Goal: Task Accomplishment & Management: Manage account settings

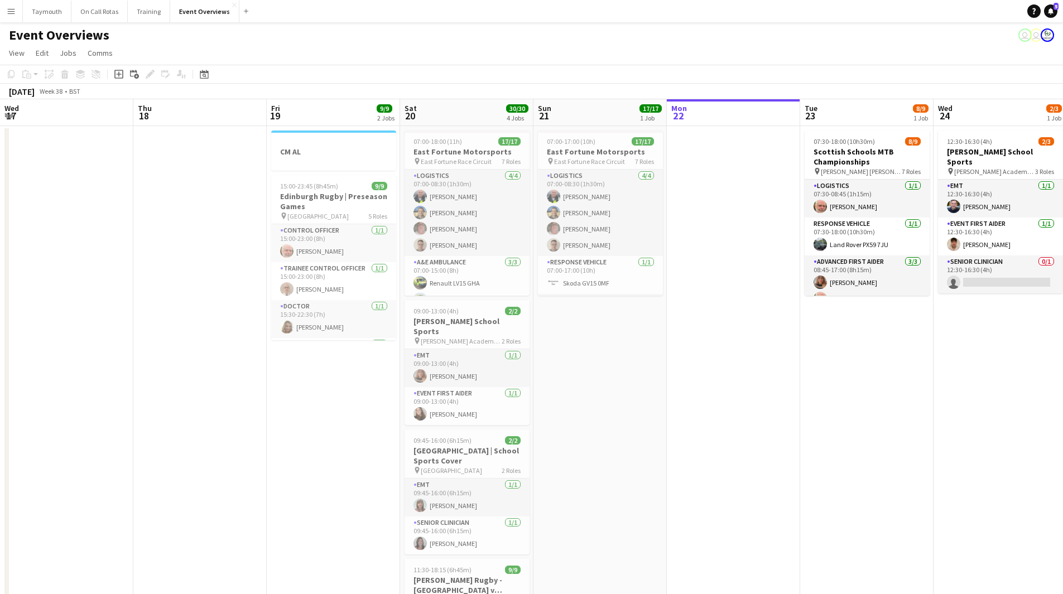
scroll to position [0, 258]
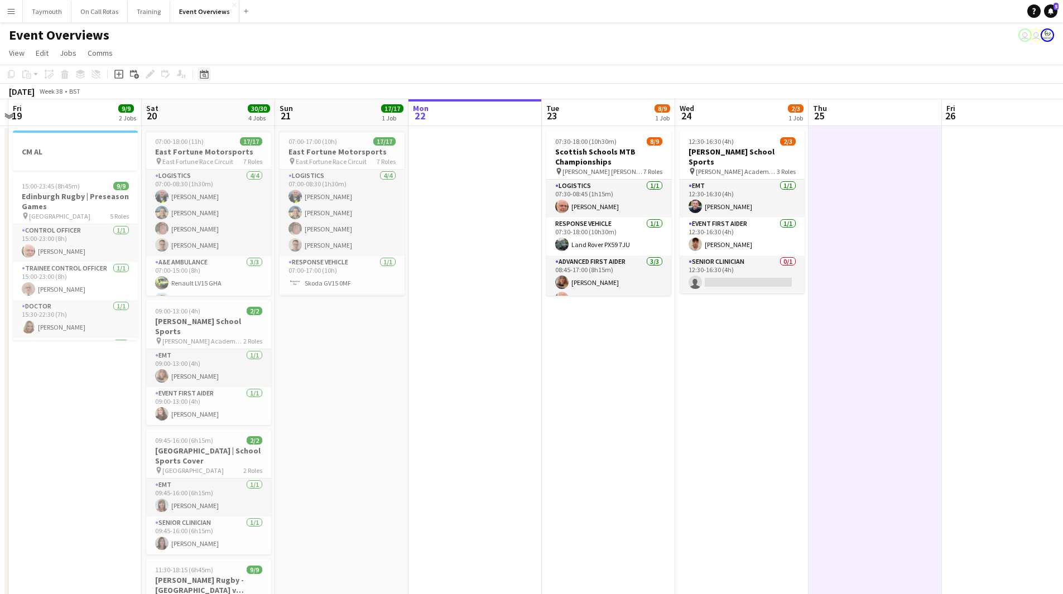
click at [203, 74] on icon at bounding box center [205, 76] width 4 height 4
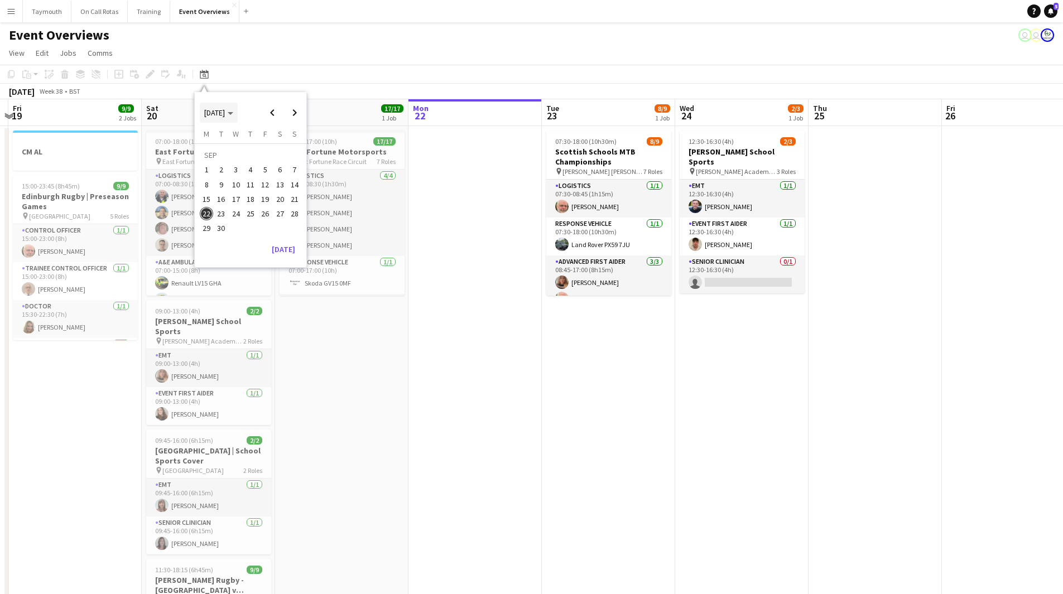
click at [213, 117] on span "[DATE]" at bounding box center [214, 113] width 21 height 10
click at [216, 175] on span "2024" at bounding box center [211, 169] width 23 height 13
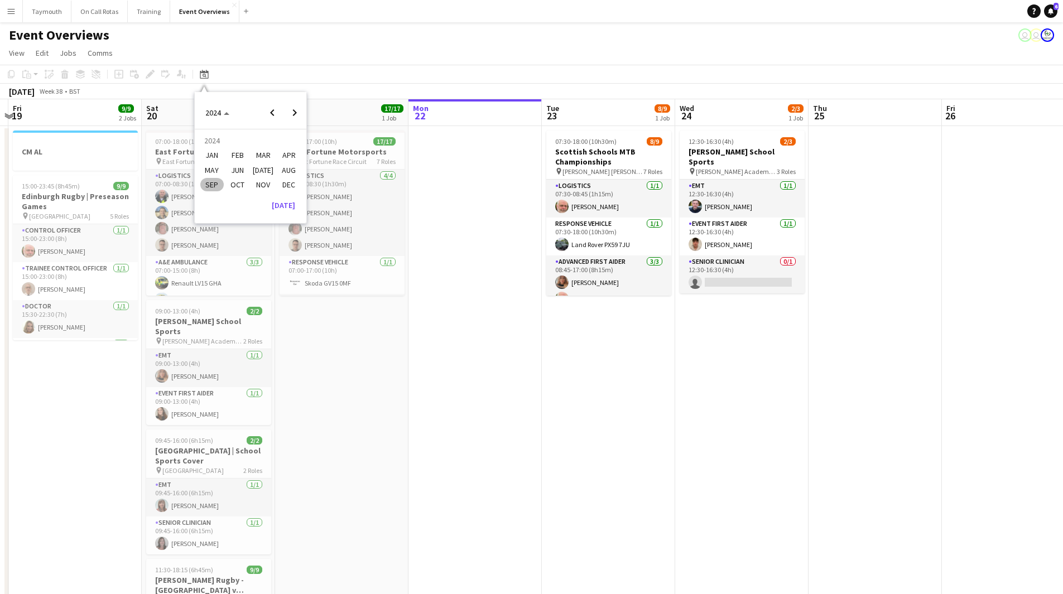
click at [284, 187] on span "DEC" at bounding box center [288, 184] width 23 height 13
click at [224, 230] on span "31" at bounding box center [221, 231] width 13 height 13
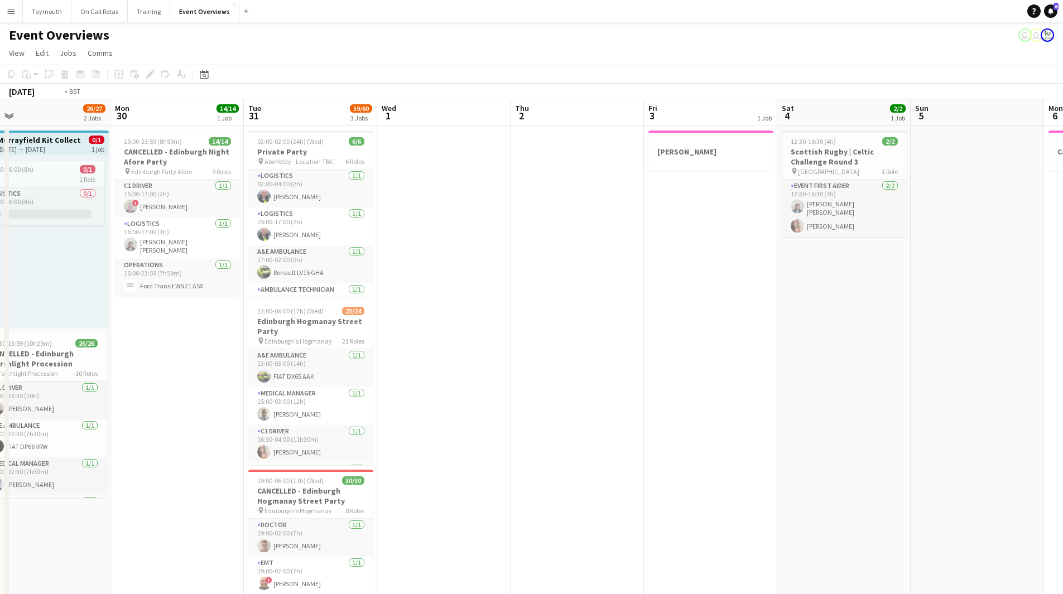
drag, startPoint x: 824, startPoint y: 354, endPoint x: 382, endPoint y: 371, distance: 442.7
click at [382, 371] on app-calendar-viewport "Thu 26 Fri 27 0/1 1 Job Sat 28 31/32 1 Job Sun 29 26/27 2 Jobs Mon 30 14/14 1 J…" at bounding box center [531, 509] width 1063 height 821
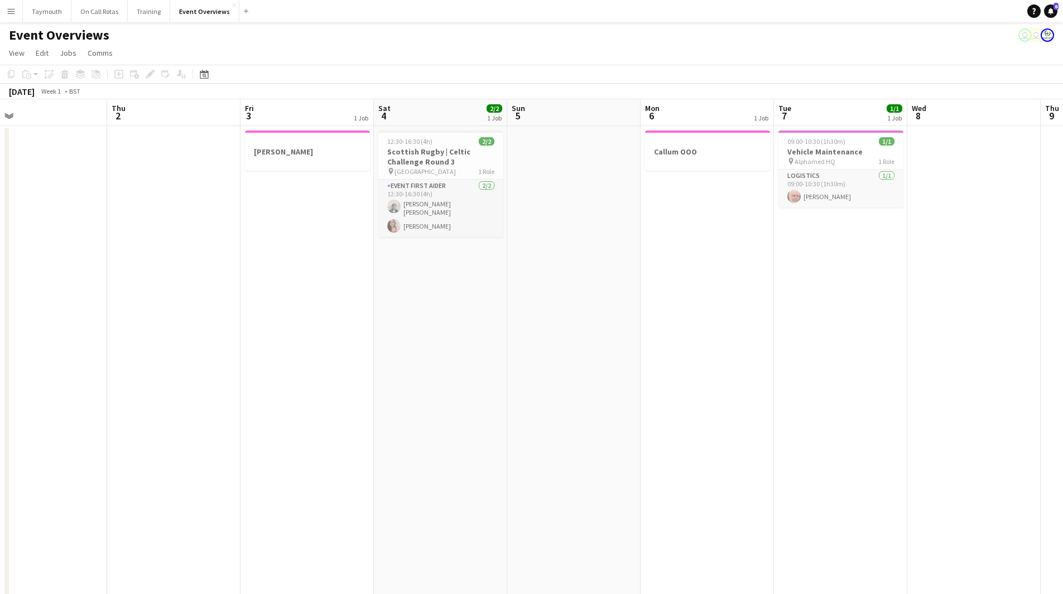
scroll to position [0, 389]
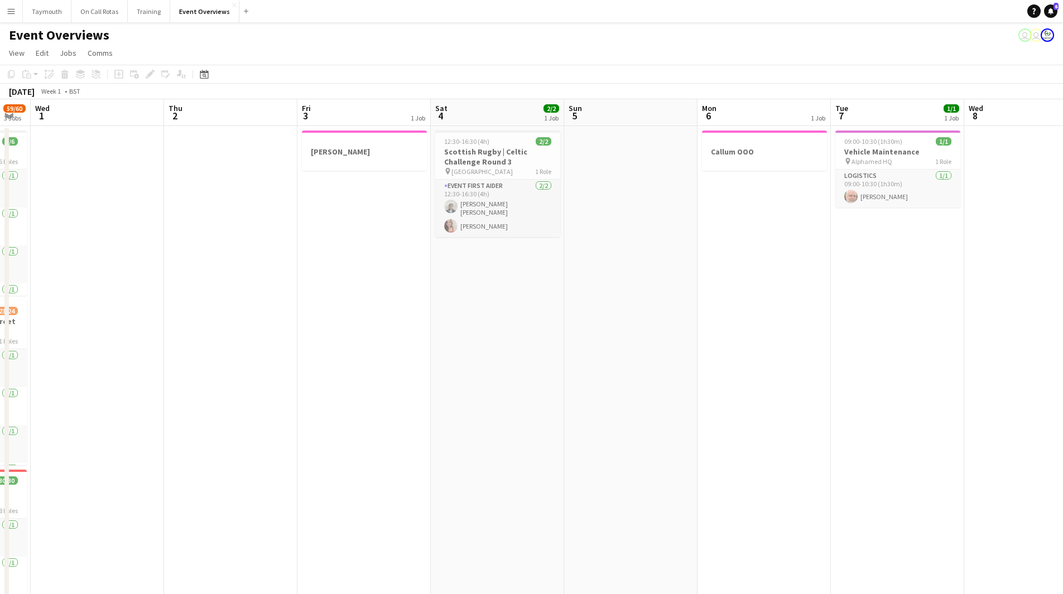
drag, startPoint x: 554, startPoint y: 374, endPoint x: 305, endPoint y: 371, distance: 248.8
click at [108, 374] on app-calendar-viewport "Sun 29 26/27 2 Jobs Mon 30 14/14 1 Job Tue 31 59/60 3 Jobs Wed 1 Thu 2 Fri 3 1 …" at bounding box center [531, 509] width 1063 height 821
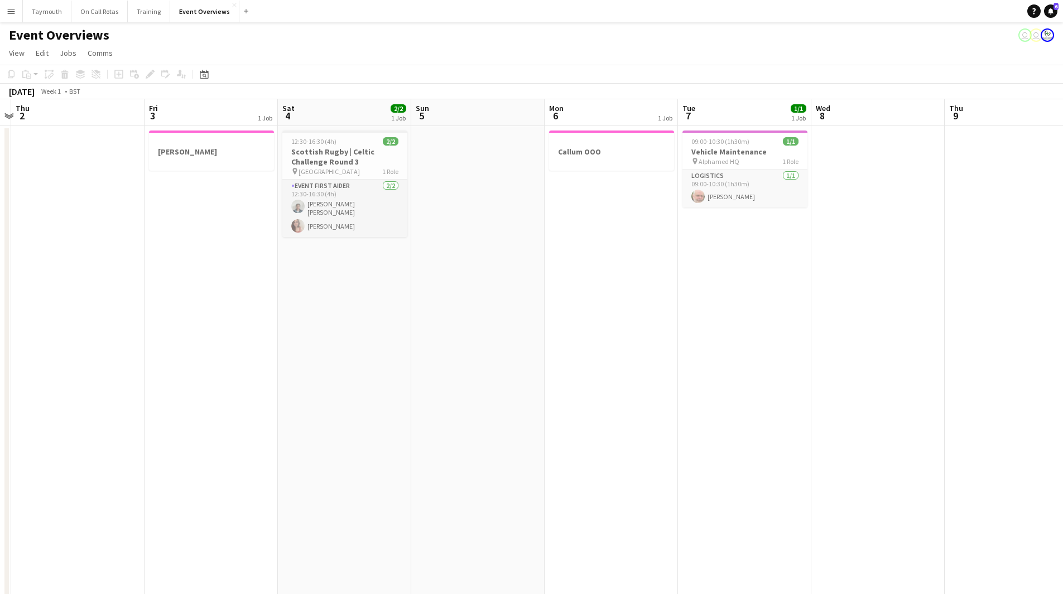
drag, startPoint x: 807, startPoint y: 296, endPoint x: 743, endPoint y: 305, distance: 65.4
click at [1062, 293] on html "Menu Boards Boards Boards All jobs Status Workforce Workforce My Workforce Recr…" at bounding box center [531, 460] width 1063 height 920
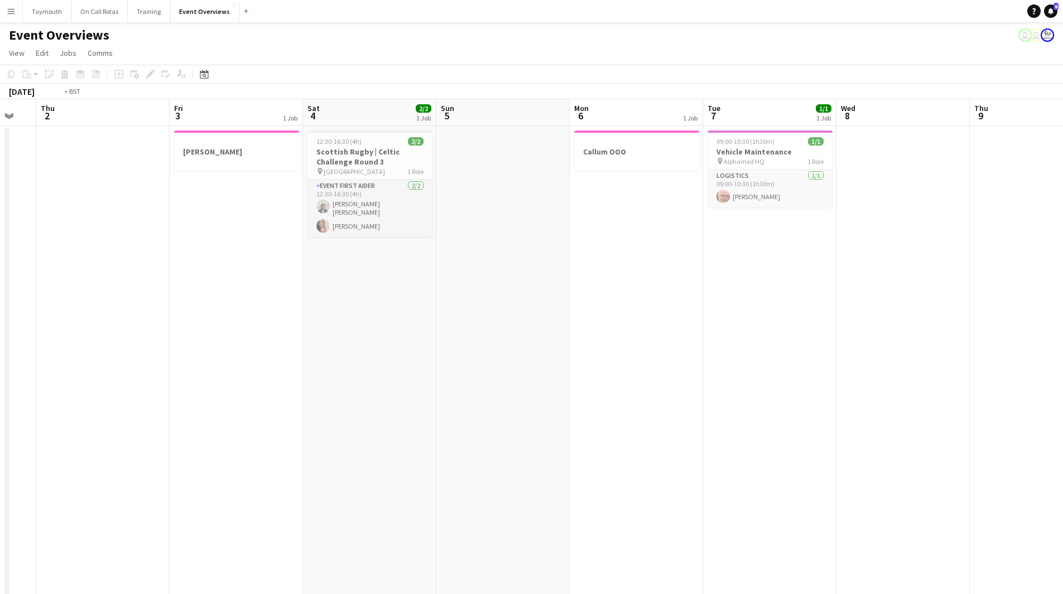
drag, startPoint x: 201, startPoint y: 355, endPoint x: 712, endPoint y: 365, distance: 510.5
click at [733, 355] on app-calendar-viewport "Mon 30 14/14 1 Job Tue 31 59/60 3 Jobs Wed 1 Thu 2 Fri 3 1 Job Sat 4 2/2 1 Job …" at bounding box center [531, 509] width 1063 height 821
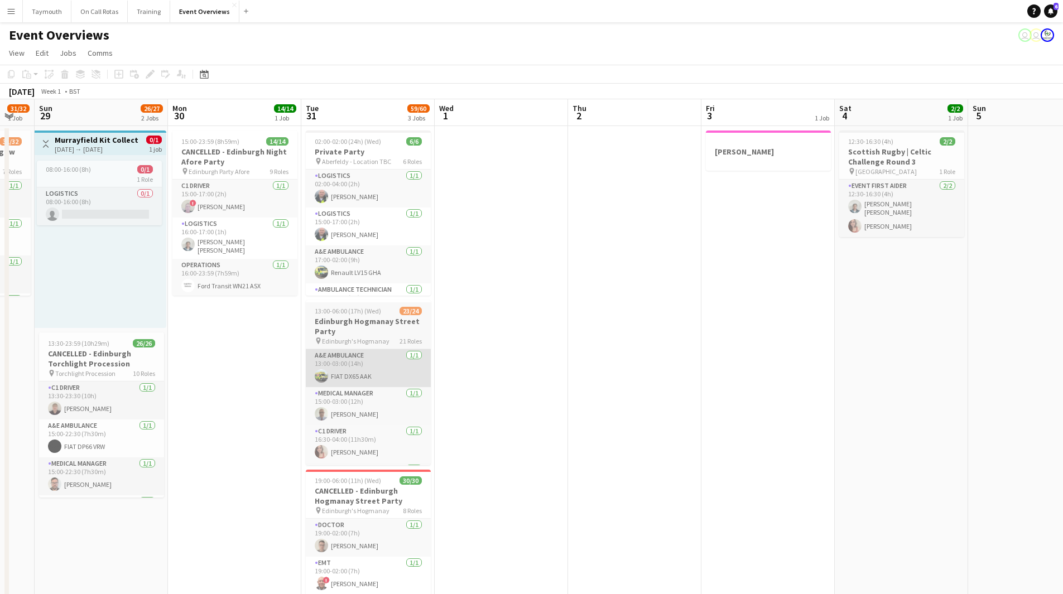
drag, startPoint x: 429, startPoint y: 407, endPoint x: 891, endPoint y: 350, distance: 465.3
click at [824, 368] on app-calendar-viewport "Fri 27 0/1 1 Job Sat 28 31/32 1 Job Sun 29 26/27 2 Jobs Mon 30 14/14 1 Job Tue …" at bounding box center [531, 509] width 1063 height 821
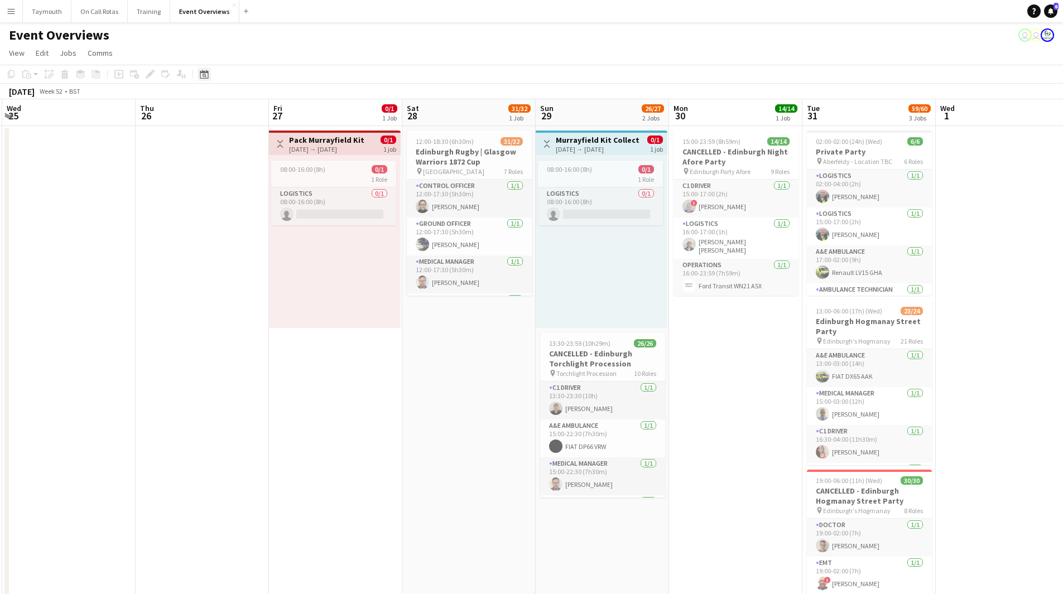
click at [208, 74] on icon "Date picker" at bounding box center [204, 74] width 9 height 9
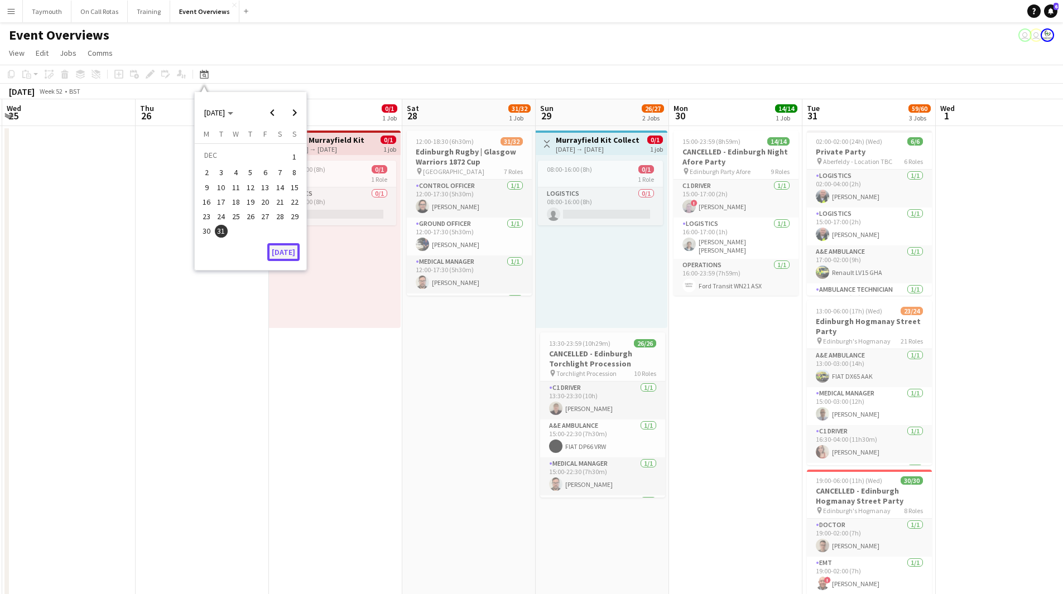
click at [283, 255] on button "[DATE]" at bounding box center [283, 252] width 32 height 18
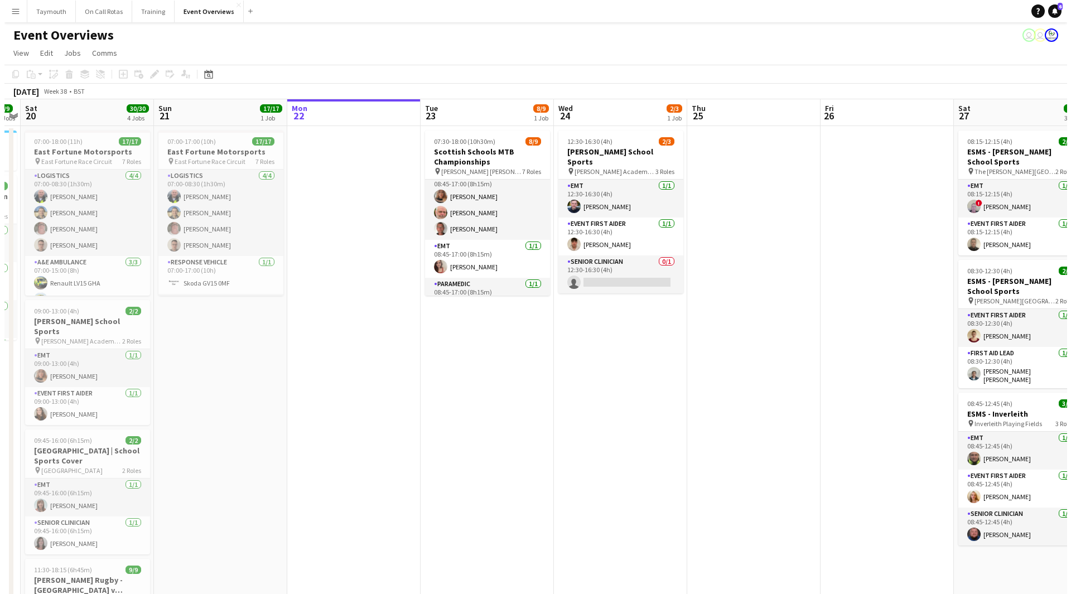
scroll to position [167, 0]
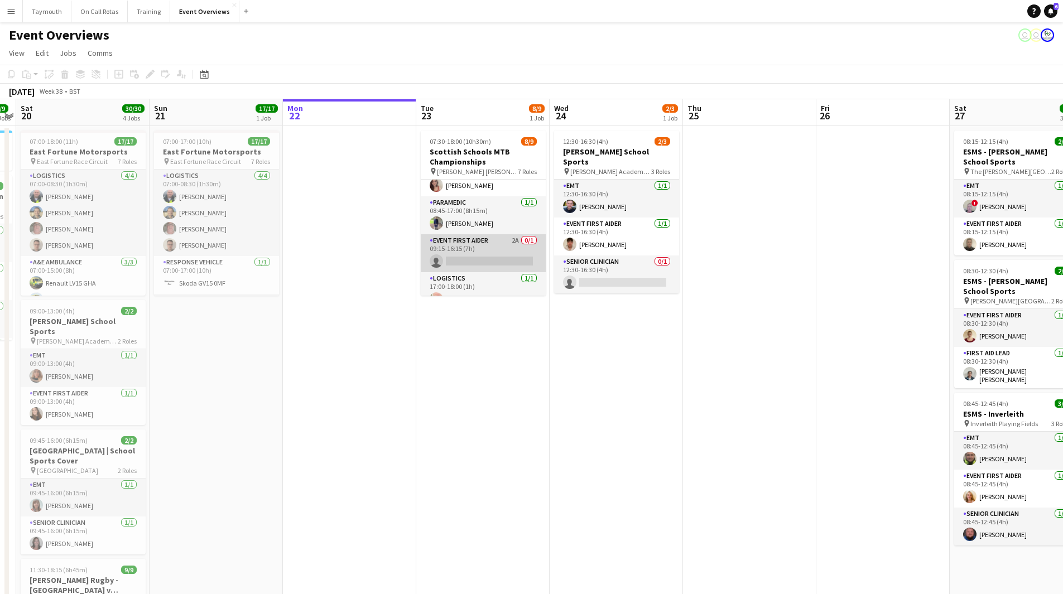
click at [489, 256] on app-card-role "Event First Aider 2A 0/1 09:15-16:15 (7h) single-neutral-actions" at bounding box center [483, 253] width 125 height 38
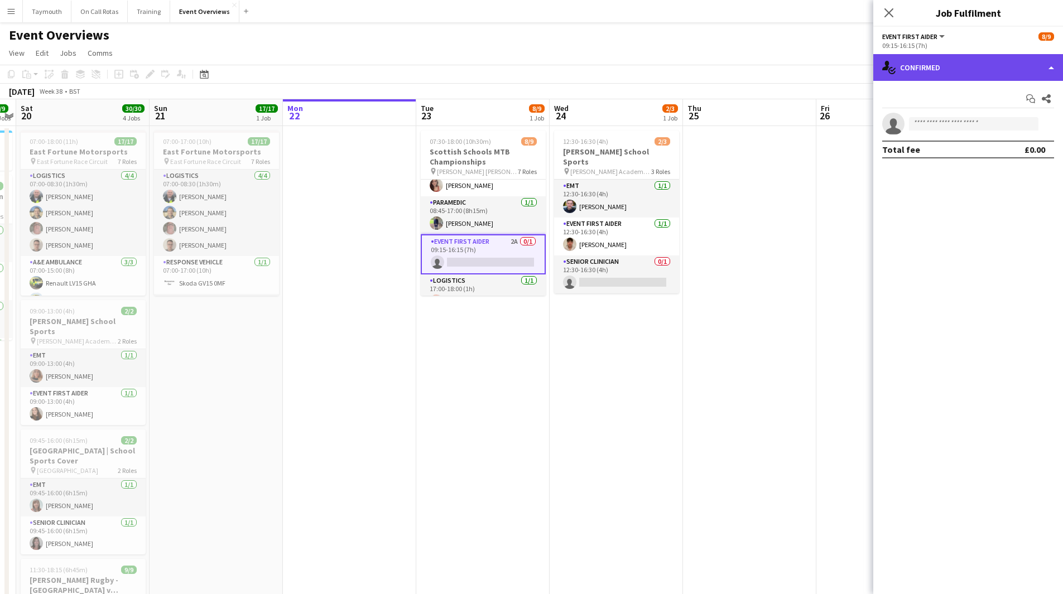
click at [967, 74] on div "single-neutral-actions-check-2 Confirmed" at bounding box center [968, 67] width 190 height 27
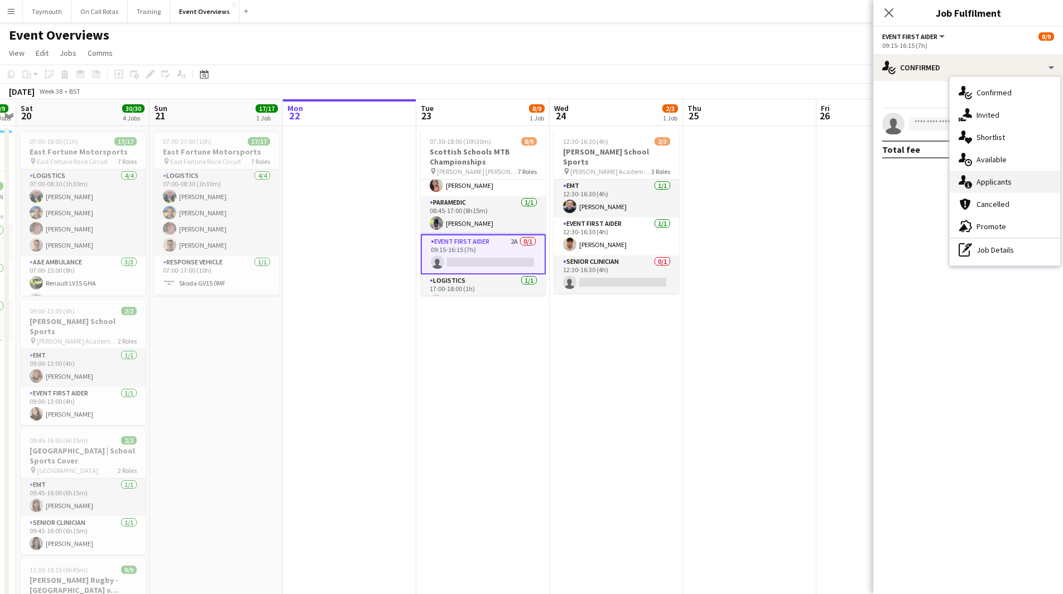
click at [999, 180] on span "Applicants" at bounding box center [993, 182] width 35 height 10
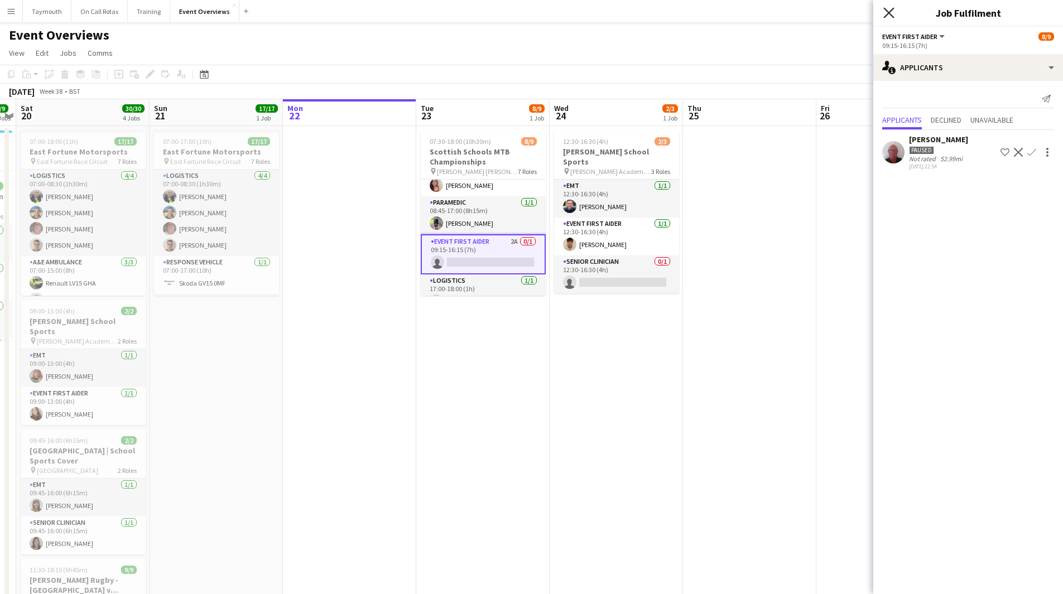
click at [890, 15] on icon at bounding box center [888, 12] width 11 height 11
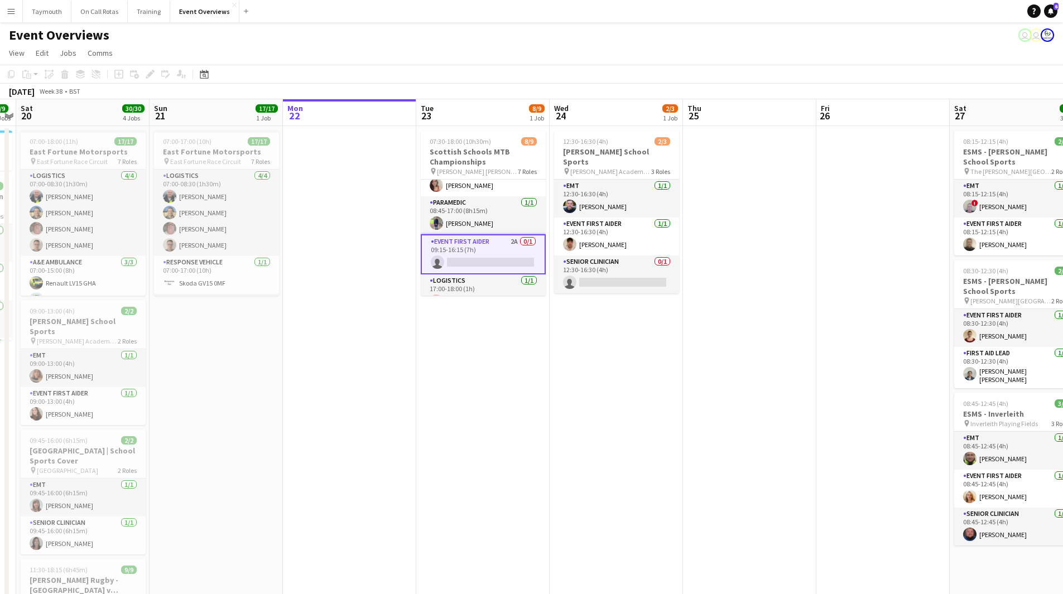
drag, startPoint x: 1047, startPoint y: 13, endPoint x: 1033, endPoint y: 15, distance: 13.5
click at [1047, 13] on link "Notifications 6" at bounding box center [1050, 10] width 13 height 13
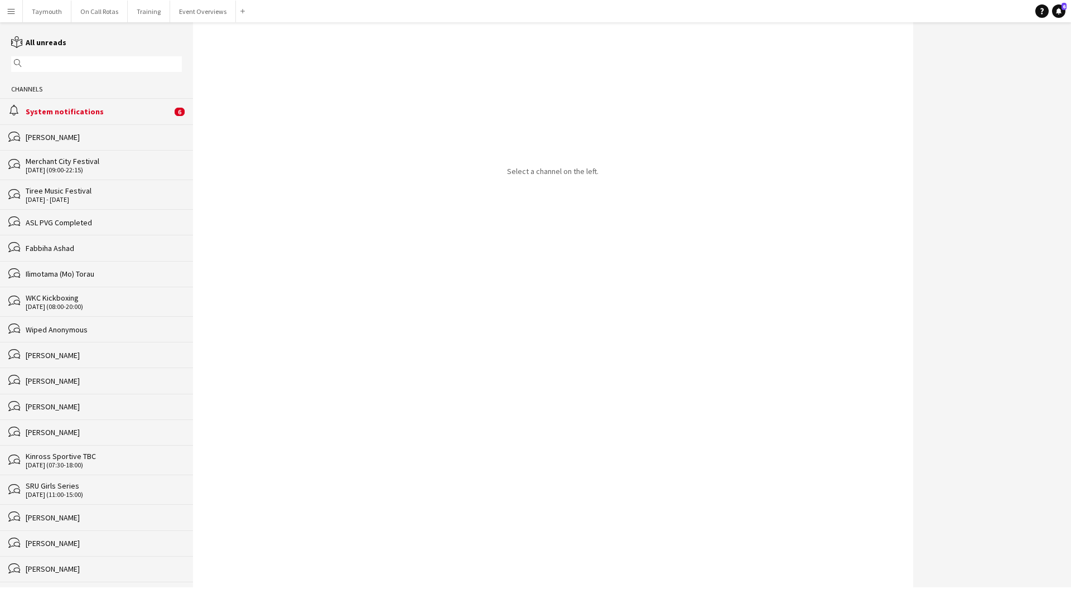
click at [87, 118] on div "alarm System notifications 6" at bounding box center [96, 111] width 193 height 26
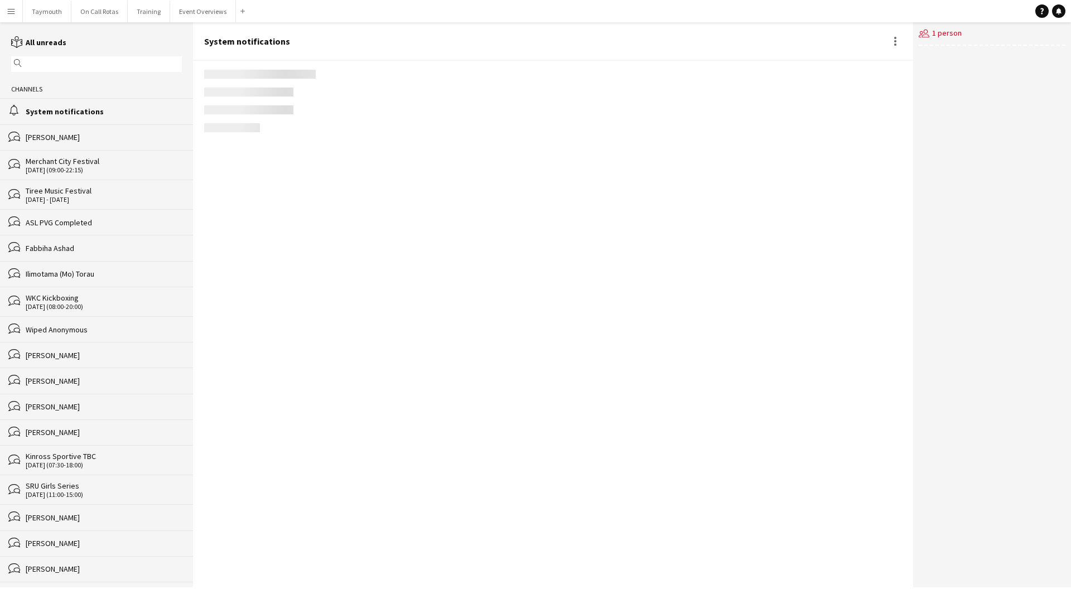
scroll to position [1204, 0]
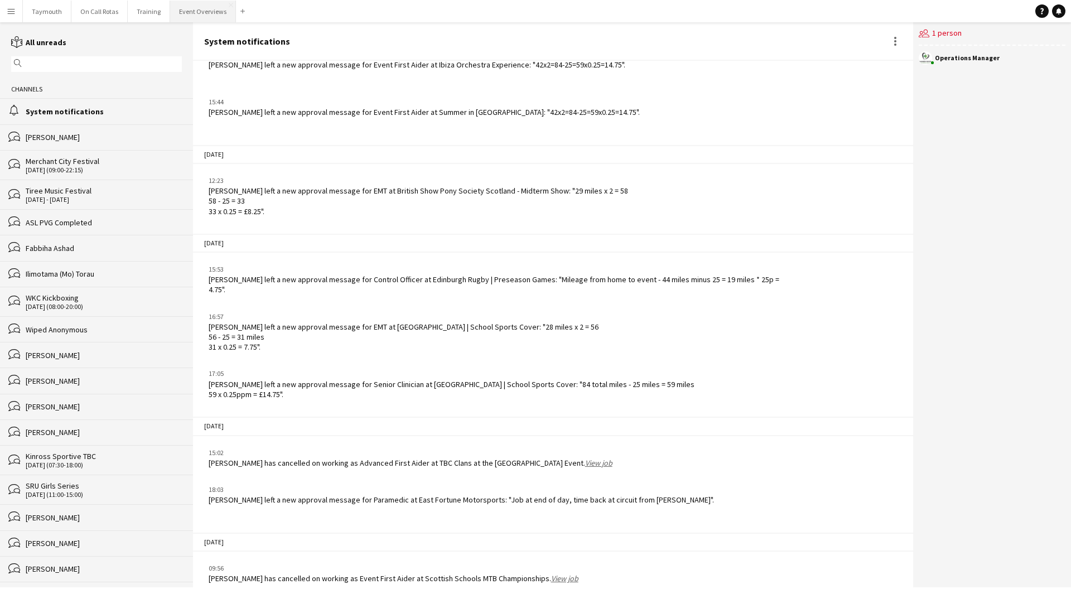
click at [176, 16] on button "Event Overviews Close" at bounding box center [203, 12] width 66 height 22
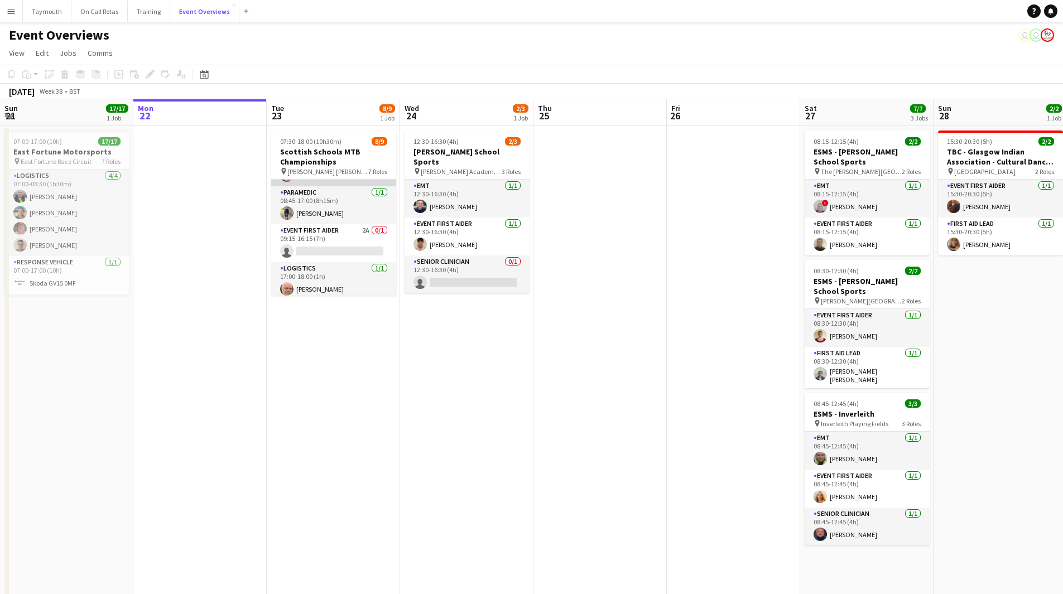
scroll to position [182, 0]
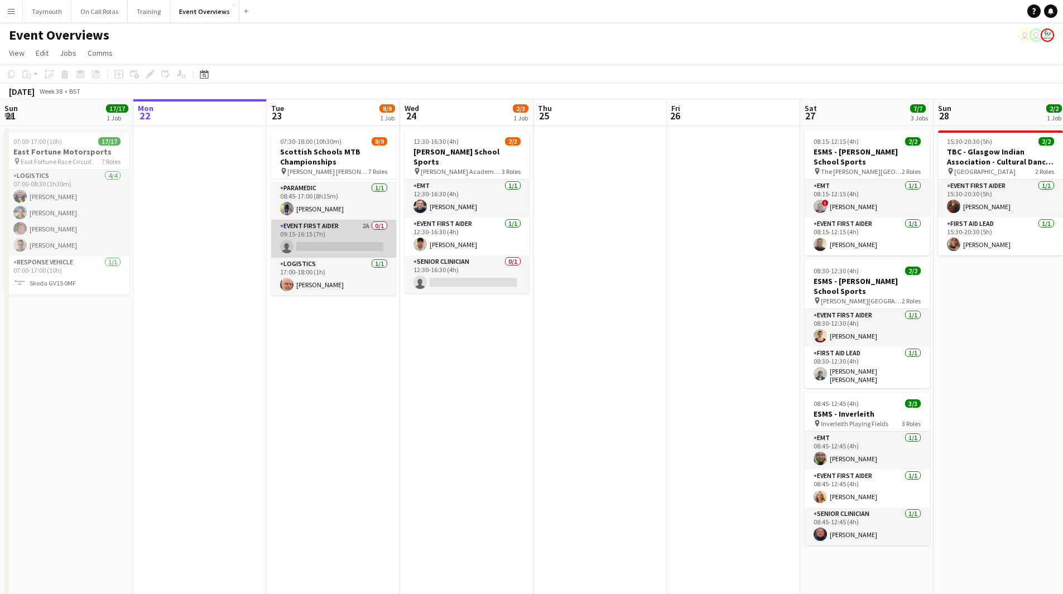
click at [314, 244] on app-card-role "Event First Aider 2A 0/1 09:15-16:15 (7h) single-neutral-actions" at bounding box center [333, 239] width 125 height 38
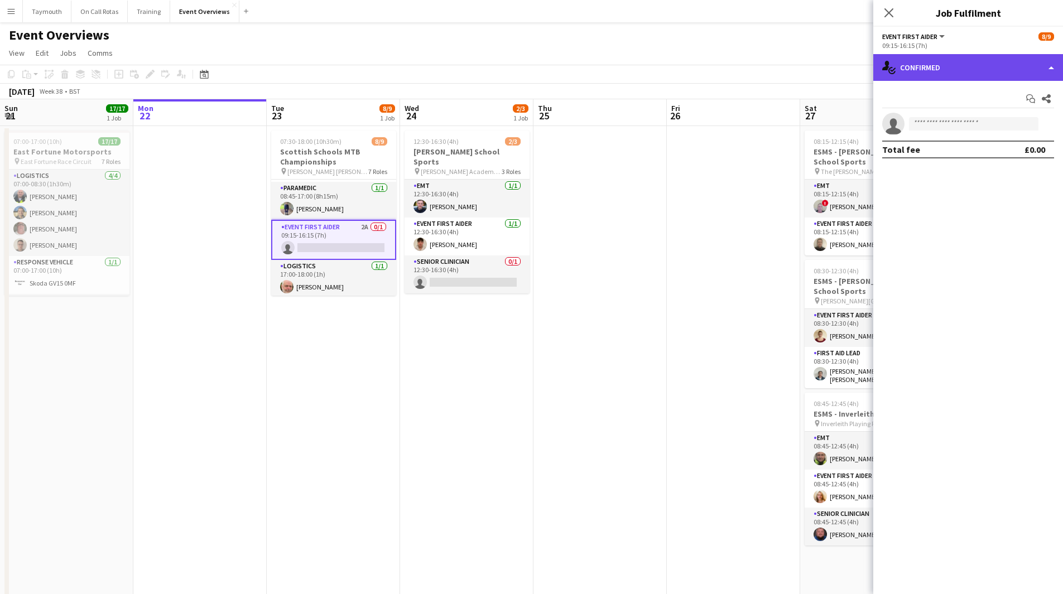
click at [968, 65] on div "single-neutral-actions-check-2 Confirmed" at bounding box center [968, 67] width 190 height 27
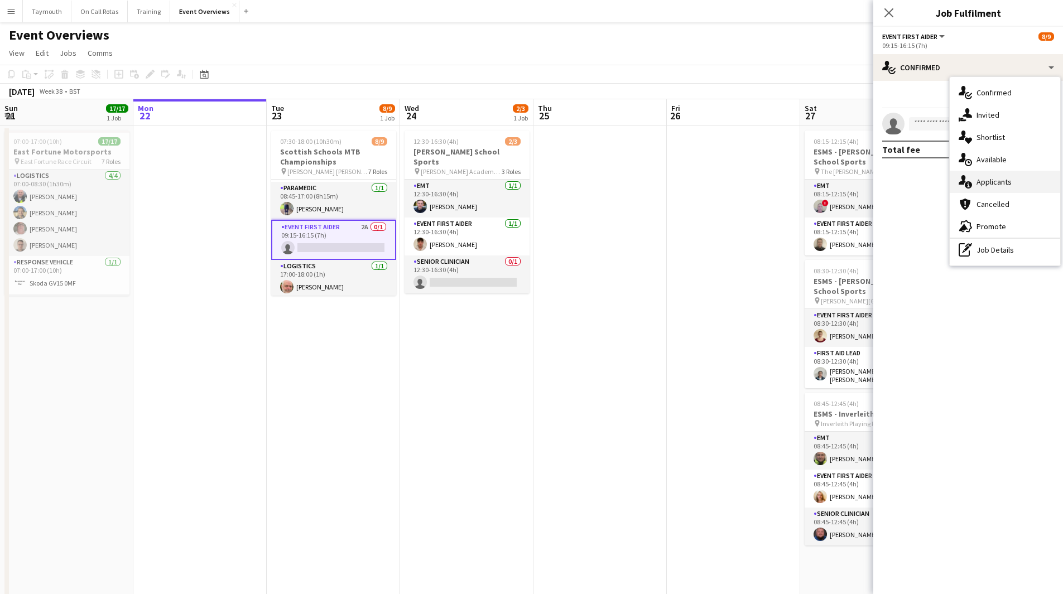
click at [983, 172] on div "single-neutral-actions-information Applicants" at bounding box center [1005, 182] width 110 height 22
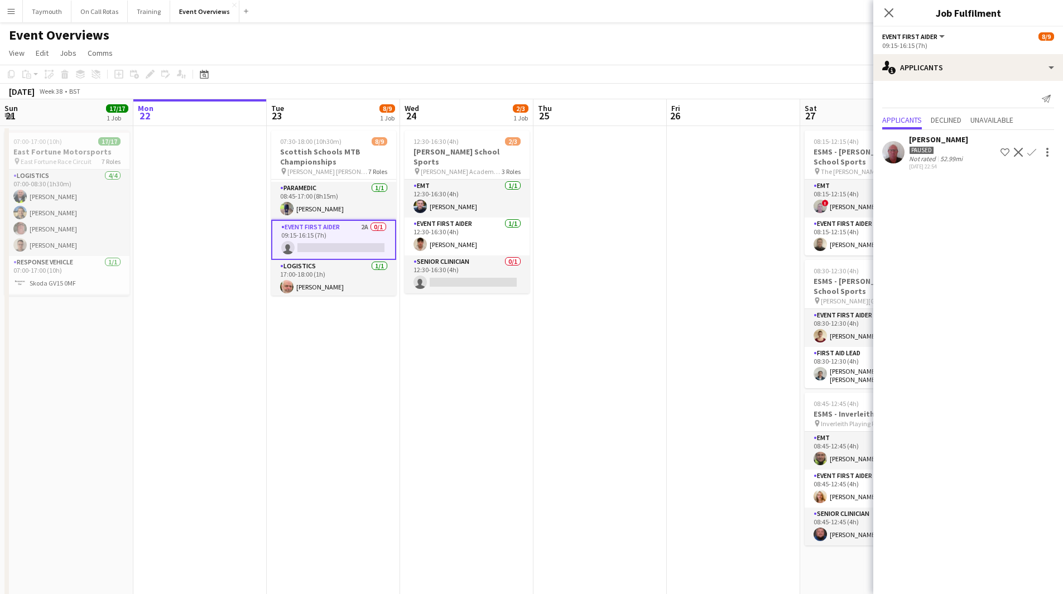
click at [324, 368] on app-date-cell "07:30-18:00 (10h30m) 8/9 Scottish Schools MTB Championships pin Comrie Croft 7 …" at bounding box center [333, 437] width 133 height 622
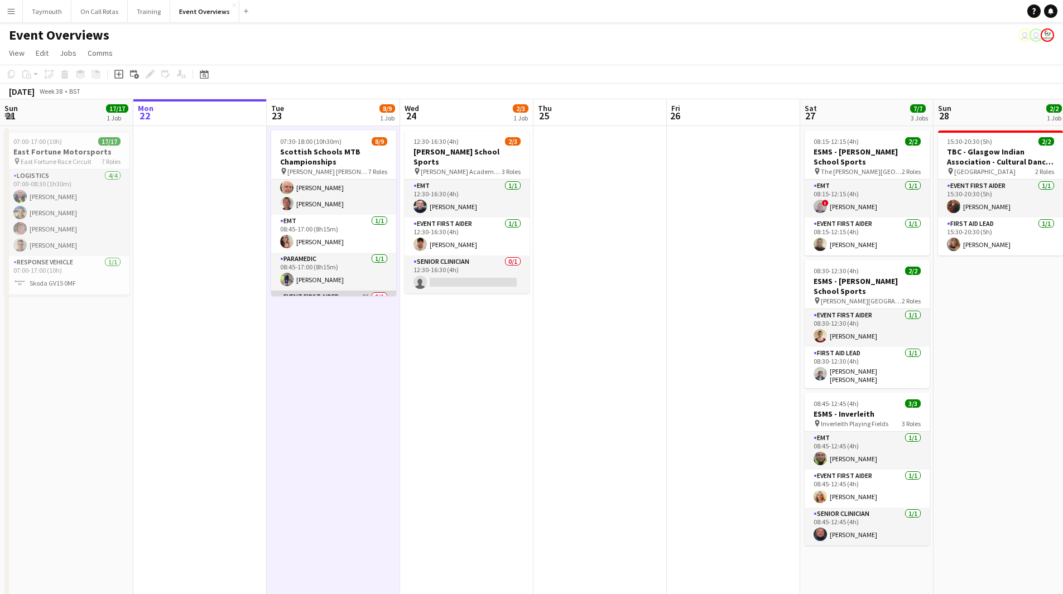
scroll to position [70, 0]
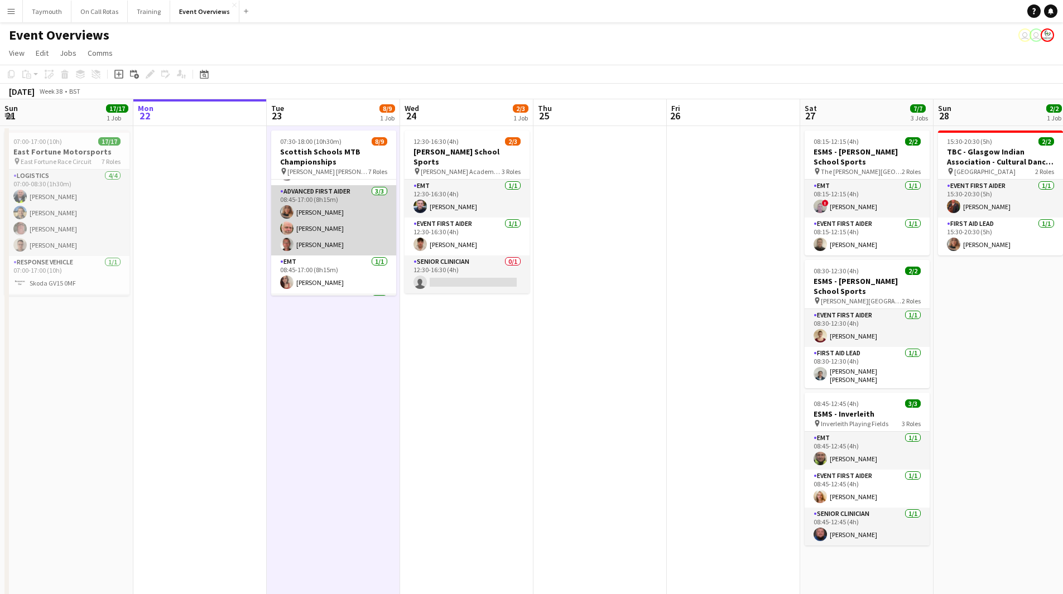
click at [336, 234] on app-card-role "Advanced First Aider 3/3 08:45-17:00 (8h15m) Lauren Svensen Tim Oakes Sean Stone" at bounding box center [333, 220] width 125 height 70
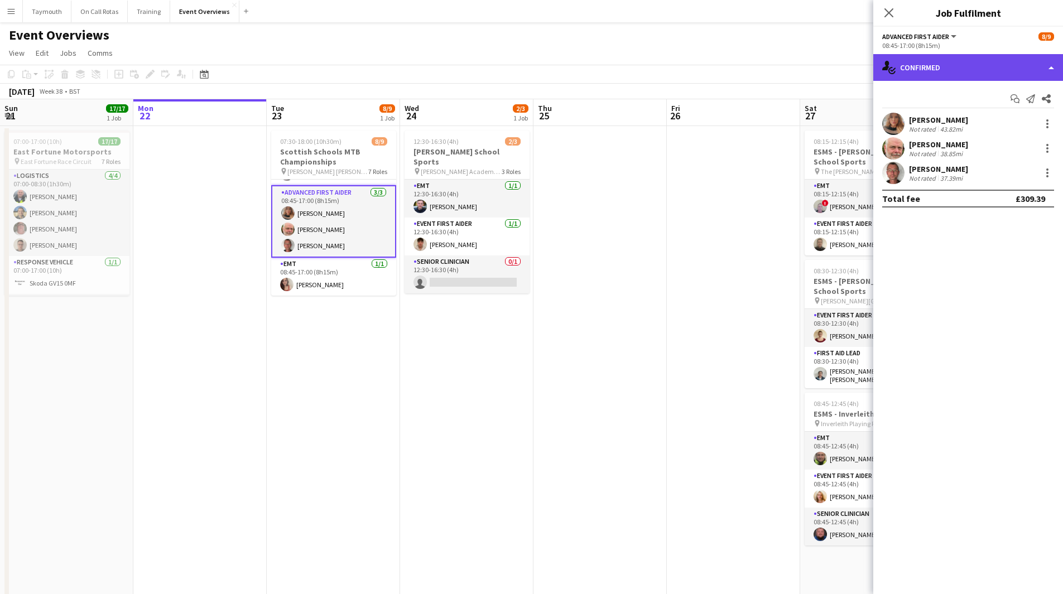
click at [1003, 57] on div "single-neutral-actions-check-2 Confirmed" at bounding box center [968, 67] width 190 height 27
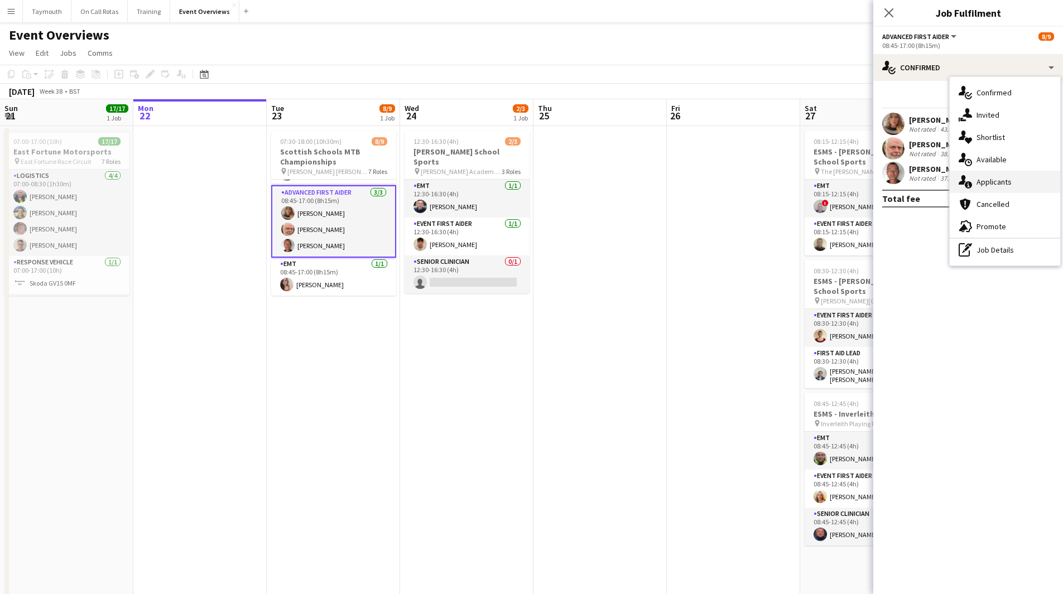
click at [998, 181] on span "Applicants" at bounding box center [993, 182] width 35 height 10
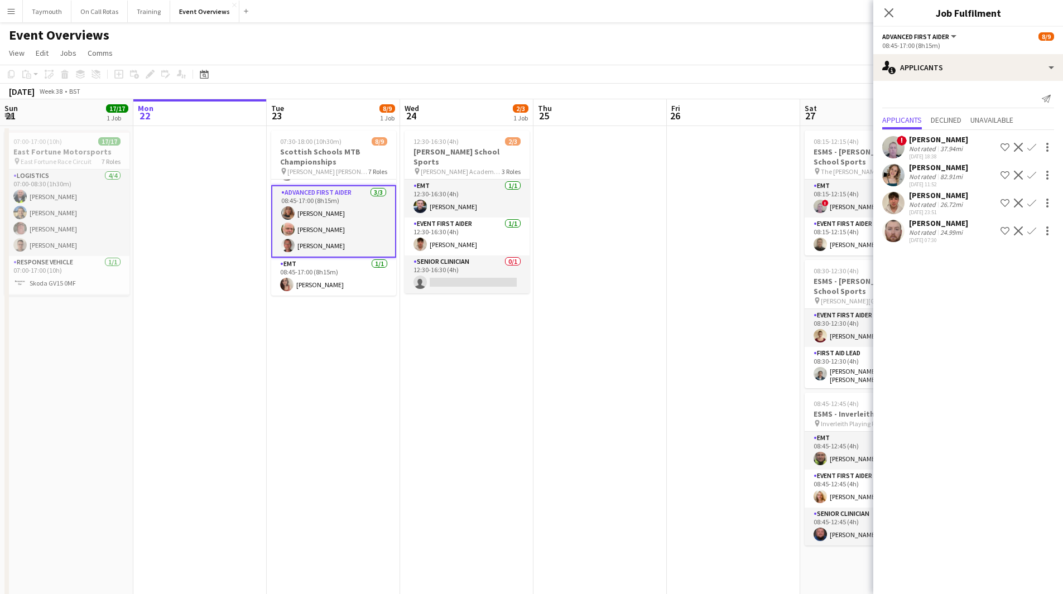
click at [955, 206] on div "26.72mi" at bounding box center [951, 204] width 27 height 8
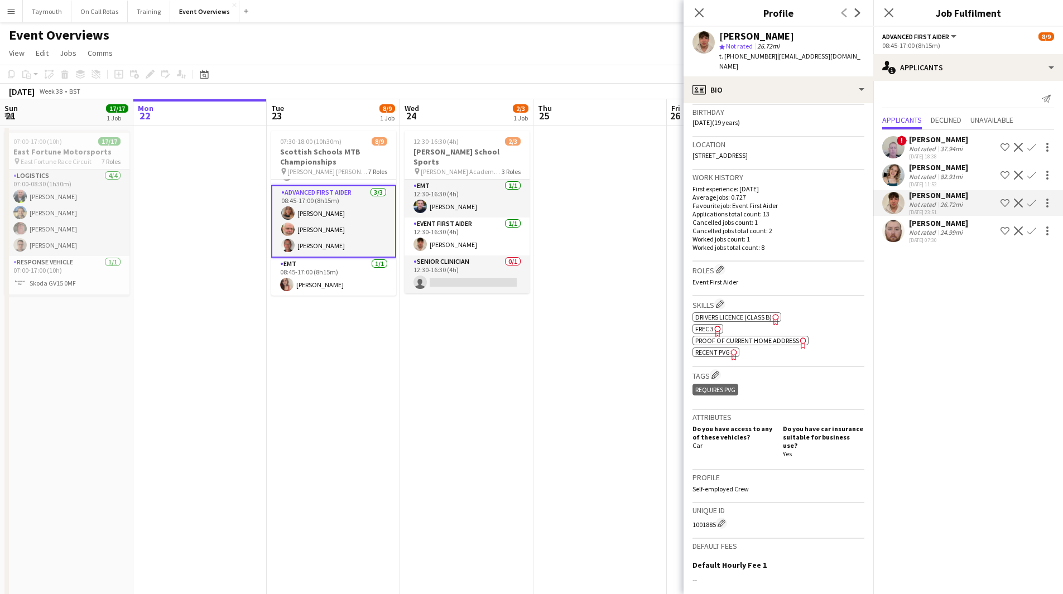
scroll to position [223, 0]
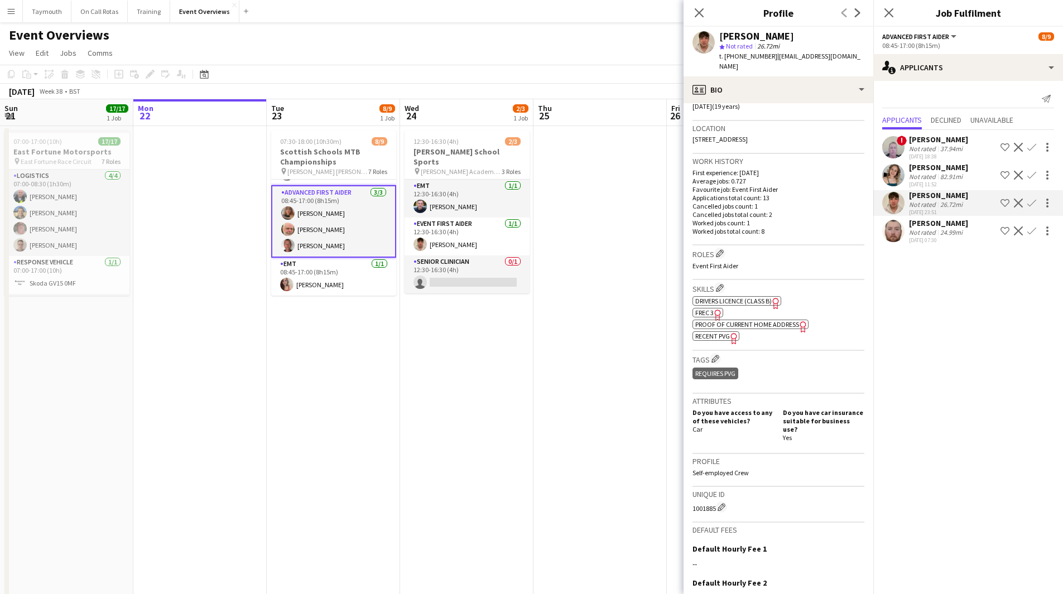
click at [944, 232] on div "24.99mi" at bounding box center [951, 232] width 27 height 8
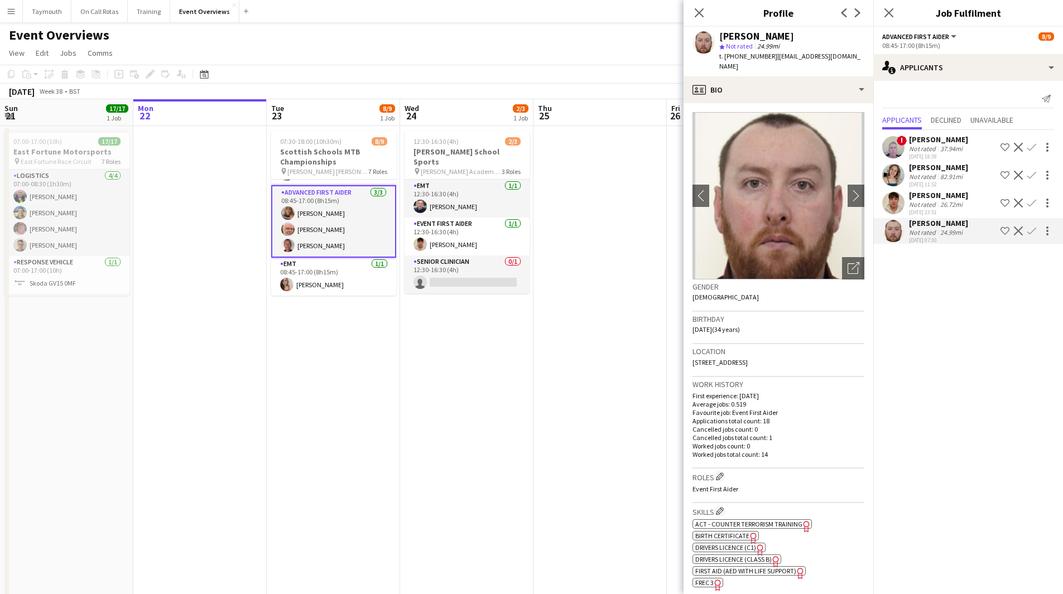
click at [947, 180] on div "82.91mi" at bounding box center [951, 176] width 27 height 8
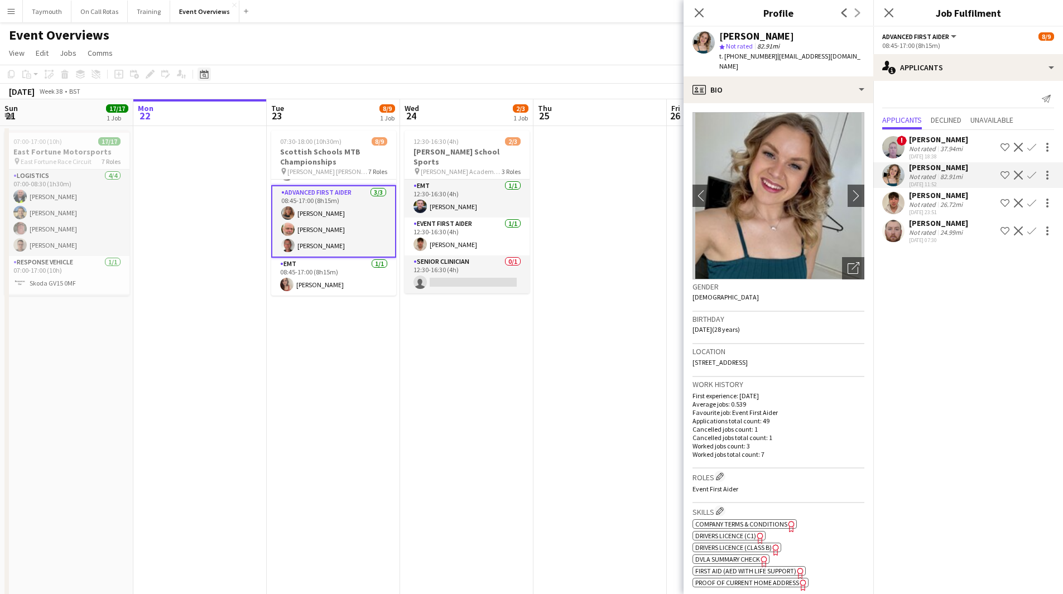
click at [204, 69] on div "Date picker" at bounding box center [203, 74] width 13 height 13
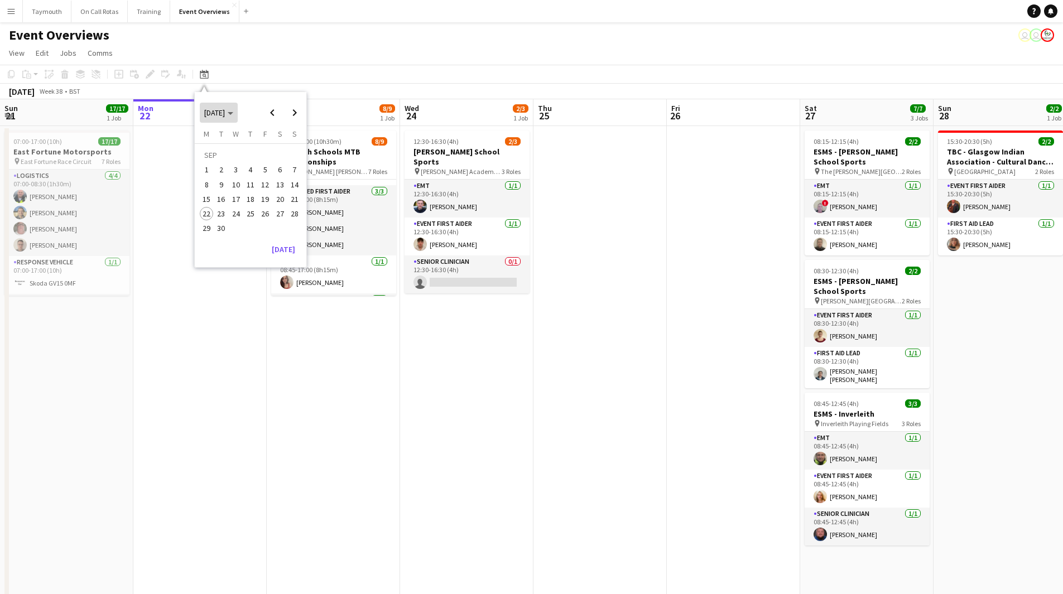
click at [219, 116] on span "[DATE]" at bounding box center [214, 113] width 21 height 10
click at [210, 170] on span "2024" at bounding box center [211, 169] width 23 height 13
click at [285, 183] on span "DEC" at bounding box center [288, 184] width 23 height 13
click at [223, 231] on span "31" at bounding box center [221, 231] width 13 height 13
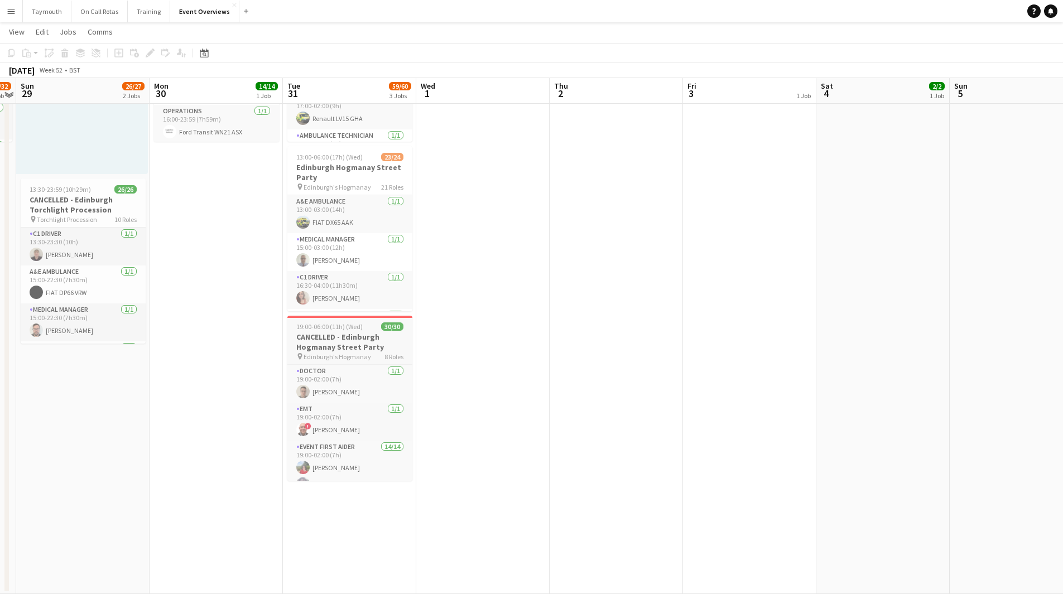
scroll to position [97, 0]
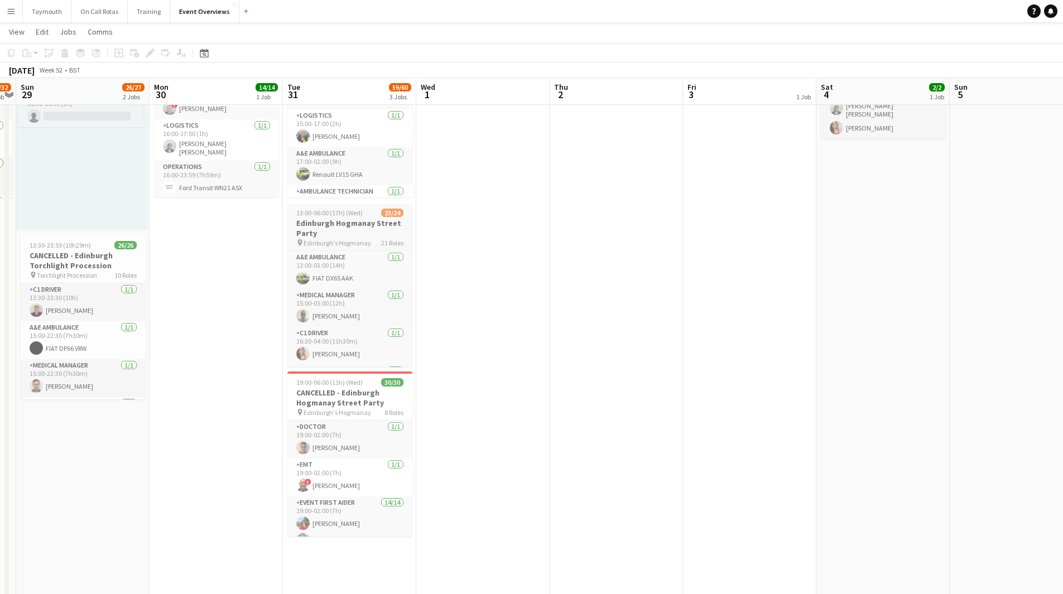
click at [345, 232] on h3 "Edinburgh Hogmanay Street Party" at bounding box center [349, 228] width 125 height 20
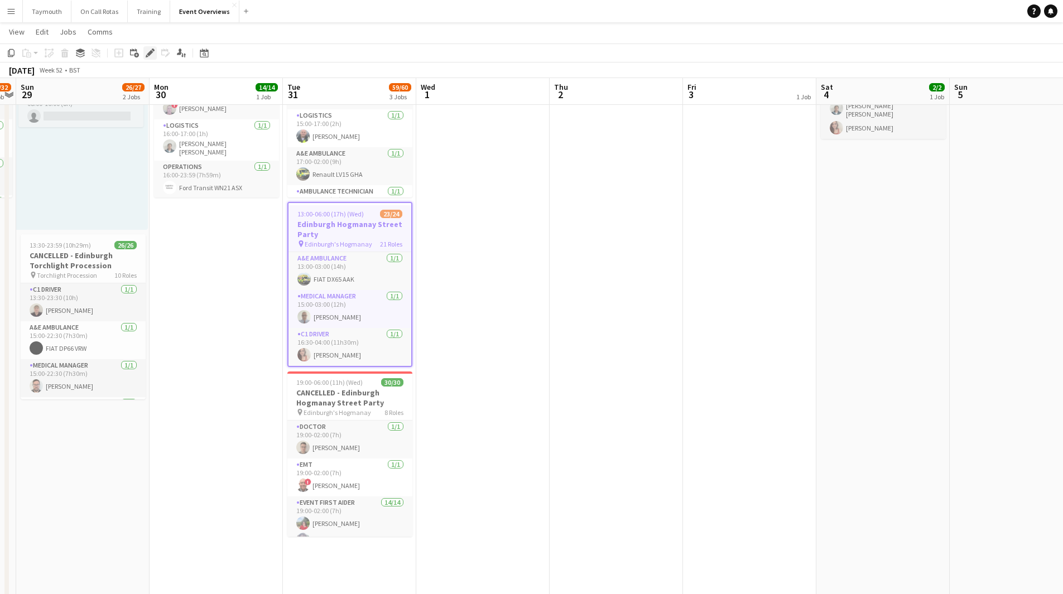
click at [150, 52] on icon at bounding box center [150, 53] width 6 height 6
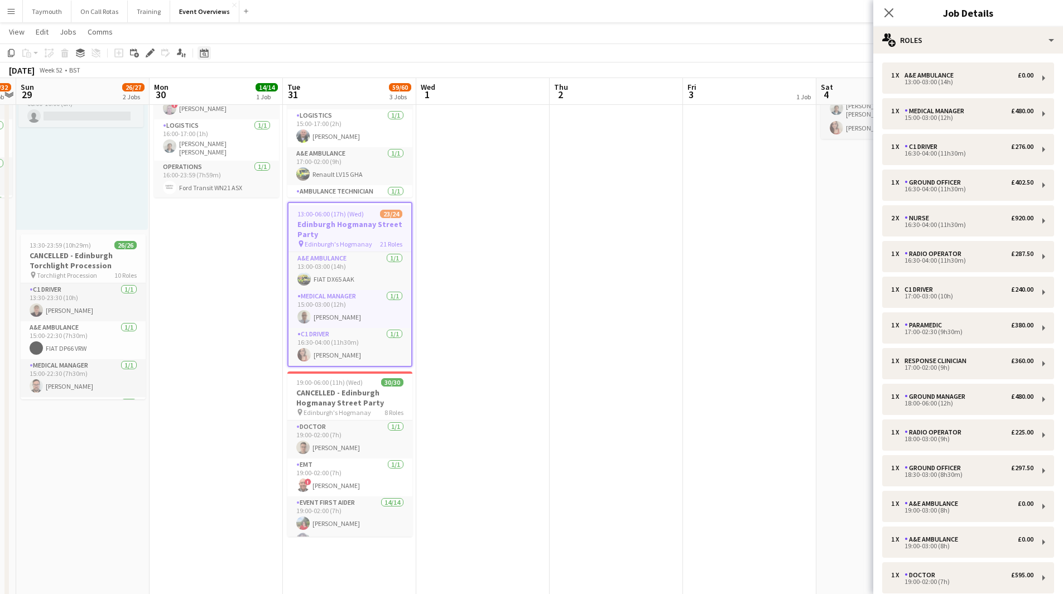
click at [205, 49] on icon "Date picker" at bounding box center [204, 53] width 9 height 9
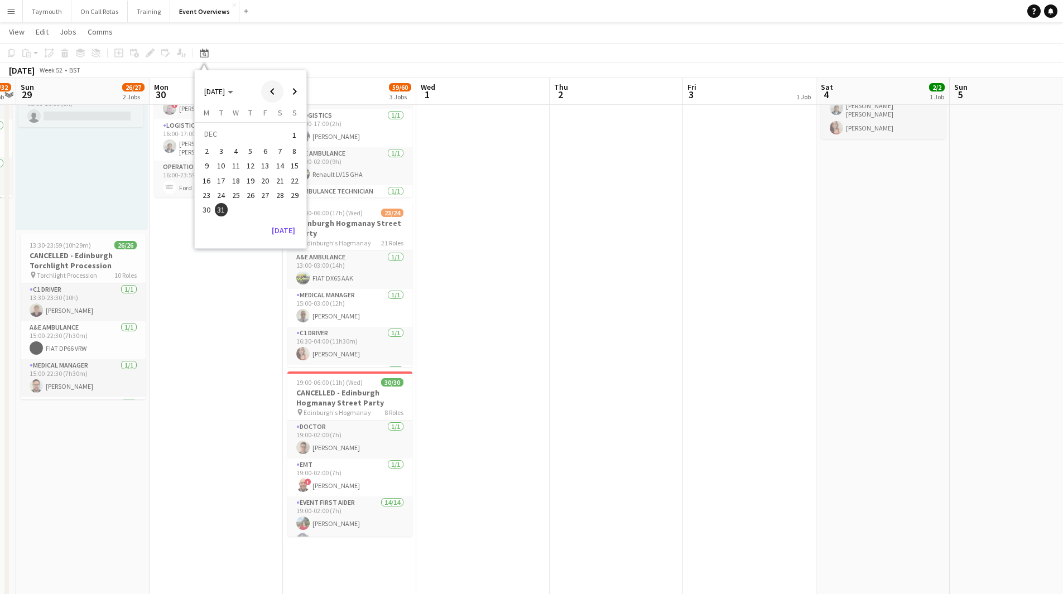
click at [269, 88] on span "Previous month" at bounding box center [272, 91] width 22 height 22
click at [226, 97] on span "Choose month and year" at bounding box center [219, 91] width 38 height 27
click at [282, 140] on span "2023" at bounding box center [288, 133] width 23 height 13
click at [290, 165] on span "DEC" at bounding box center [288, 163] width 23 height 13
click at [296, 196] on span "31" at bounding box center [294, 195] width 13 height 13
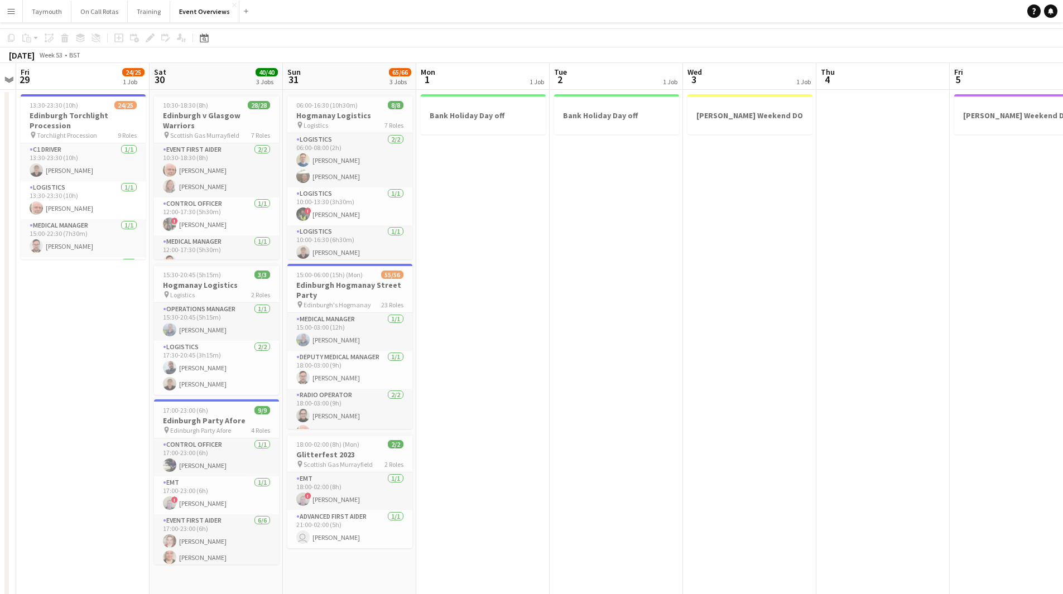
scroll to position [0, 0]
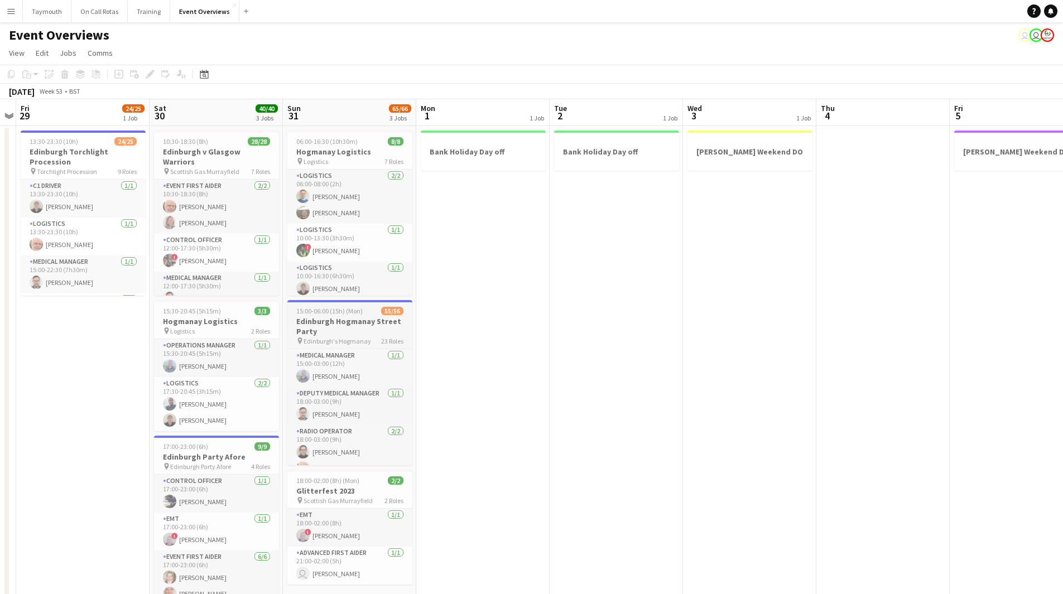
click at [351, 337] on span "Edinburgh's Hogmanay" at bounding box center [337, 341] width 68 height 8
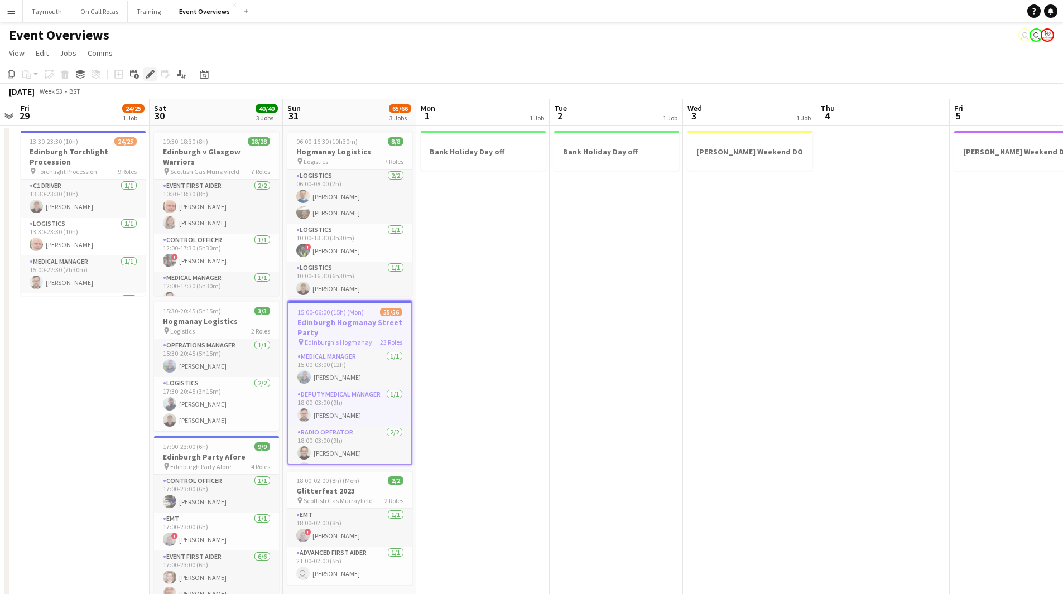
click at [146, 75] on icon "Edit" at bounding box center [150, 74] width 9 height 9
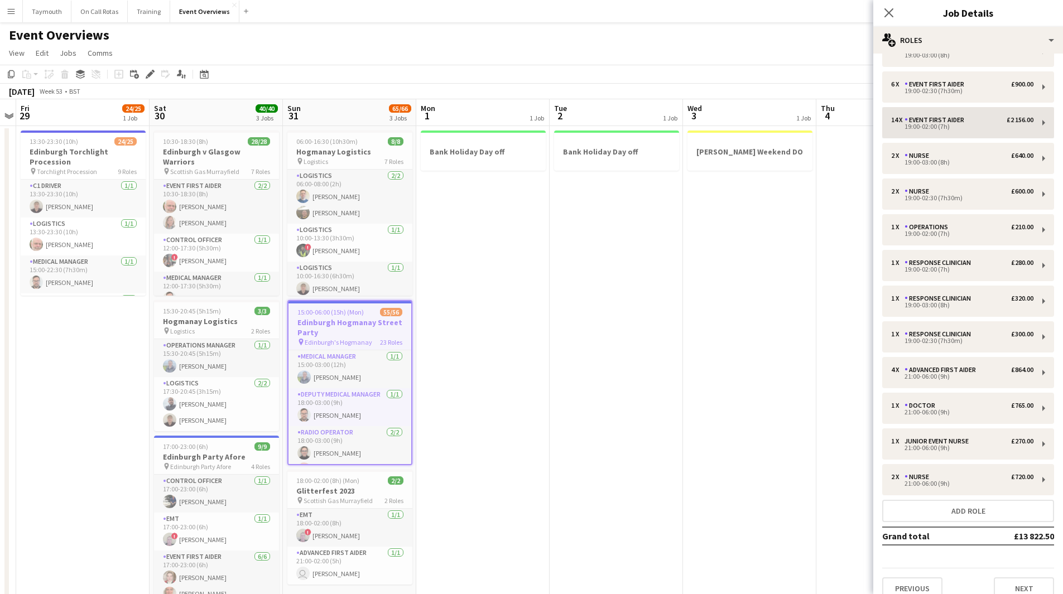
scroll to position [391, 0]
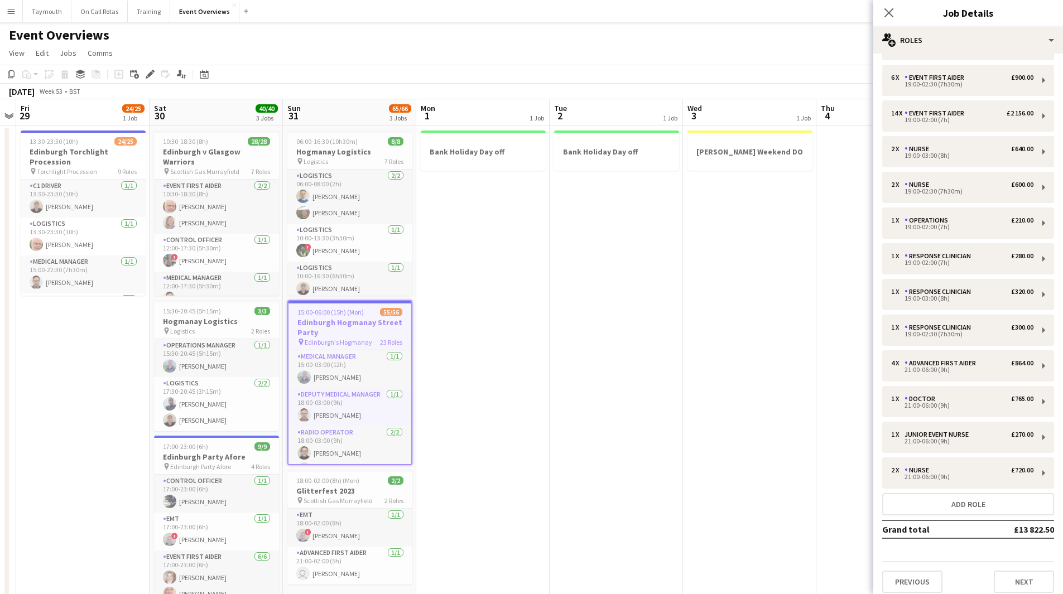
click at [533, 419] on app-date-cell "Bank Holiday Day off" at bounding box center [482, 437] width 133 height 622
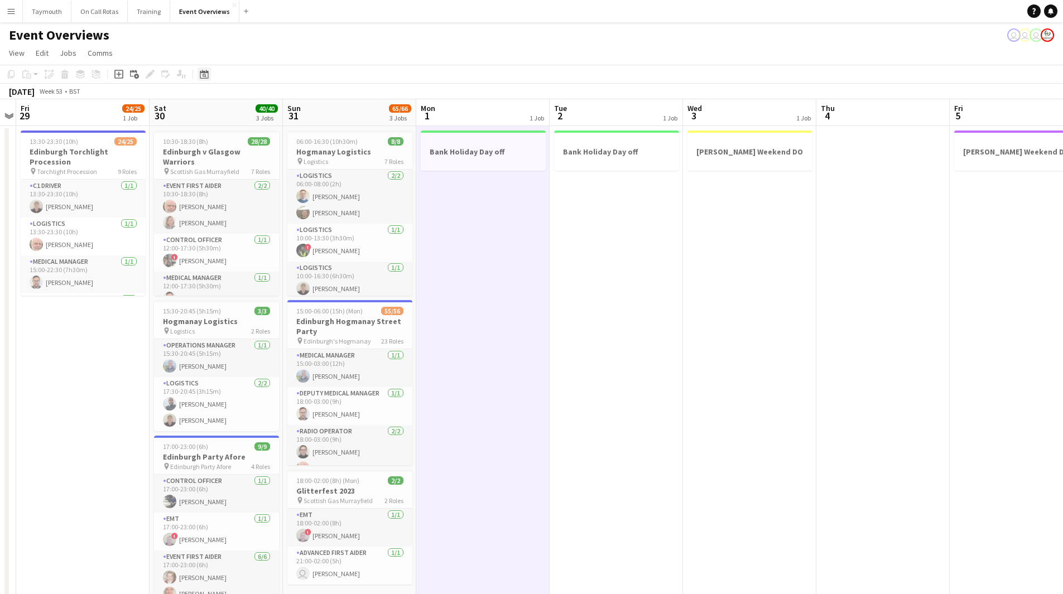
click at [205, 79] on div "Date picker" at bounding box center [203, 74] width 13 height 13
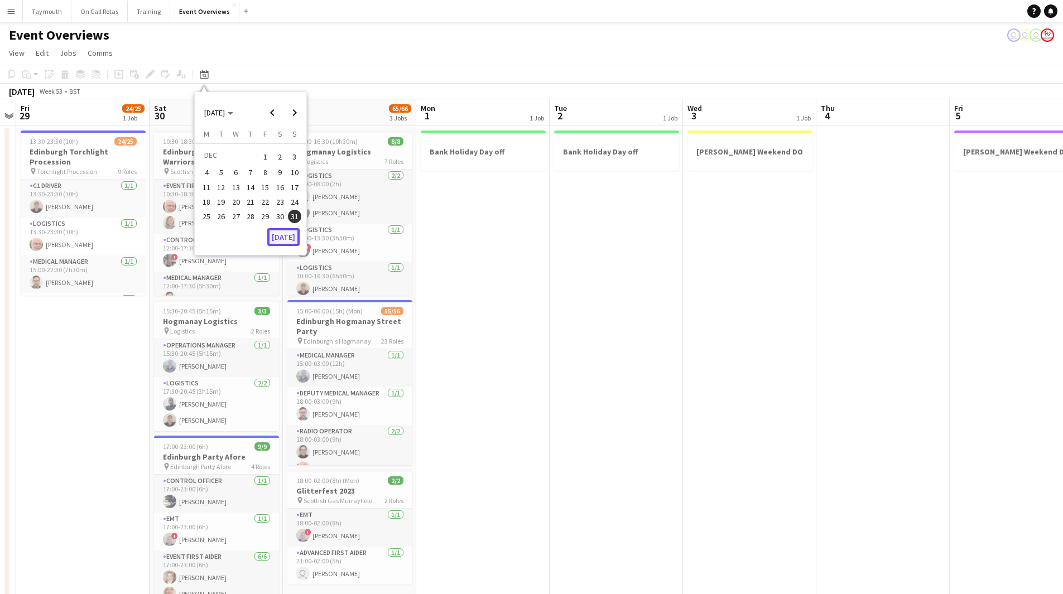
click at [299, 237] on button "[DATE]" at bounding box center [283, 237] width 32 height 18
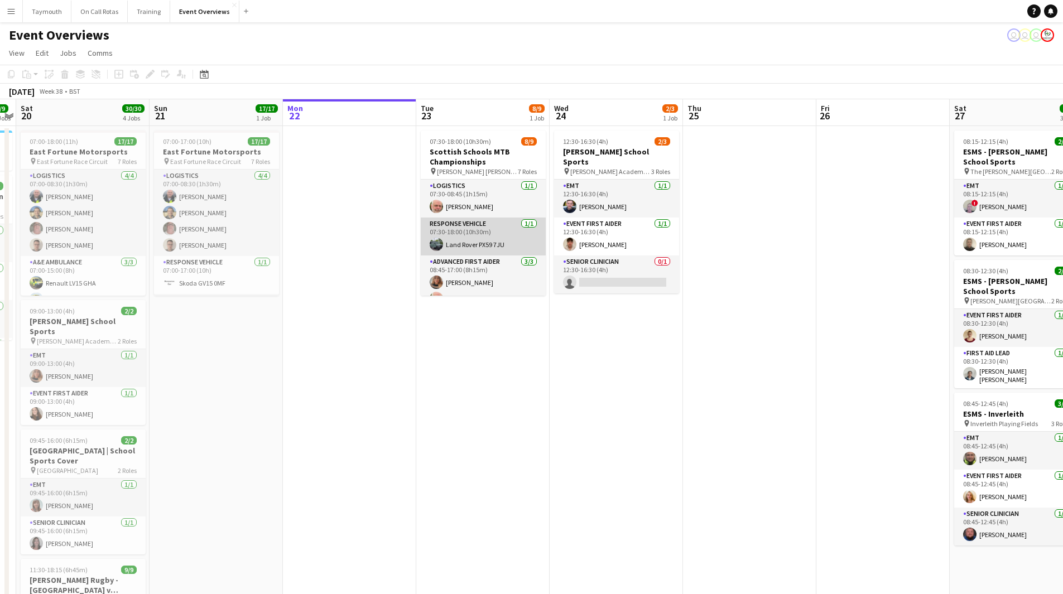
scroll to position [182, 0]
click at [459, 233] on app-card-role "Event First Aider 2A 0/1 09:15-16:15 (7h) single-neutral-actions" at bounding box center [483, 239] width 125 height 38
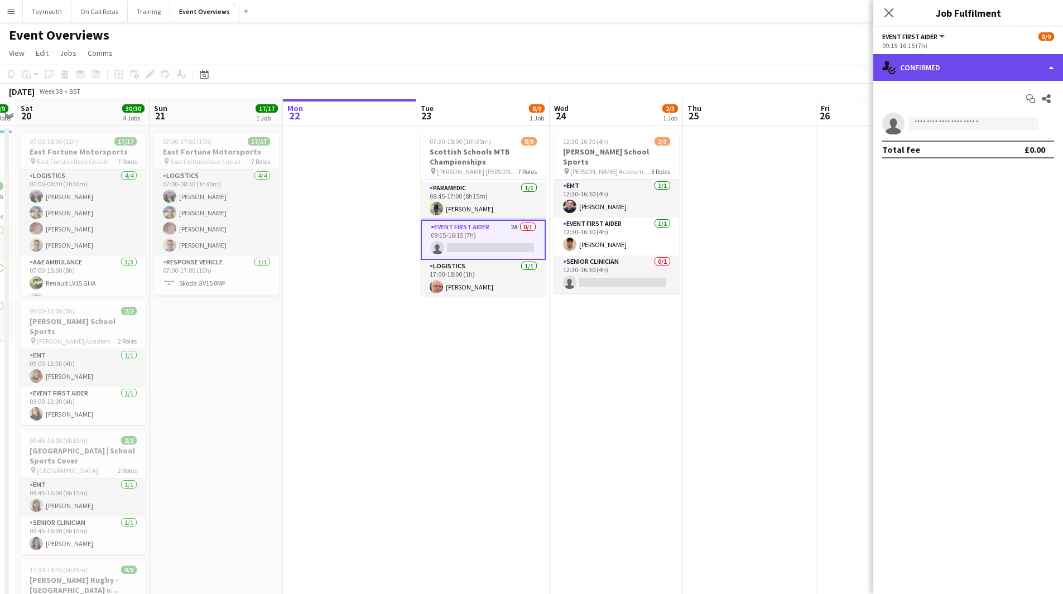
click at [973, 73] on div "single-neutral-actions-check-2 Confirmed" at bounding box center [968, 67] width 190 height 27
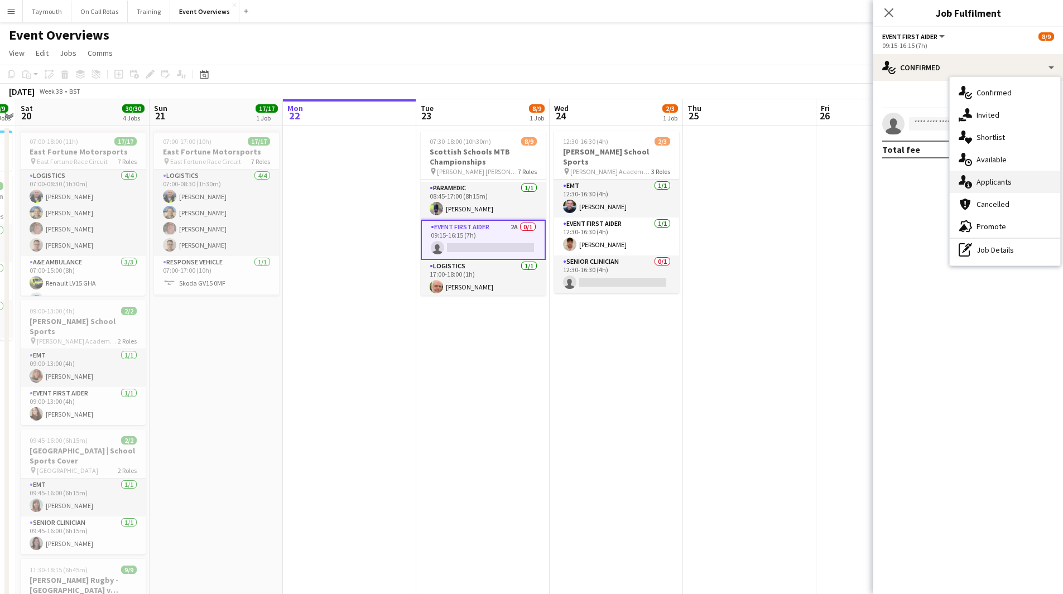
click at [1003, 185] on span "Applicants" at bounding box center [993, 182] width 35 height 10
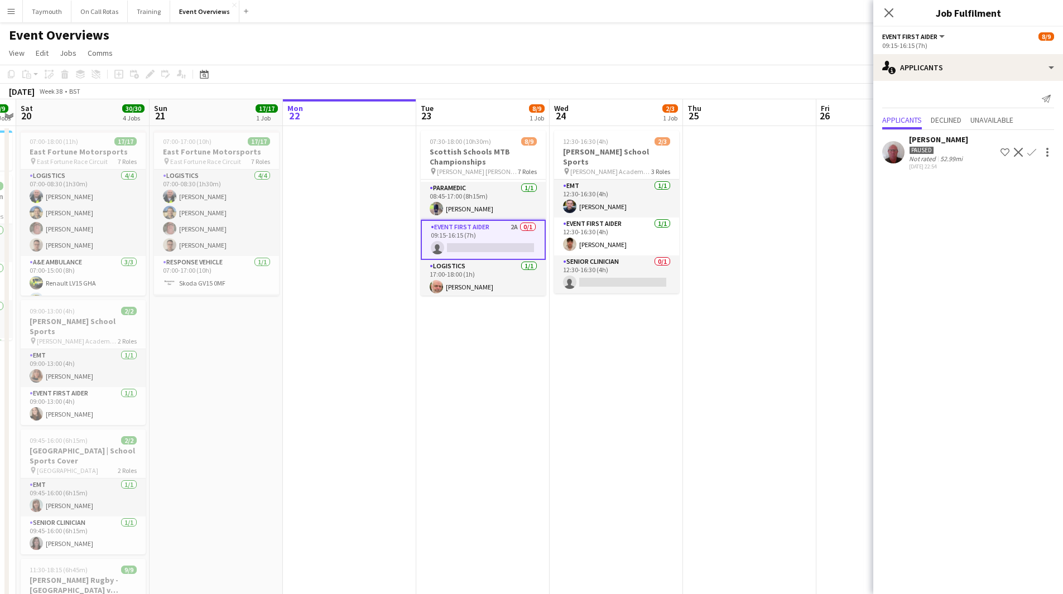
click at [935, 155] on div "Not rated" at bounding box center [923, 159] width 29 height 8
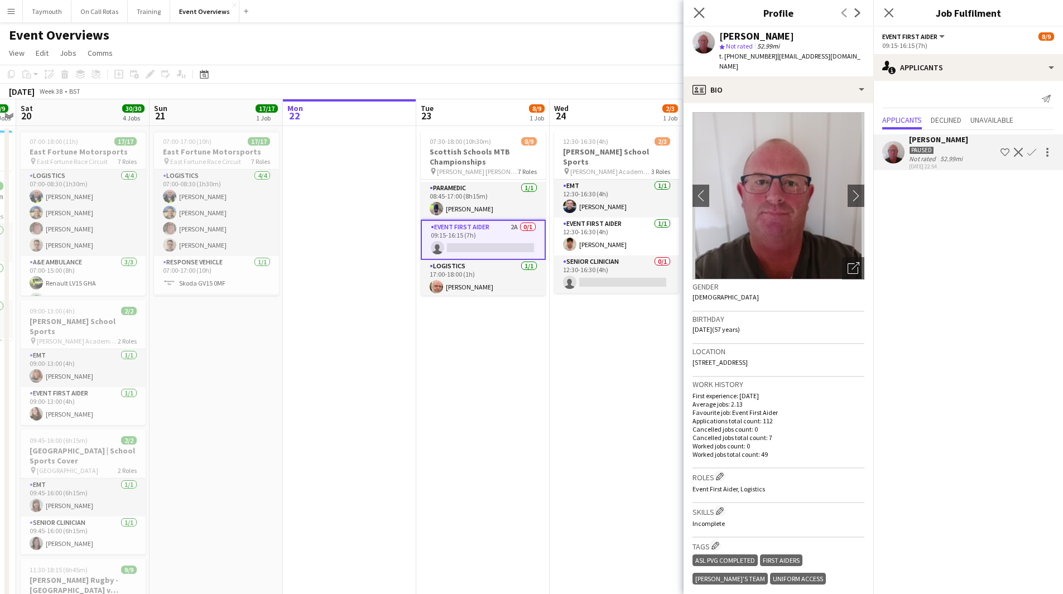
click at [704, 13] on icon "Close pop-in" at bounding box center [698, 12] width 11 height 11
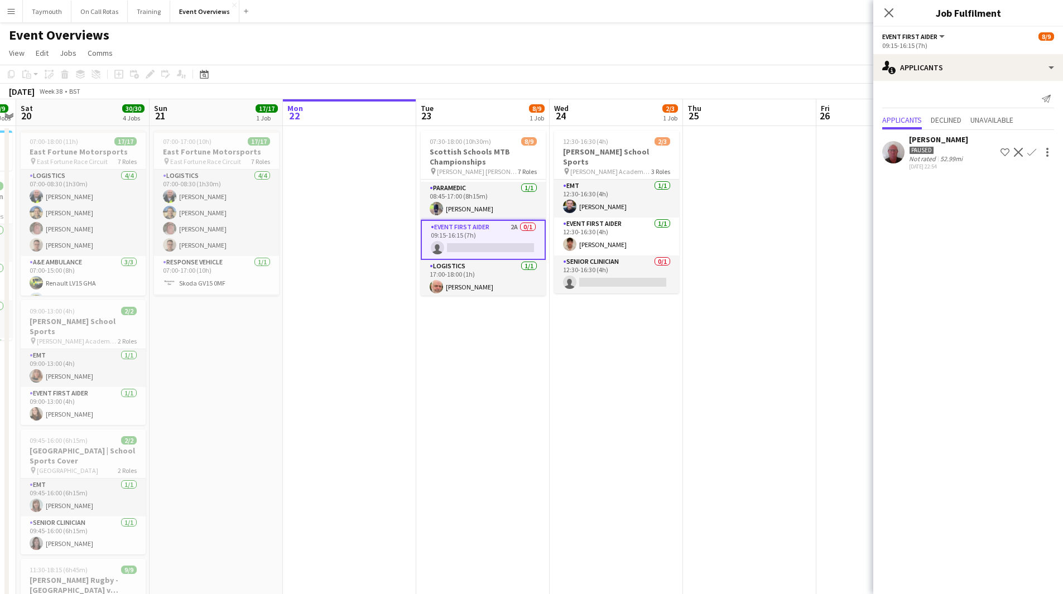
drag, startPoint x: 490, startPoint y: 152, endPoint x: 387, endPoint y: 148, distance: 102.7
click at [490, 152] on h3 "Scottish Schools MTB Championships" at bounding box center [483, 157] width 125 height 20
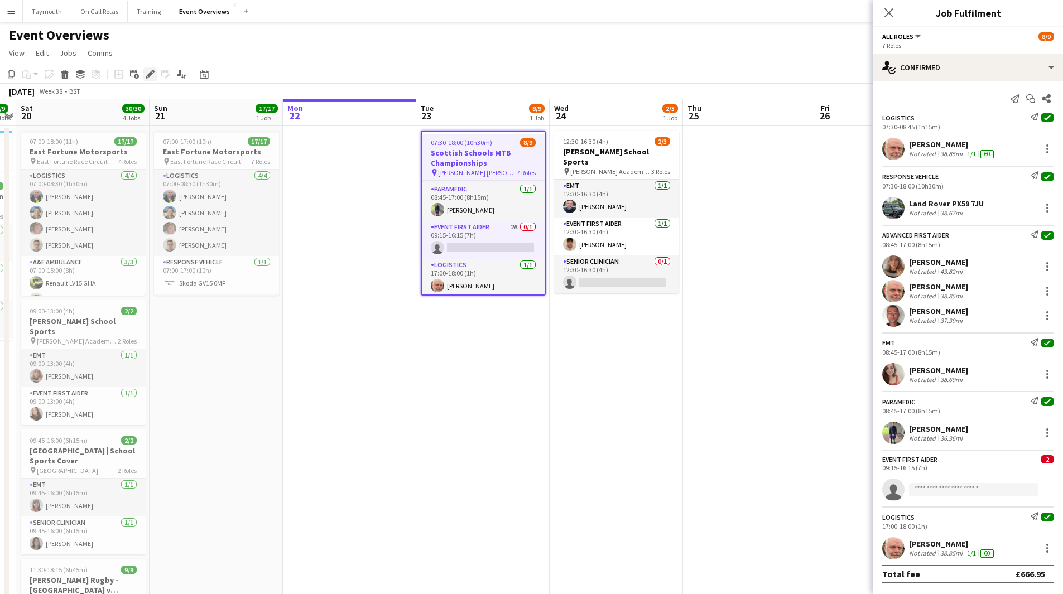
click at [156, 76] on div "Edit" at bounding box center [149, 74] width 13 height 13
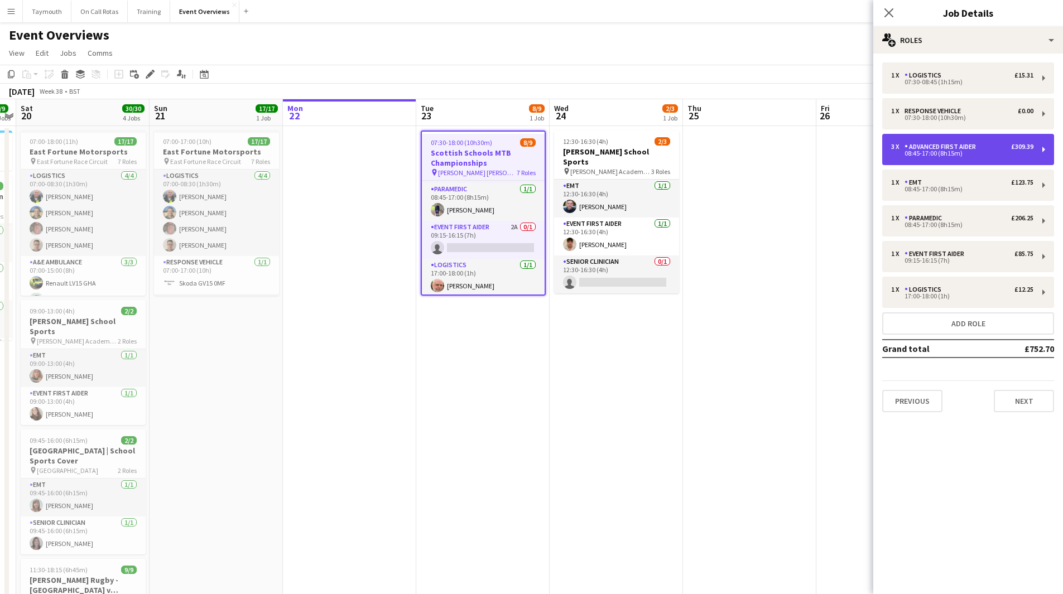
click at [942, 143] on div "Advanced First Aider" at bounding box center [942, 147] width 76 height 8
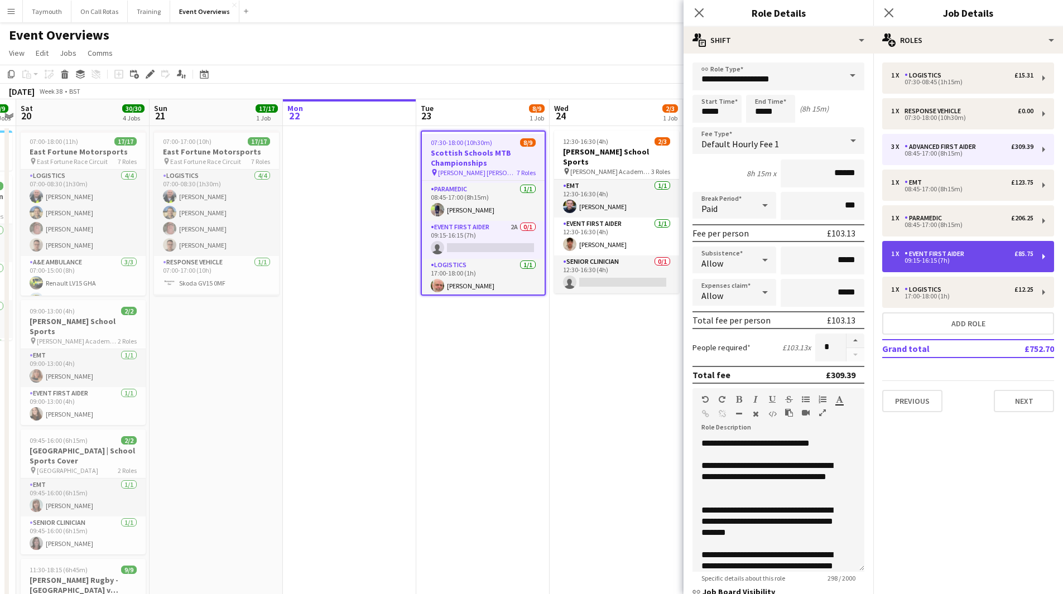
click at [980, 249] on div "1 x Event First Aider £85.75 09:15-16:15 (7h)" at bounding box center [968, 256] width 172 height 31
type input "**********"
type input "*****"
type input "******"
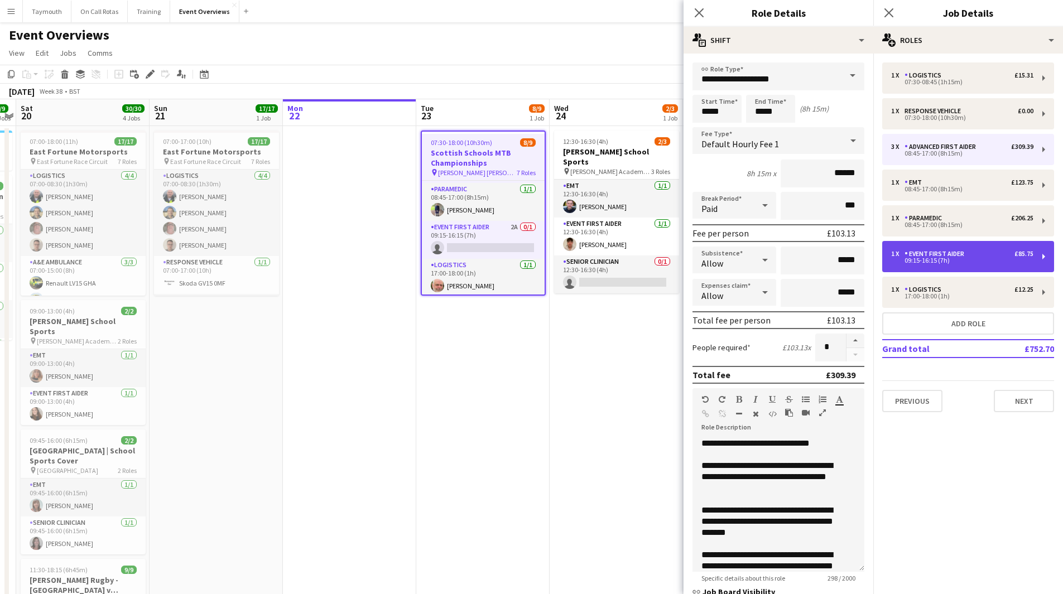
type input "*"
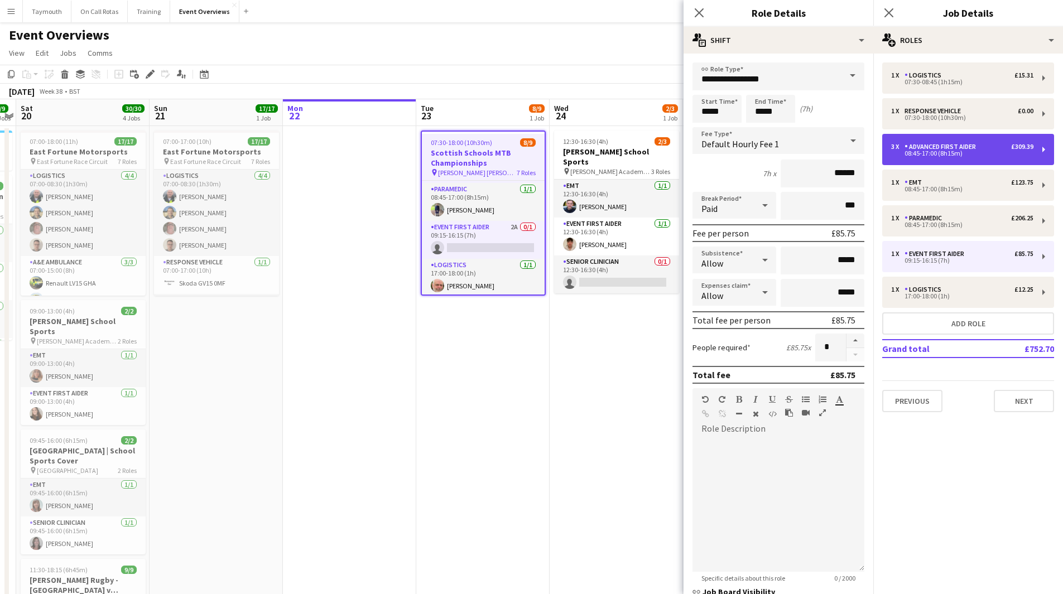
click at [986, 146] on div "3 x Advanced First Aider £309.39" at bounding box center [962, 147] width 142 height 8
type input "**********"
type input "*****"
type input "******"
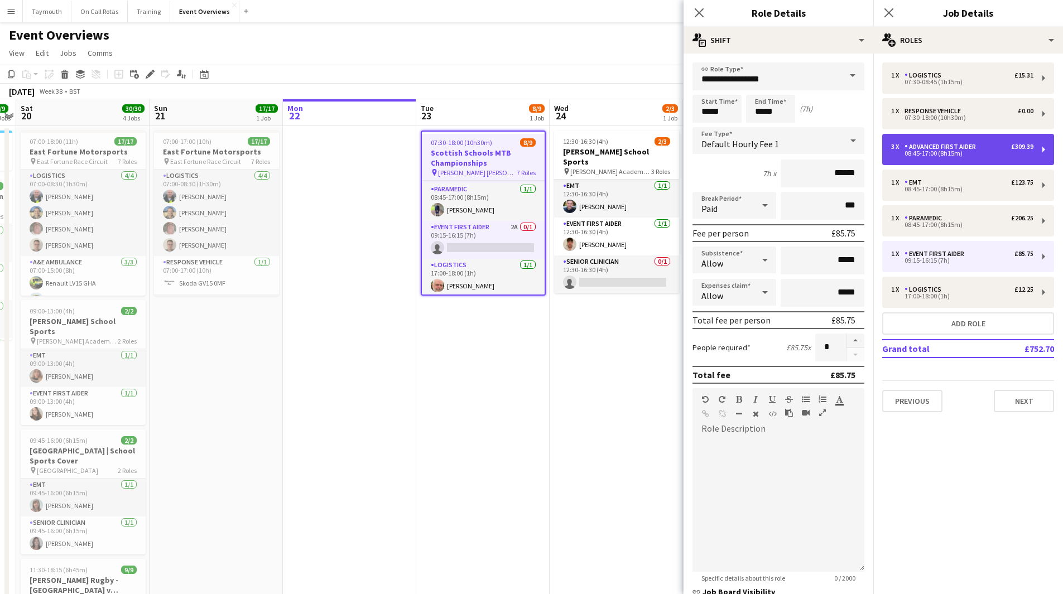
type input "*"
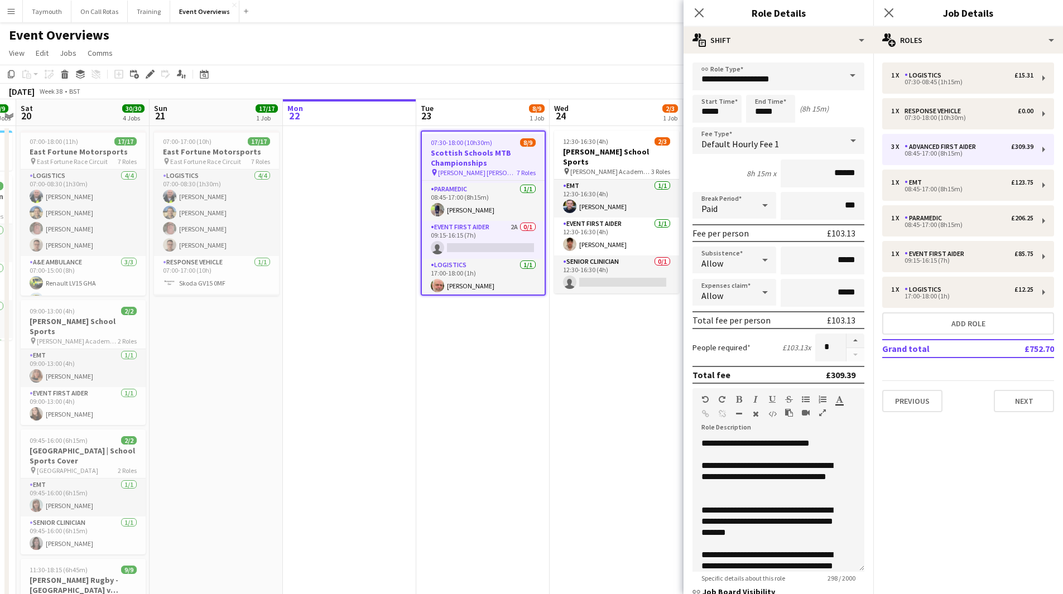
click at [522, 359] on app-date-cell "07:30-18:00 (10h30m) 8/9 Scottish Schools MTB Championships pin Comrie Croft 7 …" at bounding box center [482, 437] width 133 height 622
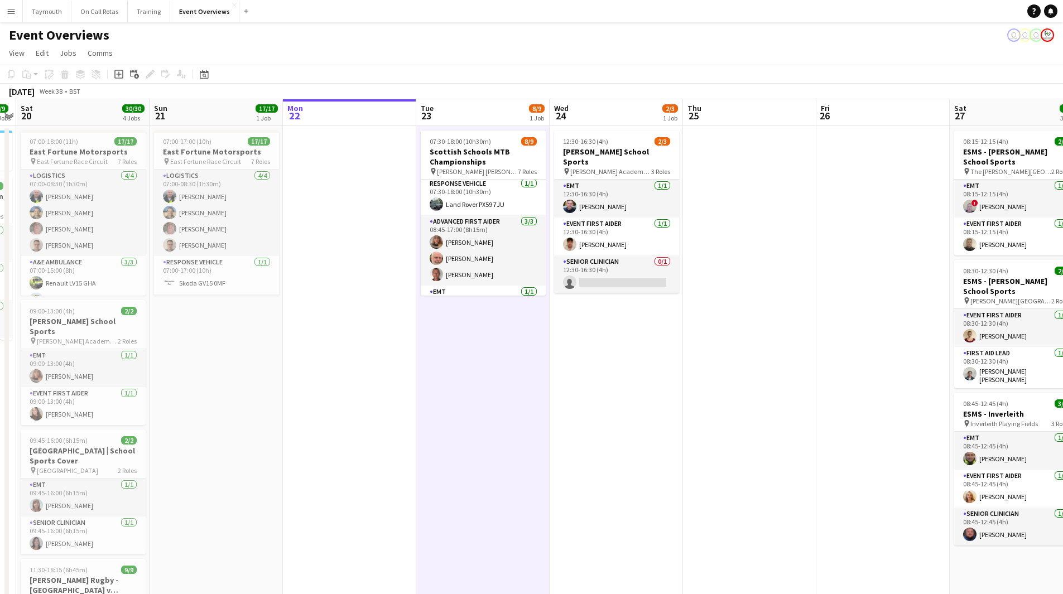
scroll to position [15, 0]
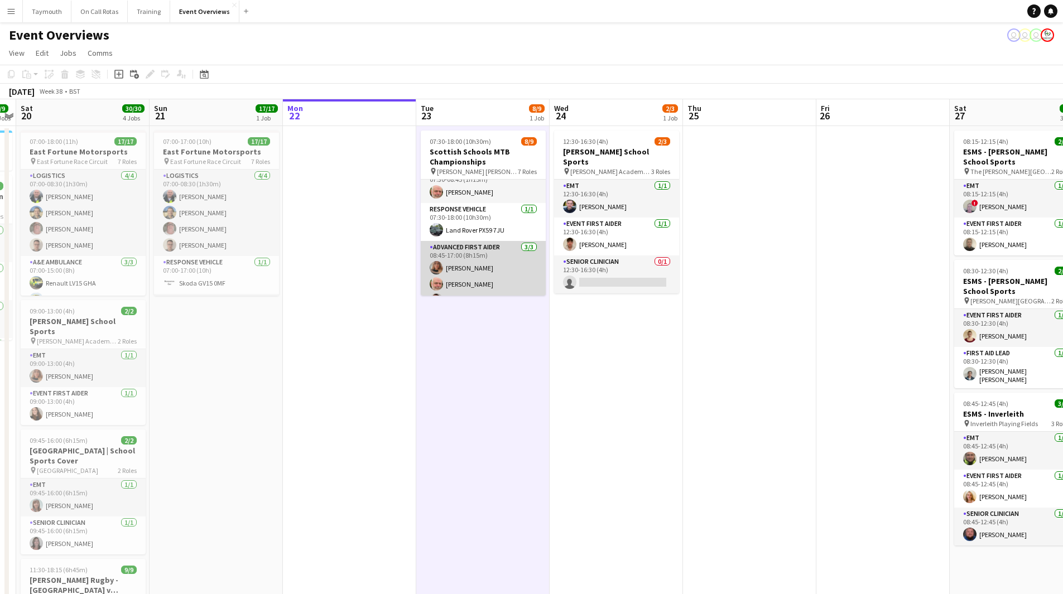
click at [489, 264] on app-card-role "Advanced First Aider 3/3 08:45-17:00 (8h15m) Lauren Svensen Tim Oakes Sean Stone" at bounding box center [483, 276] width 125 height 70
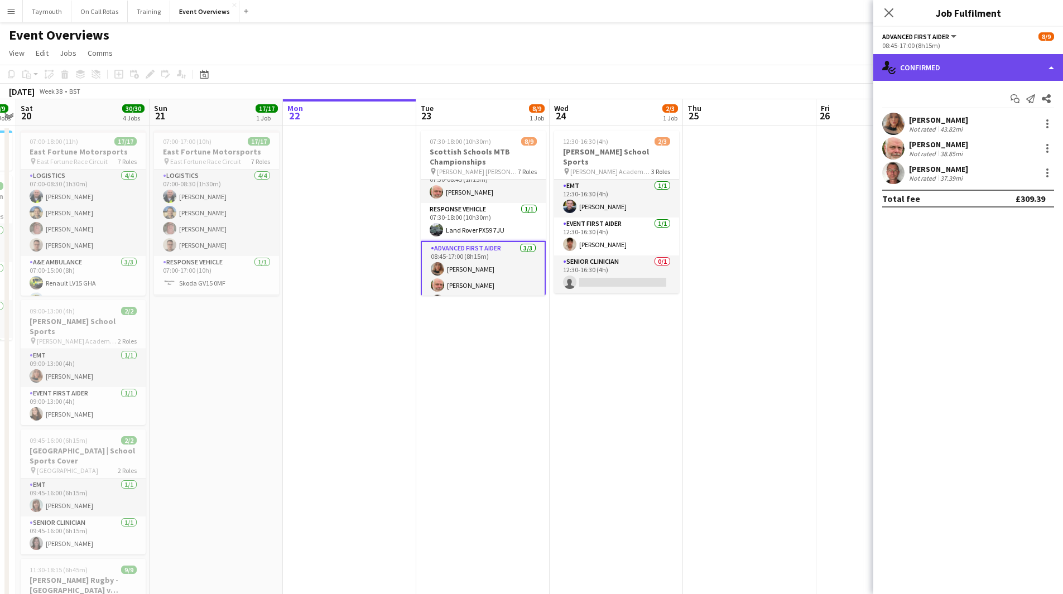
click at [928, 79] on div "single-neutral-actions-check-2 Confirmed" at bounding box center [968, 67] width 190 height 27
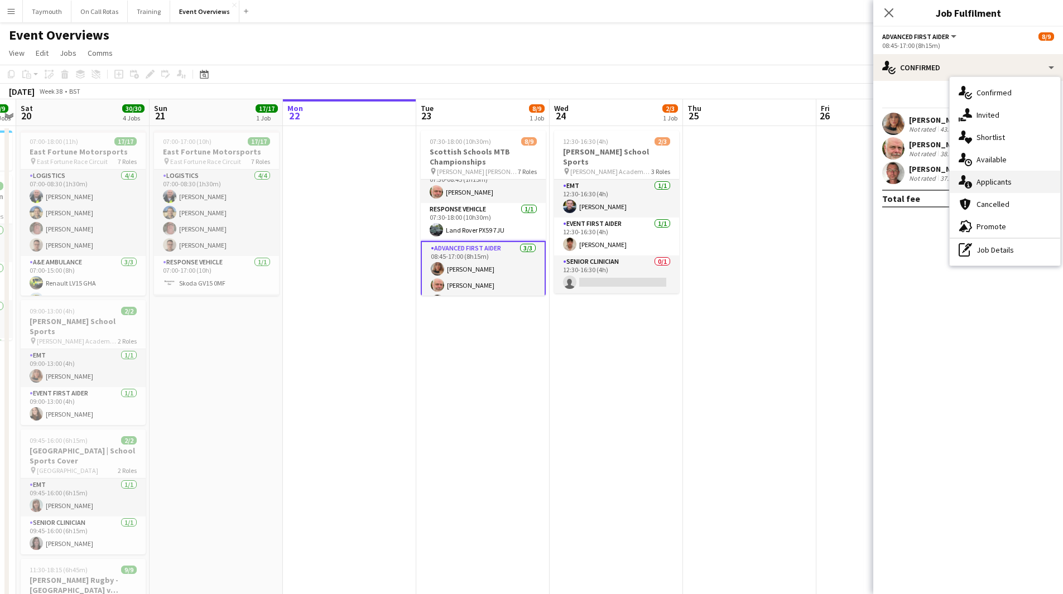
click at [985, 179] on span "Applicants" at bounding box center [993, 182] width 35 height 10
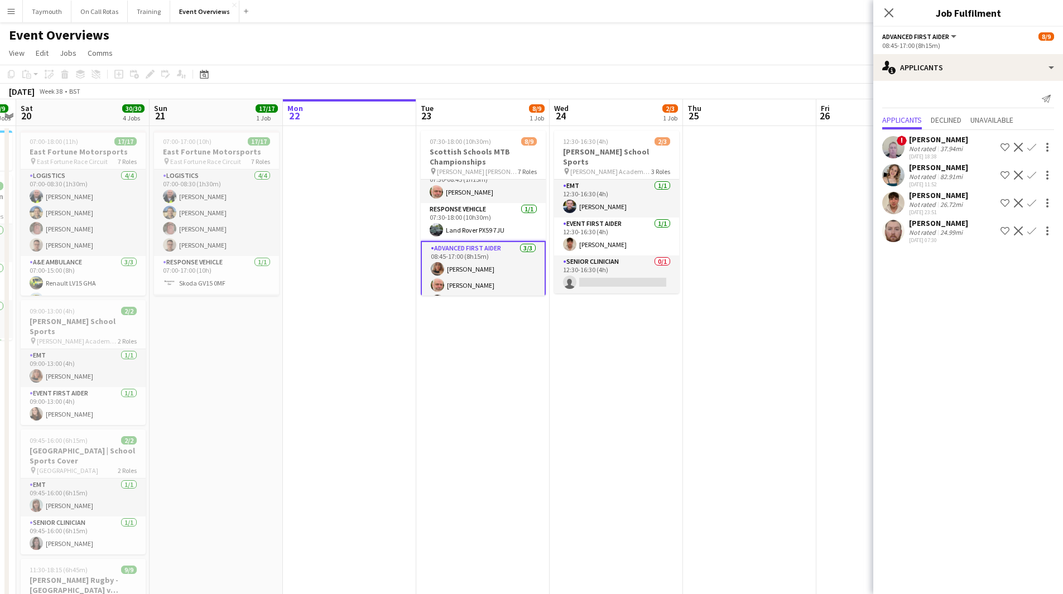
click at [944, 203] on div "26.72mi" at bounding box center [951, 204] width 27 height 8
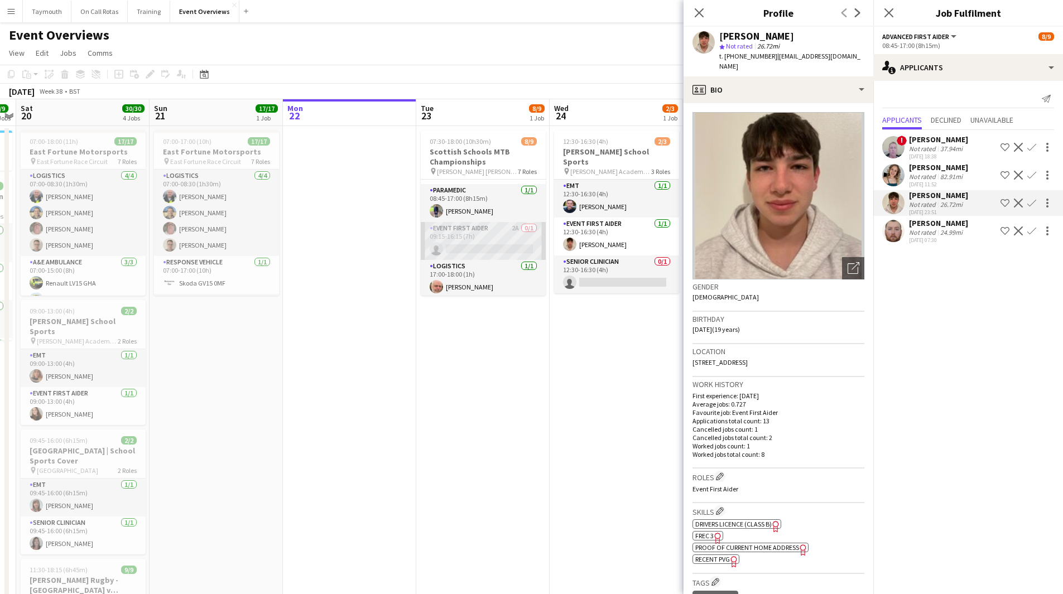
click at [487, 239] on app-card-role "Event First Aider 2A 0/1 09:15-16:15 (7h) single-neutral-actions" at bounding box center [483, 241] width 125 height 38
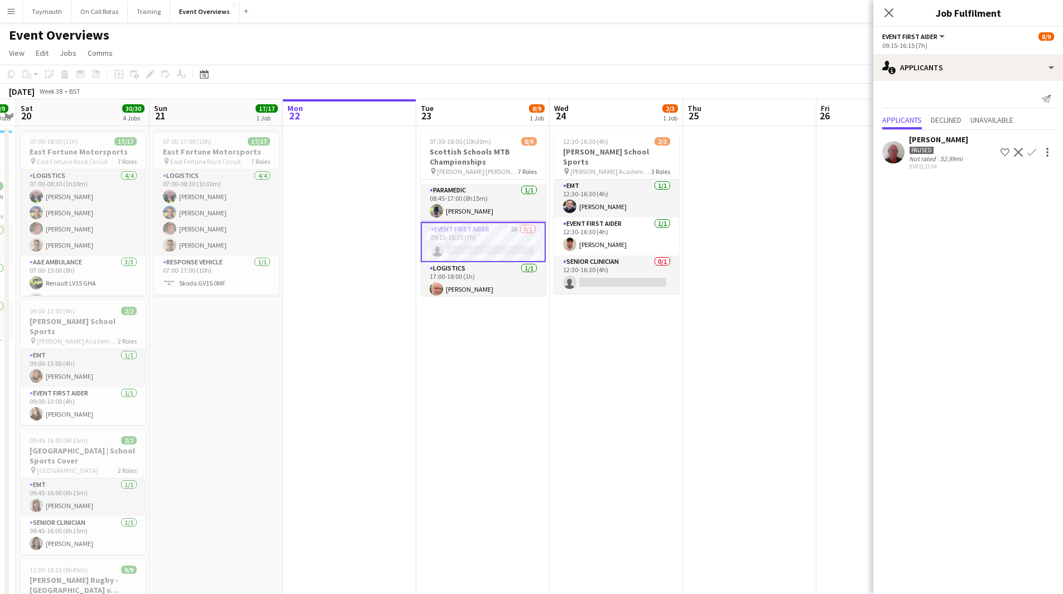
scroll to position [0, 364]
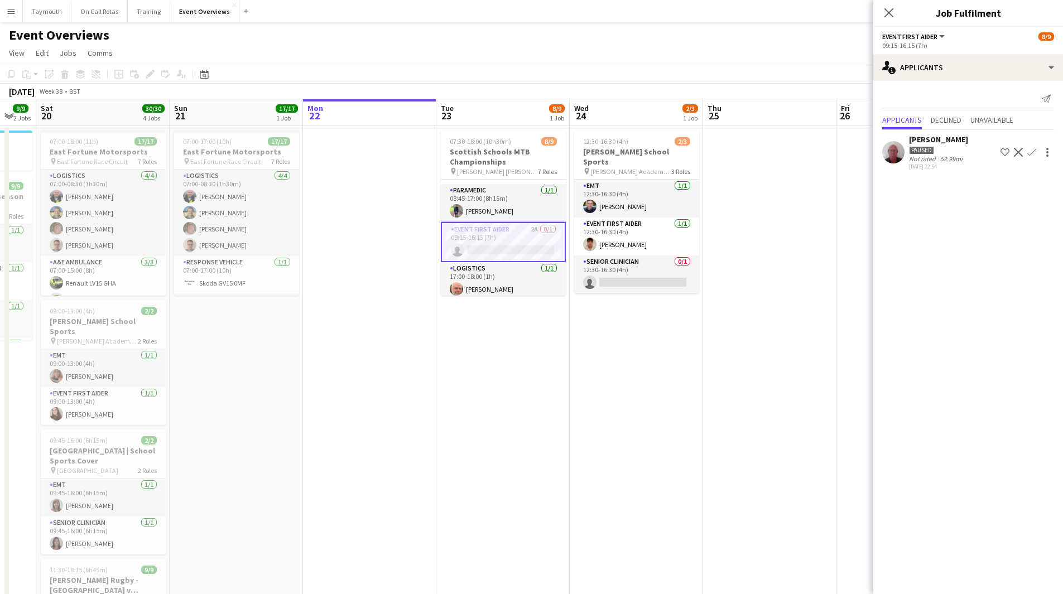
drag, startPoint x: 647, startPoint y: 476, endPoint x: 133, endPoint y: 476, distance: 513.2
click at [133, 476] on app-calendar-viewport "Wed 17 Thu 18 Fri 19 9/9 2 Jobs Sat 20 30/30 4 Jobs Sun 21 17/17 1 Job Mon 22 T…" at bounding box center [531, 423] width 1063 height 649
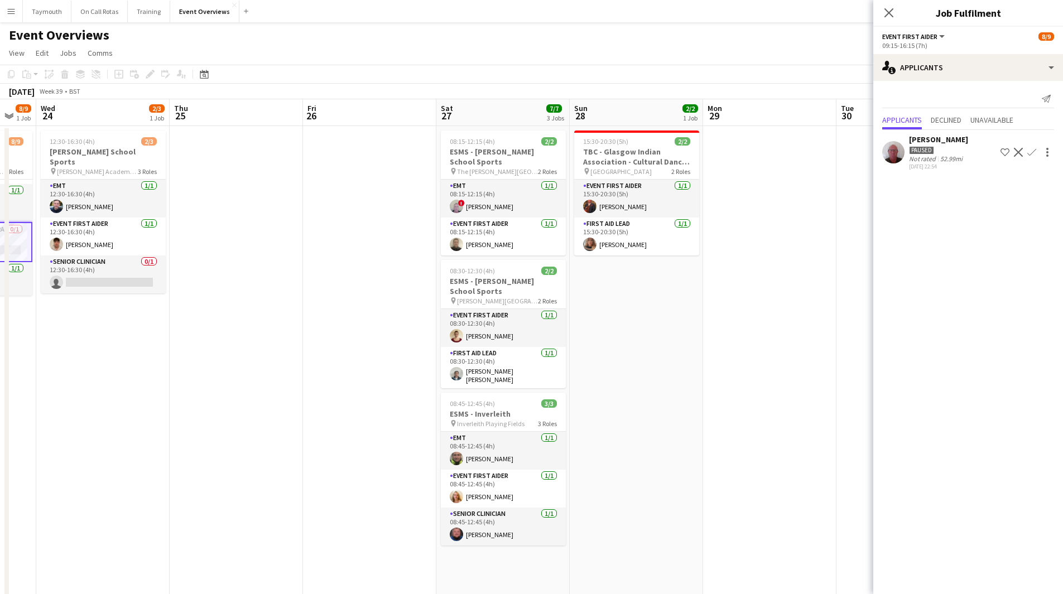
drag, startPoint x: 745, startPoint y: 359, endPoint x: 307, endPoint y: 378, distance: 438.4
click at [54, 358] on app-calendar-viewport "Sun 21 17/17 1 Job Mon 22 Tue 23 8/9 1 Job Wed 24 2/3 1 Job Thu 25 Fri 26 Sat 2…" at bounding box center [531, 423] width 1063 height 649
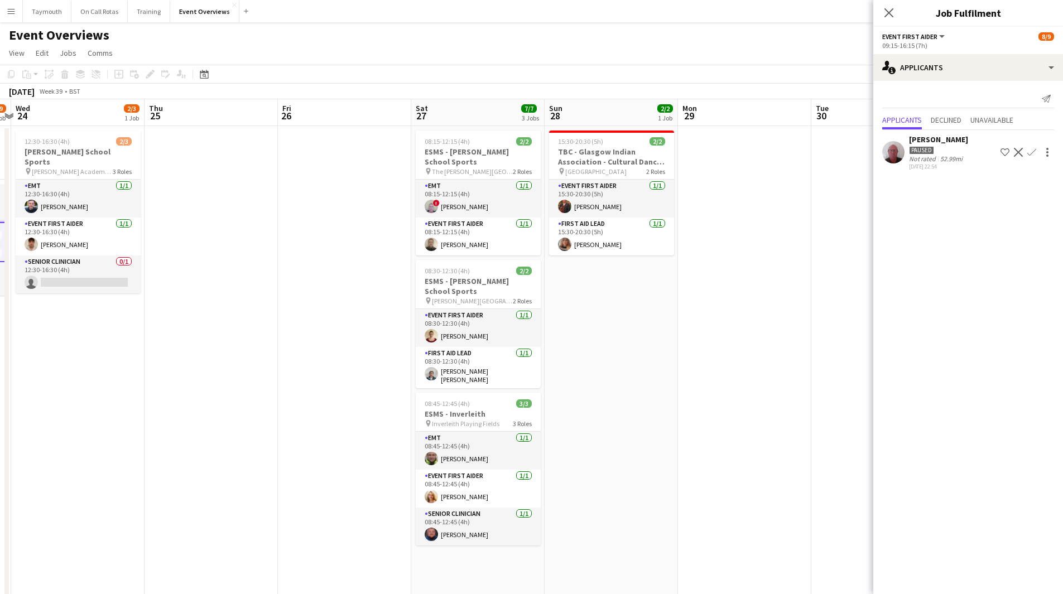
drag, startPoint x: 307, startPoint y: 378, endPoint x: 190, endPoint y: 380, distance: 117.7
click at [0, 382] on html "Menu Boards Boards Boards All jobs Status Workforce Workforce My Workforce Recr…" at bounding box center [531, 374] width 1063 height 748
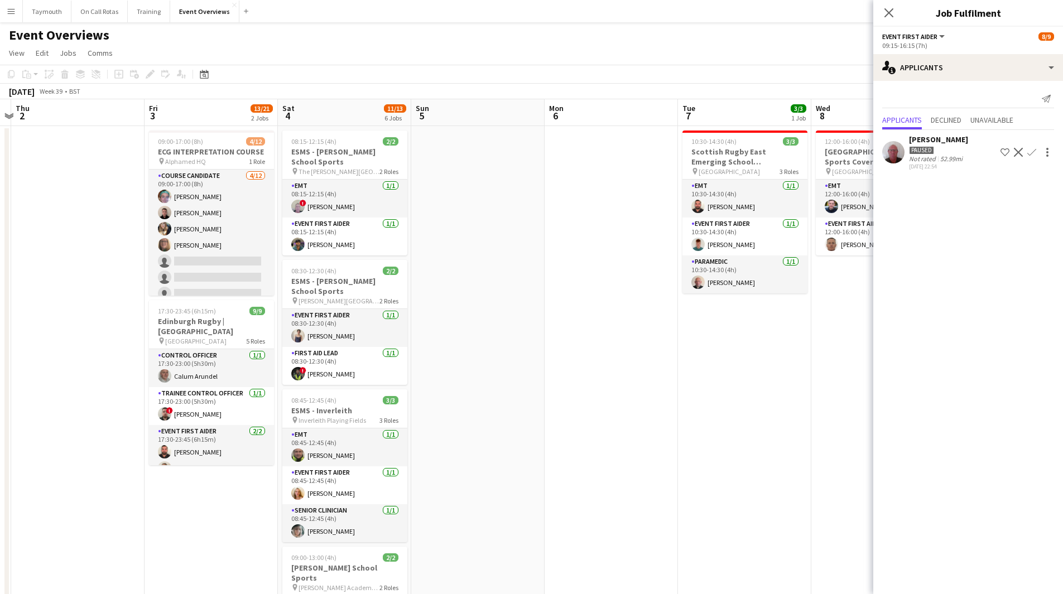
click at [13, 403] on app-calendar-viewport "Mon 29 Tue 30 Wed 1 Thu 2 Fri 3 13/21 2 Jobs Sat 4 11/13 6 Jobs Sun 5 Mon 6 Tue…" at bounding box center [531, 528] width 1063 height 859
drag, startPoint x: 330, startPoint y: 402, endPoint x: 92, endPoint y: 394, distance: 237.8
click at [0, 407] on html "Menu Boards Boards Boards All jobs Status Workforce Workforce My Workforce Recr…" at bounding box center [531, 479] width 1063 height 958
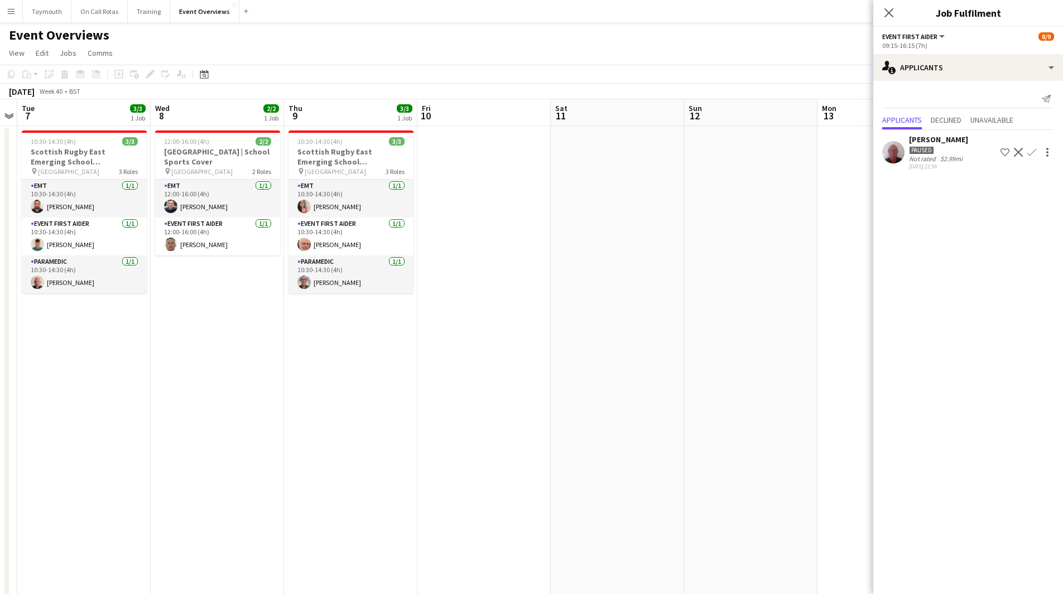
drag, startPoint x: 161, startPoint y: 393, endPoint x: 338, endPoint y: 416, distance: 178.9
click at [809, 394] on app-calendar-viewport "Sat 4 11/13 6 Jobs Sun 5 Mon 6 Tue 7 3/3 1 Job Wed 8 2/2 1 Job Thu 9 3/3 1 Job …" at bounding box center [531, 528] width 1063 height 859
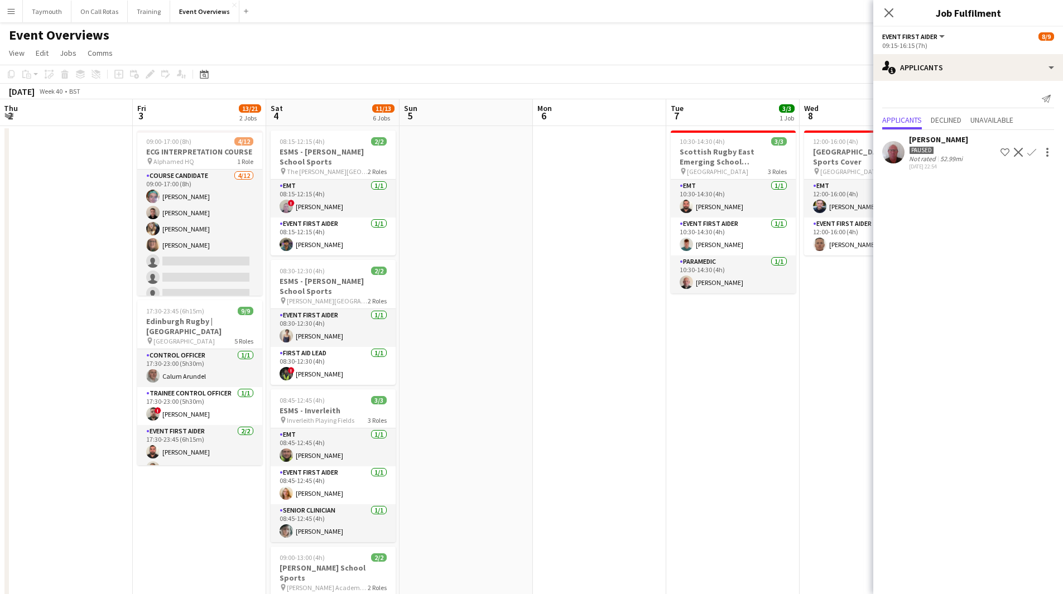
drag, startPoint x: 329, startPoint y: 419, endPoint x: 613, endPoint y: 426, distance: 284.0
click at [641, 426] on app-calendar-viewport "Thu 2 Fri 3 13/21 2 Jobs Sat 4 11/13 6 Jobs Sun 5 Mon 6 Tue 7 3/3 1 Job Wed 8 2…" at bounding box center [531, 528] width 1063 height 859
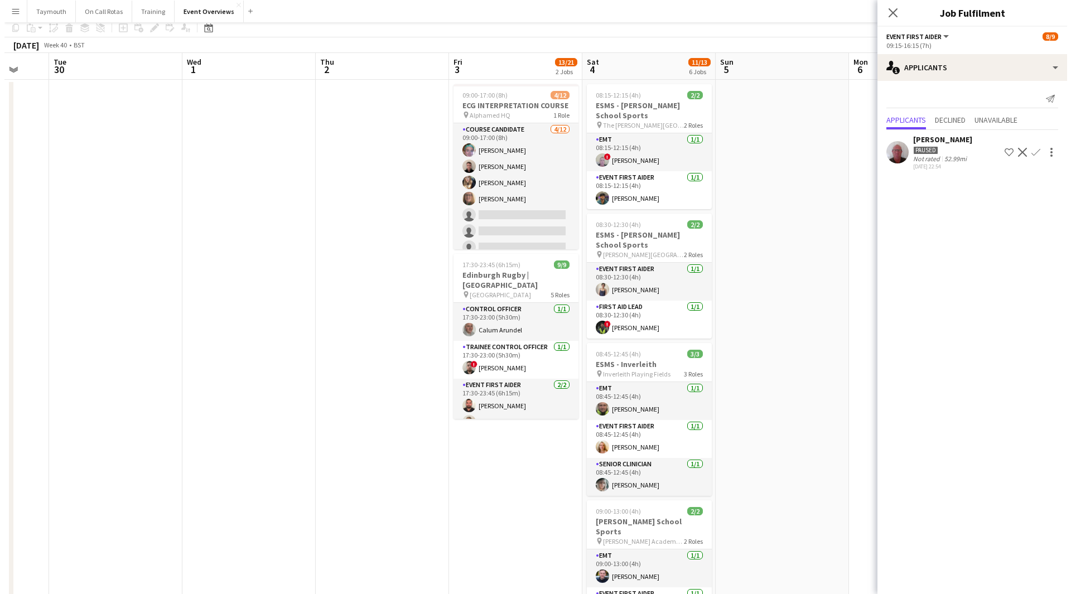
scroll to position [0, 0]
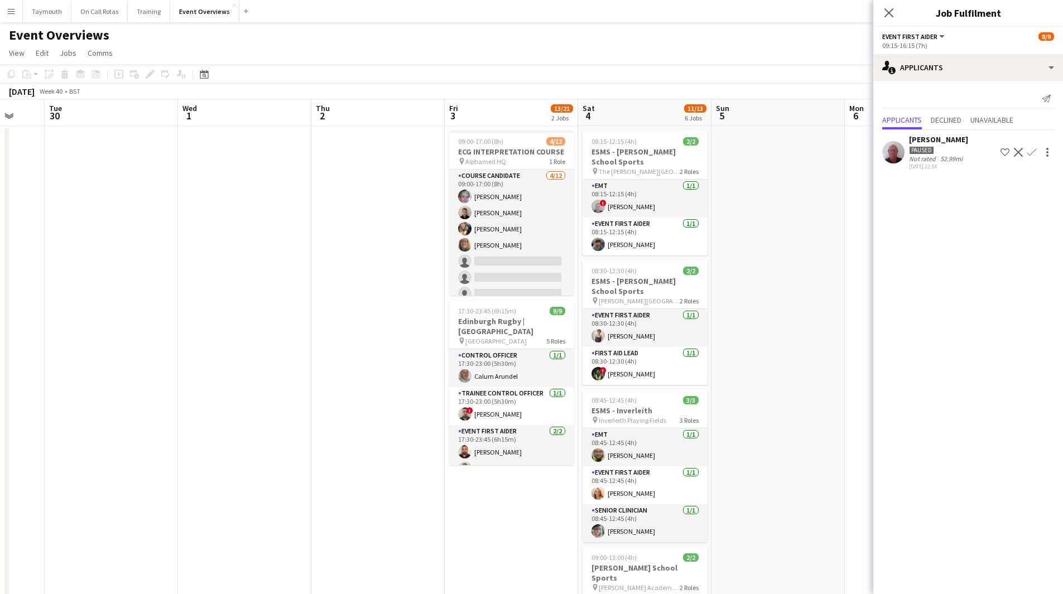
click at [18, 11] on button "Menu" at bounding box center [11, 11] width 22 height 22
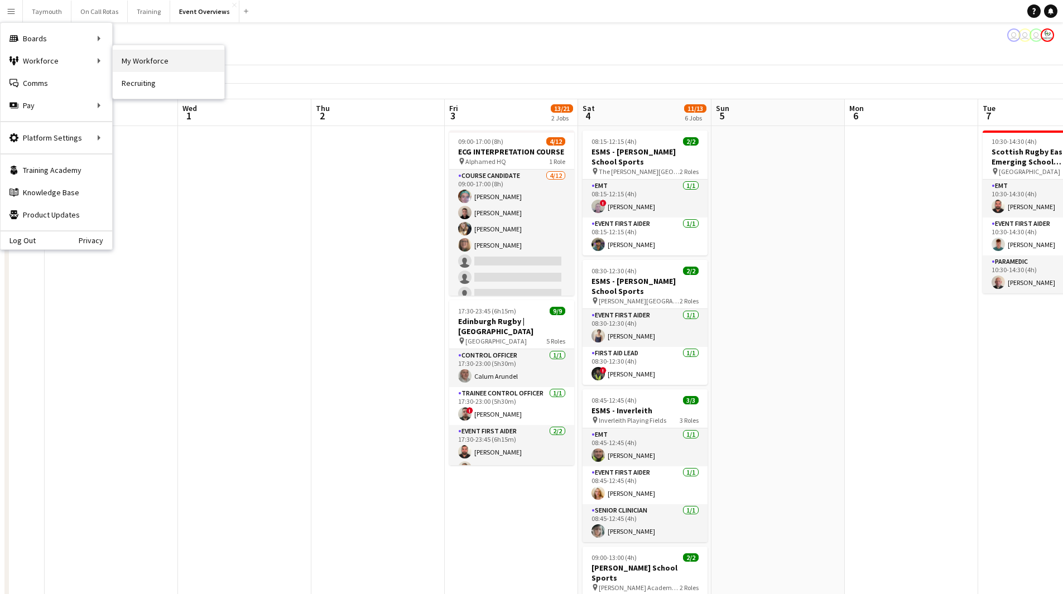
click at [136, 60] on link "My Workforce" at bounding box center [169, 61] width 112 height 22
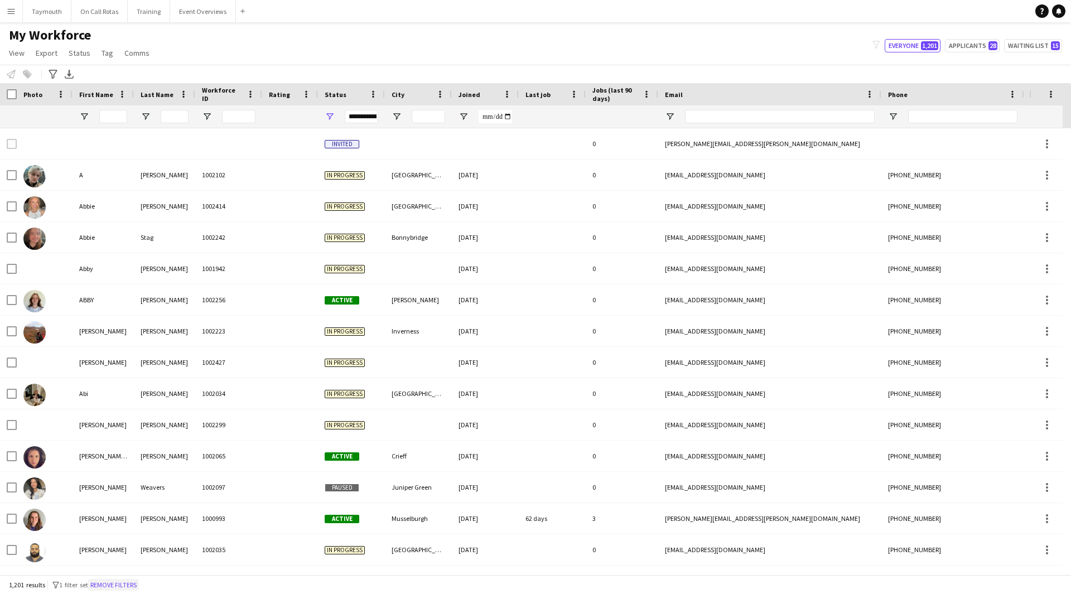
click at [135, 586] on button "Remove filters" at bounding box center [113, 585] width 51 height 12
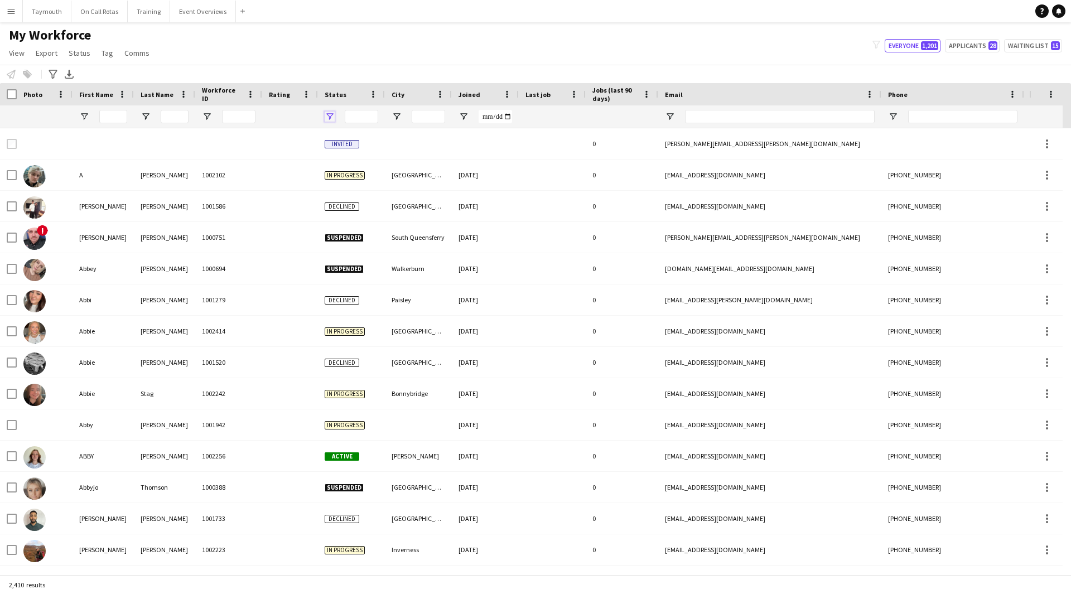
click at [325, 116] on span "Open Filter Menu" at bounding box center [330, 117] width 10 height 10
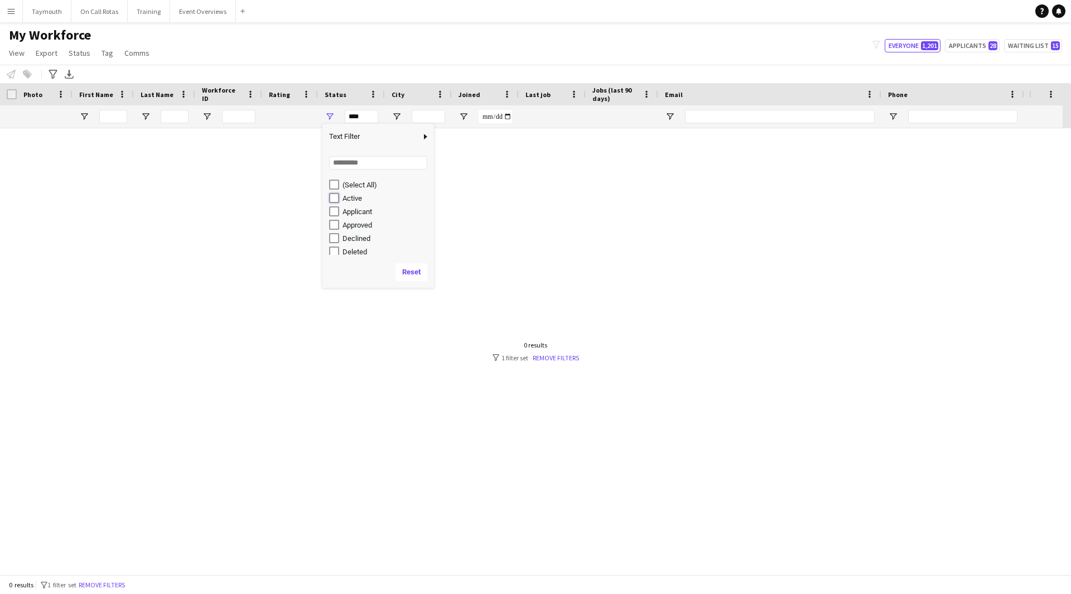
type input "**********"
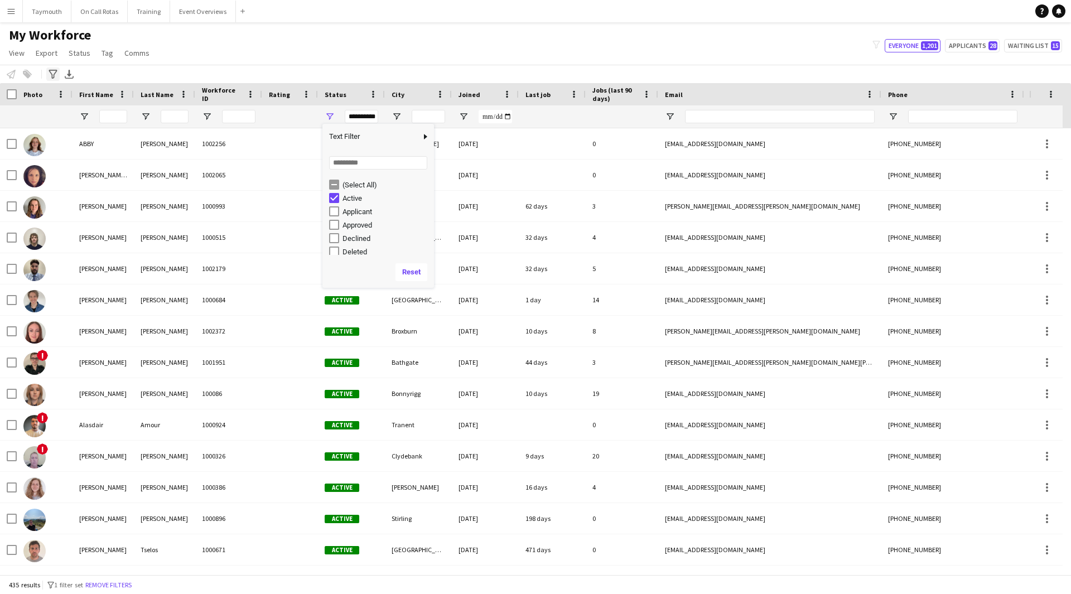
click at [52, 74] on icon "Advanced filters" at bounding box center [53, 74] width 9 height 9
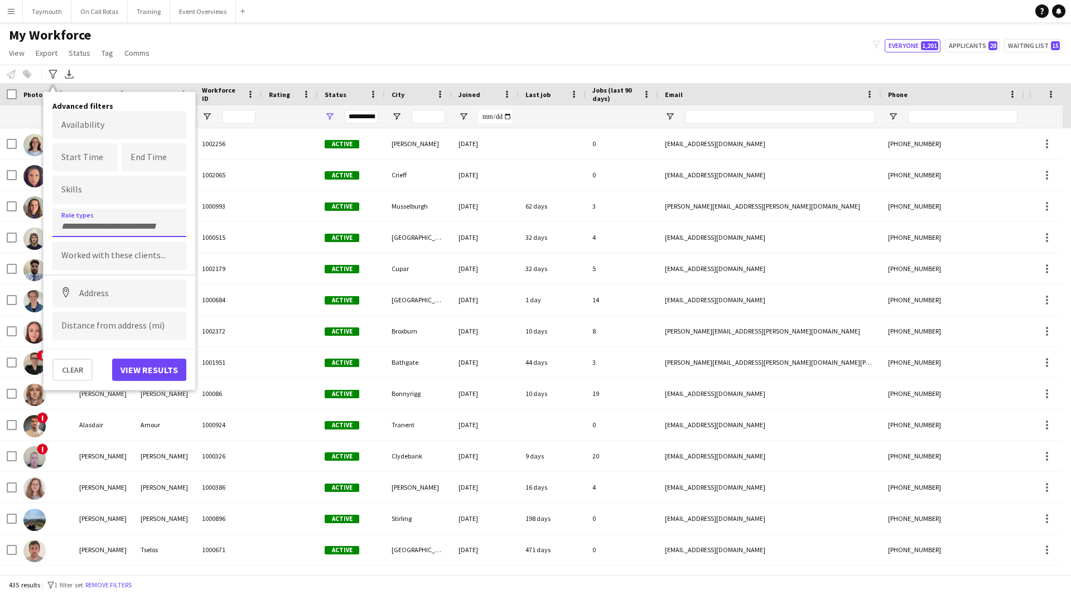
click at [80, 224] on input "Type to search role types..." at bounding box center [119, 226] width 116 height 10
type input "***"
click at [108, 310] on div "Event First Aider" at bounding box center [119, 307] width 134 height 27
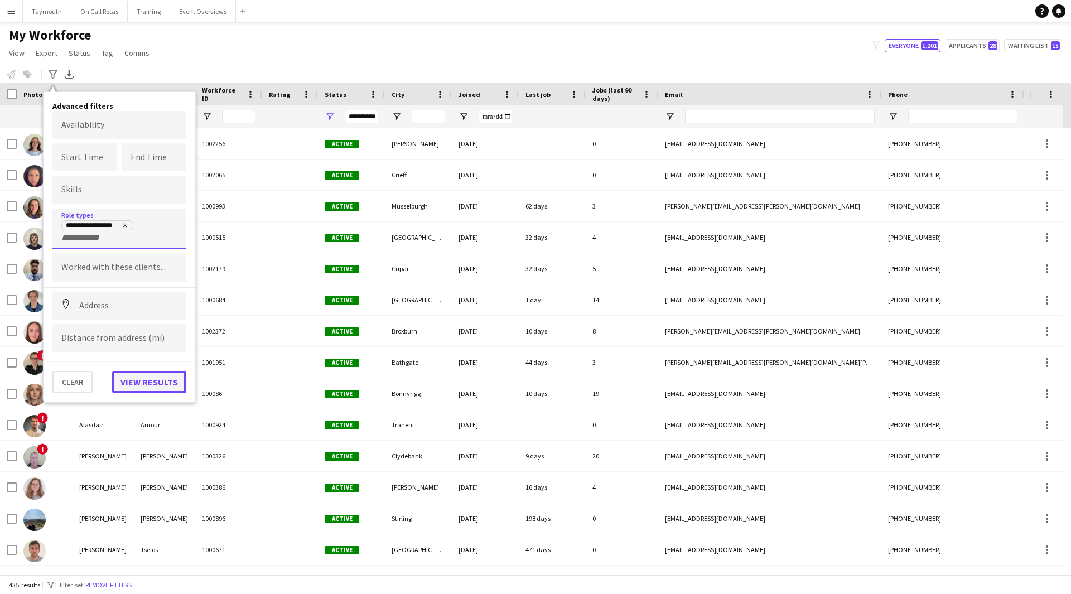
click at [165, 381] on button "View results" at bounding box center [149, 382] width 74 height 22
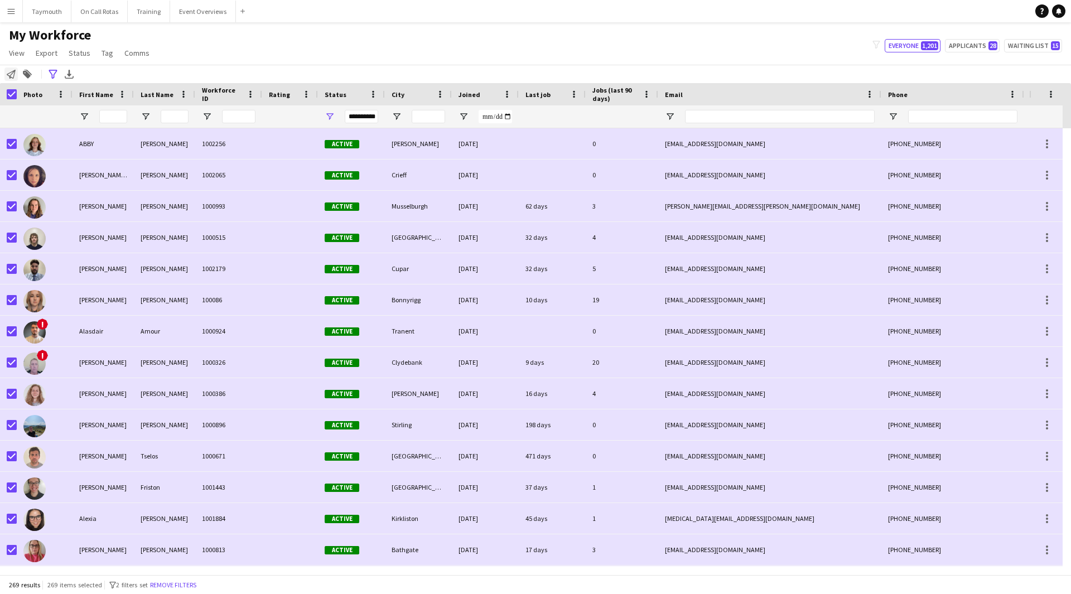
click at [13, 81] on div "Notify workforce" at bounding box center [10, 74] width 13 height 13
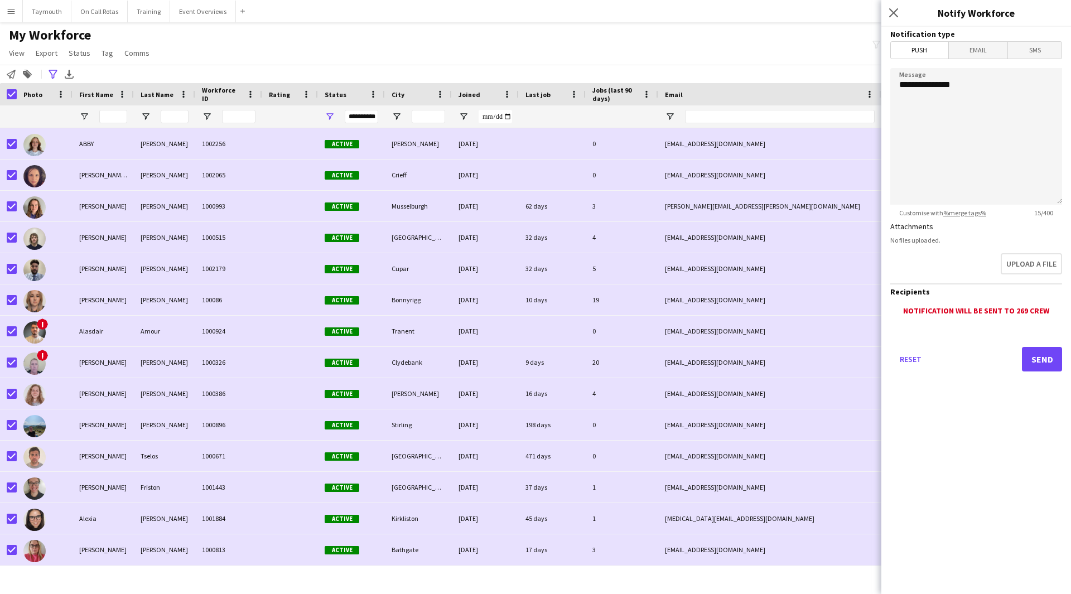
click at [981, 53] on span "Email" at bounding box center [978, 50] width 59 height 17
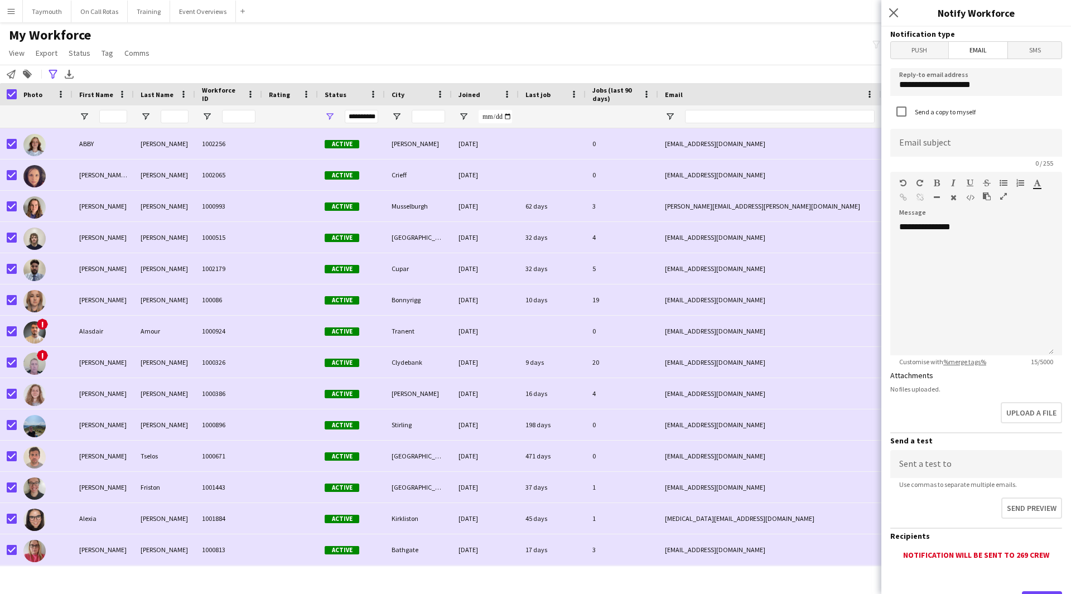
click at [1007, 196] on button "button" at bounding box center [1004, 196] width 8 height 9
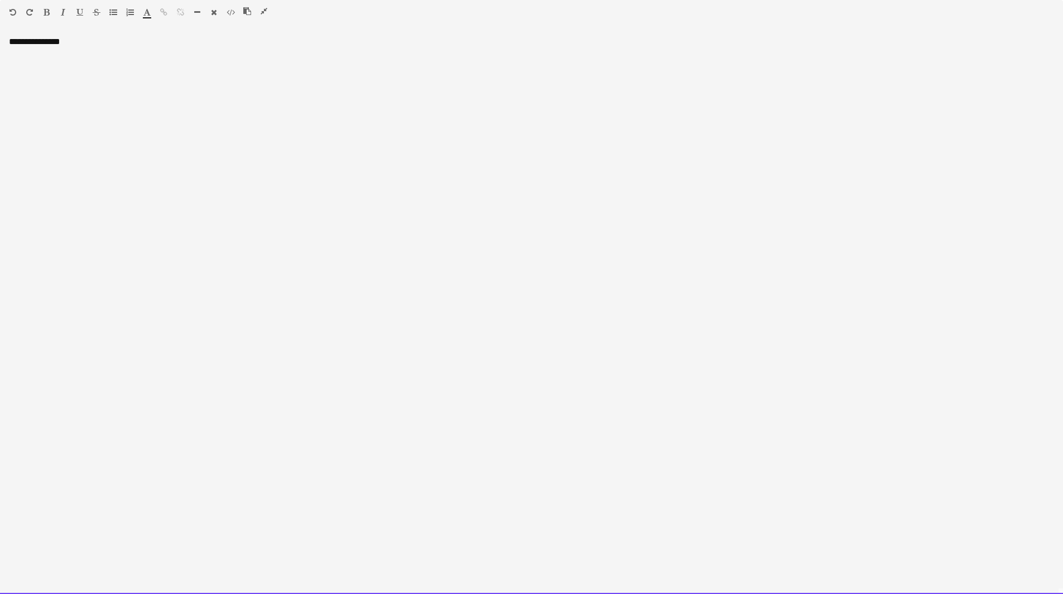
click at [90, 102] on div "**********" at bounding box center [531, 315] width 1063 height 558
click at [110, 65] on div "**********" at bounding box center [531, 64] width 1045 height 11
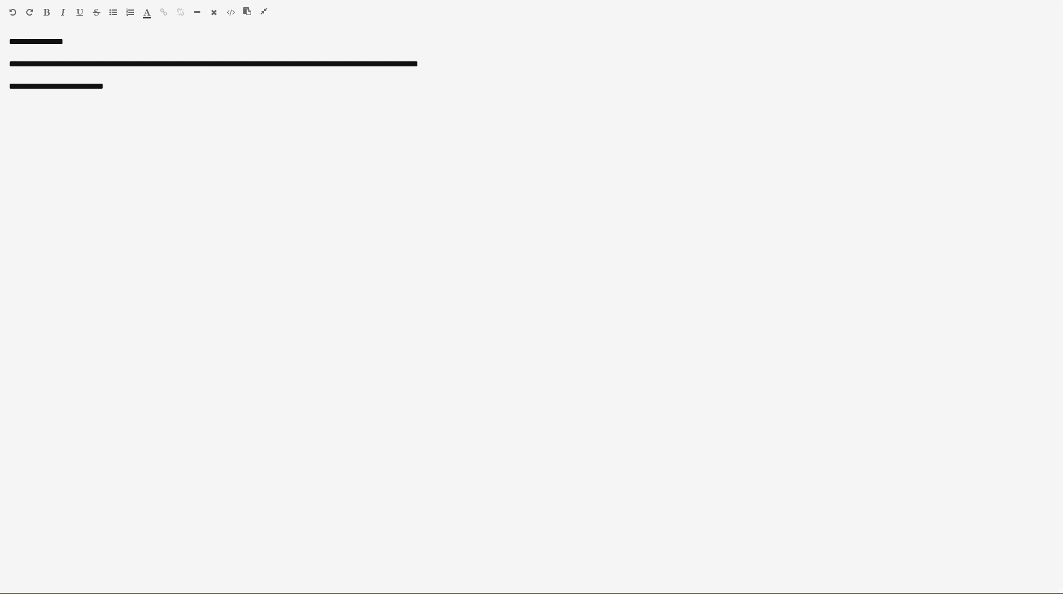
click at [51, 68] on div "**********" at bounding box center [531, 64] width 1045 height 11
drag, startPoint x: 71, startPoint y: 66, endPoint x: 35, endPoint y: 68, distance: 36.3
click at [35, 68] on div "**********" at bounding box center [531, 64] width 1045 height 11
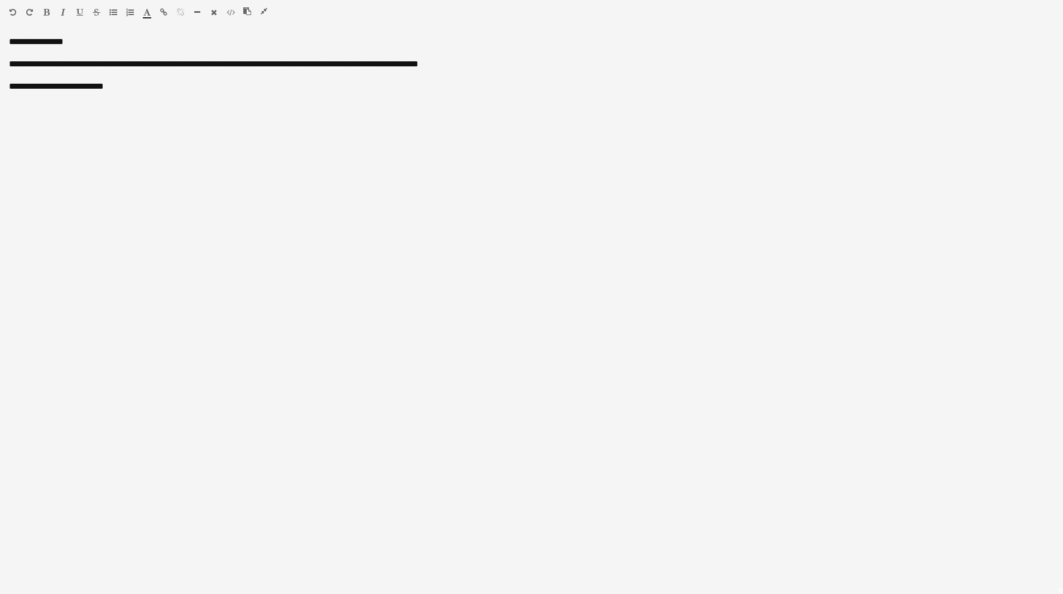
click at [49, 16] on button "button" at bounding box center [46, 12] width 8 height 9
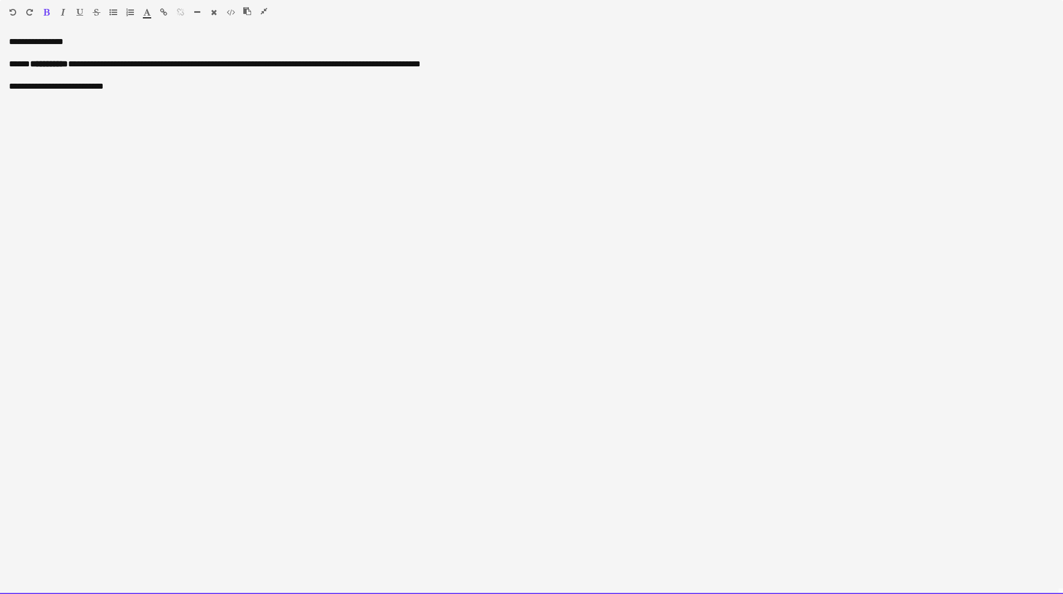
click at [158, 62] on div "**********" at bounding box center [531, 64] width 1045 height 11
drag, startPoint x: 119, startPoint y: 65, endPoint x: 236, endPoint y: 62, distance: 116.6
click at [236, 62] on div "**********" at bounding box center [531, 64] width 1045 height 11
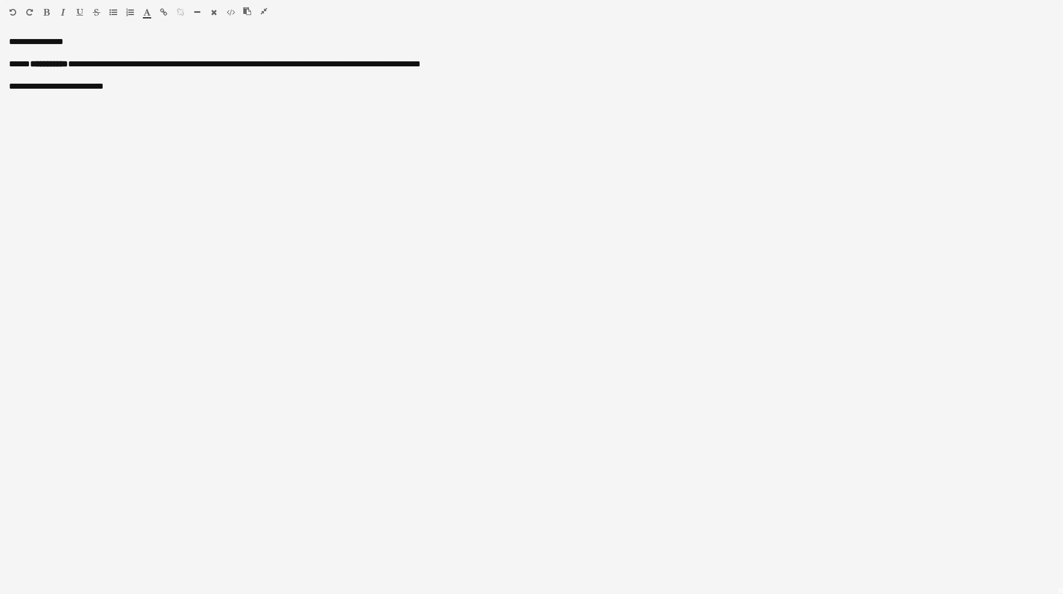
drag, startPoint x: 49, startPoint y: 9, endPoint x: 109, endPoint y: 64, distance: 80.6
click at [49, 10] on icon "button" at bounding box center [47, 12] width 6 height 8
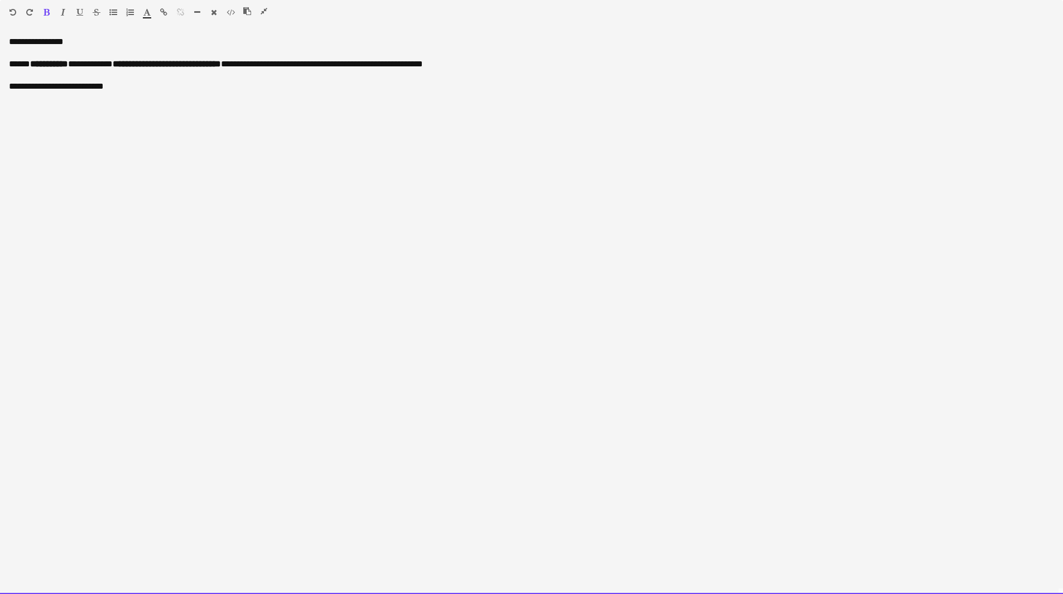
click at [139, 93] on div "**********" at bounding box center [531, 315] width 1063 height 558
click at [194, 99] on div at bounding box center [531, 97] width 1045 height 11
click at [184, 112] on div "**********" at bounding box center [531, 108] width 1045 height 11
drag, startPoint x: 90, startPoint y: 142, endPoint x: -25, endPoint y: 148, distance: 115.1
click at [0, 148] on html "Menu Boards Boards Boards All jobs Status Workforce Workforce My Workforce Recr…" at bounding box center [531, 528] width 1063 height 1056
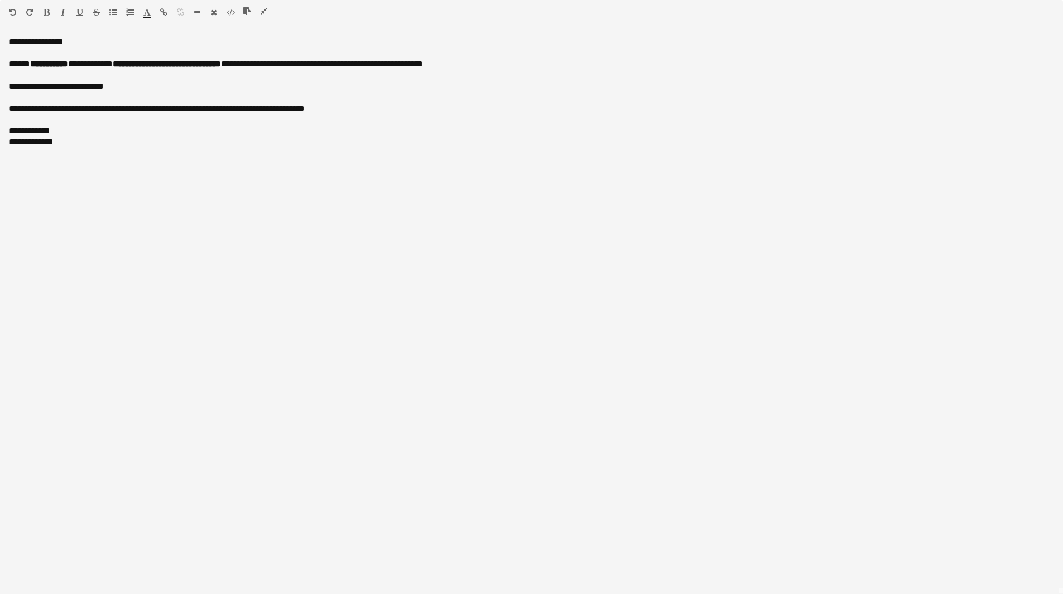
click at [64, 13] on icon "button" at bounding box center [63, 12] width 4 height 8
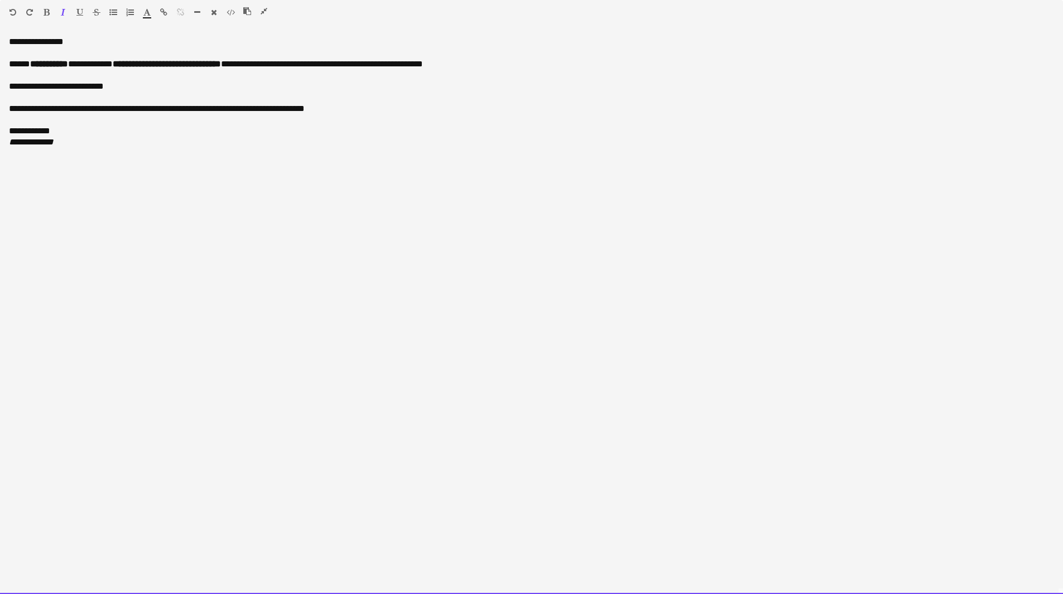
click at [287, 133] on div "**********" at bounding box center [531, 131] width 1045 height 11
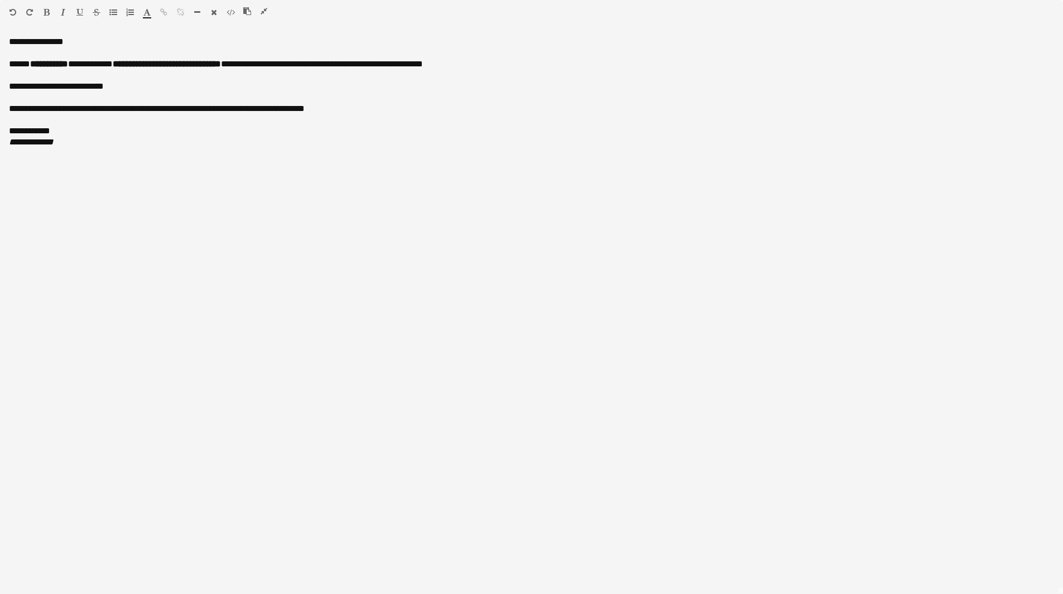
click at [267, 11] on icon "button" at bounding box center [264, 11] width 7 height 8
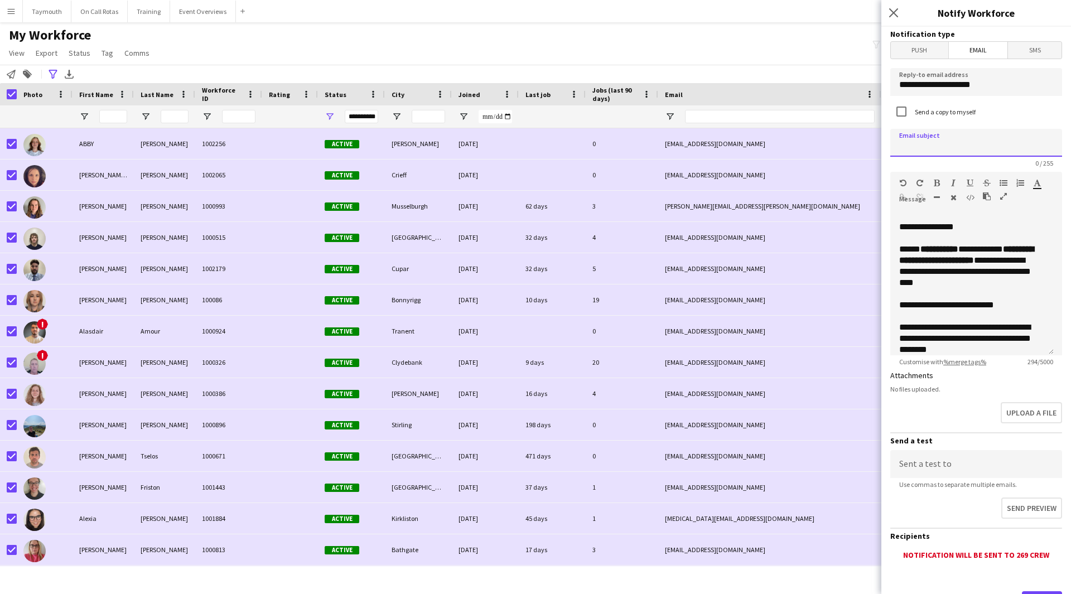
click at [950, 143] on input at bounding box center [976, 143] width 172 height 28
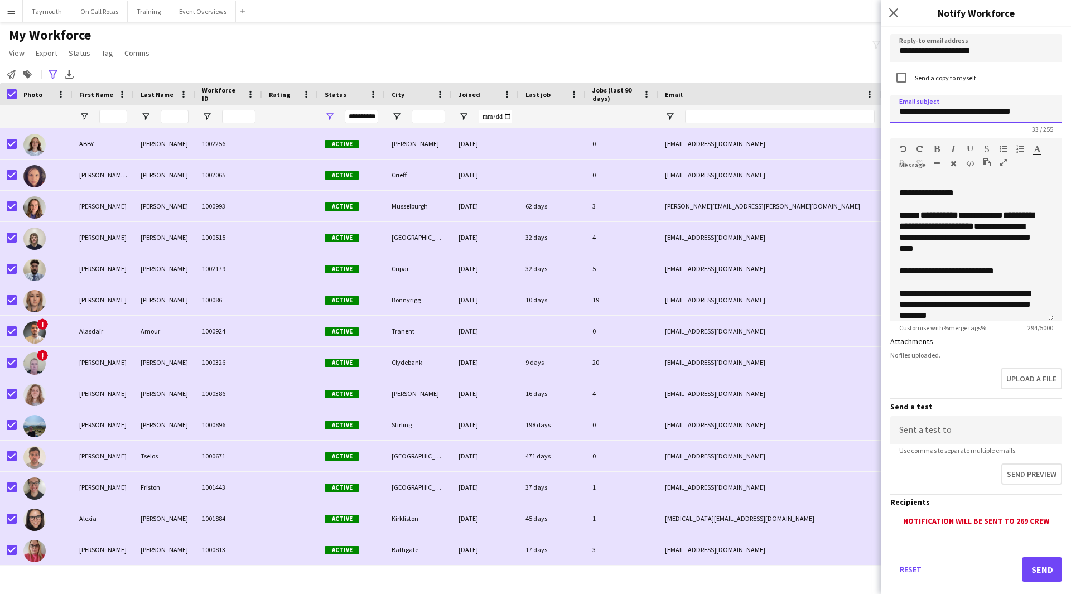
scroll to position [53, 0]
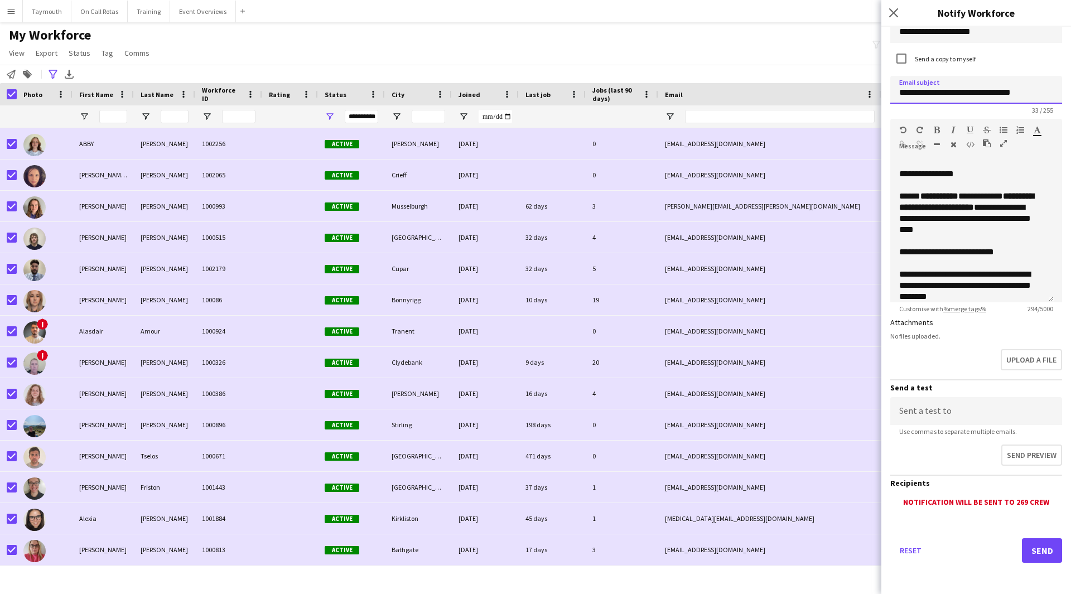
type input "**********"
click at [1022, 558] on button "Send" at bounding box center [1042, 550] width 40 height 25
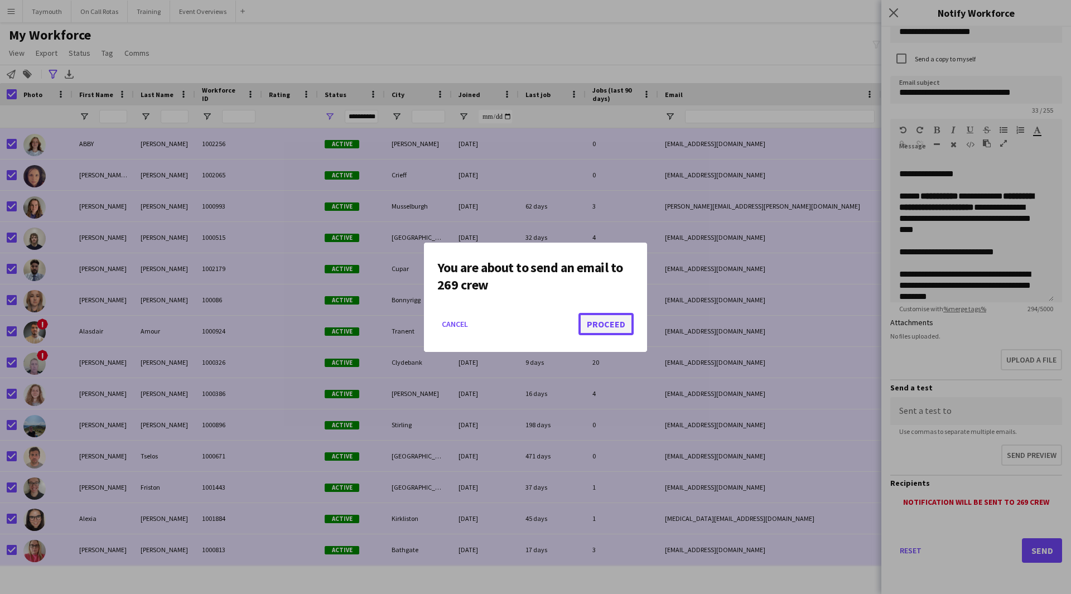
click at [616, 330] on button "Proceed" at bounding box center [606, 324] width 55 height 22
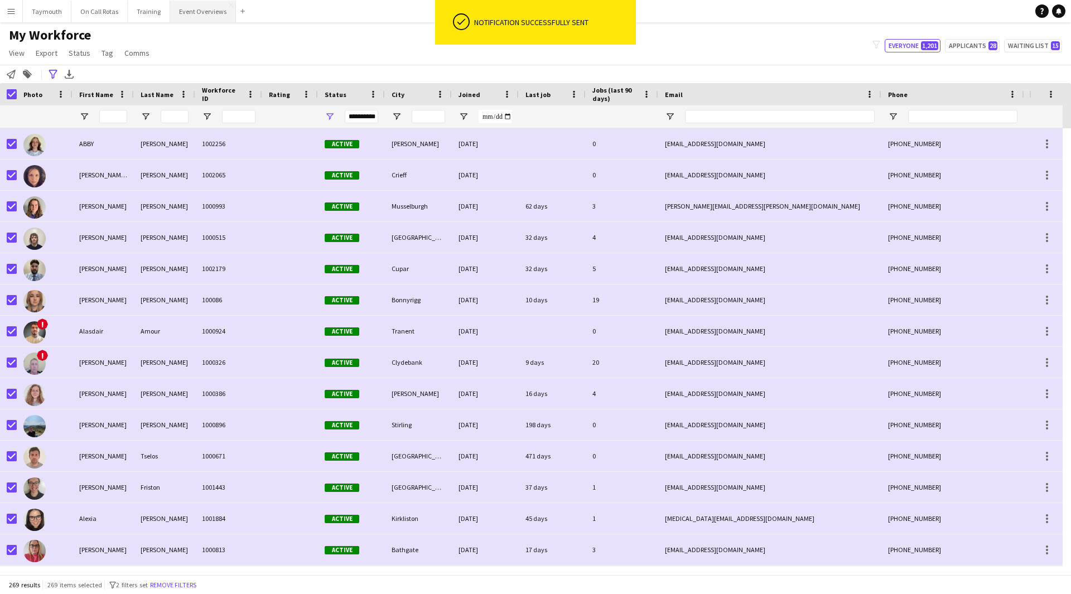
click at [189, 14] on button "Event Overviews Close" at bounding box center [203, 12] width 66 height 22
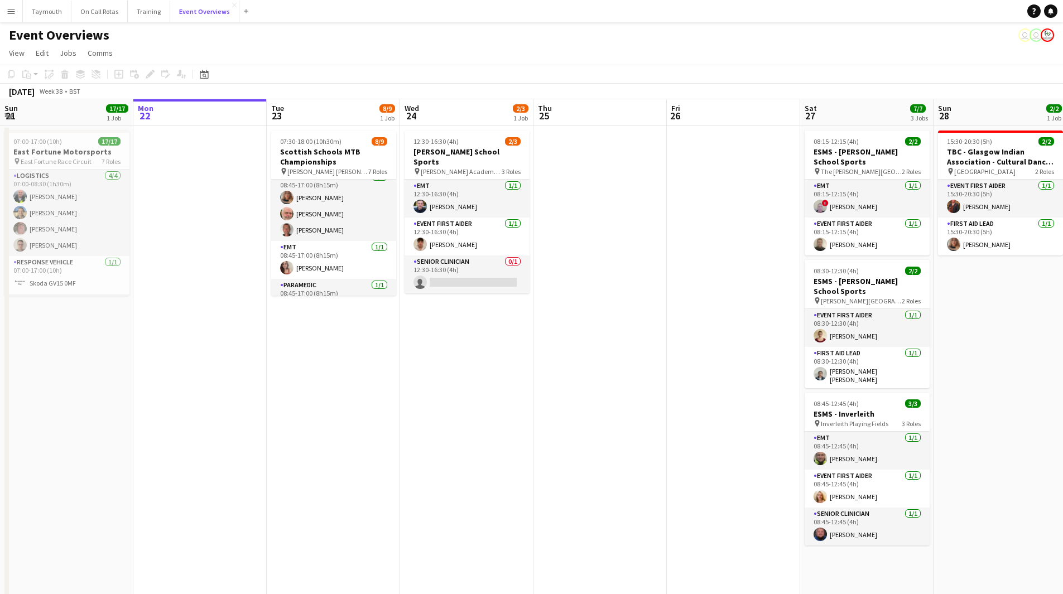
scroll to position [182, 0]
click at [350, 238] on app-card-role "Event First Aider 2A 0/1 09:15-16:15 (7h) single-neutral-actions" at bounding box center [333, 239] width 125 height 38
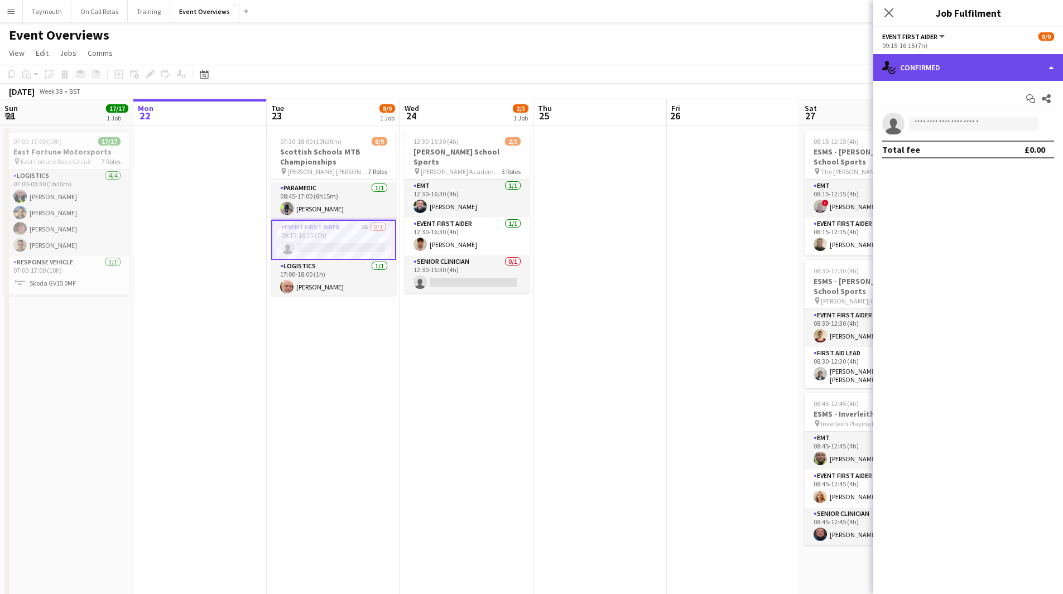
click at [1003, 70] on div "single-neutral-actions-check-2 Confirmed" at bounding box center [968, 67] width 190 height 27
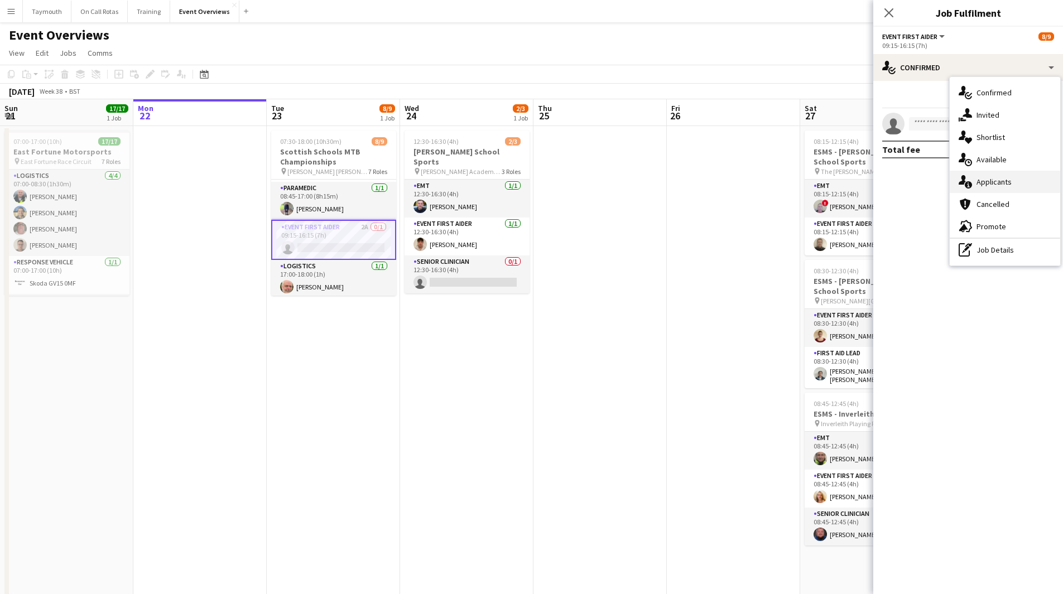
click at [999, 173] on div "single-neutral-actions-information Applicants" at bounding box center [1005, 182] width 110 height 22
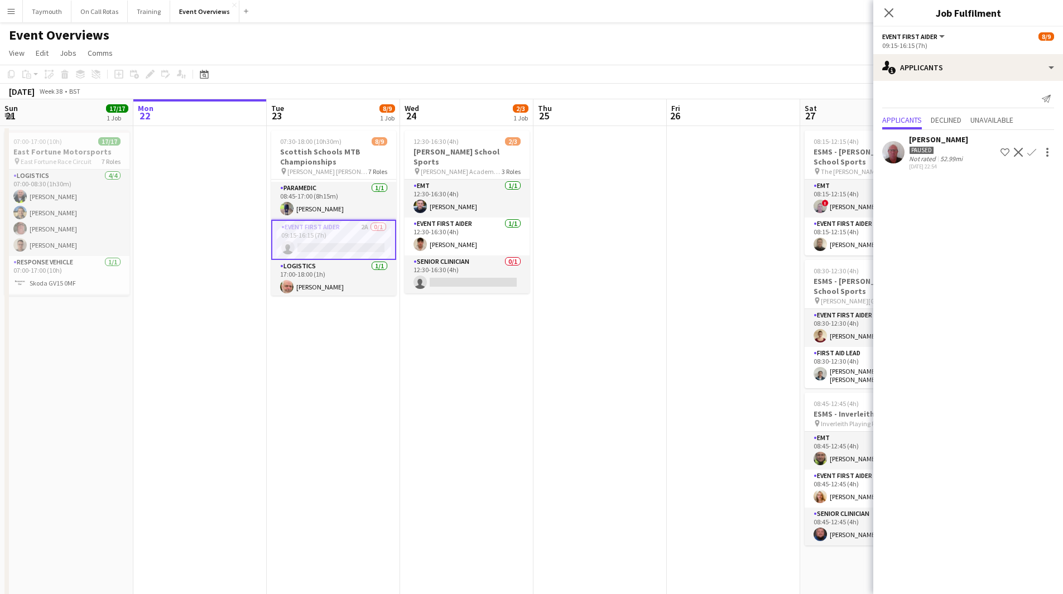
click at [603, 343] on app-date-cell at bounding box center [599, 437] width 133 height 622
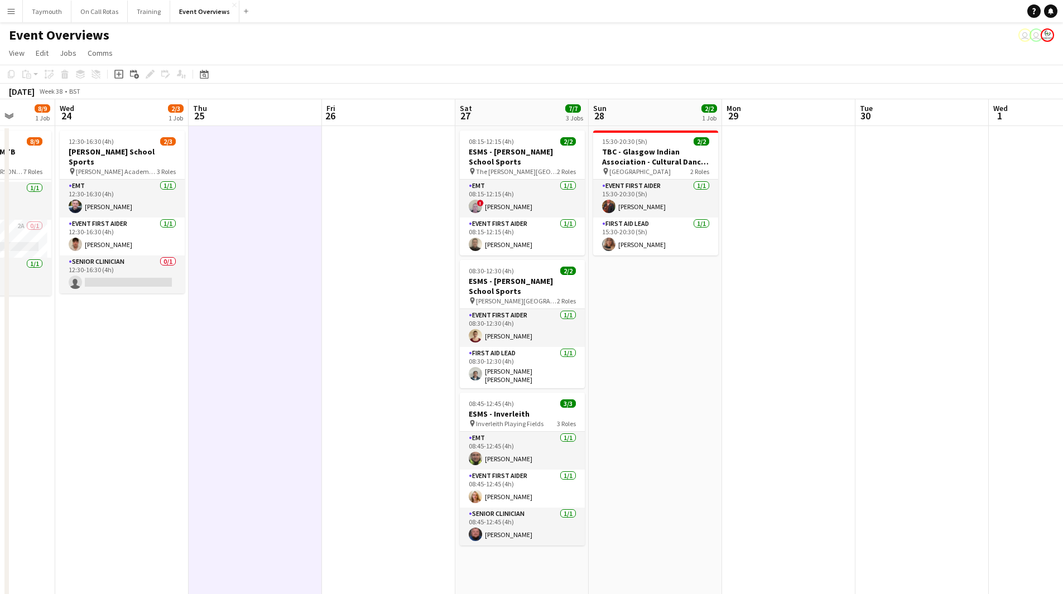
scroll to position [0, 373]
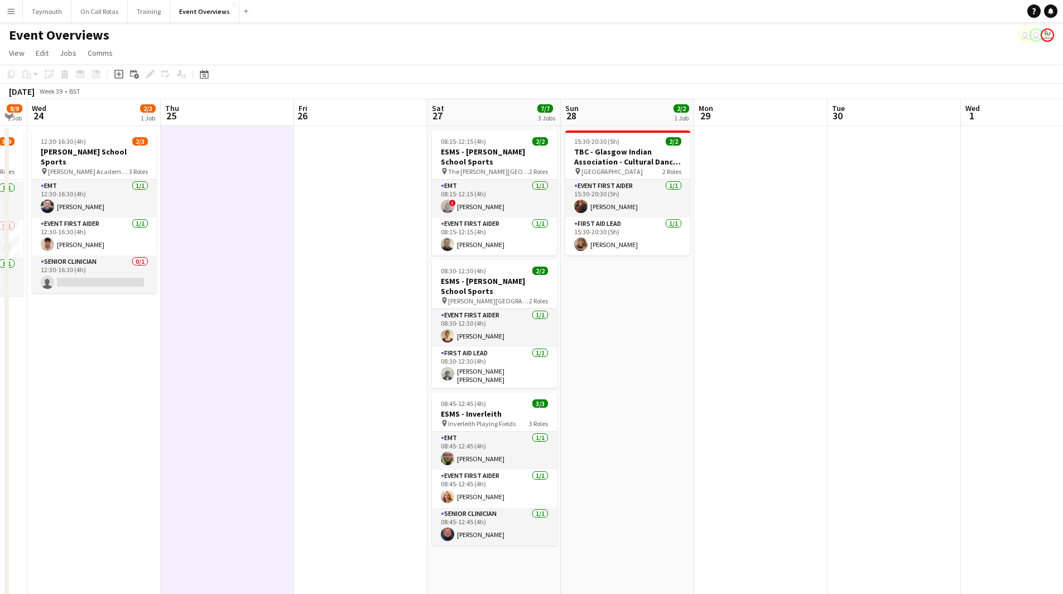
drag, startPoint x: 693, startPoint y: 340, endPoint x: 320, endPoint y: 369, distance: 374.3
click at [320, 369] on app-calendar-viewport "Sun 21 17/17 1 Job Mon 22 Tue 23 8/9 1 Job Wed 24 2/3 1 Job Thu 25 Fri 26 Sat 2…" at bounding box center [531, 423] width 1063 height 649
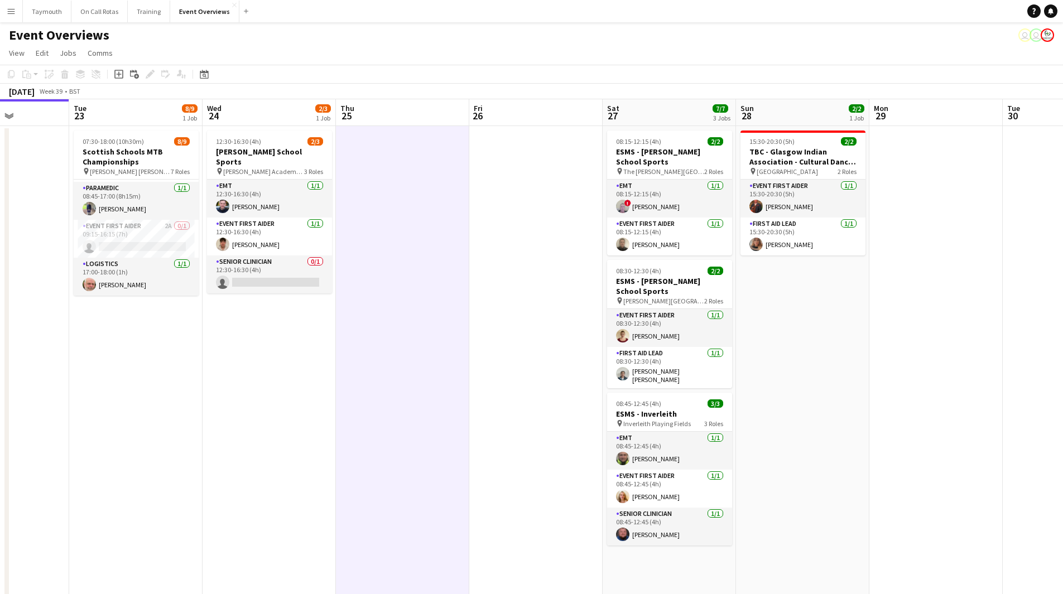
drag, startPoint x: 241, startPoint y: 235, endPoint x: 387, endPoint y: 240, distance: 146.3
click at [387, 240] on app-calendar-viewport "Sat 20 30/30 4 Jobs Sun 21 17/17 1 Job Mon 22 Tue 23 8/9 1 Job Wed 24 2/3 1 Job…" at bounding box center [531, 423] width 1063 height 649
click at [138, 149] on h3 "Scottish Schools MTB Championships" at bounding box center [136, 157] width 125 height 20
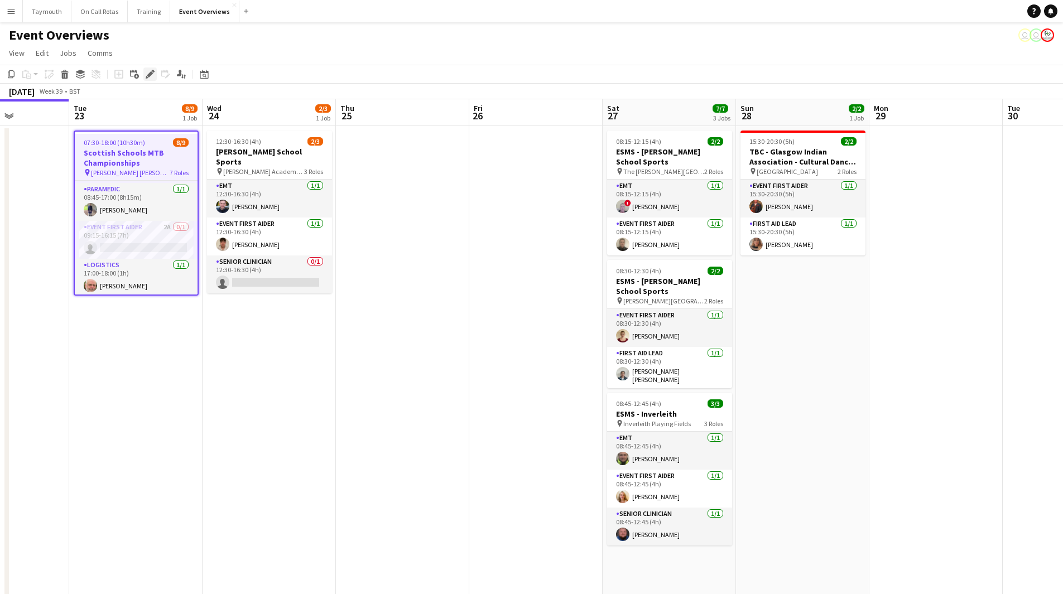
click at [148, 73] on icon "Edit" at bounding box center [150, 74] width 9 height 9
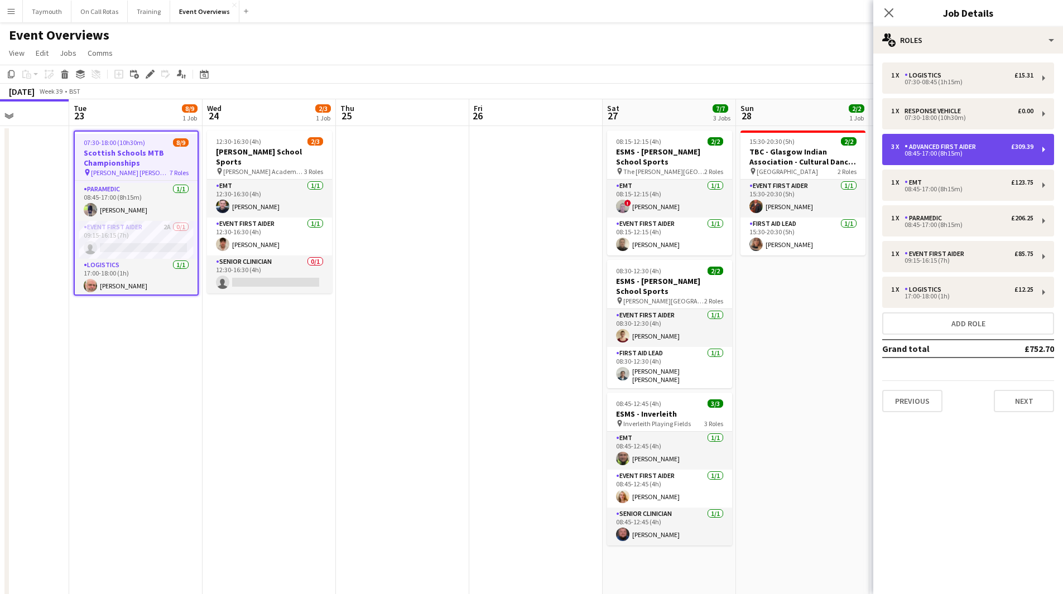
click at [1025, 157] on div "3 x Advanced First Aider £309.39 08:45-17:00 (8h15m)" at bounding box center [968, 149] width 172 height 31
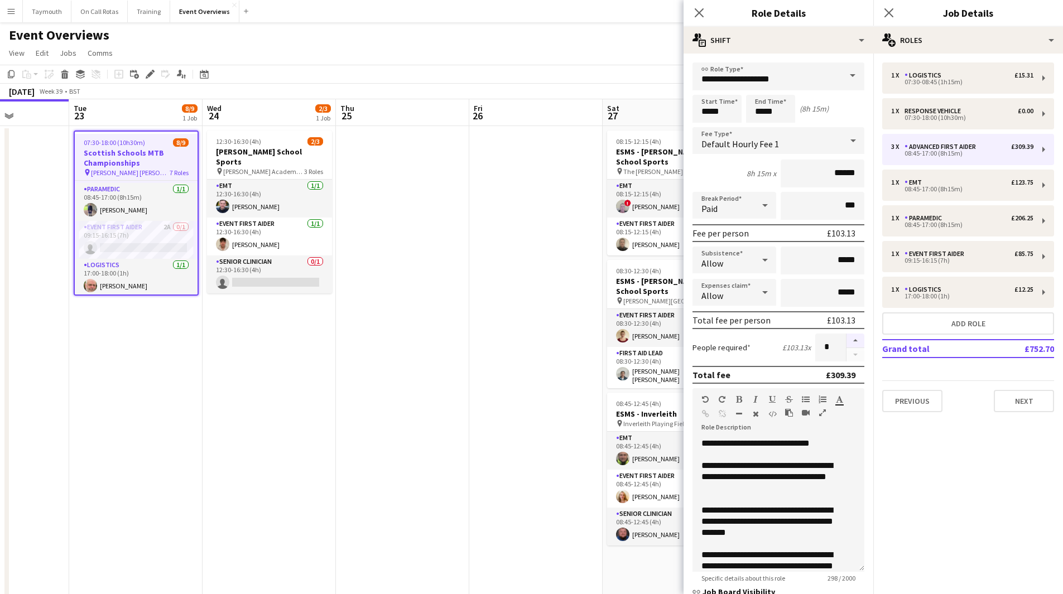
click at [849, 338] on button "button" at bounding box center [855, 341] width 18 height 15
type input "*"
click at [971, 252] on div "1 x Event First Aider £85.75" at bounding box center [962, 254] width 142 height 8
type input "**********"
type input "*****"
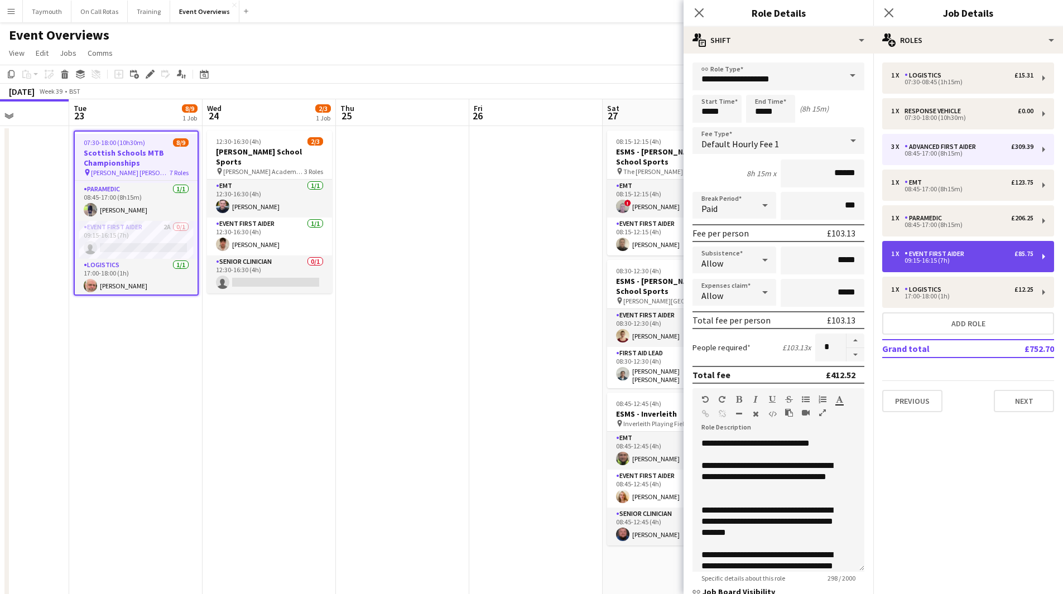
type input "*****"
type input "******"
type input "*"
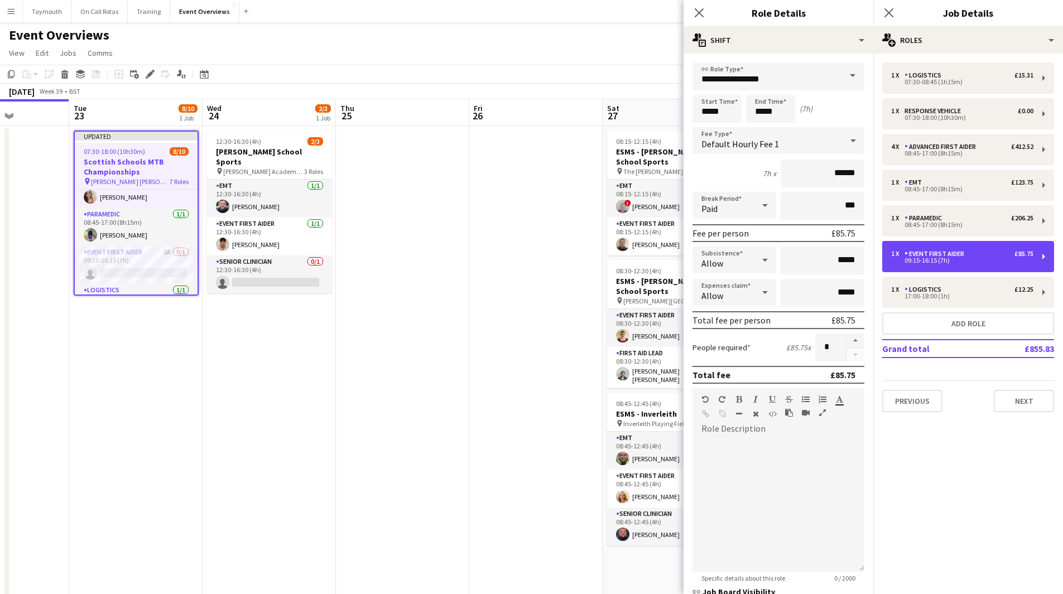
scroll to position [198, 0]
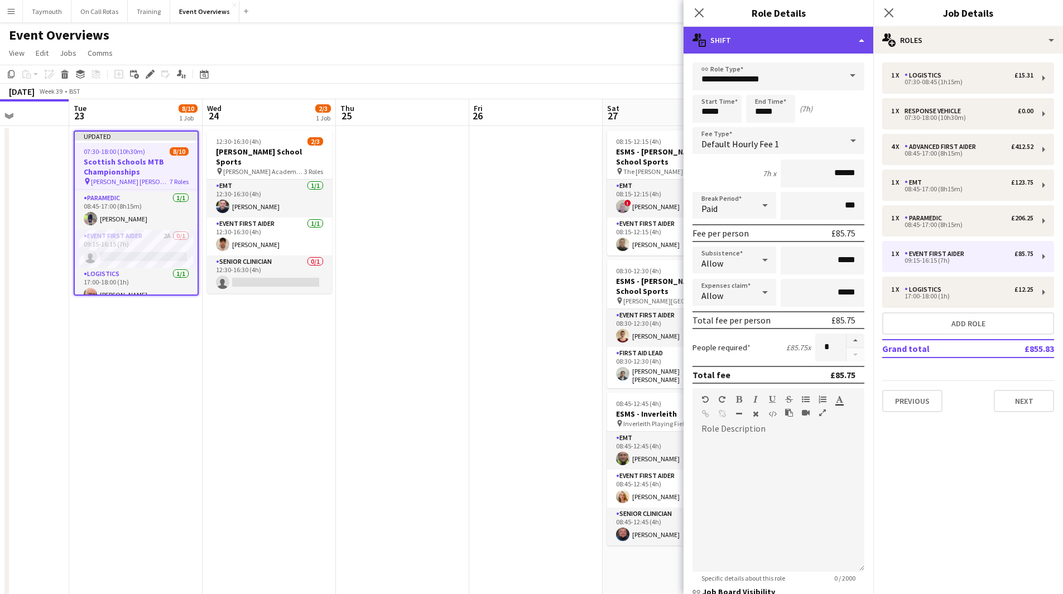
click at [855, 31] on div "multiple-actions-text Shift" at bounding box center [778, 40] width 190 height 27
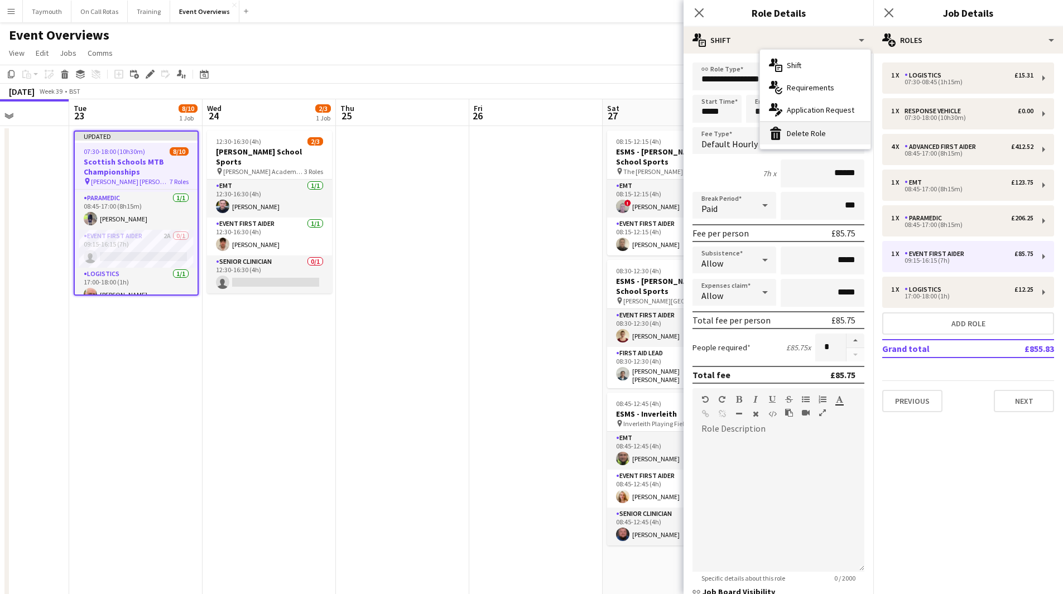
click at [824, 134] on div "bin-2 Delete Role" at bounding box center [815, 133] width 110 height 22
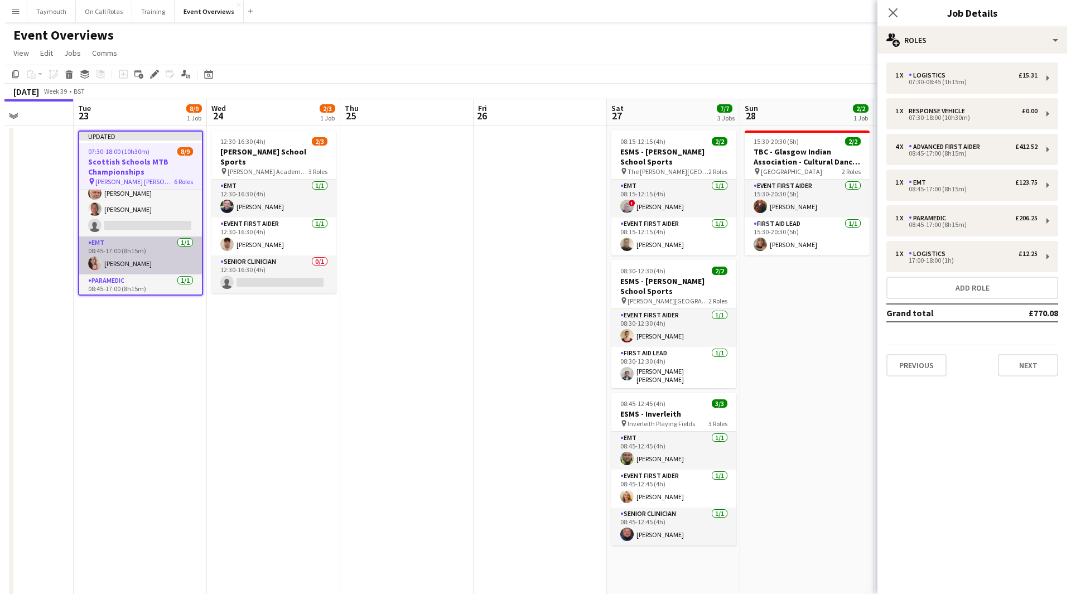
scroll to position [60, 0]
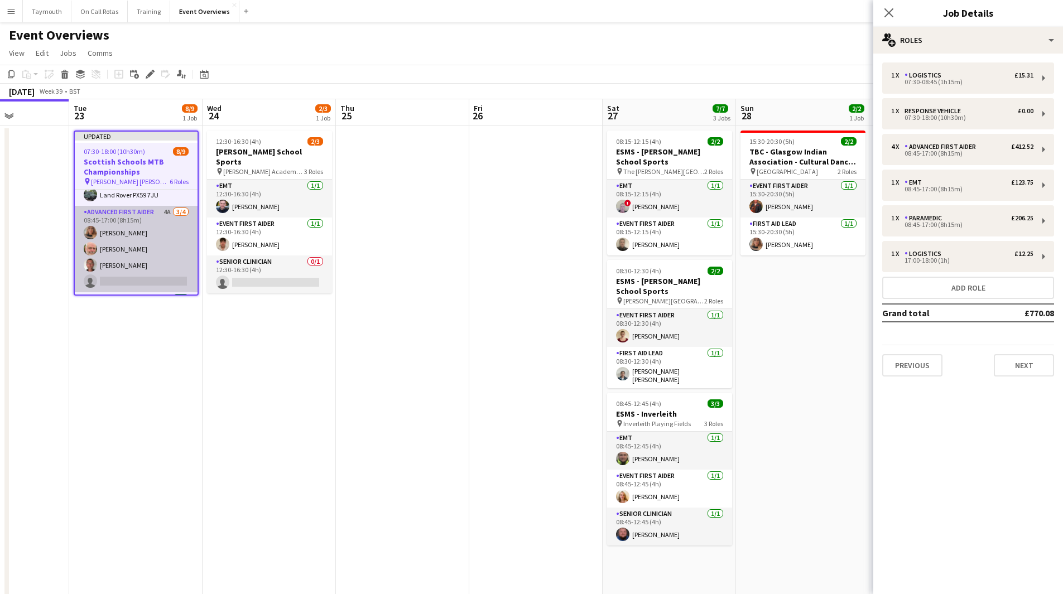
click at [138, 246] on app-card-role "Advanced First Aider 4A 3/4 08:45-17:00 (8h15m) Lauren Svensen Tim Oakes Sean S…" at bounding box center [136, 249] width 123 height 86
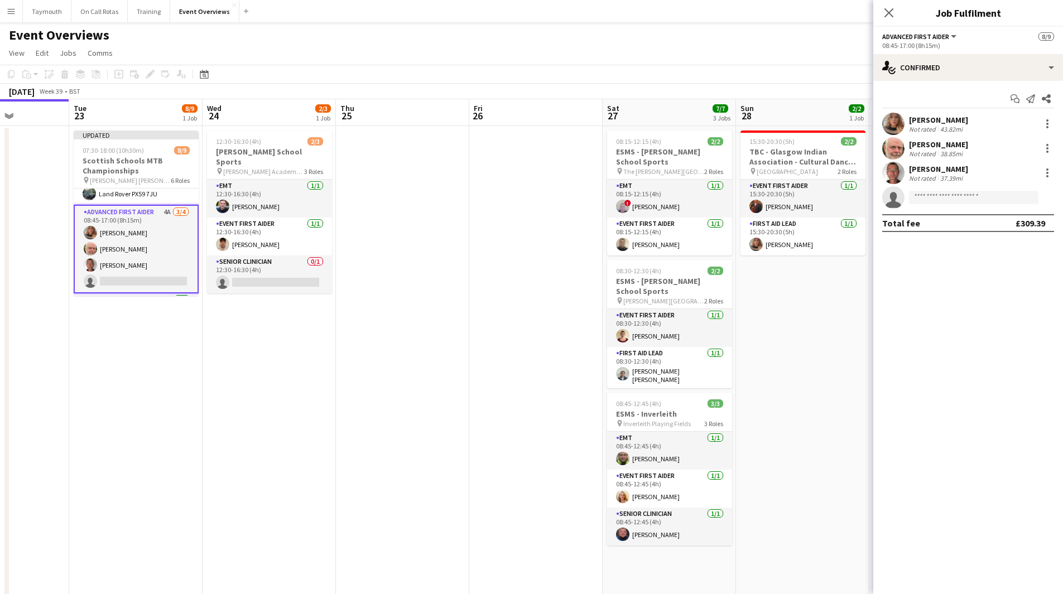
click at [997, 83] on div "Start chat Send notification Share Lauren Svensen Not rated 43.82mi Tim Oakes N…" at bounding box center [968, 161] width 190 height 160
click at [999, 75] on div "single-neutral-actions-check-2 Confirmed" at bounding box center [968, 67] width 190 height 27
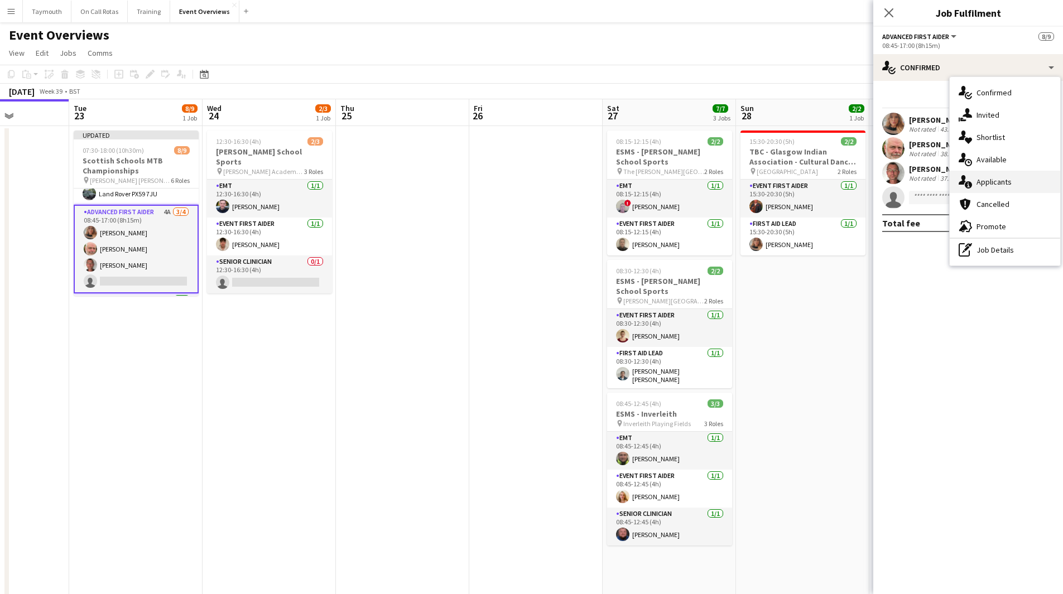
click at [998, 187] on span "Applicants" at bounding box center [993, 182] width 35 height 10
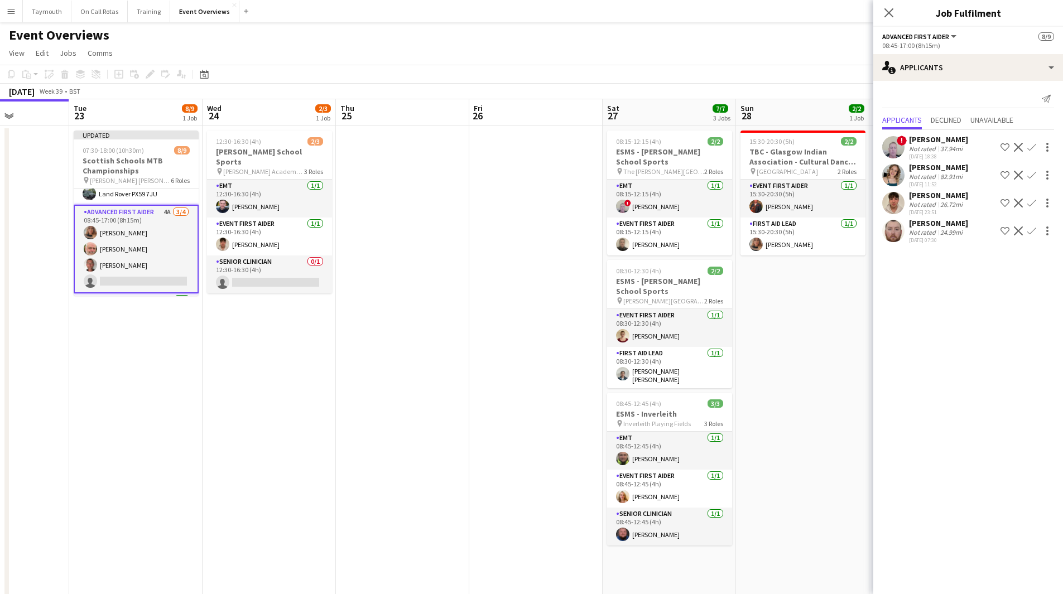
click at [1033, 234] on app-icon "Confirm" at bounding box center [1031, 230] width 9 height 9
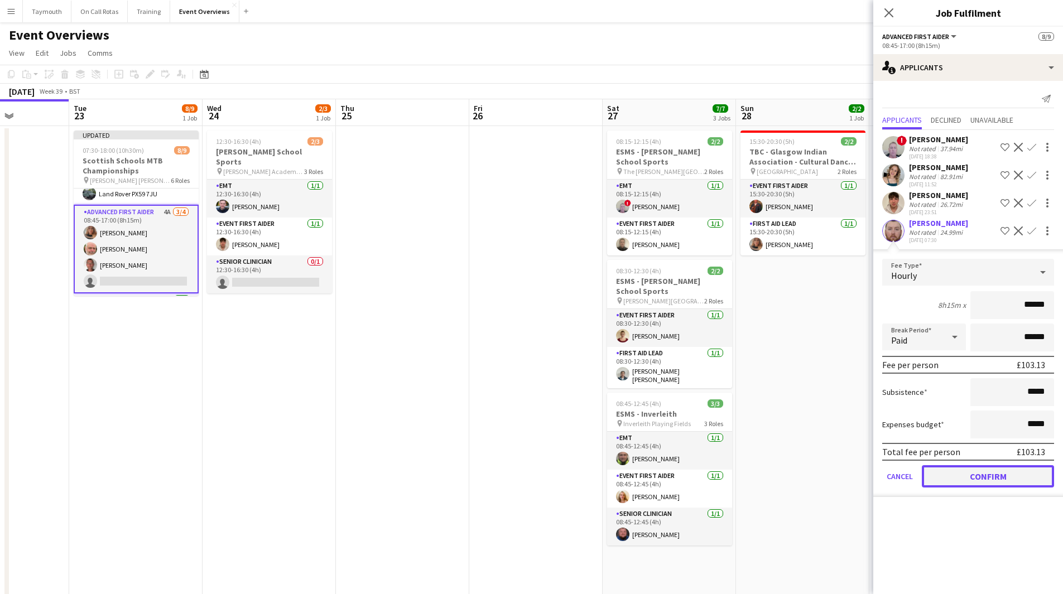
click at [964, 475] on button "Confirm" at bounding box center [988, 476] width 132 height 22
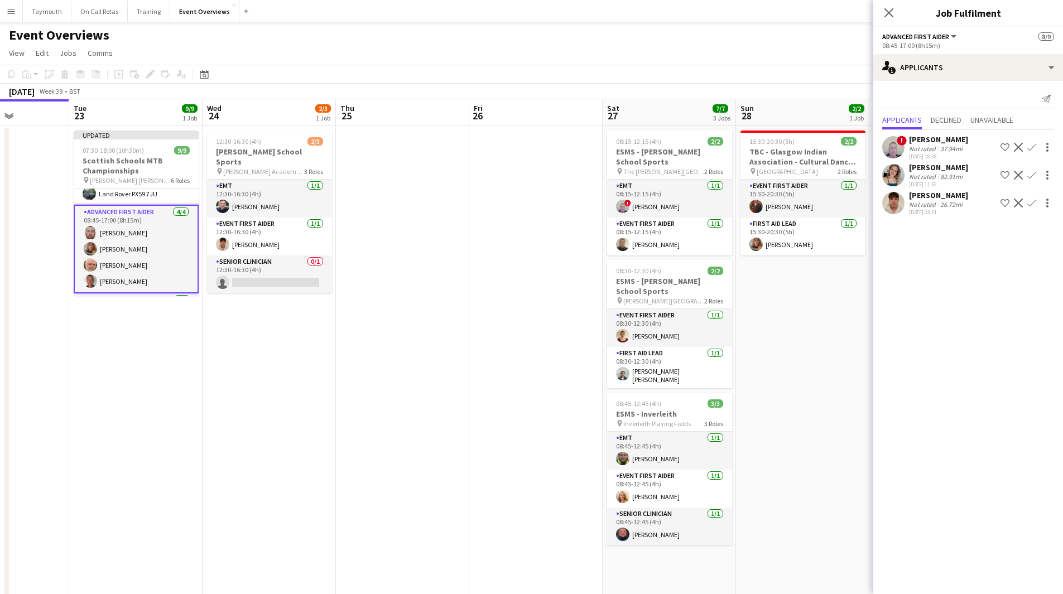
click at [415, 307] on app-date-cell at bounding box center [402, 437] width 133 height 622
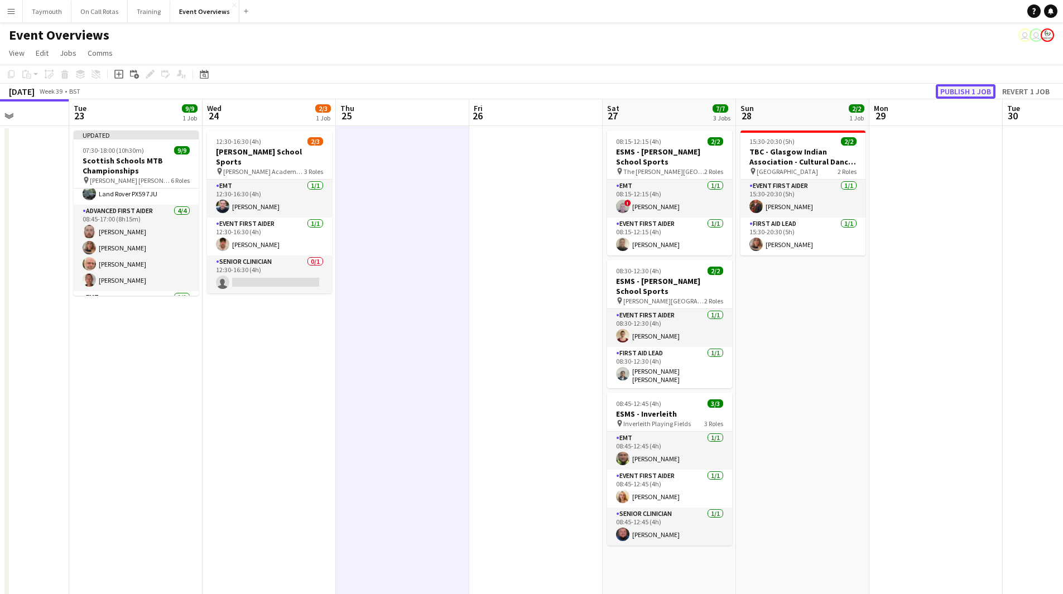
click at [981, 87] on button "Publish 1 job" at bounding box center [966, 91] width 60 height 15
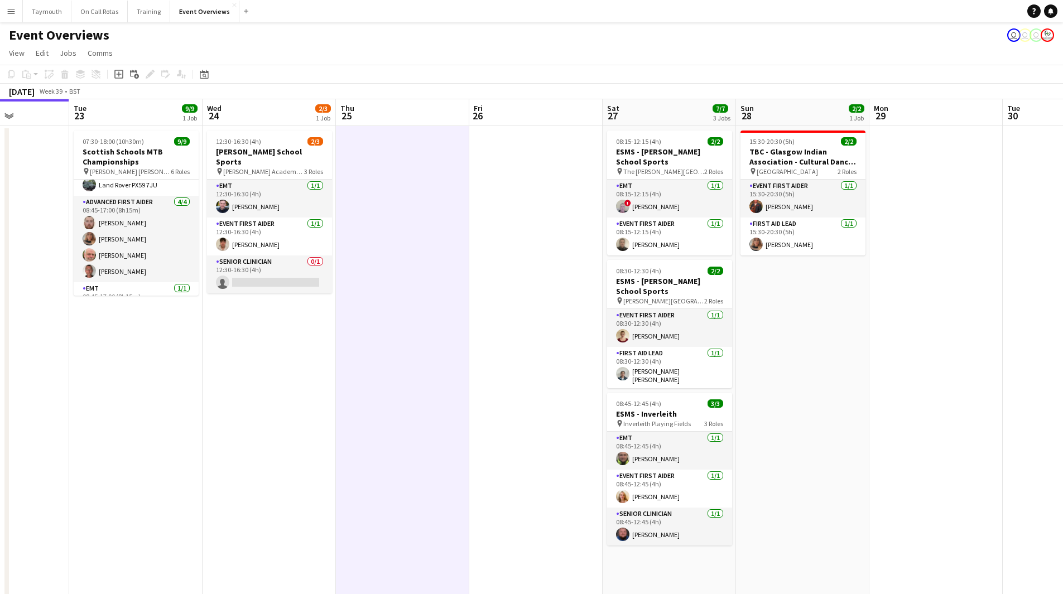
click at [16, 13] on button "Menu" at bounding box center [11, 11] width 22 height 22
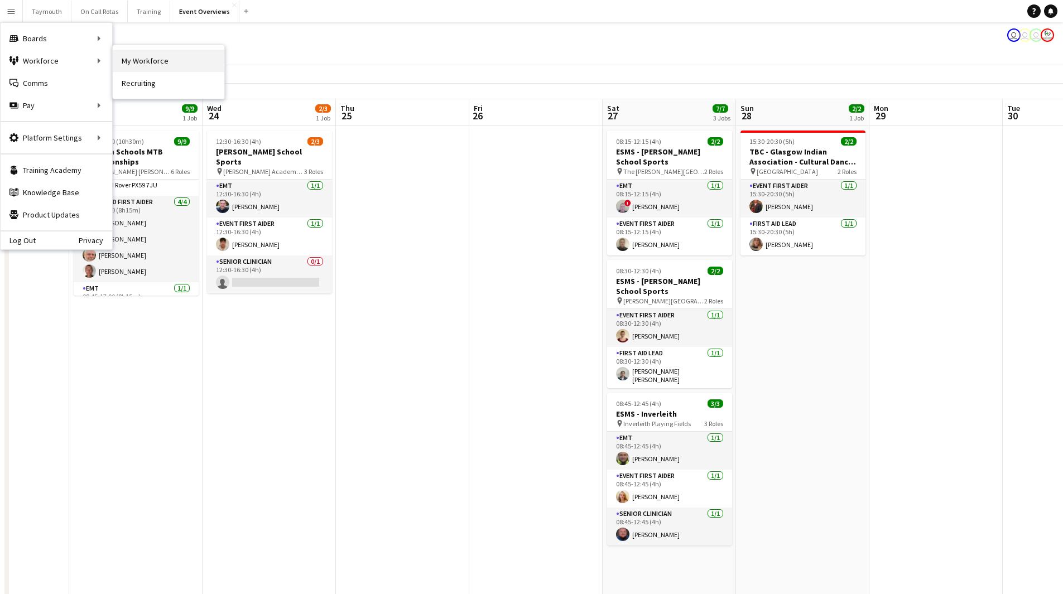
click at [117, 62] on link "My Workforce" at bounding box center [169, 61] width 112 height 22
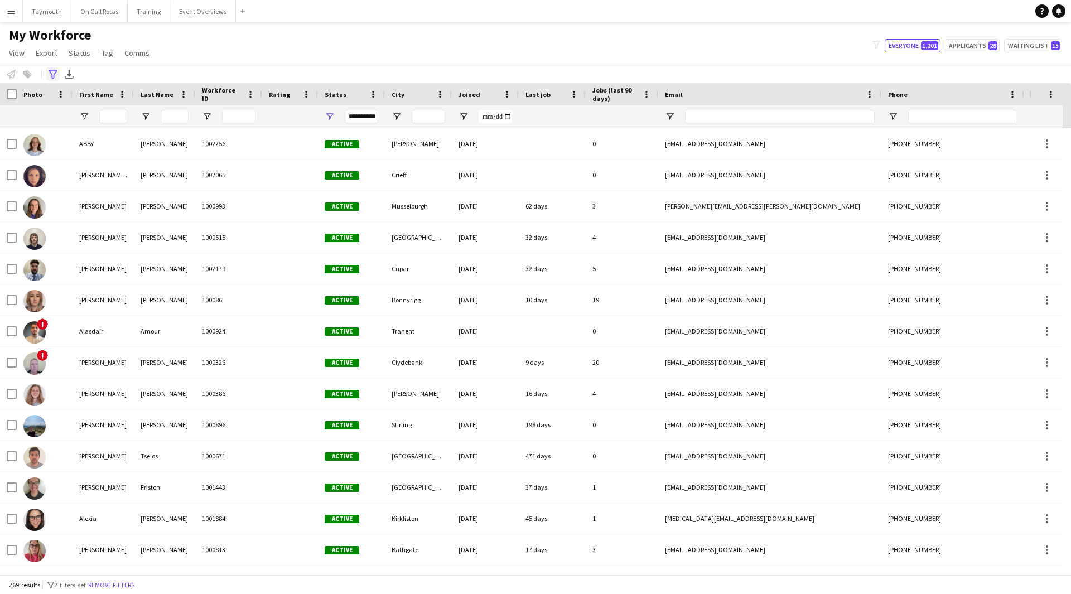
click at [57, 74] on div "Advanced filters" at bounding box center [52, 74] width 13 height 13
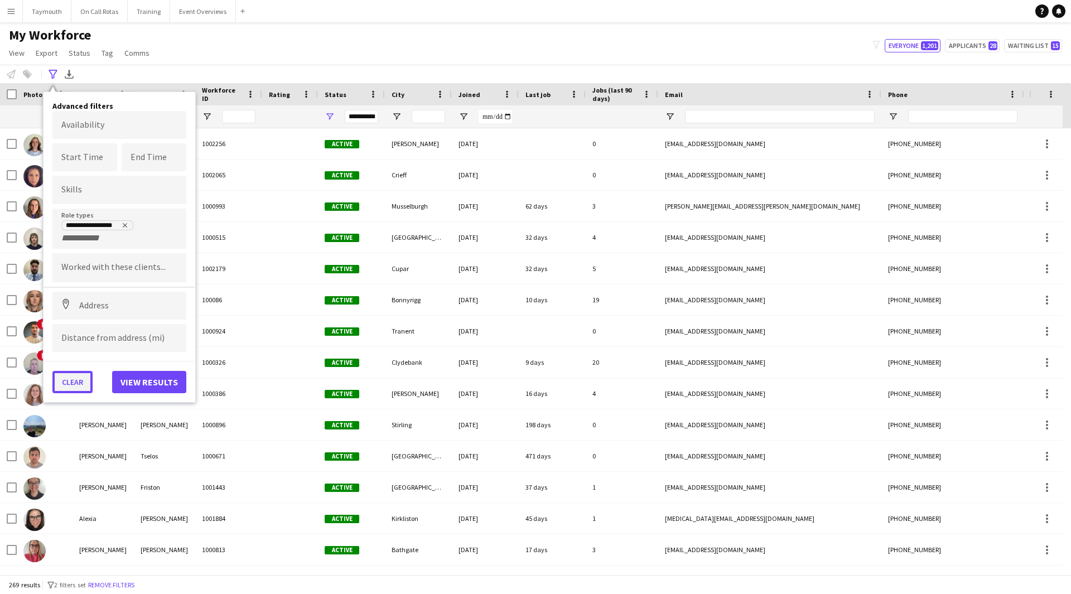
click at [88, 380] on button "Clear" at bounding box center [72, 382] width 40 height 22
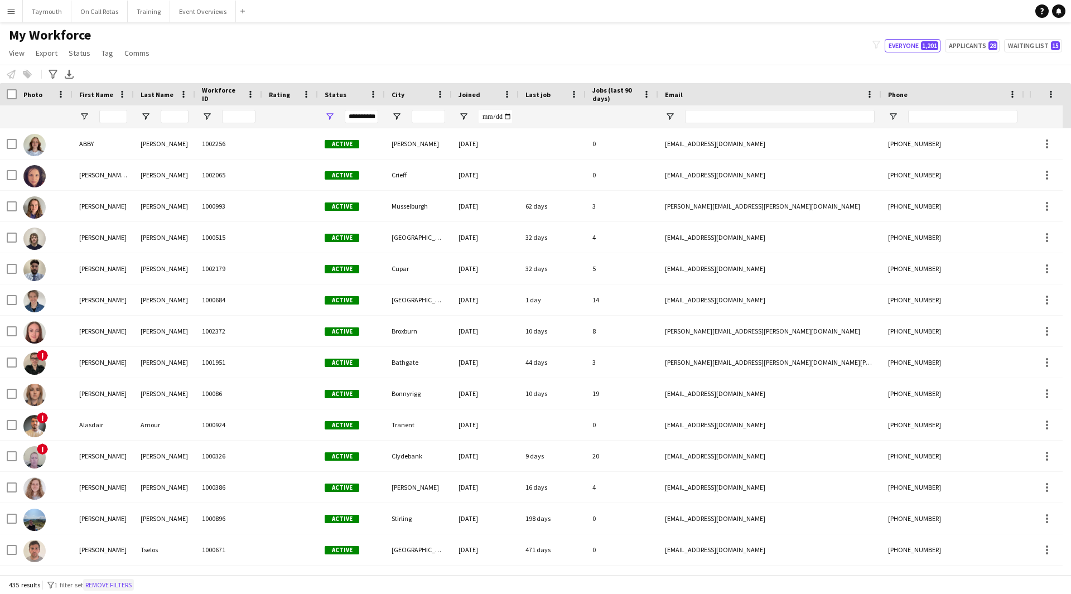
click at [121, 586] on button "Remove filters" at bounding box center [108, 585] width 51 height 12
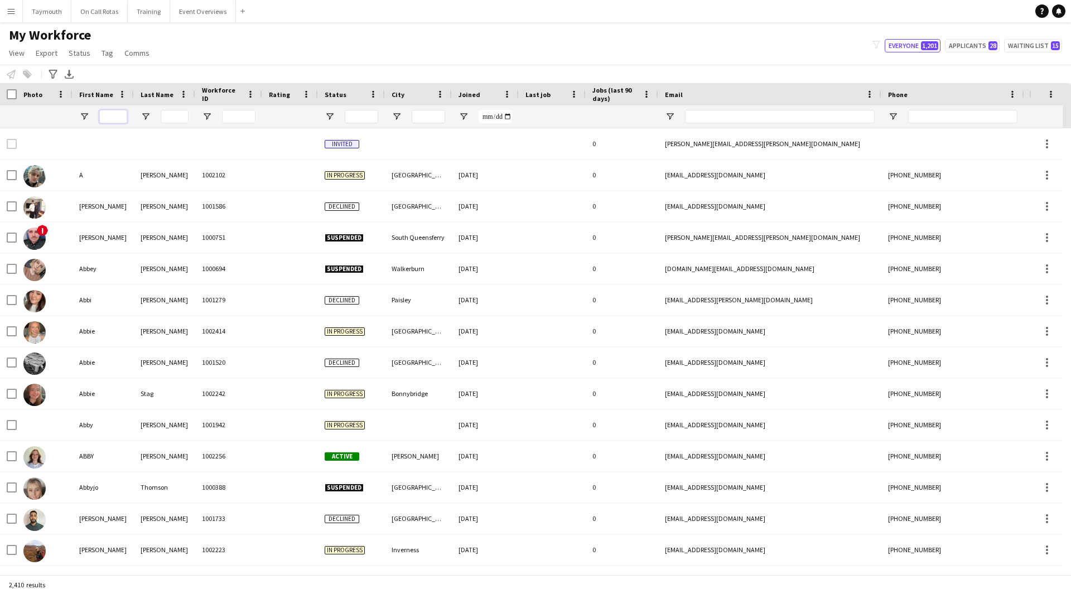
click at [117, 119] on input "First Name Filter Input" at bounding box center [113, 116] width 28 height 13
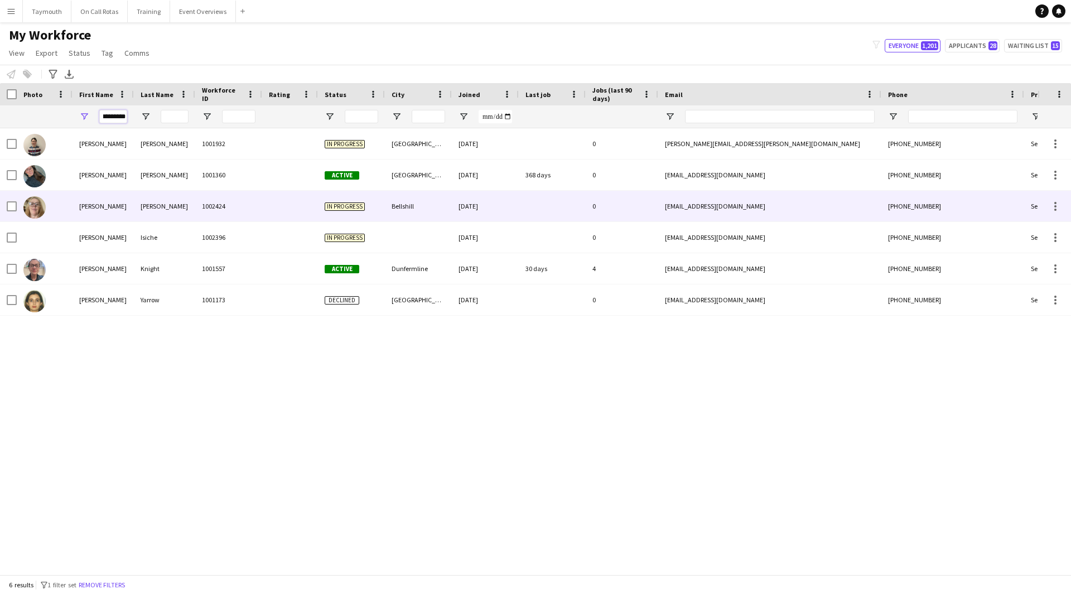
type input "*********"
click at [175, 192] on div "Heenan" at bounding box center [164, 206] width 61 height 31
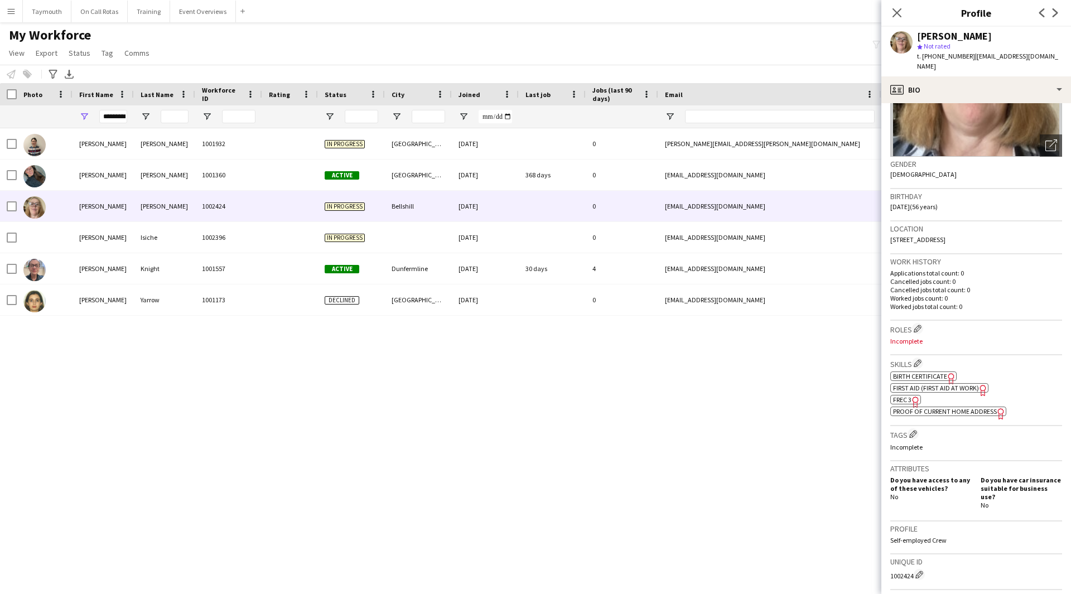
scroll to position [297, 0]
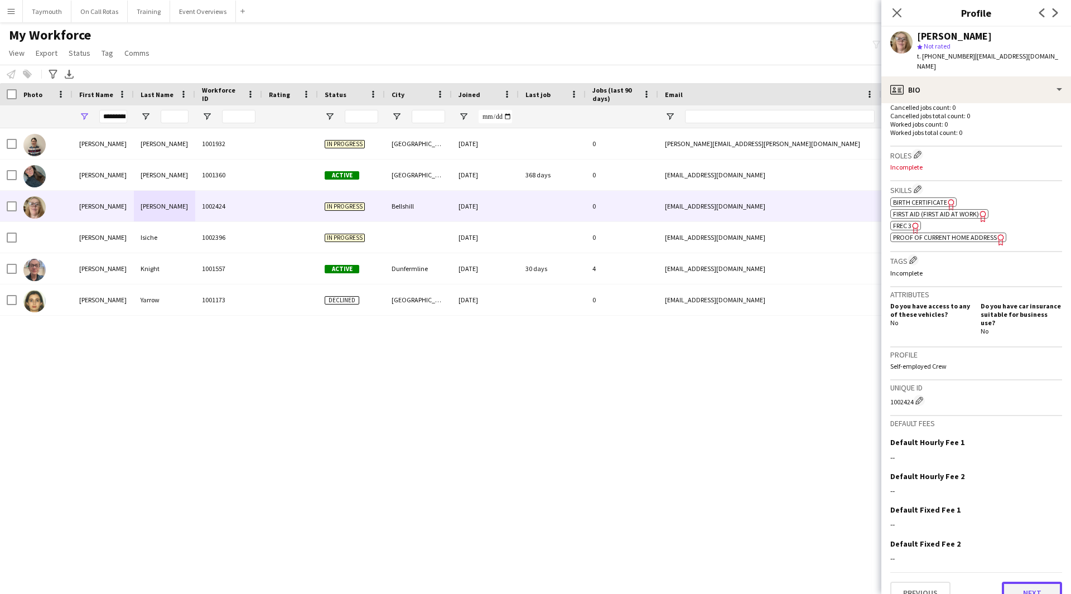
click at [1027, 582] on button "Next" at bounding box center [1032, 593] width 60 height 22
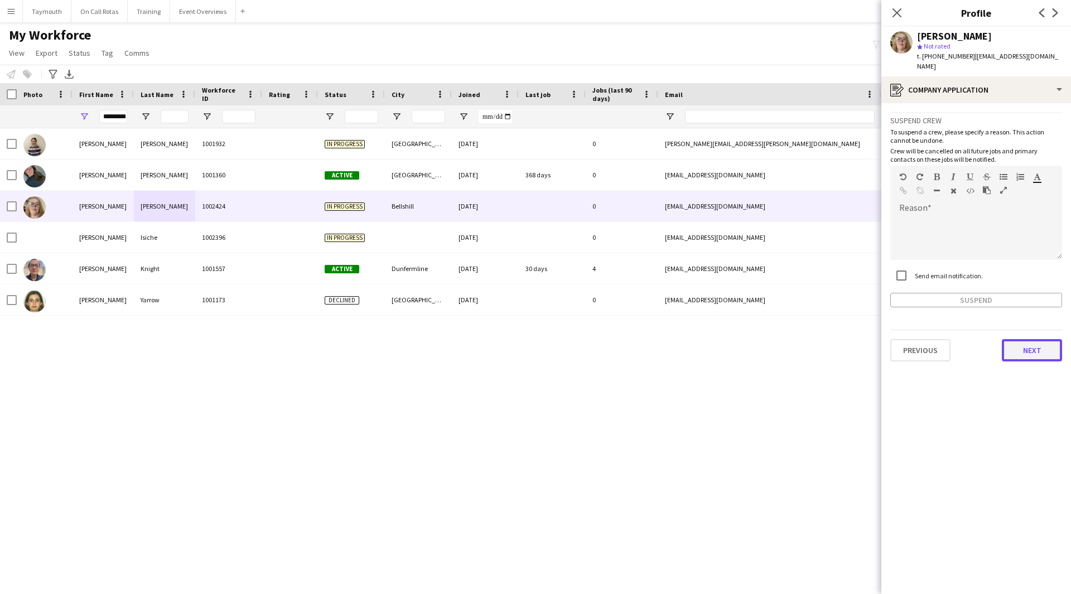
click at [1017, 339] on button "Next" at bounding box center [1032, 350] width 60 height 22
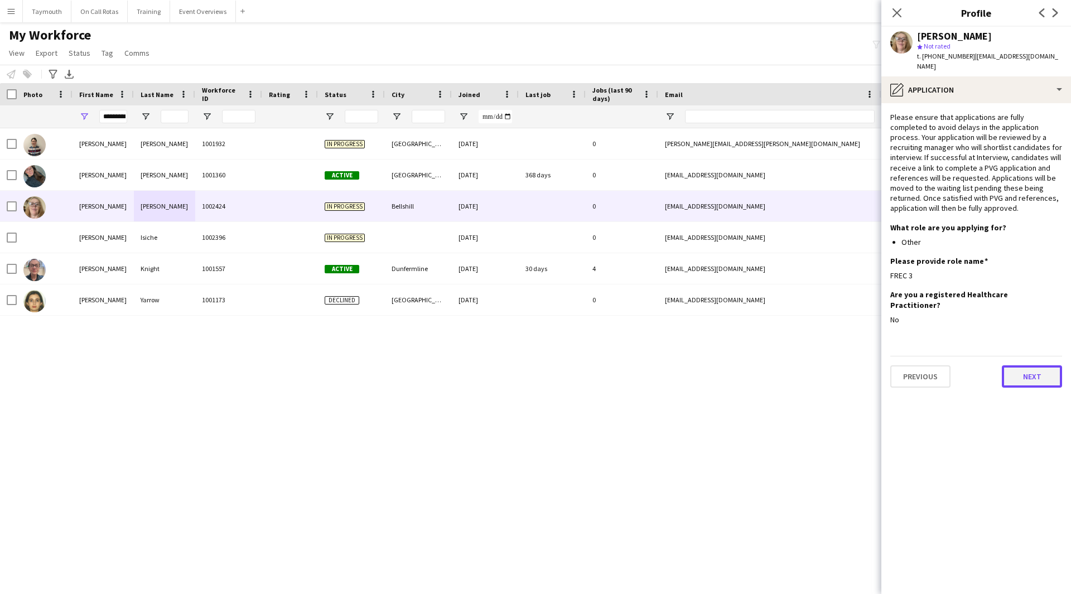
click at [1037, 366] on button "Next" at bounding box center [1032, 376] width 60 height 22
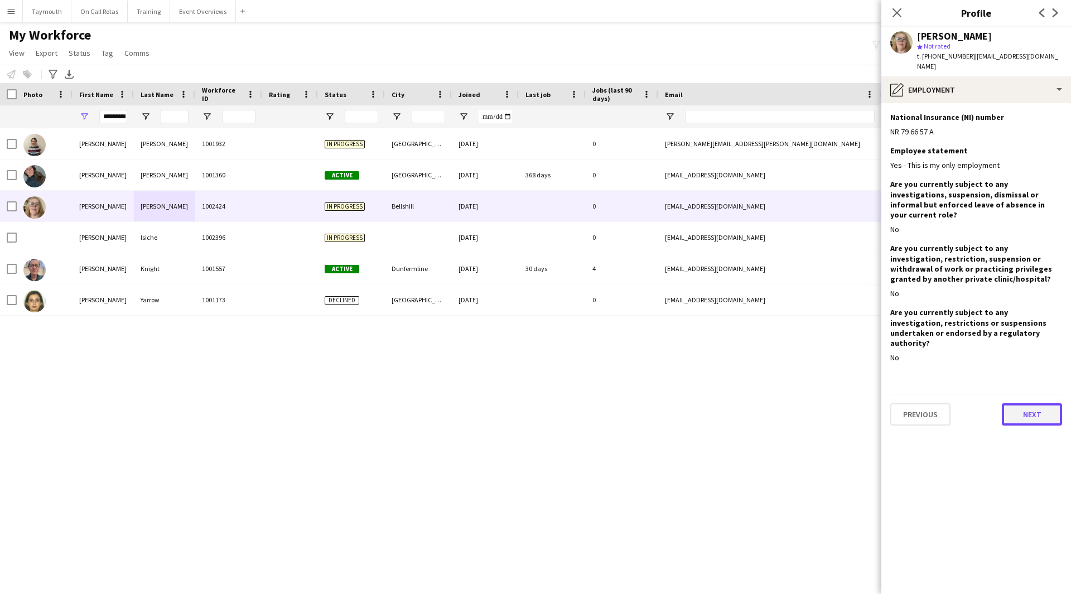
click at [1035, 403] on button "Next" at bounding box center [1032, 414] width 60 height 22
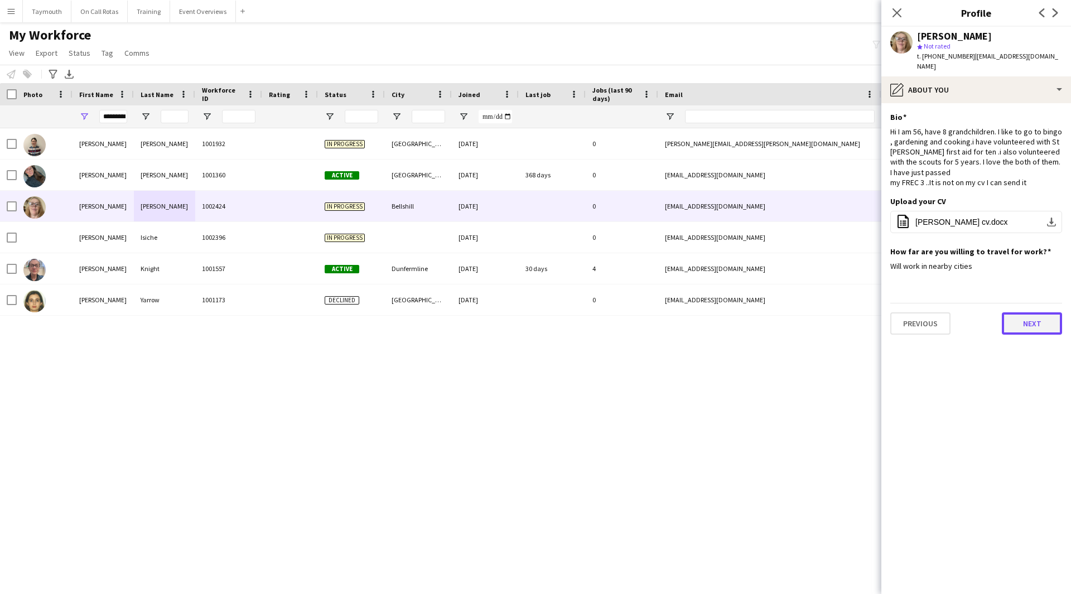
click at [1034, 335] on button "Next" at bounding box center [1032, 323] width 60 height 22
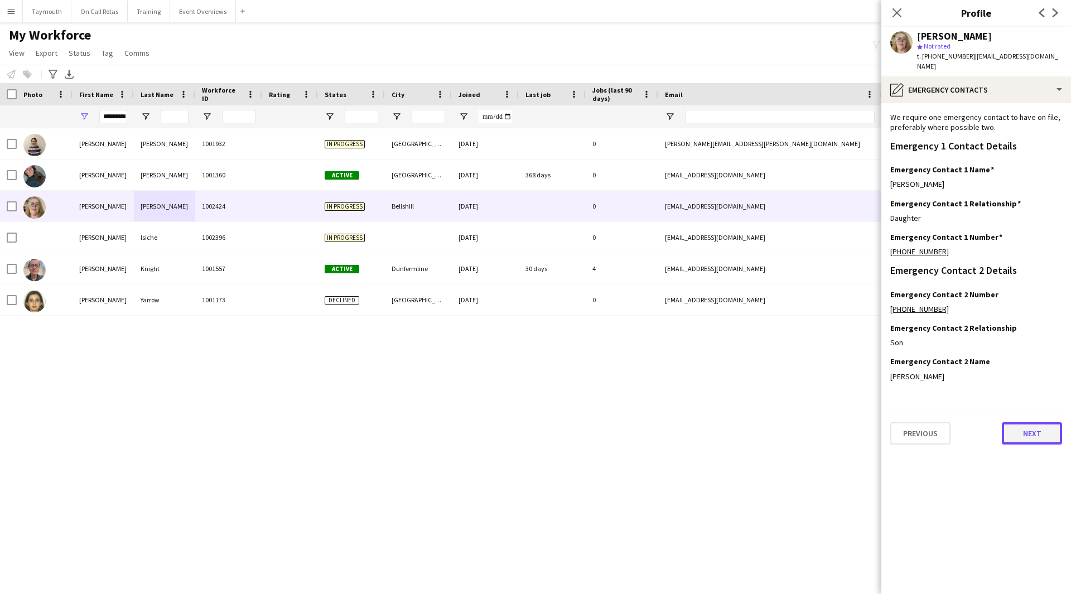
click at [1018, 431] on button "Next" at bounding box center [1032, 433] width 60 height 22
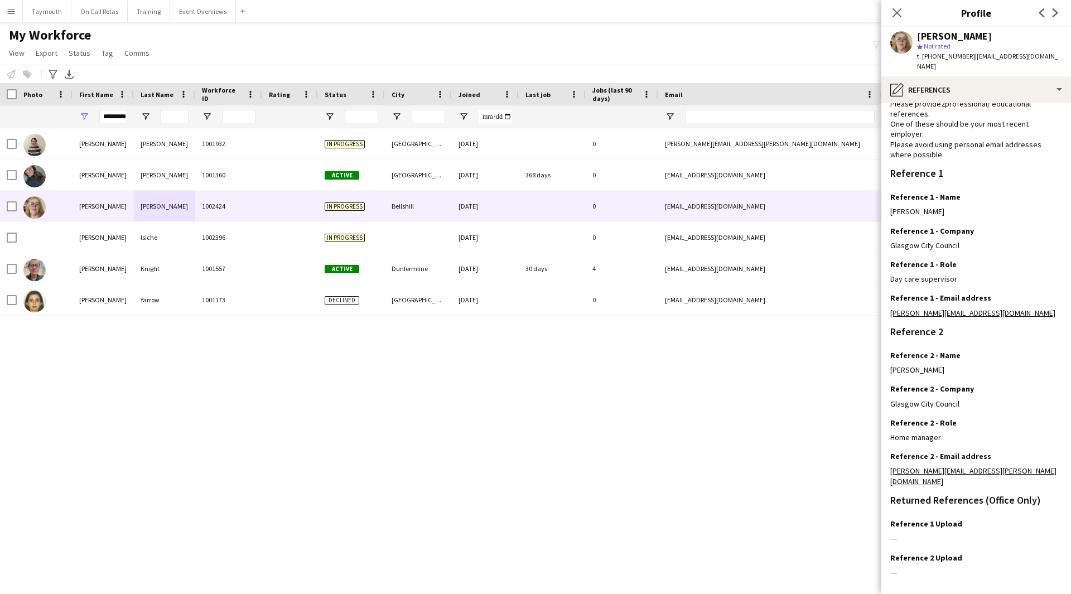
scroll to position [71, 0]
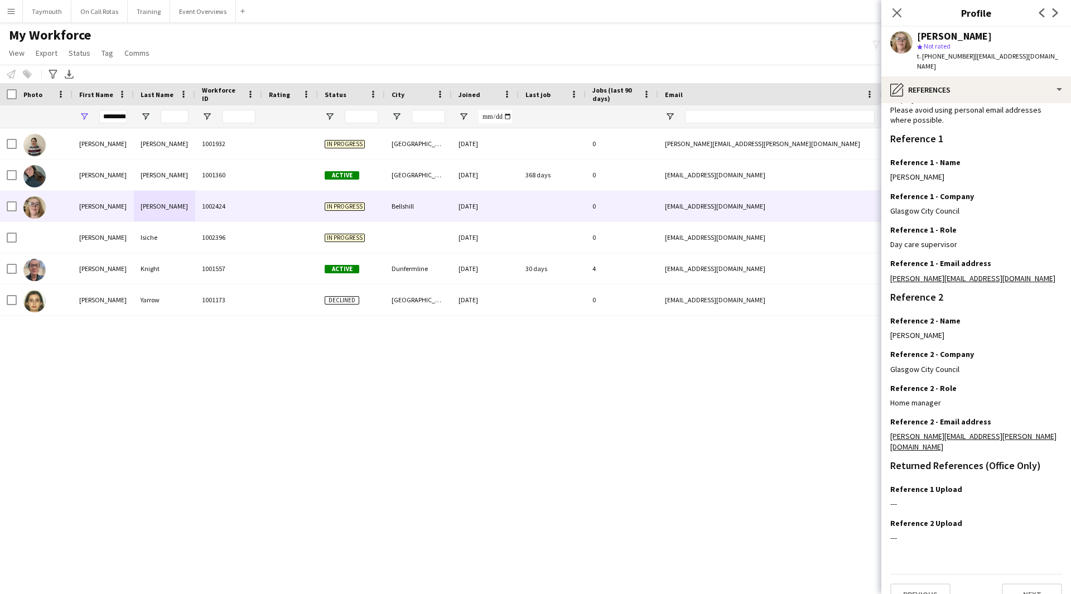
click at [1025, 574] on div "Previous Next" at bounding box center [976, 590] width 172 height 32
click at [1023, 584] on button "Next" at bounding box center [1032, 595] width 60 height 22
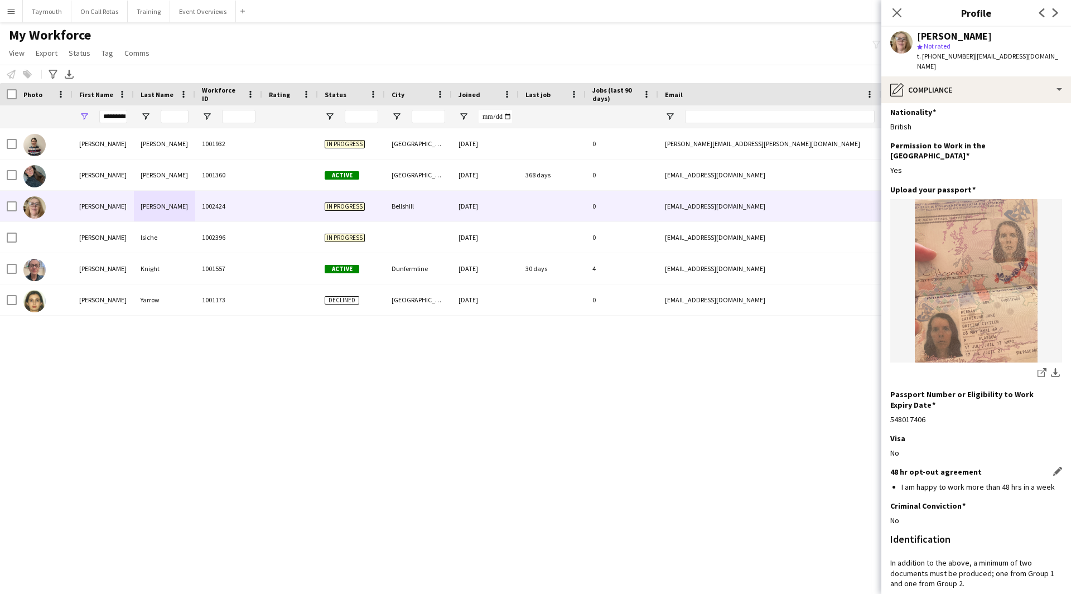
scroll to position [0, 0]
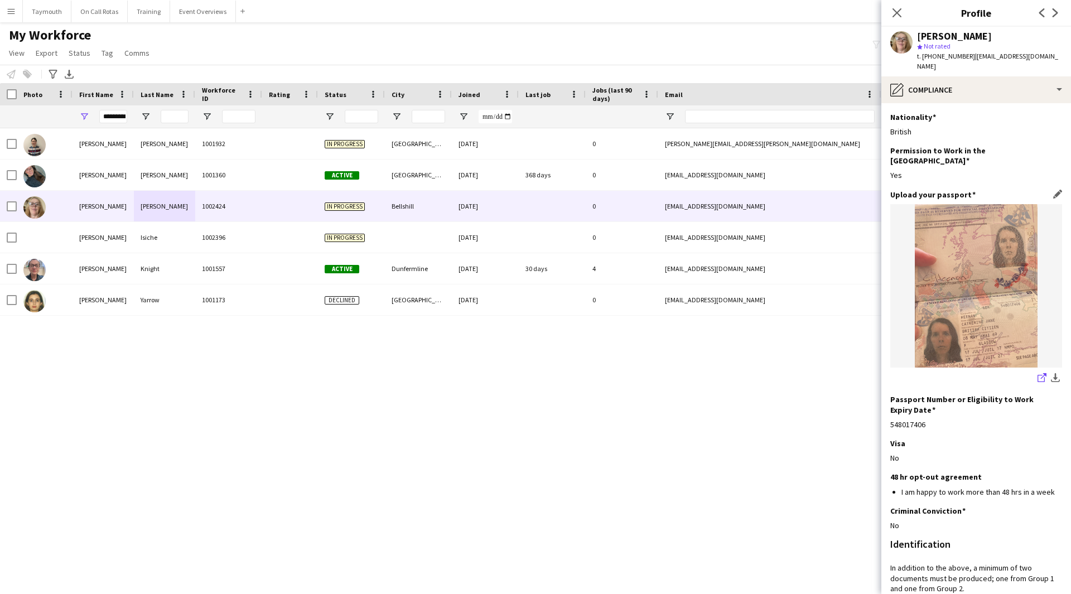
click at [1038, 373] on icon "share-external-link-1" at bounding box center [1042, 377] width 9 height 9
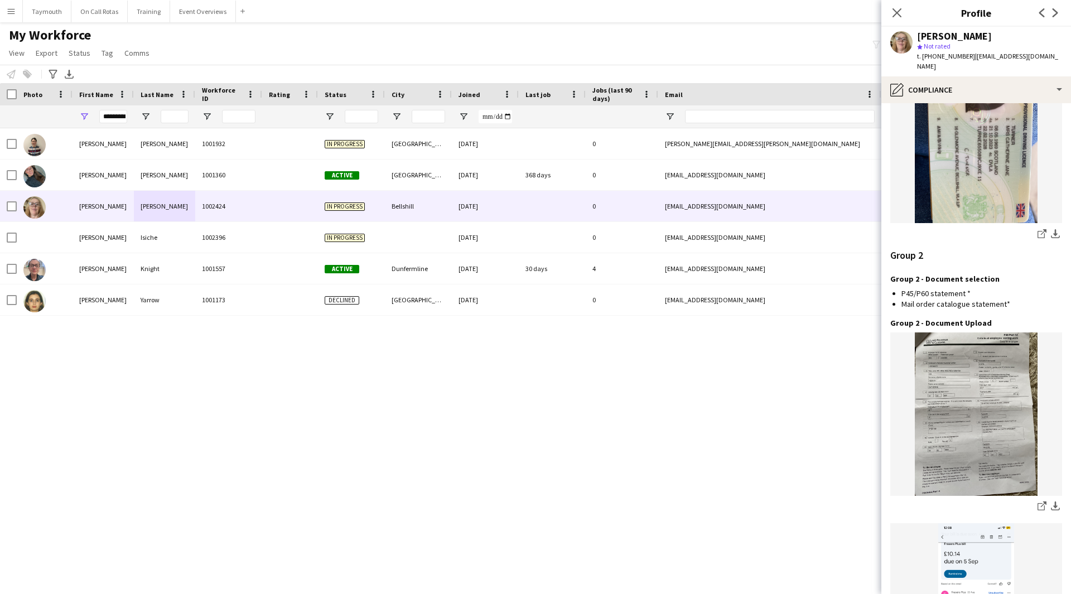
scroll to position [1227, 0]
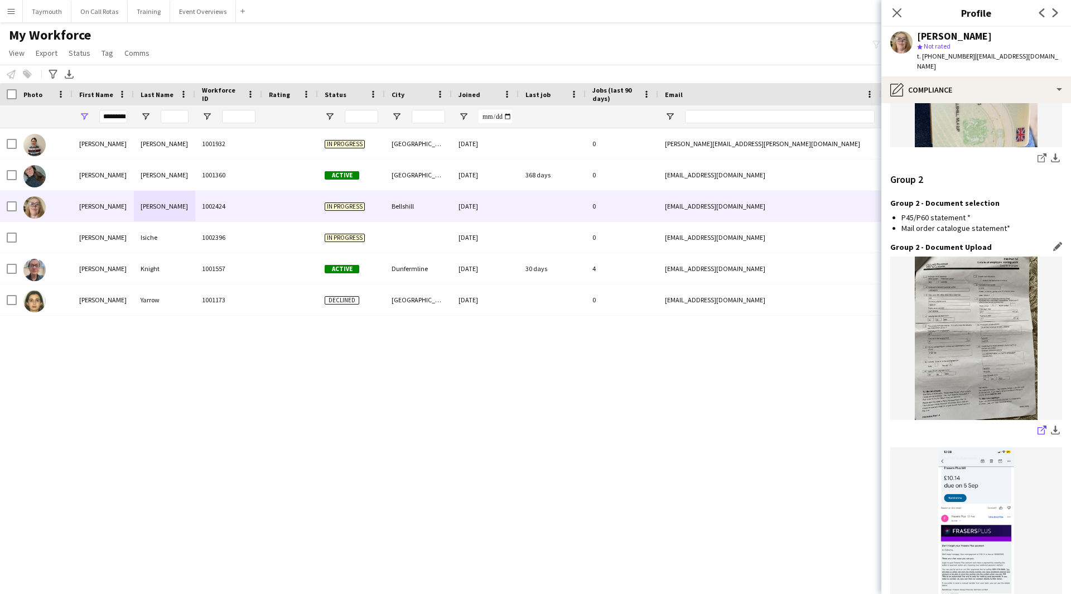
click at [1038, 427] on icon at bounding box center [1041, 430] width 7 height 7
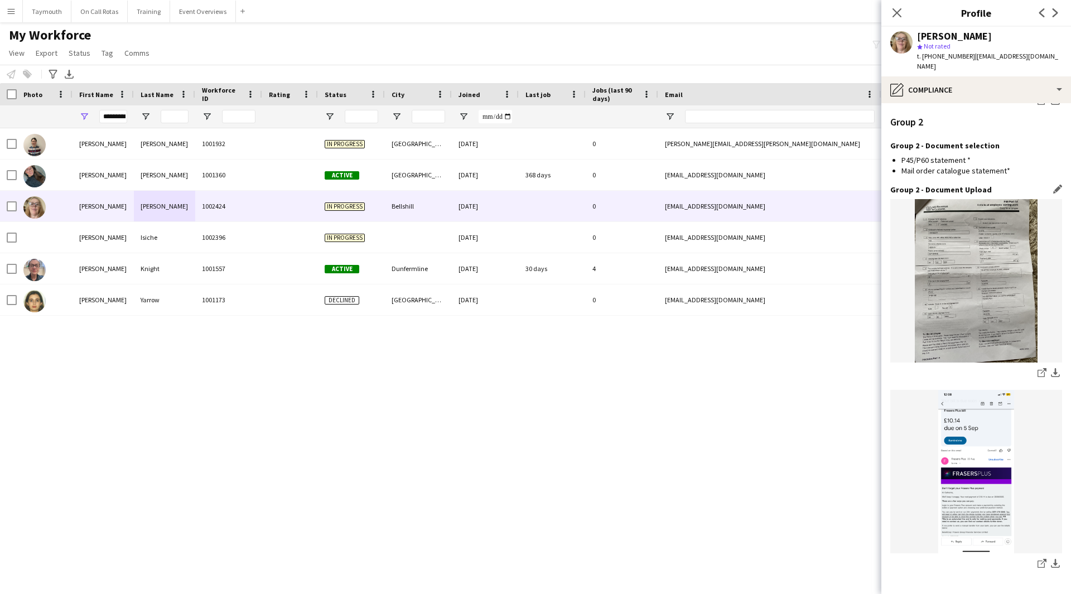
scroll to position [1324, 0]
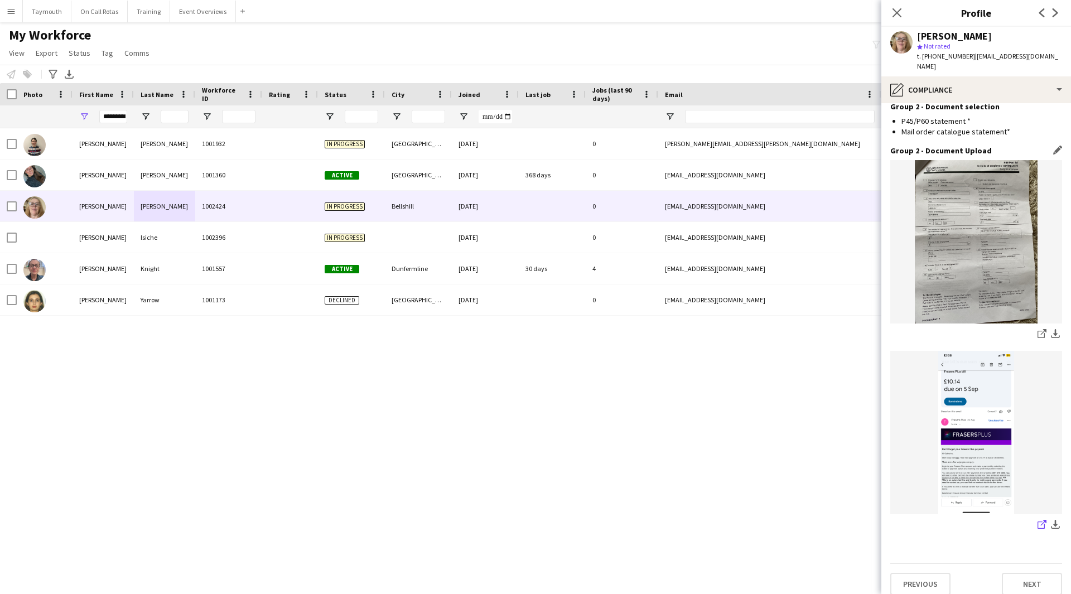
click at [1038, 520] on icon "share-external-link-1" at bounding box center [1042, 524] width 9 height 9
click at [1028, 573] on button "Next" at bounding box center [1032, 584] width 60 height 22
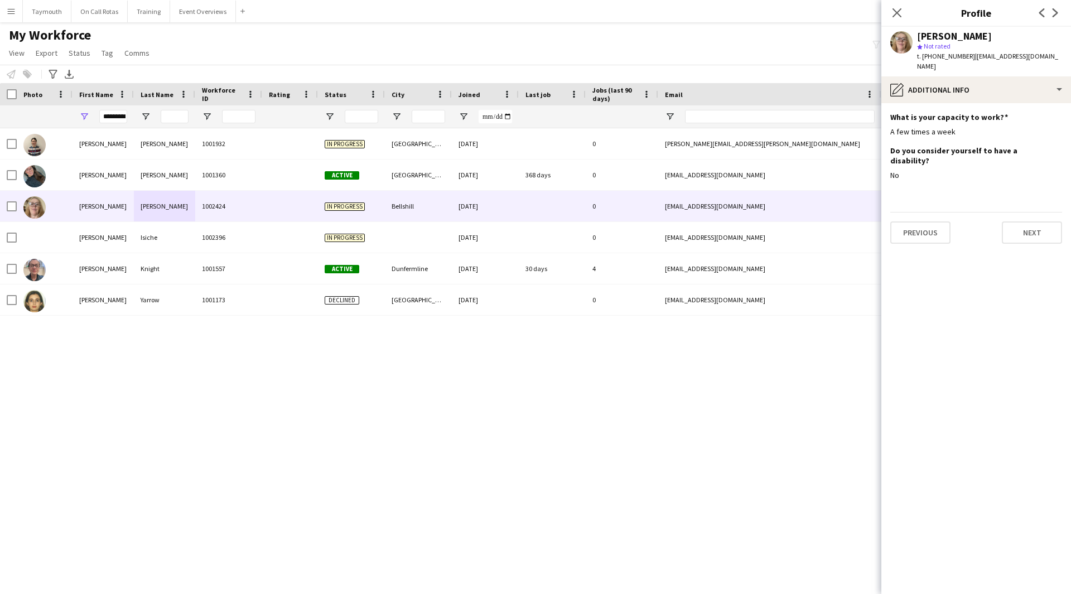
click at [1016, 228] on app-section-data-types "What is your capacity to work? Edit this field A few times a week Do you consid…" at bounding box center [976, 348] width 190 height 491
click at [1021, 223] on button "Next" at bounding box center [1032, 232] width 60 height 22
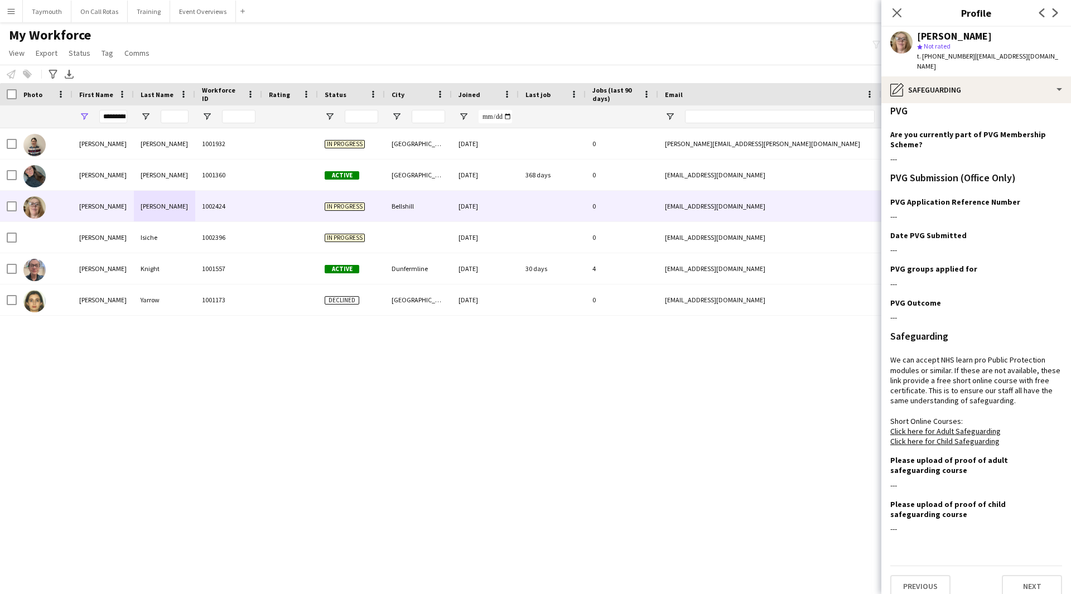
scroll to position [8, 0]
click at [1023, 573] on button "Next" at bounding box center [1032, 584] width 60 height 22
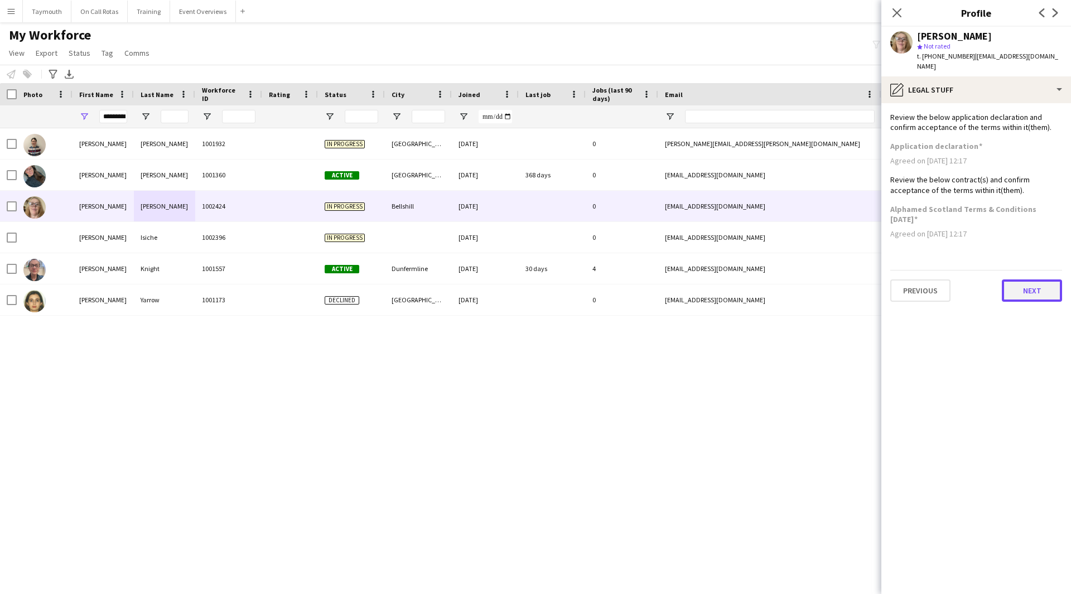
click at [1013, 288] on button "Next" at bounding box center [1032, 290] width 60 height 22
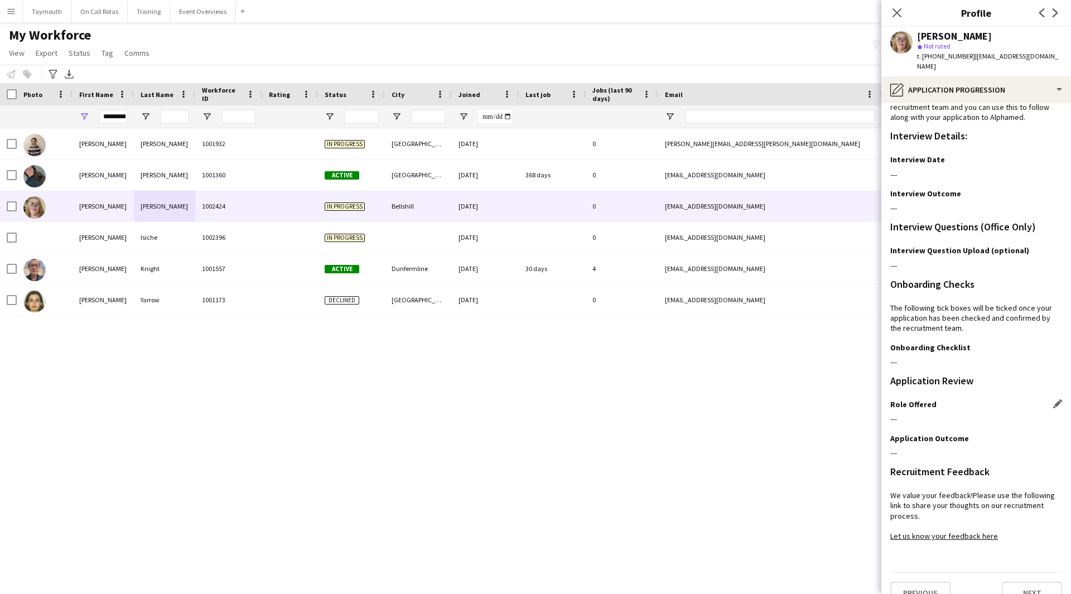
scroll to position [29, 0]
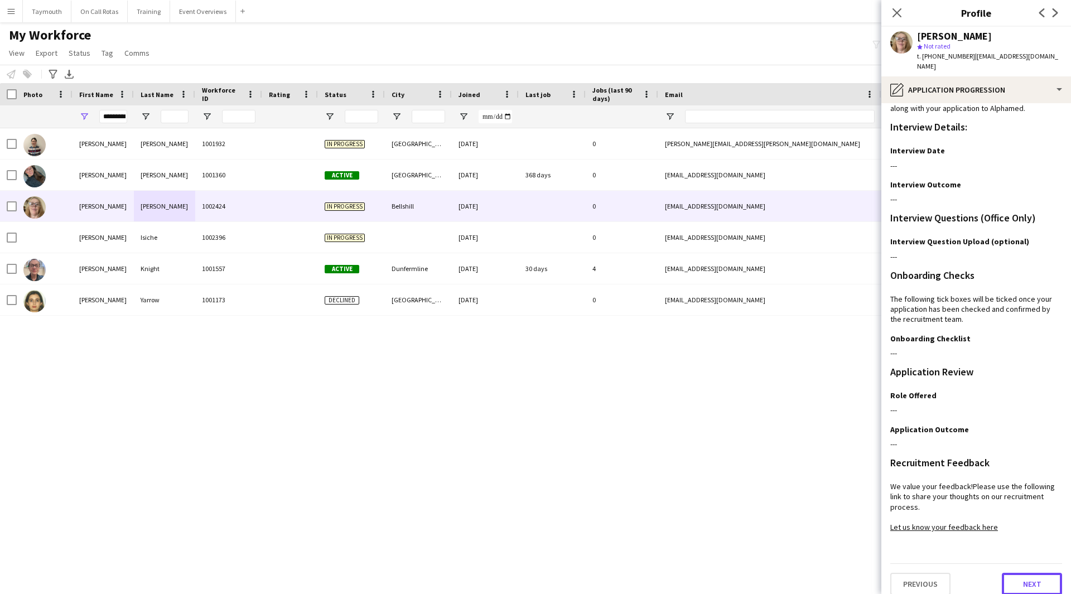
click at [1025, 580] on button "Next" at bounding box center [1032, 584] width 60 height 22
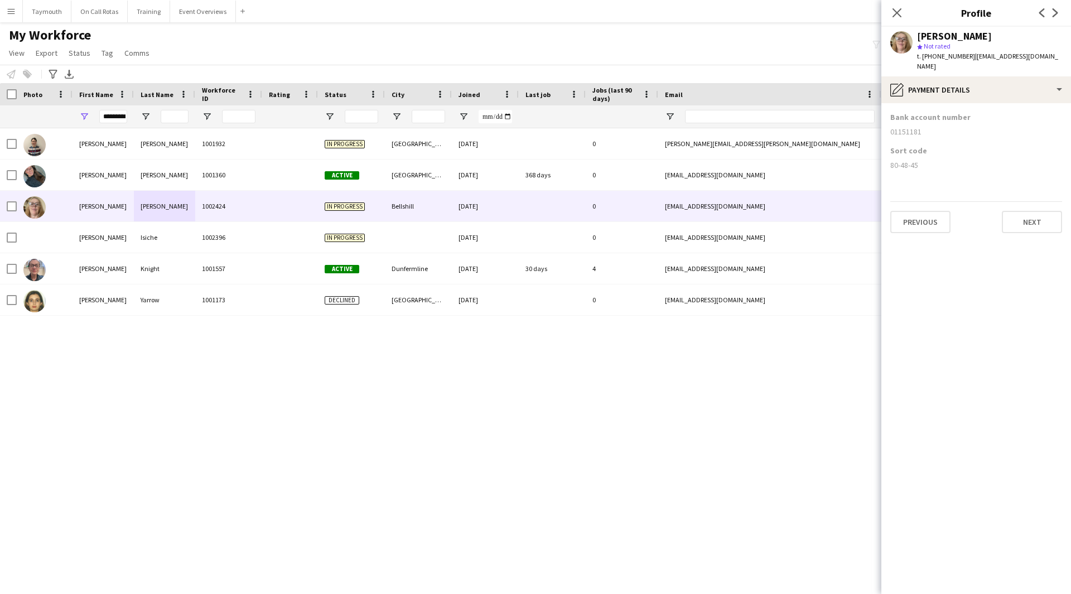
scroll to position [0, 0]
click at [1033, 211] on button "Next" at bounding box center [1032, 222] width 60 height 22
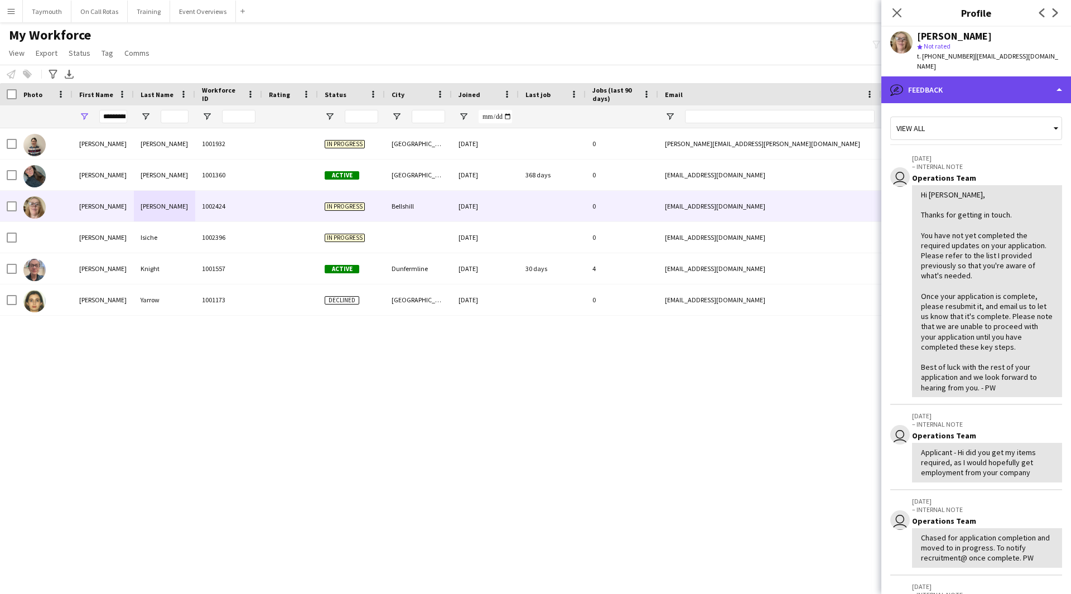
click at [975, 78] on div "bubble-pencil Feedback" at bounding box center [976, 89] width 190 height 27
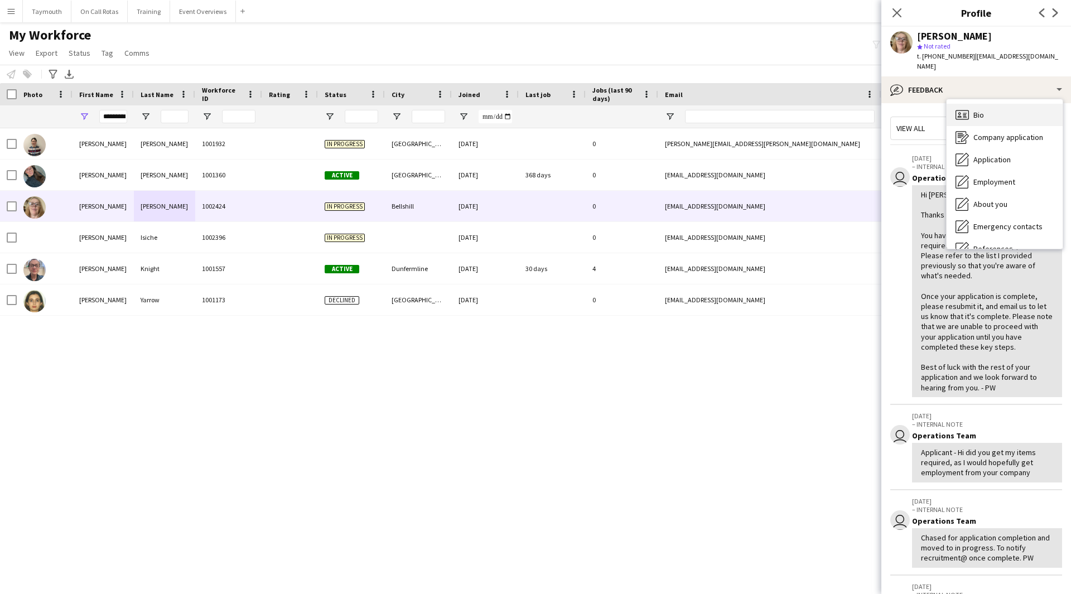
click at [980, 110] on span "Bio" at bounding box center [978, 115] width 11 height 10
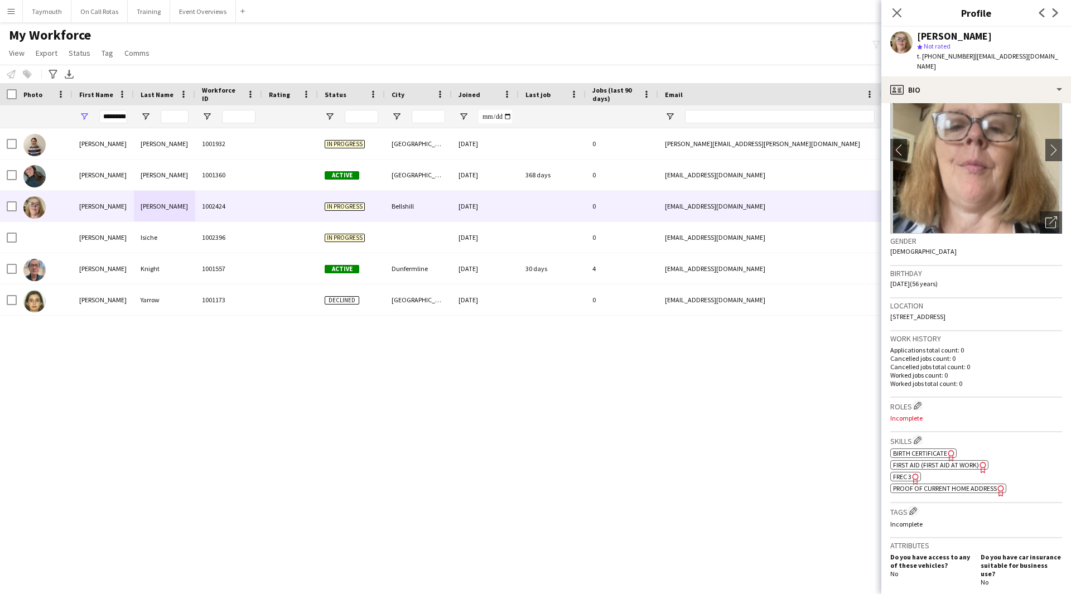
scroll to position [56, 0]
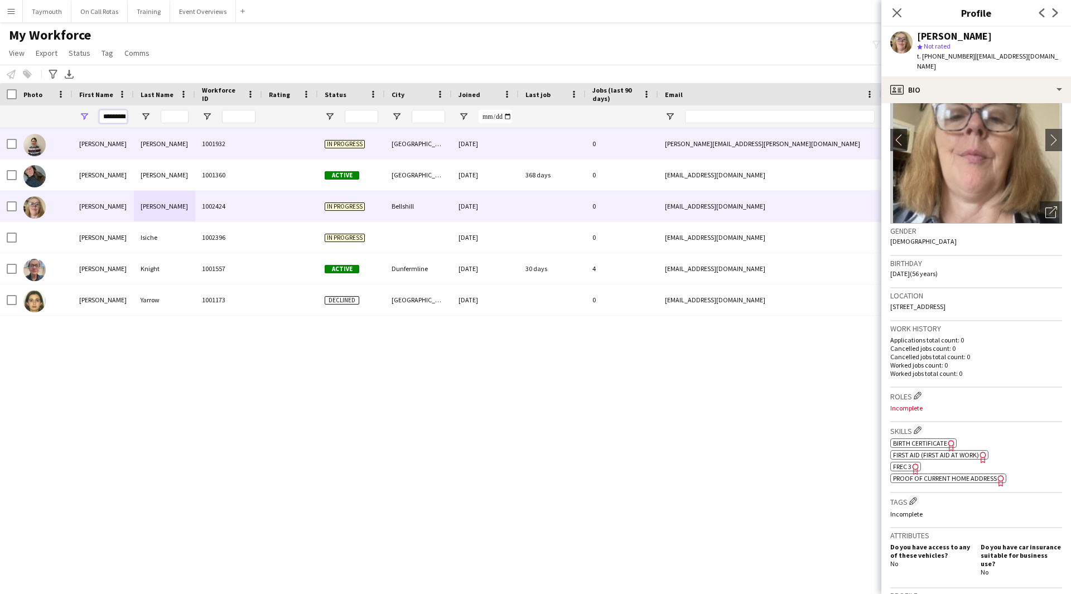
drag, startPoint x: 101, startPoint y: 118, endPoint x: 623, endPoint y: 166, distance: 524.4
click at [599, 163] on div "Workforce Details Photo First Name" at bounding box center [535, 328] width 1071 height 491
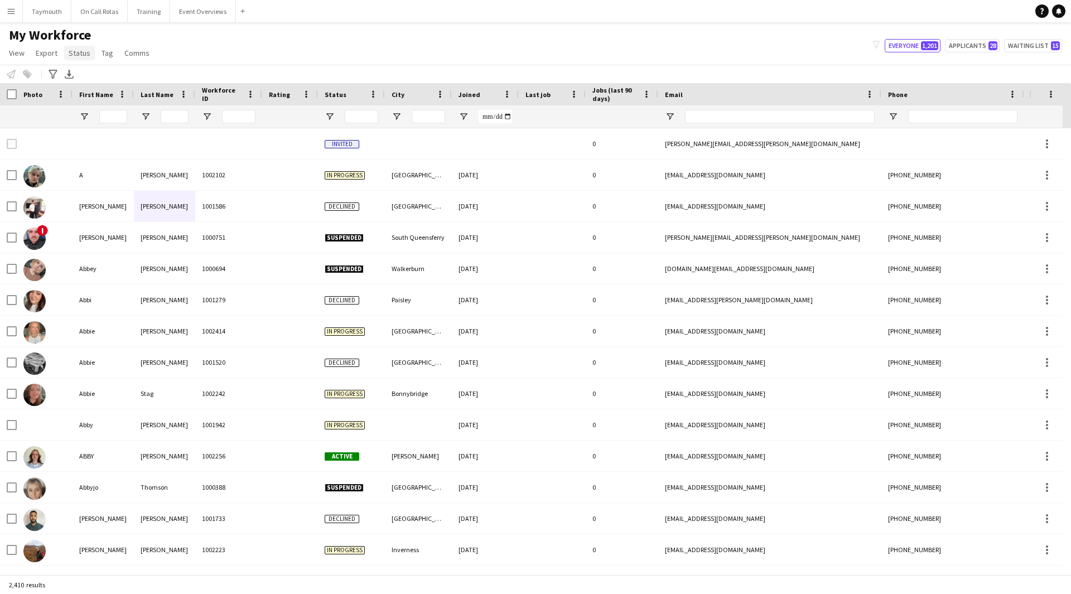
click at [77, 55] on span "Status" at bounding box center [80, 53] width 22 height 10
click at [74, 51] on span "Status" at bounding box center [80, 53] width 22 height 10
click at [329, 117] on span "Open Filter Menu" at bounding box center [330, 117] width 10 height 10
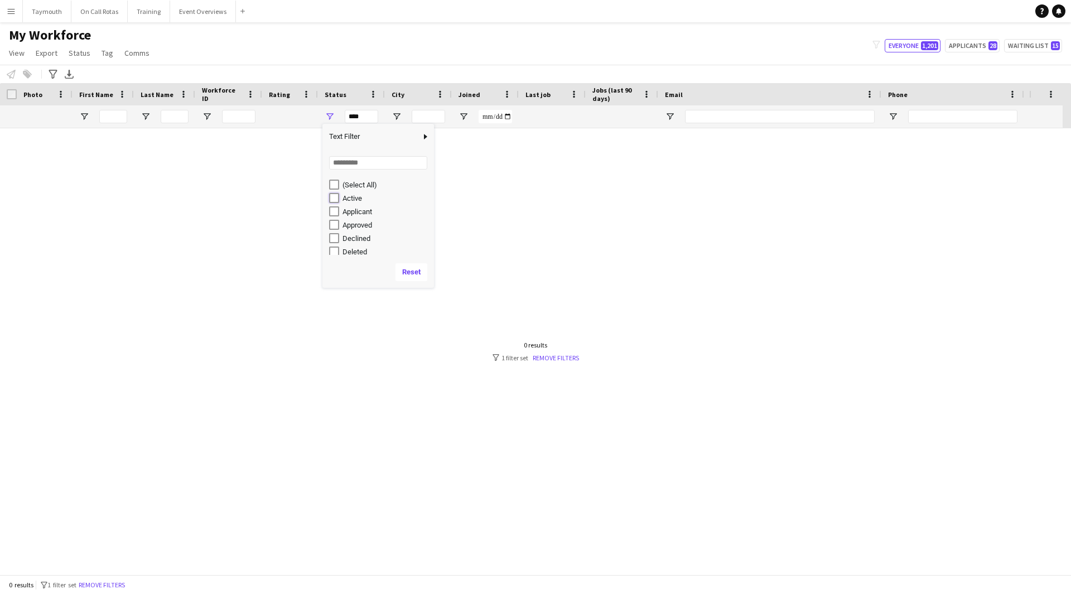
type input "**********"
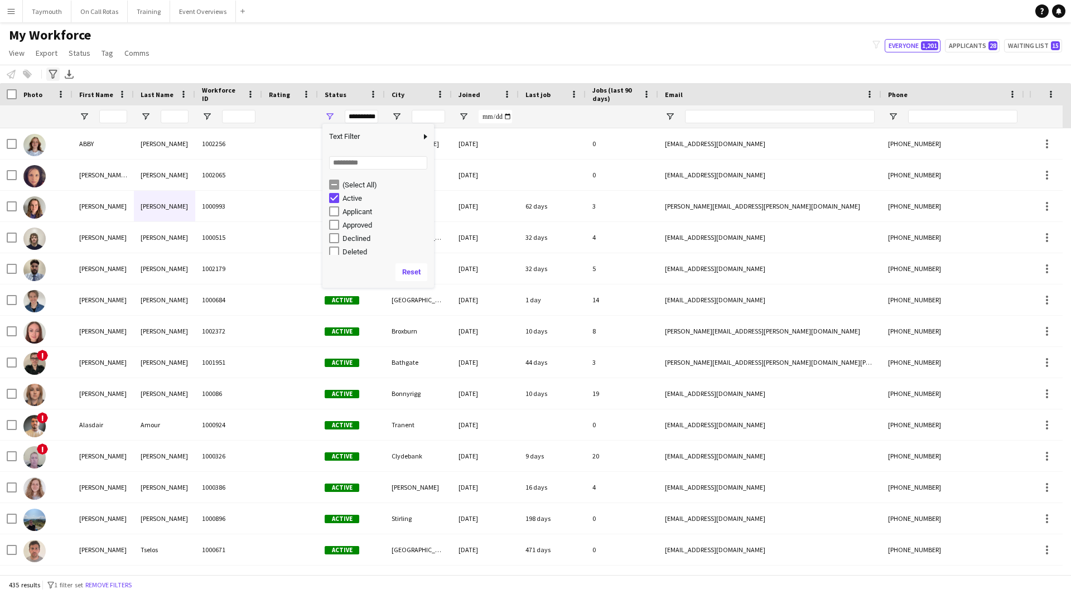
click at [59, 80] on div "Advanced filters" at bounding box center [52, 74] width 13 height 13
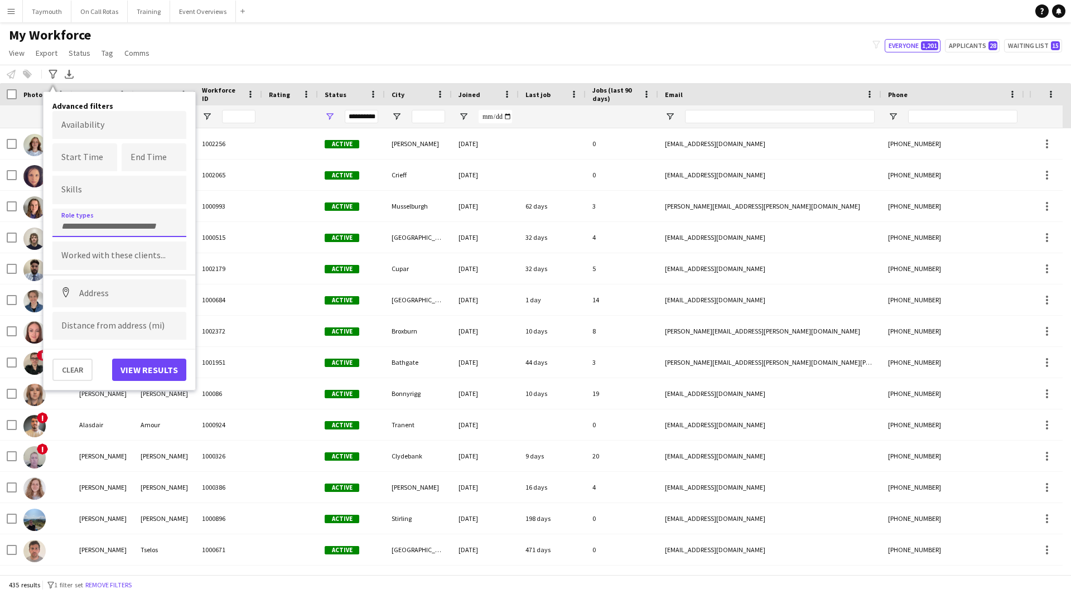
click at [94, 222] on input "Type to search role types..." at bounding box center [119, 226] width 116 height 10
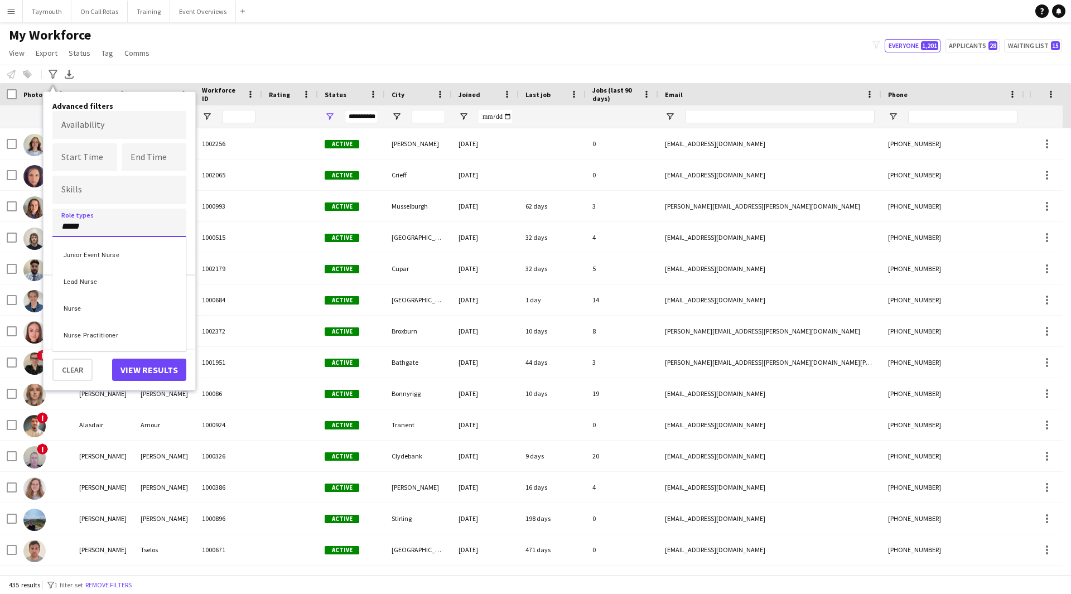
type input "*****"
click at [81, 306] on div "Nurse" at bounding box center [119, 307] width 134 height 27
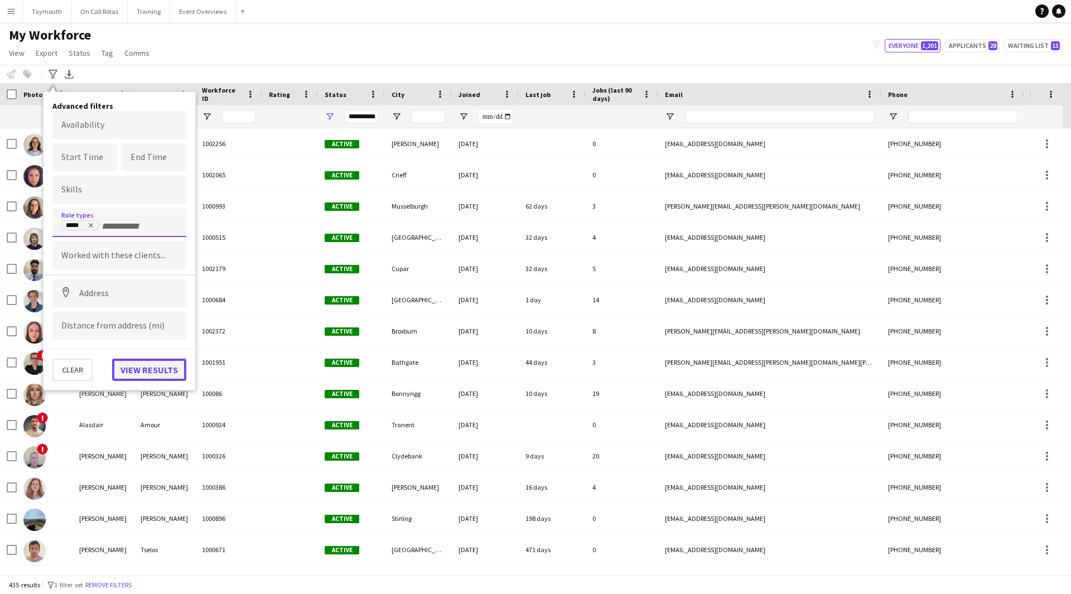
click at [168, 368] on button "View results" at bounding box center [149, 370] width 74 height 22
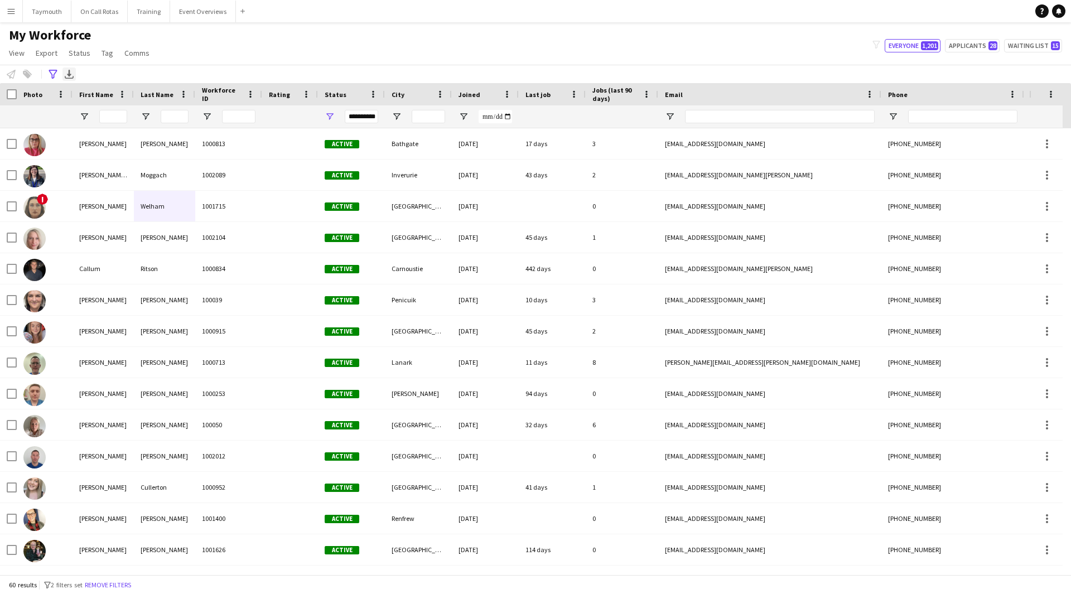
click at [68, 77] on icon "Export XLSX" at bounding box center [69, 74] width 9 height 9
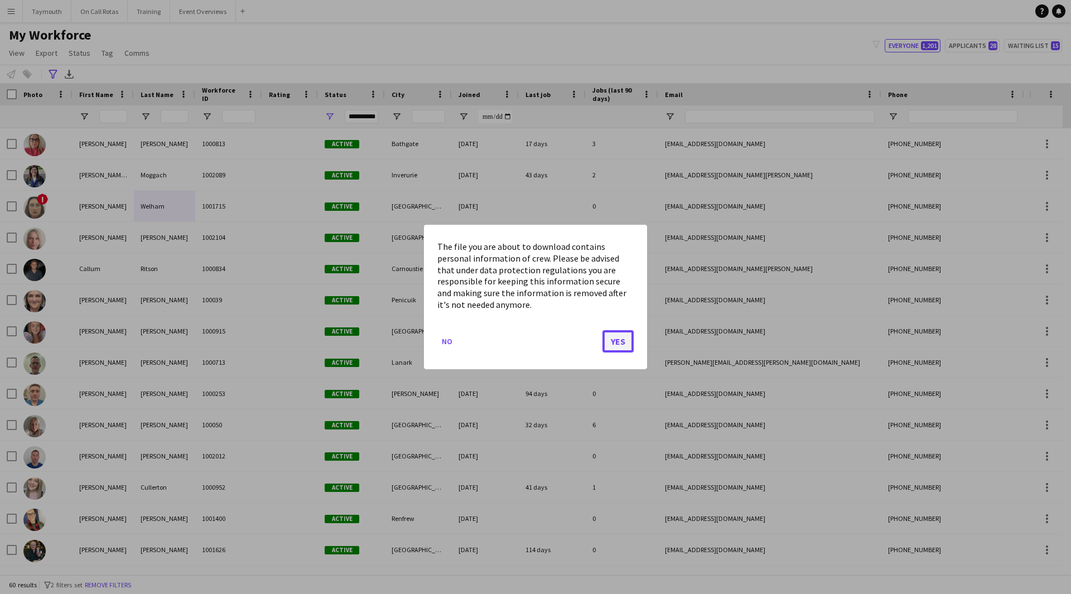
click at [626, 346] on button "Yes" at bounding box center [618, 341] width 31 height 22
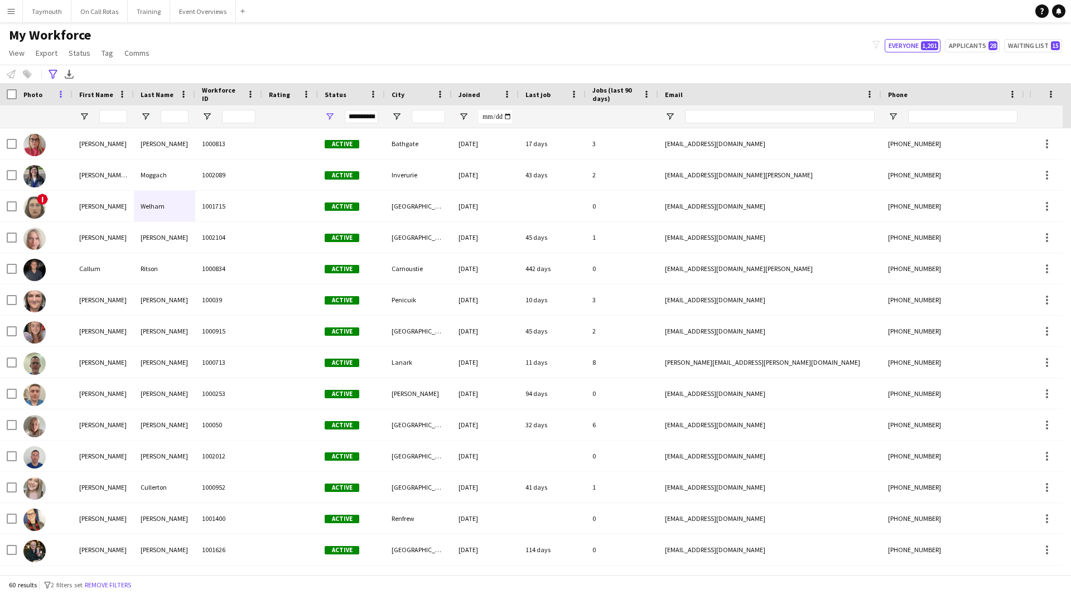
click at [61, 95] on span at bounding box center [61, 94] width 10 height 10
click at [51, 94] on div "Photo" at bounding box center [37, 94] width 29 height 17
click at [30, 96] on span "Photo" at bounding box center [32, 94] width 19 height 8
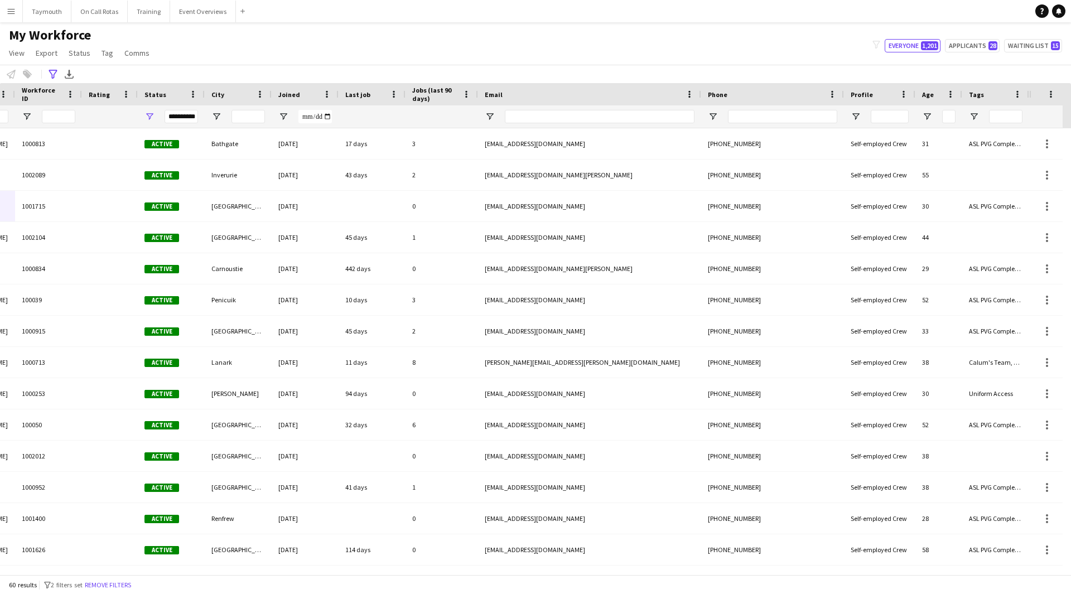
click at [1030, 95] on div at bounding box center [1030, 94] width 4 height 22
click at [1052, 95] on span at bounding box center [1051, 94] width 10 height 10
click at [47, 57] on span "Export" at bounding box center [47, 53] width 22 height 10
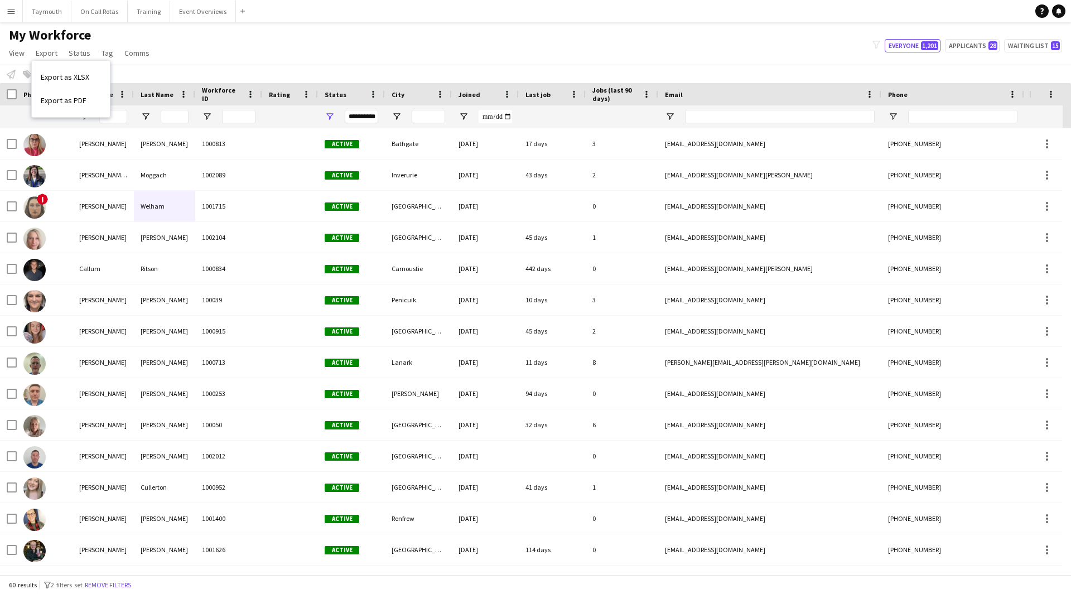
click at [214, 65] on div "Notify workforce Add to tag Select at least one crew to tag him or her. Advance…" at bounding box center [535, 74] width 1071 height 18
click at [132, 57] on span "Comms" at bounding box center [136, 53] width 25 height 10
click at [110, 51] on span "Tag" at bounding box center [108, 53] width 12 height 10
click at [80, 57] on span "Status" at bounding box center [80, 53] width 22 height 10
click at [49, 55] on span "Export" at bounding box center [47, 53] width 22 height 10
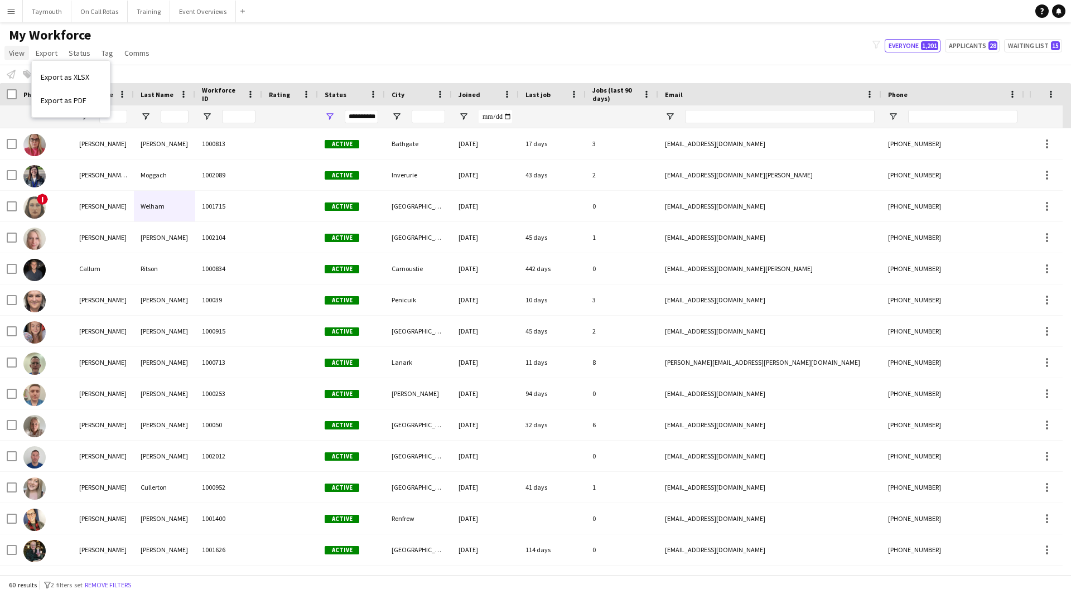
click at [18, 54] on span "View" at bounding box center [17, 53] width 16 height 10
click at [57, 133] on span "Customise filters" at bounding box center [42, 134] width 57 height 10
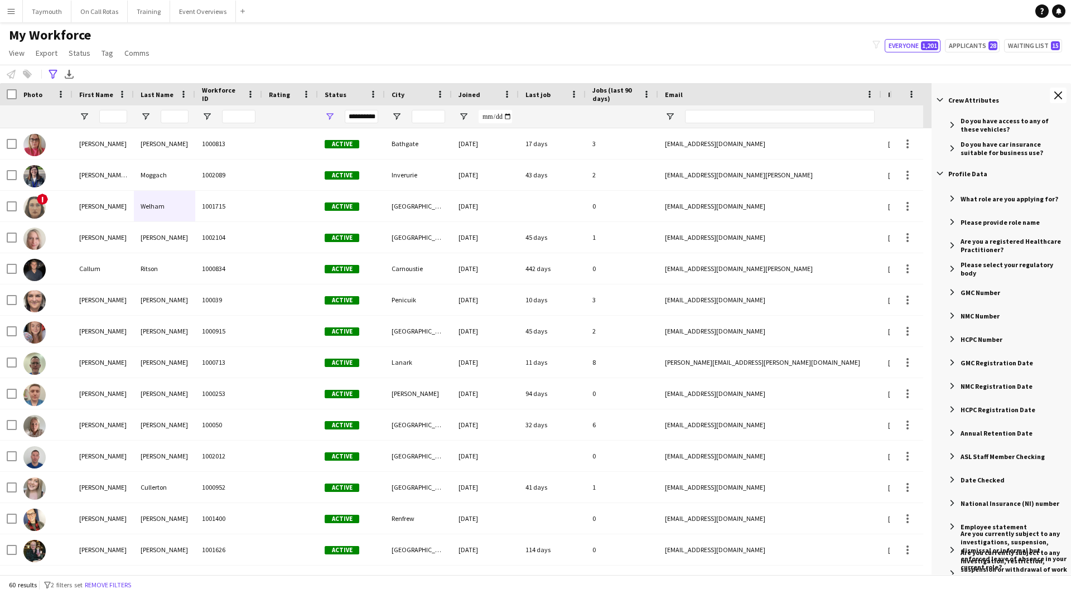
scroll to position [669, 0]
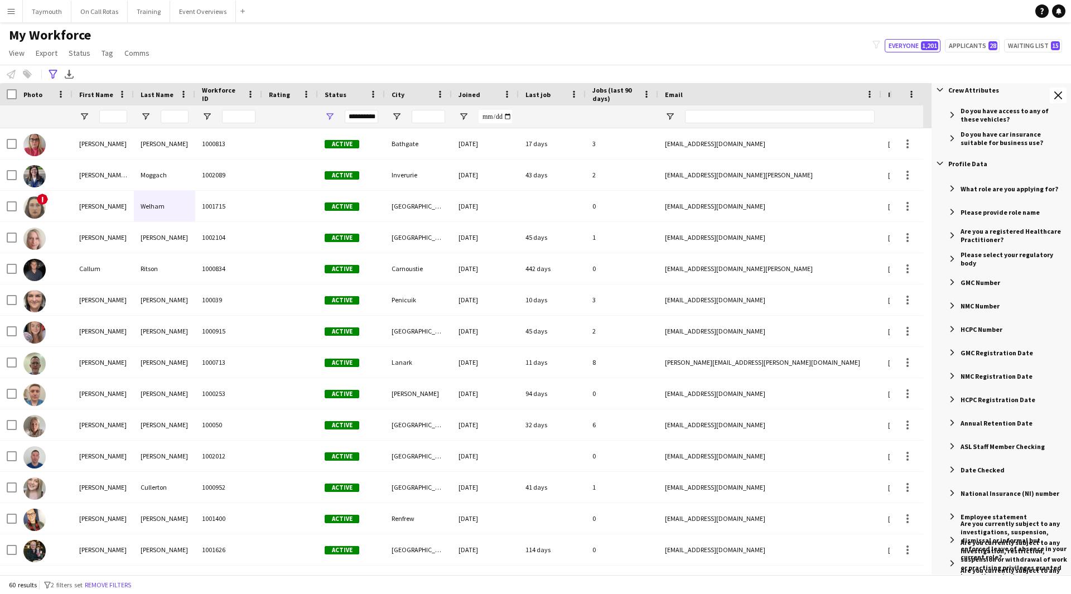
click at [950, 282] on span "Filter List 105 Filters" at bounding box center [952, 282] width 10 height 10
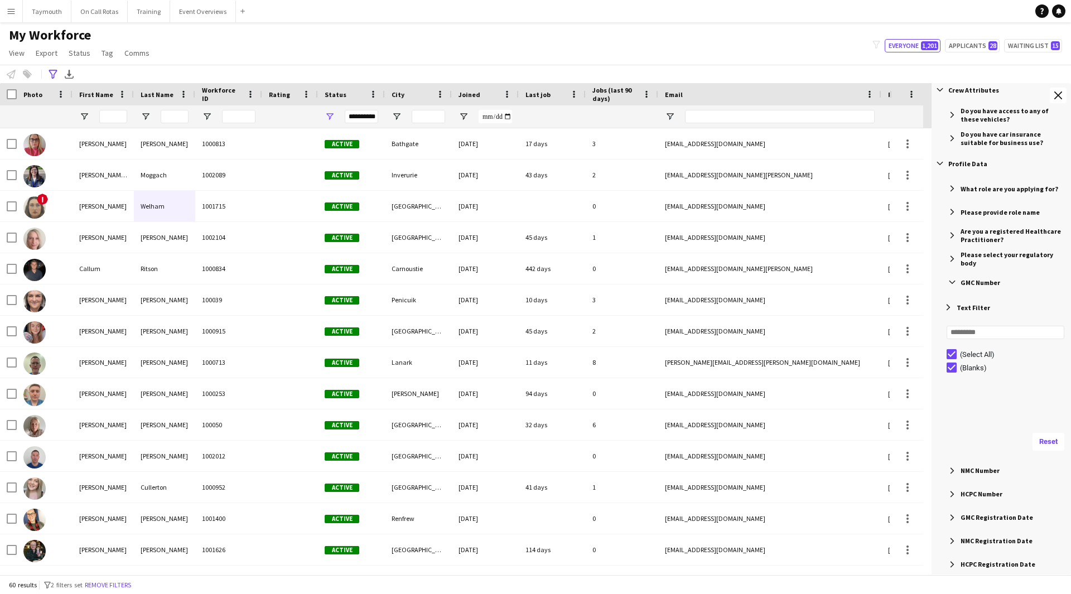
click at [954, 282] on span "Filter List 105 Filters" at bounding box center [952, 282] width 10 height 10
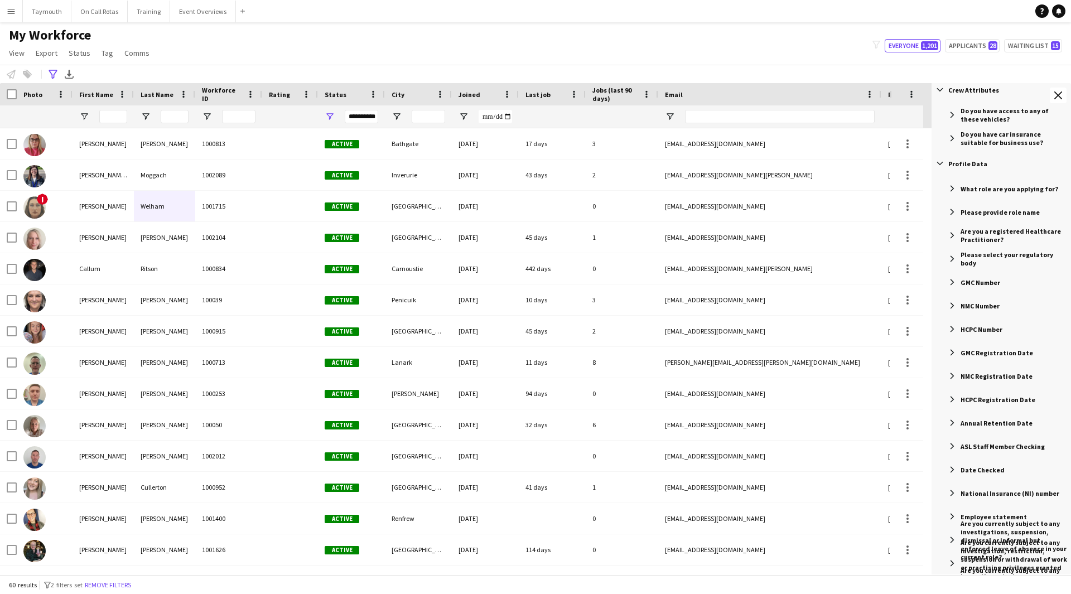
click at [949, 302] on span "Filter List 105 Filters" at bounding box center [952, 306] width 10 height 10
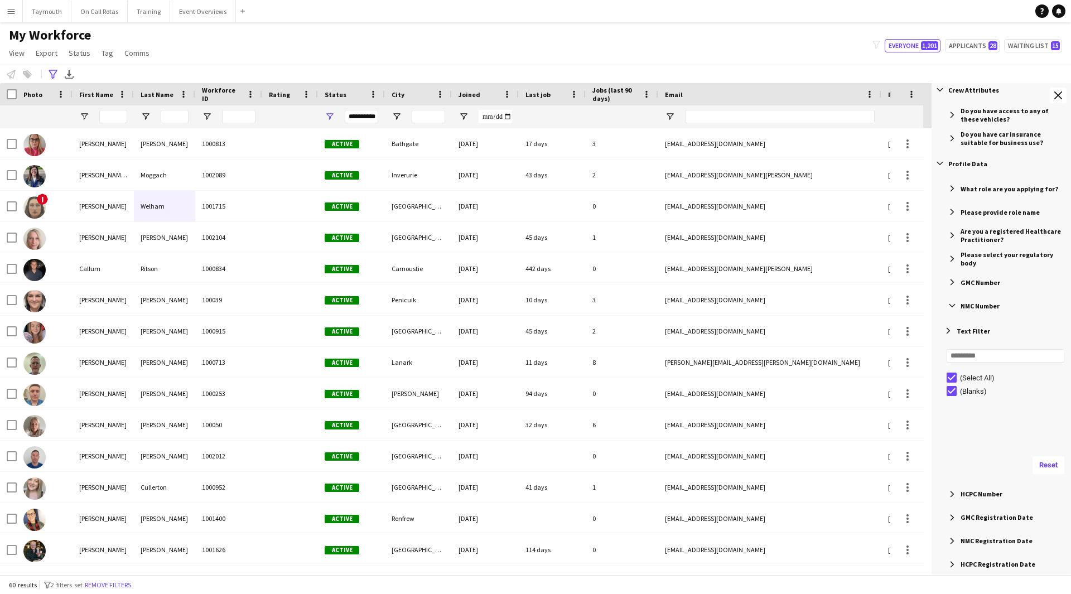
click at [952, 304] on span "Filter List 105 Filters" at bounding box center [952, 306] width 10 height 10
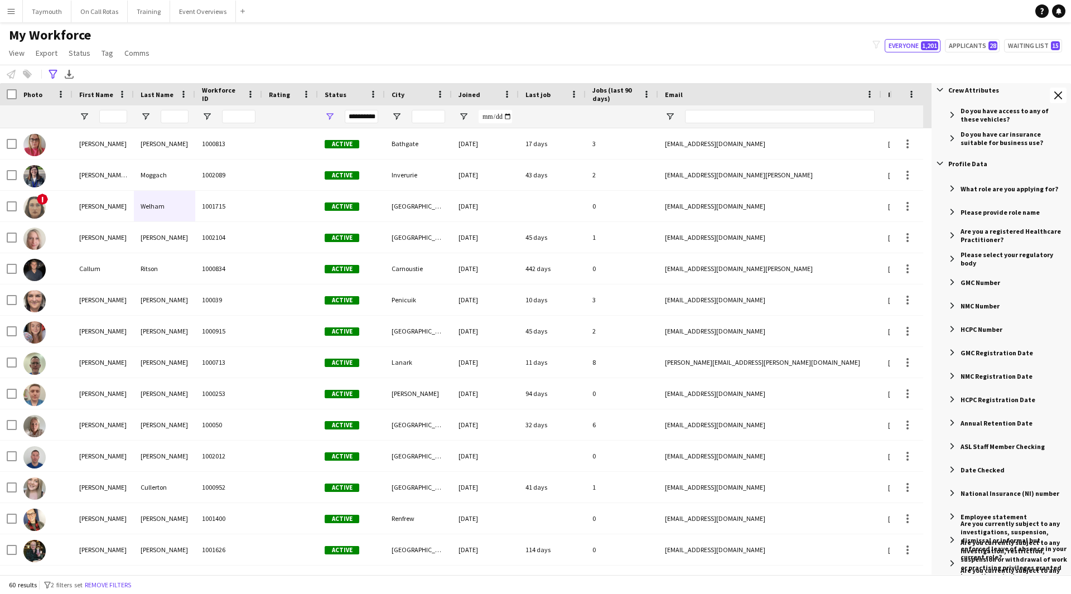
click at [943, 165] on span "Filter List 105 Filters" at bounding box center [940, 163] width 10 height 10
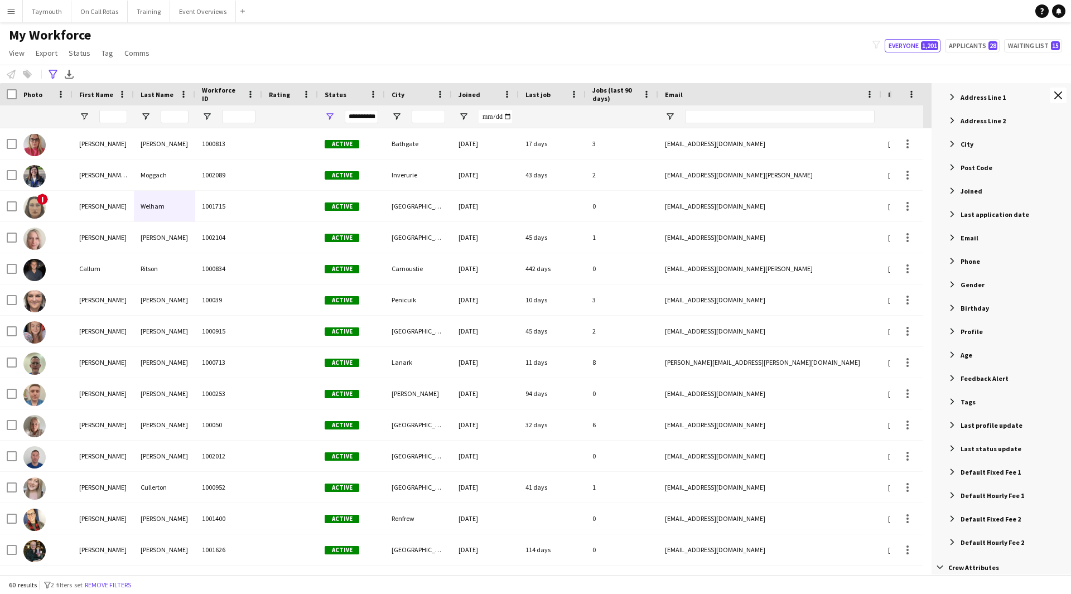
scroll to position [272, 0]
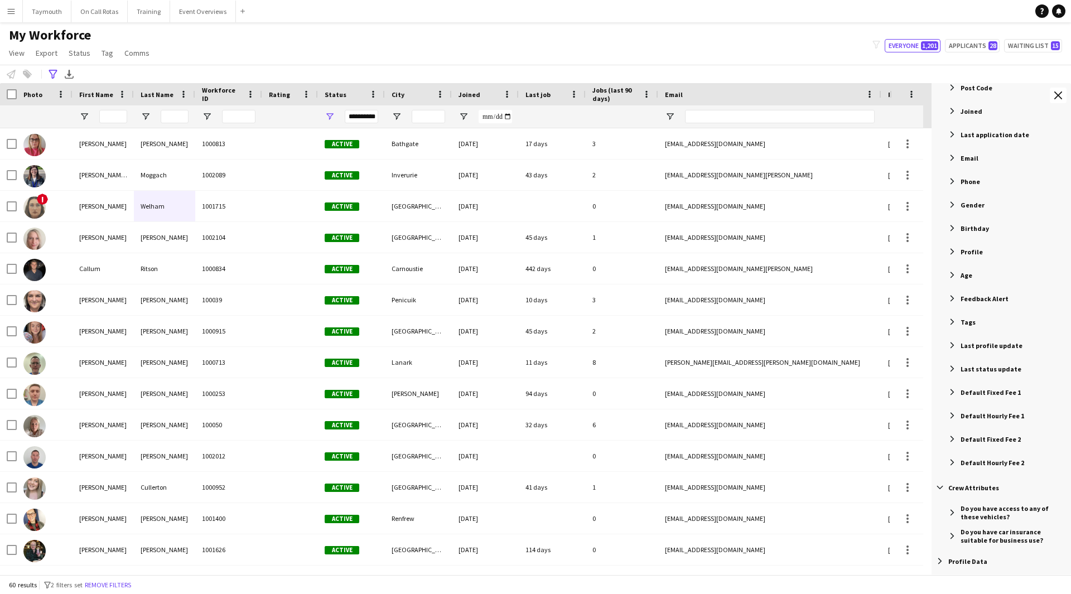
click at [939, 486] on span "Filter List 105 Filters" at bounding box center [940, 488] width 10 height 10
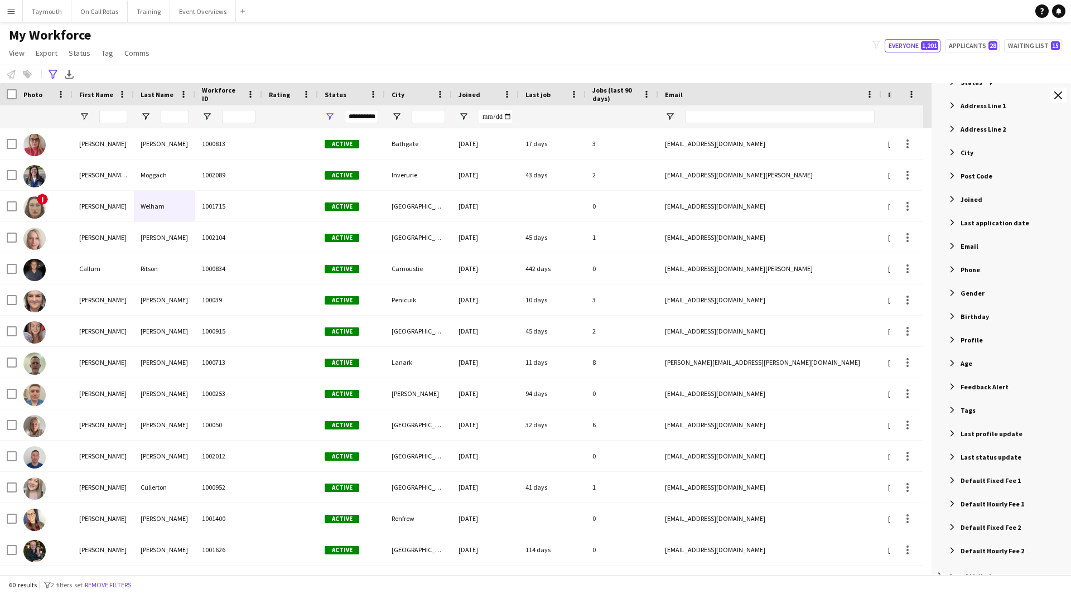
scroll to position [225, 0]
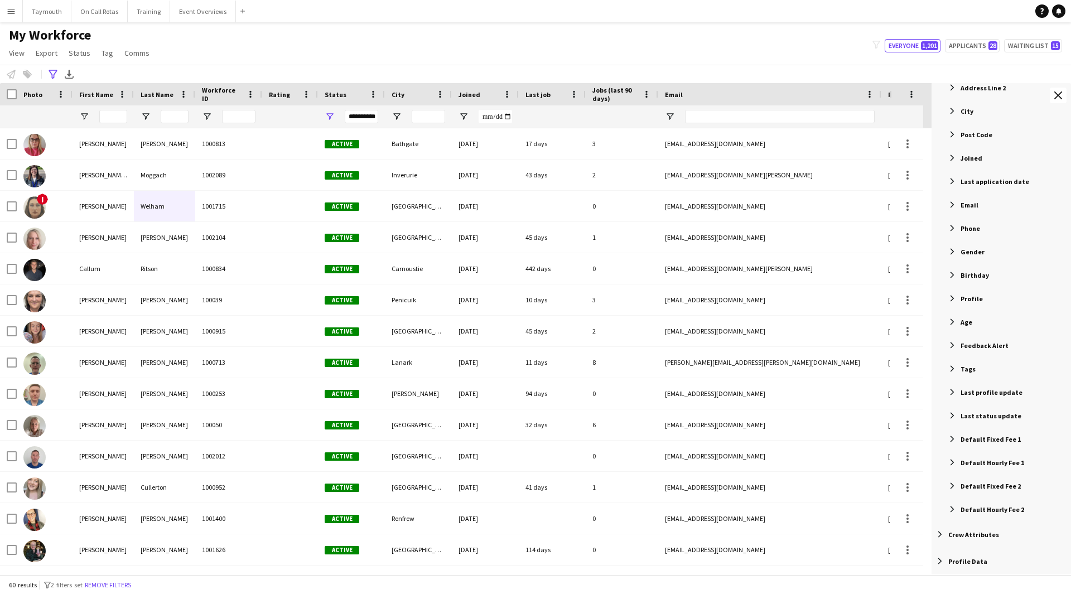
click at [942, 563] on span "Filter List 105 Filters" at bounding box center [940, 561] width 10 height 10
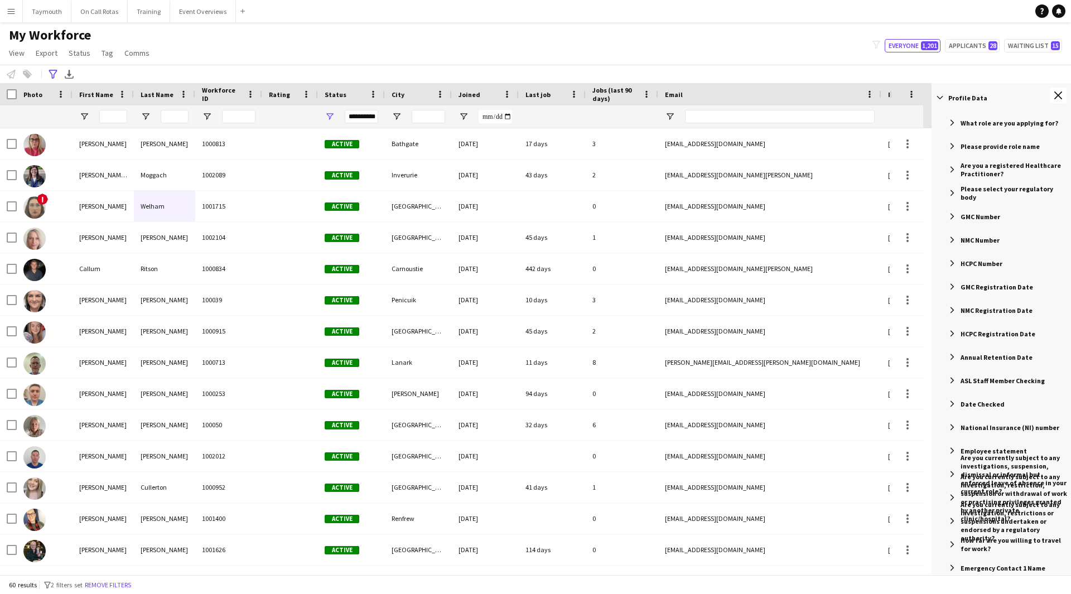
scroll to position [671, 0]
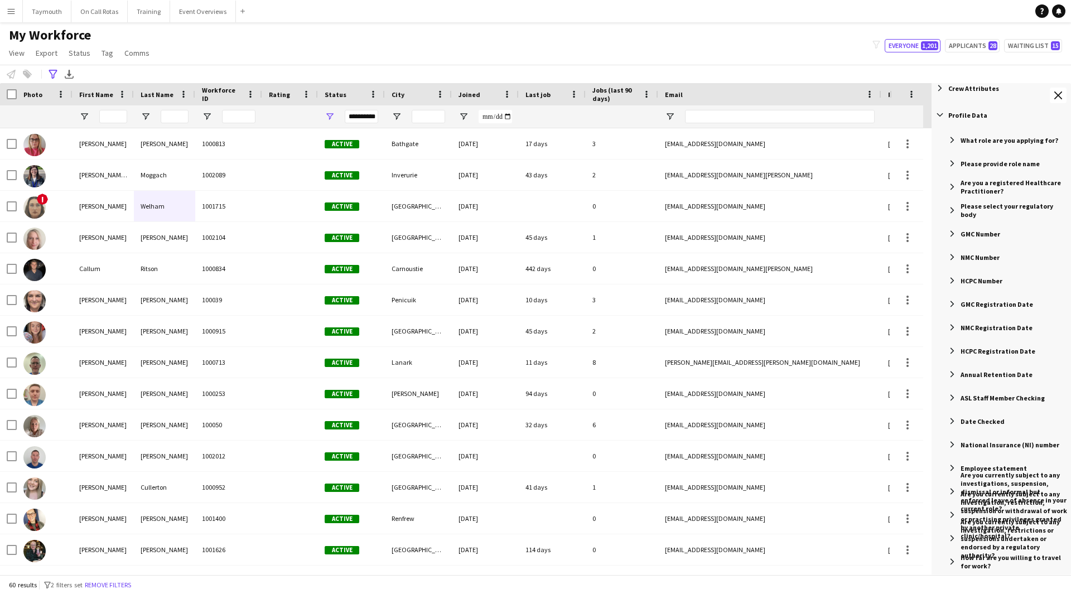
click at [954, 190] on span "Filter List 105 Filters" at bounding box center [952, 187] width 10 height 10
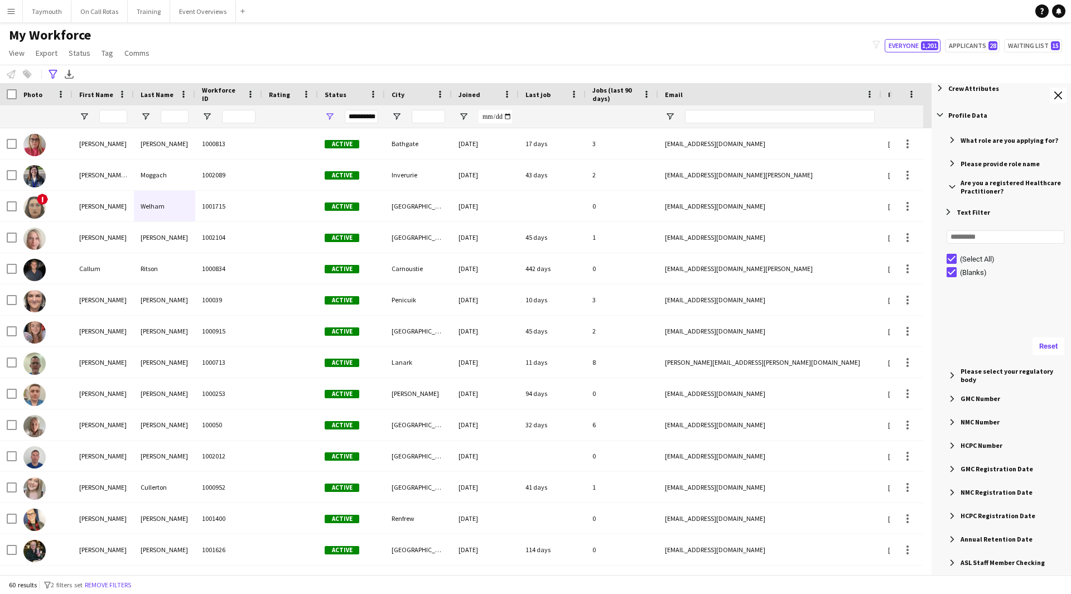
click at [951, 212] on span "Filter List 105 Filters" at bounding box center [948, 212] width 10 height 10
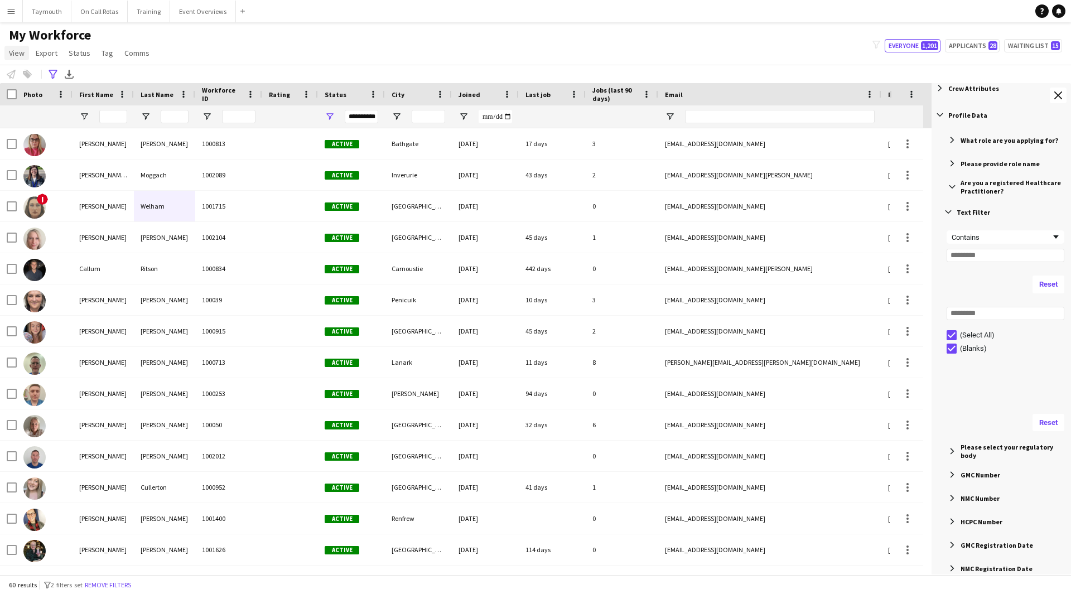
click at [24, 56] on span "View" at bounding box center [17, 53] width 16 height 10
click at [69, 132] on link "Customise filters" at bounding box center [44, 133] width 78 height 23
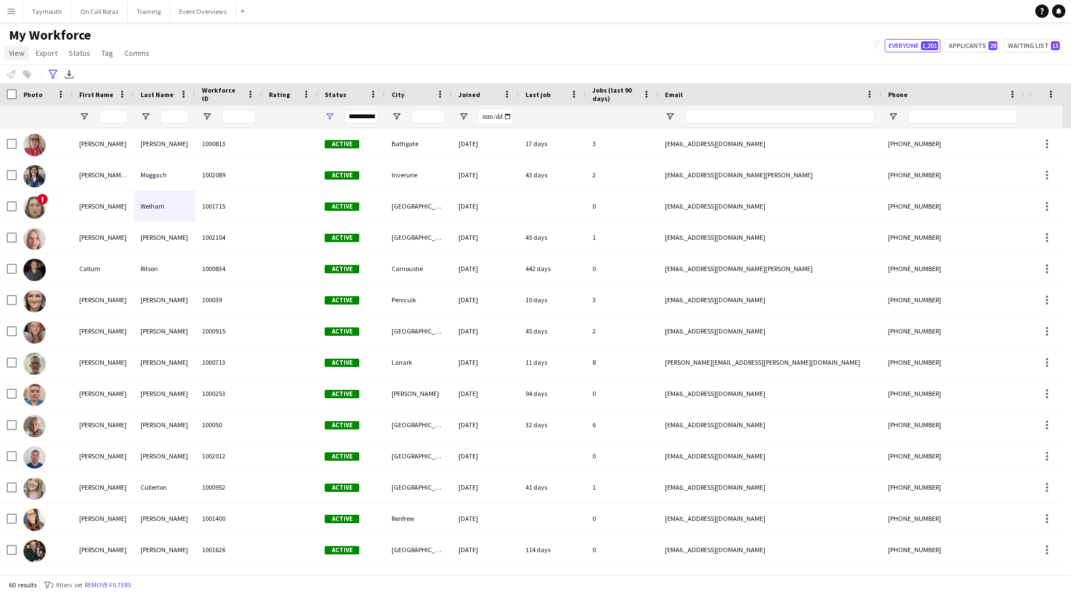
click at [27, 51] on link "View" at bounding box center [16, 53] width 25 height 15
click at [49, 112] on span "Customise view" at bounding box center [40, 110] width 53 height 10
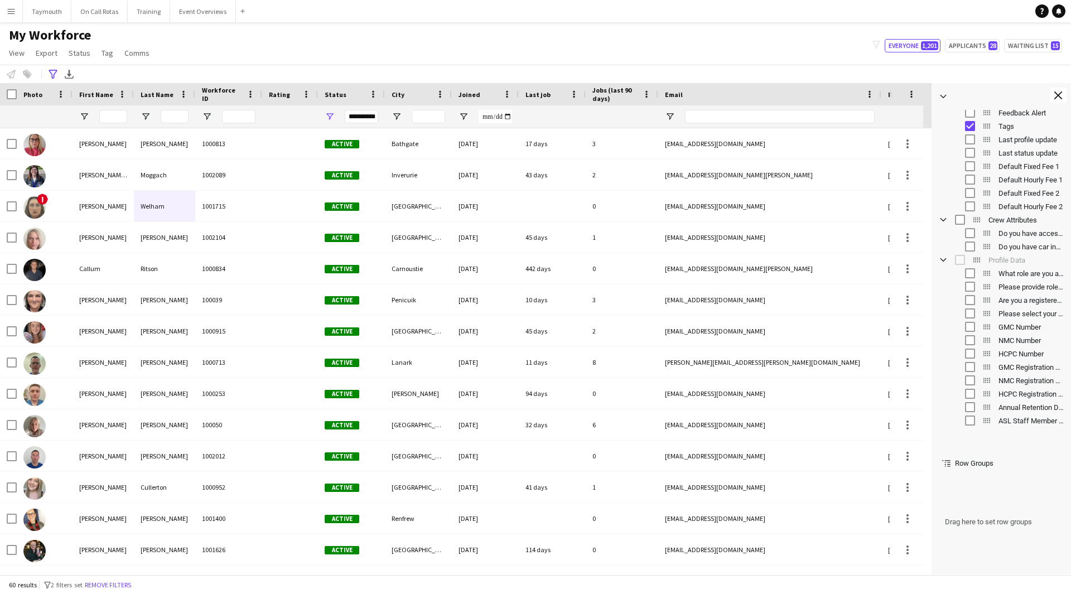
scroll to position [335, 0]
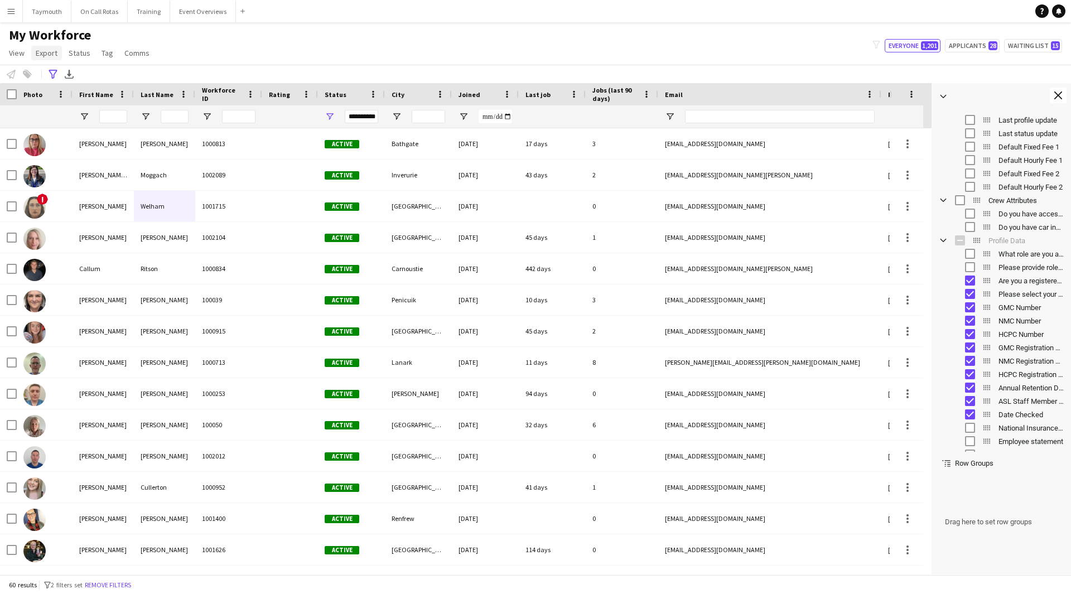
click at [42, 52] on span "Export" at bounding box center [47, 53] width 22 height 10
click at [59, 79] on span "Export as XLSX" at bounding box center [65, 77] width 49 height 10
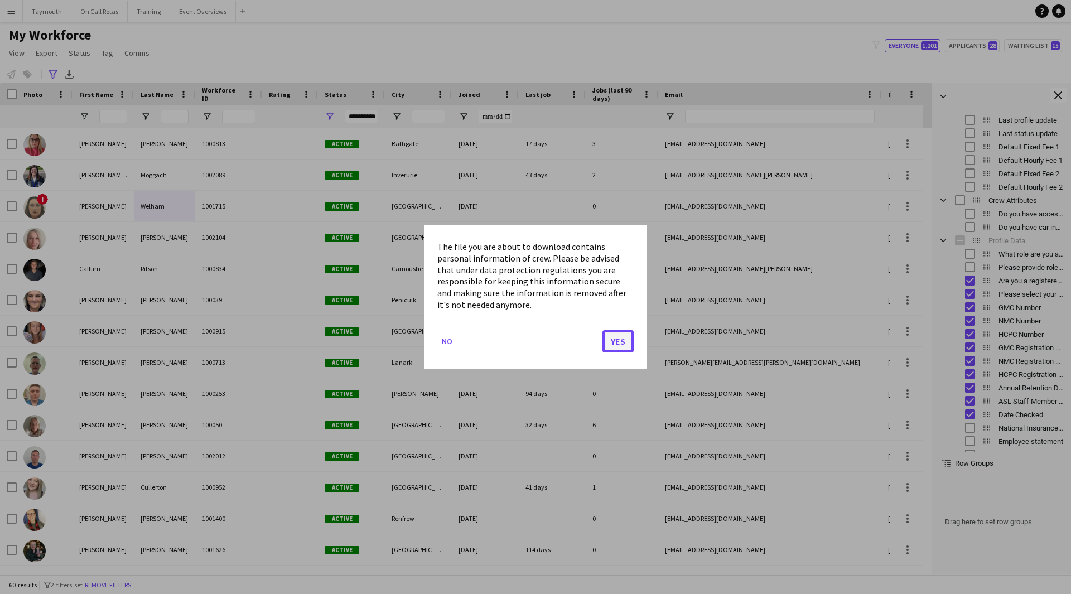
click at [621, 344] on button "Yes" at bounding box center [618, 341] width 31 height 22
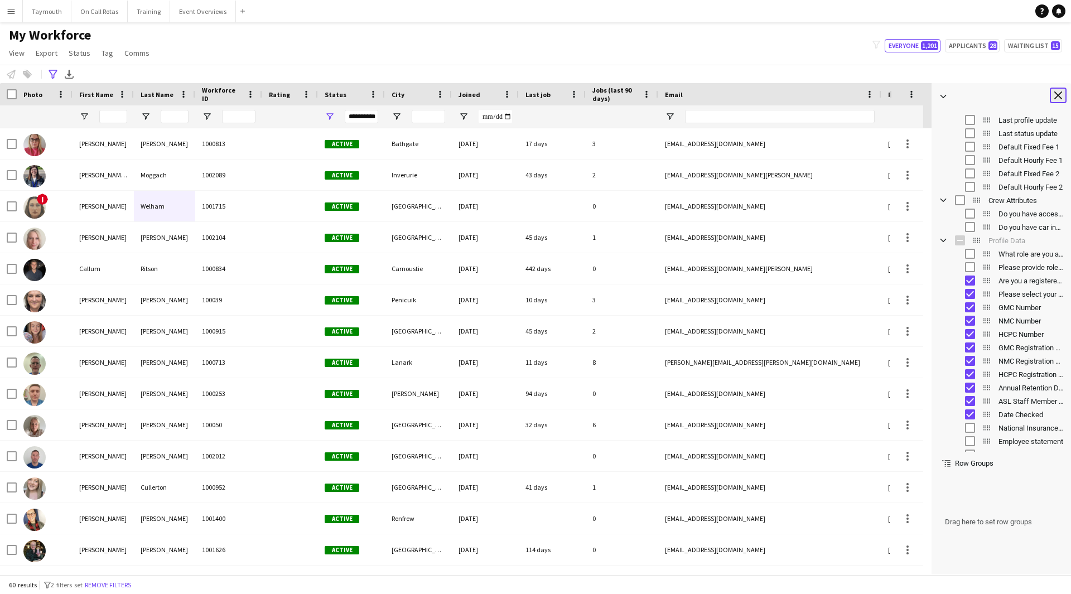
click at [1057, 96] on app-icon "Close tool panel" at bounding box center [1058, 95] width 8 height 8
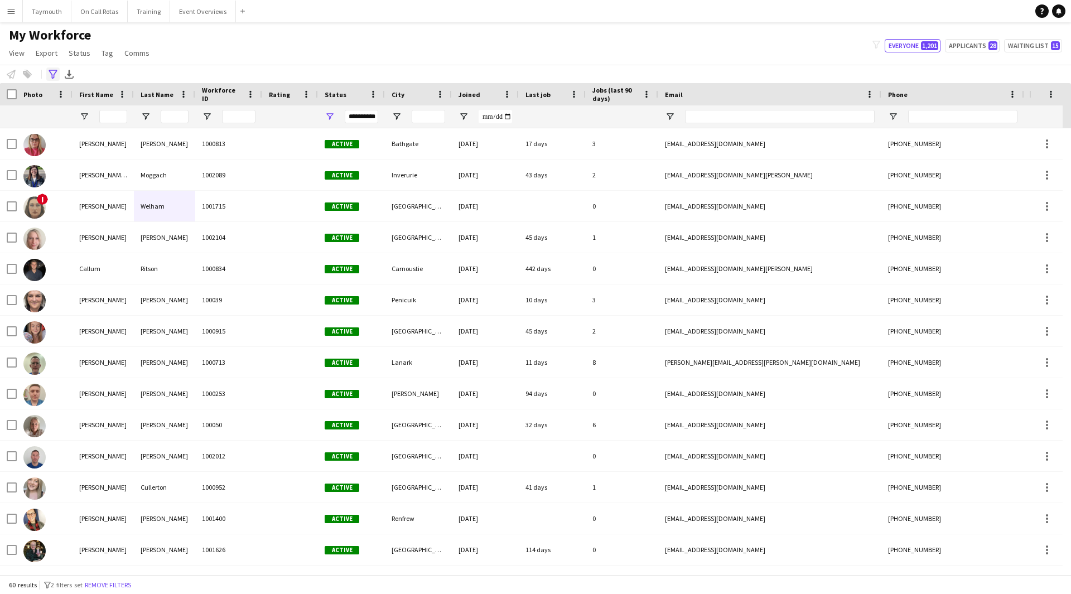
click at [56, 77] on icon "Advanced filters" at bounding box center [53, 74] width 9 height 9
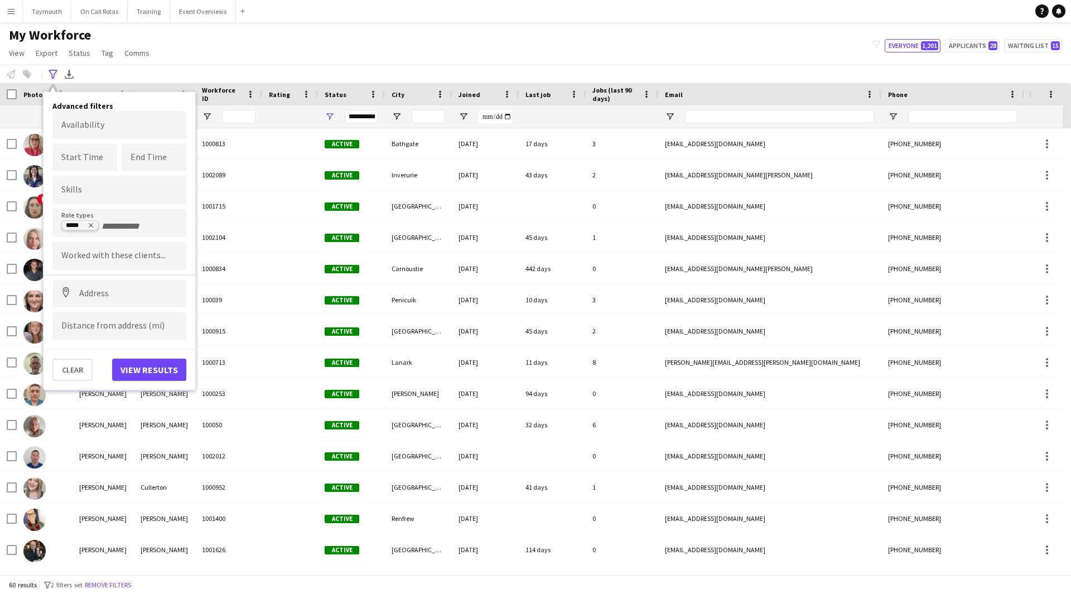
click at [91, 226] on icon "Remove tag" at bounding box center [91, 226] width 4 height 4
click at [100, 225] on input "Type to search role types..." at bounding box center [119, 226] width 116 height 10
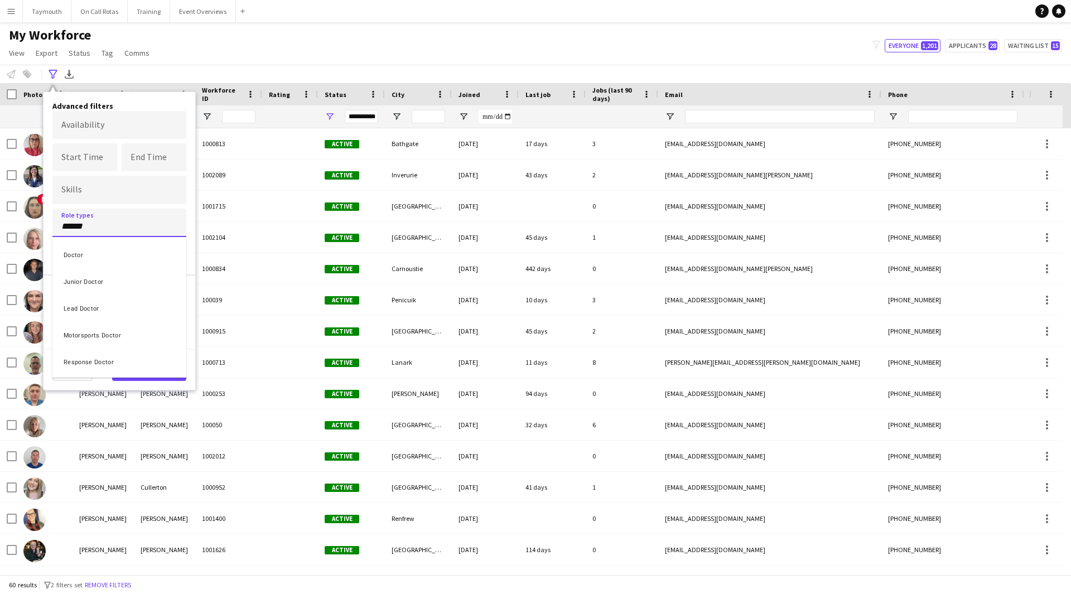
type input "******"
click at [152, 261] on div "Doctor" at bounding box center [119, 253] width 134 height 27
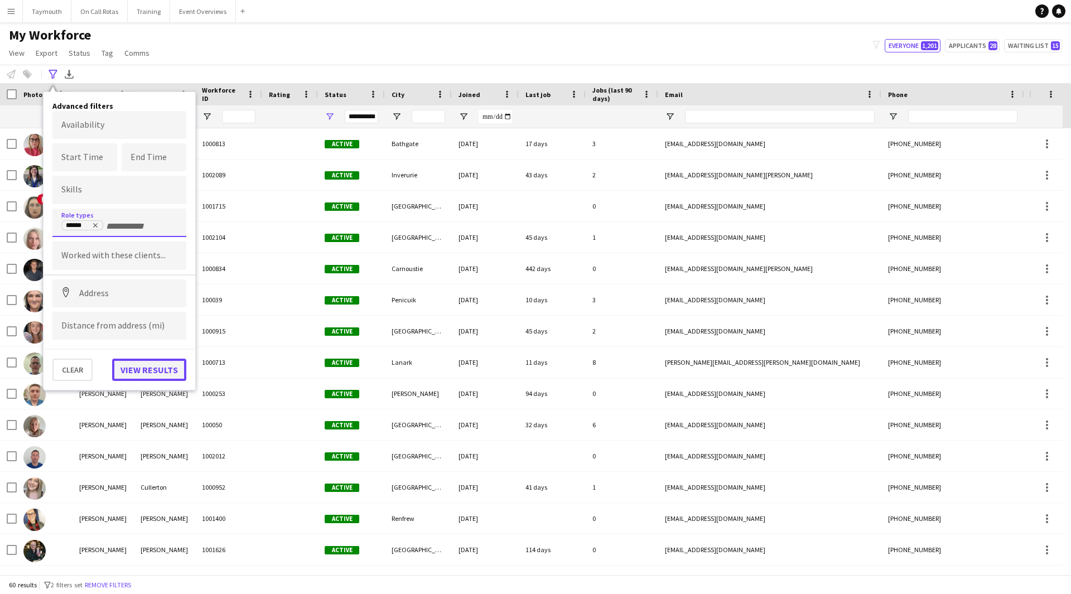
click at [147, 369] on button "View results" at bounding box center [149, 370] width 74 height 22
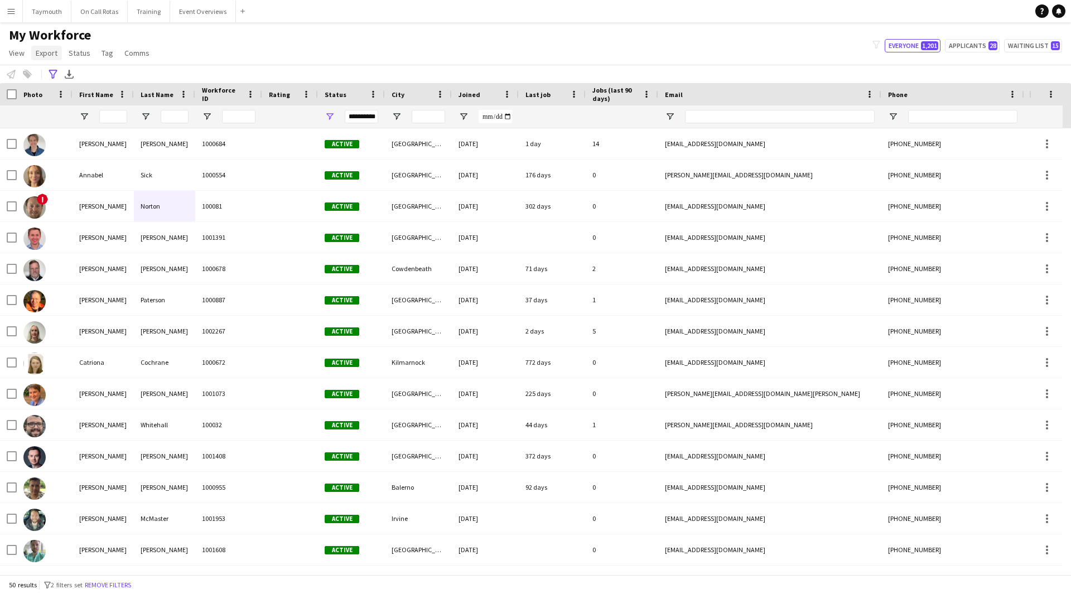
click at [41, 56] on span "Export" at bounding box center [47, 53] width 22 height 10
click at [75, 83] on link "Export as XLSX" at bounding box center [71, 76] width 78 height 23
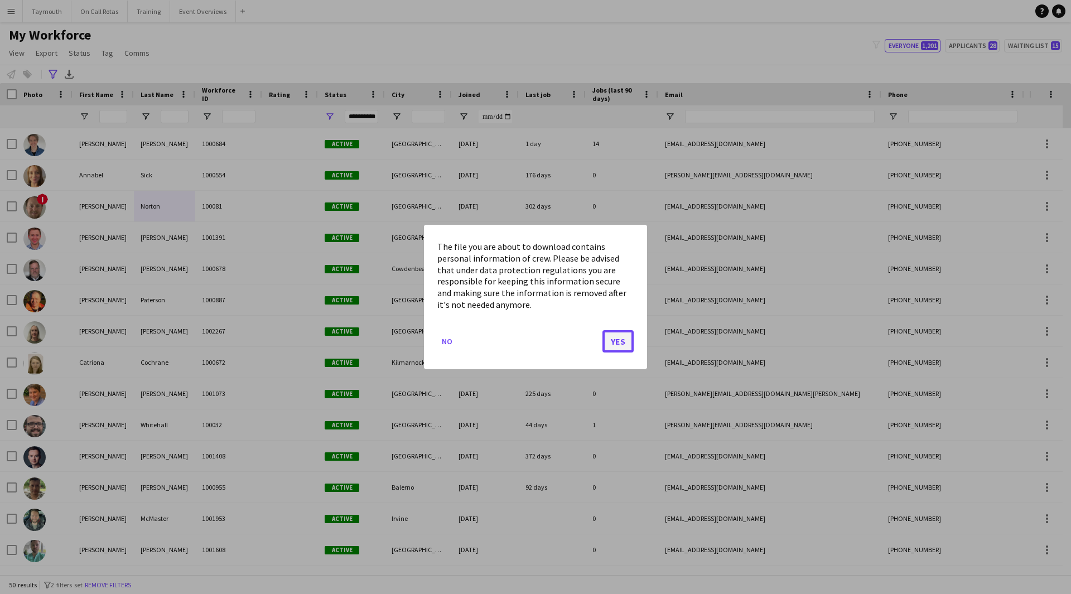
click at [619, 345] on button "Yes" at bounding box center [618, 341] width 31 height 22
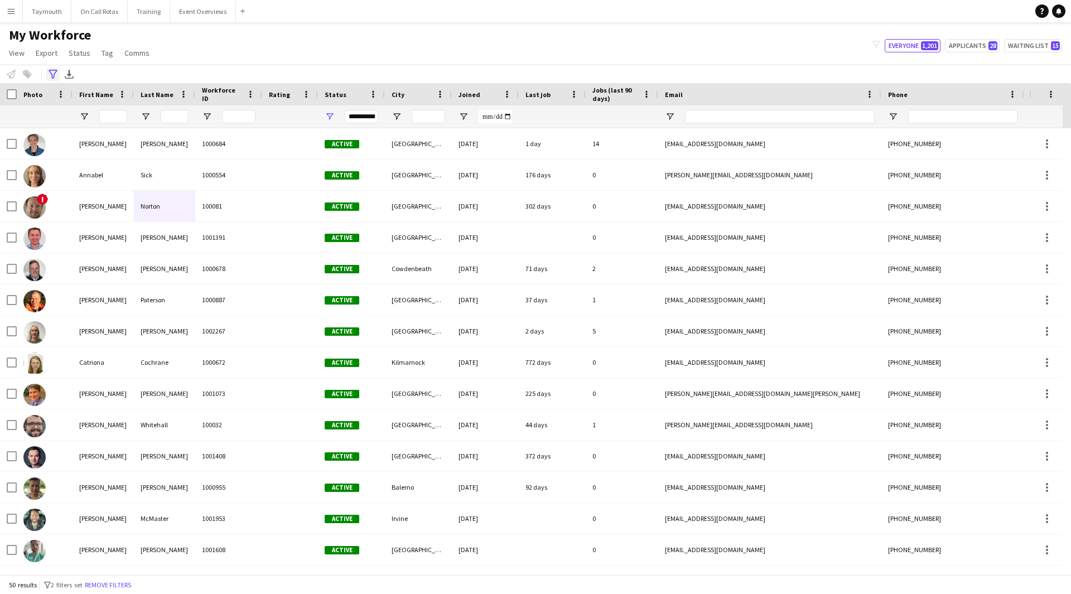
click at [50, 76] on icon "Advanced filters" at bounding box center [53, 74] width 9 height 9
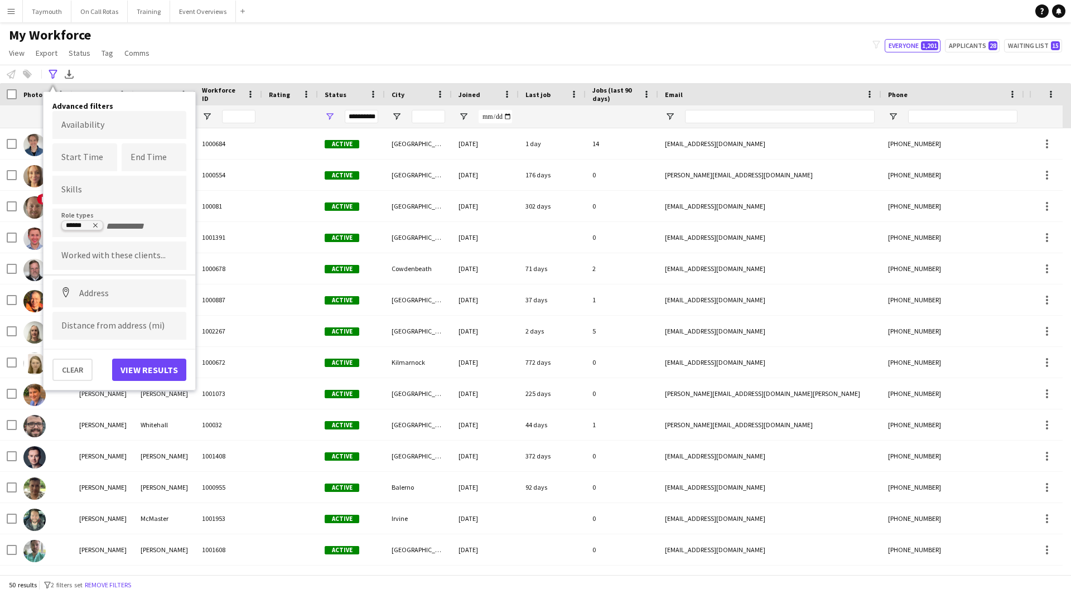
click at [94, 221] on tag "******" at bounding box center [82, 225] width 42 height 10
click at [98, 225] on icon "Remove tag" at bounding box center [95, 225] width 7 height 7
click at [103, 225] on input "Type to search role types..." at bounding box center [119, 226] width 116 height 10
type input "****"
click at [98, 283] on div "Paramedic" at bounding box center [119, 280] width 134 height 27
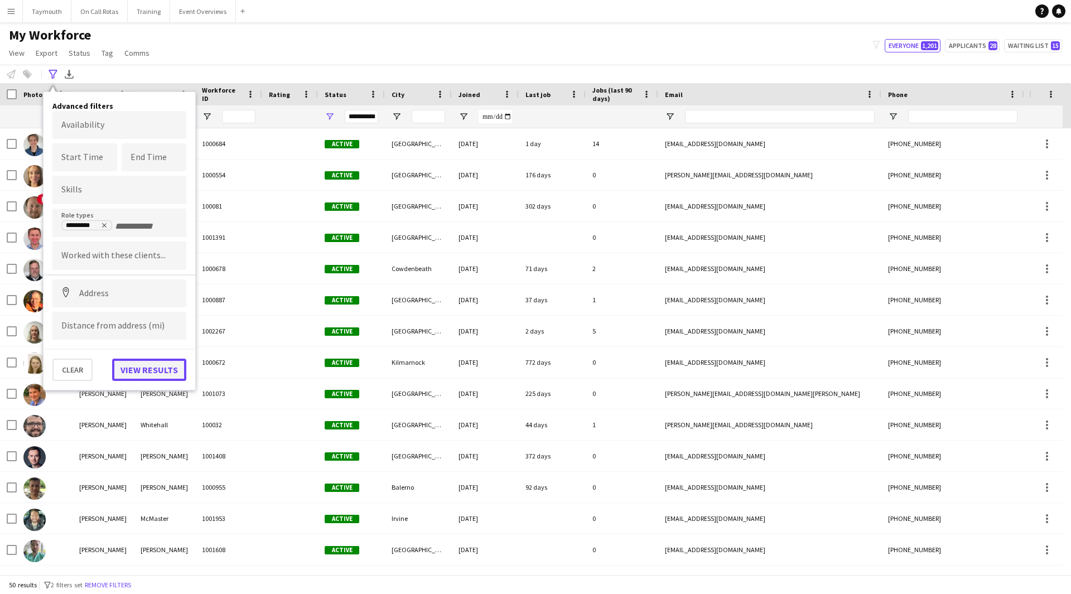
click at [177, 372] on button "View results" at bounding box center [149, 370] width 74 height 22
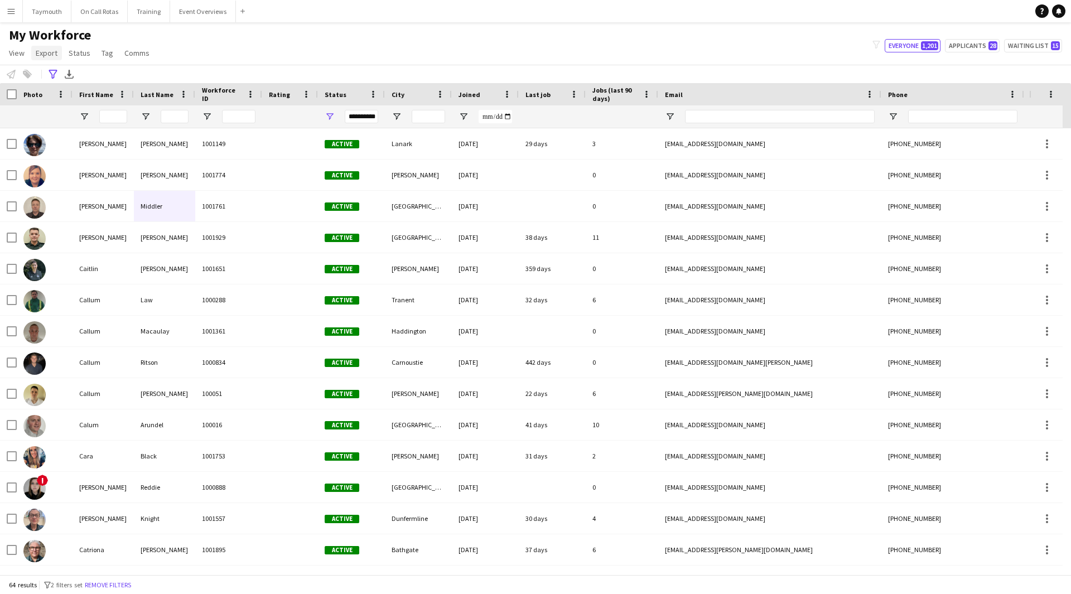
click at [44, 54] on span "Export" at bounding box center [47, 53] width 22 height 10
click at [59, 79] on span "Export as XLSX" at bounding box center [65, 77] width 49 height 10
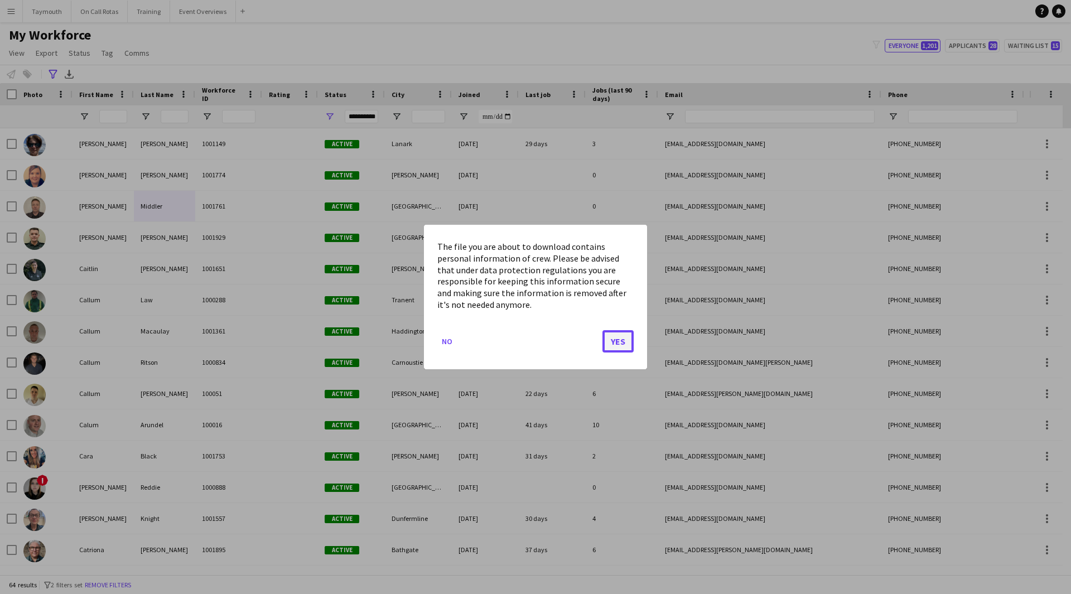
click at [614, 343] on button "Yes" at bounding box center [618, 341] width 31 height 22
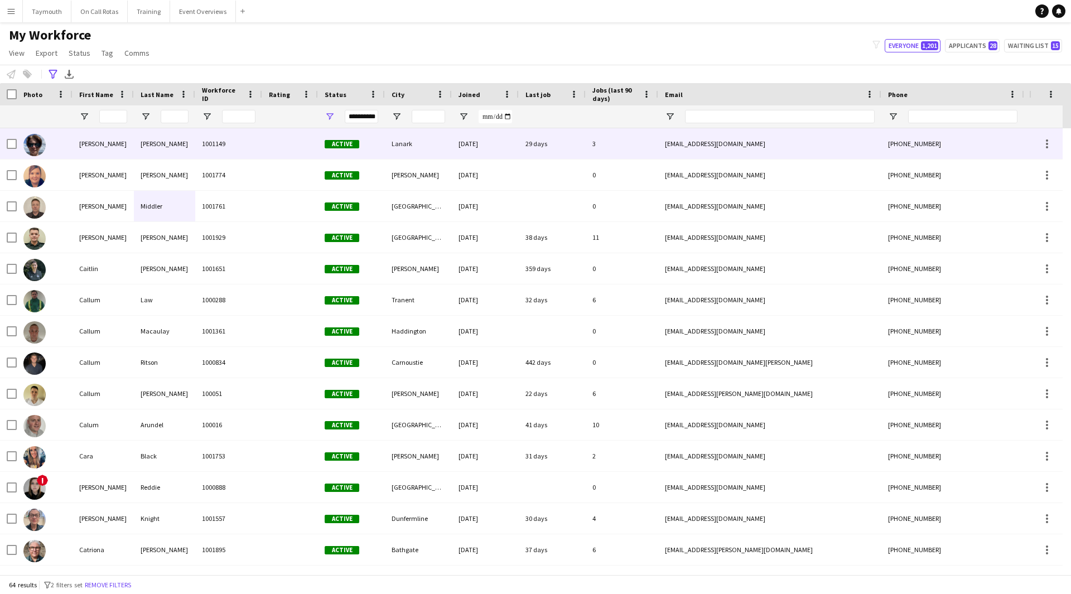
click at [84, 148] on div "Alison" at bounding box center [103, 143] width 61 height 31
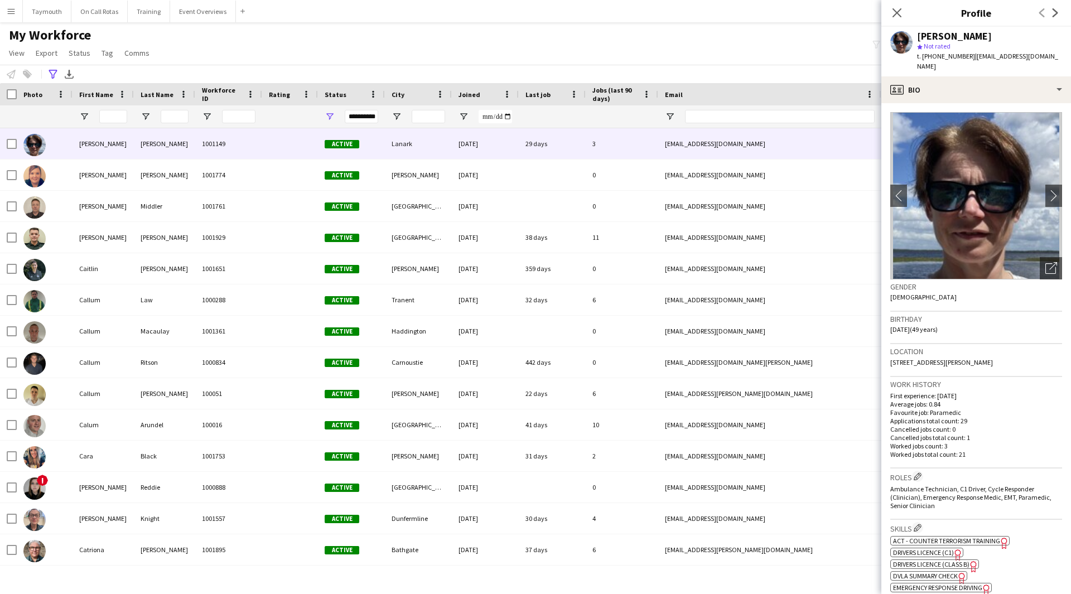
scroll to position [435, 0]
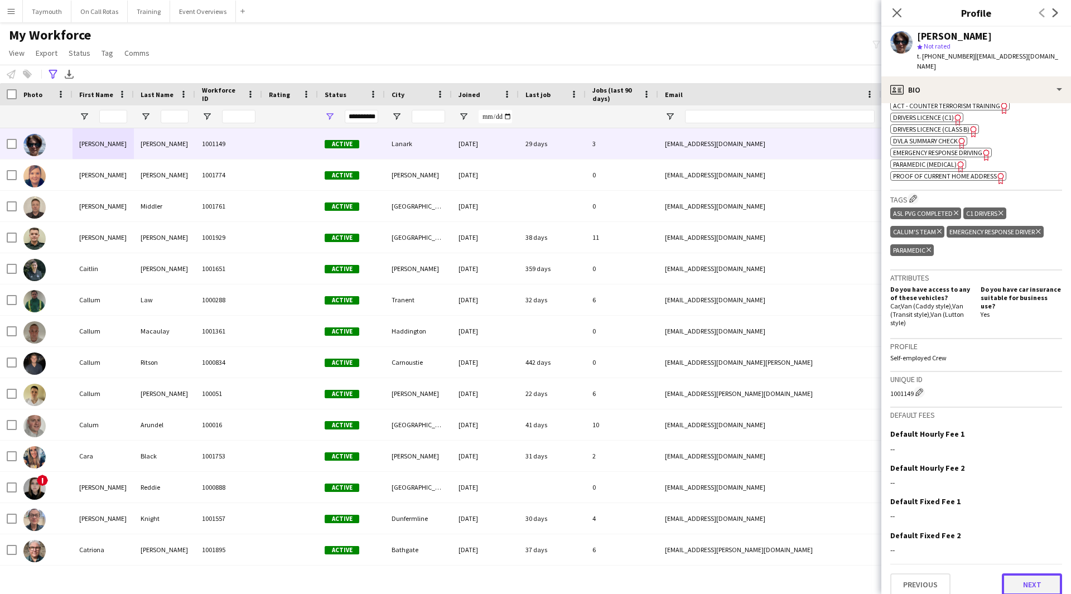
click at [1033, 573] on button "Next" at bounding box center [1032, 584] width 60 height 22
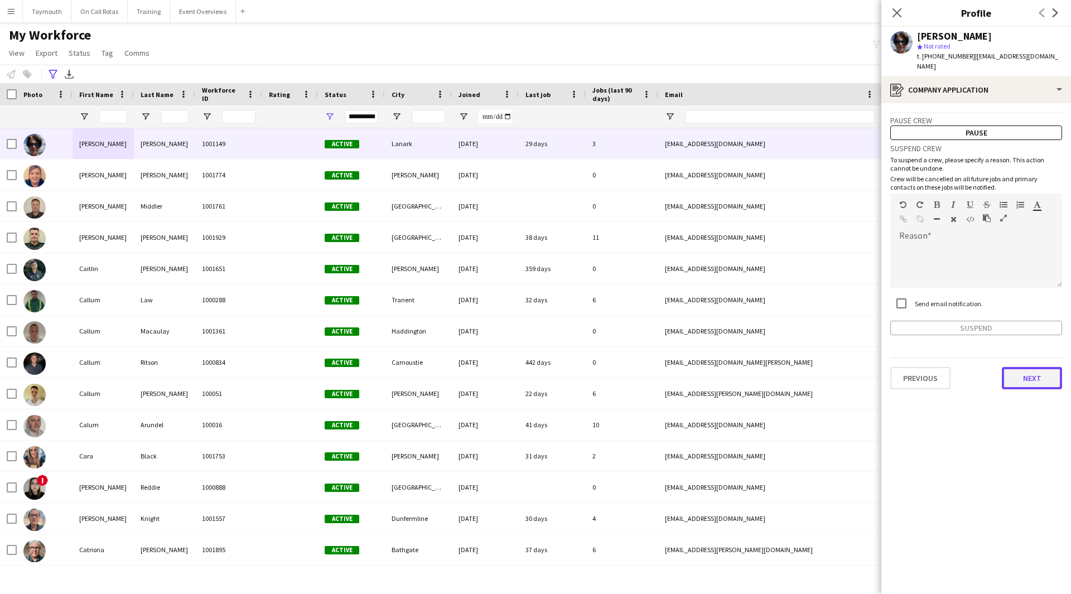
click at [1049, 367] on button "Next" at bounding box center [1032, 378] width 60 height 22
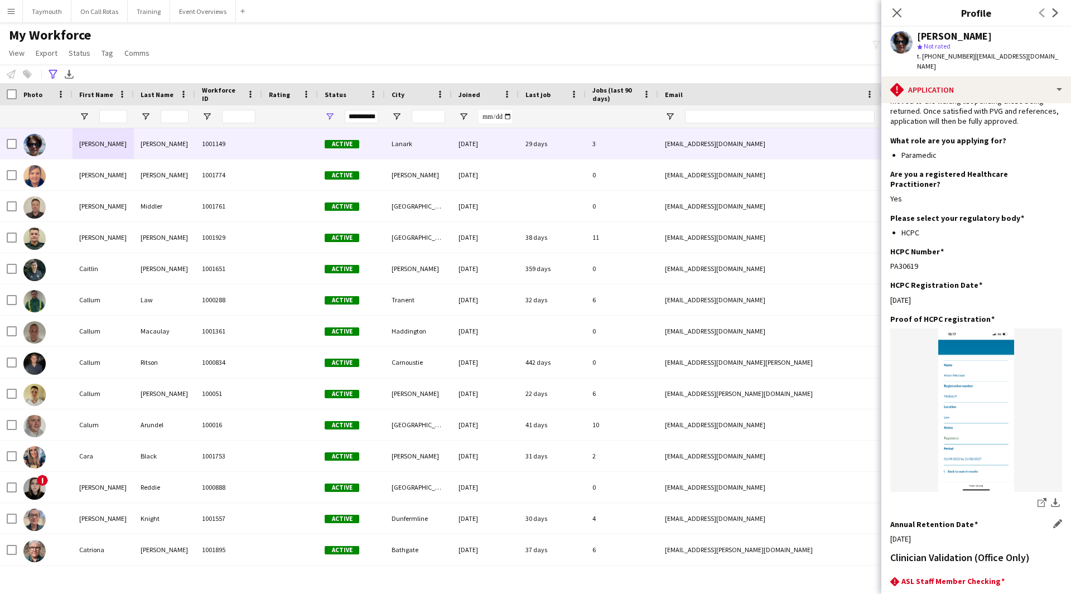
scroll to position [184, 0]
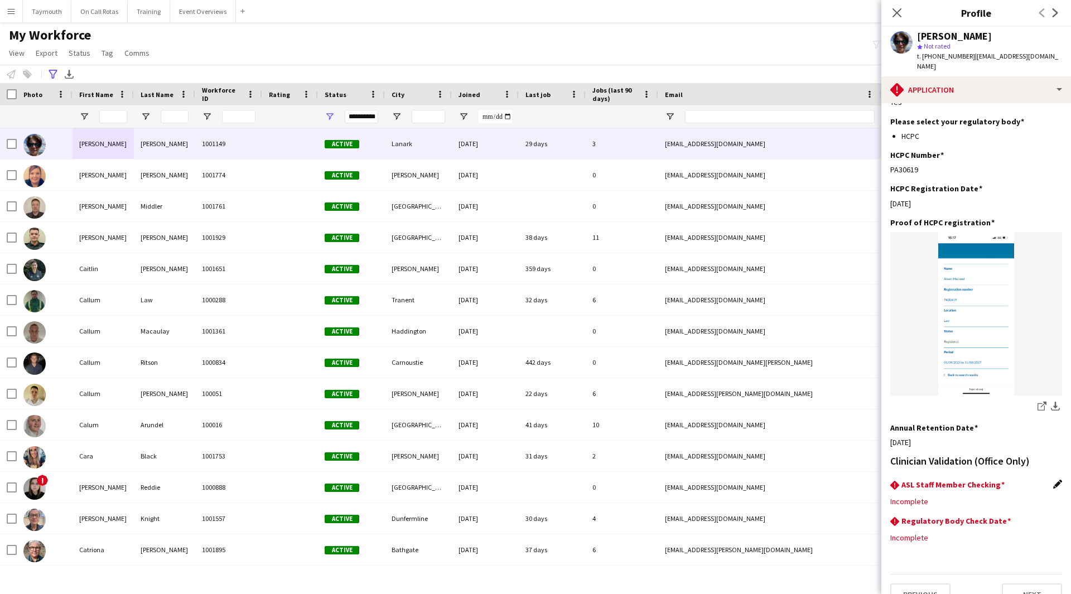
click at [1053, 480] on app-icon "Edit this field" at bounding box center [1057, 484] width 9 height 9
click at [924, 497] on div at bounding box center [965, 510] width 150 height 27
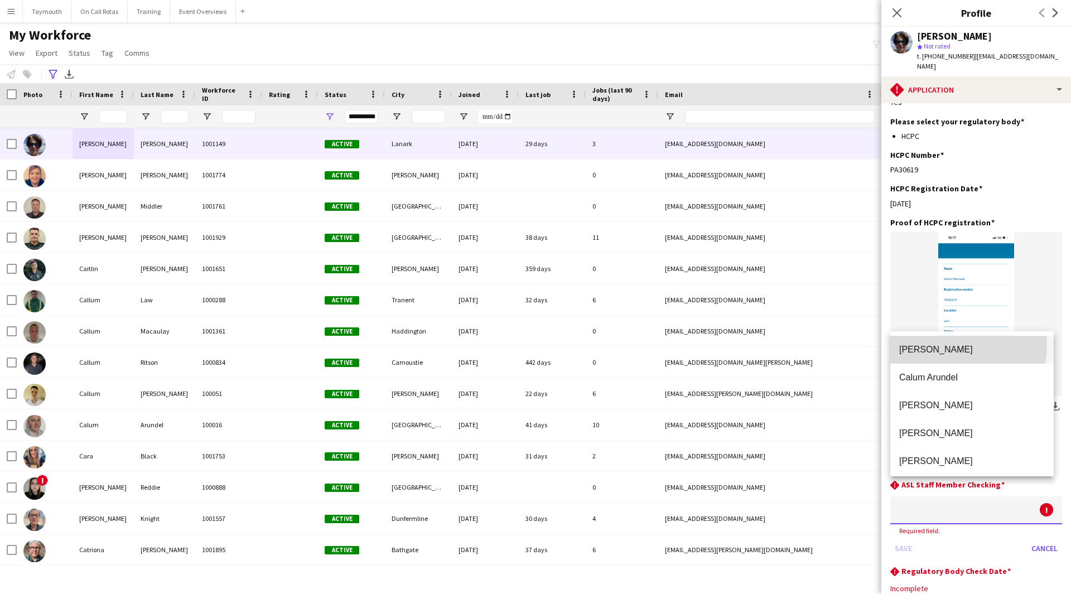
click at [943, 345] on span "Lois Irvine" at bounding box center [972, 349] width 146 height 11
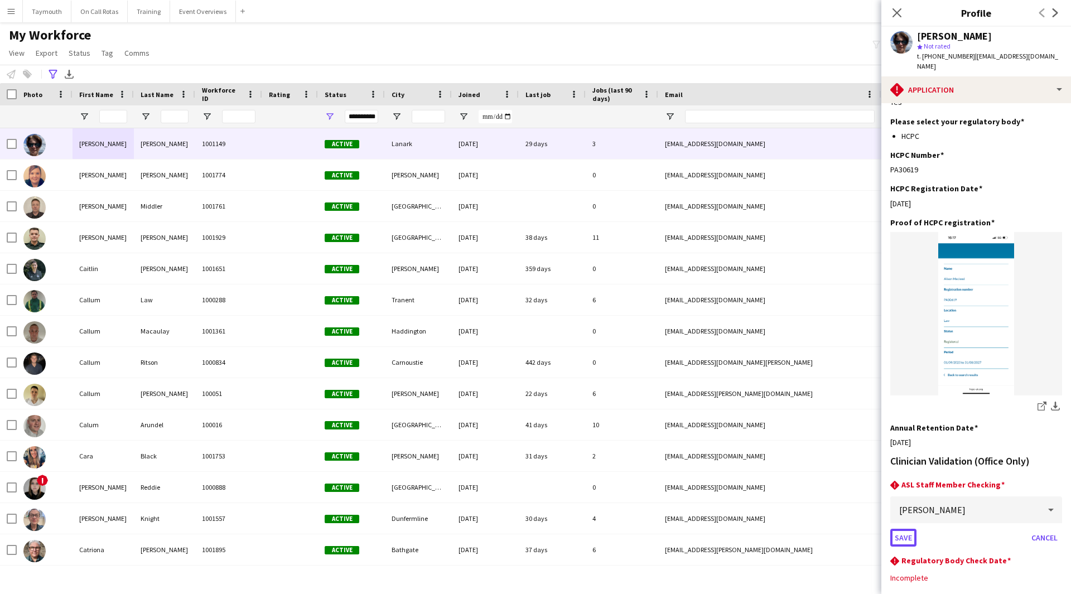
click at [900, 529] on button "Save" at bounding box center [903, 538] width 26 height 18
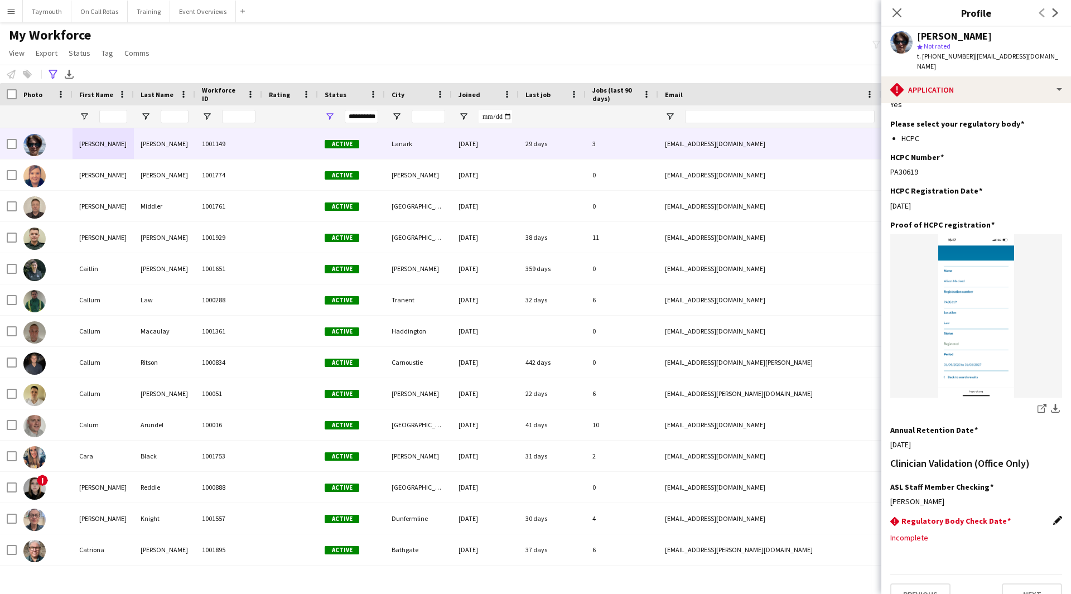
click at [1053, 516] on app-icon "Edit this field" at bounding box center [1057, 520] width 9 height 9
click at [980, 524] on body "Menu Boards Boards Boards All jobs Status Workforce Workforce My Workforce Recr…" at bounding box center [535, 297] width 1071 height 594
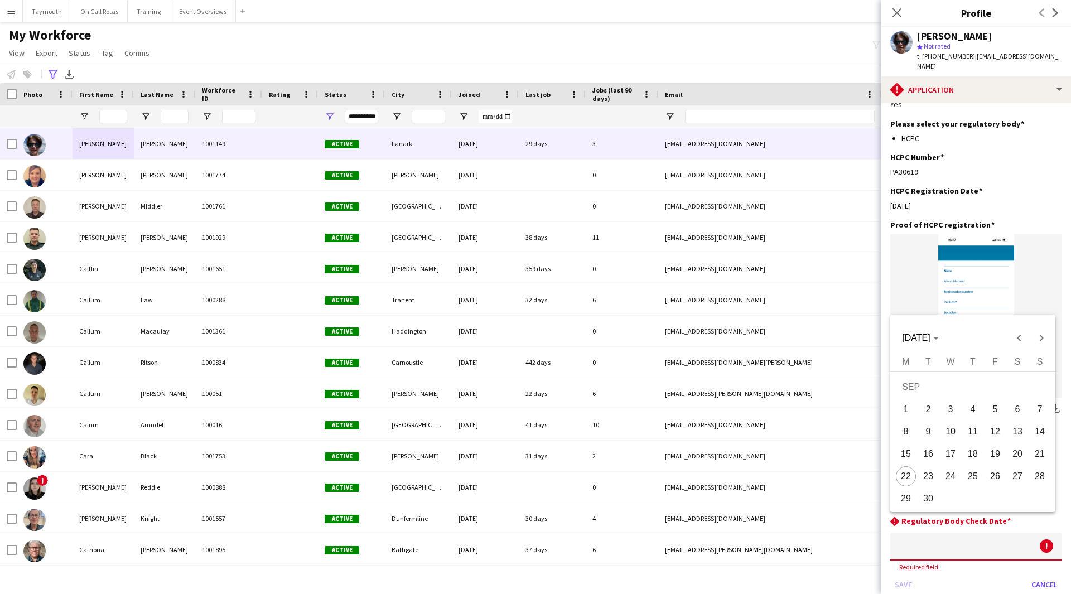
click at [902, 476] on span "22" at bounding box center [906, 476] width 20 height 20
type input "**********"
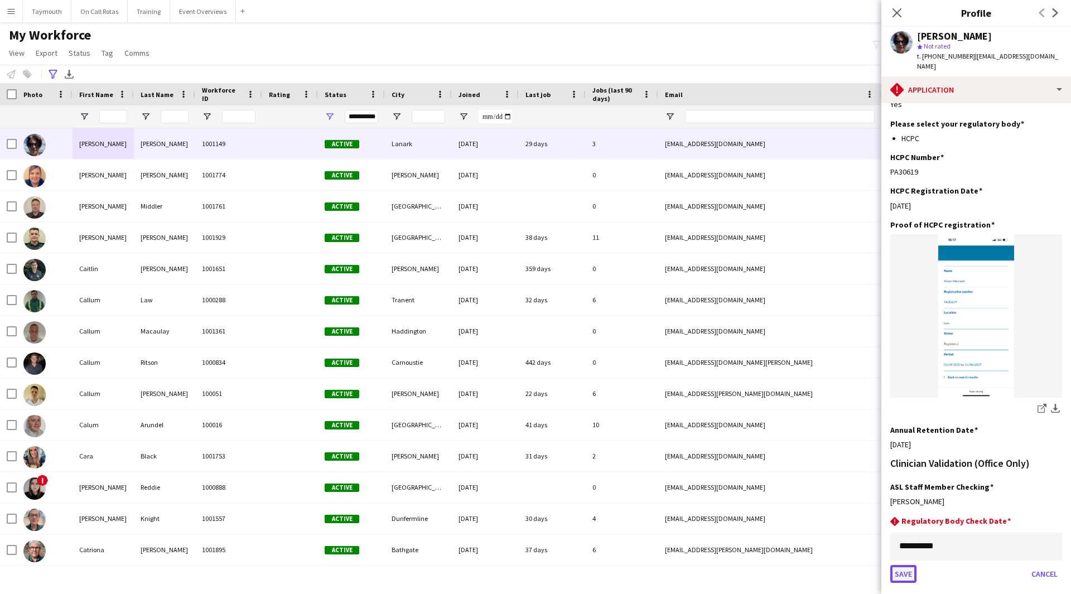
click at [906, 565] on button "Save" at bounding box center [903, 574] width 26 height 18
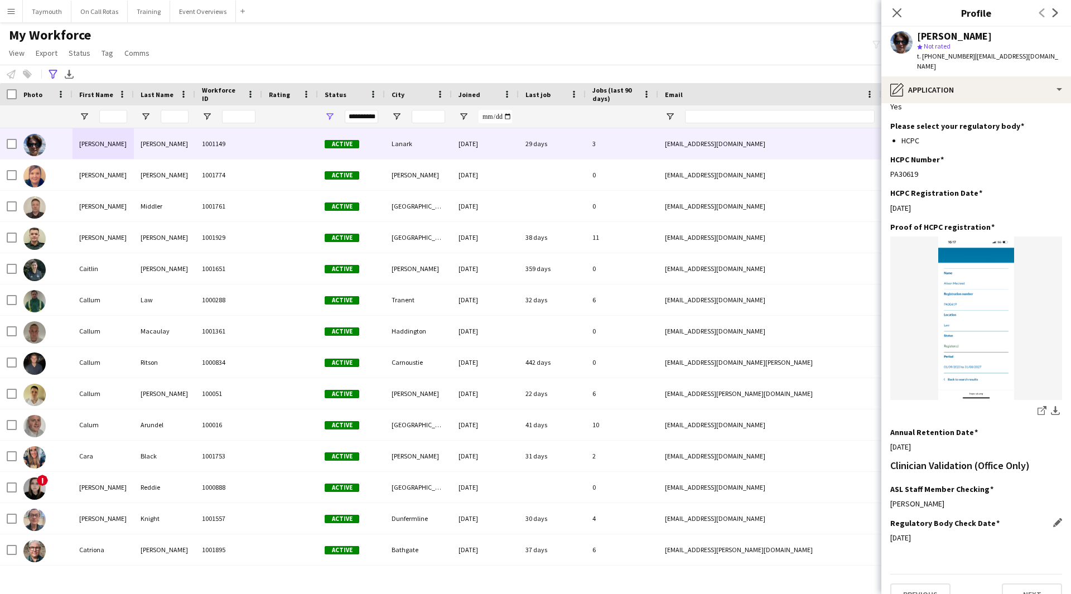
click at [1058, 498] on app-section-data-types "Please ensure that applications are fully completed to avoid delays in the appl…" at bounding box center [976, 348] width 190 height 491
click at [1053, 518] on app-icon "Edit this field" at bounding box center [1057, 522] width 9 height 9
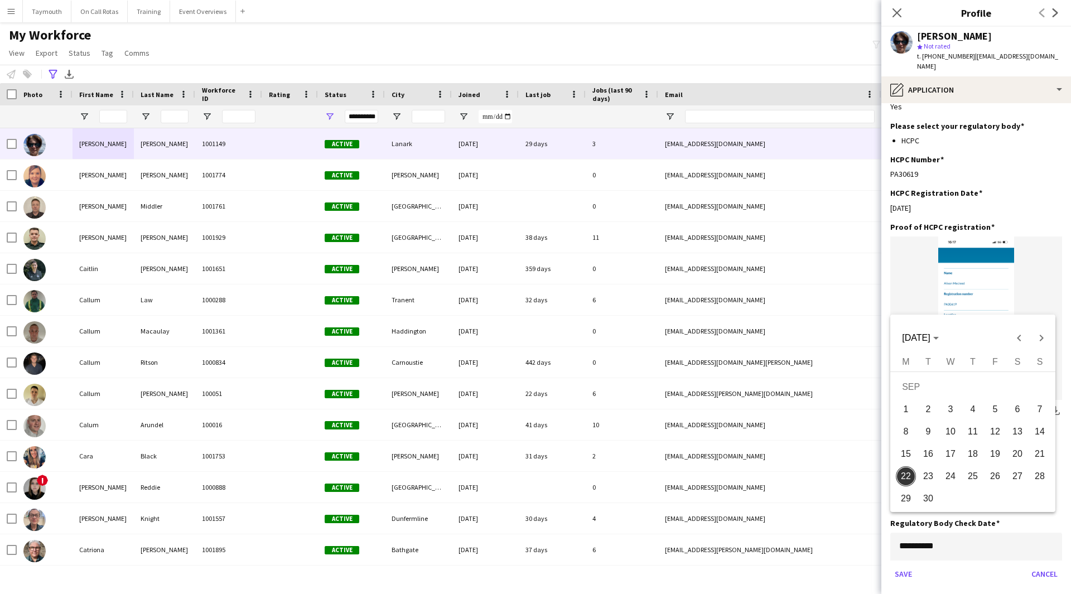
click at [977, 532] on body "Menu Boards Boards Boards All jobs Status Workforce Workforce My Workforce Recr…" at bounding box center [535, 297] width 1071 height 594
click at [938, 341] on span "[DATE]" at bounding box center [920, 338] width 36 height 10
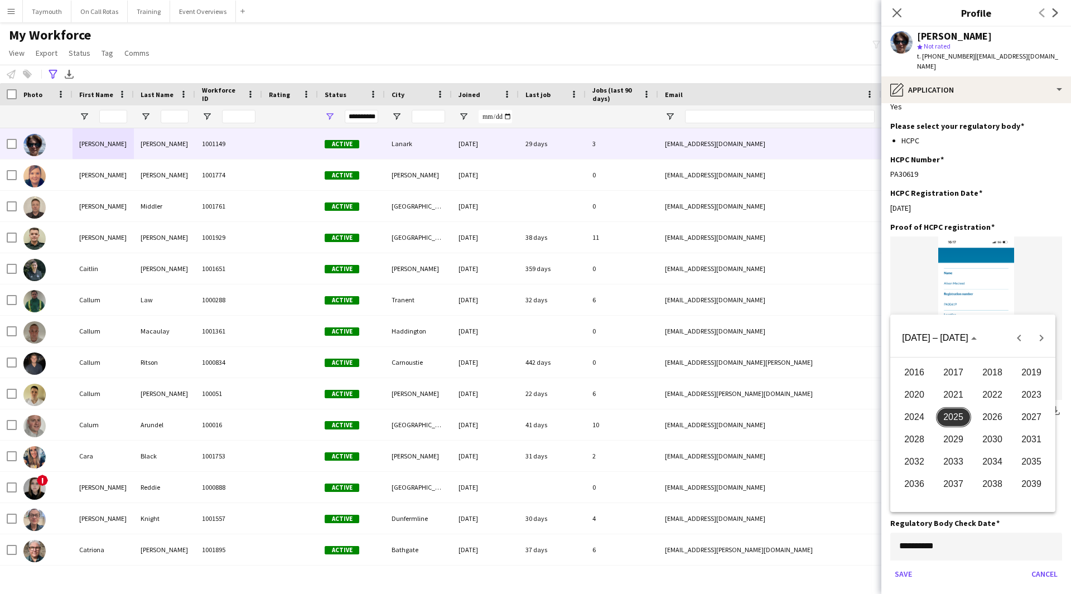
click at [1028, 419] on span "2027" at bounding box center [1031, 417] width 35 height 20
click at [1029, 421] on span "AUG" at bounding box center [1031, 417] width 35 height 20
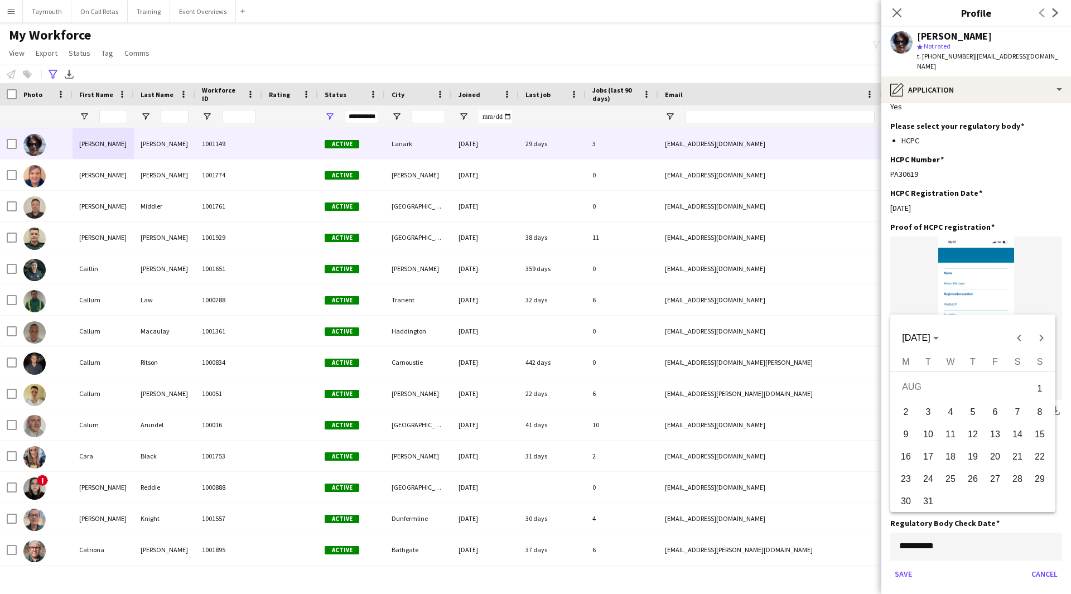
click at [933, 498] on span "31" at bounding box center [928, 501] width 20 height 20
type input "**********"
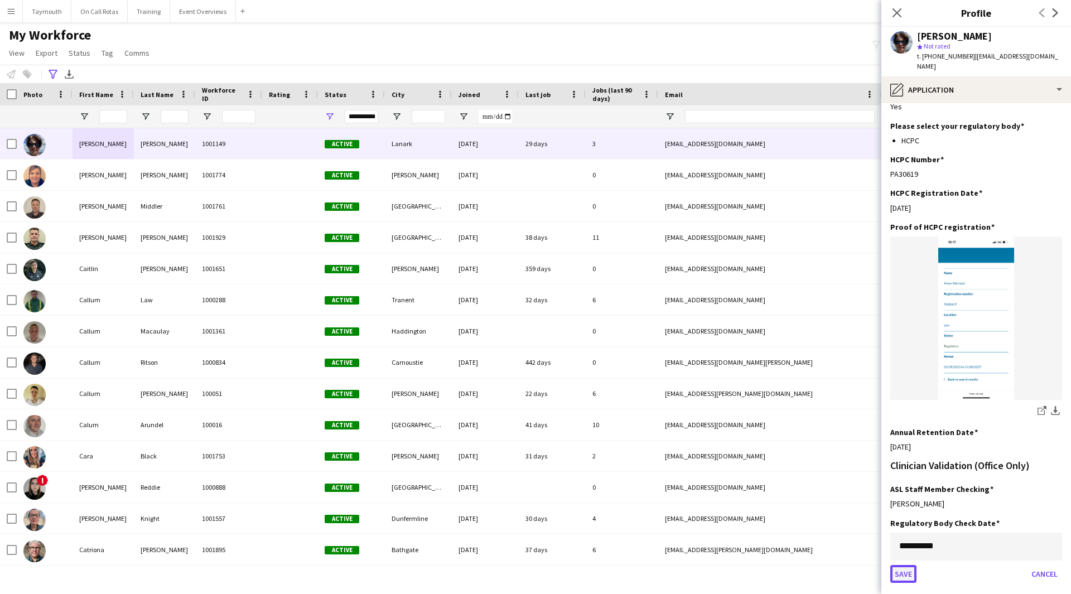
click at [901, 565] on button "Save" at bounding box center [903, 574] width 26 height 18
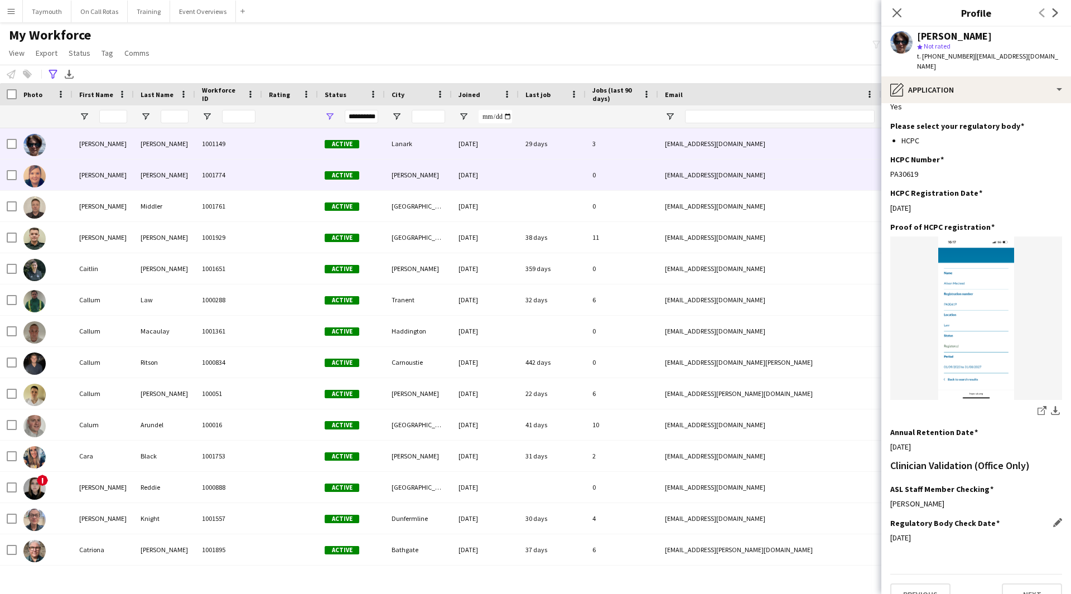
click at [246, 180] on div "1001774" at bounding box center [228, 175] width 67 height 31
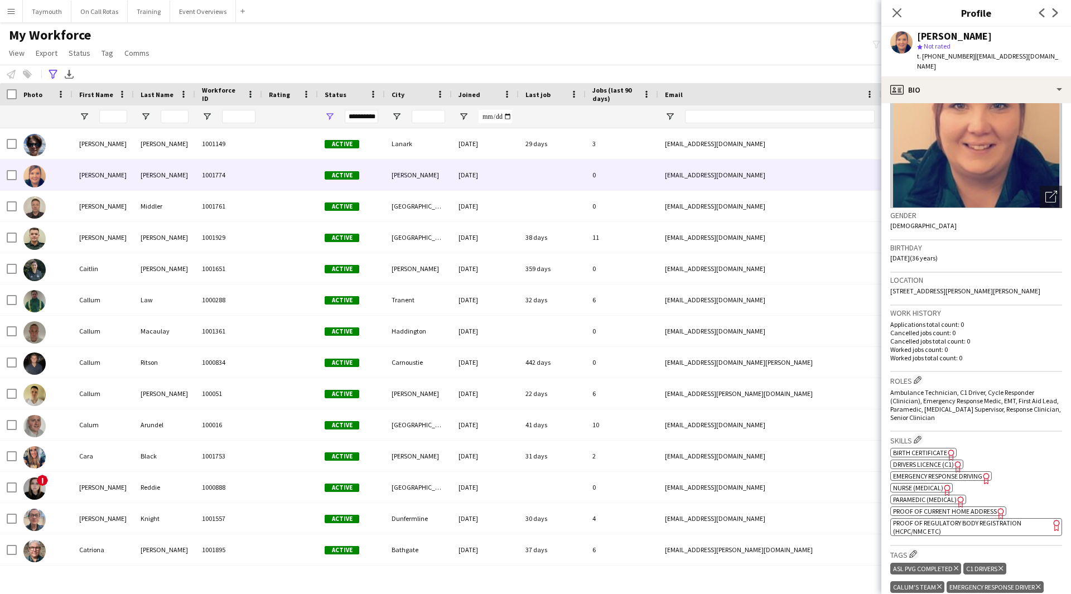
scroll to position [223, 0]
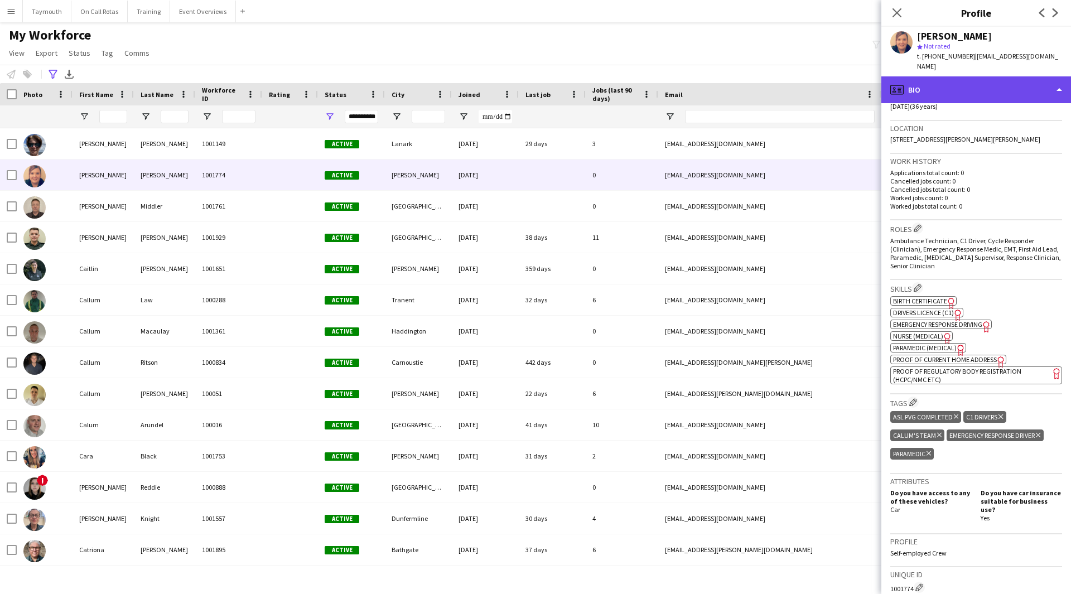
click at [1000, 85] on div "profile Bio" at bounding box center [976, 89] width 190 height 27
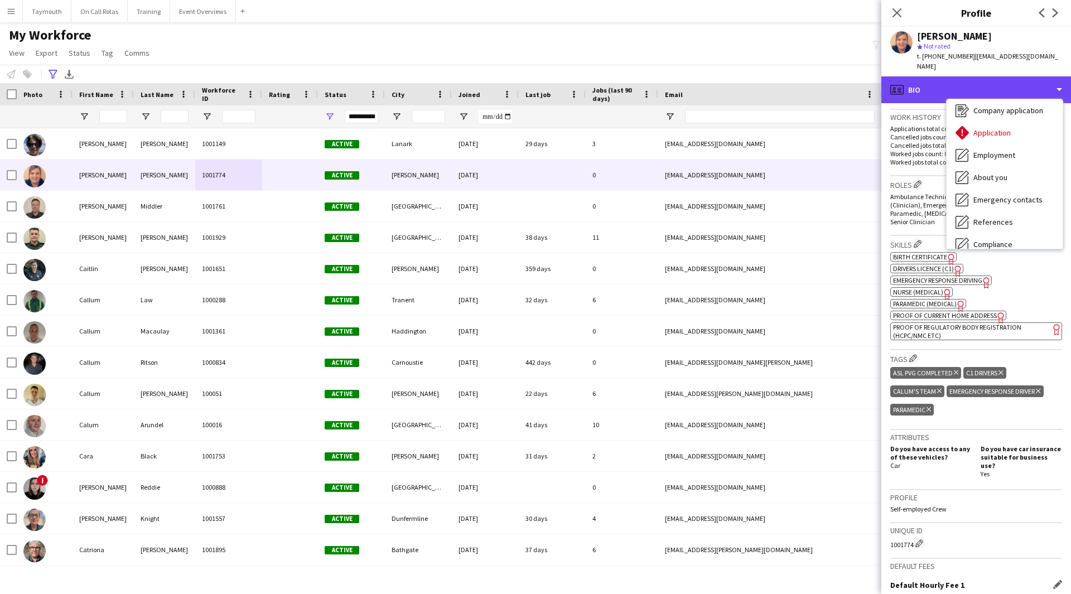
scroll to position [421, 0]
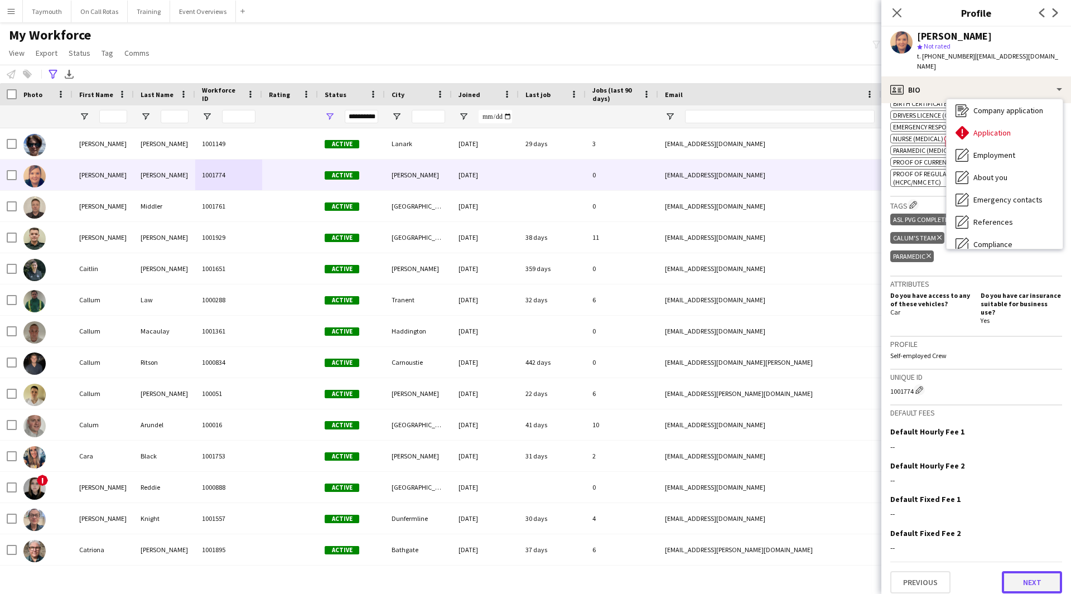
click at [1011, 583] on button "Next" at bounding box center [1032, 582] width 60 height 22
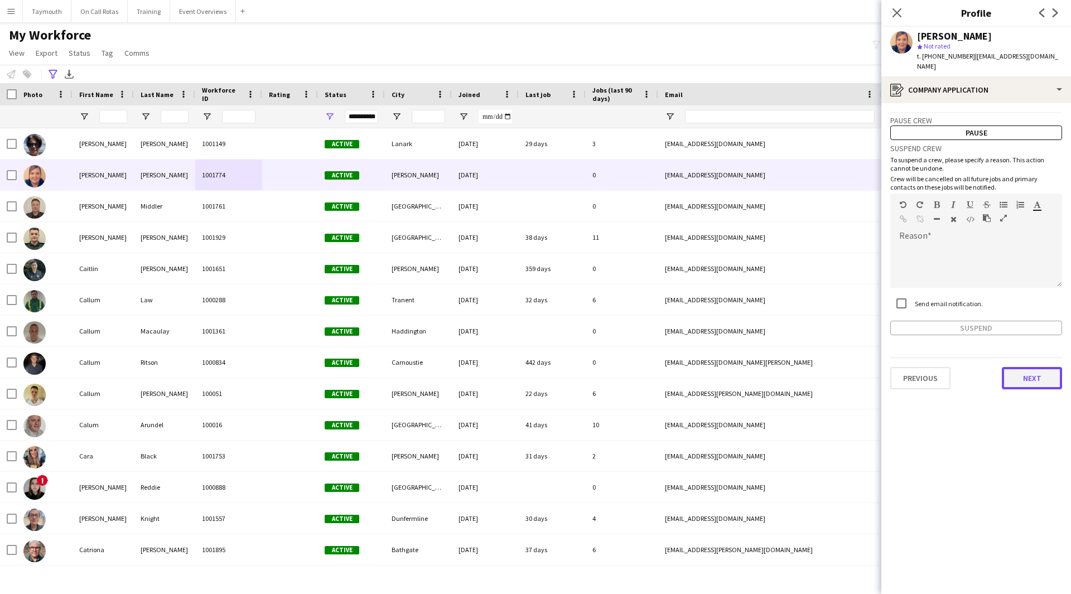
click at [1023, 371] on button "Next" at bounding box center [1032, 378] width 60 height 22
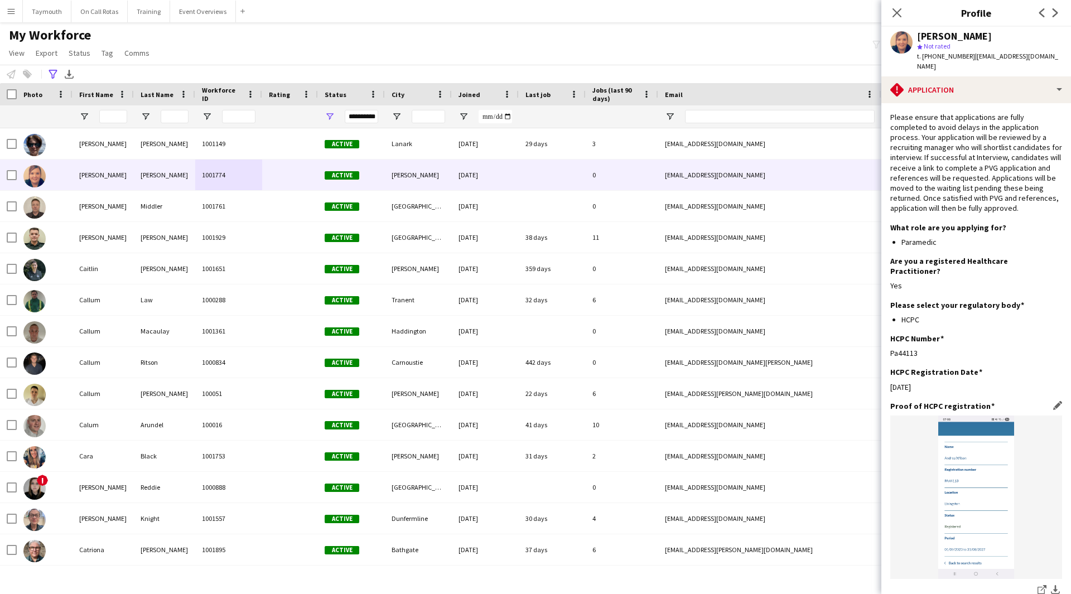
scroll to position [184, 0]
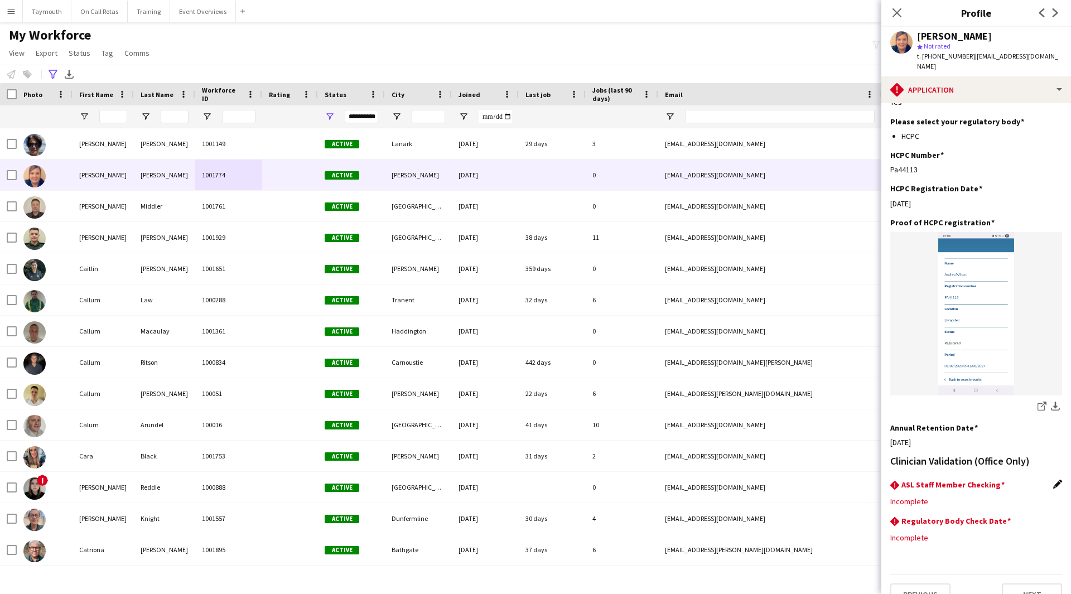
click at [1053, 480] on app-icon "Edit this field" at bounding box center [1057, 484] width 9 height 9
click at [955, 497] on div at bounding box center [965, 510] width 150 height 27
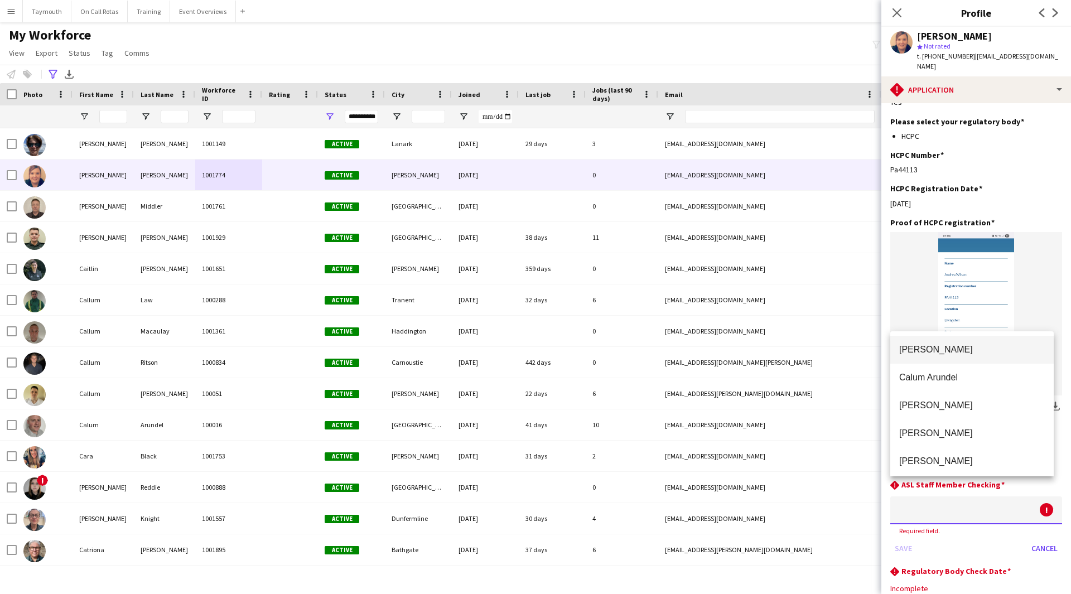
click at [941, 348] on span "Lois Irvine" at bounding box center [972, 349] width 146 height 11
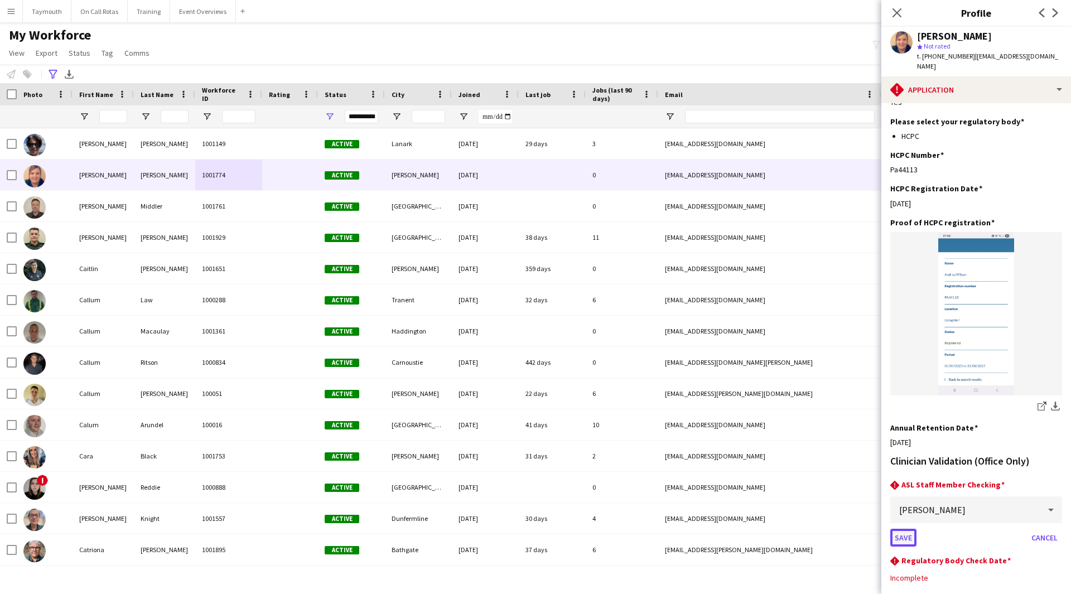
click at [900, 529] on button "Save" at bounding box center [903, 538] width 26 height 18
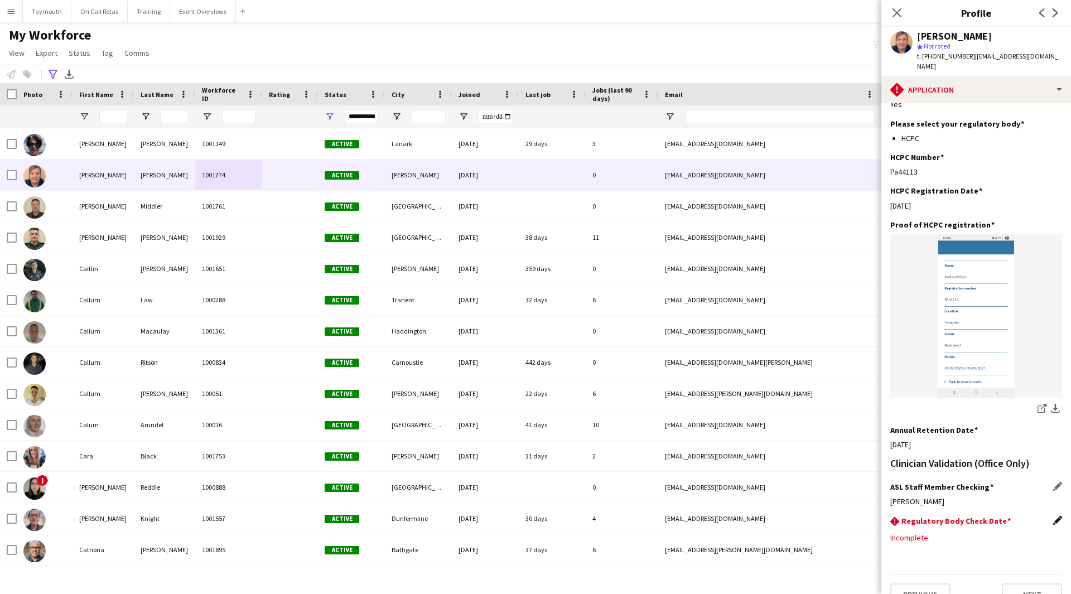
click at [1053, 516] on app-icon "Edit this field" at bounding box center [1057, 520] width 9 height 9
click at [947, 532] on body "Menu Boards Boards Boards All jobs Status Workforce Workforce My Workforce Recr…" at bounding box center [535, 297] width 1071 height 594
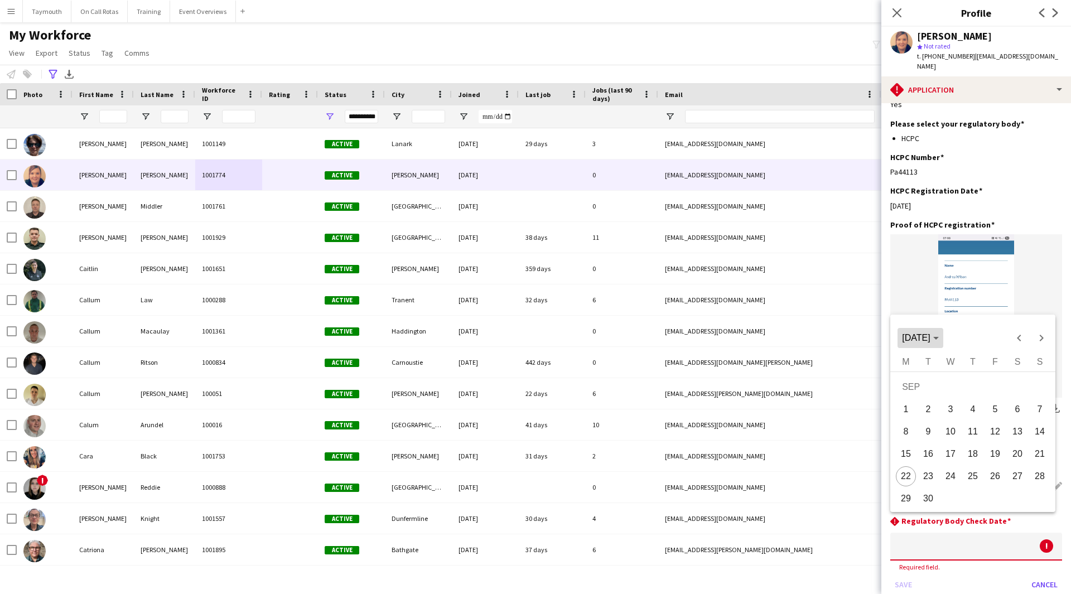
click at [930, 341] on span "[DATE]" at bounding box center [916, 337] width 28 height 9
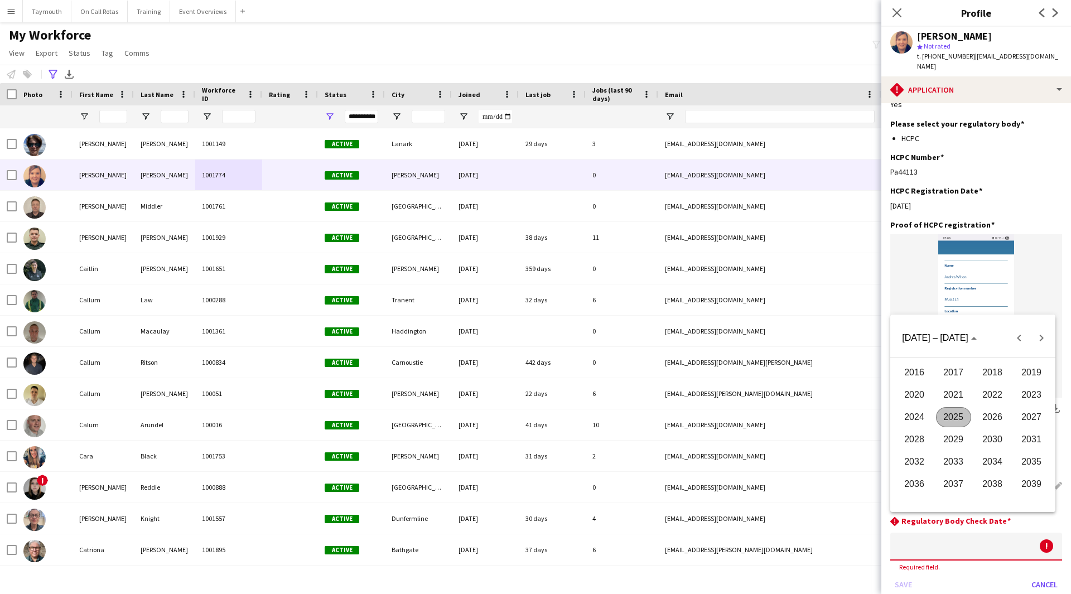
click at [1026, 417] on span "2027" at bounding box center [1031, 417] width 35 height 20
click at [1028, 420] on span "AUG" at bounding box center [1031, 417] width 35 height 20
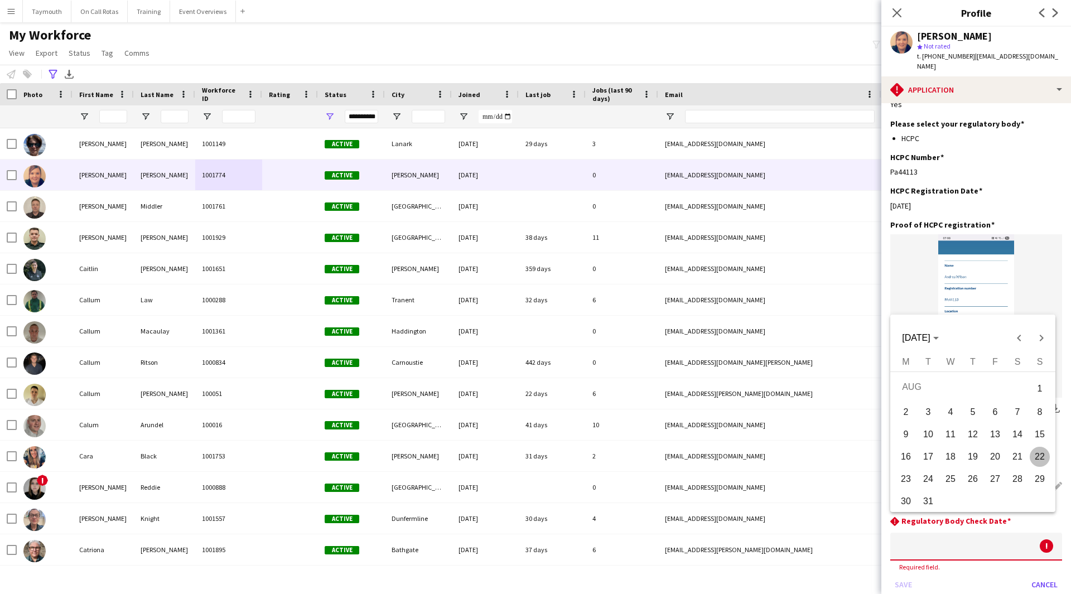
click at [931, 500] on span "31" at bounding box center [928, 501] width 20 height 20
type input "**********"
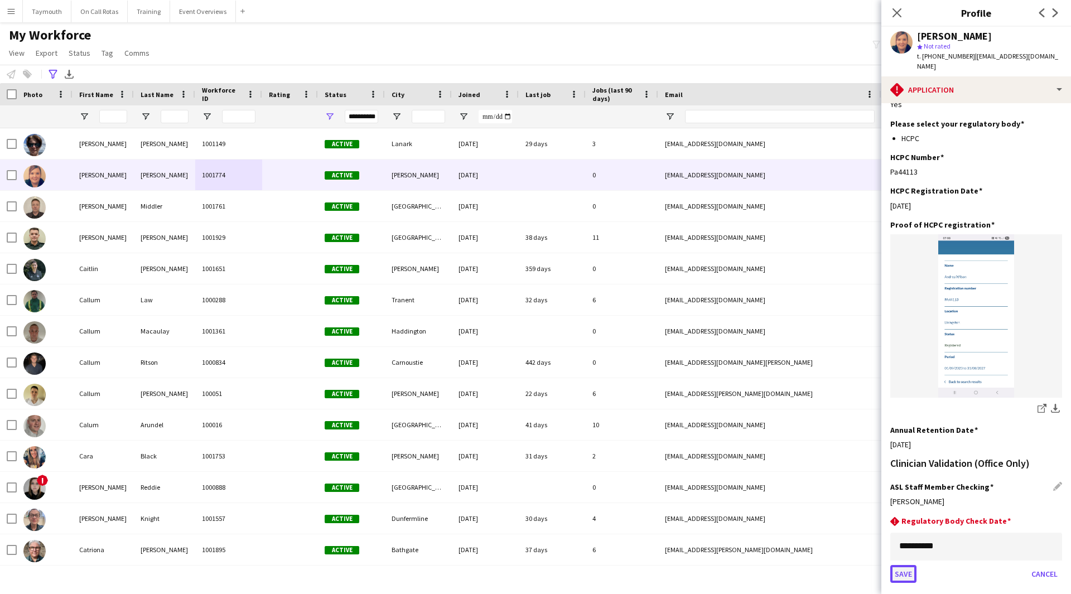
click at [905, 565] on button "Save" at bounding box center [903, 574] width 26 height 18
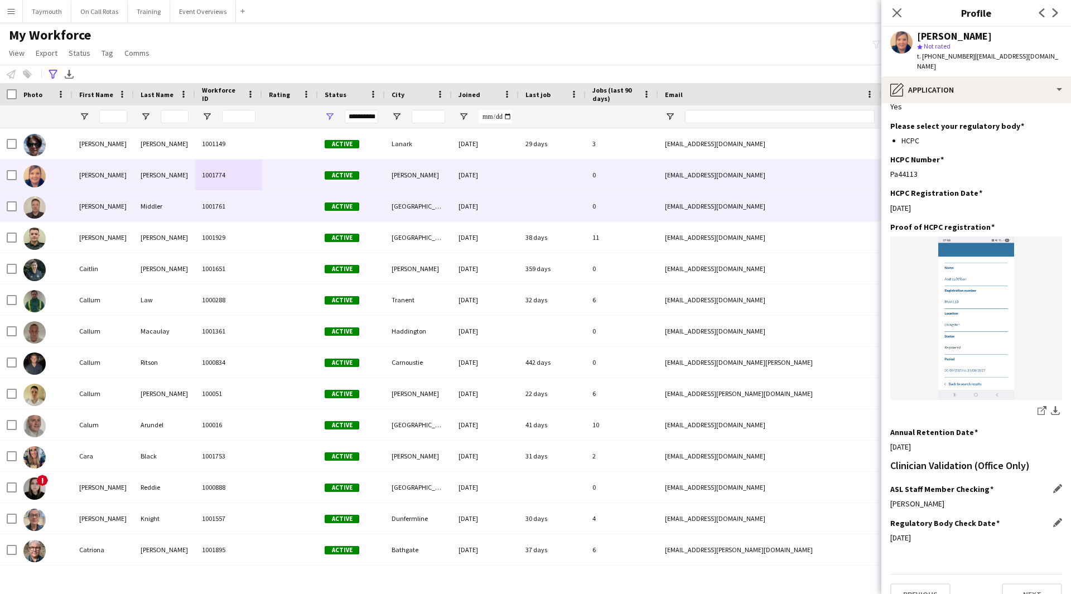
click at [174, 211] on div "Middler" at bounding box center [164, 206] width 61 height 31
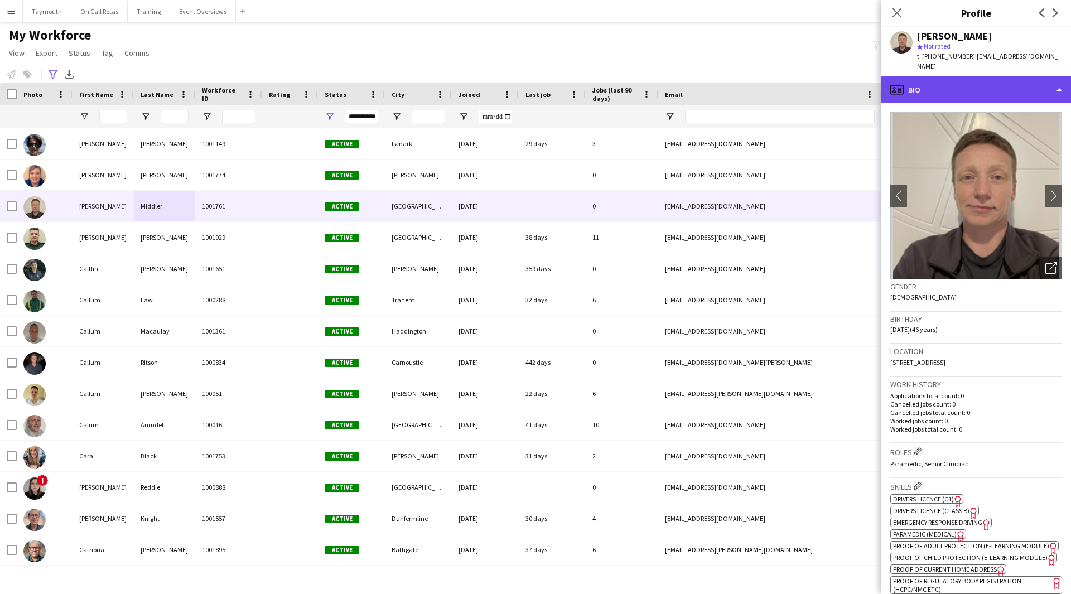
click at [997, 78] on div "profile Bio" at bounding box center [976, 89] width 190 height 27
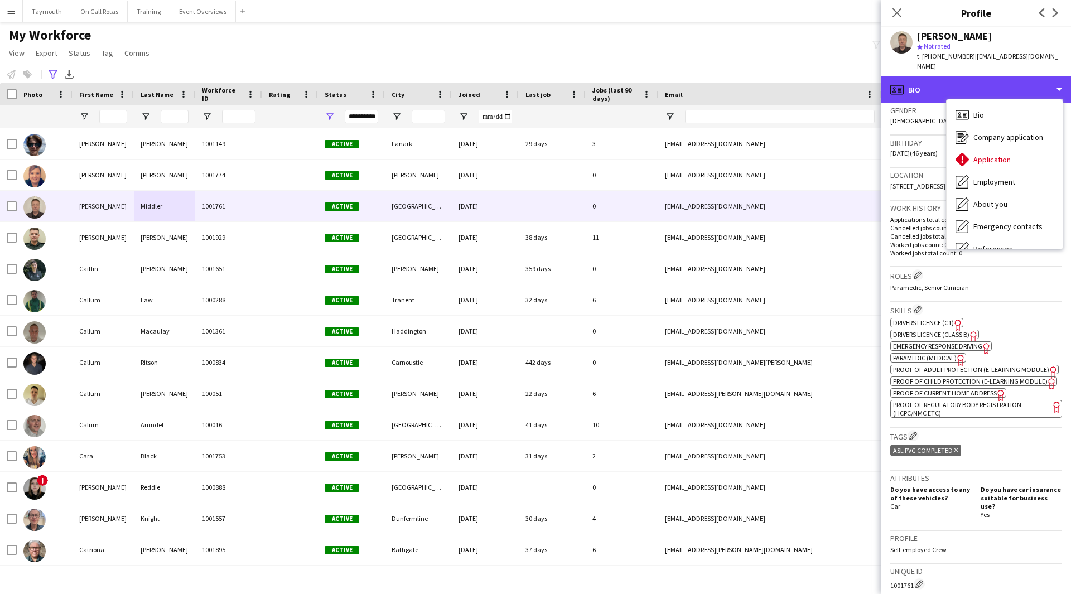
scroll to position [377, 0]
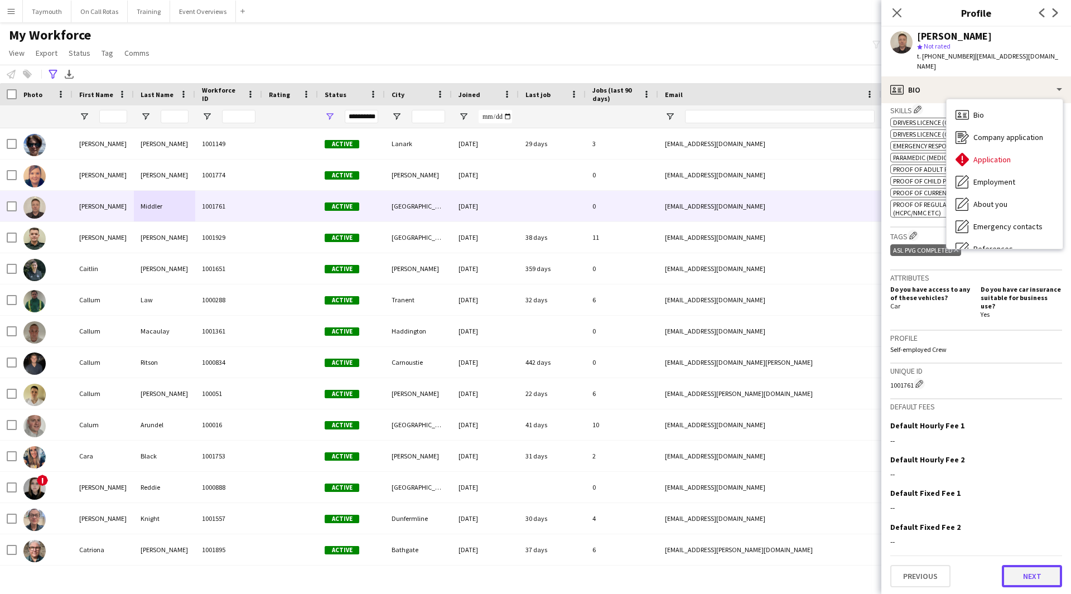
click at [1015, 580] on button "Next" at bounding box center [1032, 576] width 60 height 22
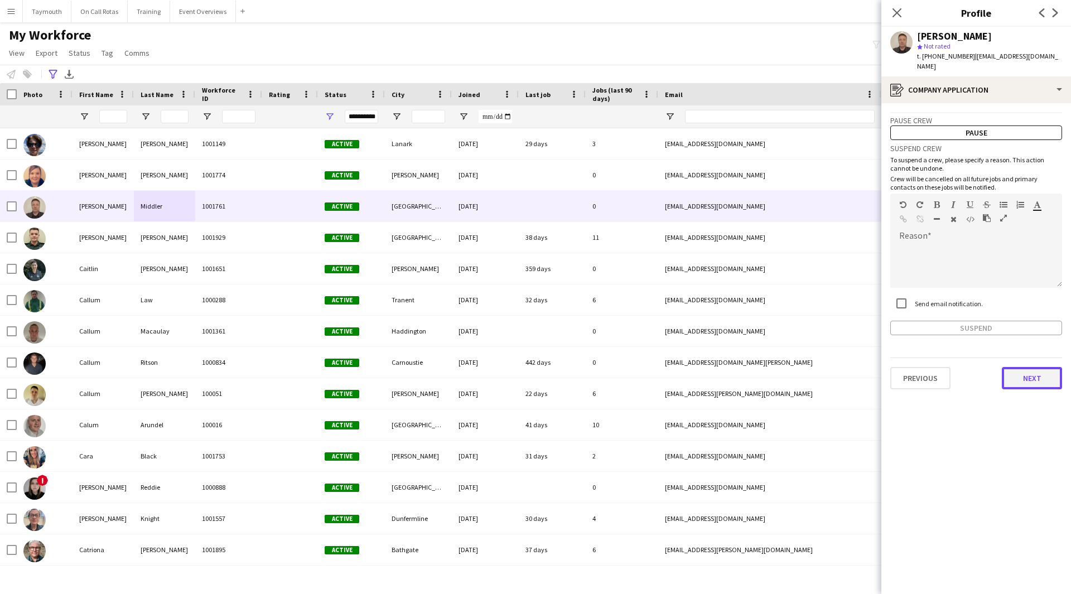
click at [1019, 367] on button "Next" at bounding box center [1032, 378] width 60 height 22
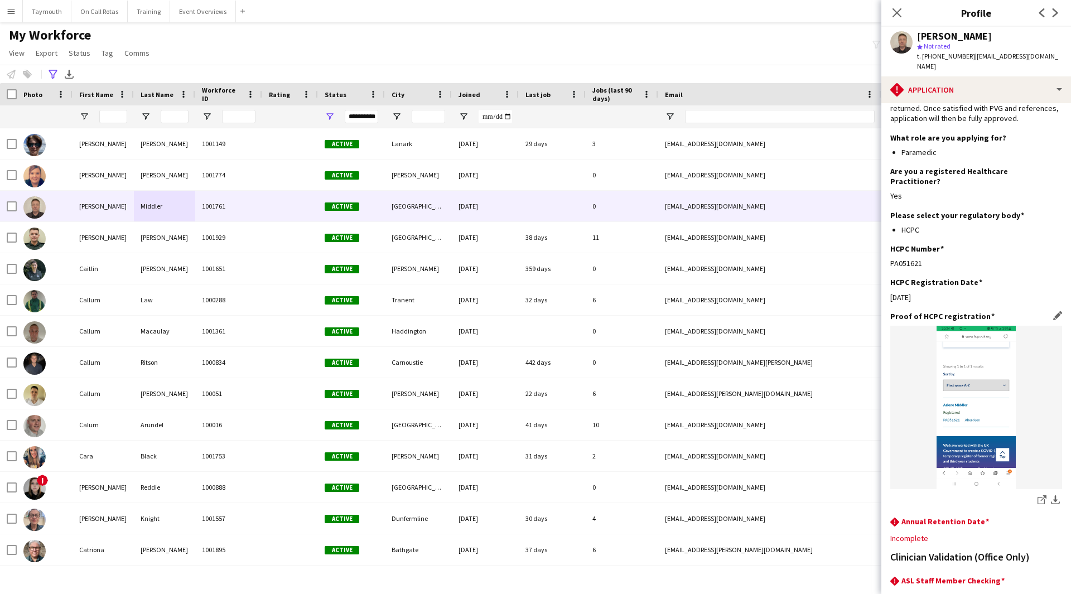
scroll to position [186, 0]
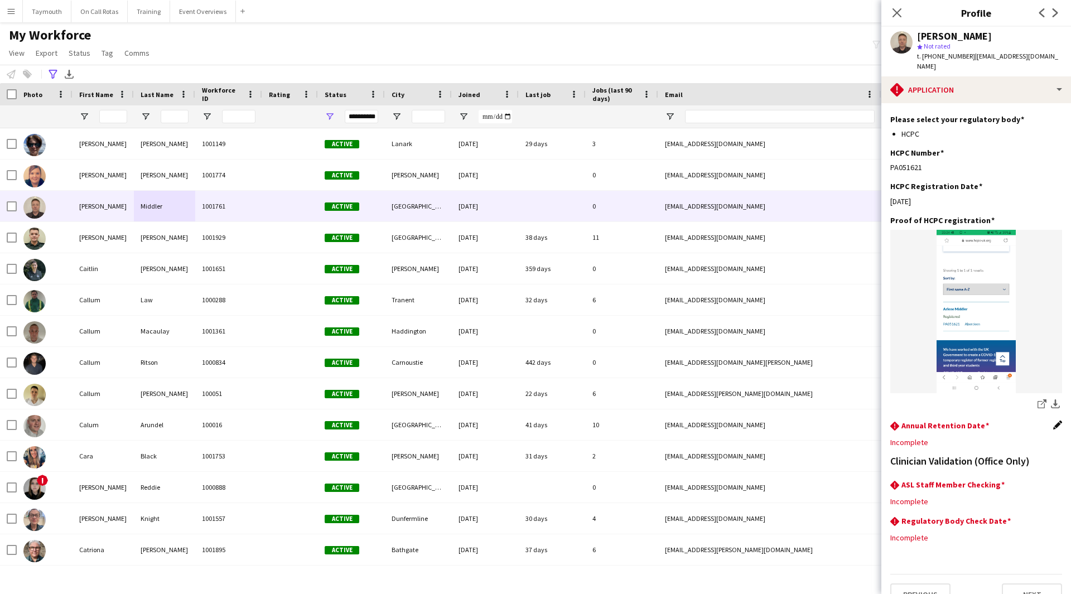
click at [1053, 421] on app-icon "Edit this field" at bounding box center [1057, 425] width 9 height 9
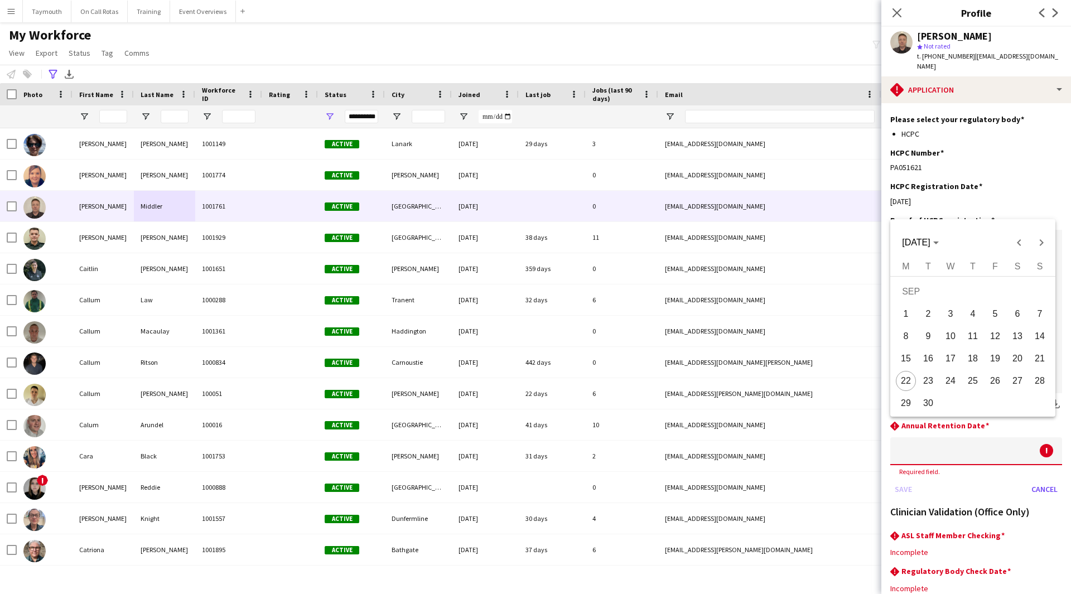
click at [1004, 426] on body "Menu Boards Boards Boards All jobs Status Workforce Workforce My Workforce Recr…" at bounding box center [535, 297] width 1071 height 594
click at [938, 238] on span "[DATE]" at bounding box center [920, 243] width 36 height 10
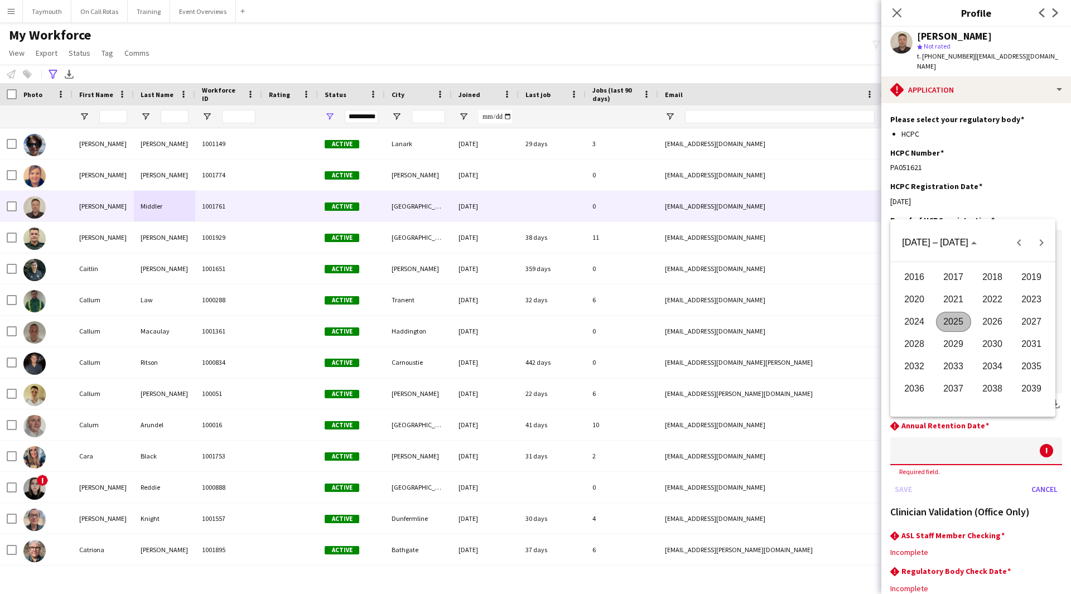
click at [1030, 325] on span "2027" at bounding box center [1031, 322] width 35 height 20
click at [1031, 327] on span "AUG" at bounding box center [1031, 322] width 35 height 20
click at [926, 407] on span "31" at bounding box center [928, 406] width 20 height 20
type input "**********"
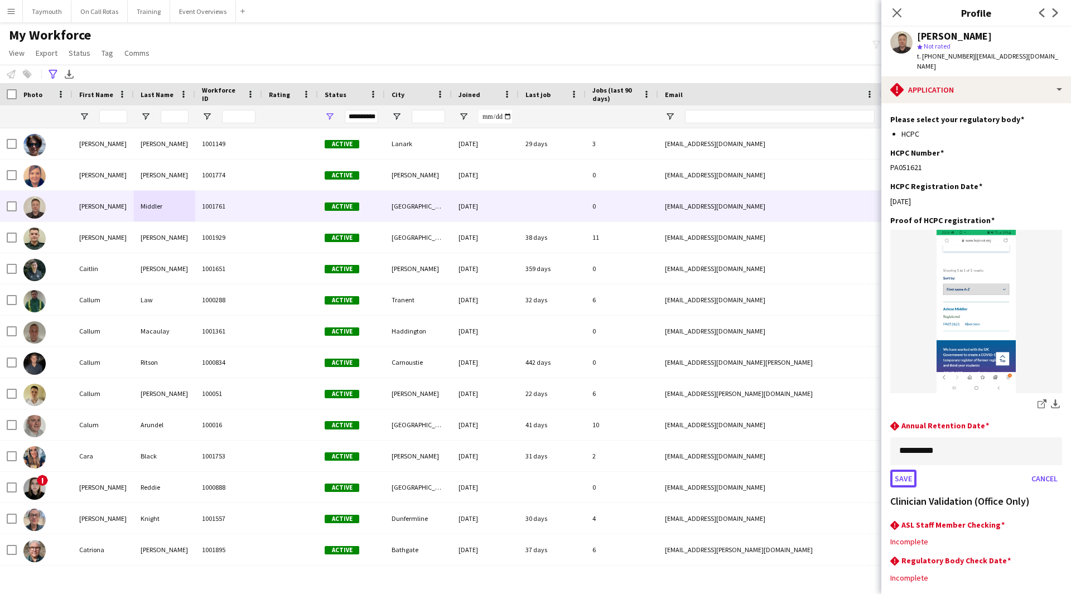
click at [907, 470] on button "Save" at bounding box center [903, 479] width 26 height 18
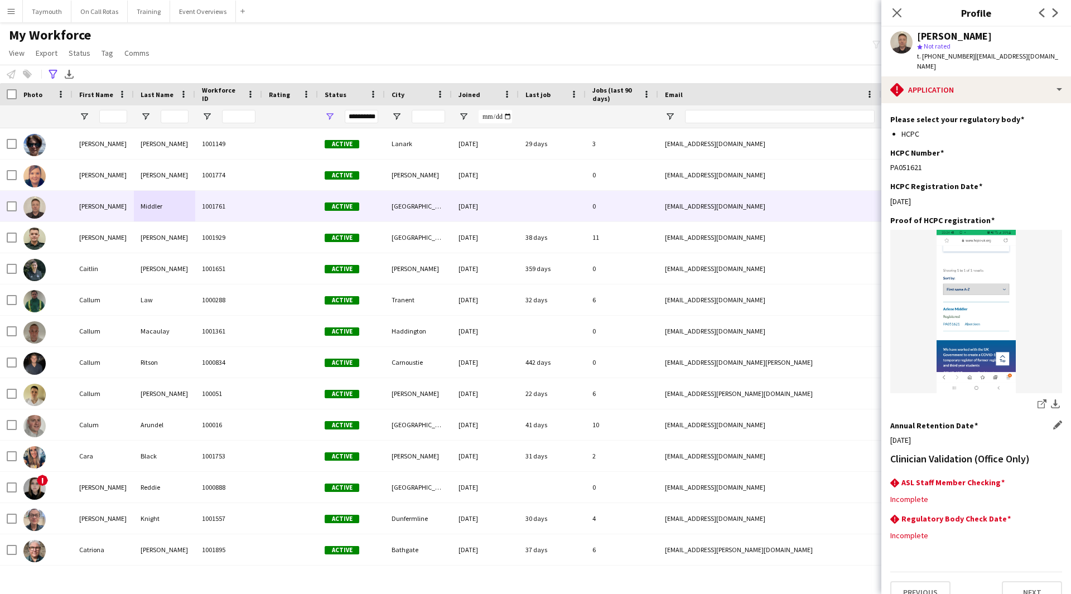
scroll to position [184, 0]
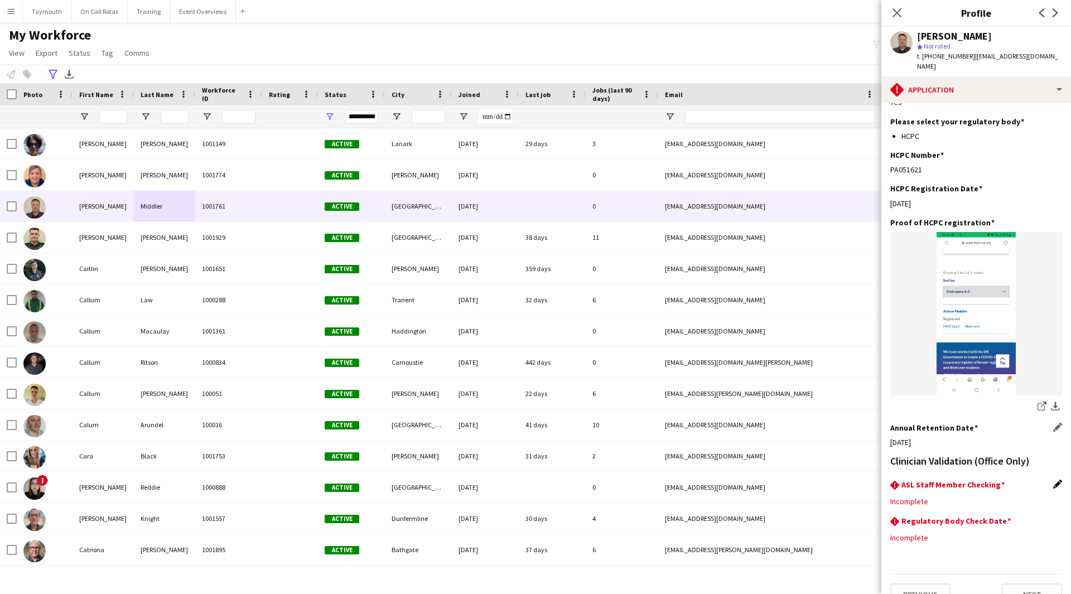
click at [1053, 480] on app-icon "Edit this field" at bounding box center [1057, 484] width 9 height 9
click at [932, 497] on div at bounding box center [965, 510] width 150 height 27
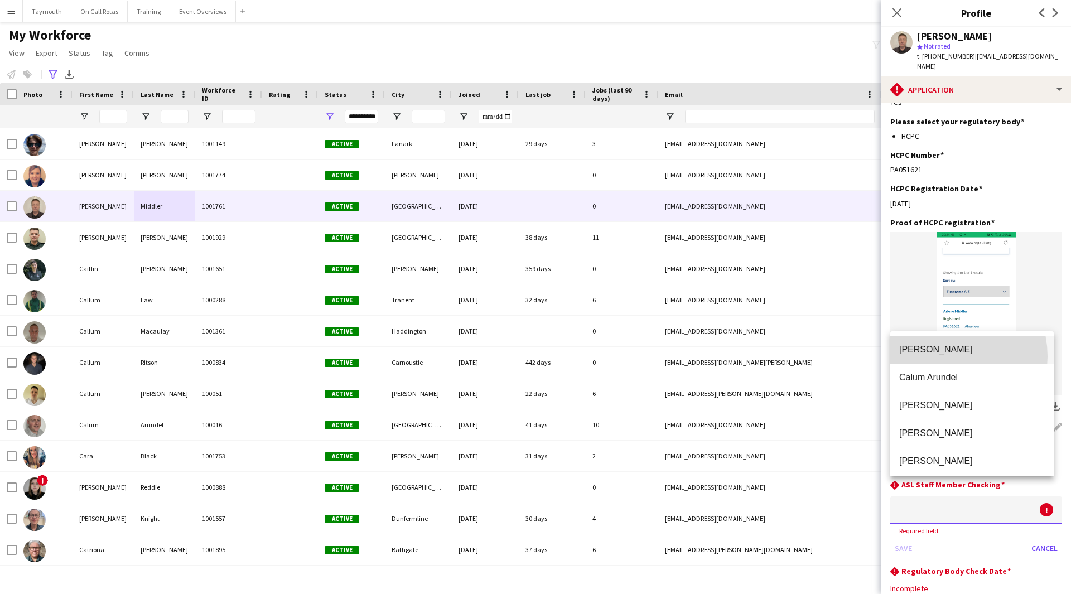
click at [946, 356] on mat-option "Lois Irvine" at bounding box center [971, 350] width 163 height 28
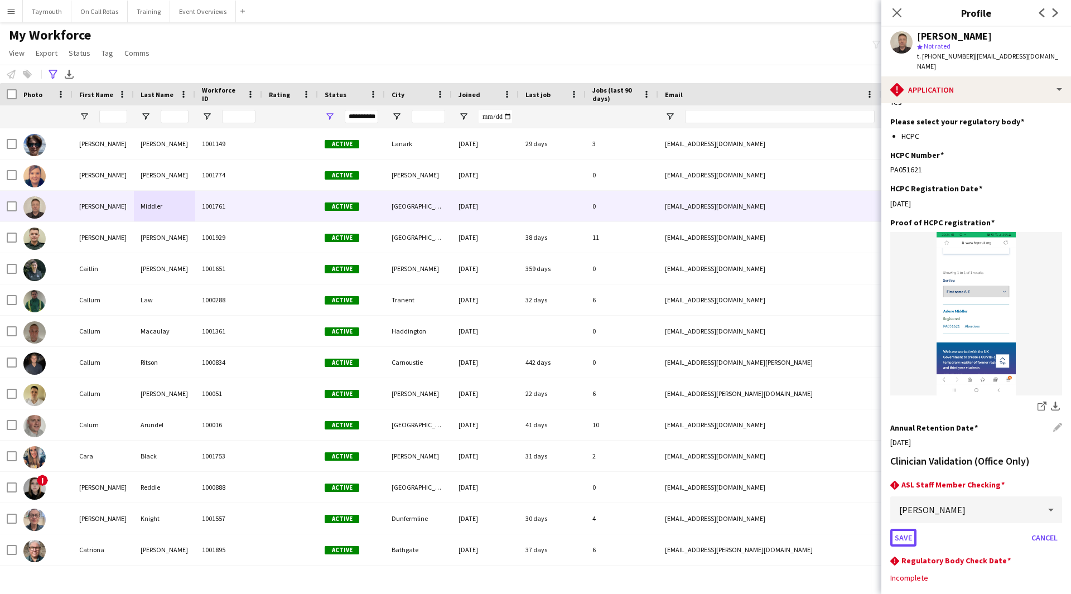
click at [903, 529] on button "Save" at bounding box center [903, 538] width 26 height 18
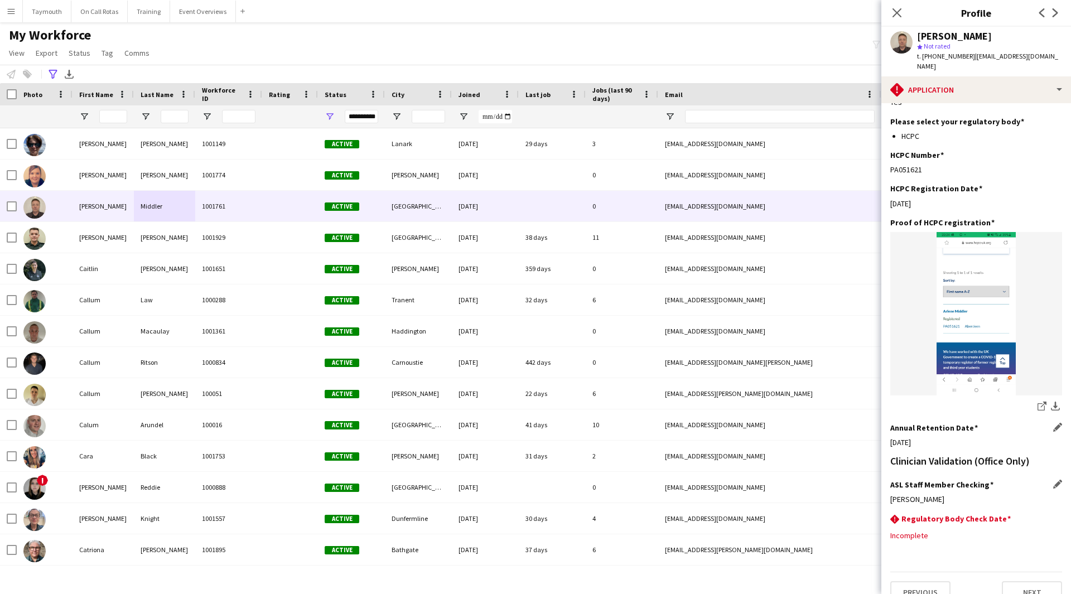
scroll to position [181, 0]
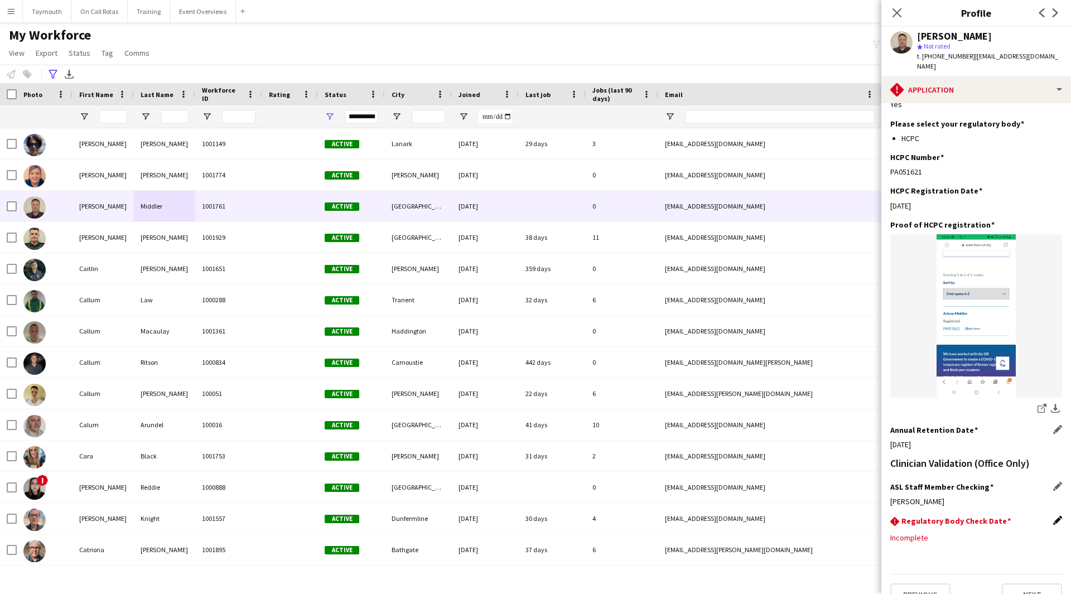
click at [1053, 516] on app-icon "Edit this field" at bounding box center [1057, 520] width 9 height 9
click at [923, 526] on body "Menu Boards Boards Boards All jobs Status Workforce Workforce My Workforce Recr…" at bounding box center [535, 297] width 1071 height 594
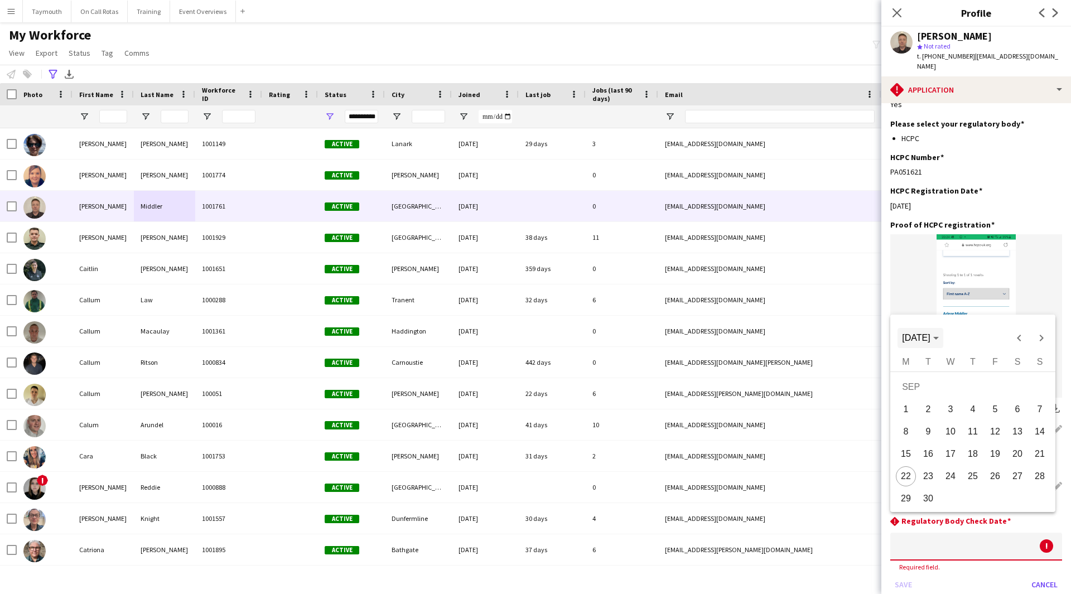
click at [930, 333] on span "[DATE]" at bounding box center [916, 337] width 28 height 9
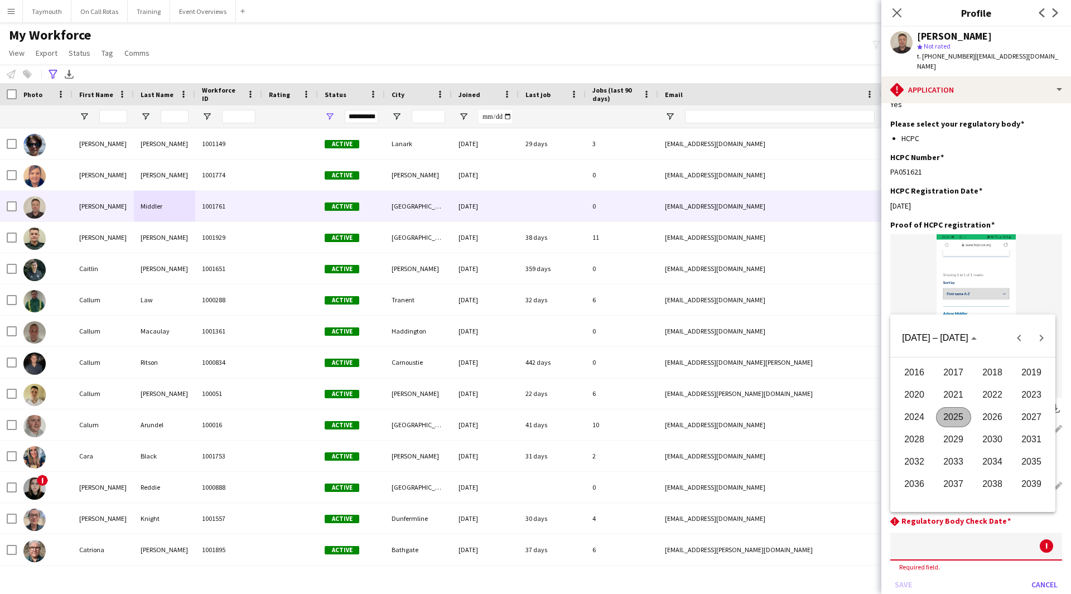
click at [1033, 418] on span "2027" at bounding box center [1031, 417] width 35 height 20
click at [1019, 417] on span "AUG" at bounding box center [1031, 417] width 35 height 20
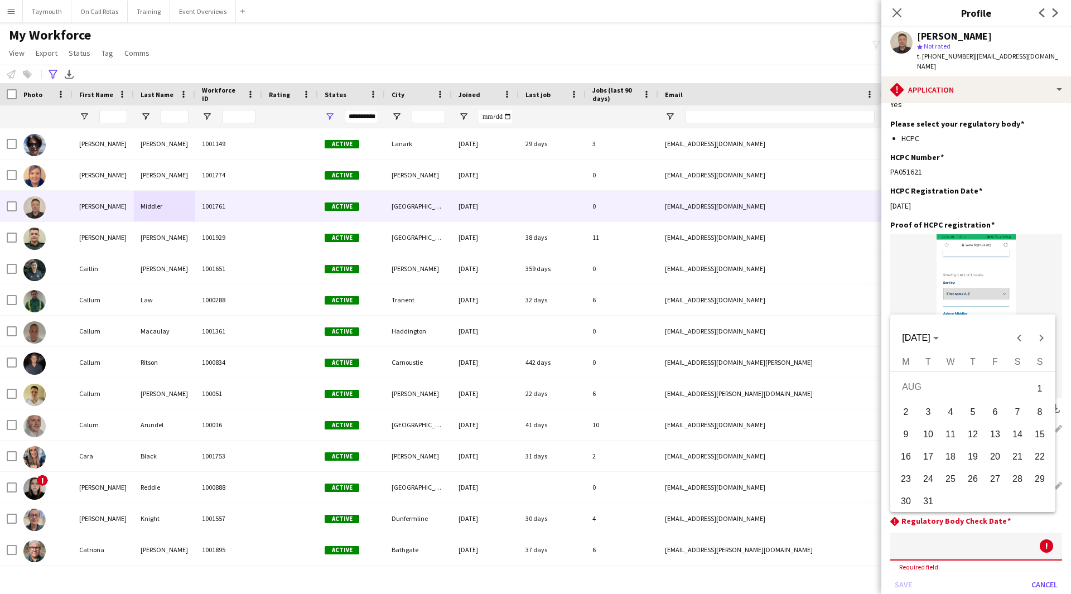
click at [924, 498] on span "31" at bounding box center [928, 501] width 20 height 20
type input "**********"
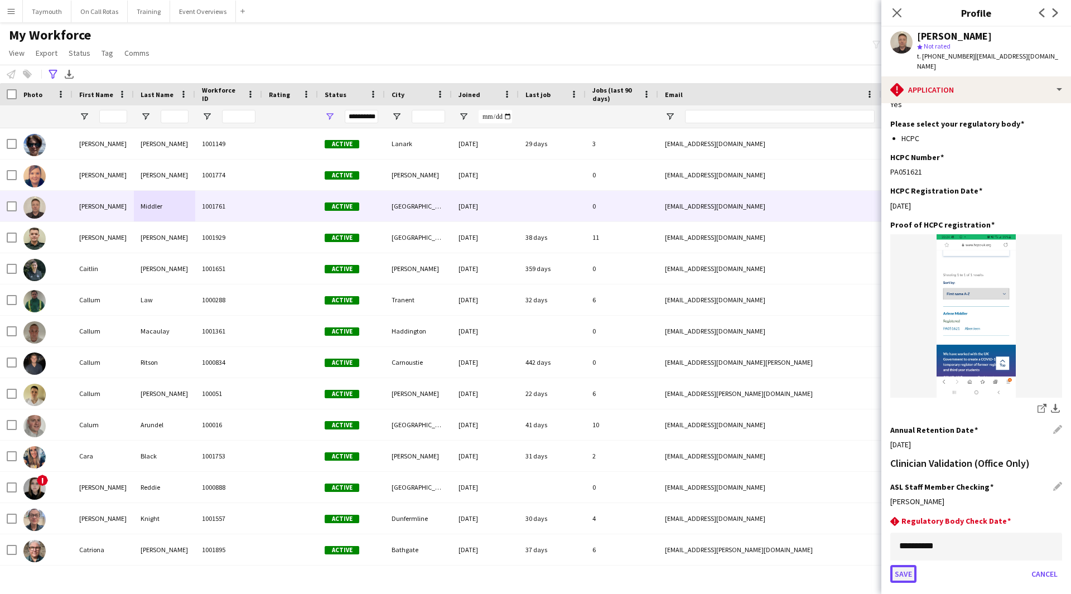
click at [900, 565] on button "Save" at bounding box center [903, 574] width 26 height 18
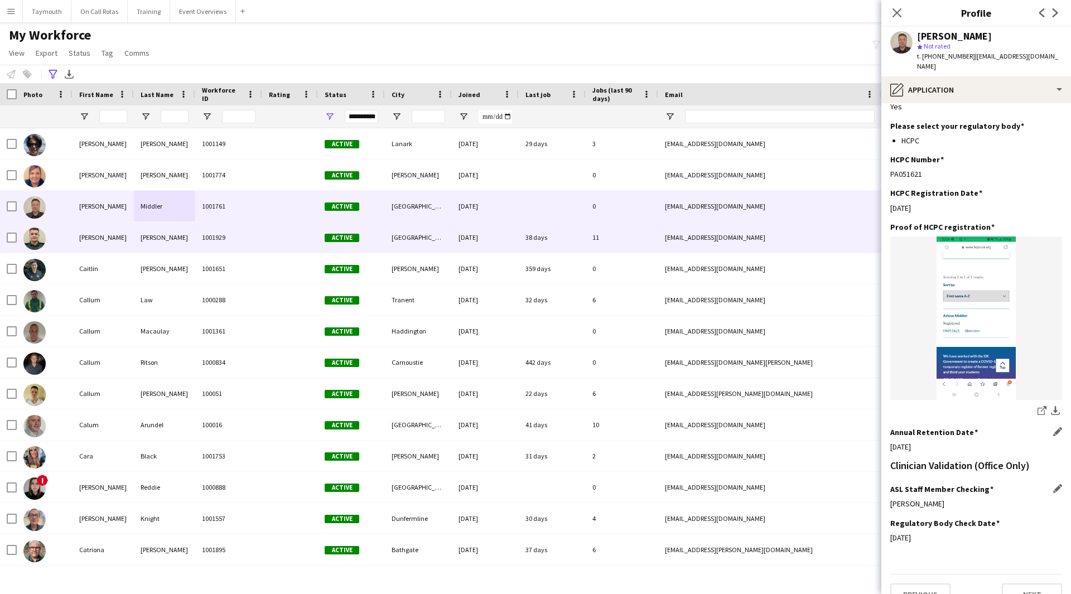
click at [156, 234] on div "Christie" at bounding box center [164, 237] width 61 height 31
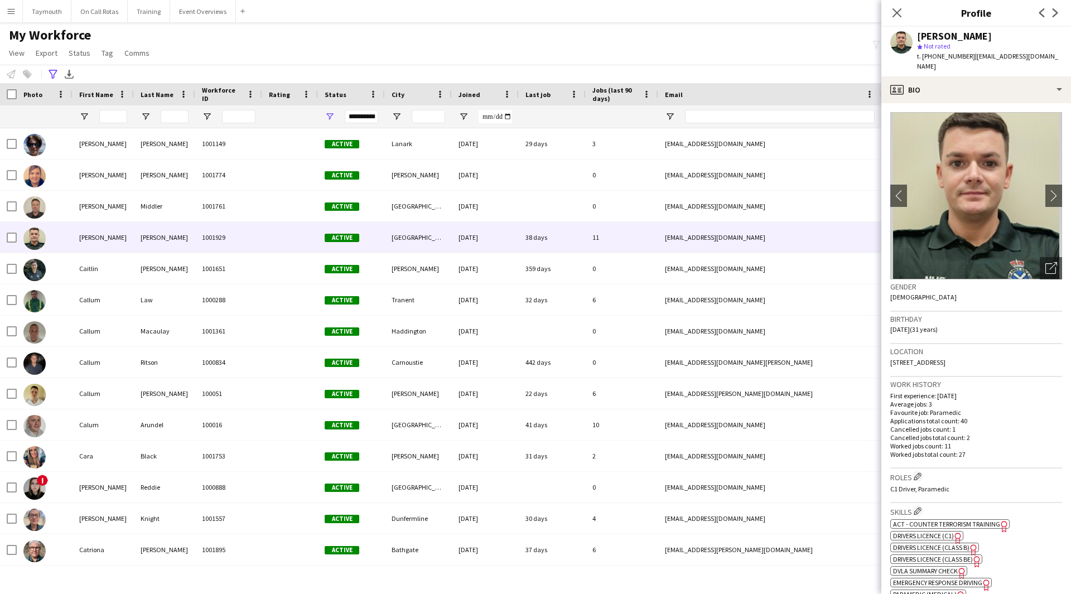
scroll to position [391, 0]
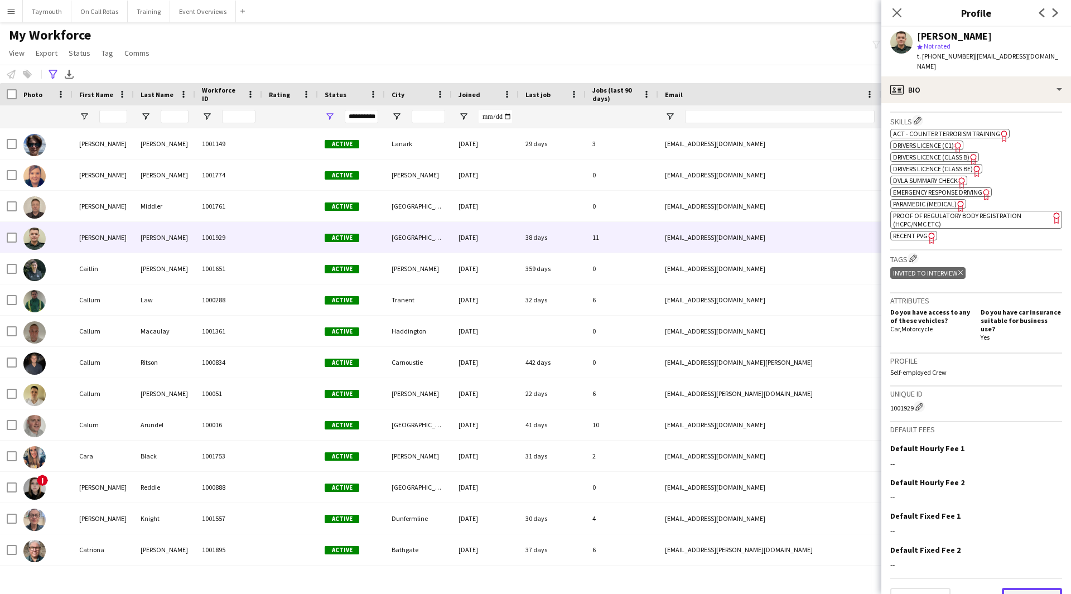
click at [1014, 588] on button "Next" at bounding box center [1032, 599] width 60 height 22
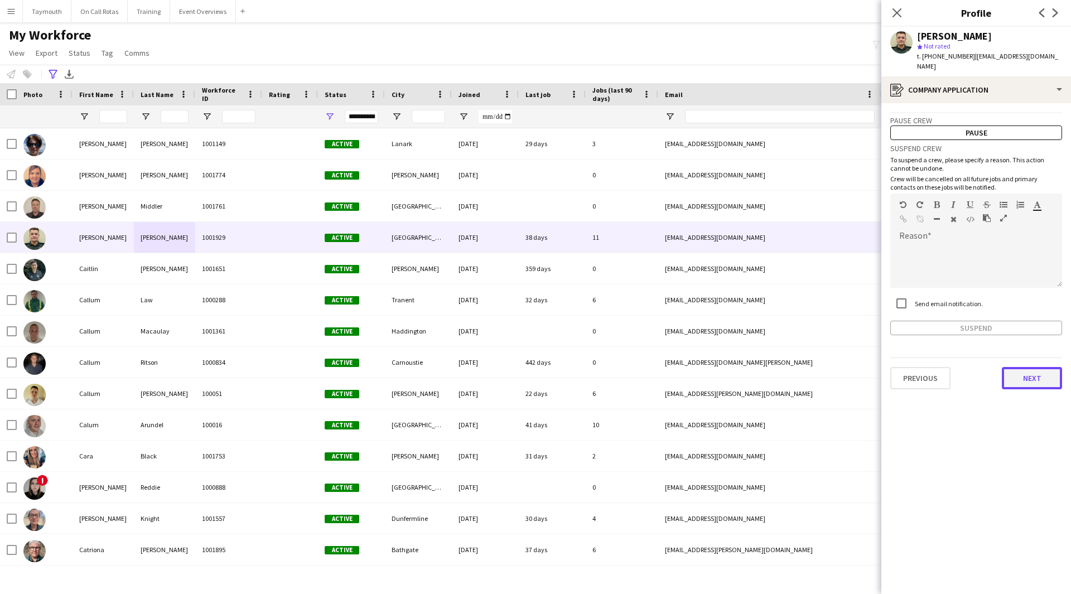
click at [1029, 373] on button "Next" at bounding box center [1032, 378] width 60 height 22
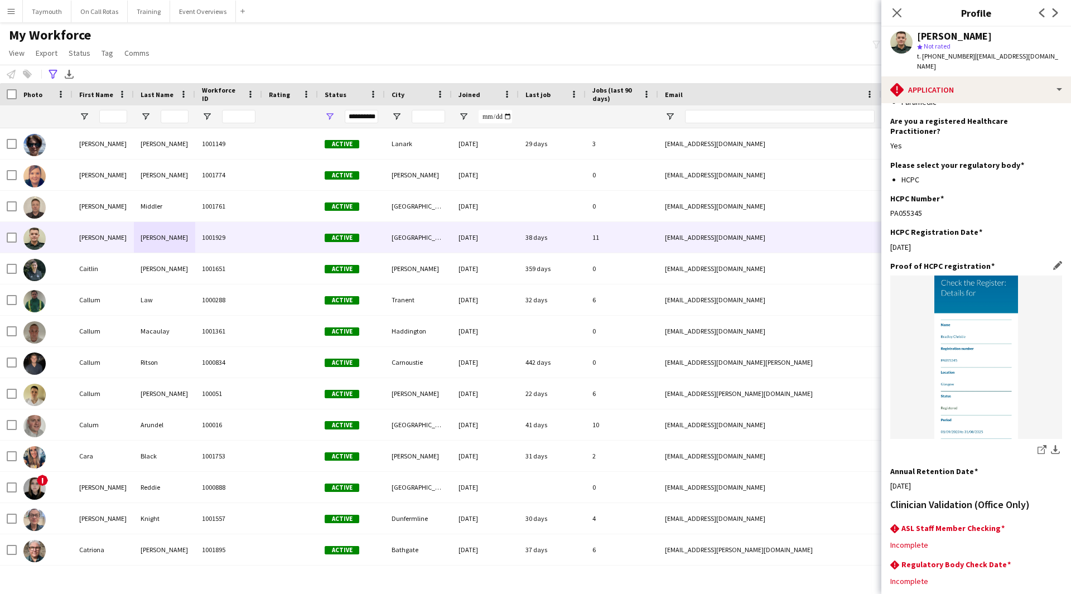
scroll to position [184, 0]
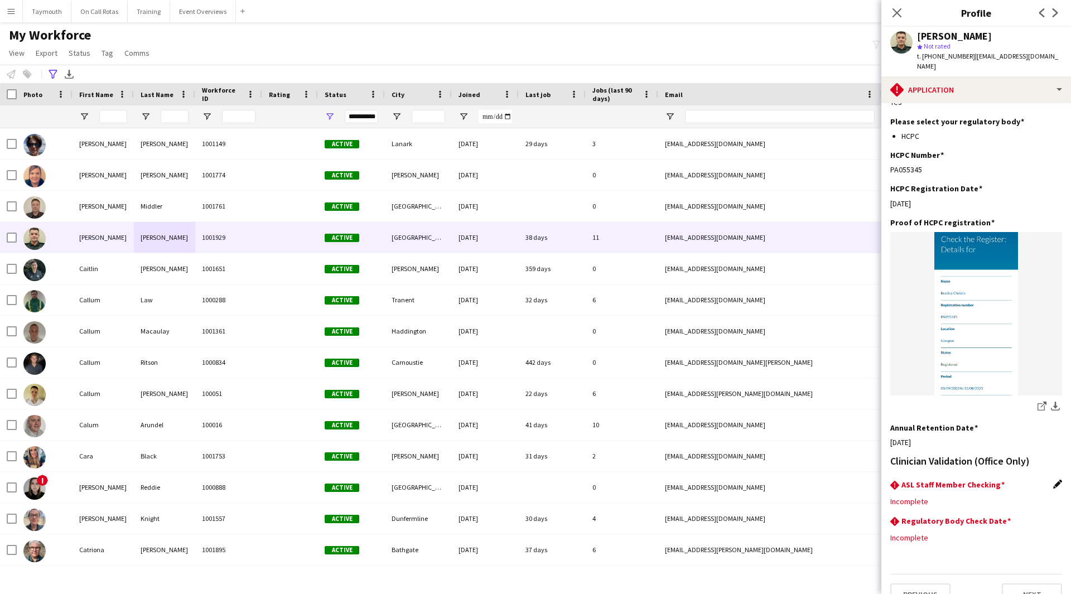
click at [1053, 480] on app-icon "Edit this field" at bounding box center [1057, 484] width 9 height 9
click at [924, 497] on div at bounding box center [965, 510] width 150 height 27
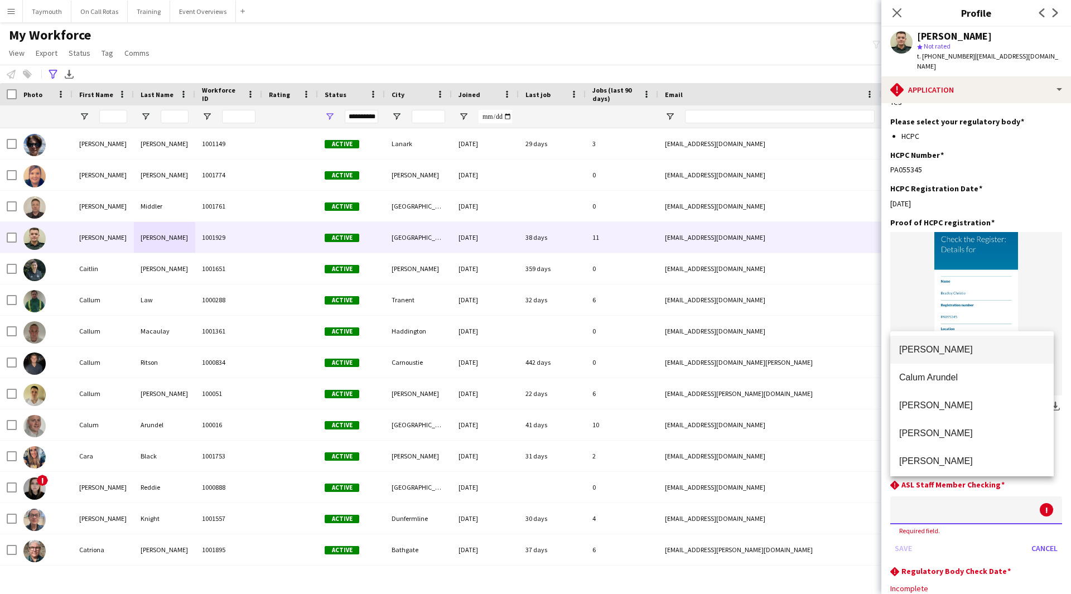
click at [926, 354] on span "Lois Irvine" at bounding box center [972, 349] width 146 height 11
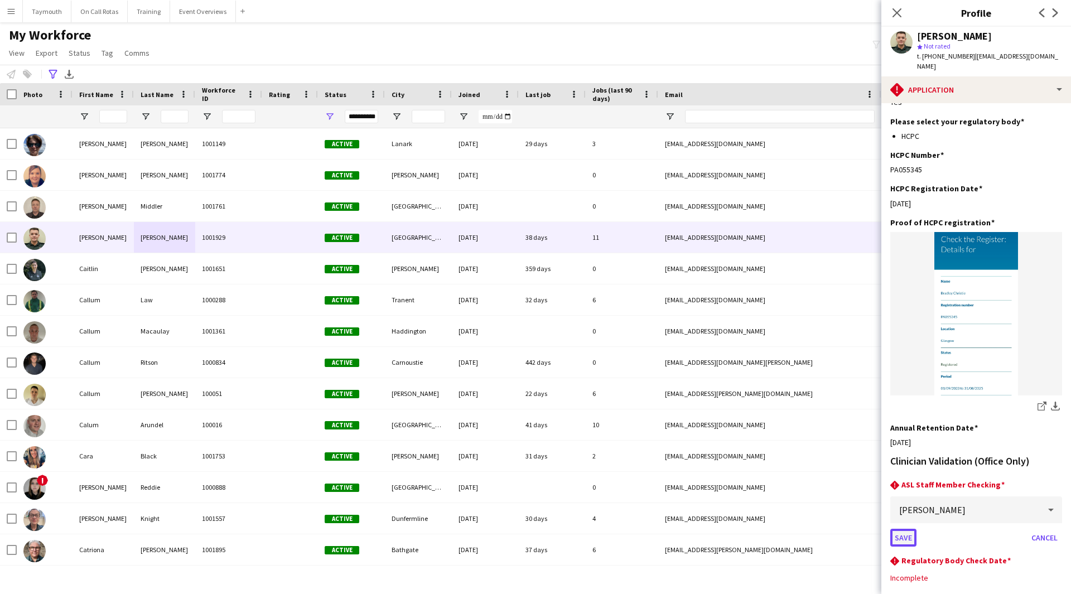
click at [905, 529] on button "Save" at bounding box center [903, 538] width 26 height 18
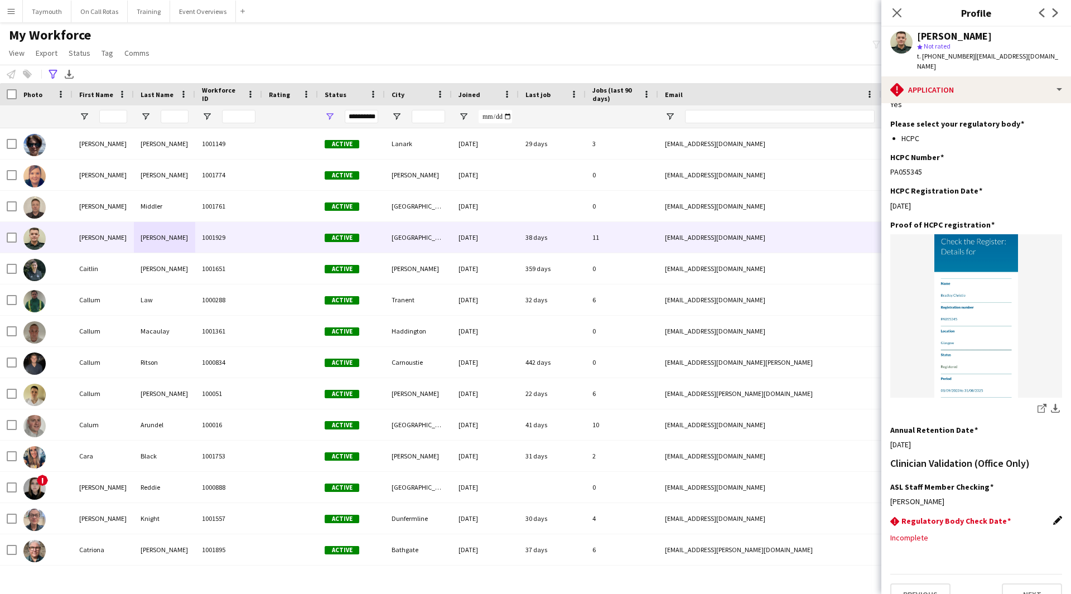
click at [1053, 516] on app-icon "Edit this field" at bounding box center [1057, 520] width 9 height 9
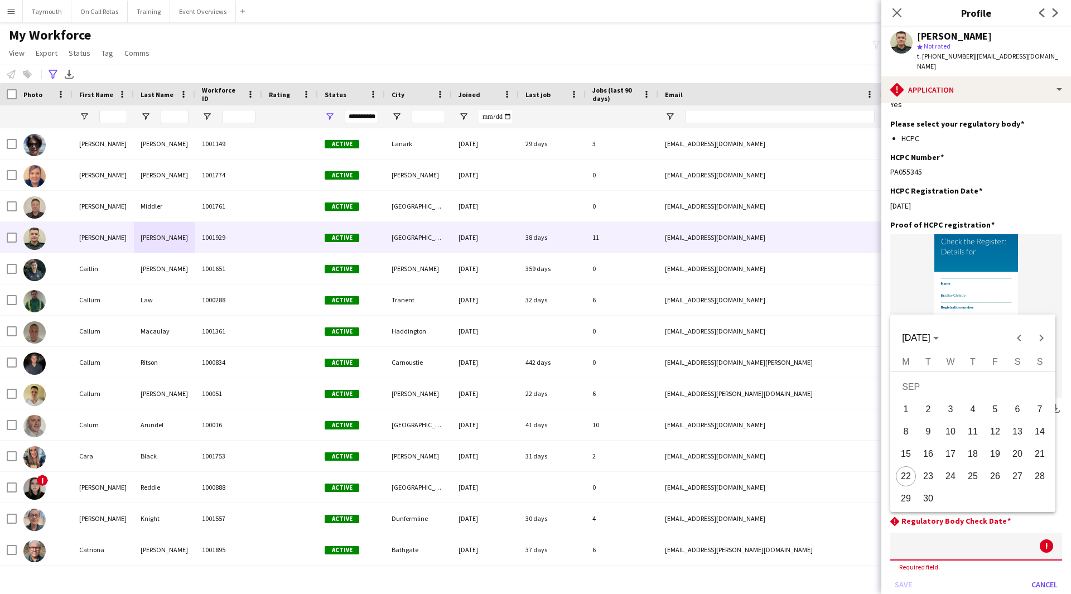
click at [928, 520] on body "Menu Boards Boards Boards All jobs Status Workforce Workforce My Workforce Recr…" at bounding box center [535, 297] width 1071 height 594
click at [930, 339] on span "[DATE]" at bounding box center [916, 337] width 28 height 9
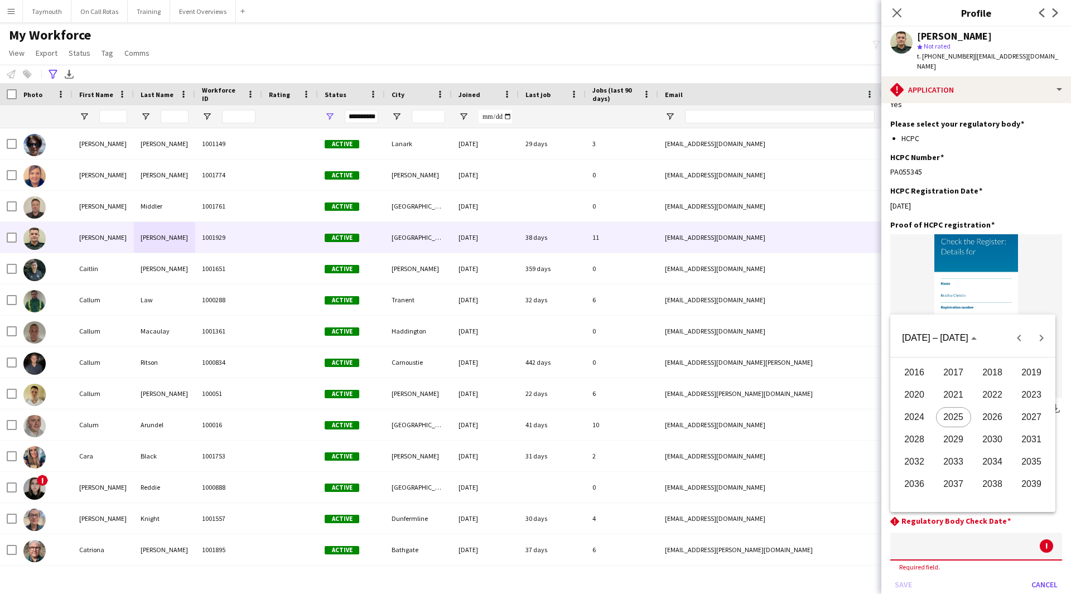
click at [1028, 416] on span "2027" at bounding box center [1031, 417] width 35 height 20
click at [1042, 417] on span "AUG" at bounding box center [1031, 417] width 35 height 20
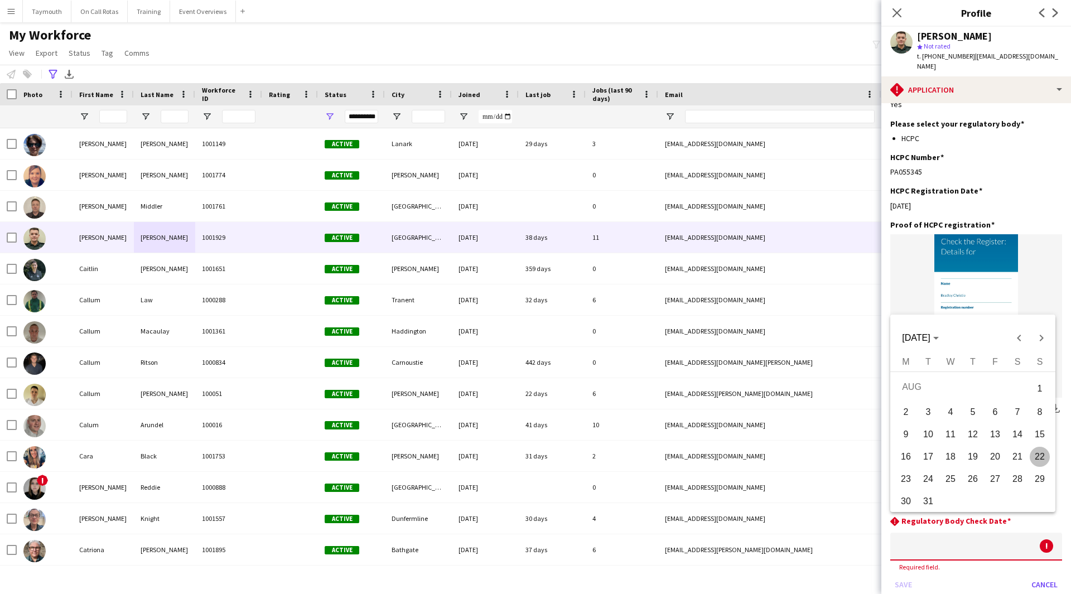
click at [933, 502] on span "31" at bounding box center [928, 501] width 20 height 20
type input "**********"
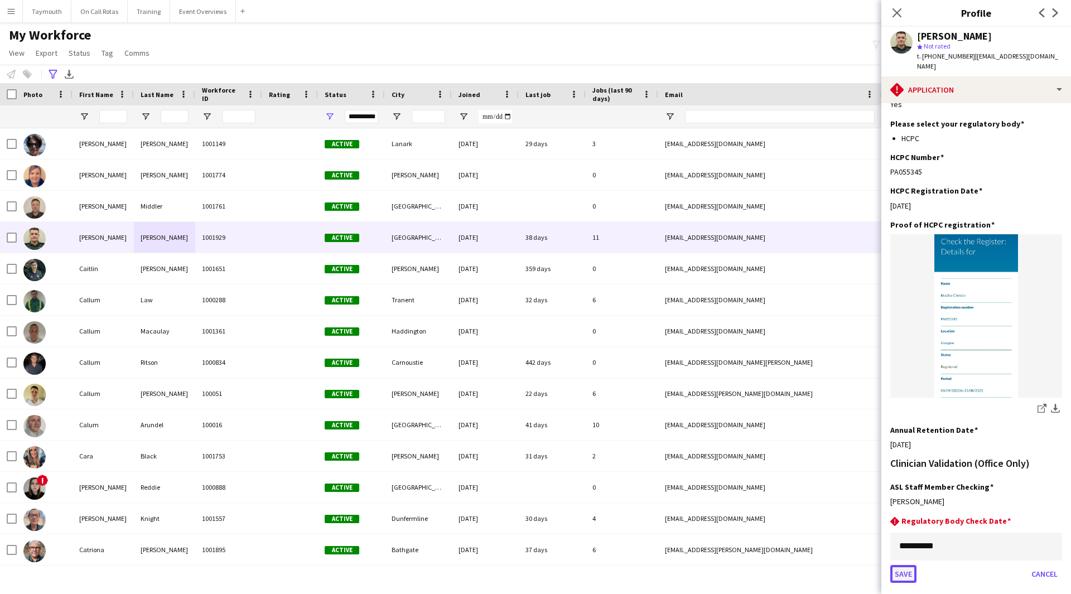
click at [908, 565] on button "Save" at bounding box center [903, 574] width 26 height 18
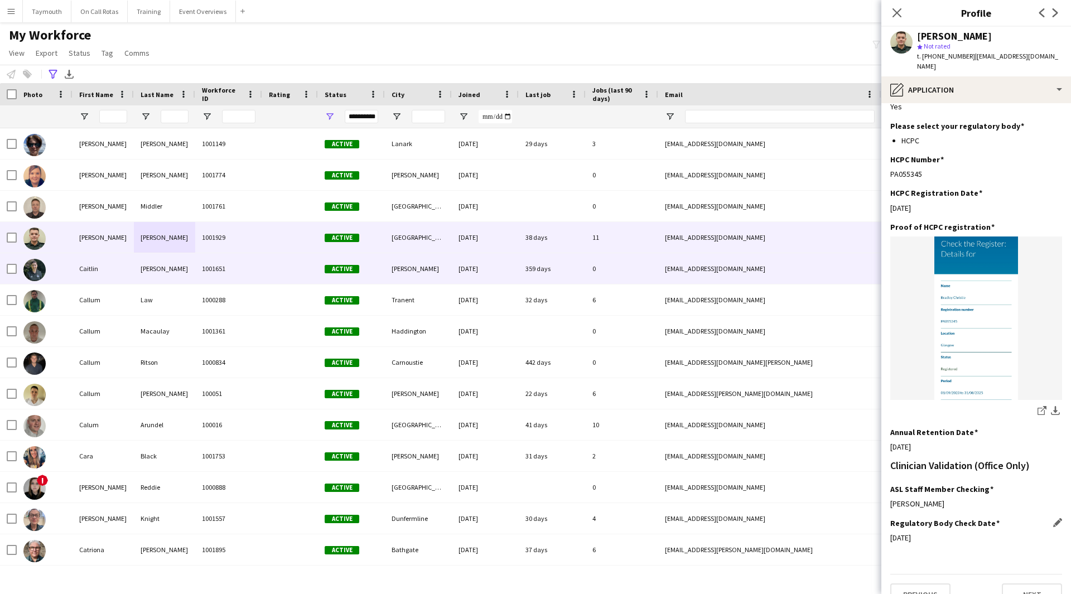
click at [194, 267] on div "Cuthill" at bounding box center [164, 268] width 61 height 31
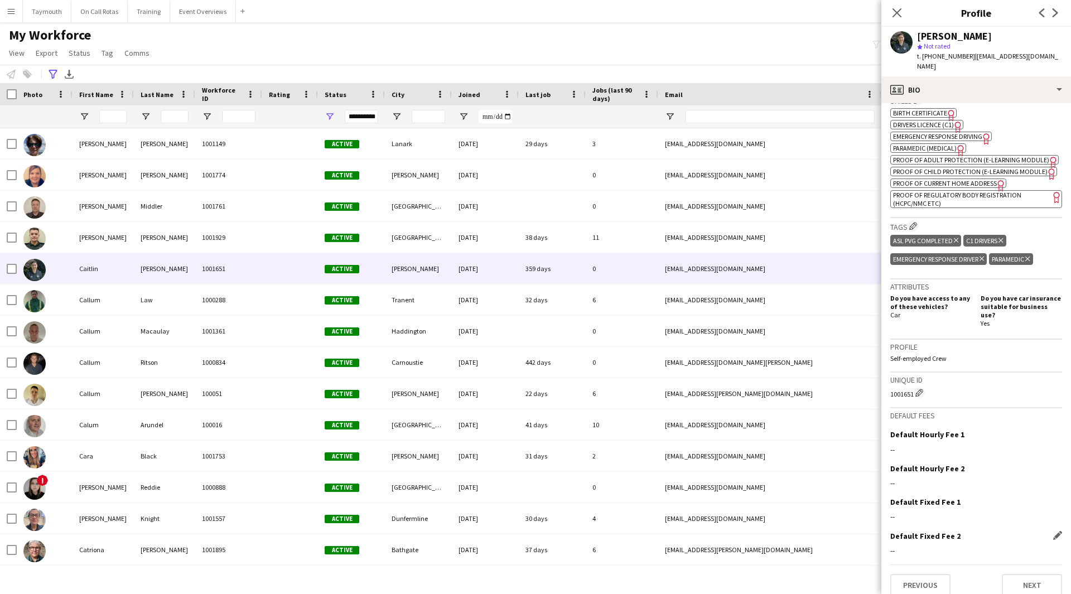
scroll to position [412, 0]
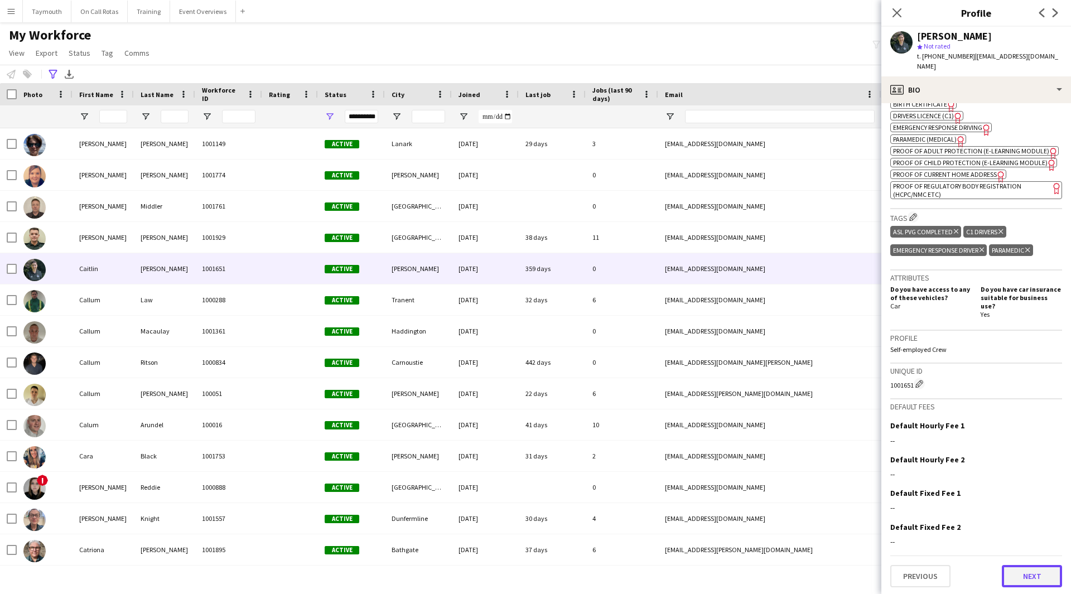
click at [1017, 573] on button "Next" at bounding box center [1032, 576] width 60 height 22
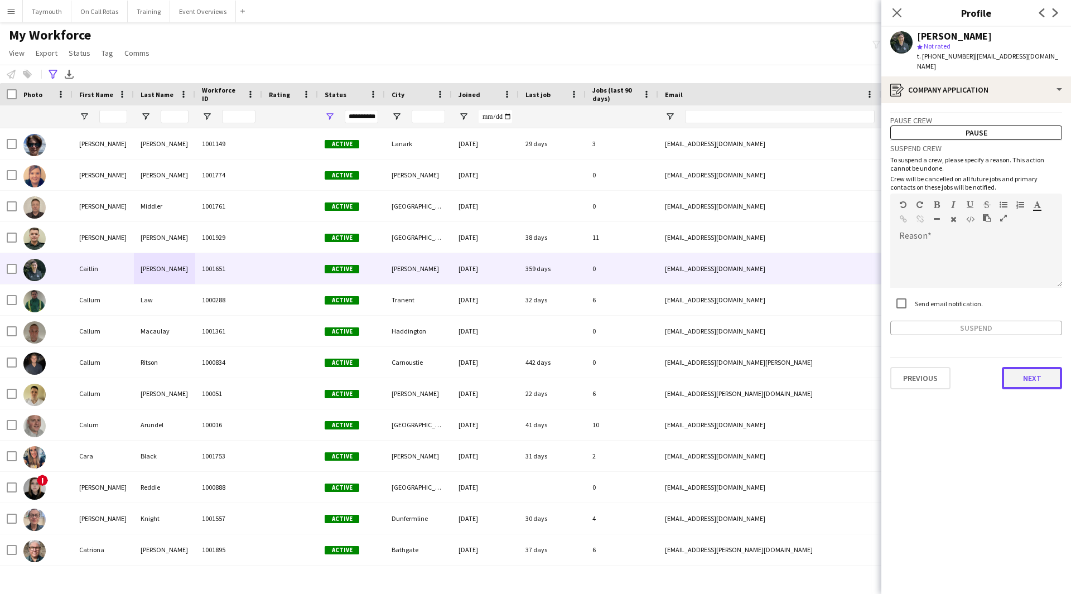
click at [1036, 367] on button "Next" at bounding box center [1032, 378] width 60 height 22
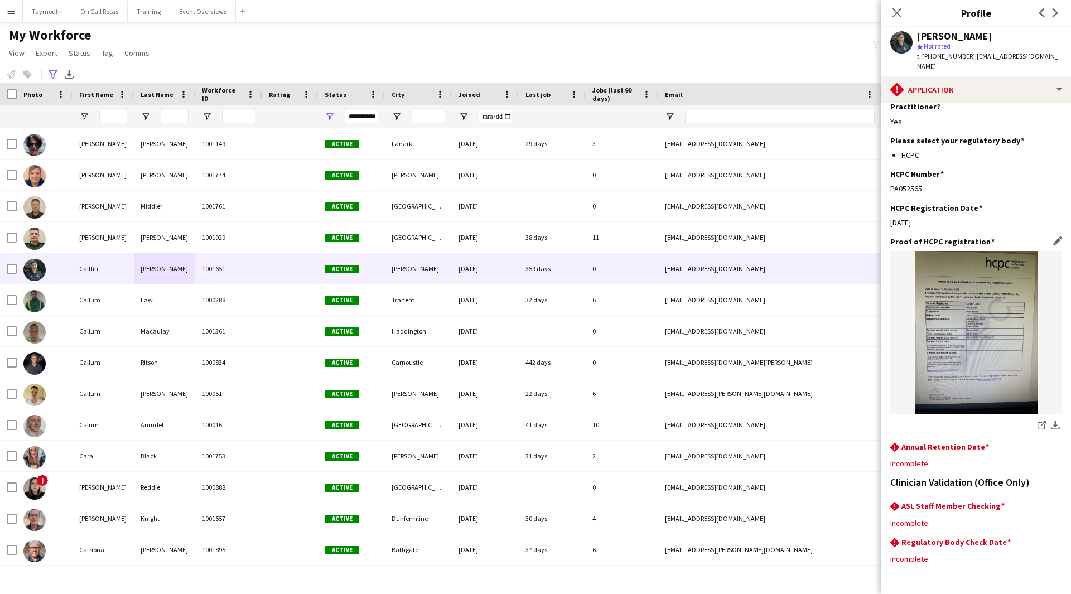
scroll to position [196, 0]
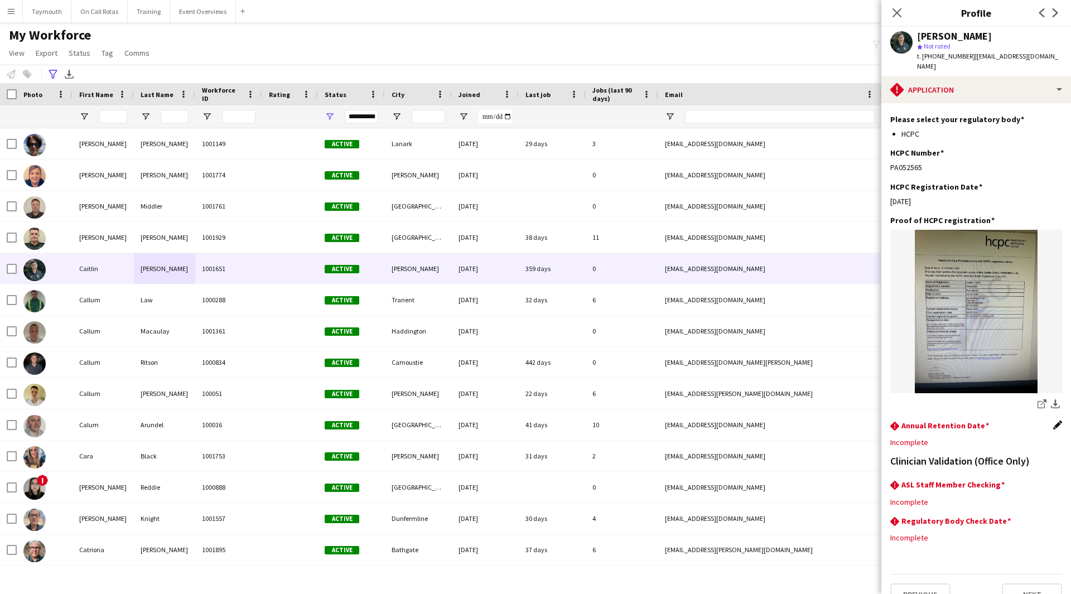
click at [1053, 421] on app-icon "Edit this field" at bounding box center [1057, 425] width 9 height 9
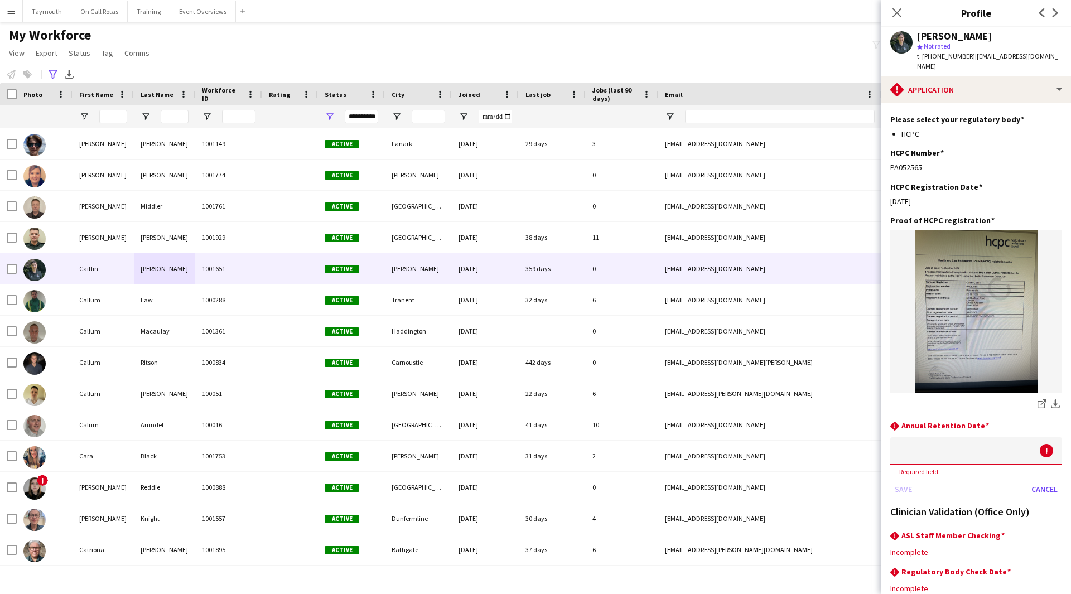
click at [960, 422] on body "Menu Boards Boards Boards All jobs Status Workforce Workforce My Workforce Recr…" at bounding box center [535, 297] width 1071 height 594
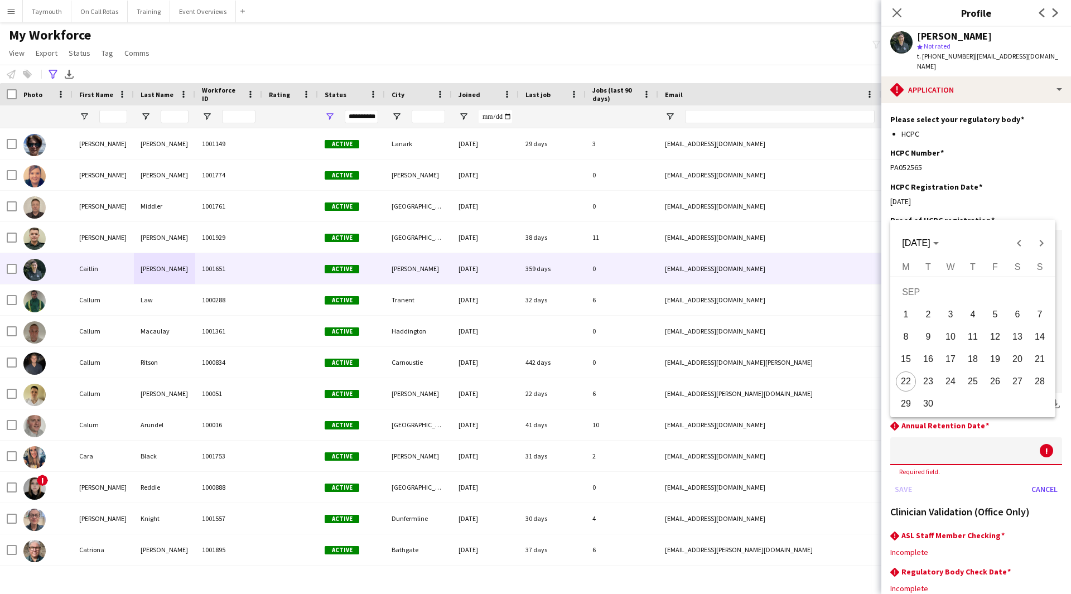
click at [977, 440] on div at bounding box center [535, 297] width 1071 height 594
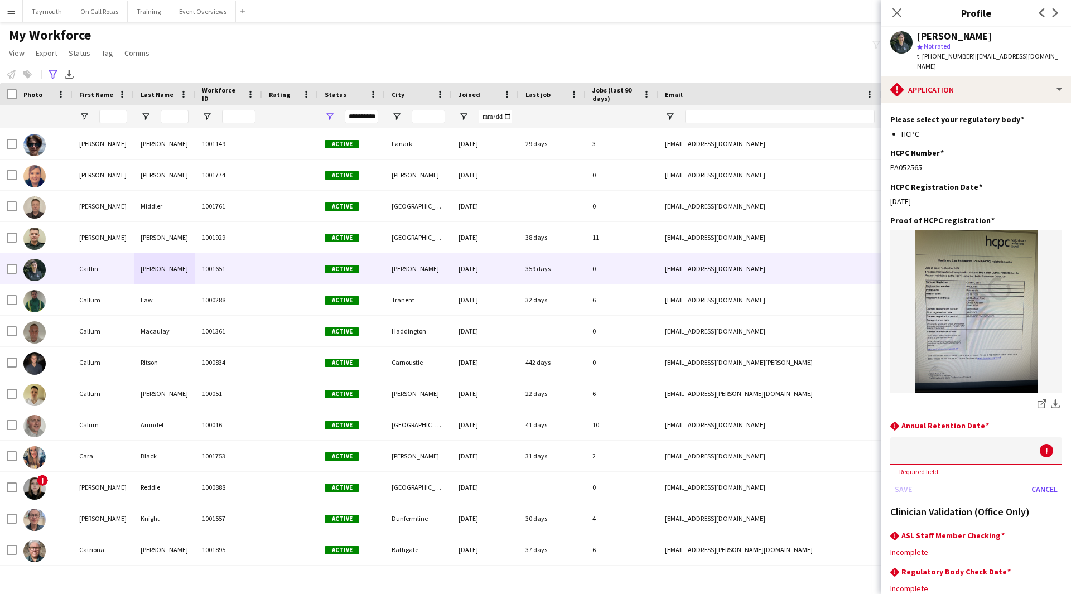
click at [971, 440] on input at bounding box center [976, 451] width 172 height 28
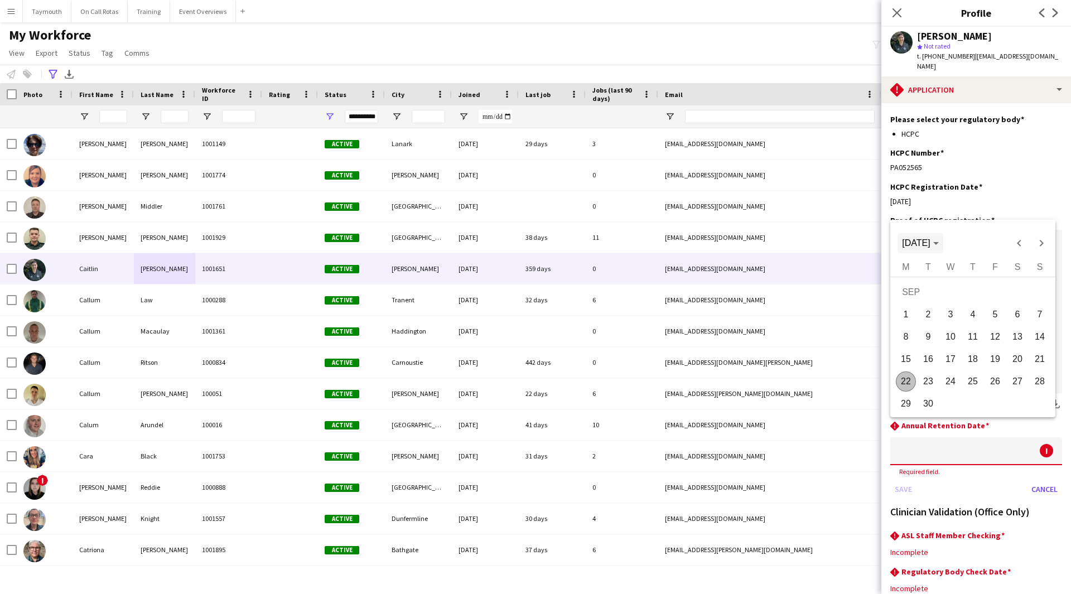
click at [939, 233] on span "Choose month and year" at bounding box center [920, 243] width 45 height 27
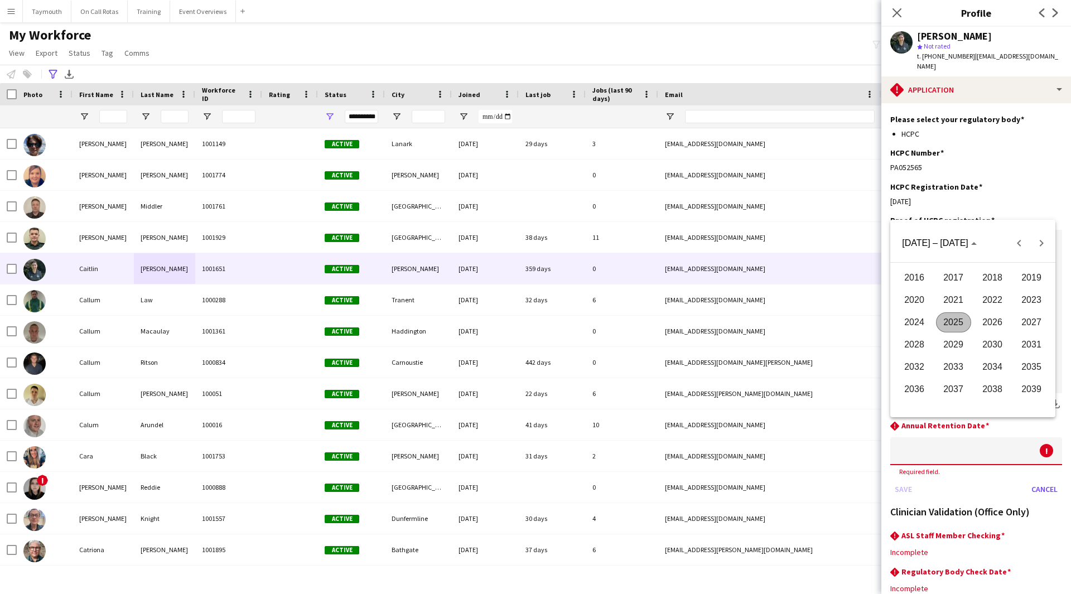
click at [1039, 319] on span "2027" at bounding box center [1031, 322] width 35 height 20
click at [1026, 323] on span "AUG" at bounding box center [1031, 322] width 35 height 20
click at [935, 409] on span "31" at bounding box center [928, 407] width 20 height 20
type input "**********"
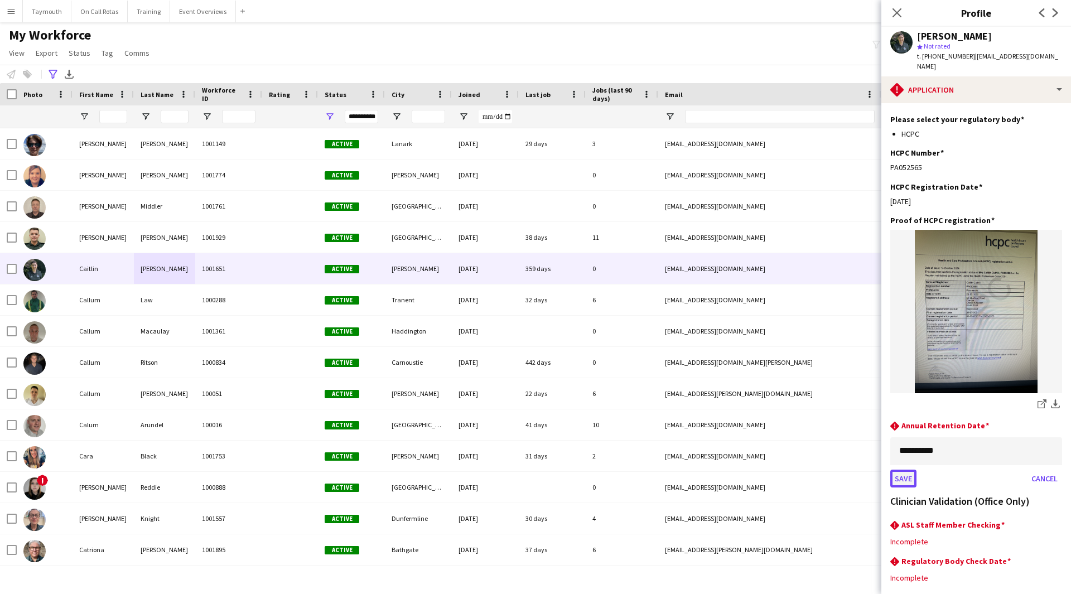
click at [891, 470] on button "Save" at bounding box center [903, 479] width 26 height 18
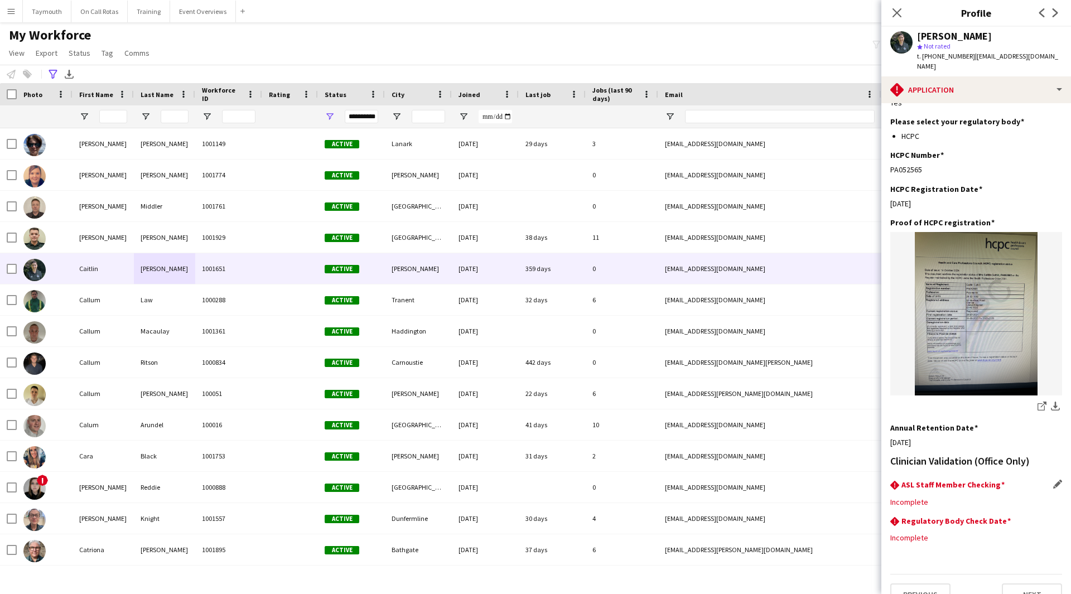
click at [1054, 462] on app-section-data-types "Please ensure that applications are fully completed to avoid delays in the appl…" at bounding box center [976, 348] width 190 height 491
click at [1053, 480] on app-icon "Edit this field" at bounding box center [1057, 484] width 9 height 9
click at [952, 497] on div at bounding box center [965, 510] width 150 height 27
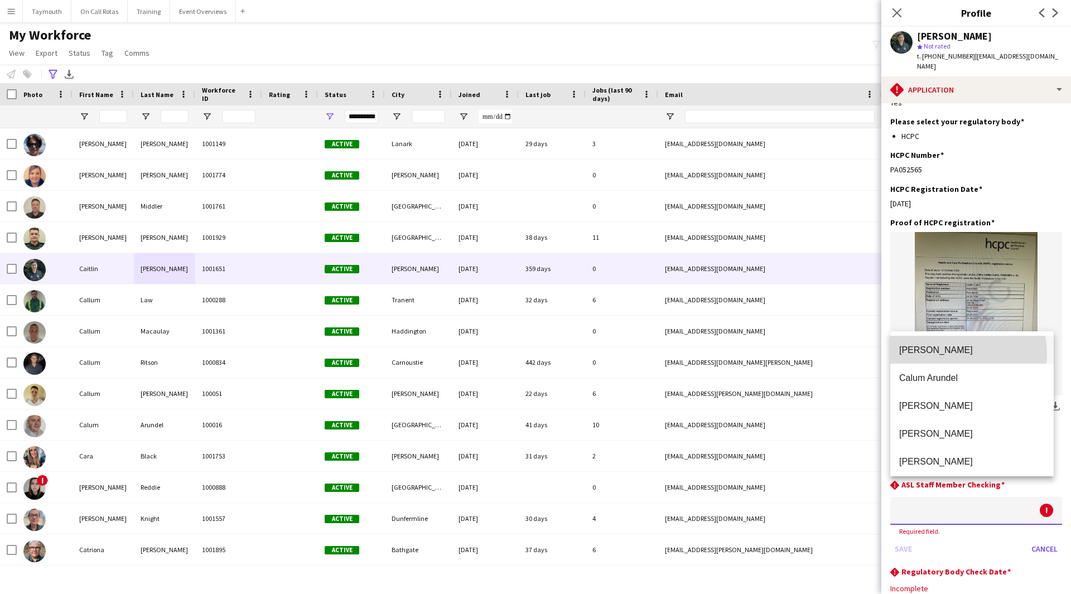
click at [944, 354] on span "Lois Irvine" at bounding box center [972, 350] width 146 height 11
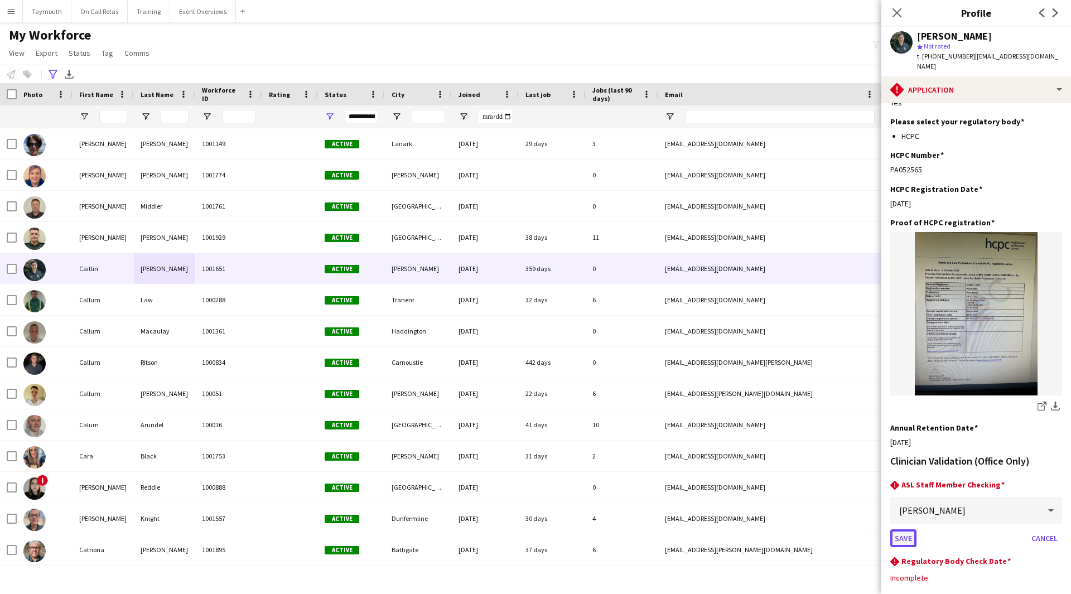
click at [899, 529] on button "Save" at bounding box center [903, 538] width 26 height 18
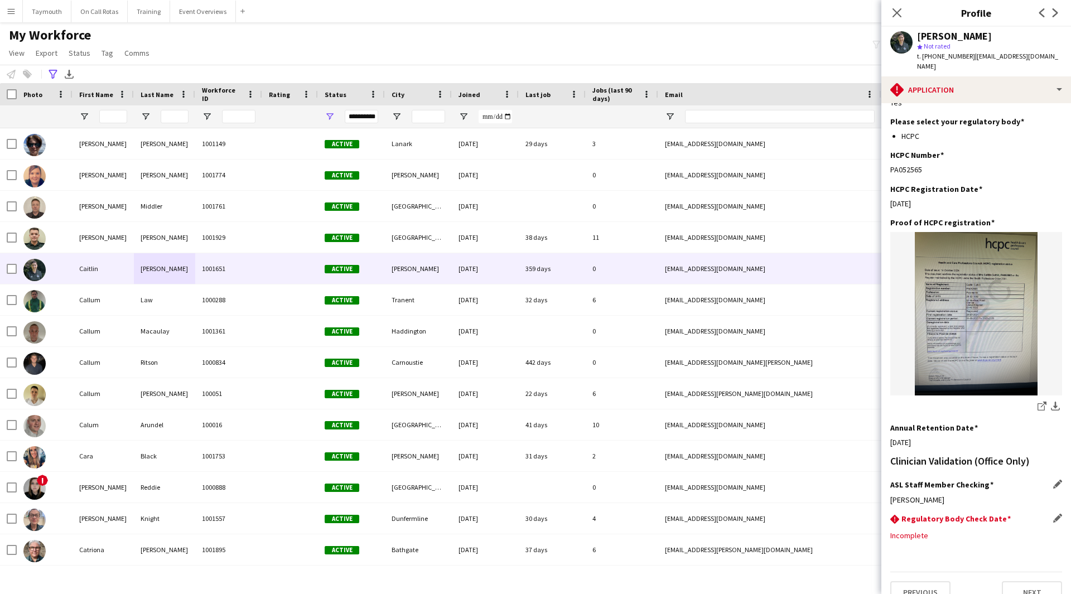
scroll to position [191, 0]
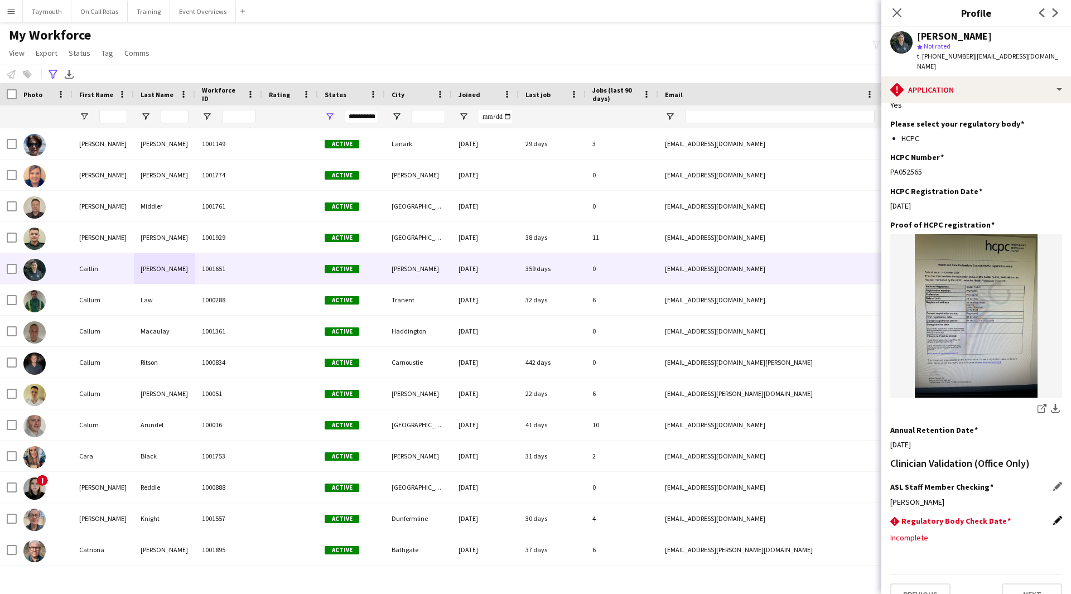
click at [1053, 516] on app-icon "Edit this field" at bounding box center [1057, 520] width 9 height 9
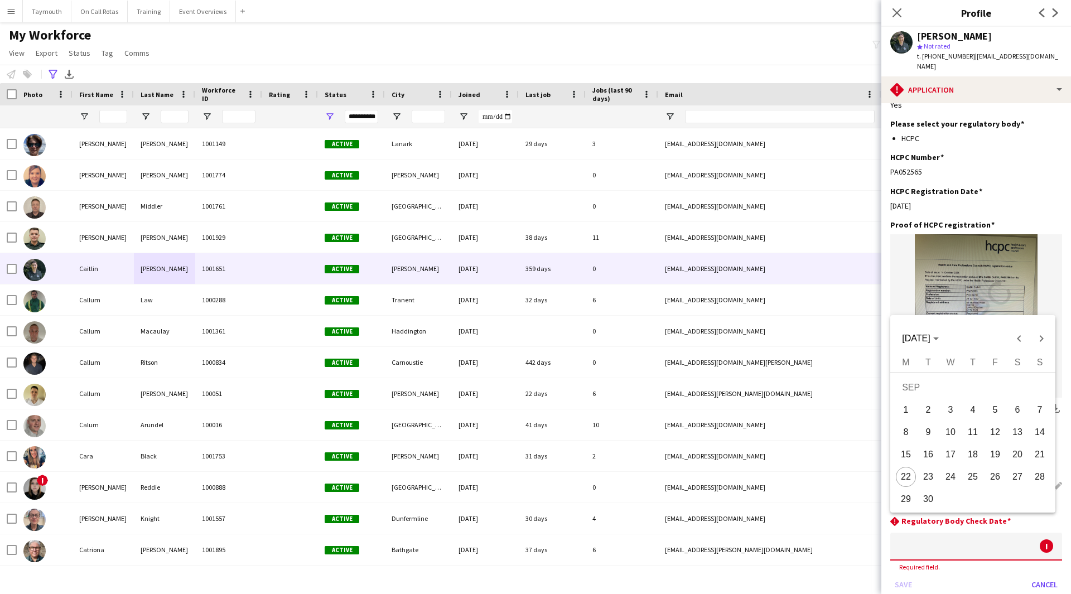
click at [955, 522] on body "Menu Boards Boards Boards All jobs Status Workforce Workforce My Workforce Recr…" at bounding box center [535, 297] width 1071 height 594
click at [930, 343] on span "[DATE]" at bounding box center [916, 338] width 28 height 9
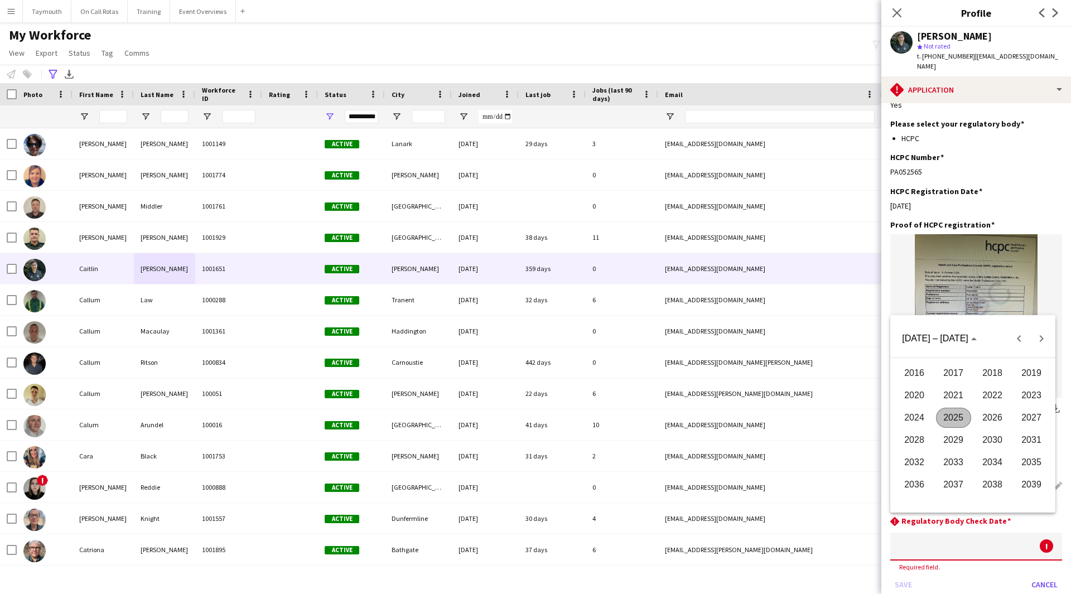
click at [1026, 420] on span "2027" at bounding box center [1031, 418] width 35 height 20
click at [1025, 421] on span "AUG" at bounding box center [1031, 418] width 35 height 20
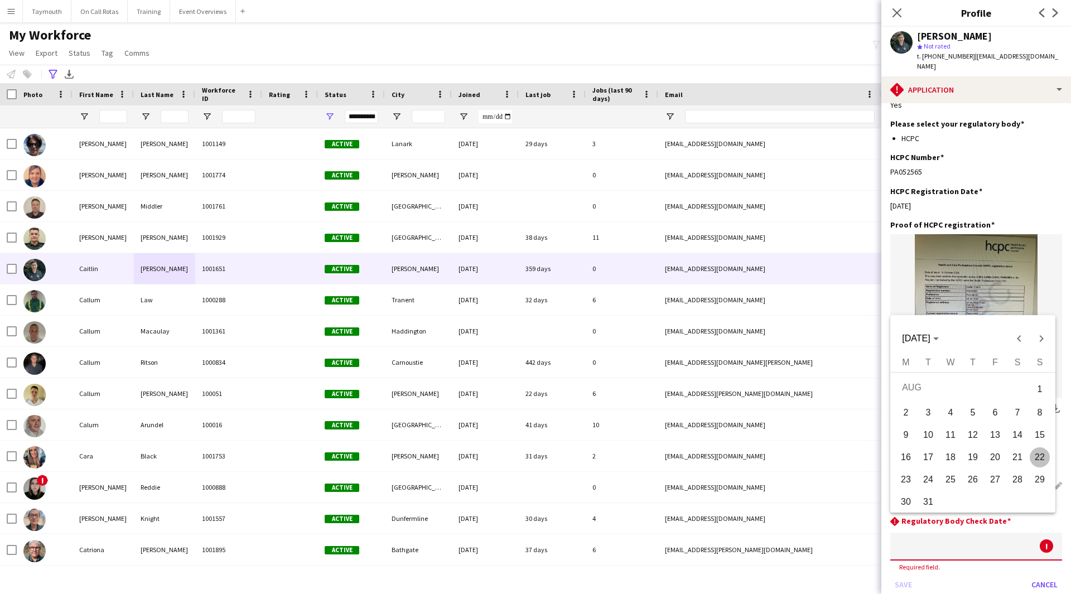
click at [931, 509] on span "31" at bounding box center [928, 502] width 20 height 20
type input "**********"
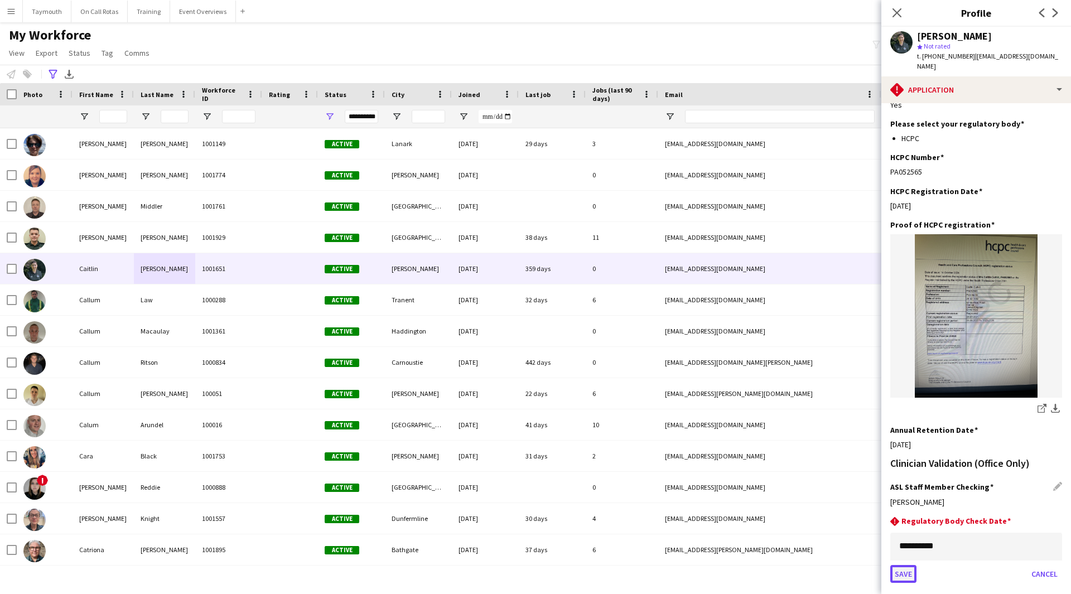
click at [903, 565] on button "Save" at bounding box center [903, 574] width 26 height 18
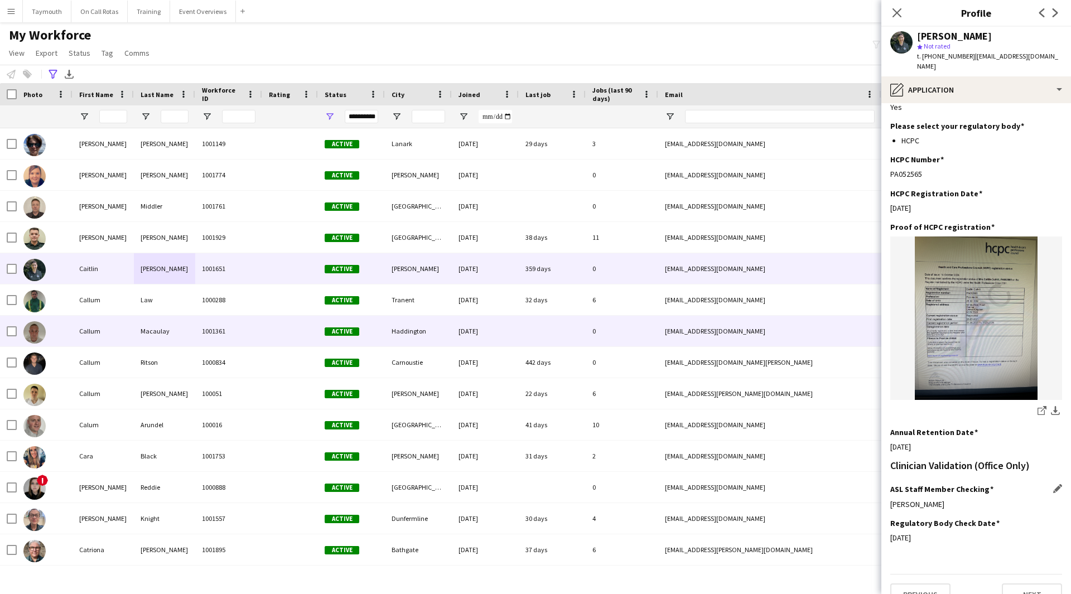
click at [254, 327] on div "1001361" at bounding box center [228, 331] width 67 height 31
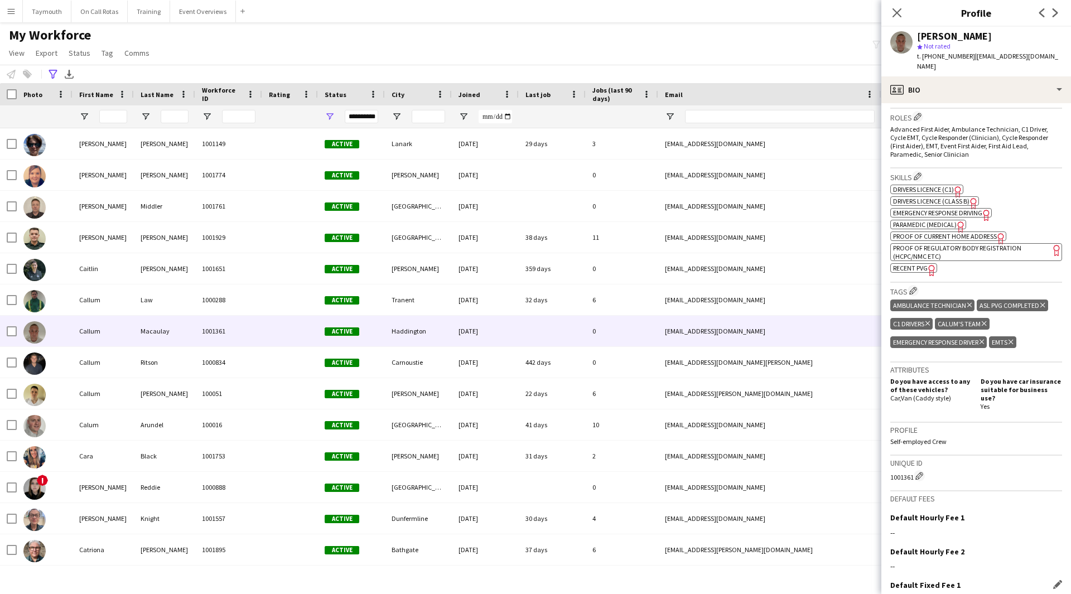
scroll to position [421, 0]
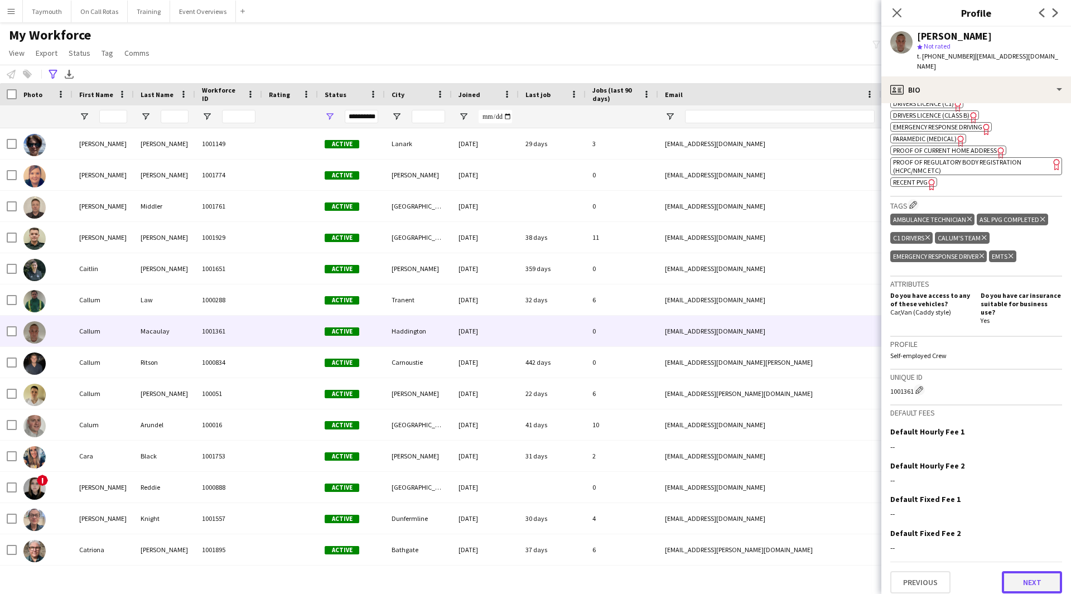
click at [1016, 571] on button "Next" at bounding box center [1032, 582] width 60 height 22
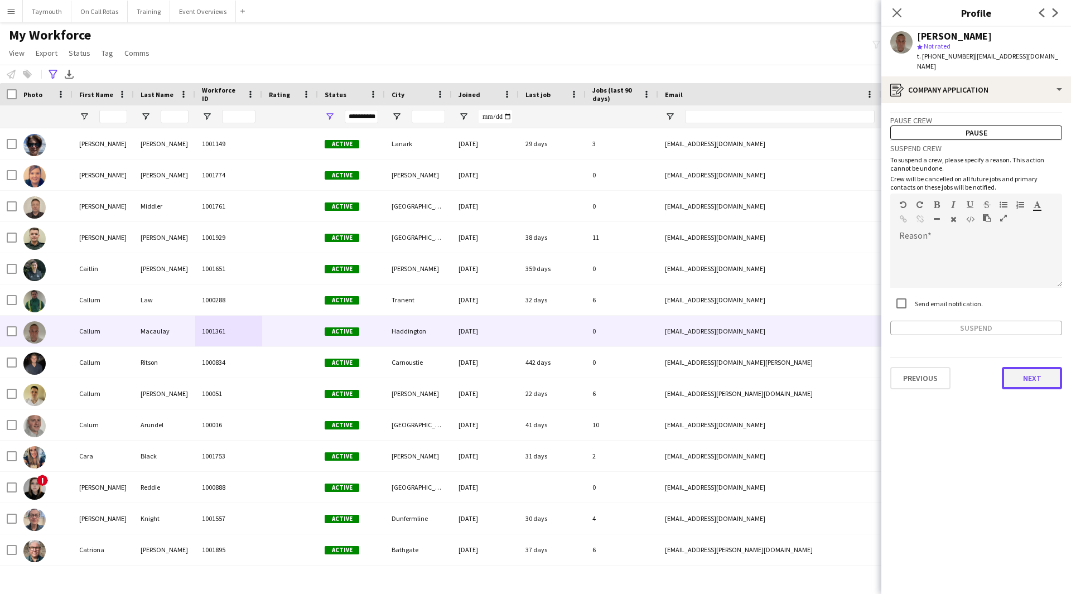
click at [1039, 373] on button "Next" at bounding box center [1032, 378] width 60 height 22
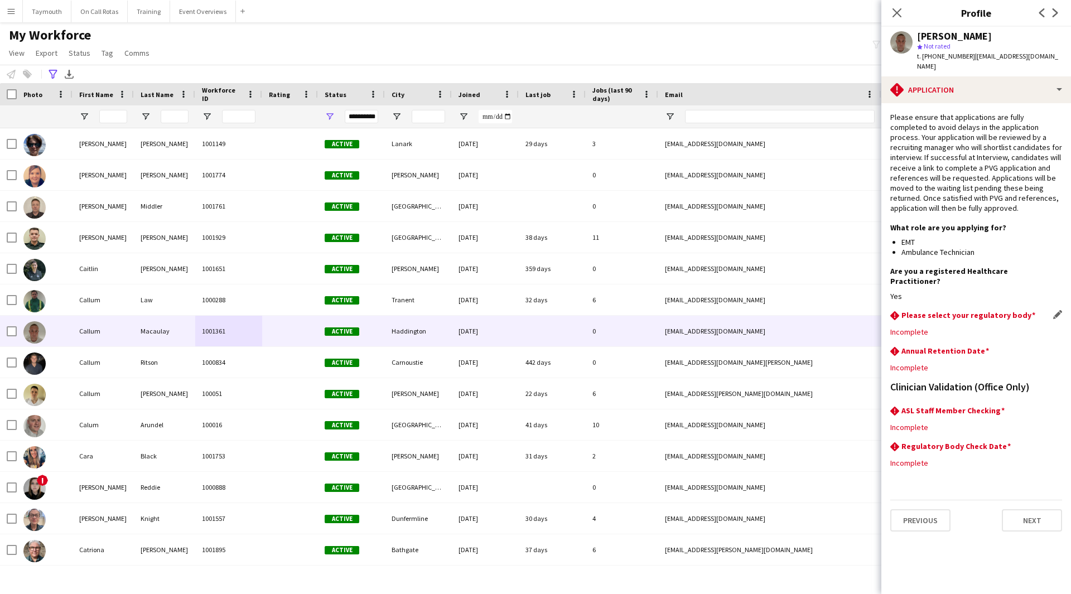
click at [1053, 310] on div "rhombus-alert Please select your regulatory body Edit this field" at bounding box center [976, 316] width 172 height 12
click at [1056, 310] on app-icon "Edit this field" at bounding box center [1057, 314] width 9 height 9
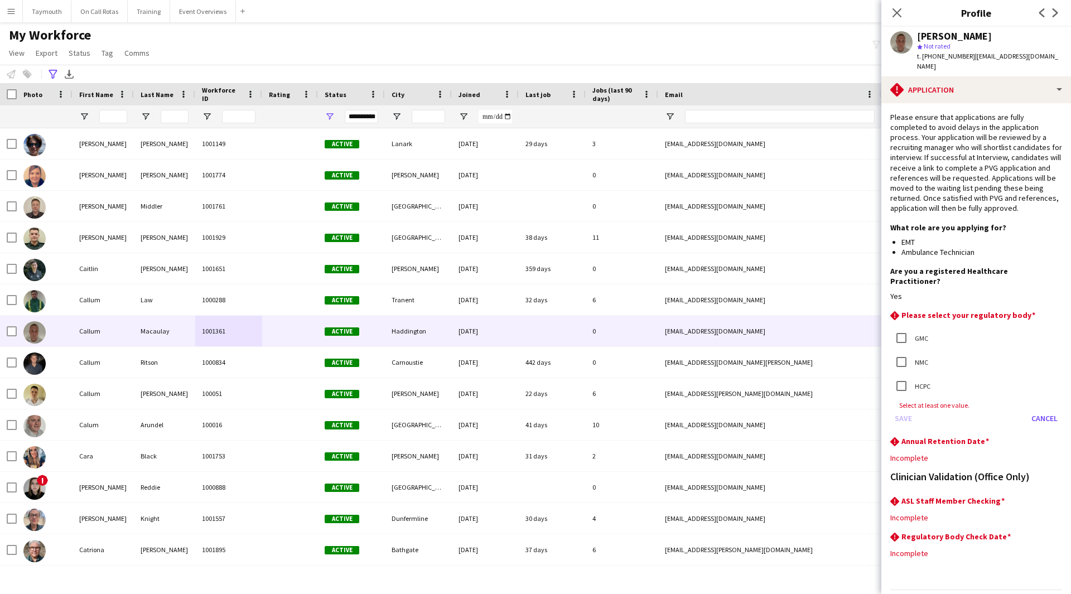
click at [918, 382] on label "HCPC" at bounding box center [922, 386] width 18 height 8
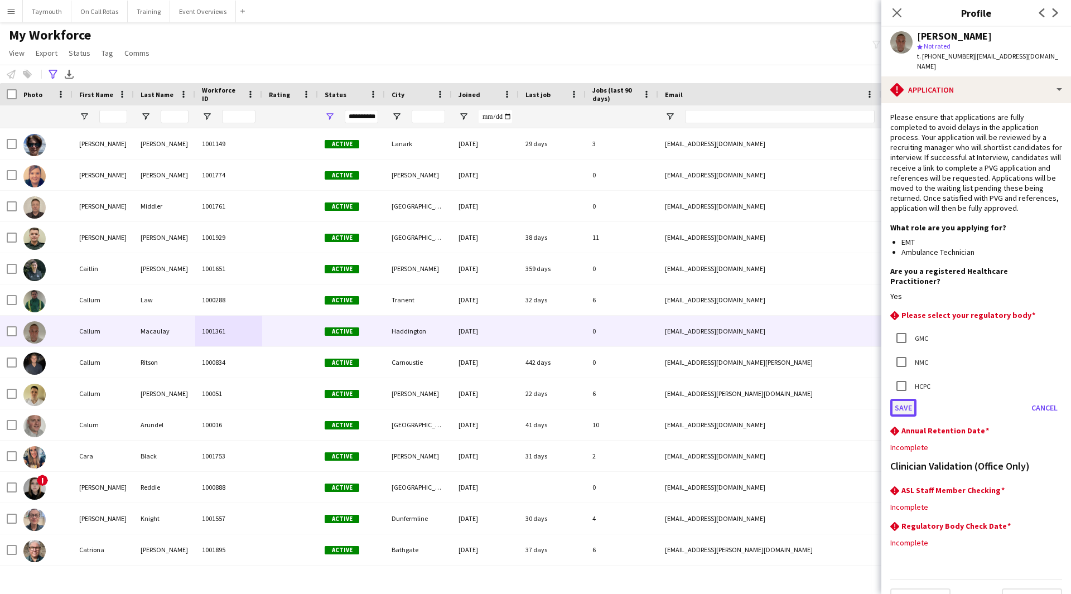
click at [904, 399] on button "Save" at bounding box center [903, 408] width 26 height 18
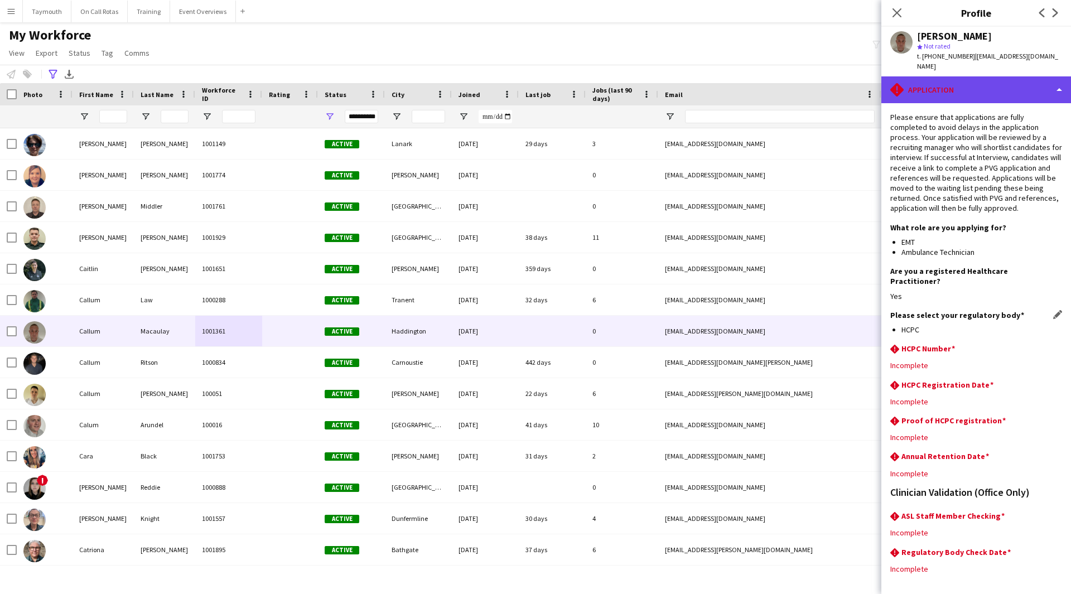
drag, startPoint x: 946, startPoint y: 95, endPoint x: 957, endPoint y: 96, distance: 11.2
click at [946, 95] on div "rhombus-alert Application" at bounding box center [976, 89] width 190 height 27
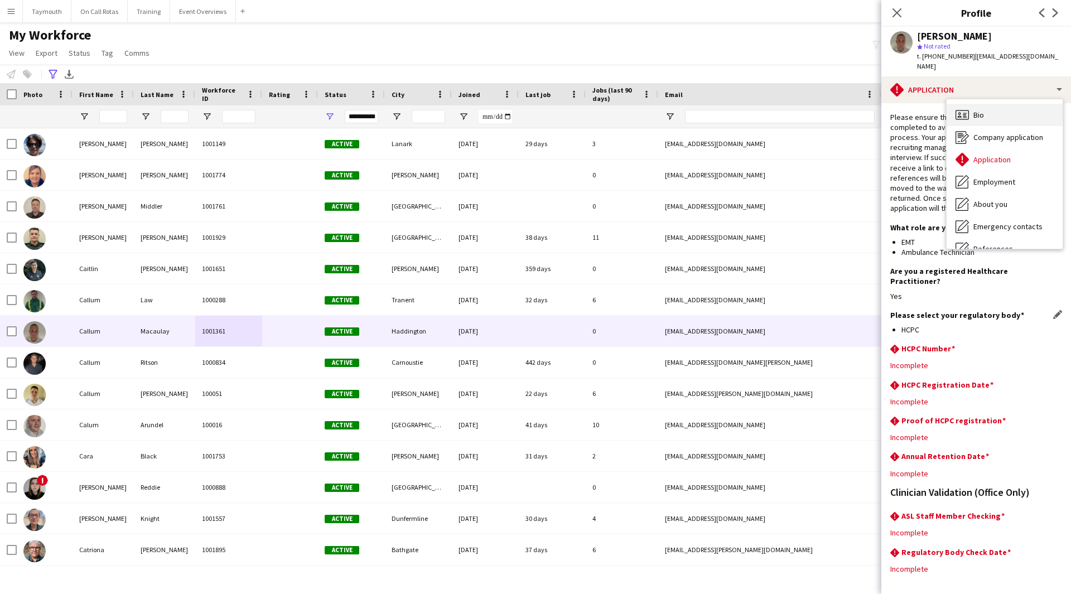
click at [984, 120] on div "Bio Bio" at bounding box center [1005, 115] width 116 height 22
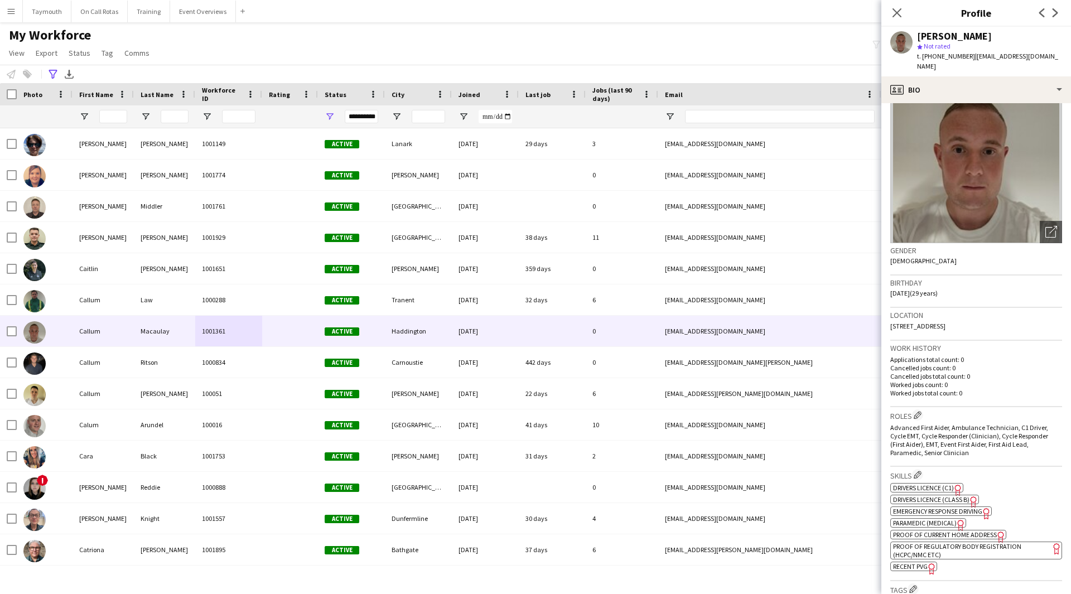
scroll to position [56, 0]
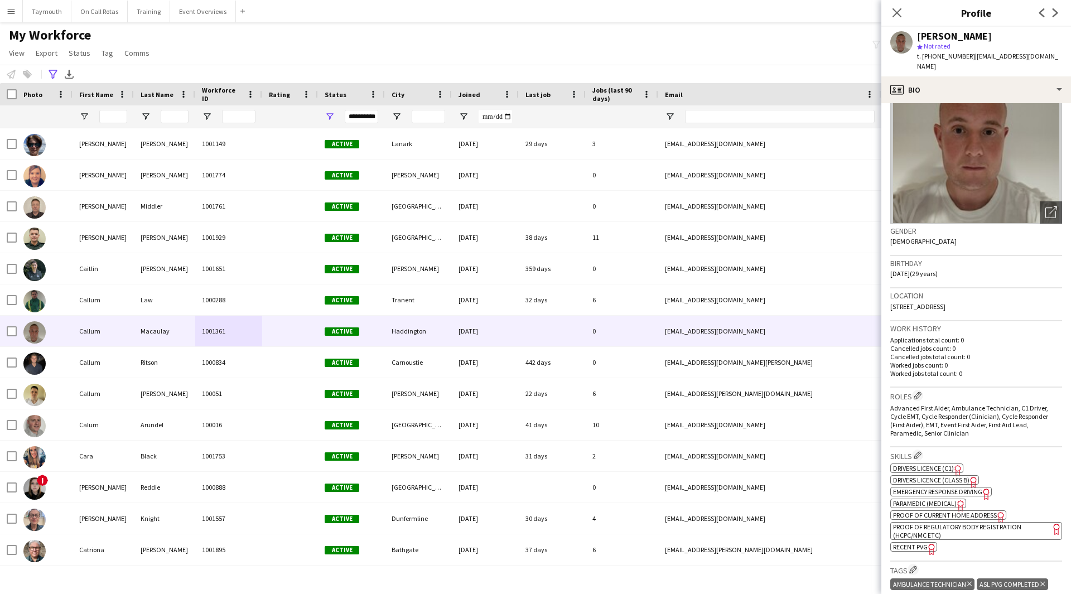
click at [933, 531] on span "Proof of Regulatory Body Registration (HCPC/NMC etc)" at bounding box center [957, 531] width 128 height 17
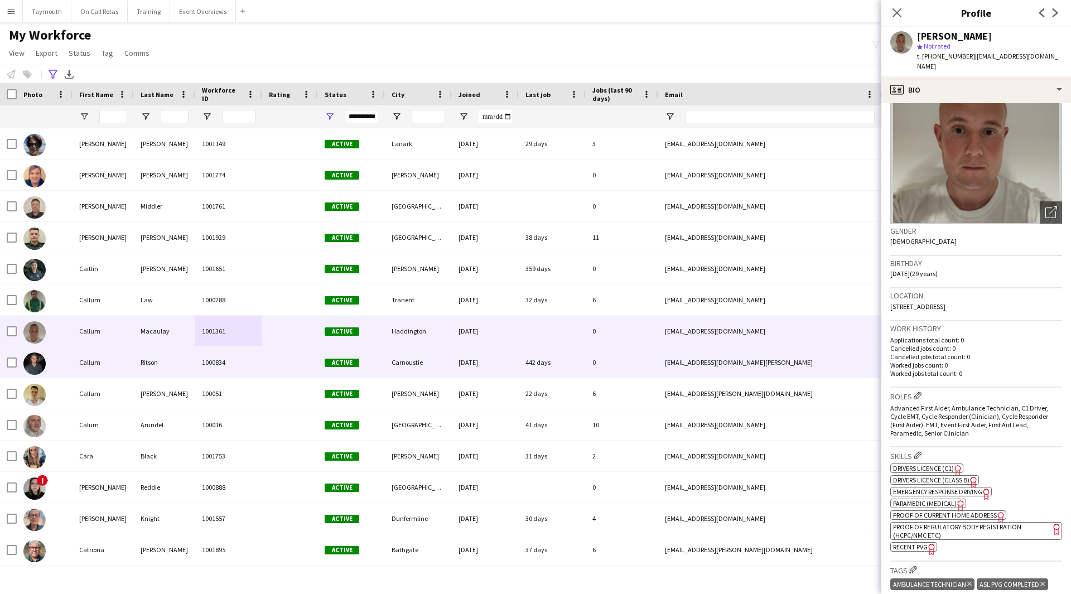
drag, startPoint x: 155, startPoint y: 368, endPoint x: 415, endPoint y: 374, distance: 260.6
click at [155, 368] on div "Ritson" at bounding box center [164, 362] width 61 height 31
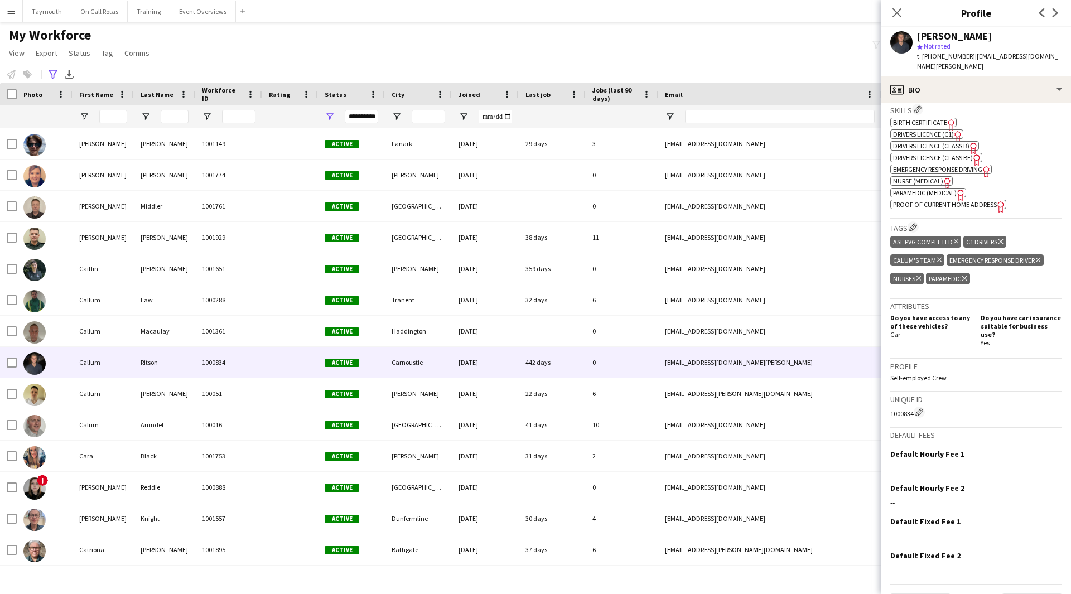
scroll to position [430, 0]
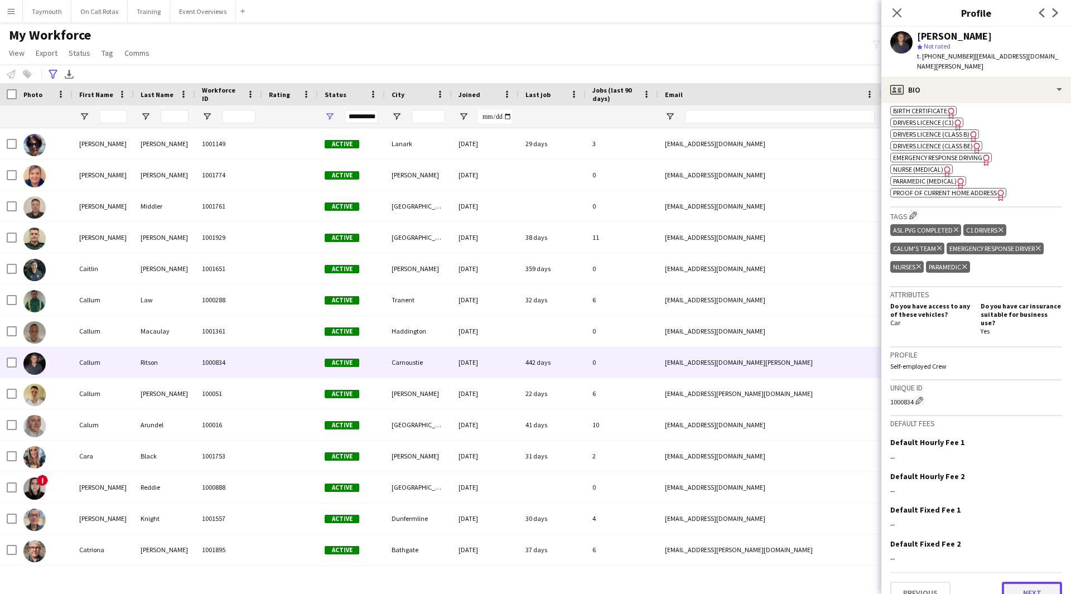
click at [1045, 582] on button "Next" at bounding box center [1032, 593] width 60 height 22
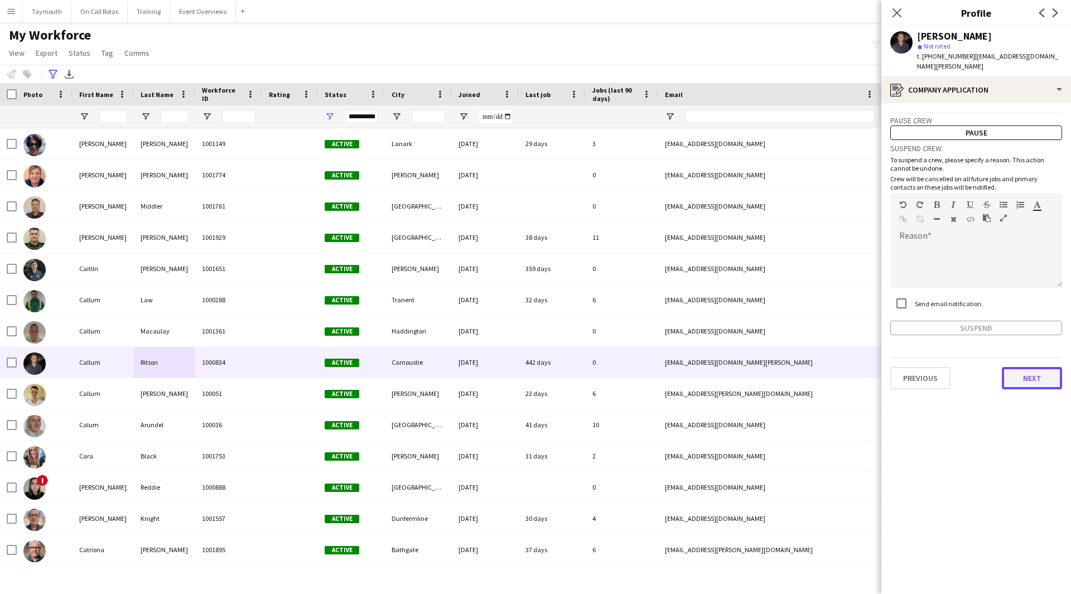
click at [1016, 367] on button "Next" at bounding box center [1032, 378] width 60 height 22
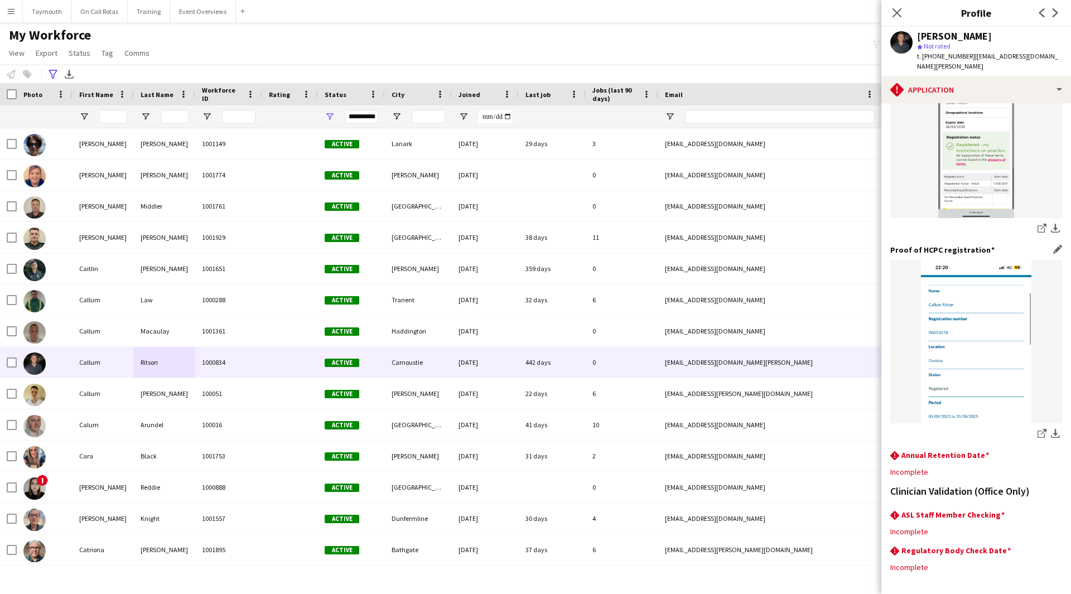
scroll to position [509, 0]
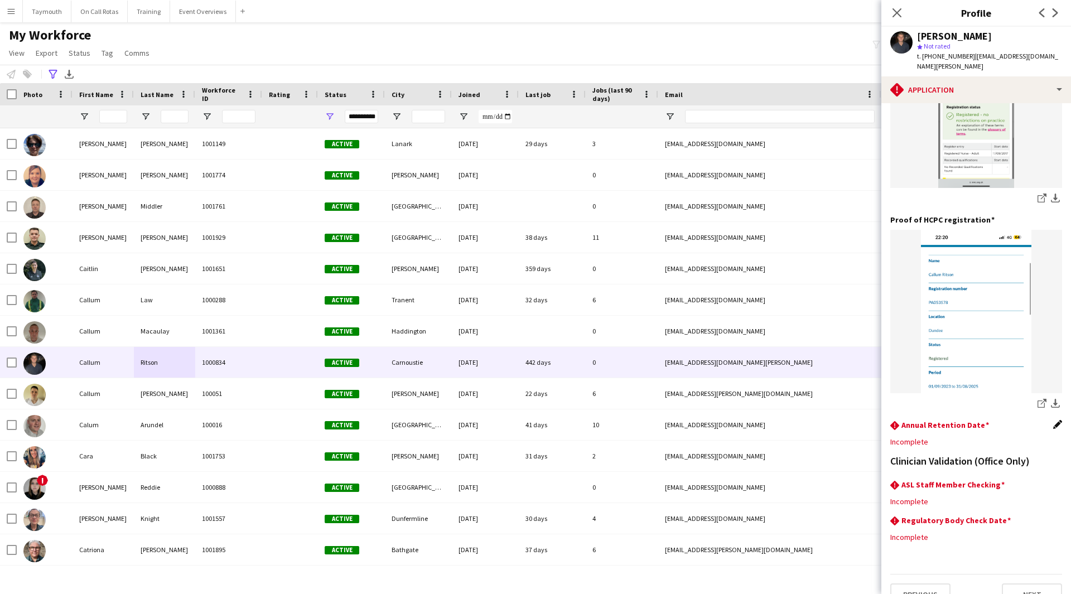
click at [1053, 420] on app-icon "Edit this field" at bounding box center [1057, 424] width 9 height 9
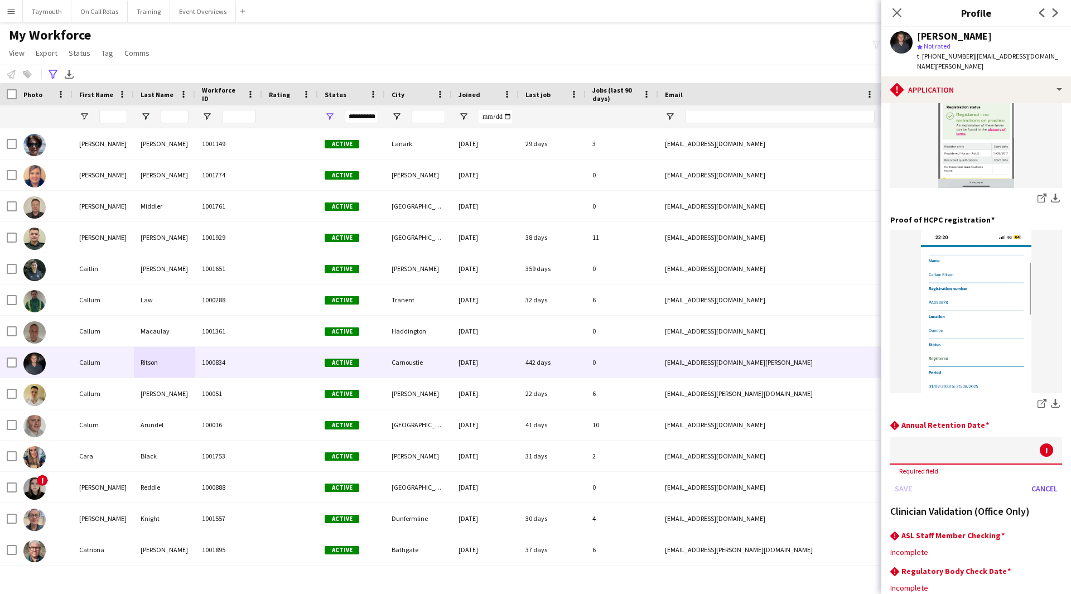
click at [939, 427] on body "Menu Boards Boards Boards All jobs Status Workforce Workforce My Workforce Recr…" at bounding box center [535, 297] width 1071 height 594
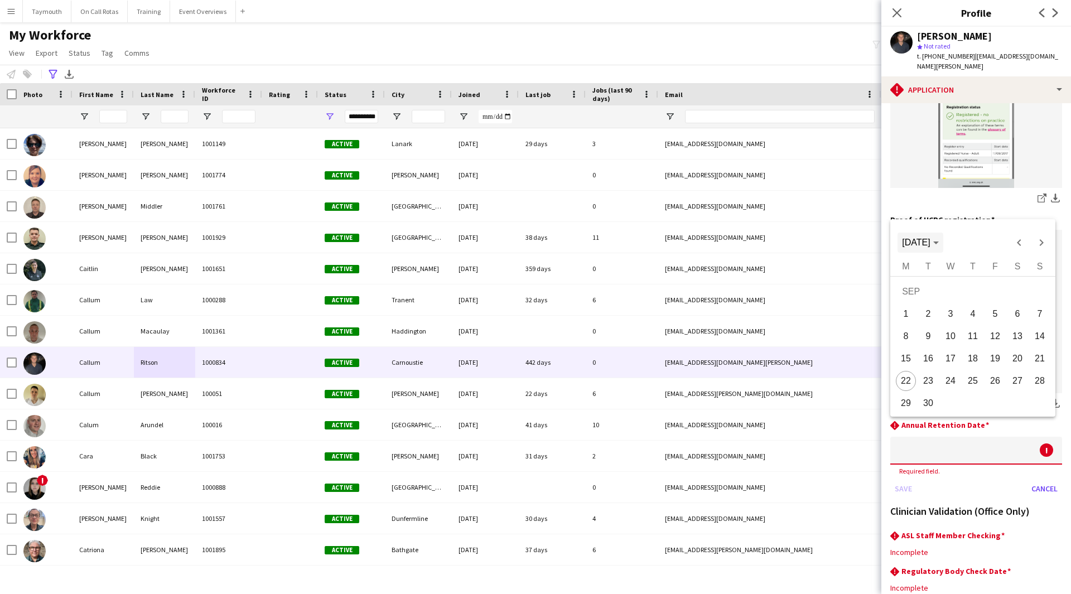
click at [926, 237] on span "Choose month and year" at bounding box center [920, 242] width 45 height 27
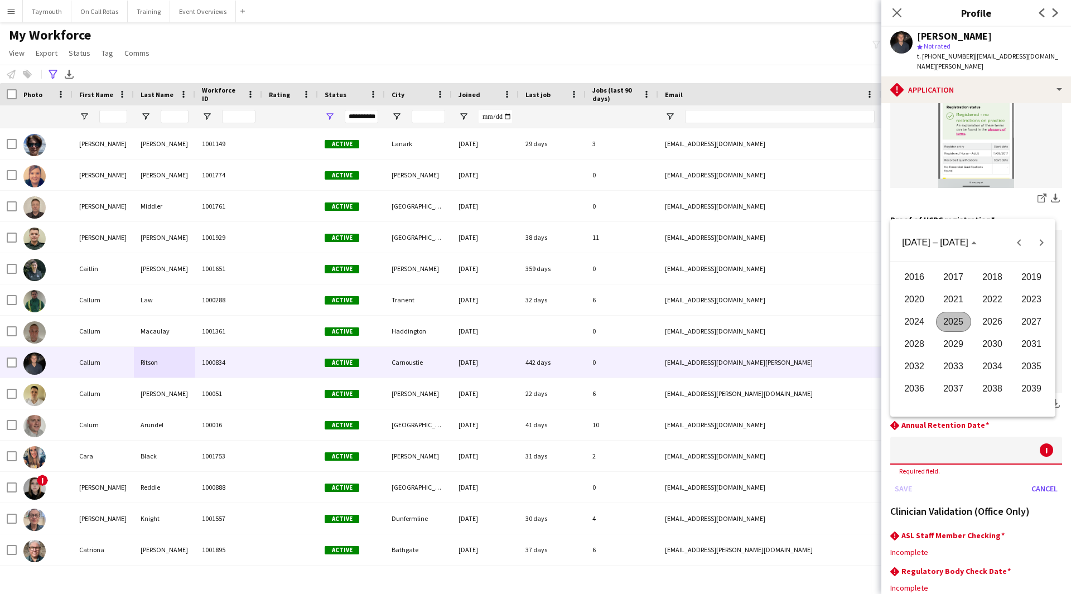
click at [1028, 321] on span "2027" at bounding box center [1031, 322] width 35 height 20
drag, startPoint x: 1034, startPoint y: 322, endPoint x: 963, endPoint y: 470, distance: 163.9
click at [1034, 321] on span "AUG" at bounding box center [1031, 322] width 35 height 20
click at [932, 401] on span "31" at bounding box center [928, 406] width 20 height 20
type input "**********"
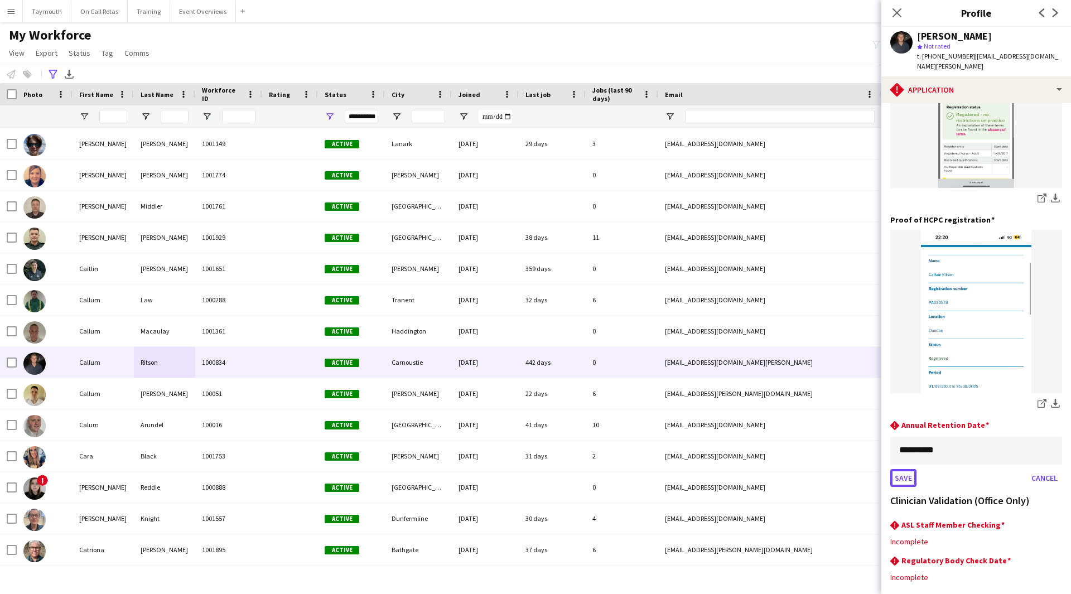
drag, startPoint x: 907, startPoint y: 462, endPoint x: 883, endPoint y: 451, distance: 26.5
click at [907, 469] on button "Save" at bounding box center [903, 478] width 26 height 18
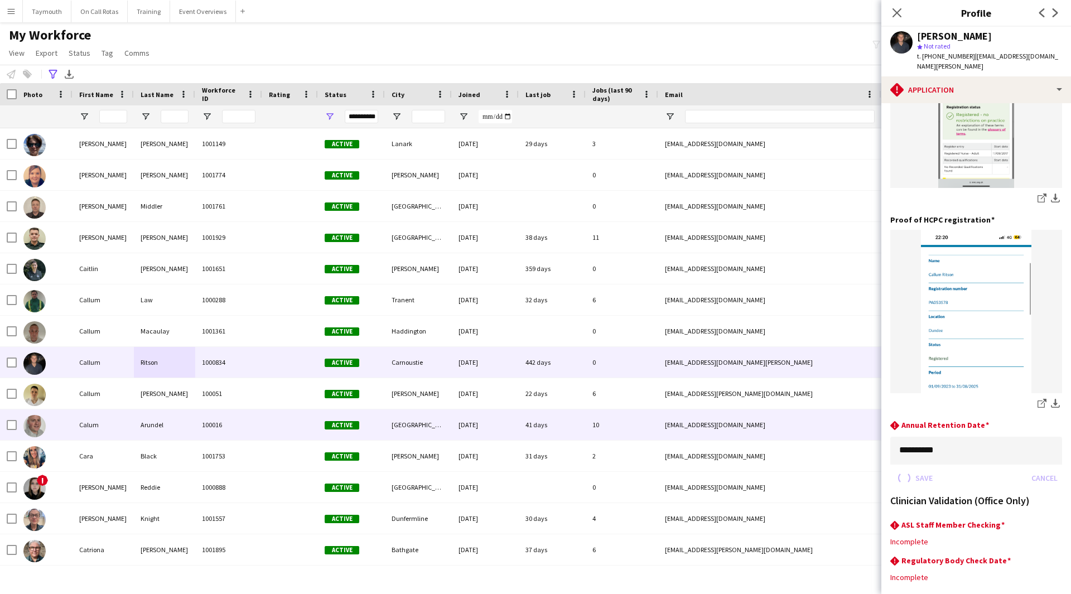
scroll to position [507, 0]
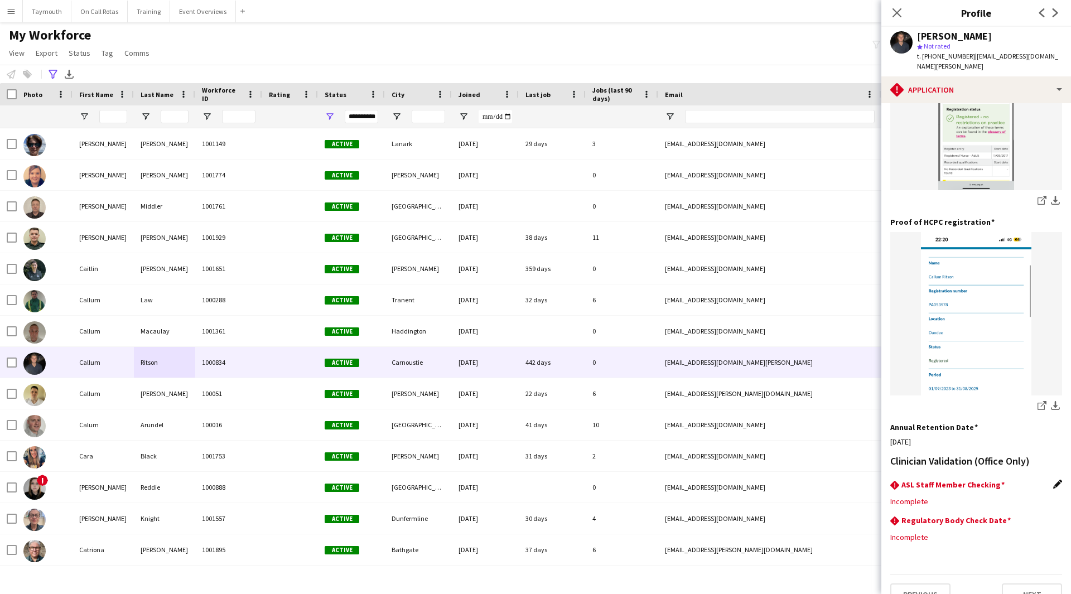
click at [1053, 480] on app-icon "Edit this field" at bounding box center [1057, 484] width 9 height 9
click at [929, 497] on div at bounding box center [965, 510] width 150 height 27
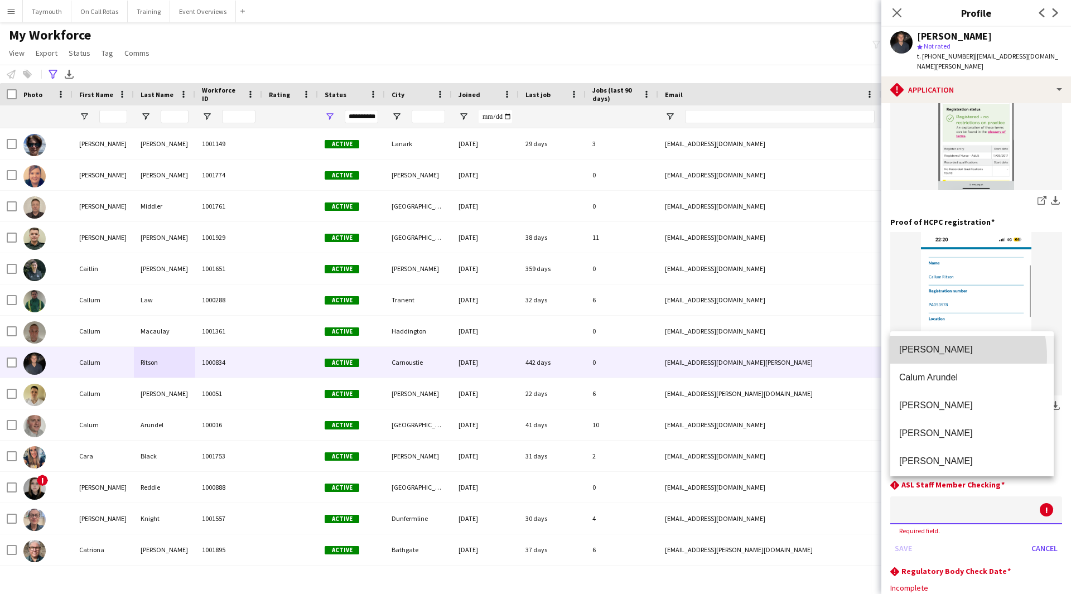
click at [934, 356] on mat-option "Lois Irvine" at bounding box center [971, 350] width 163 height 28
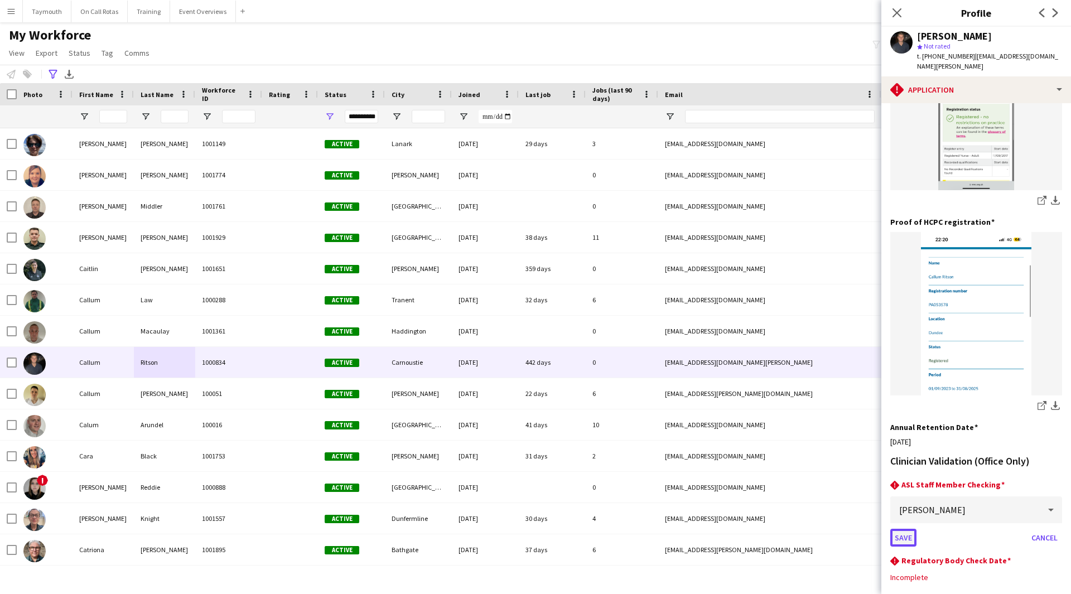
click at [893, 529] on button "Save" at bounding box center [903, 538] width 26 height 18
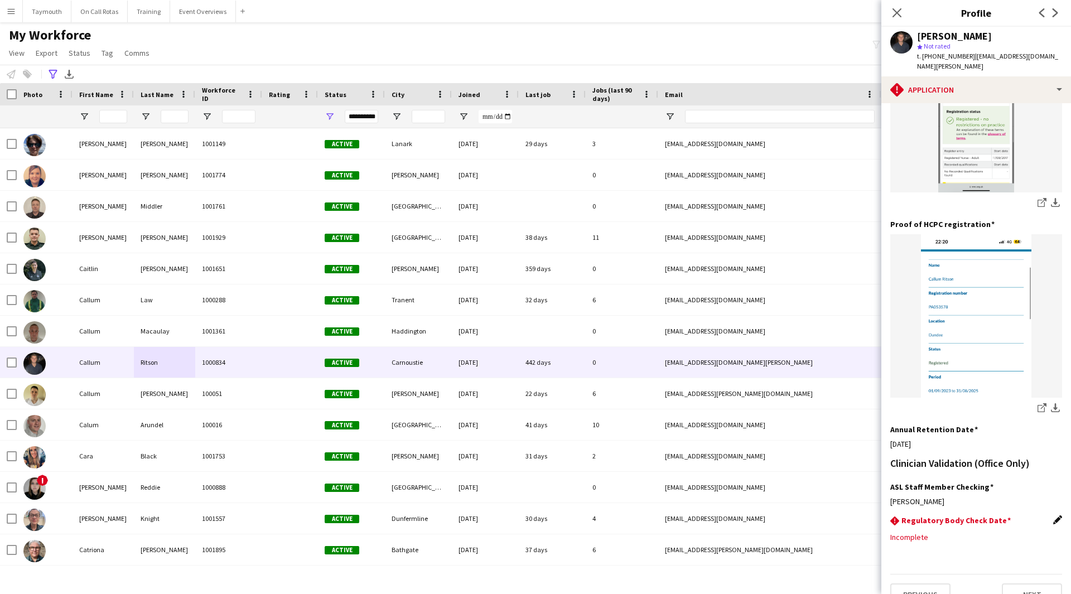
click at [1053, 515] on app-icon "Edit this field" at bounding box center [1057, 519] width 9 height 9
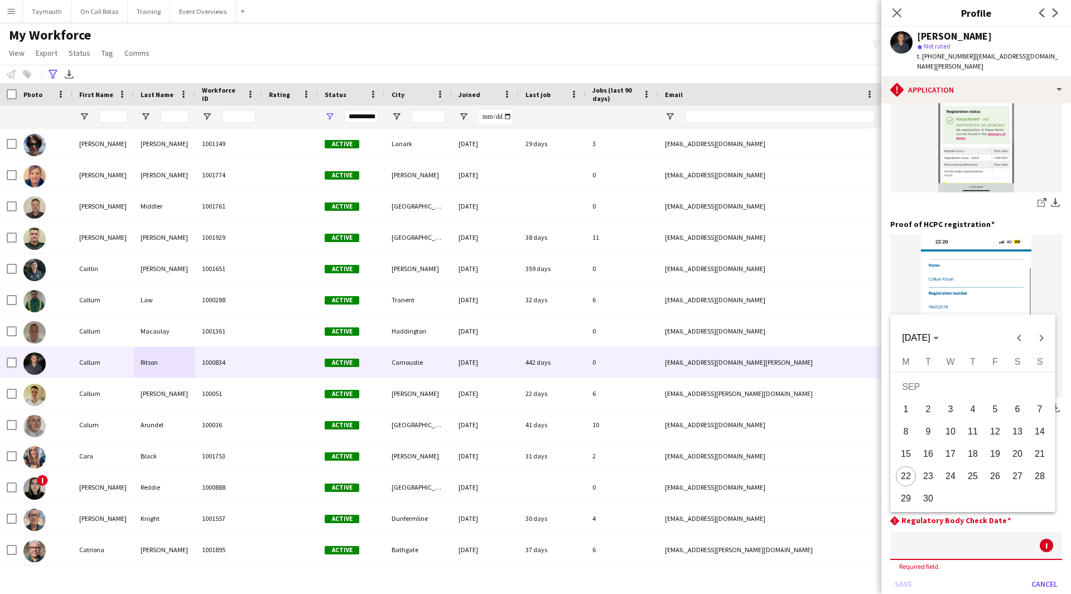
click at [958, 521] on body "Menu Boards Boards Boards All jobs Status Workforce Workforce My Workforce Recr…" at bounding box center [535, 297] width 1071 height 594
click at [925, 339] on span "[DATE]" at bounding box center [916, 337] width 28 height 9
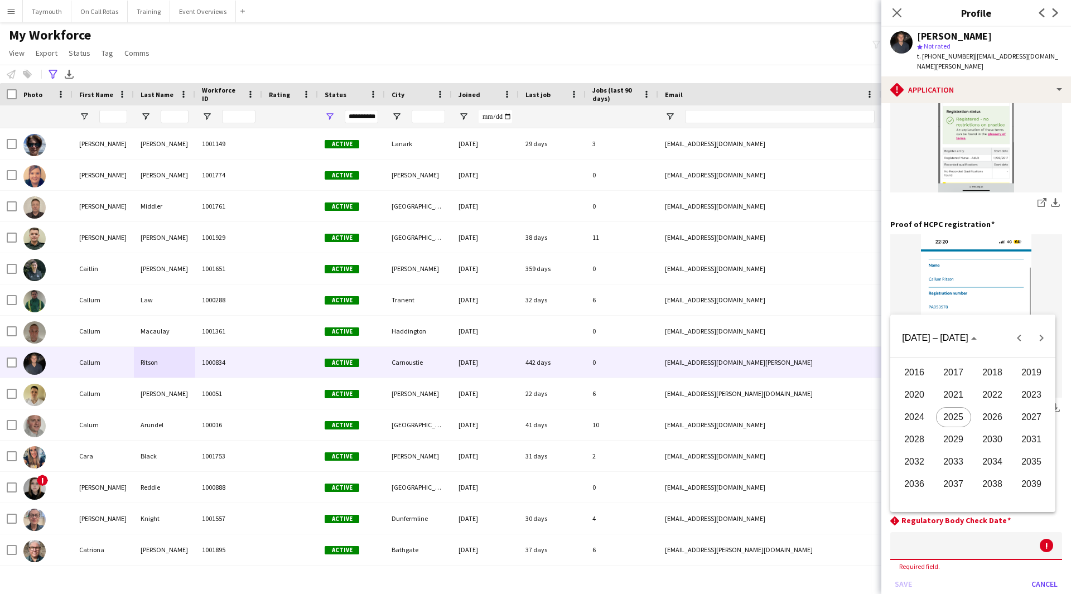
click at [1028, 414] on span "2027" at bounding box center [1031, 417] width 35 height 20
click at [1018, 415] on span "AUG" at bounding box center [1031, 417] width 35 height 20
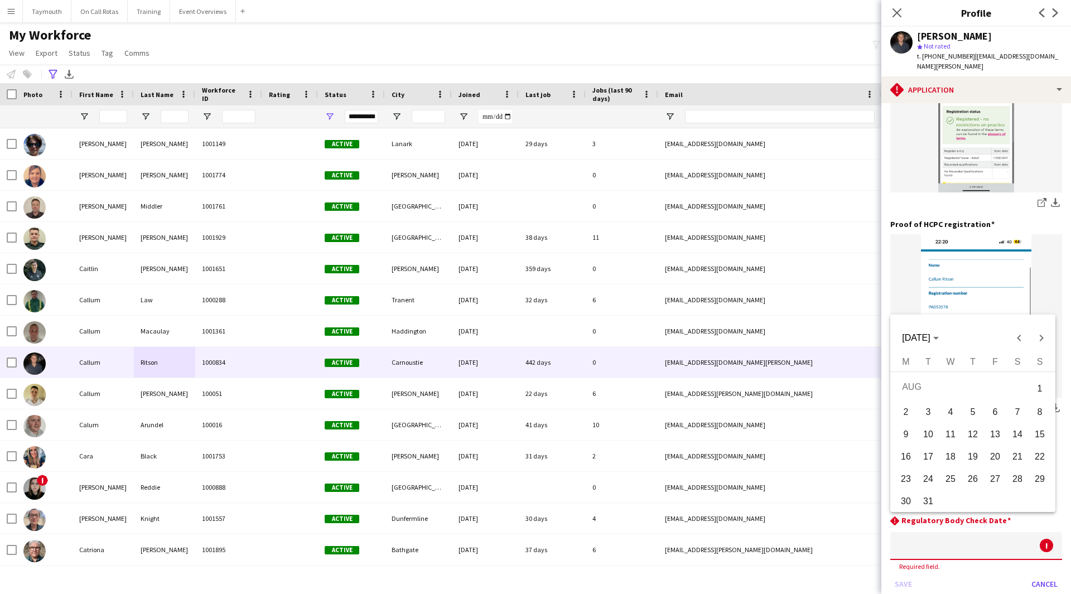
click at [933, 495] on span "31" at bounding box center [928, 501] width 20 height 20
type input "**********"
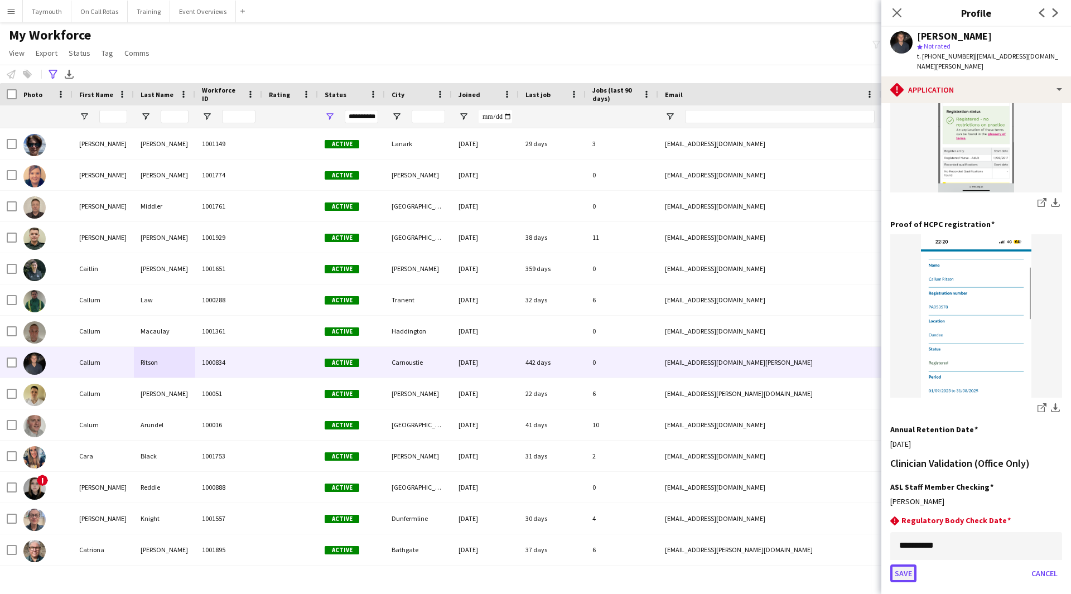
click at [914, 565] on button "Save" at bounding box center [903, 574] width 26 height 18
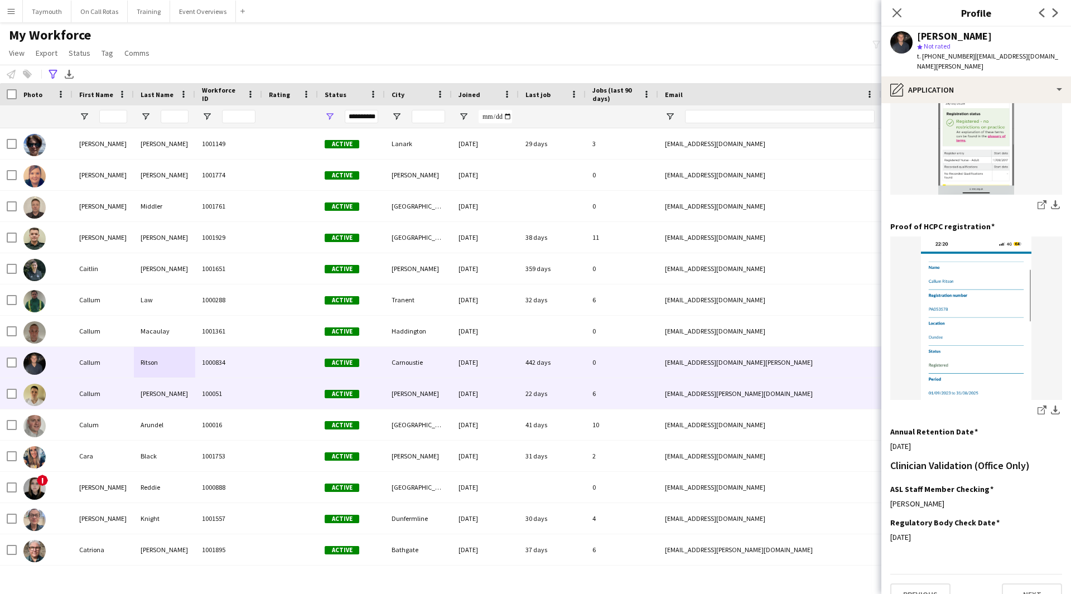
click at [195, 385] on div "Wallace" at bounding box center [164, 393] width 61 height 31
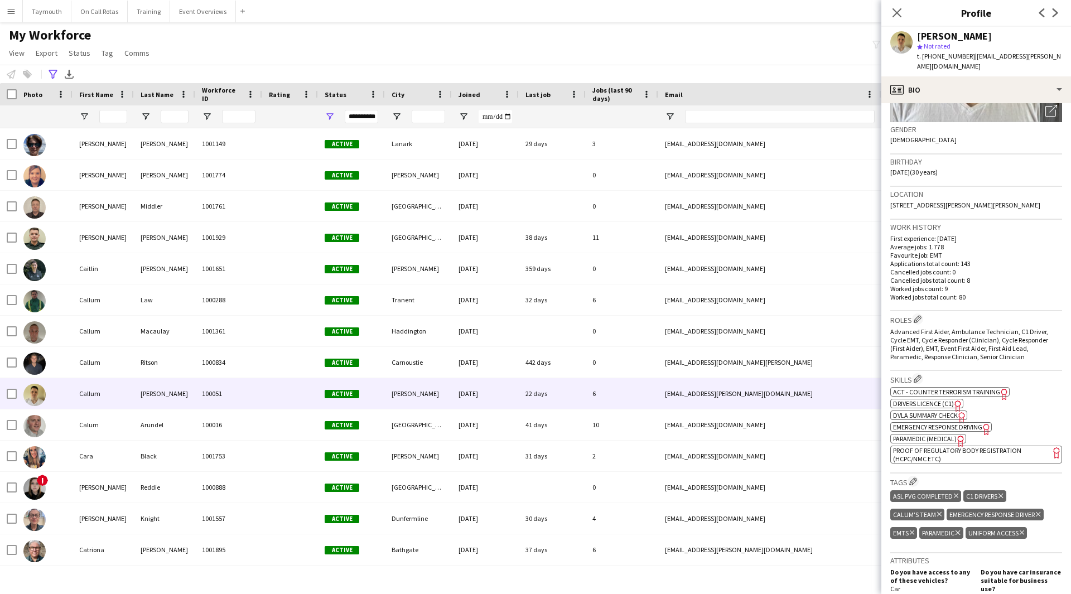
scroll to position [167, 0]
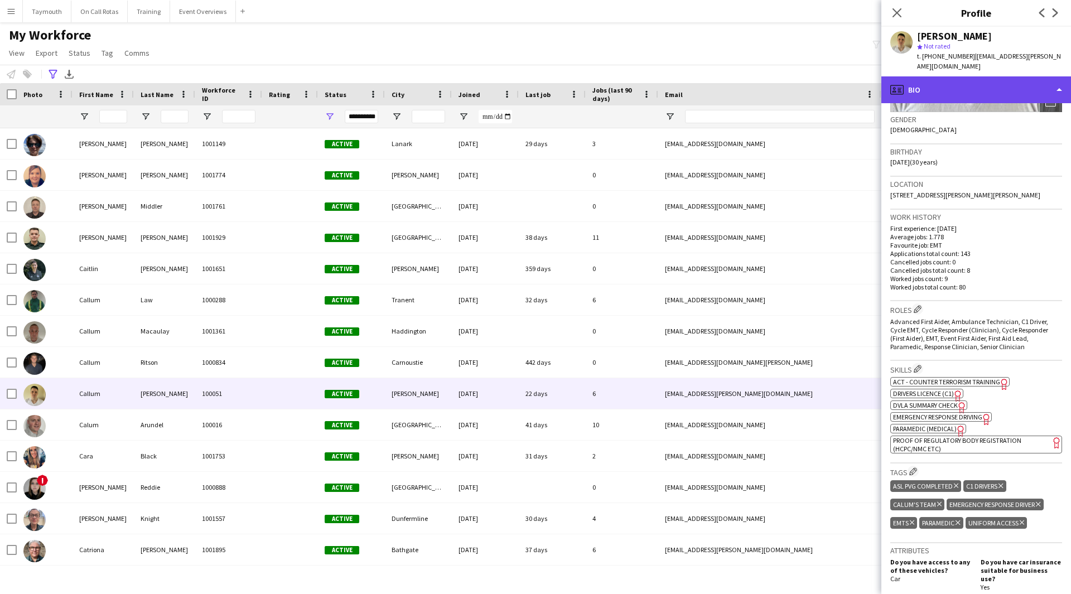
click at [1013, 76] on div "profile Bio" at bounding box center [976, 89] width 190 height 27
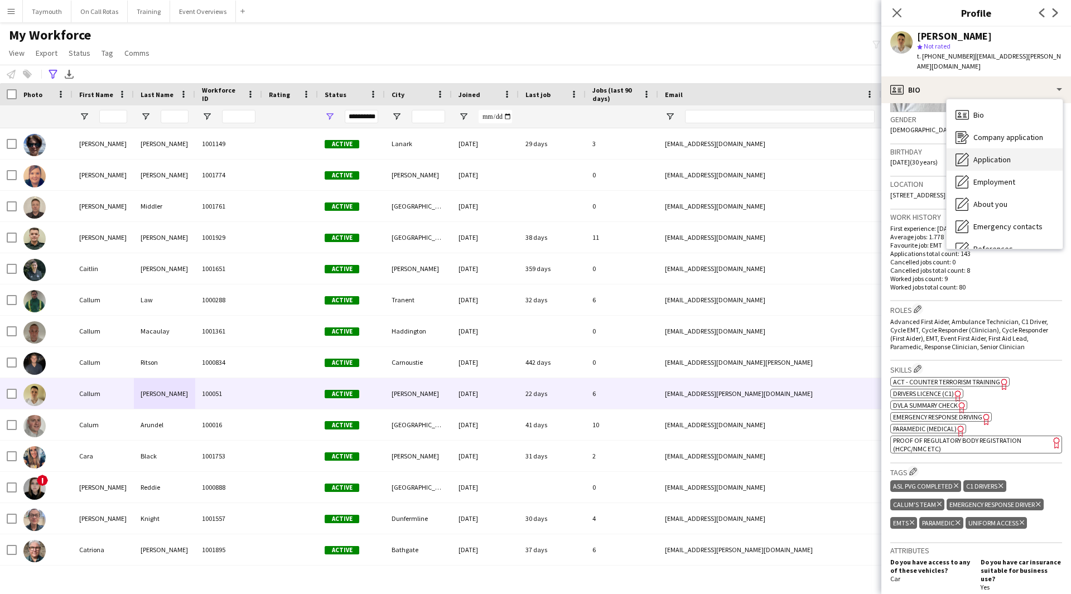
click at [1017, 148] on div "Application Application" at bounding box center [1005, 159] width 116 height 22
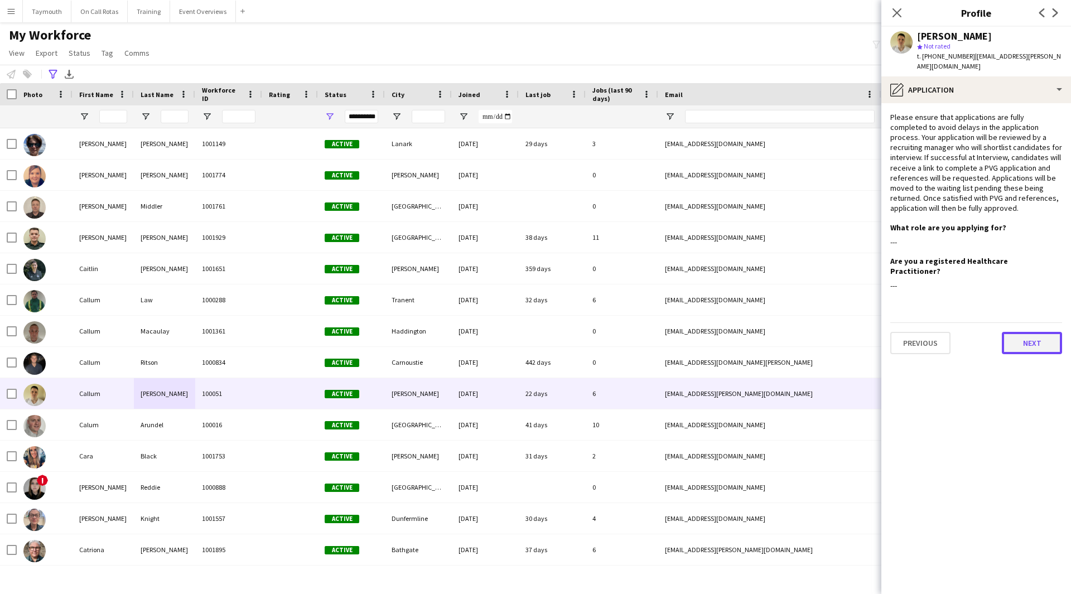
click at [1020, 332] on button "Next" at bounding box center [1032, 343] width 60 height 22
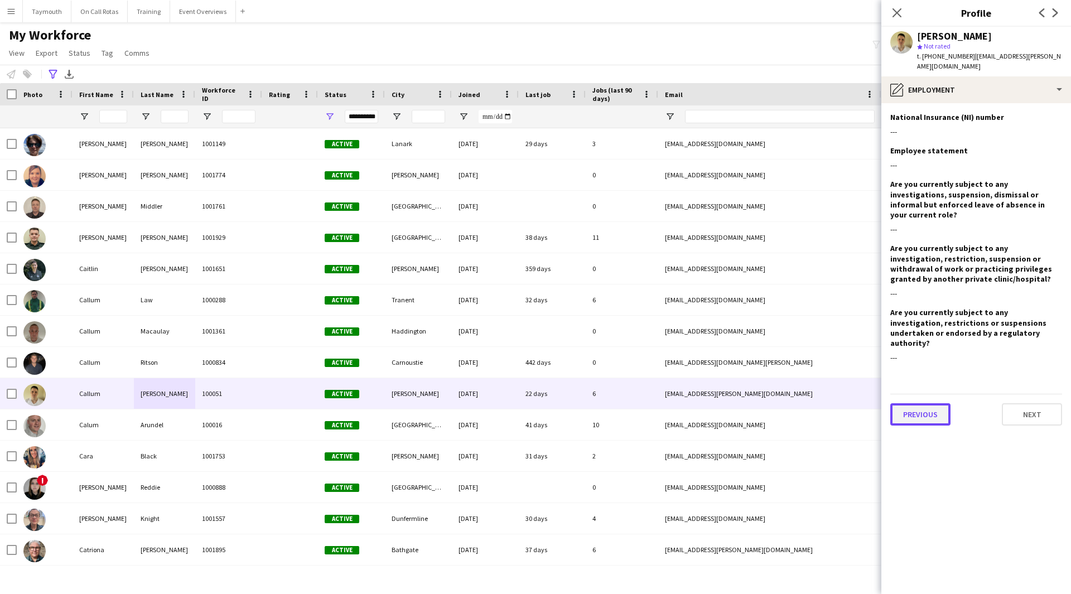
click at [926, 403] on button "Previous" at bounding box center [920, 414] width 60 height 22
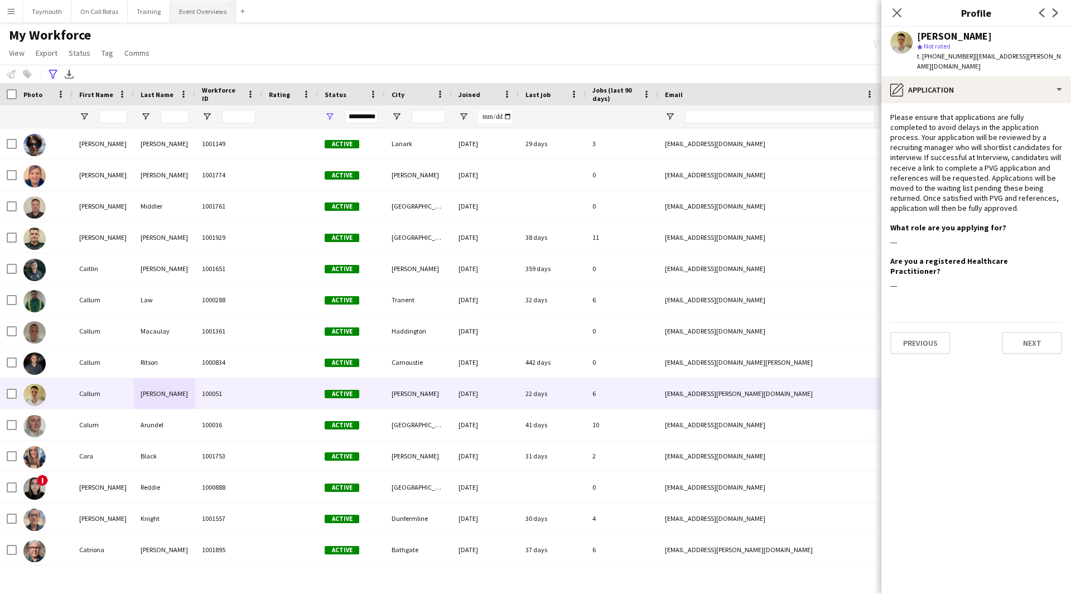
click at [192, 8] on button "Event Overviews Close" at bounding box center [203, 12] width 66 height 22
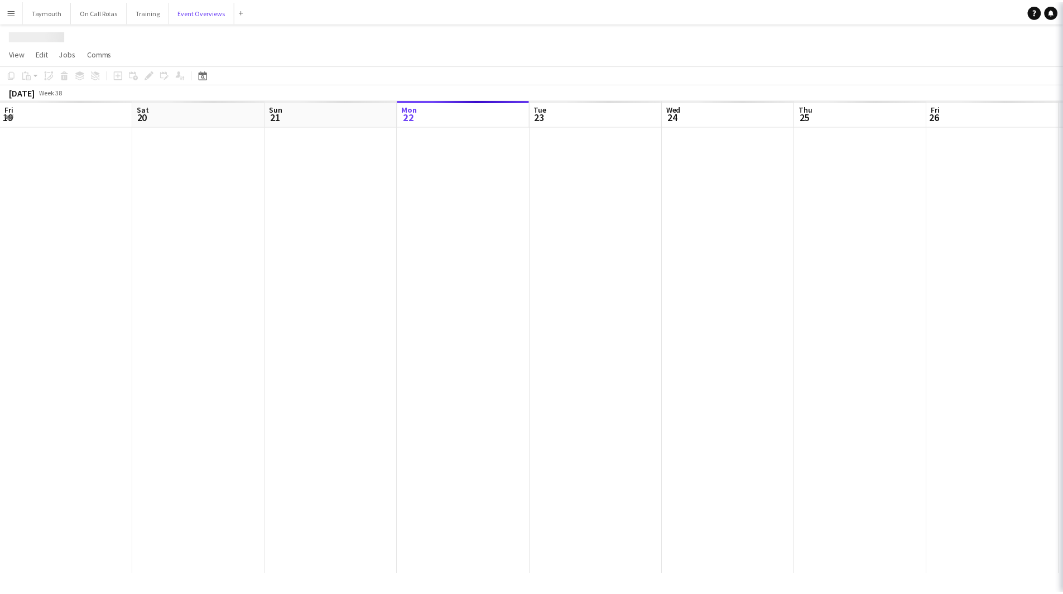
scroll to position [0, 267]
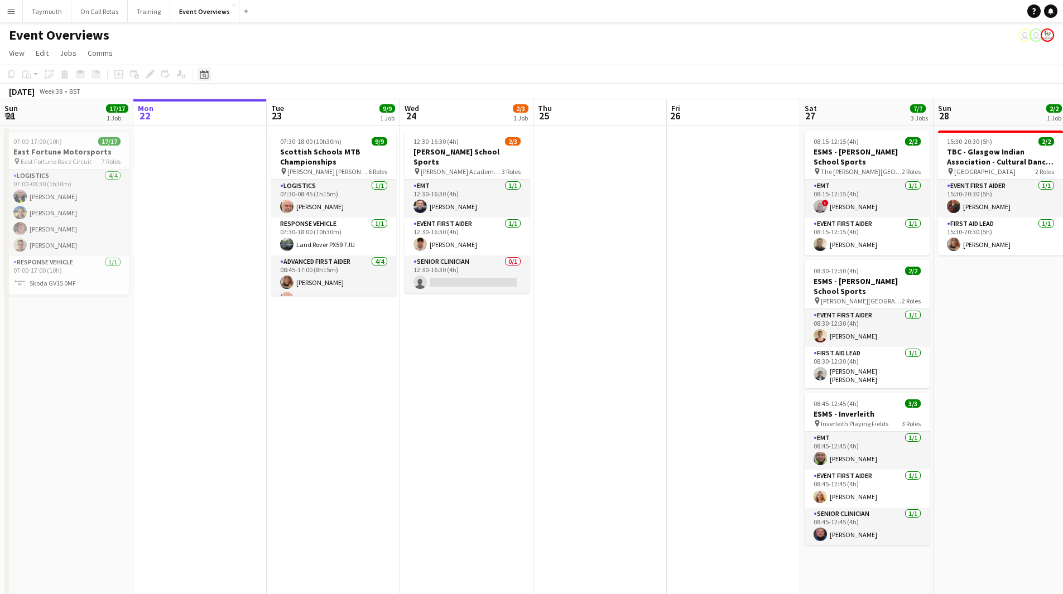
click at [205, 74] on icon at bounding box center [205, 76] width 4 height 4
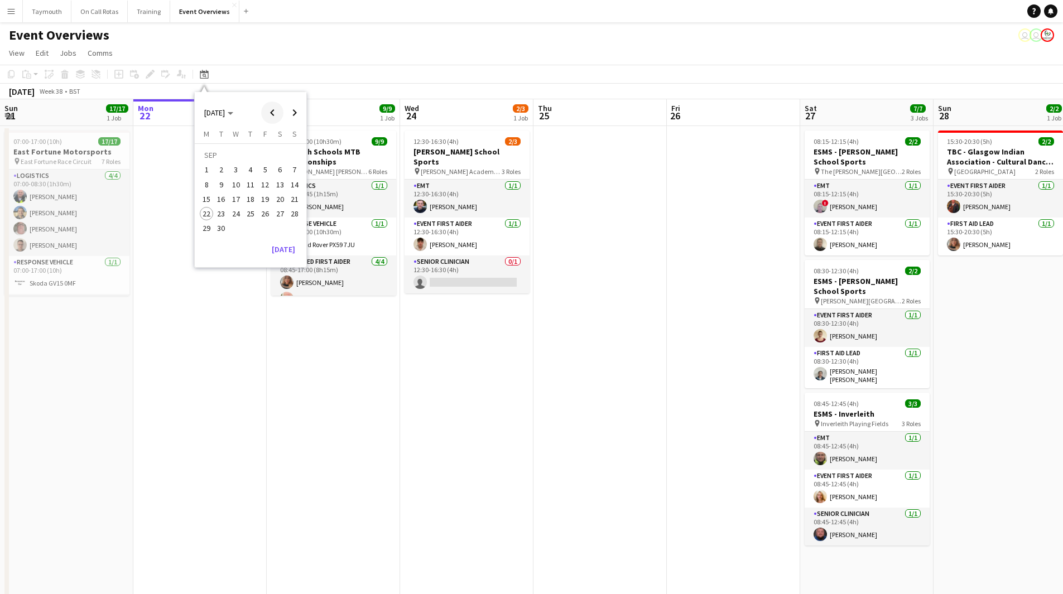
click at [267, 112] on span "Previous month" at bounding box center [272, 113] width 22 height 22
click at [293, 160] on span "1" at bounding box center [294, 157] width 13 height 16
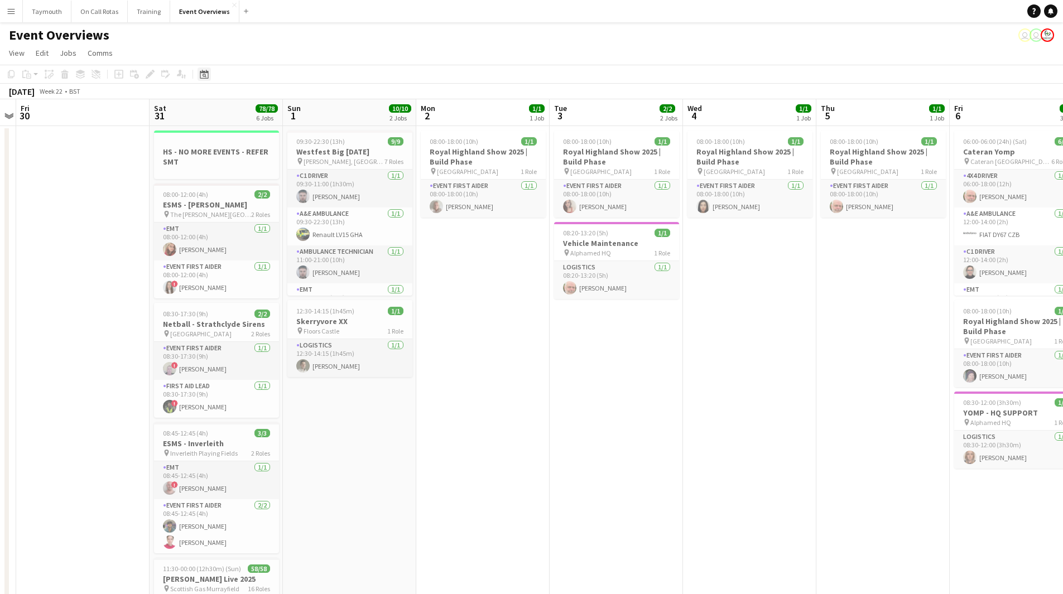
click at [203, 74] on icon "Date picker" at bounding box center [204, 74] width 9 height 9
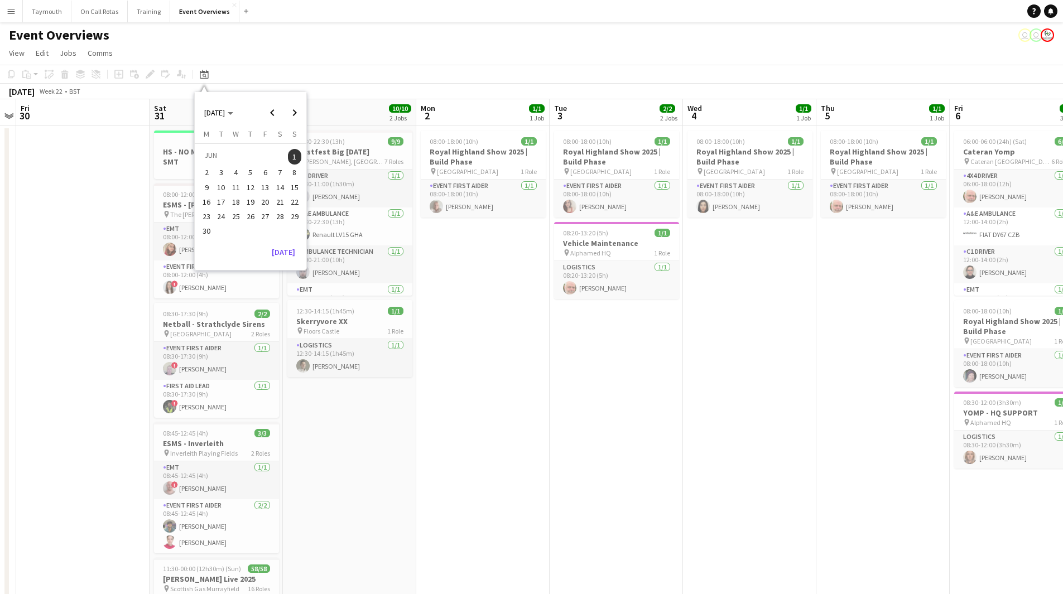
click at [211, 234] on span "30" at bounding box center [206, 231] width 13 height 13
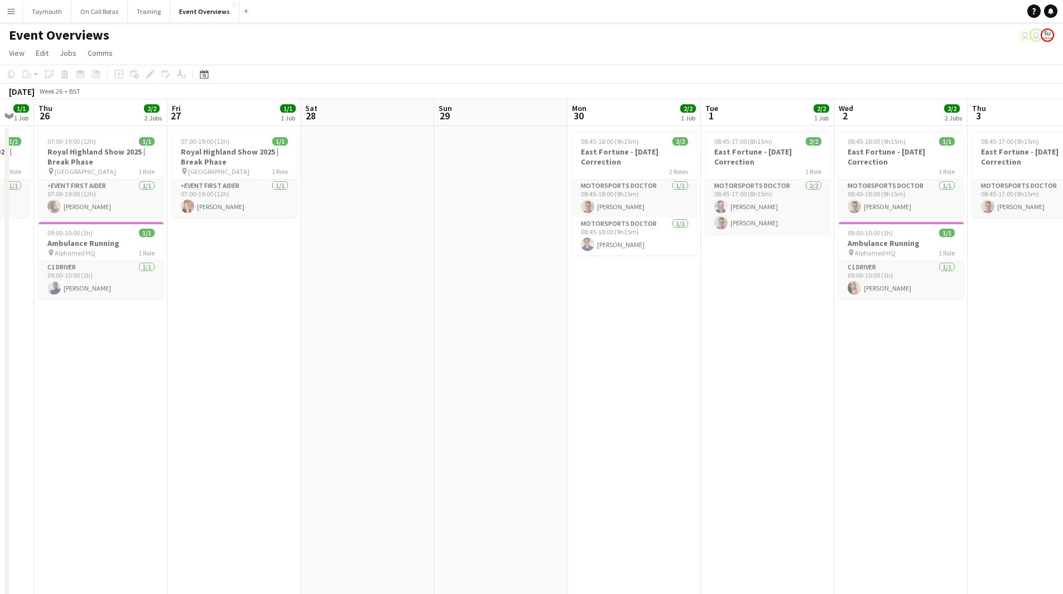
drag, startPoint x: 750, startPoint y: 370, endPoint x: 1071, endPoint y: 364, distance: 320.3
click at [1062, 364] on html "Menu Boards Boards Boards All jobs Status Workforce Workforce My Workforce Recr…" at bounding box center [531, 469] width 1063 height 938
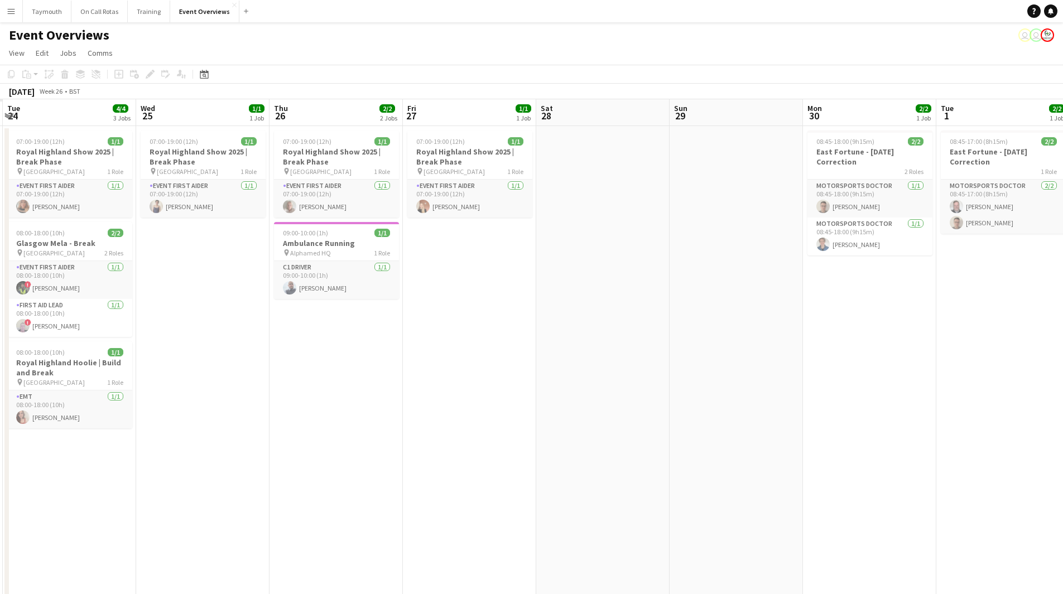
drag, startPoint x: 650, startPoint y: 404, endPoint x: 747, endPoint y: 404, distance: 97.1
click at [747, 404] on app-calendar-viewport "Sun 22 Mon 23 Tue 24 4/4 3 Jobs Wed 25 1/1 1 Job Thu 26 2/2 2 Jobs Fri 27 1/1 1…" at bounding box center [531, 518] width 1063 height 839
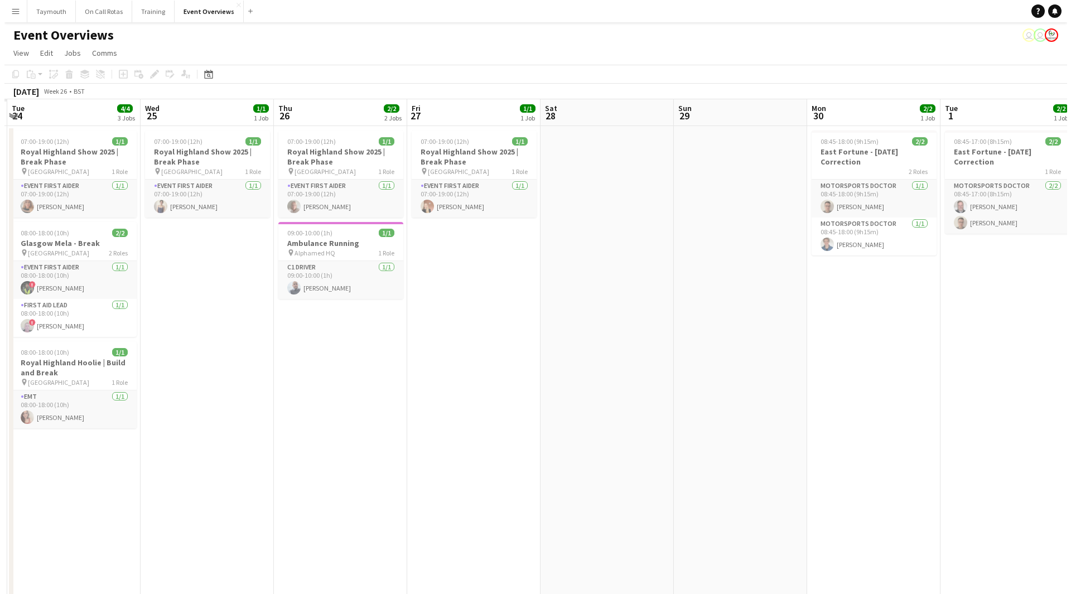
scroll to position [0, 356]
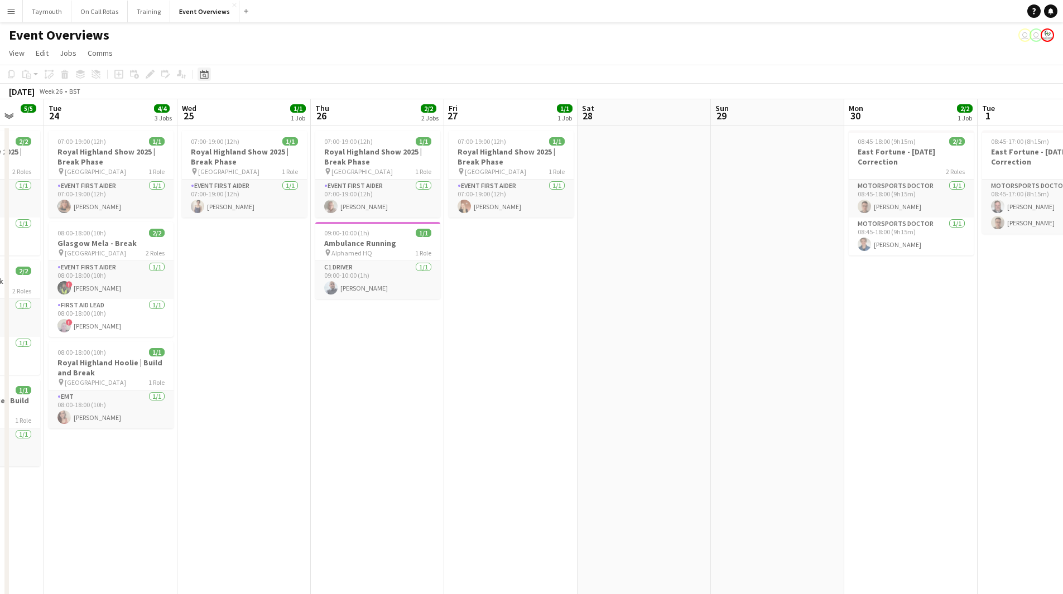
click at [207, 75] on icon "Date picker" at bounding box center [204, 74] width 9 height 9
click at [19, 6] on button "Menu" at bounding box center [11, 11] width 22 height 22
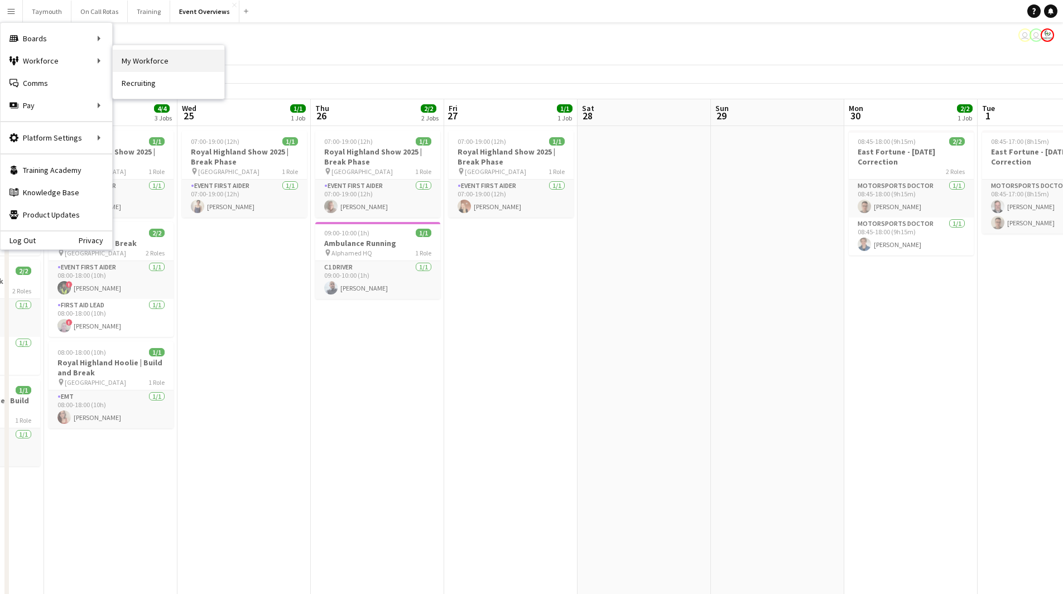
click at [168, 62] on link "My Workforce" at bounding box center [169, 61] width 112 height 22
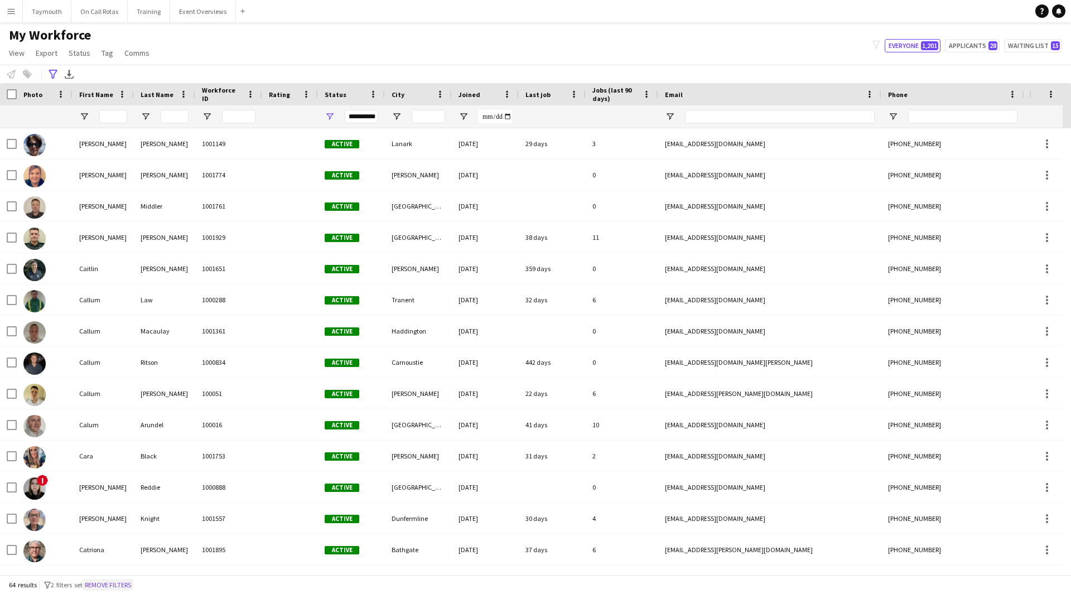
click at [112, 590] on button "Remove filters" at bounding box center [108, 585] width 51 height 12
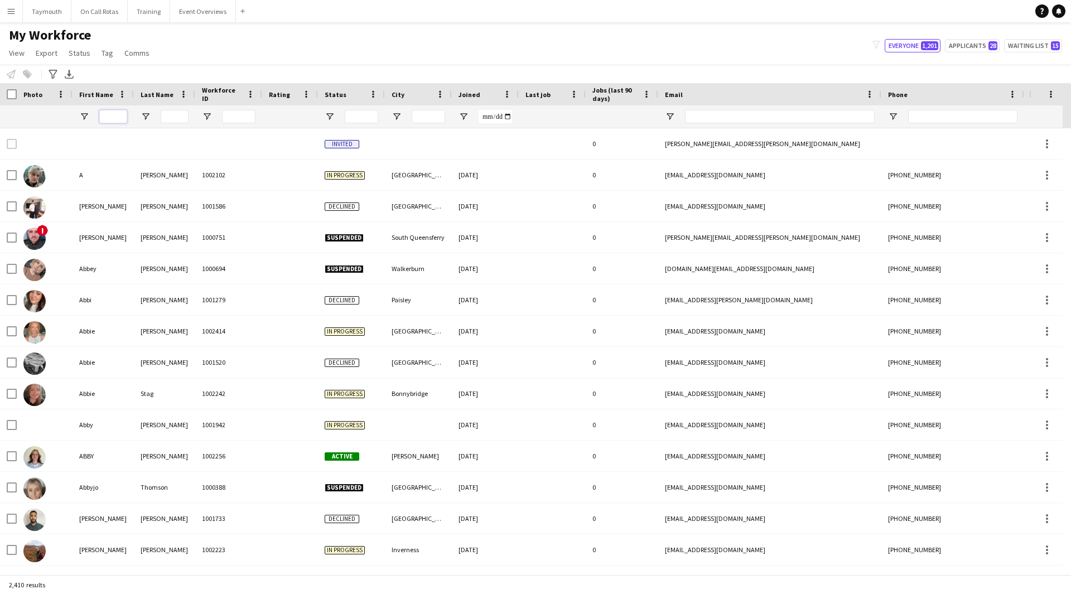
click at [125, 119] on input "First Name Filter Input" at bounding box center [113, 116] width 28 height 13
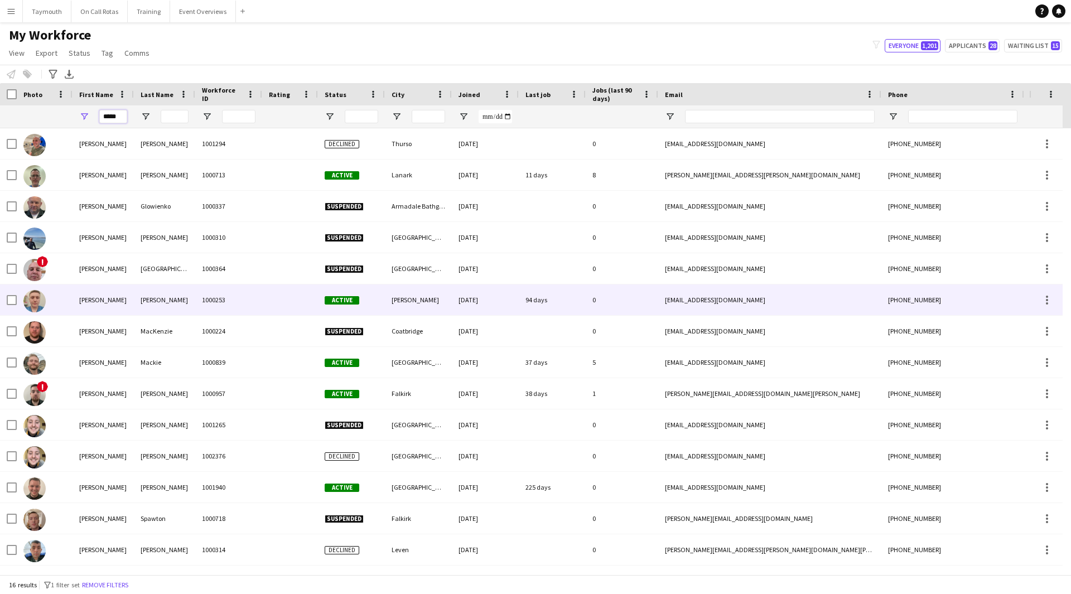
type input "*****"
click at [161, 298] on div "Kerr" at bounding box center [164, 300] width 61 height 31
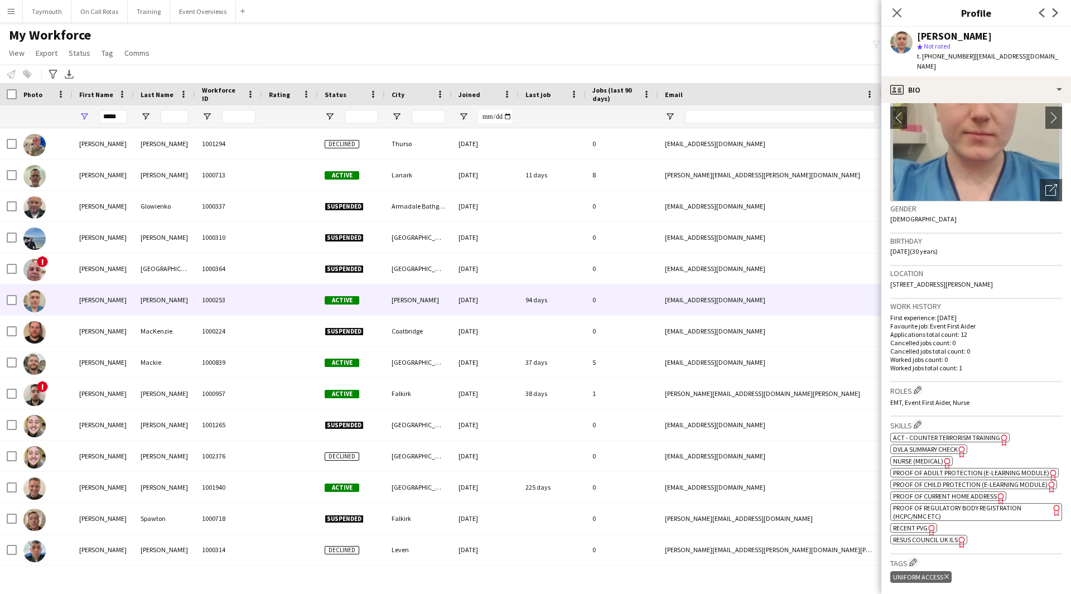
scroll to position [223, 0]
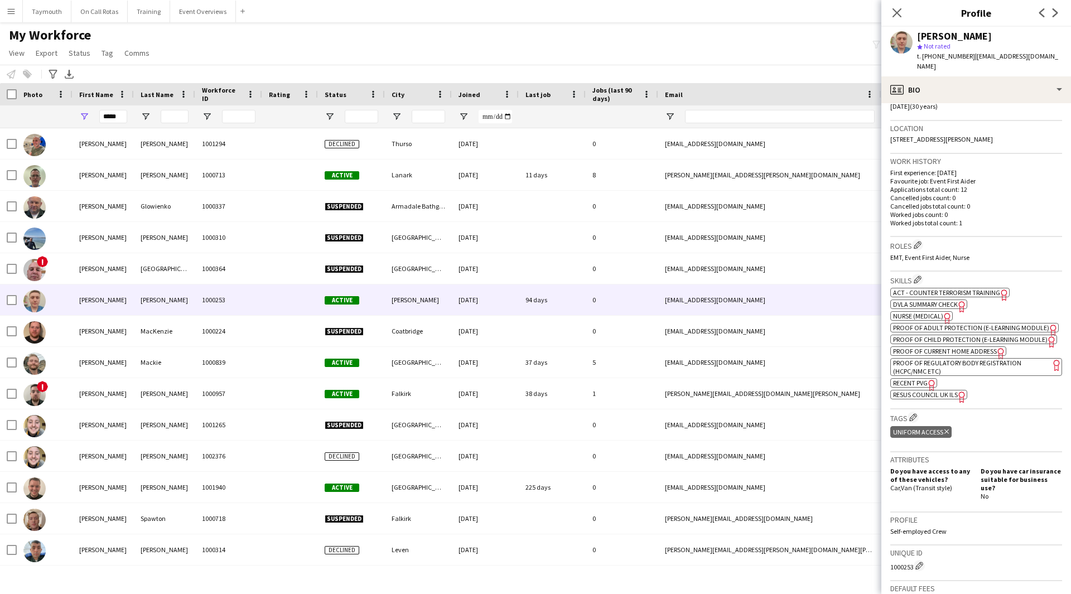
click at [947, 365] on app-spec-pill "ok-circled2 background Layer 1 cross-circle-red background Layer 1 Proof of Reg…" at bounding box center [976, 367] width 172 height 18
drag, startPoint x: 1064, startPoint y: 56, endPoint x: 975, endPoint y: 57, distance: 89.8
click at [975, 57] on div "Craig Kerr star Not rated t. +4407860883904 | craigalexanderkerr@gmail.com" at bounding box center [976, 52] width 190 height 50
copy span "craigalexanderkerr@gmail.com"
click at [982, 365] on app-spec-pill "ok-circled2 background Layer 1 cross-circle-red background Layer 1 Proof of Reg…" at bounding box center [976, 367] width 172 height 18
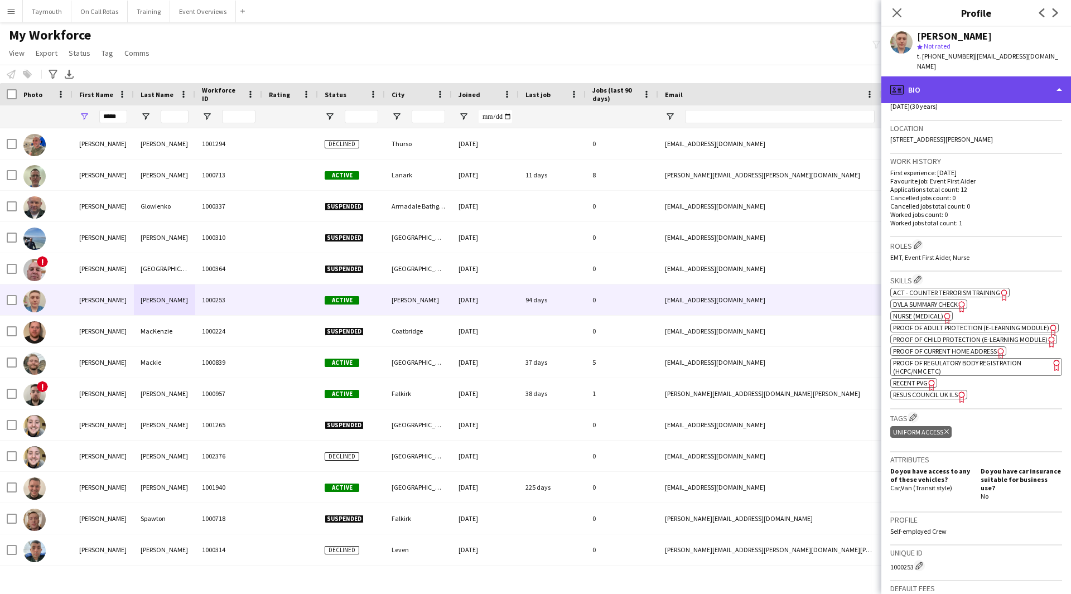
click at [1037, 86] on div "profile Bio" at bounding box center [976, 89] width 190 height 27
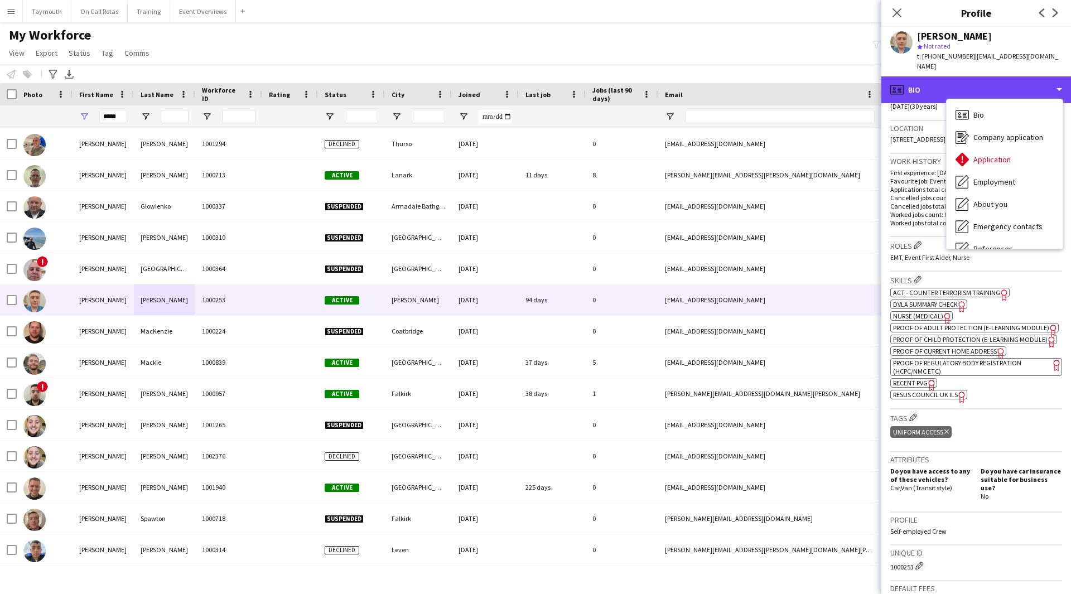
scroll to position [194, 0]
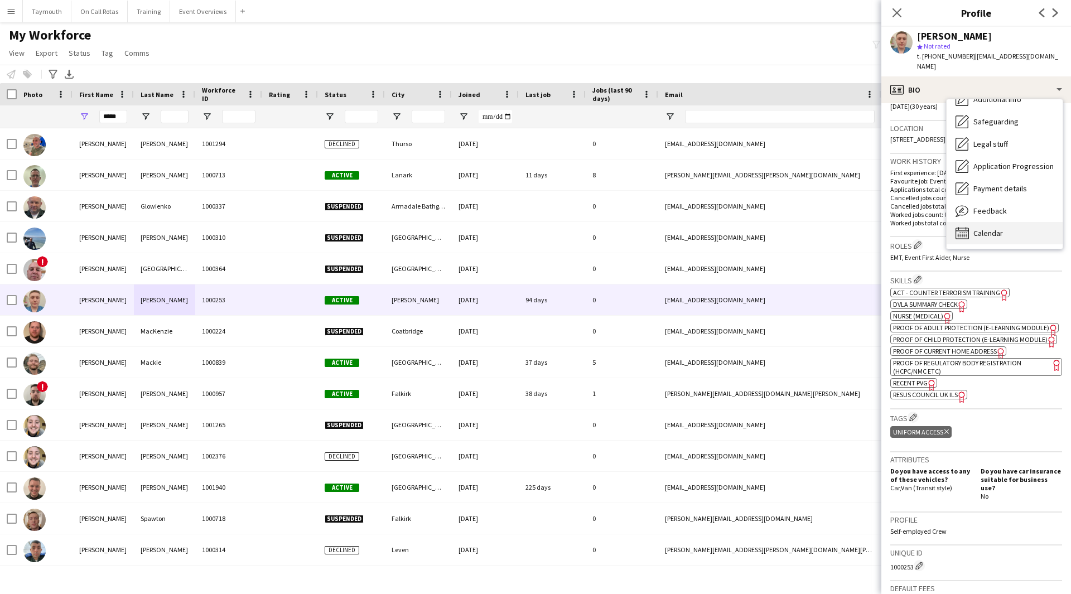
click at [1018, 222] on div "Calendar Calendar" at bounding box center [1005, 233] width 116 height 22
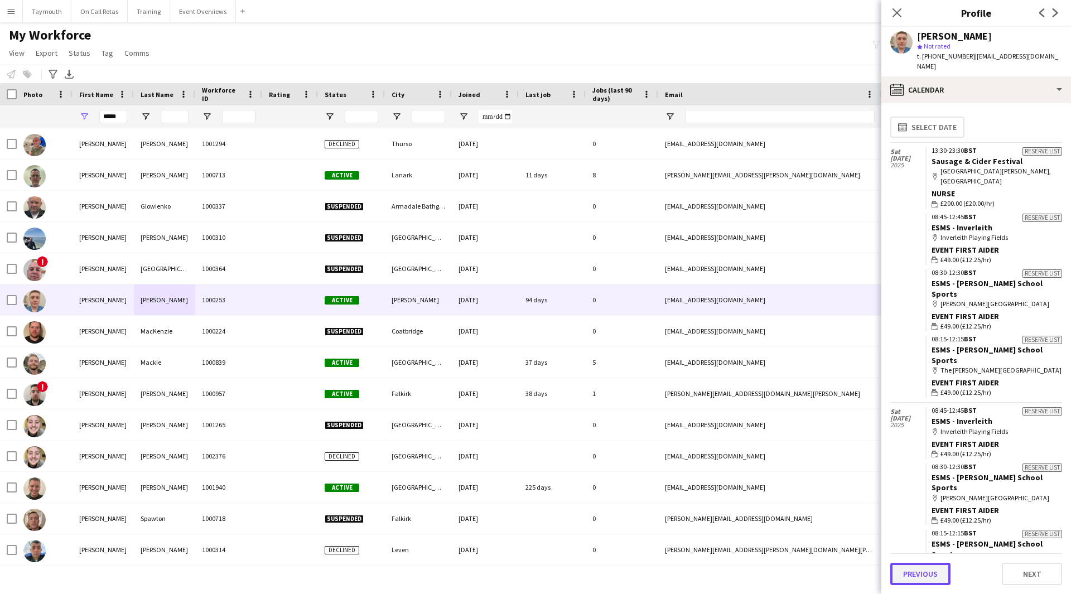
click at [923, 574] on button "Previous" at bounding box center [920, 574] width 60 height 22
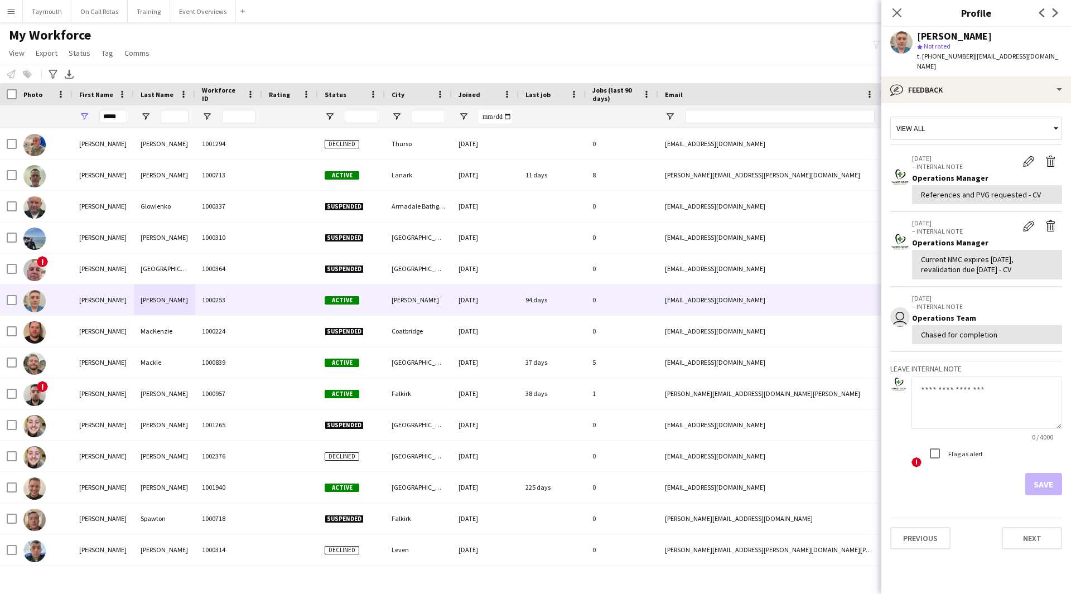
click at [970, 400] on textarea at bounding box center [987, 402] width 151 height 53
paste textarea "**********"
type textarea "**********"
click at [1059, 478] on button "Save" at bounding box center [1043, 484] width 37 height 22
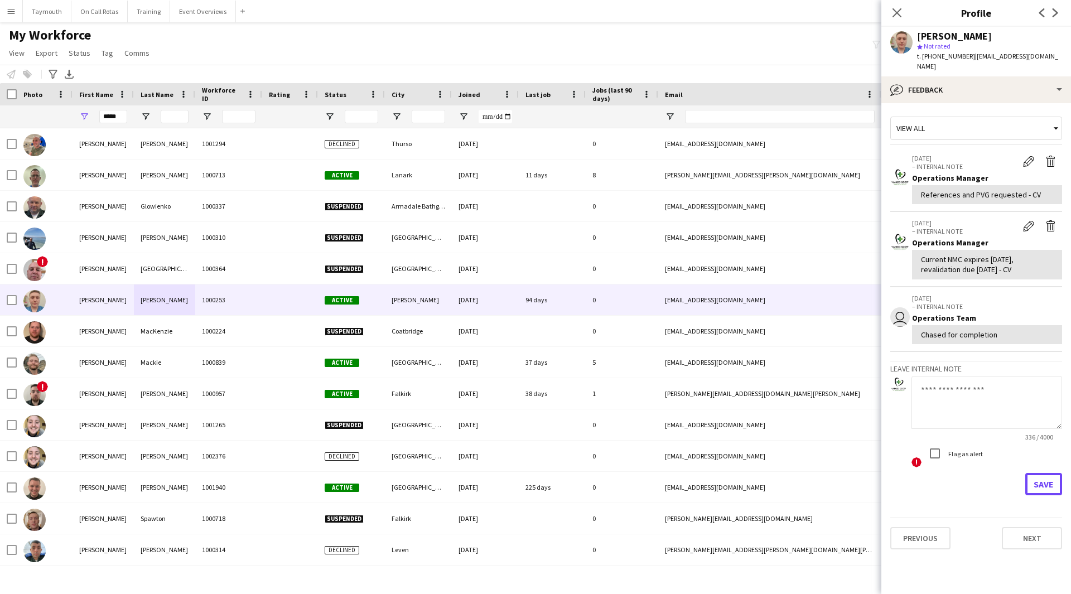
scroll to position [0, 0]
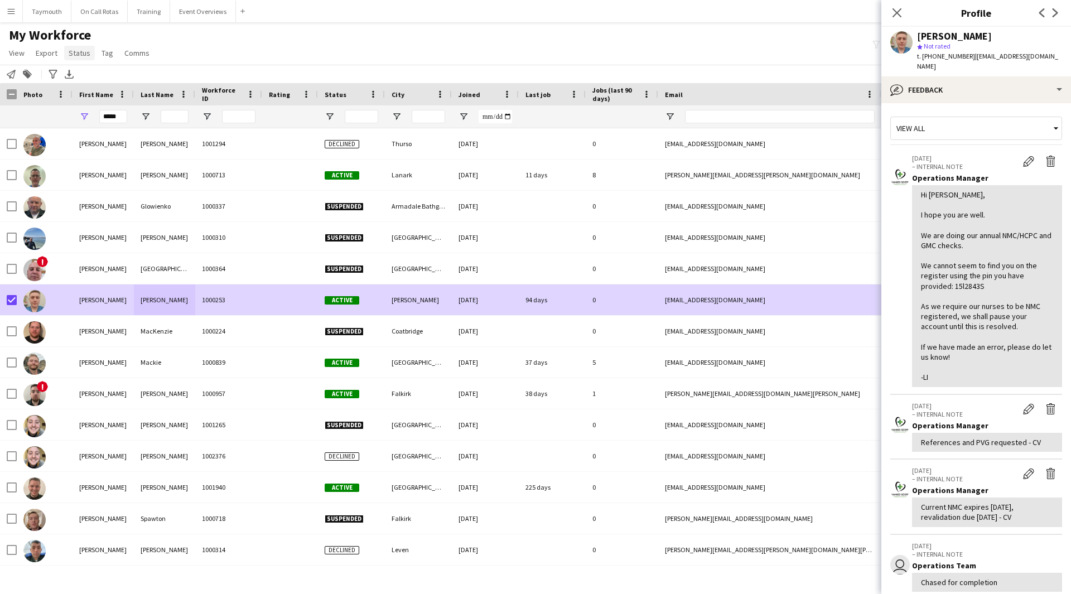
click at [80, 56] on span "Status" at bounding box center [80, 53] width 22 height 10
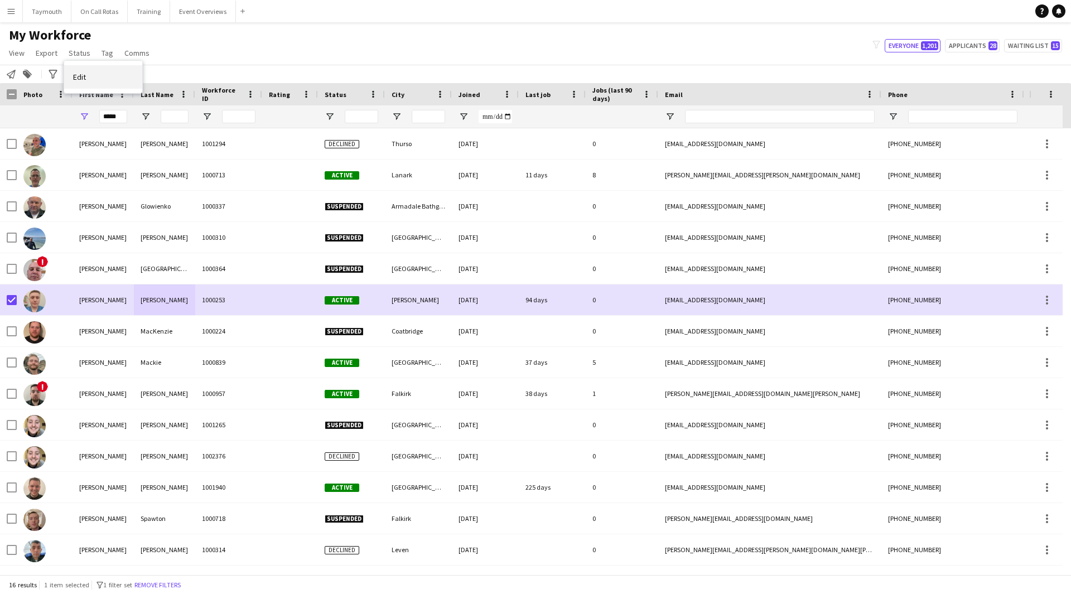
click at [83, 71] on link "Edit" at bounding box center [103, 76] width 78 height 23
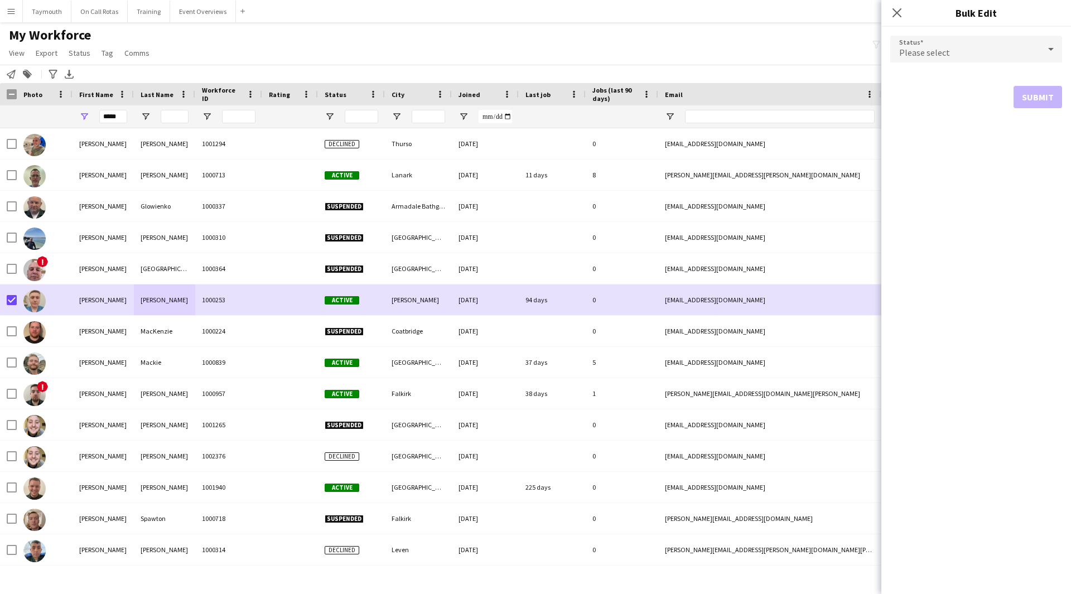
click at [934, 46] on div "Please select" at bounding box center [965, 49] width 150 height 27
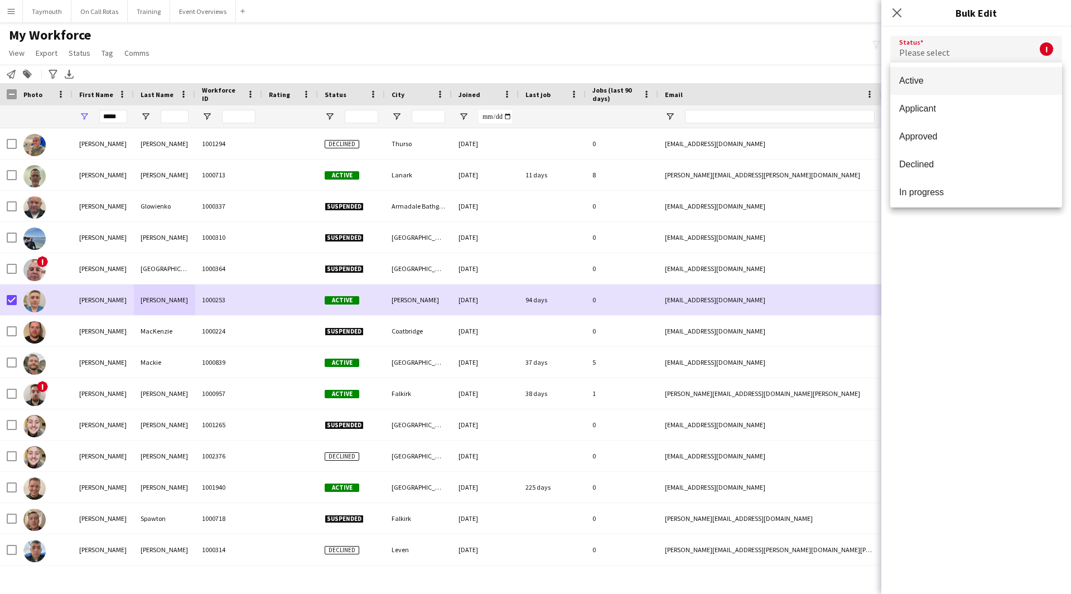
click at [73, 54] on div at bounding box center [535, 297] width 1071 height 594
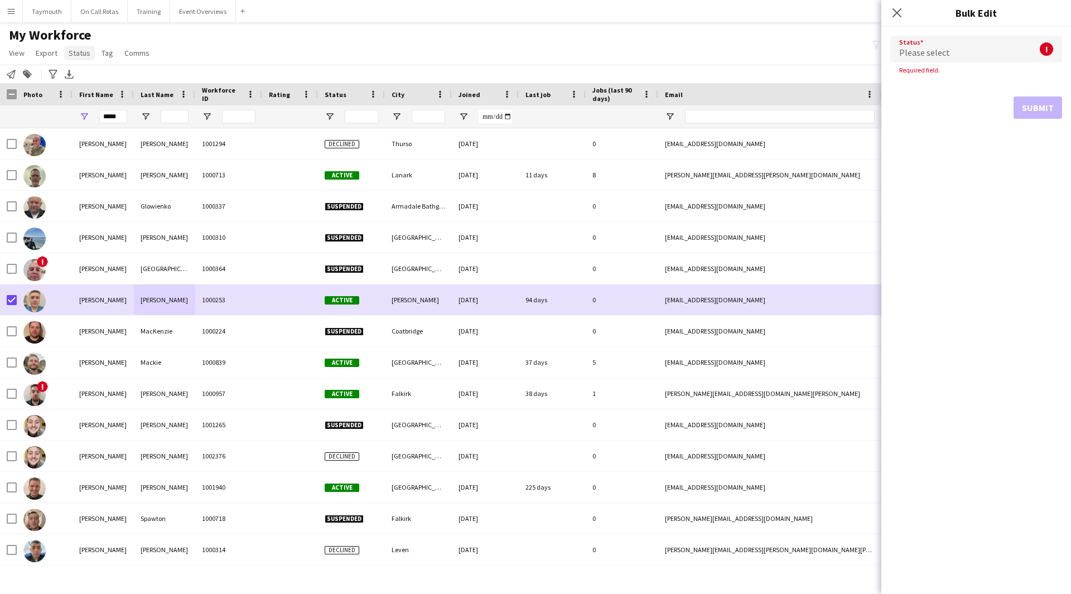
click at [82, 56] on span "Status" at bounding box center [80, 53] width 22 height 10
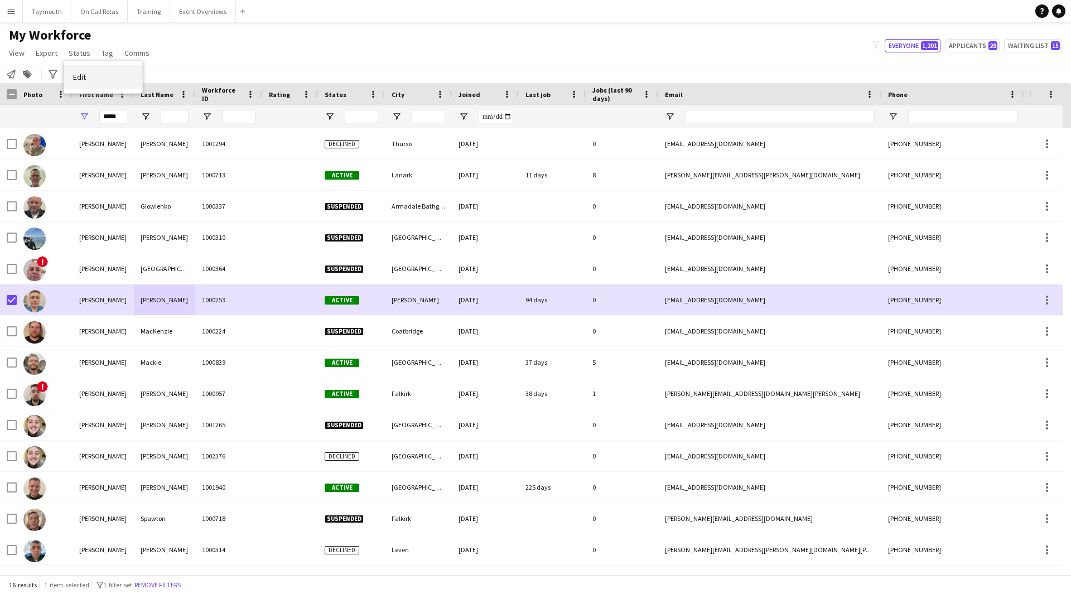
click at [85, 85] on link "Edit" at bounding box center [103, 76] width 78 height 23
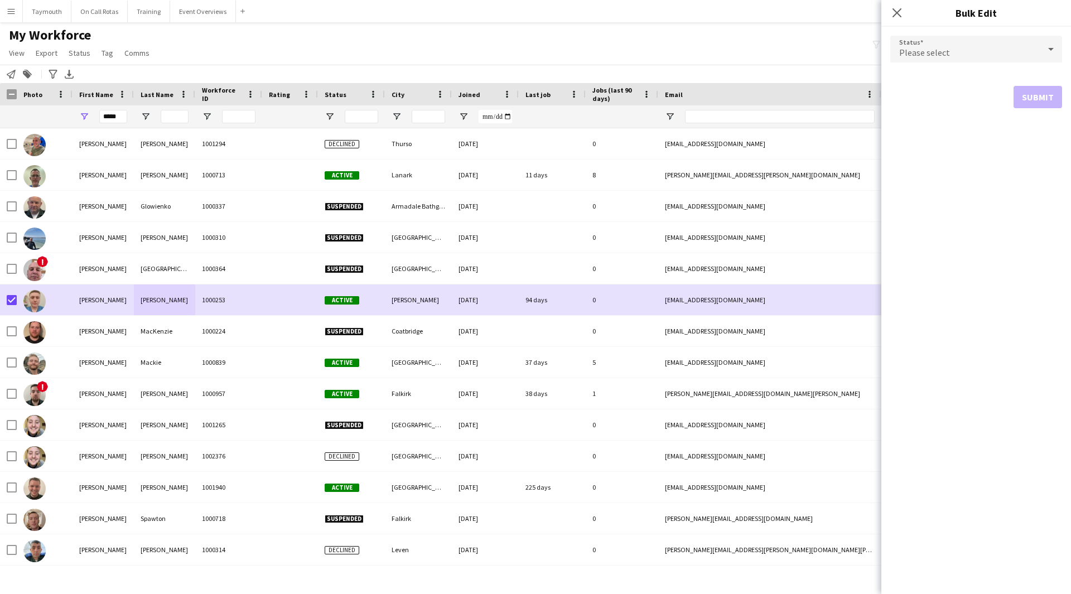
click at [976, 58] on div "Please select" at bounding box center [965, 49] width 150 height 27
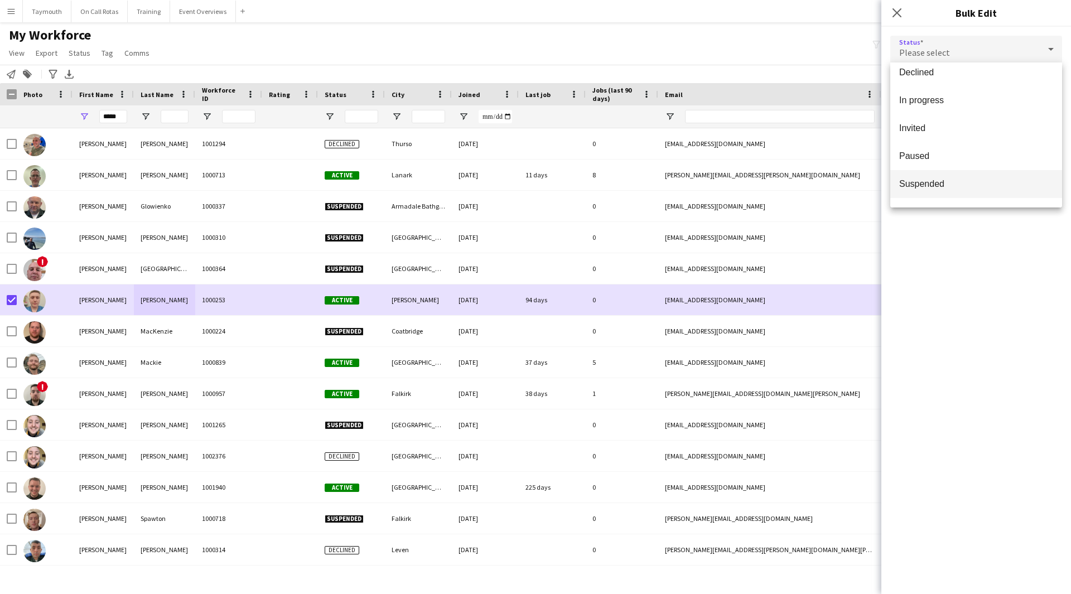
scroll to position [112, 0]
click at [952, 138] on span "Paused" at bounding box center [976, 136] width 154 height 11
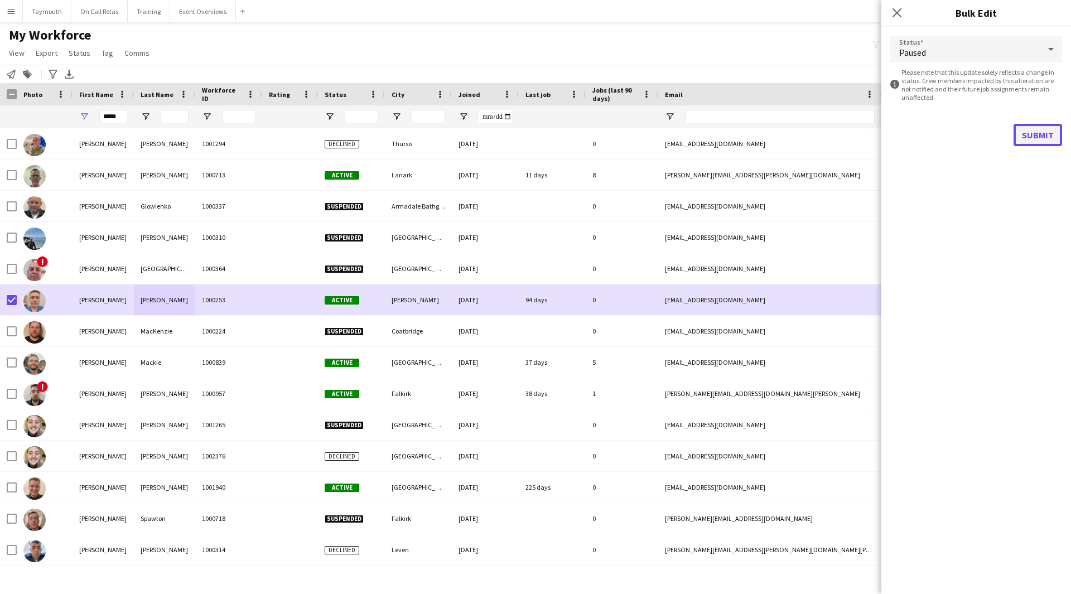
click at [1049, 132] on button "Submit" at bounding box center [1038, 135] width 49 height 22
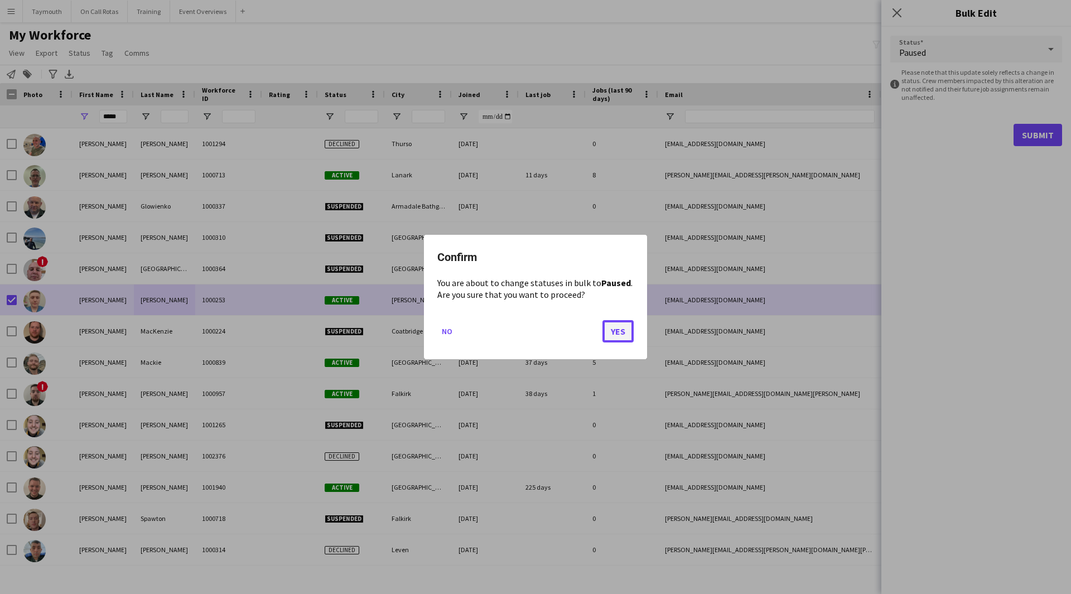
click at [627, 335] on button "Yes" at bounding box center [618, 331] width 31 height 22
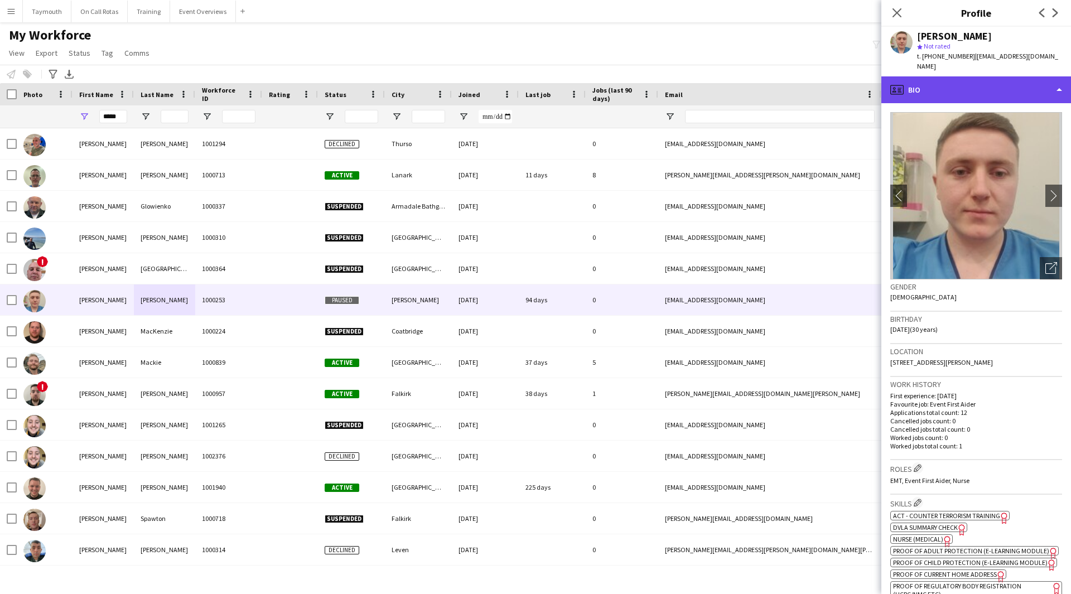
click at [997, 80] on div "profile Bio" at bounding box center [976, 89] width 190 height 27
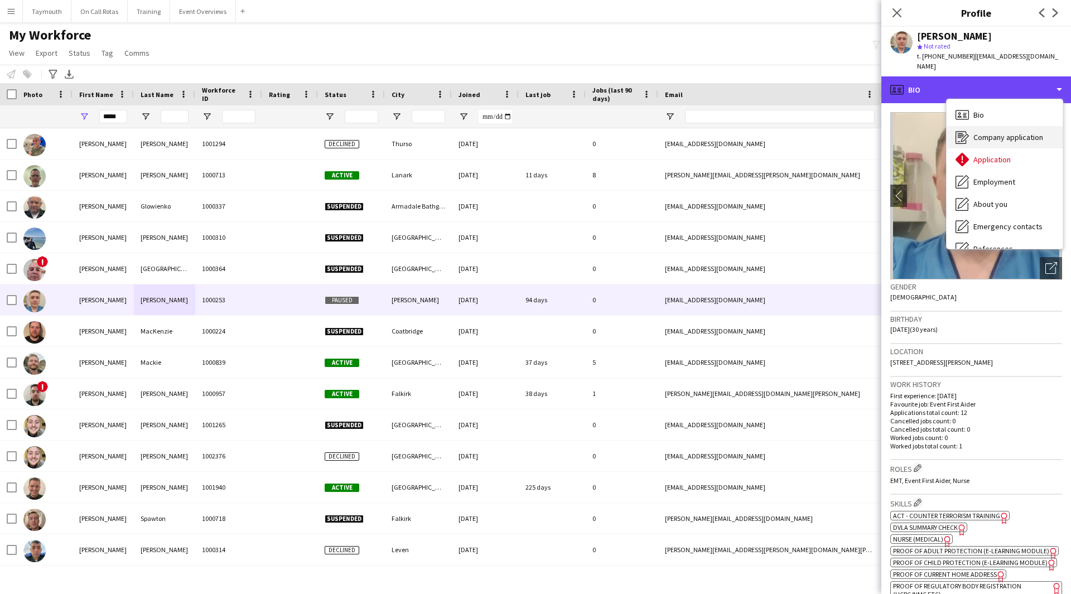
scroll to position [194, 0]
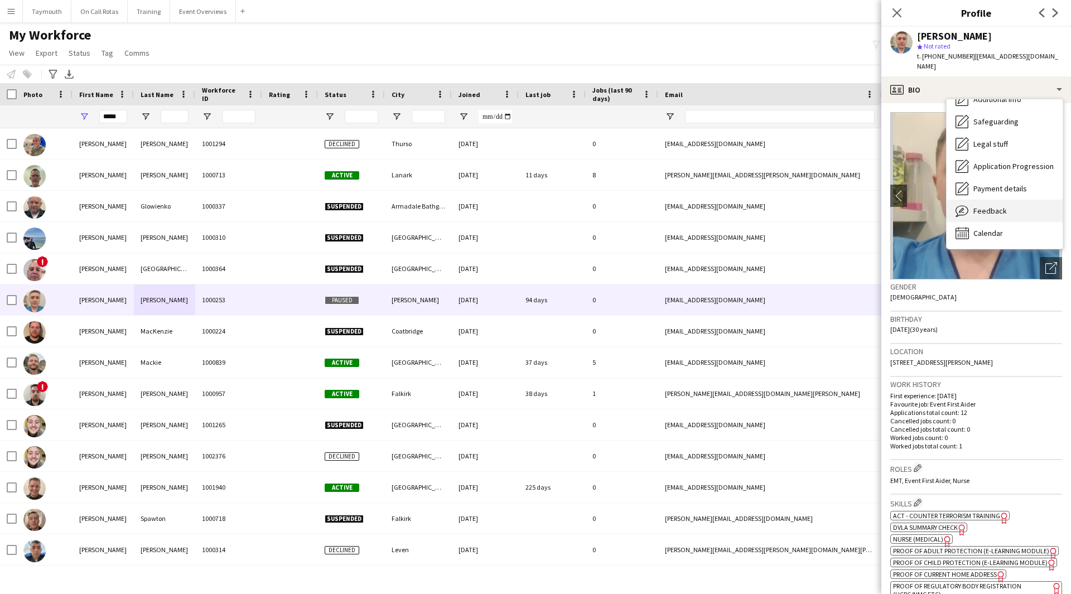
click at [997, 208] on div "Feedback Feedback" at bounding box center [1005, 211] width 116 height 22
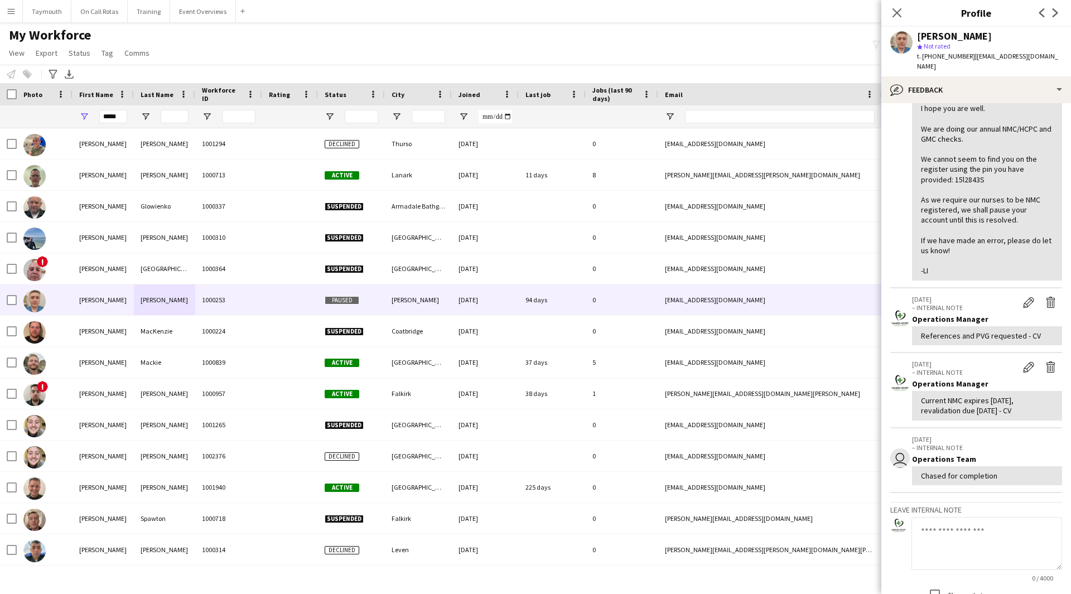
scroll to position [112, 0]
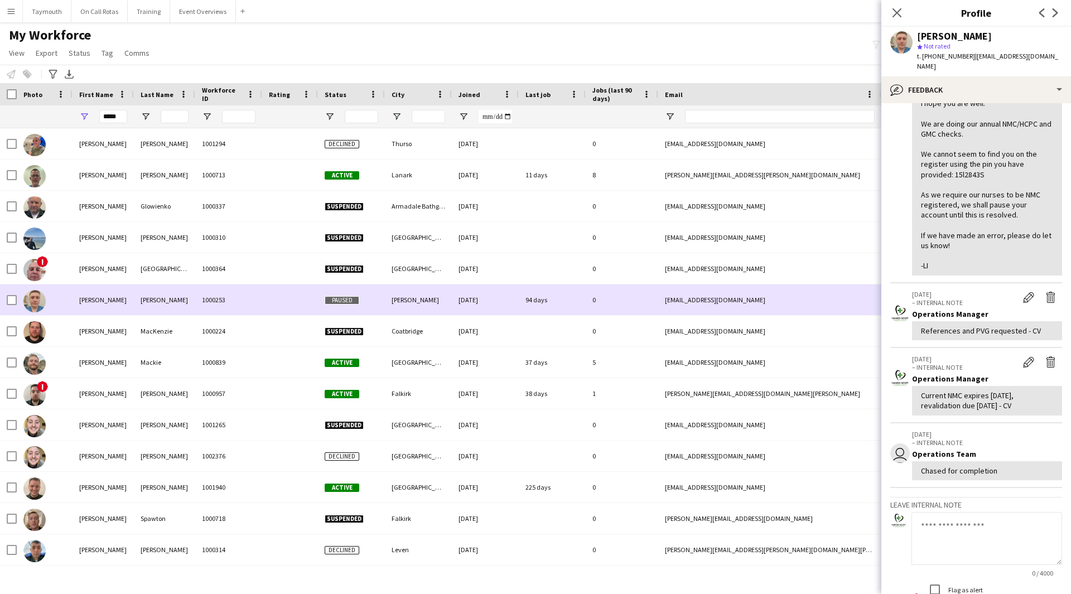
click at [211, 307] on div "1000253" at bounding box center [228, 300] width 67 height 31
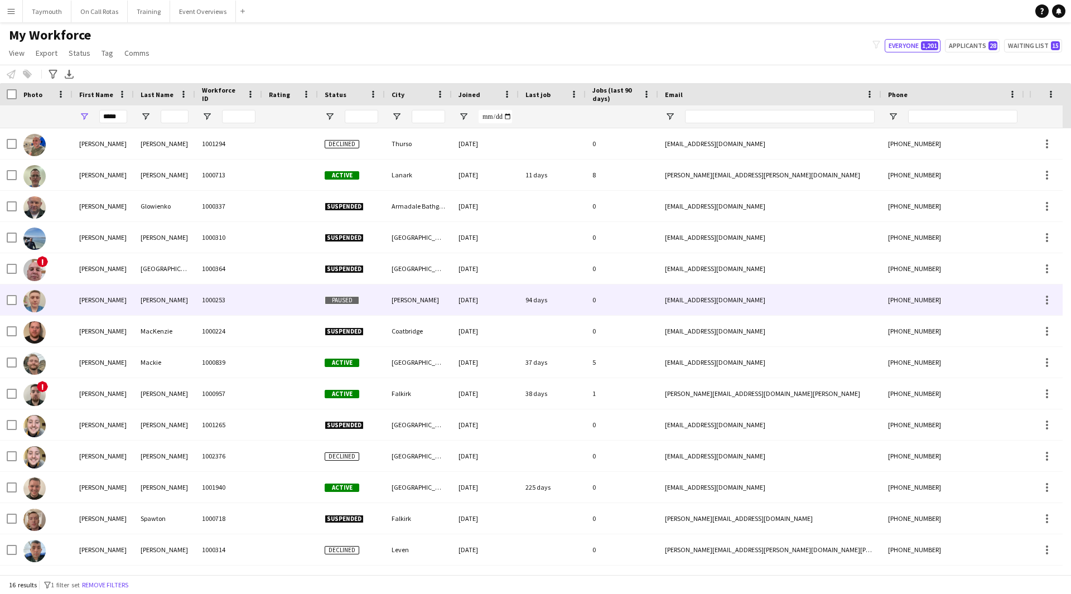
click at [277, 288] on div at bounding box center [290, 300] width 56 height 31
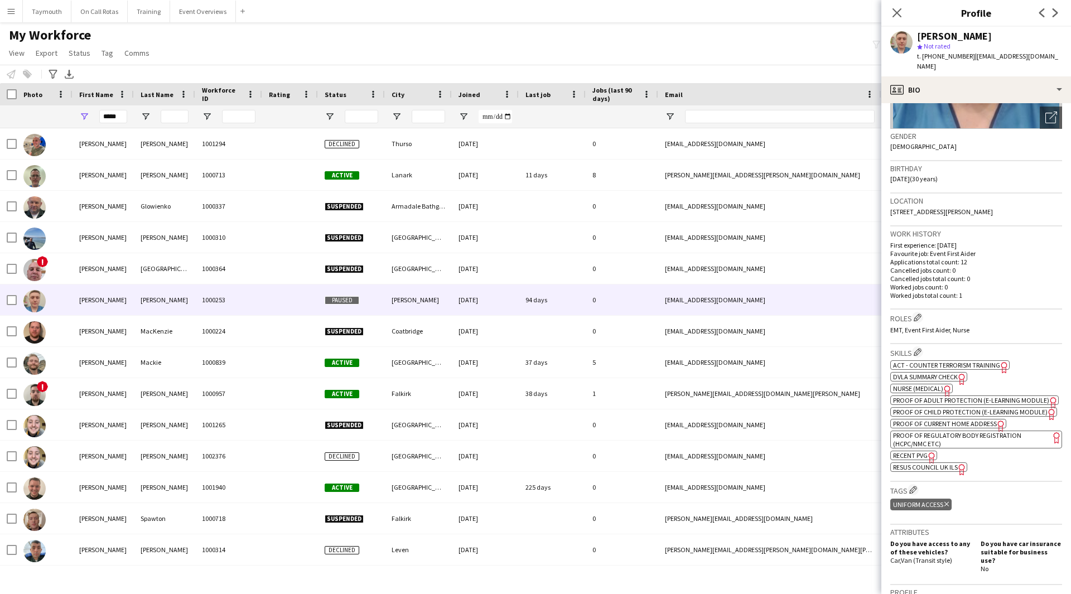
scroll to position [167, 0]
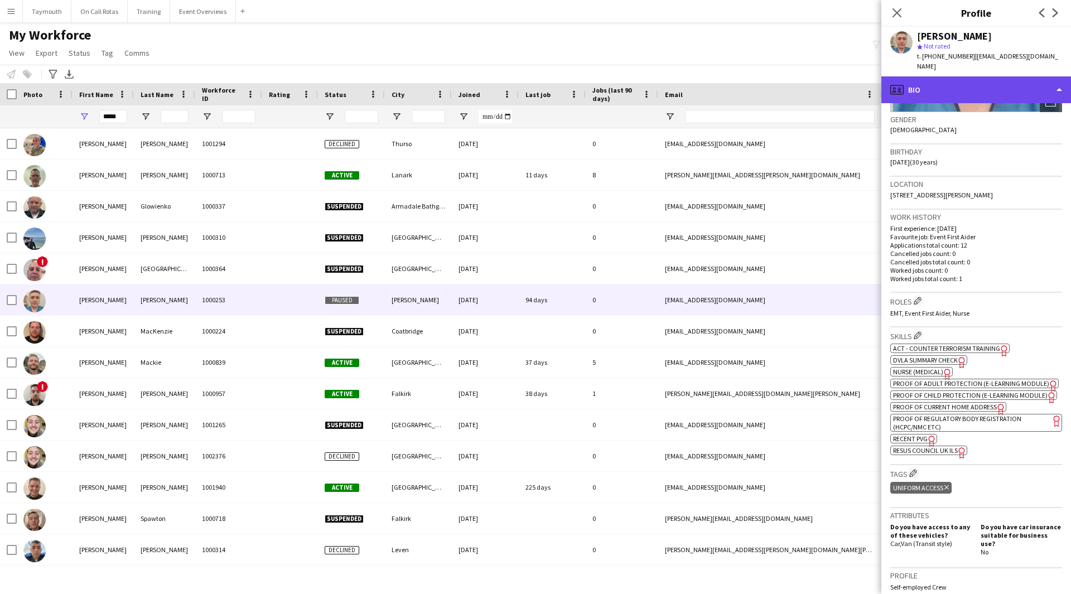
click at [978, 84] on div "profile Bio" at bounding box center [976, 89] width 190 height 27
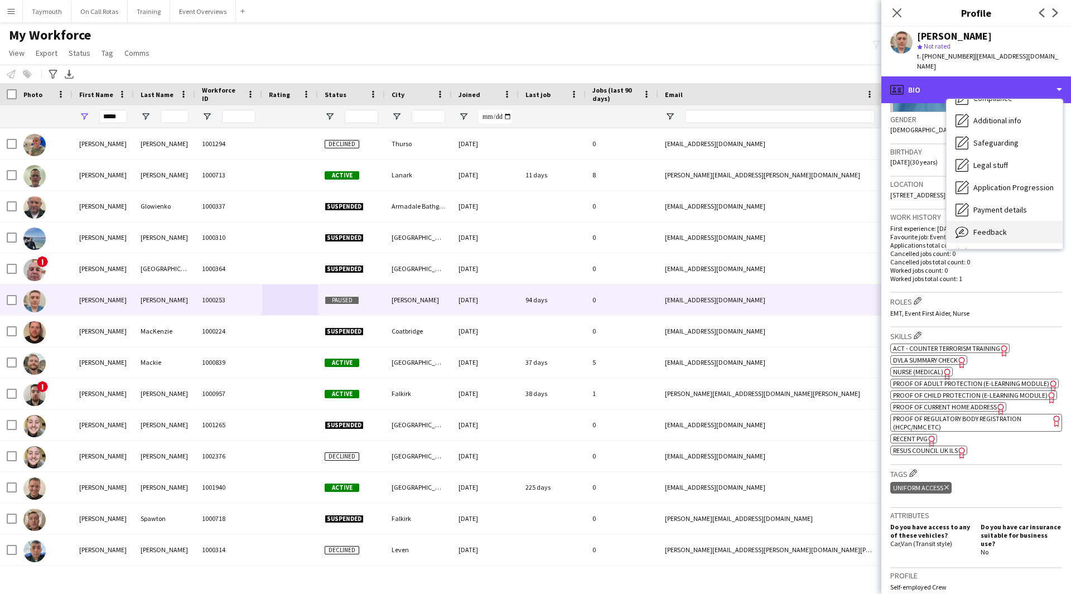
scroll to position [194, 0]
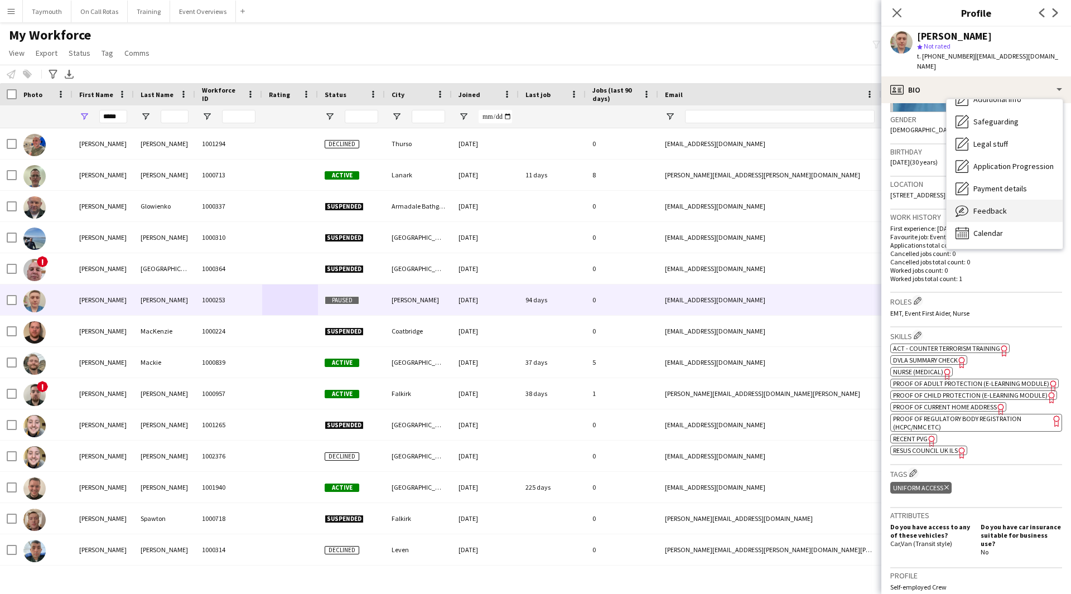
click at [990, 206] on div "Feedback Feedback" at bounding box center [1005, 211] width 116 height 22
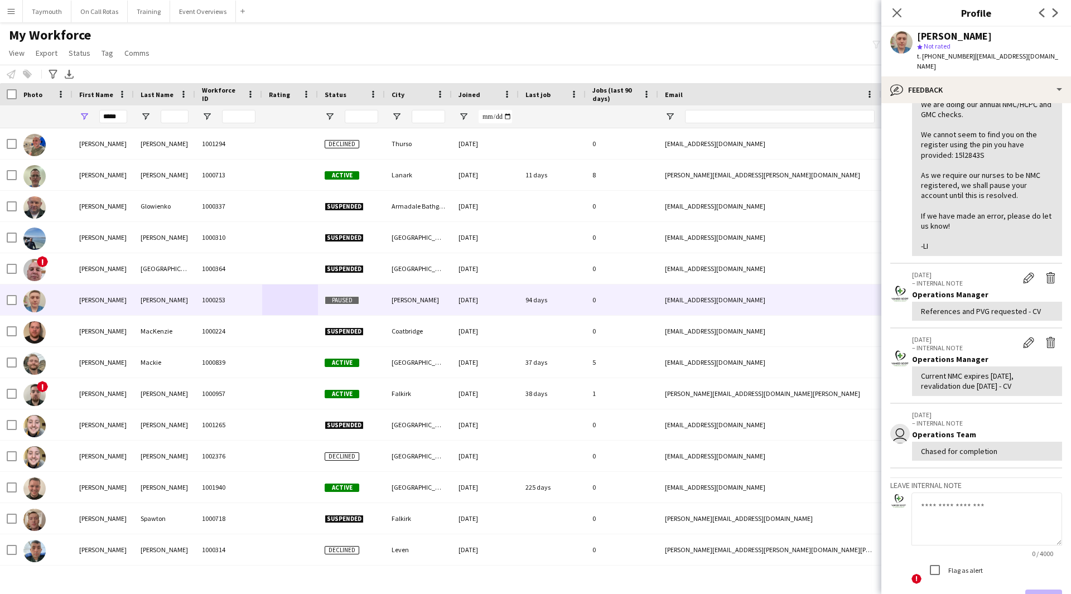
scroll to position [201, 0]
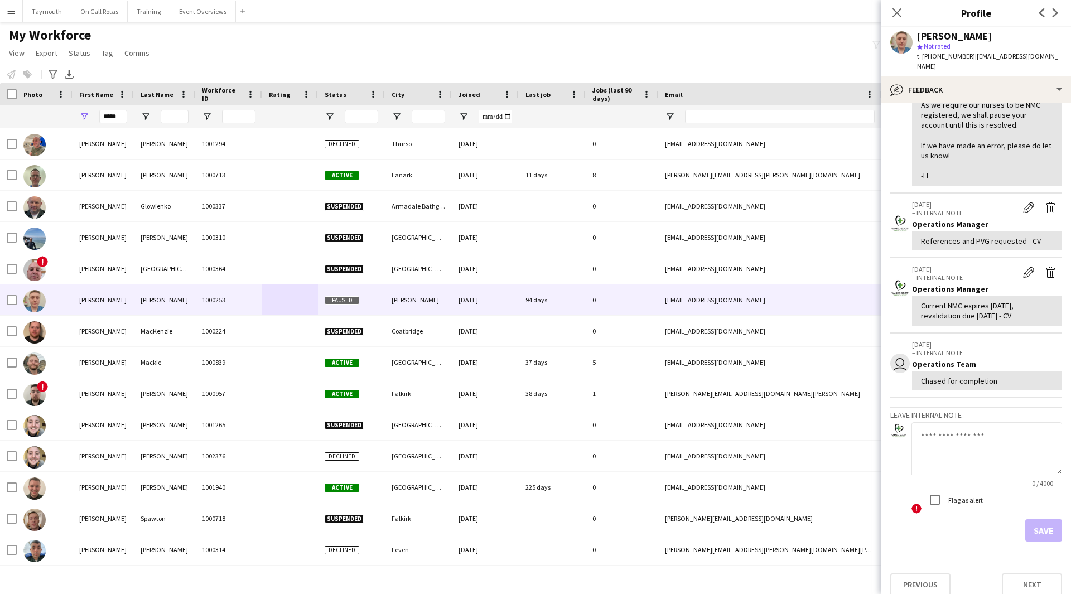
click at [972, 442] on textarea at bounding box center [987, 448] width 151 height 53
paste textarea "**********"
type textarea "**********"
click at [1047, 519] on button "Save" at bounding box center [1043, 530] width 37 height 22
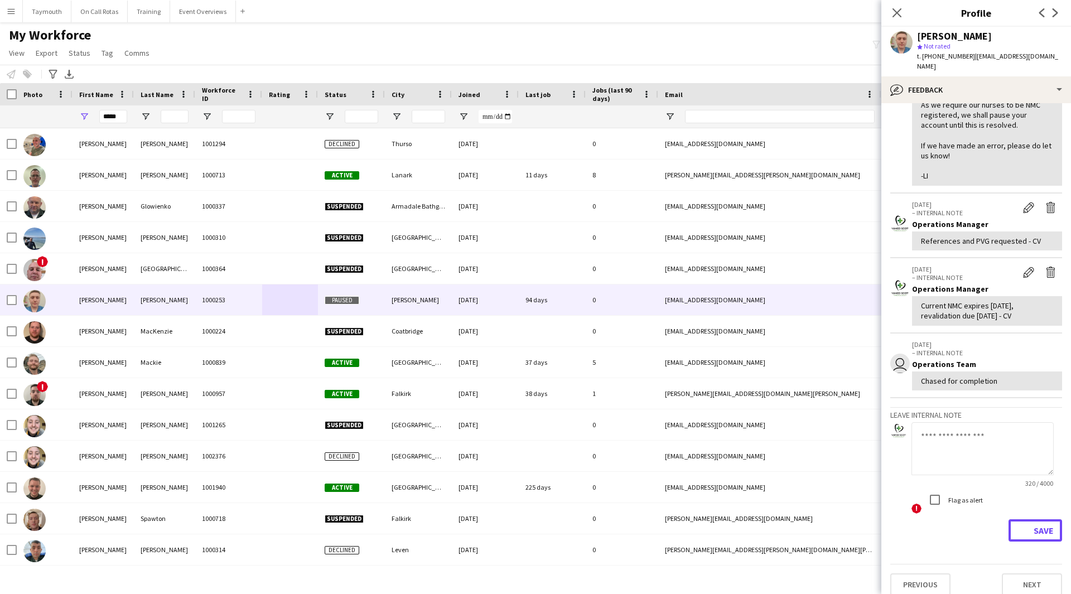
scroll to position [0, 0]
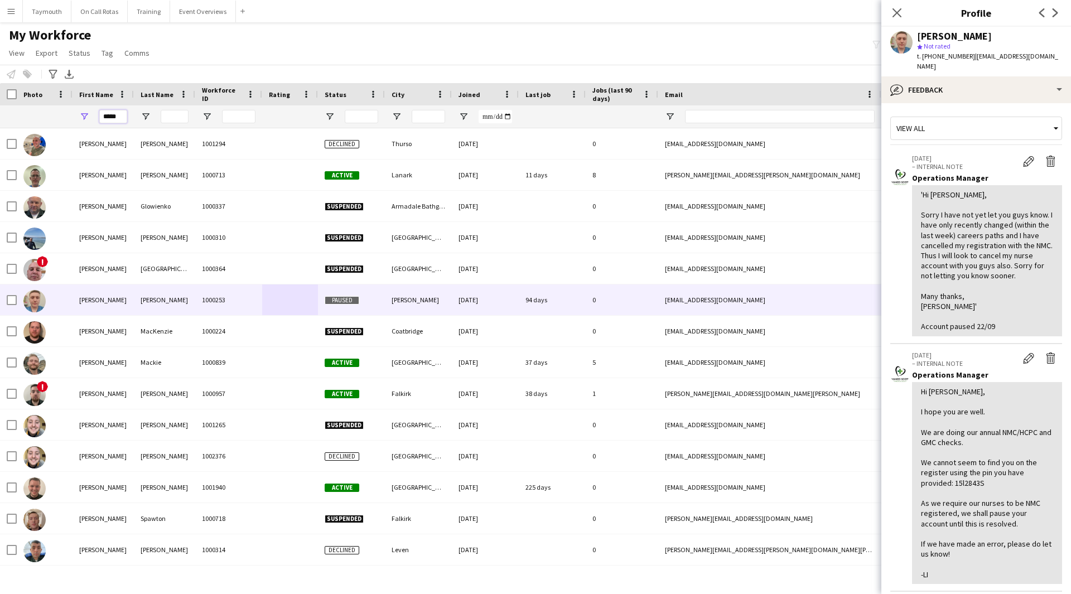
drag, startPoint x: 115, startPoint y: 121, endPoint x: -155, endPoint y: 75, distance: 274.5
click at [0, 75] on html "Menu Boards Boards Boards All jobs Status Workforce Workforce My Workforce Recr…" at bounding box center [535, 297] width 1071 height 594
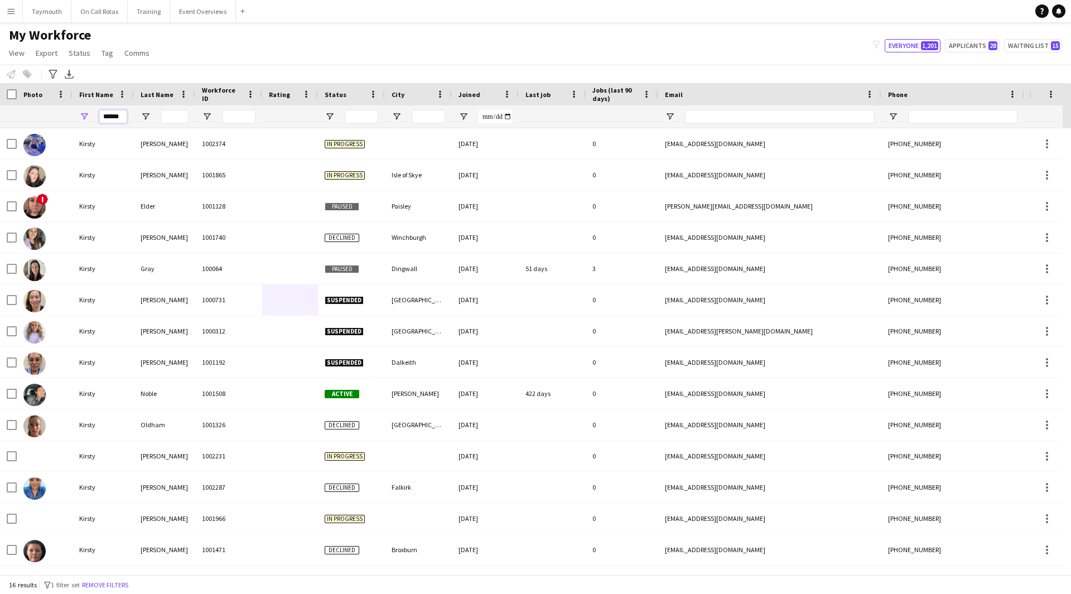
type input "******"
click at [181, 115] on input "Last Name Filter Input" at bounding box center [175, 116] width 28 height 13
type input "***"
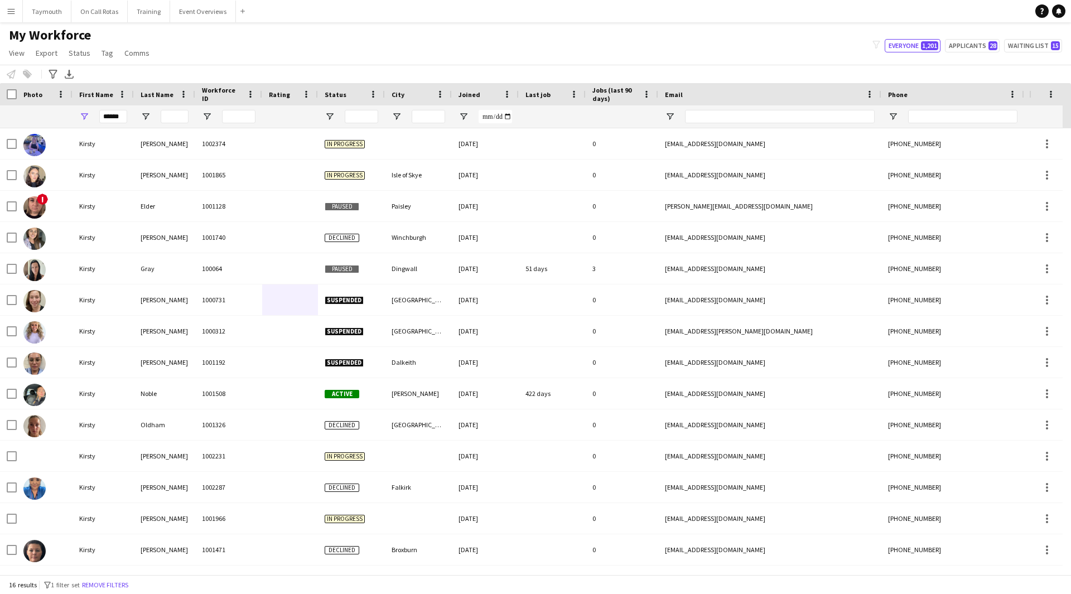
drag, startPoint x: 129, startPoint y: 117, endPoint x: 19, endPoint y: 109, distance: 110.7
drag, startPoint x: 116, startPoint y: 119, endPoint x: -12, endPoint y: 106, distance: 128.4
click at [0, 106] on html "Menu Boards Boards Boards All jobs Status Workforce Workforce My Workforce Recr…" at bounding box center [535, 297] width 1071 height 594
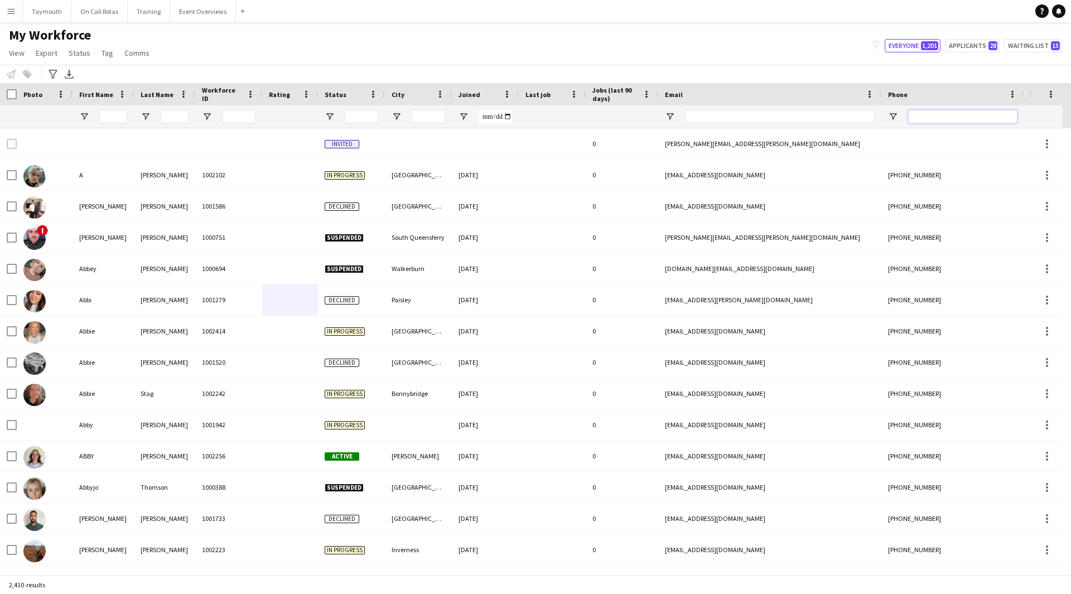
click at [931, 117] on input "Phone Filter Input" at bounding box center [962, 116] width 109 height 13
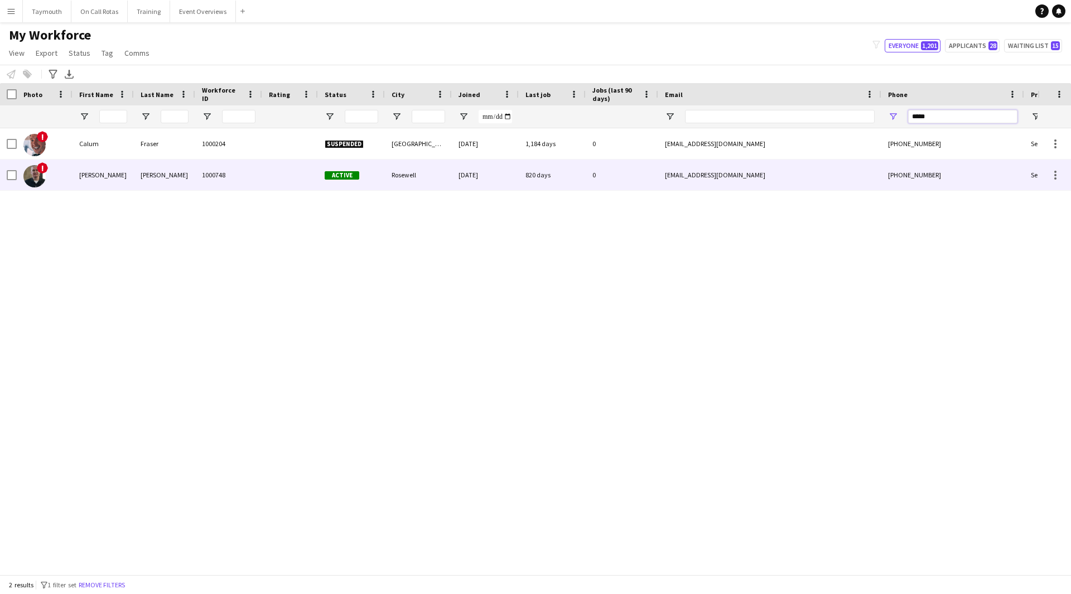
type input "*****"
click at [235, 183] on div "1000748" at bounding box center [228, 175] width 67 height 31
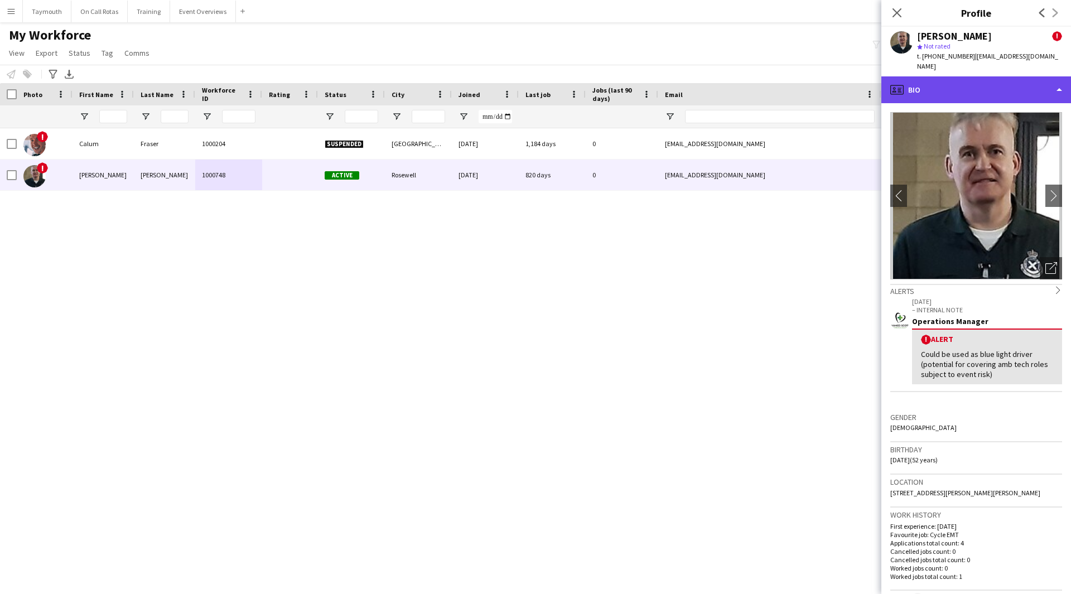
click at [995, 88] on div "profile Bio" at bounding box center [976, 89] width 190 height 27
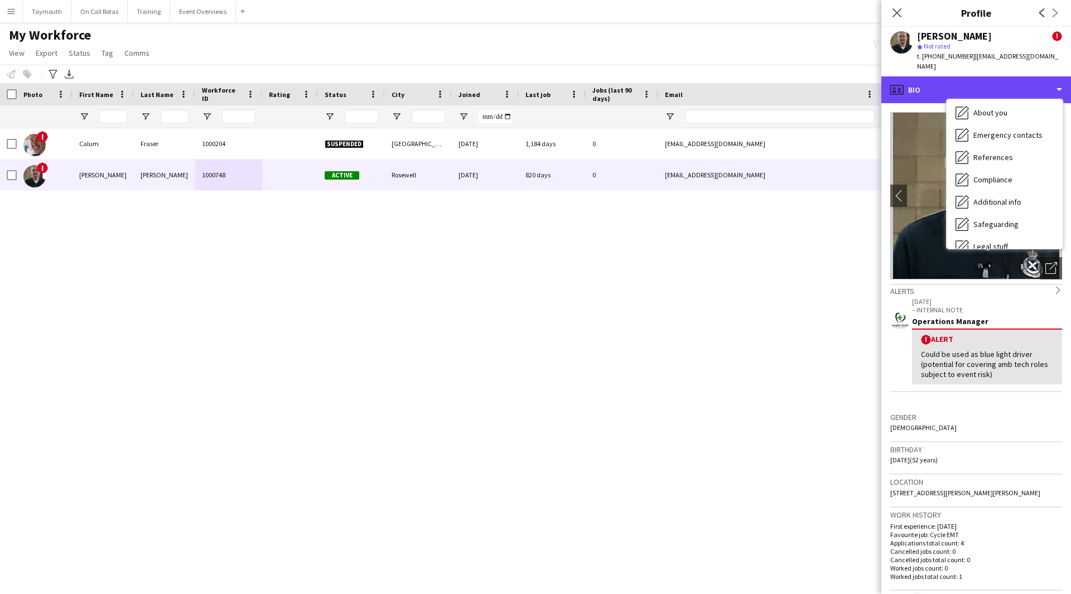
scroll to position [194, 0]
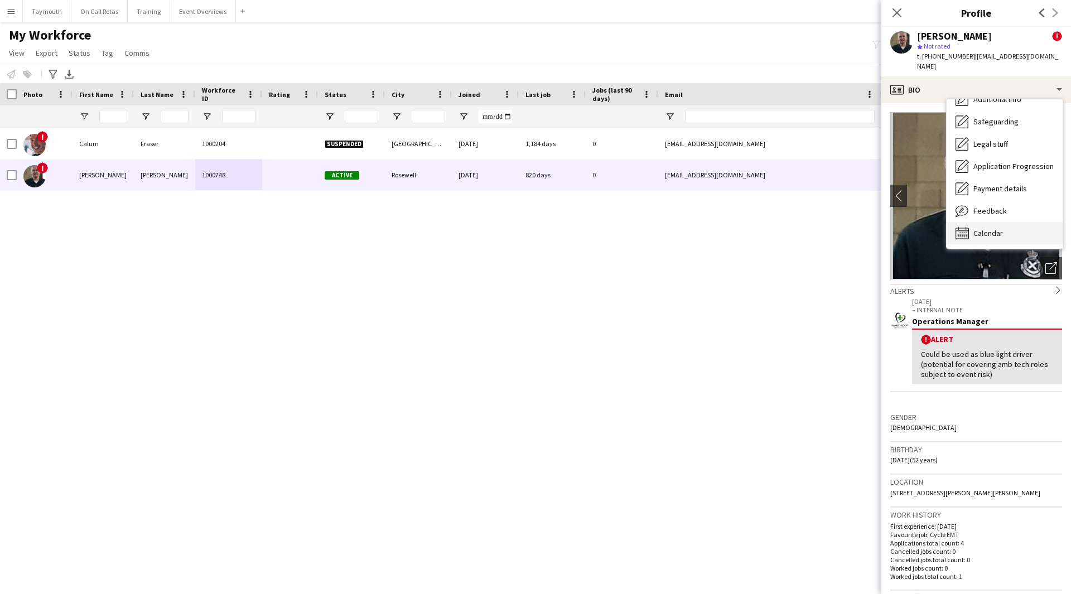
click at [978, 228] on span "Calendar" at bounding box center [988, 233] width 30 height 10
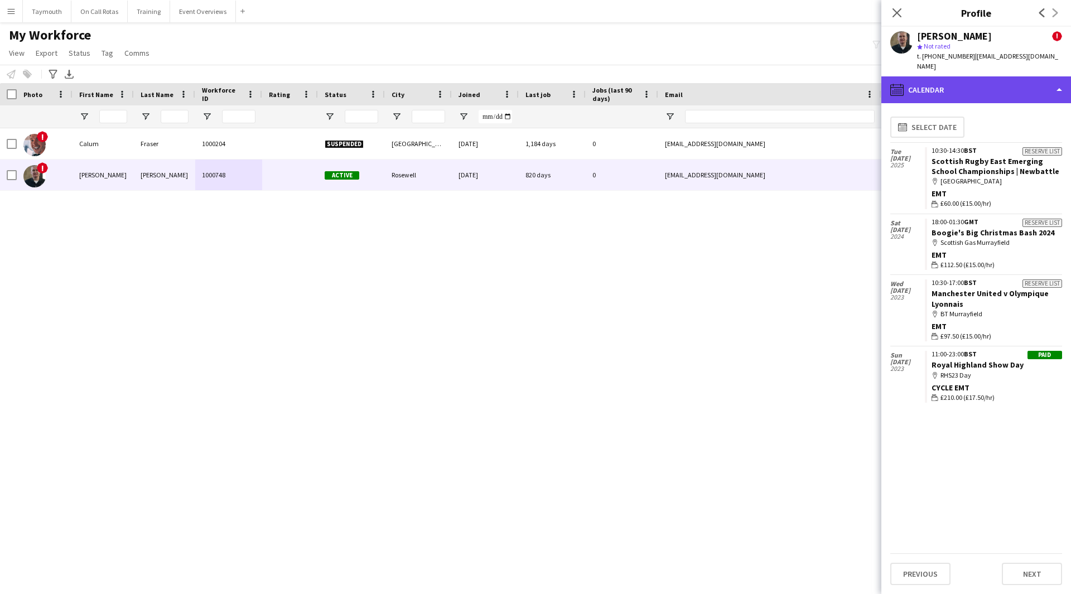
click at [1018, 89] on div "calendar-full Calendar" at bounding box center [976, 89] width 190 height 27
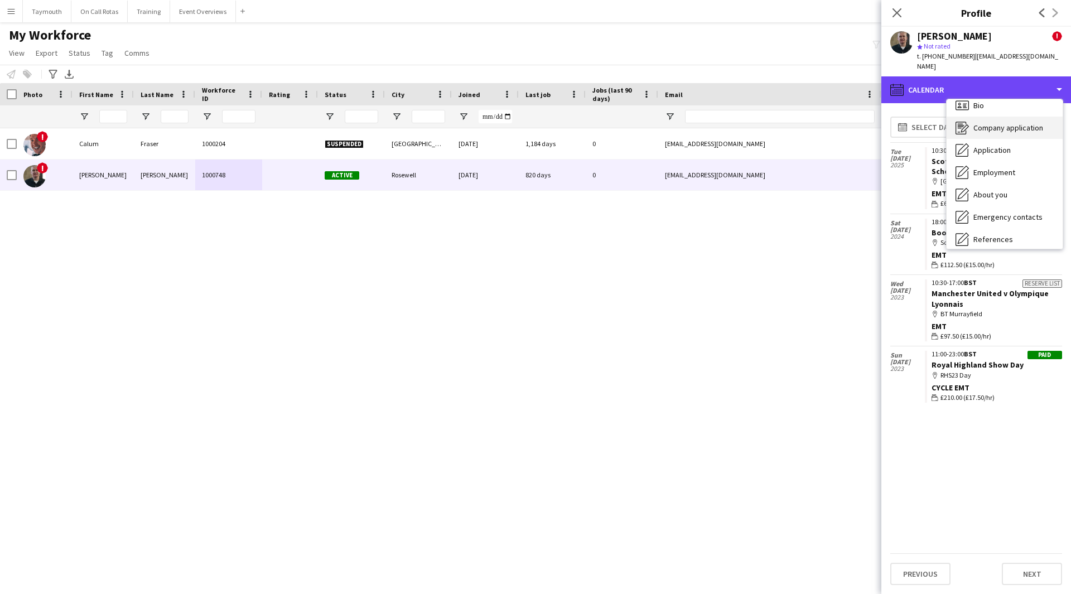
scroll to position [0, 0]
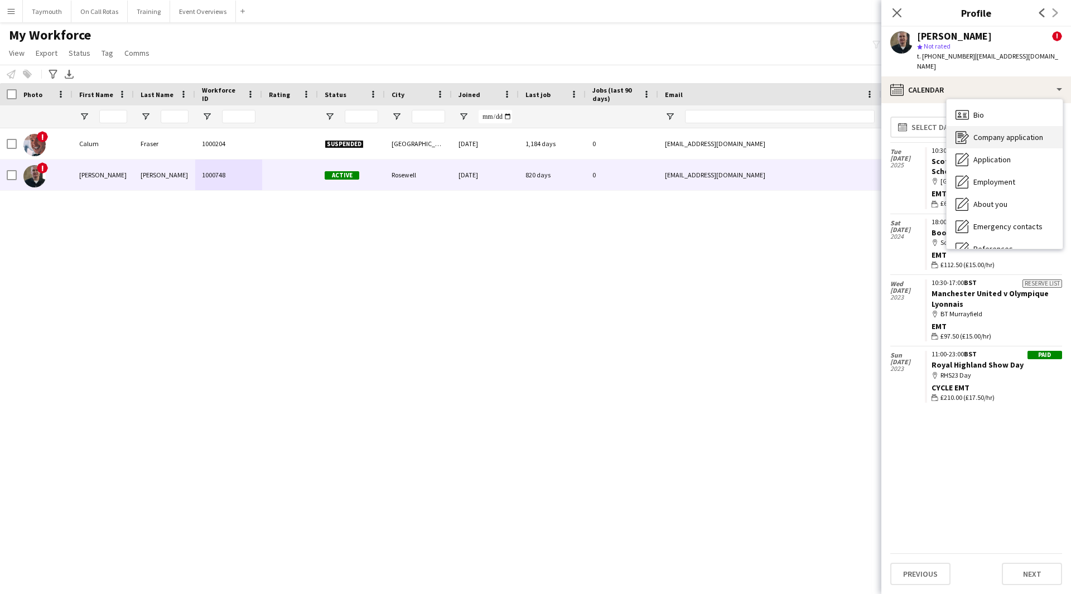
click at [1024, 104] on div "Bio Bio" at bounding box center [1005, 115] width 116 height 22
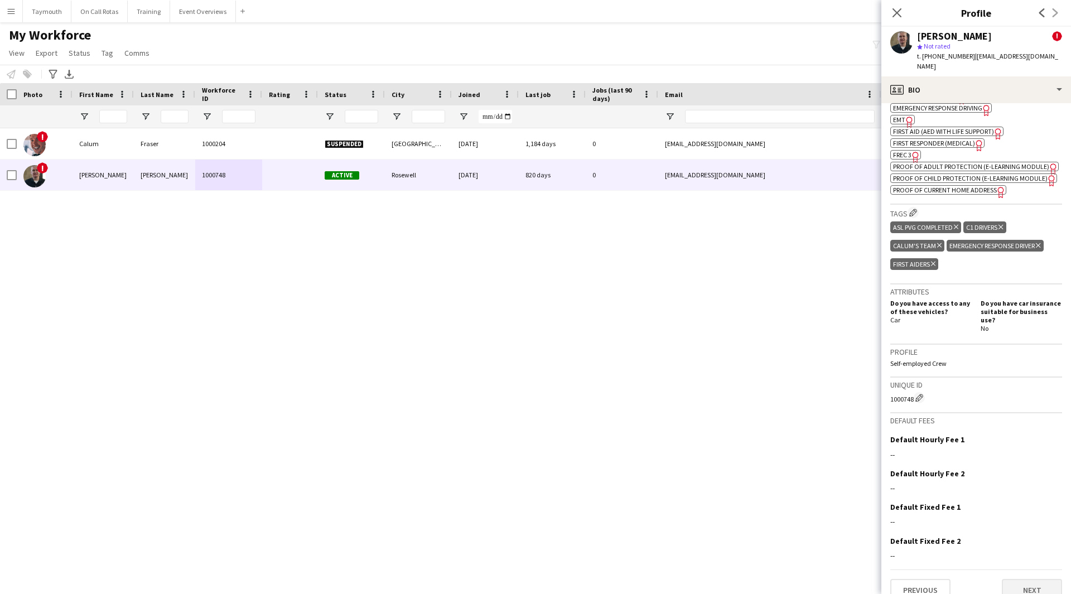
scroll to position [608, 0]
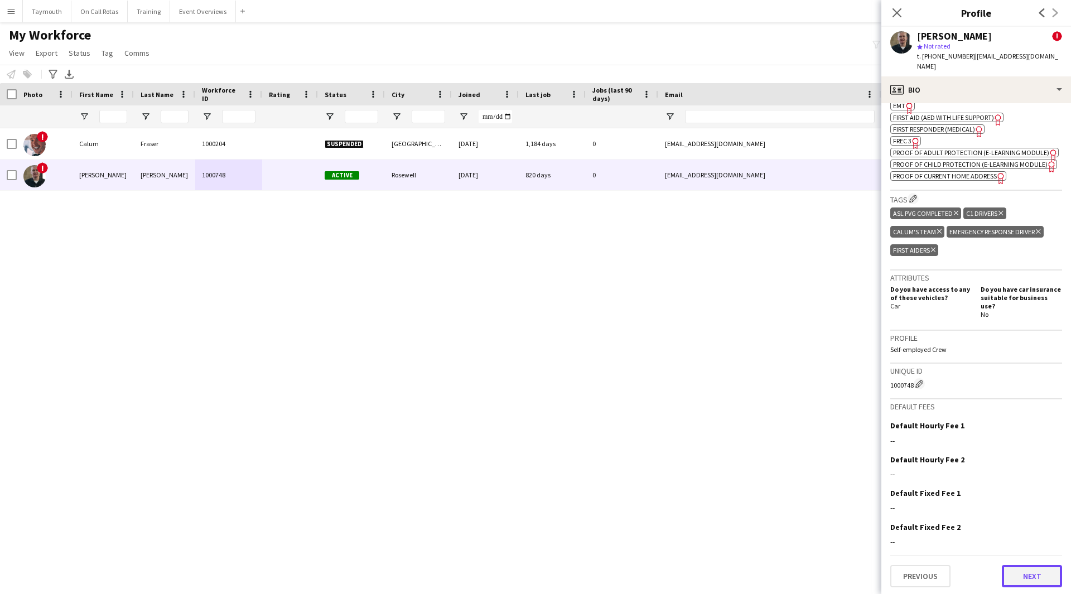
click at [1020, 577] on button "Next" at bounding box center [1032, 576] width 60 height 22
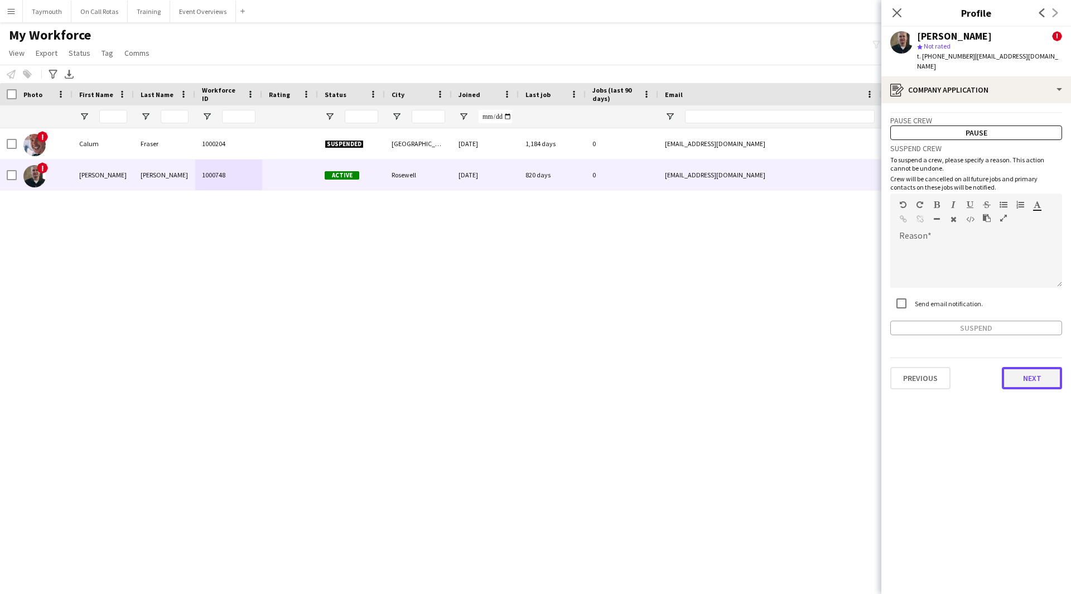
click at [1025, 367] on button "Next" at bounding box center [1032, 378] width 60 height 22
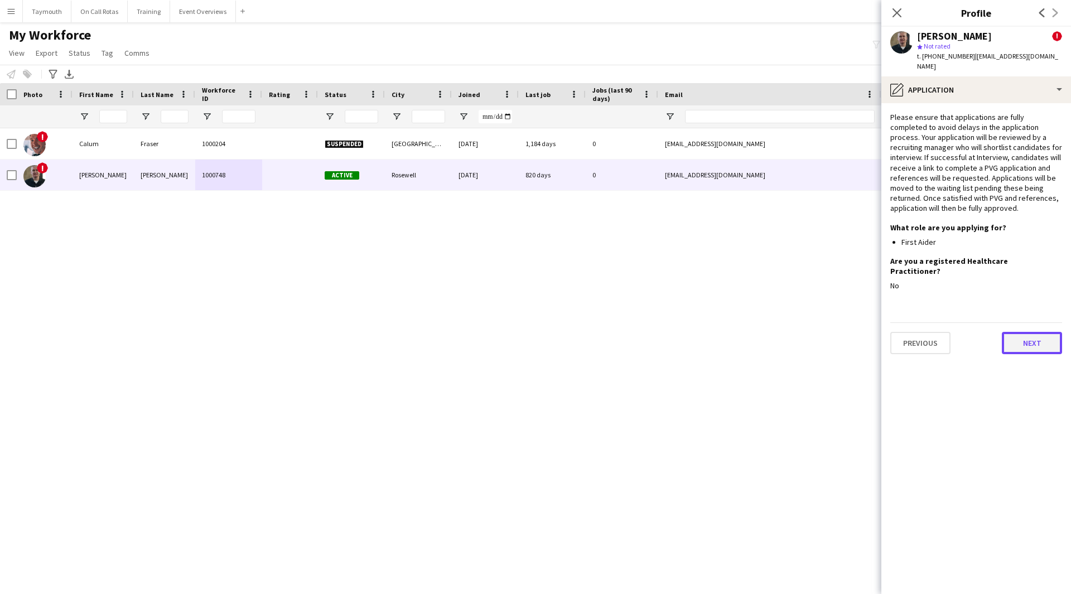
click at [1021, 332] on button "Next" at bounding box center [1032, 343] width 60 height 22
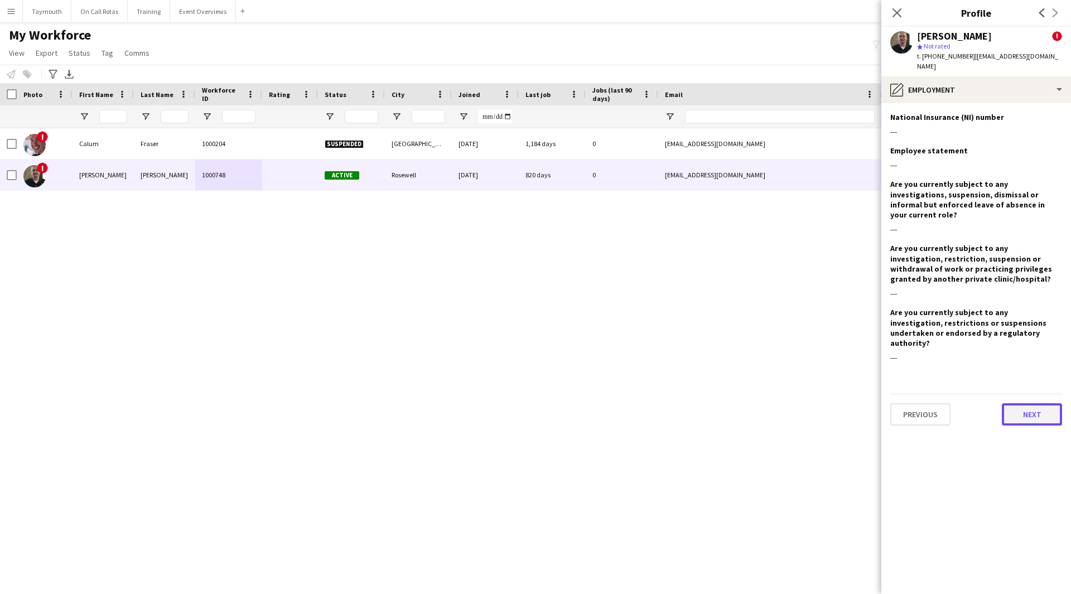
click at [1042, 403] on button "Next" at bounding box center [1032, 414] width 60 height 22
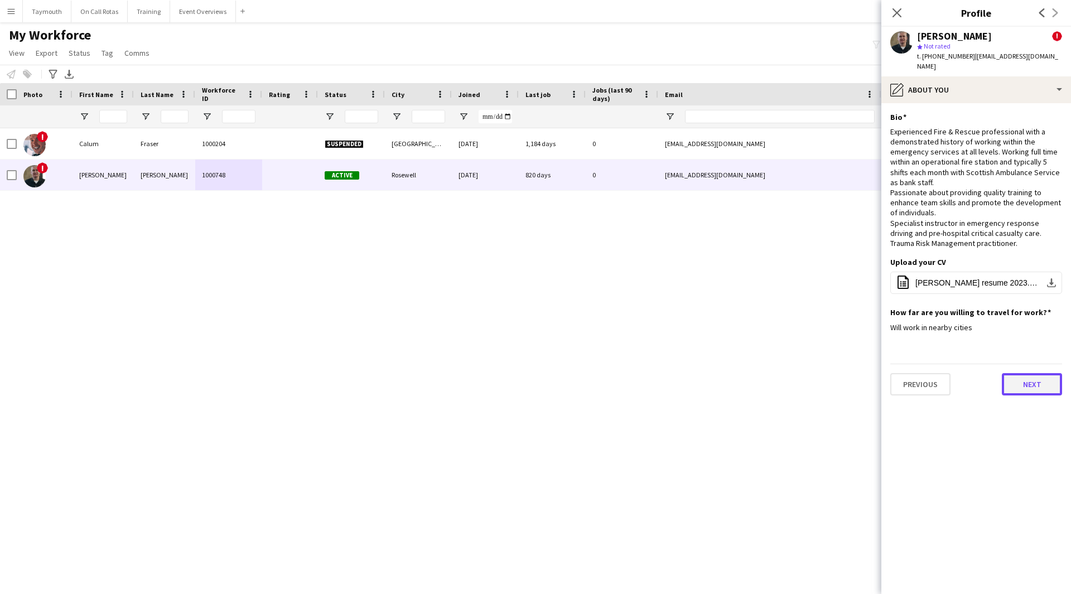
click at [1039, 382] on button "Next" at bounding box center [1032, 384] width 60 height 22
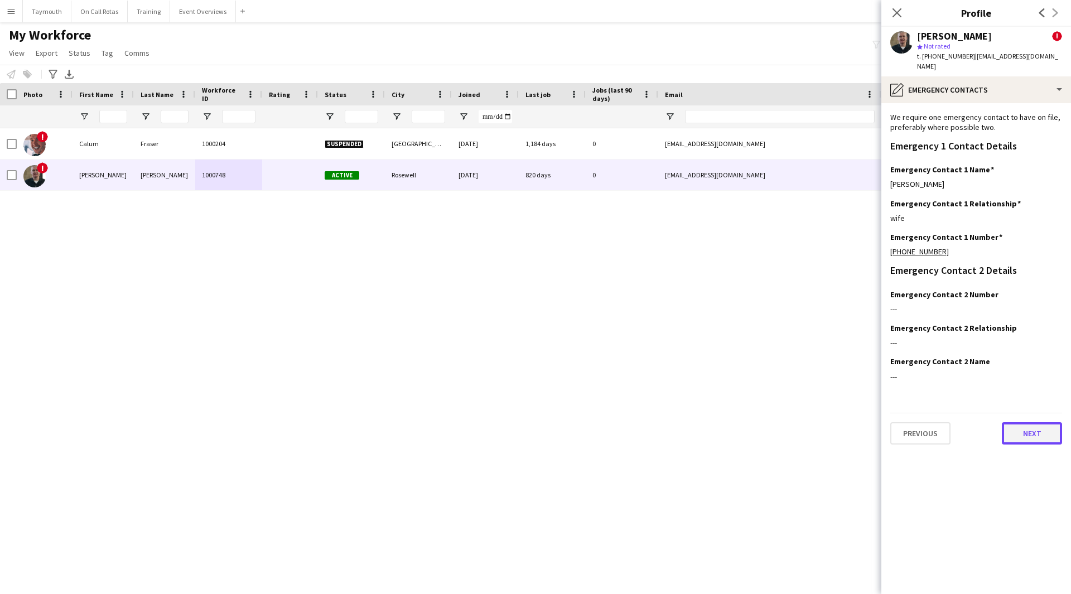
click at [1037, 422] on button "Next" at bounding box center [1032, 433] width 60 height 22
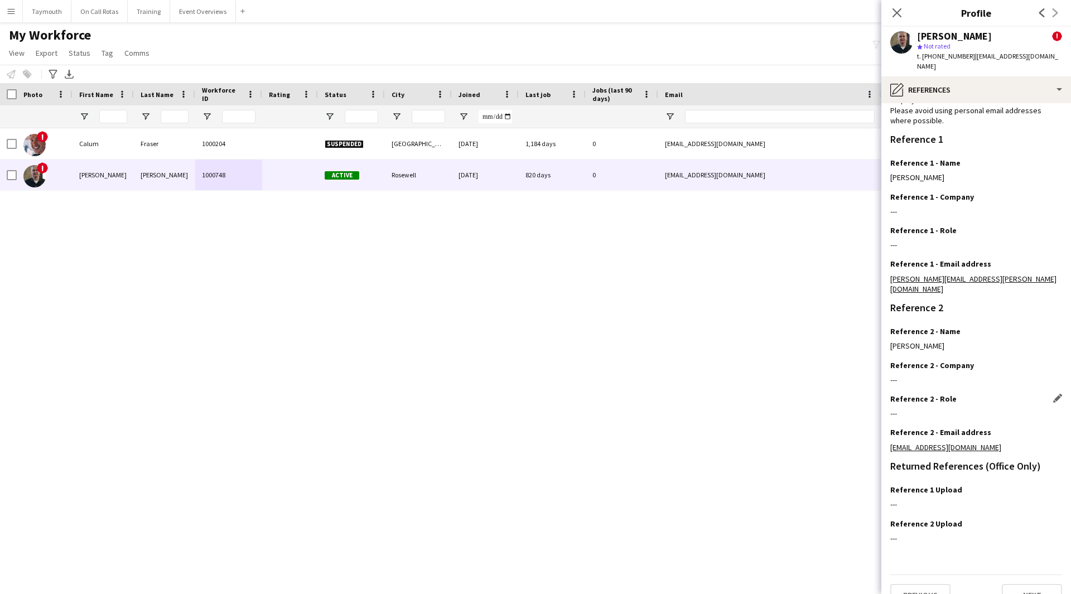
scroll to position [71, 0]
click at [1027, 584] on button "Next" at bounding box center [1032, 595] width 60 height 22
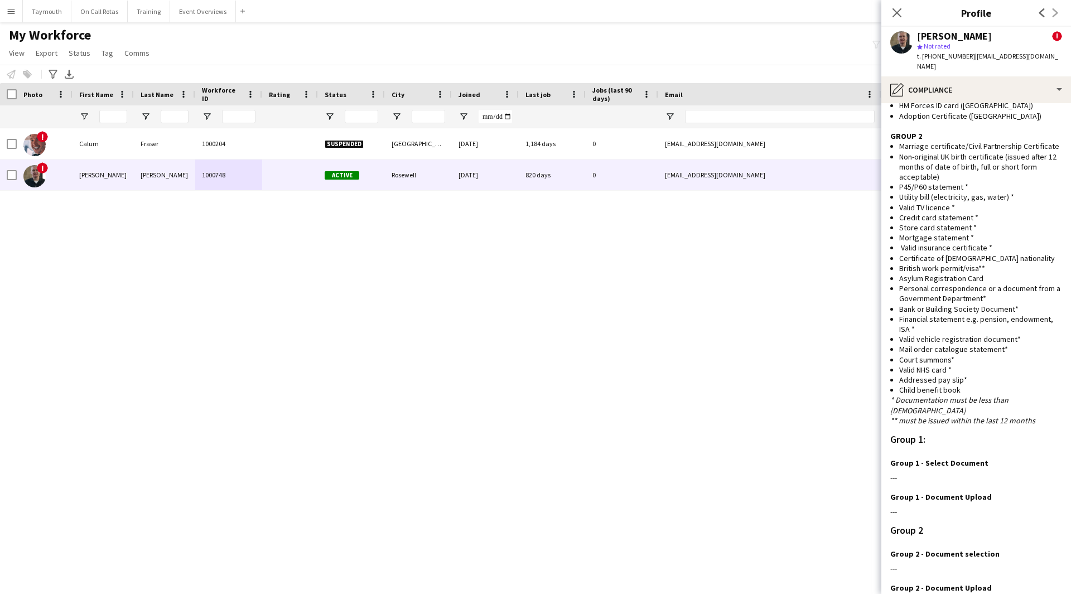
scroll to position [739, 0]
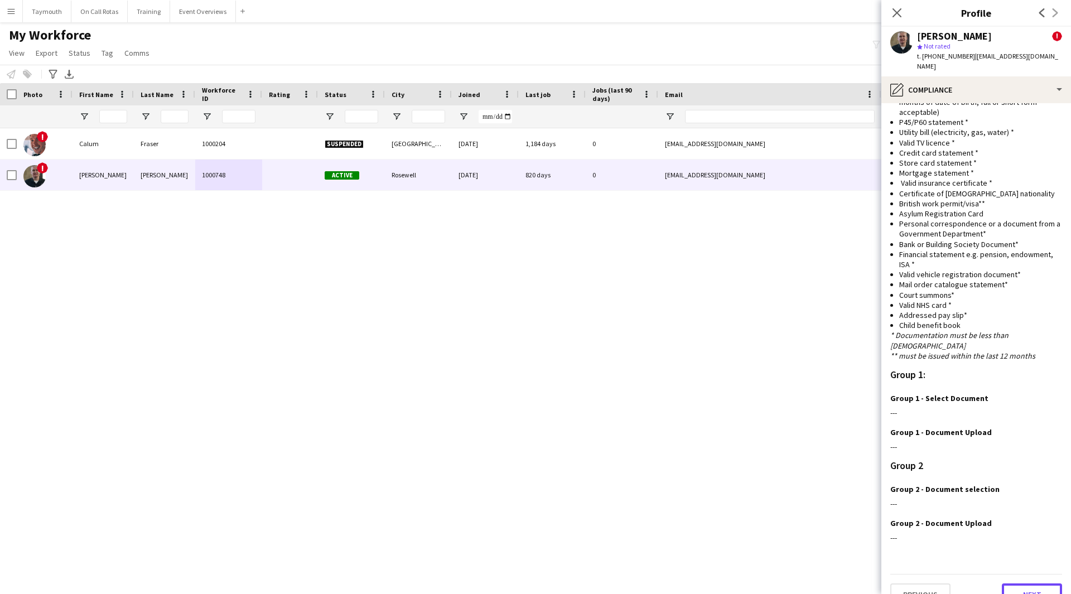
click at [1021, 584] on button "Next" at bounding box center [1032, 595] width 60 height 22
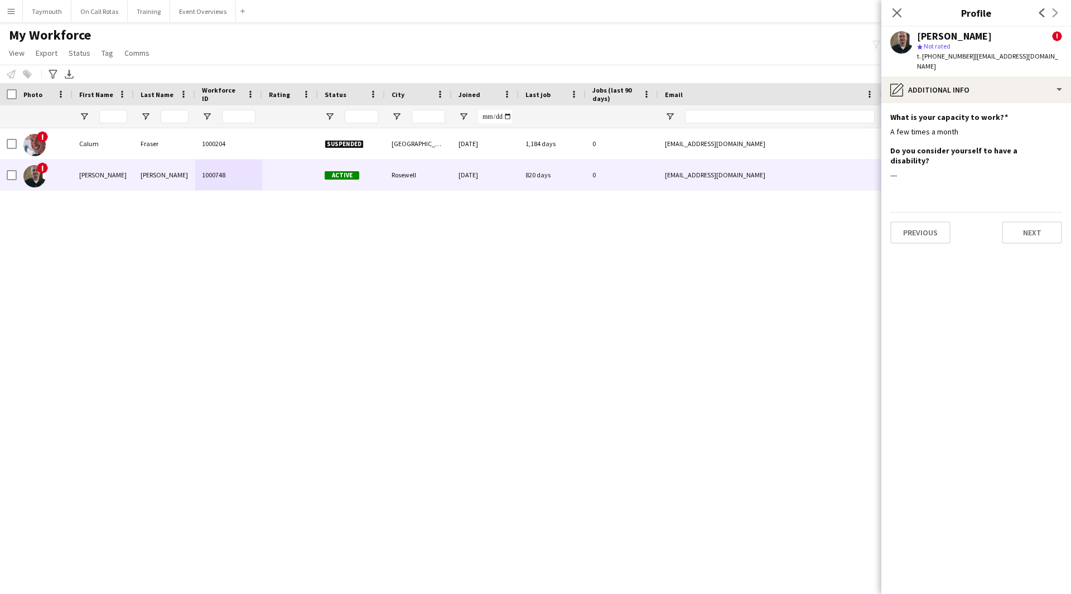
scroll to position [0, 0]
click at [1037, 222] on button "Next" at bounding box center [1032, 232] width 60 height 22
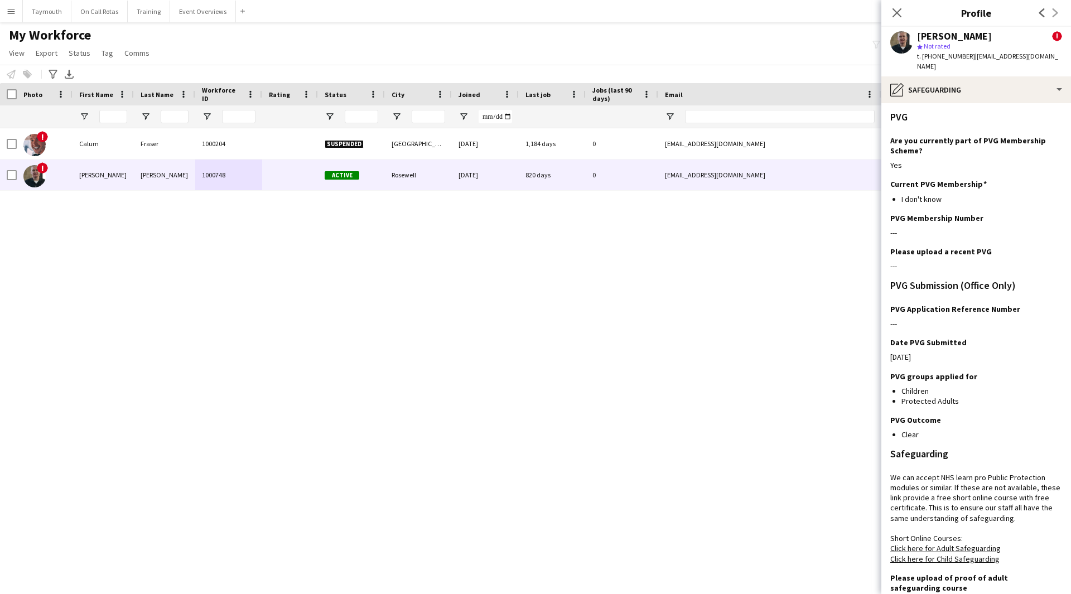
scroll to position [119, 0]
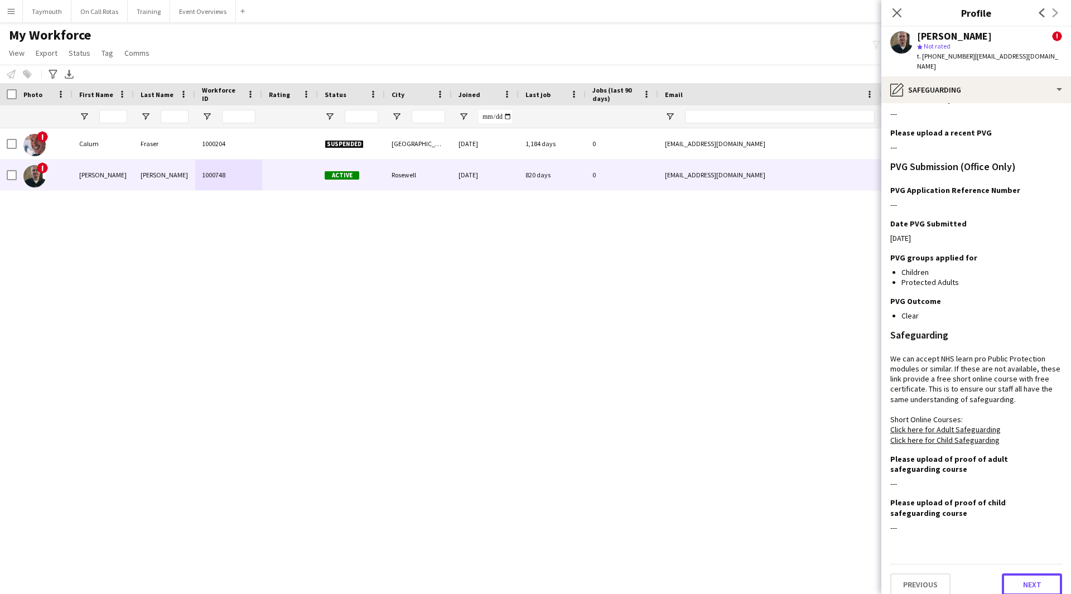
click at [1021, 573] on button "Next" at bounding box center [1032, 584] width 60 height 22
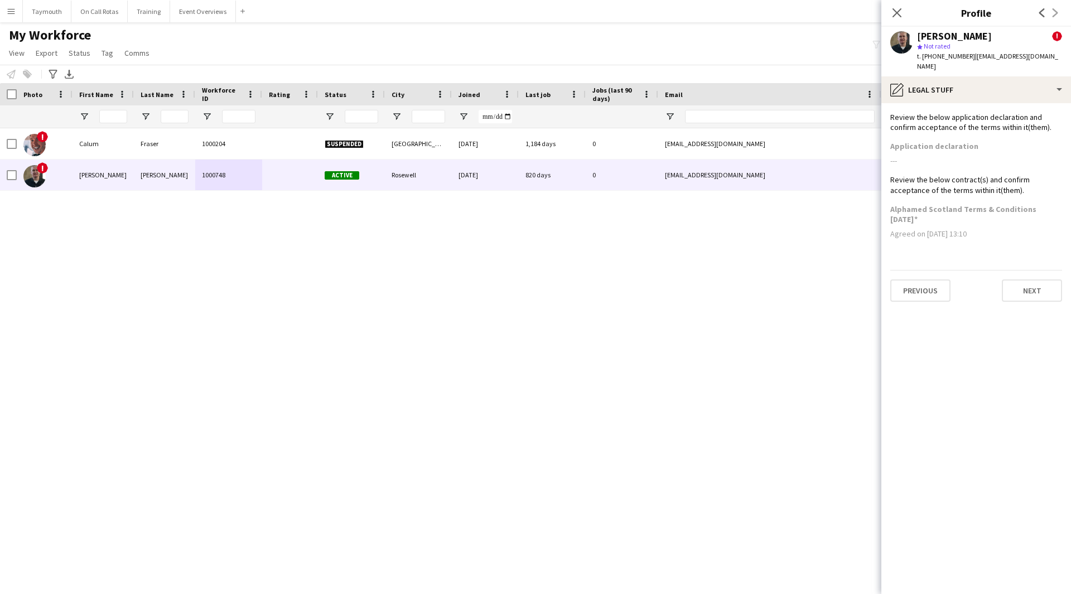
scroll to position [0, 0]
click at [1048, 280] on button "Next" at bounding box center [1032, 290] width 60 height 22
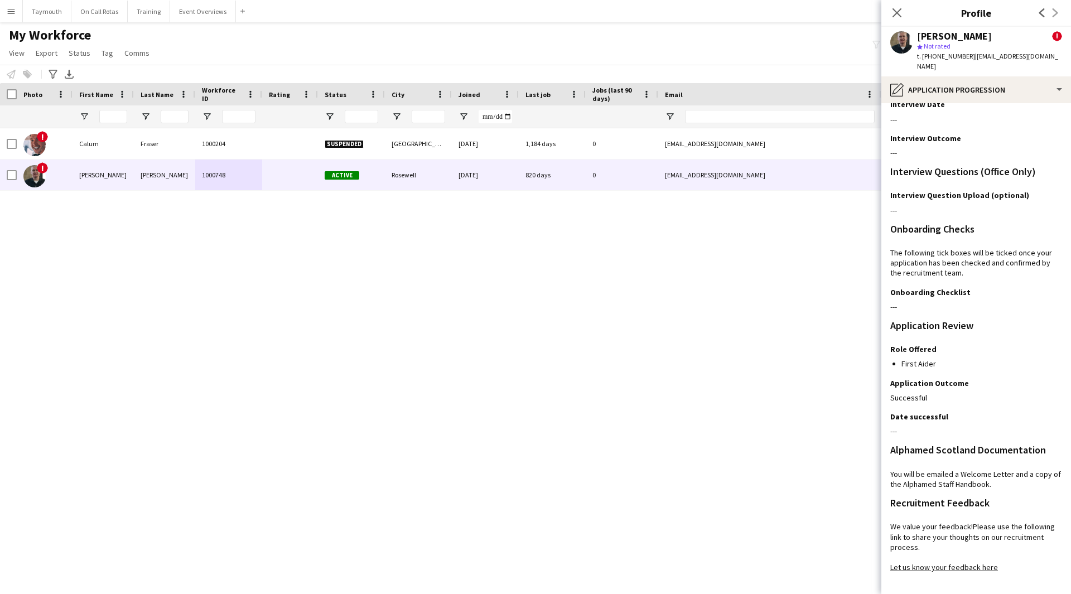
scroll to position [115, 0]
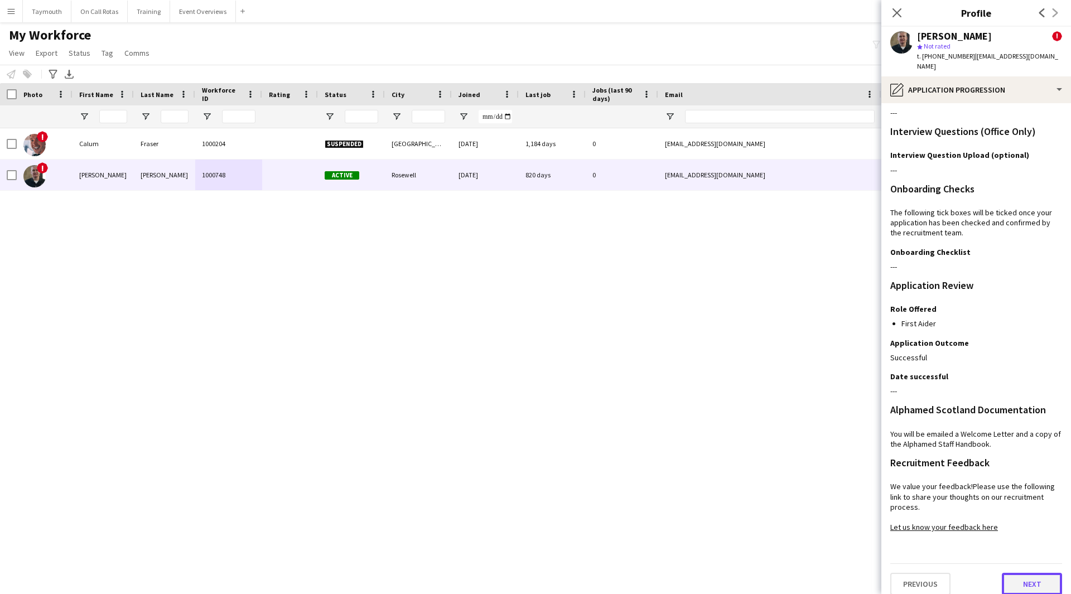
click at [1029, 575] on button "Next" at bounding box center [1032, 584] width 60 height 22
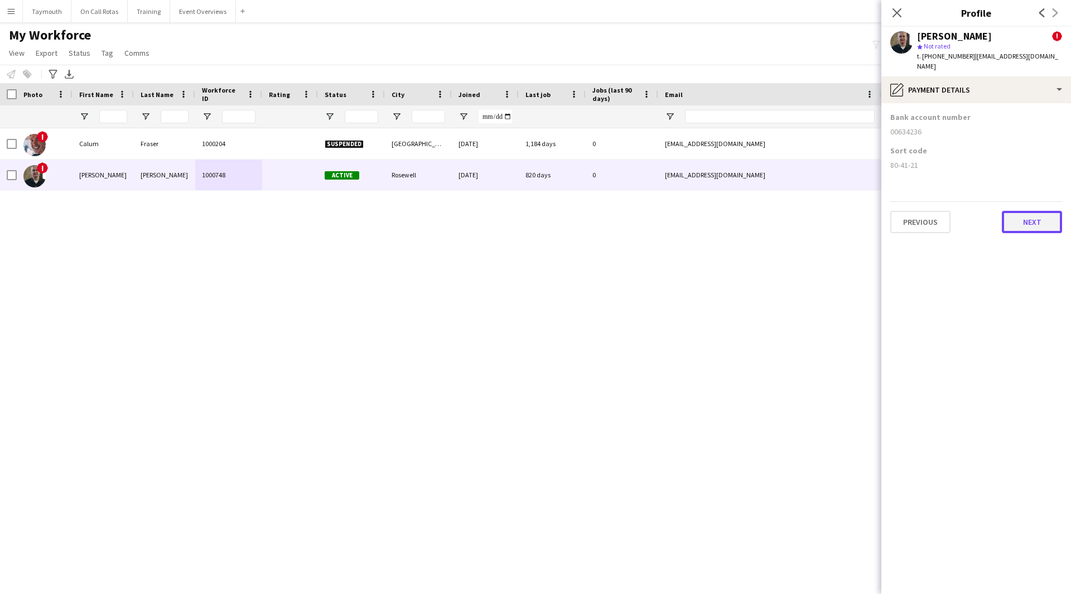
click at [1043, 219] on button "Next" at bounding box center [1032, 222] width 60 height 22
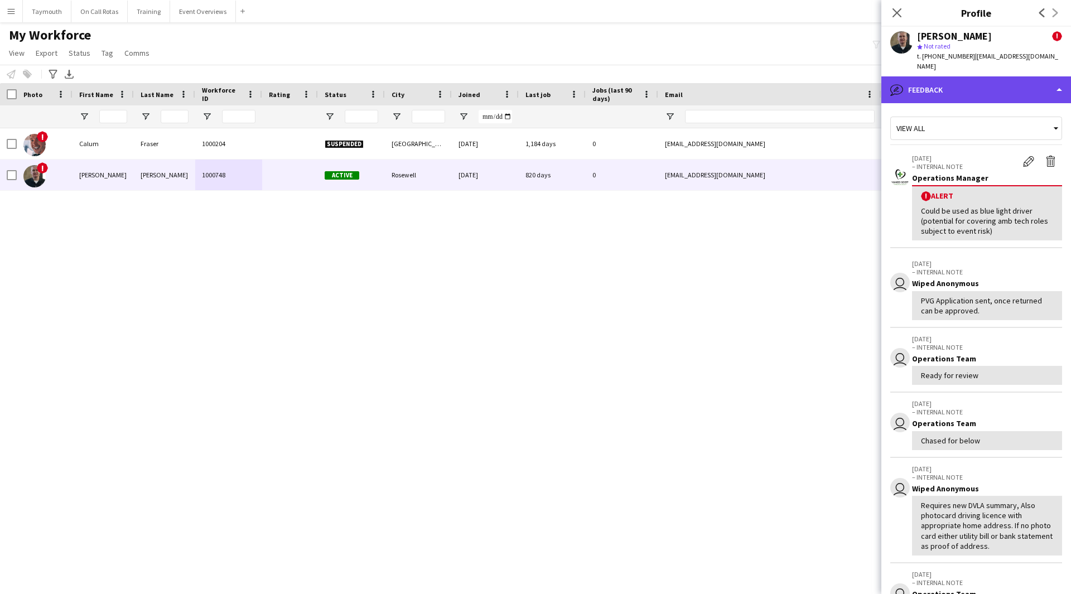
click at [1005, 84] on div "bubble-pencil Feedback" at bounding box center [976, 89] width 190 height 27
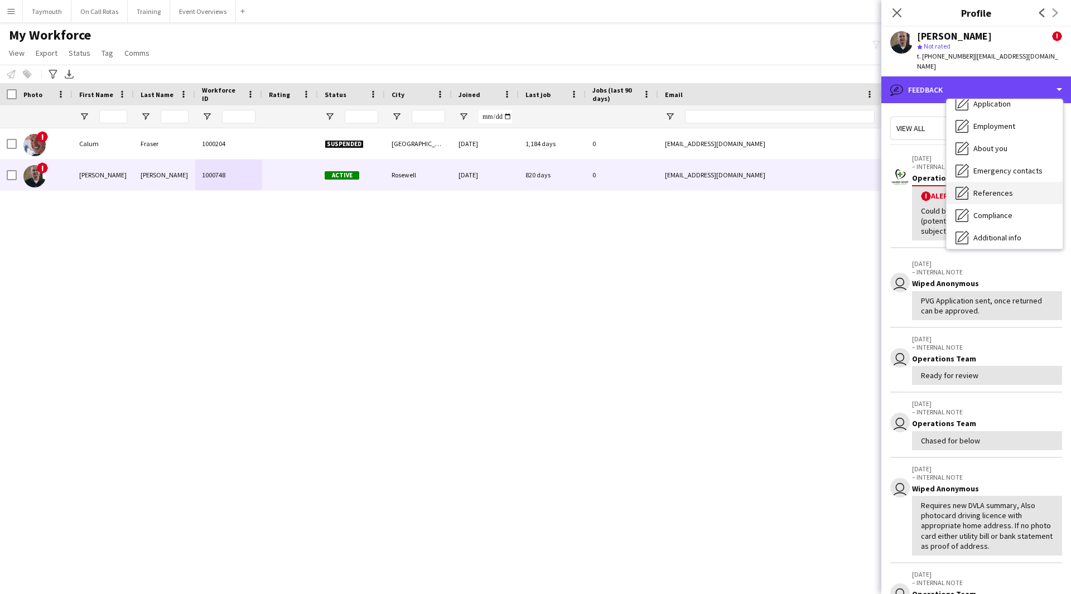
scroll to position [112, 0]
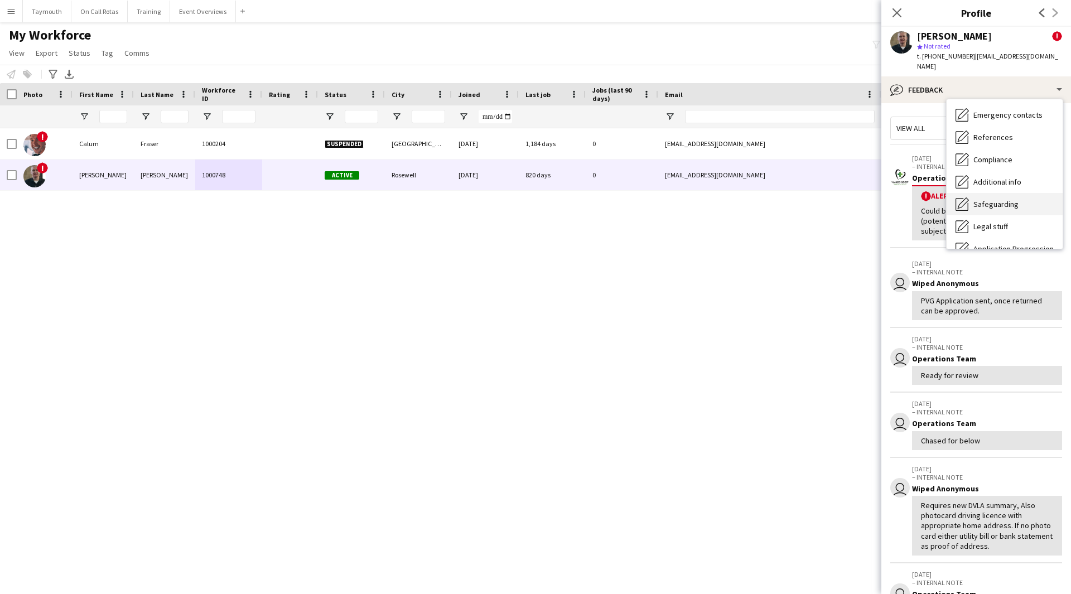
click at [1000, 199] on span "Safeguarding" at bounding box center [995, 204] width 45 height 10
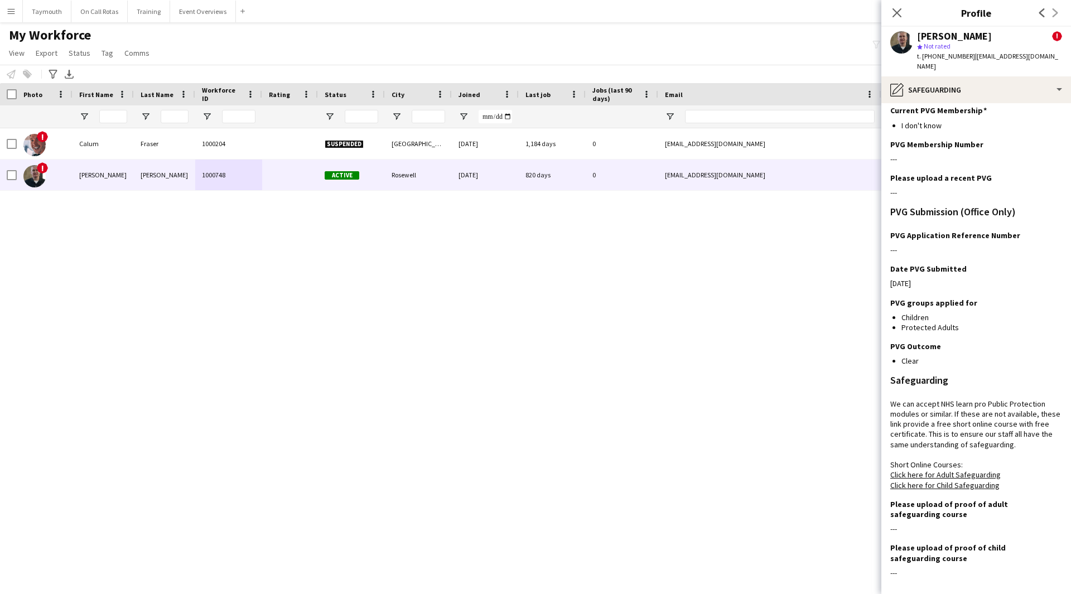
scroll to position [119, 0]
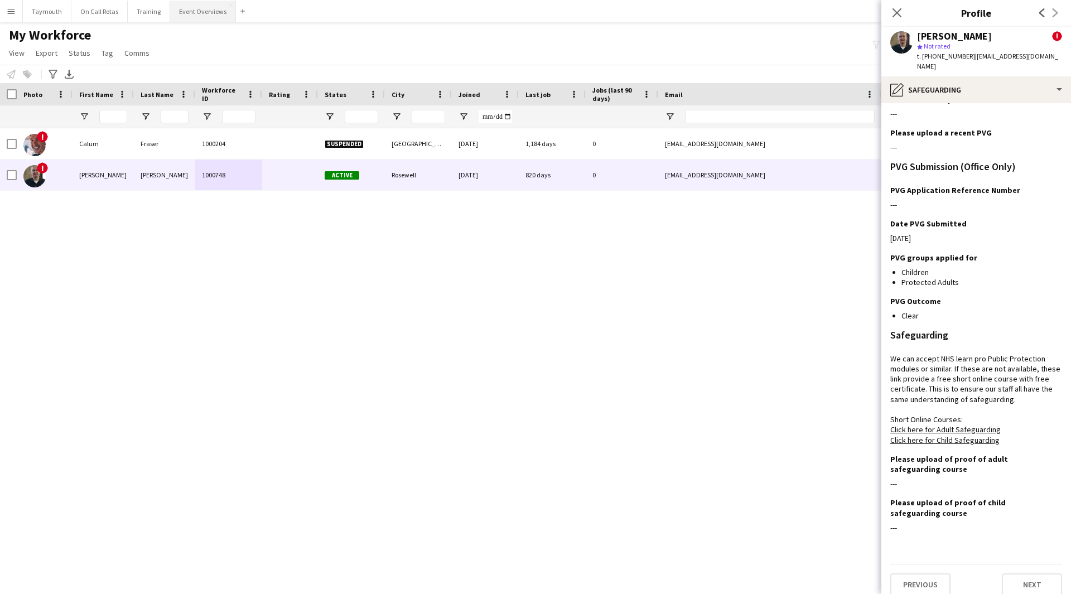
click at [203, 12] on button "Event Overviews Close" at bounding box center [203, 12] width 66 height 22
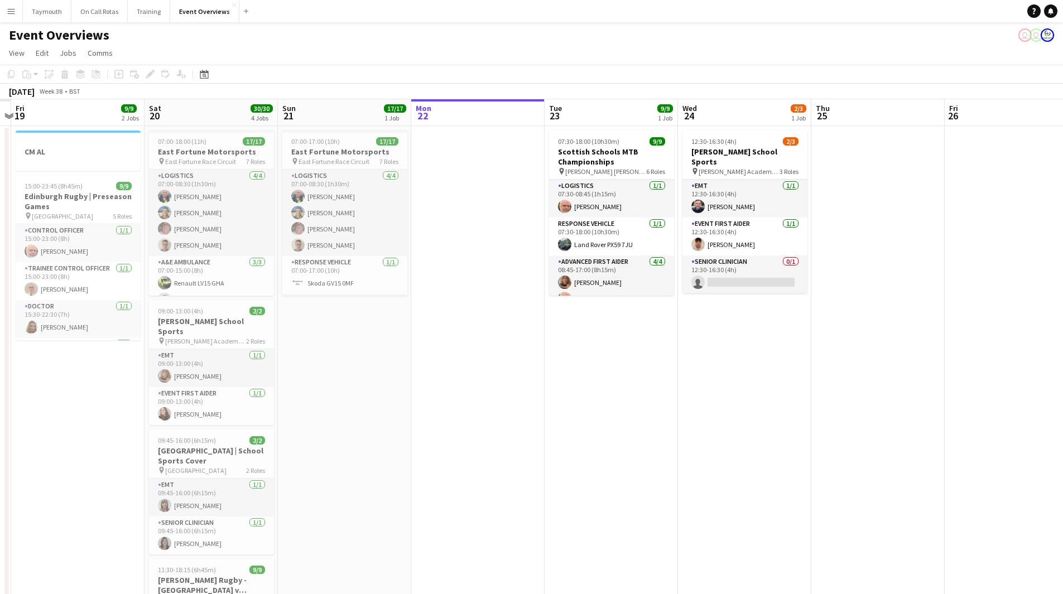
scroll to position [0, 261]
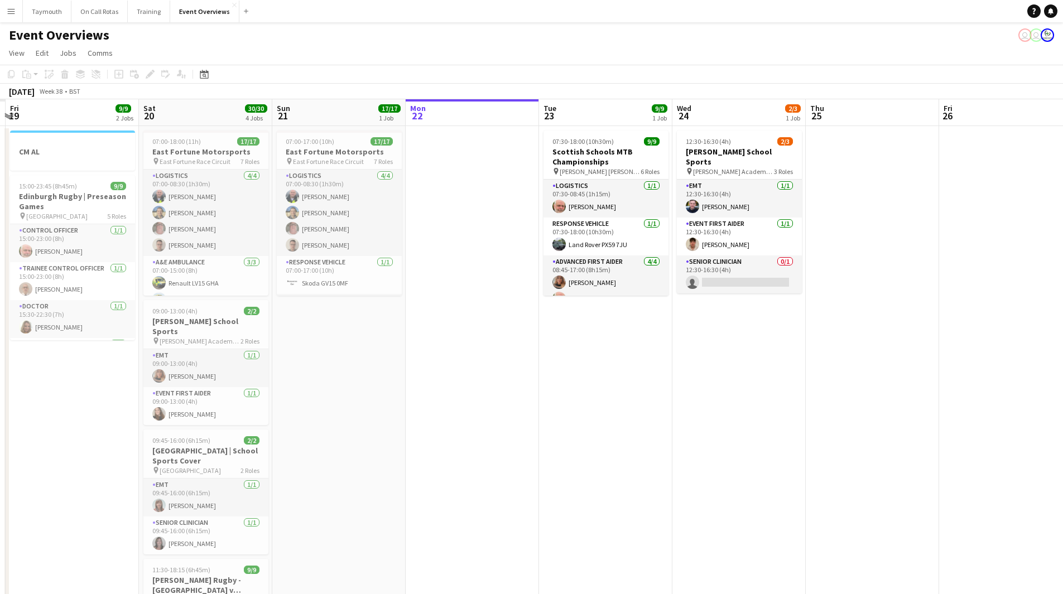
drag, startPoint x: 297, startPoint y: 392, endPoint x: 836, endPoint y: 389, distance: 538.9
click at [836, 389] on app-calendar-viewport "Wed 17 Thu 18 Fri 19 9/9 2 Jobs Sat 20 30/30 4 Jobs Sun 21 17/17 1 Job Mon 22 T…" at bounding box center [531, 423] width 1063 height 649
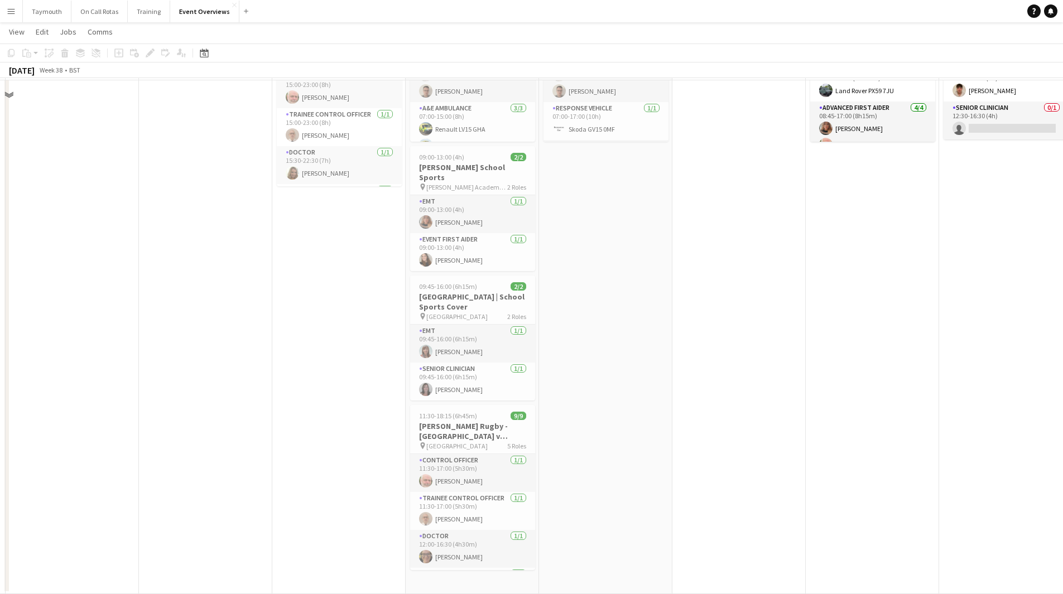
scroll to position [0, 0]
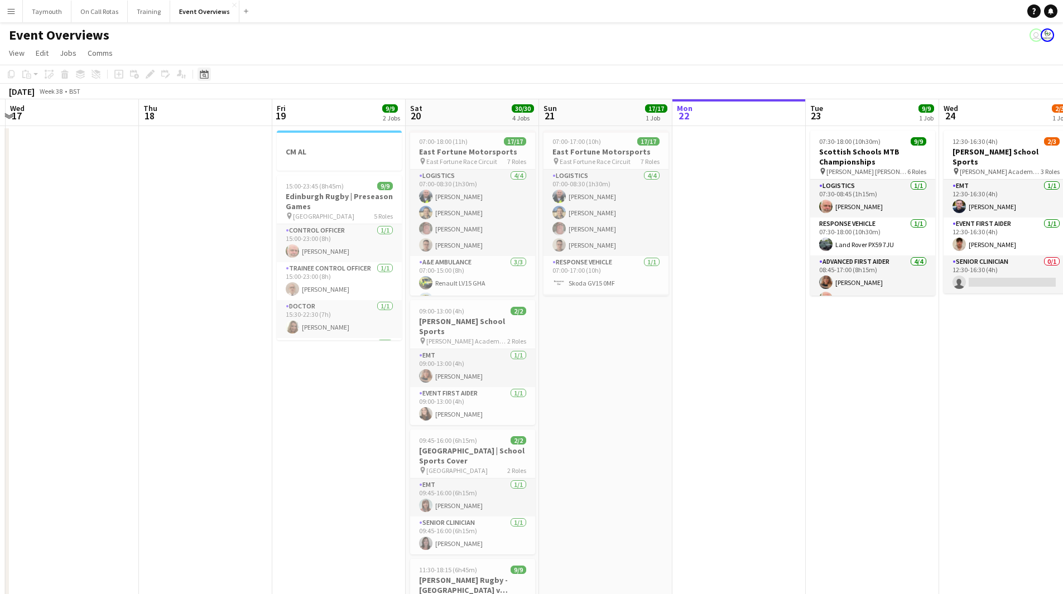
click at [203, 72] on icon at bounding box center [204, 74] width 8 height 9
click at [269, 119] on span "Previous month" at bounding box center [272, 113] width 22 height 22
click at [225, 114] on span "AUG 2025" at bounding box center [214, 113] width 21 height 10
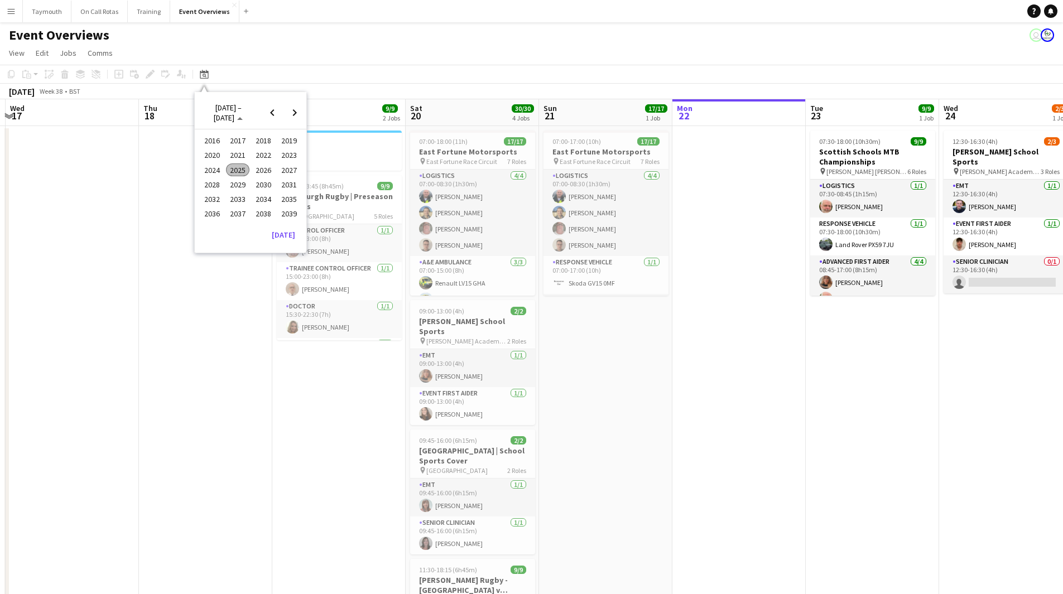
click at [234, 167] on span "2025" at bounding box center [237, 169] width 23 height 13
click at [233, 174] on span "JUN" at bounding box center [237, 169] width 23 height 13
click at [261, 201] on span "20" at bounding box center [264, 201] width 13 height 13
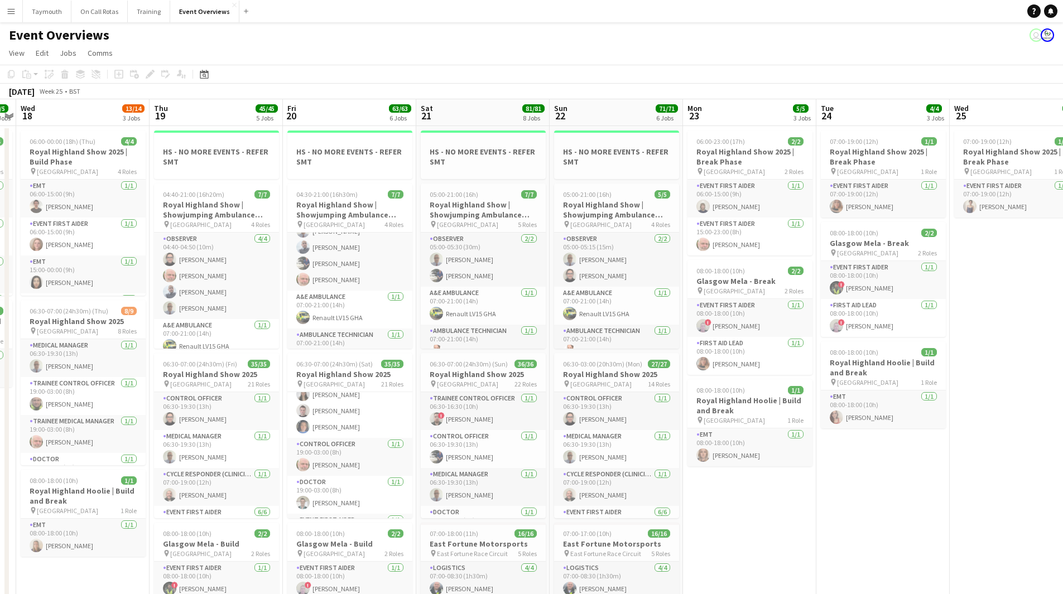
scroll to position [674, 0]
click at [205, 77] on icon at bounding box center [205, 76] width 4 height 4
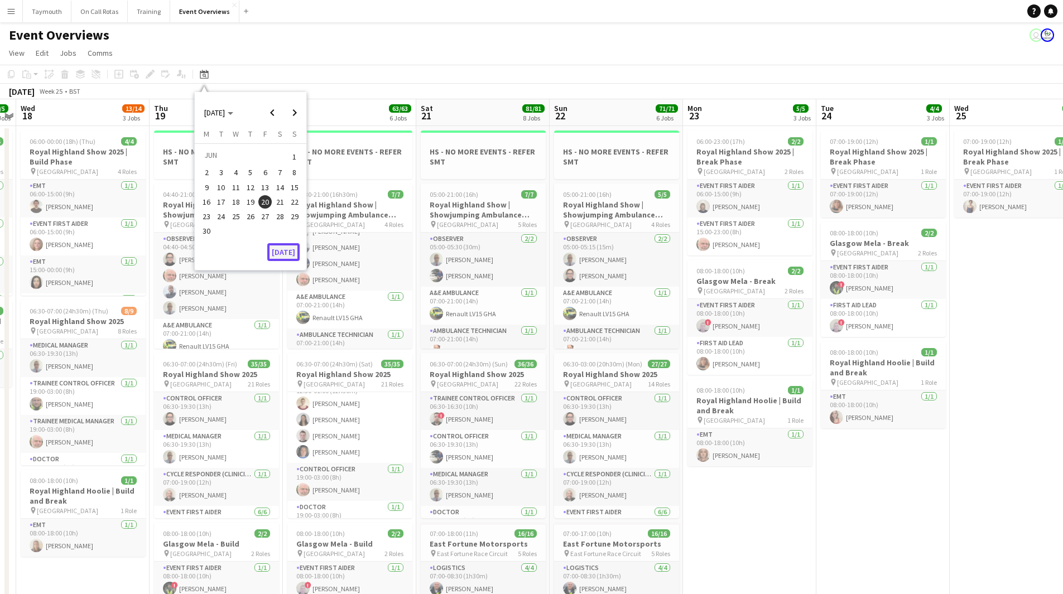
click at [285, 256] on button "[DATE]" at bounding box center [283, 252] width 32 height 18
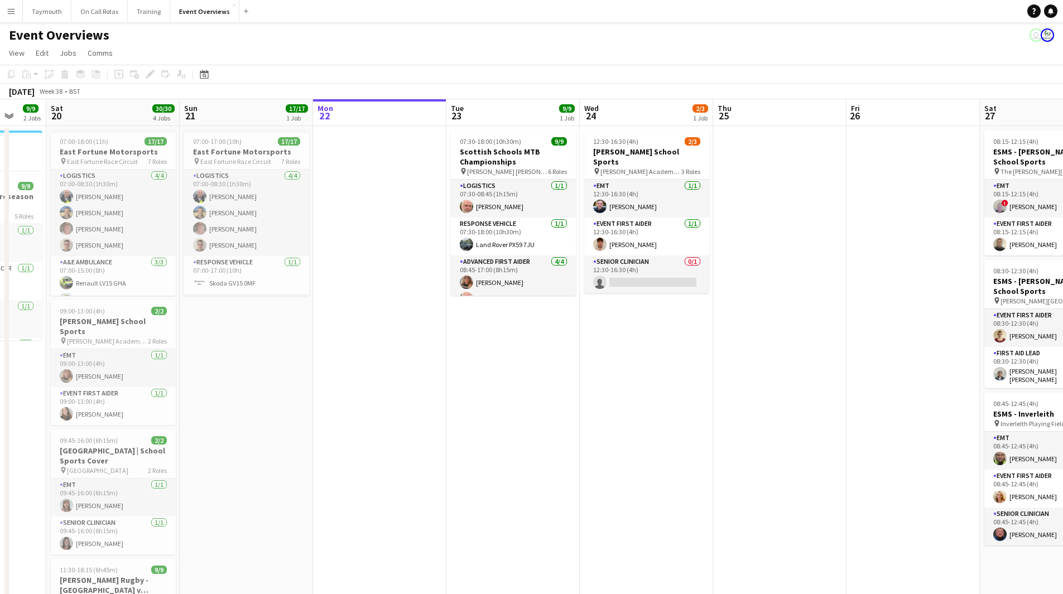
drag, startPoint x: 669, startPoint y: 332, endPoint x: -42, endPoint y: 322, distance: 711.4
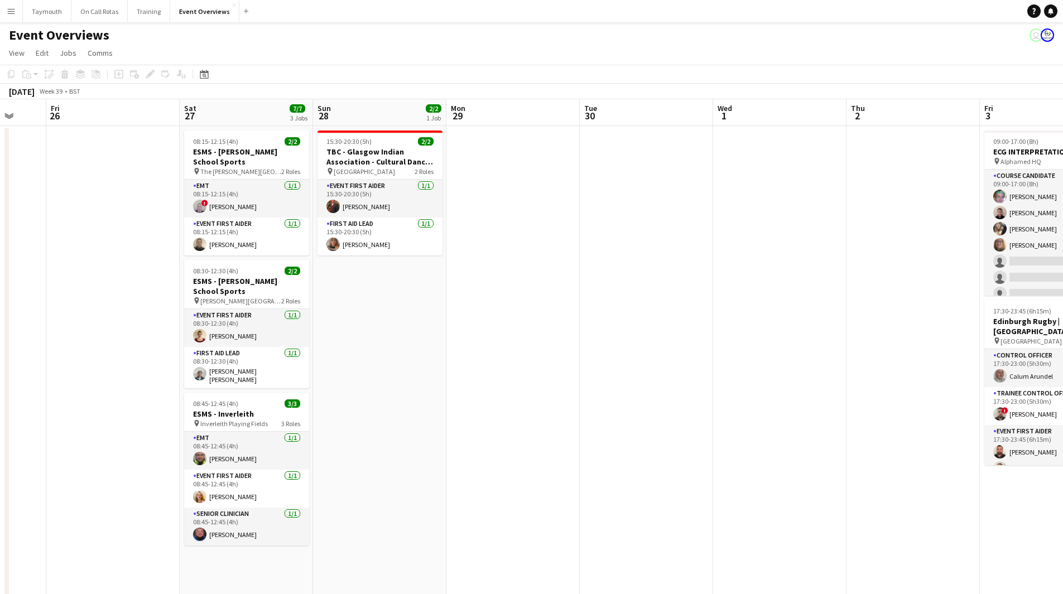
drag, startPoint x: 675, startPoint y: 408, endPoint x: 214, endPoint y: 445, distance: 462.8
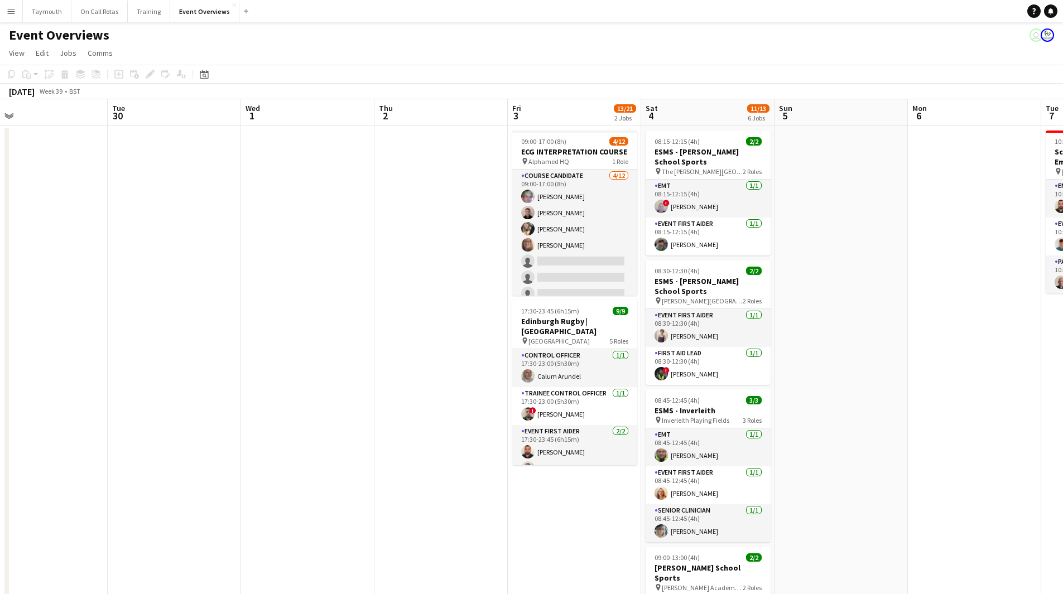
drag, startPoint x: 582, startPoint y: 462, endPoint x: 367, endPoint y: 452, distance: 215.6
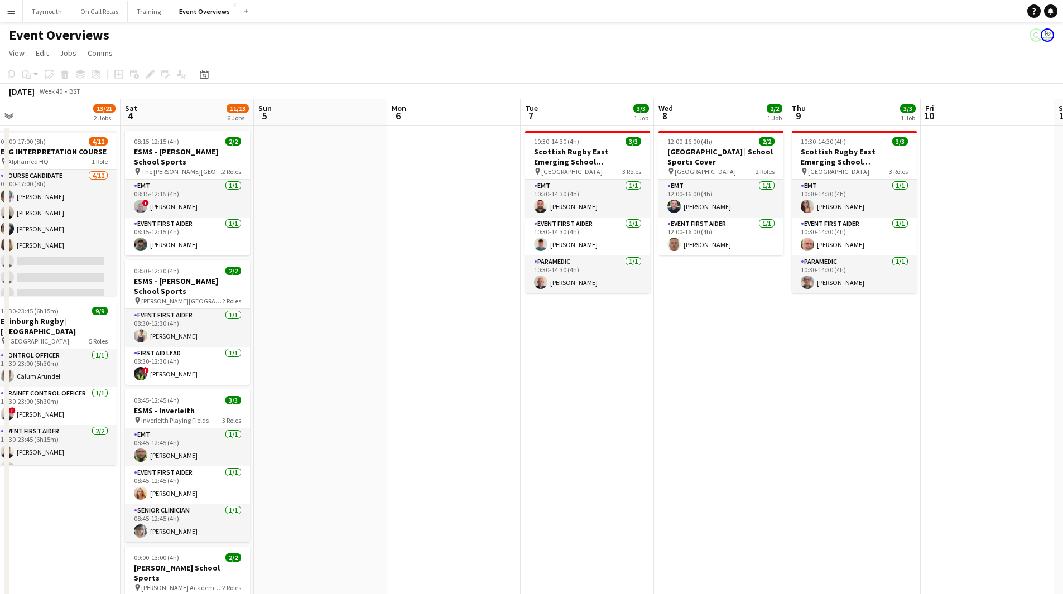
drag, startPoint x: 225, startPoint y: 430, endPoint x: 90, endPoint y: 406, distance: 136.7
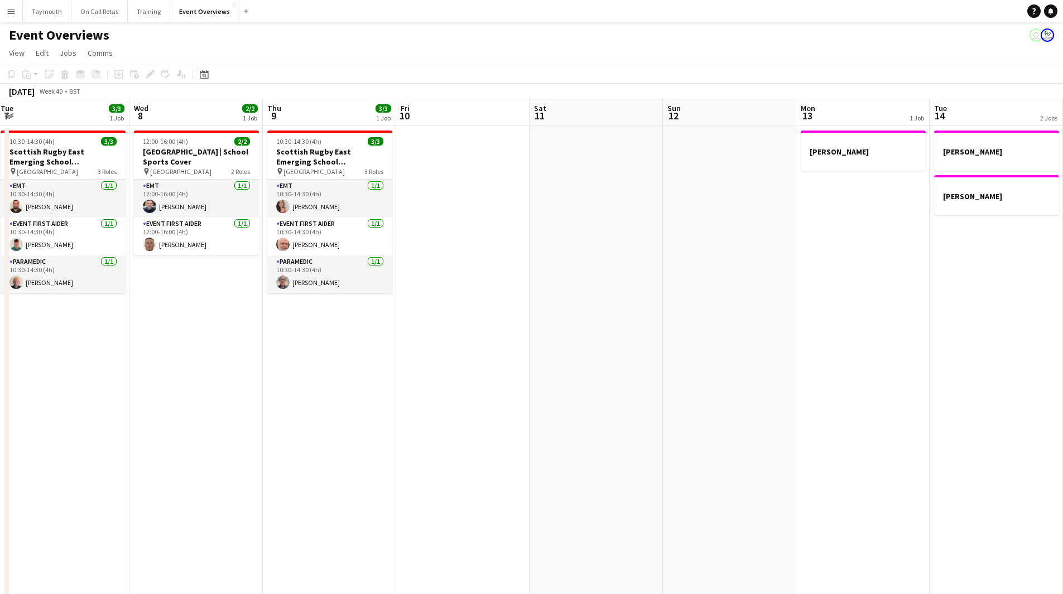
drag, startPoint x: 95, startPoint y: 407, endPoint x: -173, endPoint y: 401, distance: 268.4
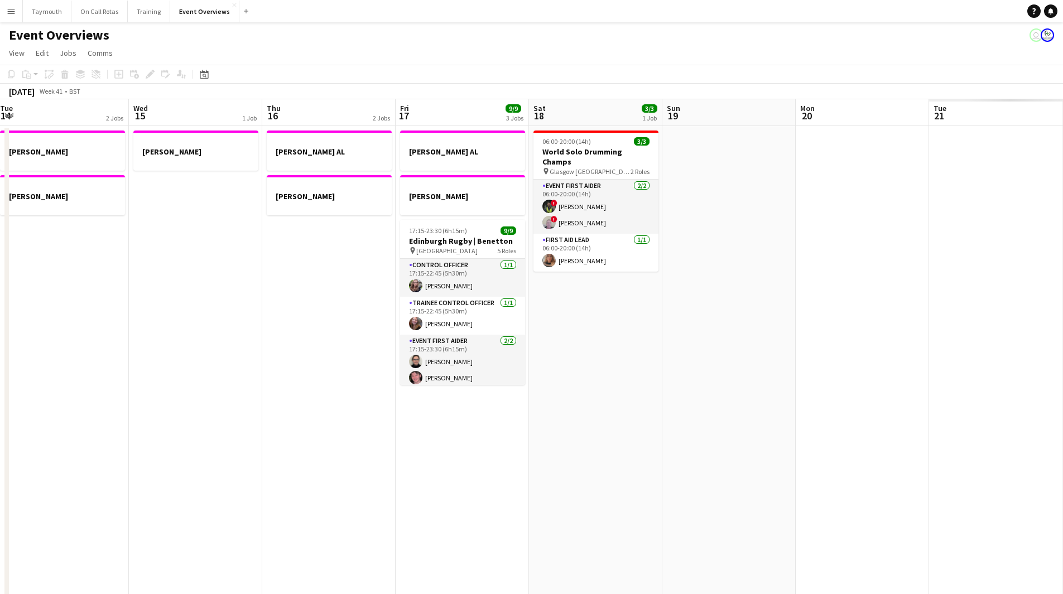
drag, startPoint x: 128, startPoint y: 416, endPoint x: 187, endPoint y: 411, distance: 58.8
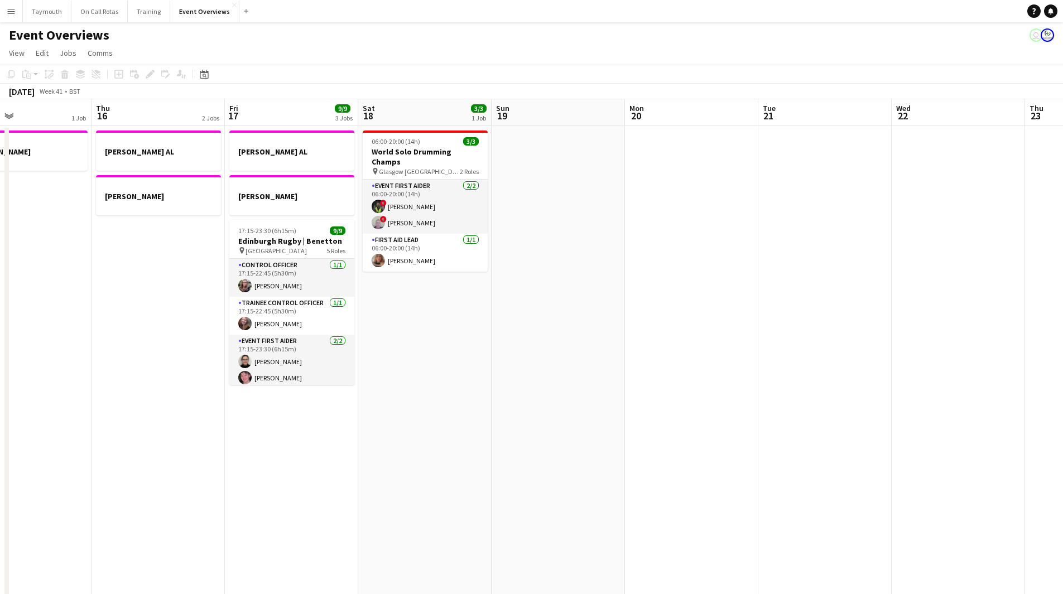
drag, startPoint x: 543, startPoint y: 415, endPoint x: 127, endPoint y: 404, distance: 415.8
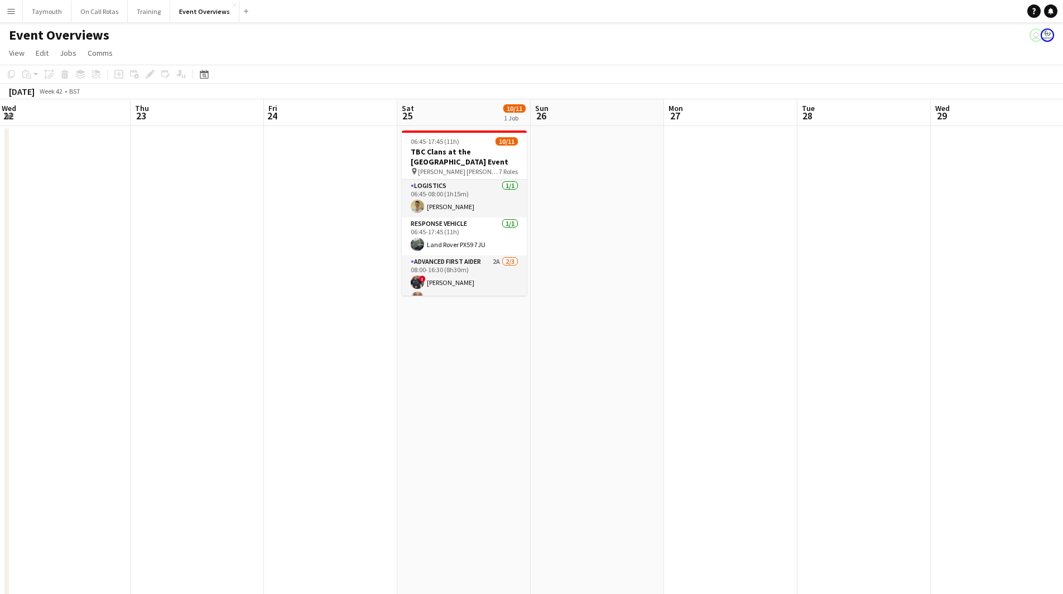
drag, startPoint x: 629, startPoint y: 413, endPoint x: 438, endPoint y: 397, distance: 191.0
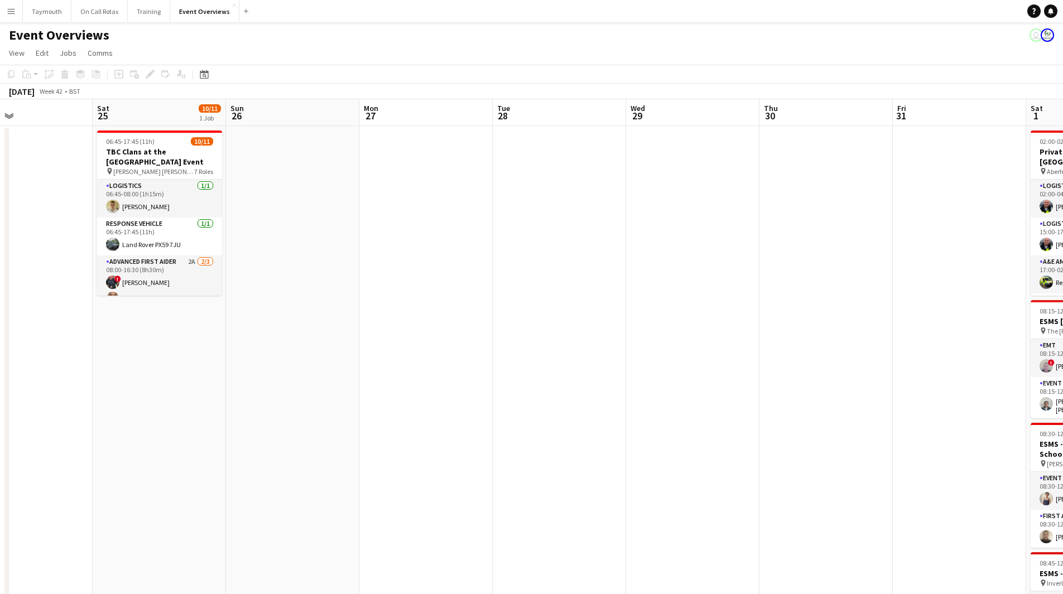
drag, startPoint x: 290, startPoint y: 393, endPoint x: 153, endPoint y: 373, distance: 138.7
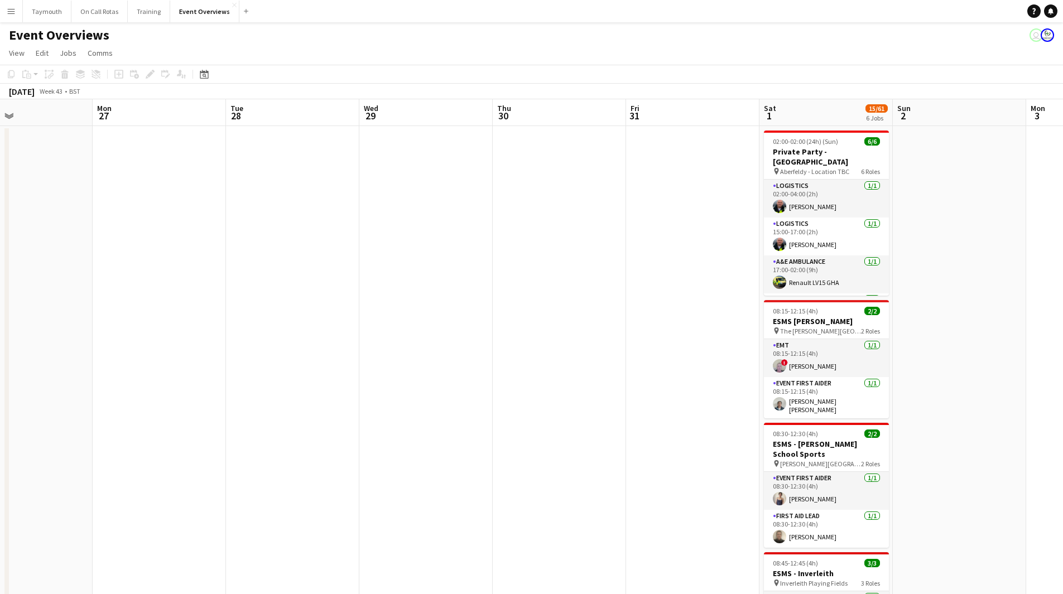
scroll to position [0, 301]
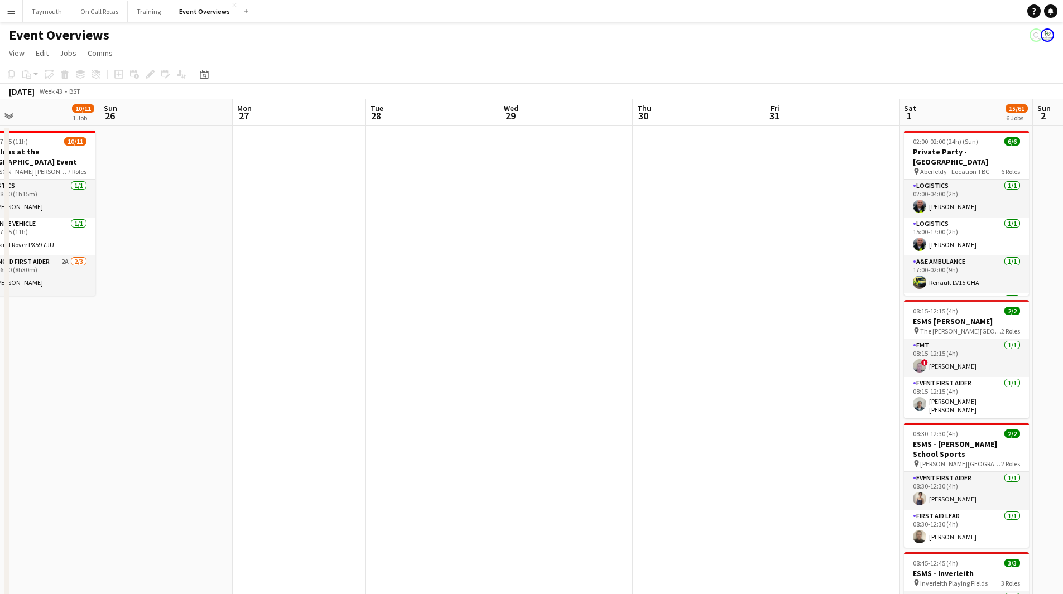
drag, startPoint x: 487, startPoint y: 382, endPoint x: 239, endPoint y: 355, distance: 249.7
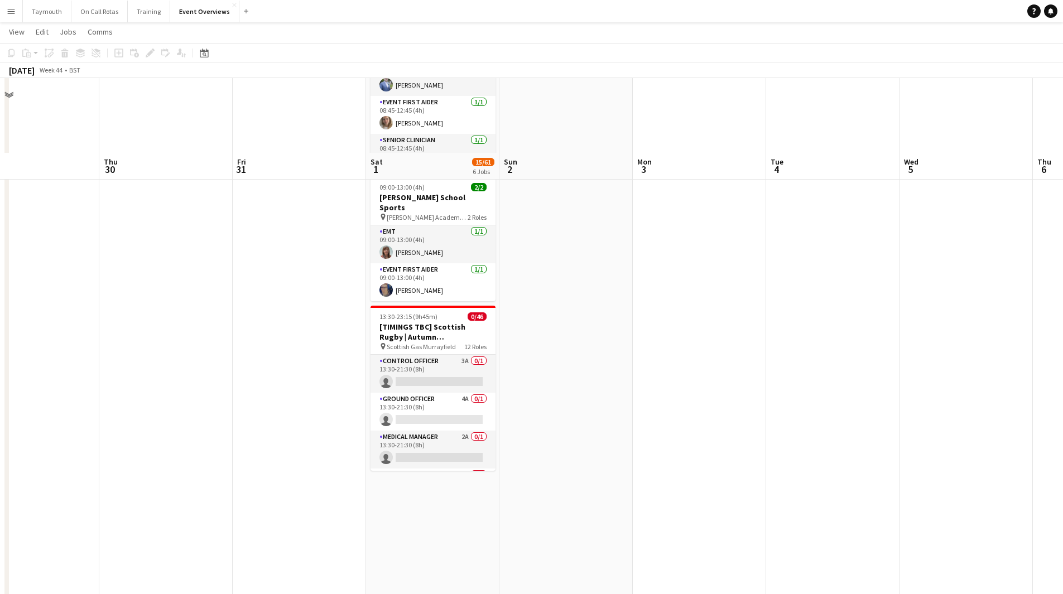
scroll to position [614, 0]
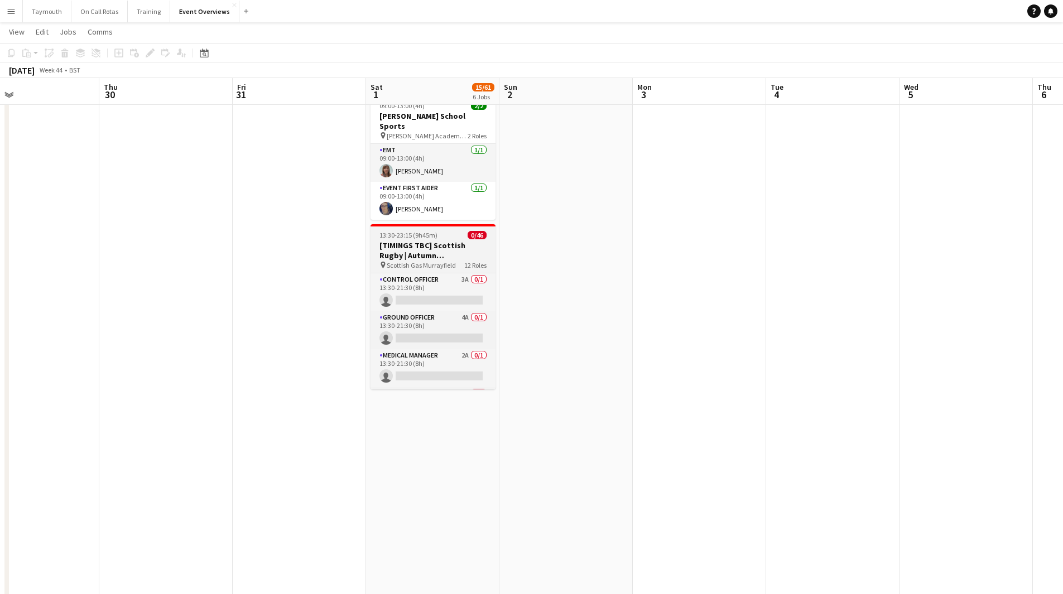
click at [421, 240] on h3 "[TIMINGS TBC] Scottish Rugby | Autumn Internationals - Scotland v USA" at bounding box center [432, 250] width 125 height 20
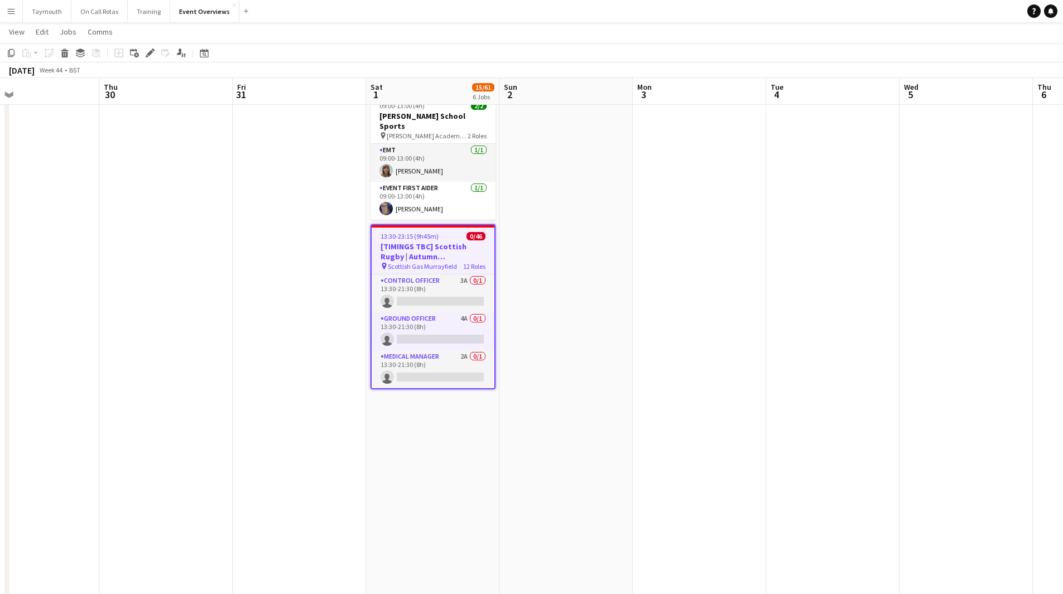
drag, startPoint x: 147, startPoint y: 53, endPoint x: 166, endPoint y: 59, distance: 19.2
click at [148, 53] on icon "Edit" at bounding box center [150, 53] width 9 height 9
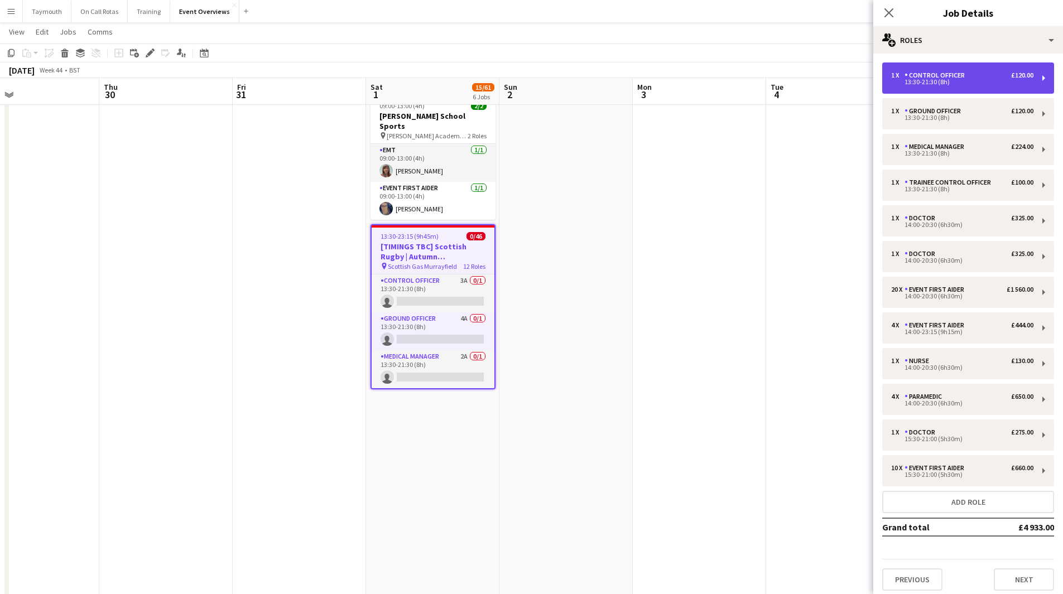
click at [975, 79] on div "1 x Control Officer £120.00" at bounding box center [962, 75] width 142 height 8
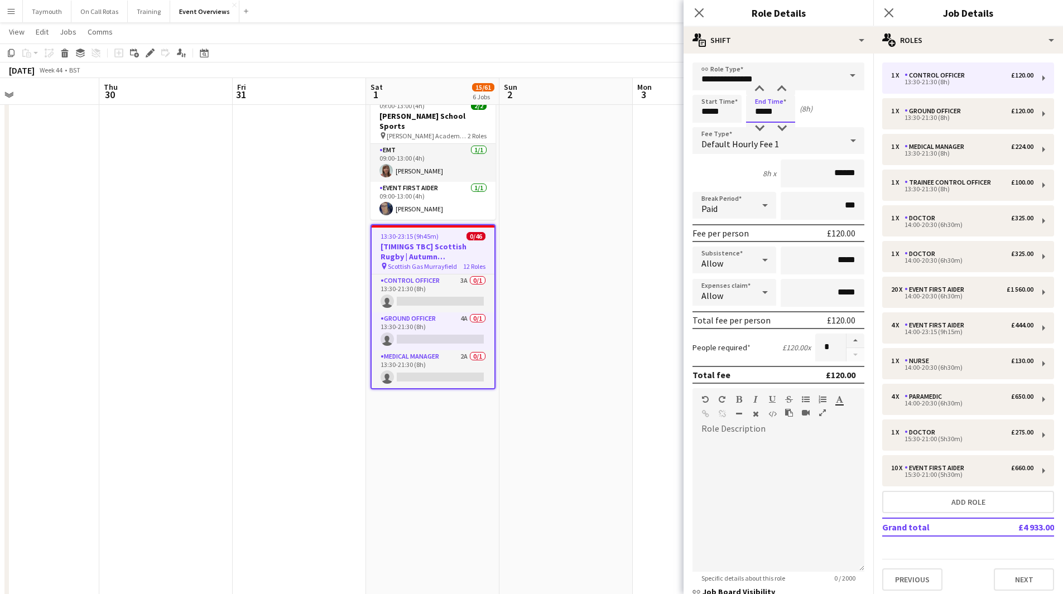
click at [774, 112] on input "*****" at bounding box center [770, 109] width 49 height 28
type input "*****"
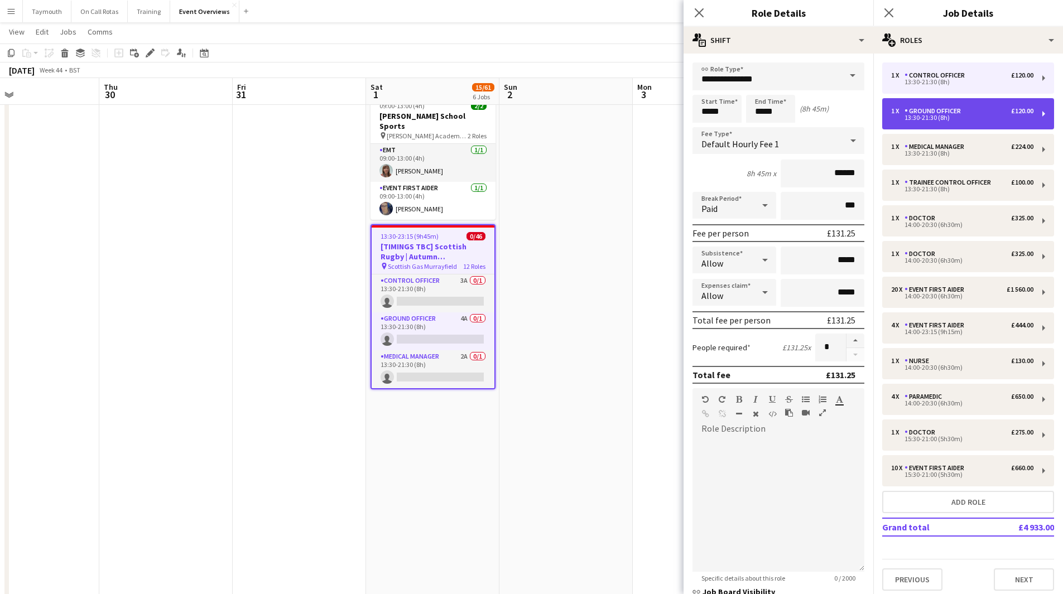
click at [1011, 113] on div "£120.00" at bounding box center [1022, 111] width 22 height 8
type input "**********"
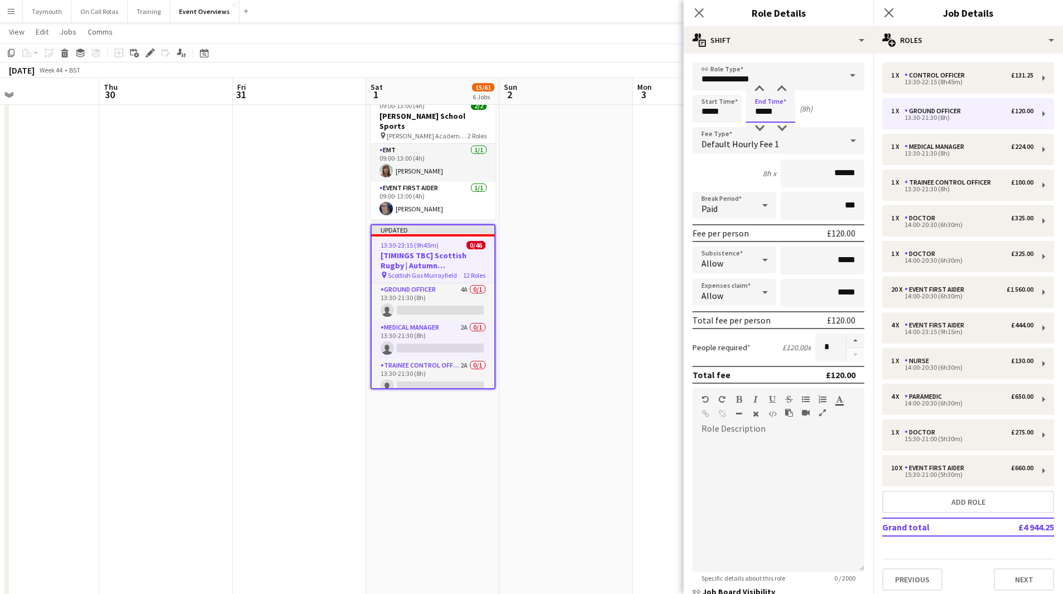
drag, startPoint x: 791, startPoint y: 110, endPoint x: 738, endPoint y: 109, distance: 52.5
click at [738, 109] on div "Start Time ***** End Time ***** (8h)" at bounding box center [778, 109] width 172 height 28
type input "*****"
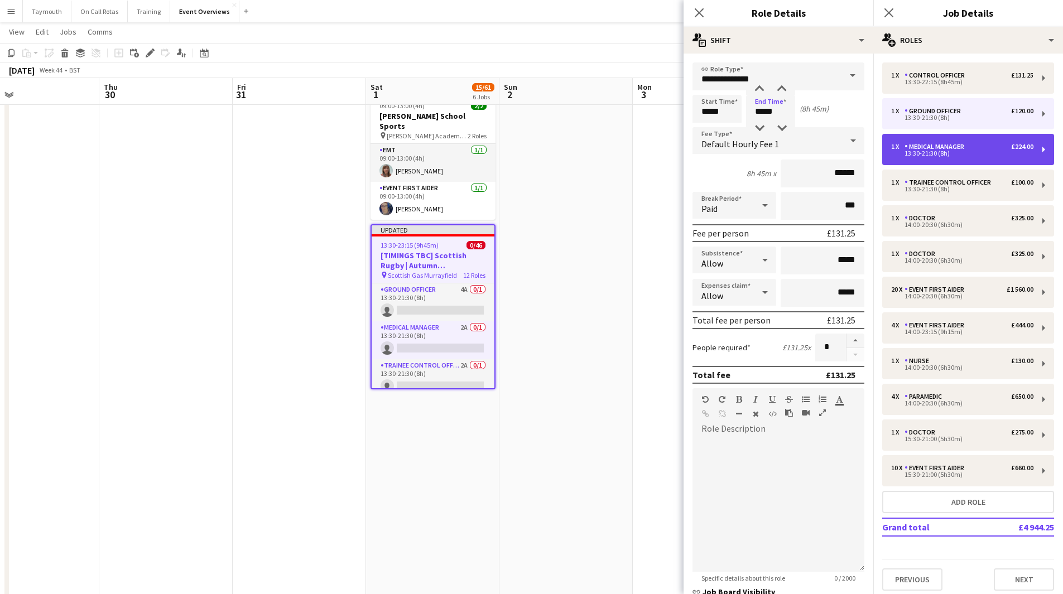
click at [963, 160] on div "1 x Medical Manager £224.00 13:30-21:30 (8h)" at bounding box center [968, 149] width 172 height 31
type input "**********"
type input "*****"
type input "******"
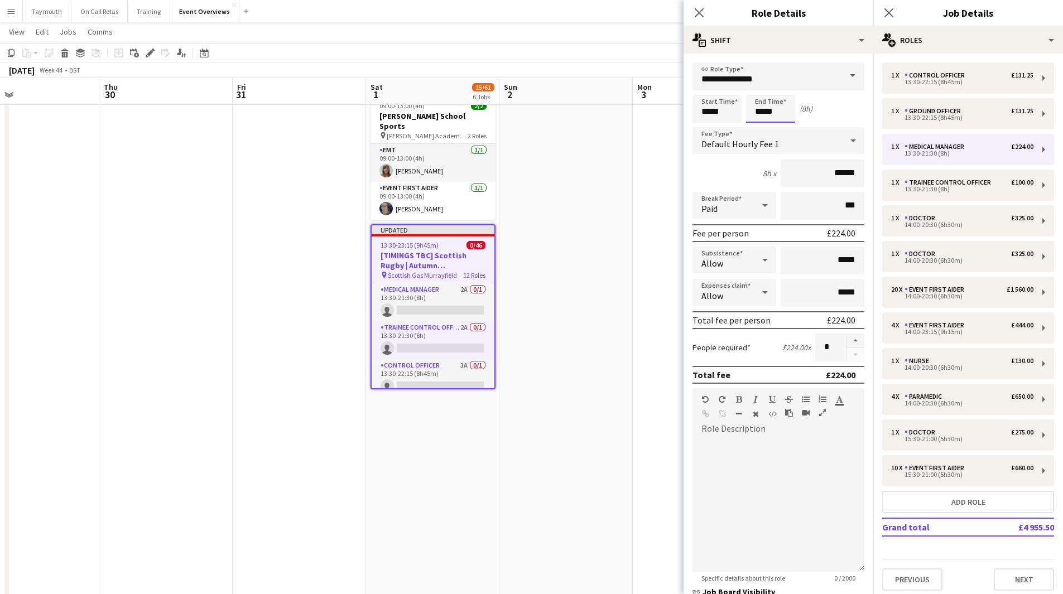
drag, startPoint x: 679, startPoint y: 93, endPoint x: 613, endPoint y: 74, distance: 69.0
click at [613, 74] on body "Menu Boards Boards Boards All jobs Status Workforce Workforce My Workforce Recr…" at bounding box center [531, 0] width 1063 height 1228
type input "*****"
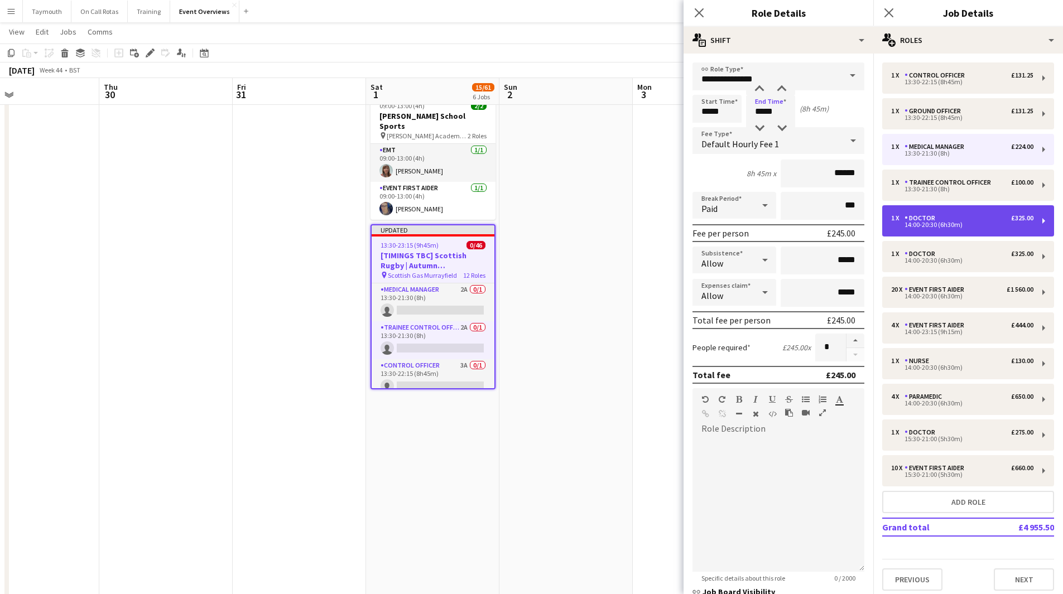
click at [969, 215] on div "1 x Doctor £325.00" at bounding box center [962, 218] width 142 height 8
type input "******"
type input "*****"
type input "******"
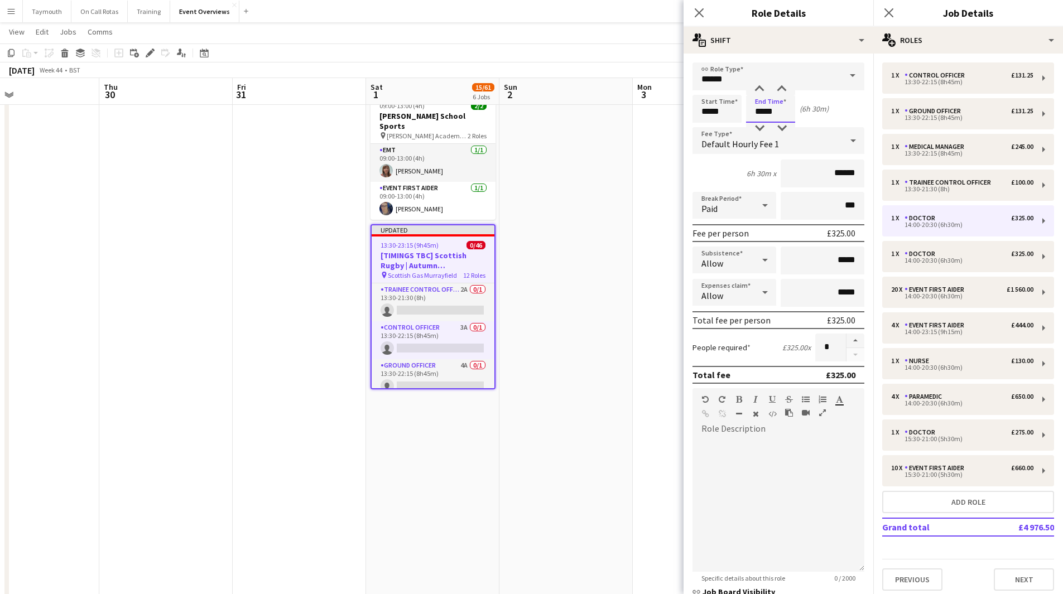
drag, startPoint x: 791, startPoint y: 113, endPoint x: 595, endPoint y: 86, distance: 197.6
click at [595, 86] on body "Menu Boards Boards Boards All jobs Status Workforce Workforce My Workforce Recr…" at bounding box center [531, 0] width 1063 height 1228
click at [929, 259] on div "14:00-20:30 (6h30m)" at bounding box center [962, 261] width 142 height 6
type input "*****"
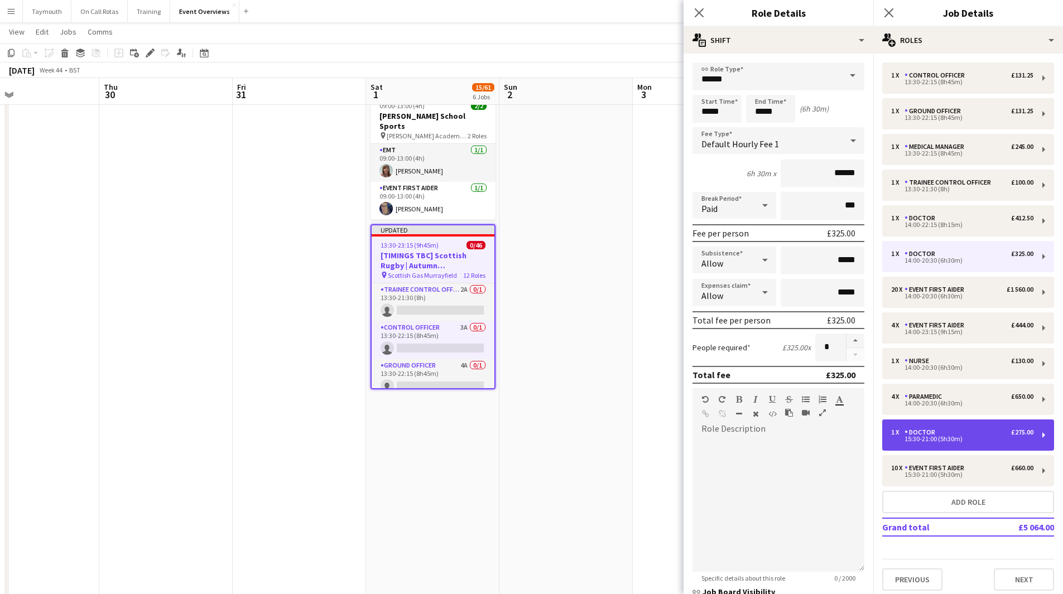
click at [943, 428] on div "1 x Doctor £275.00" at bounding box center [962, 432] width 142 height 8
type input "*****"
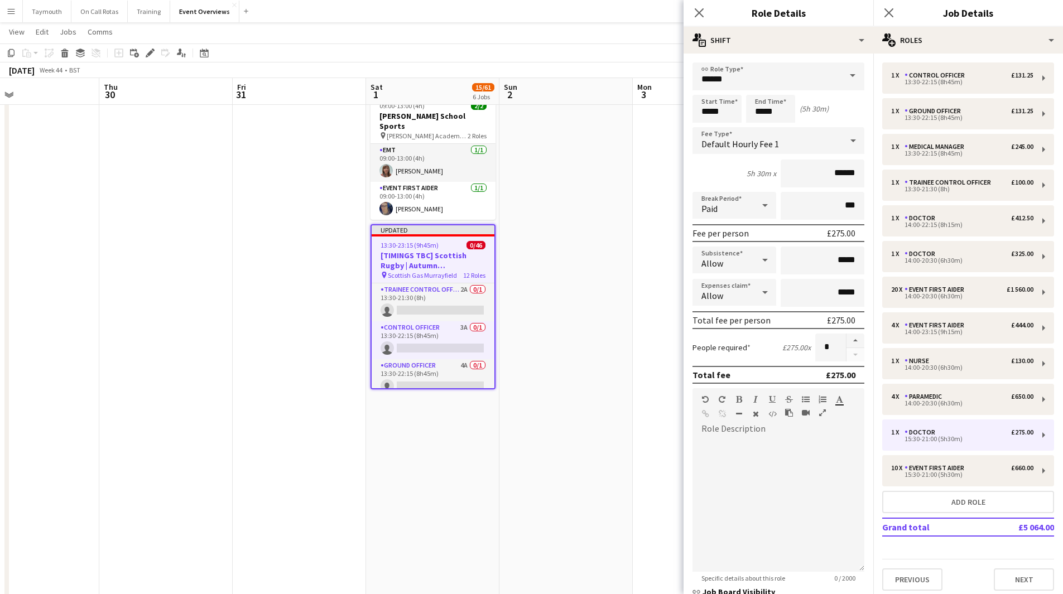
drag, startPoint x: 743, startPoint y: 117, endPoint x: 266, endPoint y: 65, distance: 479.8
click at [267, 66] on body "Menu Boards Boards Boards All jobs Status Workforce Workforce My Workforce Recr…" at bounding box center [531, 0] width 1063 height 1228
click at [739, 117] on input "*****" at bounding box center [716, 109] width 49 height 28
drag, startPoint x: 738, startPoint y: 116, endPoint x: 629, endPoint y: 108, distance: 109.7
click at [629, 108] on body "Menu Boards Boards Boards All jobs Status Workforce Workforce My Workforce Recr…" at bounding box center [531, 0] width 1063 height 1228
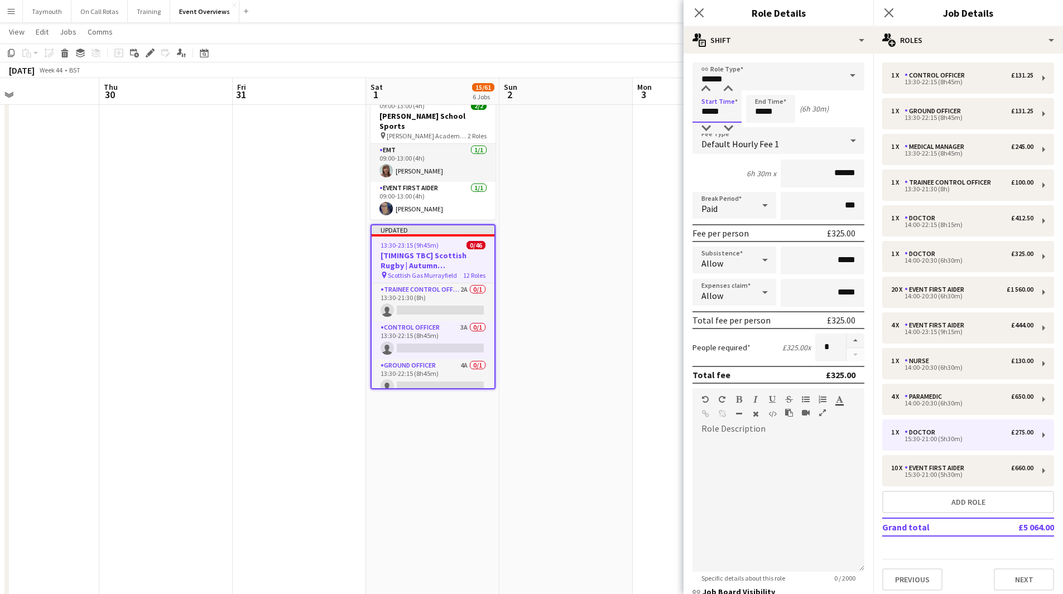
type input "*****"
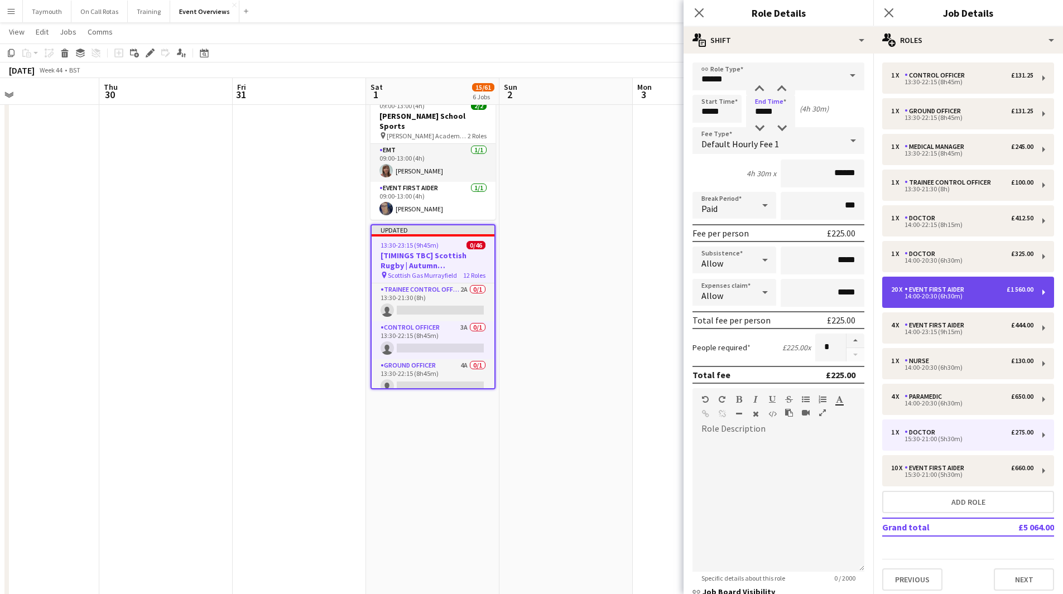
click at [958, 287] on div "Event First Aider" at bounding box center [936, 290] width 64 height 8
type input "**********"
type input "*****"
type input "******"
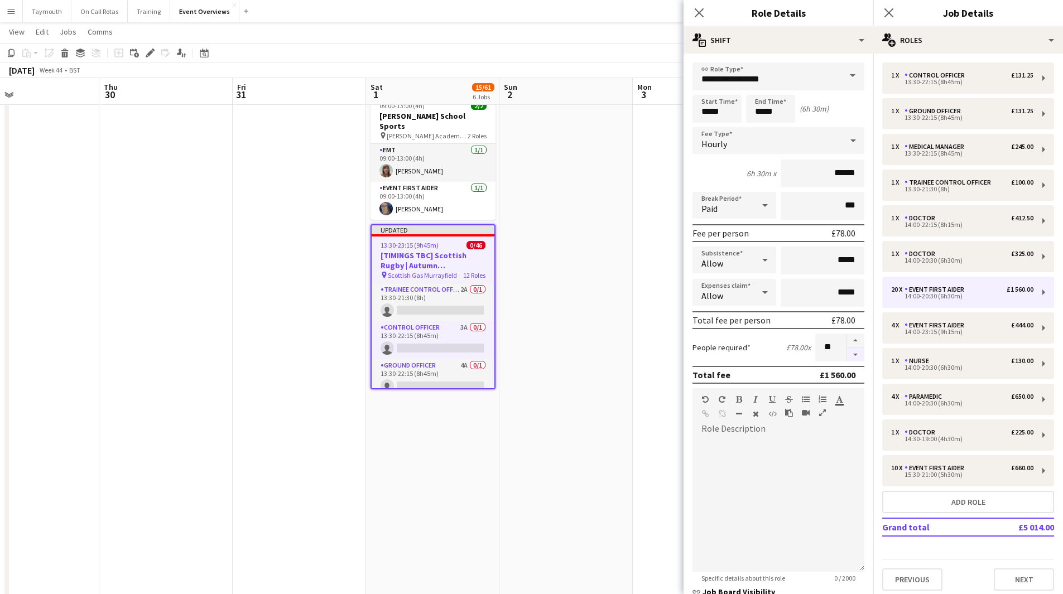
click at [846, 354] on button "button" at bounding box center [855, 355] width 18 height 14
click at [848, 353] on button "button" at bounding box center [855, 355] width 18 height 14
type input "**"
click at [919, 326] on div "Event First Aider" at bounding box center [936, 325] width 64 height 8
type input "*****"
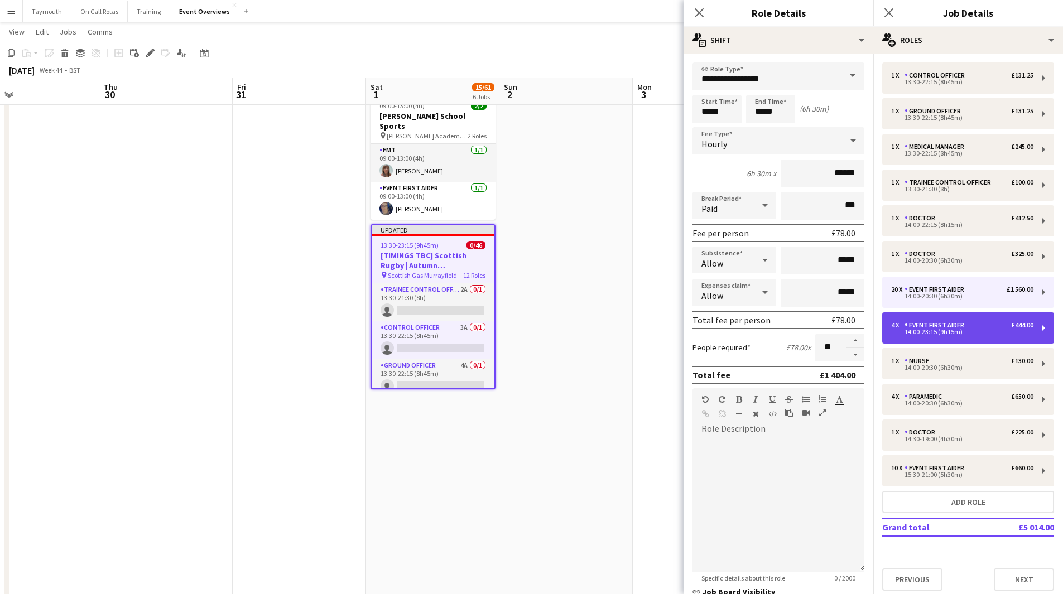
type input "*"
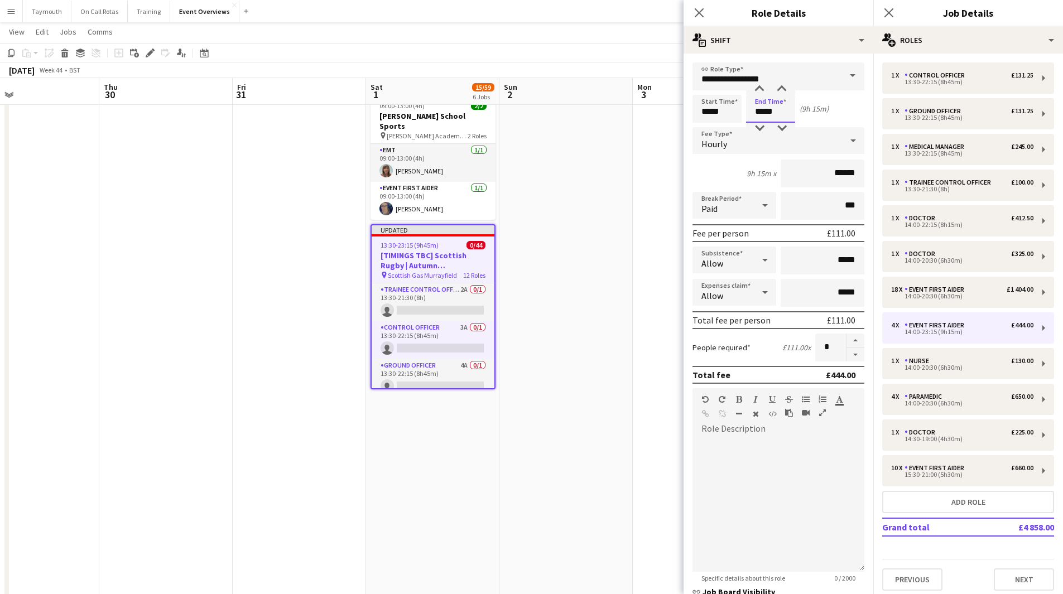
drag, startPoint x: 785, startPoint y: 117, endPoint x: 678, endPoint y: 99, distance: 108.7
click at [678, 99] on body "Menu Boards Boards Boards All jobs Status Workforce Workforce My Workforce Recr…" at bounding box center [531, 0] width 1063 height 1228
type input "*****"
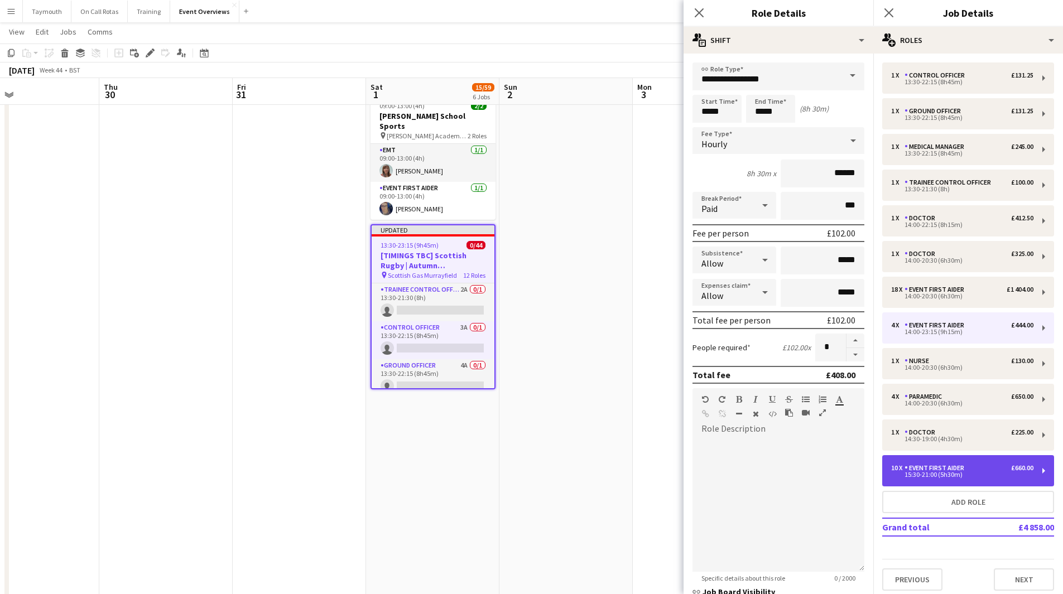
click at [959, 466] on div "Event First Aider" at bounding box center [936, 468] width 64 height 8
type input "*****"
type input "**"
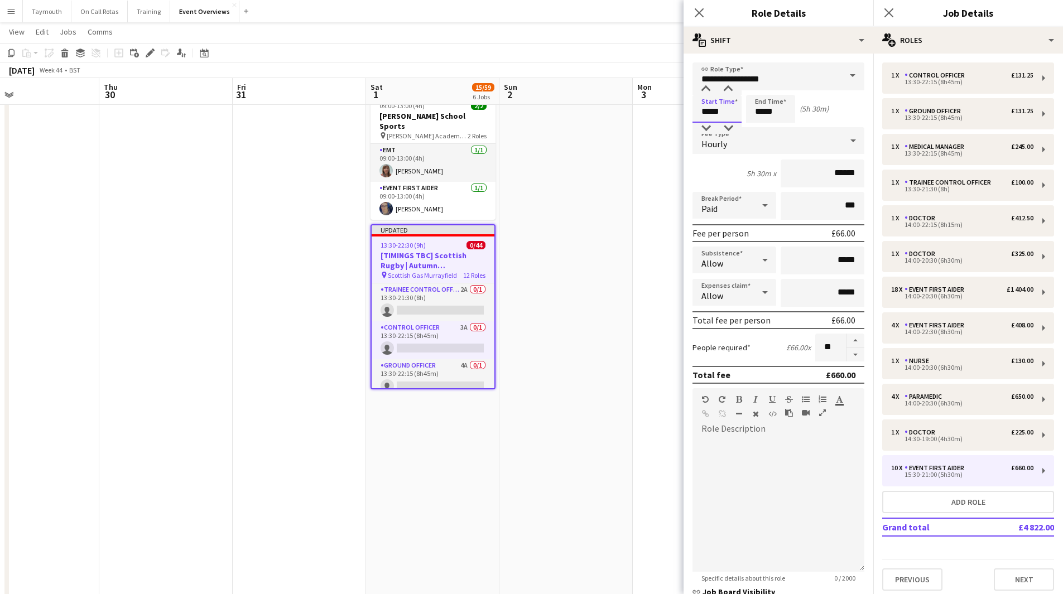
drag, startPoint x: 736, startPoint y: 115, endPoint x: 538, endPoint y: 97, distance: 198.3
click at [538, 97] on body "Menu Boards Boards Boards All jobs Status Workforce Workforce My Workforce Recr…" at bounding box center [531, 0] width 1063 height 1228
type input "*****"
click at [1001, 497] on button "Add role" at bounding box center [968, 502] width 172 height 22
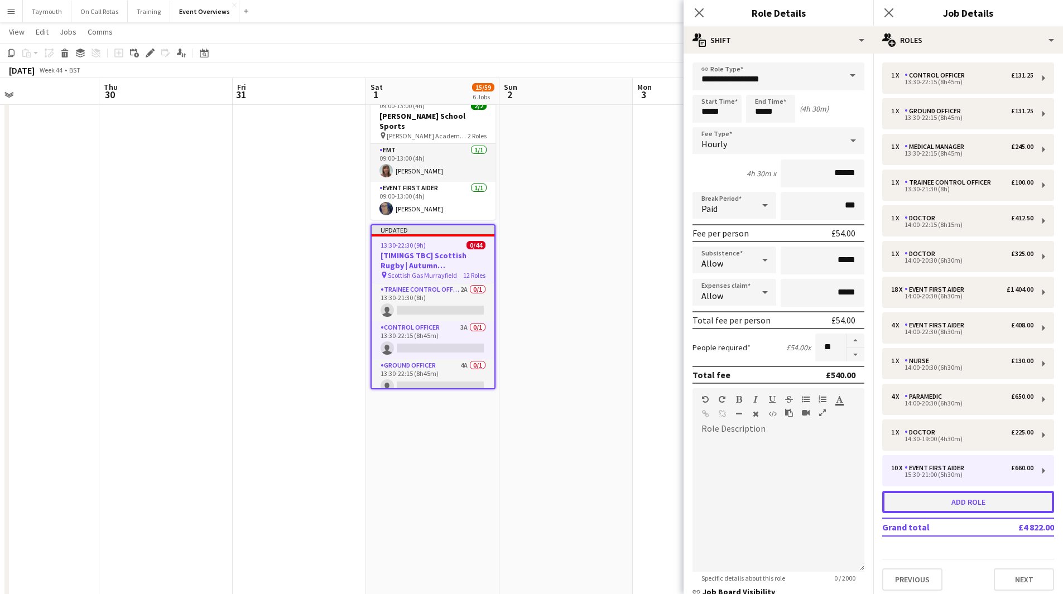
type input "**********"
type input "*****"
type input "******"
type input "*"
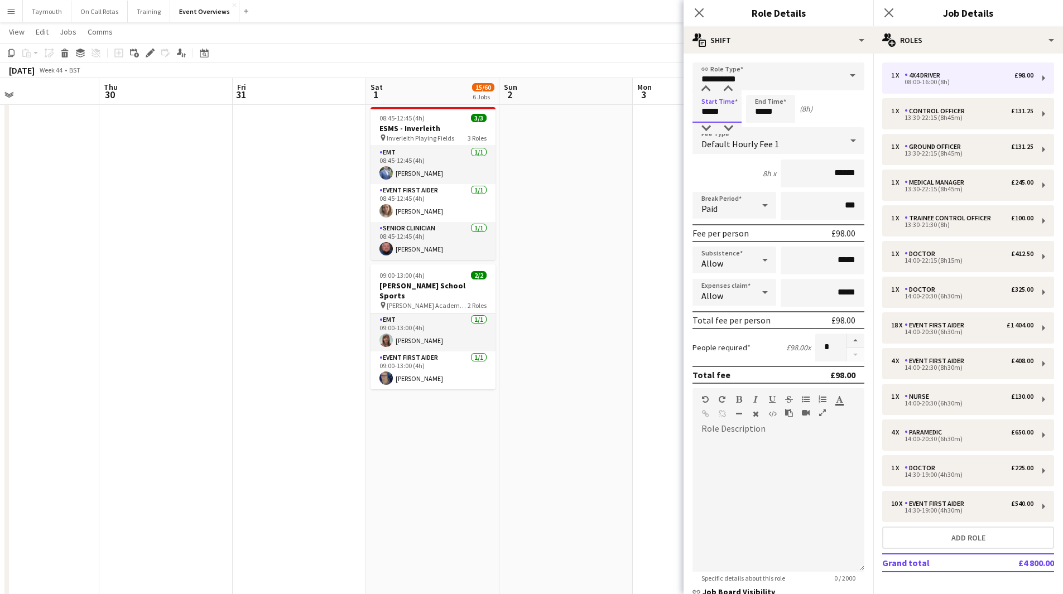
drag, startPoint x: 728, startPoint y: 113, endPoint x: 505, endPoint y: 104, distance: 223.3
click at [505, 104] on body "Menu Boards Boards Boards All jobs Status Workforce Workforce My Workforce Recr…" at bounding box center [531, 0] width 1063 height 1228
type input "*****"
click at [816, 81] on input "**********" at bounding box center [778, 76] width 172 height 28
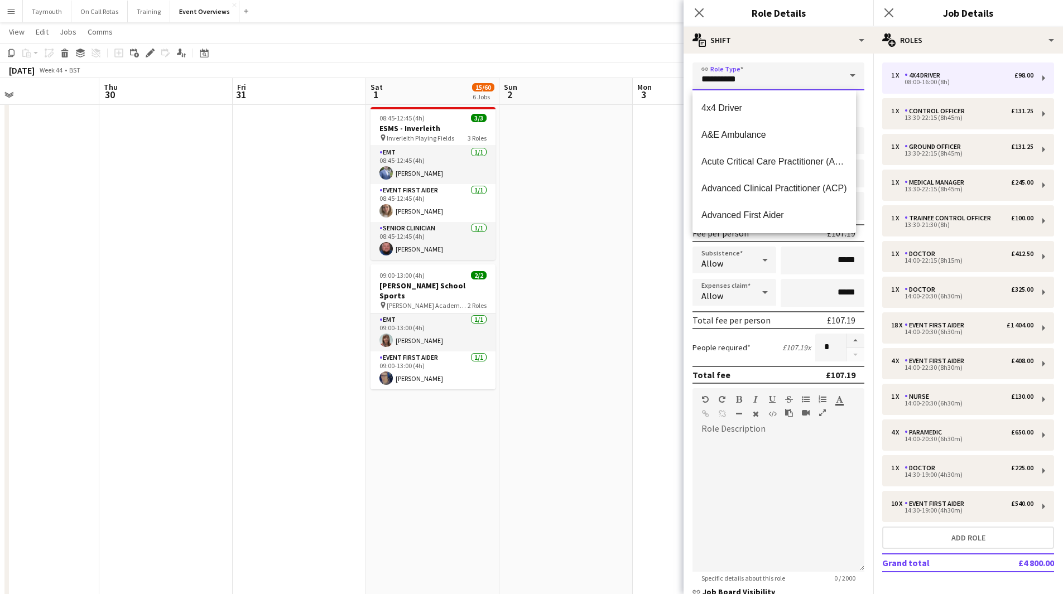
drag, startPoint x: 816, startPoint y: 81, endPoint x: 471, endPoint y: 43, distance: 346.9
click at [471, 43] on body "Menu Boards Boards Boards All jobs Status Workforce Workforce My Workforce Recr…" at bounding box center [531, 0] width 1063 height 1228
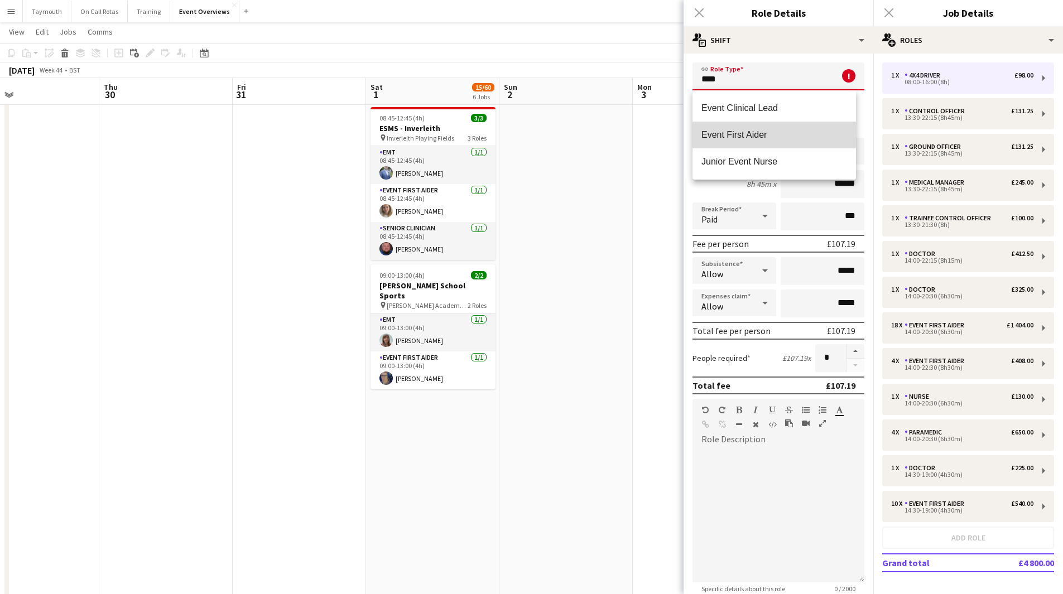
click at [760, 140] on span "Event First Aider" at bounding box center [774, 134] width 146 height 11
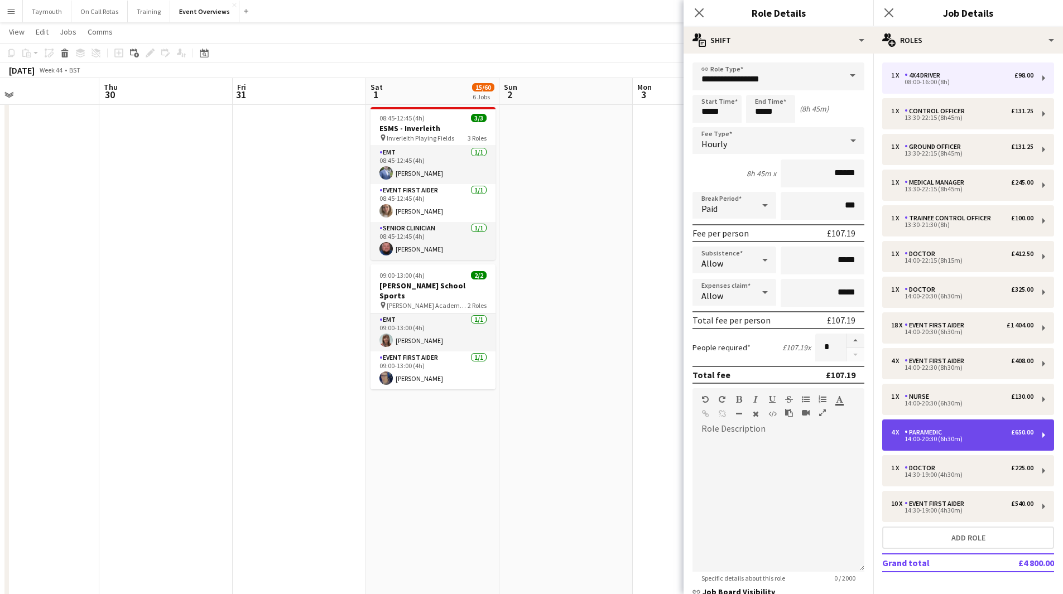
click at [975, 427] on div "4 x Paramedic £650.00 14:00-20:30 (6h30m)" at bounding box center [968, 435] width 172 height 31
type input "*********"
type input "*****"
type input "******"
type input "*"
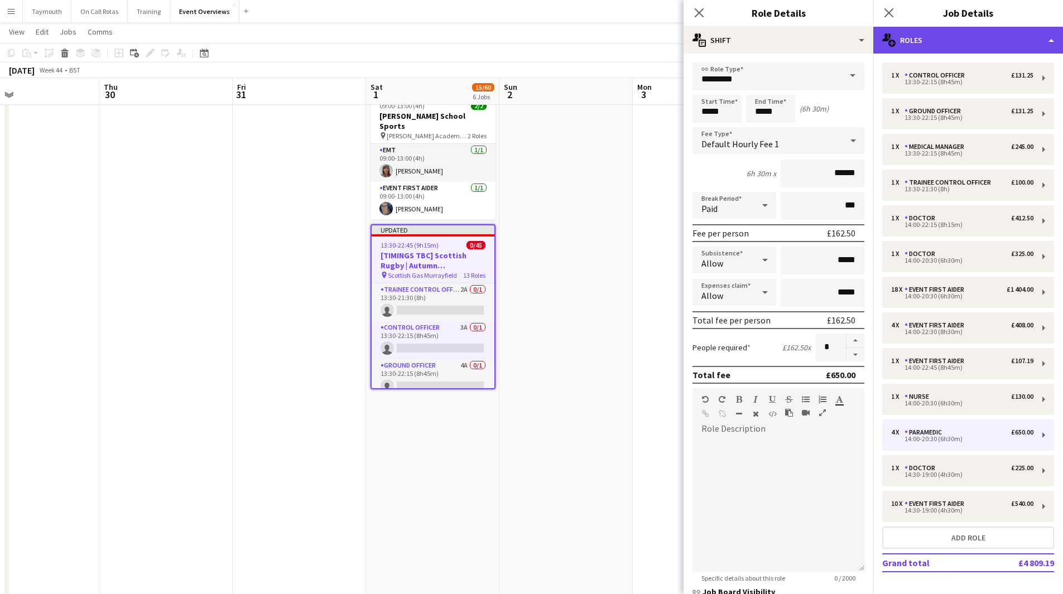
click at [1025, 41] on div "multiple-users-add Roles" at bounding box center [968, 40] width 190 height 27
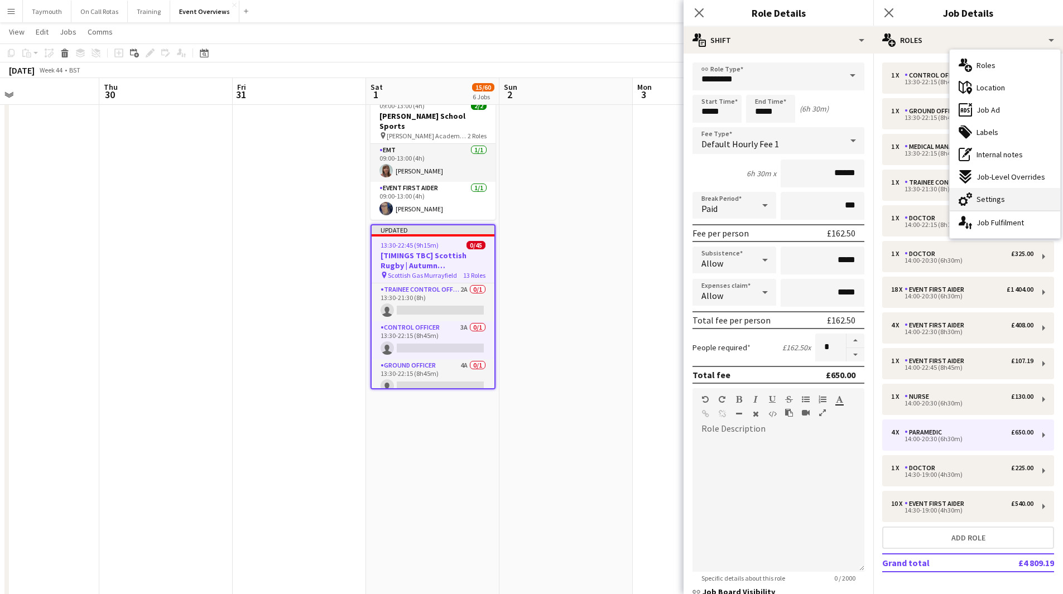
click at [995, 200] on span "Settings" at bounding box center [990, 199] width 28 height 10
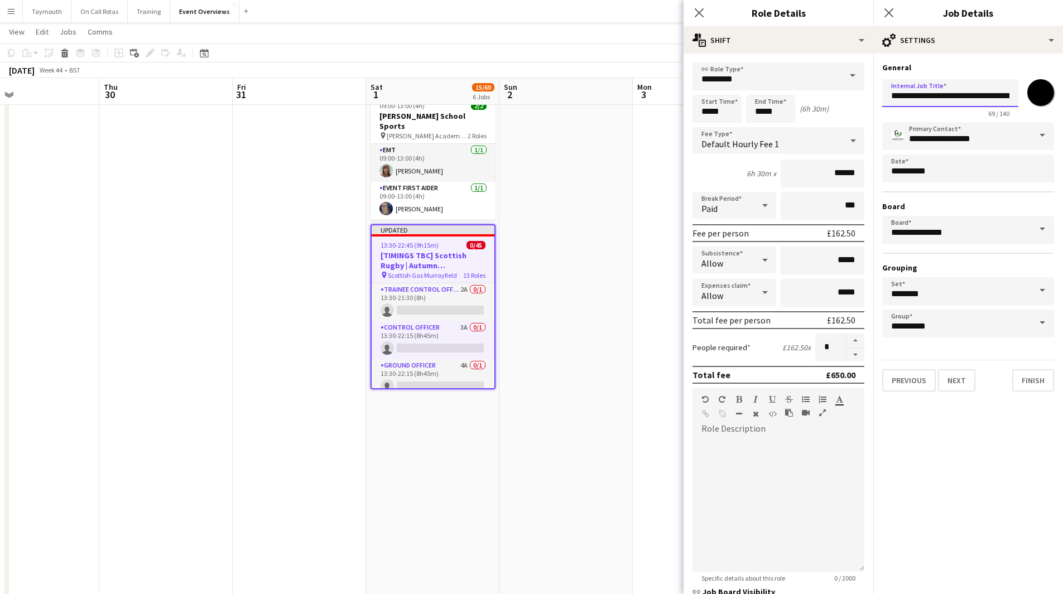
drag, startPoint x: 947, startPoint y: 96, endPoint x: 799, endPoint y: 88, distance: 148.0
click at [799, 88] on body "Menu Boards Boards Boards All jobs Status Workforce Workforce My Workforce Recr…" at bounding box center [531, 0] width 1063 height 1228
drag, startPoint x: 962, startPoint y: 99, endPoint x: 1071, endPoint y: 101, distance: 108.8
click at [1063, 101] on html "Menu Boards Boards Boards All jobs Status Workforce Workforce My Workforce Recr…" at bounding box center [531, 0] width 1063 height 1228
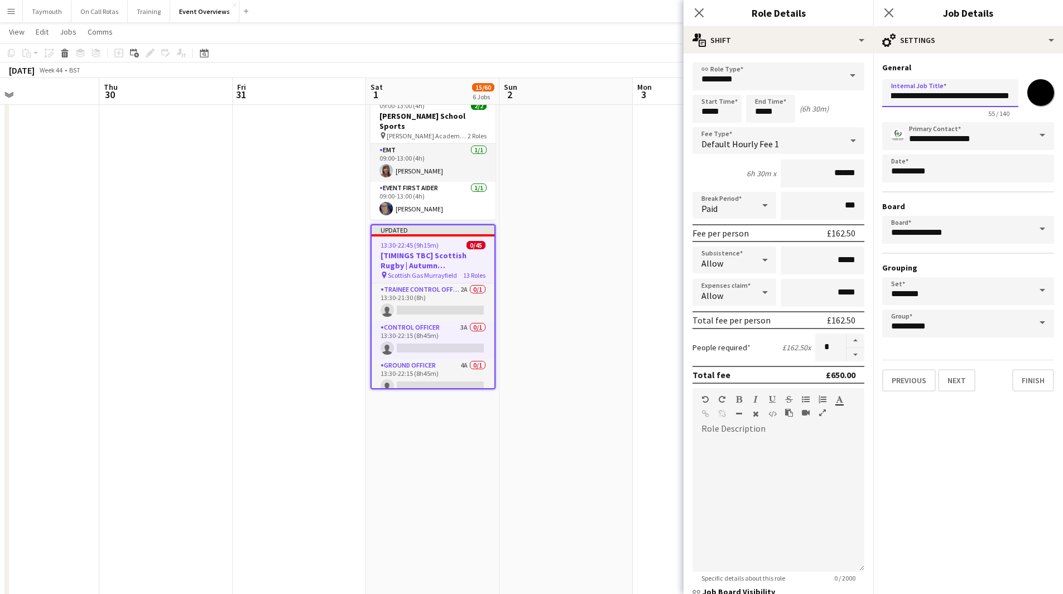
type input "**********"
click at [571, 279] on app-date-cell at bounding box center [565, 62] width 133 height 1103
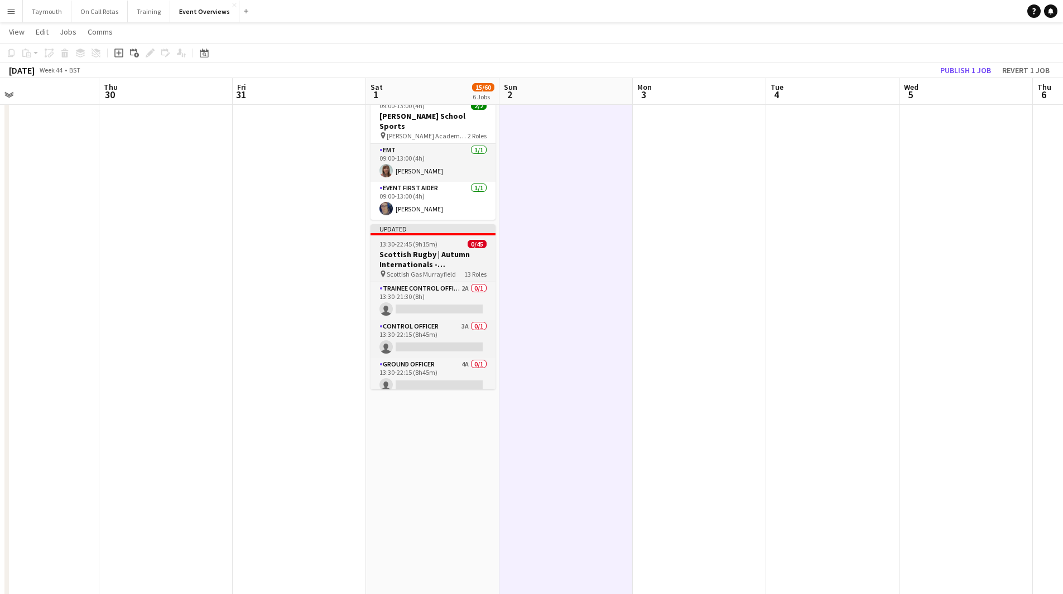
click at [440, 249] on h3 "Scottish Rugby | Autumn Internationals - [GEOGRAPHIC_DATA] v [GEOGRAPHIC_DATA]" at bounding box center [432, 259] width 125 height 20
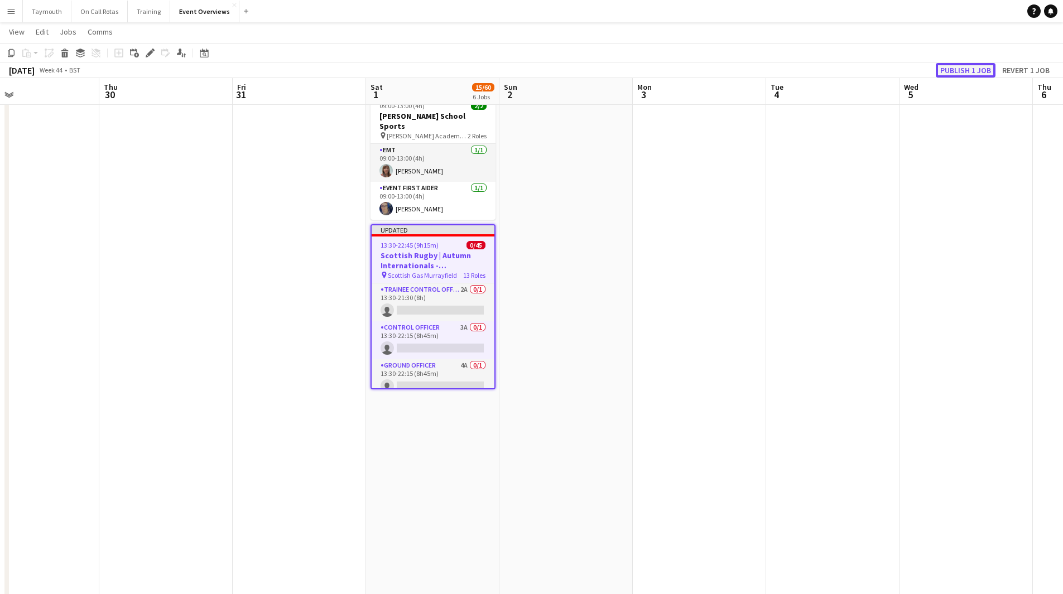
click at [971, 70] on button "Publish 1 job" at bounding box center [966, 70] width 60 height 15
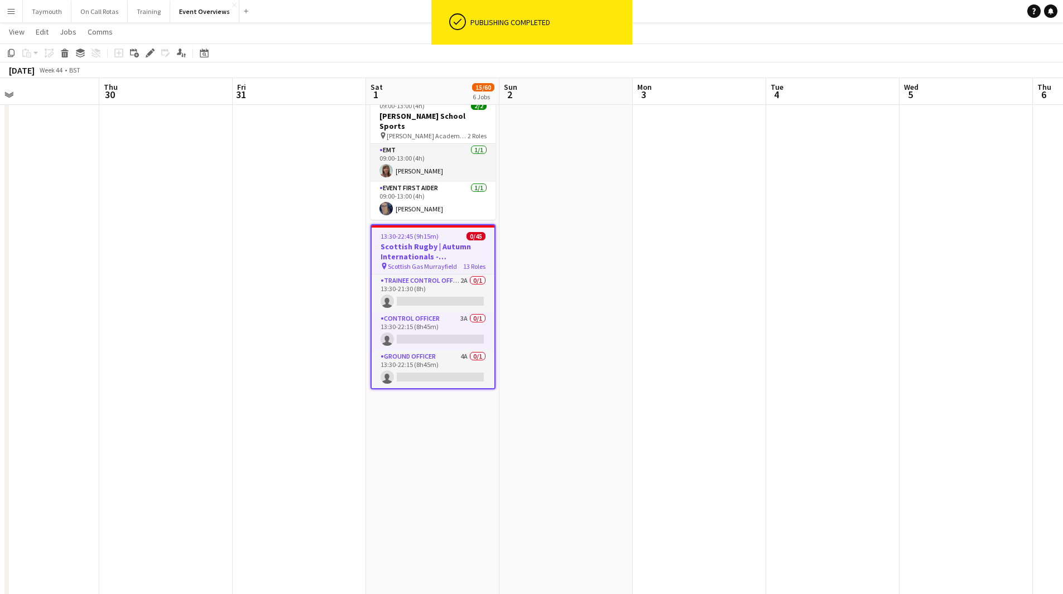
click at [425, 242] on h3 "Scottish Rugby | Autumn Internationals - [GEOGRAPHIC_DATA] v [GEOGRAPHIC_DATA]" at bounding box center [433, 252] width 123 height 20
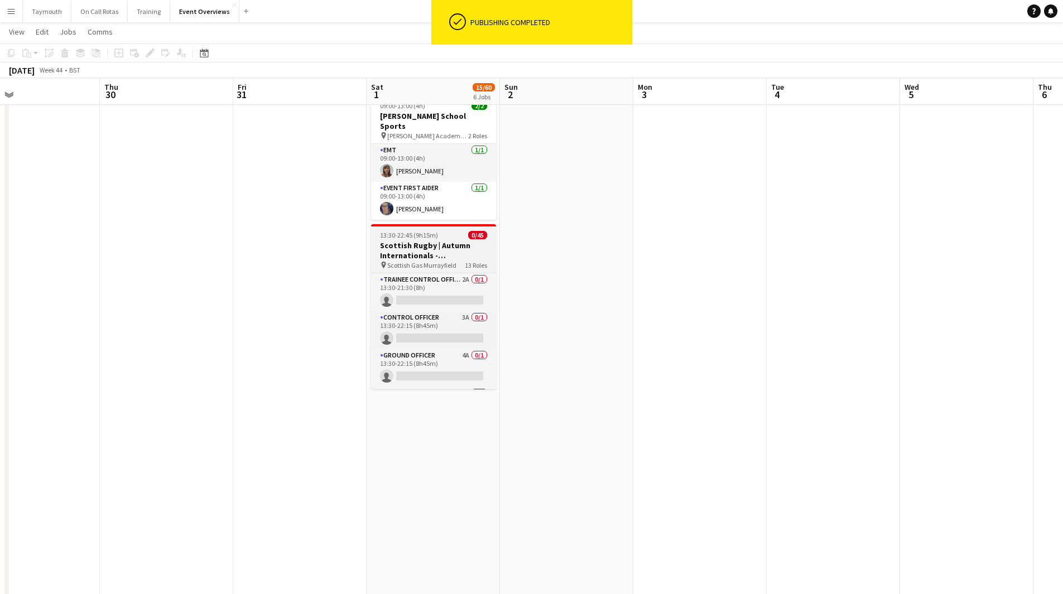
click at [403, 231] on span "13:30-22:45 (9h15m)" at bounding box center [409, 235] width 58 height 8
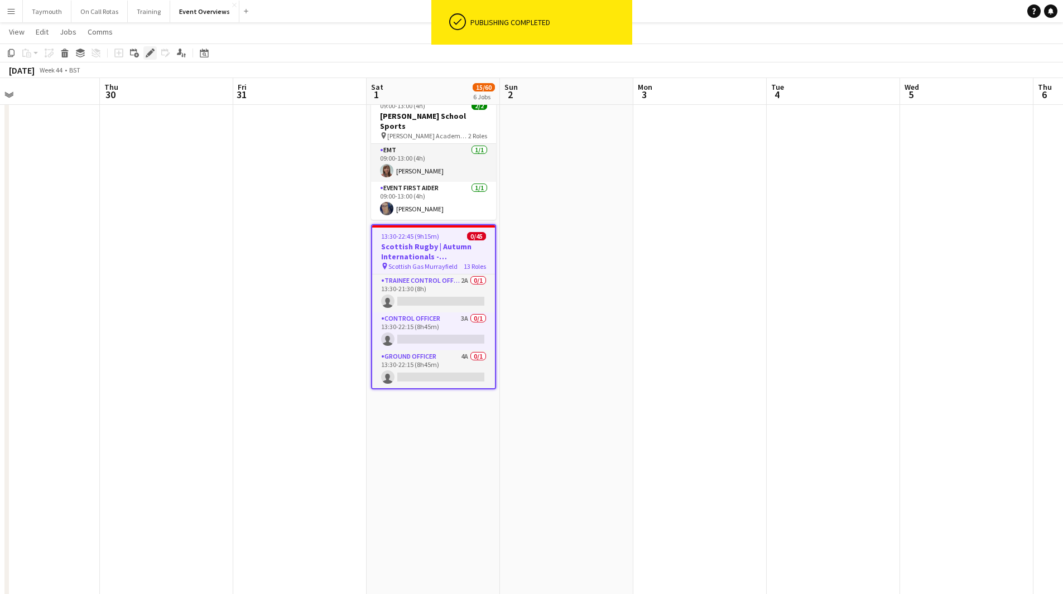
click at [148, 56] on icon "Edit" at bounding box center [150, 53] width 9 height 9
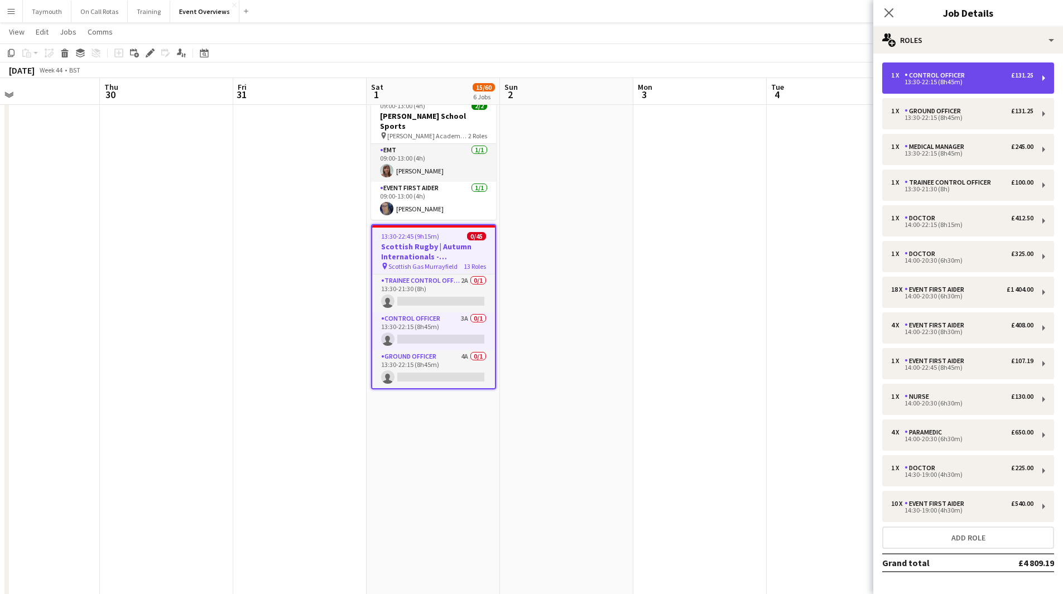
click at [981, 74] on div "1 x Control Officer £131.25" at bounding box center [962, 75] width 142 height 8
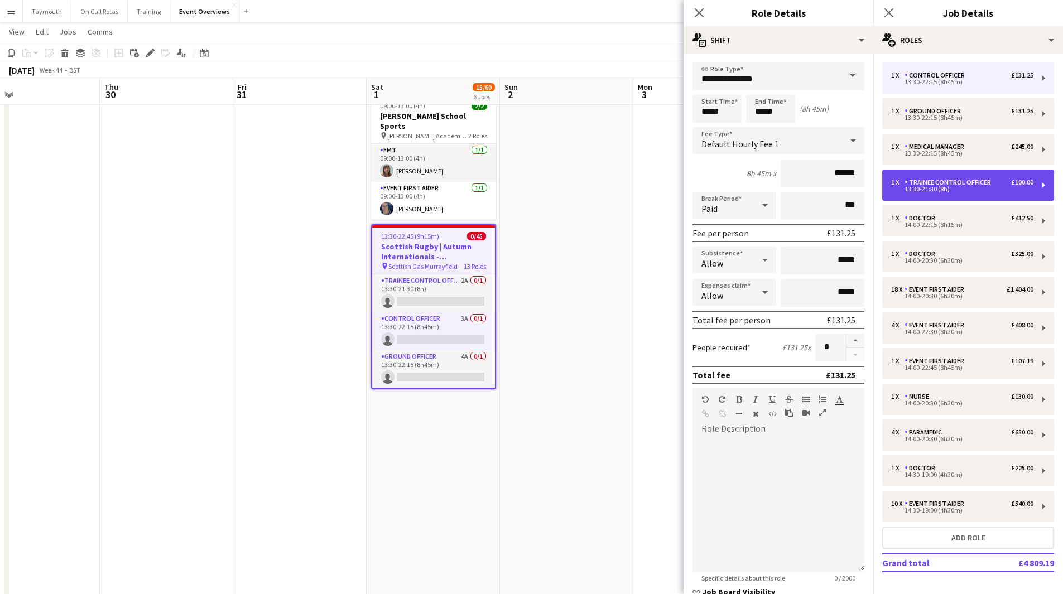
click at [993, 180] on div "Trainee Control Officer" at bounding box center [949, 183] width 91 height 8
type input "**********"
type input "*****"
type input "******"
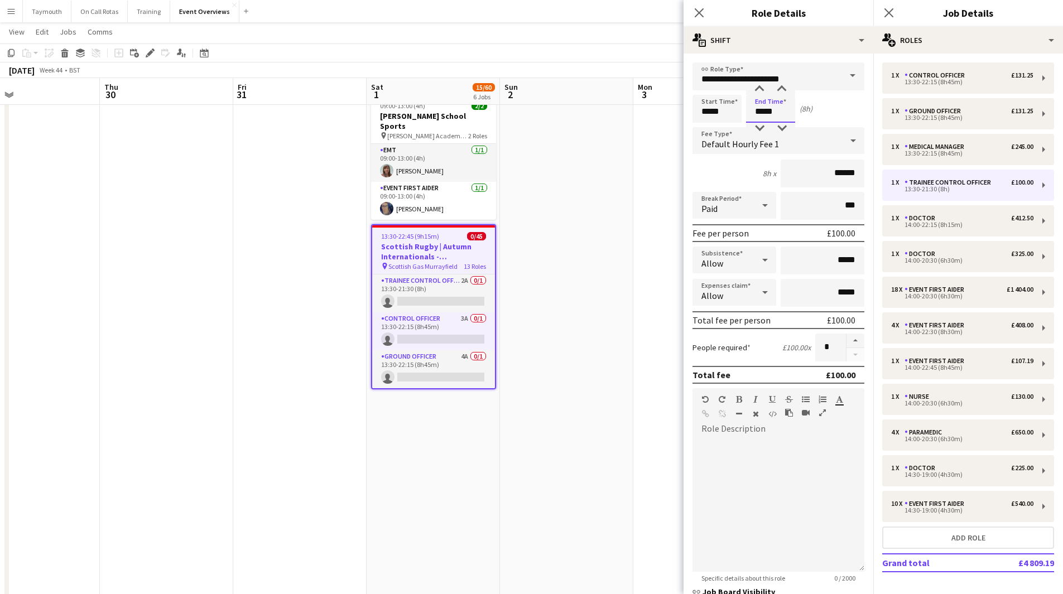
drag, startPoint x: 788, startPoint y: 113, endPoint x: 606, endPoint y: 110, distance: 181.9
click at [598, 115] on body "Menu Boards Boards Boards All jobs Status Workforce Workforce My Workforce Recr…" at bounding box center [531, 0] width 1063 height 1228
type input "*****"
click at [562, 211] on app-date-cell at bounding box center [566, 62] width 133 height 1103
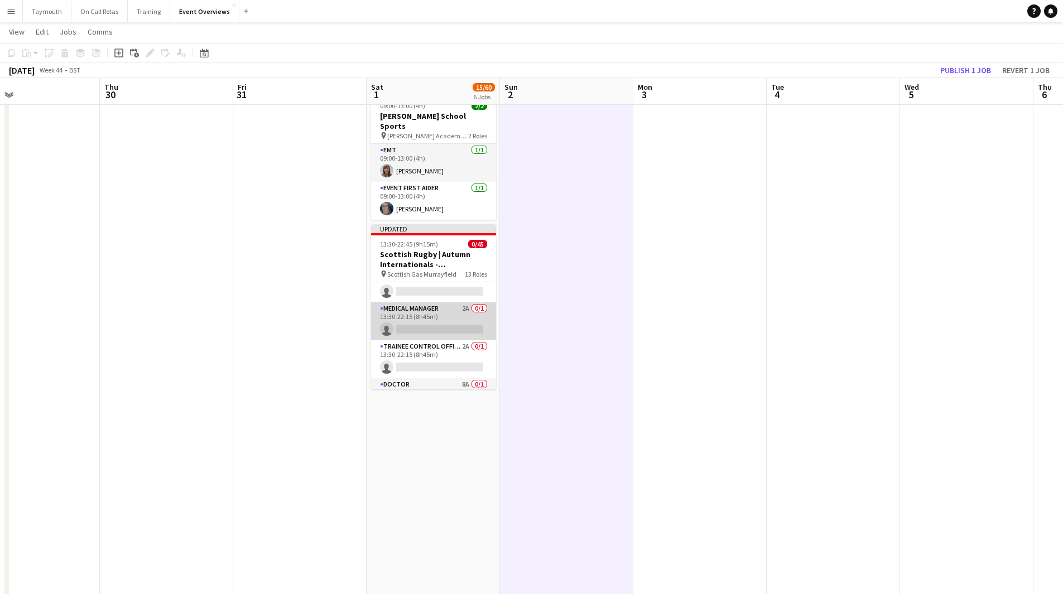
scroll to position [0, 0]
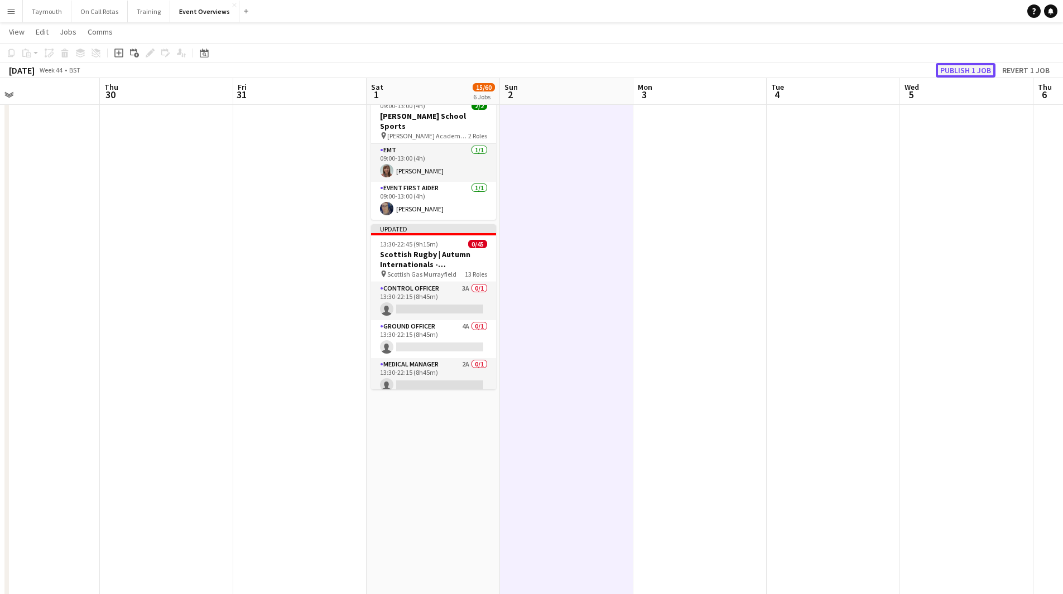
click at [967, 65] on button "Publish 1 job" at bounding box center [966, 70] width 60 height 15
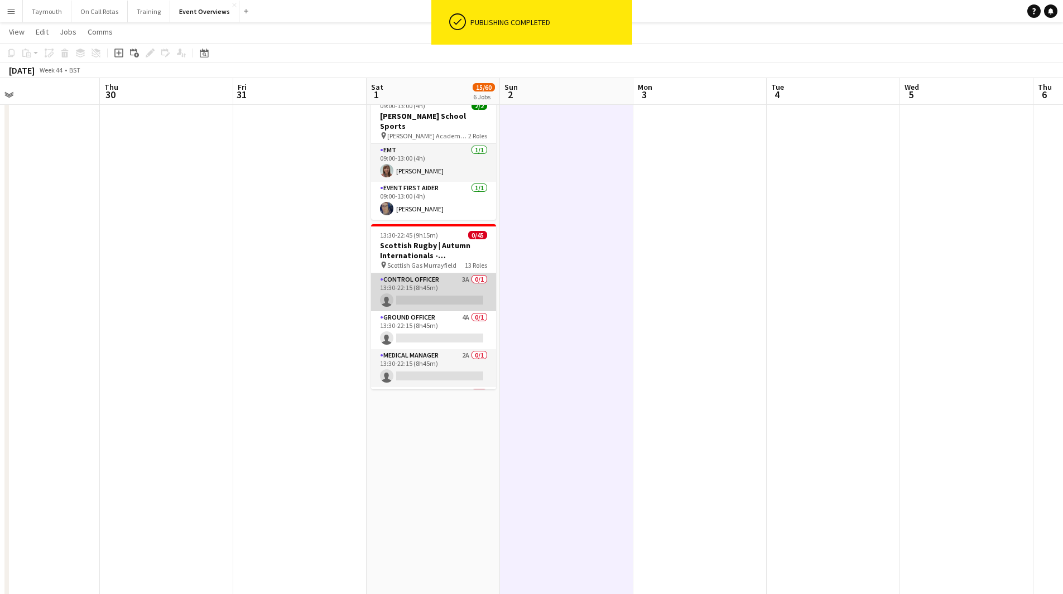
click at [444, 279] on app-card-role "Control Officer 3A 0/1 13:30-22:15 (8h45m) single-neutral-actions" at bounding box center [433, 292] width 125 height 38
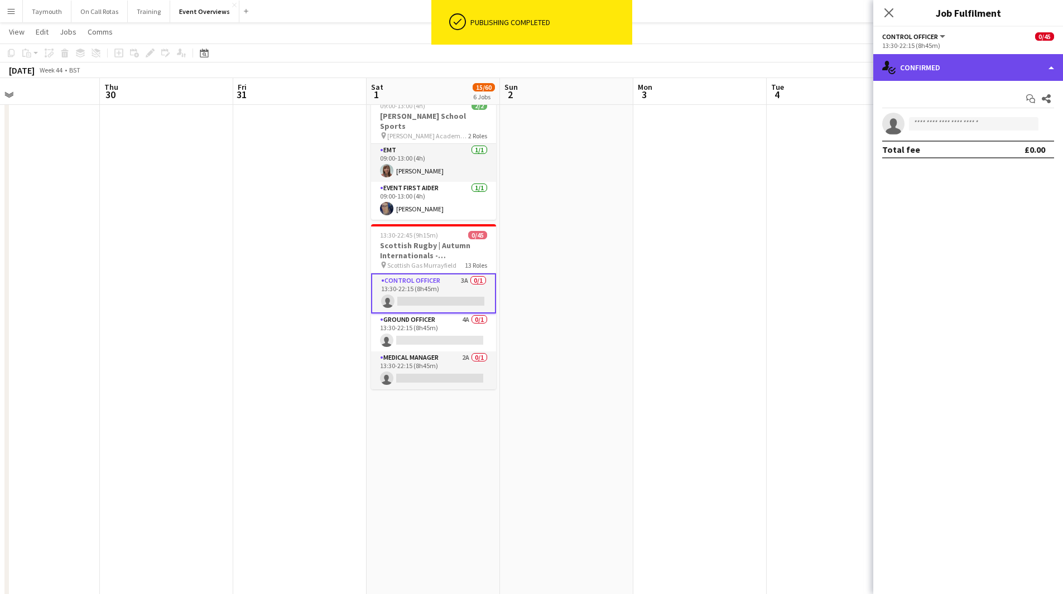
click at [986, 63] on div "single-neutral-actions-check-2 Confirmed" at bounding box center [968, 67] width 190 height 27
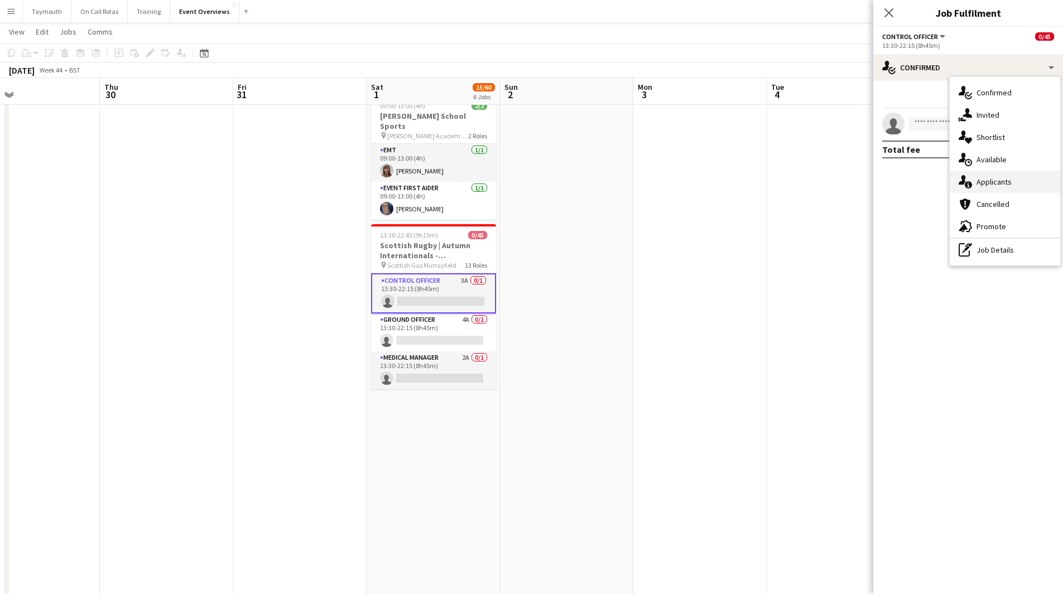
click at [998, 175] on div "single-neutral-actions-information Applicants" at bounding box center [1005, 182] width 110 height 22
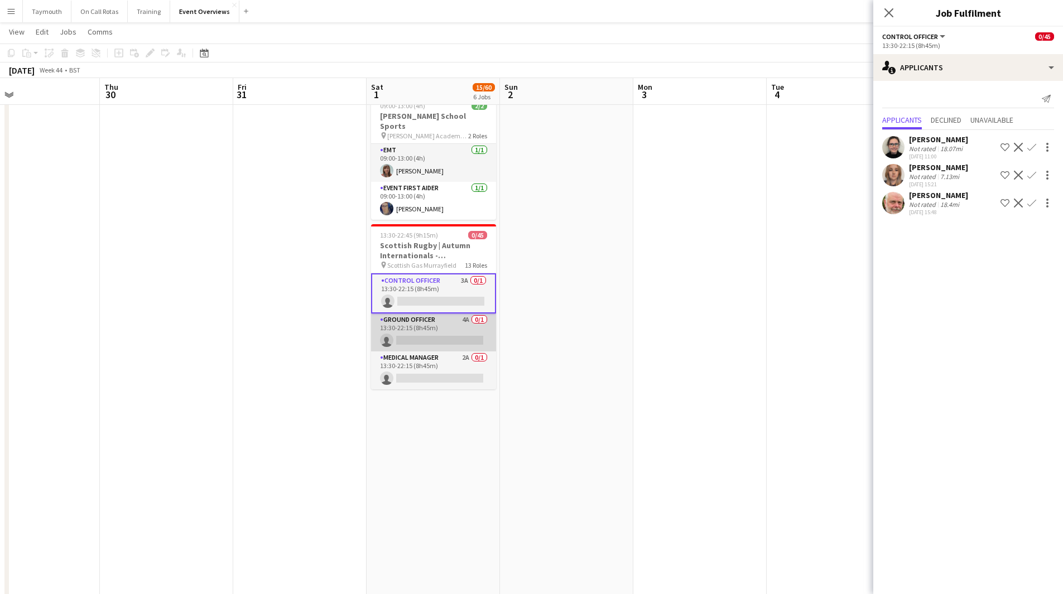
click at [426, 334] on app-card-role "Ground Officer 4A 0/1 13:30-22:15 (8h45m) single-neutral-actions" at bounding box center [433, 333] width 125 height 38
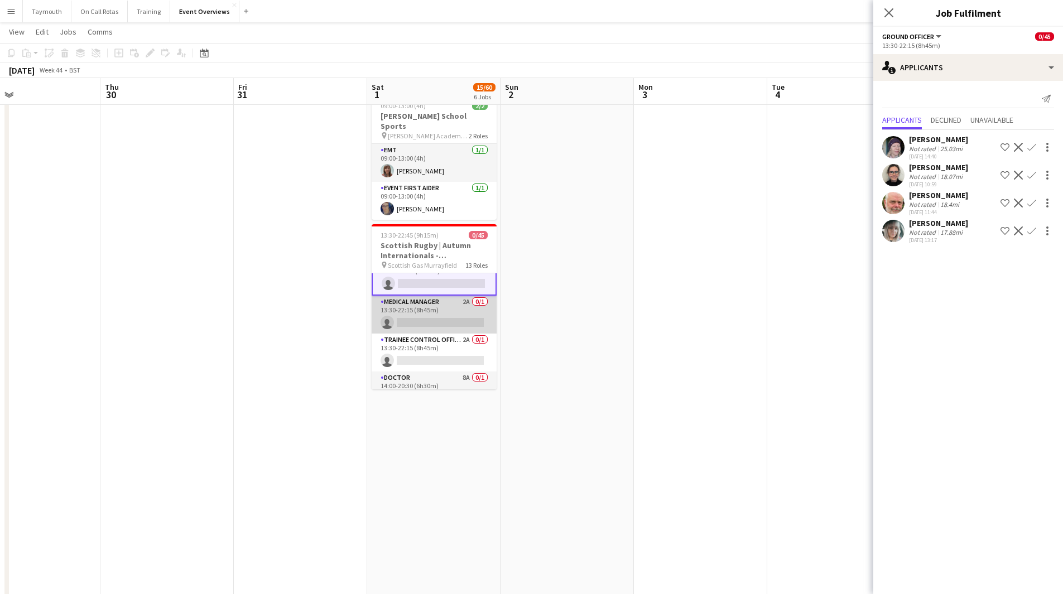
click at [427, 296] on app-card-role "Medical Manager 2A 0/1 13:30-22:15 (8h45m) single-neutral-actions" at bounding box center [434, 315] width 125 height 38
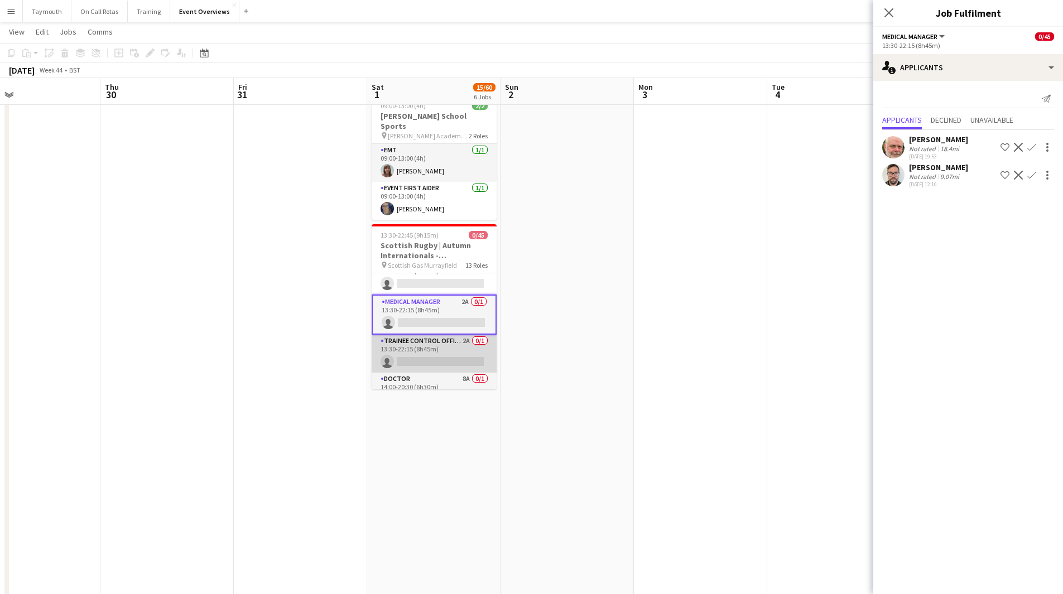
click at [442, 335] on app-card-role "Trainee Control Officer 2A 0/1 13:30-22:15 (8h45m) single-neutral-actions" at bounding box center [434, 354] width 125 height 38
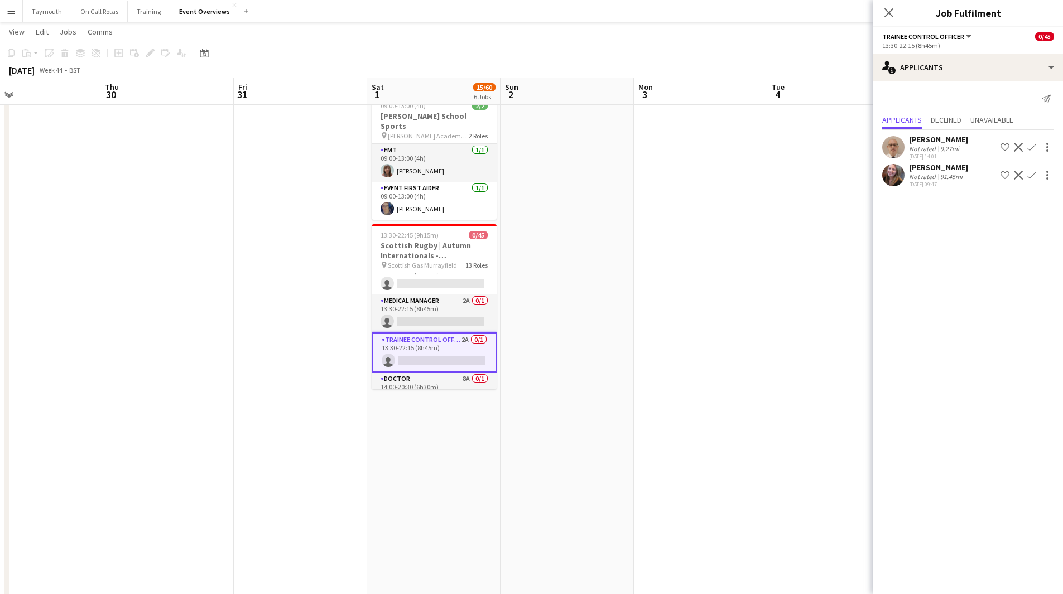
scroll to position [110, 0]
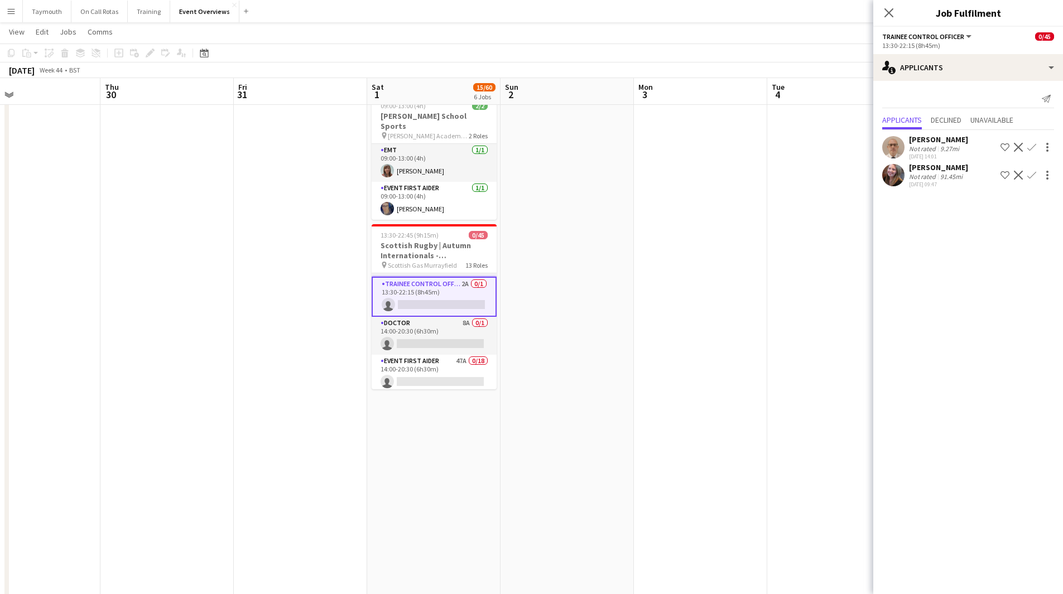
click at [442, 327] on app-card-role "Doctor 8A 0/1 14:00-20:30 (6h30m) single-neutral-actions" at bounding box center [434, 336] width 125 height 38
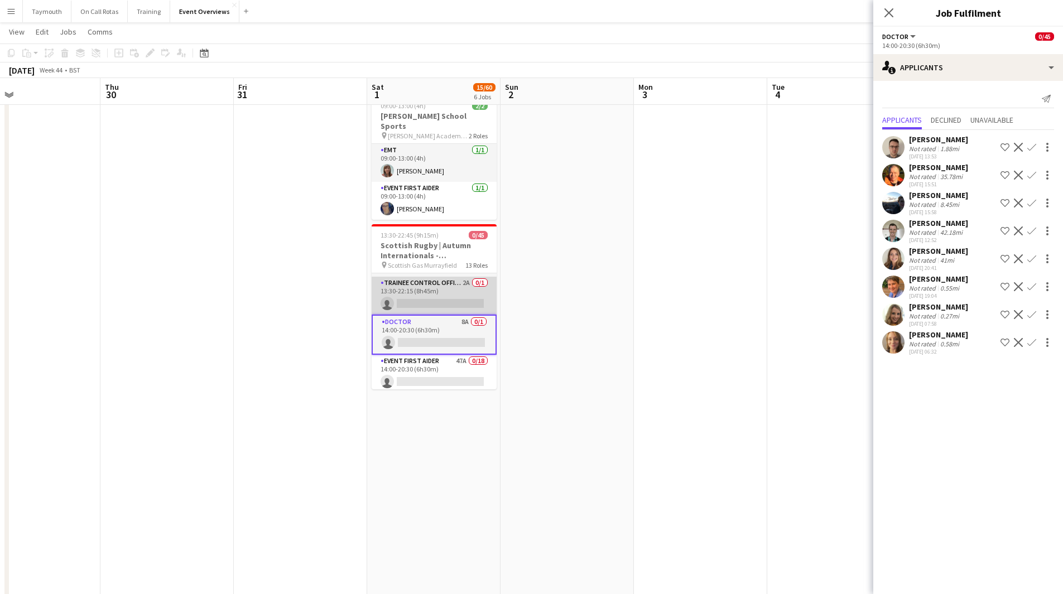
scroll to position [166, 0]
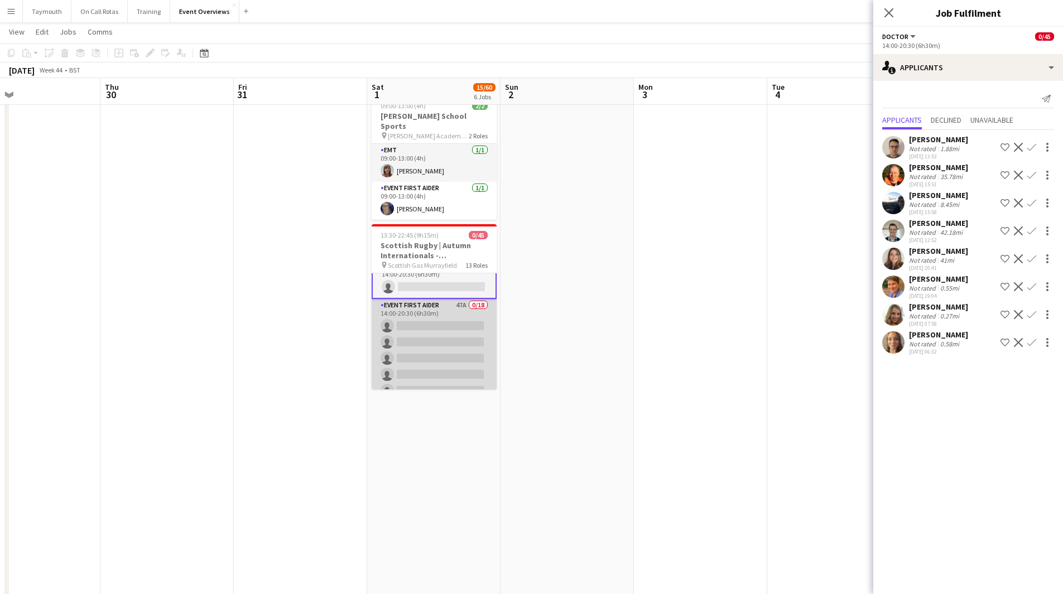
click at [441, 323] on app-card-role "Event First Aider 47A 0/18 14:00-20:30 (6h30m) single-neutral-actions single-ne…" at bounding box center [434, 455] width 125 height 313
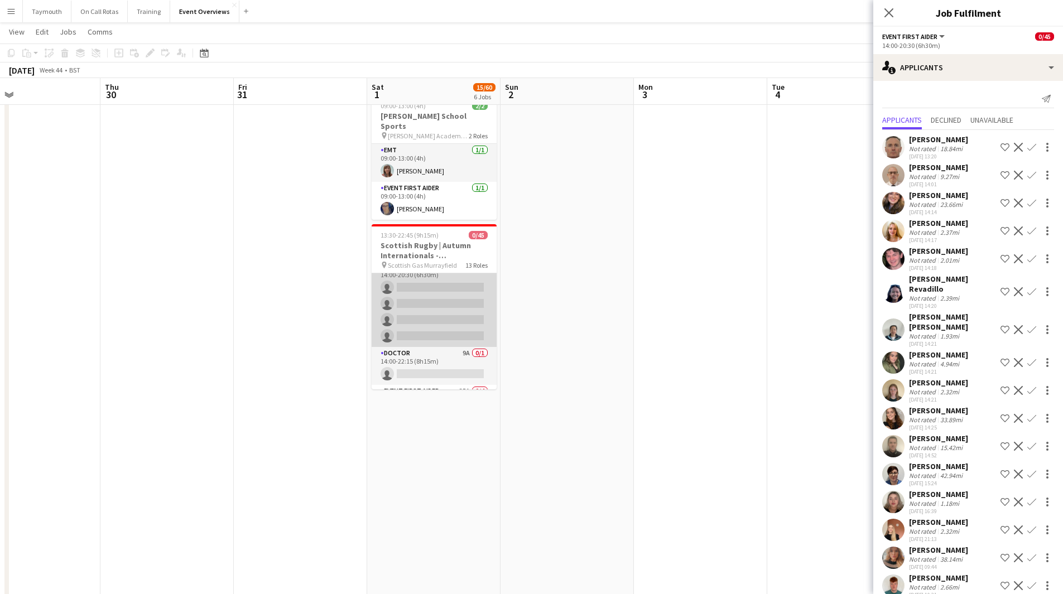
click at [440, 305] on app-card-role "Paramedic 3A 0/4 14:00-20:30 (6h30m) single-neutral-actions single-neutral-acti…" at bounding box center [434, 304] width 125 height 86
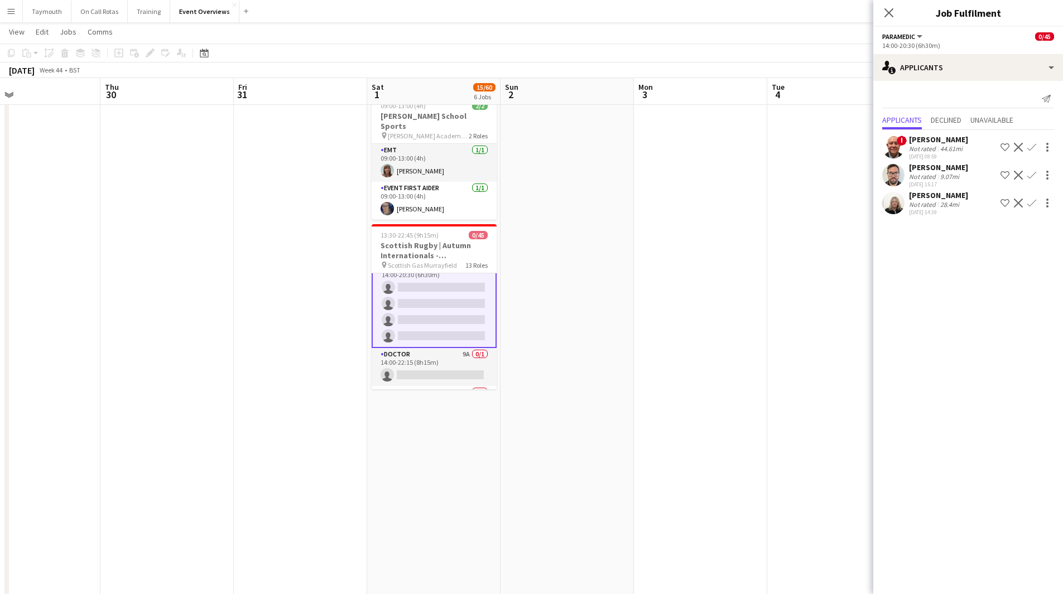
scroll to position [610, 0]
click at [440, 305] on app-card-role "Doctor 9A 0/1 14:00-22:15 (8h15m) single-neutral-actions" at bounding box center [434, 311] width 125 height 38
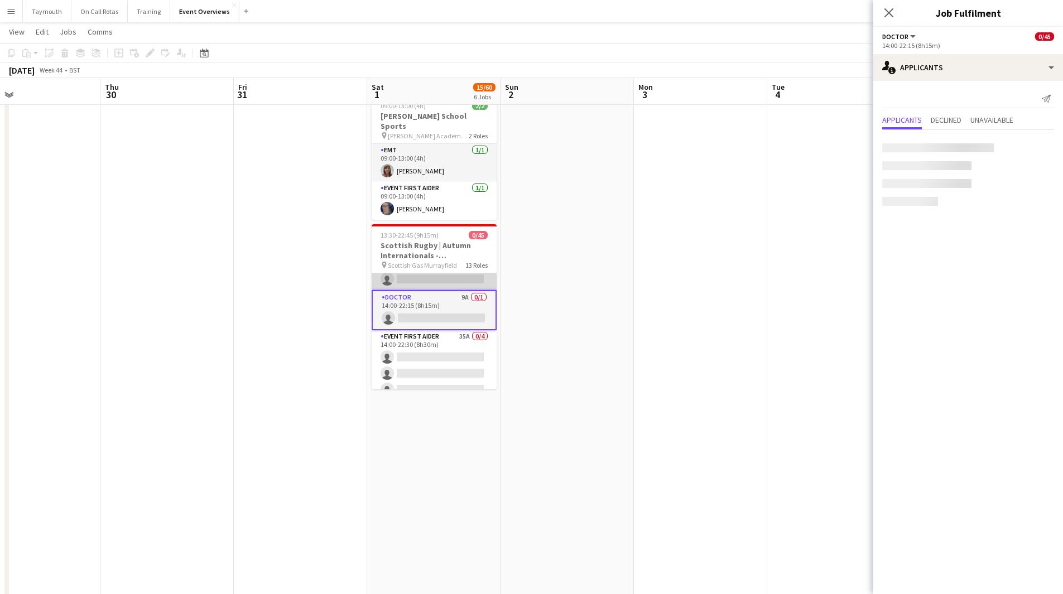
scroll to position [609, 0]
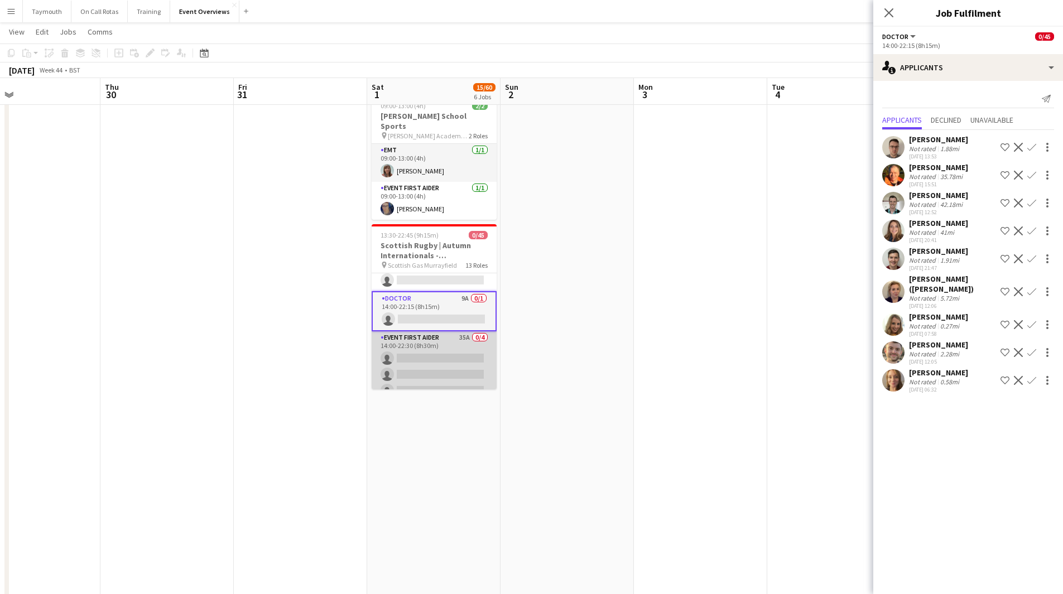
click at [433, 334] on app-card-role "Event First Aider 35A 0/4 14:00-22:30 (8h30m) single-neutral-actions single-neu…" at bounding box center [434, 374] width 125 height 86
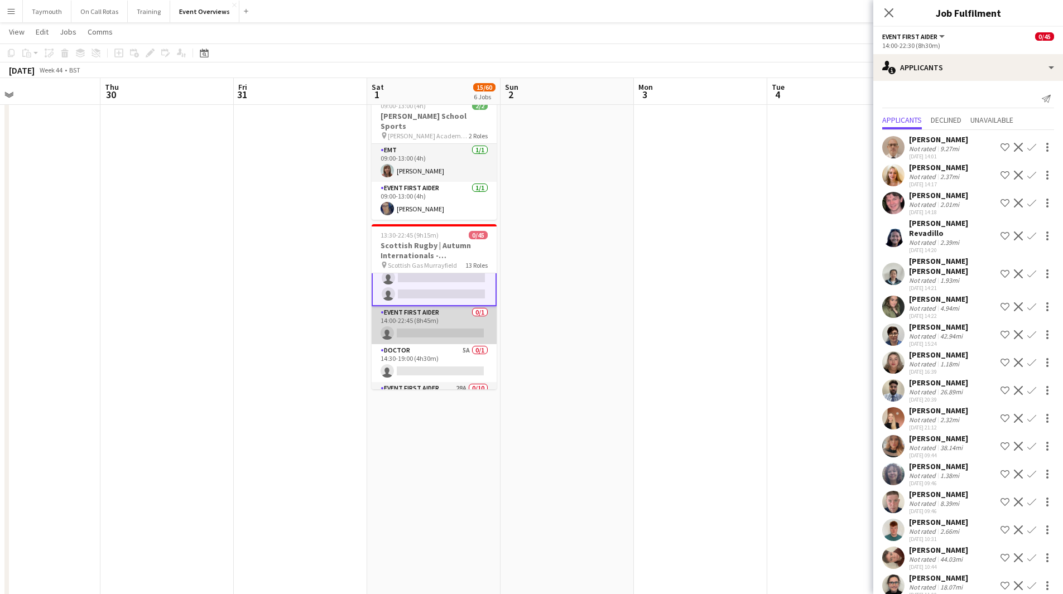
click at [430, 314] on app-card-role "Event First Aider 0/1 14:00-22:45 (8h45m) single-neutral-actions" at bounding box center [434, 325] width 125 height 38
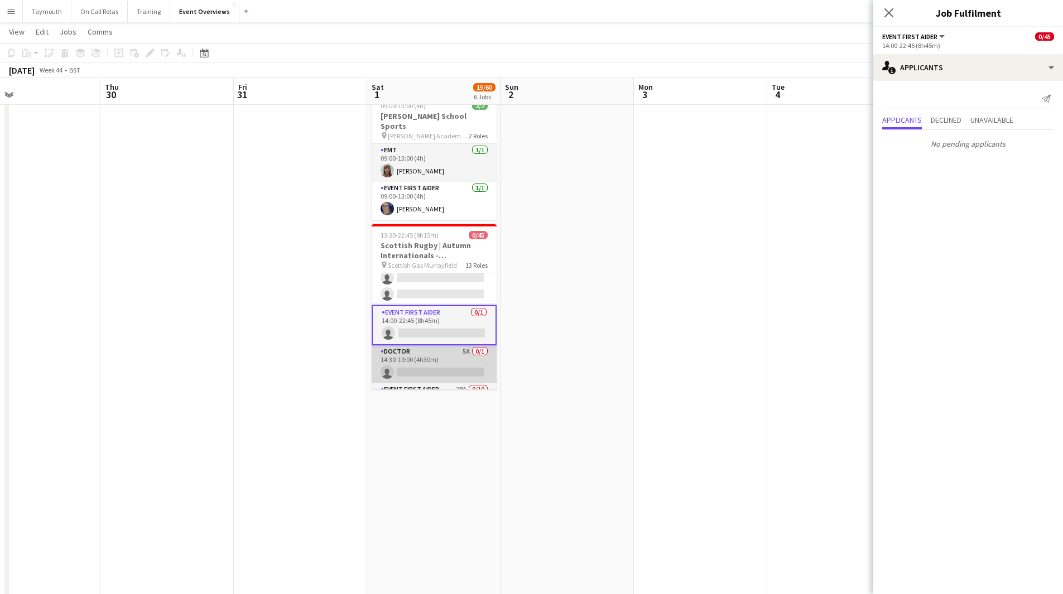
click at [428, 345] on app-card-role "Doctor 5A 0/1 14:30-19:00 (4h30m) single-neutral-actions" at bounding box center [434, 364] width 125 height 38
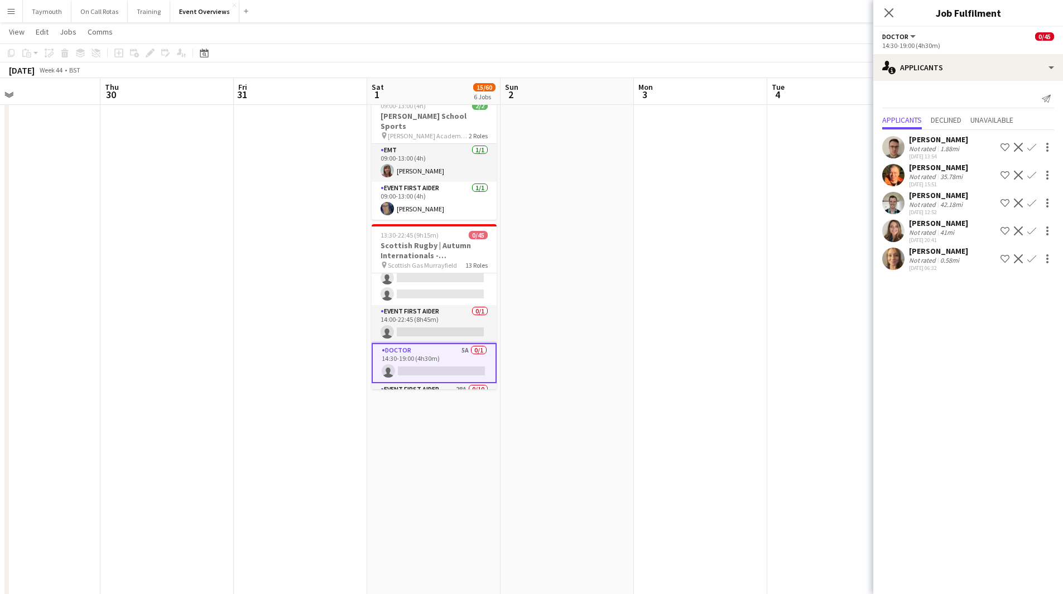
scroll to position [775, 0]
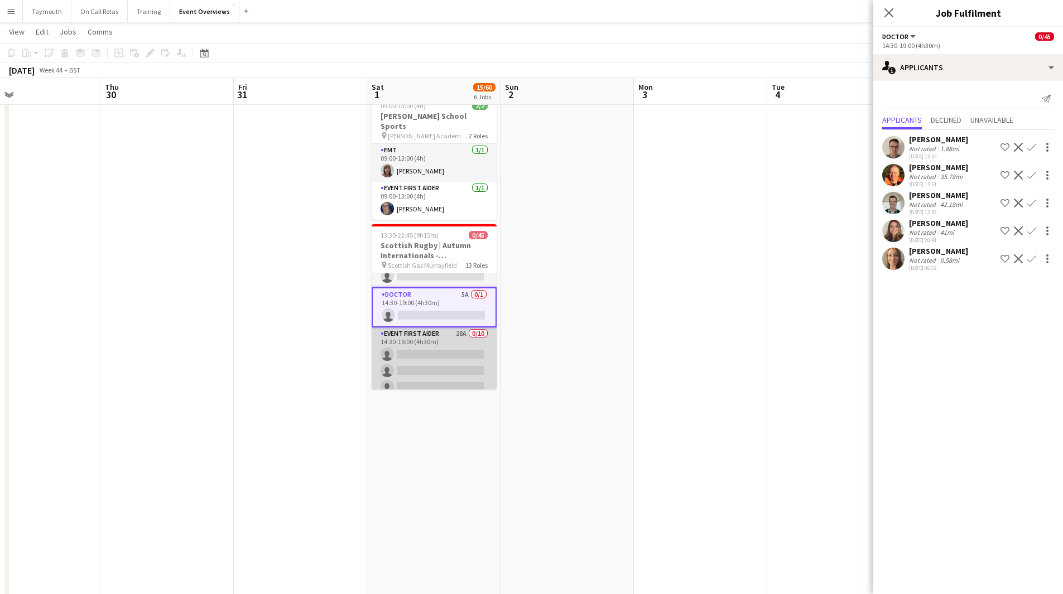
click at [418, 339] on app-card-role "Event First Aider 28A 0/10 14:30-19:00 (4h30m) single-neutral-actions single-ne…" at bounding box center [434, 419] width 125 height 184
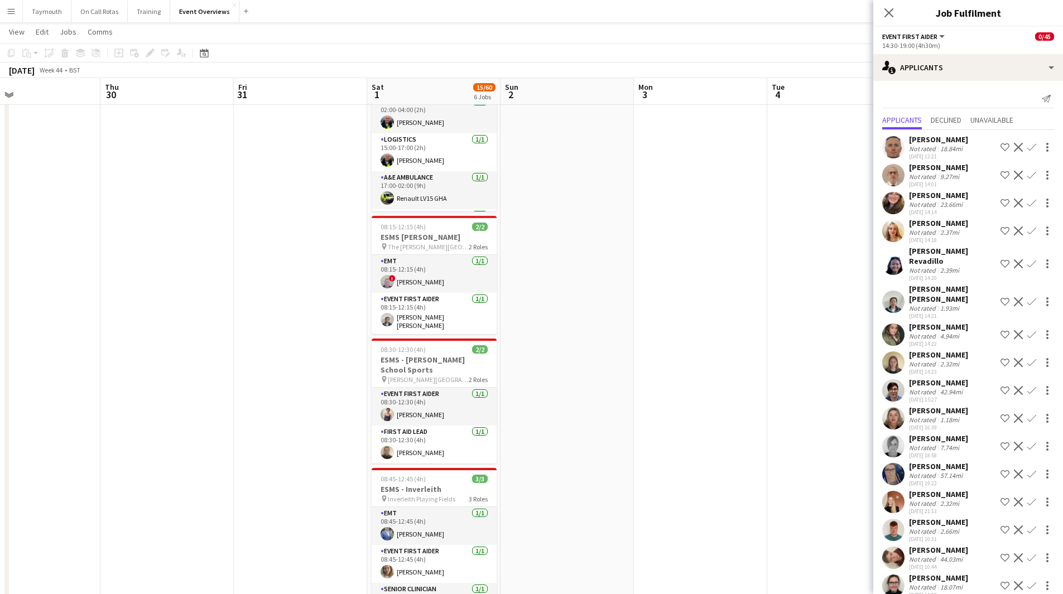
scroll to position [0, 0]
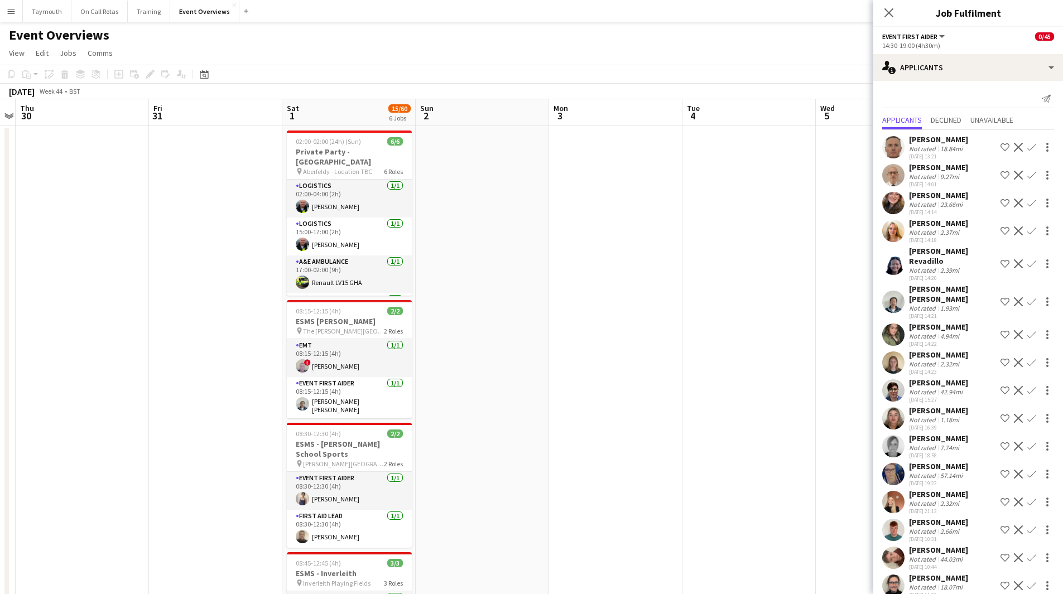
drag, startPoint x: 701, startPoint y: 315, endPoint x: 305, endPoint y: 314, distance: 396.7
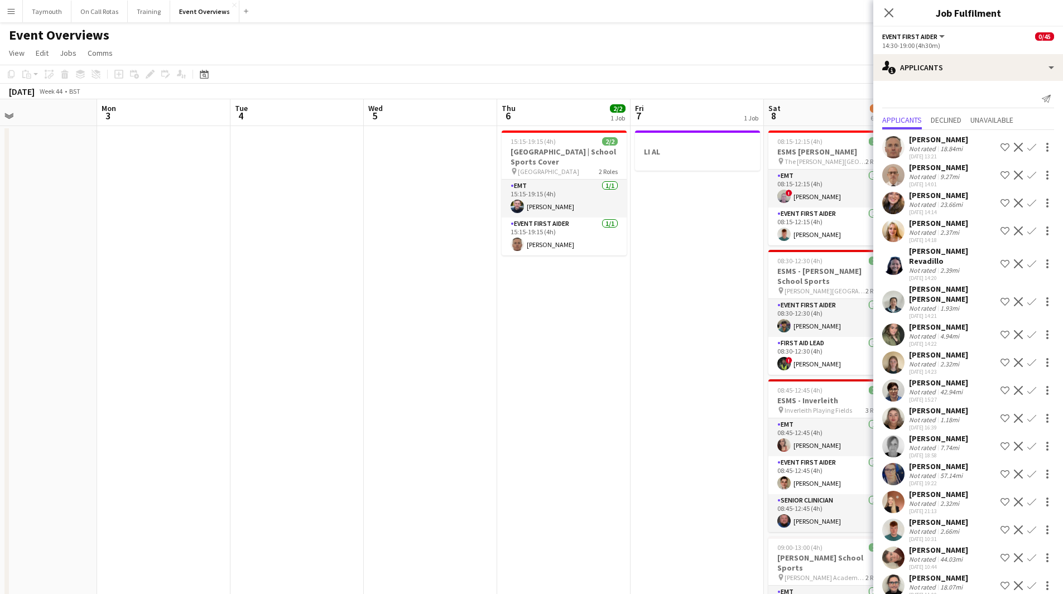
drag, startPoint x: 638, startPoint y: 358, endPoint x: 332, endPoint y: 343, distance: 306.6
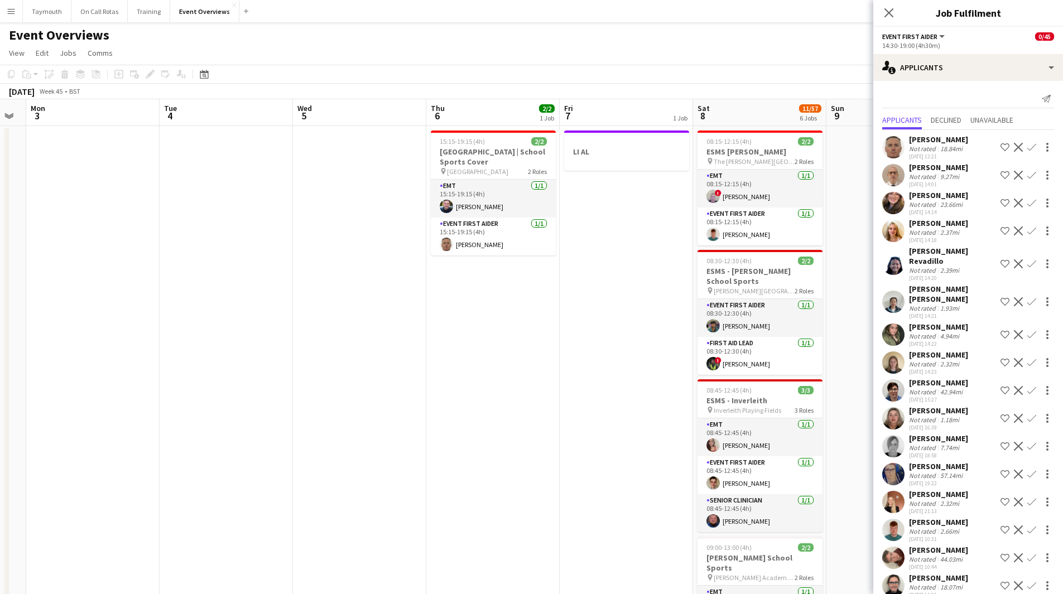
drag, startPoint x: 296, startPoint y: 328, endPoint x: 787, endPoint y: 368, distance: 492.5
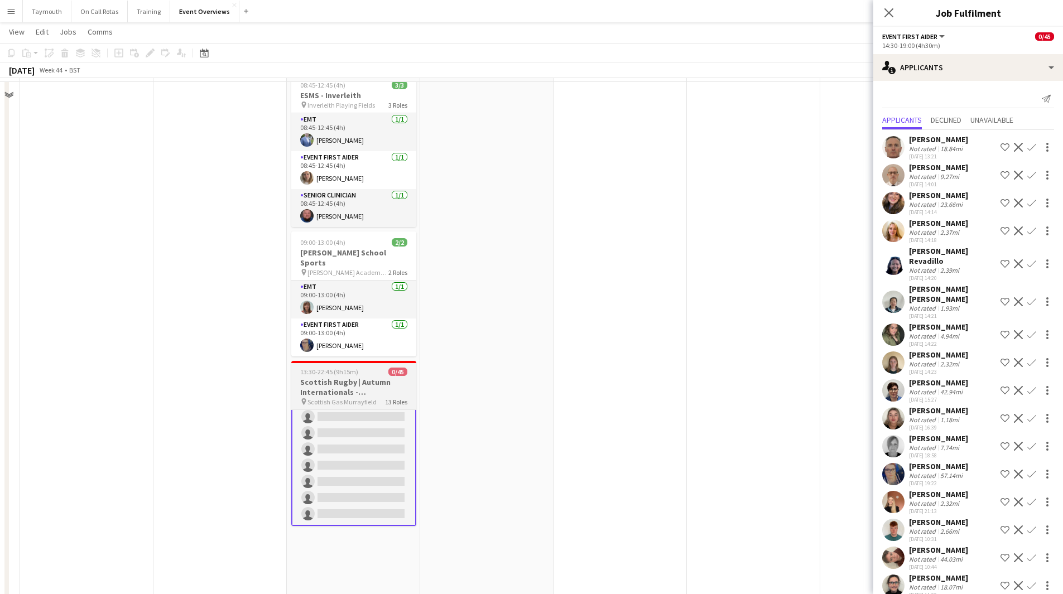
scroll to position [502, 0]
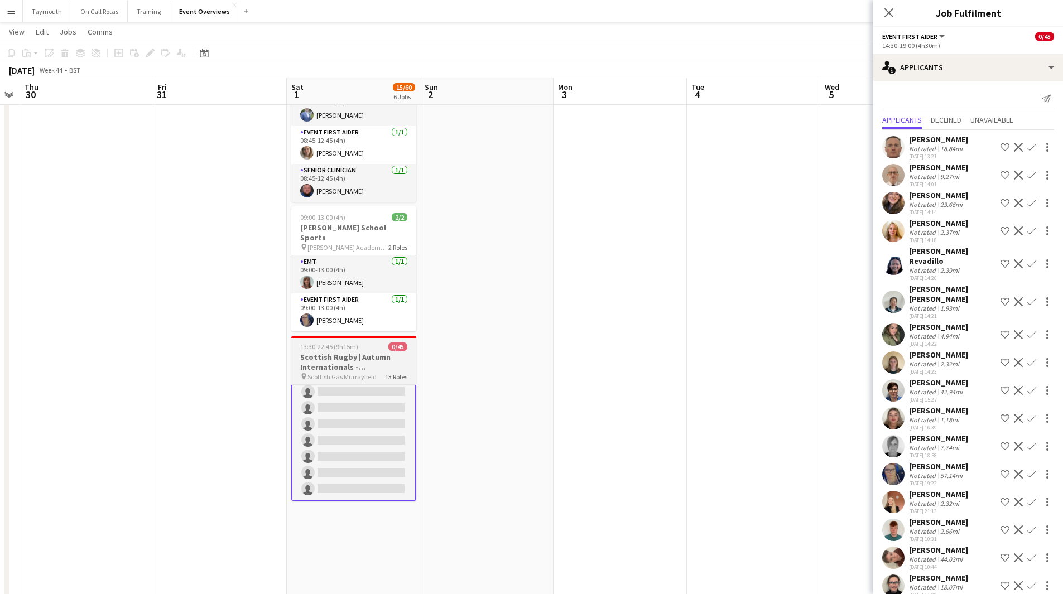
click at [379, 357] on h3 "Scottish Rugby | Autumn Internationals - [GEOGRAPHIC_DATA] v [GEOGRAPHIC_DATA]" at bounding box center [353, 362] width 125 height 20
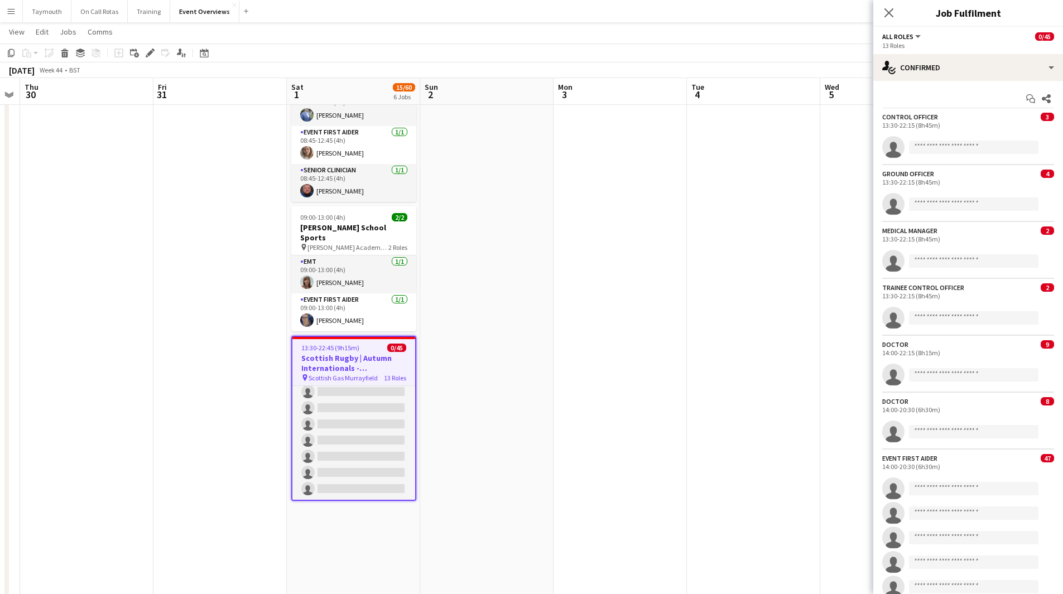
scroll to position [896, 0]
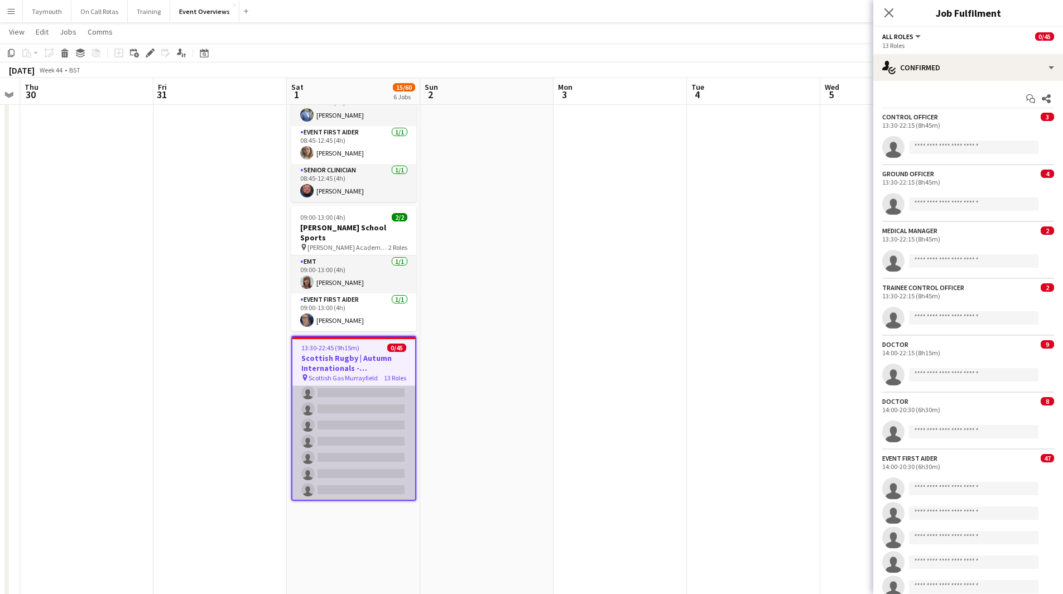
click at [387, 428] on app-card-role "Event First Aider 28A 0/10 14:30-19:00 (4h30m) single-neutral-actions single-ne…" at bounding box center [353, 409] width 123 height 184
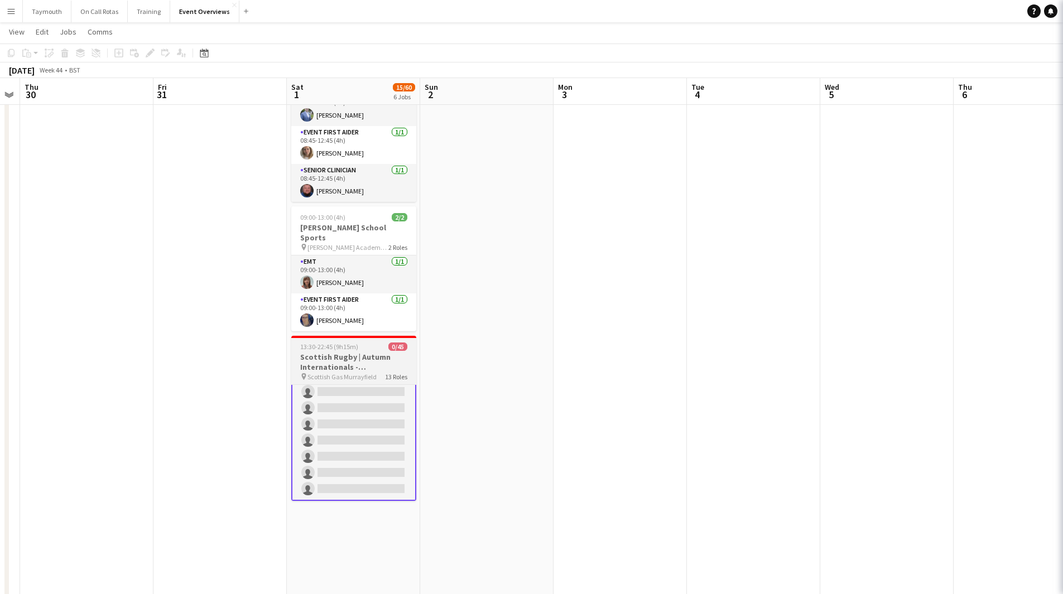
click at [346, 352] on h3 "Scottish Rugby | Autumn Internationals - [GEOGRAPHIC_DATA] v [GEOGRAPHIC_DATA]" at bounding box center [353, 362] width 125 height 20
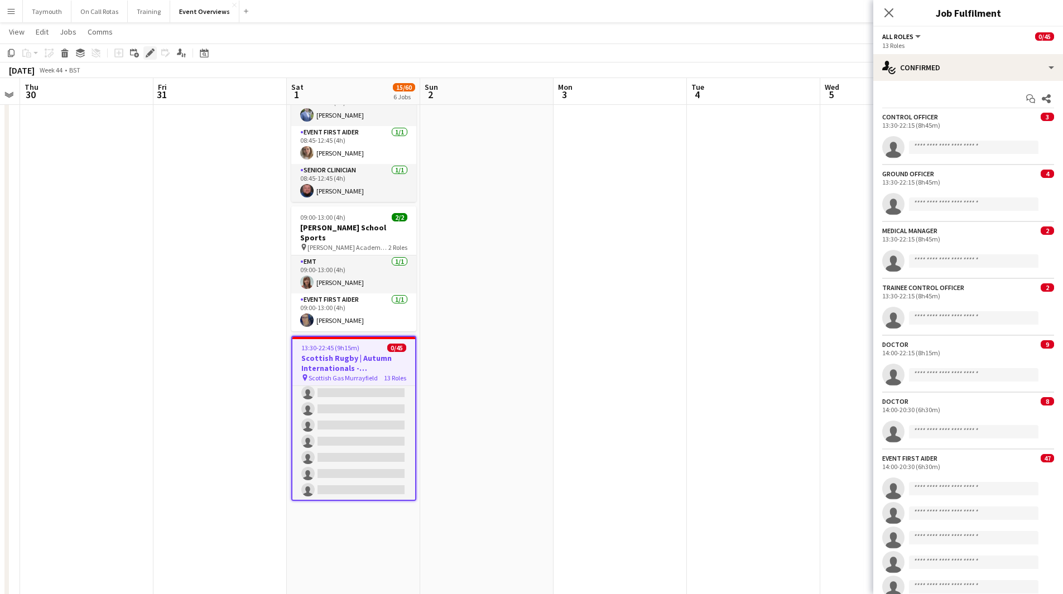
click at [150, 54] on icon at bounding box center [150, 53] width 6 height 6
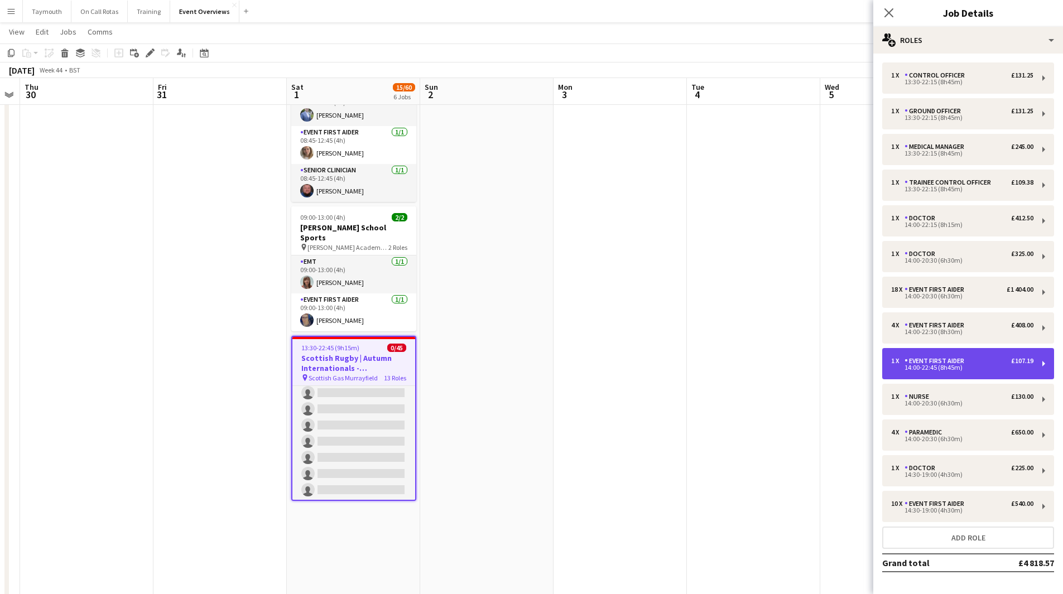
click at [1004, 353] on div "1 x Event First Aider £107.19 14:00-22:45 (8h45m)" at bounding box center [968, 363] width 172 height 31
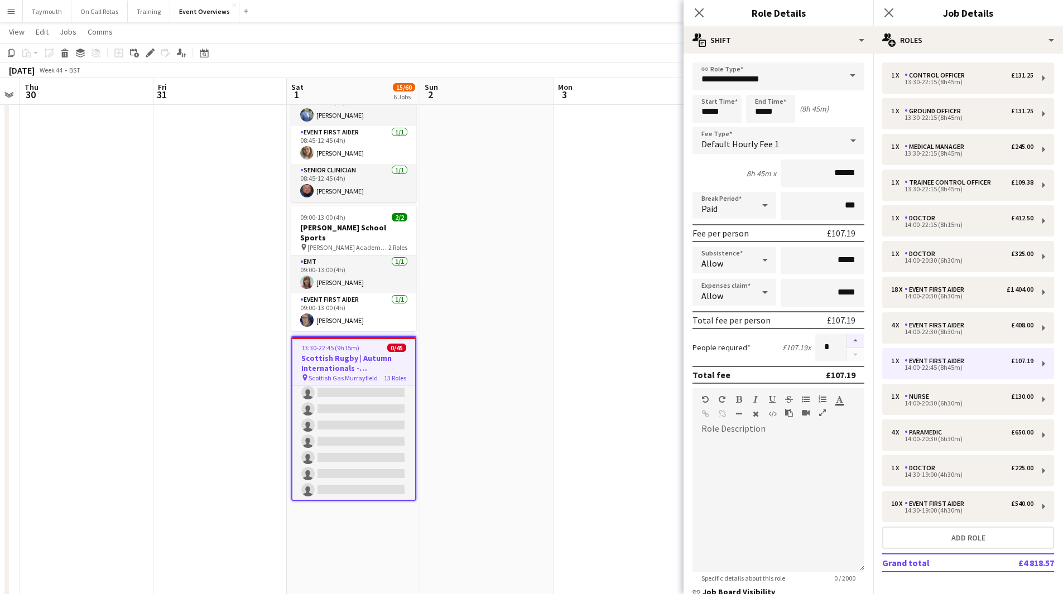
click at [846, 340] on button "button" at bounding box center [855, 341] width 18 height 15
type input "*"
click at [666, 329] on app-date-cell at bounding box center [619, 174] width 133 height 1103
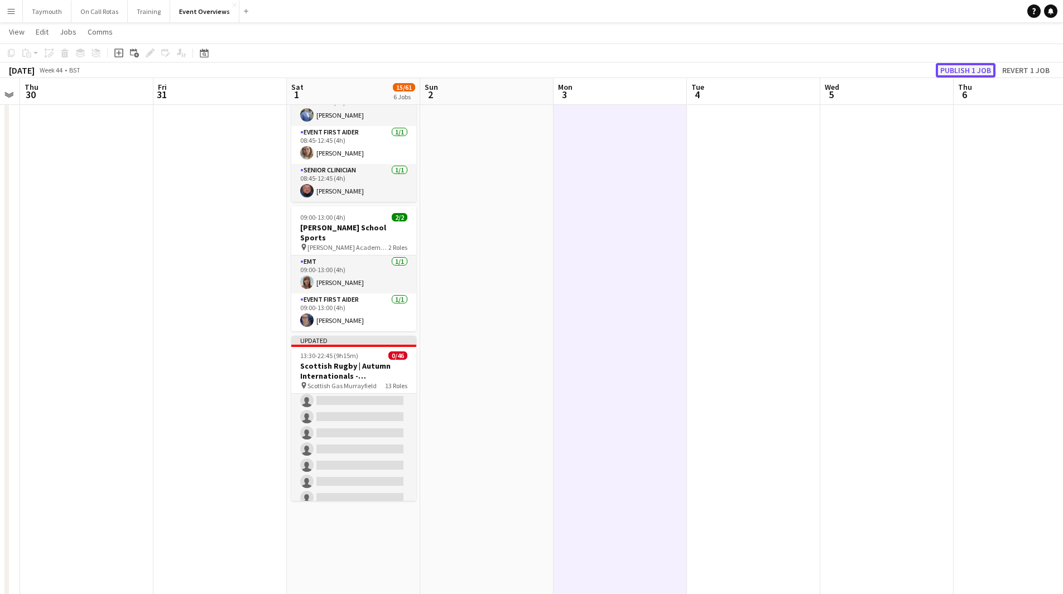
click at [968, 66] on button "Publish 1 job" at bounding box center [966, 70] width 60 height 15
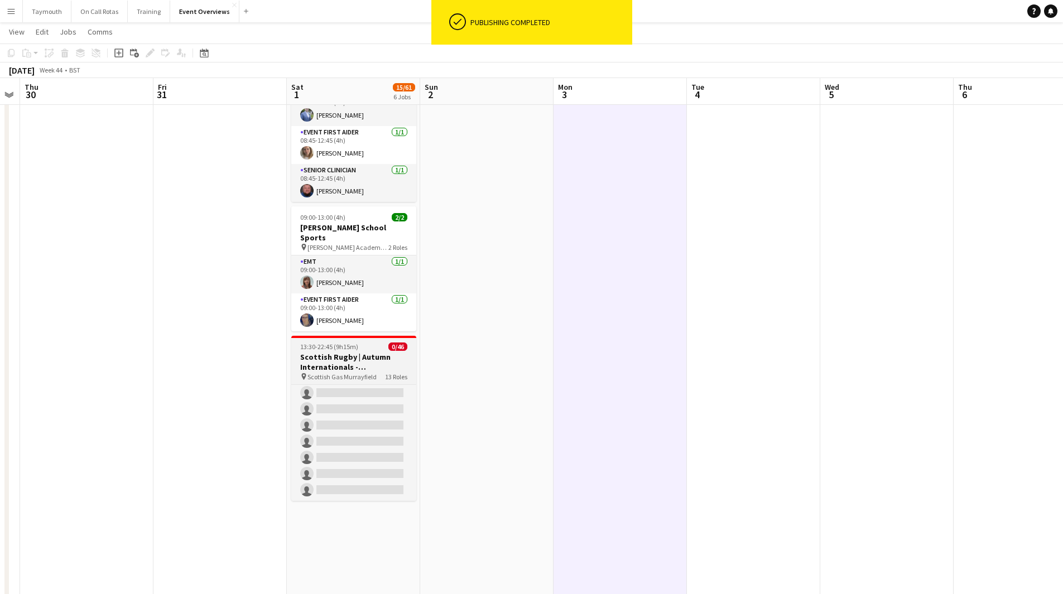
click at [351, 352] on h3 "Scottish Rugby | Autumn Internationals - [GEOGRAPHIC_DATA] v [GEOGRAPHIC_DATA]" at bounding box center [353, 362] width 125 height 20
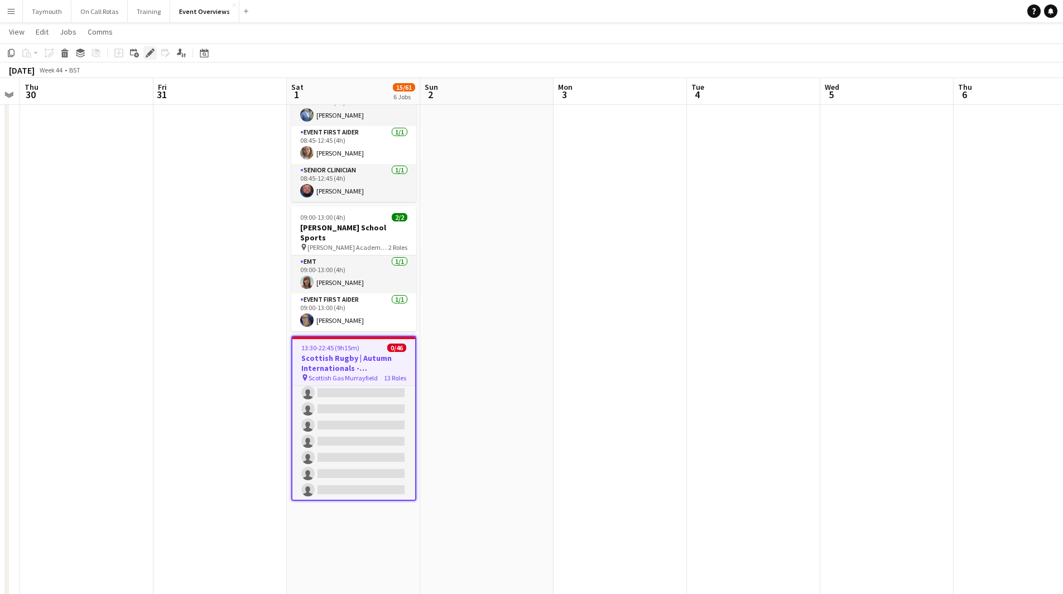
click at [152, 57] on icon "Edit" at bounding box center [150, 53] width 9 height 9
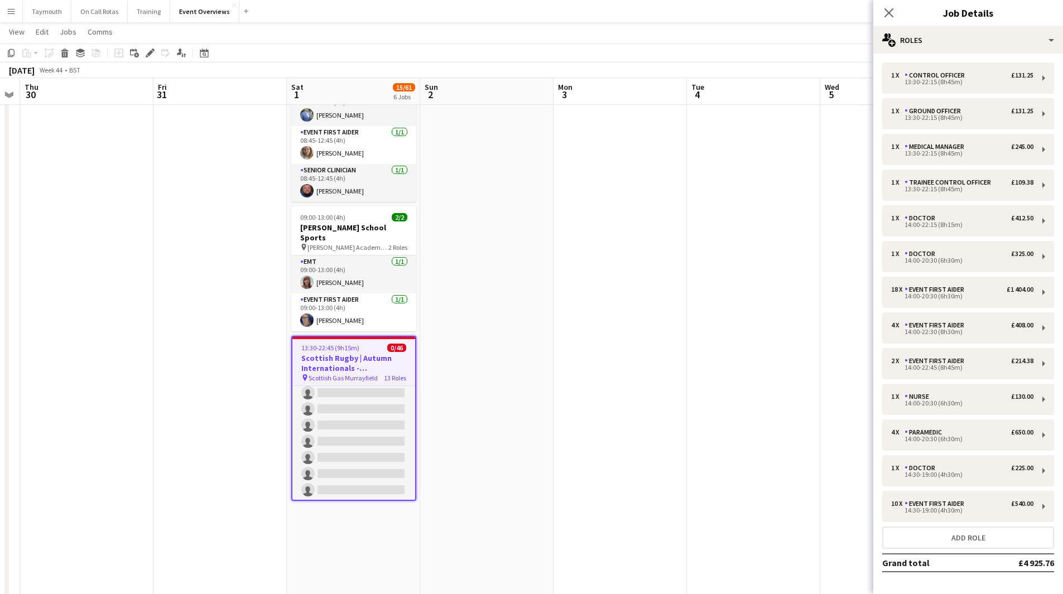
click at [673, 413] on app-date-cell at bounding box center [619, 174] width 133 height 1103
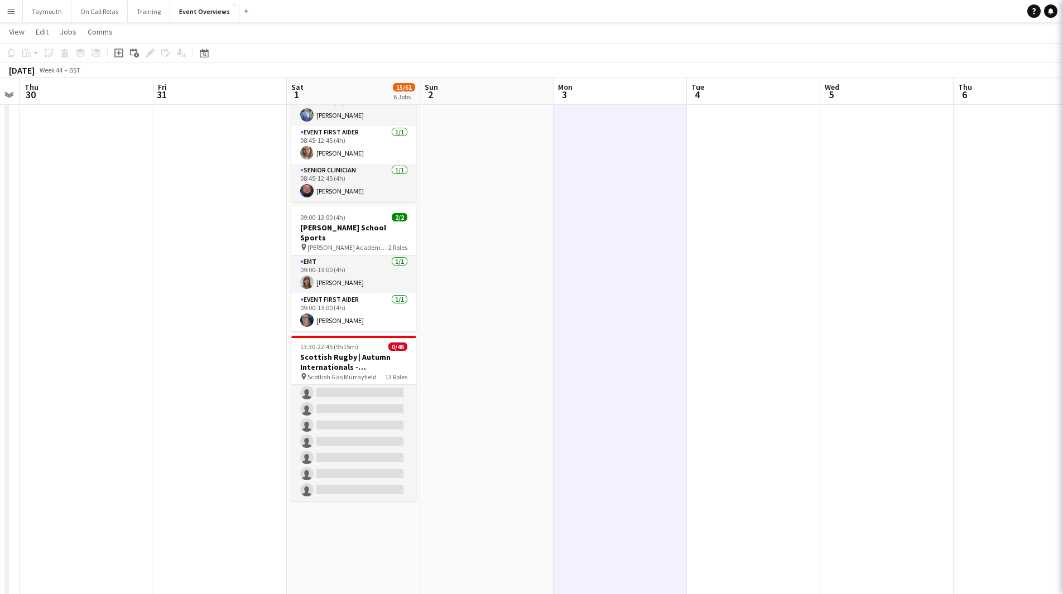
scroll to position [911, 0]
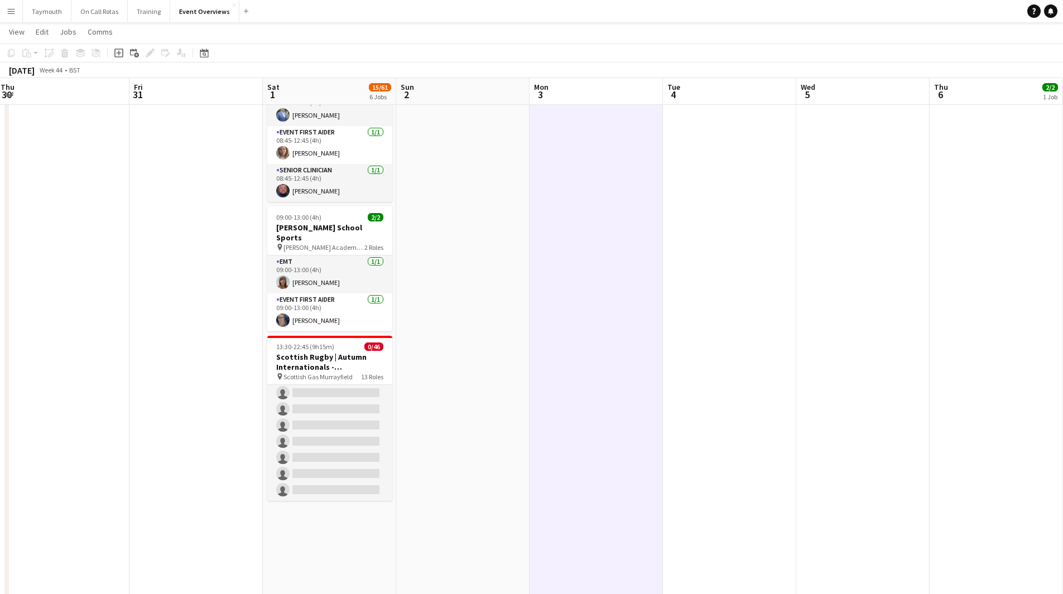
drag, startPoint x: 709, startPoint y: 326, endPoint x: 194, endPoint y: 317, distance: 515.6
click at [181, 316] on app-calendar-viewport "Tue 28 Wed 29 Thu 30 Fri 31 Sat 1 15/61 6 Jobs Sun 2 Mon 3 Tue 4 Wed 5 Thu 6 2/…" at bounding box center [531, 133] width 1063 height 1185
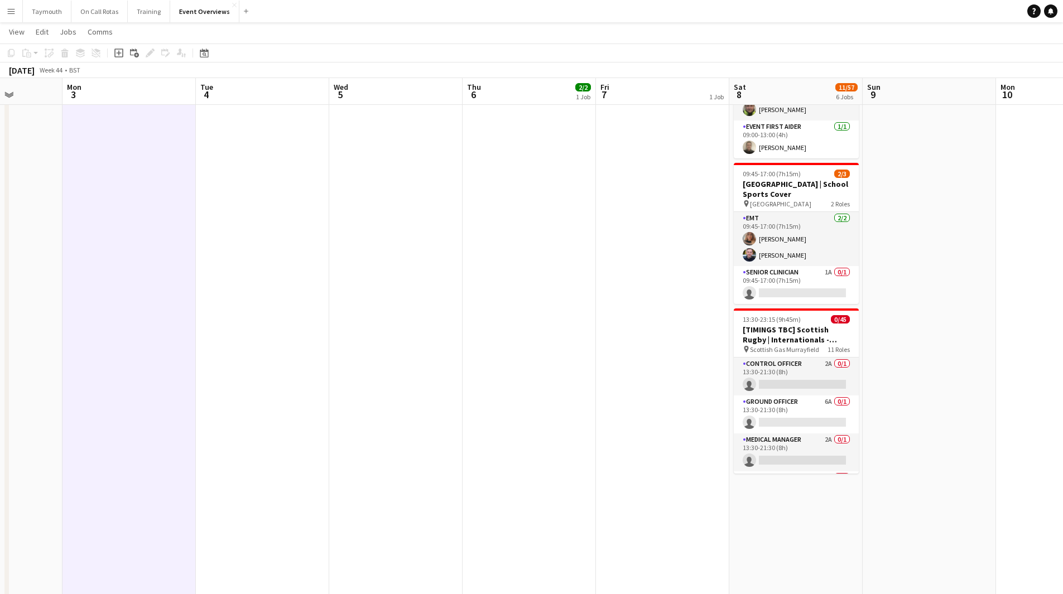
drag, startPoint x: 541, startPoint y: 353, endPoint x: 282, endPoint y: 350, distance: 259.4
click at [287, 350] on app-calendar-viewport "Fri 31 Sat 1 15/61 6 Jobs Sun 2 Mon 3 Tue 4 Wed 5 Thu 6 2/2 1 Job Fri 7 1 Job S…" at bounding box center [531, 133] width 1063 height 1185
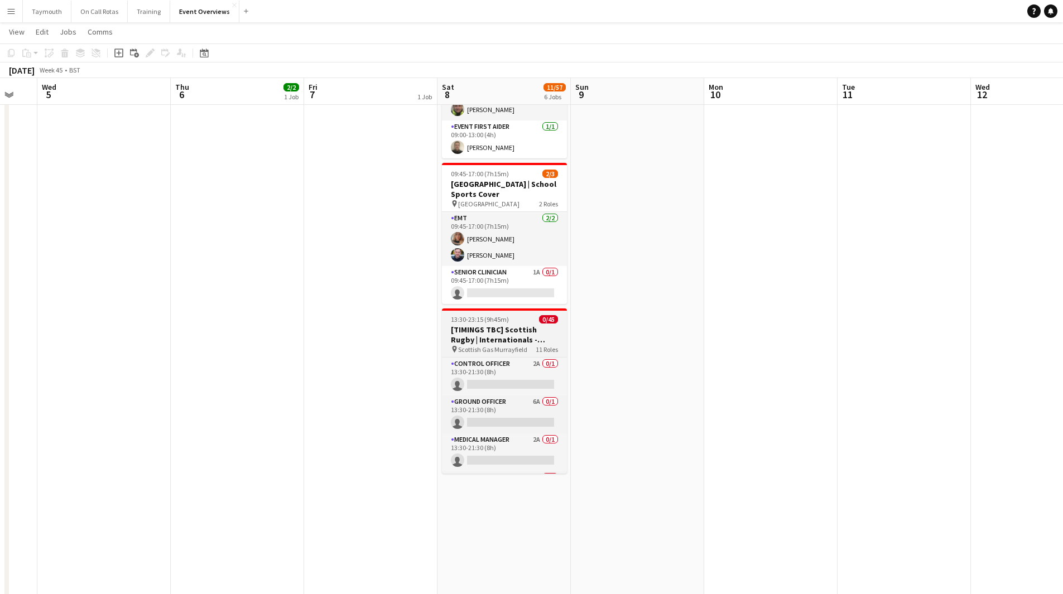
scroll to position [0, 362]
click at [481, 325] on h3 "[TIMINGS TBC] Scottish Rugby | Internationals - Scotland v New Zealand" at bounding box center [504, 335] width 125 height 20
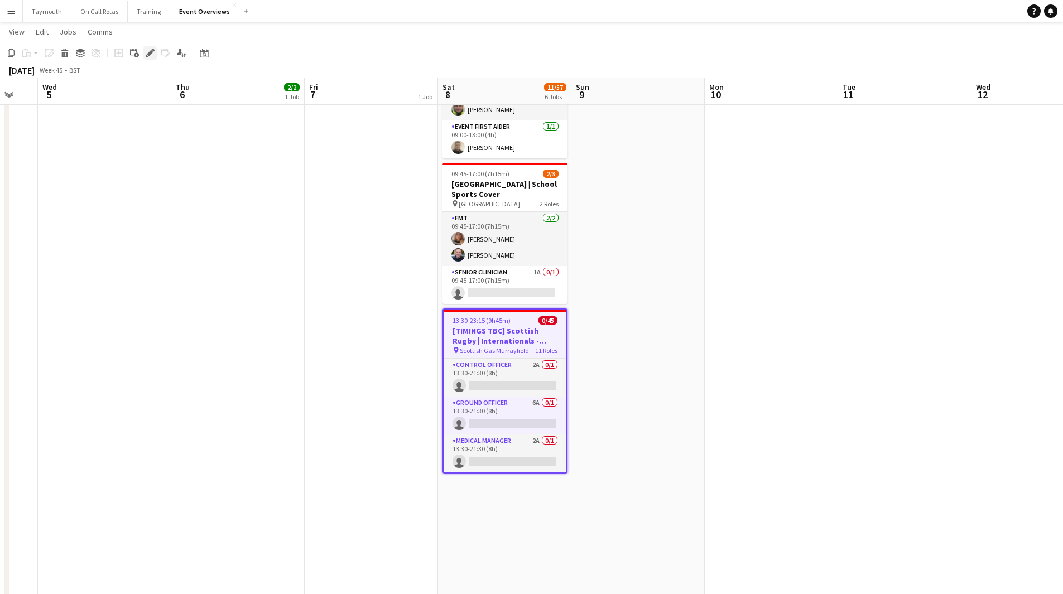
click at [150, 54] on icon at bounding box center [150, 53] width 6 height 6
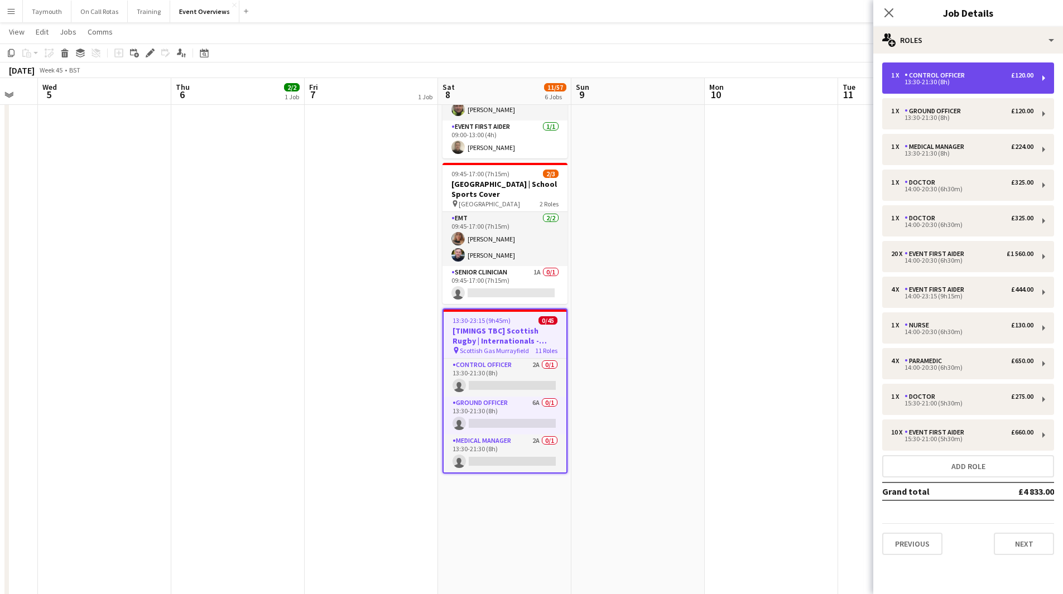
click at [1005, 83] on div "13:30-21:30 (8h)" at bounding box center [962, 82] width 142 height 6
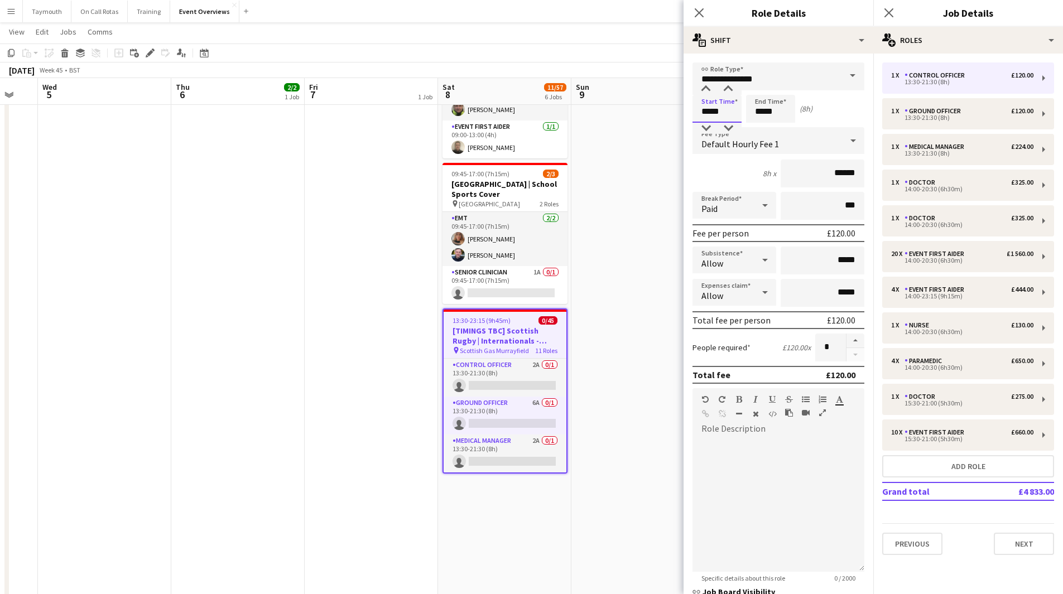
drag, startPoint x: 734, startPoint y: 119, endPoint x: 446, endPoint y: 97, distance: 288.7
click at [446, 97] on body "Menu Boards Boards Boards All jobs Status Workforce Workforce My Workforce Recr…" at bounding box center [531, 112] width 1063 height 1228
type input "*****"
click at [955, 118] on div "13:30-21:30 (8h)" at bounding box center [962, 118] width 142 height 6
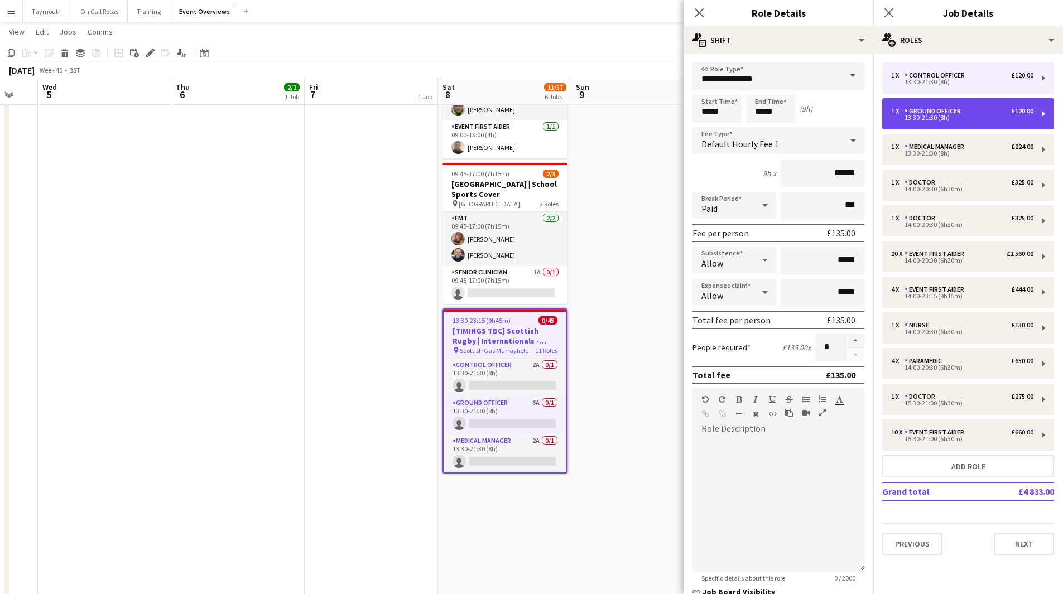
type input "**********"
type input "*****"
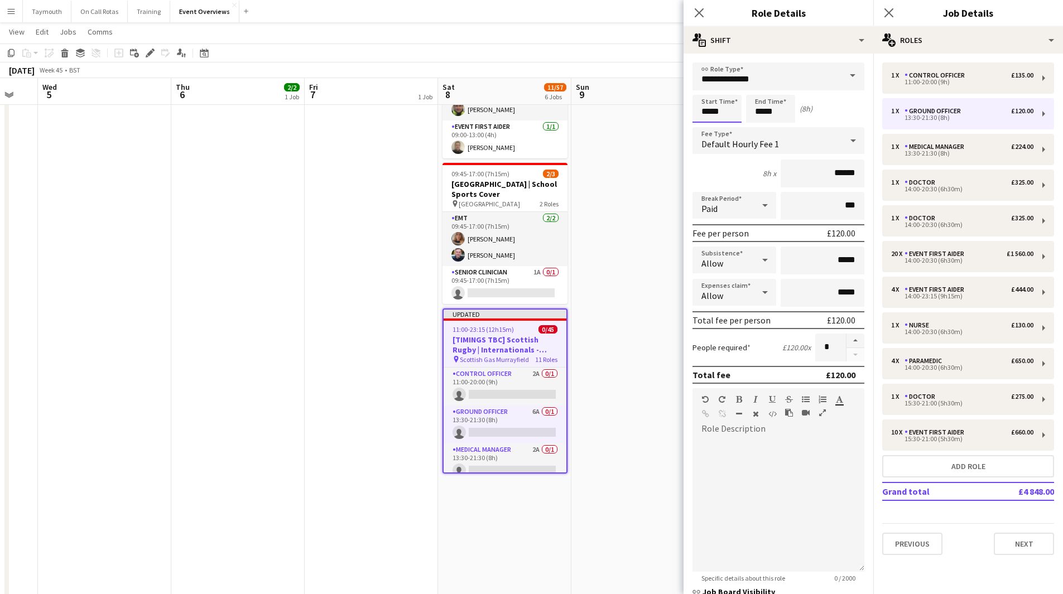
drag, startPoint x: 731, startPoint y: 111, endPoint x: 409, endPoint y: 83, distance: 323.1
click at [409, 83] on body "Menu Boards Boards Boards All jobs Status Workforce Workforce My Workforce Recr…" at bounding box center [531, 112] width 1063 height 1228
type input "*****"
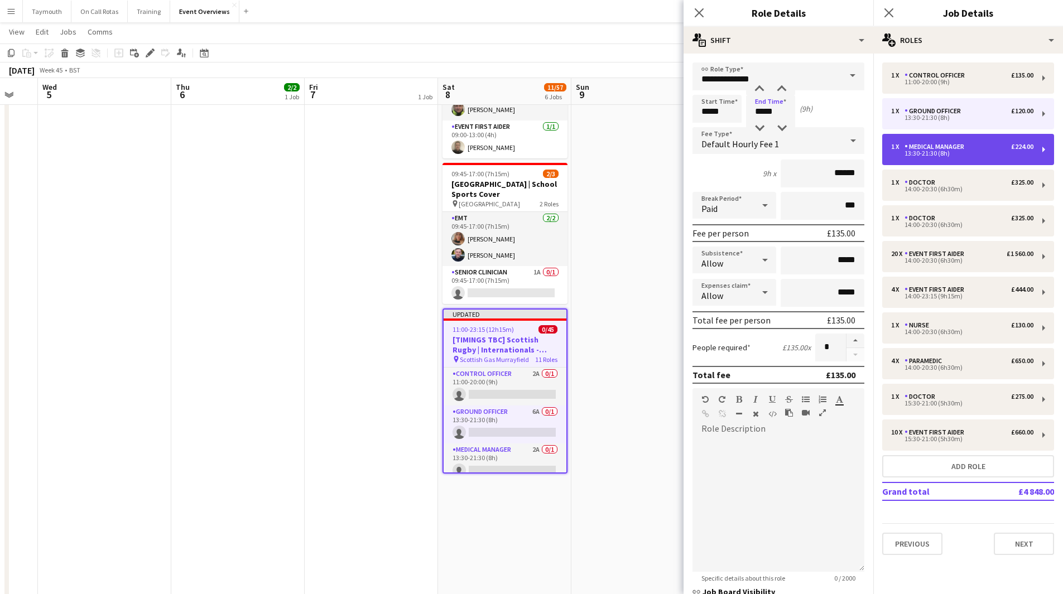
click at [921, 144] on div "Medical Manager" at bounding box center [936, 147] width 64 height 8
type input "**********"
type input "*****"
type input "******"
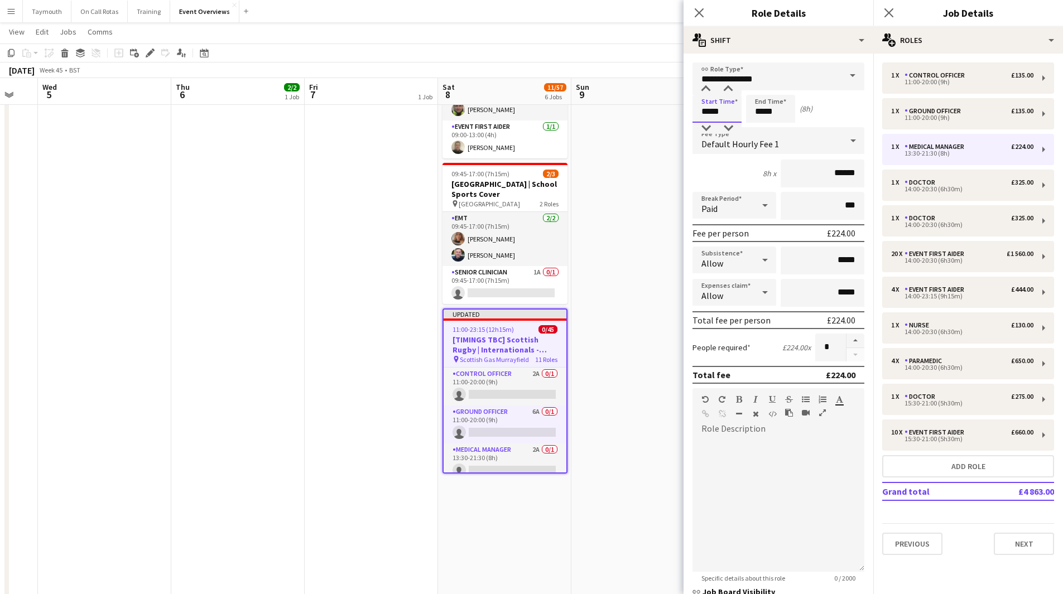
drag, startPoint x: 677, startPoint y: 108, endPoint x: 626, endPoint y: 100, distance: 51.4
click at [626, 100] on body "Menu Boards Boards Boards All jobs Status Workforce Workforce My Workforce Recr…" at bounding box center [531, 112] width 1063 height 1228
type input "*****"
click at [985, 475] on button "Add role" at bounding box center [968, 466] width 172 height 22
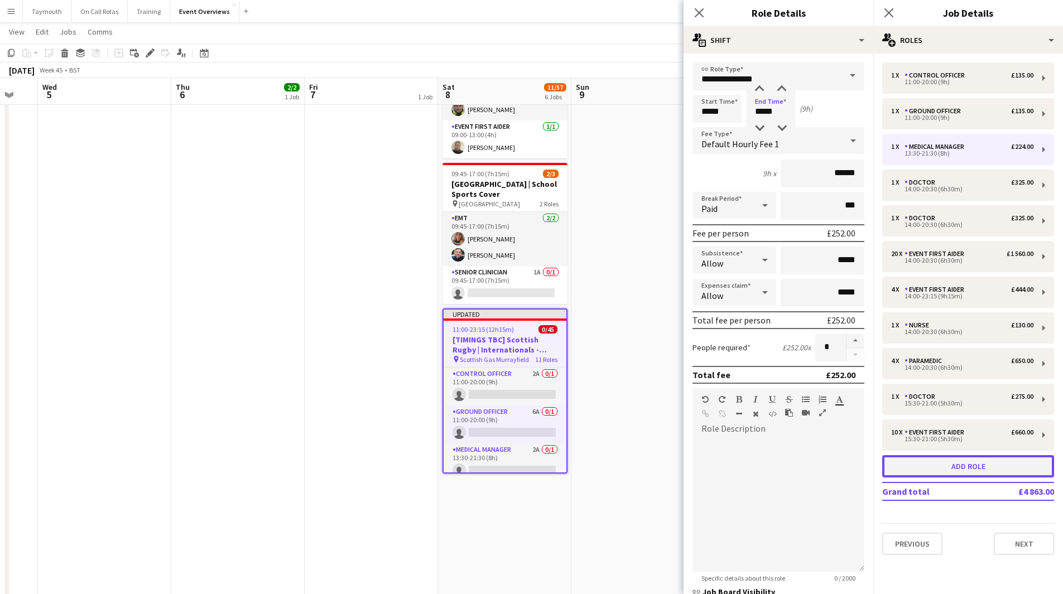
type input "**********"
type input "*****"
type input "******"
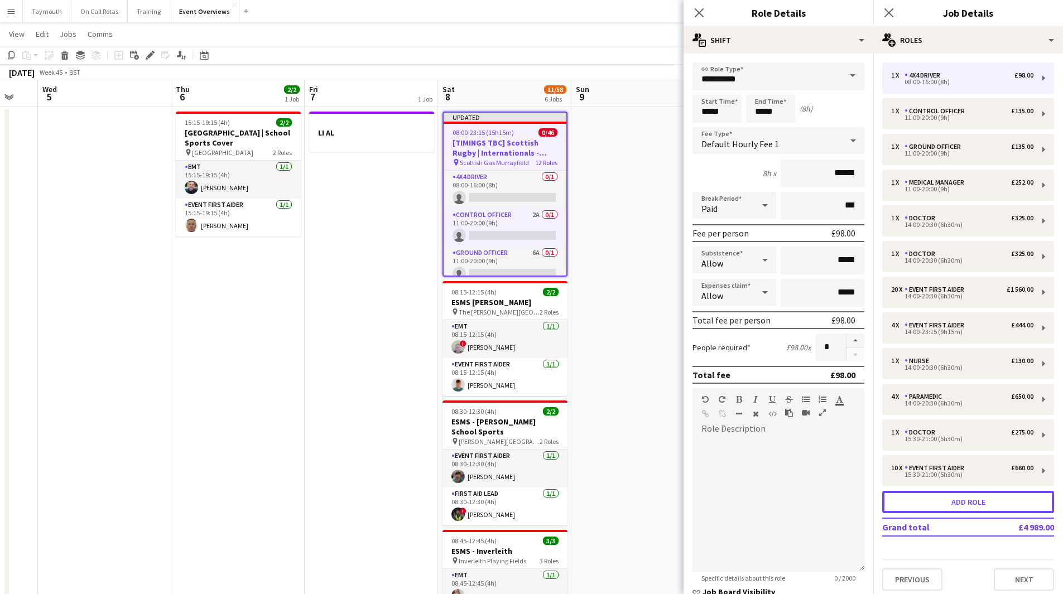
scroll to position [0, 0]
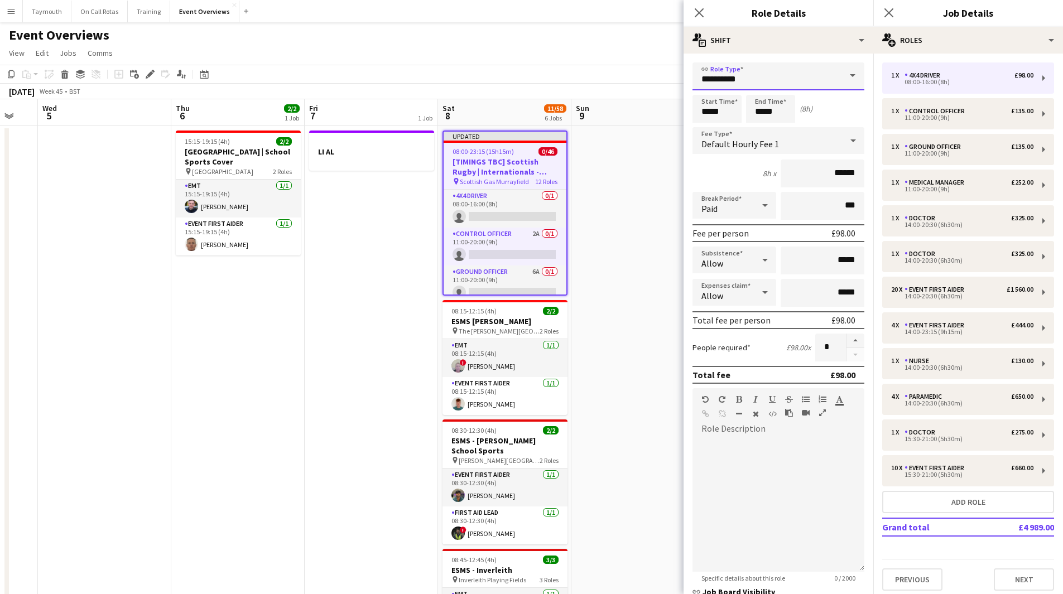
drag, startPoint x: 788, startPoint y: 84, endPoint x: 458, endPoint y: 38, distance: 333.5
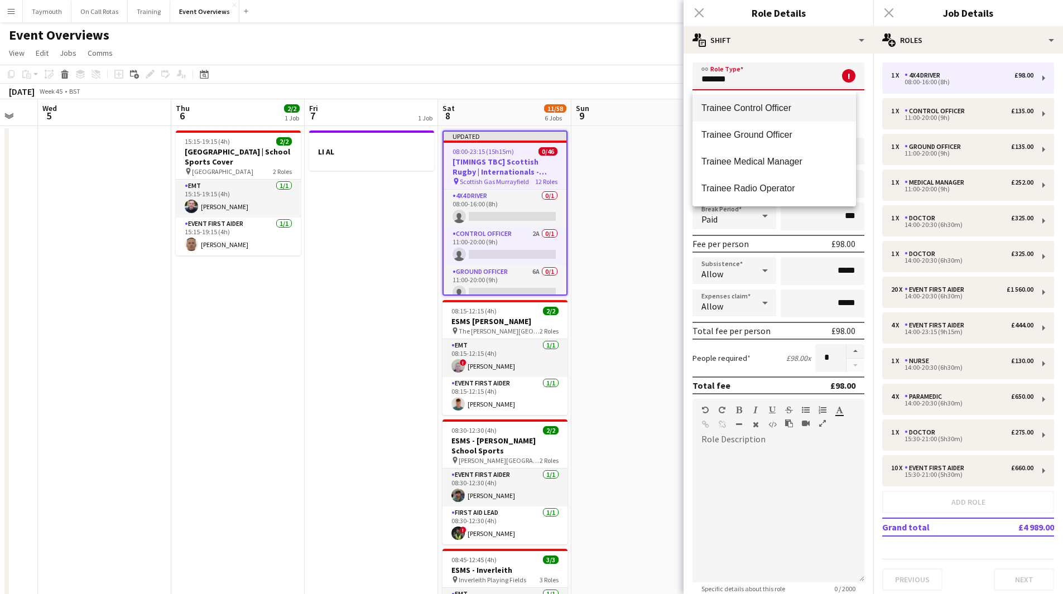
click at [804, 113] on span "Trainee Control Officer" at bounding box center [774, 108] width 146 height 11
type input "**********"
type input "******"
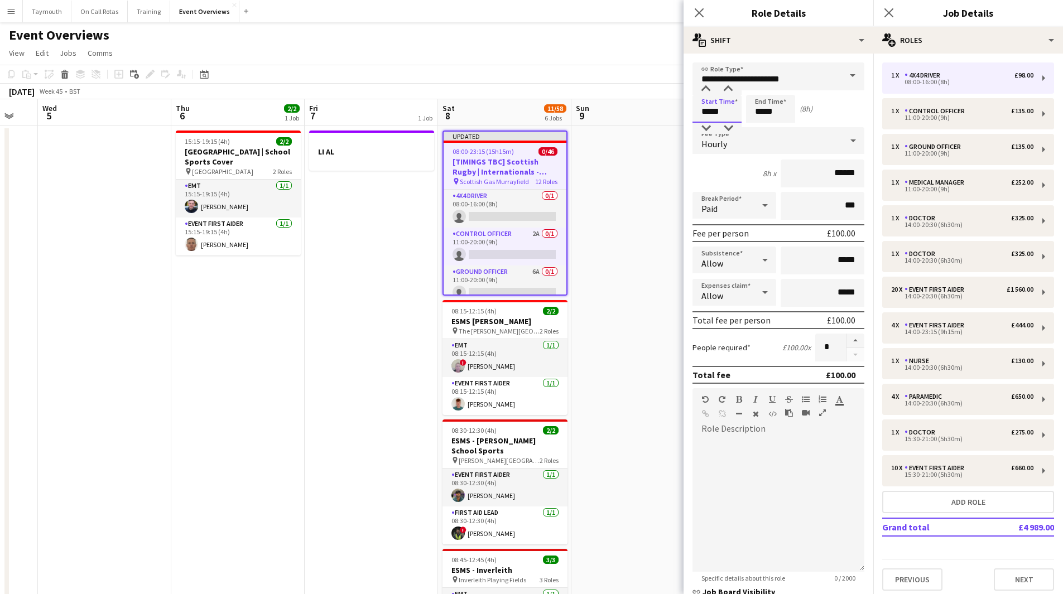
drag, startPoint x: 649, startPoint y: 118, endPoint x: 403, endPoint y: 118, distance: 246.6
type input "*****"
click at [960, 222] on div "14:00-20:30 (6h30m)" at bounding box center [962, 225] width 142 height 6
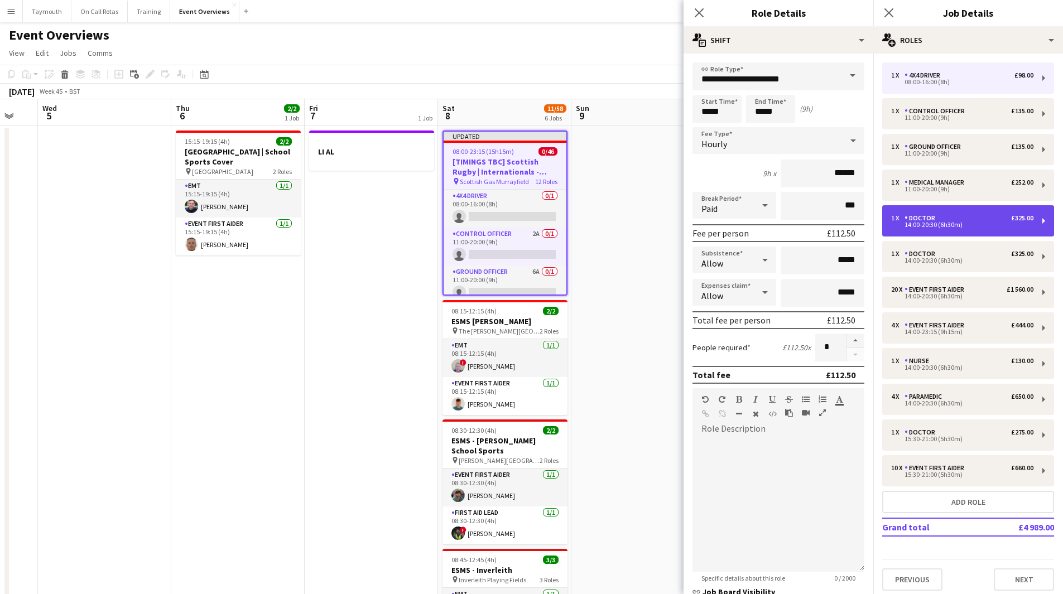
type input "******"
type input "*****"
type input "******"
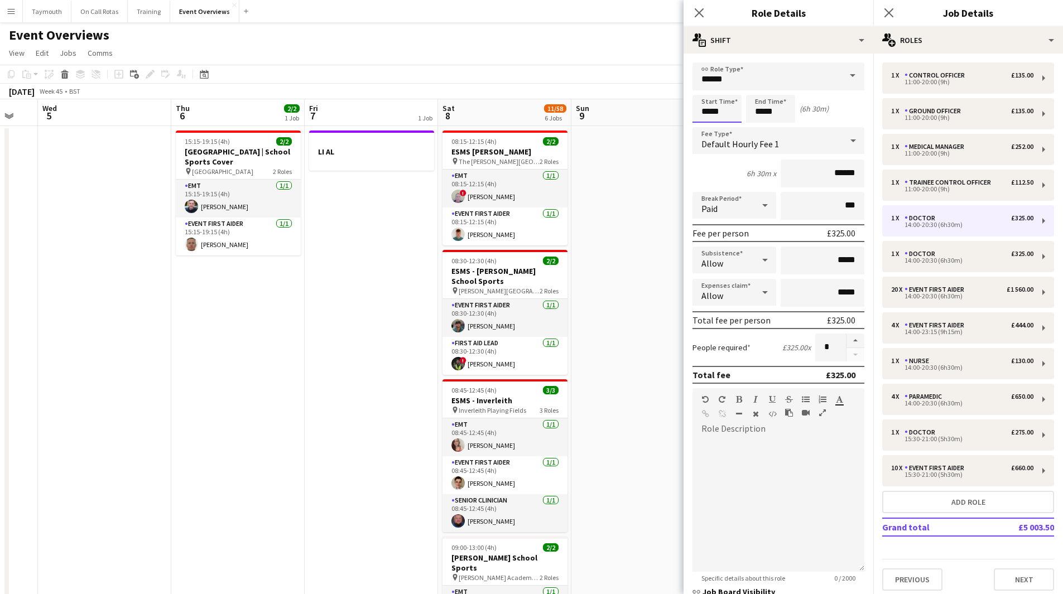
drag, startPoint x: 735, startPoint y: 112, endPoint x: 450, endPoint y: 92, distance: 286.3
type input "*****"
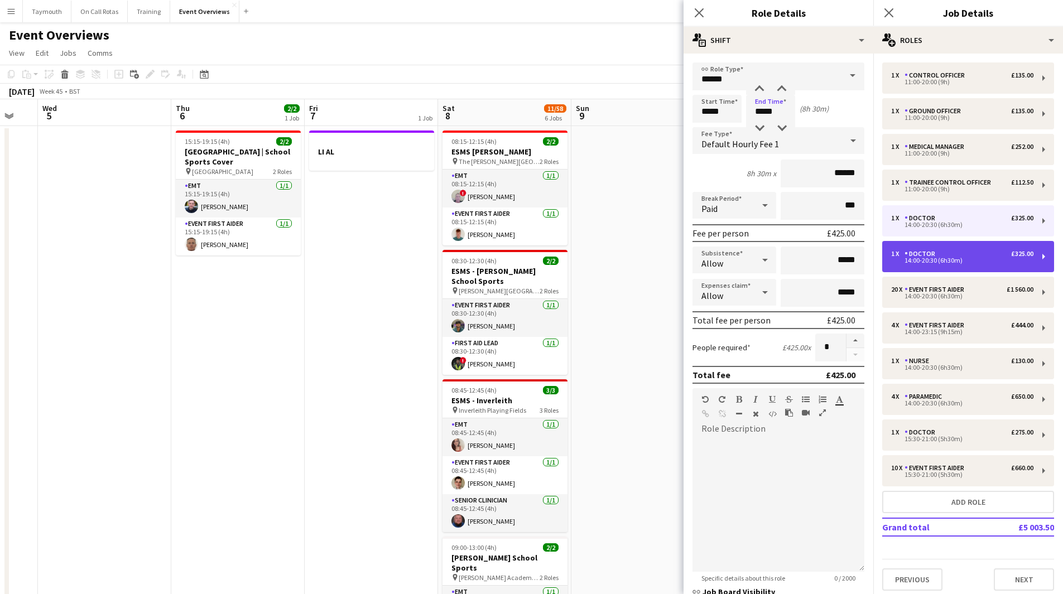
click at [925, 256] on div "Doctor" at bounding box center [921, 254] width 35 height 8
type input "*****"
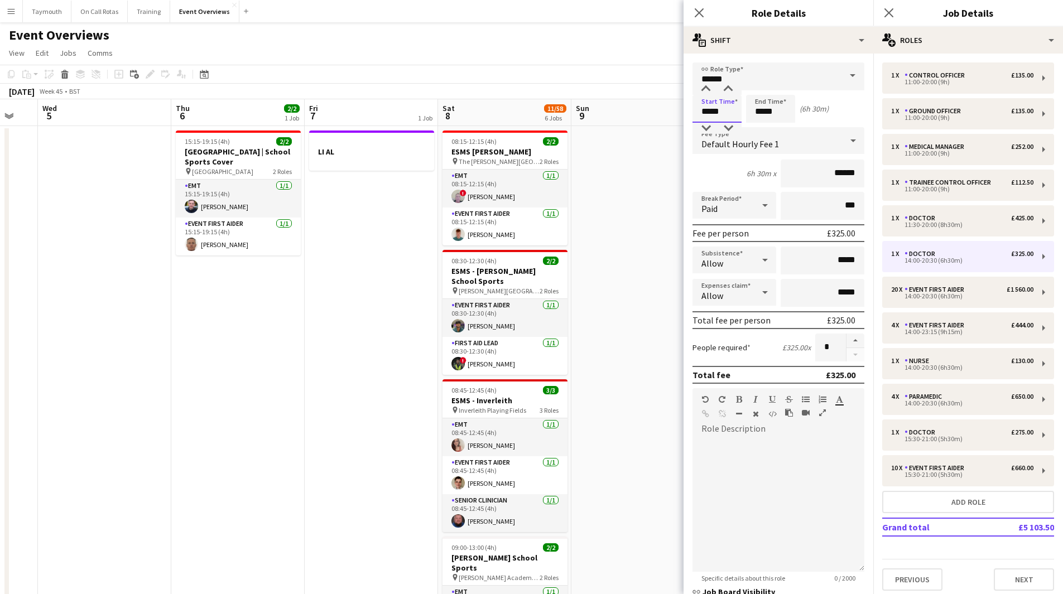
drag, startPoint x: 735, startPoint y: 114, endPoint x: 656, endPoint y: 113, distance: 79.2
type input "*****"
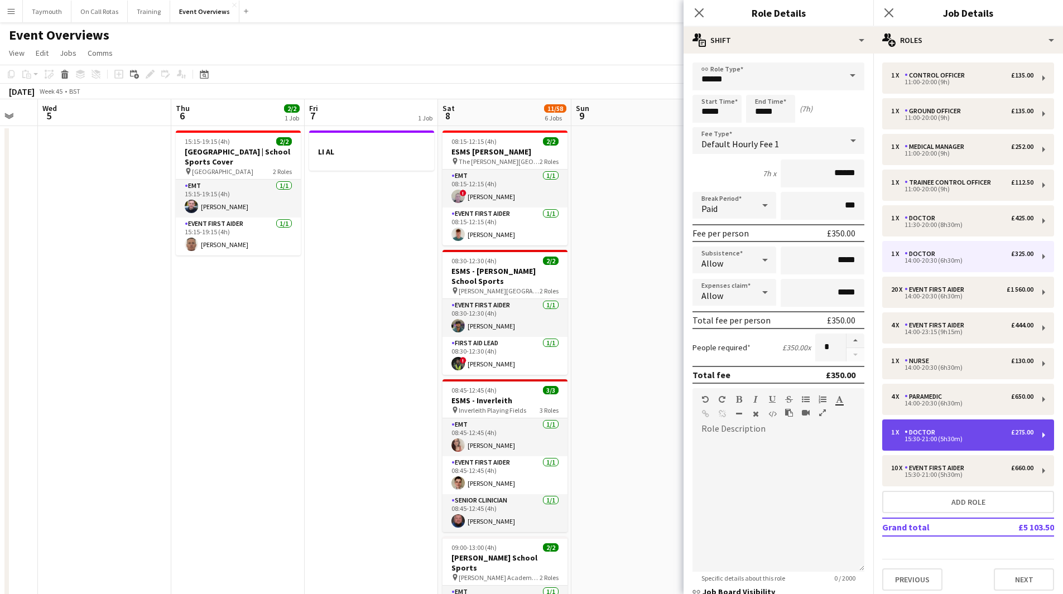
click at [992, 430] on div "1 x Doctor £275.00" at bounding box center [962, 432] width 142 height 8
type input "*****"
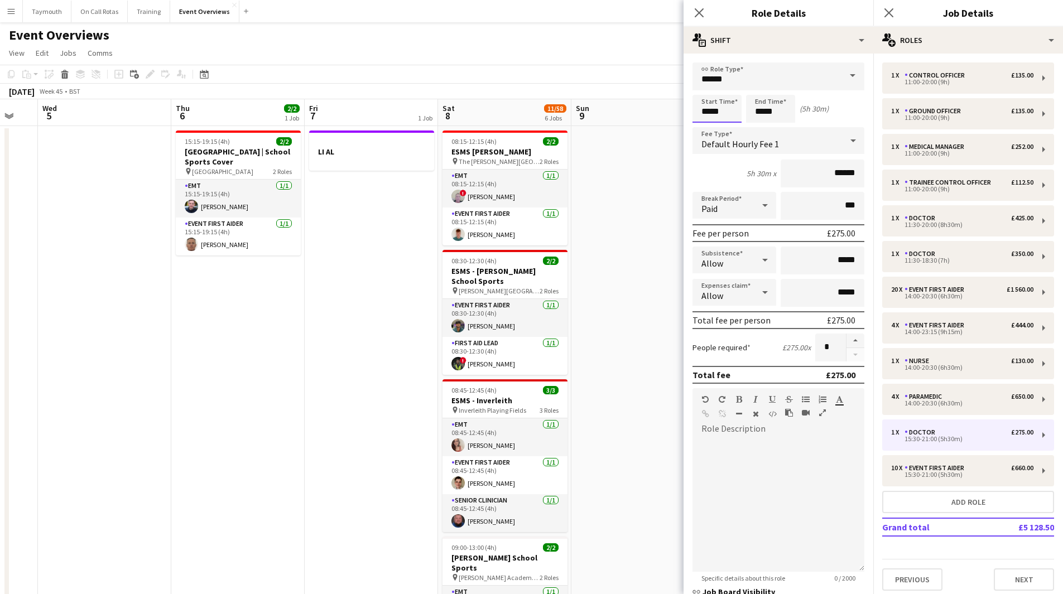
drag, startPoint x: 730, startPoint y: 114, endPoint x: 551, endPoint y: 76, distance: 183.6
type input "*****"
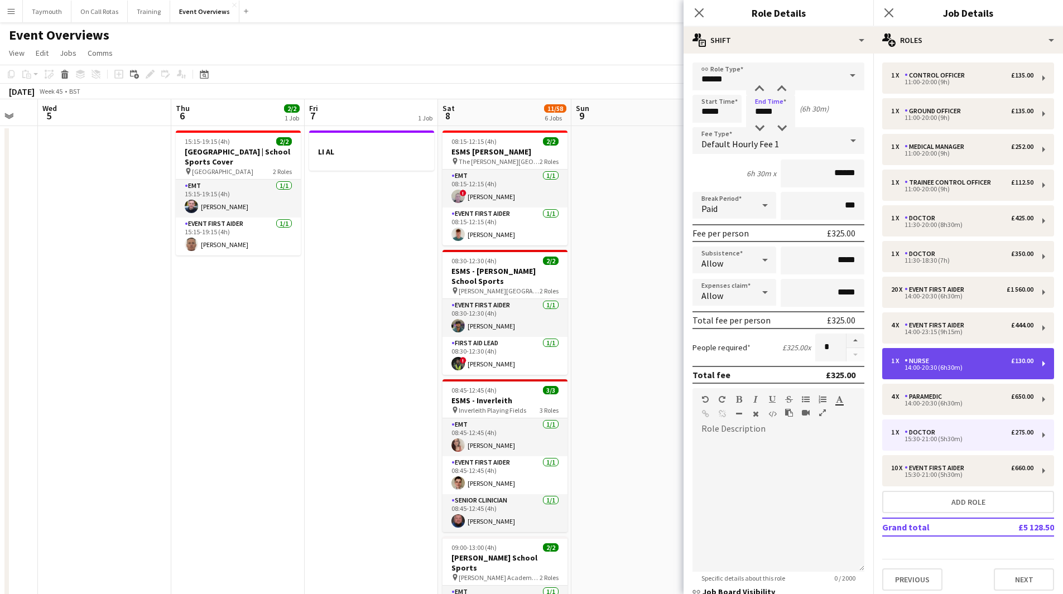
click at [955, 356] on div "1 x Nurse £130.00 14:00-20:30 (6h30m)" at bounding box center [968, 363] width 172 height 31
type input "*****"
type input "******"
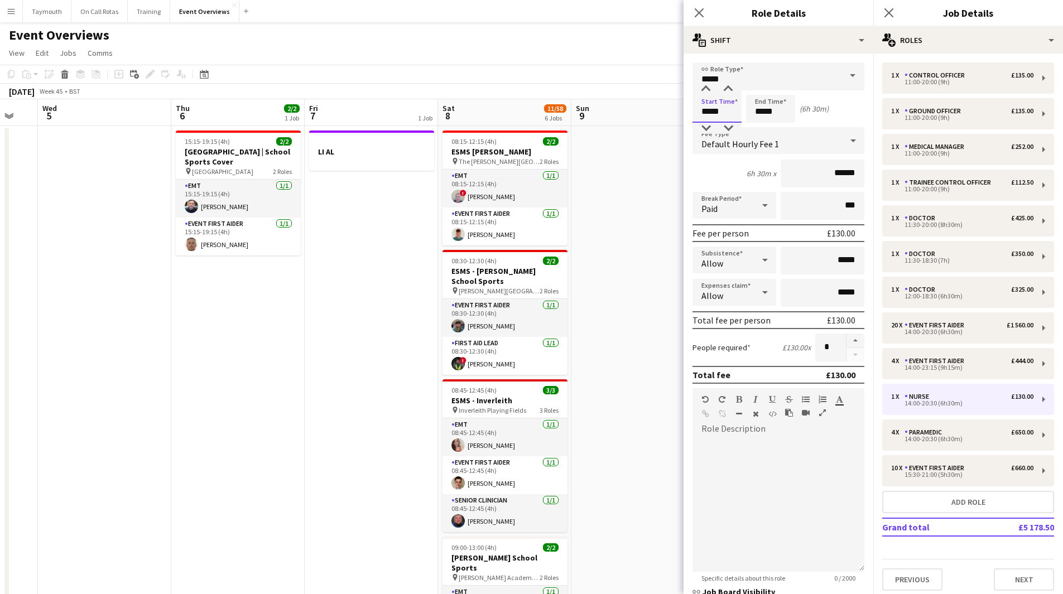
drag, startPoint x: 741, startPoint y: 114, endPoint x: 629, endPoint y: 85, distance: 115.4
type input "*****"
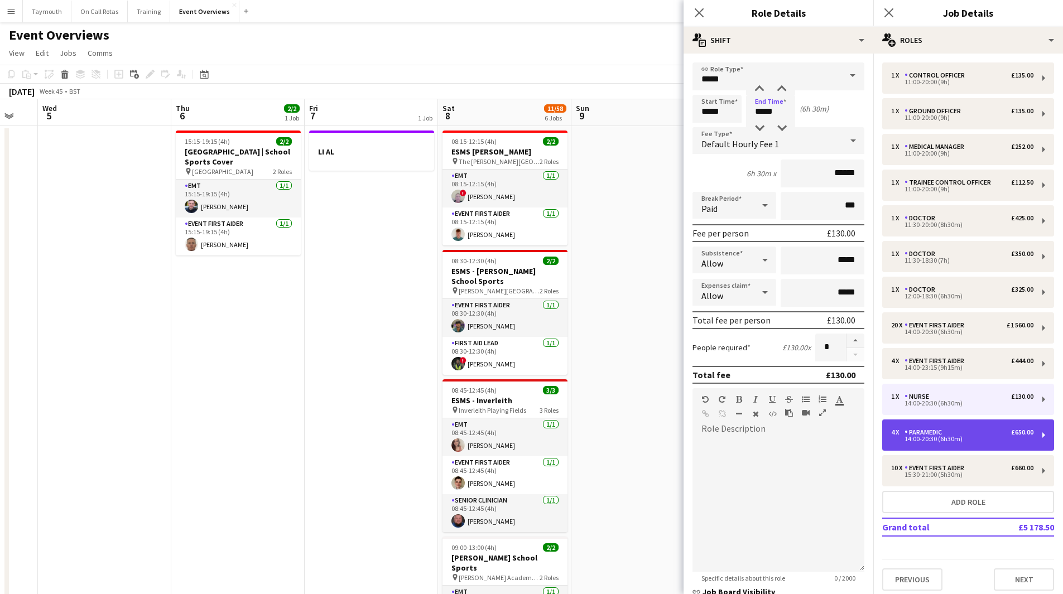
click at [986, 429] on div "4 x Paramedic £650.00" at bounding box center [962, 432] width 142 height 8
type input "*********"
type input "*****"
type input "******"
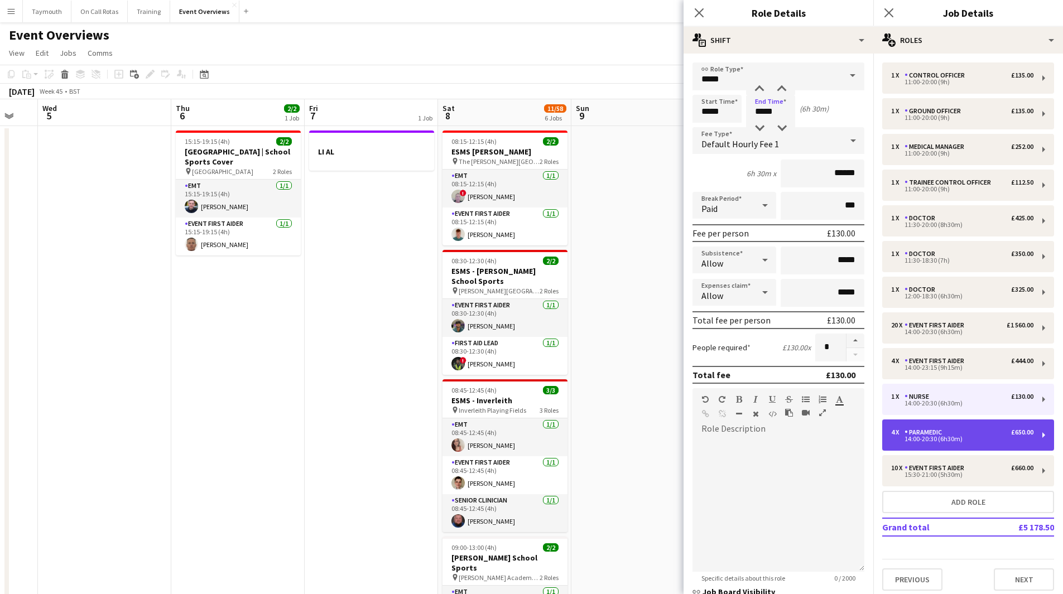
type input "*"
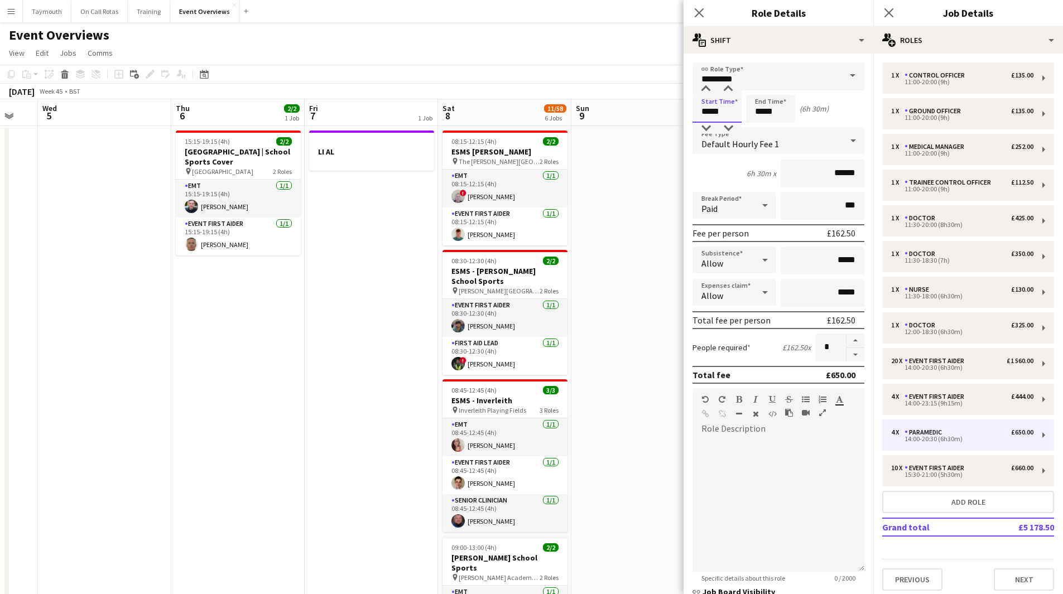
drag, startPoint x: 711, startPoint y: 110, endPoint x: 625, endPoint y: 100, distance: 86.5
type input "*****"
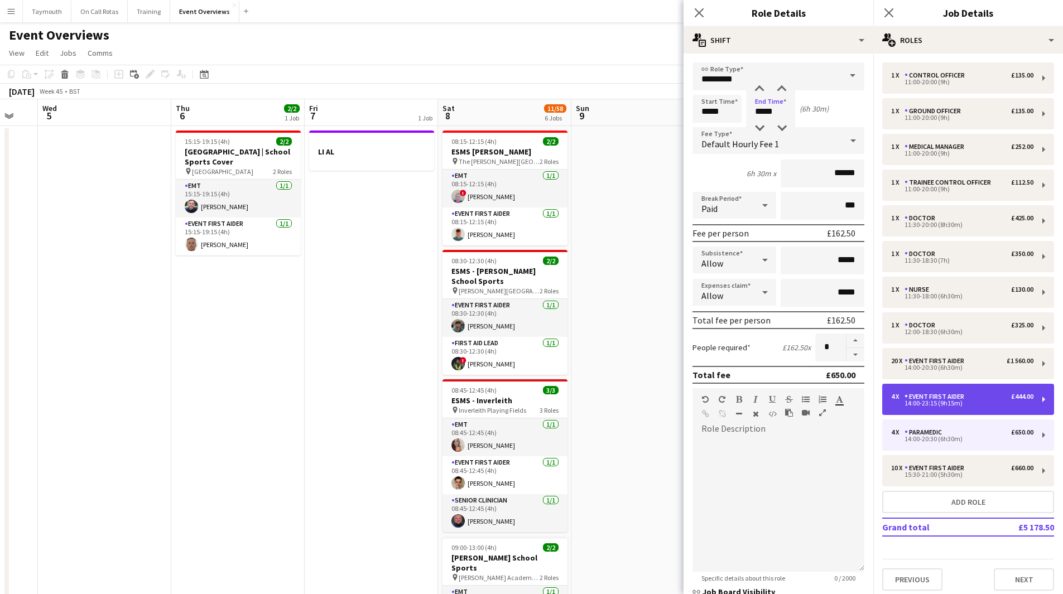
click at [937, 396] on div "Event First Aider" at bounding box center [936, 397] width 64 height 8
type input "**********"
type input "*****"
type input "******"
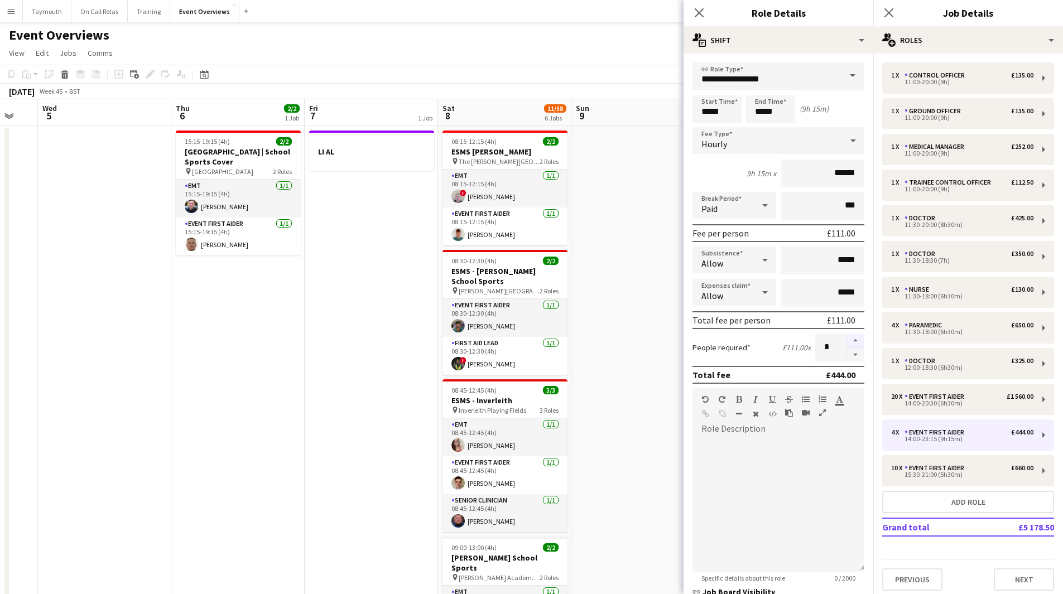
click at [846, 339] on button "button" at bounding box center [855, 341] width 18 height 15
type input "*"
drag, startPoint x: 726, startPoint y: 110, endPoint x: 594, endPoint y: 99, distance: 132.1
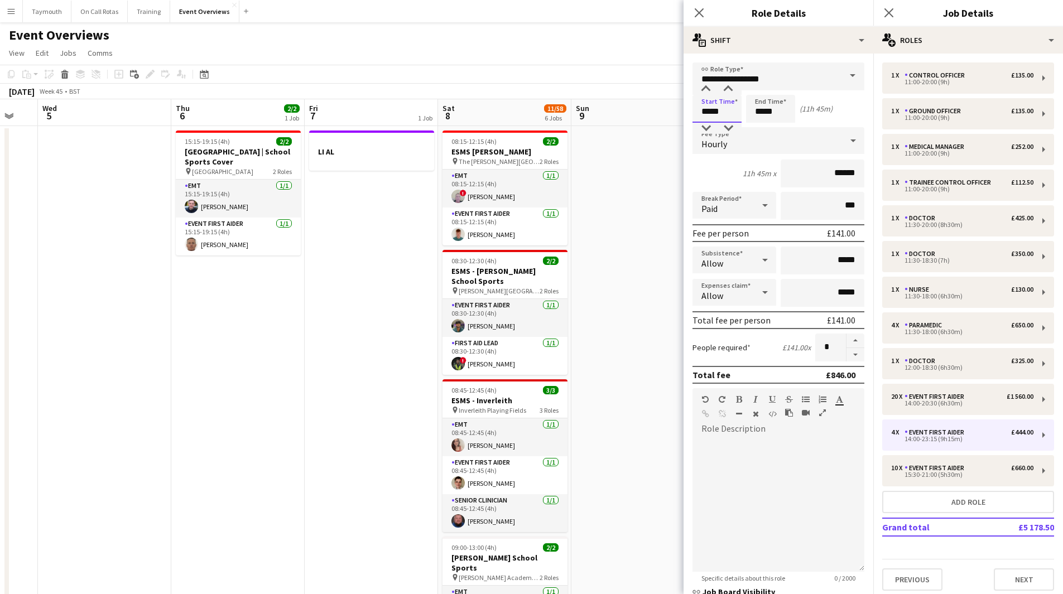
type input "*****"
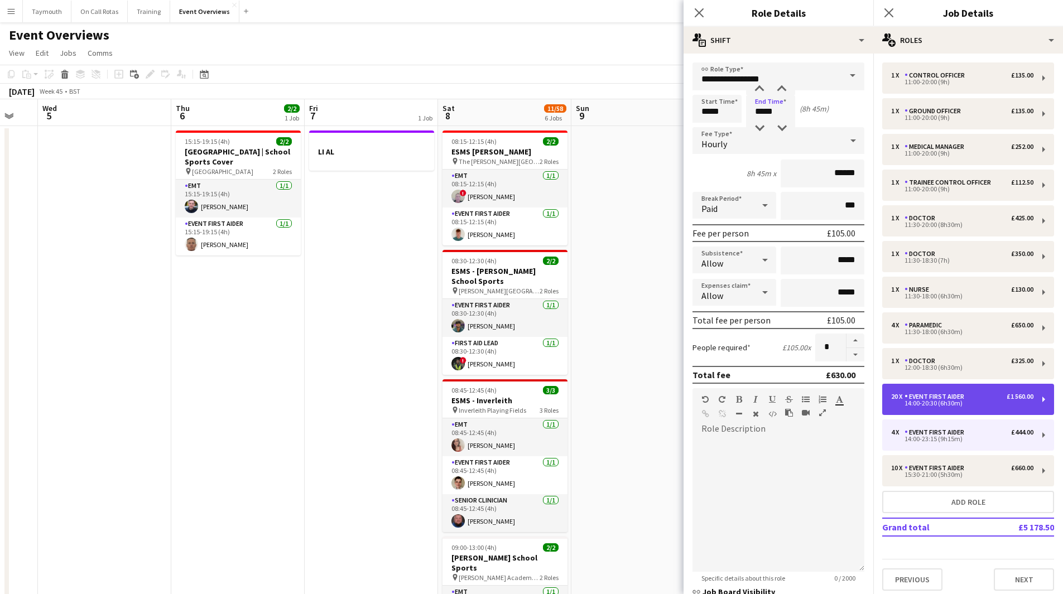
click at [972, 402] on div "14:00-20:30 (6h30m)" at bounding box center [962, 404] width 142 height 6
type input "*****"
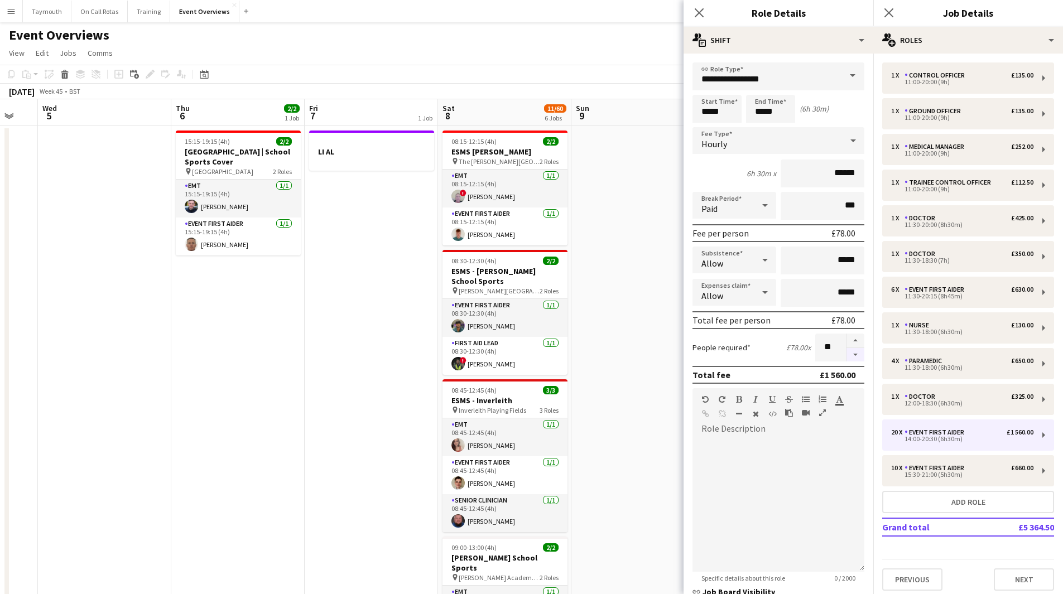
click at [846, 358] on button "button" at bounding box center [855, 355] width 18 height 14
type input "**"
drag, startPoint x: 734, startPoint y: 116, endPoint x: 552, endPoint y: 92, distance: 183.4
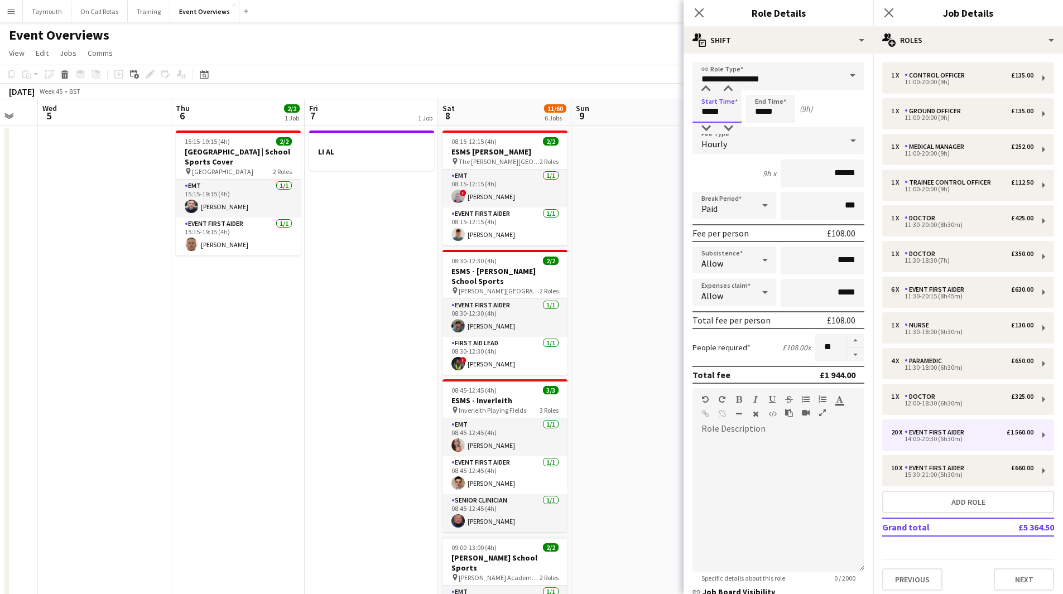
type input "*****"
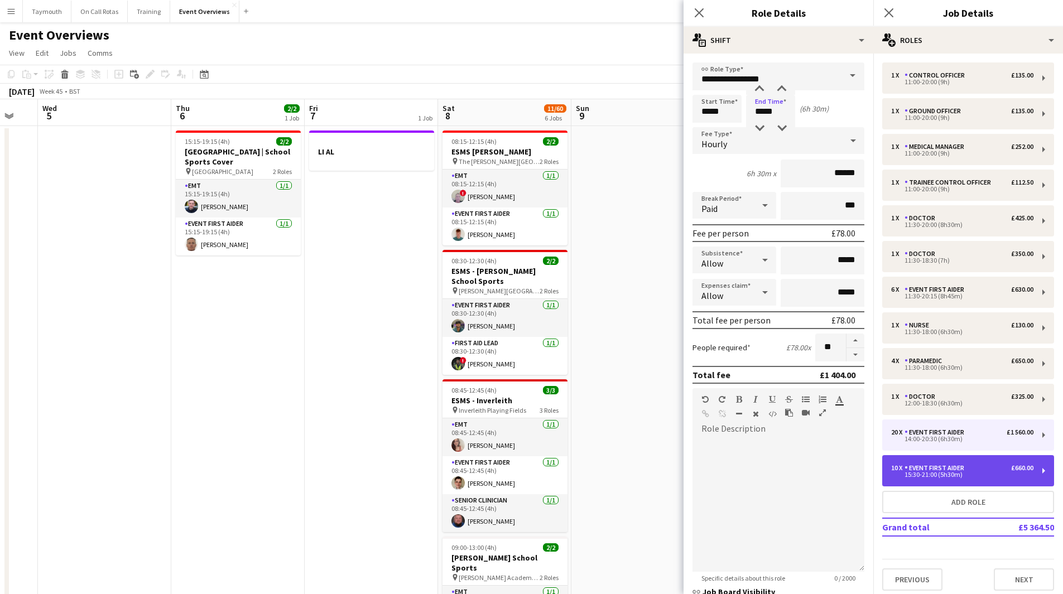
click at [937, 466] on div "Event First Aider" at bounding box center [936, 468] width 64 height 8
type input "*****"
type input "**"
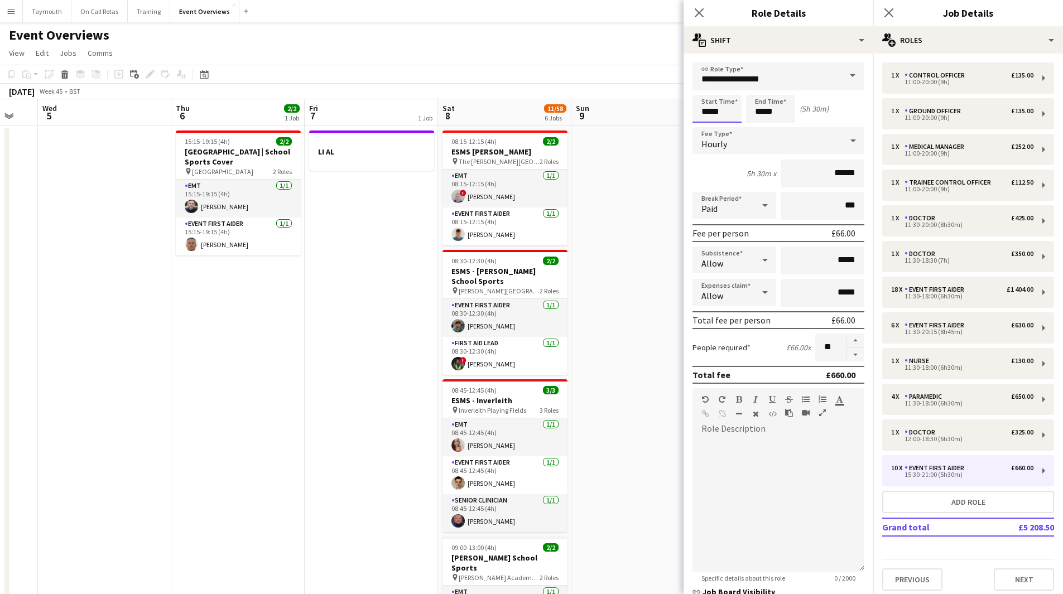
drag, startPoint x: 738, startPoint y: 114, endPoint x: 531, endPoint y: 91, distance: 208.2
type input "*****"
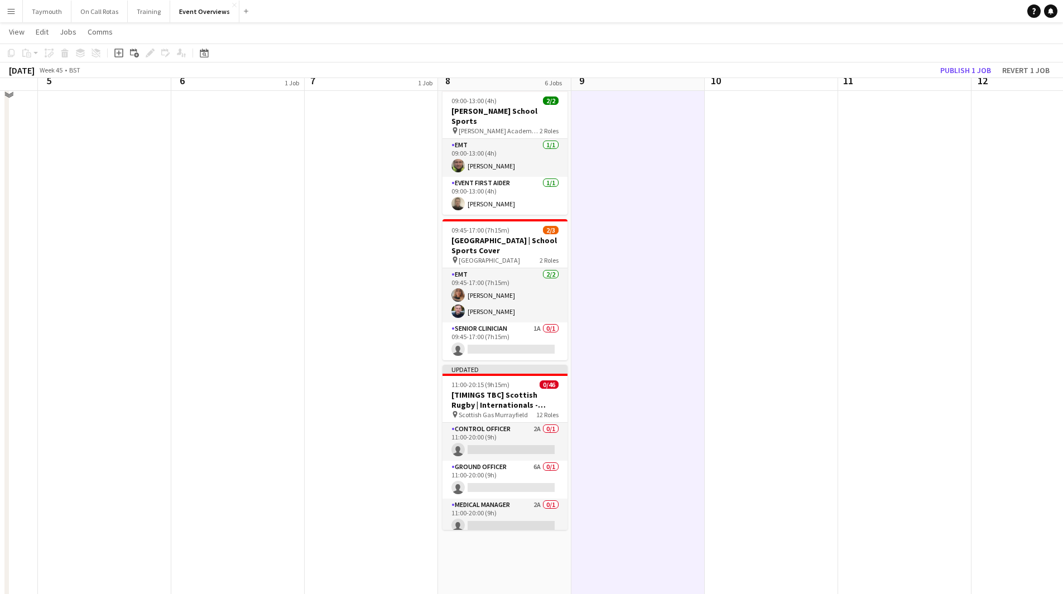
scroll to position [446, 0]
click at [972, 73] on button "Publish 1 job" at bounding box center [966, 70] width 60 height 15
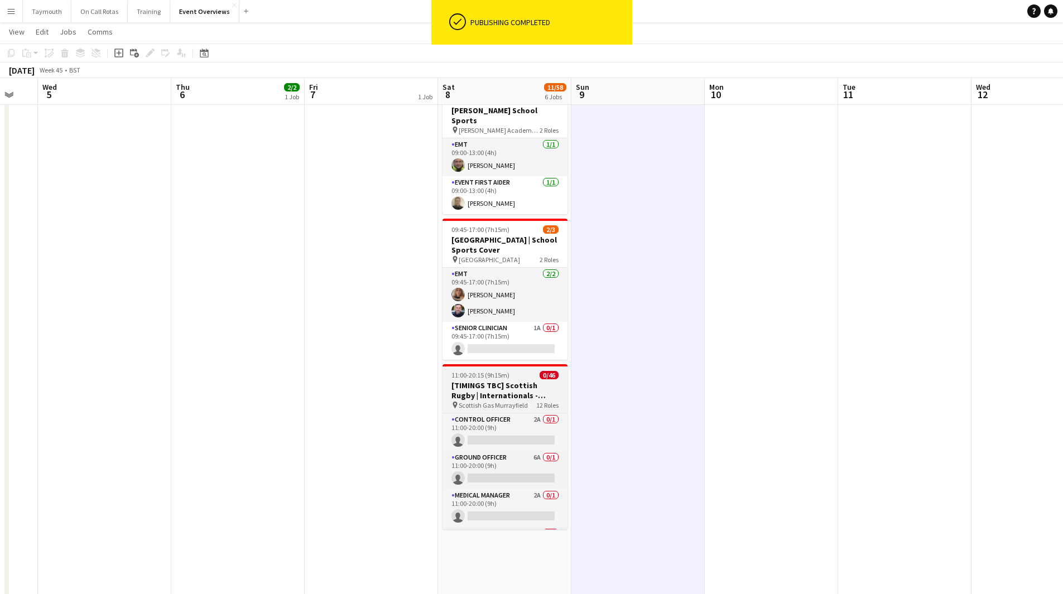
click at [519, 385] on h3 "[TIMINGS TBC] Scottish Rugby | Internationals - Scotland v New Zealand" at bounding box center [504, 390] width 125 height 20
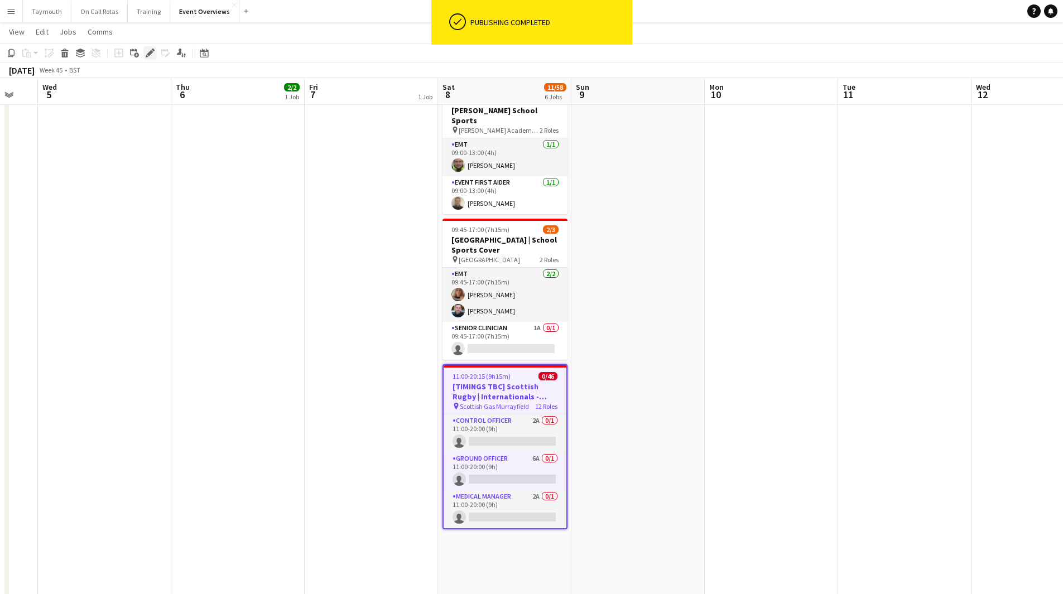
click at [151, 50] on icon at bounding box center [150, 53] width 6 height 6
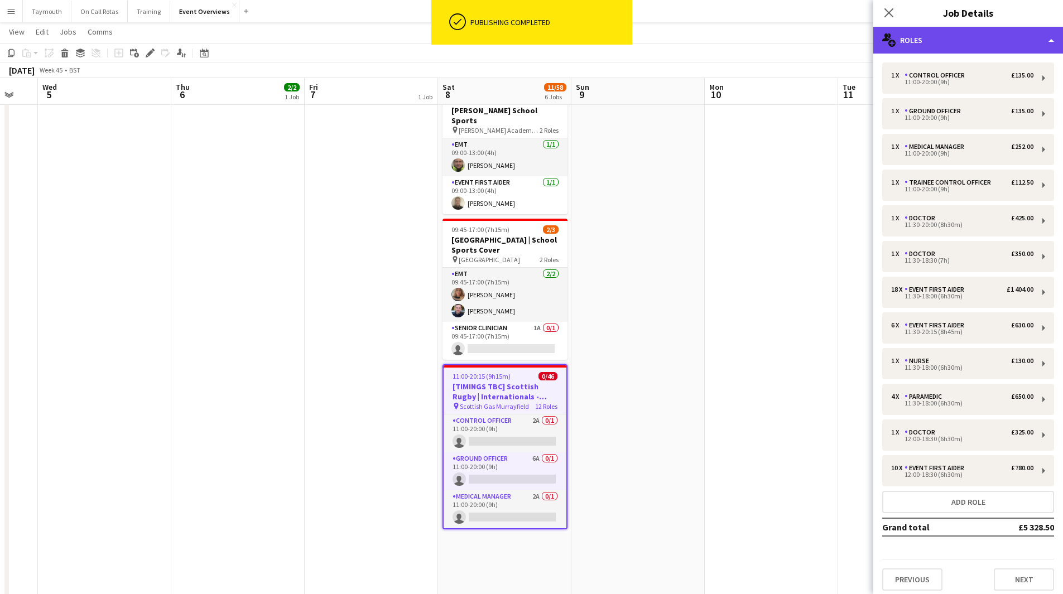
click at [929, 49] on div "multiple-users-add Roles" at bounding box center [968, 40] width 190 height 27
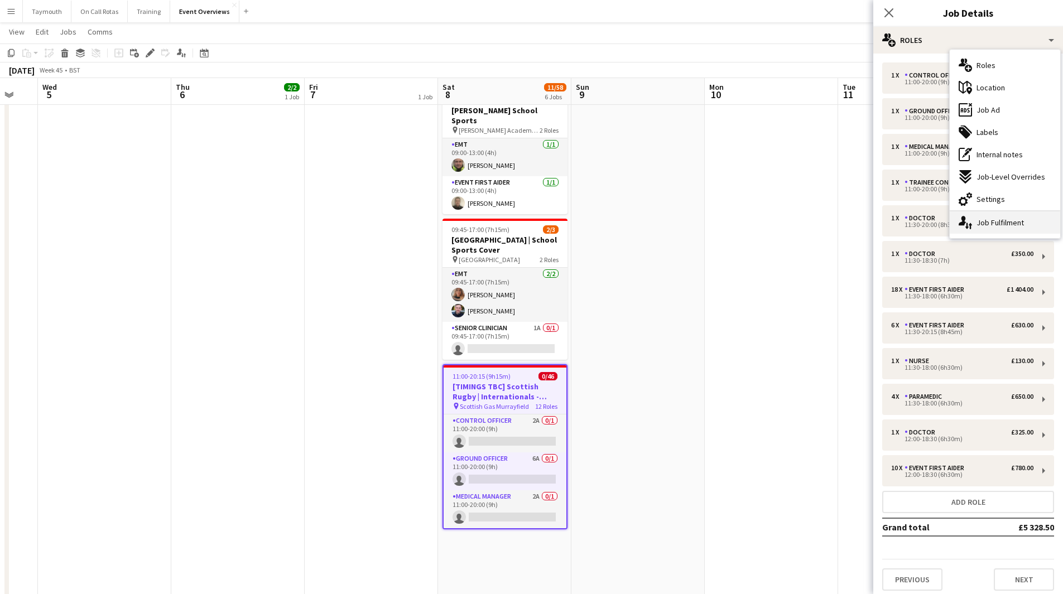
click at [987, 213] on div "single-neutral-actions-up-down Job Fulfilment" at bounding box center [1005, 222] width 110 height 22
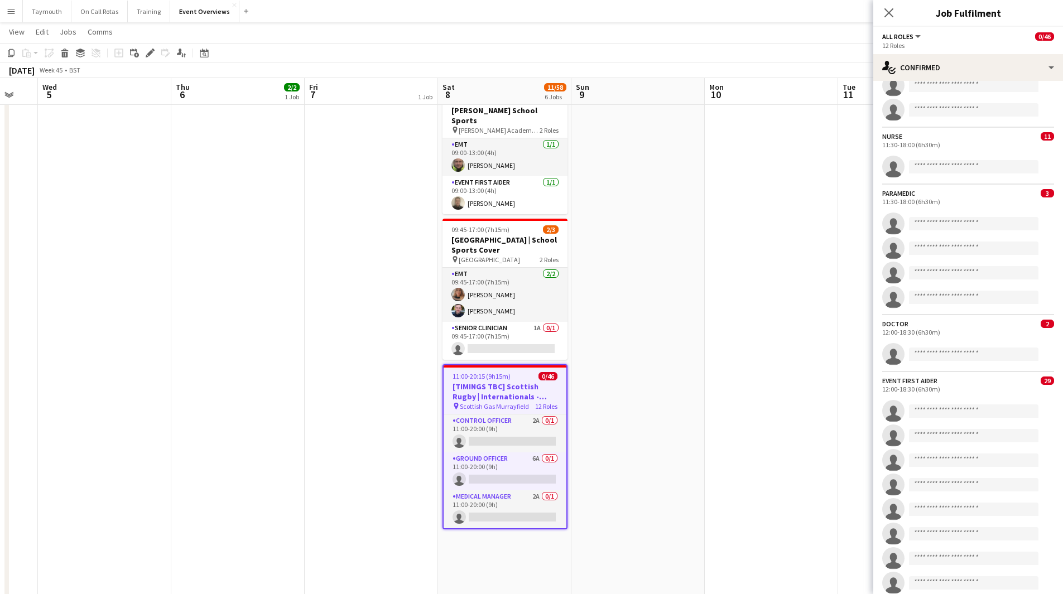
scroll to position [1057, 0]
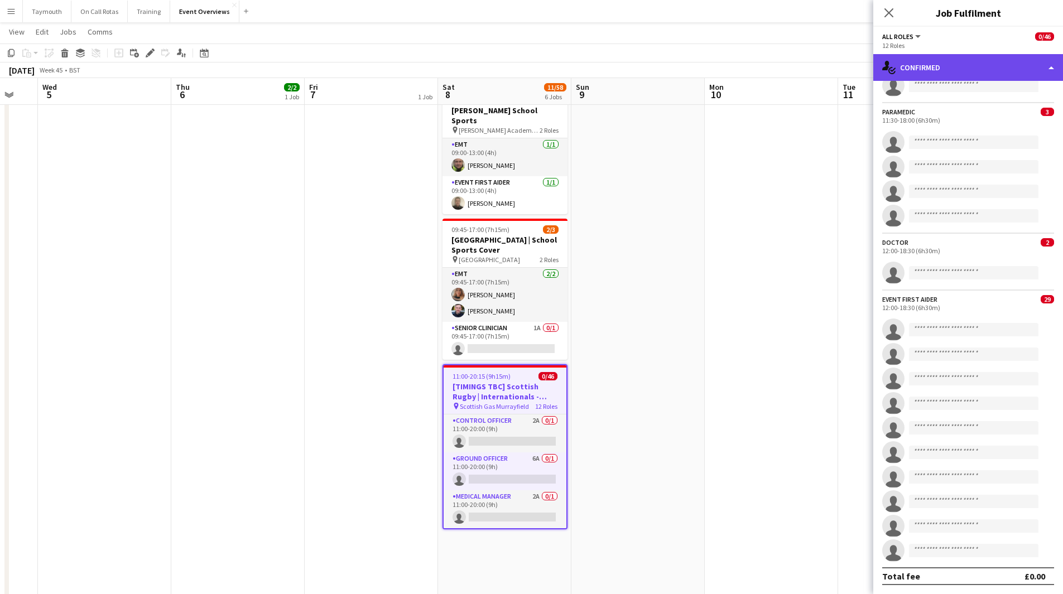
click at [985, 70] on div "single-neutral-actions-check-2 Confirmed" at bounding box center [968, 67] width 190 height 27
click at [924, 65] on div "single-neutral-actions-check-2 Confirmed" at bounding box center [968, 67] width 190 height 27
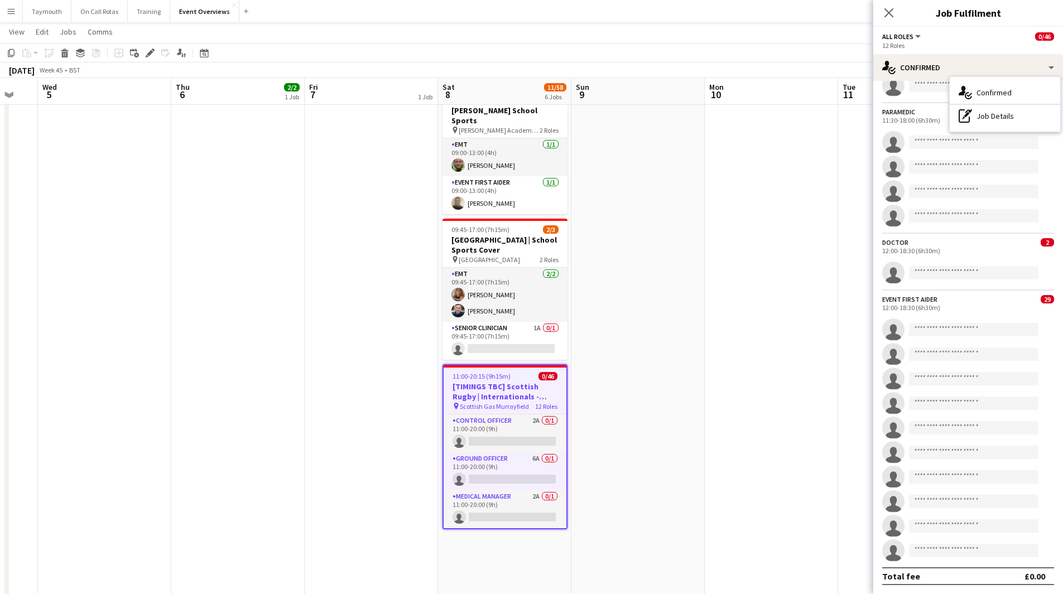
click at [513, 382] on h3 "[TIMINGS TBC] Scottish Rugby | Internationals - Scotland v New Zealand" at bounding box center [505, 392] width 123 height 20
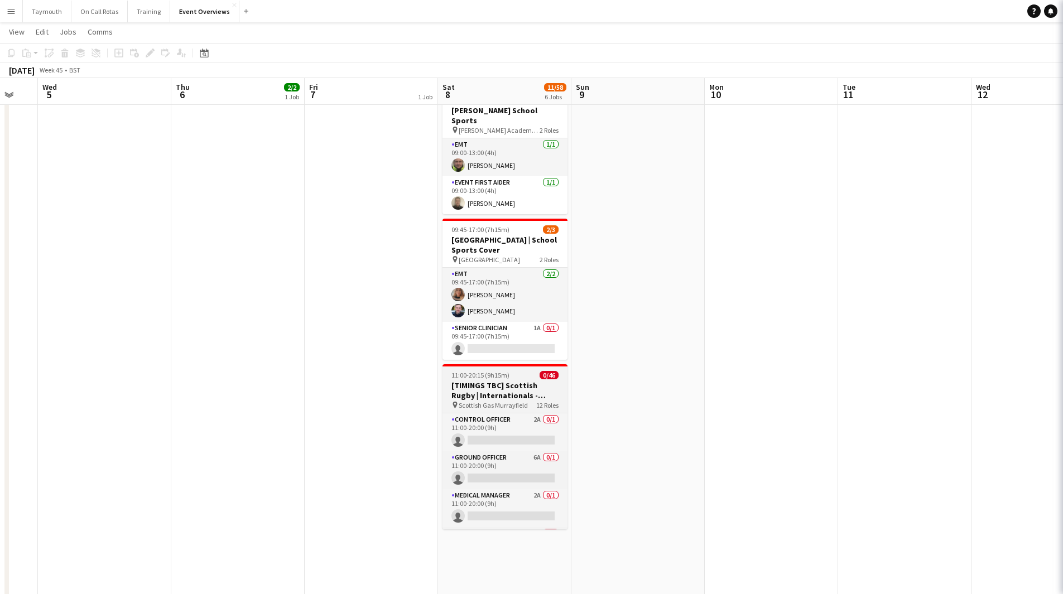
click at [513, 380] on h3 "[TIMINGS TBC] Scottish Rugby | Internationals - Scotland v New Zealand" at bounding box center [504, 390] width 125 height 20
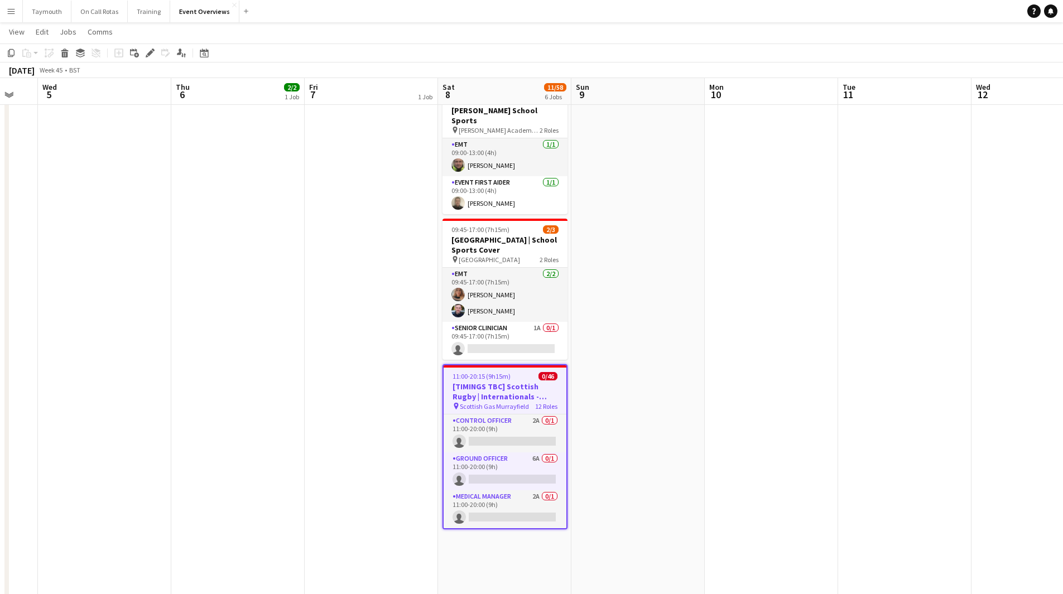
drag, startPoint x: 148, startPoint y: 55, endPoint x: 198, endPoint y: 46, distance: 51.0
click at [150, 53] on icon at bounding box center [150, 53] width 6 height 6
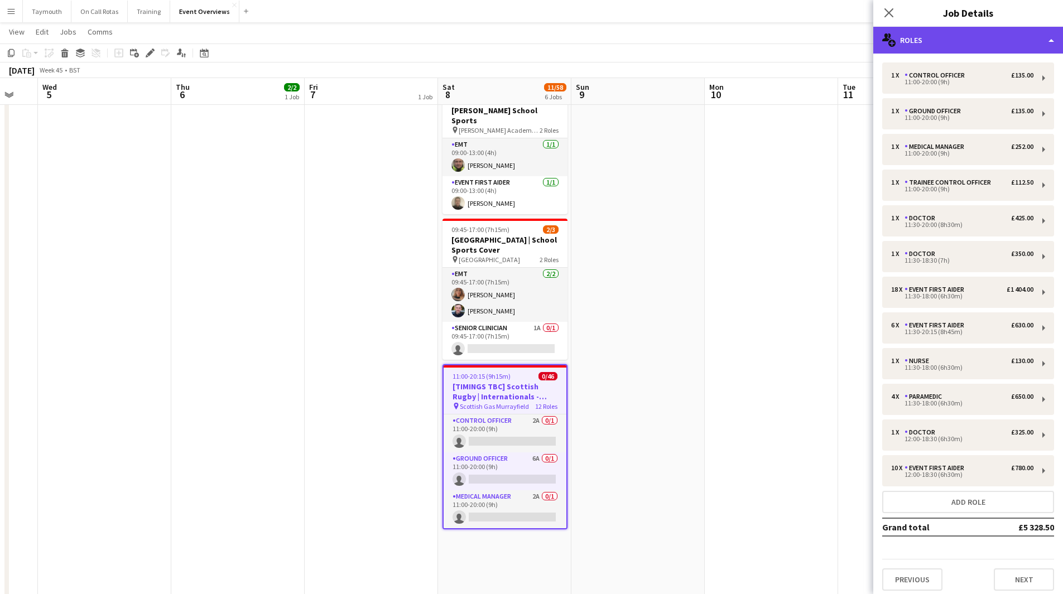
click at [966, 33] on div "multiple-users-add Roles" at bounding box center [968, 40] width 190 height 27
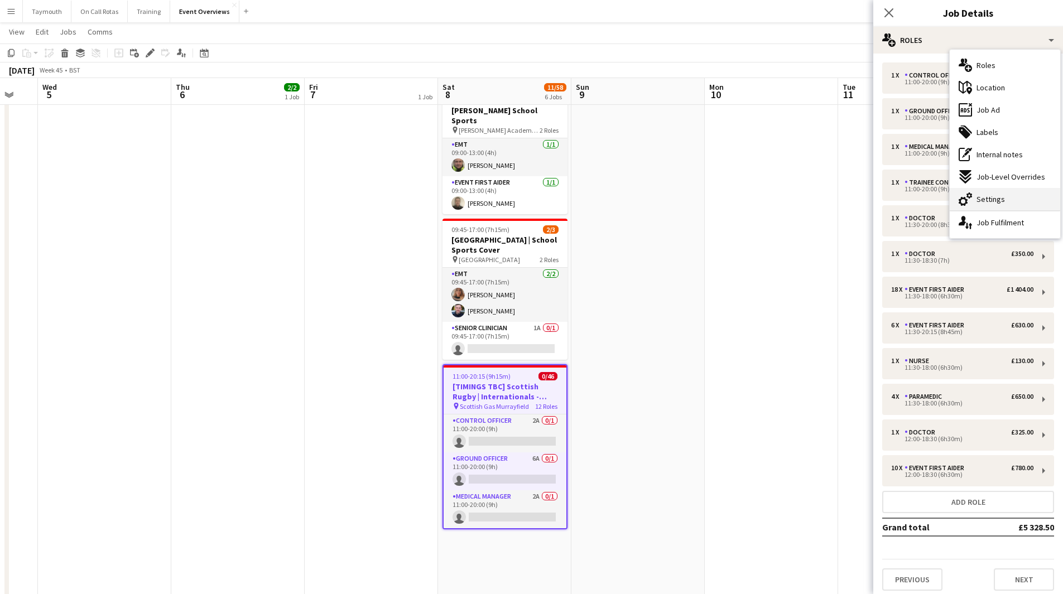
click at [988, 194] on span "Settings" at bounding box center [990, 199] width 28 height 10
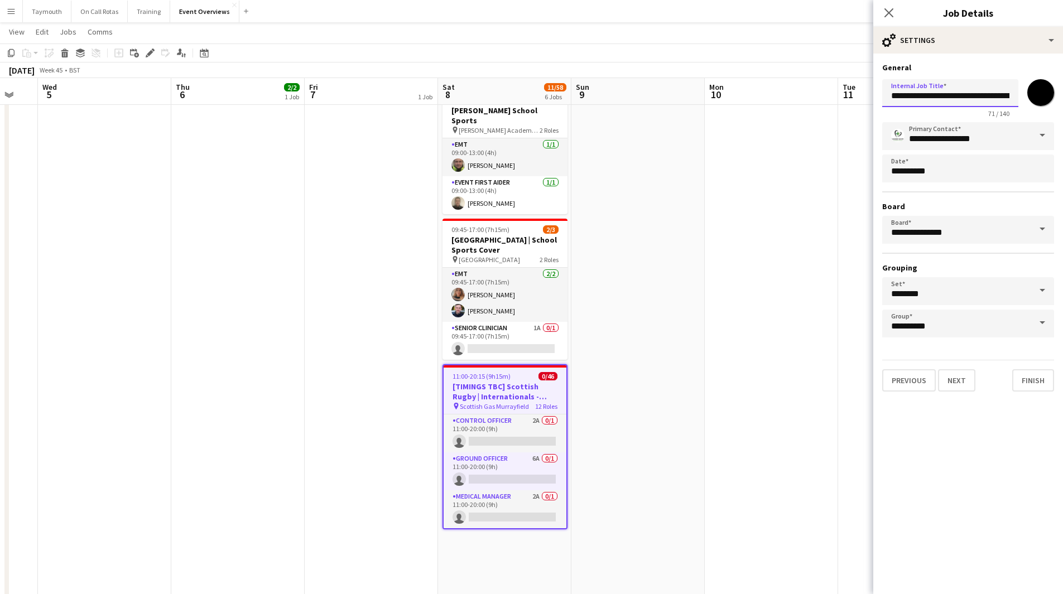
drag, startPoint x: 948, startPoint y: 94, endPoint x: 727, endPoint y: 67, distance: 223.1
click at [727, 67] on body "Menu Boards Boards Boards All jobs Status Workforce Workforce My Workforce Recr…" at bounding box center [531, 168] width 1063 height 1228
type input "**********"
click at [706, 387] on app-date-cell at bounding box center [771, 230] width 133 height 1103
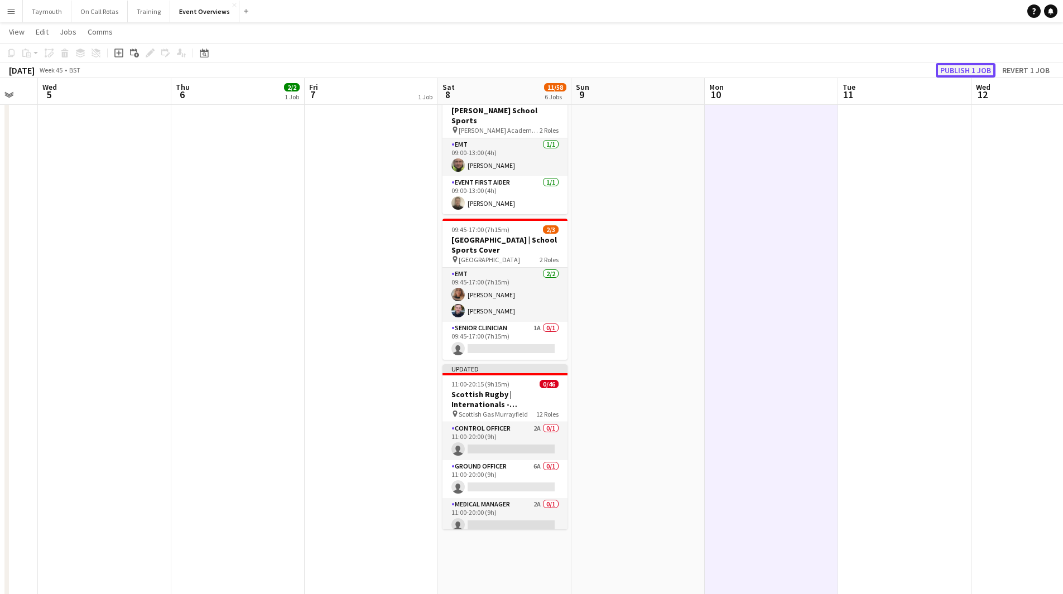
click at [957, 73] on button "Publish 1 job" at bounding box center [966, 70] width 60 height 15
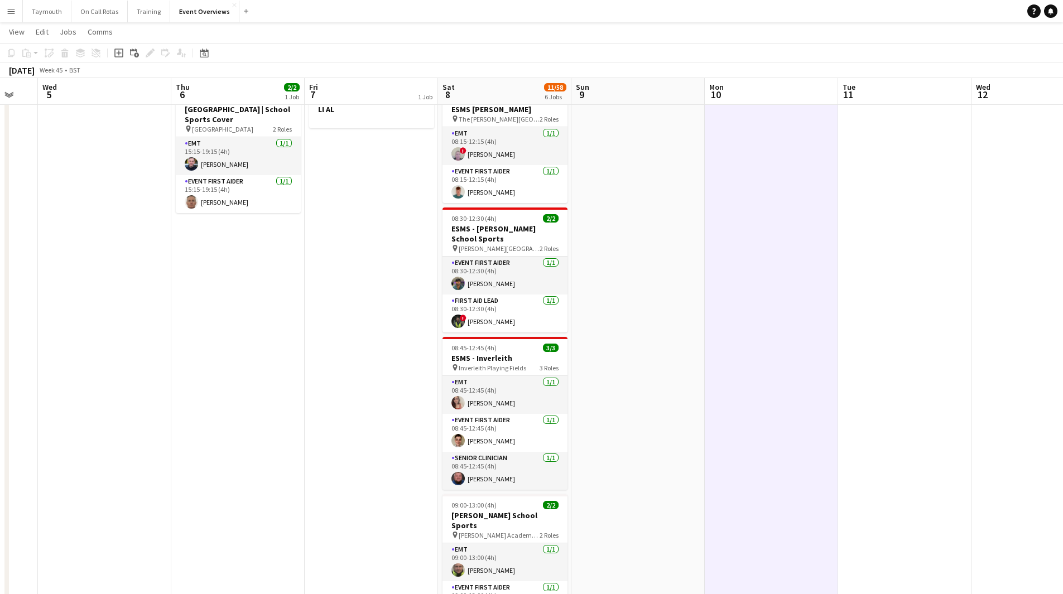
scroll to position [56, 0]
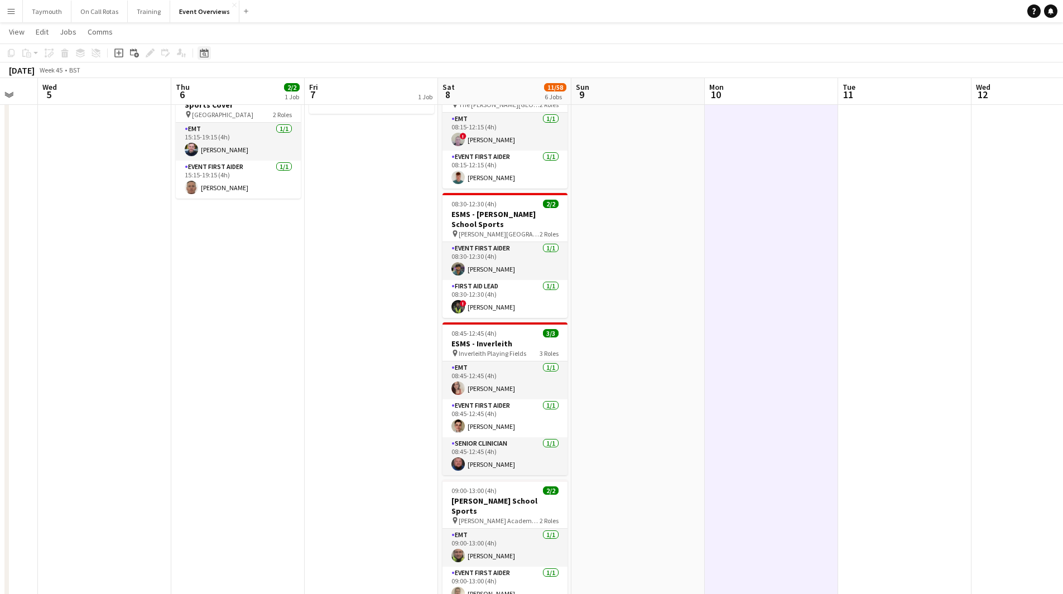
click at [206, 56] on icon "Date picker" at bounding box center [204, 53] width 9 height 9
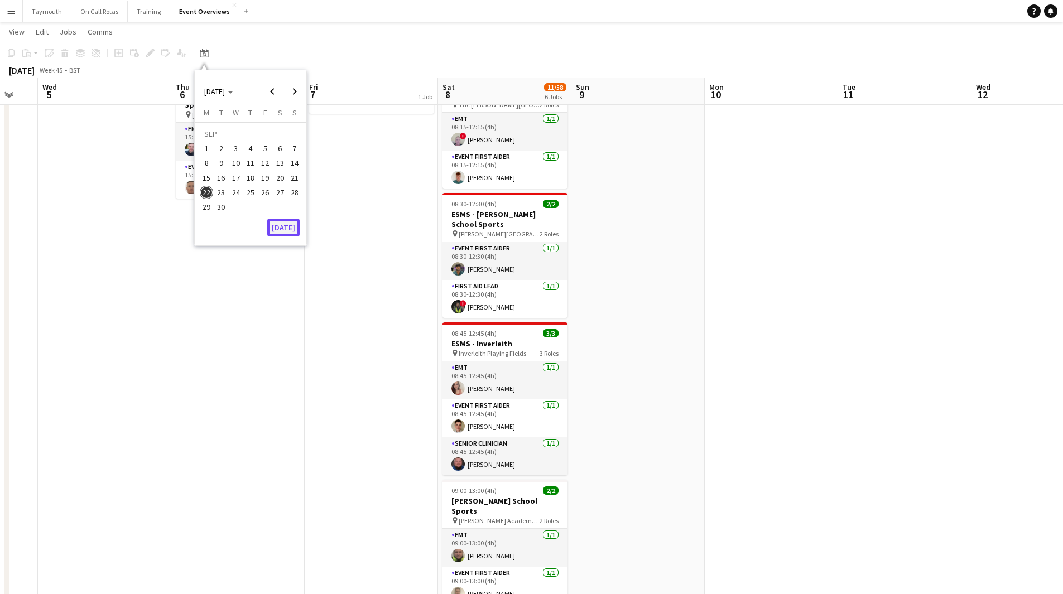
click at [281, 230] on button "[DATE]" at bounding box center [283, 228] width 32 height 18
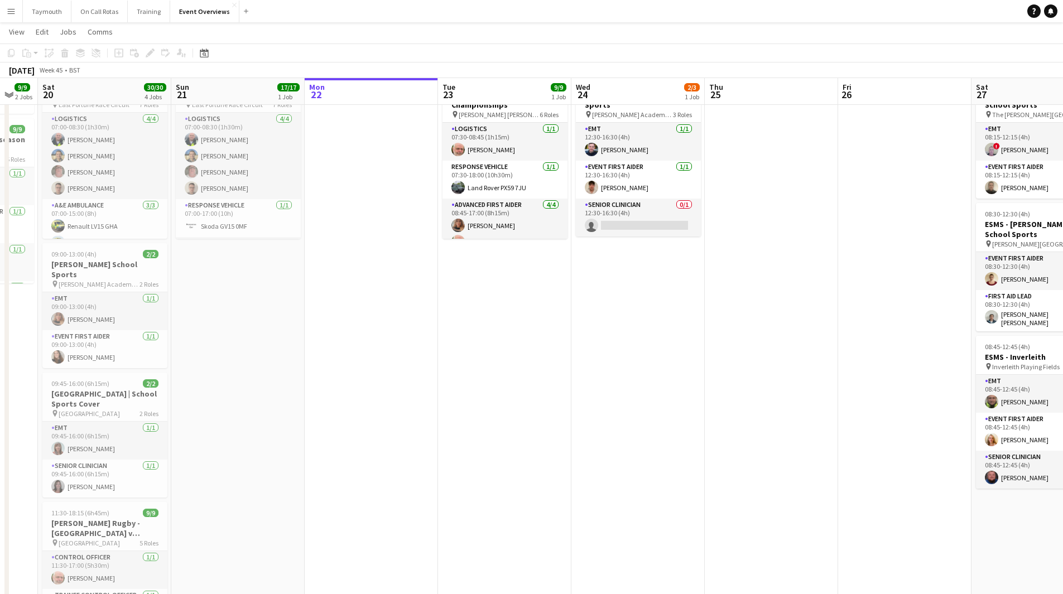
scroll to position [0, 384]
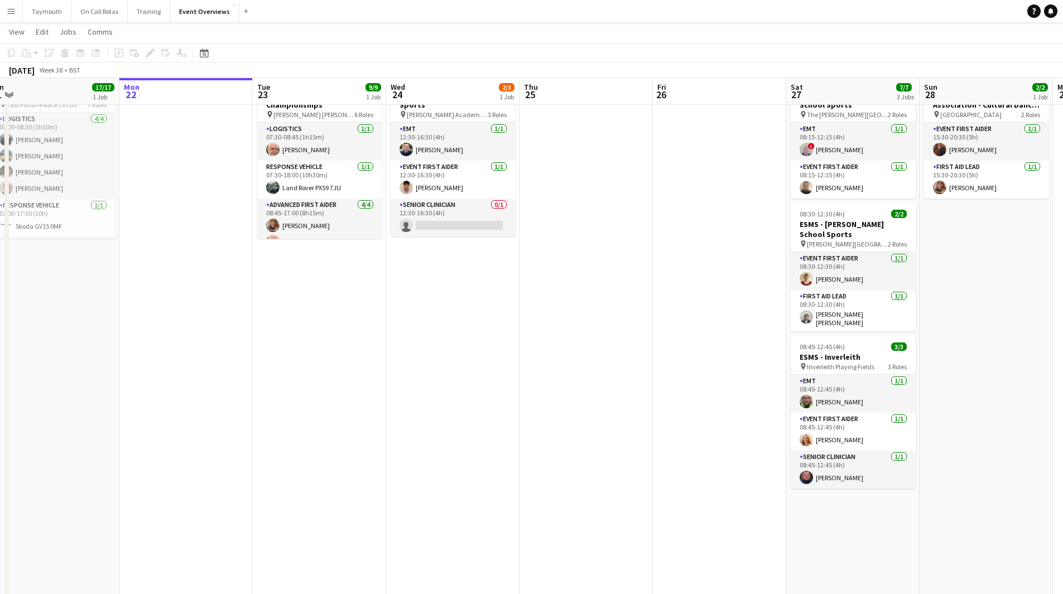
drag, startPoint x: 602, startPoint y: 318, endPoint x: 437, endPoint y: 337, distance: 165.7
click at [437, 337] on app-calendar-viewport "Thu 18 Fri 19 9/9 2 Jobs Sat 20 30/30 4 Jobs Sun 21 17/17 1 Job Mon 22 Tue 23 9…" at bounding box center [531, 580] width 1063 height 1185
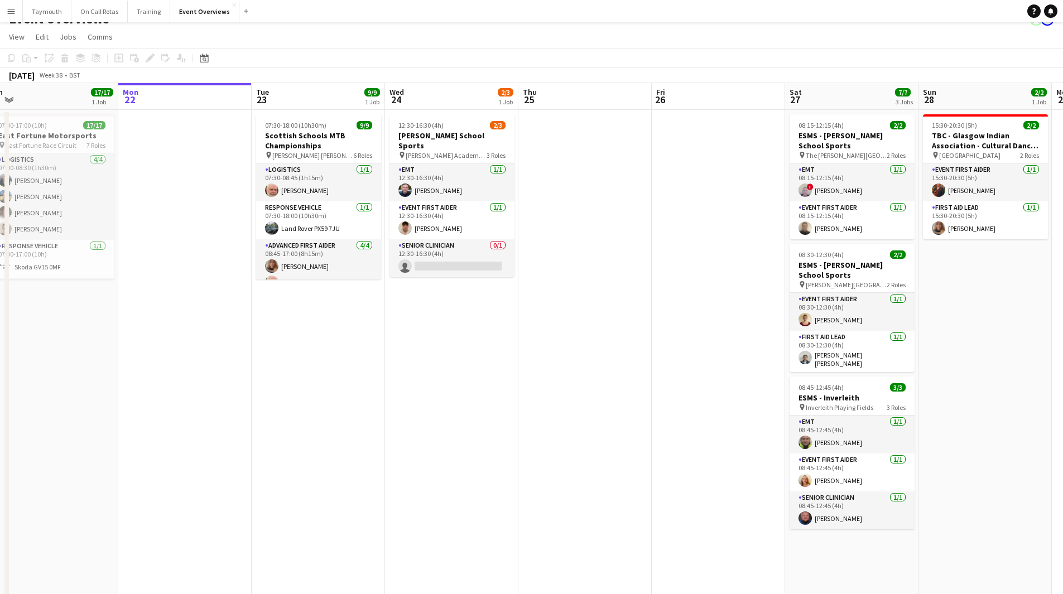
scroll to position [0, 0]
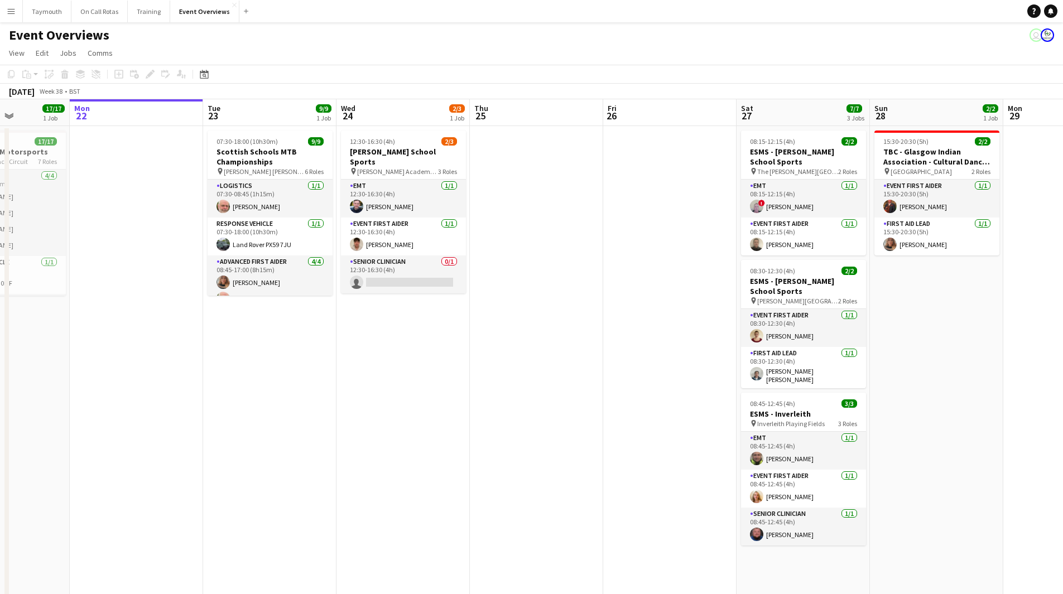
drag, startPoint x: 569, startPoint y: 380, endPoint x: 222, endPoint y: 364, distance: 347.4
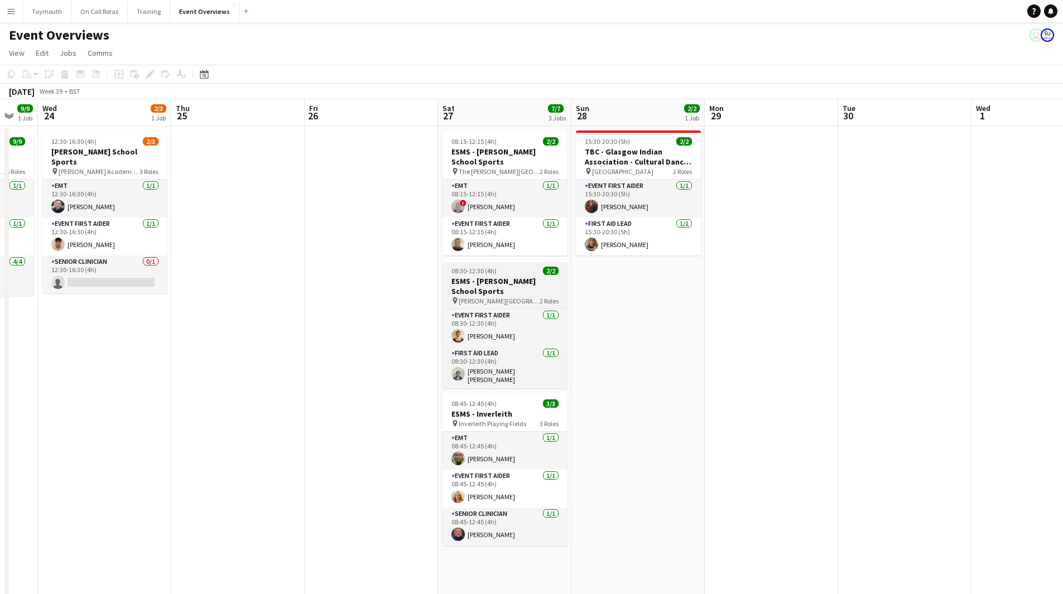
click at [480, 290] on h3 "ESMS - [PERSON_NAME] School Sports" at bounding box center [504, 286] width 125 height 20
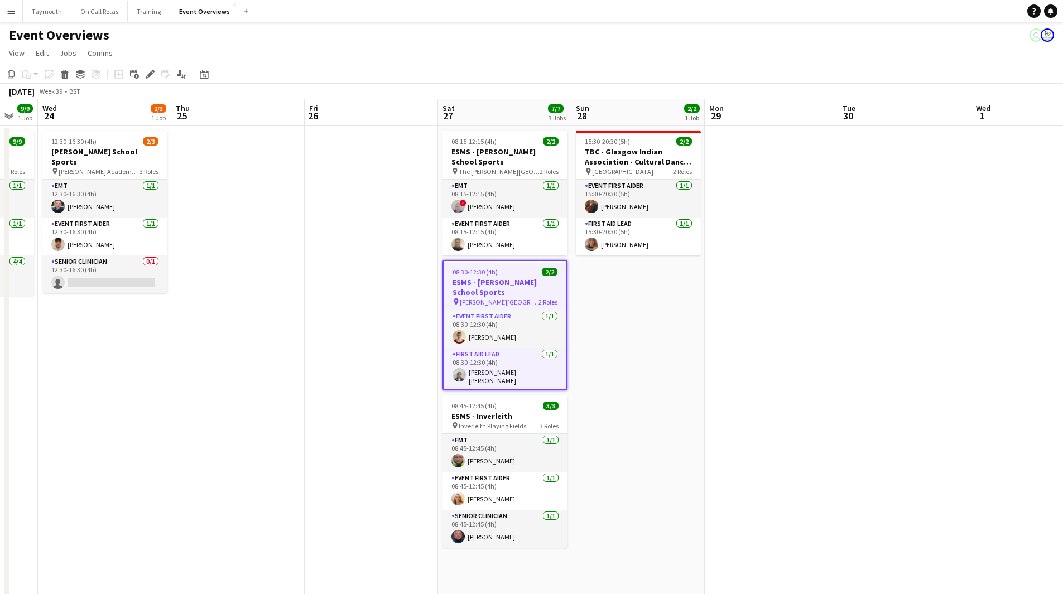
click at [143, 76] on div "Add job Add linked Job Edit Edit linked Job Applicants" at bounding box center [145, 74] width 85 height 13
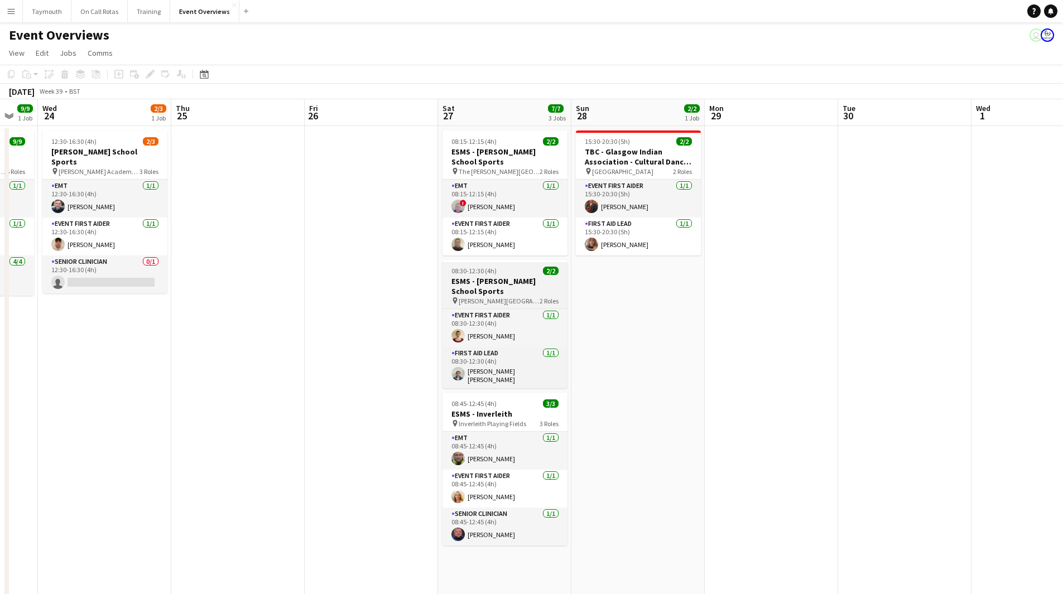
click at [505, 273] on div "08:30-12:30 (4h) 2/2" at bounding box center [504, 271] width 125 height 8
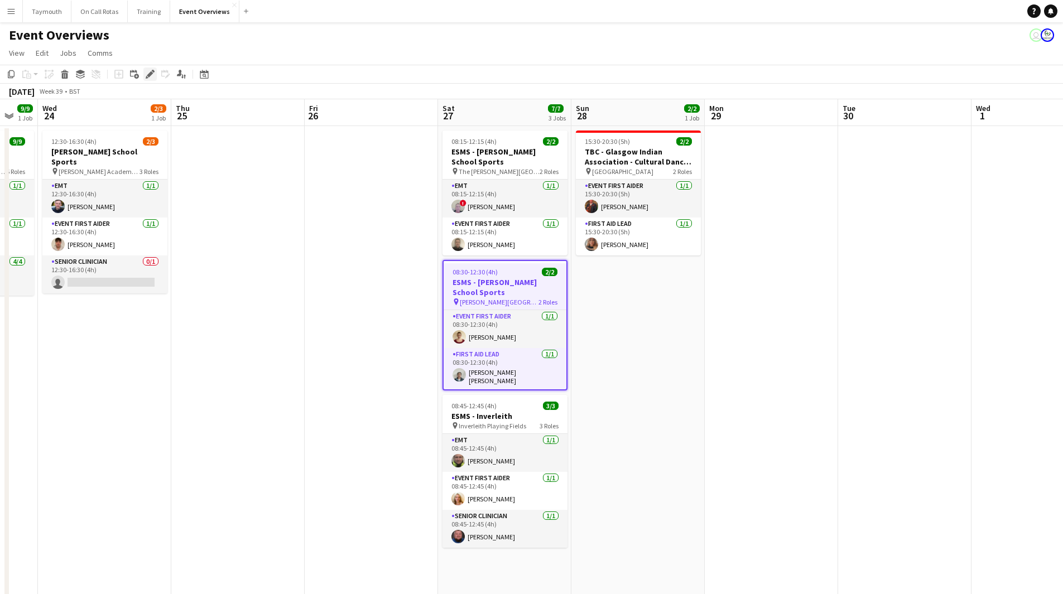
click at [148, 76] on icon at bounding box center [150, 74] width 6 height 6
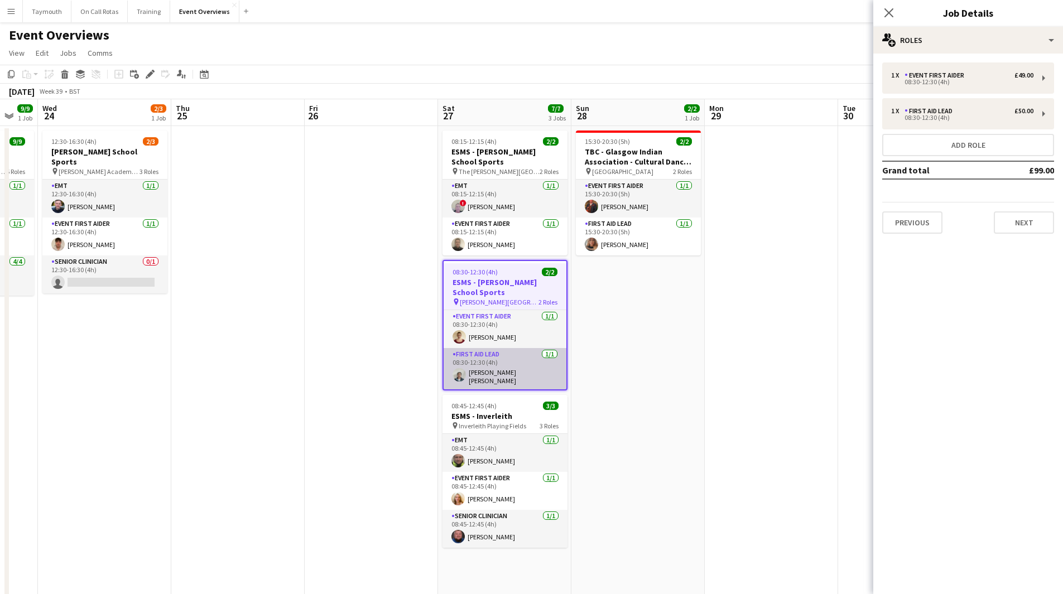
click at [505, 364] on app-card-role "First Aid Lead 1/1 08:30-12:30 (4h) Nancy Chen Yu Han" at bounding box center [505, 368] width 123 height 41
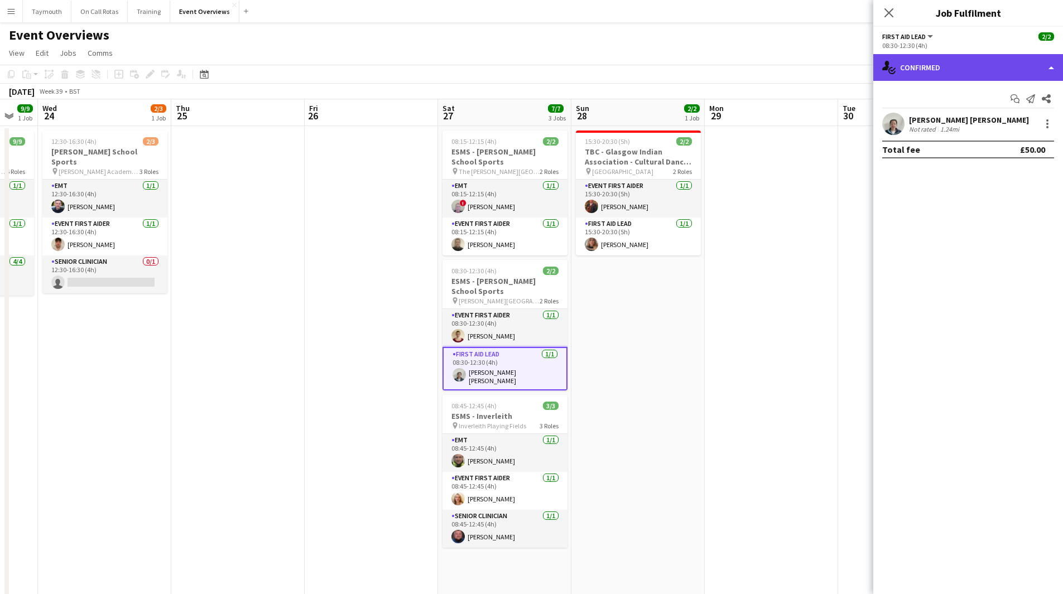
click at [968, 71] on div "single-neutral-actions-check-2 Confirmed" at bounding box center [968, 67] width 190 height 27
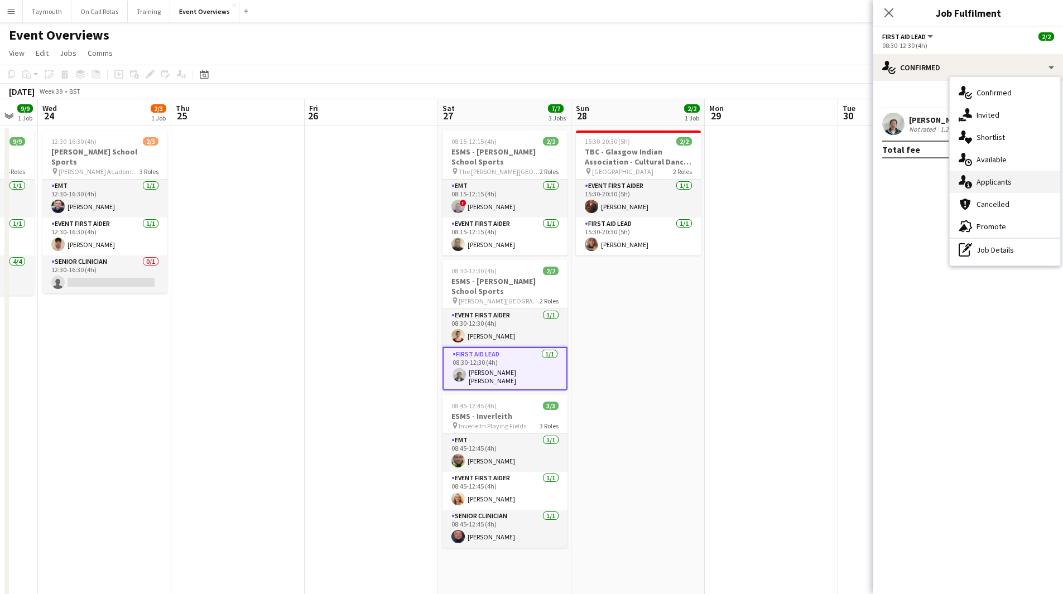
click at [1000, 179] on span "Applicants" at bounding box center [993, 182] width 35 height 10
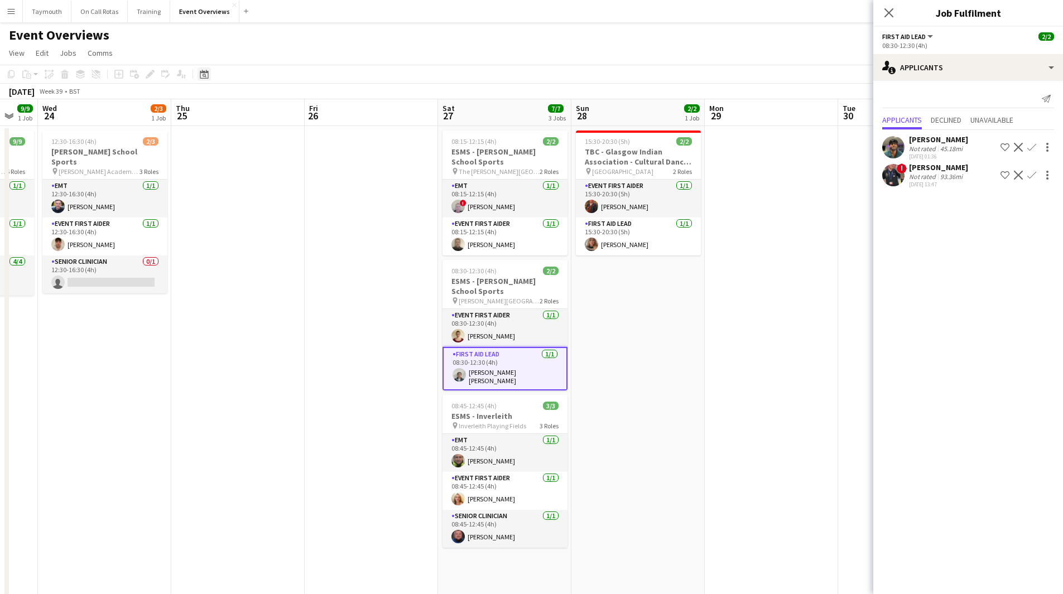
click at [199, 77] on div "Date picker" at bounding box center [203, 74] width 13 height 13
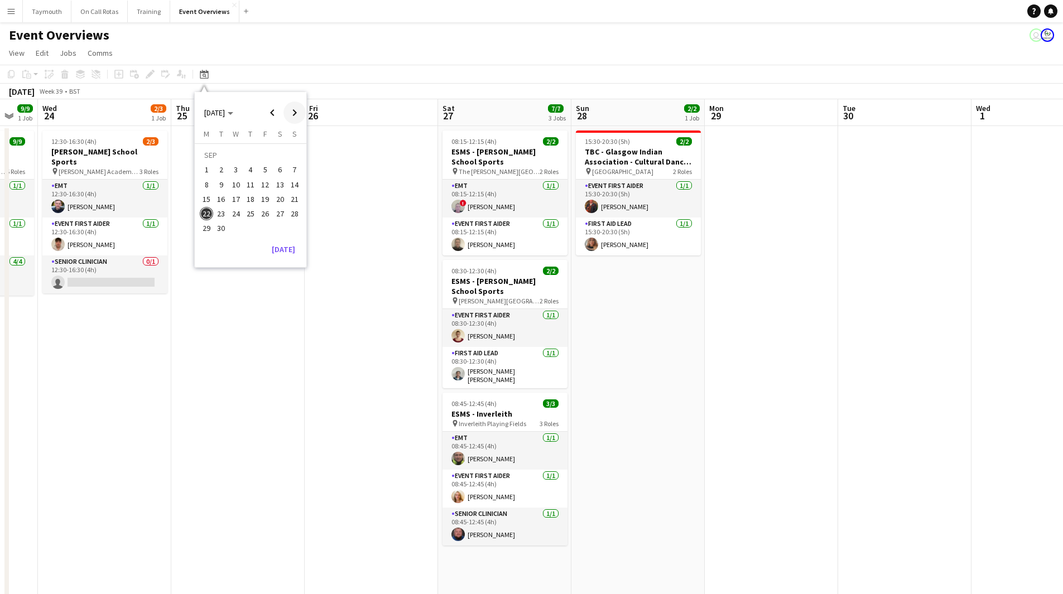
click at [297, 111] on span "Next month" at bounding box center [294, 113] width 22 height 22
click at [297, 112] on span "Next month" at bounding box center [294, 113] width 22 height 22
click at [294, 182] on span "16" at bounding box center [294, 187] width 13 height 13
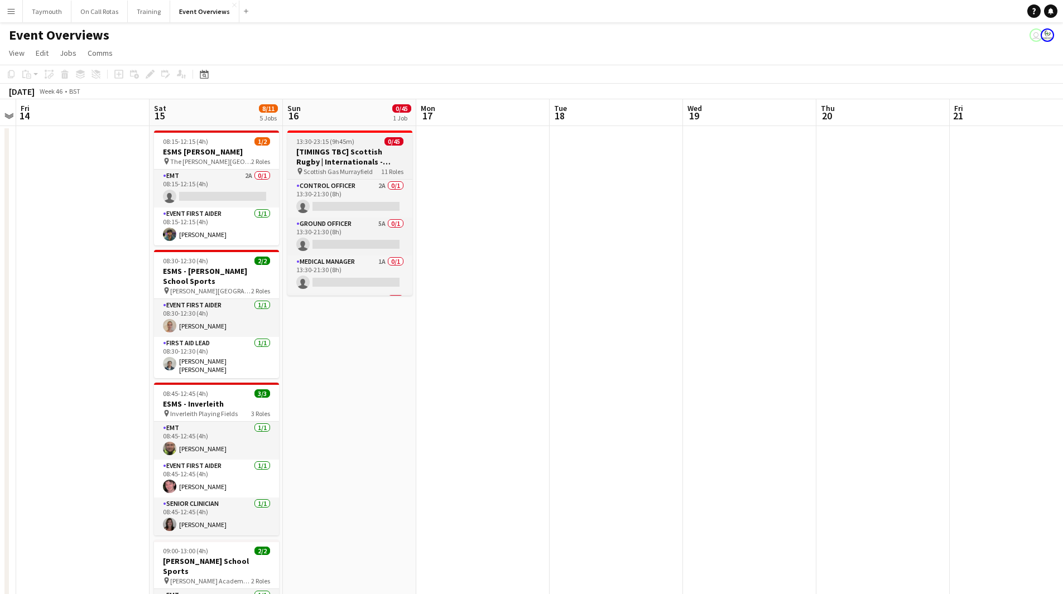
click at [361, 154] on h3 "[TIMINGS TBC] Scottish Rugby | Internationals - Scotland v Aregentina" at bounding box center [349, 157] width 125 height 20
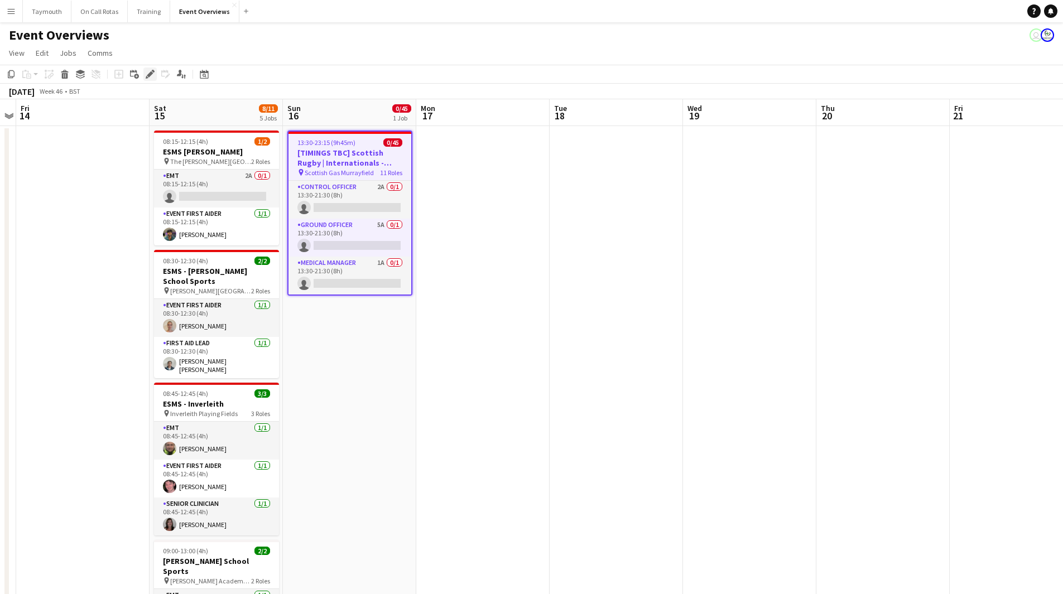
click at [154, 73] on icon "Edit" at bounding box center [150, 74] width 9 height 9
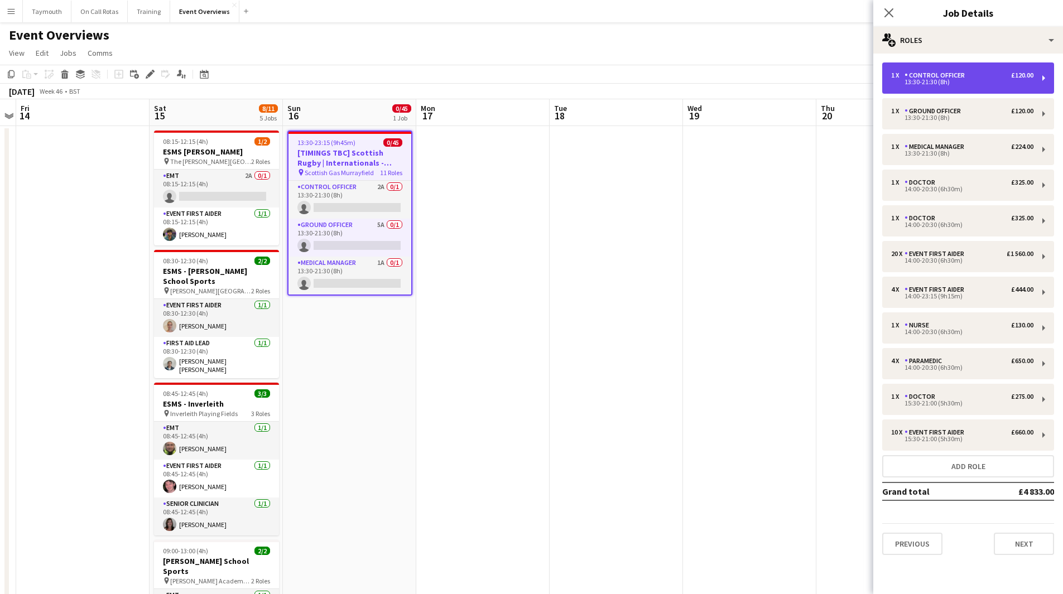
click at [975, 76] on div "1 x Control Officer £120.00" at bounding box center [962, 75] width 142 height 8
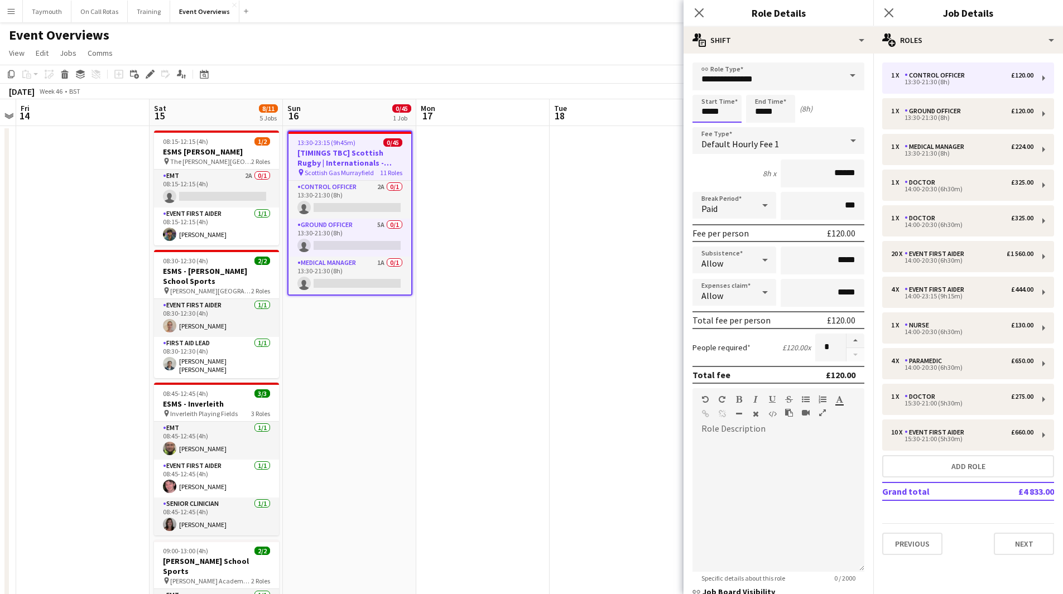
drag, startPoint x: 490, startPoint y: 86, endPoint x: 484, endPoint y: 85, distance: 6.8
type input "*****"
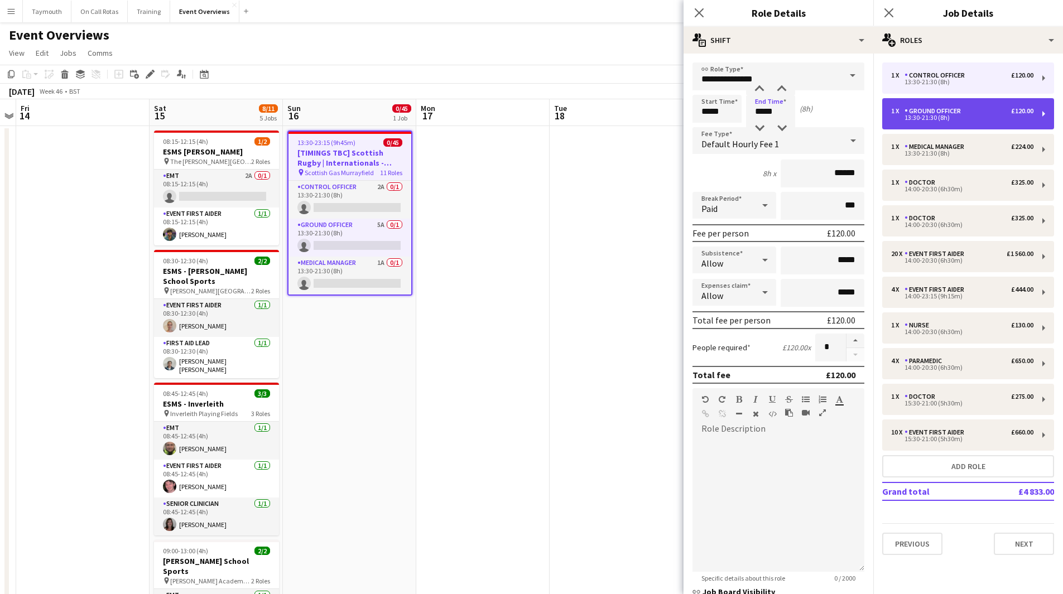
click at [924, 118] on div "13:30-21:30 (8h)" at bounding box center [962, 118] width 142 height 6
type input "**********"
type input "*****"
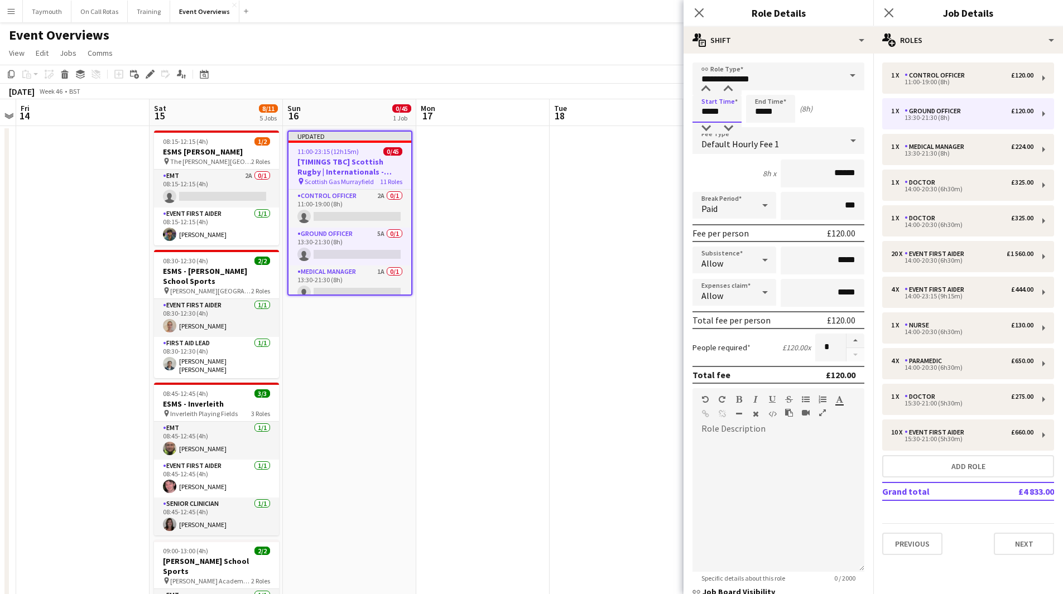
drag, startPoint x: 737, startPoint y: 114, endPoint x: 470, endPoint y: 88, distance: 268.0
click at [702, 106] on input "*****" at bounding box center [716, 109] width 49 height 28
type input "*****"
drag, startPoint x: 789, startPoint y: 110, endPoint x: 722, endPoint y: 107, distance: 66.5
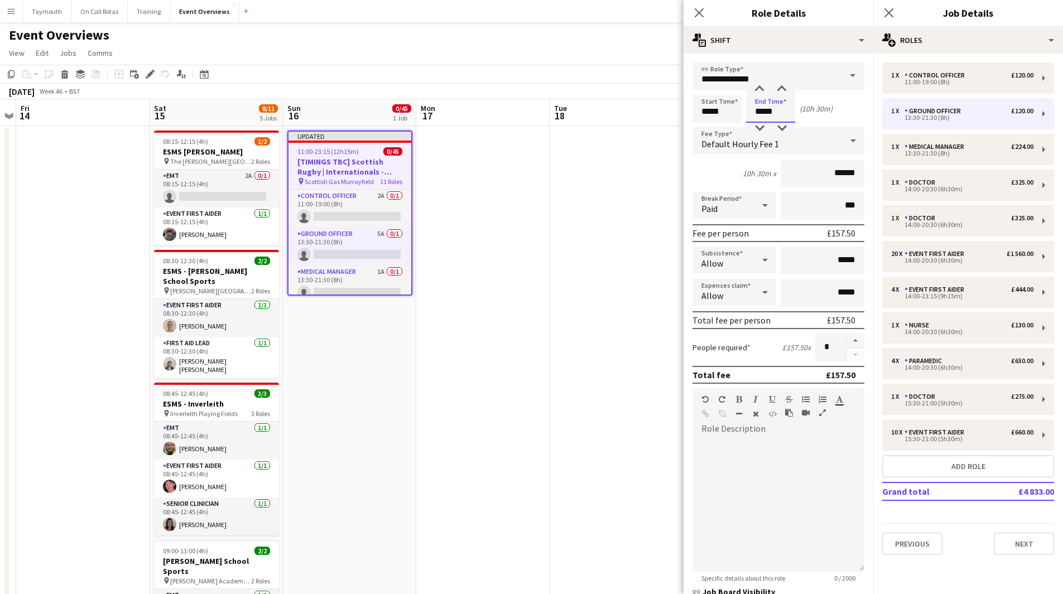
click at [722, 107] on div "Start Time ***** End Time ***** (10h 30m)" at bounding box center [778, 109] width 172 height 28
type input "*****"
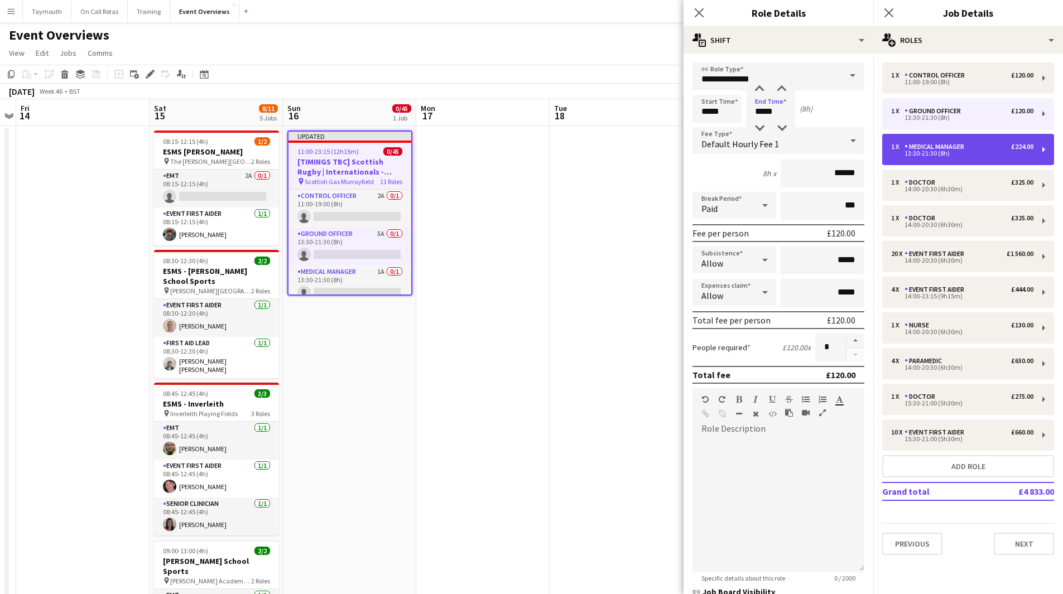
click at [1006, 155] on div "13:30-21:30 (8h)" at bounding box center [962, 154] width 142 height 6
type input "**********"
type input "*****"
type input "******"
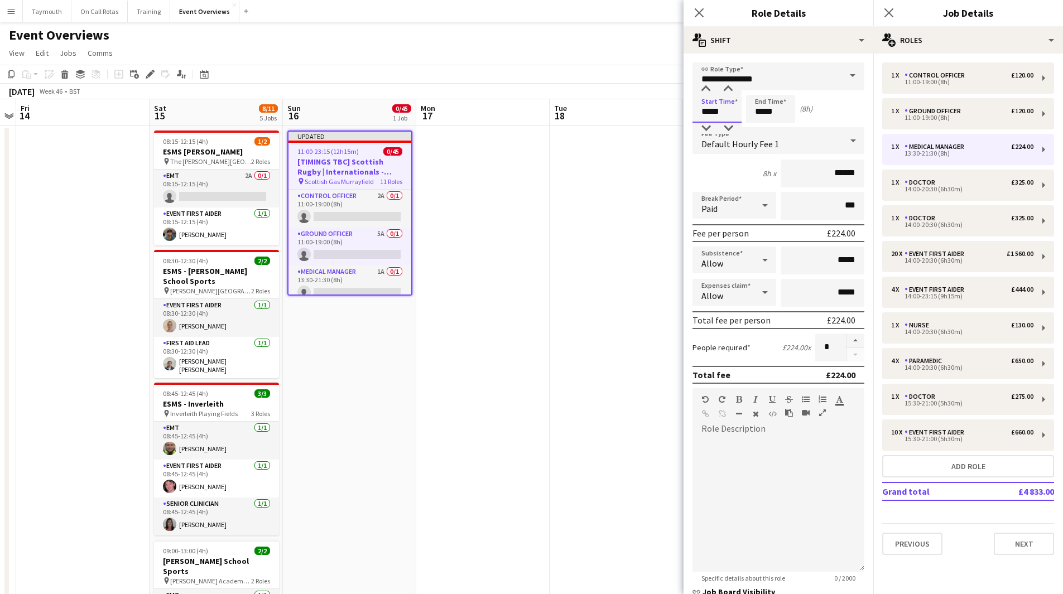
drag, startPoint x: 722, startPoint y: 112, endPoint x: 552, endPoint y: 80, distance: 173.0
type input "*****"
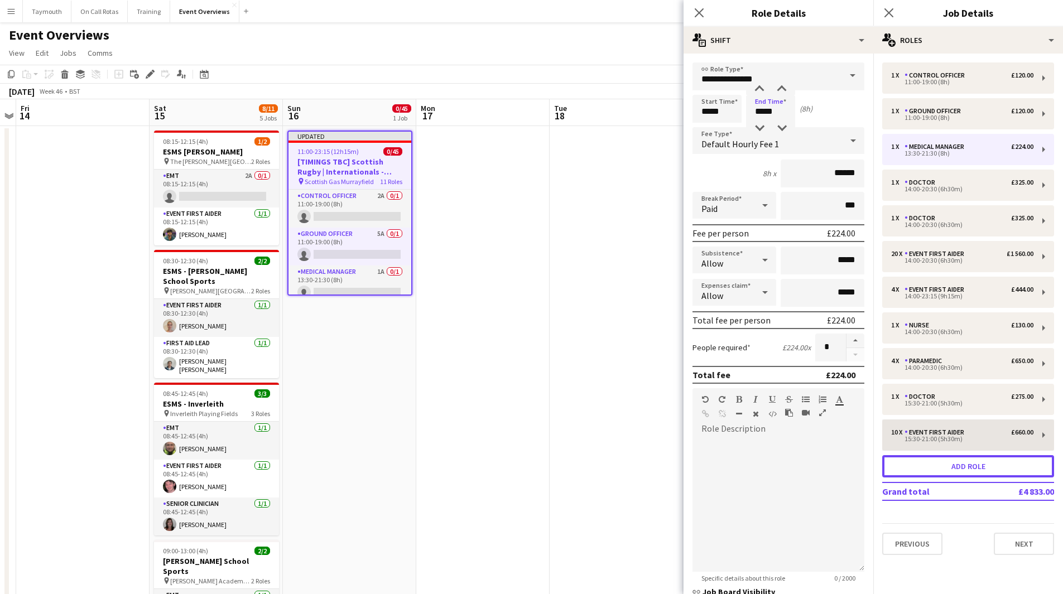
click at [980, 468] on button "Add role" at bounding box center [968, 466] width 172 height 22
type input "**********"
type input "*****"
type input "******"
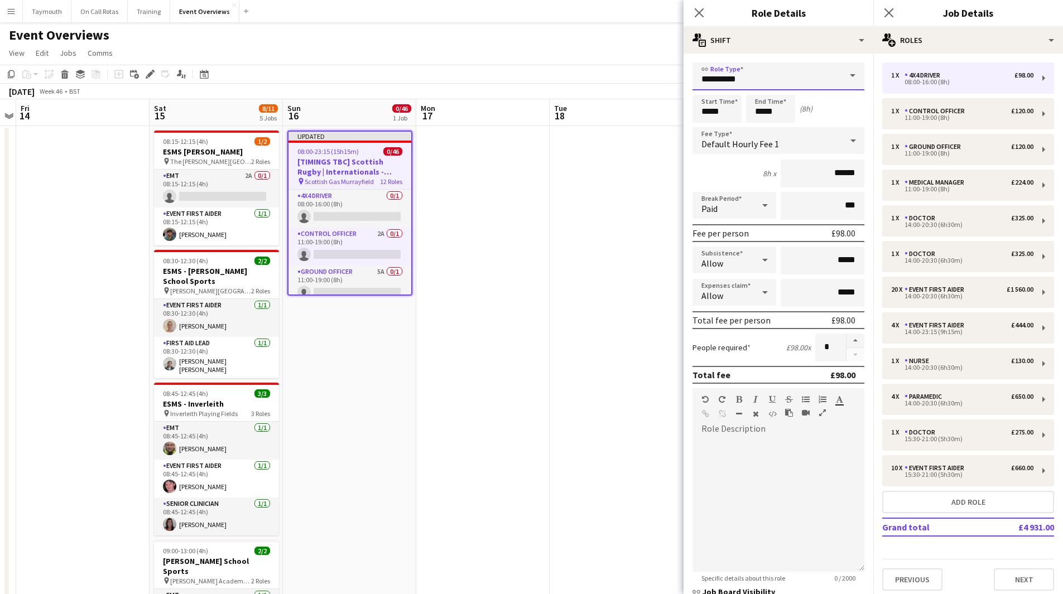
drag, startPoint x: 780, startPoint y: 80, endPoint x: 467, endPoint y: 7, distance: 321.4
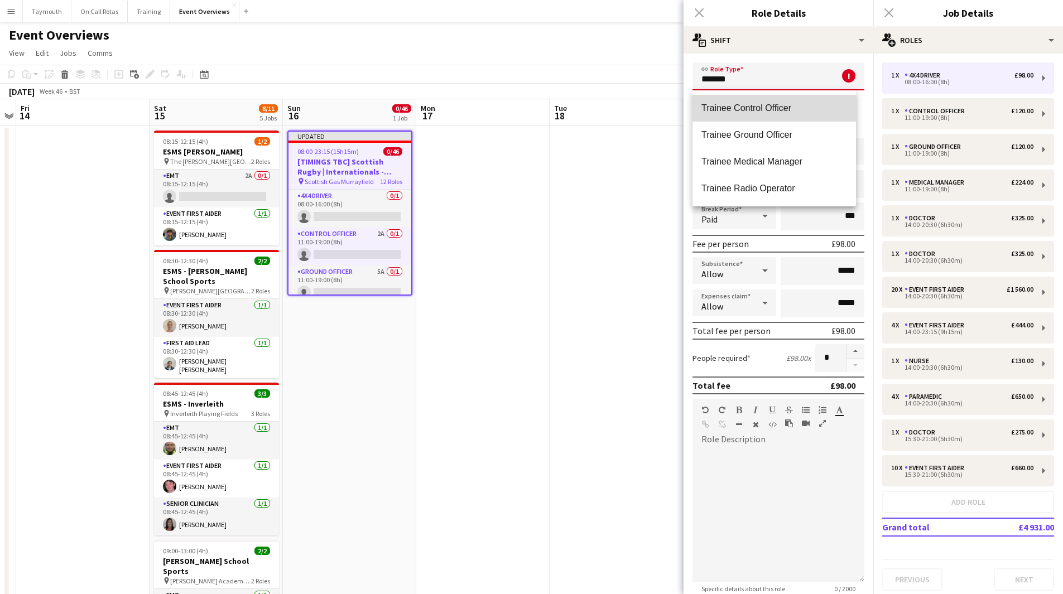
click at [760, 109] on span "Trainee Control Officer" at bounding box center [774, 108] width 146 height 11
type input "**********"
type input "******"
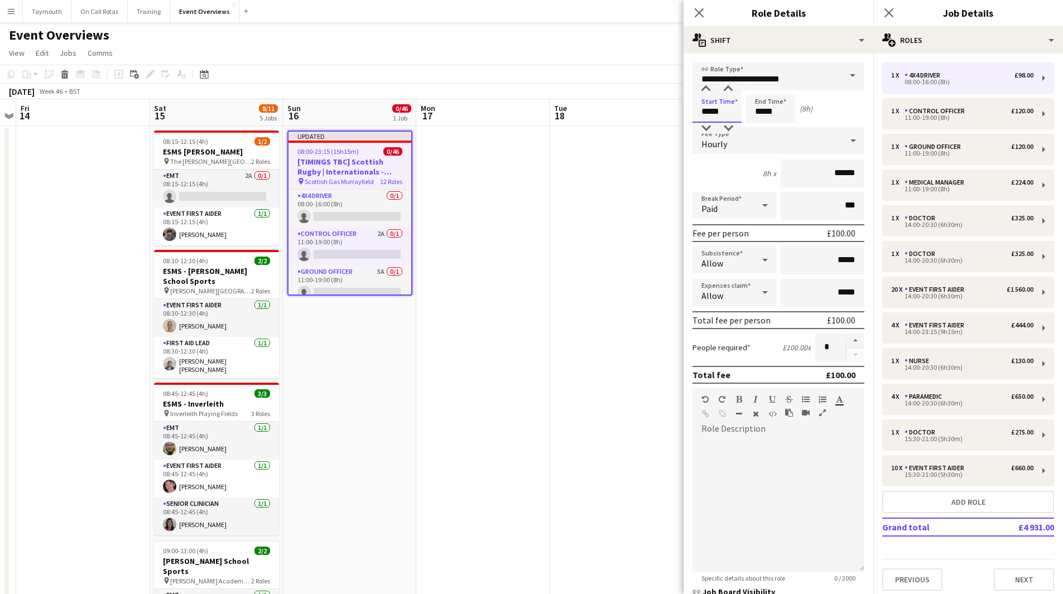
drag, startPoint x: 734, startPoint y: 109, endPoint x: 575, endPoint y: 104, distance: 159.1
type input "*****"
click at [971, 230] on div "1 x Doctor £325.00 14:00-20:30 (6h30m)" at bounding box center [968, 220] width 172 height 31
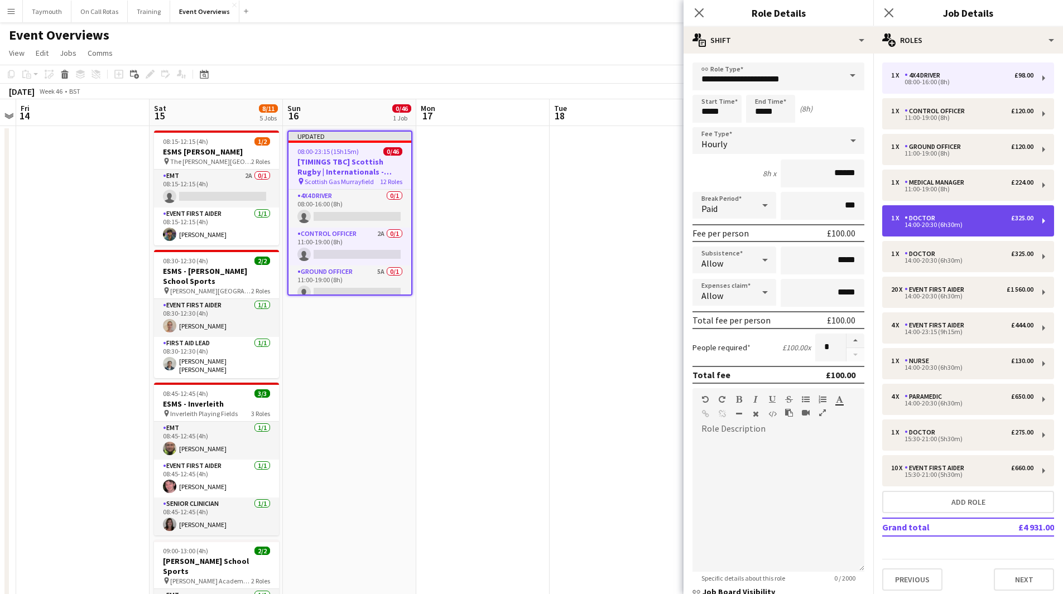
type input "******"
type input "*****"
type input "******"
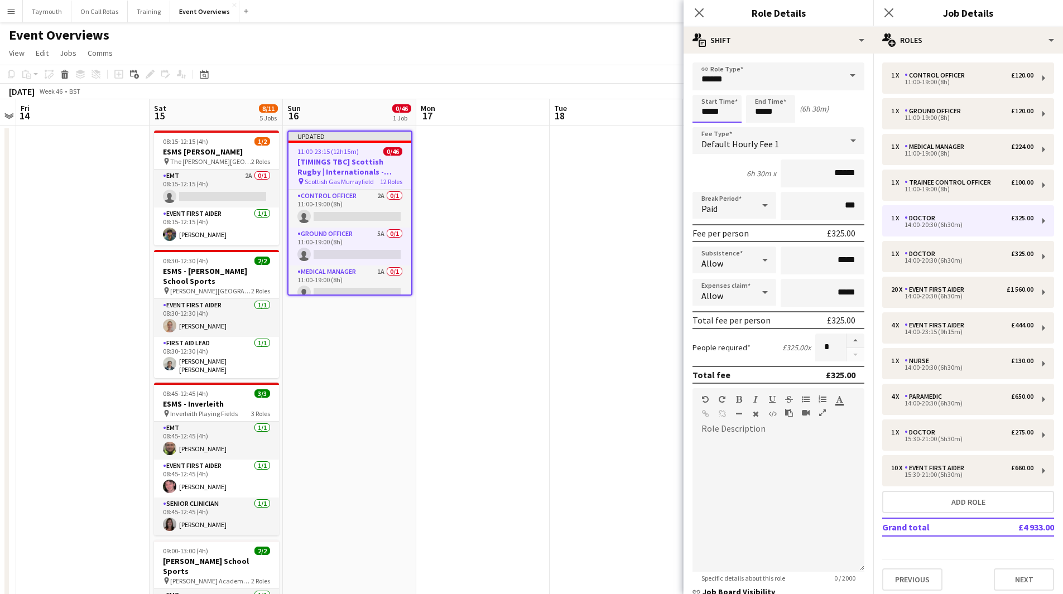
drag, startPoint x: 738, startPoint y: 113, endPoint x: 590, endPoint y: 98, distance: 148.6
type input "*****"
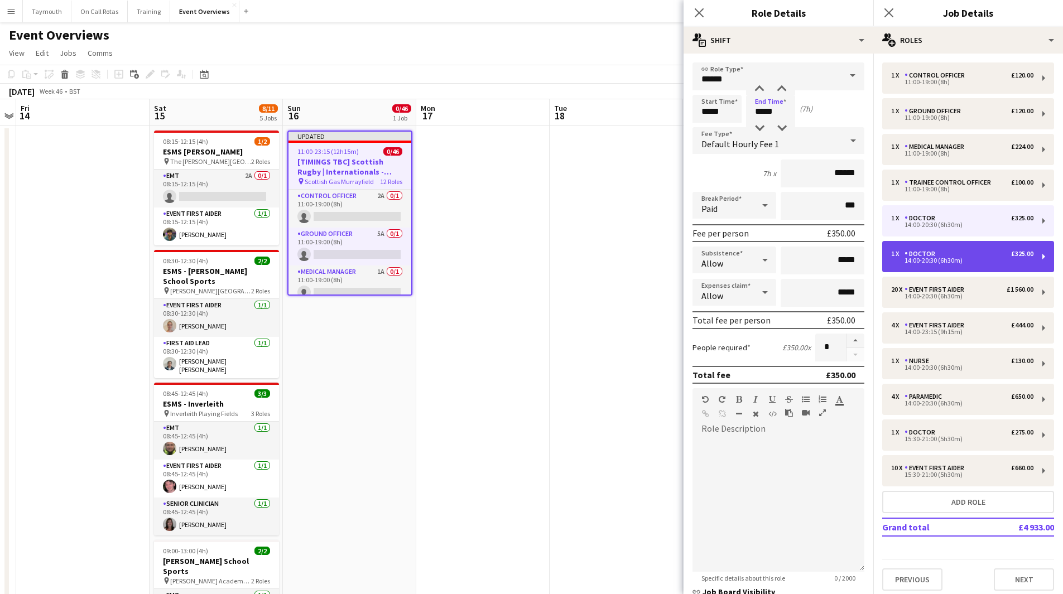
click at [964, 253] on div "1 x Doctor £325.00" at bounding box center [962, 254] width 142 height 8
type input "*****"
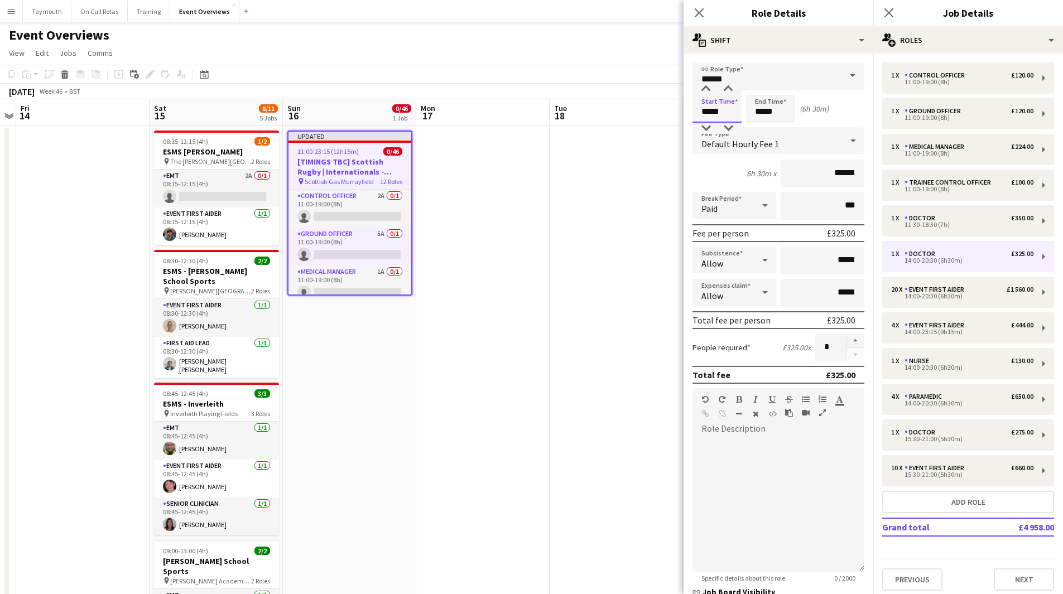
drag, startPoint x: 725, startPoint y: 116, endPoint x: 542, endPoint y: 94, distance: 184.3
type input "*****"
drag, startPoint x: 729, startPoint y: 112, endPoint x: 654, endPoint y: 110, distance: 75.3
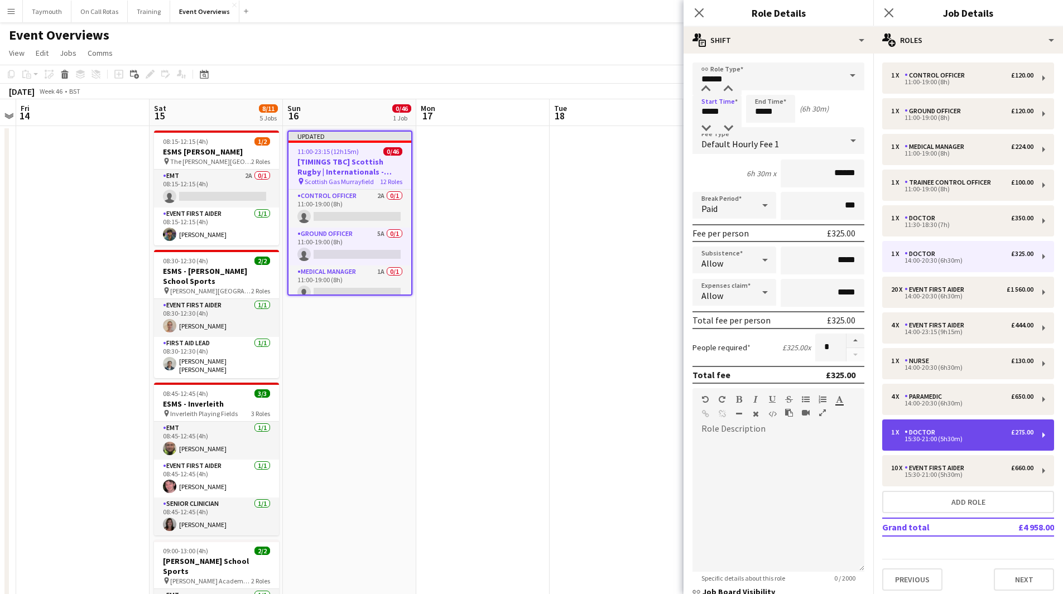
click at [930, 438] on div "15:30-21:00 (5h30m)" at bounding box center [962, 439] width 142 height 6
type input "*****"
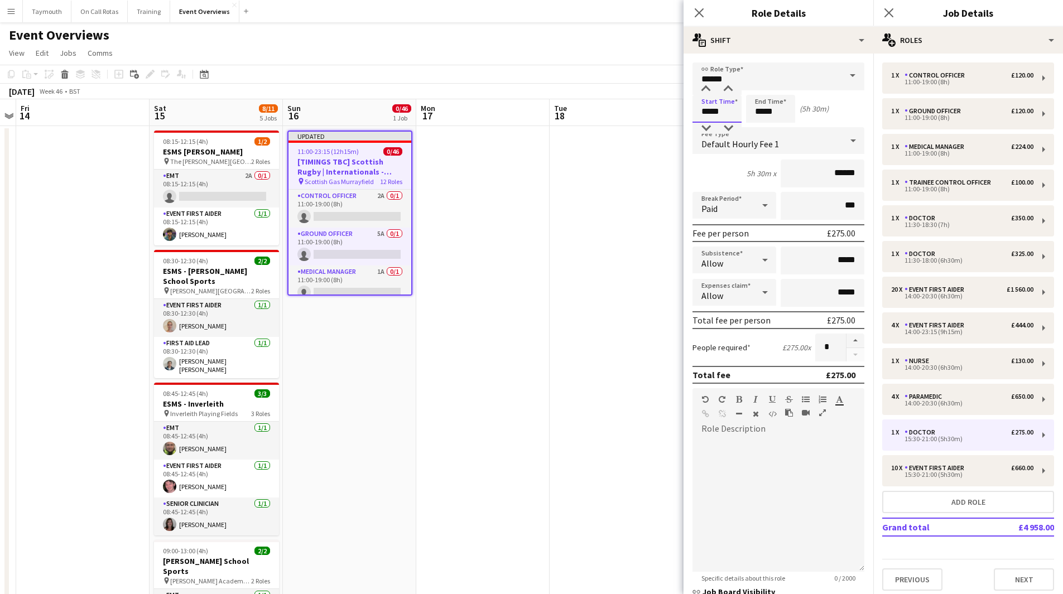
drag, startPoint x: 668, startPoint y: 105, endPoint x: 650, endPoint y: 102, distance: 18.1
type input "*****"
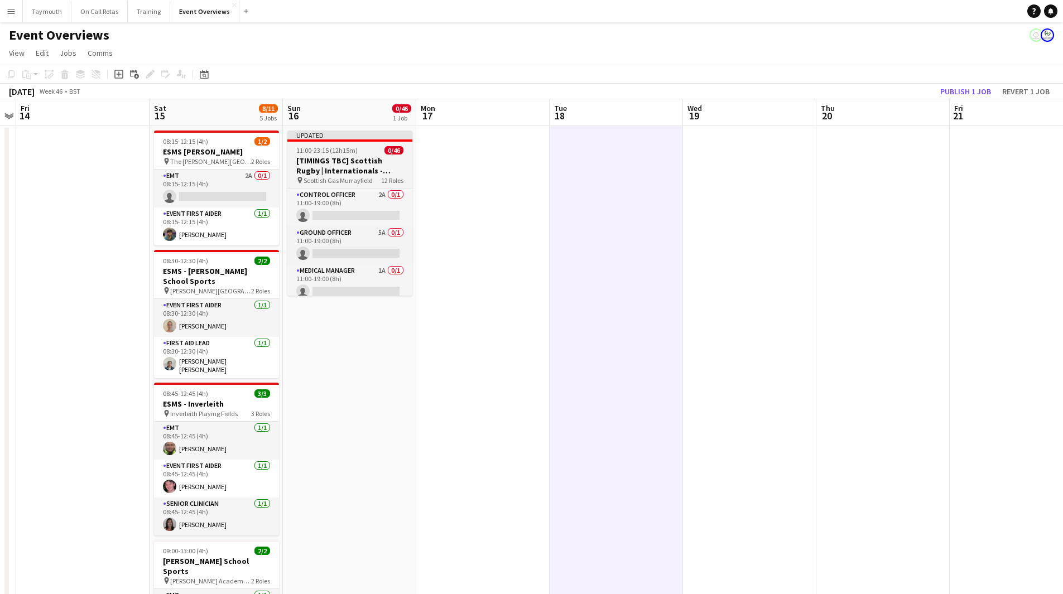
click at [370, 158] on h3 "[TIMINGS TBC] Scottish Rugby | Internationals - Scotland v Aregentina" at bounding box center [349, 166] width 125 height 20
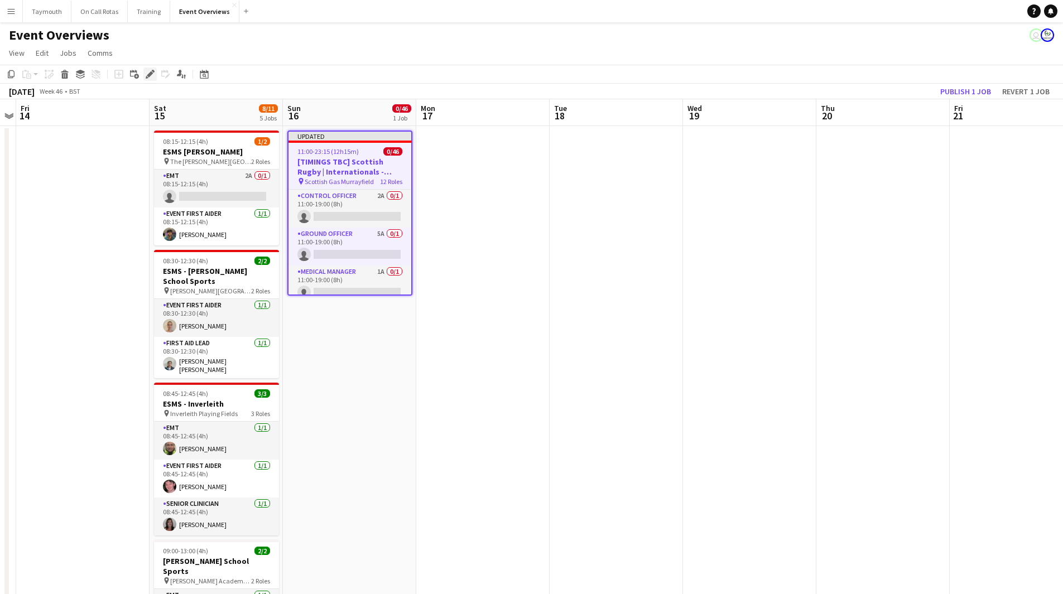
click at [150, 75] on icon at bounding box center [150, 74] width 6 height 6
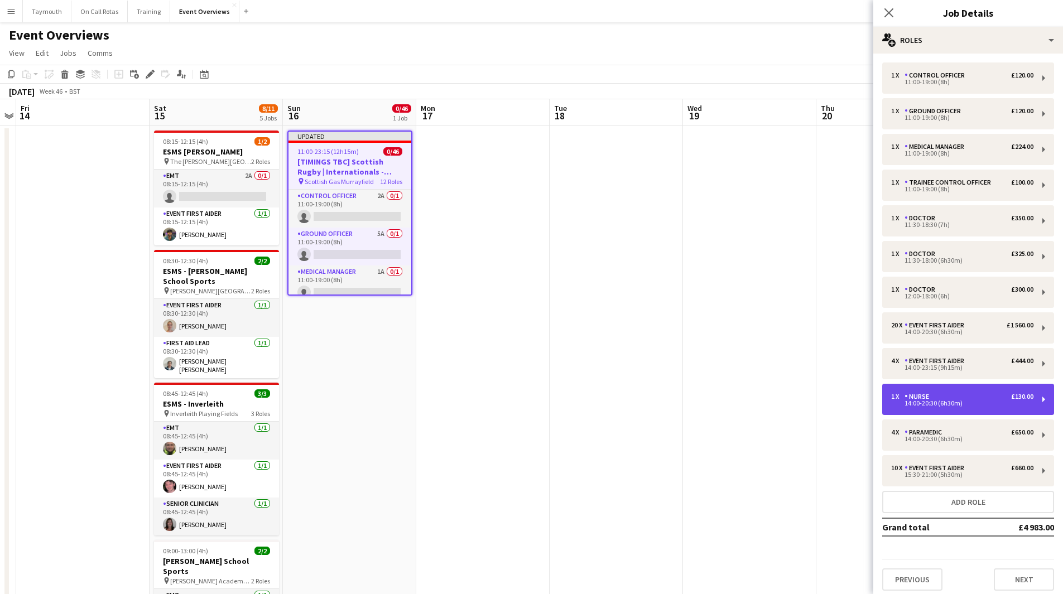
click at [947, 391] on div "1 x Nurse £130.00 14:00-20:30 (6h30m)" at bounding box center [968, 399] width 172 height 31
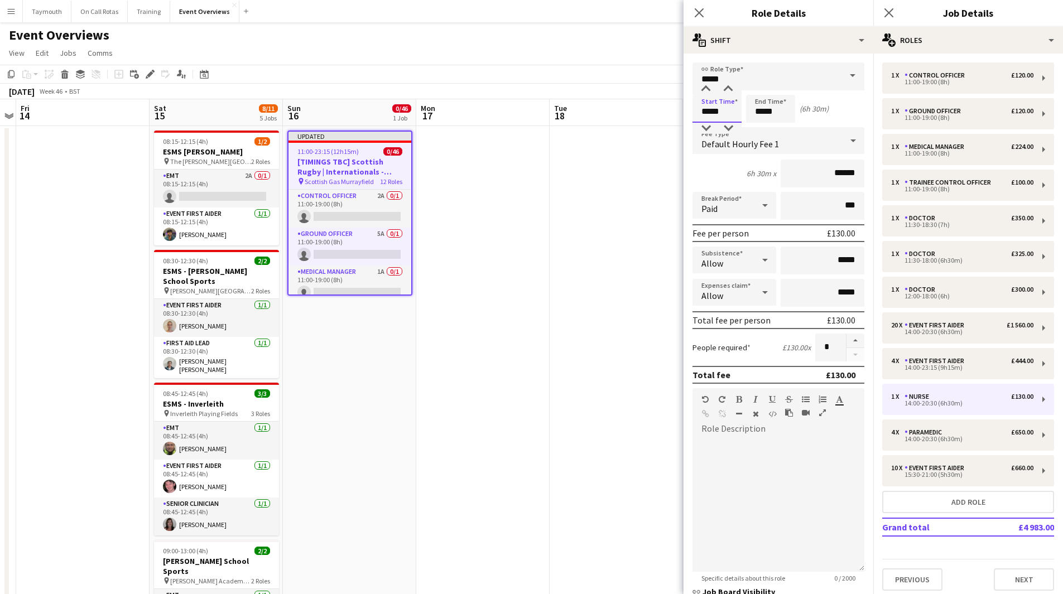
drag, startPoint x: 738, startPoint y: 112, endPoint x: 613, endPoint y: 94, distance: 125.8
type input "*****"
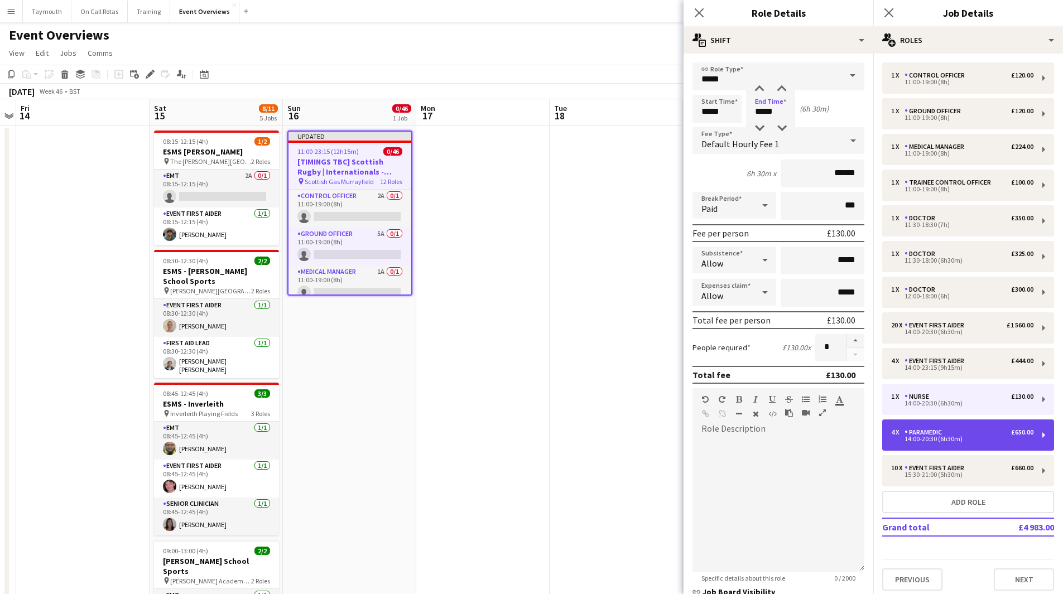
click at [944, 442] on div "14:00-20:30 (6h30m)" at bounding box center [962, 439] width 142 height 6
type input "*********"
type input "*****"
type input "******"
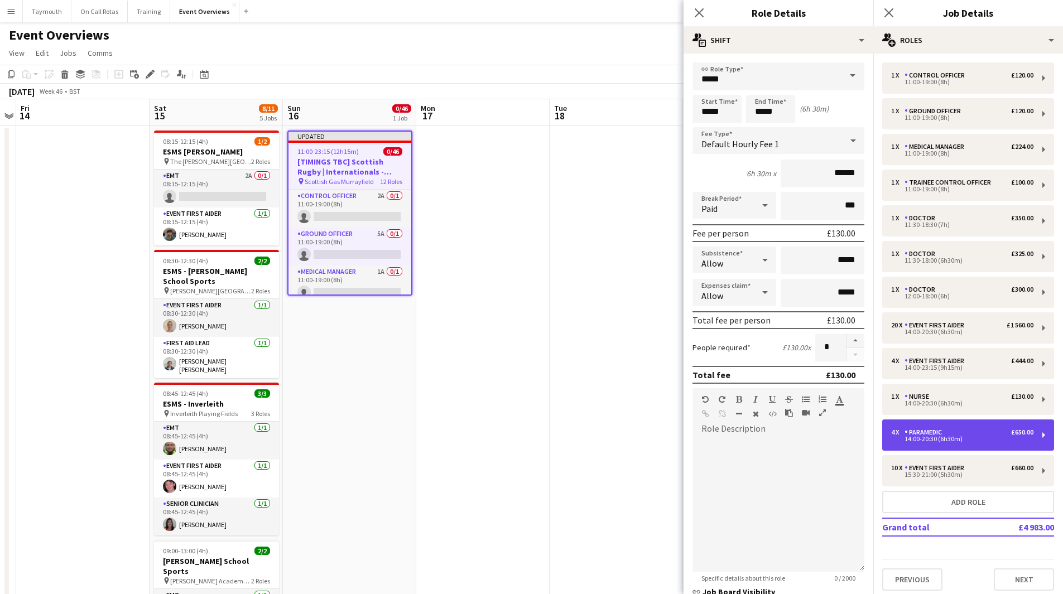
type input "*"
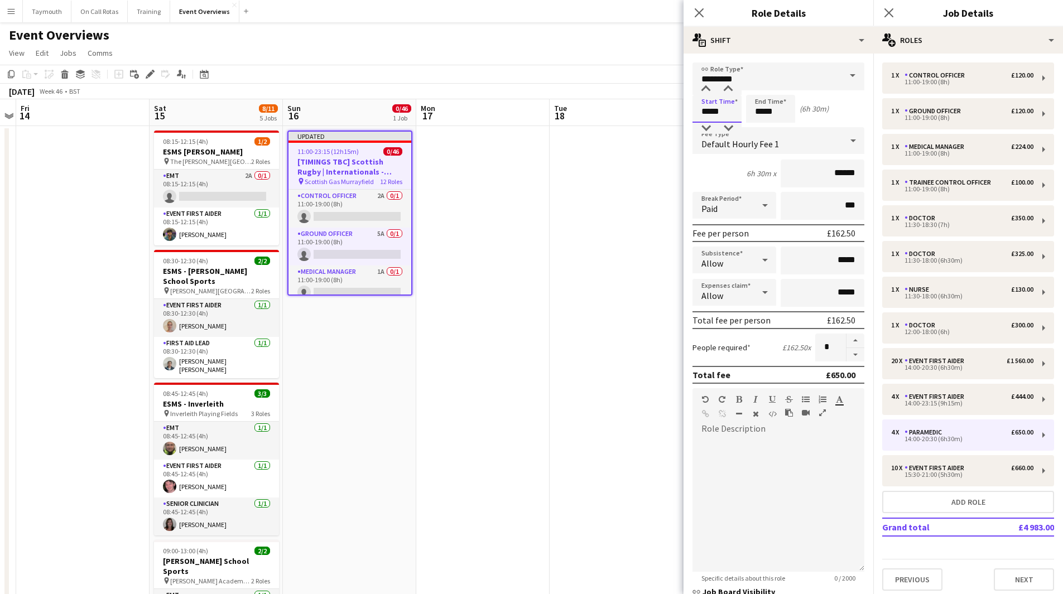
drag, startPoint x: 730, startPoint y: 116, endPoint x: 473, endPoint y: 90, distance: 259.1
type input "*****"
click at [965, 370] on div "20 x Event First Aider £1 560.00 14:00-20:30 (6h30m)" at bounding box center [968, 363] width 172 height 31
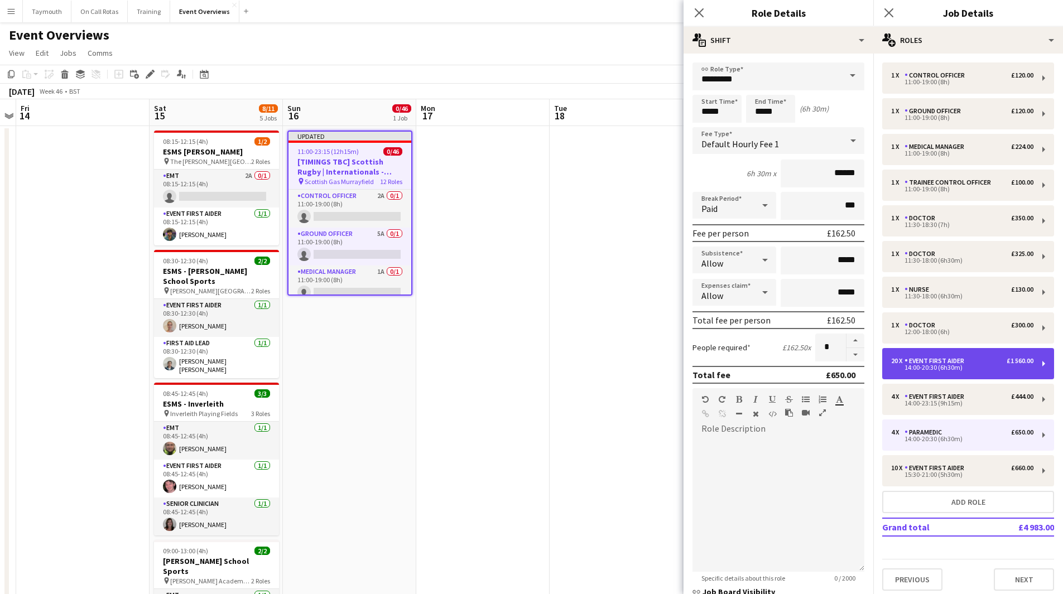
type input "**********"
type input "*****"
type input "******"
type input "**"
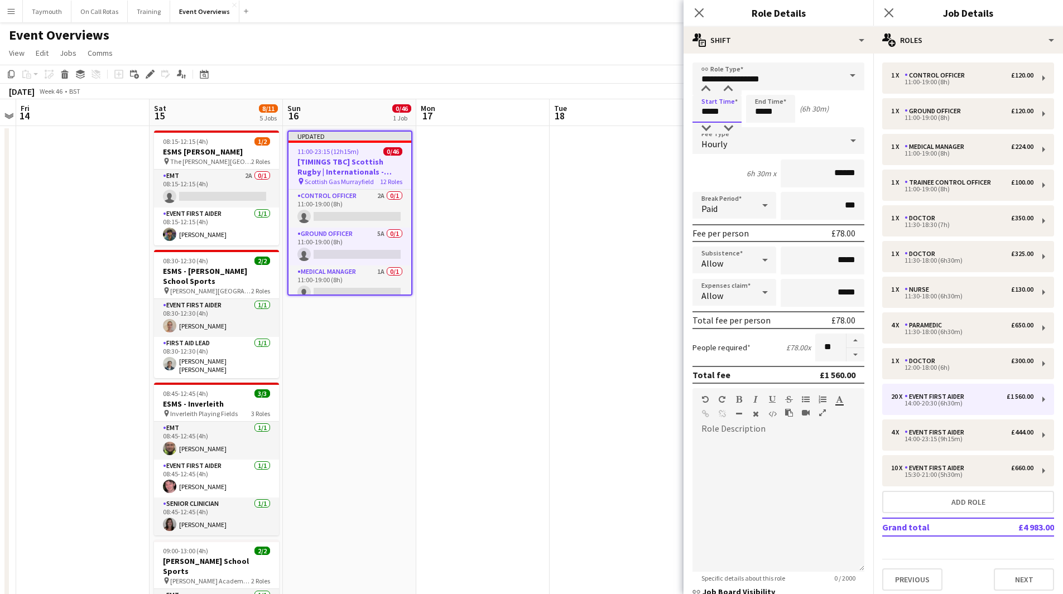
drag, startPoint x: 739, startPoint y: 113, endPoint x: 580, endPoint y: 100, distance: 159.0
type input "*****"
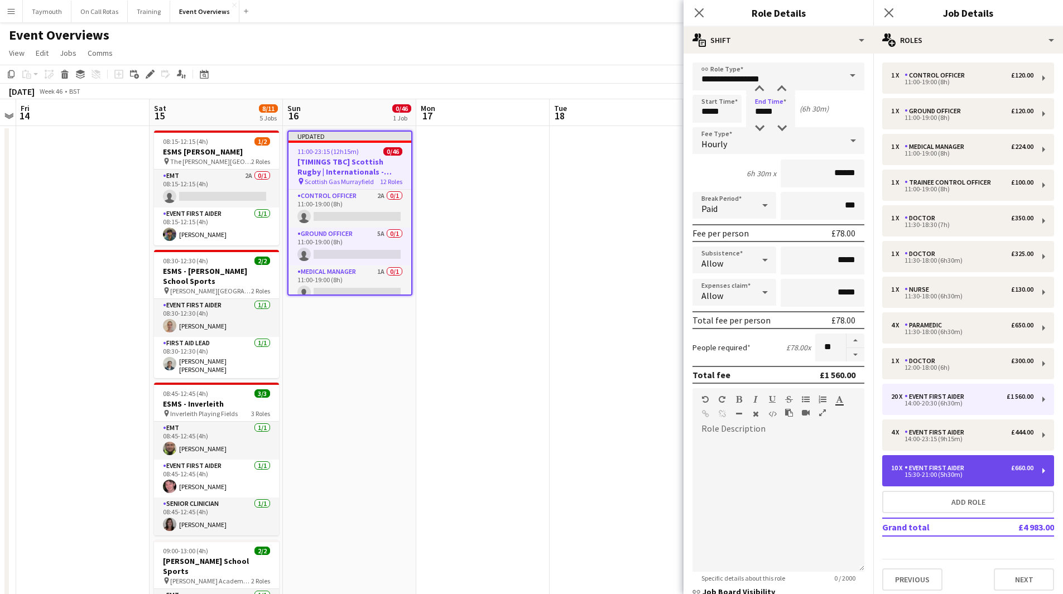
click at [947, 468] on div "Event First Aider" at bounding box center [936, 468] width 64 height 8
type input "*****"
type input "**"
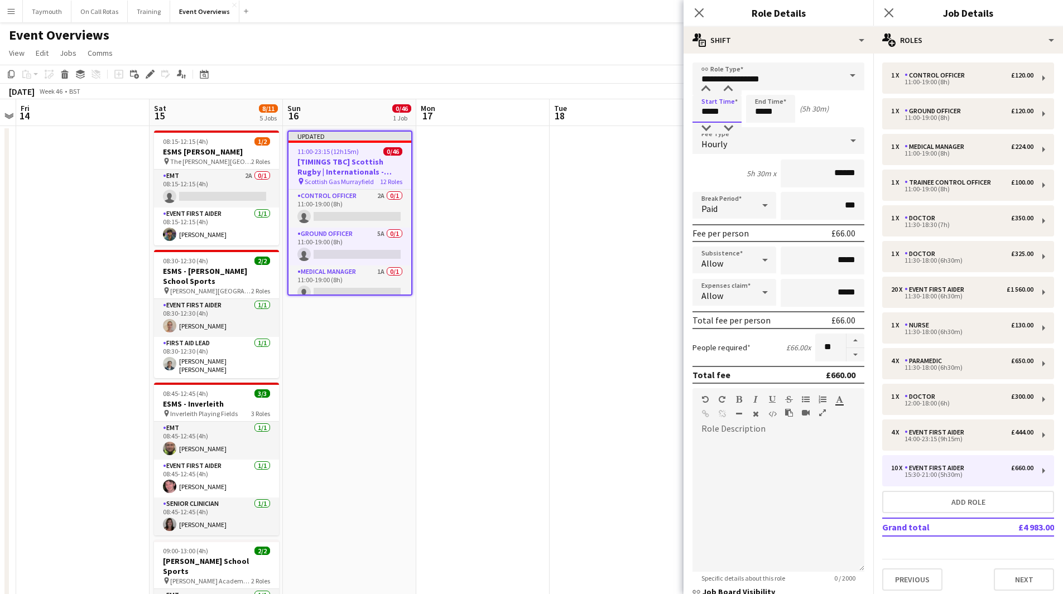
drag, startPoint x: 732, startPoint y: 116, endPoint x: 576, endPoint y: 104, distance: 156.1
type input "*****"
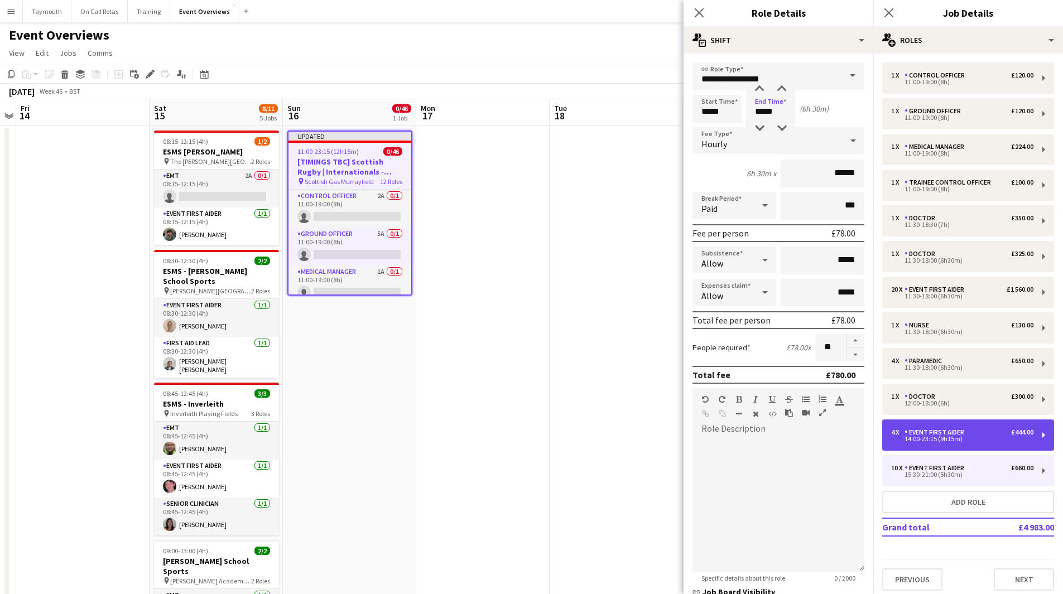
click at [958, 435] on div "Event First Aider" at bounding box center [936, 432] width 64 height 8
type input "*****"
type input "*"
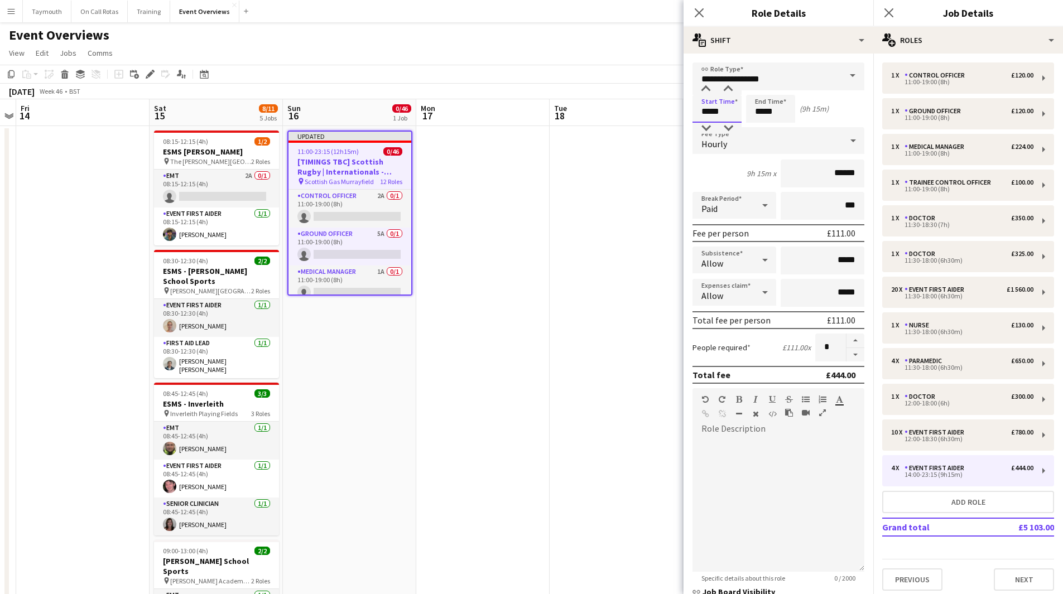
click at [711, 111] on input "*****" at bounding box center [716, 109] width 49 height 28
drag, startPoint x: 729, startPoint y: 112, endPoint x: 611, endPoint y: 98, distance: 118.5
click at [711, 112] on input "*****" at bounding box center [716, 109] width 49 height 28
drag, startPoint x: 735, startPoint y: 115, endPoint x: 541, endPoint y: 100, distance: 194.8
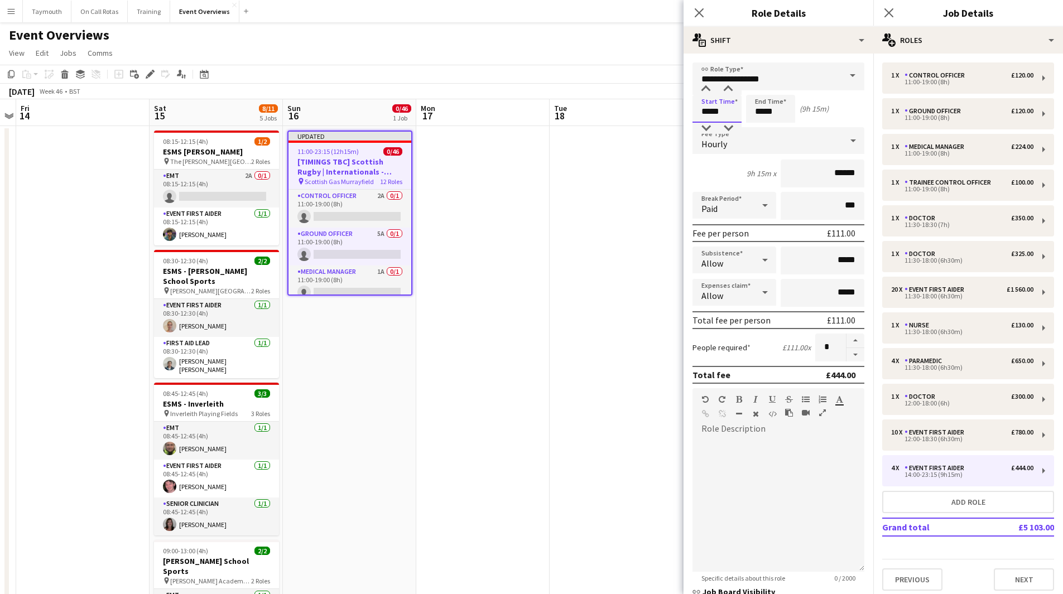
type input "*****"
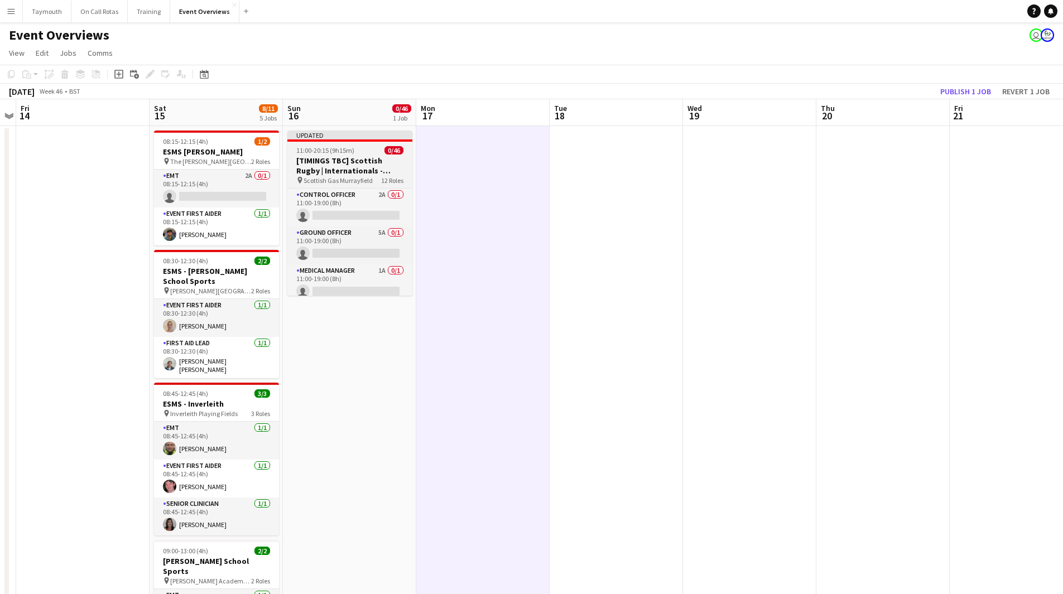
click at [370, 171] on h3 "[TIMINGS TBC] Scottish Rugby | Internationals - Scotland v Aregentina" at bounding box center [349, 166] width 125 height 20
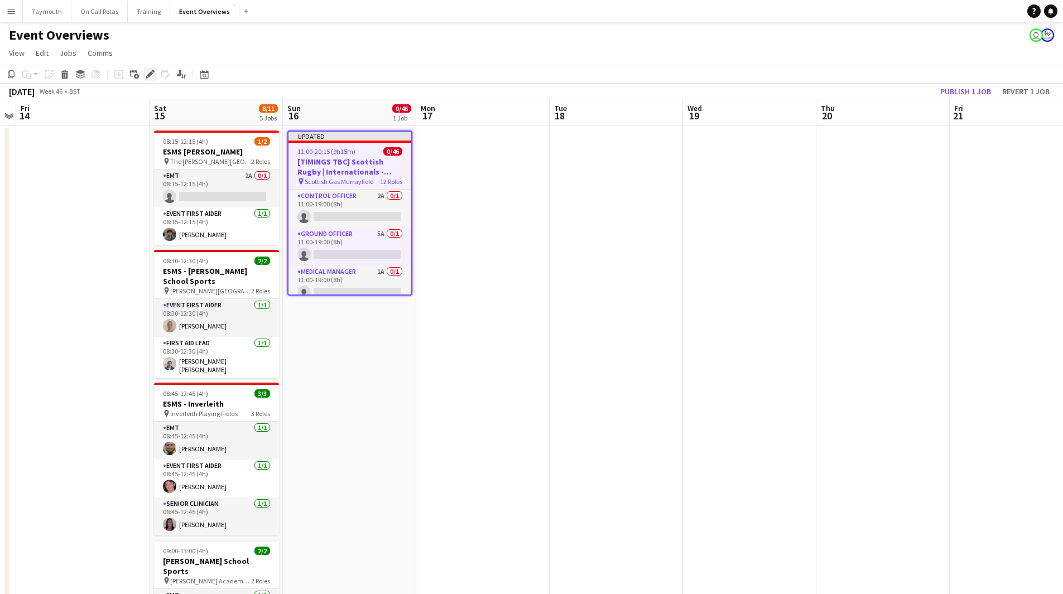
click at [151, 79] on icon "Edit" at bounding box center [150, 74] width 9 height 9
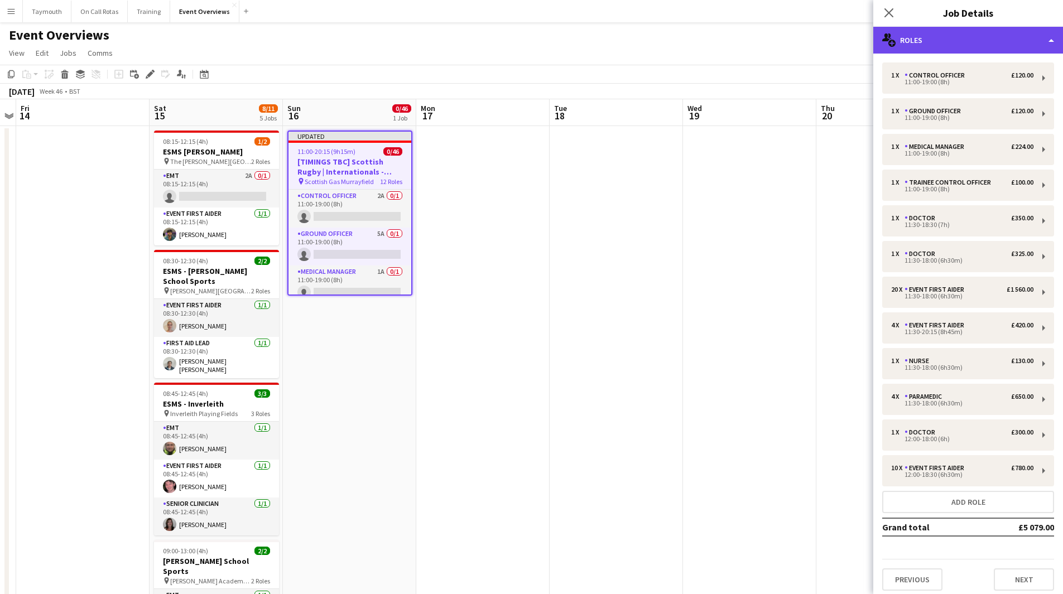
click at [990, 44] on div "multiple-users-add Roles" at bounding box center [968, 40] width 190 height 27
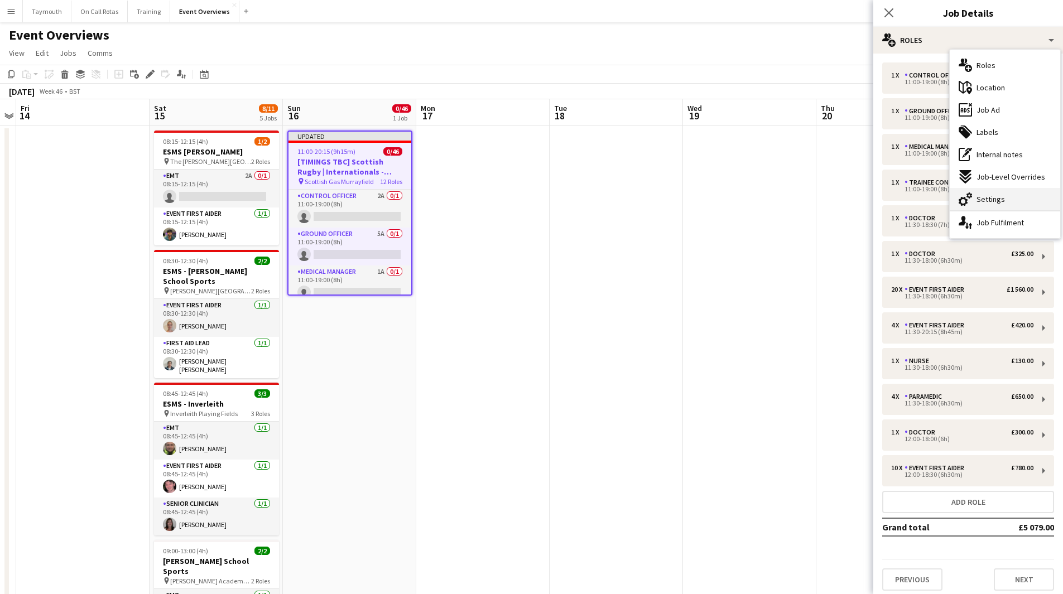
click at [989, 194] on span "Settings" at bounding box center [990, 199] width 28 height 10
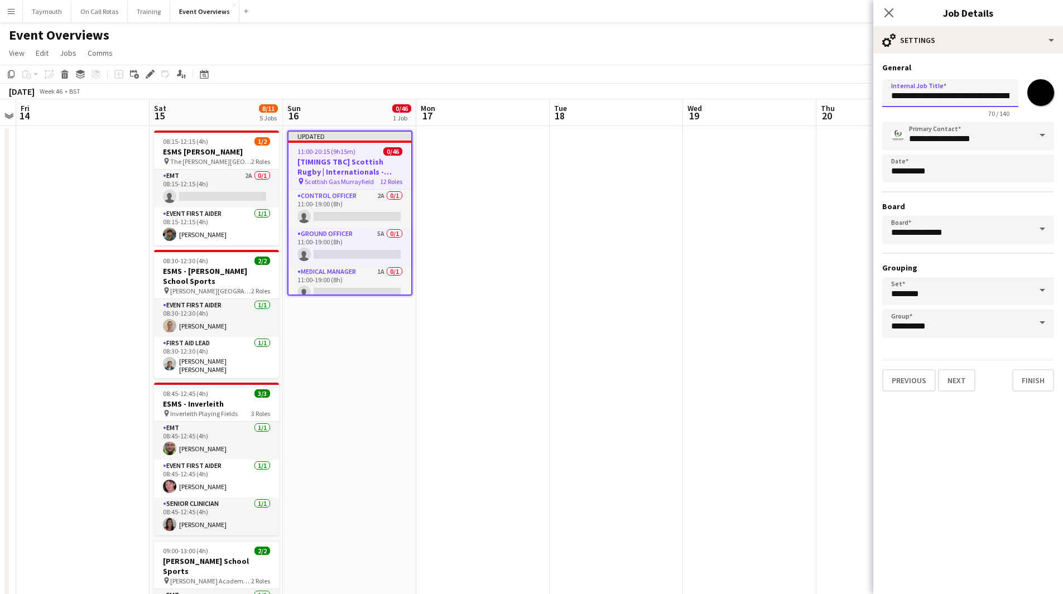
drag, startPoint x: 946, startPoint y: 94, endPoint x: 761, endPoint y: 78, distance: 185.9
type input "**********"
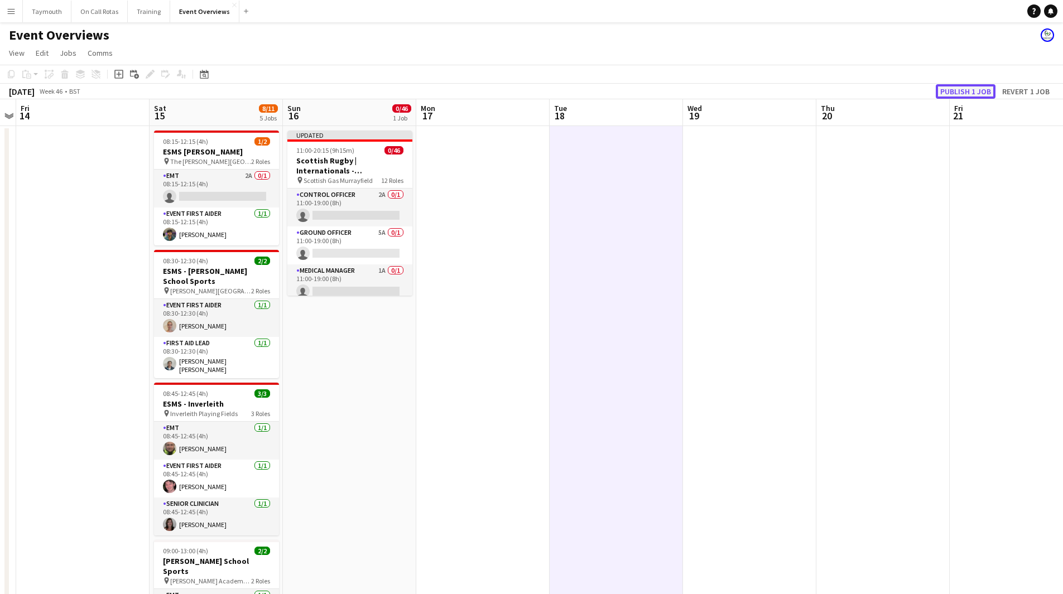
click at [950, 88] on button "Publish 1 job" at bounding box center [966, 91] width 60 height 15
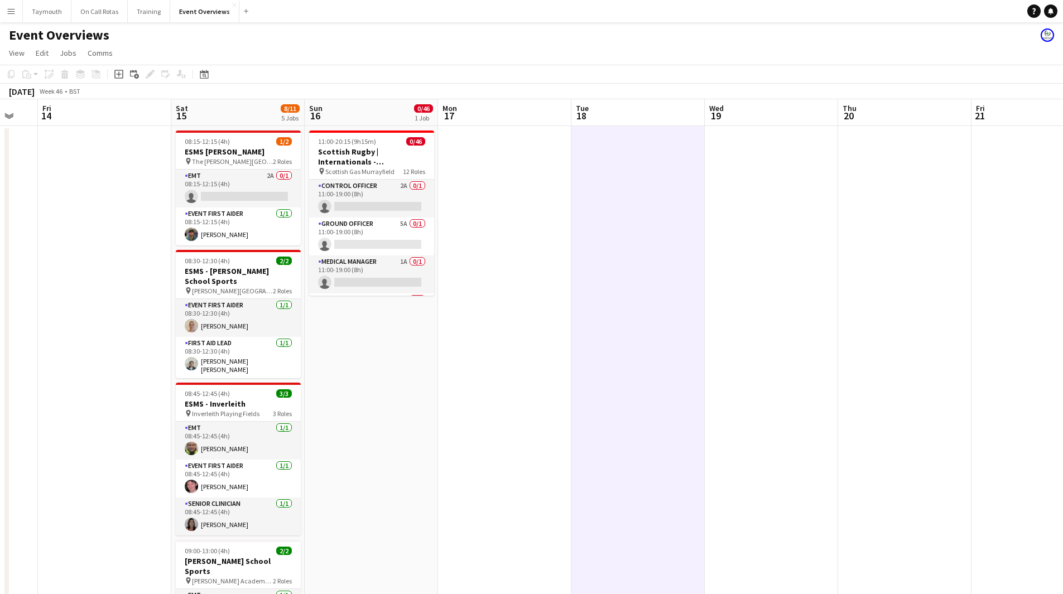
drag, startPoint x: 730, startPoint y: 358, endPoint x: 347, endPoint y: 350, distance: 382.8
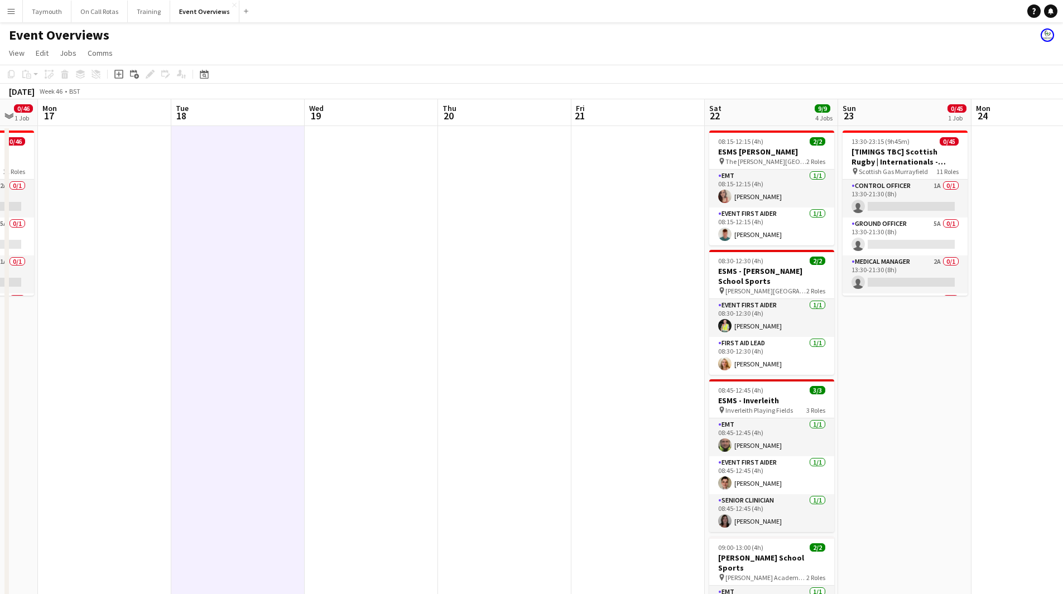
scroll to position [0, 367]
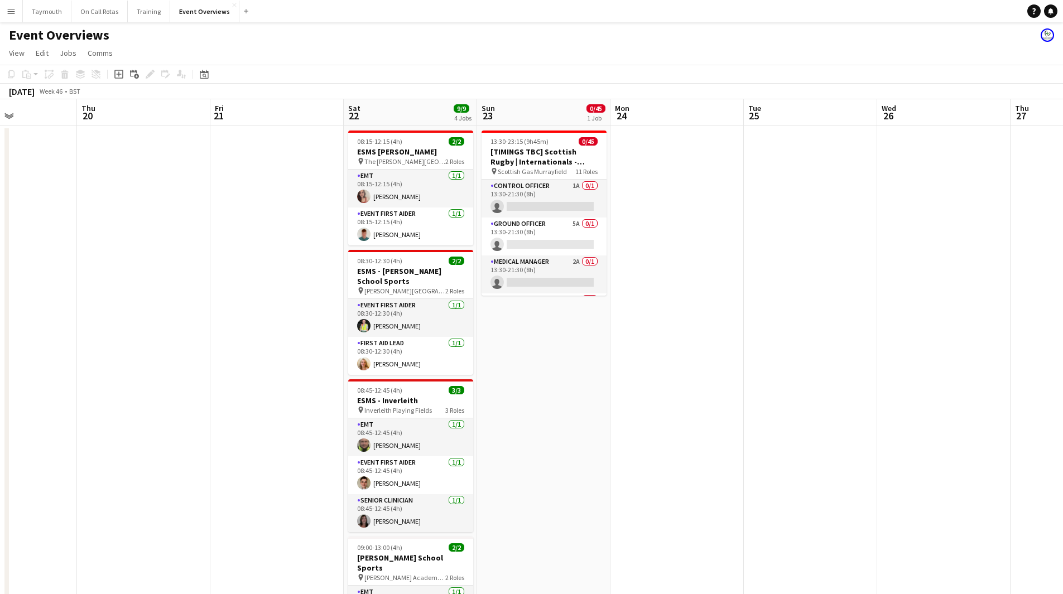
drag, startPoint x: 921, startPoint y: 387, endPoint x: 459, endPoint y: 379, distance: 461.4
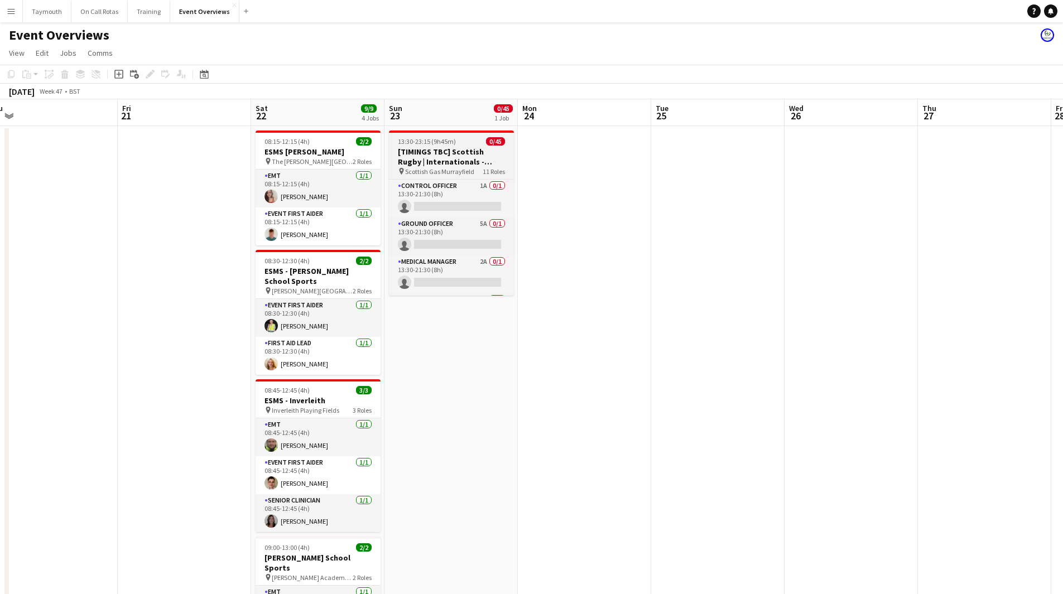
click at [441, 151] on h3 "[TIMINGS TBC] Scottish Rugby | Internationals - Scotland v Tonga" at bounding box center [451, 157] width 125 height 20
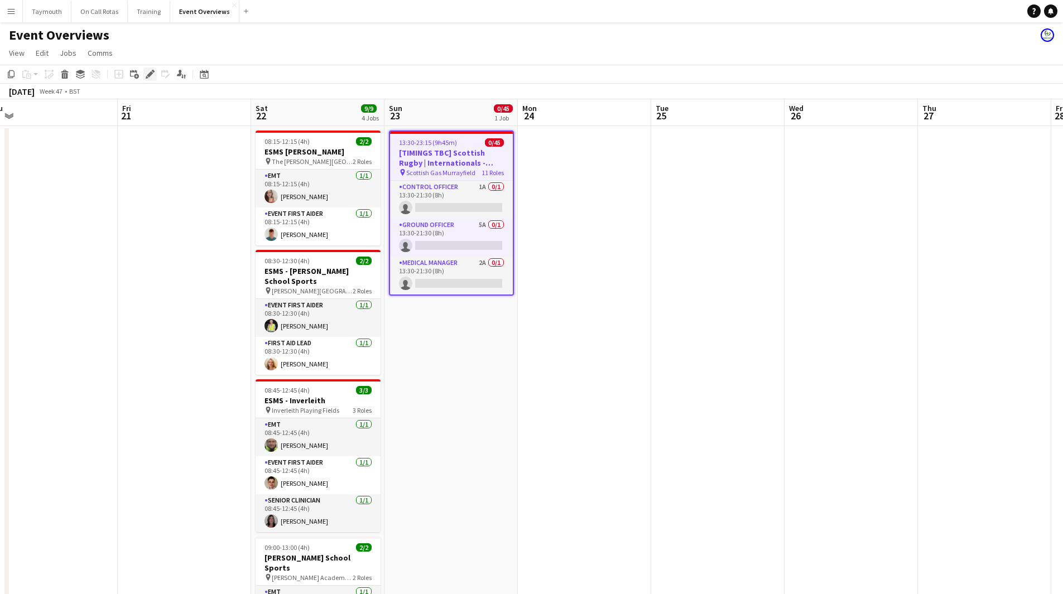
click at [151, 79] on div "Edit" at bounding box center [149, 74] width 13 height 13
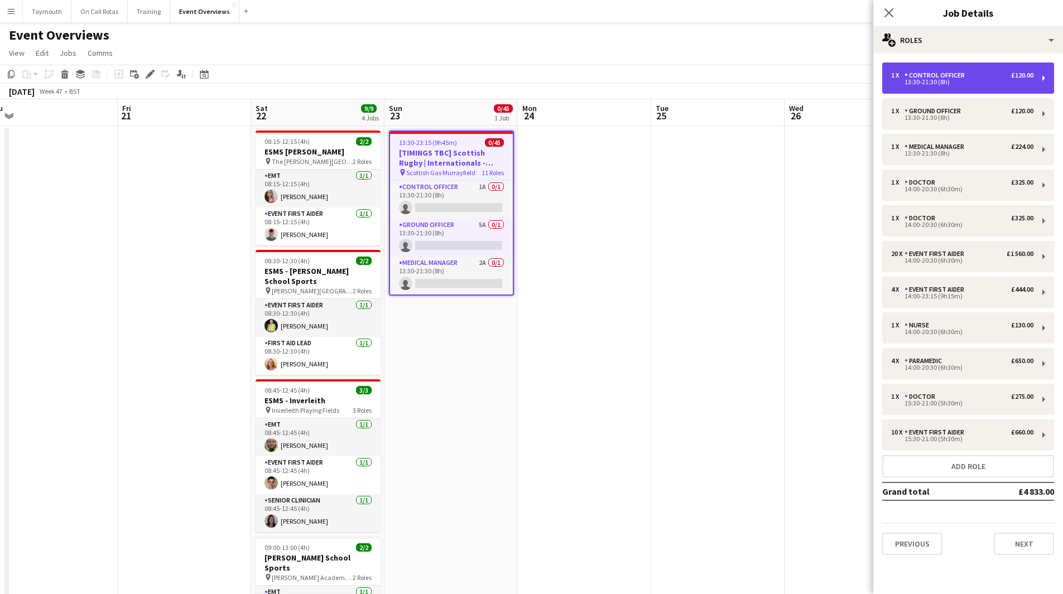
click at [920, 86] on div "1 x Control Officer £120.00 13:30-21:30 (8h)" at bounding box center [968, 77] width 172 height 31
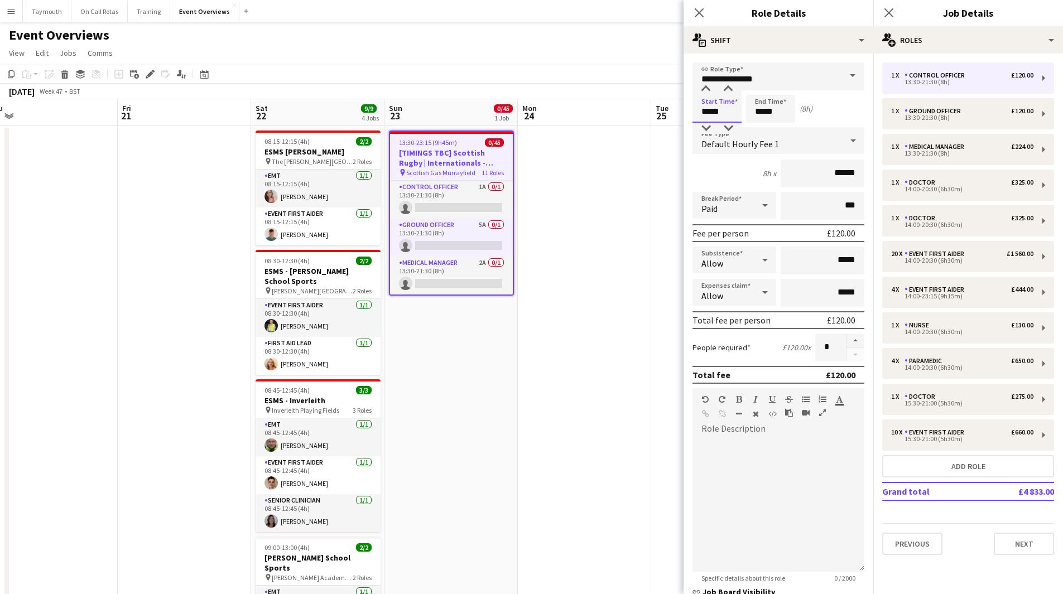
drag, startPoint x: 736, startPoint y: 117, endPoint x: 368, endPoint y: 95, distance: 368.3
type input "*****"
click at [719, 118] on input "*****" at bounding box center [716, 109] width 49 height 28
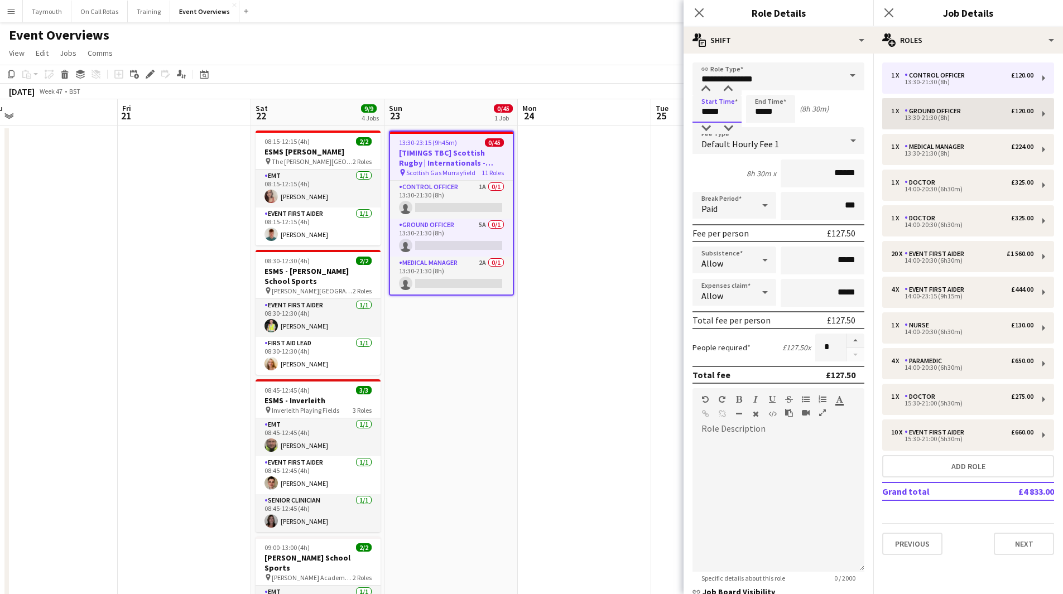
type input "*****"
click at [945, 121] on div "13:30-21:30 (8h)" at bounding box center [962, 118] width 142 height 6
type input "**********"
type input "*****"
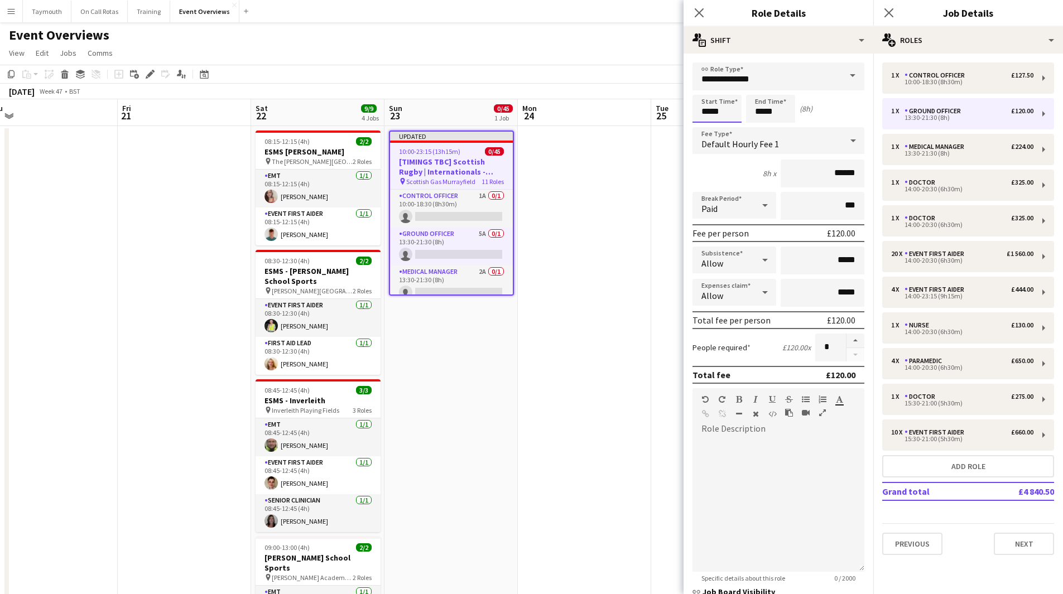
drag, startPoint x: 730, startPoint y: 116, endPoint x: 512, endPoint y: 113, distance: 218.1
type input "*****"
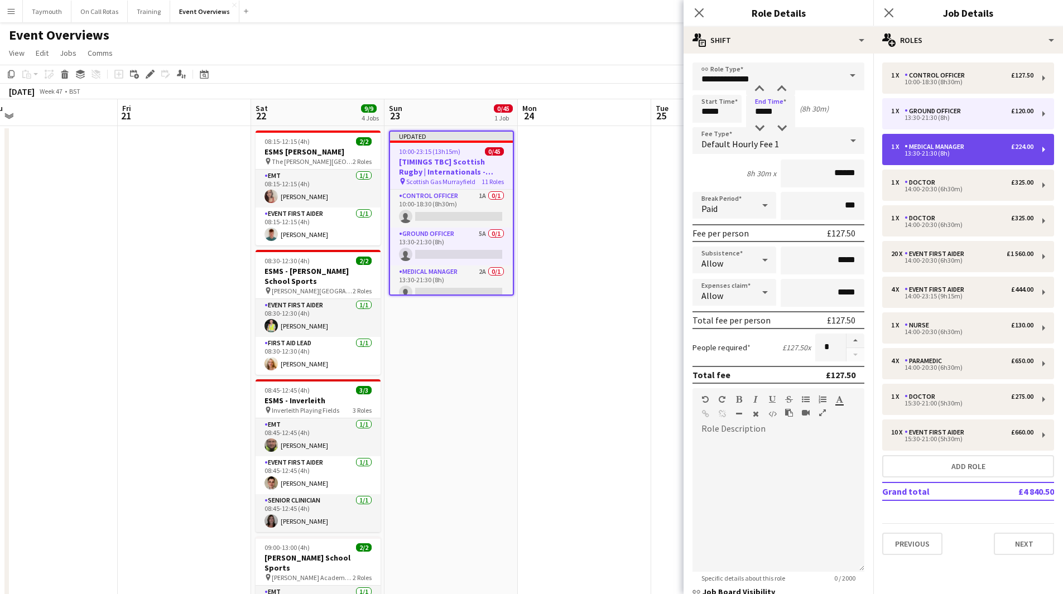
click at [917, 154] on div "13:30-21:30 (8h)" at bounding box center [962, 154] width 142 height 6
type input "**********"
type input "*****"
type input "******"
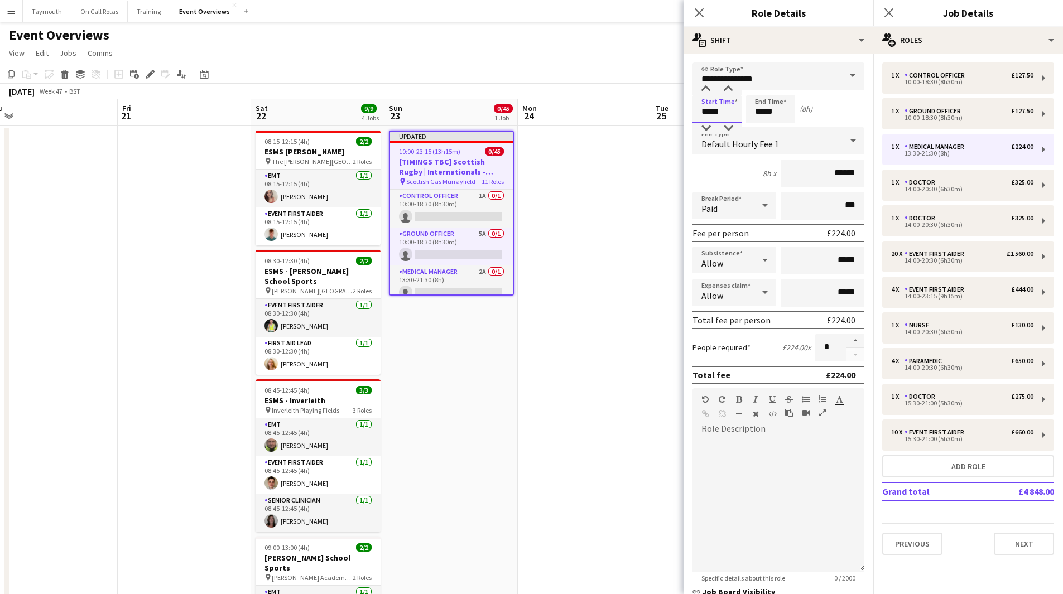
drag, startPoint x: 740, startPoint y: 114, endPoint x: 582, endPoint y: 102, distance: 157.8
type input "*****"
click at [948, 468] on button "Add role" at bounding box center [968, 466] width 172 height 22
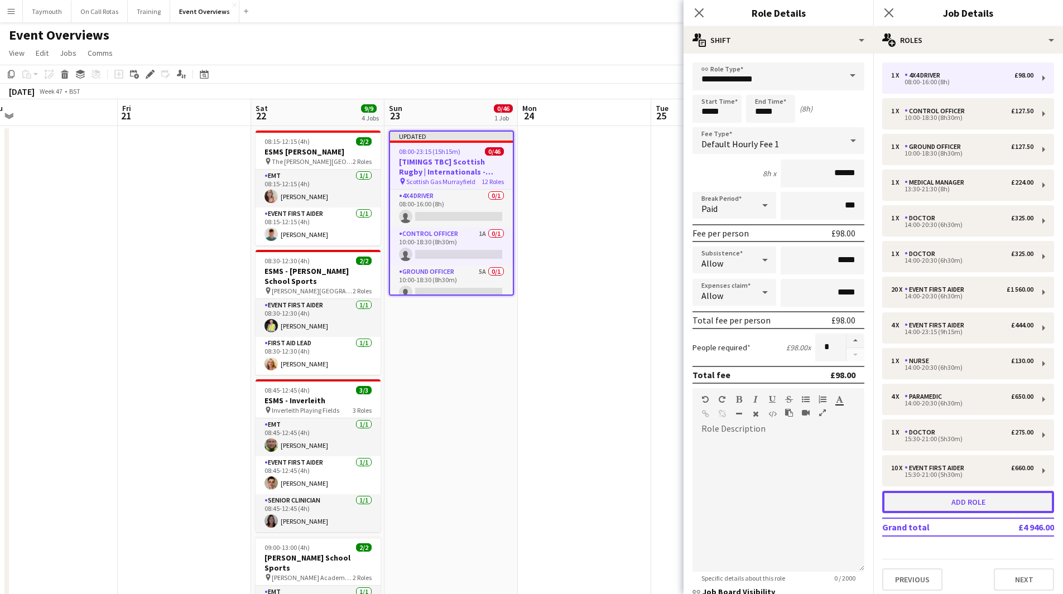
type input "**********"
type input "*****"
drag, startPoint x: 773, startPoint y: 77, endPoint x: 338, endPoint y: 6, distance: 441.0
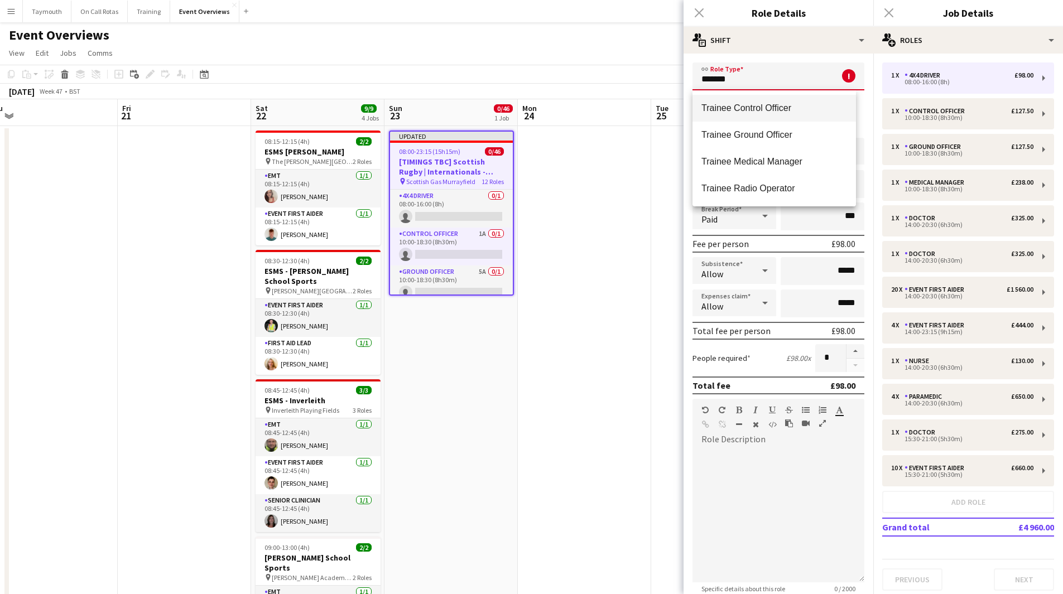
click at [736, 108] on span "Trainee Control Officer" at bounding box center [774, 108] width 146 height 11
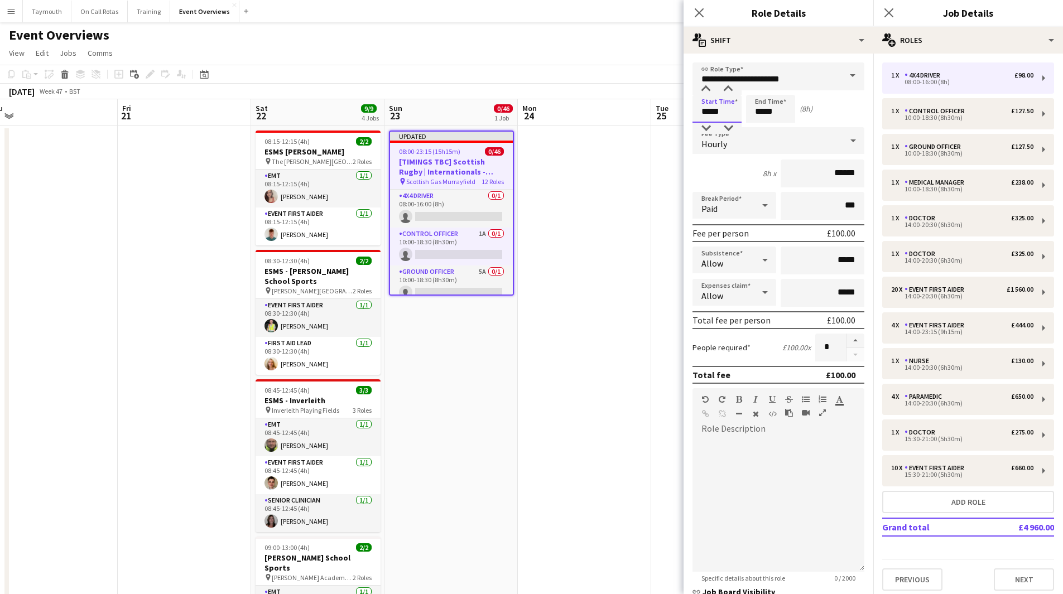
drag, startPoint x: 726, startPoint y: 109, endPoint x: 356, endPoint y: 108, distance: 370.4
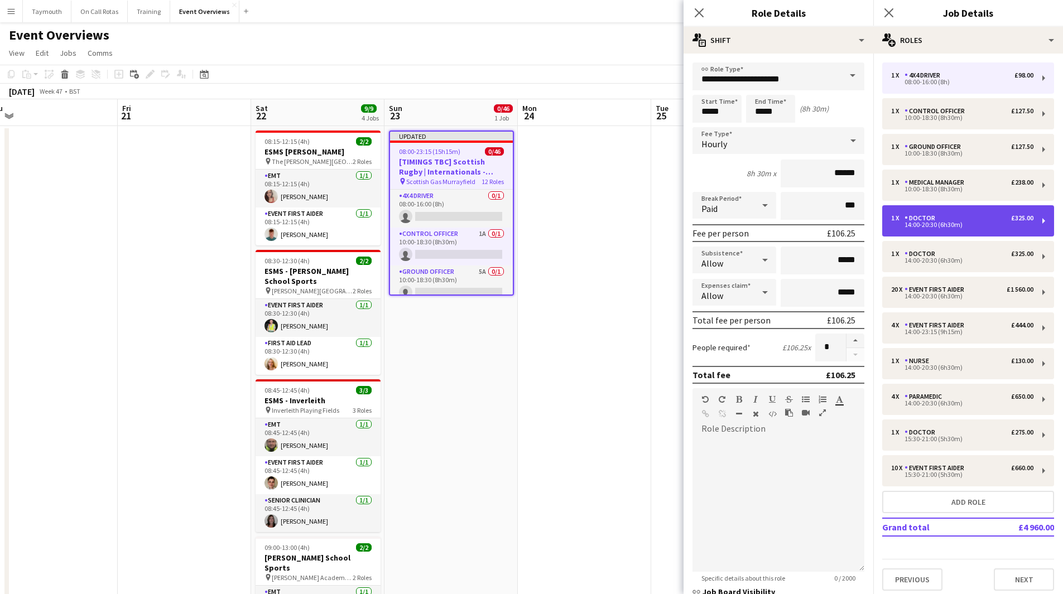
click at [934, 218] on div "Doctor" at bounding box center [921, 218] width 35 height 8
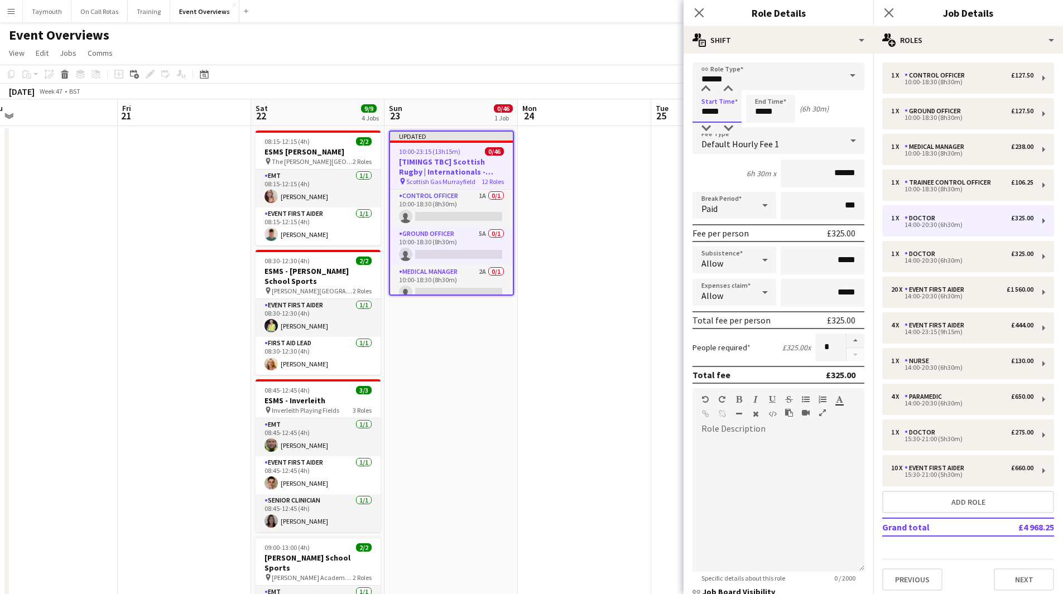
drag, startPoint x: 726, startPoint y: 113, endPoint x: 471, endPoint y: 114, distance: 255.0
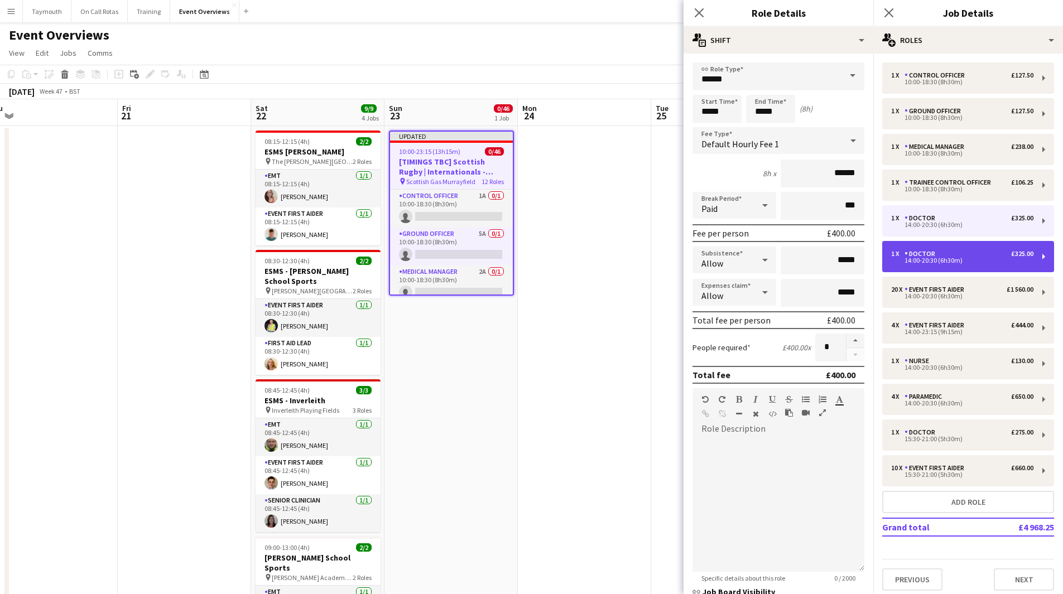
click at [941, 259] on div "14:00-20:30 (6h30m)" at bounding box center [962, 261] width 142 height 6
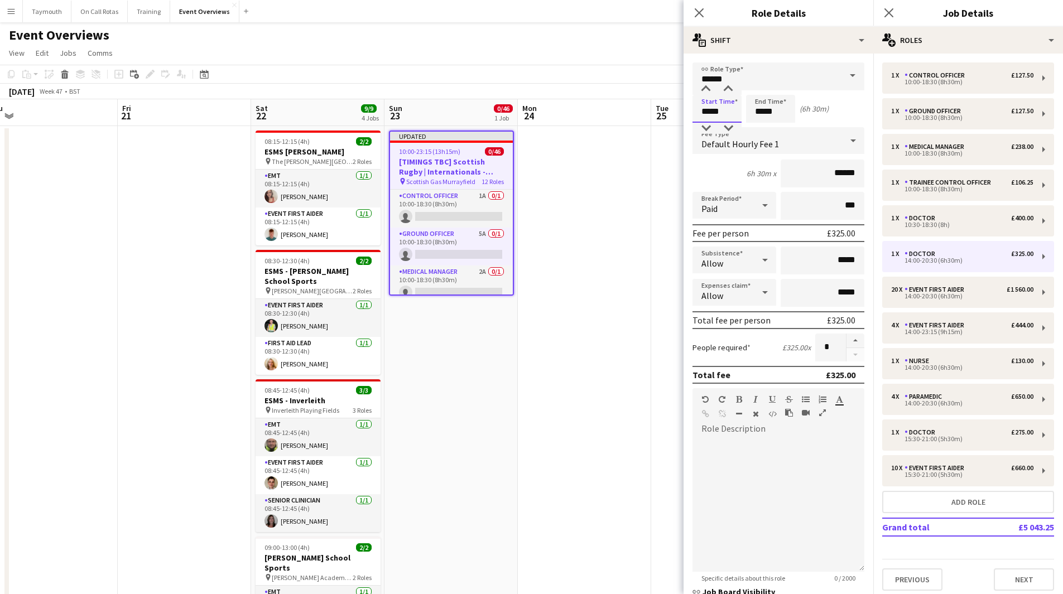
drag, startPoint x: 726, startPoint y: 116, endPoint x: 533, endPoint y: 126, distance: 193.8
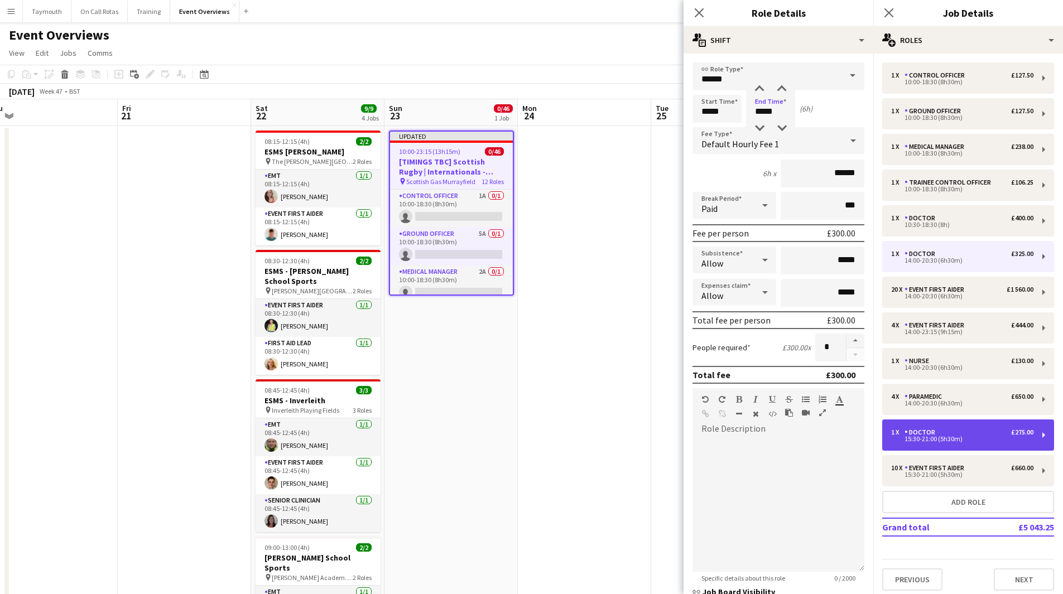
click at [960, 429] on div "1 x Doctor £275.00" at bounding box center [962, 432] width 142 height 8
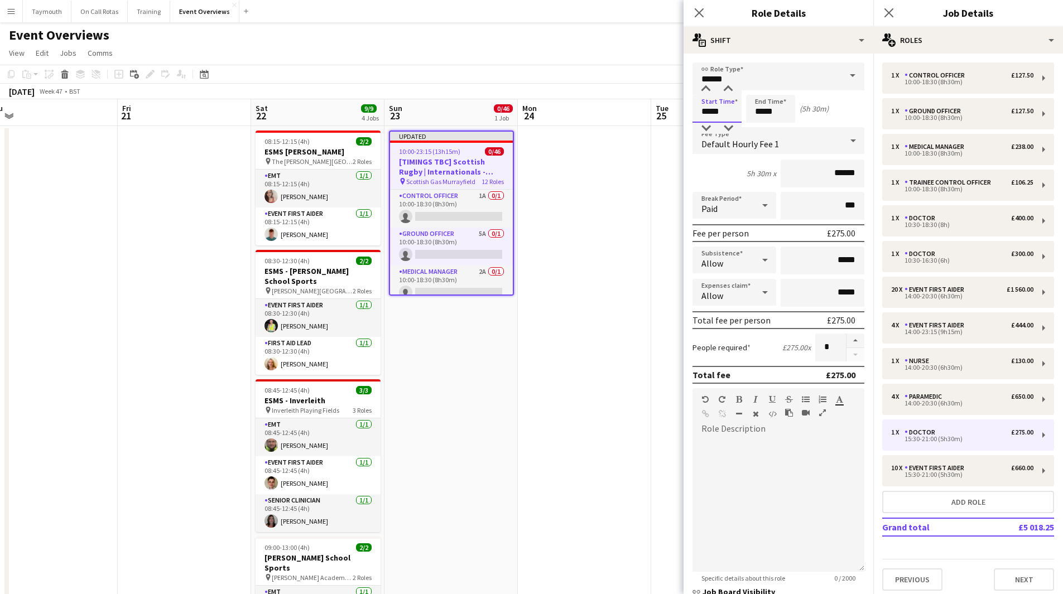
drag, startPoint x: 727, startPoint y: 115, endPoint x: 586, endPoint y: 92, distance: 143.1
click at [954, 356] on div "1 x Nurse £130.00 14:00-20:30 (6h30m)" at bounding box center [968, 363] width 172 height 31
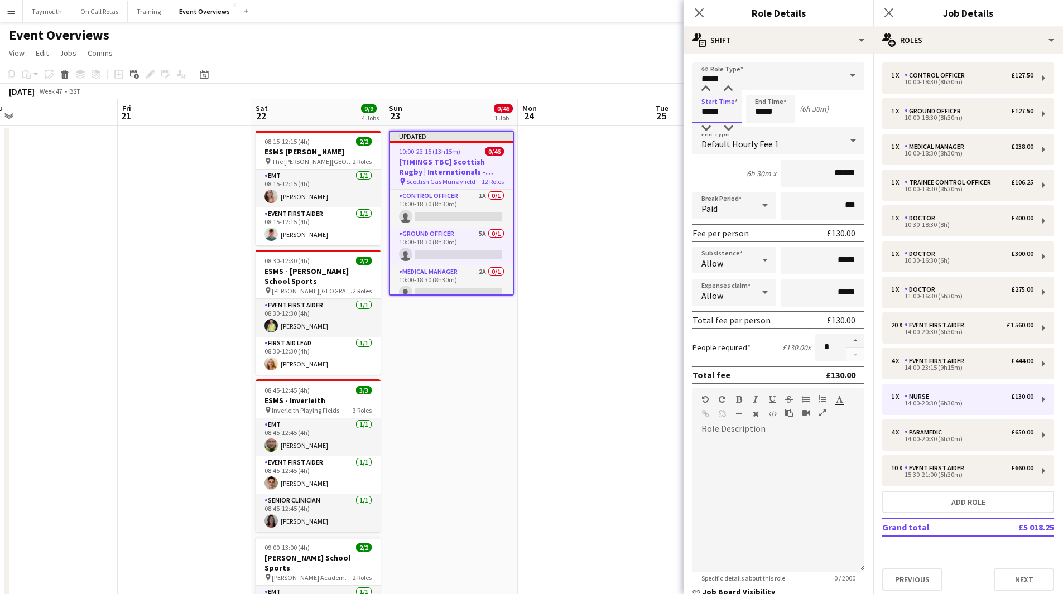
drag, startPoint x: 733, startPoint y: 115, endPoint x: 587, endPoint y: 93, distance: 147.9
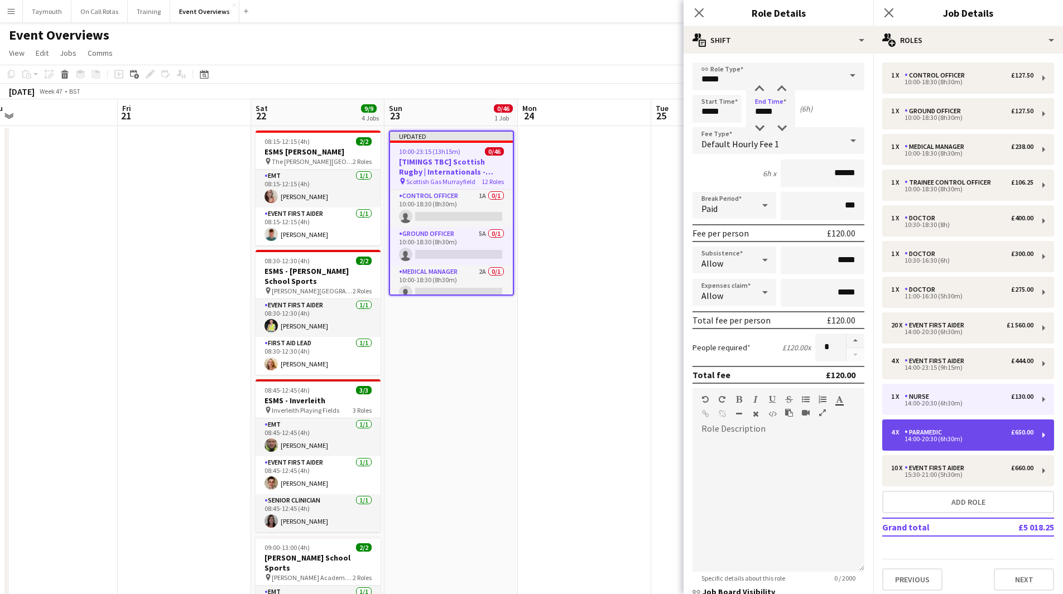
click at [958, 431] on div "4 x Paramedic £650.00" at bounding box center [962, 432] width 142 height 8
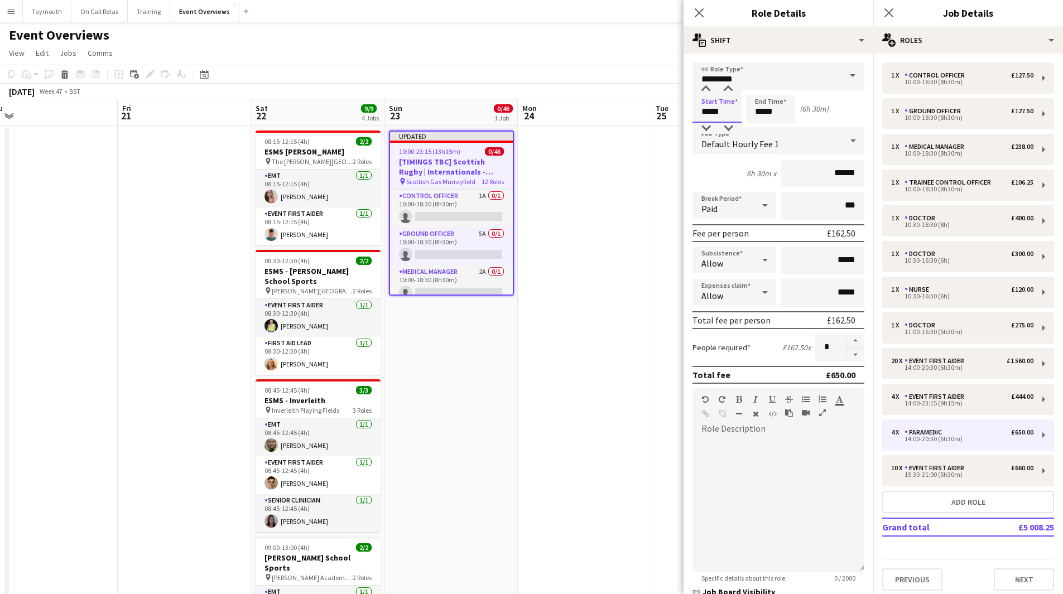
drag, startPoint x: 727, startPoint y: 111, endPoint x: 497, endPoint y: 91, distance: 231.2
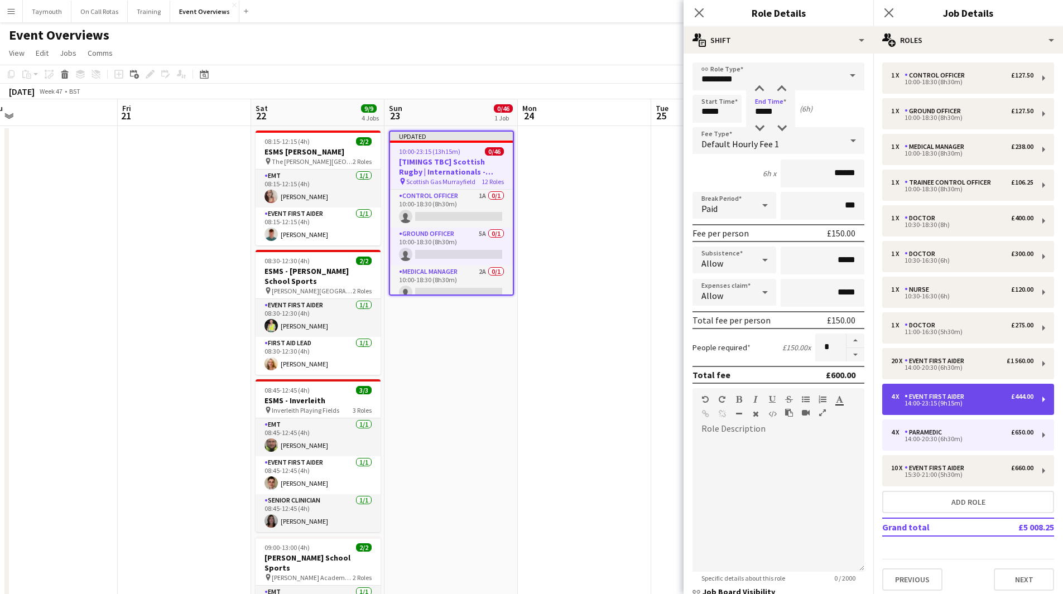
click at [970, 402] on div "14:00-23:15 (9h15m)" at bounding box center [962, 404] width 142 height 6
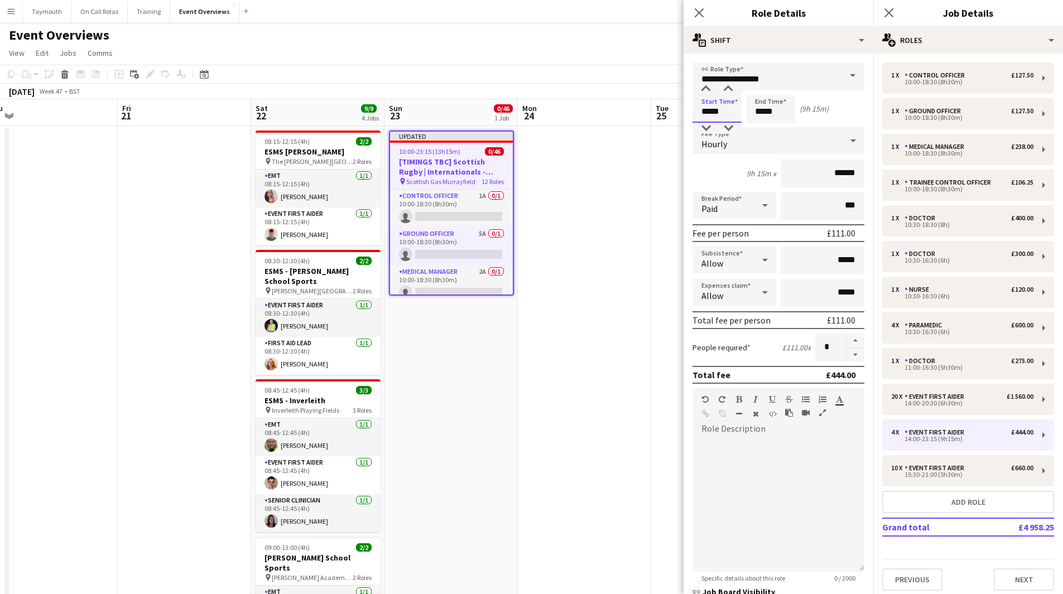
drag, startPoint x: 729, startPoint y: 112, endPoint x: 422, endPoint y: 56, distance: 311.8
click at [846, 341] on button "button" at bounding box center [855, 341] width 18 height 15
click at [948, 409] on div "20 x Event First Aider £1 560.00 14:00-20:30 (6h30m)" at bounding box center [968, 399] width 172 height 31
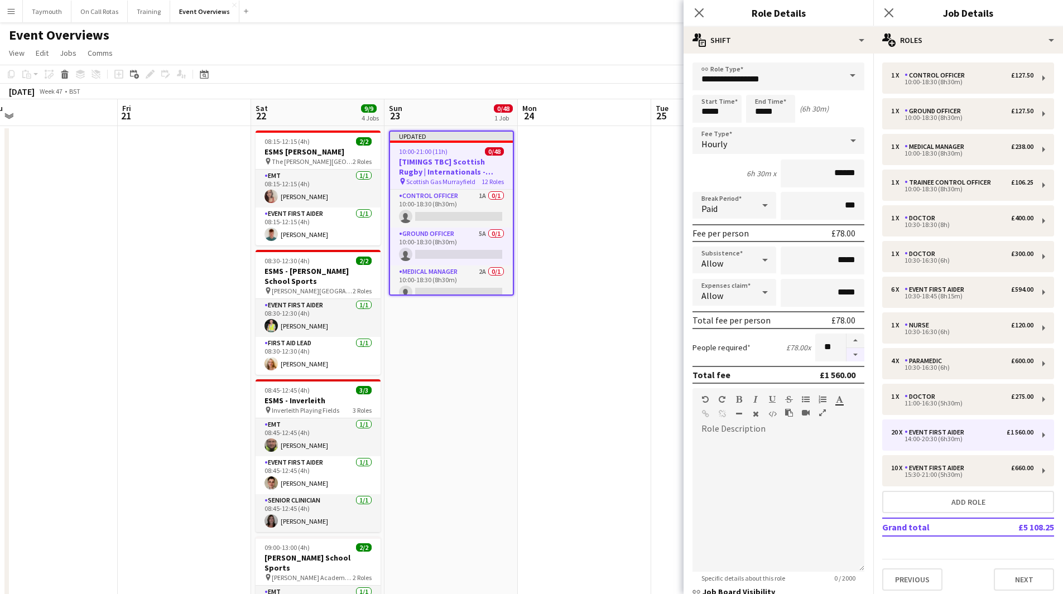
click at [849, 358] on button "button" at bounding box center [855, 355] width 18 height 14
drag, startPoint x: 729, startPoint y: 115, endPoint x: 540, endPoint y: 86, distance: 191.4
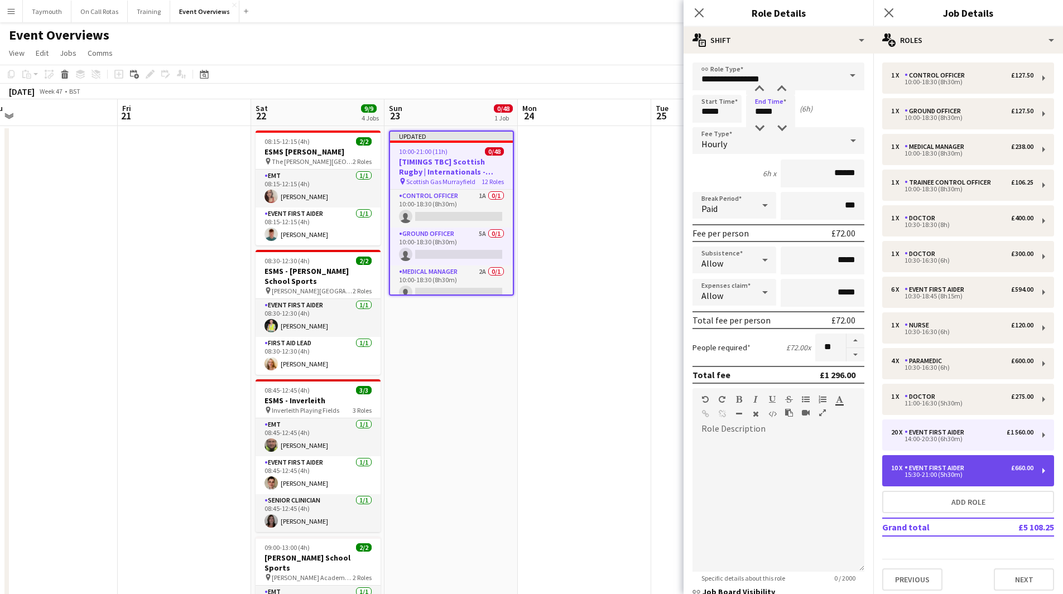
click at [980, 476] on div "15:30-21:00 (5h30m)" at bounding box center [962, 475] width 142 height 6
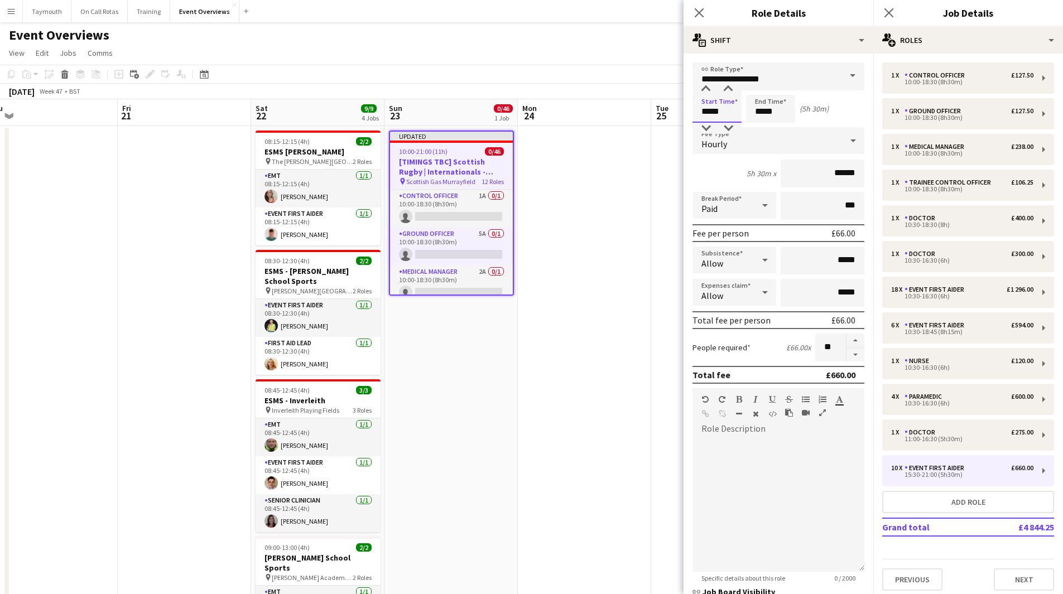
drag, startPoint x: 637, startPoint y: 105, endPoint x: 514, endPoint y: 86, distance: 124.2
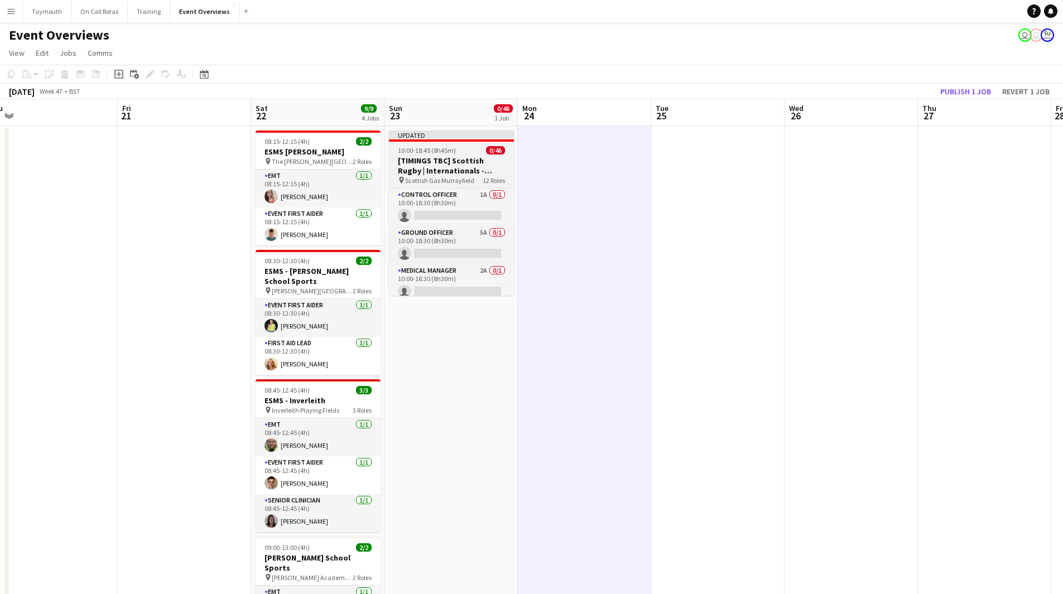
click at [439, 156] on h3 "[TIMINGS TBC] Scottish Rugby | Internationals - Scotland v Tonga" at bounding box center [451, 166] width 125 height 20
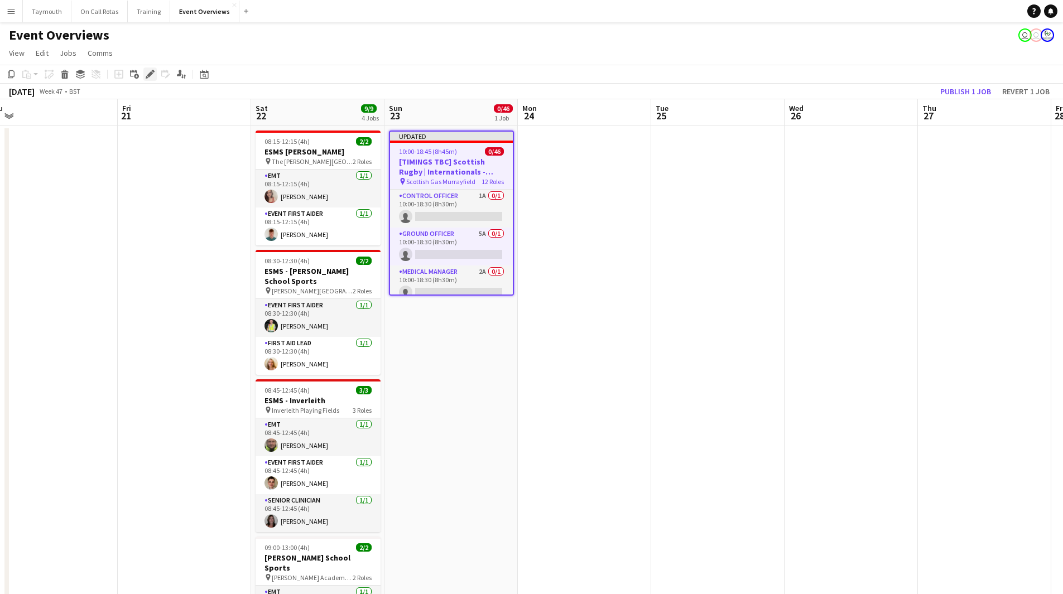
click at [146, 74] on icon "Edit" at bounding box center [150, 74] width 9 height 9
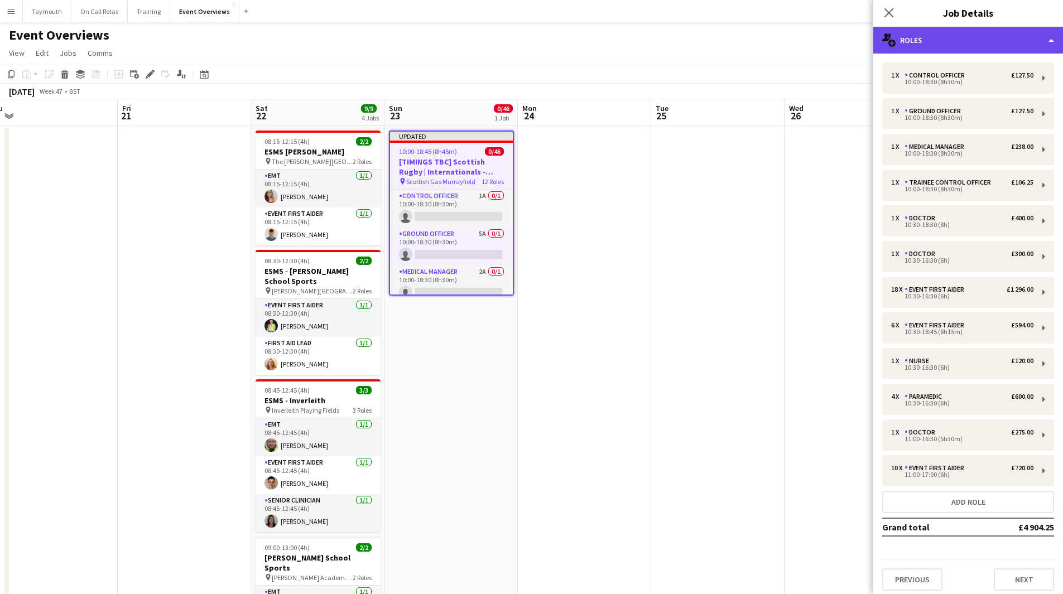
click at [959, 53] on div "multiple-users-add Roles" at bounding box center [968, 40] width 190 height 27
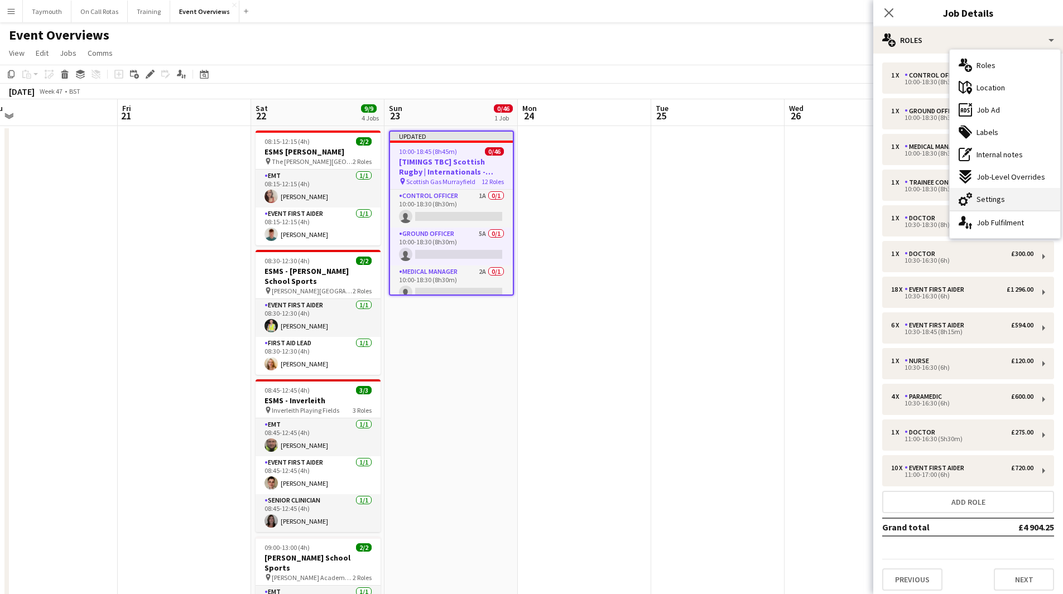
click at [993, 192] on div "cog-double-3 Settings" at bounding box center [1005, 199] width 110 height 22
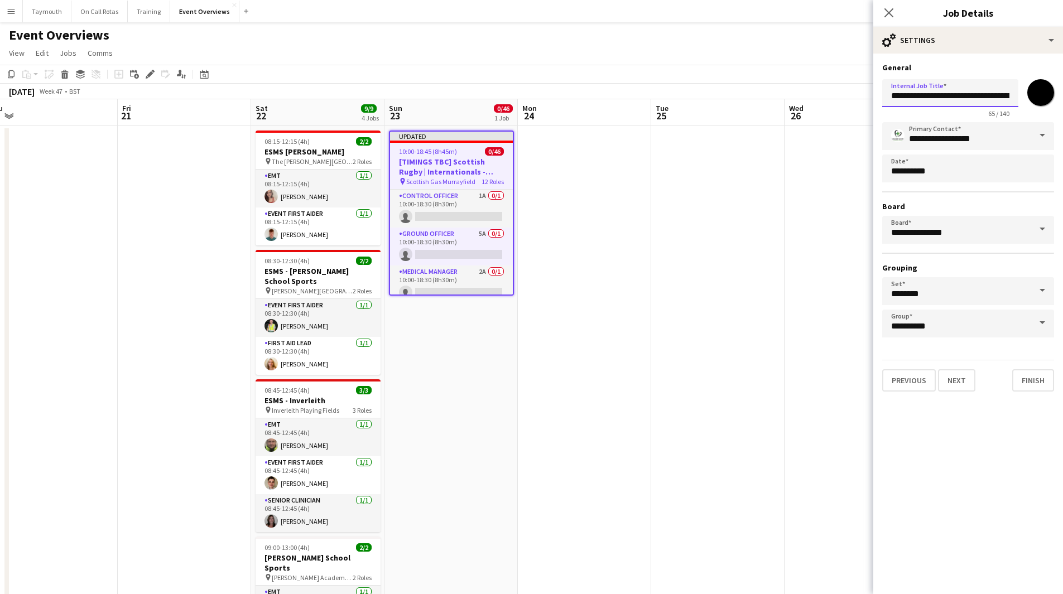
drag, startPoint x: 949, startPoint y: 95, endPoint x: 706, endPoint y: 89, distance: 243.3
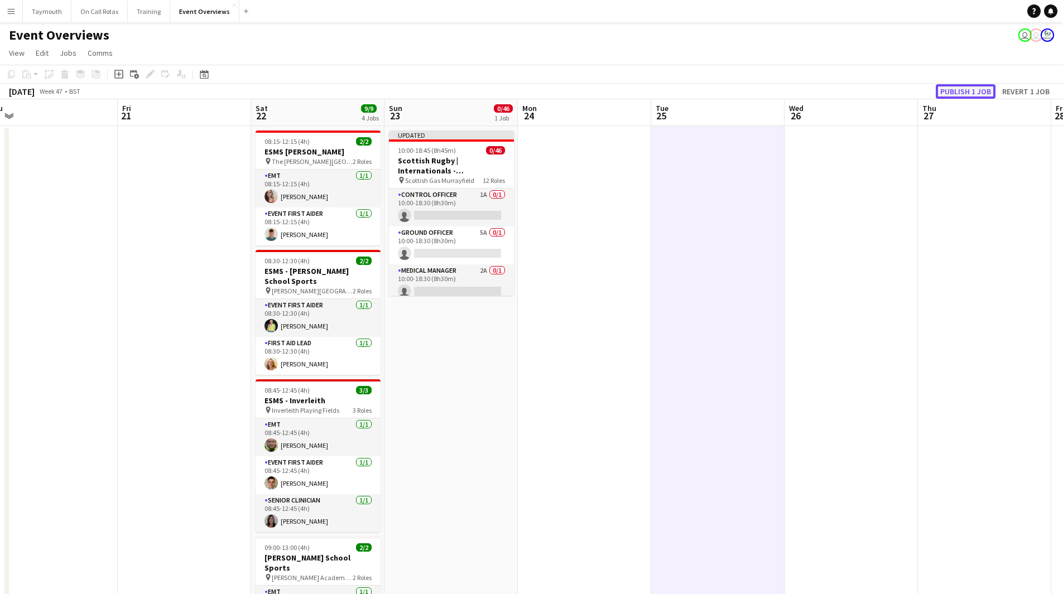
click at [963, 95] on button "Publish 1 job" at bounding box center [966, 91] width 60 height 15
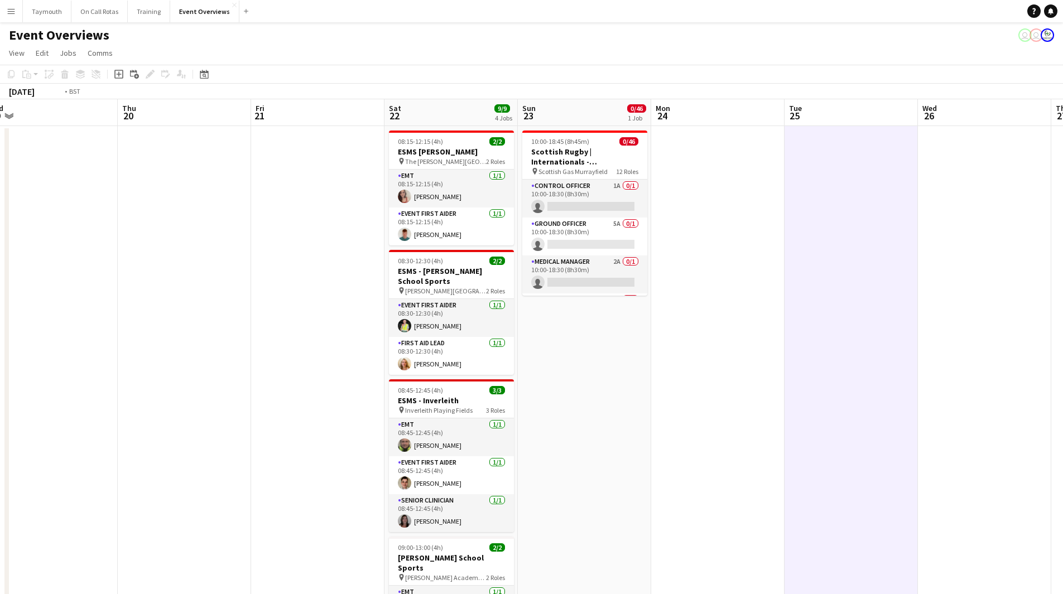
drag, startPoint x: 470, startPoint y: 407, endPoint x: 1071, endPoint y: 461, distance: 602.7
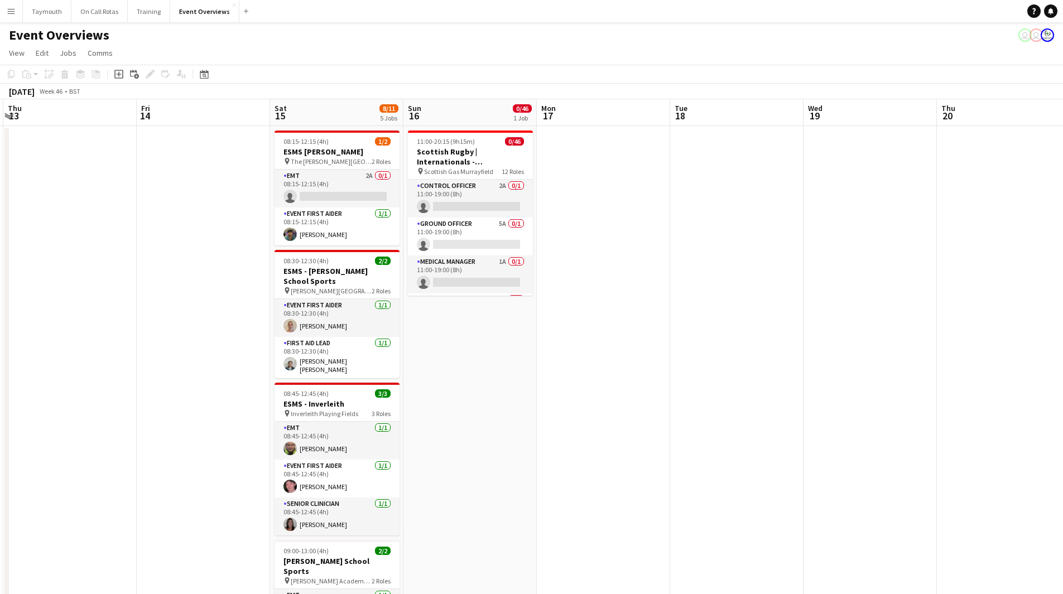
scroll to position [0, 307]
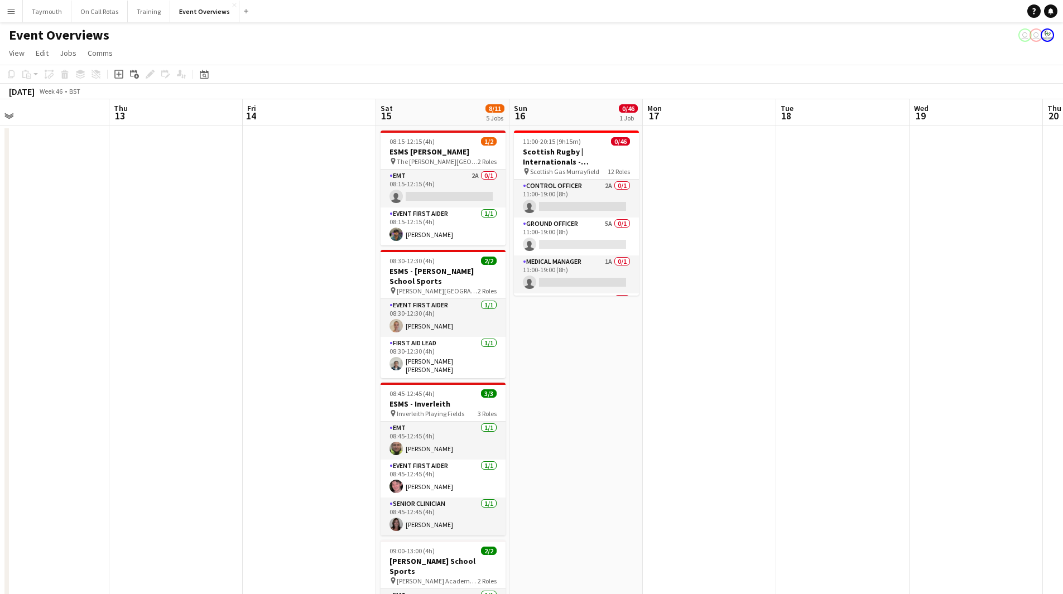
drag, startPoint x: 227, startPoint y: 412, endPoint x: 538, endPoint y: 447, distance: 312.8
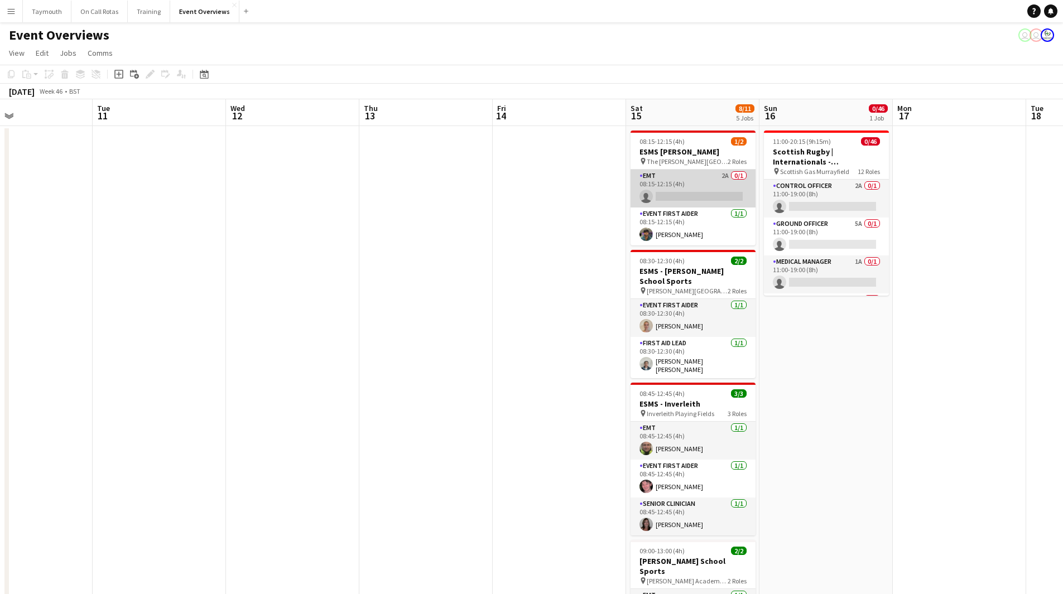
click at [687, 188] on app-card-role "EMT 2A 0/1 08:15-12:15 (4h) single-neutral-actions" at bounding box center [692, 189] width 125 height 38
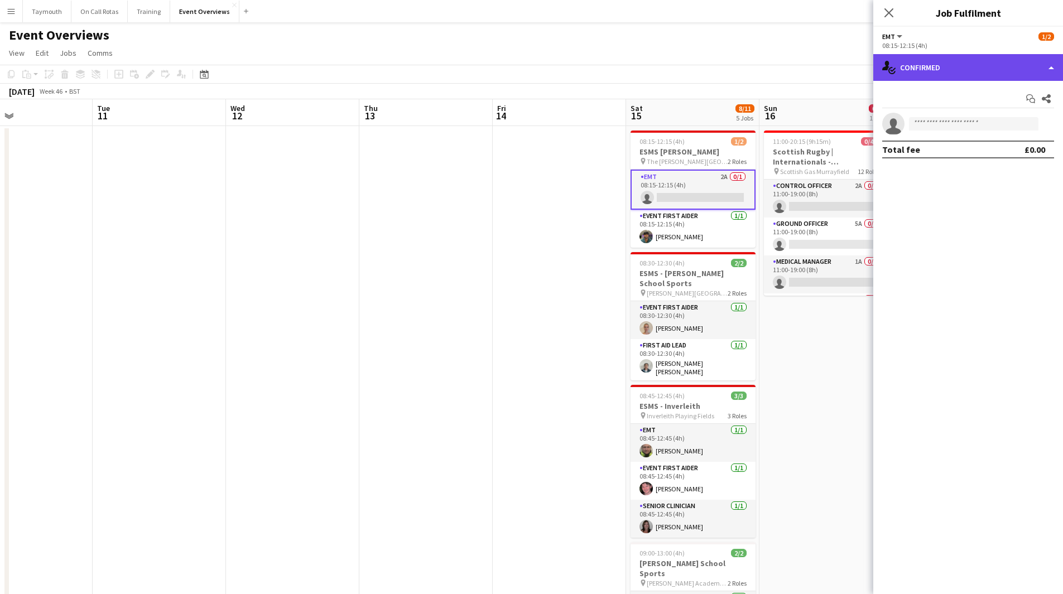
click at [963, 70] on div "single-neutral-actions-check-2 Confirmed" at bounding box center [968, 67] width 190 height 27
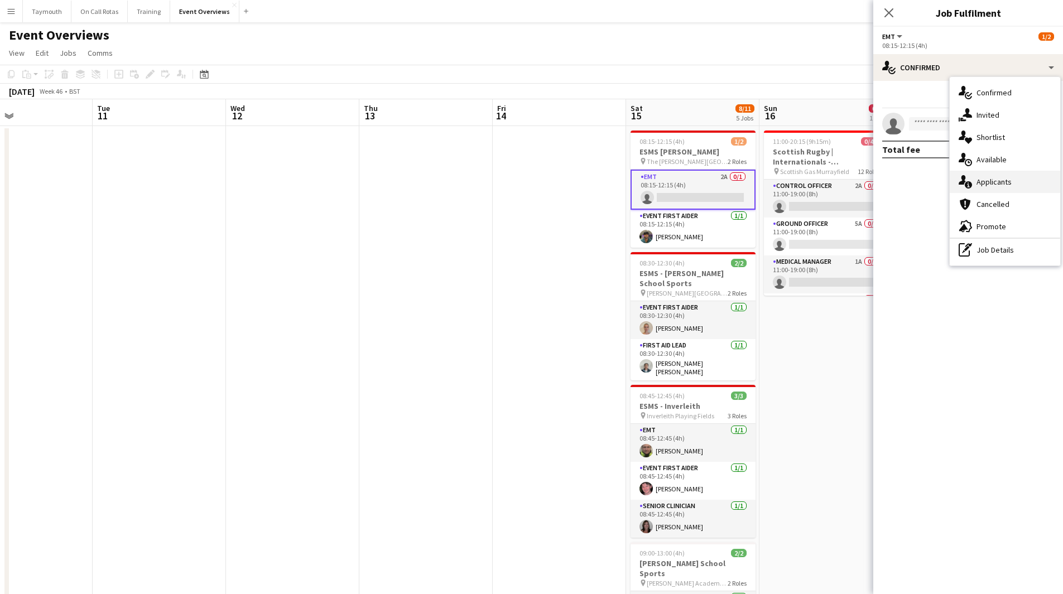
click at [994, 175] on div "single-neutral-actions-information Applicants" at bounding box center [1005, 182] width 110 height 22
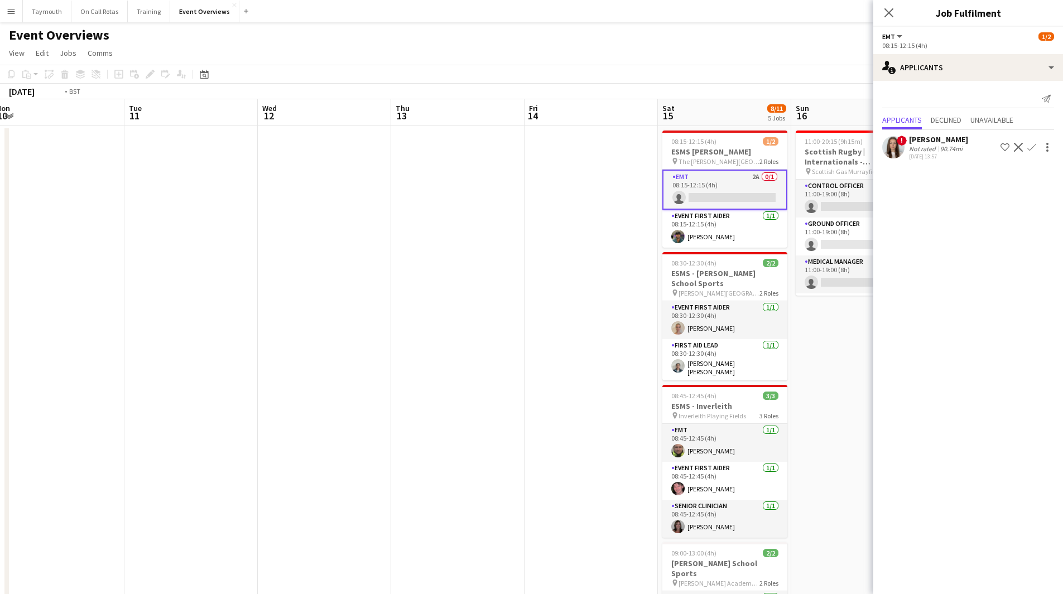
drag, startPoint x: 532, startPoint y: 288, endPoint x: 807, endPoint y: 299, distance: 275.8
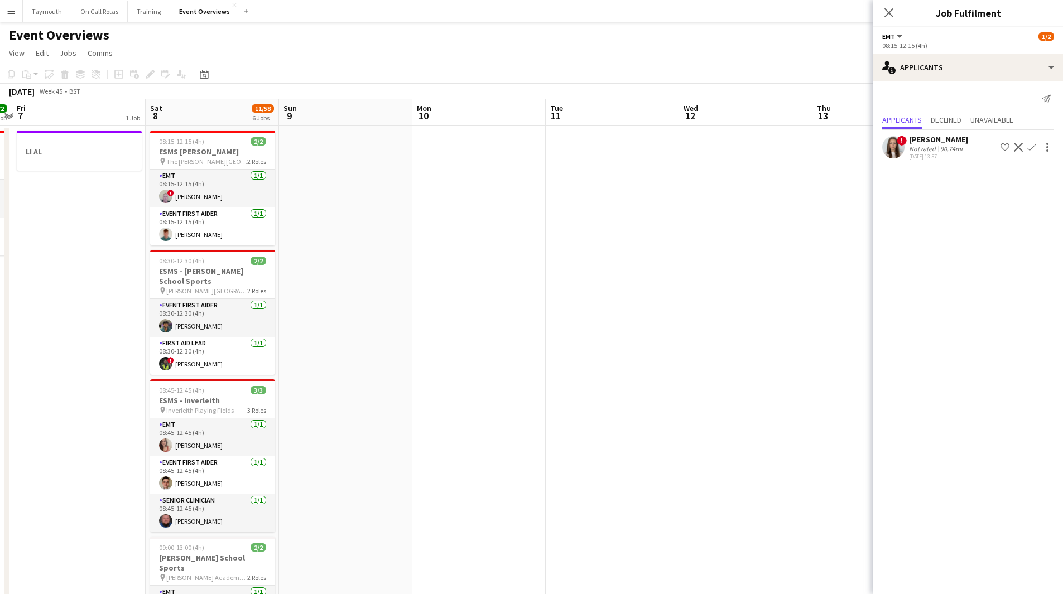
drag, startPoint x: 485, startPoint y: 341, endPoint x: 808, endPoint y: 346, distance: 323.1
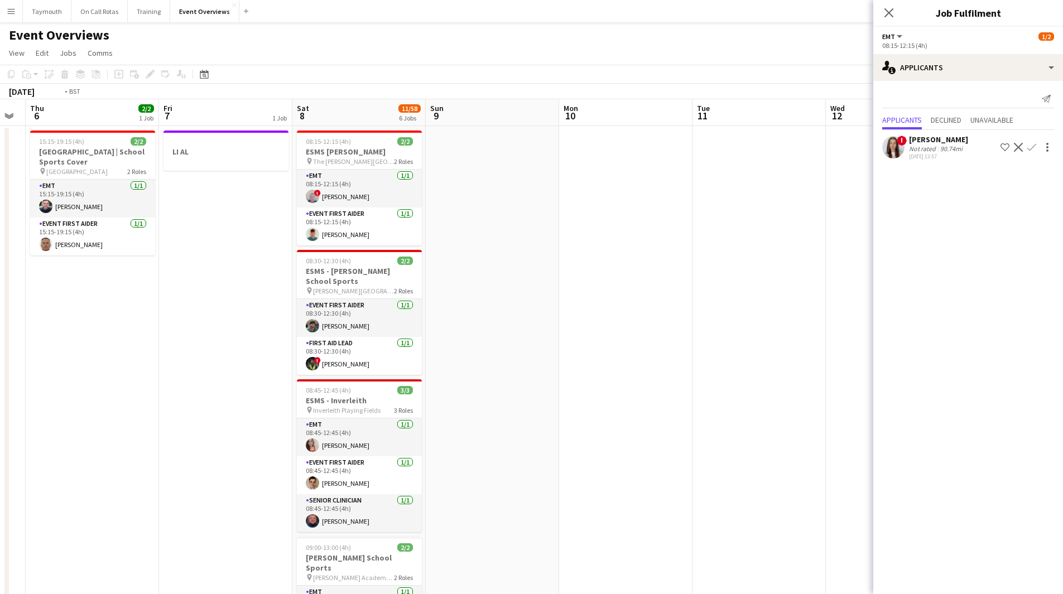
drag, startPoint x: 732, startPoint y: 384, endPoint x: 669, endPoint y: 386, distance: 62.5
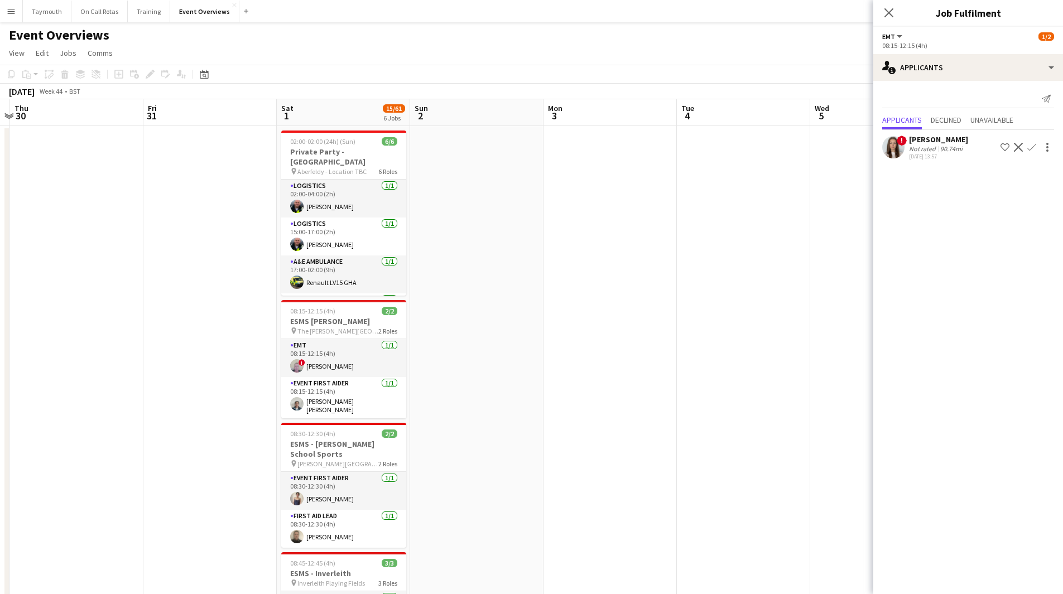
drag, startPoint x: 510, startPoint y: 398, endPoint x: 893, endPoint y: 400, distance: 382.7
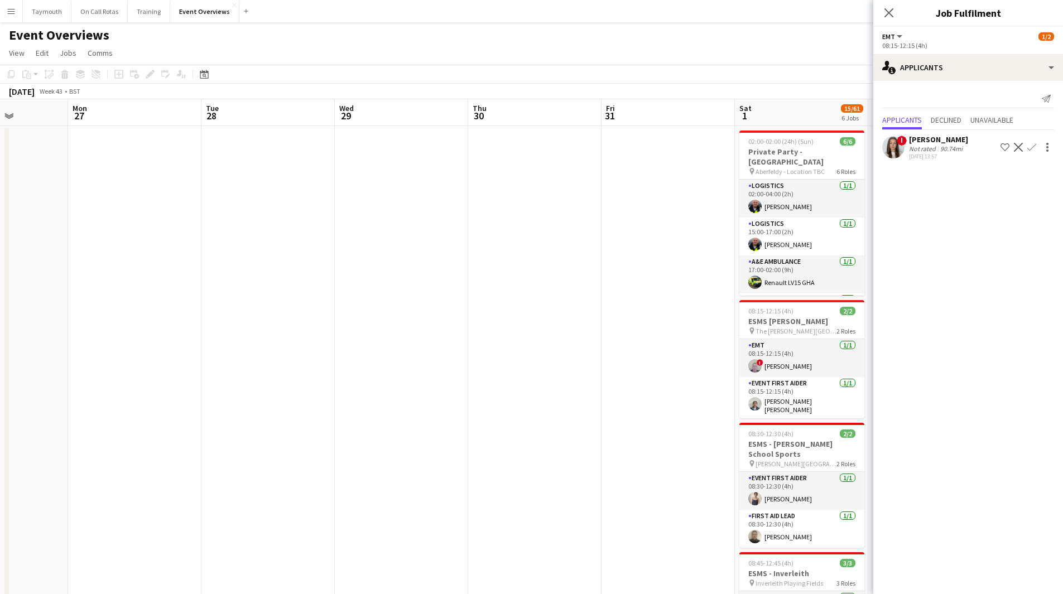
drag, startPoint x: 285, startPoint y: 388, endPoint x: 806, endPoint y: 404, distance: 521.3
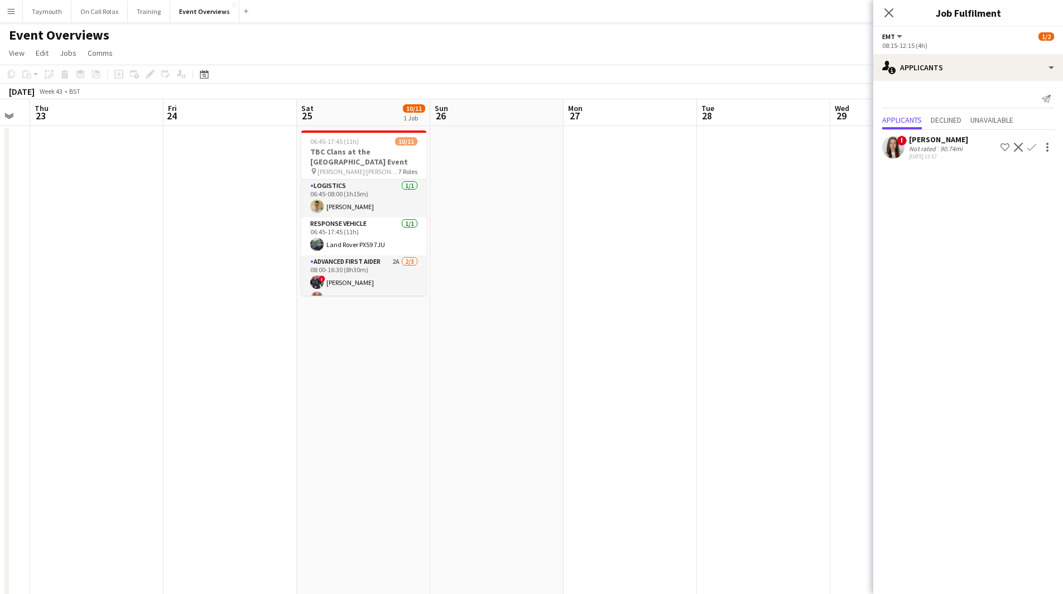
drag, startPoint x: 797, startPoint y: 383, endPoint x: 164, endPoint y: 371, distance: 633.3
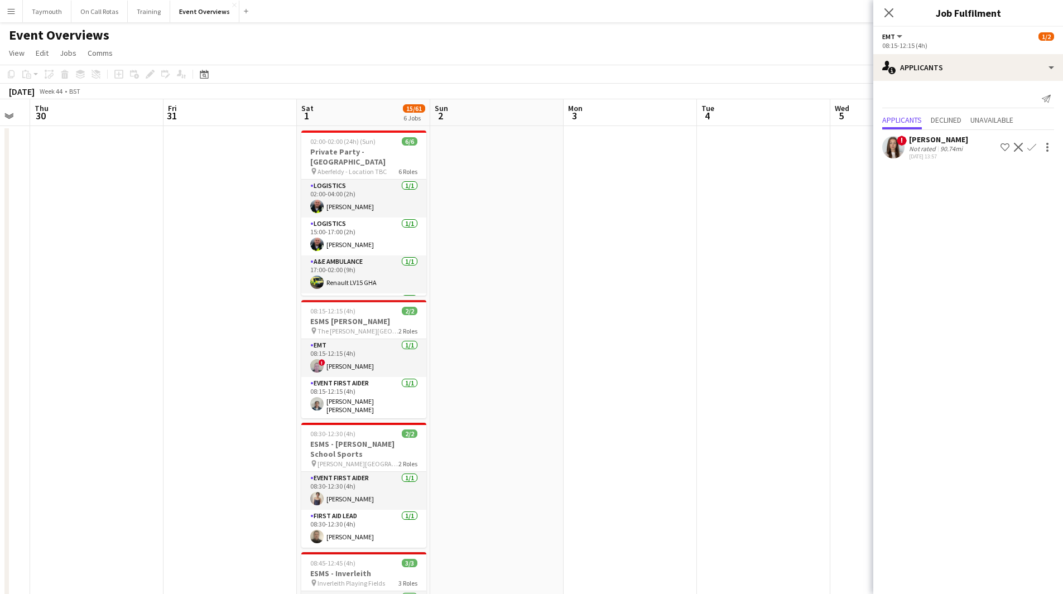
drag, startPoint x: 828, startPoint y: 338, endPoint x: 384, endPoint y: 332, distance: 444.1
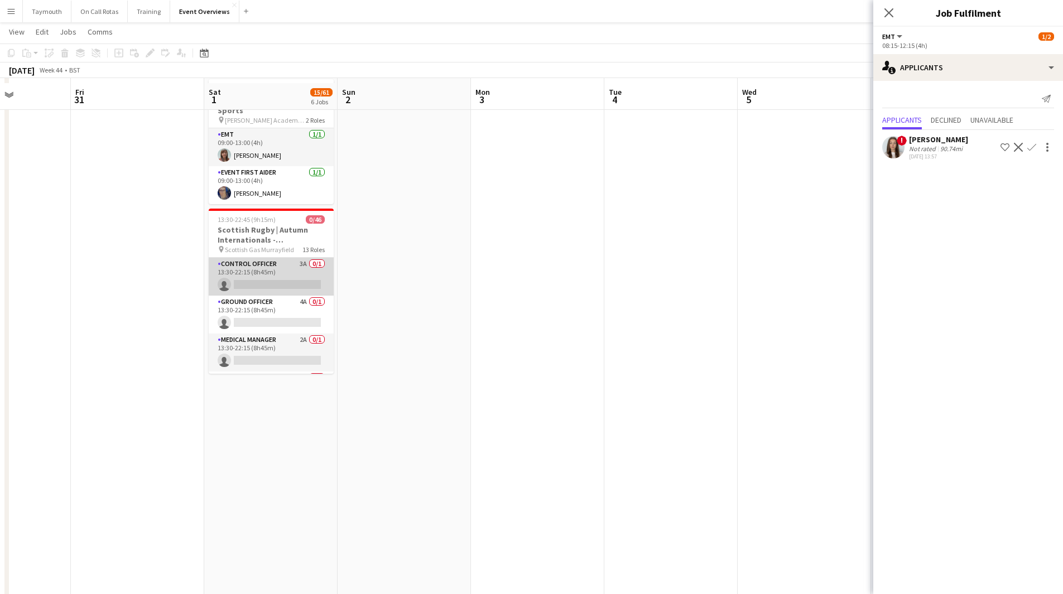
scroll to position [634, 0]
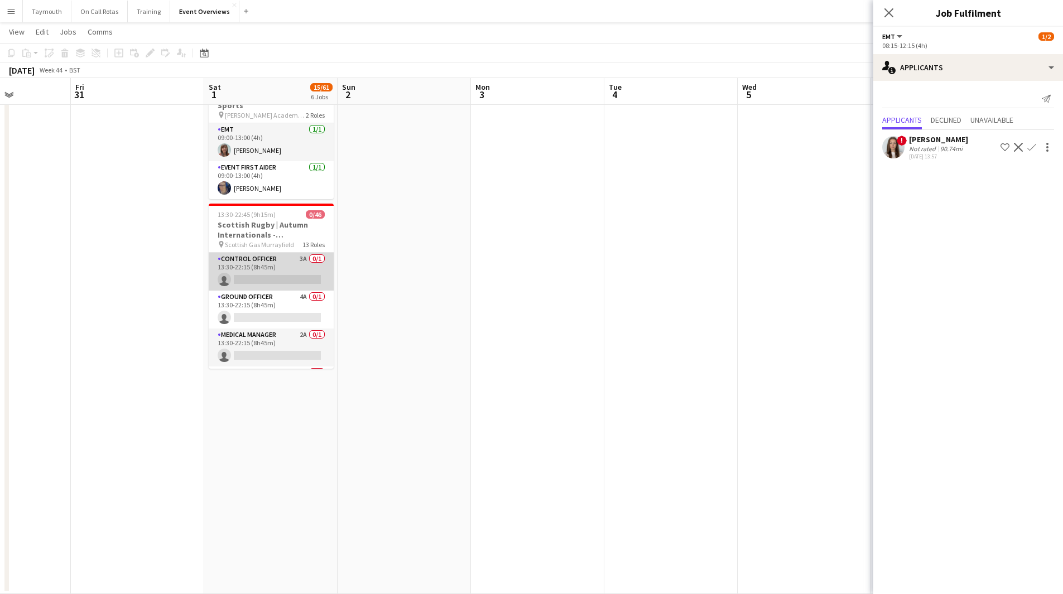
click at [251, 254] on app-card-role "Control Officer 3A 0/1 13:30-22:15 (8h45m) single-neutral-actions" at bounding box center [271, 272] width 125 height 38
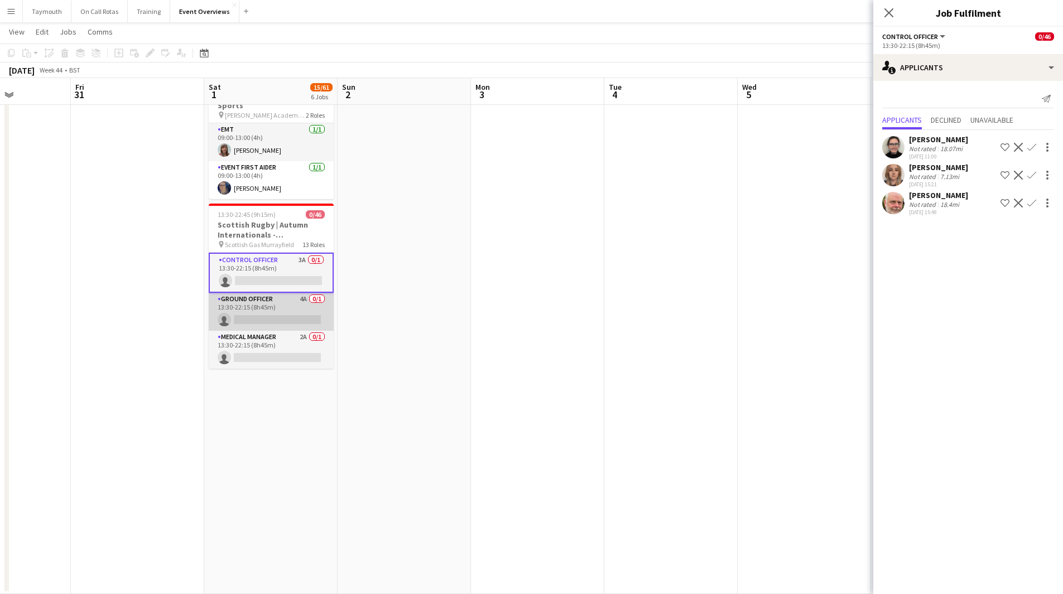
click at [285, 293] on app-card-role "Ground Officer 4A 0/1 13:30-22:15 (8h45m) single-neutral-actions" at bounding box center [271, 312] width 125 height 38
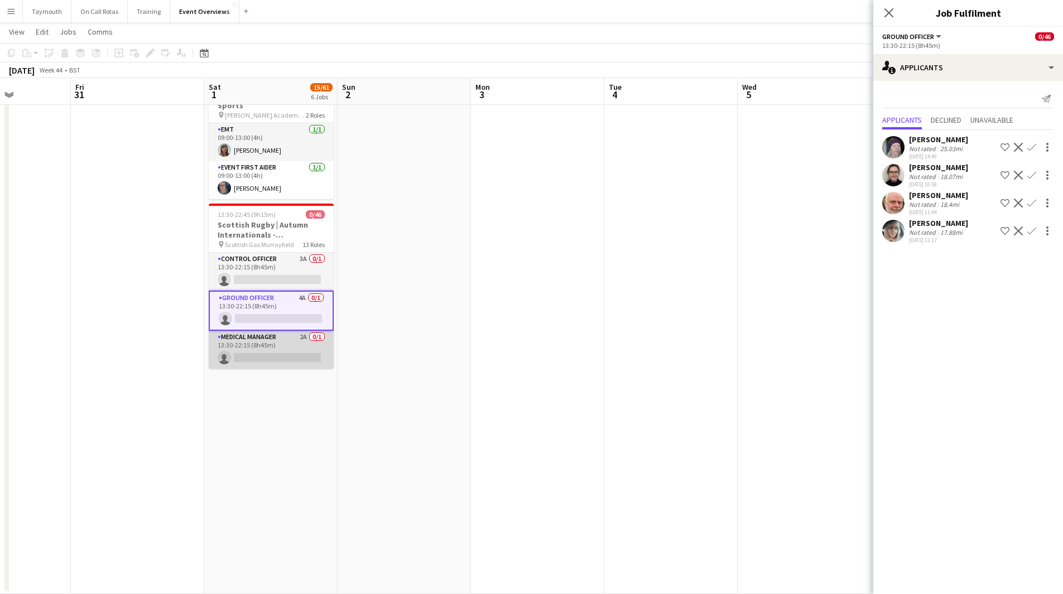
click at [261, 331] on app-card-role "Medical Manager 2A 0/1 13:30-22:15 (8h45m) single-neutral-actions" at bounding box center [271, 350] width 125 height 38
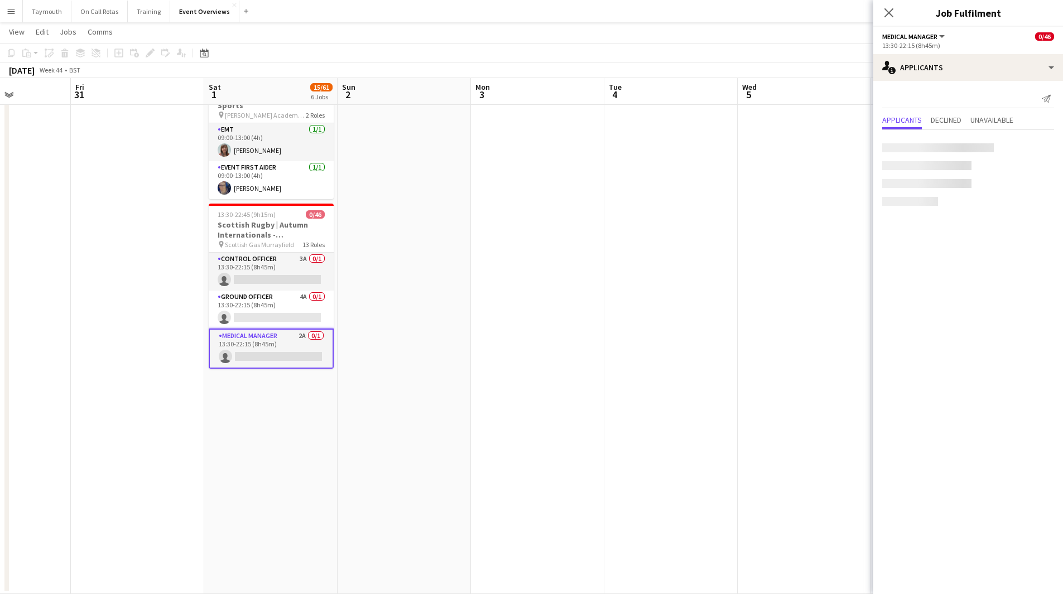
scroll to position [0, 329]
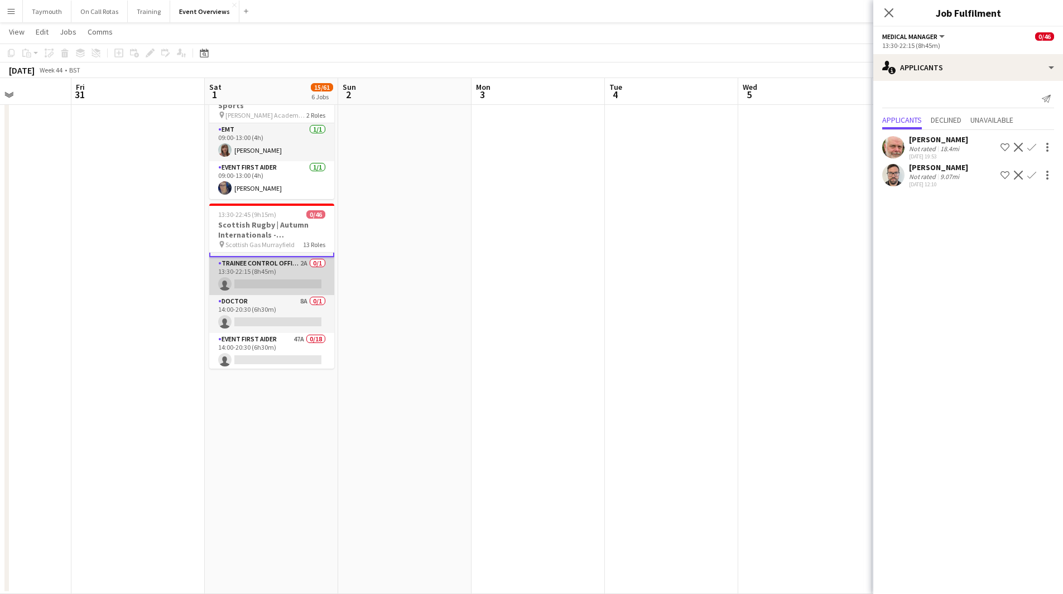
click at [276, 257] on app-card-role "Trainee Control Officer 2A 0/1 13:30-22:15 (8h45m) single-neutral-actions" at bounding box center [271, 276] width 125 height 38
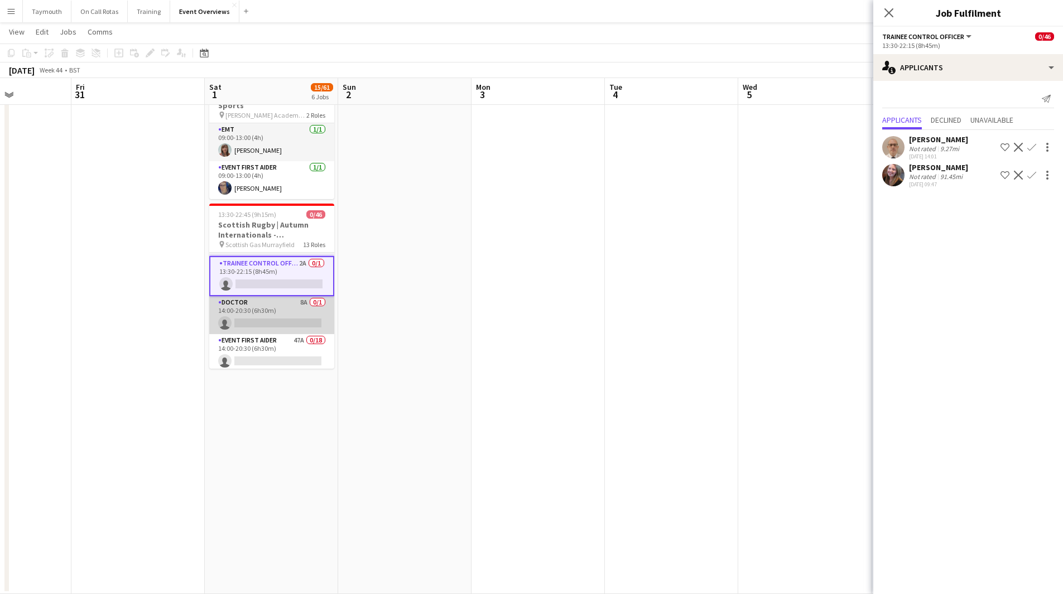
click at [268, 298] on app-card-role "Doctor 8A 0/1 14:00-20:30 (6h30m) single-neutral-actions" at bounding box center [271, 315] width 125 height 38
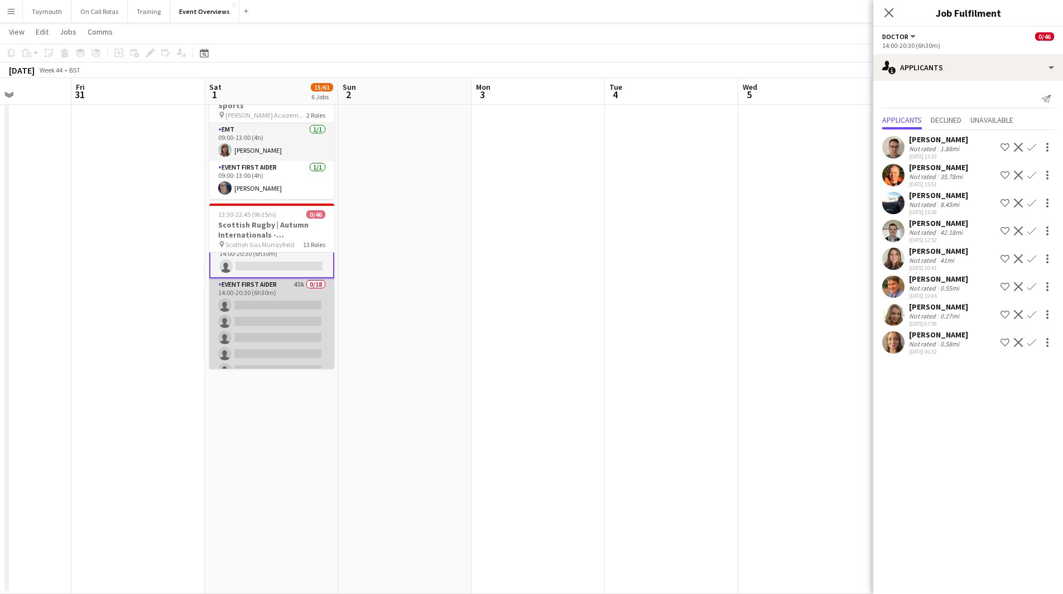
click at [268, 295] on app-card-role "Event First Aider 47A 0/18 14:00-20:30 (6h30m) single-neutral-actions single-ne…" at bounding box center [271, 434] width 125 height 313
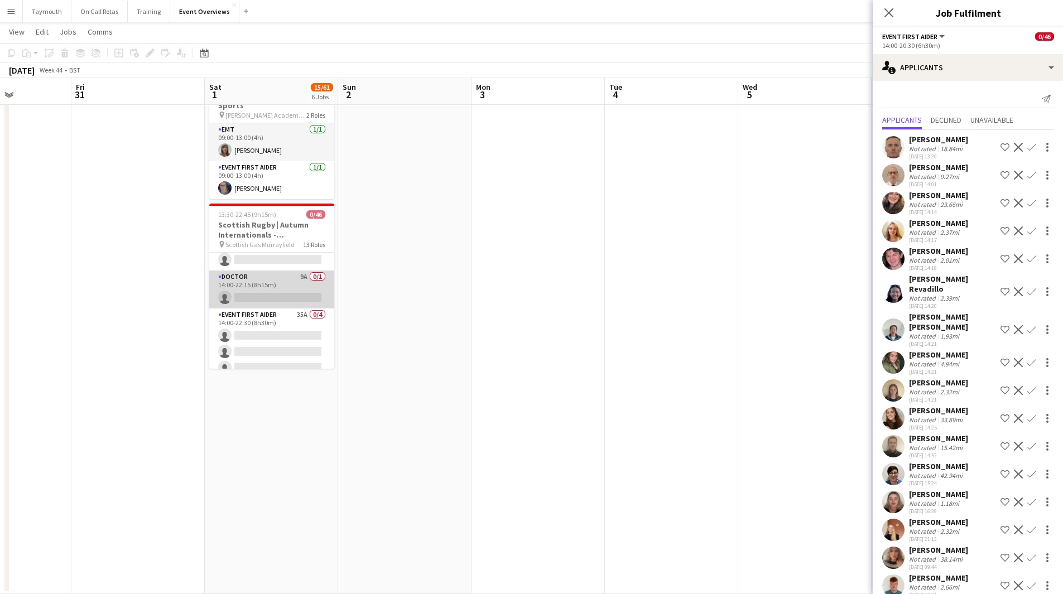
click at [270, 273] on app-card-role "Doctor 9A 0/1 14:00-22:15 (8h15m) single-neutral-actions" at bounding box center [271, 290] width 125 height 38
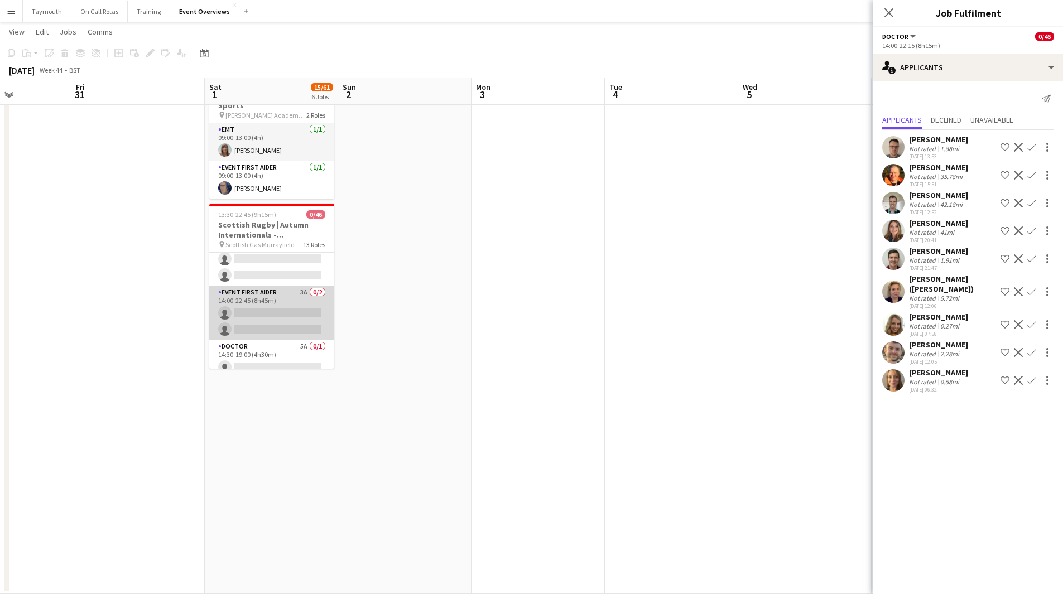
scroll to position [721, 0]
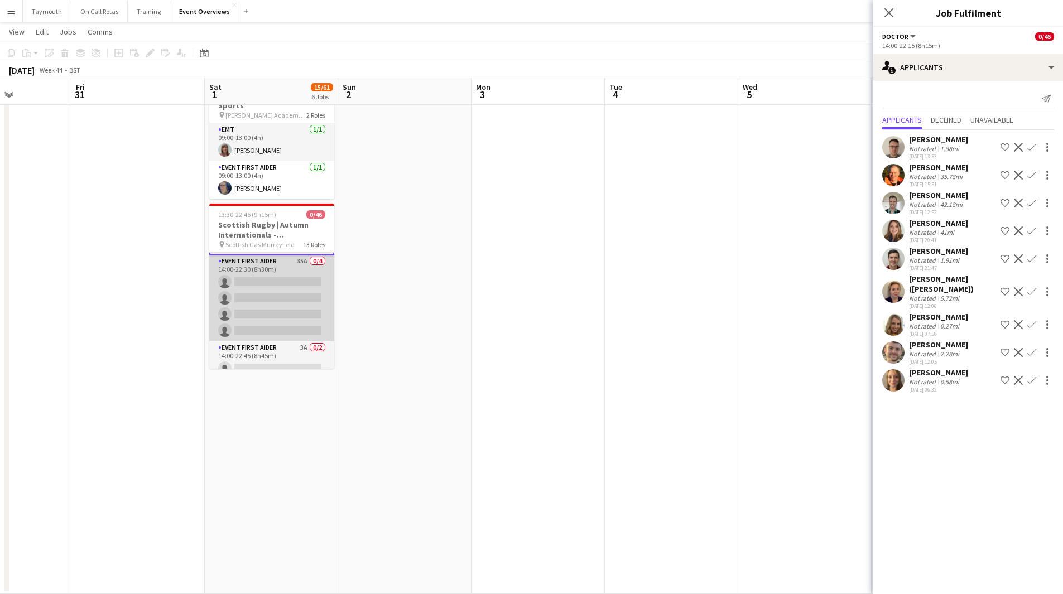
click at [261, 285] on app-card-role "Event First Aider 35A 0/4 14:00-22:30 (8h30m) single-neutral-actions single-neu…" at bounding box center [271, 298] width 125 height 86
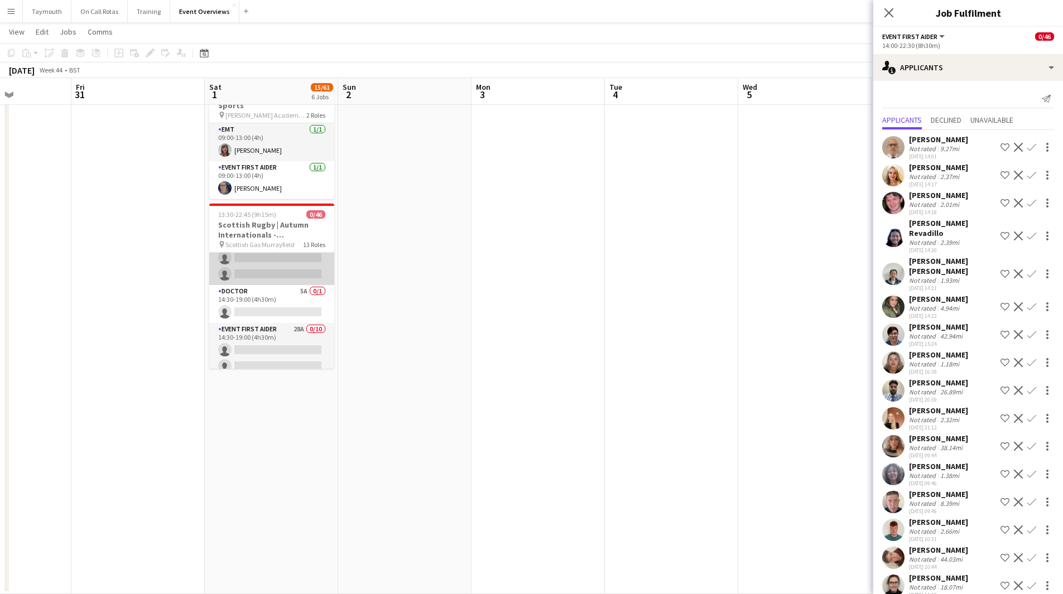
click at [264, 261] on app-card-role "Event First Aider 3A 0/2 14:00-22:45 (8h45m) single-neutral-actions single-neut…" at bounding box center [271, 258] width 125 height 54
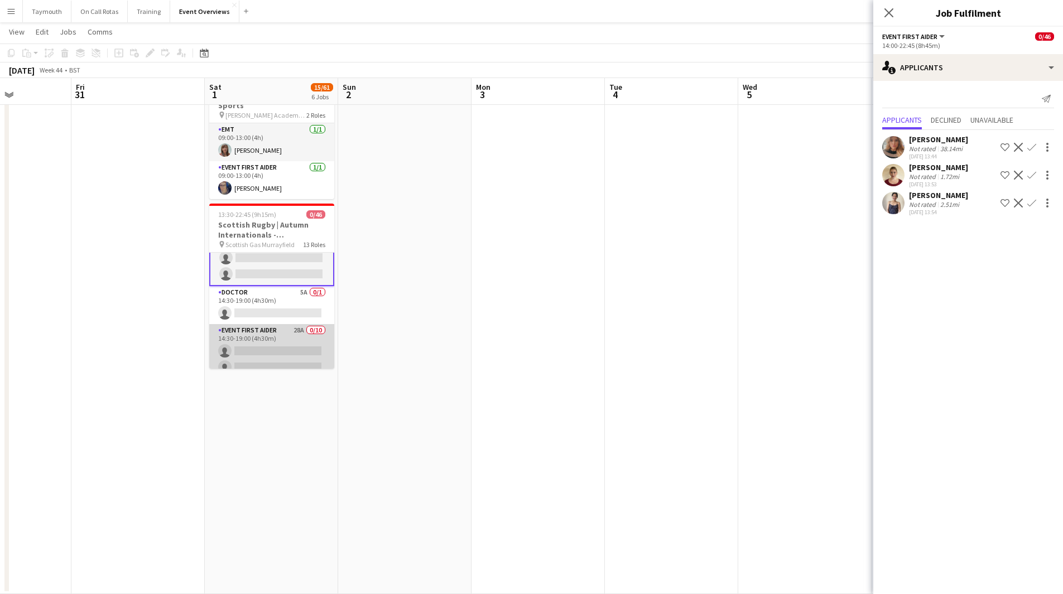
click at [258, 333] on app-card-role "Event First Aider 28A 0/10 14:30-19:00 (4h30m) single-neutral-actions single-ne…" at bounding box center [271, 416] width 125 height 184
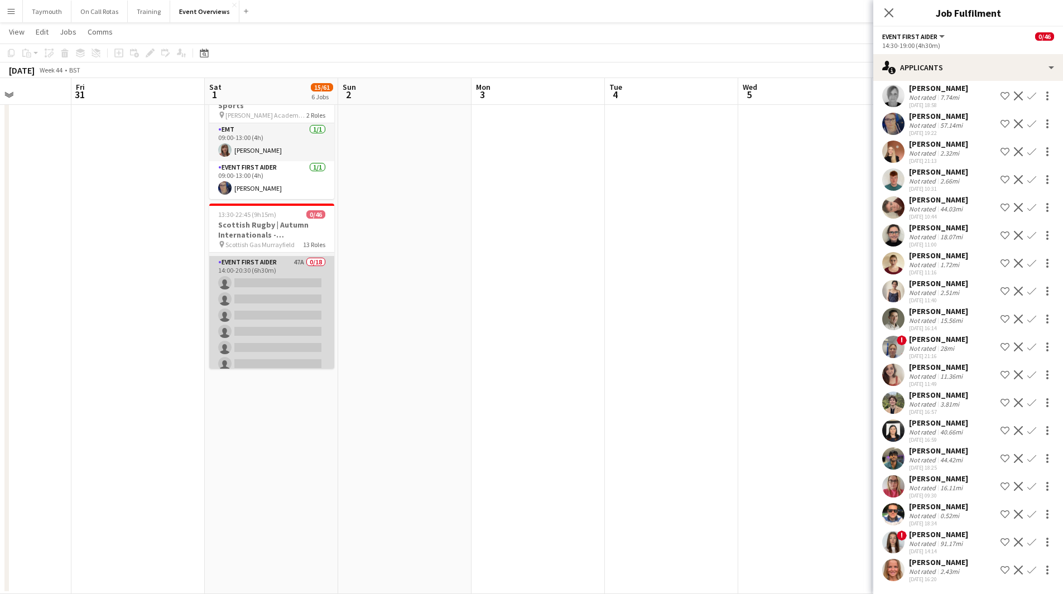
scroll to position [223, 0]
click at [259, 294] on app-card-role "Event First Aider 47A 0/18 14:00-20:30 (6h30m) single-neutral-actions single-ne…" at bounding box center [271, 375] width 125 height 313
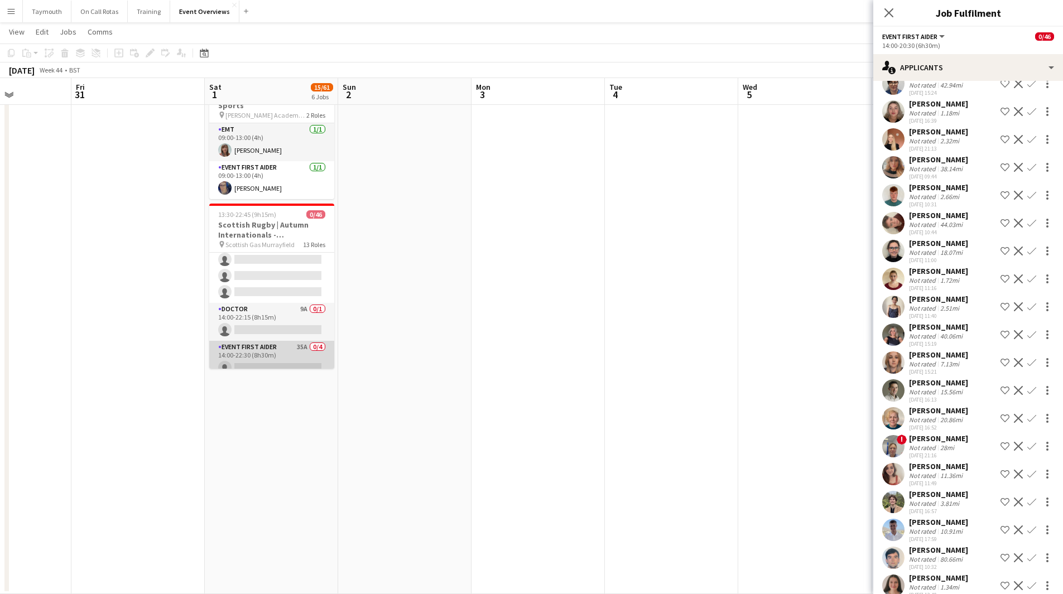
scroll to position [559, 0]
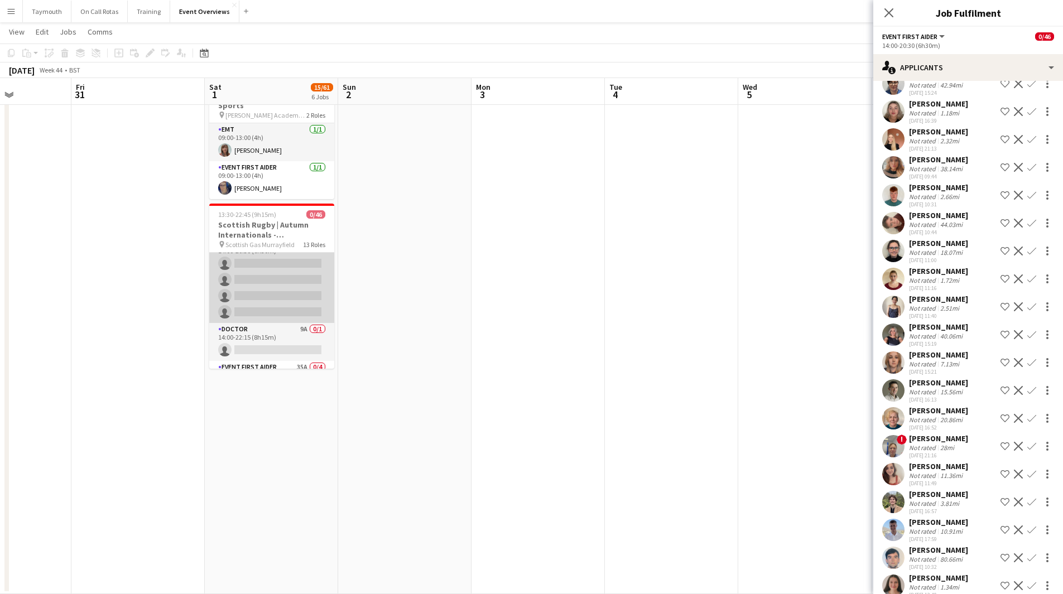
click at [273, 292] on app-card-role "Paramedic 3A 0/4 14:00-20:30 (6h30m) single-neutral-actions single-neutral-acti…" at bounding box center [271, 280] width 125 height 86
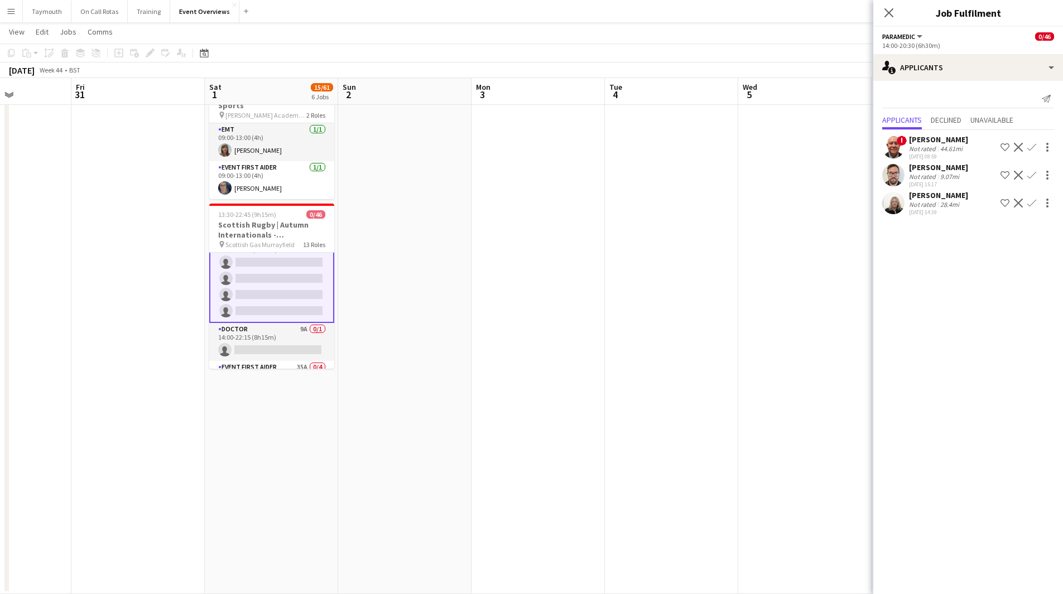
scroll to position [614, 0]
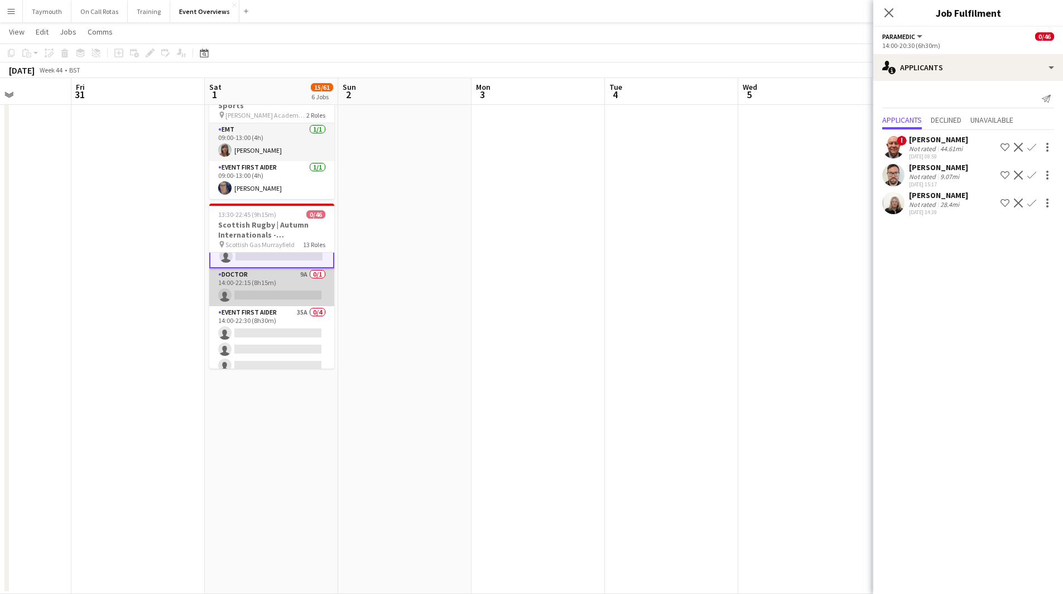
click at [269, 276] on app-card-role "Doctor 9A 0/1 14:00-22:15 (8h15m) single-neutral-actions" at bounding box center [271, 287] width 125 height 38
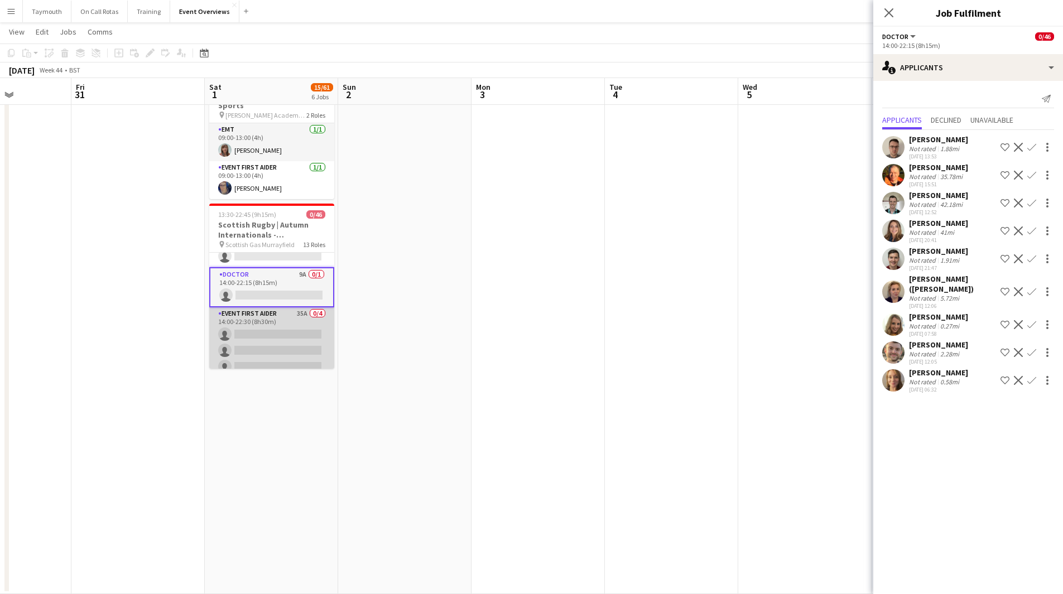
click at [264, 320] on app-card-role "Event First Aider 35A 0/4 14:00-22:30 (8h30m) single-neutral-actions single-neu…" at bounding box center [271, 350] width 125 height 86
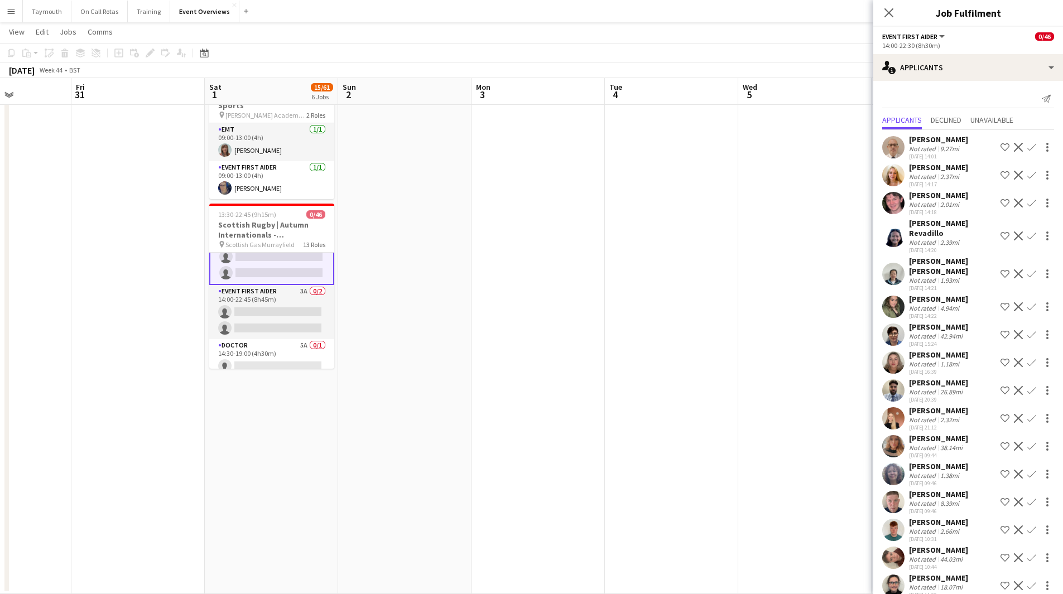
scroll to position [724, 0]
click at [270, 299] on app-card-role "Event First Aider 3A 0/2 14:00-22:45 (8h45m) single-neutral-actions single-neut…" at bounding box center [271, 309] width 125 height 54
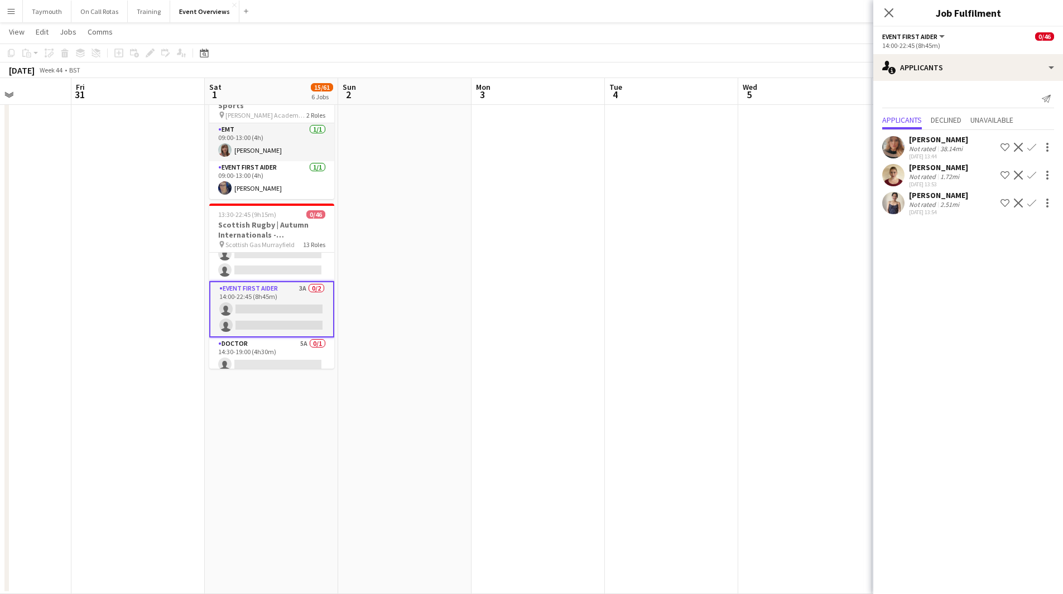
scroll to position [611, 0]
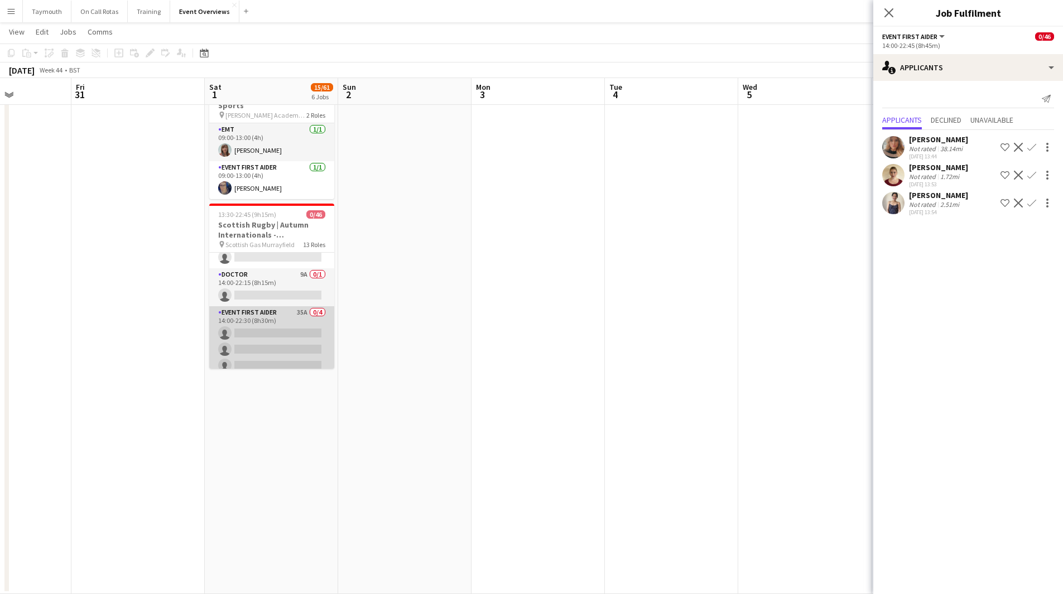
click at [261, 328] on app-card-role "Event First Aider 35A 0/4 14:00-22:30 (8h30m) single-neutral-actions single-neu…" at bounding box center [271, 349] width 125 height 86
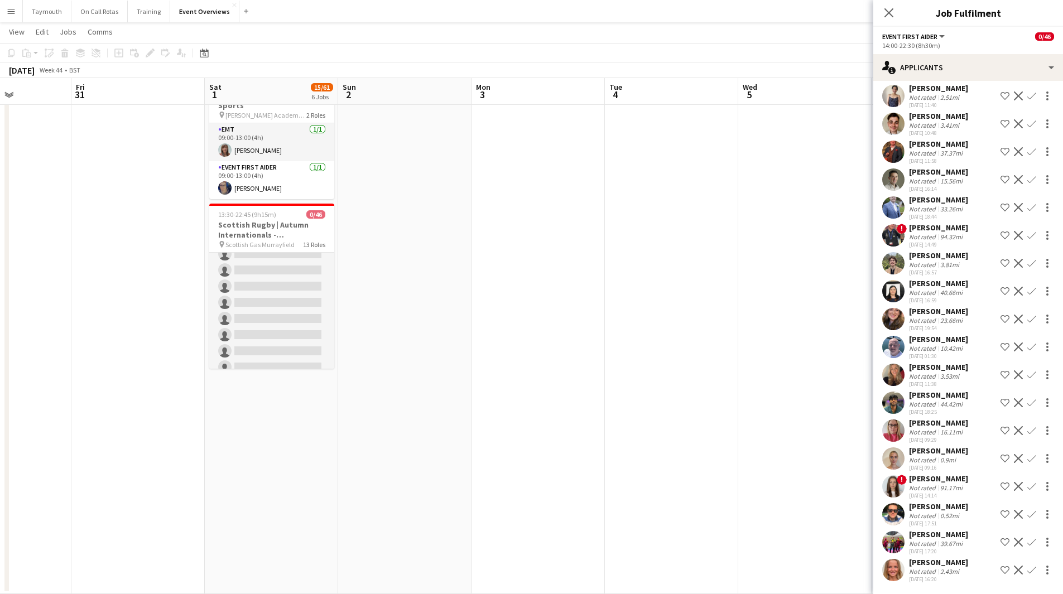
scroll to position [890, 0]
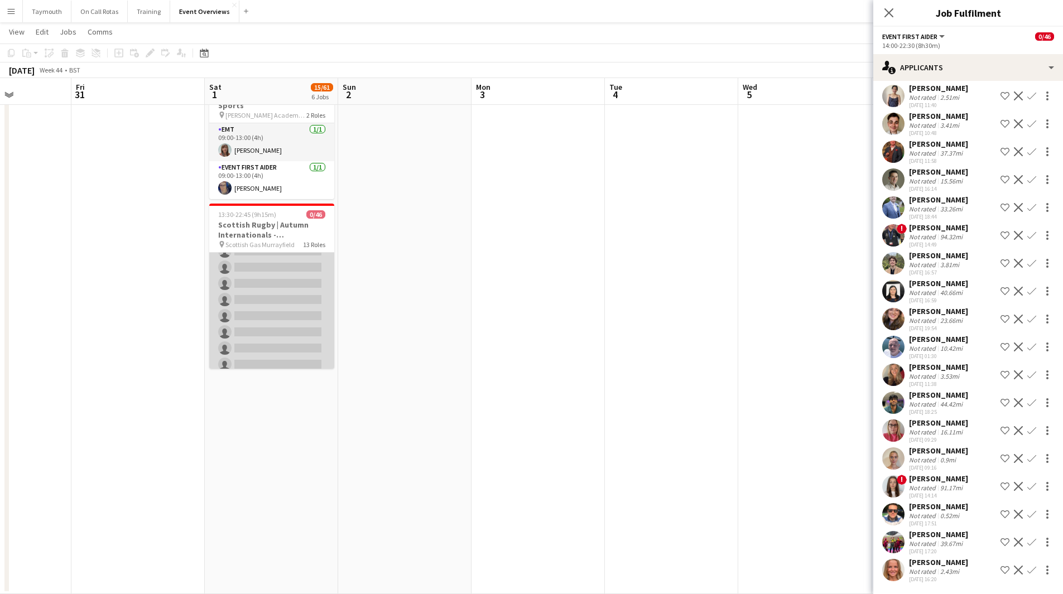
click at [283, 304] on app-card-role "Event First Aider 28A 0/10 14:30-19:00 (4h30m) single-neutral-actions single-ne…" at bounding box center [271, 300] width 125 height 184
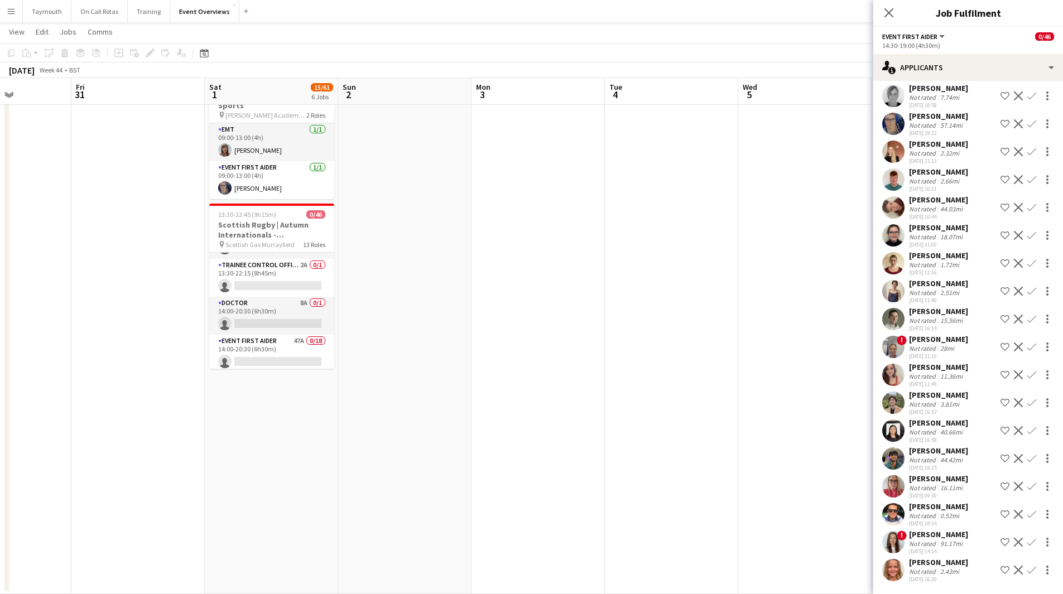
scroll to position [0, 0]
click at [943, 581] on div "[DATE] 16:20" at bounding box center [938, 579] width 59 height 7
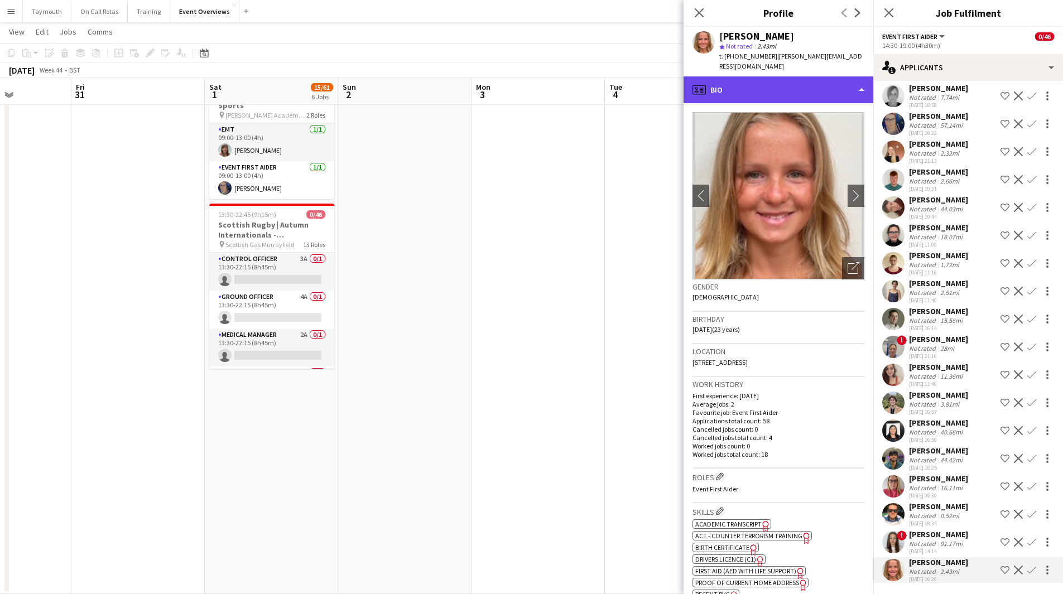
click at [802, 76] on div "profile Bio" at bounding box center [778, 89] width 190 height 27
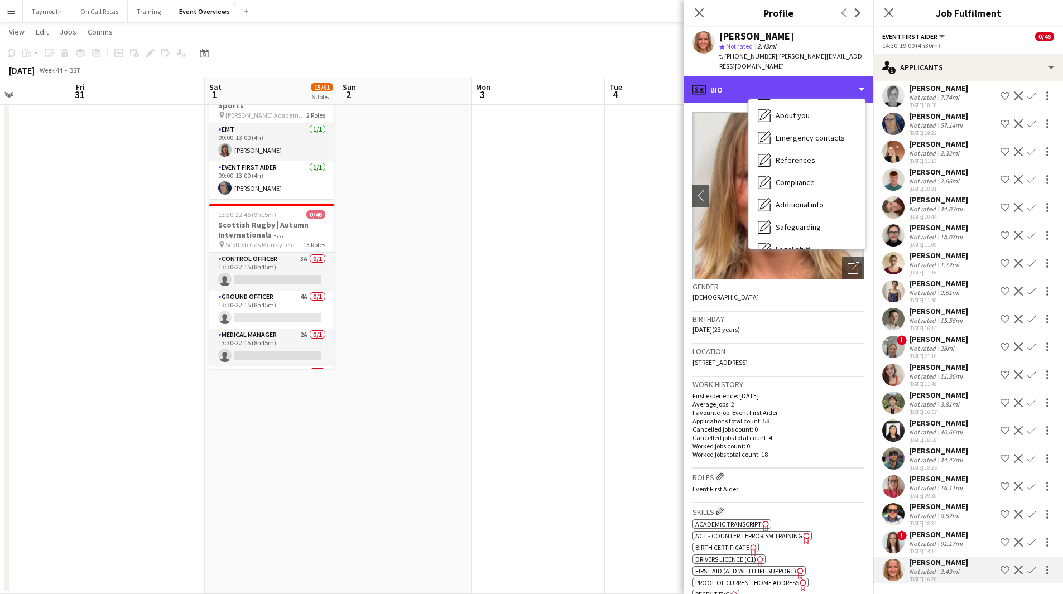
scroll to position [194, 0]
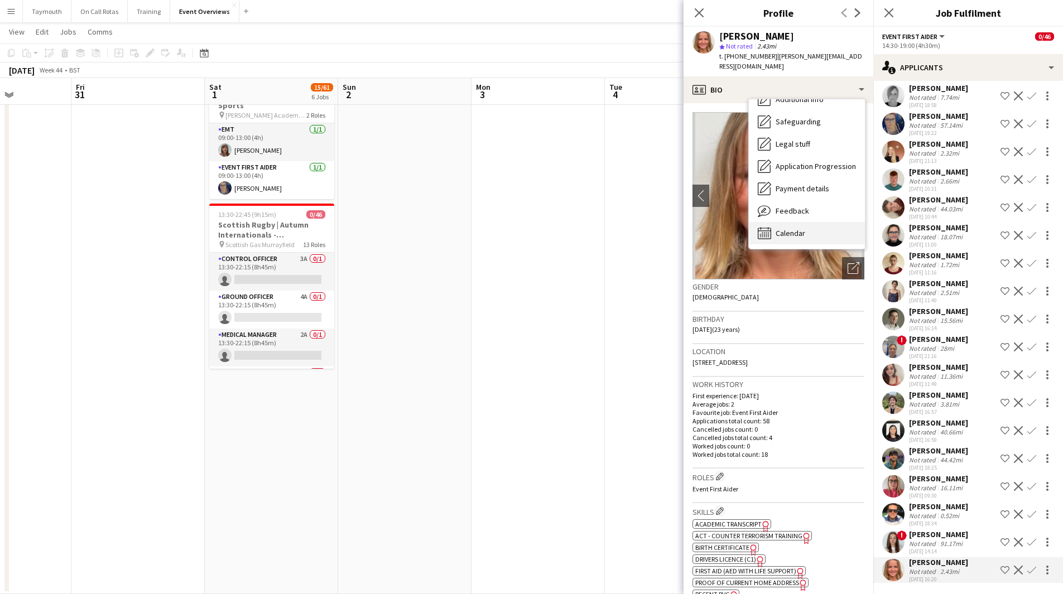
click at [799, 228] on span "Calendar" at bounding box center [790, 233] width 30 height 10
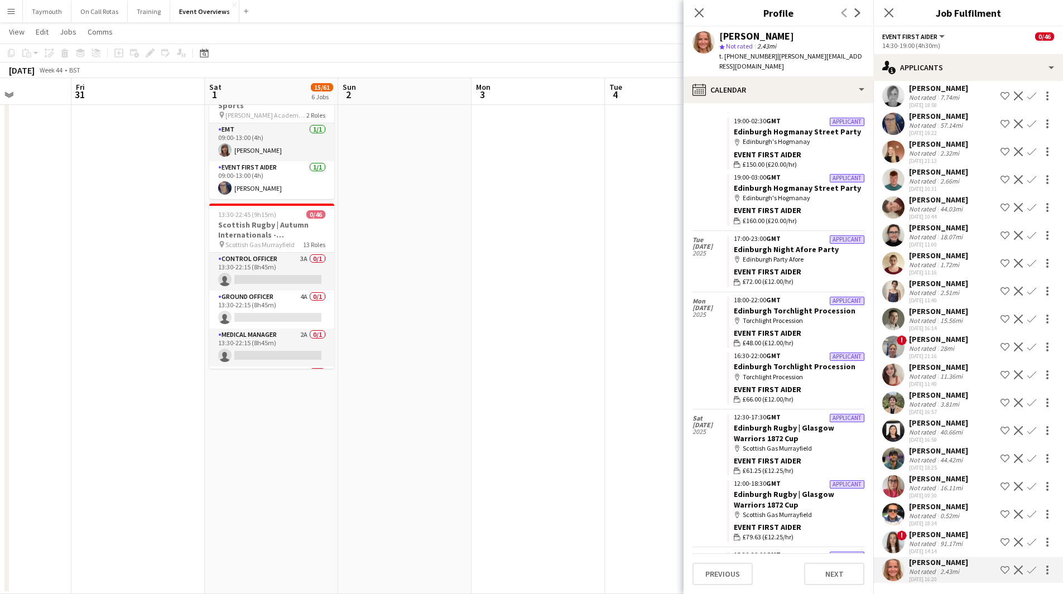
scroll to position [43, 0]
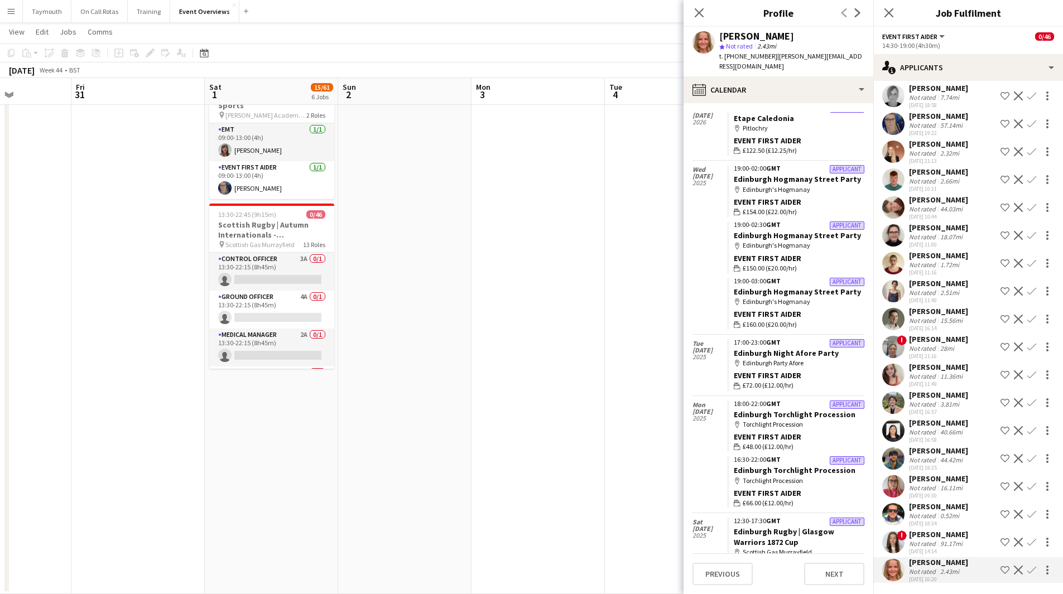
click at [570, 317] on app-date-cell at bounding box center [537, 42] width 133 height 1103
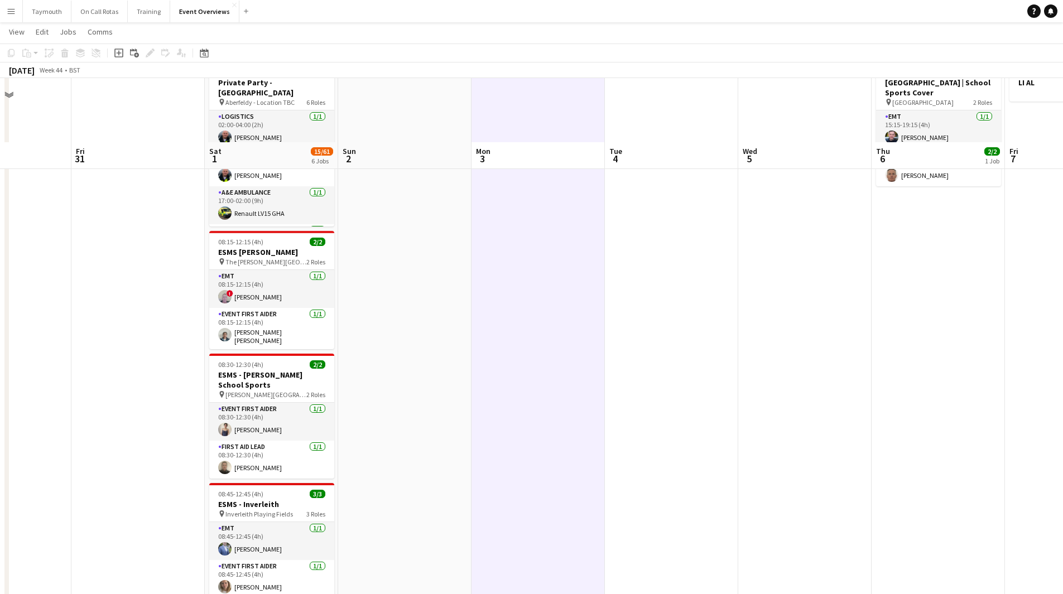
scroll to position [0, 0]
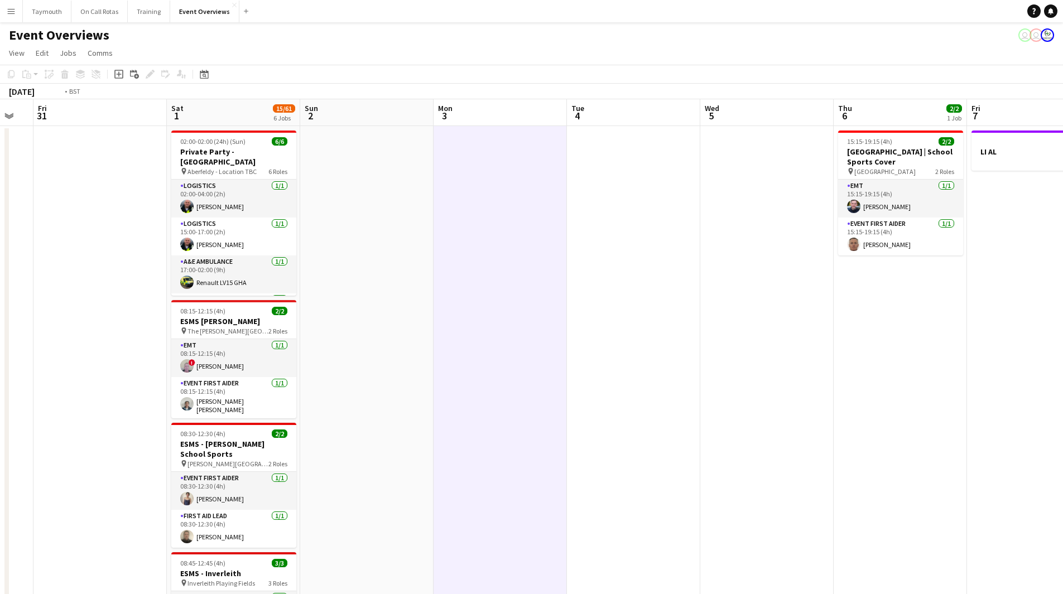
drag, startPoint x: 780, startPoint y: 382, endPoint x: 585, endPoint y: 417, distance: 199.0
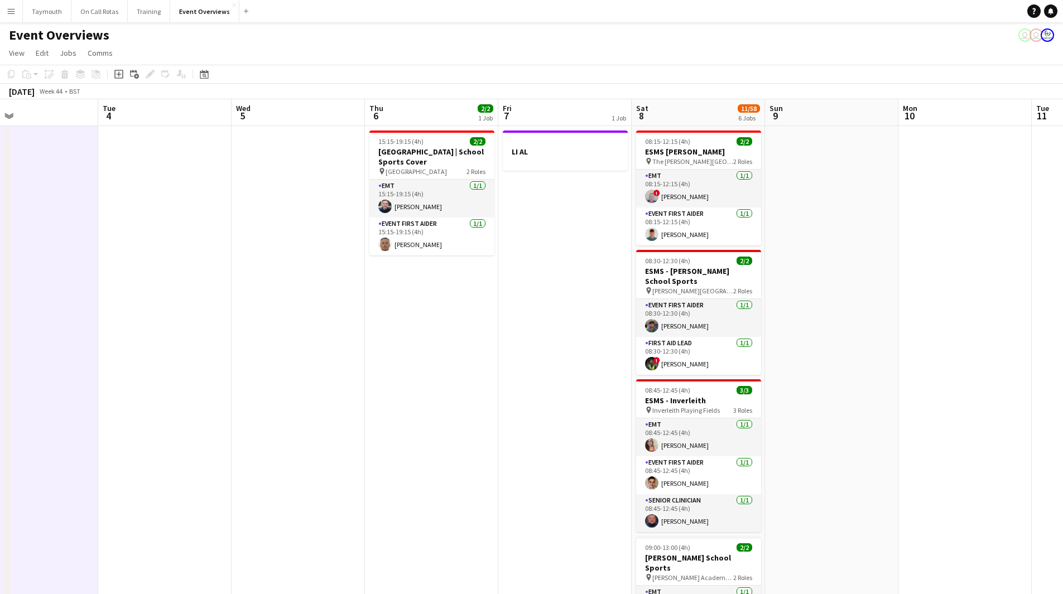
drag, startPoint x: 271, startPoint y: 406, endPoint x: 151, endPoint y: 392, distance: 121.3
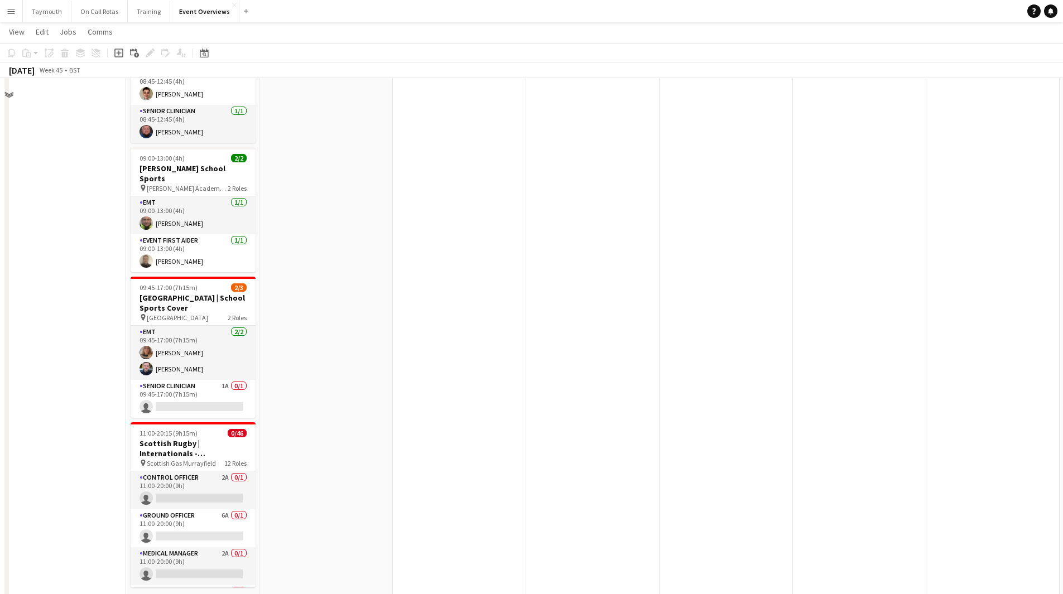
scroll to position [391, 0]
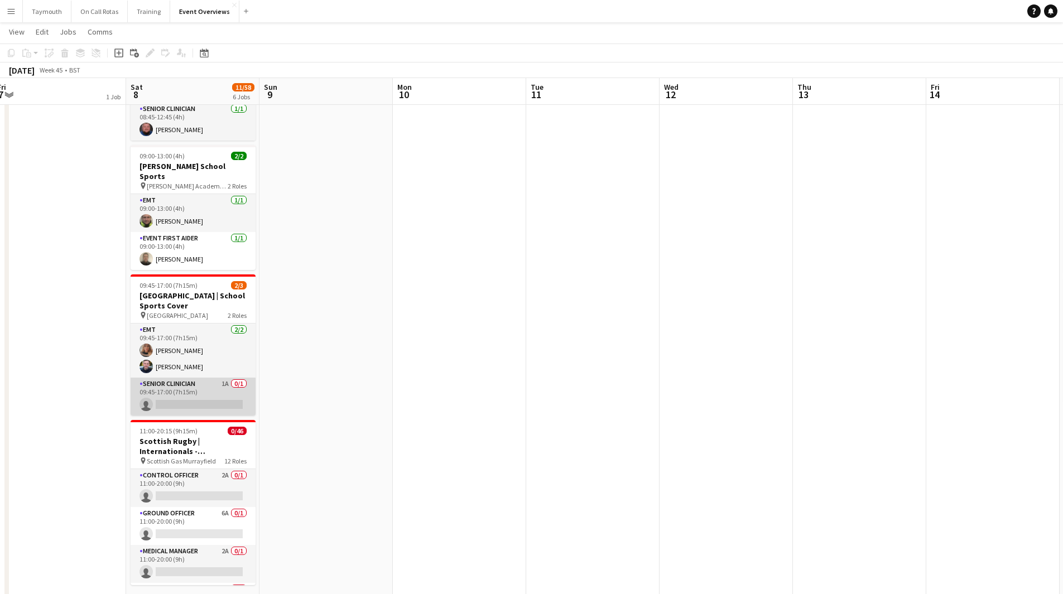
click at [200, 387] on app-card-role "Senior Clinician 1A 0/1 09:45-17:00 (7h15m) single-neutral-actions" at bounding box center [193, 397] width 125 height 38
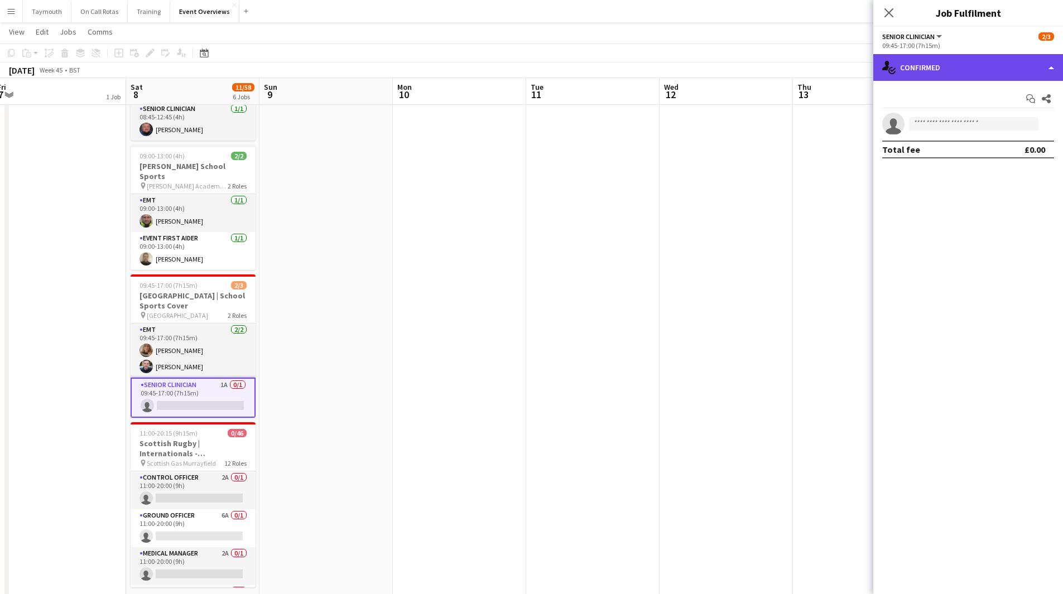
click at [944, 75] on div "single-neutral-actions-check-2 Confirmed" at bounding box center [968, 67] width 190 height 27
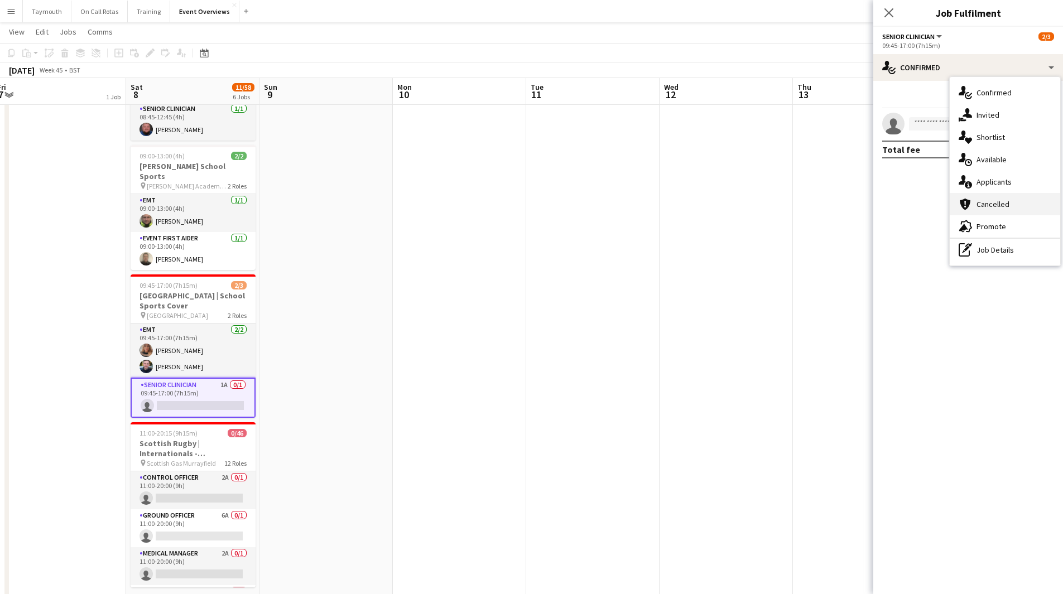
click at [999, 211] on div "cancellation Cancelled" at bounding box center [1005, 204] width 110 height 22
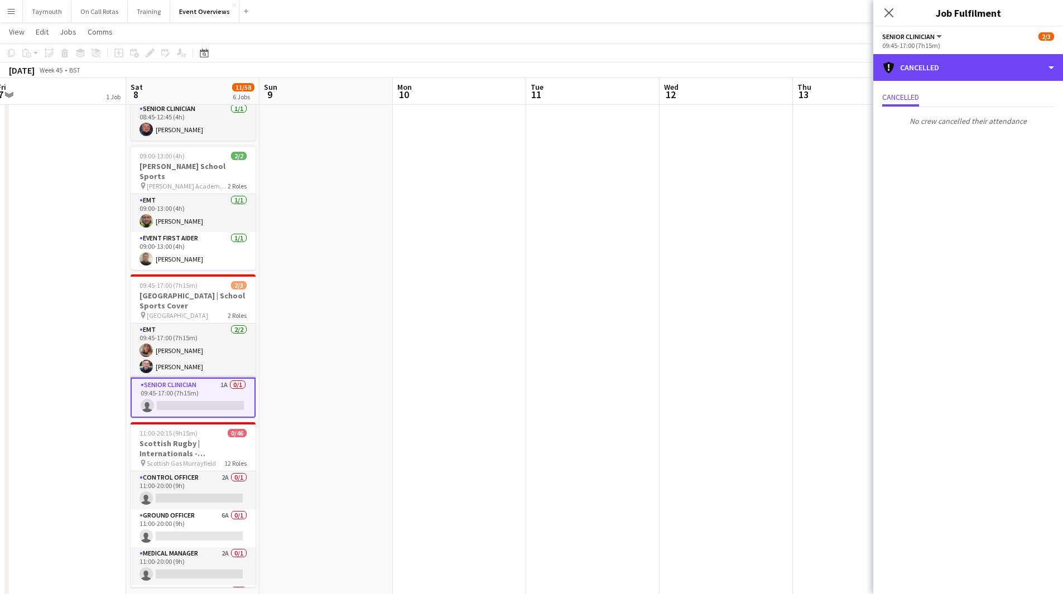
click at [988, 69] on div "cancellation Cancelled" at bounding box center [968, 67] width 190 height 27
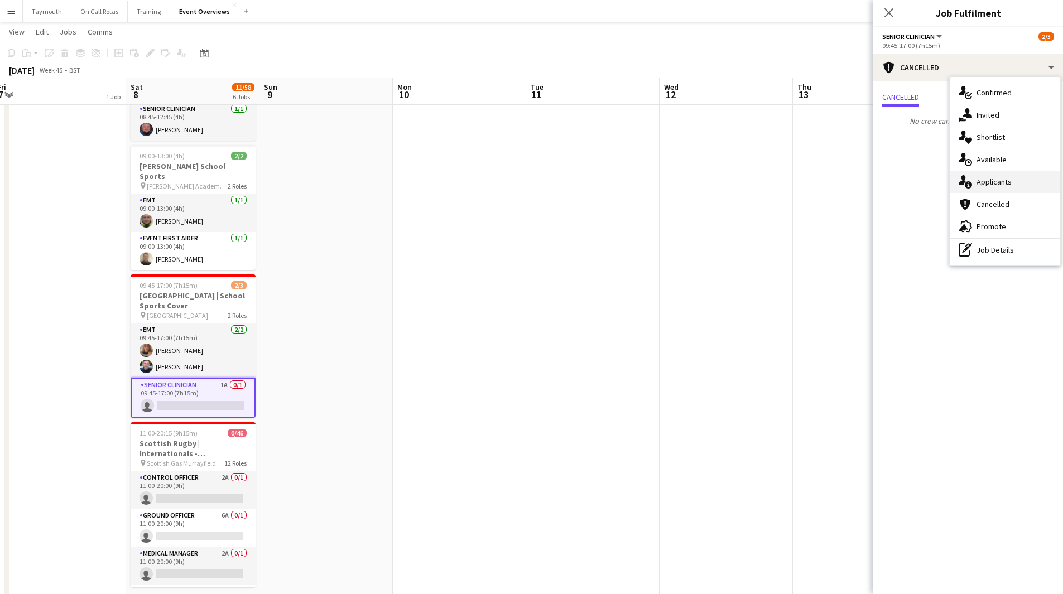
click at [1009, 186] on span "Applicants" at bounding box center [993, 182] width 35 height 10
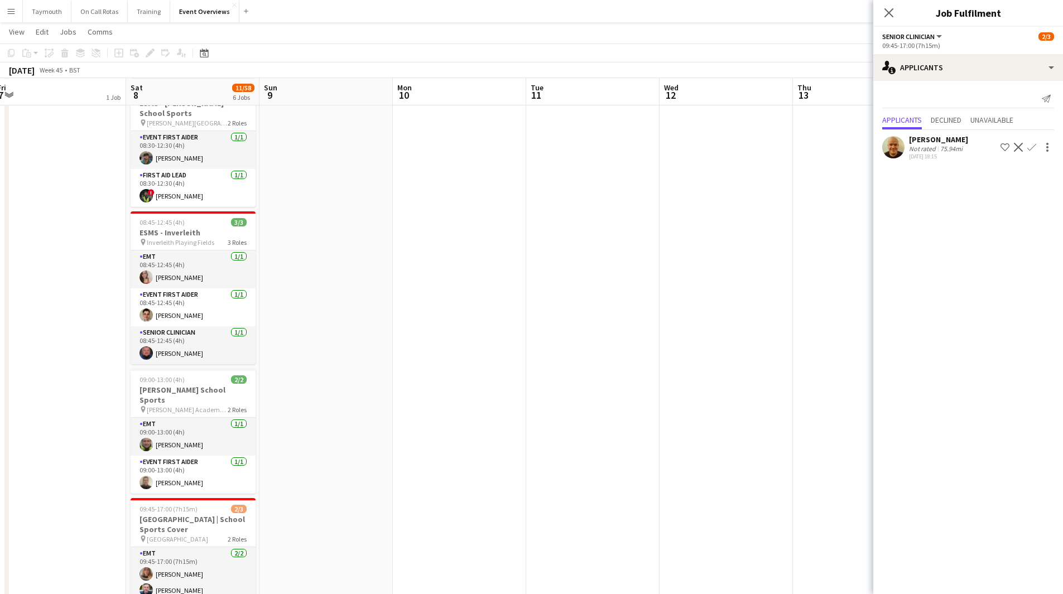
scroll to position [0, 0]
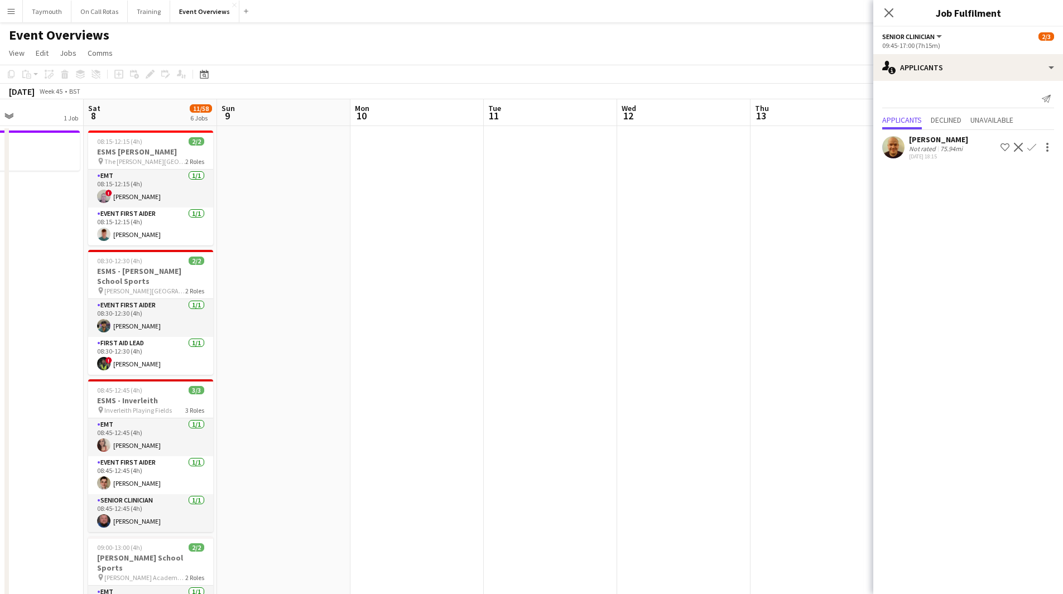
drag, startPoint x: 454, startPoint y: 436, endPoint x: 146, endPoint y: 422, distance: 307.7
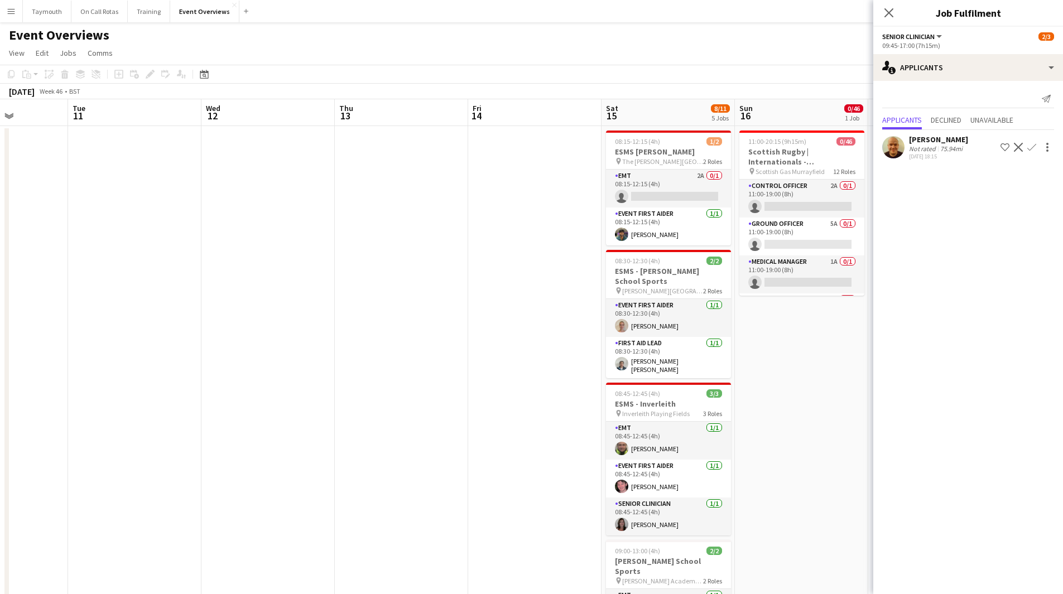
drag, startPoint x: 491, startPoint y: 450, endPoint x: 264, endPoint y: 438, distance: 227.9
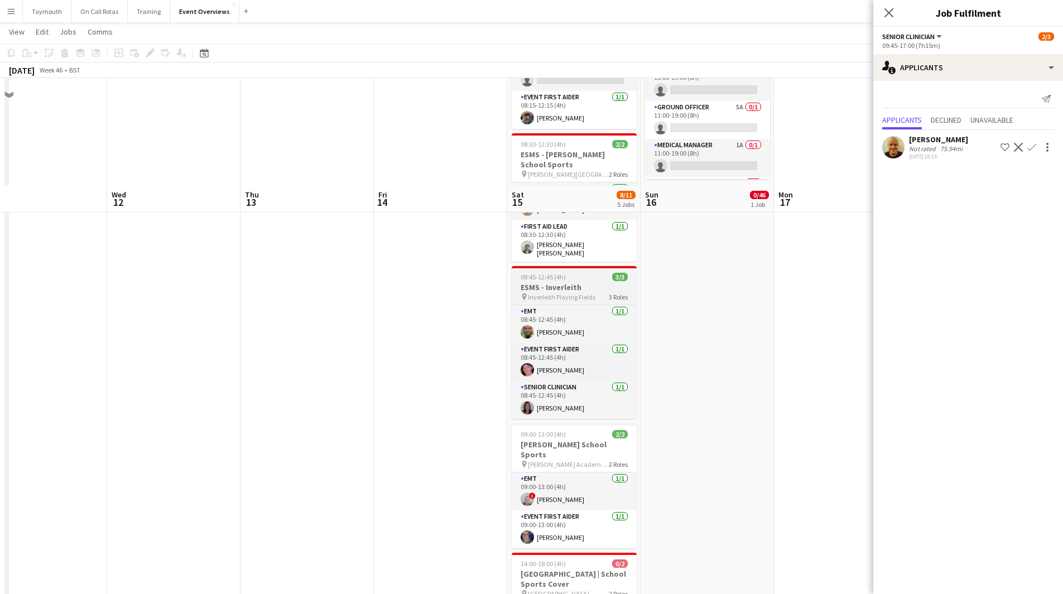
scroll to position [223, 0]
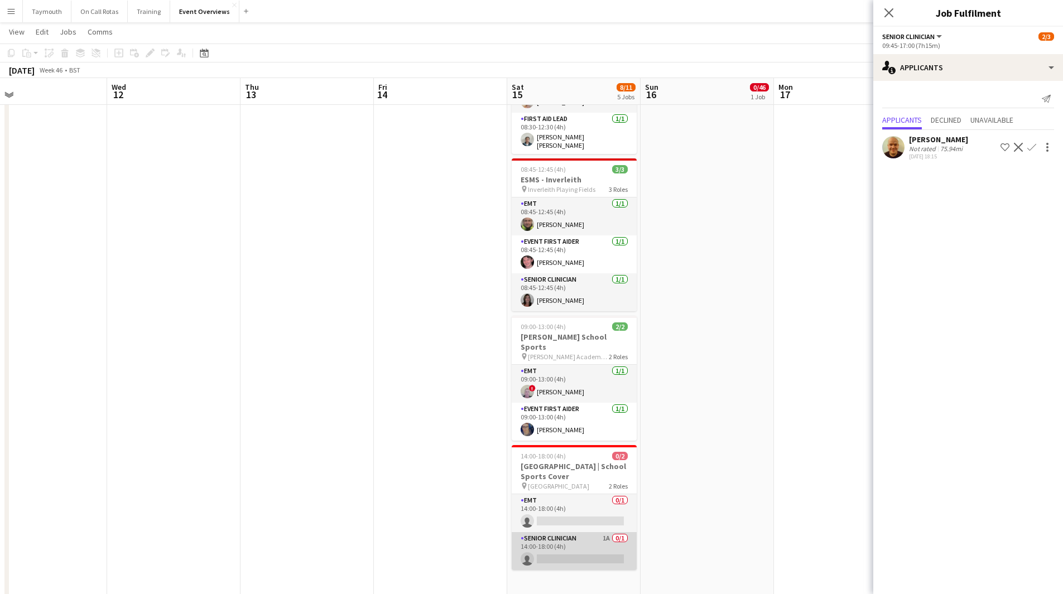
click at [565, 534] on app-card-role "Senior Clinician 1A 0/1 14:00-18:00 (4h) single-neutral-actions" at bounding box center [574, 551] width 125 height 38
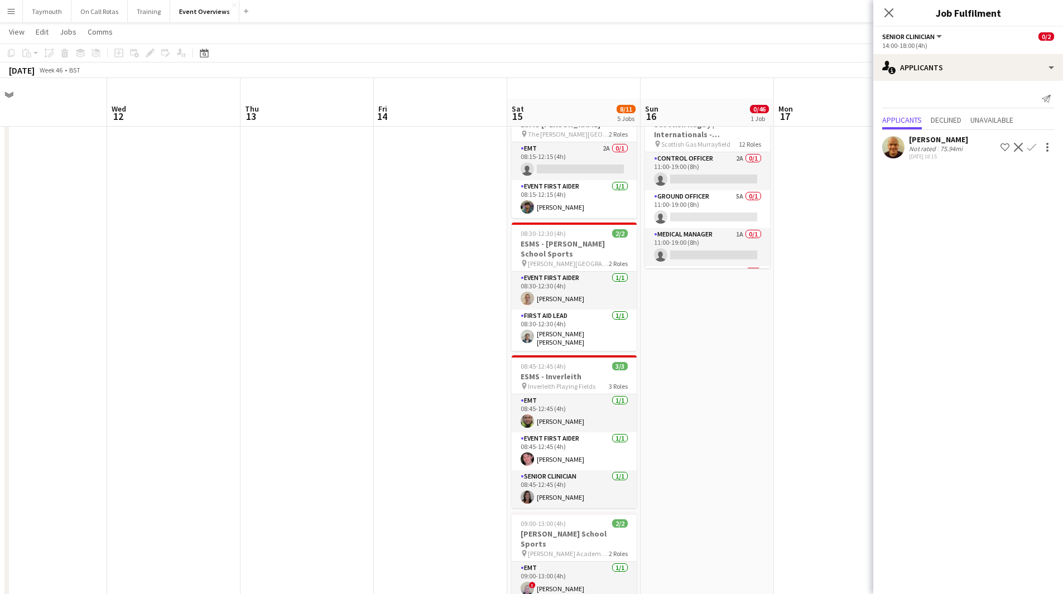
scroll to position [0, 0]
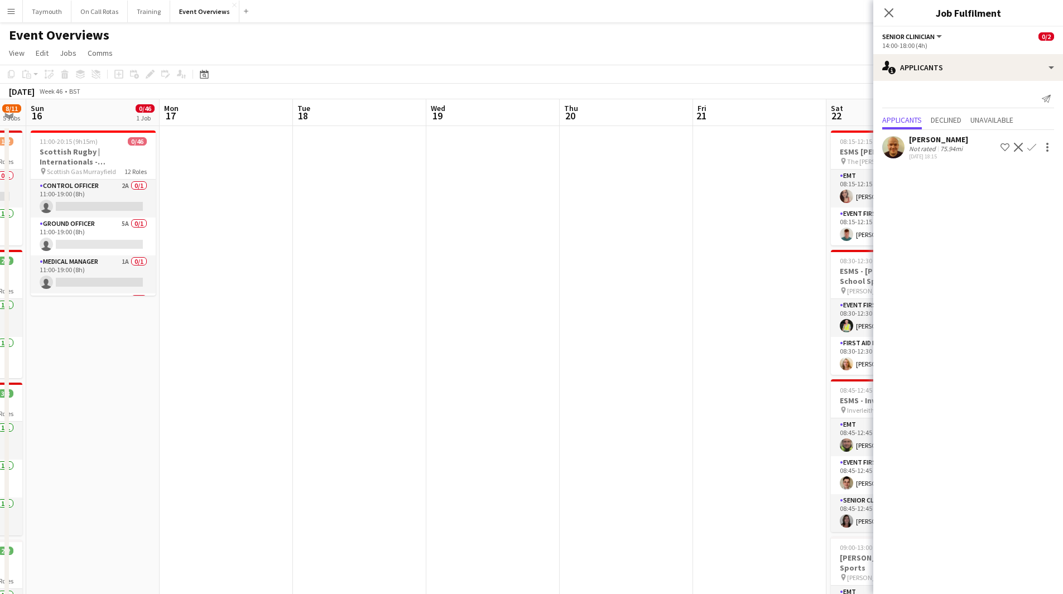
drag, startPoint x: 559, startPoint y: 446, endPoint x: 203, endPoint y: 415, distance: 357.3
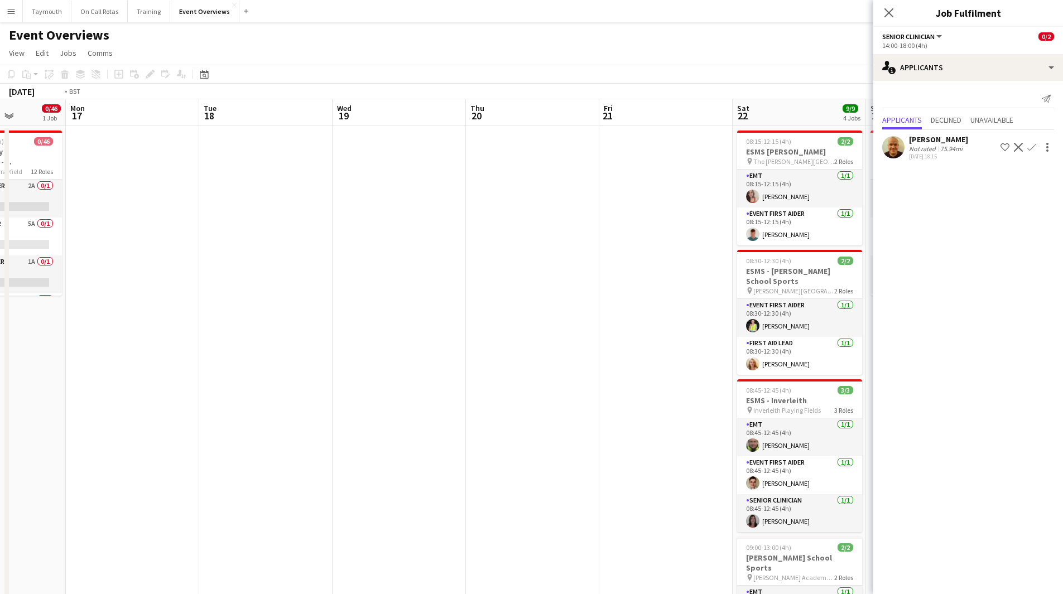
drag, startPoint x: 425, startPoint y: 408, endPoint x: 25, endPoint y: 398, distance: 399.6
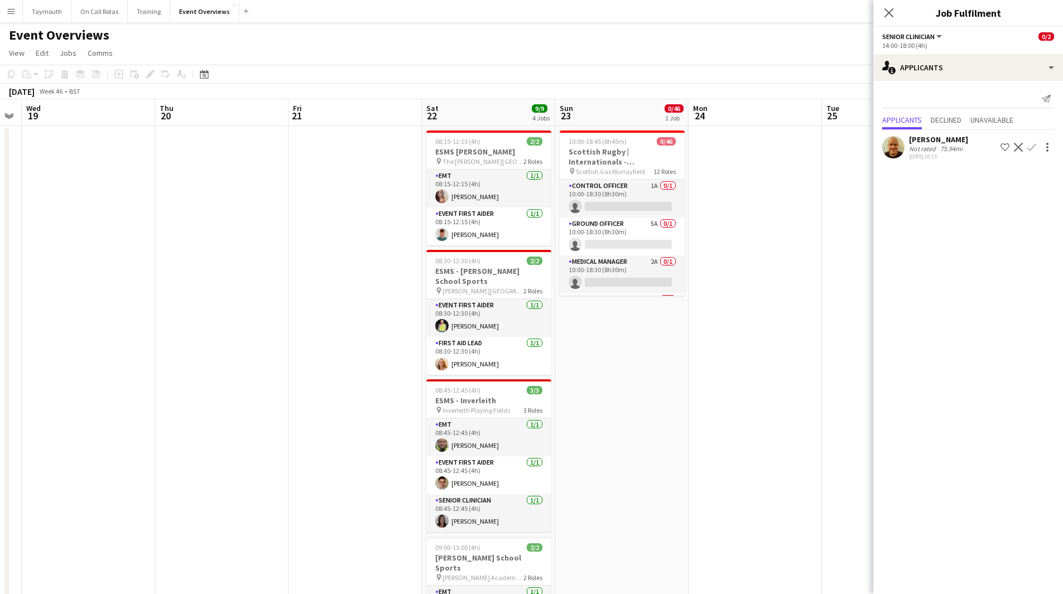
drag, startPoint x: 253, startPoint y: 407, endPoint x: 70, endPoint y: 406, distance: 183.5
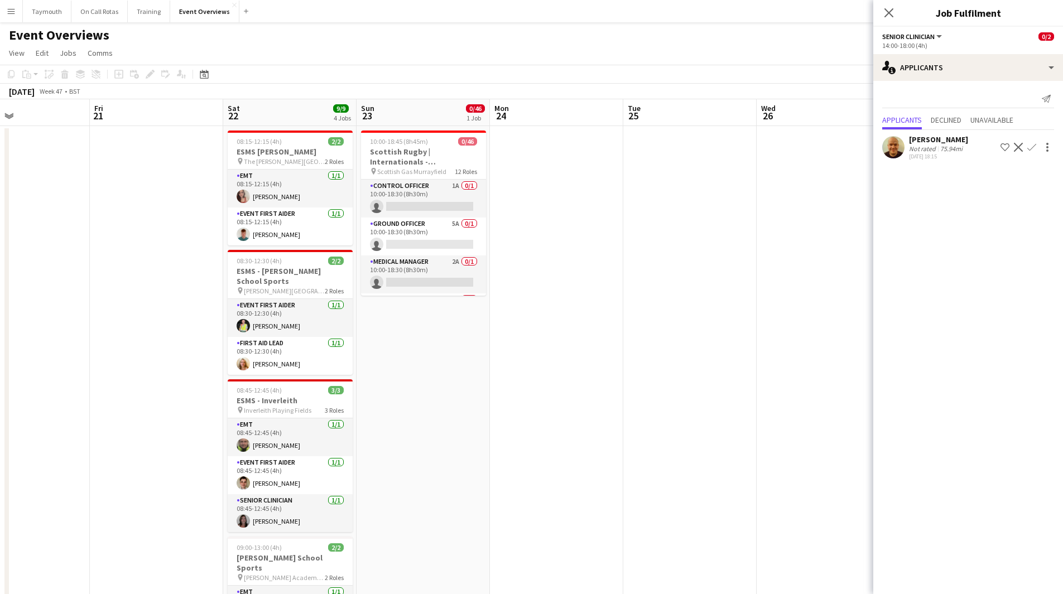
drag, startPoint x: 623, startPoint y: 403, endPoint x: 399, endPoint y: 404, distance: 224.3
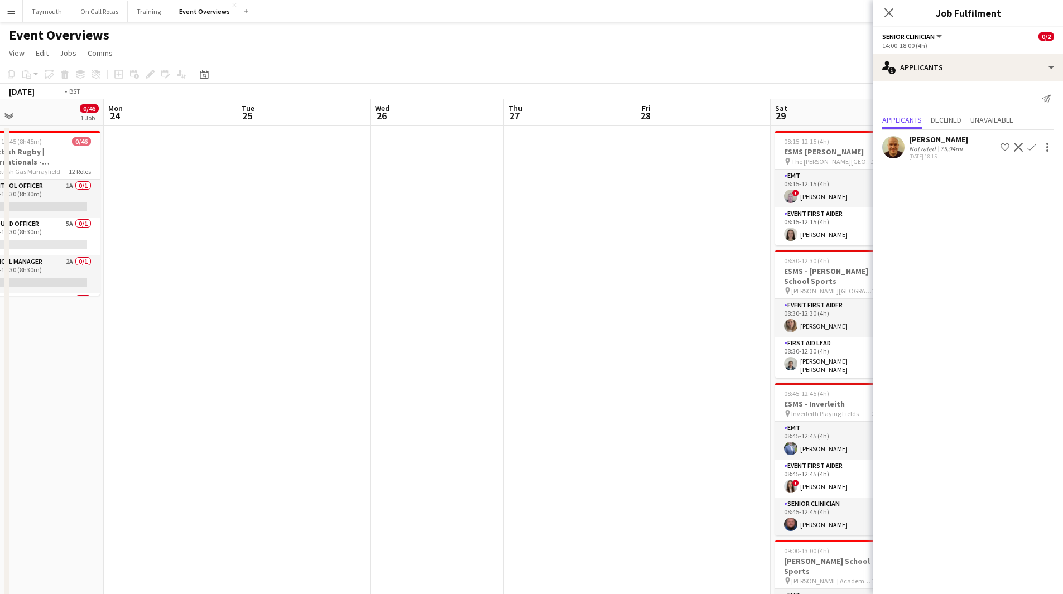
drag, startPoint x: 590, startPoint y: 445, endPoint x: 287, endPoint y: 419, distance: 304.6
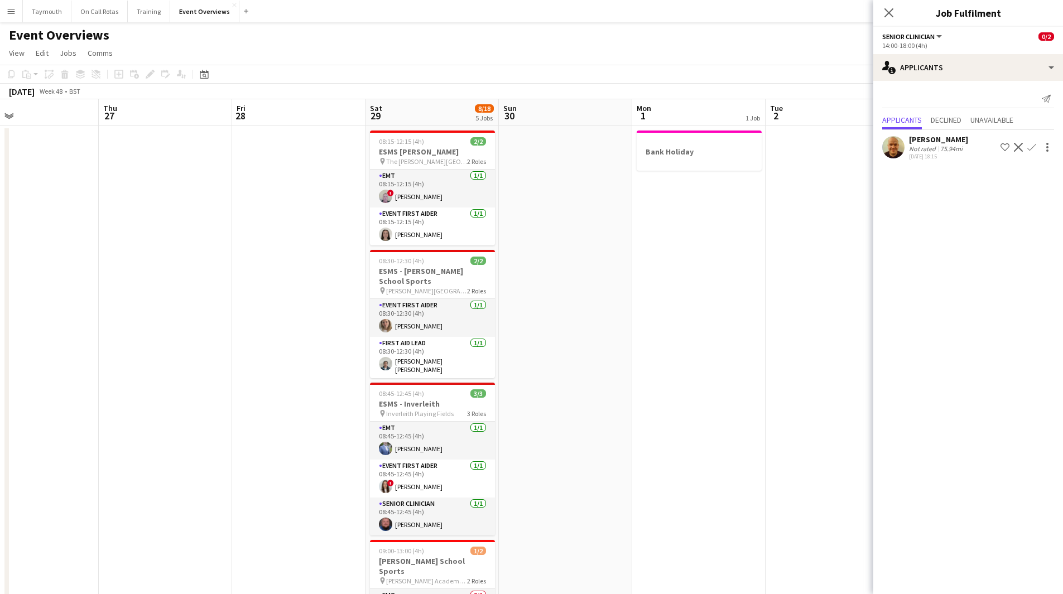
drag, startPoint x: 379, startPoint y: 422, endPoint x: 206, endPoint y: 399, distance: 173.9
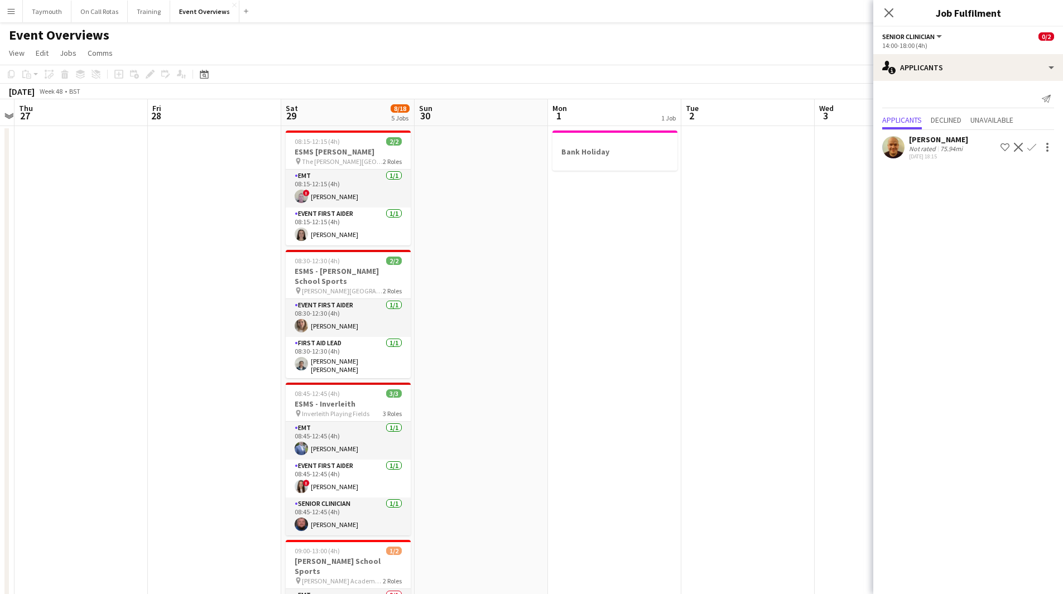
drag, startPoint x: 658, startPoint y: 406, endPoint x: 273, endPoint y: 404, distance: 384.4
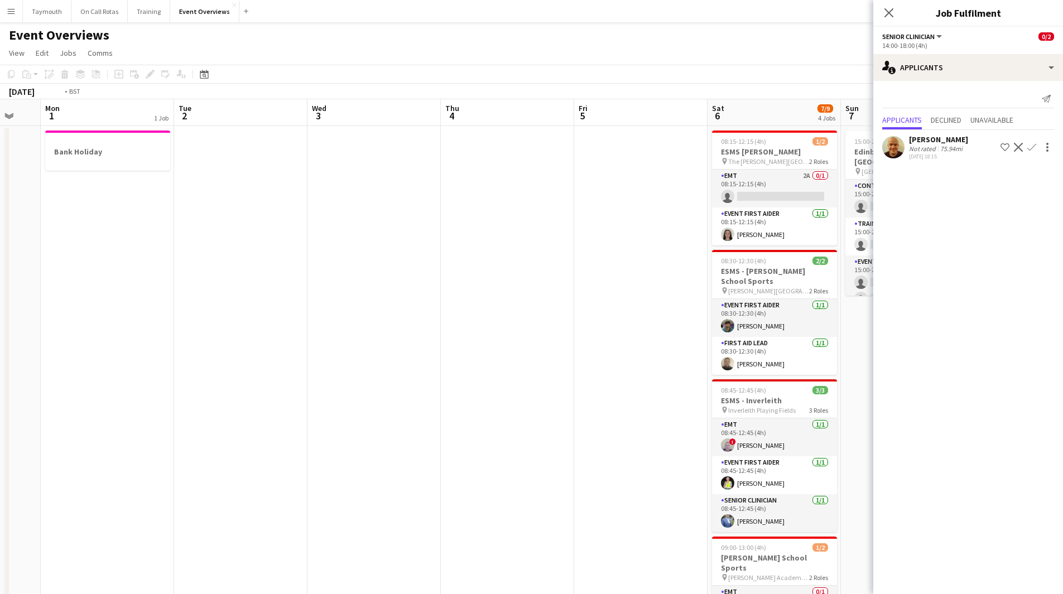
drag, startPoint x: 193, startPoint y: 418, endPoint x: 129, endPoint y: 415, distance: 63.7
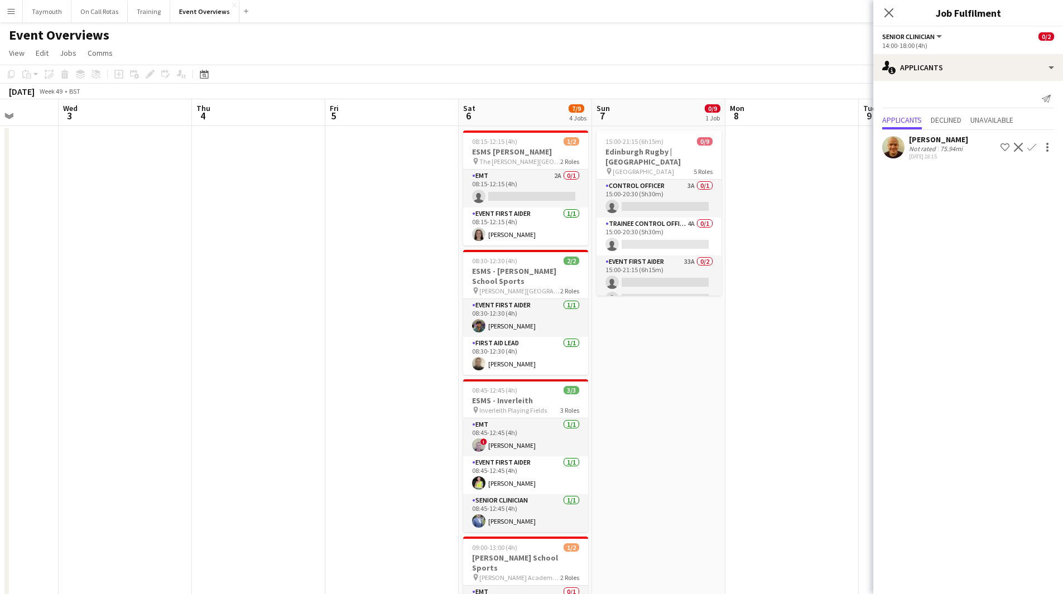
drag, startPoint x: 215, startPoint y: 402, endPoint x: 184, endPoint y: 403, distance: 31.2
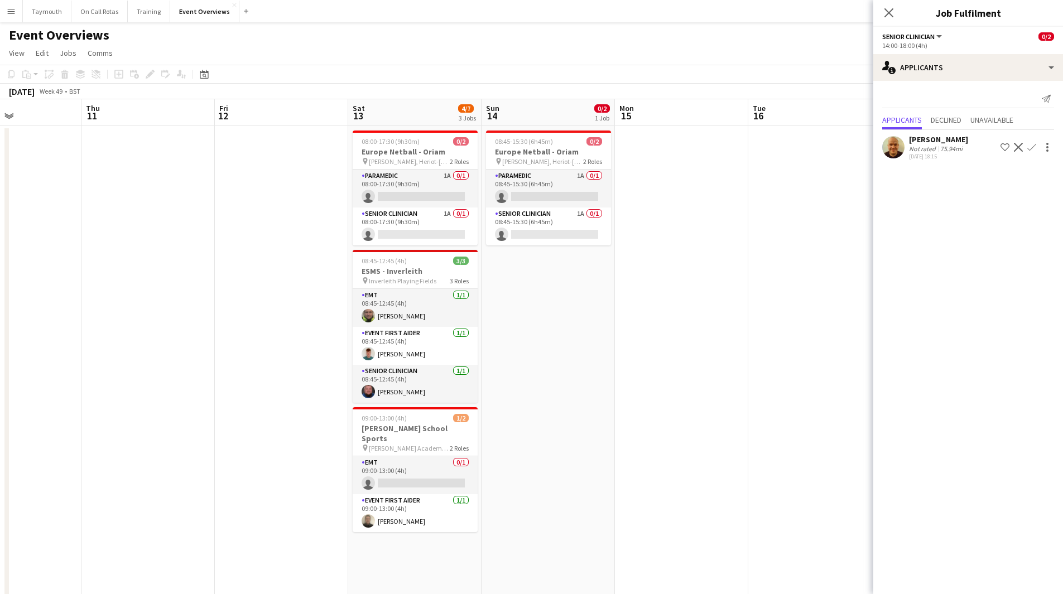
drag, startPoint x: 107, startPoint y: 406, endPoint x: 83, endPoint y: 403, distance: 24.2
drag, startPoint x: 62, startPoint y: 401, endPoint x: 272, endPoint y: 249, distance: 259.0
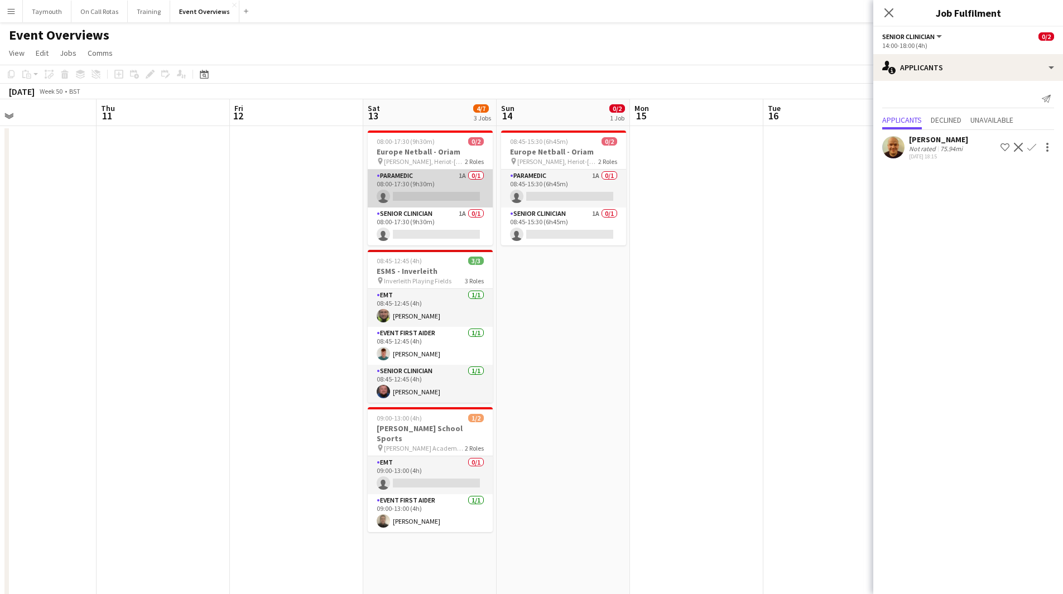
click at [420, 185] on app-card-role "Paramedic 1A 0/1 08:00-17:30 (9h30m) single-neutral-actions" at bounding box center [430, 189] width 125 height 38
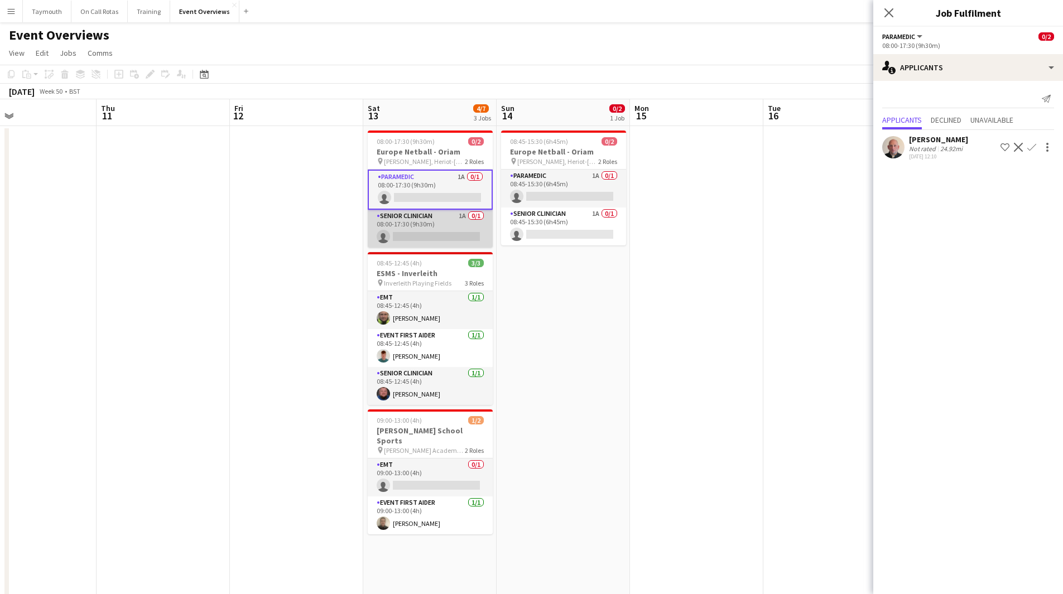
click at [421, 242] on app-card-role "Senior Clinician 1A 0/1 08:00-17:30 (9h30m) single-neutral-actions" at bounding box center [430, 229] width 125 height 38
click at [926, 158] on div "[DATE] 09:22" at bounding box center [938, 156] width 59 height 7
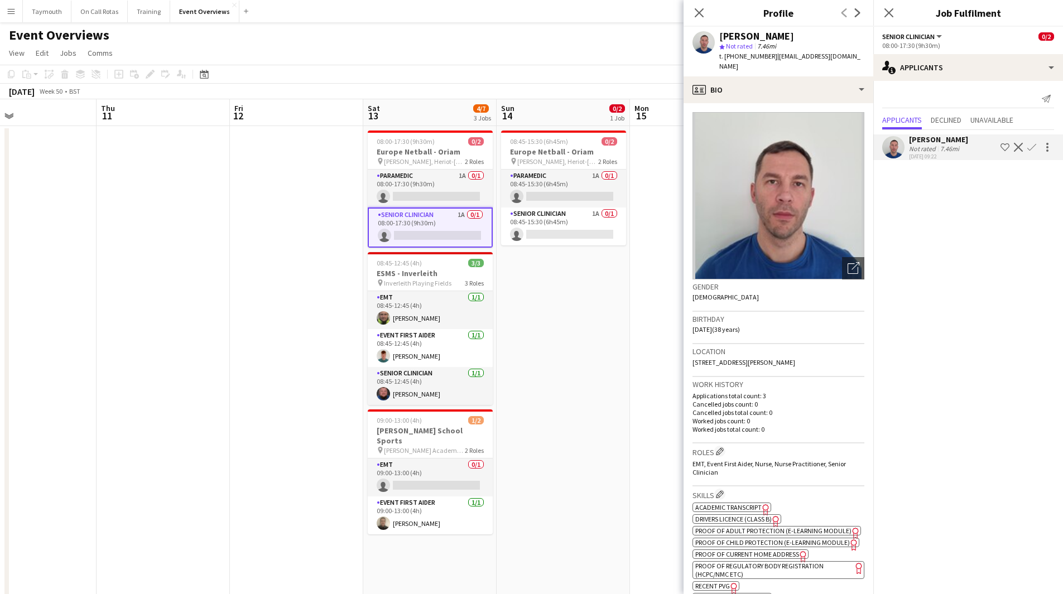
click at [733, 503] on span "Academic Transcript" at bounding box center [728, 507] width 66 height 8
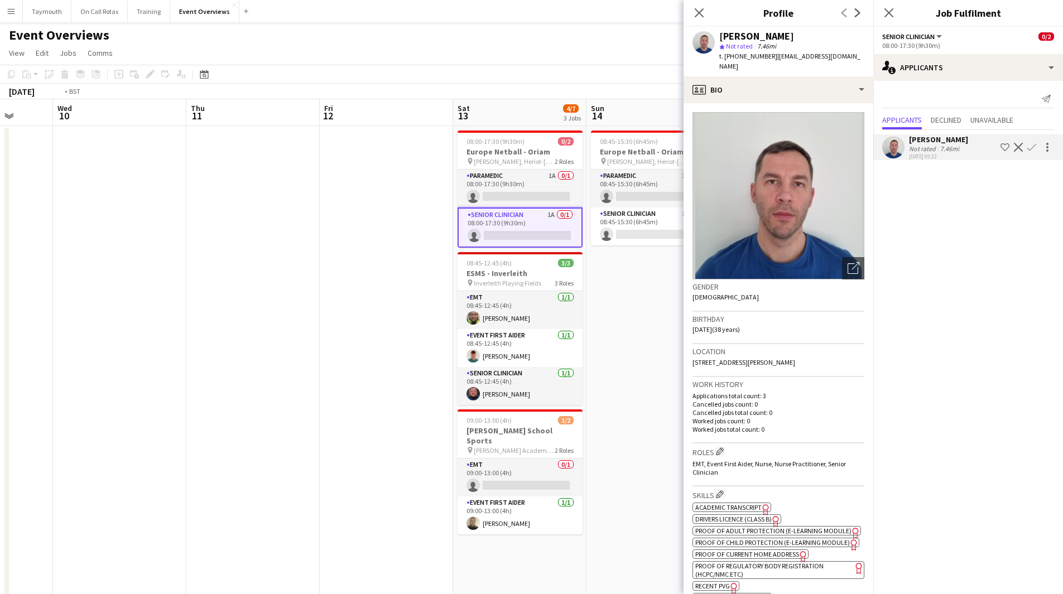
scroll to position [0, 230]
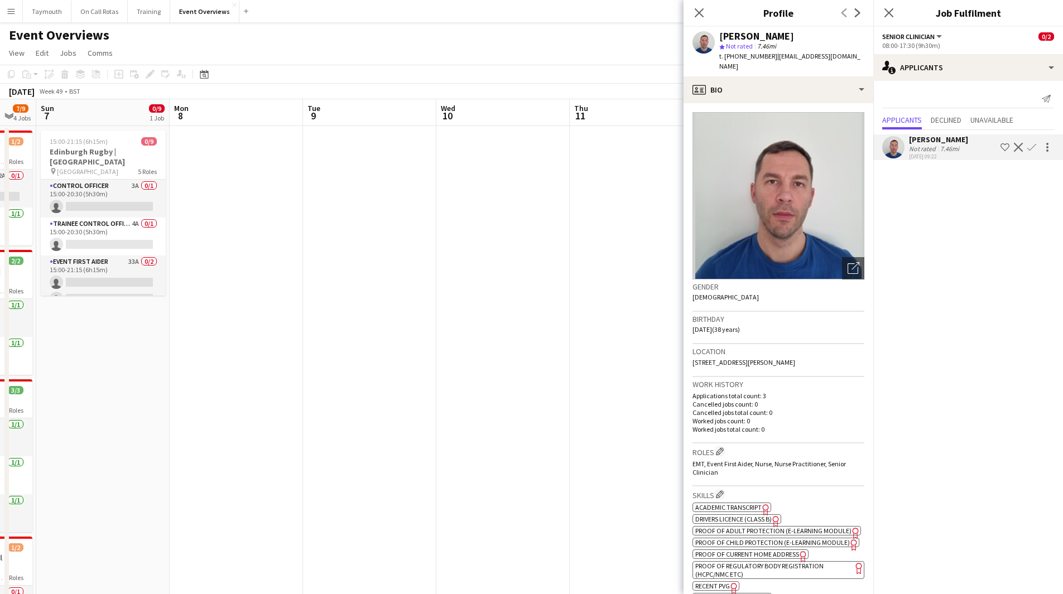
drag, startPoint x: 195, startPoint y: 437, endPoint x: 466, endPoint y: 465, distance: 273.1
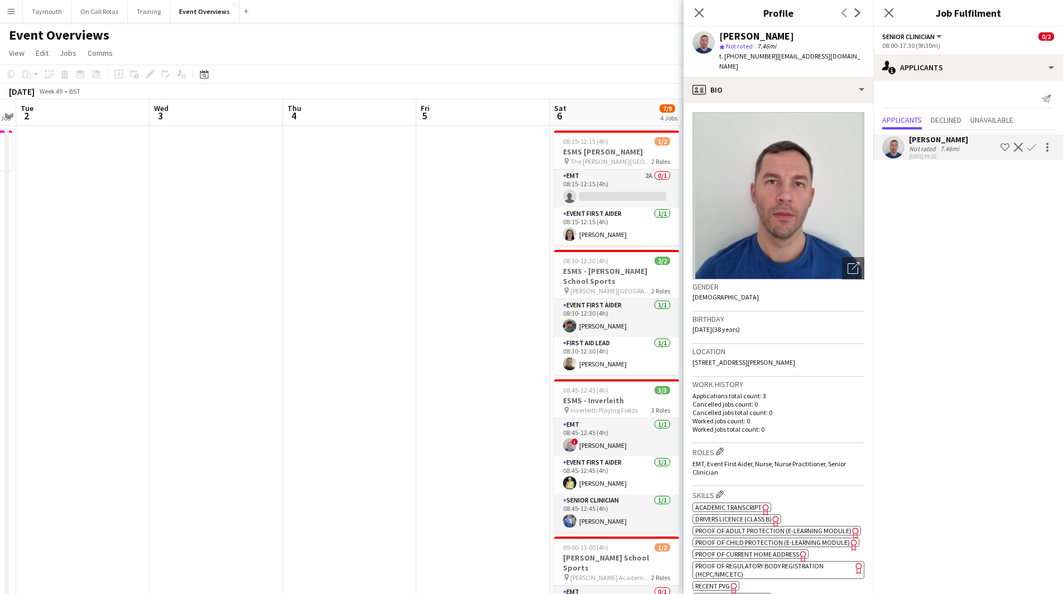
drag, startPoint x: 193, startPoint y: 449, endPoint x: 627, endPoint y: 456, distance: 434.1
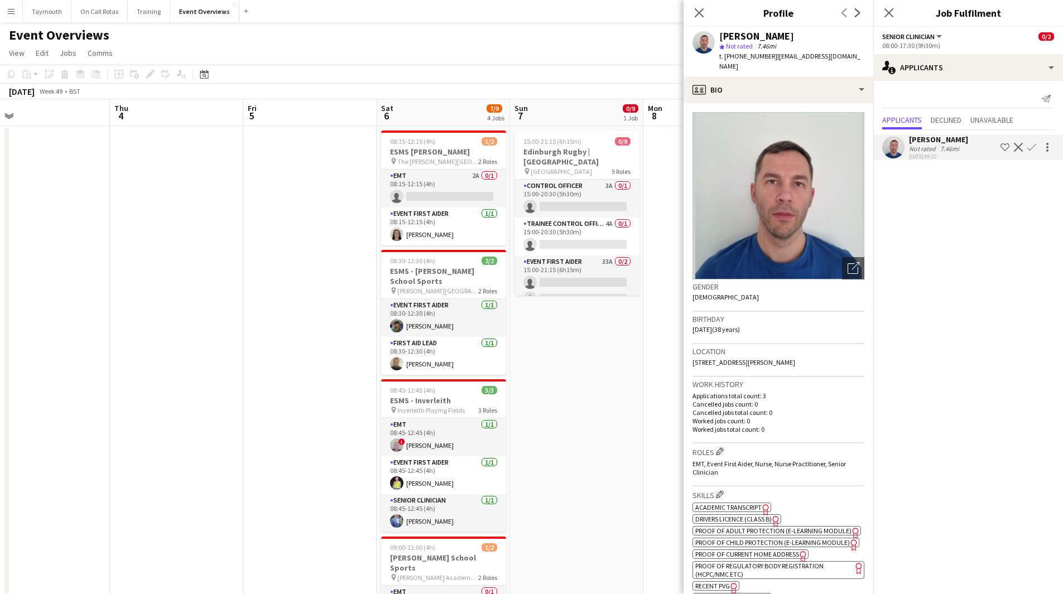
click at [1005, 148] on app-icon "Shortlist crew" at bounding box center [1004, 147] width 9 height 9
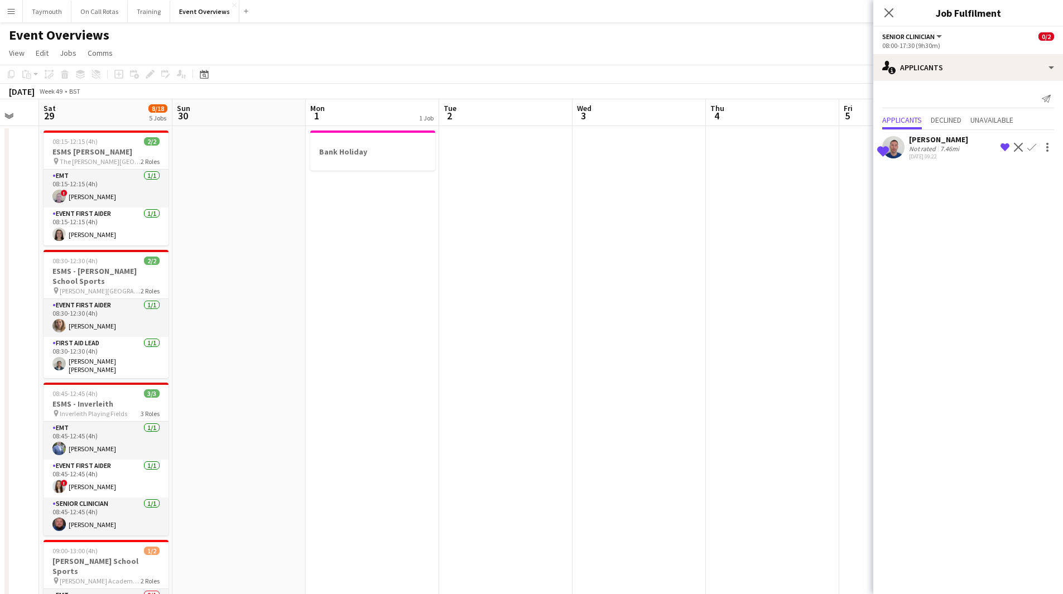
drag, startPoint x: 740, startPoint y: 455, endPoint x: 798, endPoint y: 455, distance: 57.5
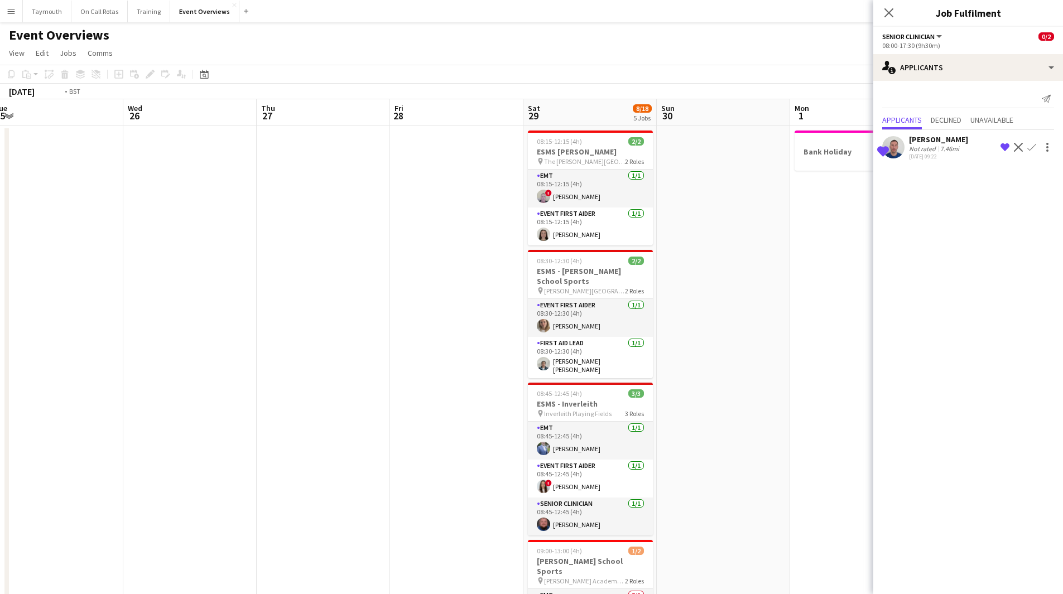
drag, startPoint x: 119, startPoint y: 426, endPoint x: 725, endPoint y: 465, distance: 607.1
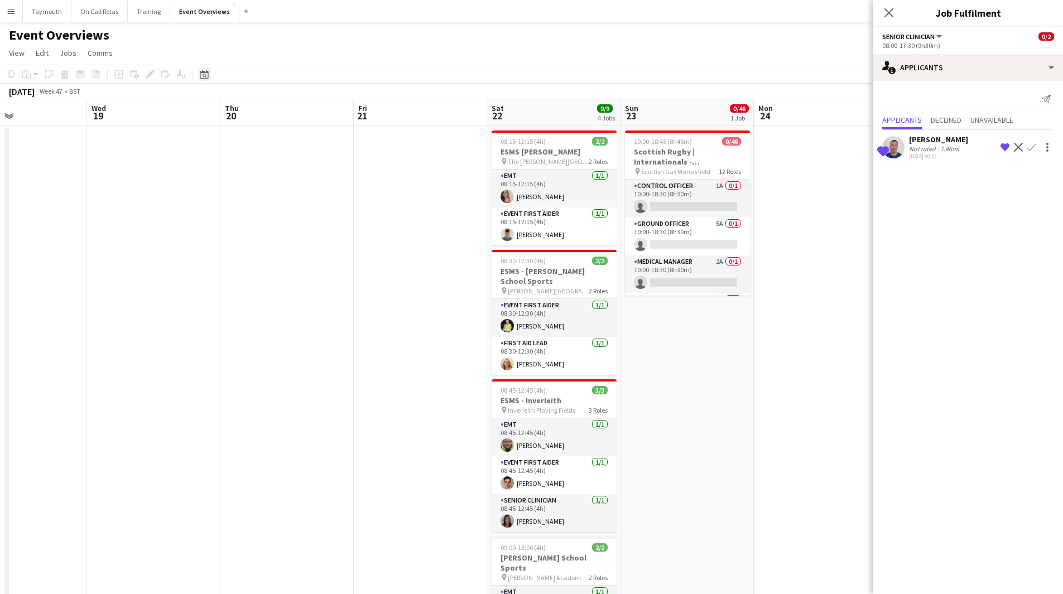
click at [206, 71] on icon at bounding box center [204, 74] width 8 height 9
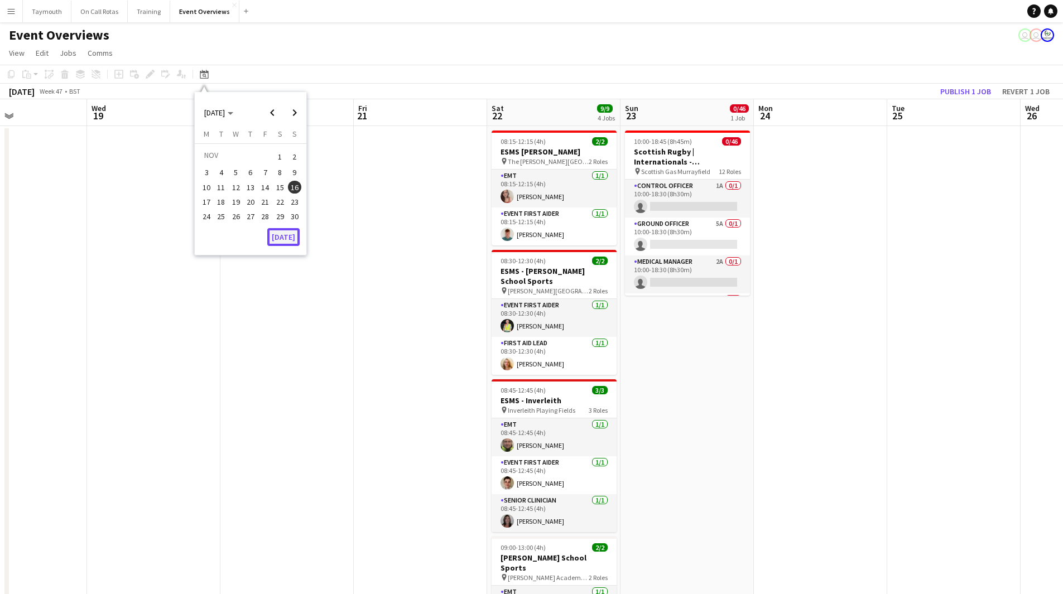
click at [293, 230] on button "[DATE]" at bounding box center [283, 237] width 32 height 18
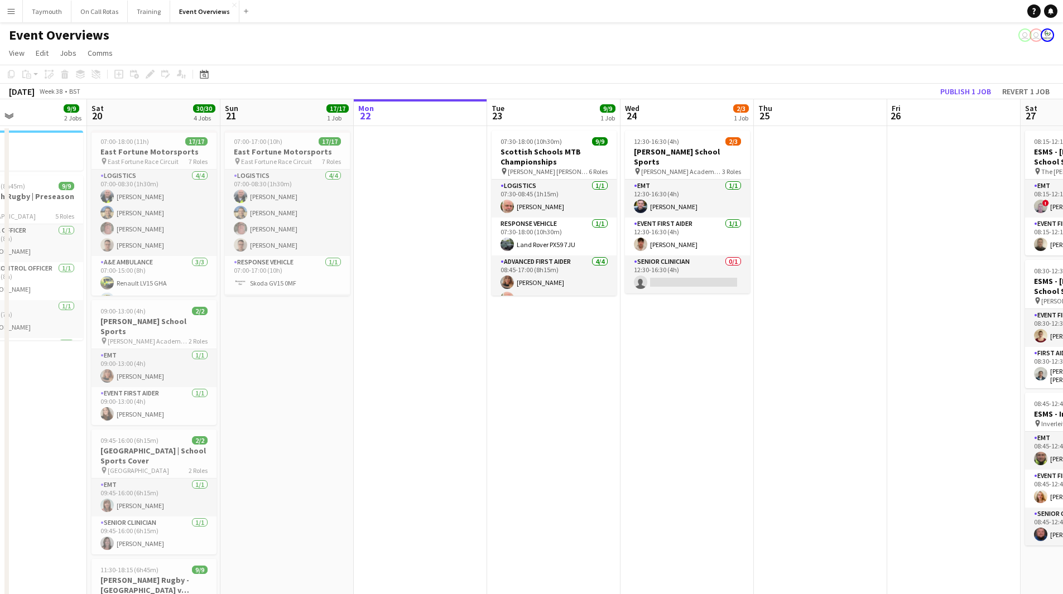
scroll to position [0, 384]
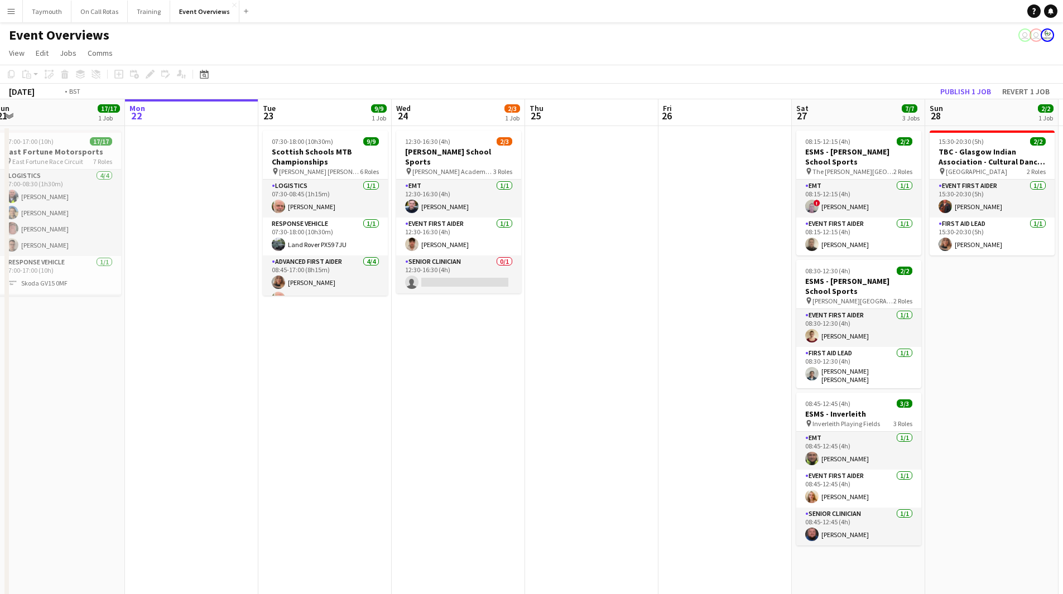
drag, startPoint x: 793, startPoint y: 387, endPoint x: 250, endPoint y: 392, distance: 542.8
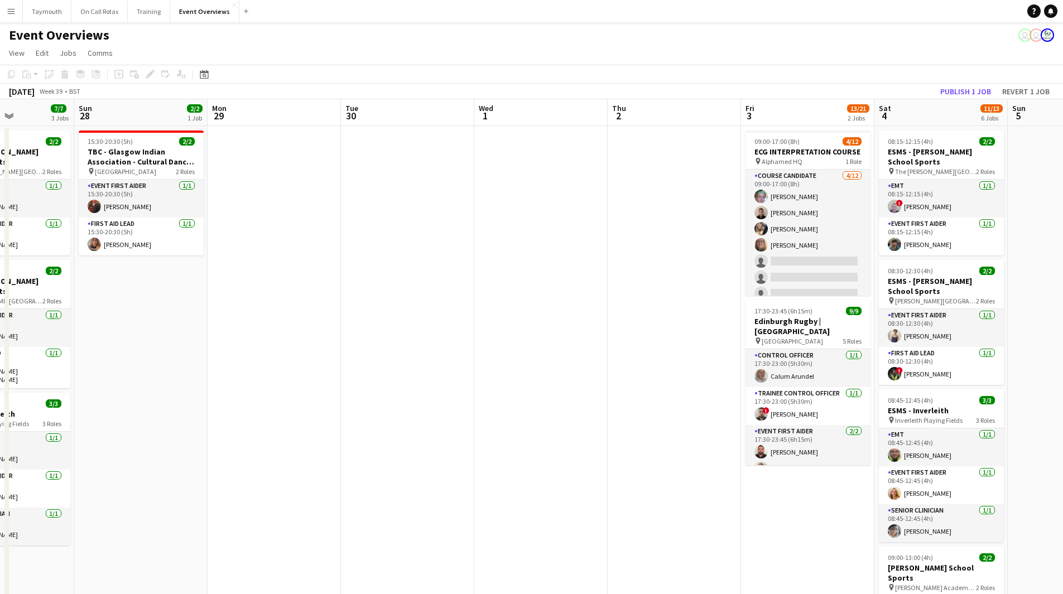
drag, startPoint x: 717, startPoint y: 420, endPoint x: 523, endPoint y: 426, distance: 194.8
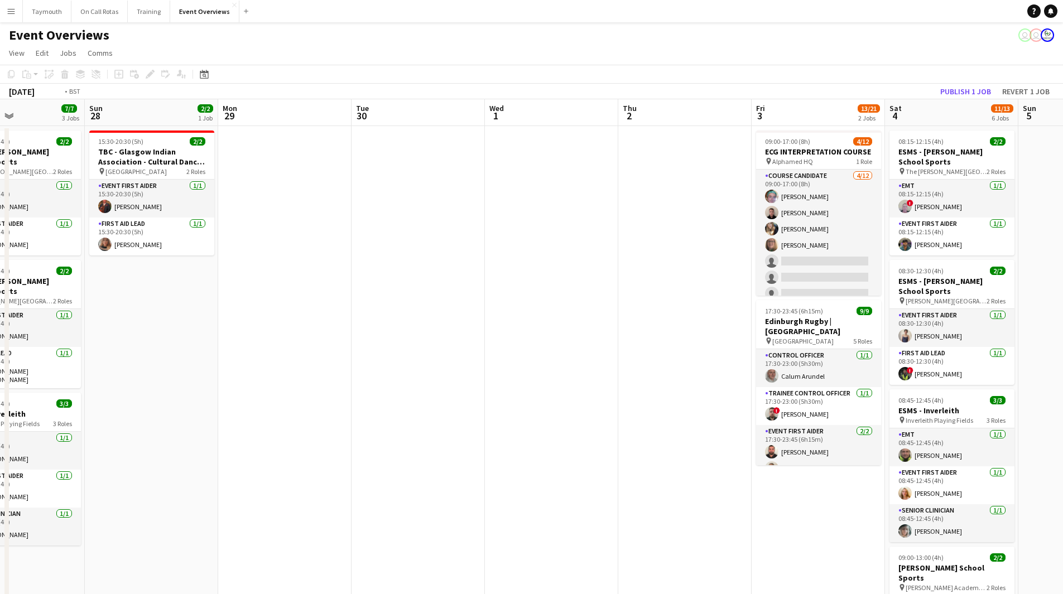
drag, startPoint x: 497, startPoint y: 431, endPoint x: 249, endPoint y: 416, distance: 248.7
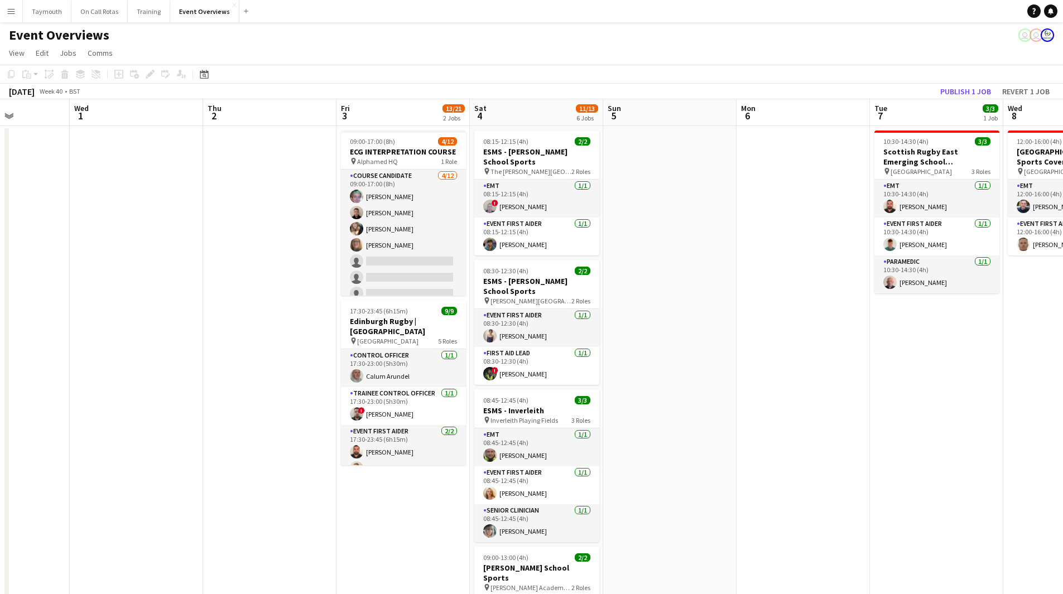
drag, startPoint x: 764, startPoint y: 492, endPoint x: 365, endPoint y: 473, distance: 399.3
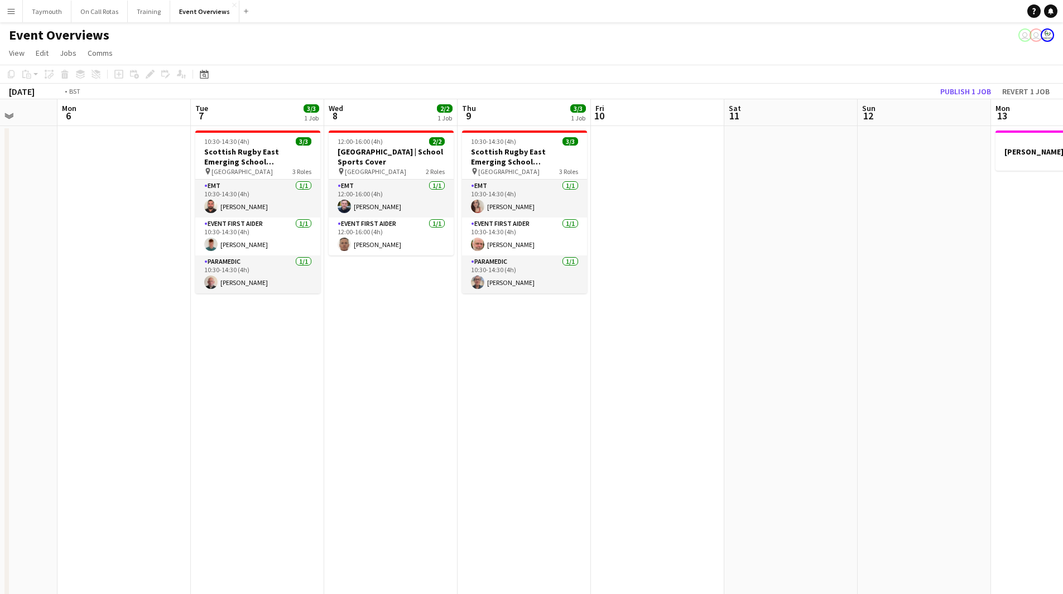
drag, startPoint x: 552, startPoint y: 473, endPoint x: 278, endPoint y: 456, distance: 274.4
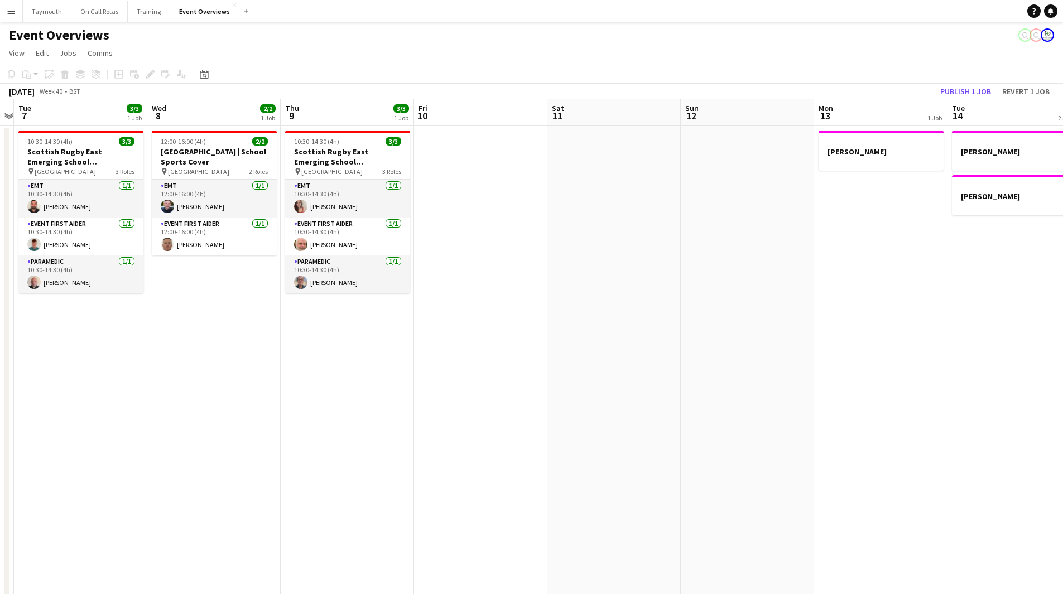
drag, startPoint x: 535, startPoint y: 476, endPoint x: 59, endPoint y: 421, distance: 479.6
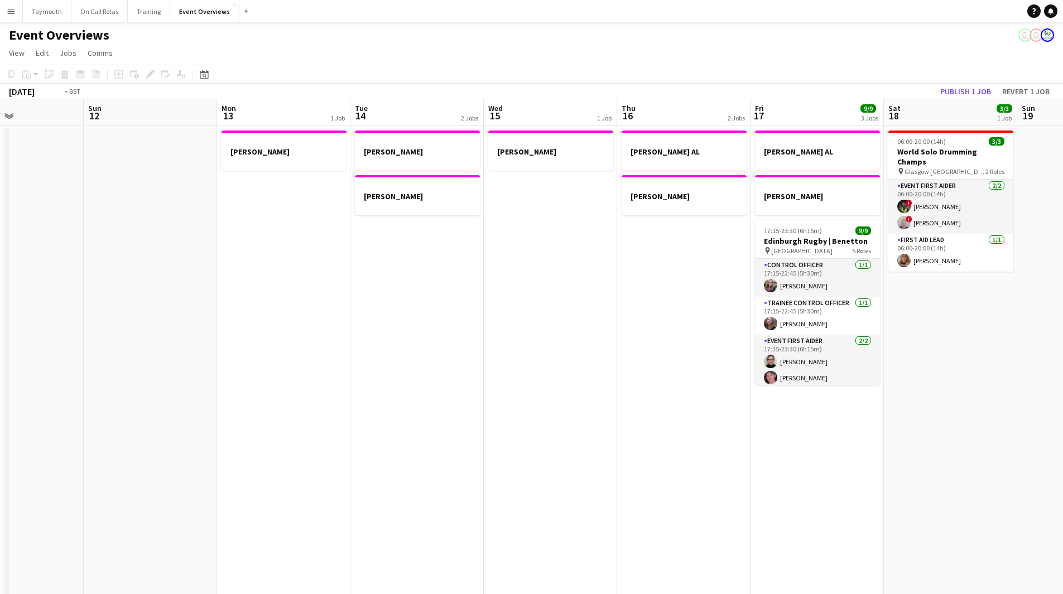
drag, startPoint x: 445, startPoint y: 458, endPoint x: 93, endPoint y: 426, distance: 352.9
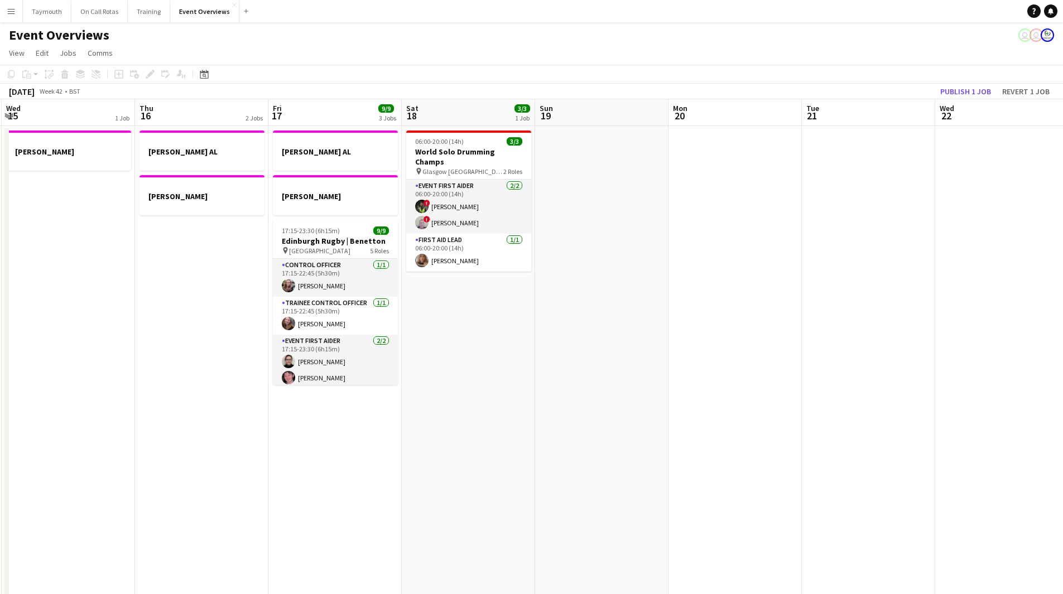
drag, startPoint x: 157, startPoint y: 445, endPoint x: 54, endPoint y: 433, distance: 103.9
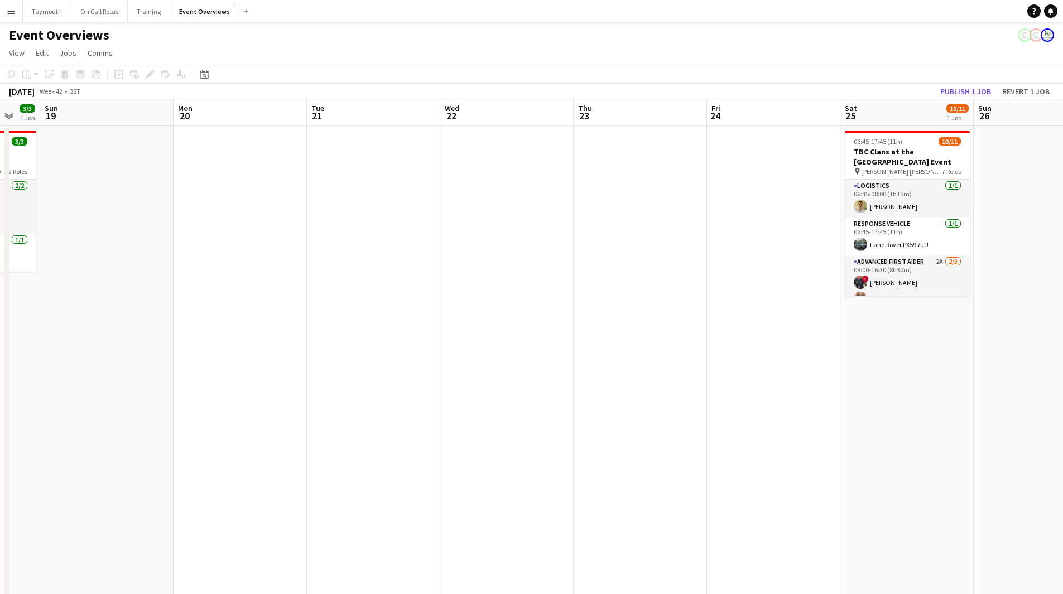
drag, startPoint x: 430, startPoint y: 465, endPoint x: 119, endPoint y: 452, distance: 311.0
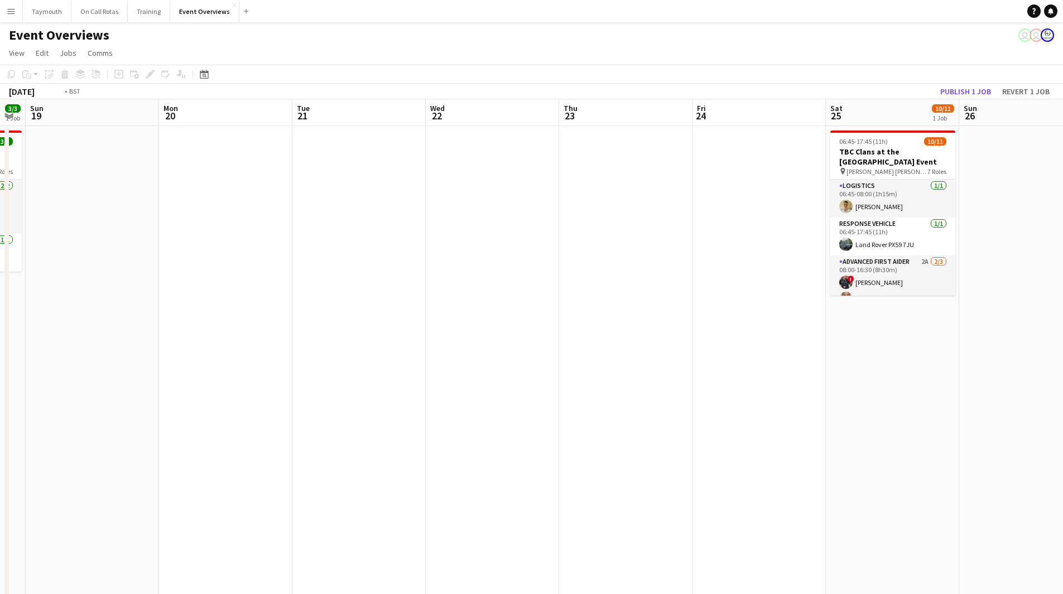
drag, startPoint x: 513, startPoint y: 471, endPoint x: 81, endPoint y: 446, distance: 432.6
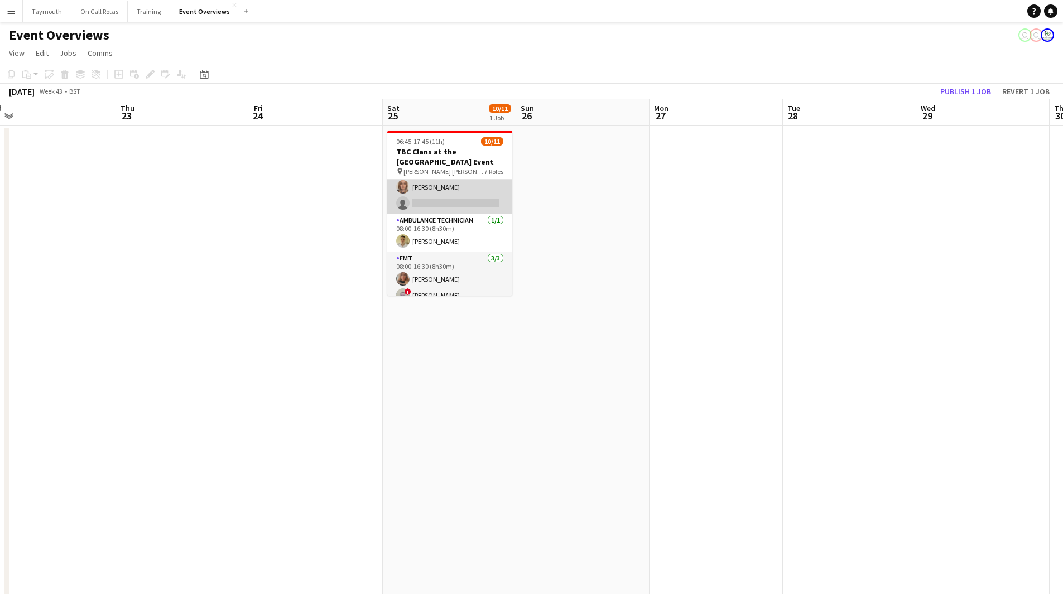
click at [454, 198] on app-card-role "Advanced First Aider 2A [DATE] 08:00-16:30 (8h30m) ! [PERSON_NAME] [PERSON_NAME…" at bounding box center [449, 179] width 125 height 70
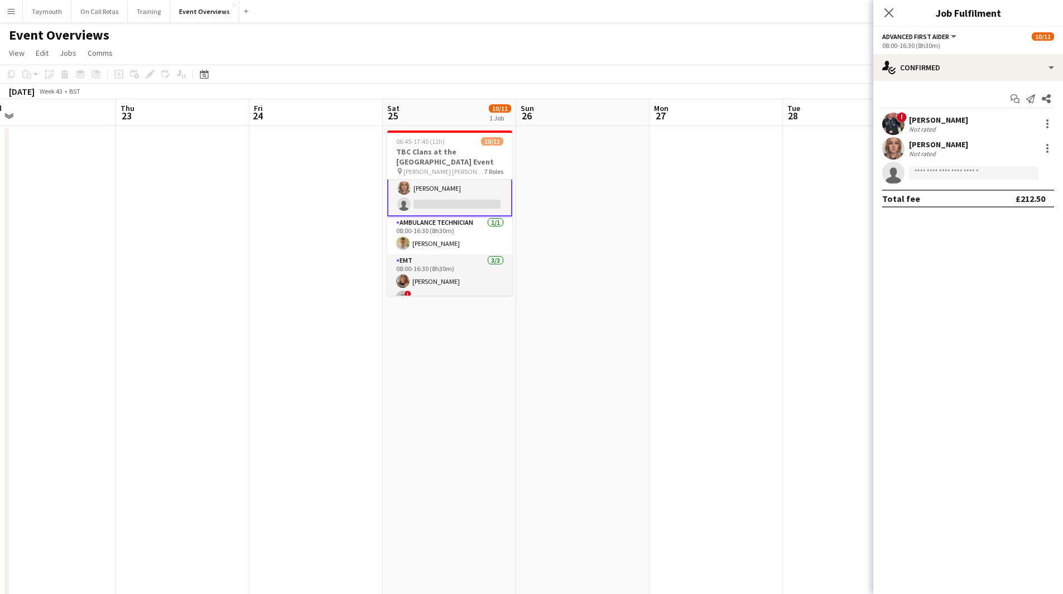
scroll to position [113, 0]
click at [979, 64] on div "single-neutral-actions-check-2 Confirmed" at bounding box center [968, 67] width 190 height 27
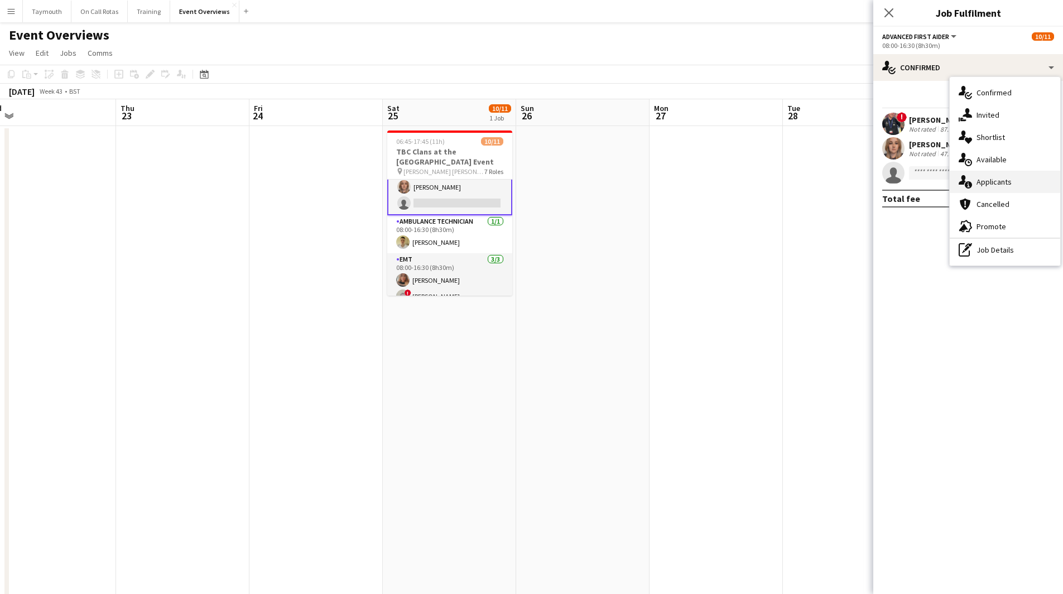
click at [990, 179] on span "Applicants" at bounding box center [993, 182] width 35 height 10
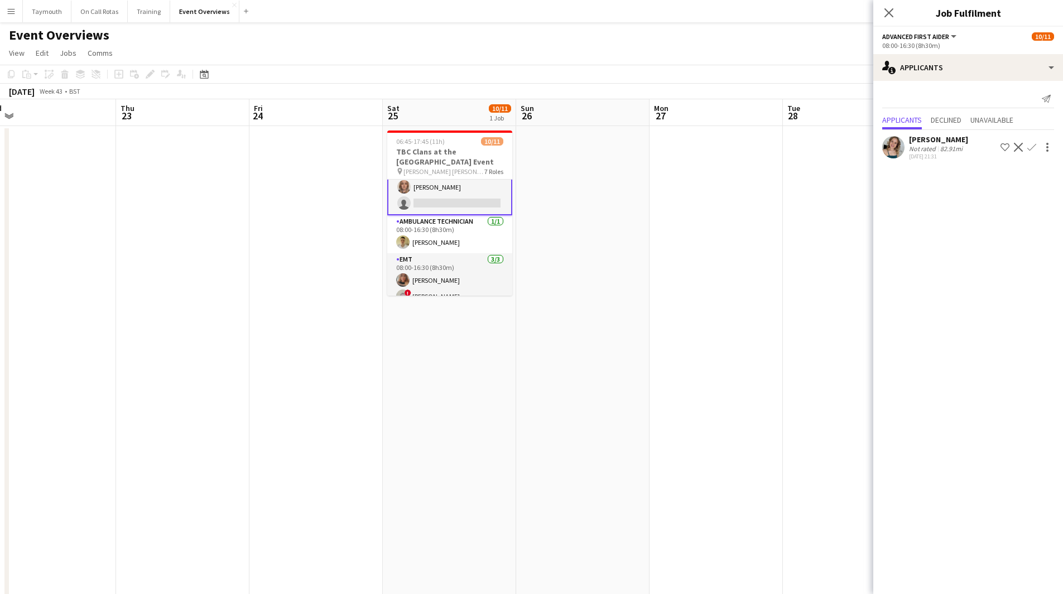
click at [951, 153] on div "[DATE] 21:31" at bounding box center [938, 156] width 59 height 7
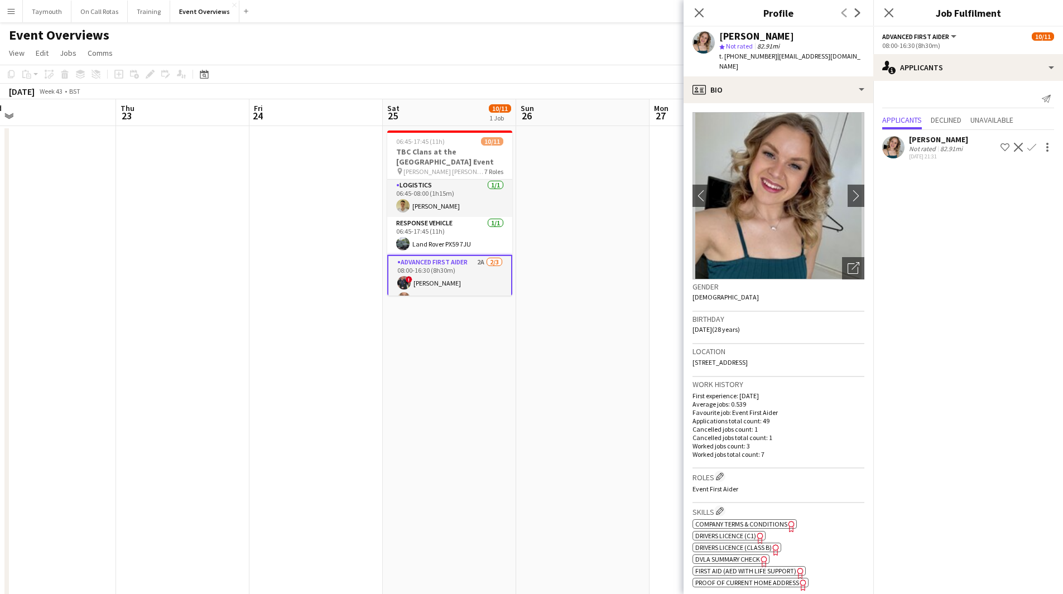
scroll to position [0, 0]
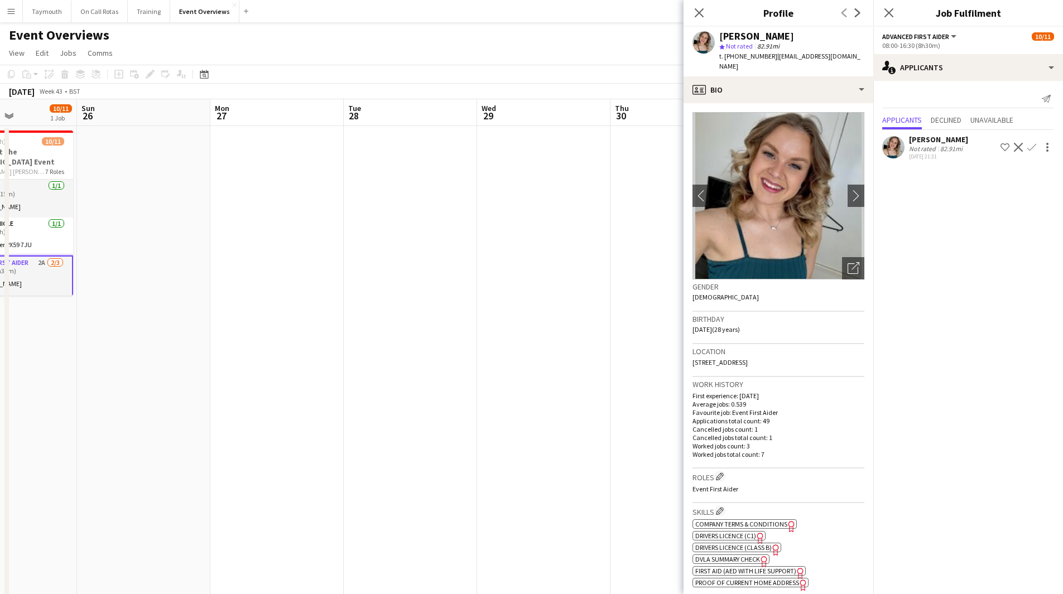
drag, startPoint x: 441, startPoint y: 340, endPoint x: 196, endPoint y: 355, distance: 245.3
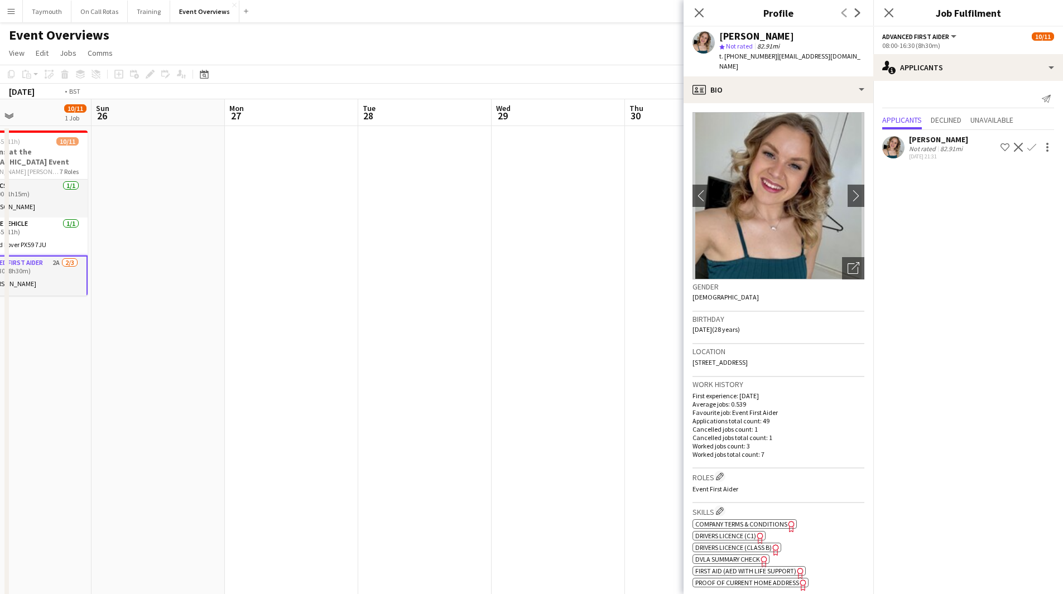
drag, startPoint x: 446, startPoint y: 399, endPoint x: 108, endPoint y: 382, distance: 338.5
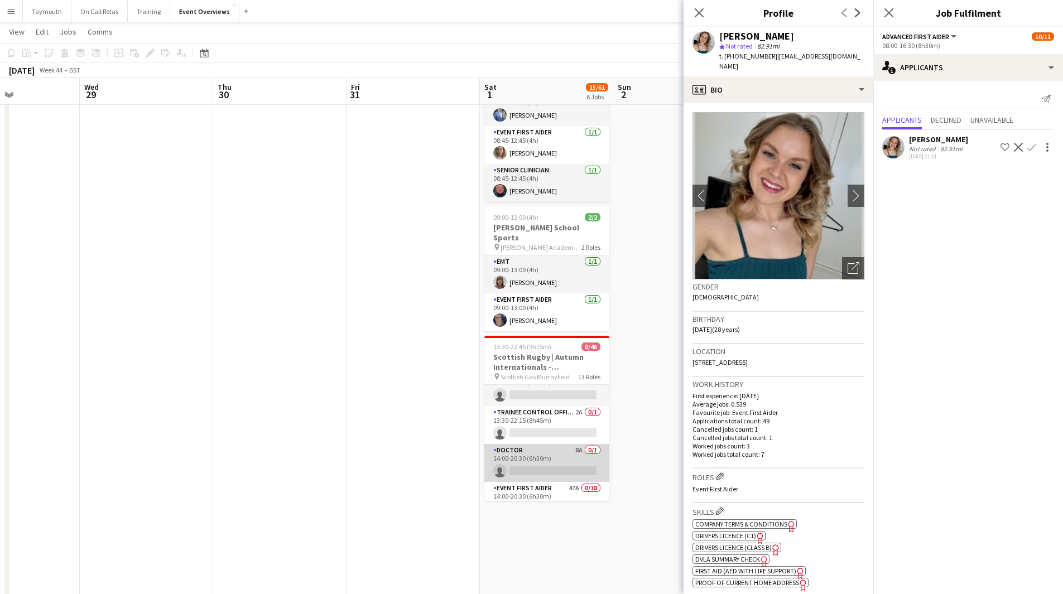
scroll to position [112, 0]
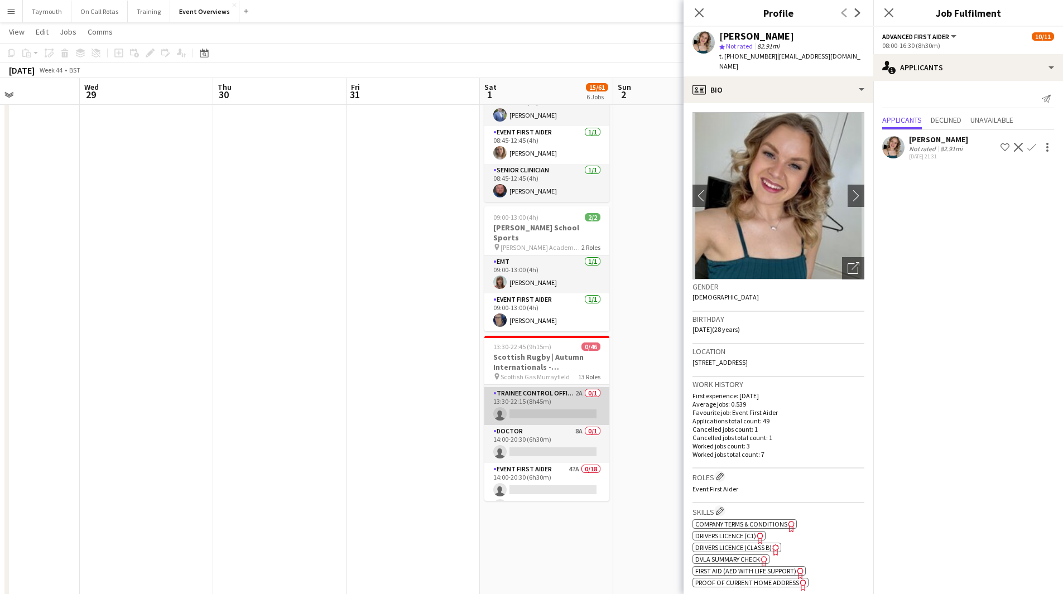
click at [556, 398] on app-card-role "Trainee Control Officer 2A 0/1 13:30-22:15 (8h45m) single-neutral-actions" at bounding box center [546, 406] width 125 height 38
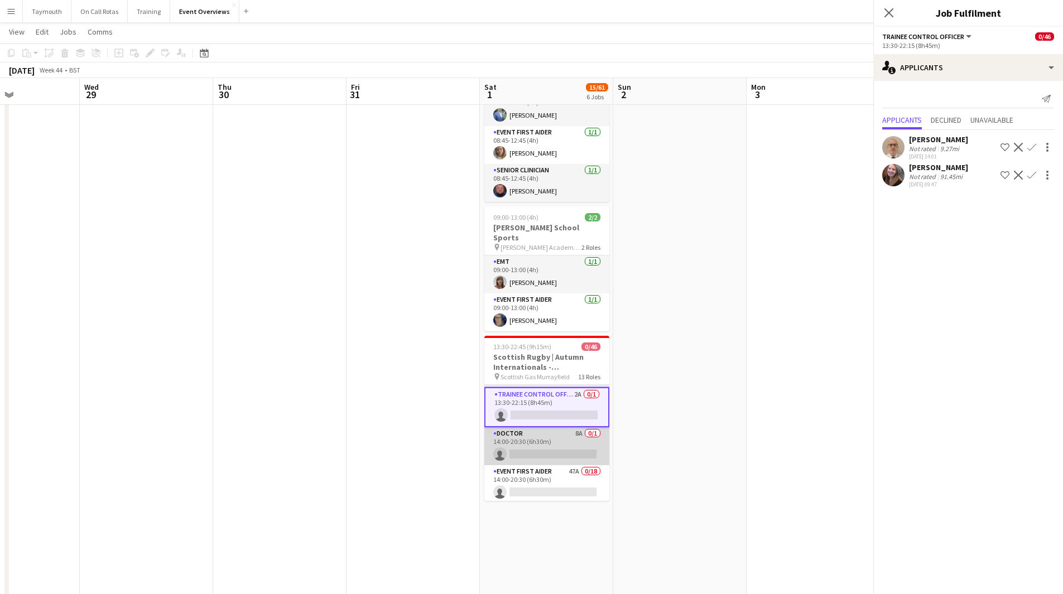
click at [547, 431] on app-card-role "Doctor 8A 0/1 14:00-20:30 (6h30m) single-neutral-actions" at bounding box center [546, 446] width 125 height 38
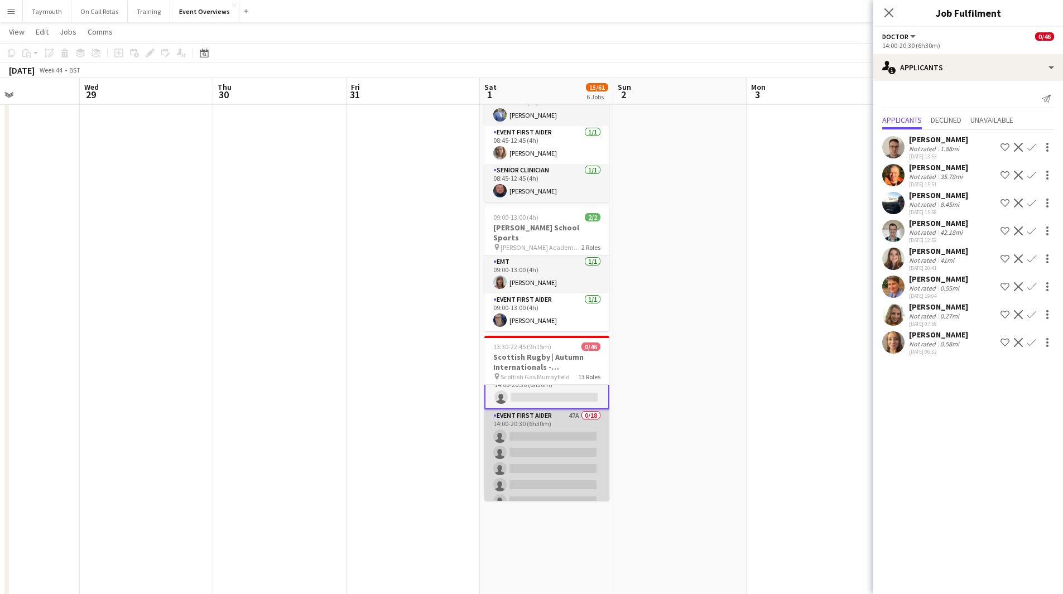
click at [545, 413] on app-card-role "Event First Aider 47A 0/18 14:00-20:30 (6h30m) single-neutral-actions single-ne…" at bounding box center [546, 565] width 125 height 313
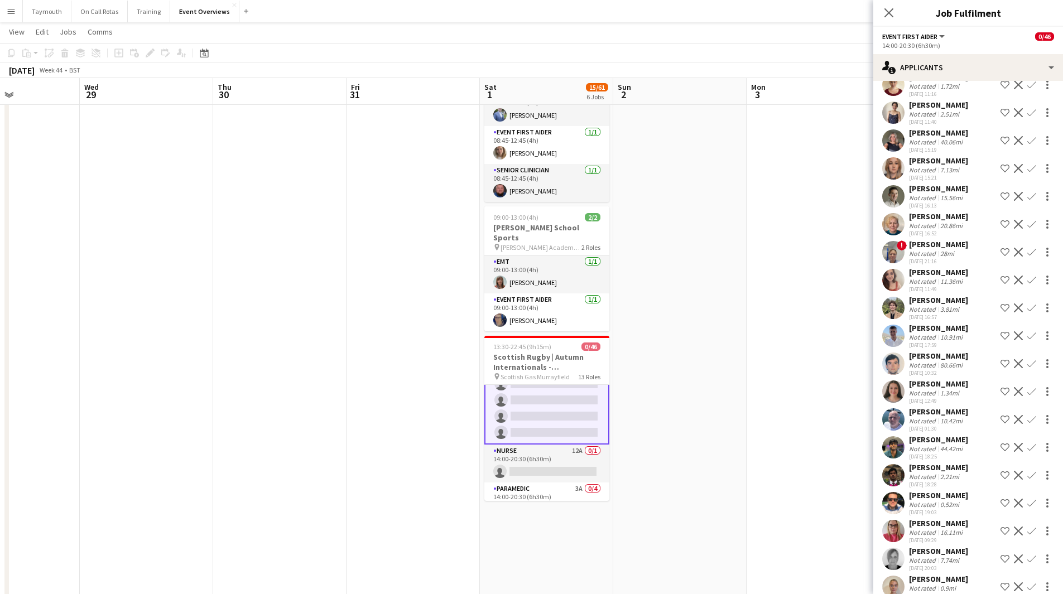
scroll to position [614, 0]
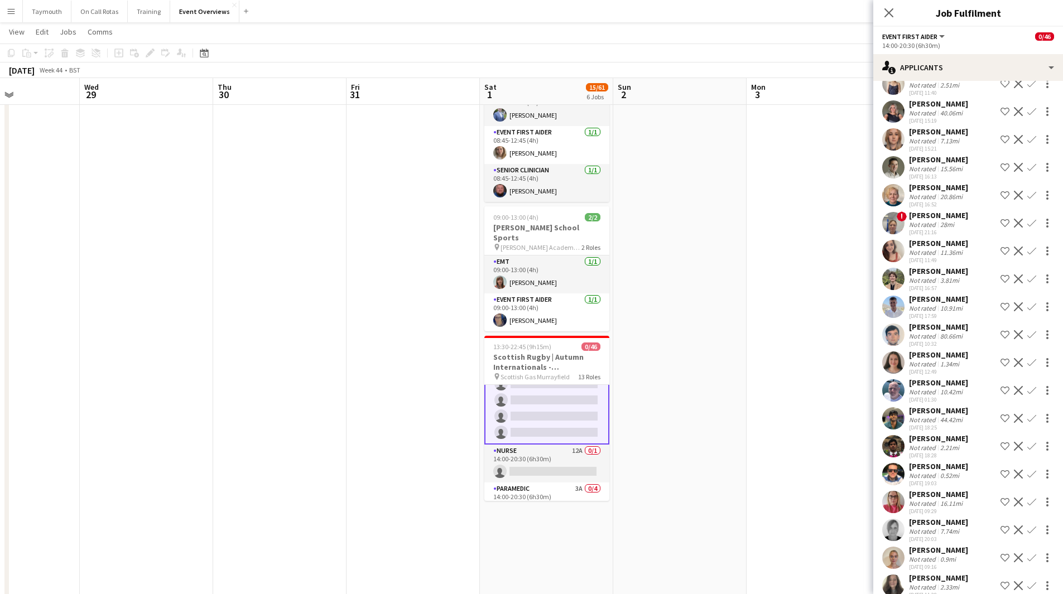
click at [947, 311] on div "10.91mi" at bounding box center [951, 308] width 27 height 8
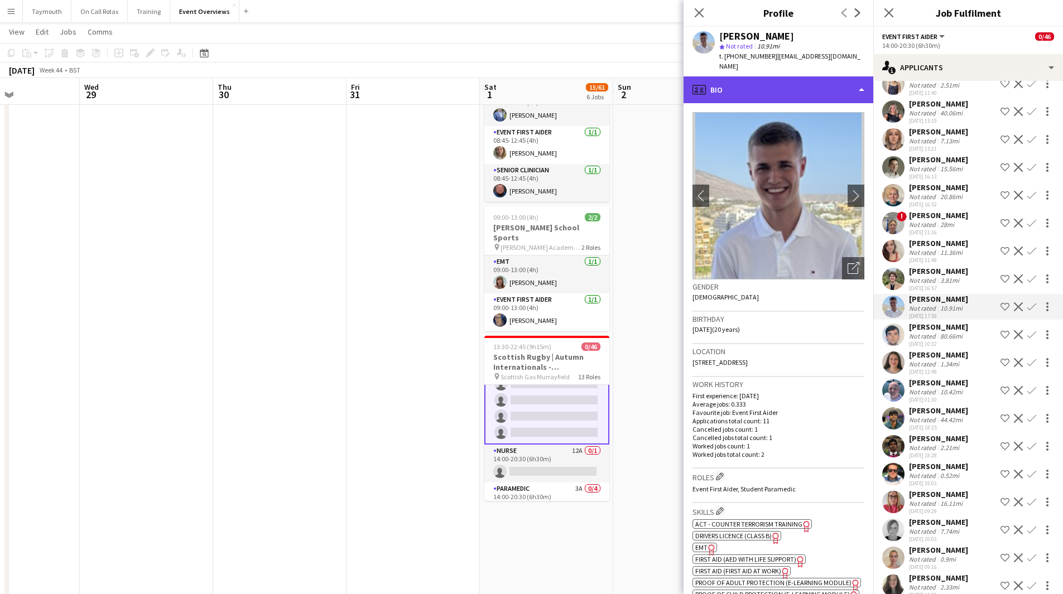
click at [831, 77] on div "profile Bio" at bounding box center [778, 89] width 190 height 27
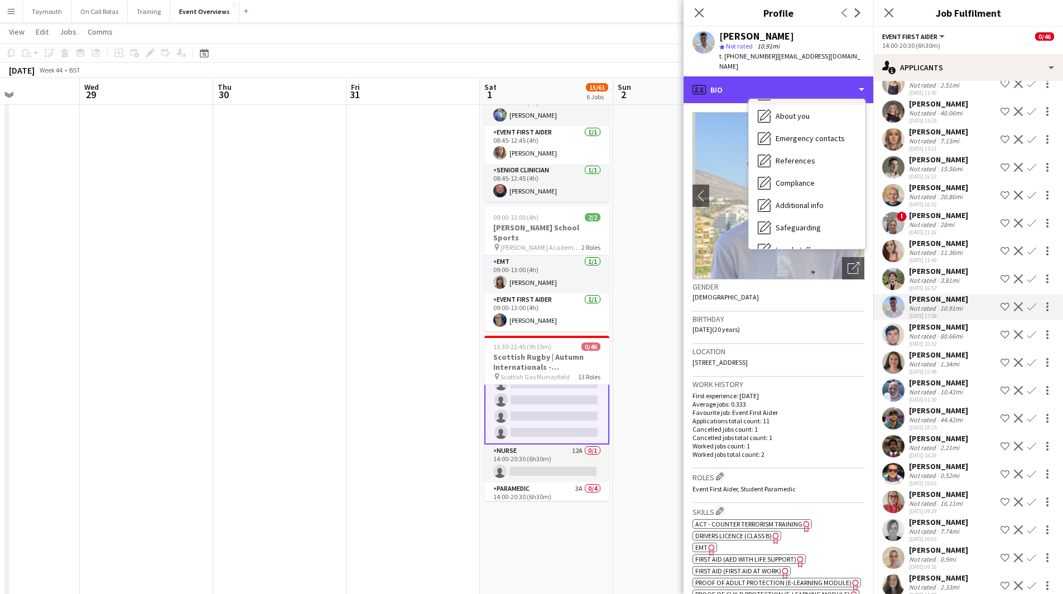
scroll to position [194, 0]
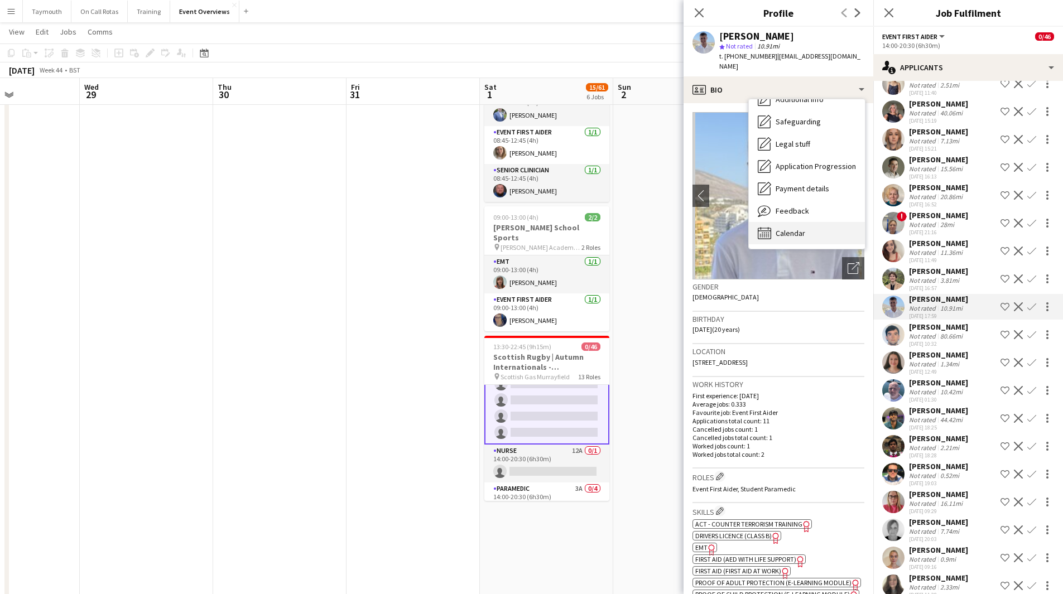
click at [793, 222] on div "Calendar Calendar" at bounding box center [807, 233] width 116 height 22
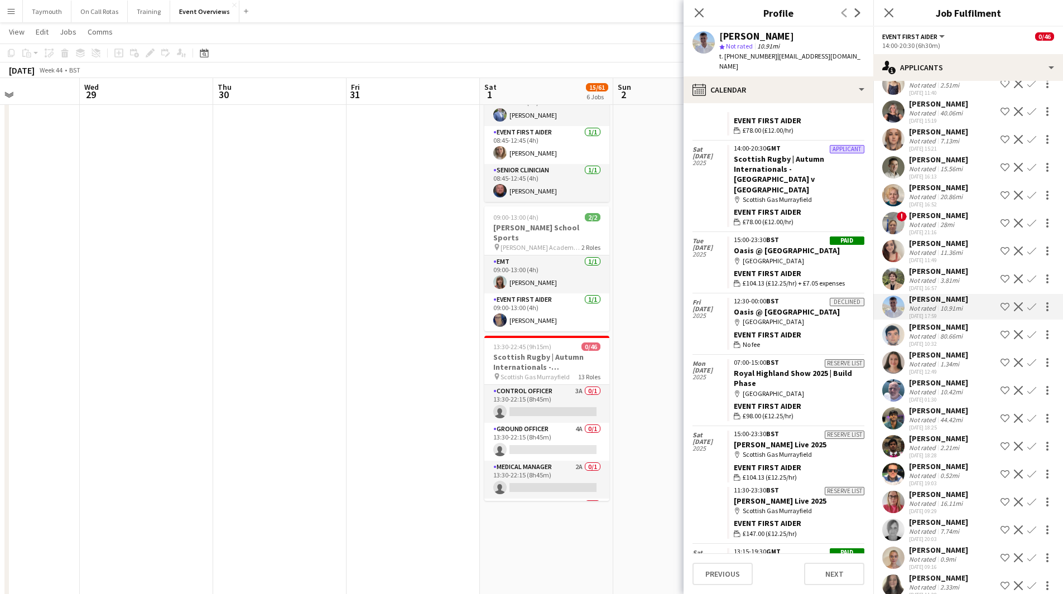
scroll to position [56, 0]
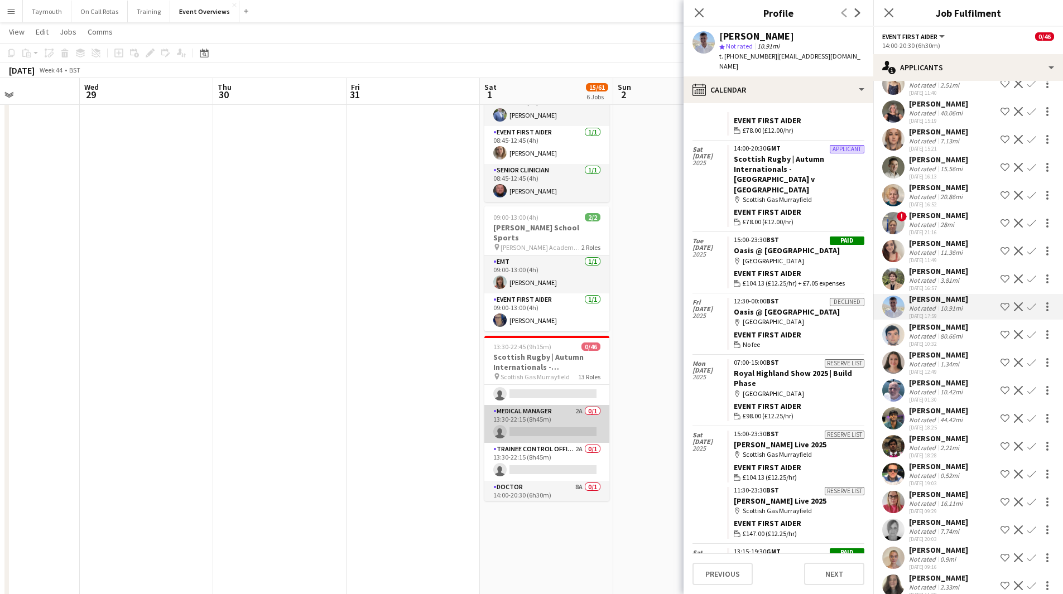
drag, startPoint x: 550, startPoint y: 413, endPoint x: 566, endPoint y: 409, distance: 16.6
click at [550, 413] on app-card-role "Medical Manager 2A 0/1 13:30-22:15 (8h45m) single-neutral-actions" at bounding box center [546, 424] width 125 height 38
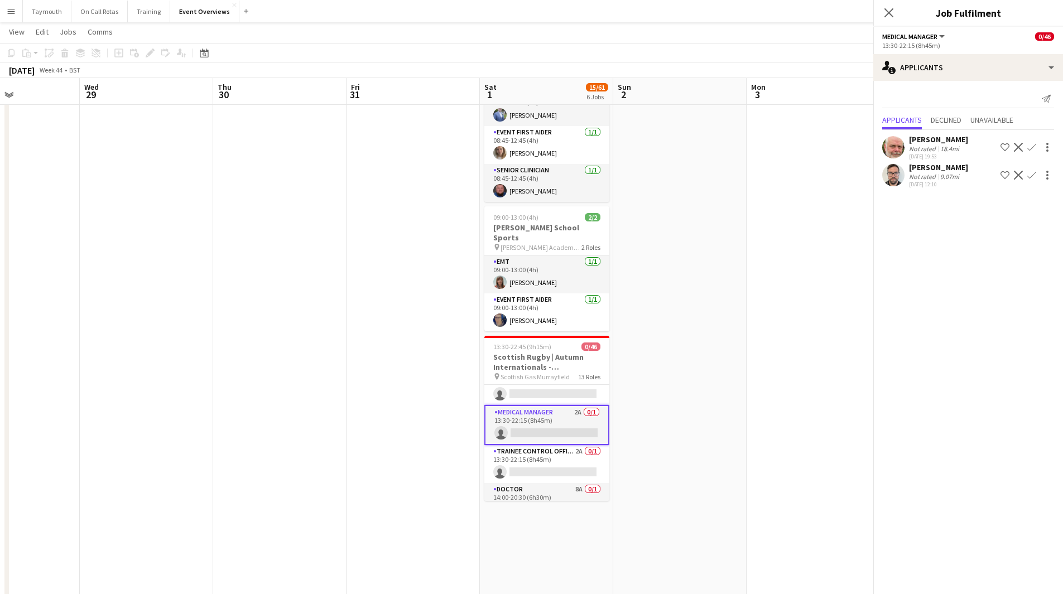
scroll to position [0, 0]
click at [1033, 179] on app-icon "Confirm" at bounding box center [1031, 175] width 9 height 9
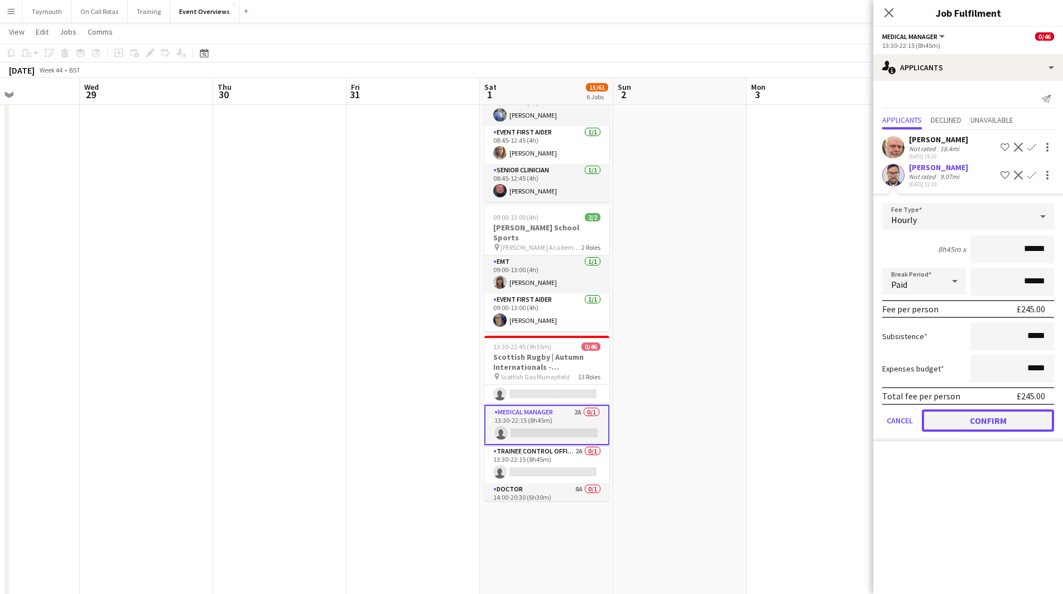
click at [982, 421] on button "Confirm" at bounding box center [988, 420] width 132 height 22
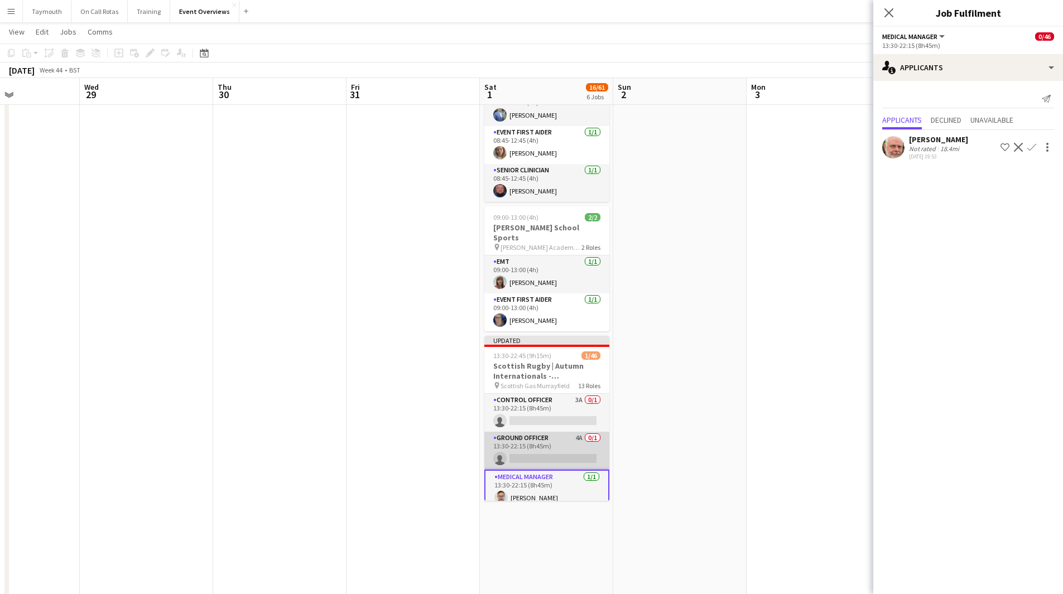
click at [557, 432] on app-card-role "Ground Officer 4A 0/1 13:30-22:15 (8h45m) single-neutral-actions" at bounding box center [546, 451] width 125 height 38
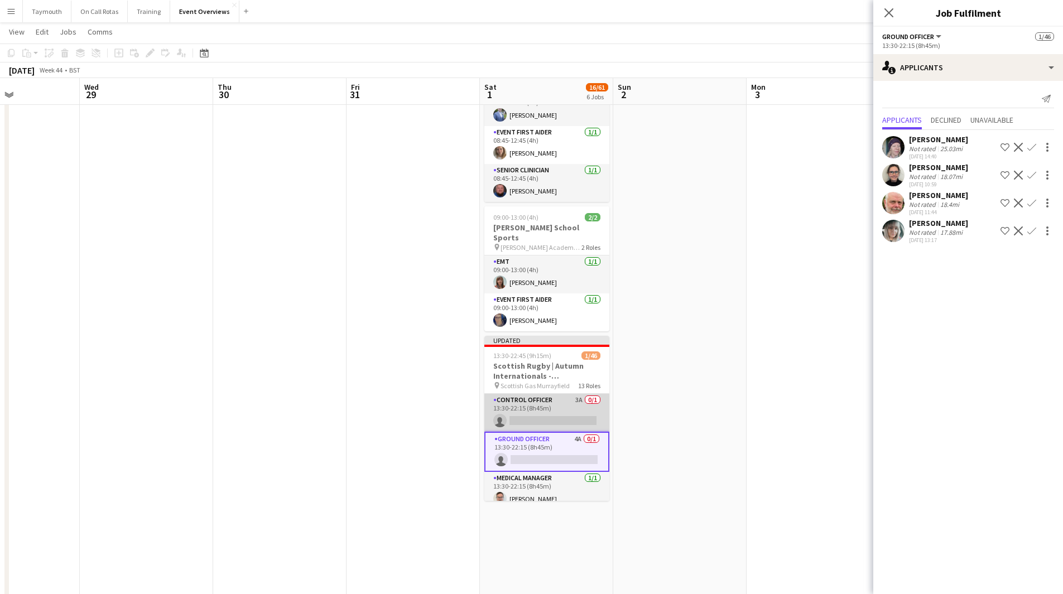
click at [539, 394] on app-card-role "Control Officer 3A 0/1 13:30-22:15 (8h45m) single-neutral-actions" at bounding box center [546, 413] width 125 height 38
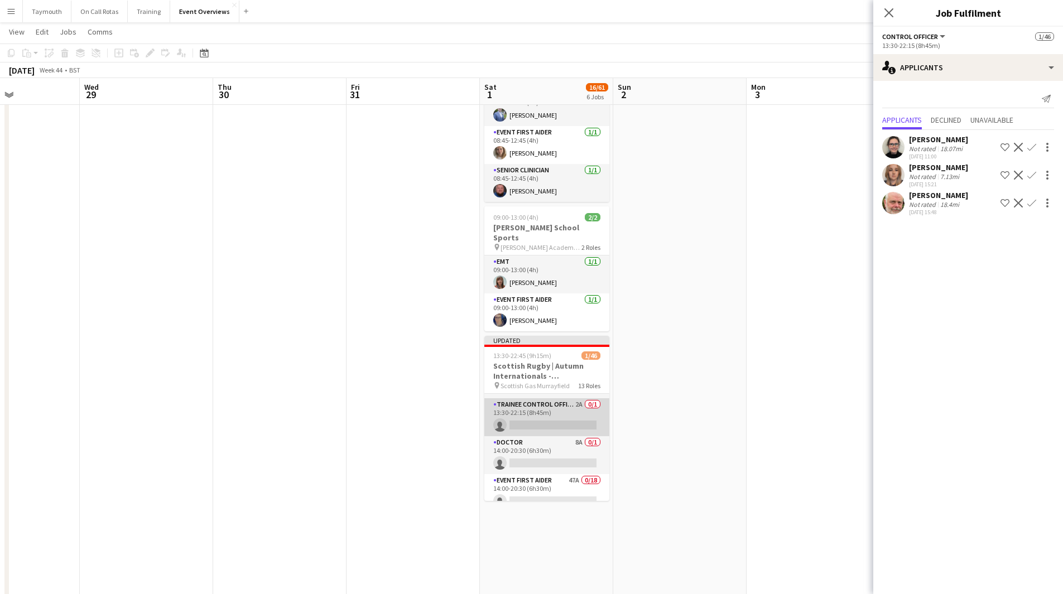
click at [568, 407] on app-card-role "Trainee Control Officer 2A 0/1 13:30-22:15 (8h45m) single-neutral-actions" at bounding box center [546, 417] width 125 height 38
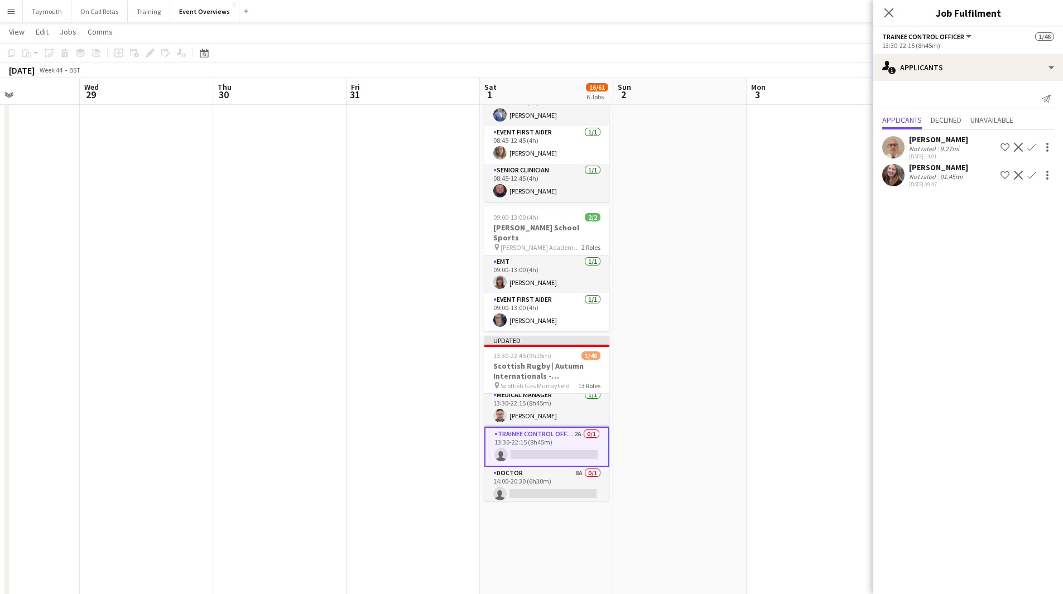
scroll to position [54, 0]
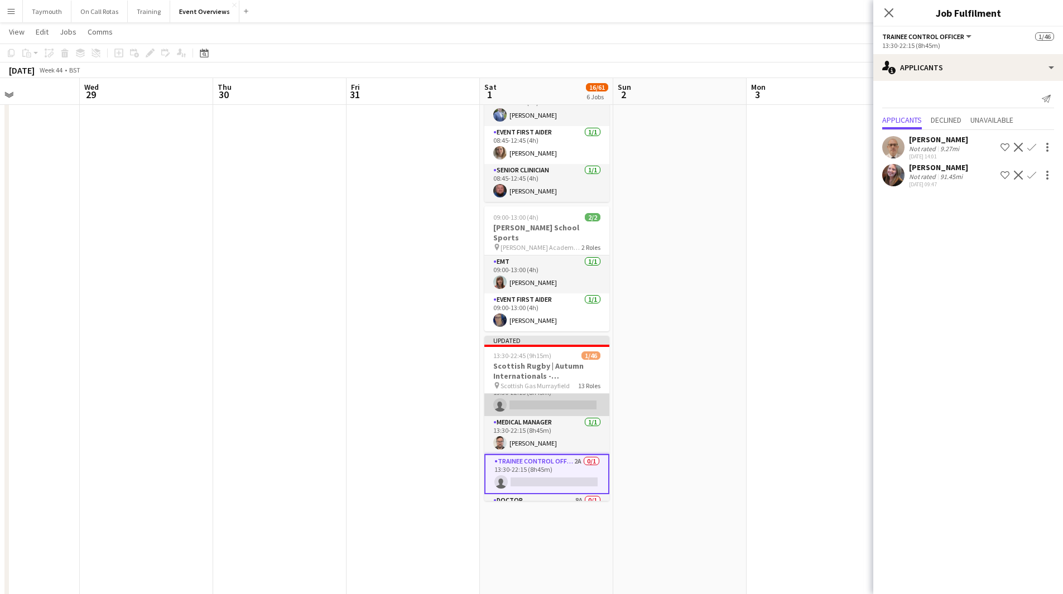
click at [544, 394] on app-card-role "Ground Officer 4A 0/1 13:30-22:15 (8h45m) single-neutral-actions" at bounding box center [546, 397] width 125 height 38
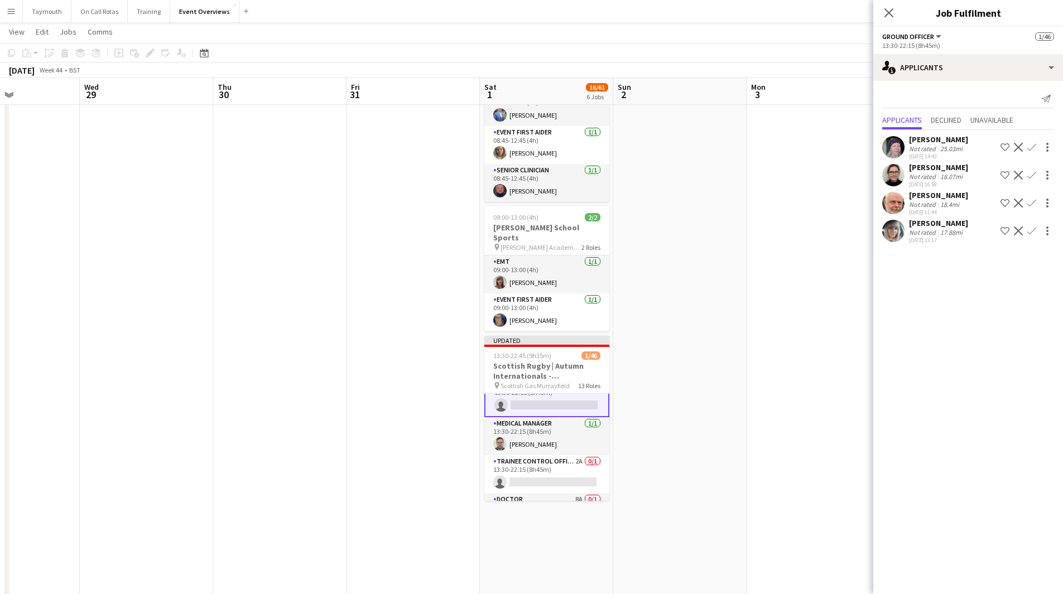
scroll to position [110, 0]
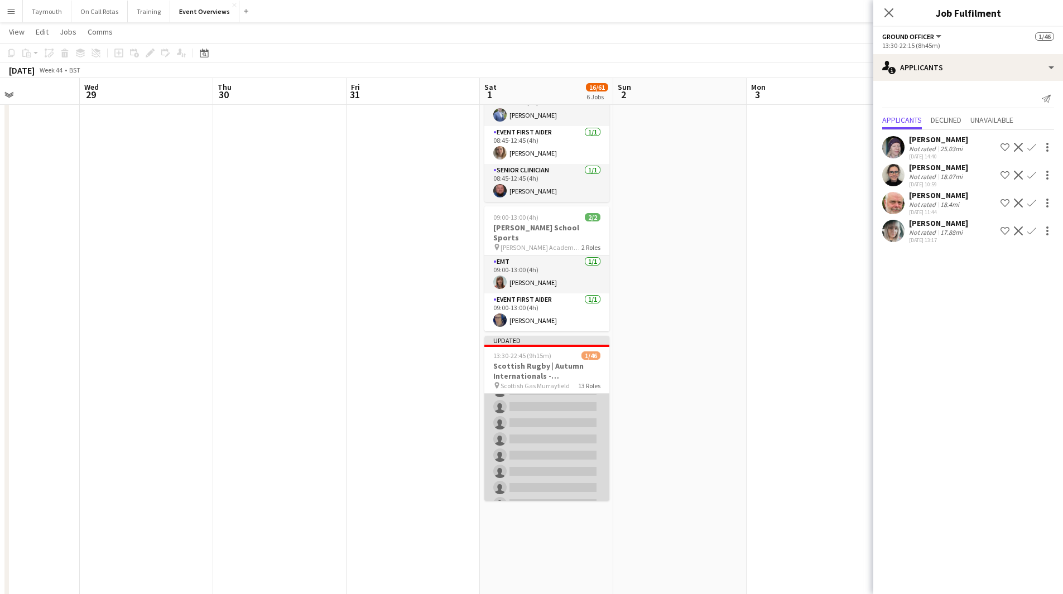
click at [553, 422] on app-card-role "Event First Aider 47A 0/18 14:00-20:30 (6h30m) single-neutral-actions single-ne…" at bounding box center [546, 520] width 125 height 313
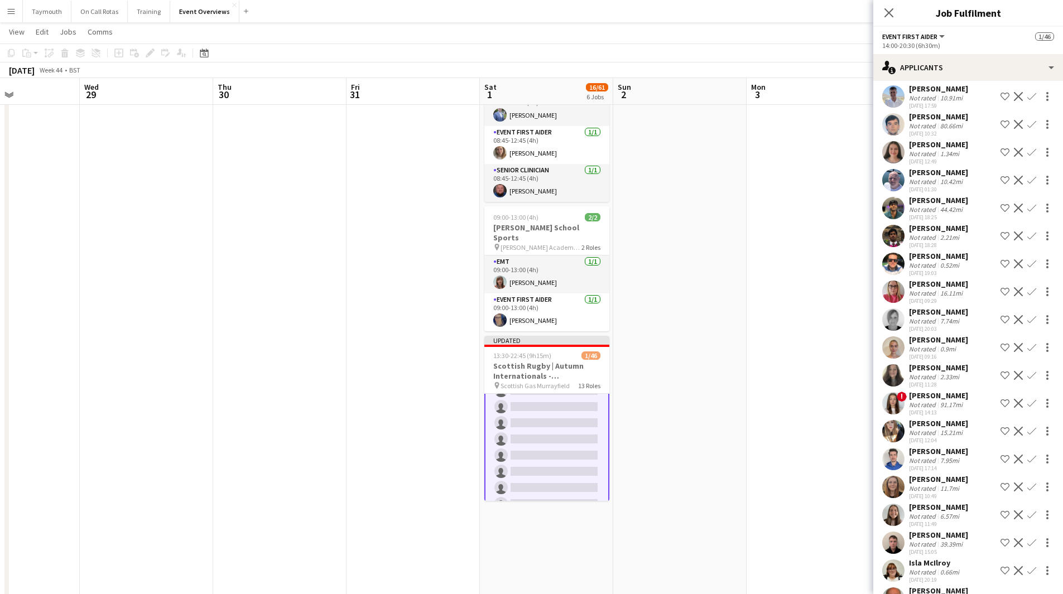
scroll to position [880, 0]
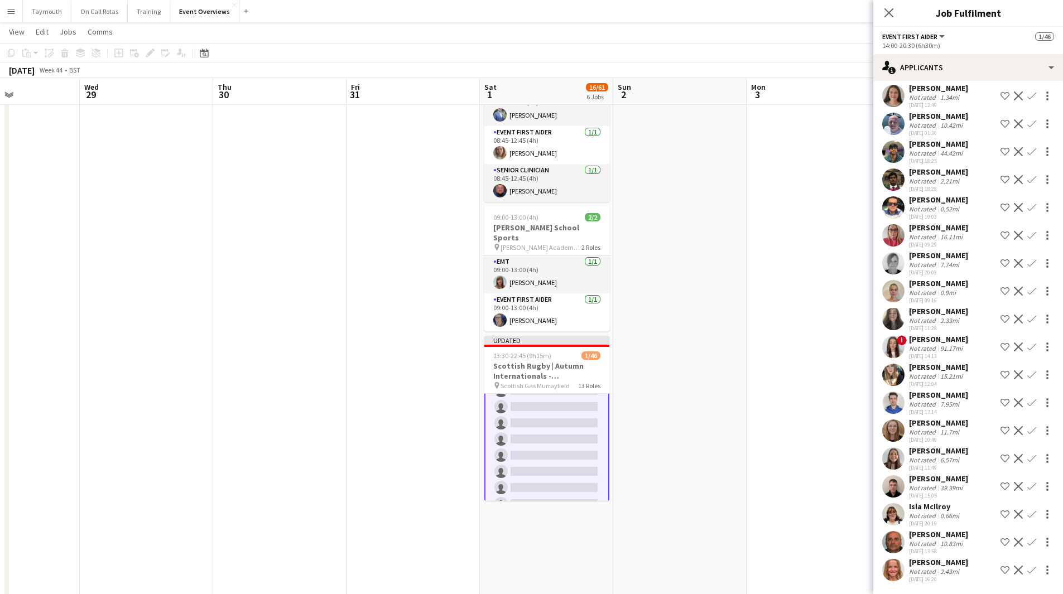
click at [956, 487] on div "39.39mi" at bounding box center [951, 488] width 27 height 8
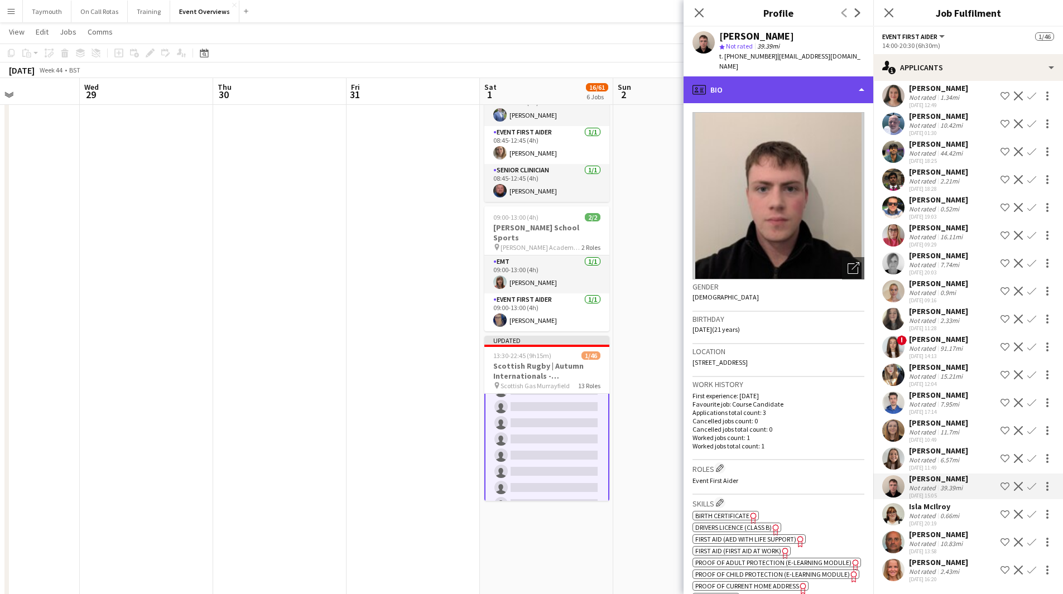
click at [774, 76] on div "profile Bio" at bounding box center [778, 89] width 190 height 27
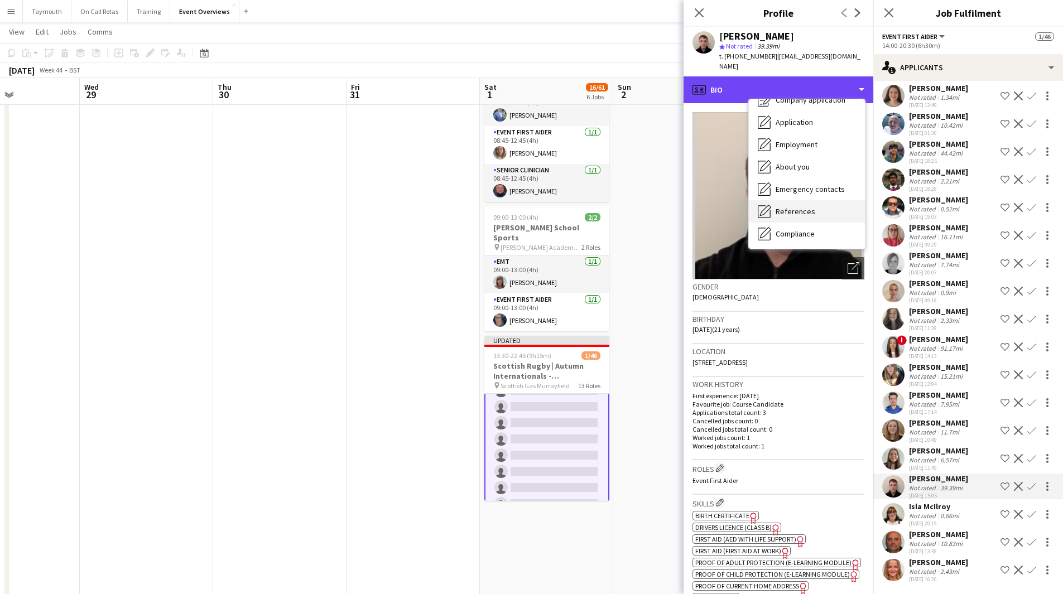
scroll to position [56, 0]
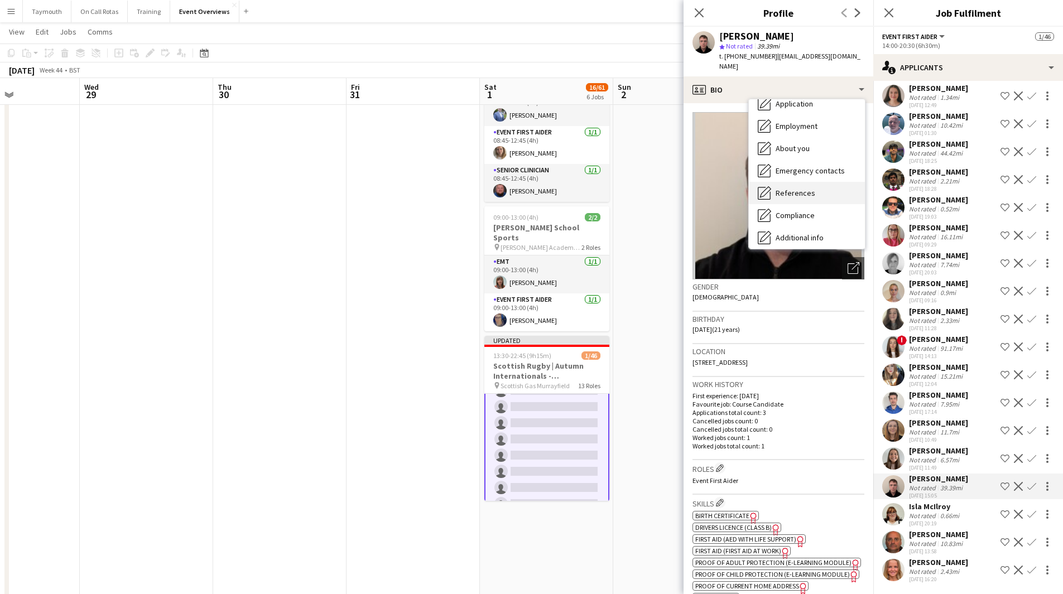
click at [793, 188] on span "References" at bounding box center [795, 193] width 40 height 10
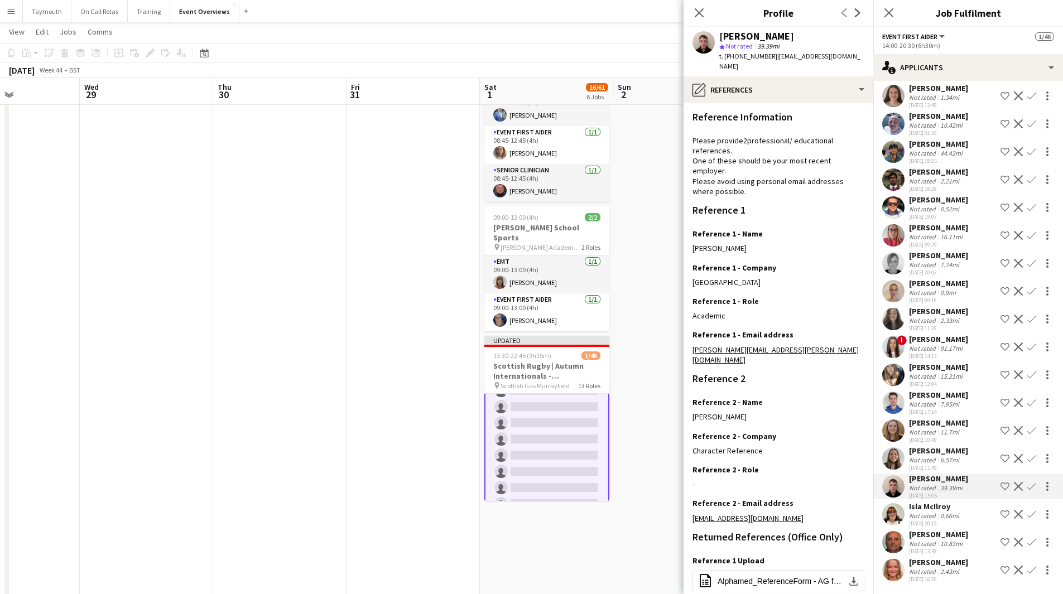
scroll to position [105, 0]
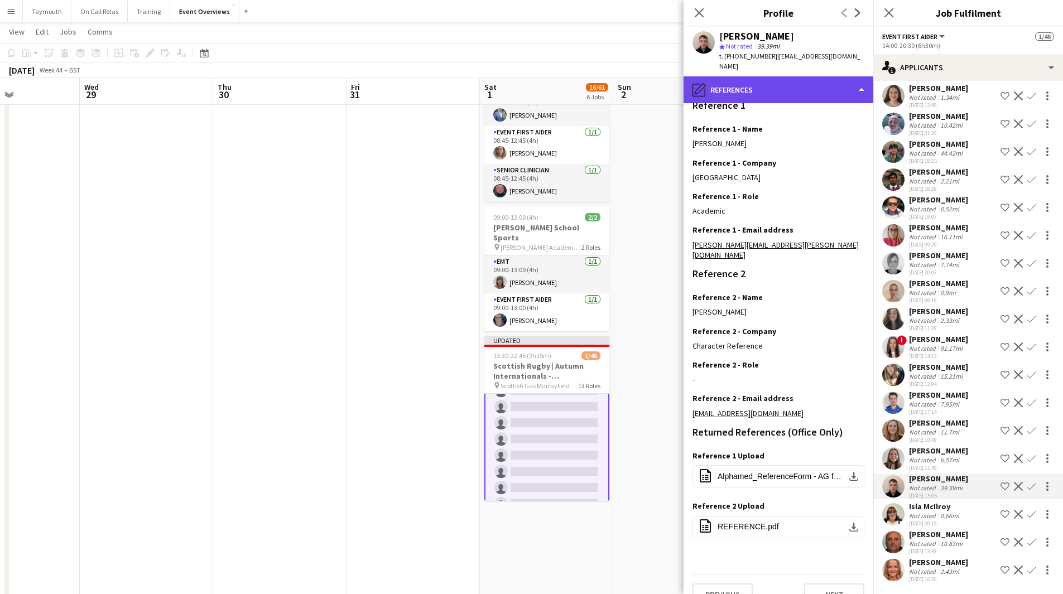
click at [783, 89] on div "pencil4 References" at bounding box center [778, 89] width 190 height 27
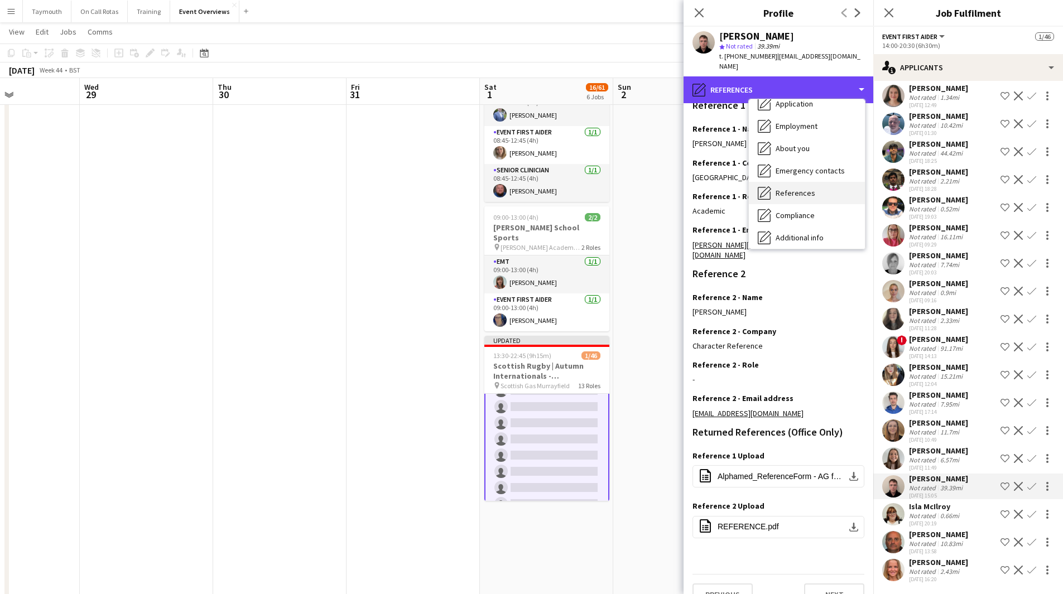
scroll to position [112, 0]
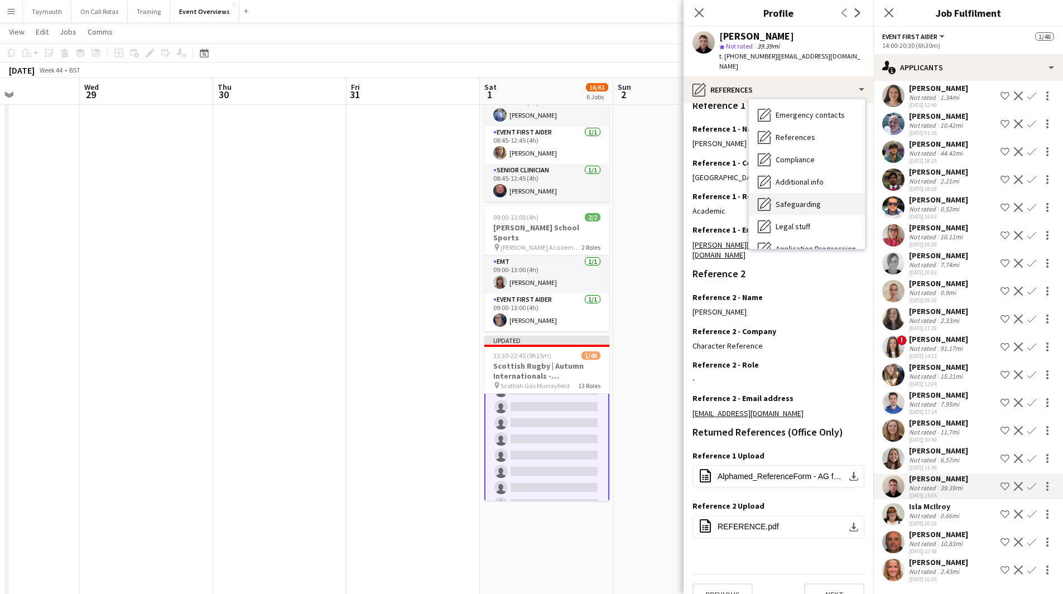
click at [794, 199] on span "Safeguarding" at bounding box center [797, 204] width 45 height 10
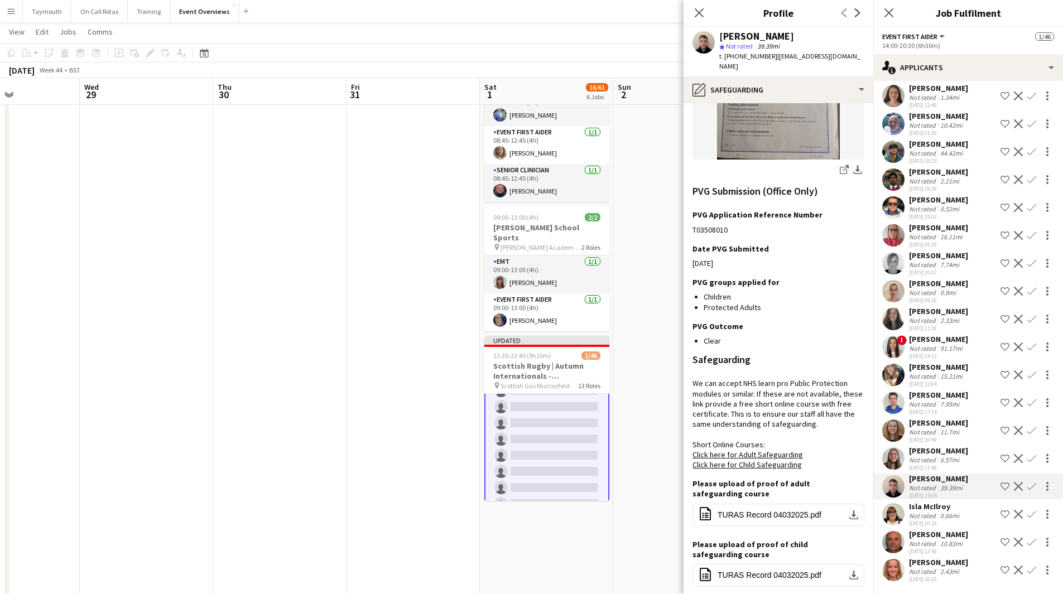
scroll to position [279, 0]
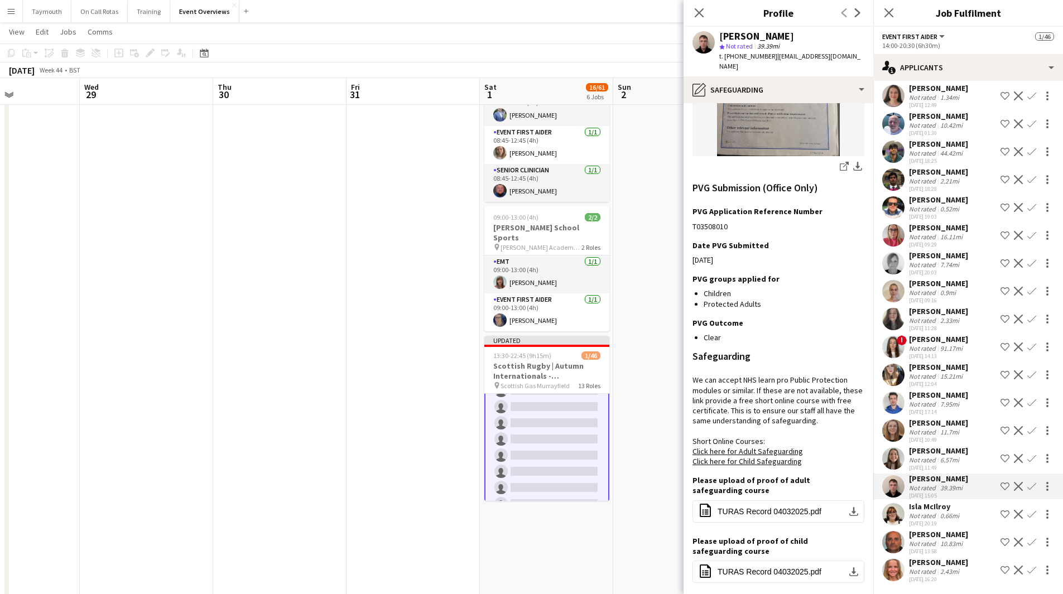
click at [1027, 490] on app-icon "Confirm" at bounding box center [1031, 486] width 9 height 9
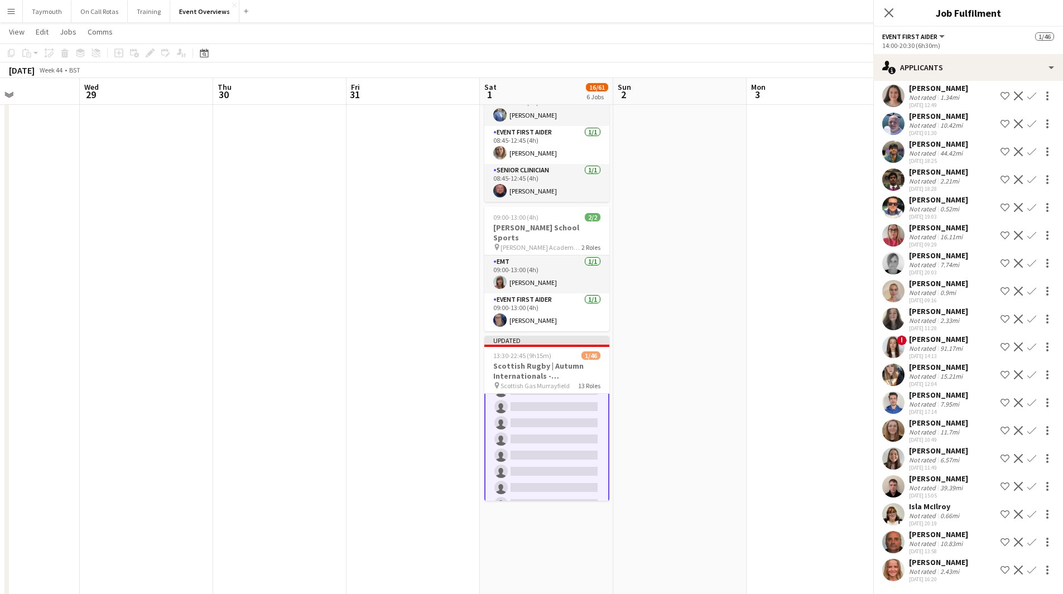
click at [1027, 490] on app-icon "Confirm" at bounding box center [1031, 486] width 9 height 9
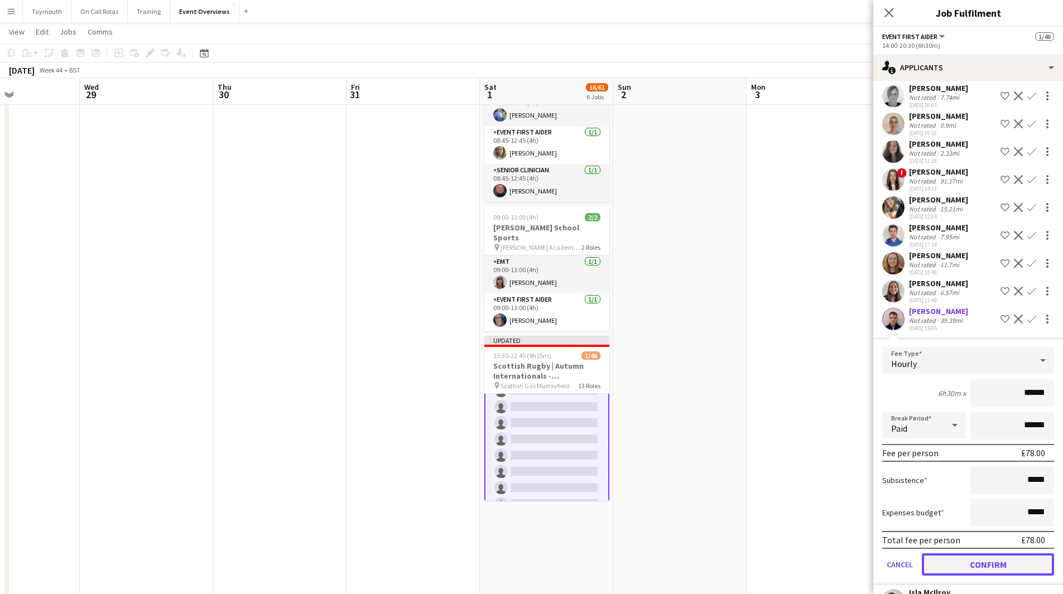
click at [997, 559] on button "Confirm" at bounding box center [988, 564] width 132 height 22
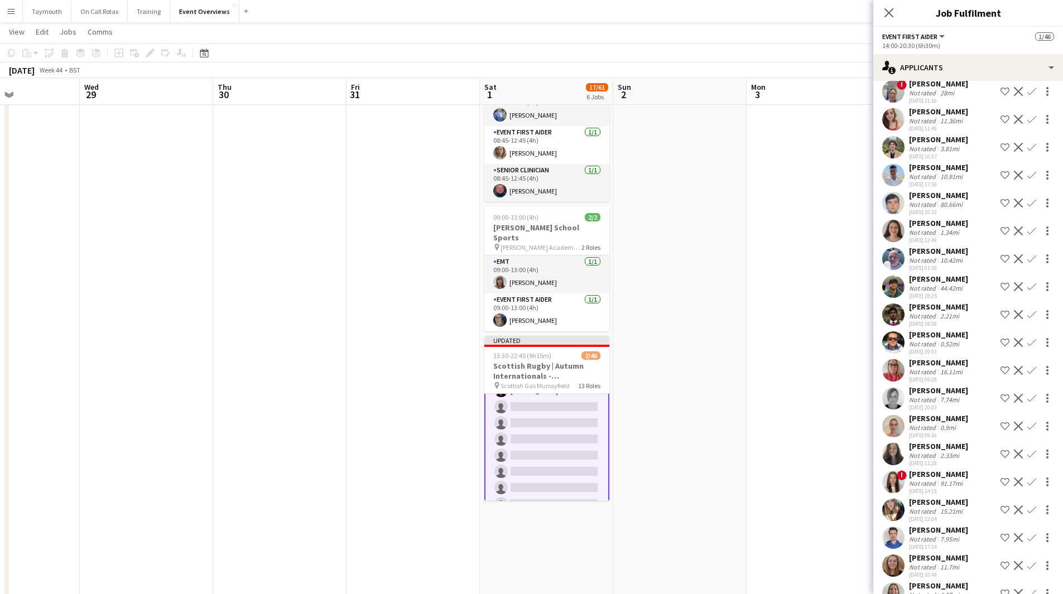
scroll to position [741, 0]
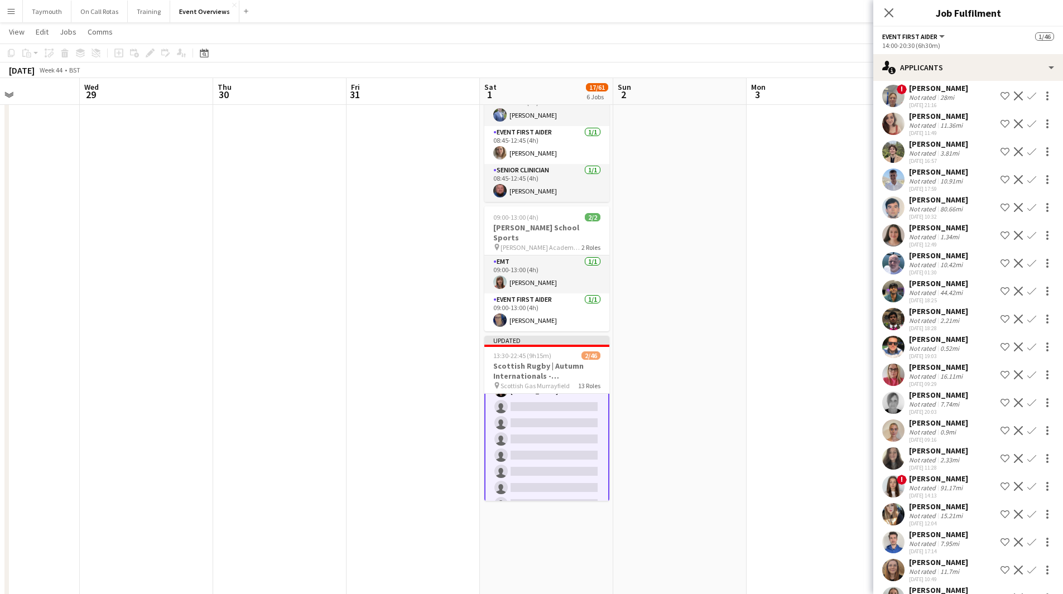
click at [1027, 261] on app-icon "Confirm" at bounding box center [1031, 263] width 9 height 9
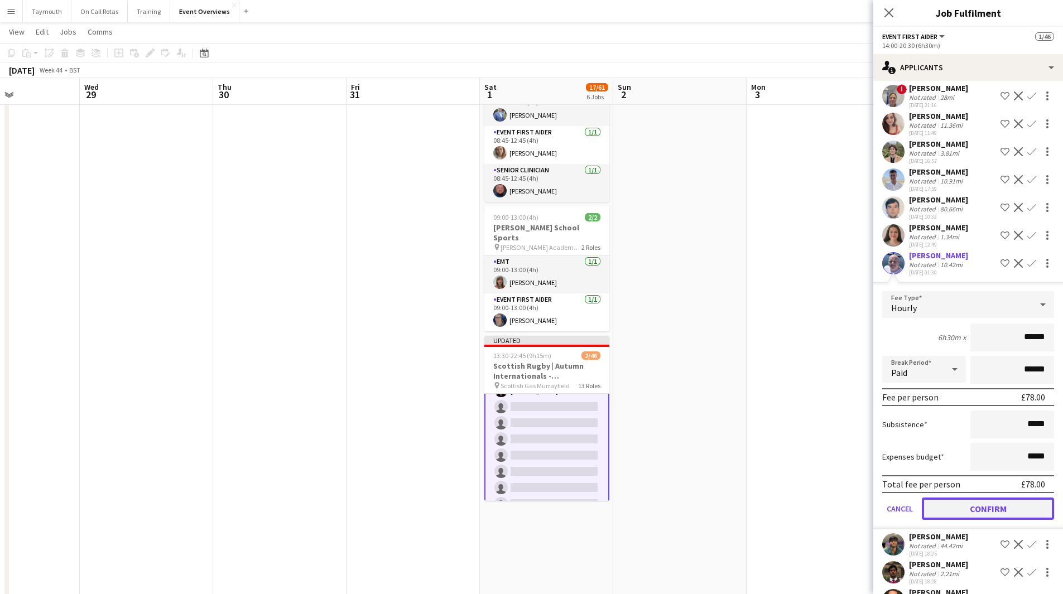
click at [977, 508] on button "Confirm" at bounding box center [988, 509] width 132 height 22
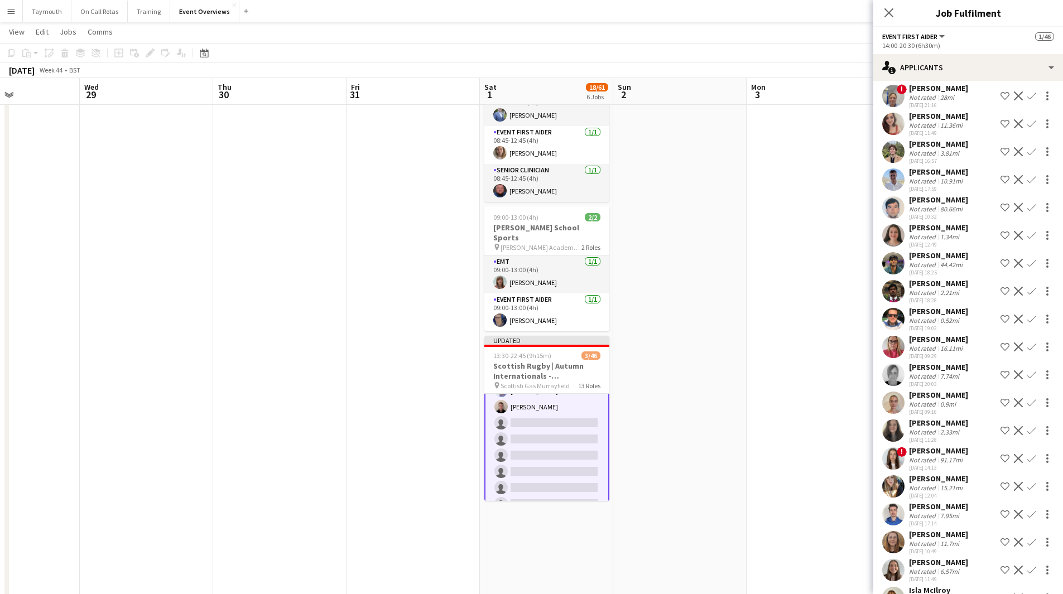
click at [942, 229] on div "[PERSON_NAME]" at bounding box center [938, 228] width 59 height 10
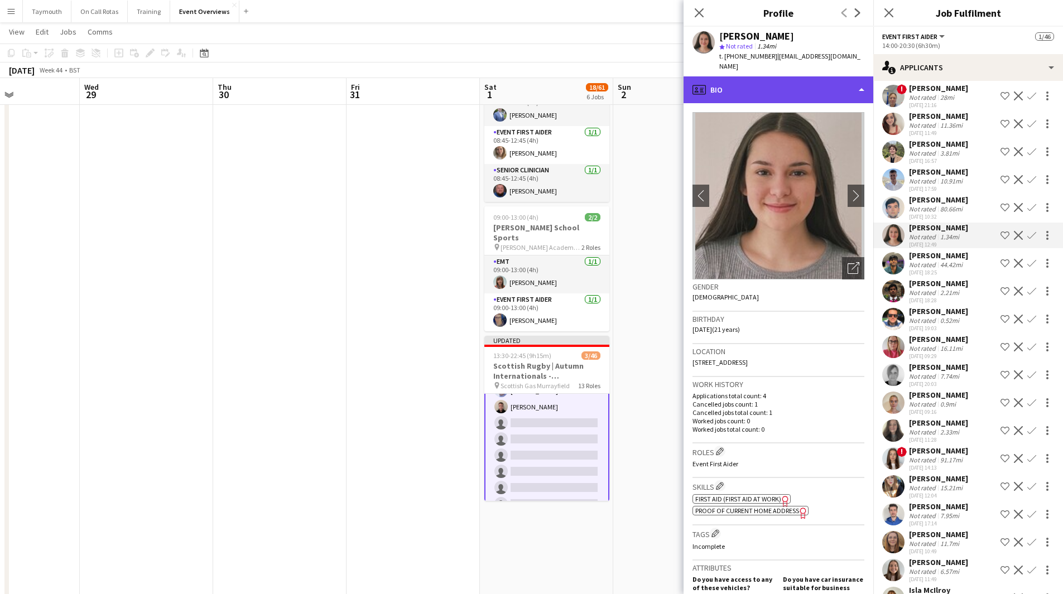
click at [838, 79] on div "profile Bio" at bounding box center [778, 89] width 190 height 27
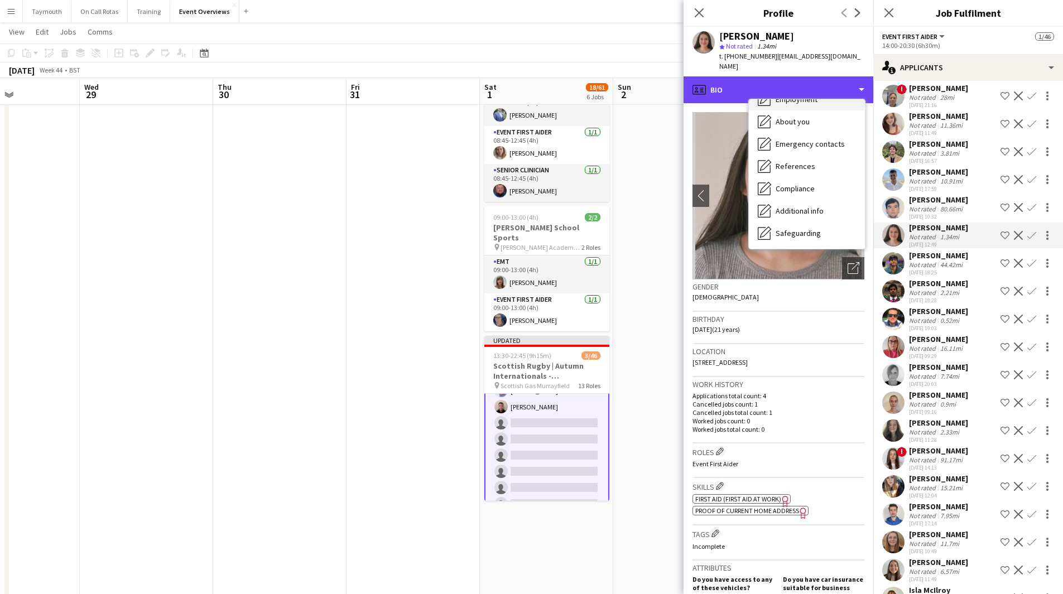
scroll to position [194, 0]
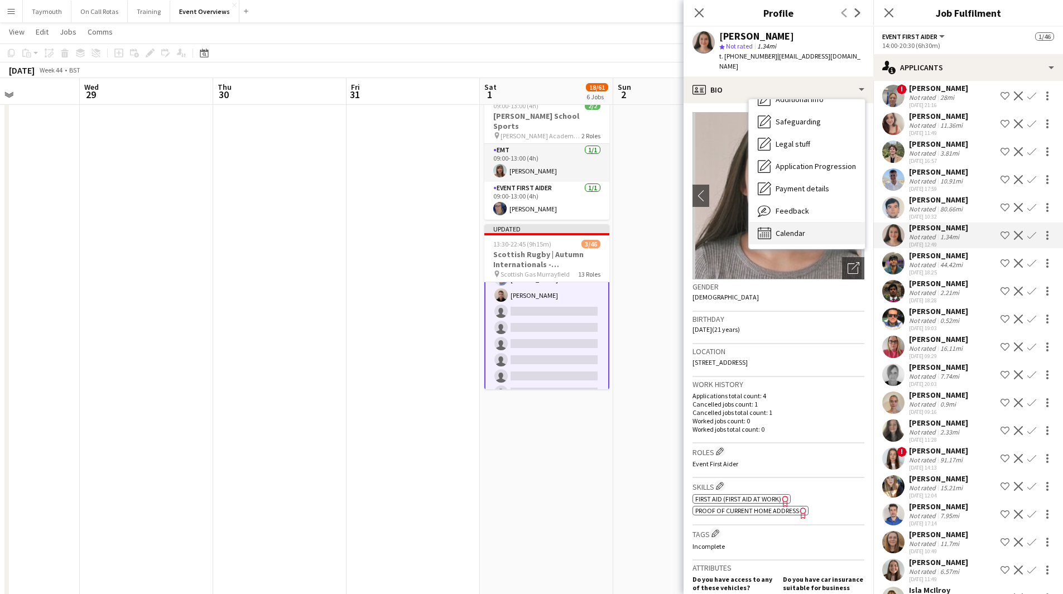
click at [807, 222] on div "Calendar Calendar" at bounding box center [807, 233] width 116 height 22
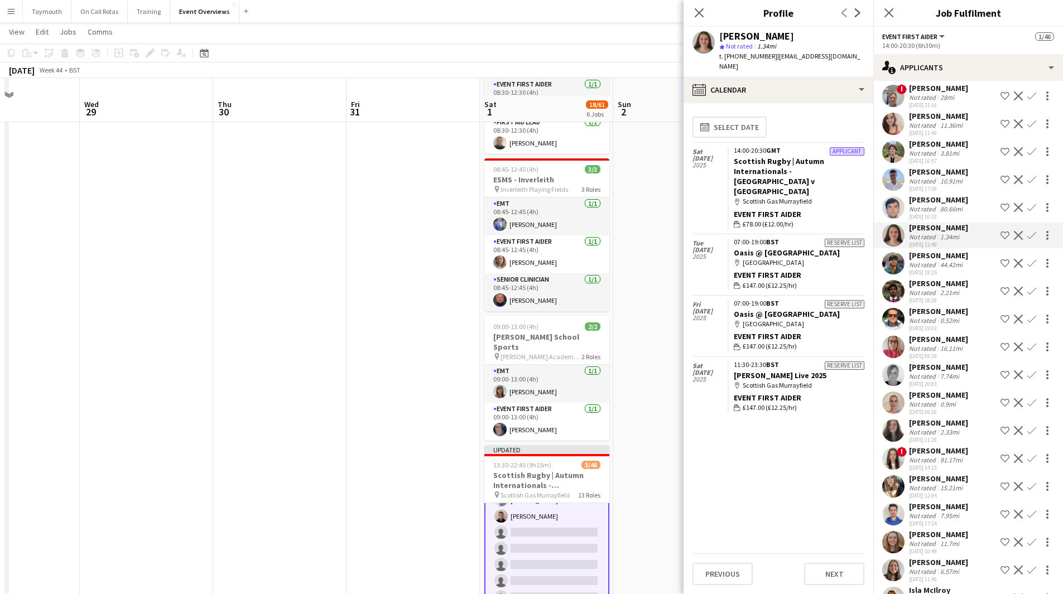
scroll to position [411, 0]
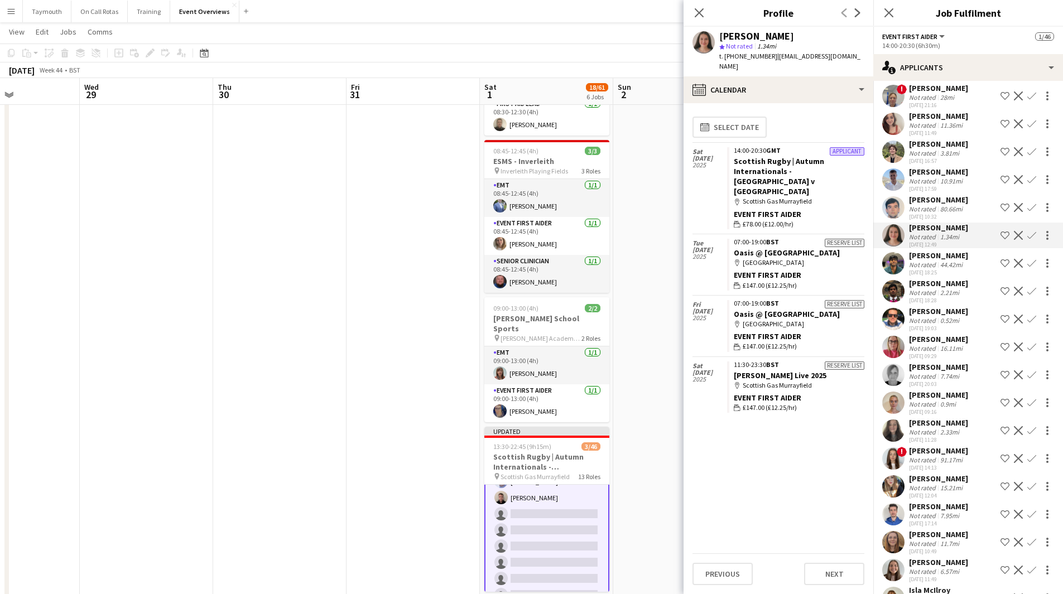
click at [1027, 150] on app-icon "Confirm" at bounding box center [1031, 151] width 9 height 9
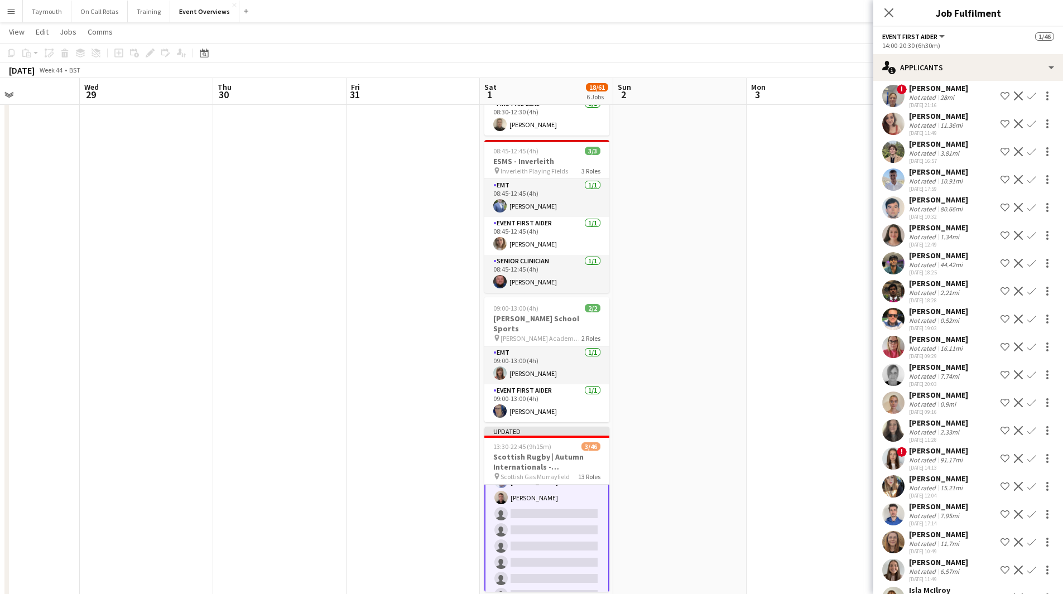
click at [1027, 150] on app-icon "Confirm" at bounding box center [1031, 151] width 9 height 9
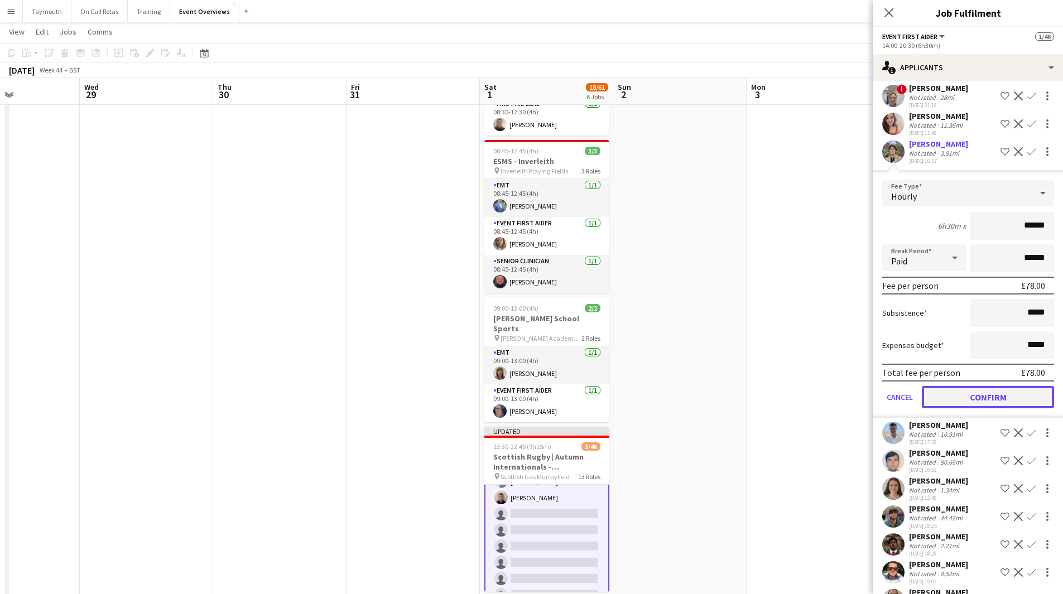
click at [985, 393] on button "Confirm" at bounding box center [988, 397] width 132 height 22
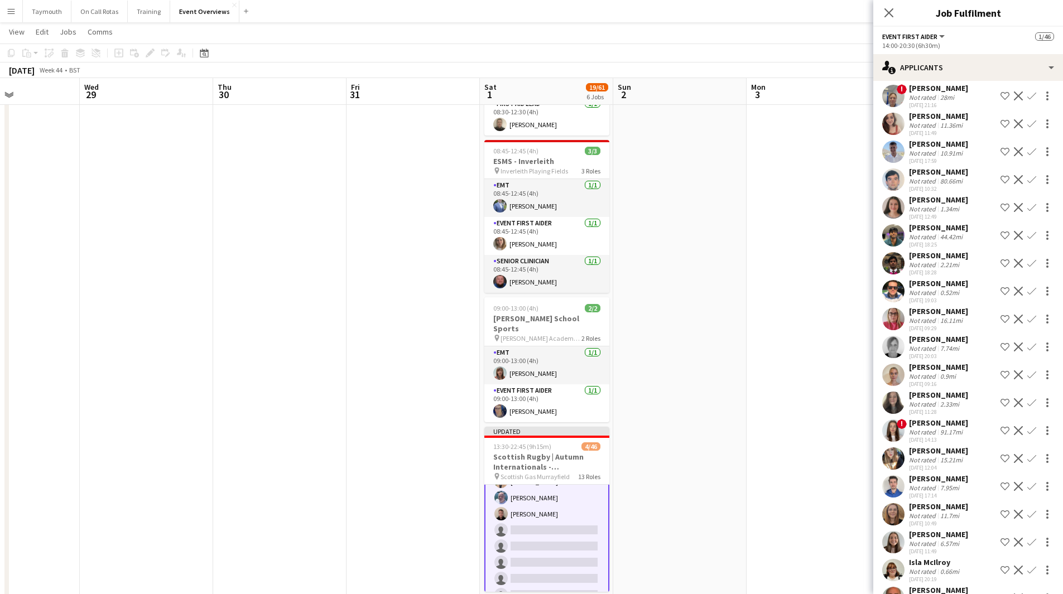
click at [1027, 122] on app-icon "Confirm" at bounding box center [1031, 123] width 9 height 9
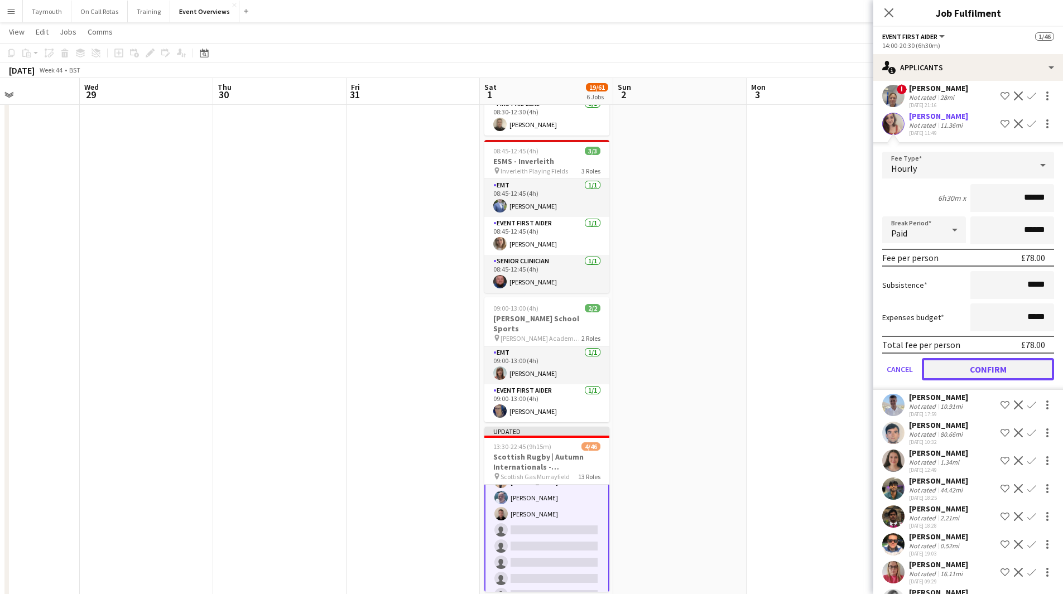
click at [973, 372] on button "Confirm" at bounding box center [988, 369] width 132 height 22
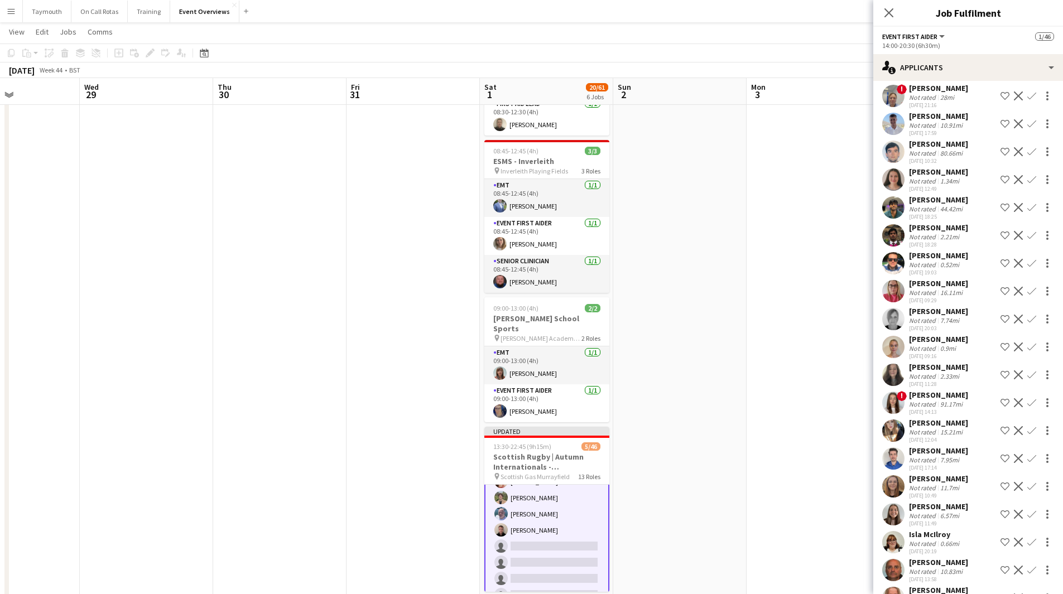
scroll to position [769, 0]
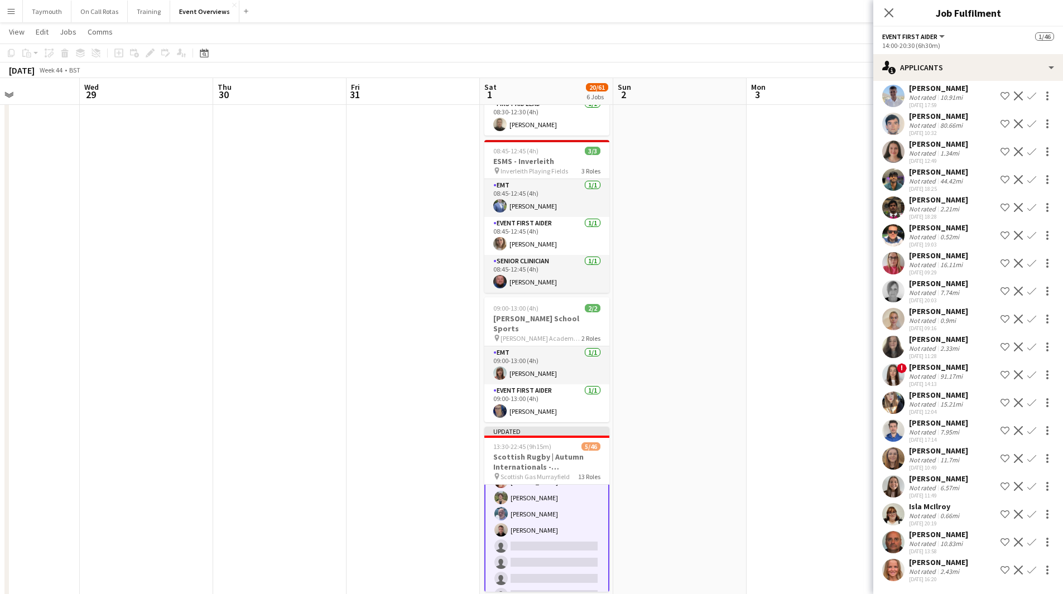
click at [1027, 460] on app-icon "Confirm" at bounding box center [1031, 458] width 9 height 9
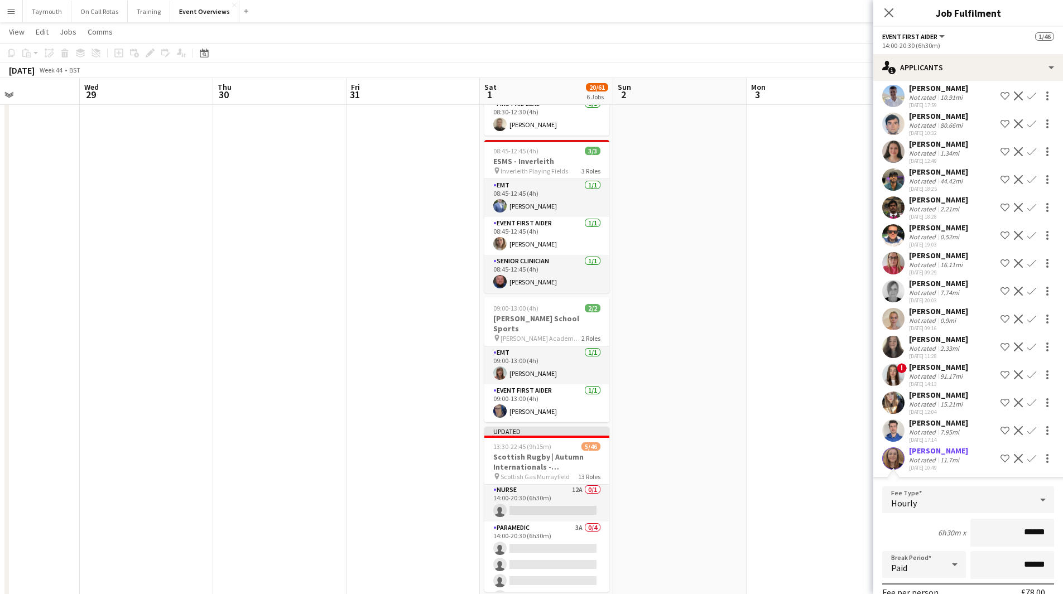
scroll to position [444, 0]
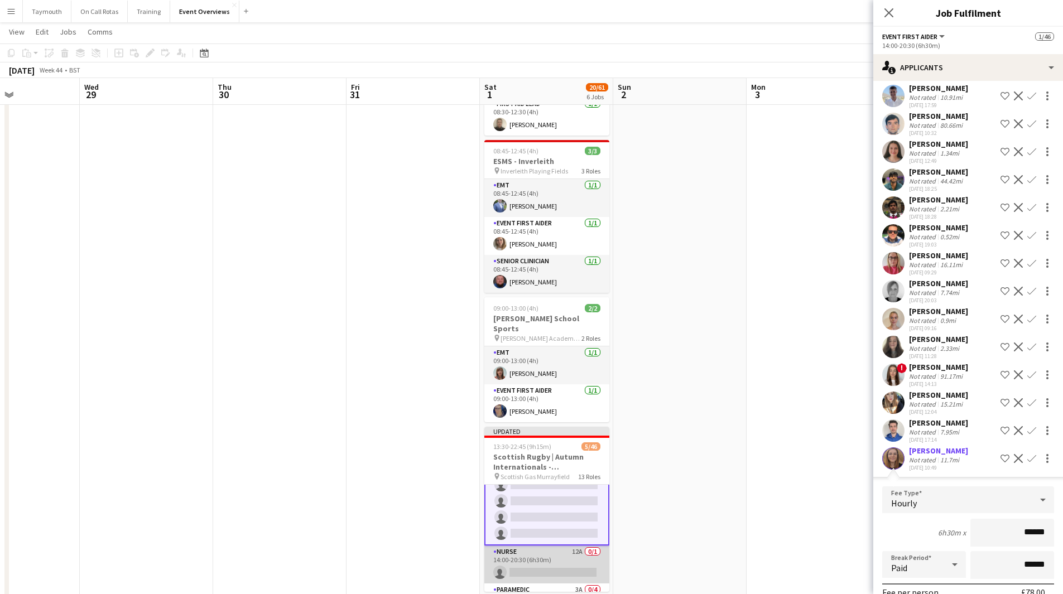
click at [536, 552] on app-card-role "Nurse 12A 0/1 14:00-20:30 (6h30m) single-neutral-actions" at bounding box center [546, 565] width 125 height 38
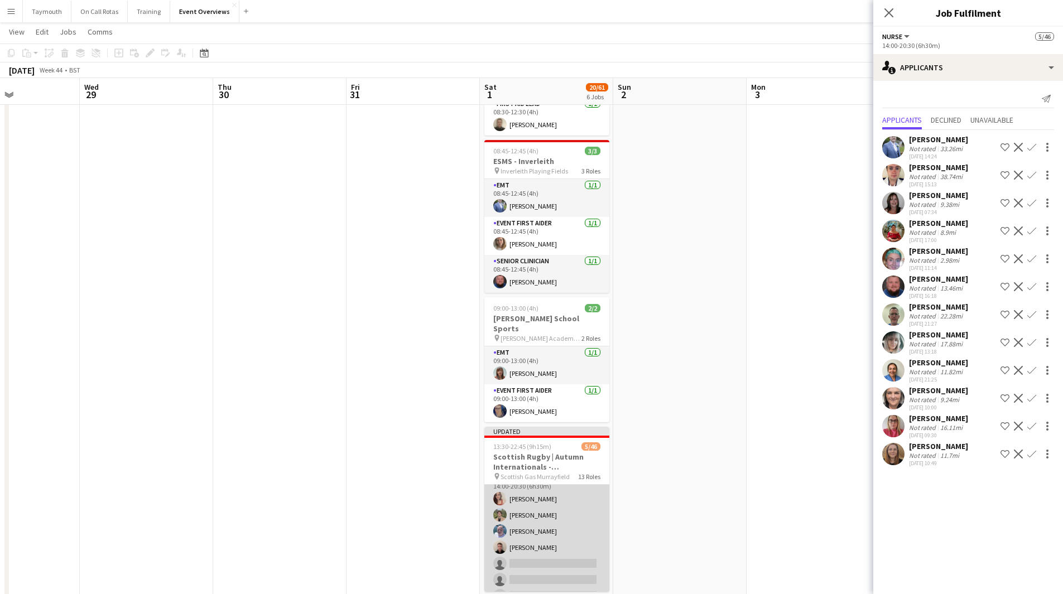
scroll to position [220, 0]
click at [572, 512] on app-card-role "Event First Aider 43A [DATE] 14:00-20:30 (6h30m) [PERSON_NAME] [PERSON_NAME] [P…" at bounding box center [546, 499] width 125 height 313
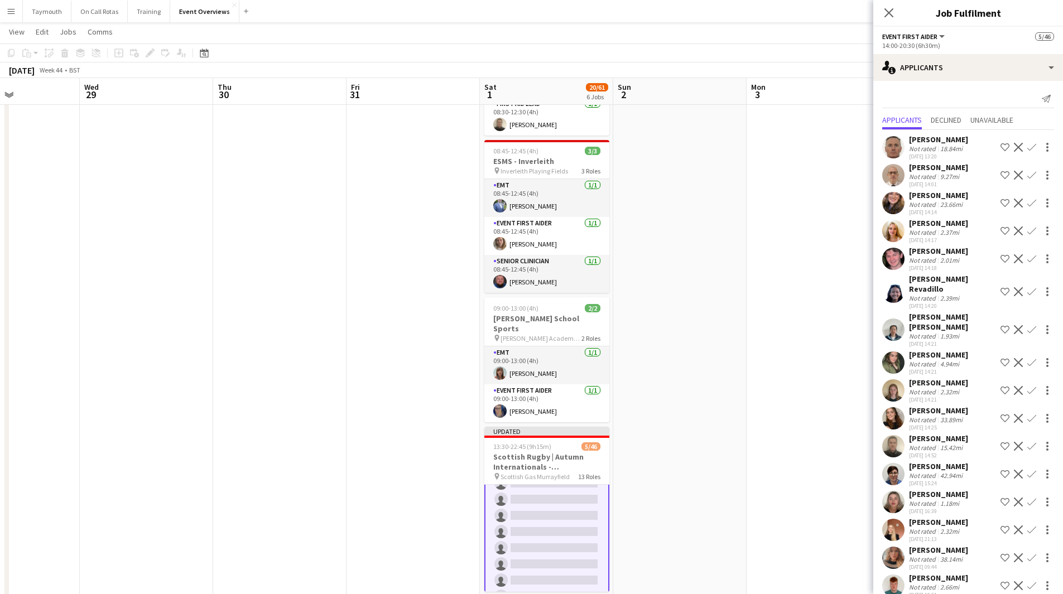
click at [1027, 326] on app-icon "Confirm" at bounding box center [1031, 329] width 9 height 9
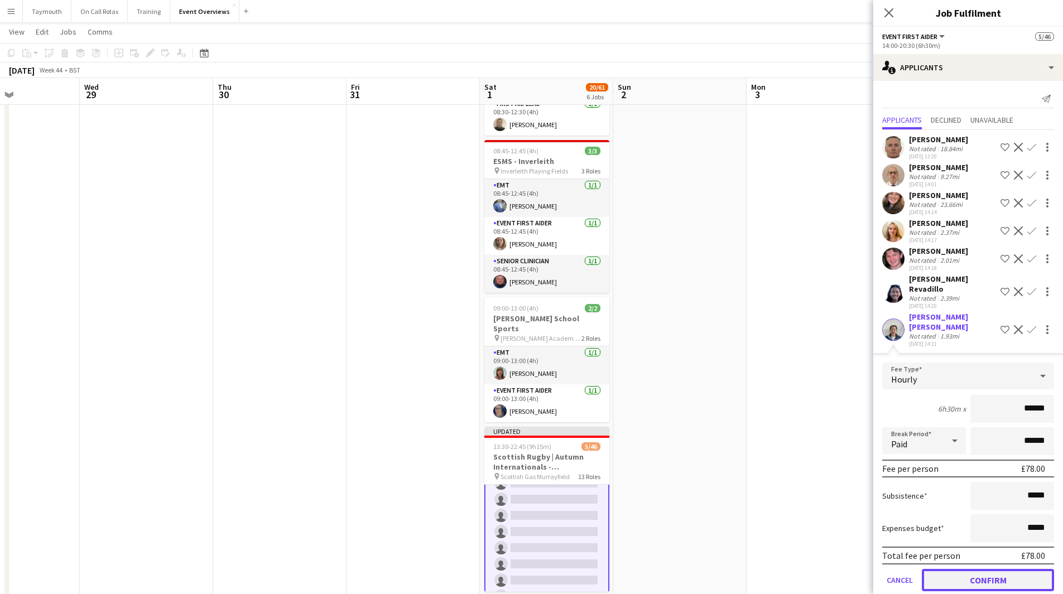
click at [971, 569] on button "Confirm" at bounding box center [988, 580] width 132 height 22
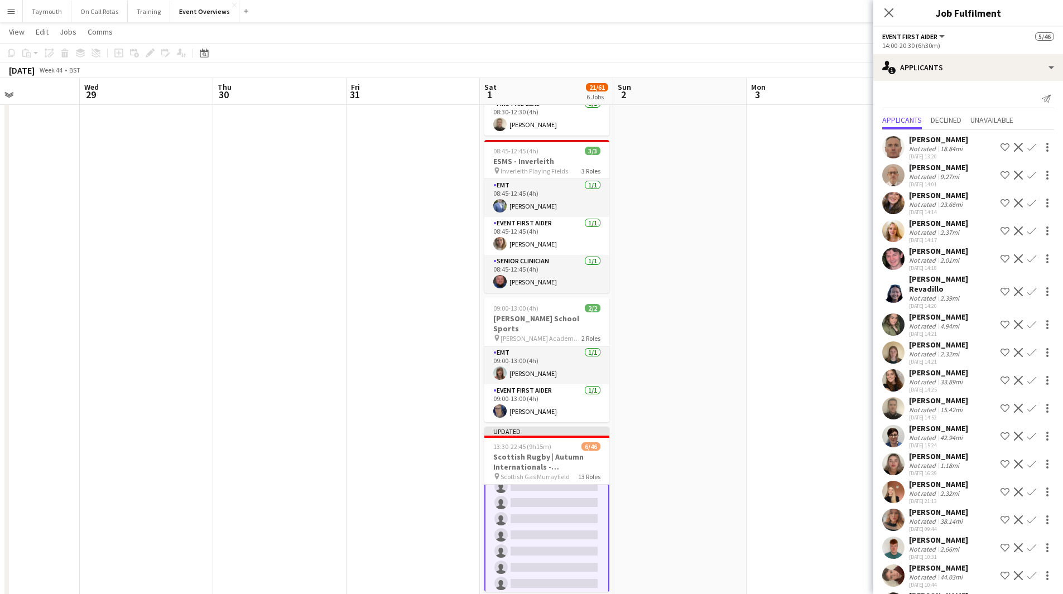
click at [1027, 296] on app-icon "Confirm" at bounding box center [1031, 291] width 9 height 9
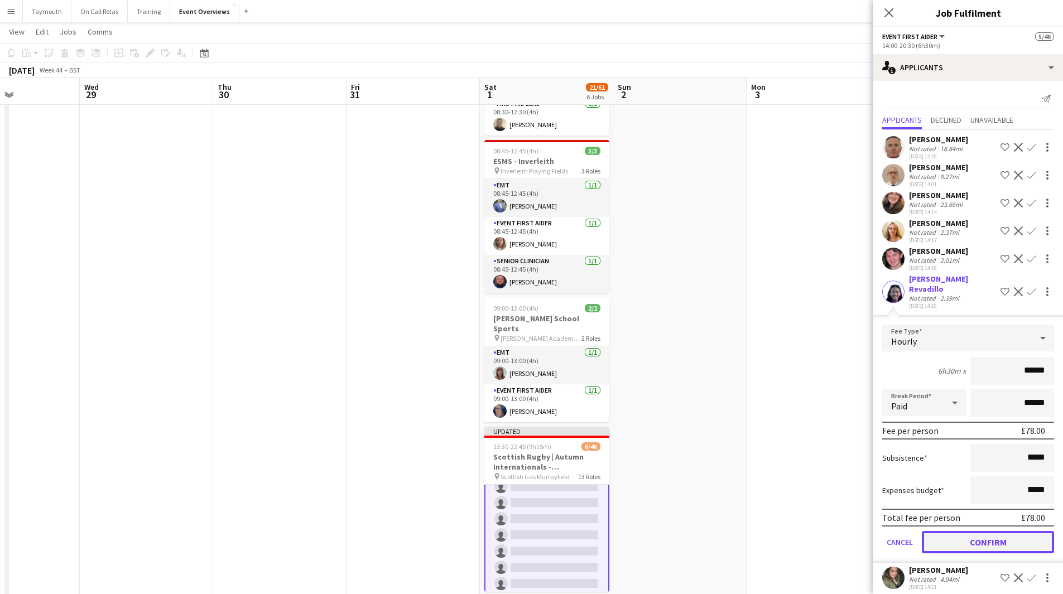
click at [972, 537] on button "Confirm" at bounding box center [988, 542] width 132 height 22
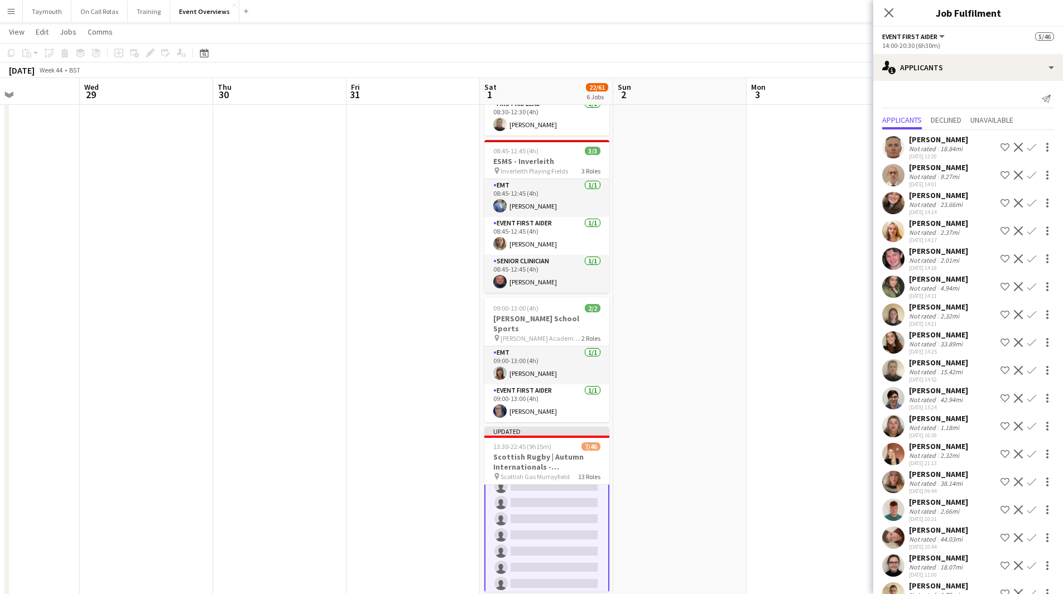
click at [1027, 263] on app-icon "Confirm" at bounding box center [1031, 258] width 9 height 9
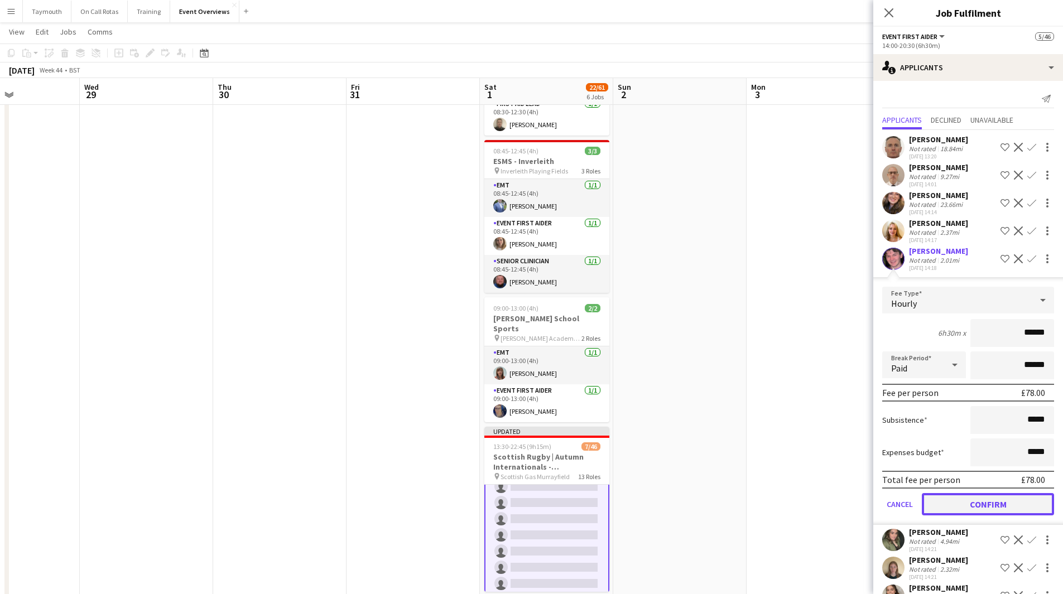
click at [957, 514] on button "Confirm" at bounding box center [988, 504] width 132 height 22
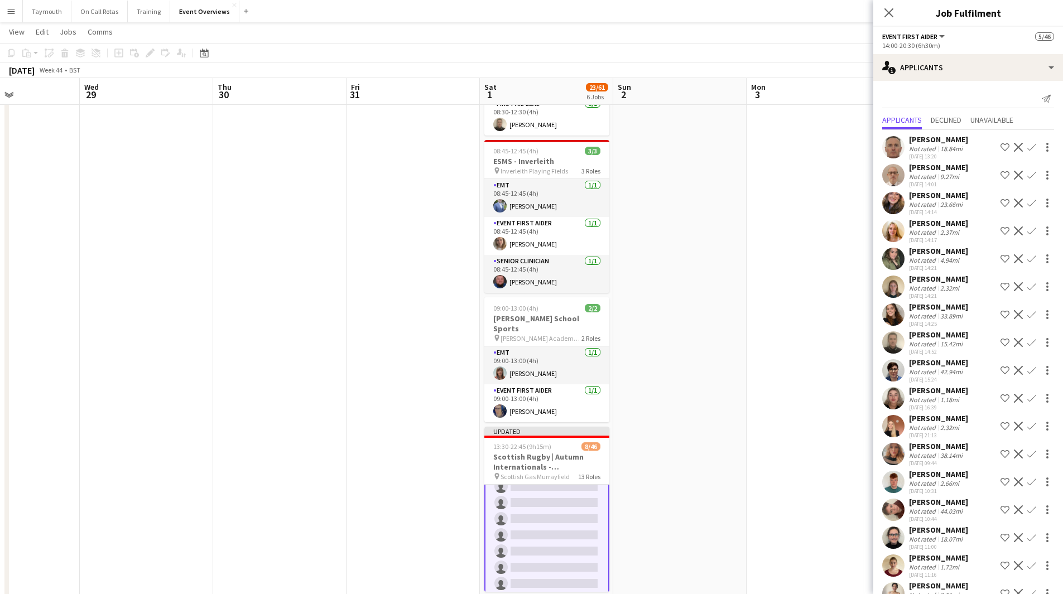
click at [1027, 235] on app-icon "Confirm" at bounding box center [1031, 230] width 9 height 9
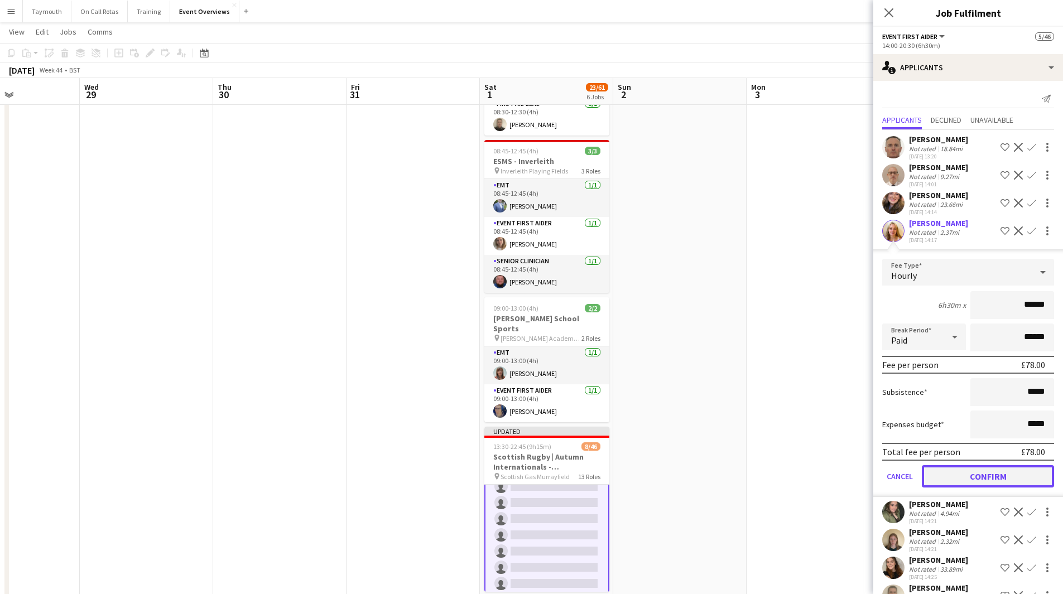
click at [982, 488] on button "Confirm" at bounding box center [988, 476] width 132 height 22
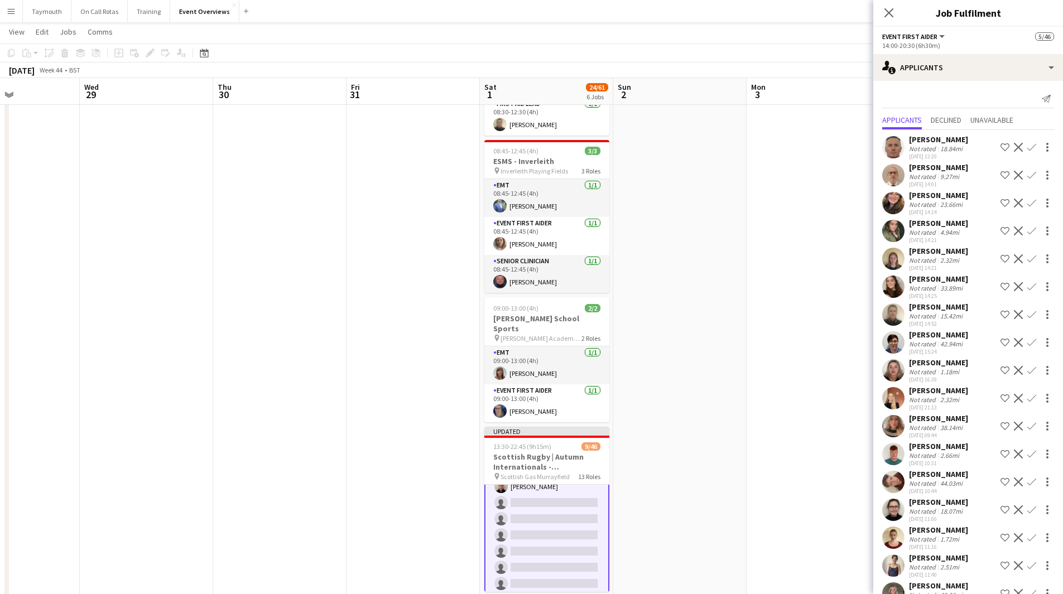
click at [1027, 208] on app-icon "Confirm" at bounding box center [1031, 203] width 9 height 9
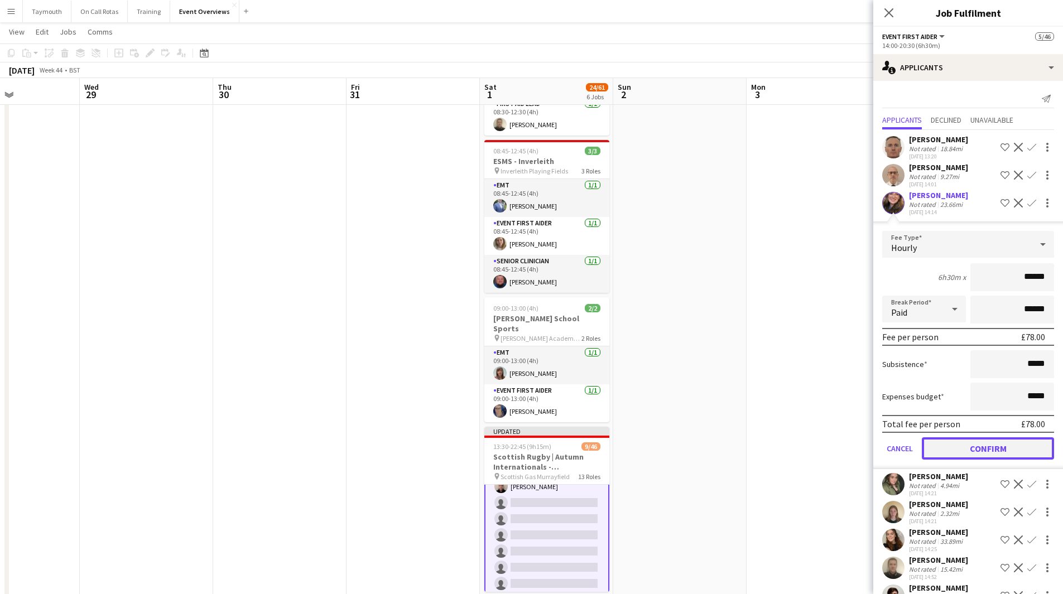
click at [977, 460] on button "Confirm" at bounding box center [988, 448] width 132 height 22
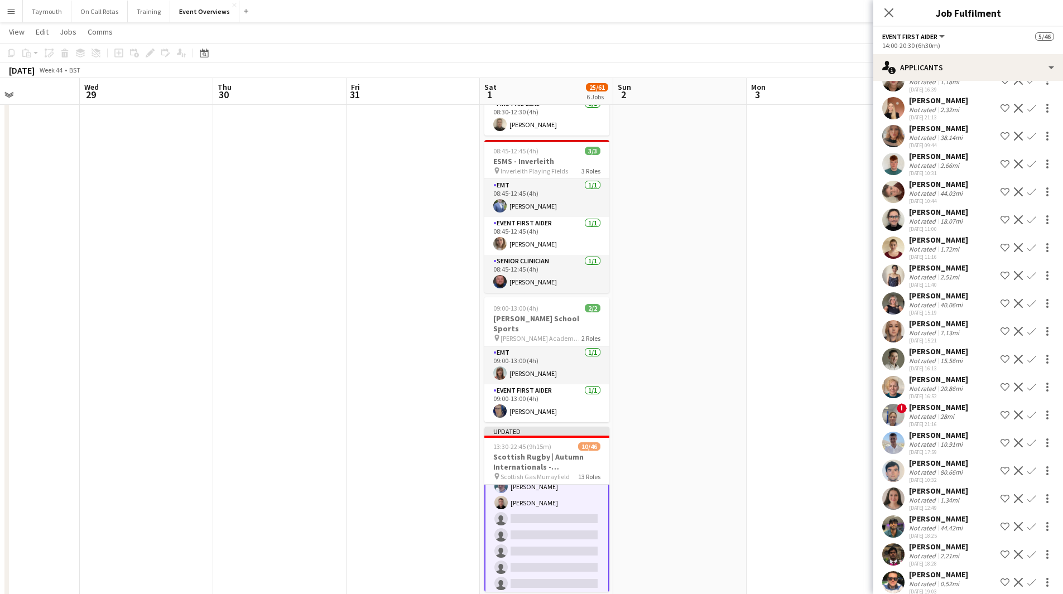
scroll to position [279, 0]
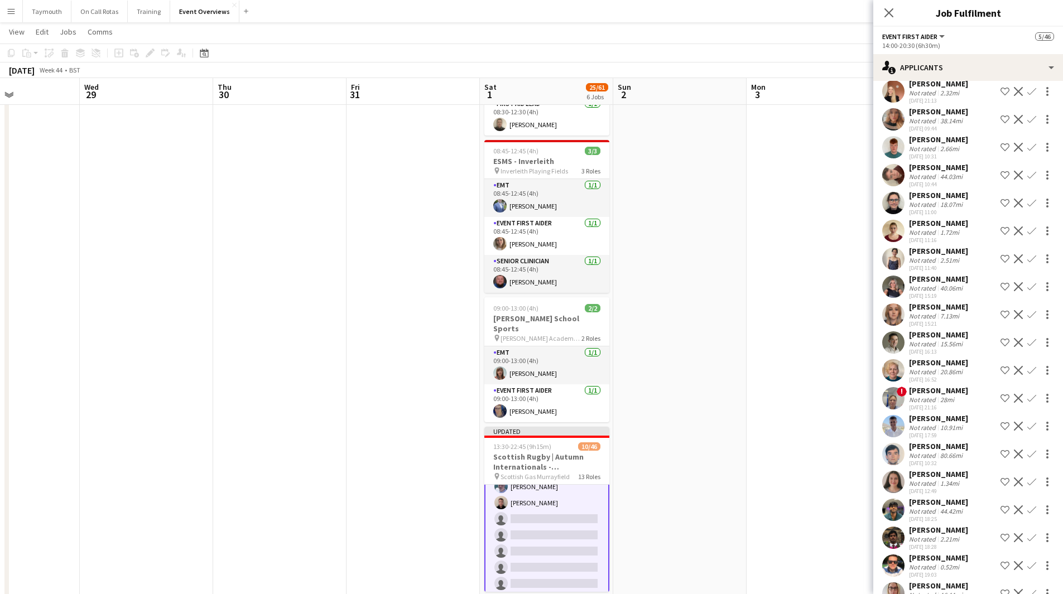
click at [1027, 375] on app-icon "Confirm" at bounding box center [1031, 370] width 9 height 9
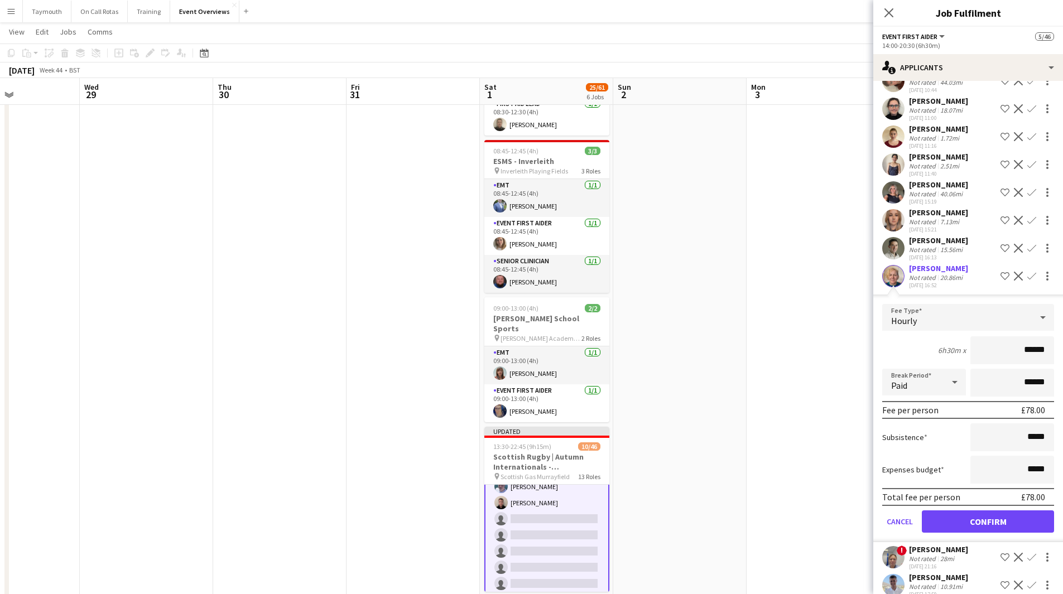
scroll to position [446, 0]
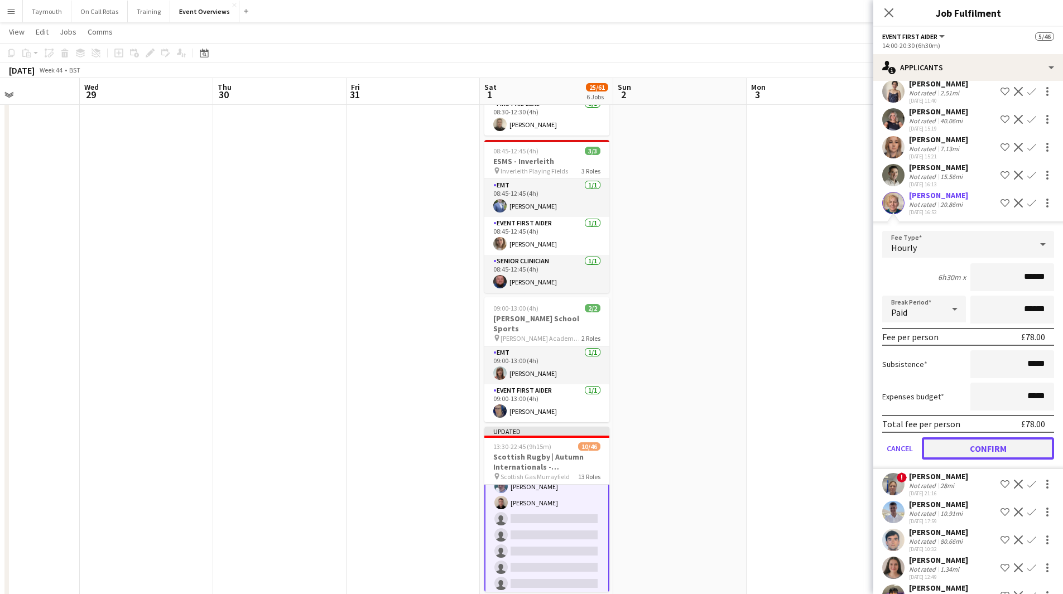
click at [978, 460] on button "Confirm" at bounding box center [988, 448] width 132 height 22
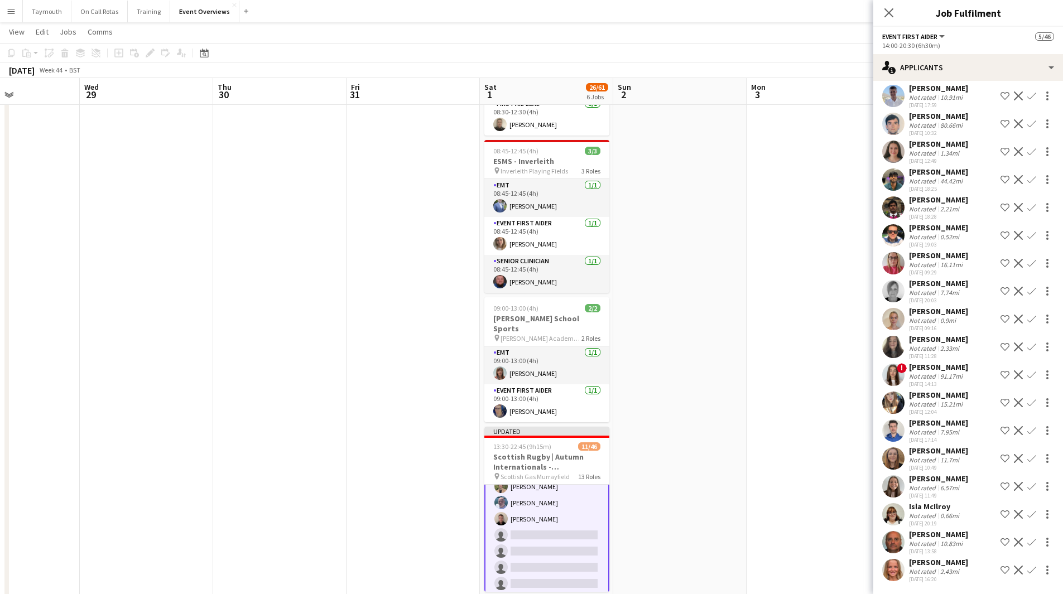
scroll to position [601, 0]
click at [1027, 401] on app-icon "Confirm" at bounding box center [1031, 402] width 9 height 9
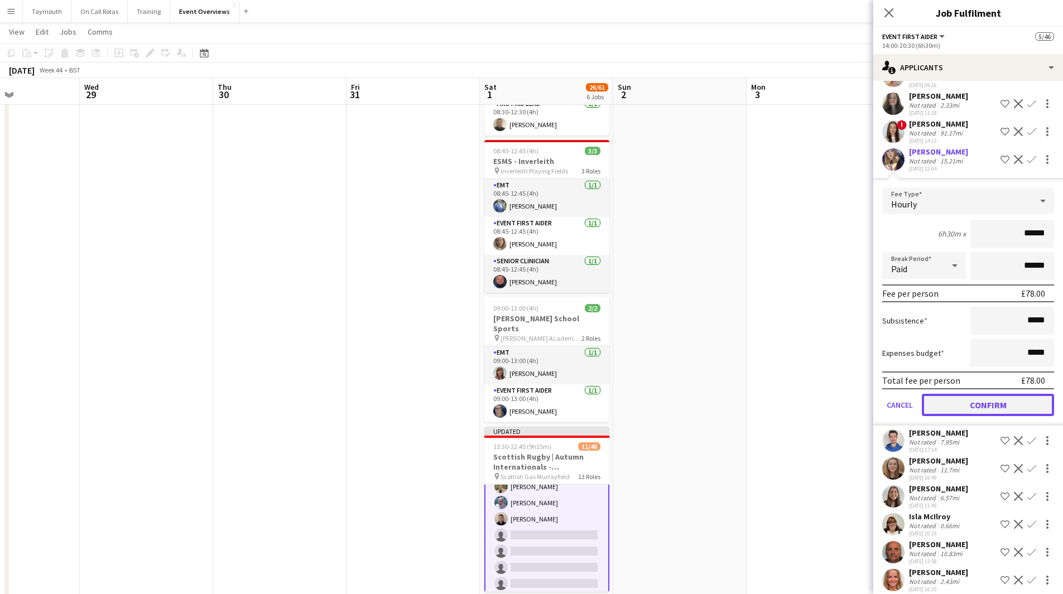
click at [986, 416] on button "Confirm" at bounding box center [988, 405] width 132 height 22
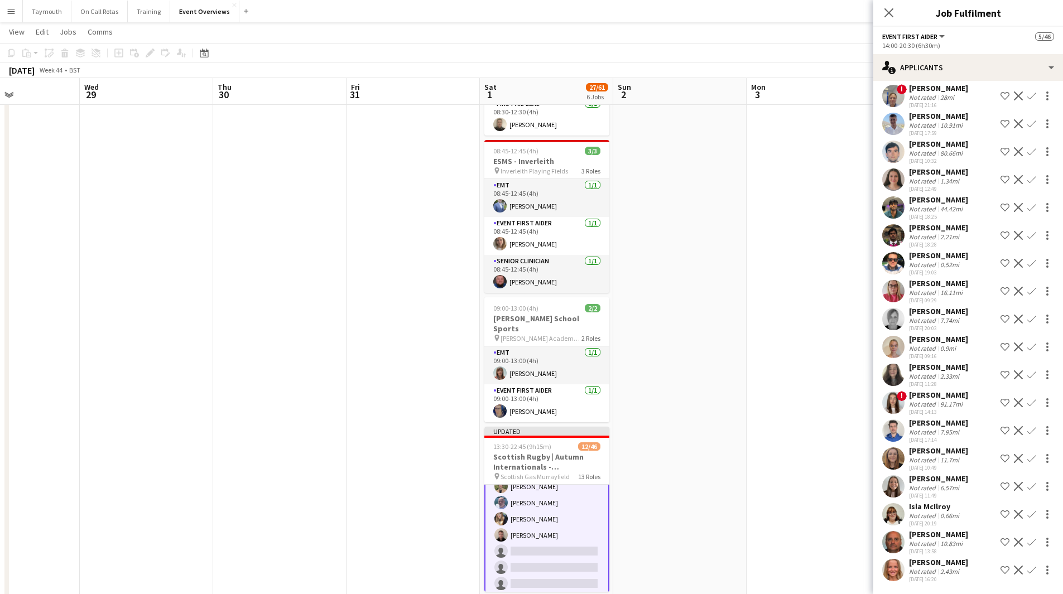
click at [1027, 545] on app-icon "Confirm" at bounding box center [1031, 542] width 9 height 9
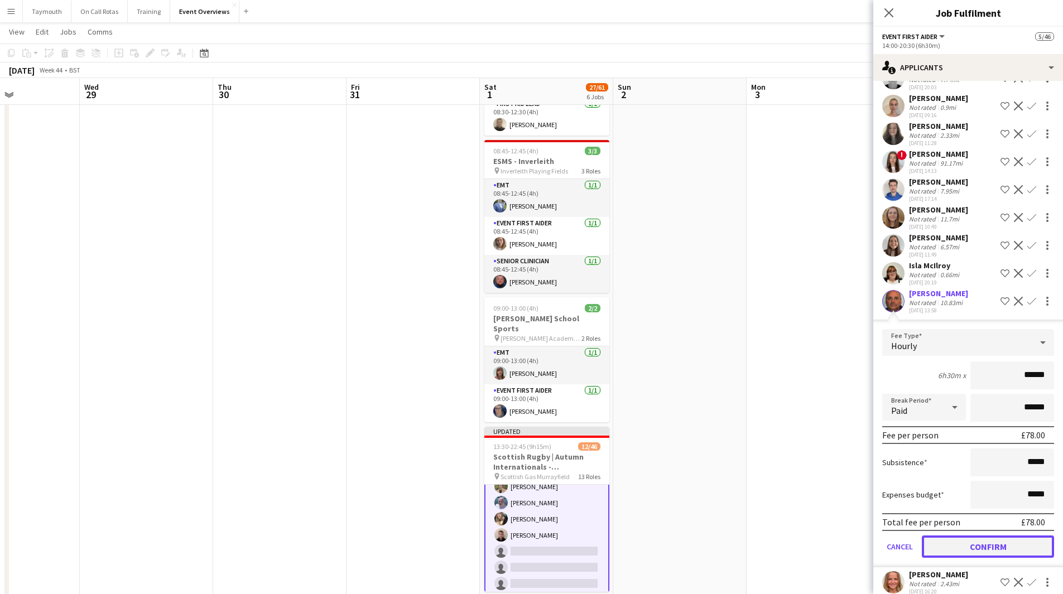
click at [1015, 558] on button "Confirm" at bounding box center [988, 547] width 132 height 22
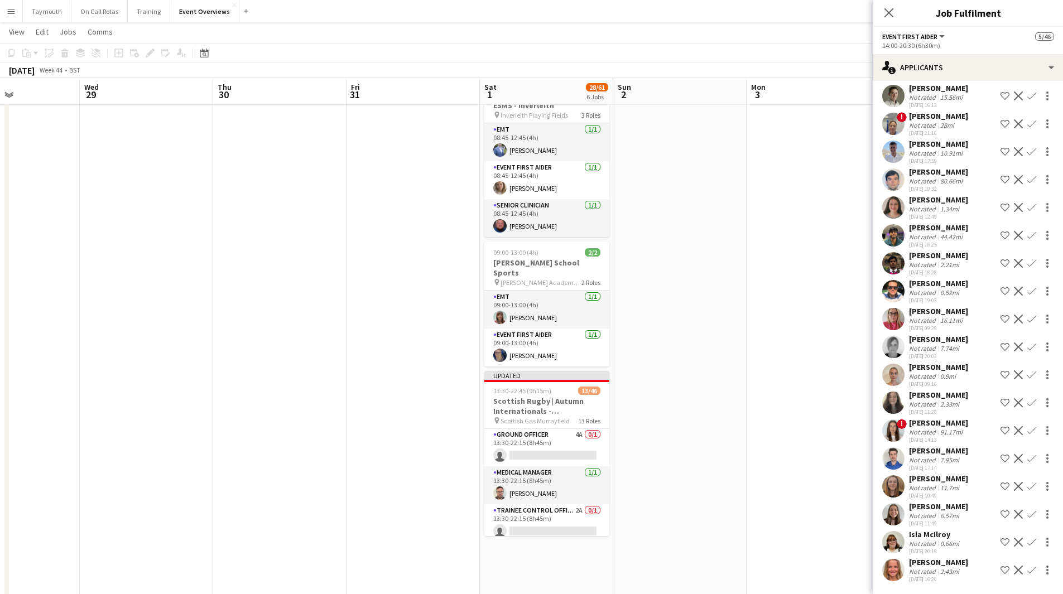
scroll to position [56, 0]
click at [558, 424] on app-card-role "Ground Officer 4A 0/1 13:30-22:15 (8h45m) single-neutral-actions" at bounding box center [546, 430] width 125 height 38
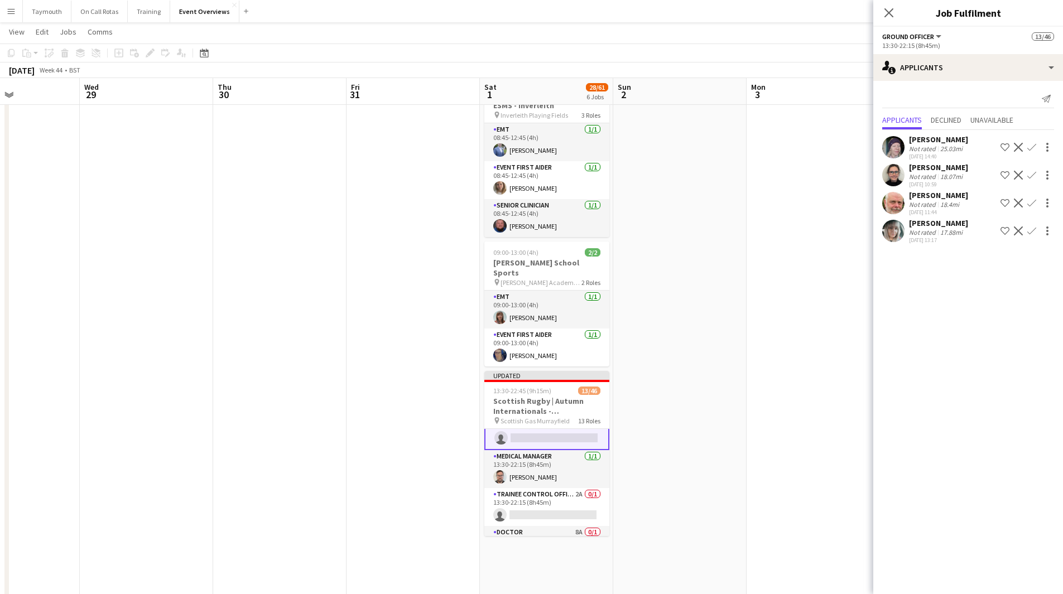
click at [1030, 204] on app-icon "Confirm" at bounding box center [1031, 203] width 9 height 9
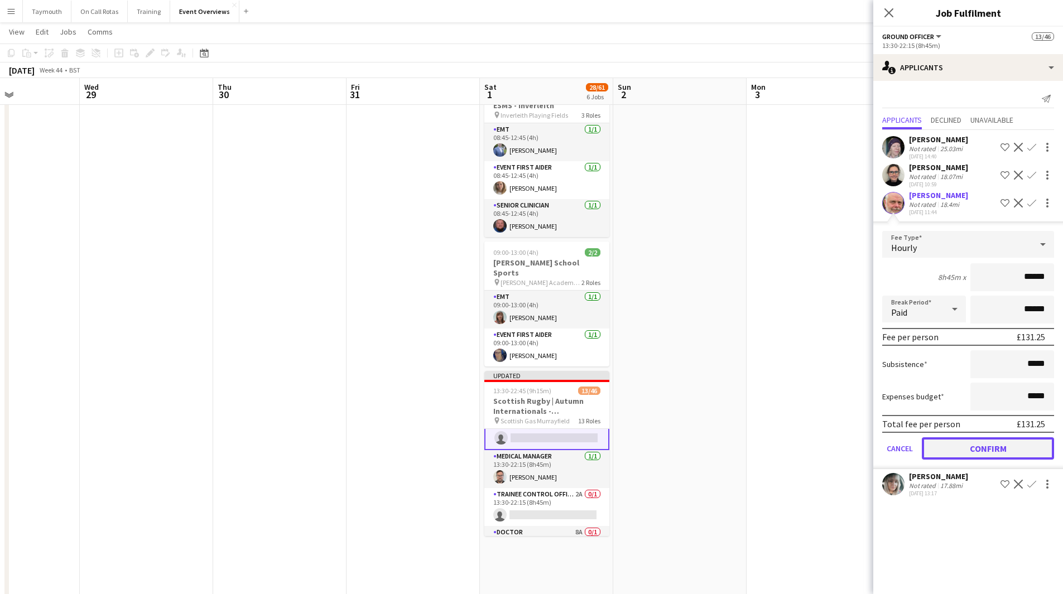
click at [969, 453] on button "Confirm" at bounding box center [988, 448] width 132 height 22
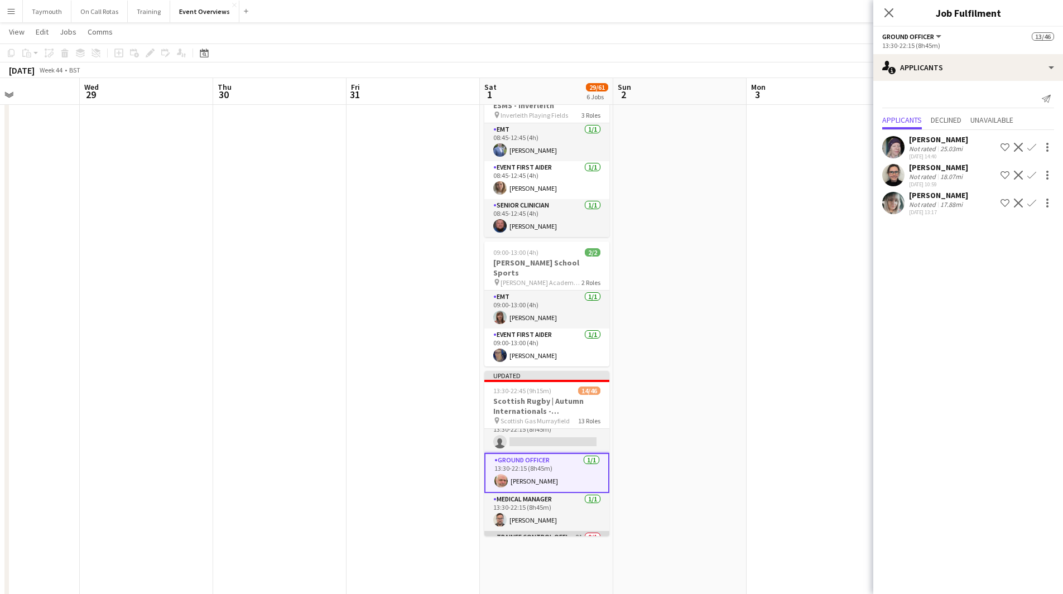
scroll to position [1, 0]
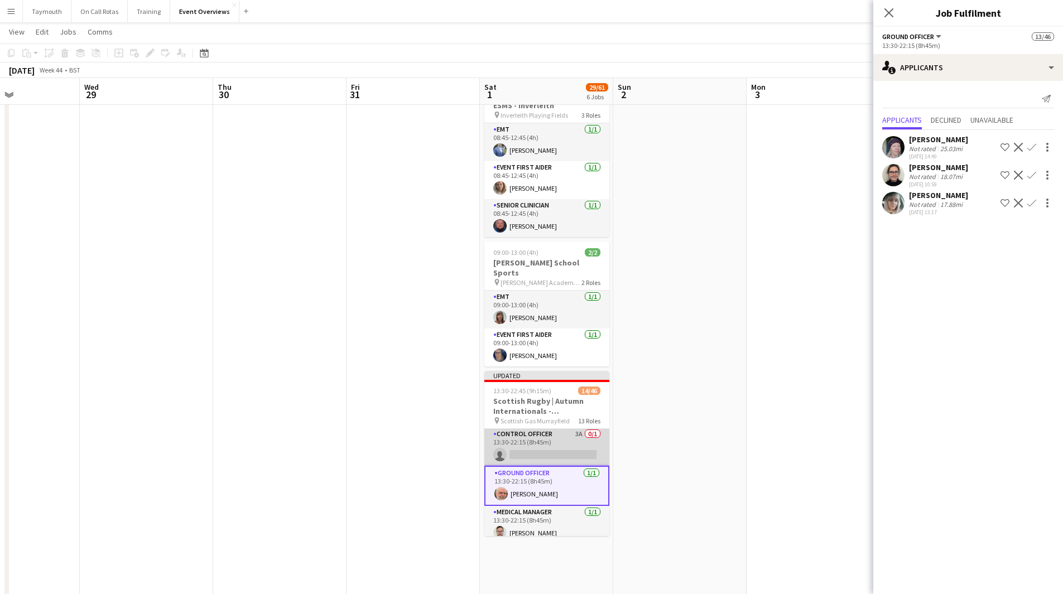
click at [556, 440] on app-card-role "Control Officer 3A 0/1 13:30-22:15 (8h45m) single-neutral-actions" at bounding box center [546, 447] width 125 height 38
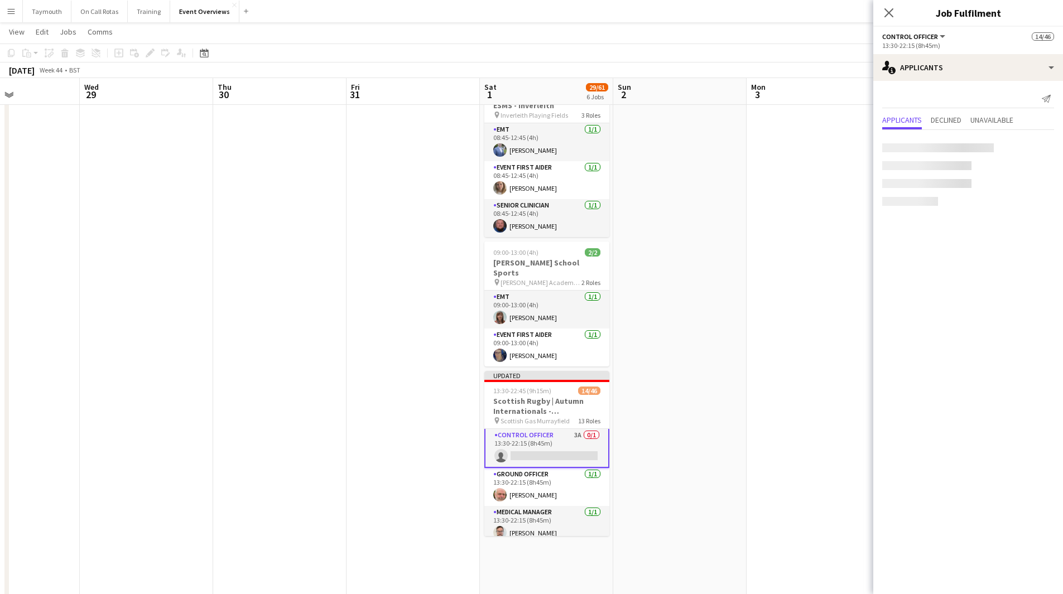
scroll to position [2, 0]
click at [1030, 148] on app-icon "Confirm" at bounding box center [1031, 147] width 9 height 9
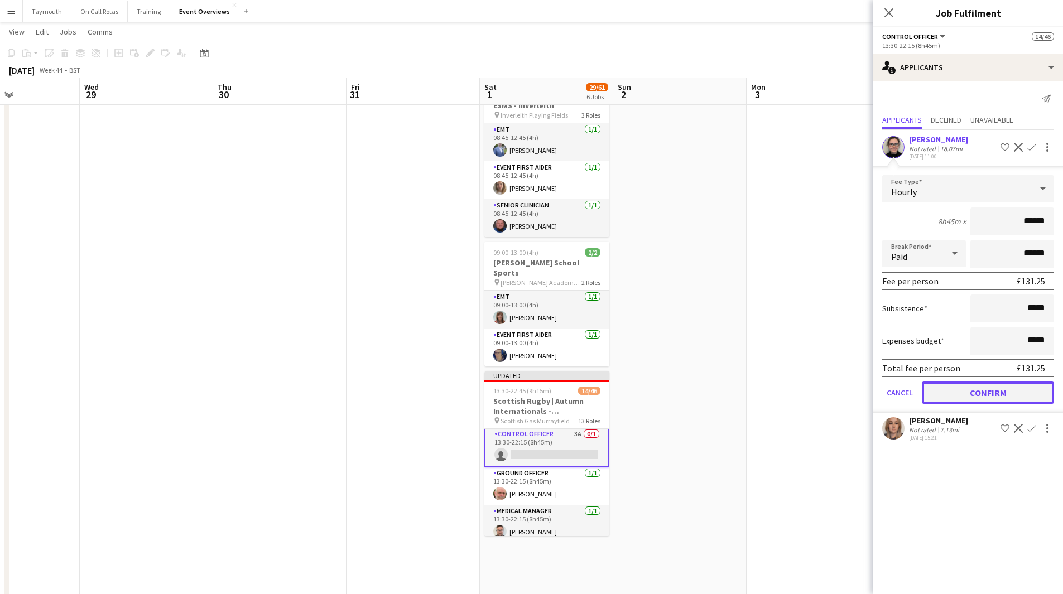
click at [957, 390] on button "Confirm" at bounding box center [988, 393] width 132 height 22
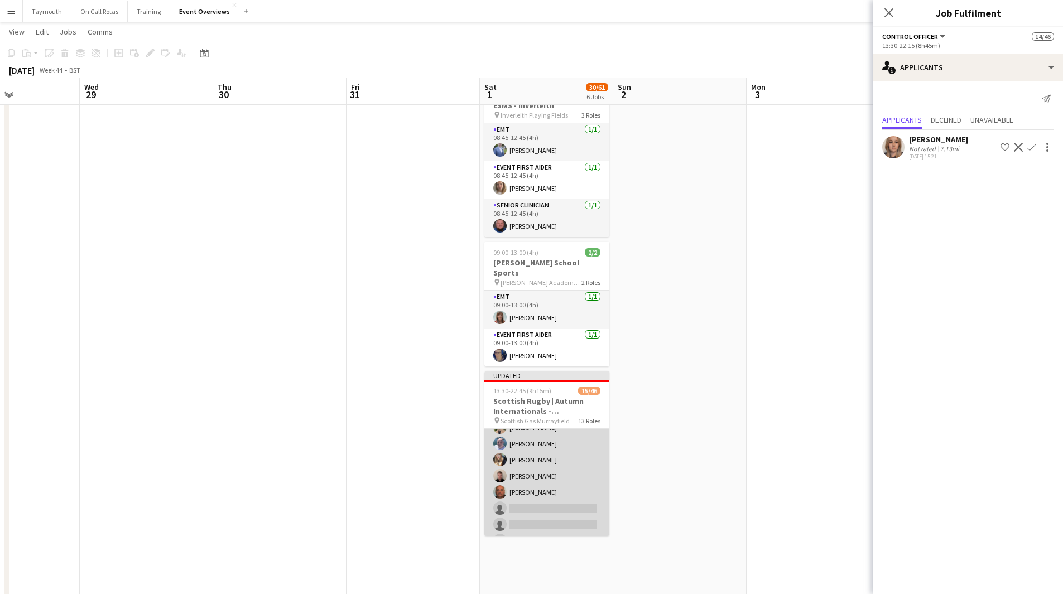
click at [535, 458] on app-card-role "Event First Aider 35A [DATE] 14:00-20:30 (6h30m) [PERSON_NAME] [PERSON_NAME] [P…" at bounding box center [546, 442] width 125 height 316
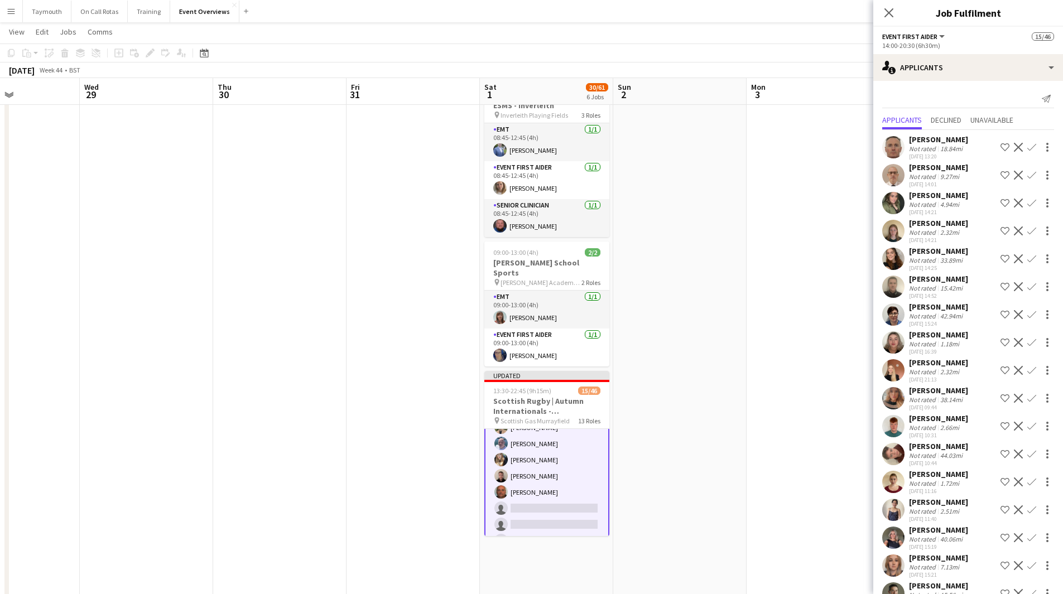
scroll to position [56, 0]
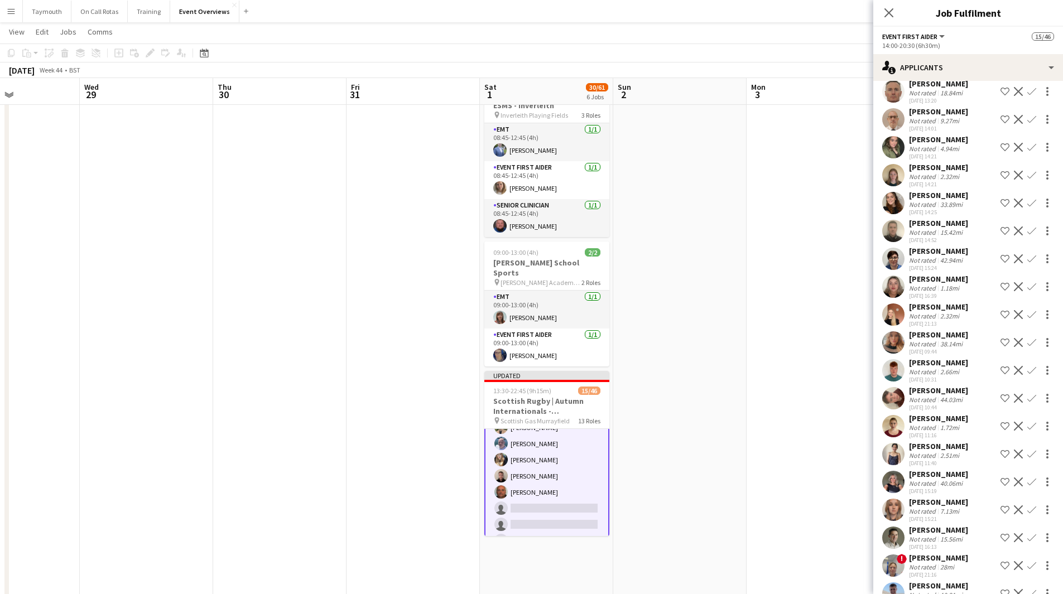
click at [1027, 291] on app-icon "Confirm" at bounding box center [1031, 286] width 9 height 9
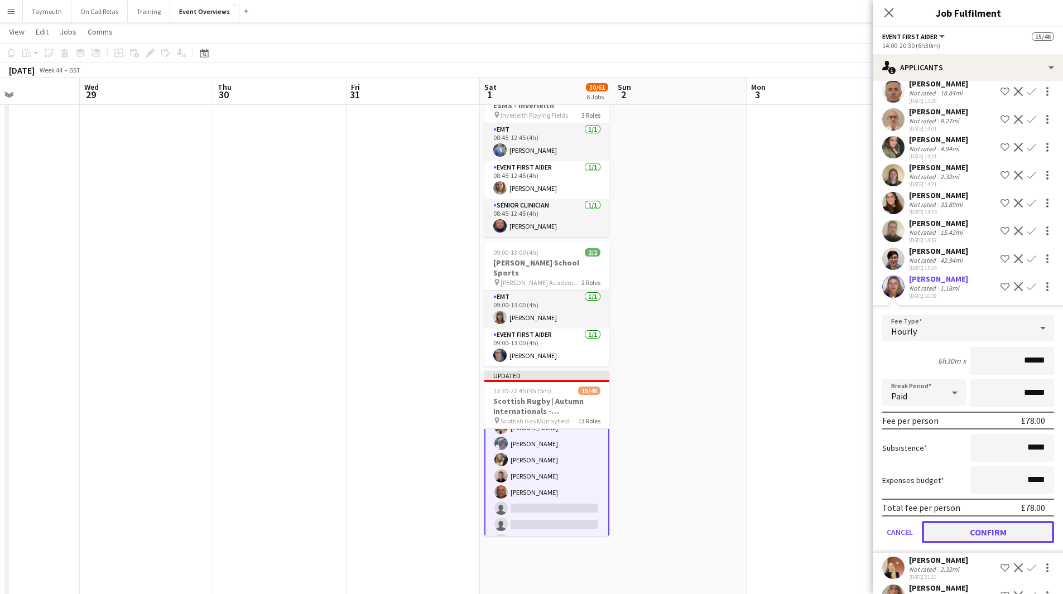
click at [956, 543] on button "Confirm" at bounding box center [988, 532] width 132 height 22
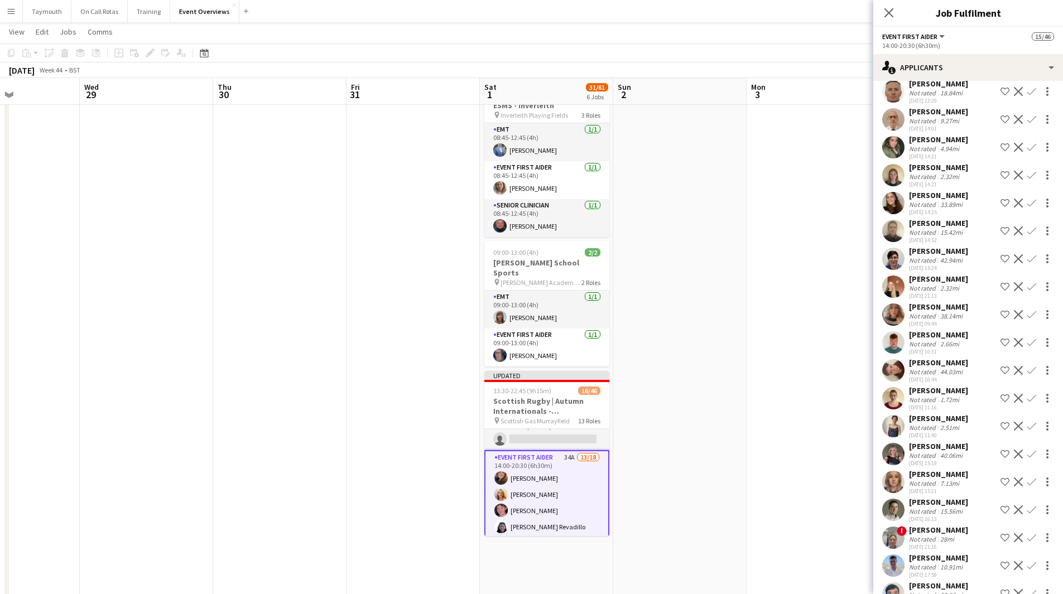
scroll to position [57, 0]
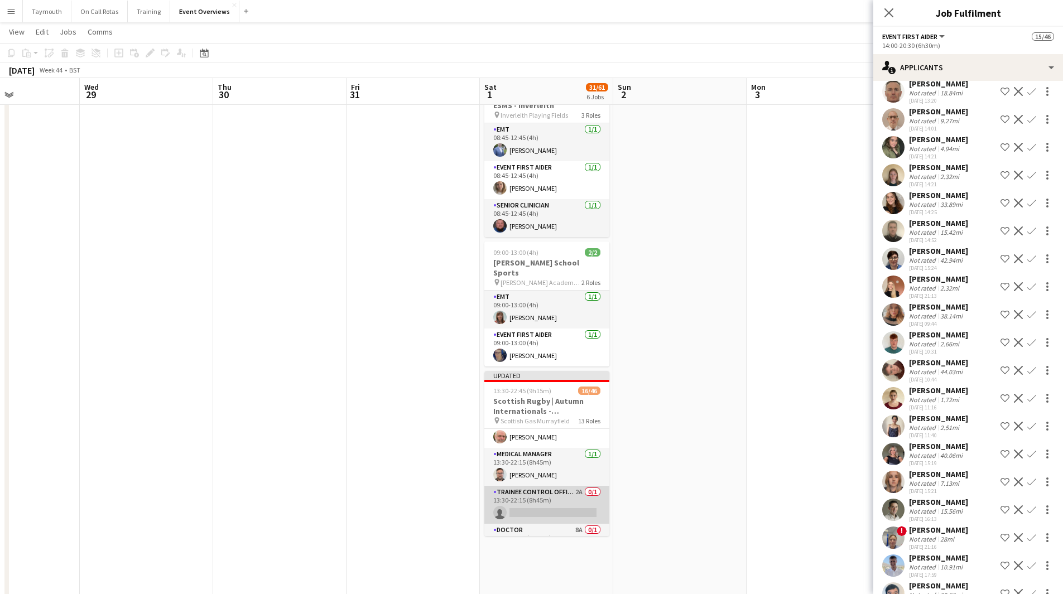
click at [560, 492] on app-card-role "Trainee Control Officer 2A 0/1 13:30-22:15 (8h45m) single-neutral-actions" at bounding box center [546, 505] width 125 height 38
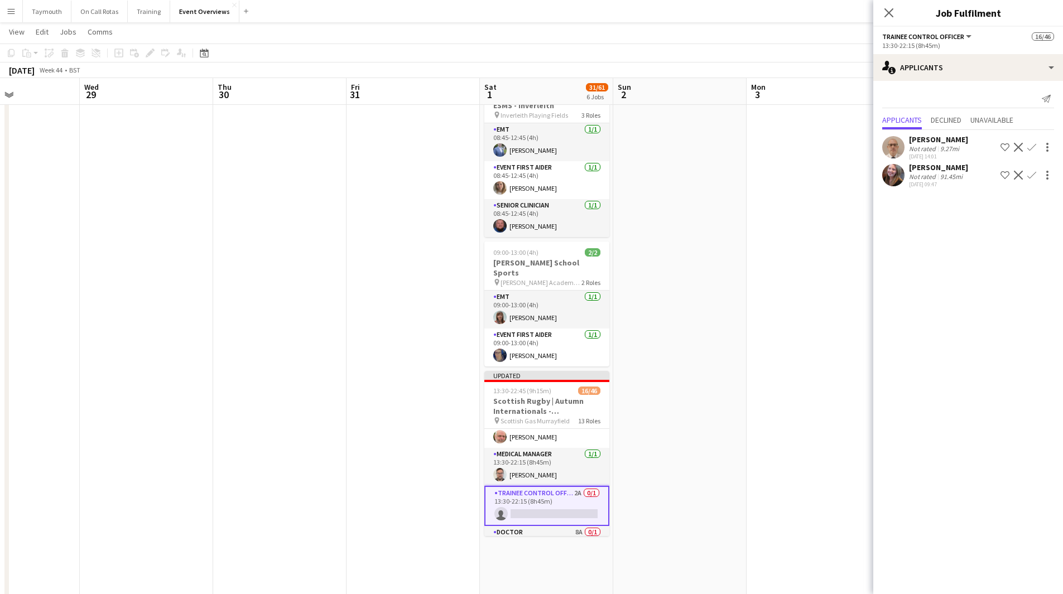
scroll to position [0, 0]
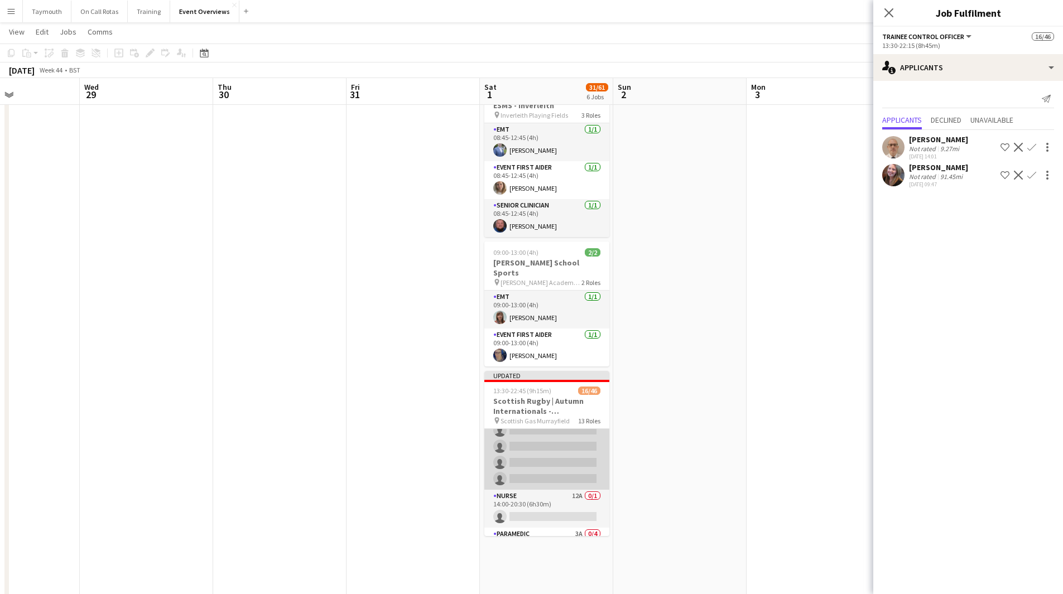
click at [565, 457] on app-card-role "Event First Aider 34A 13/18 14:00-20:30 (6h30m) [PERSON_NAME] [PERSON_NAME] [PE…" at bounding box center [546, 332] width 125 height 316
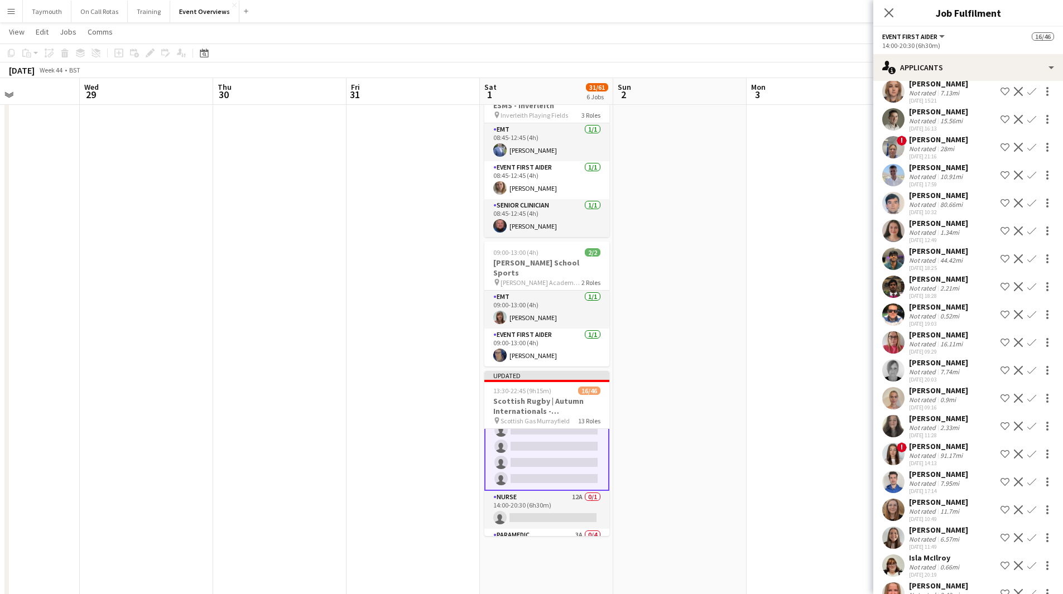
scroll to position [490, 0]
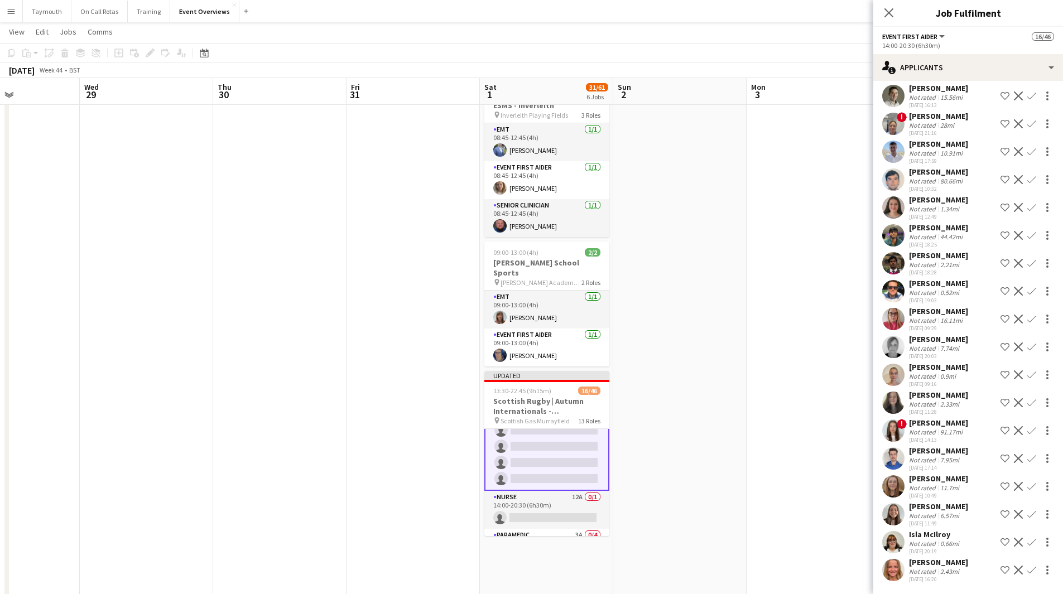
click at [1027, 514] on app-icon "Confirm" at bounding box center [1031, 514] width 9 height 9
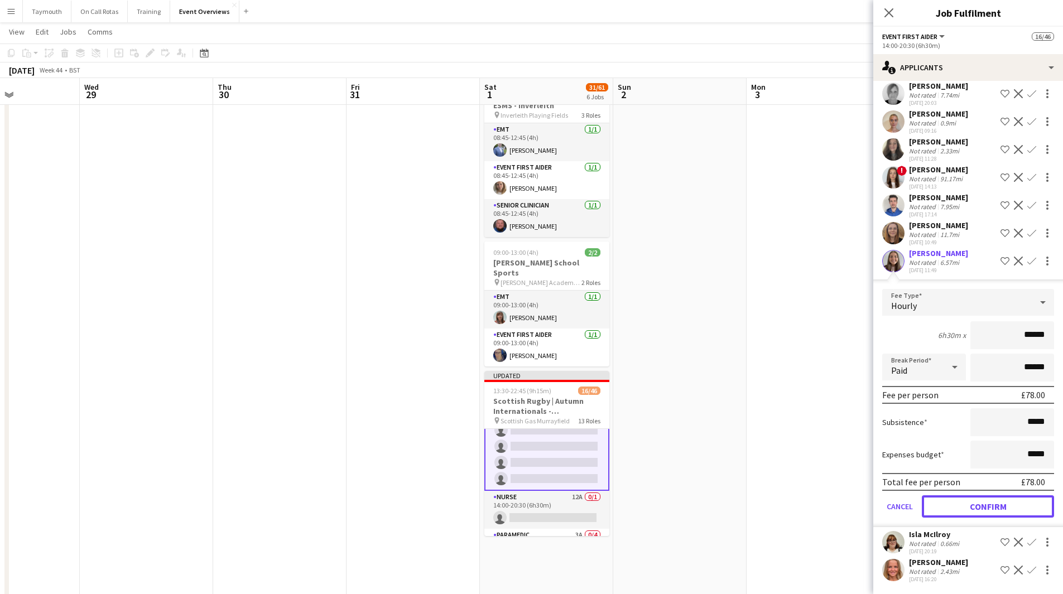
drag, startPoint x: 981, startPoint y: 515, endPoint x: 981, endPoint y: 507, distance: 8.4
click at [981, 515] on button "Confirm" at bounding box center [988, 506] width 132 height 22
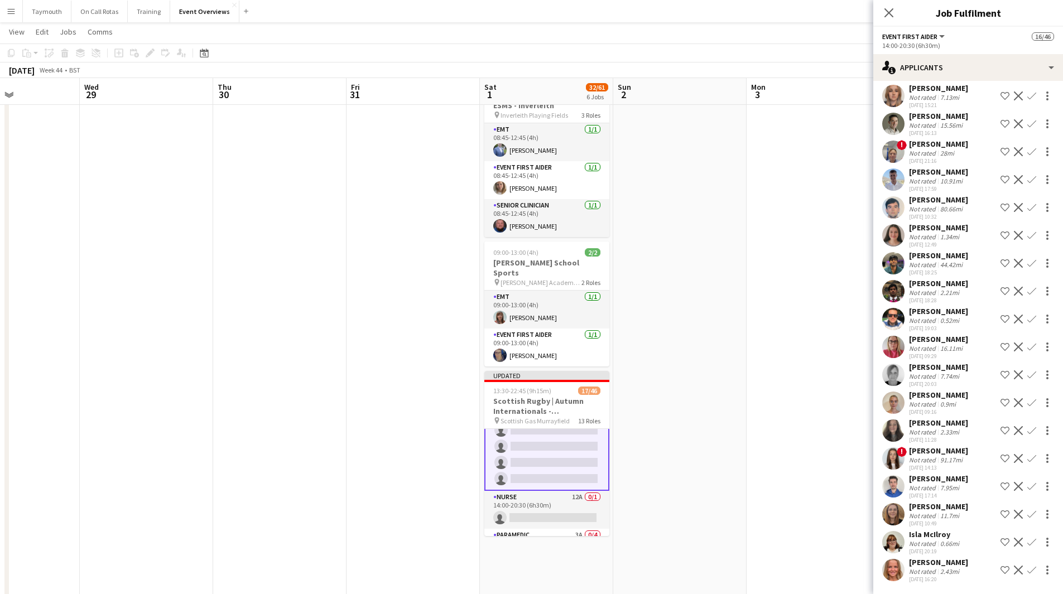
click at [1027, 290] on app-icon "Confirm" at bounding box center [1031, 291] width 9 height 9
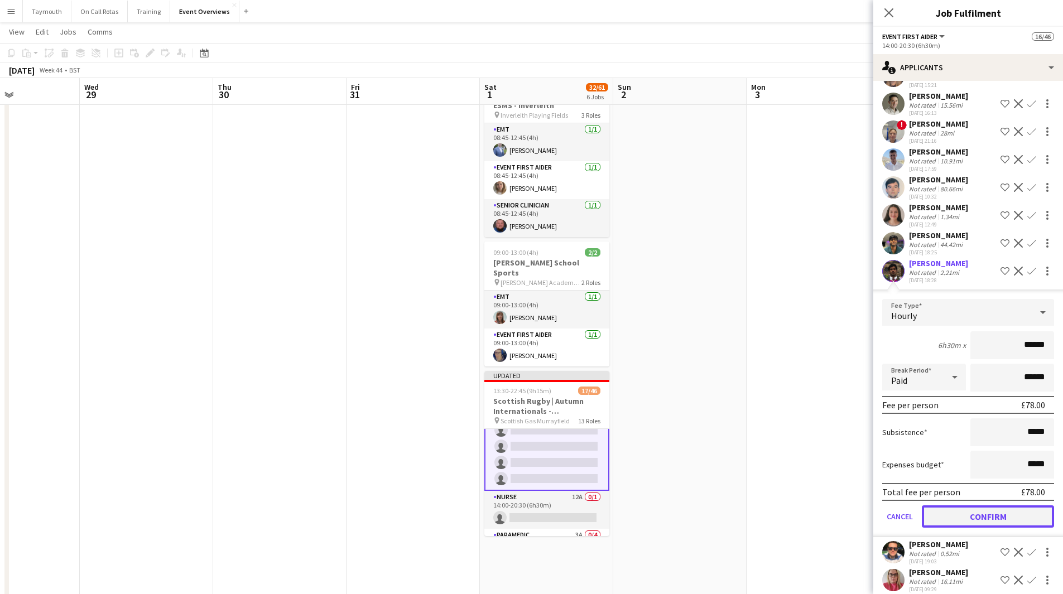
click at [956, 528] on button "Confirm" at bounding box center [988, 516] width 132 height 22
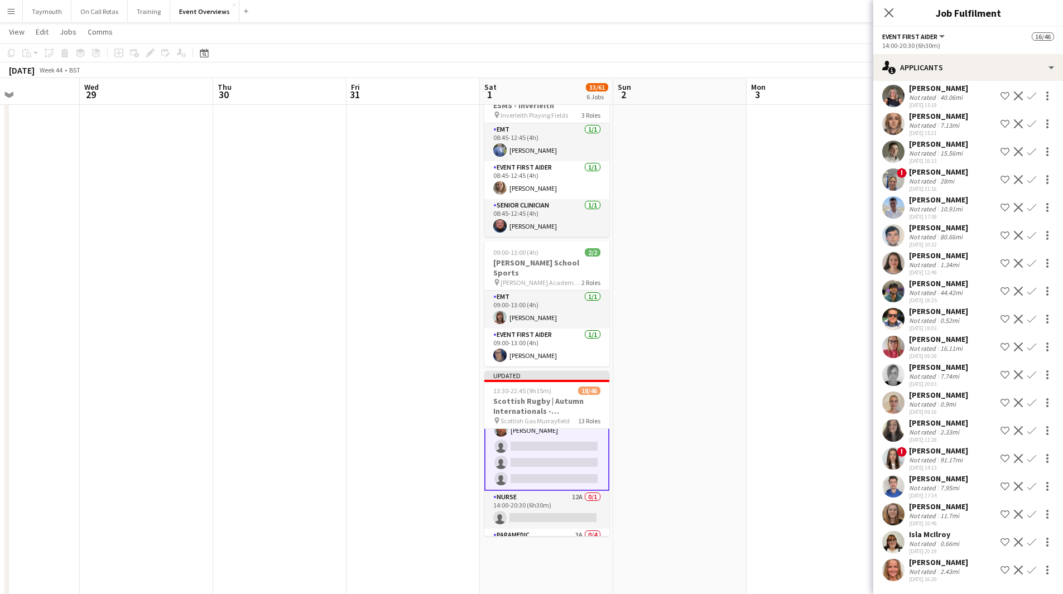
scroll to position [434, 0]
click at [1027, 294] on app-icon "Confirm" at bounding box center [1031, 291] width 9 height 9
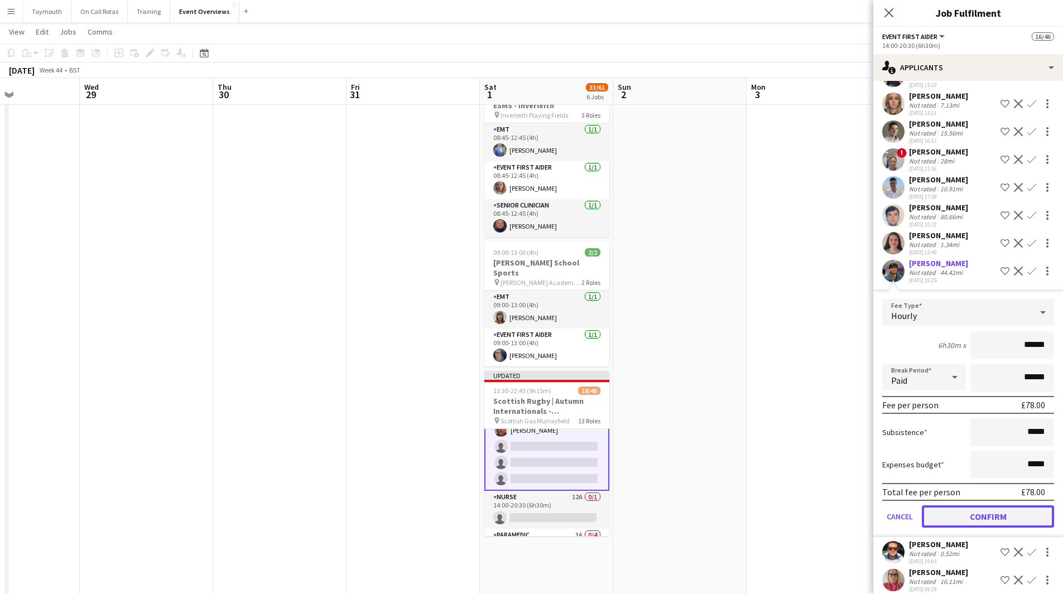
click at [985, 528] on button "Confirm" at bounding box center [988, 516] width 132 height 22
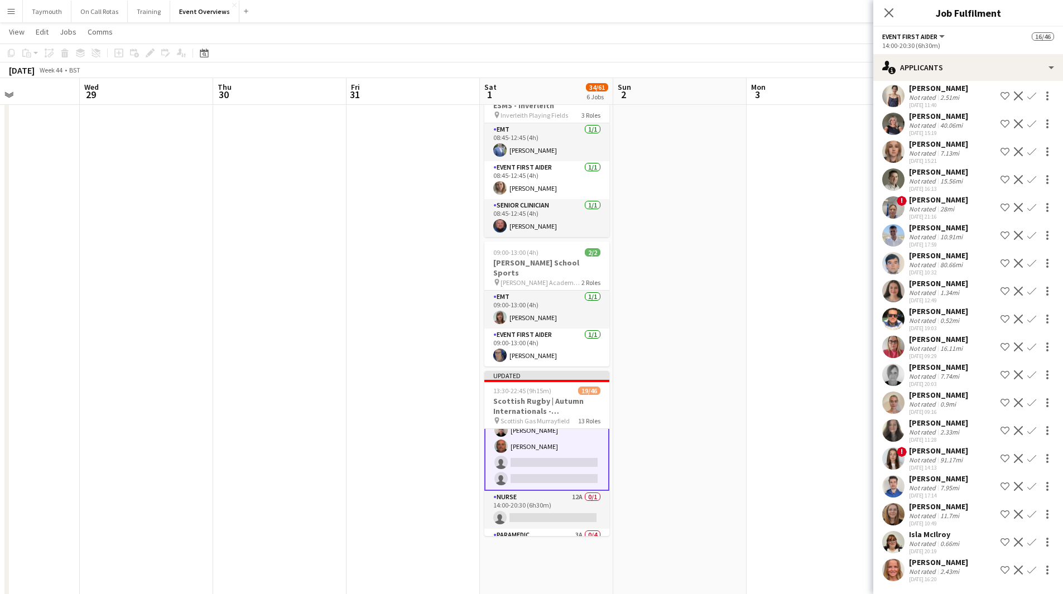
click at [1027, 316] on app-icon "Confirm" at bounding box center [1031, 319] width 9 height 9
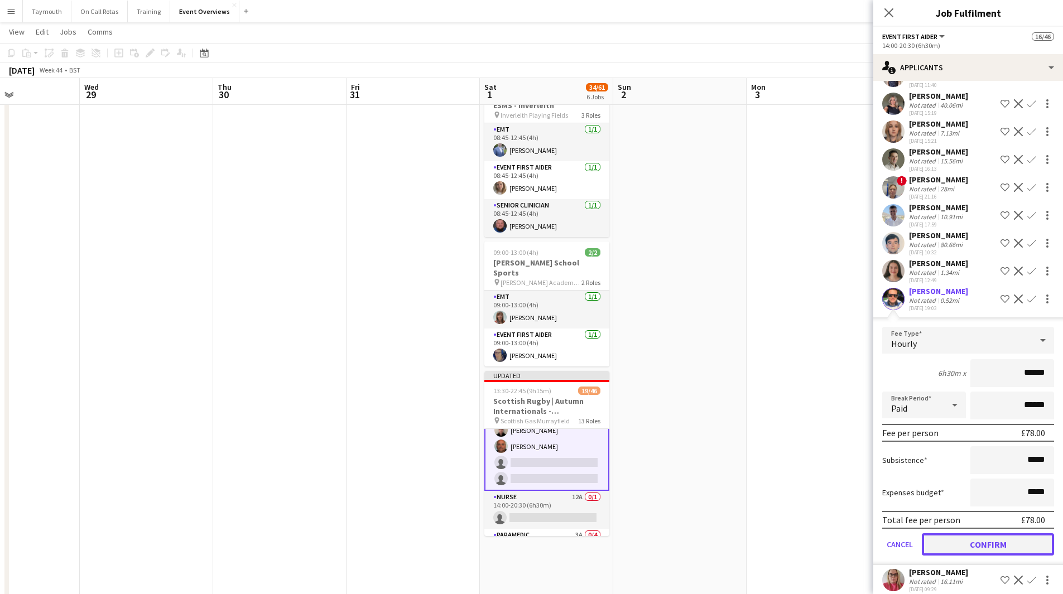
click at [942, 556] on button "Confirm" at bounding box center [988, 544] width 132 height 22
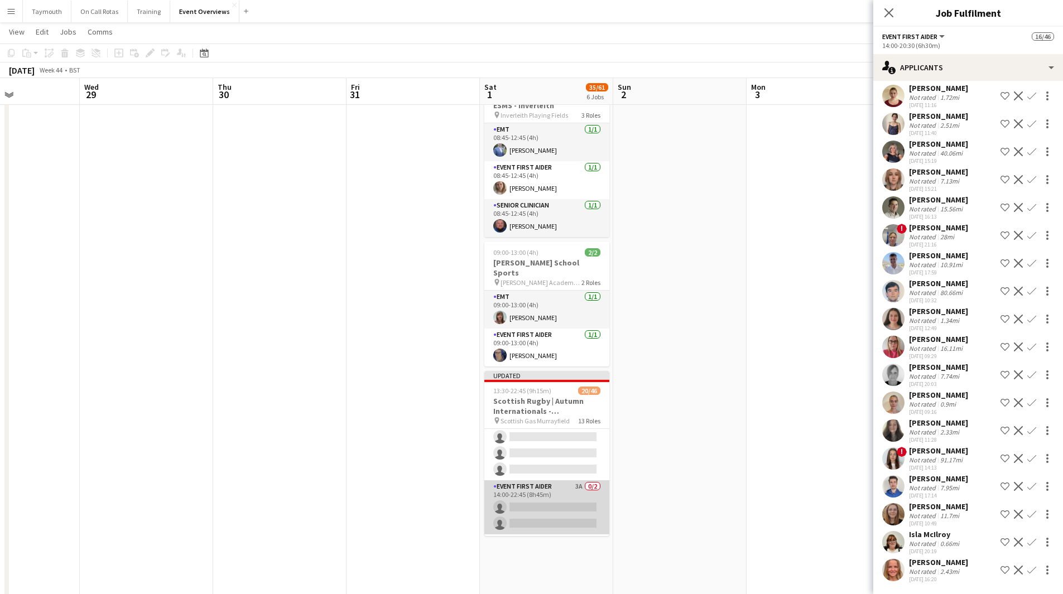
scroll to position [725, 0]
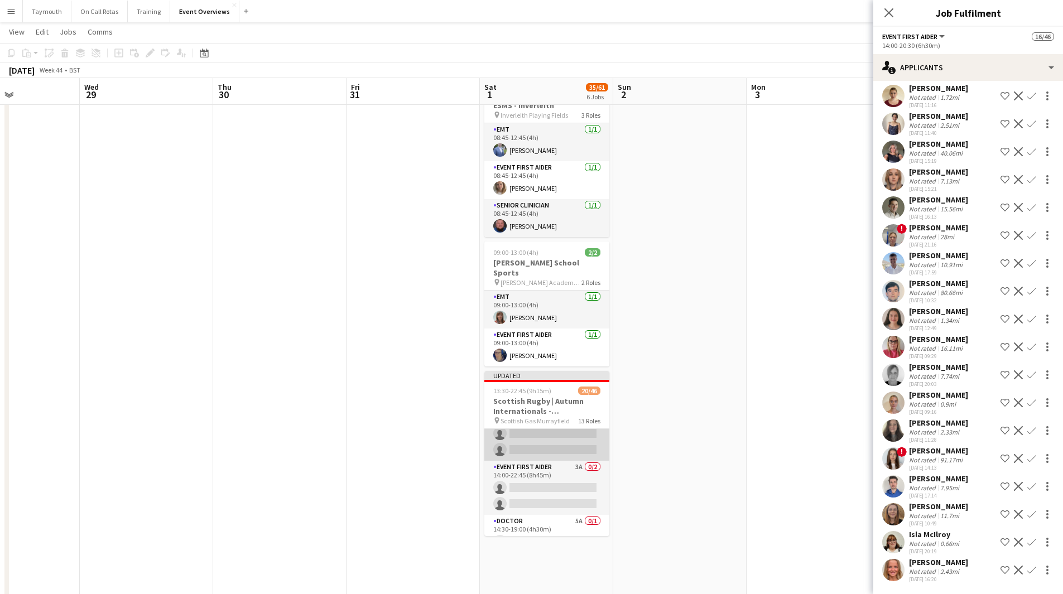
click at [550, 428] on app-card-role "Event First Aider 35A 0/4 14:00-22:30 (8h30m) single-neutral-actions single-neu…" at bounding box center [546, 417] width 125 height 86
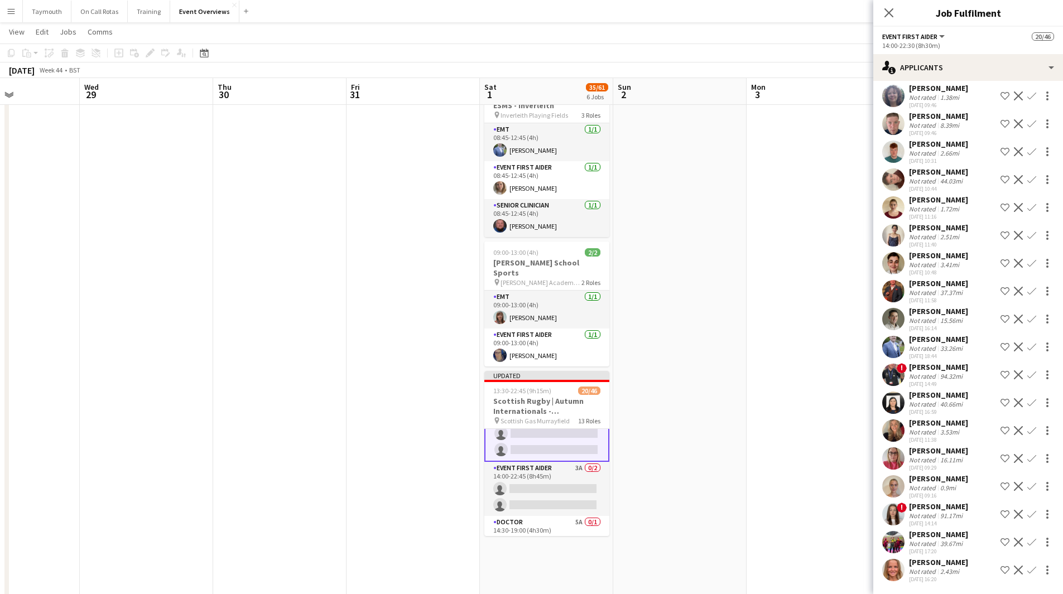
scroll to position [239, 0]
click at [1027, 543] on app-icon "Confirm" at bounding box center [1031, 542] width 9 height 9
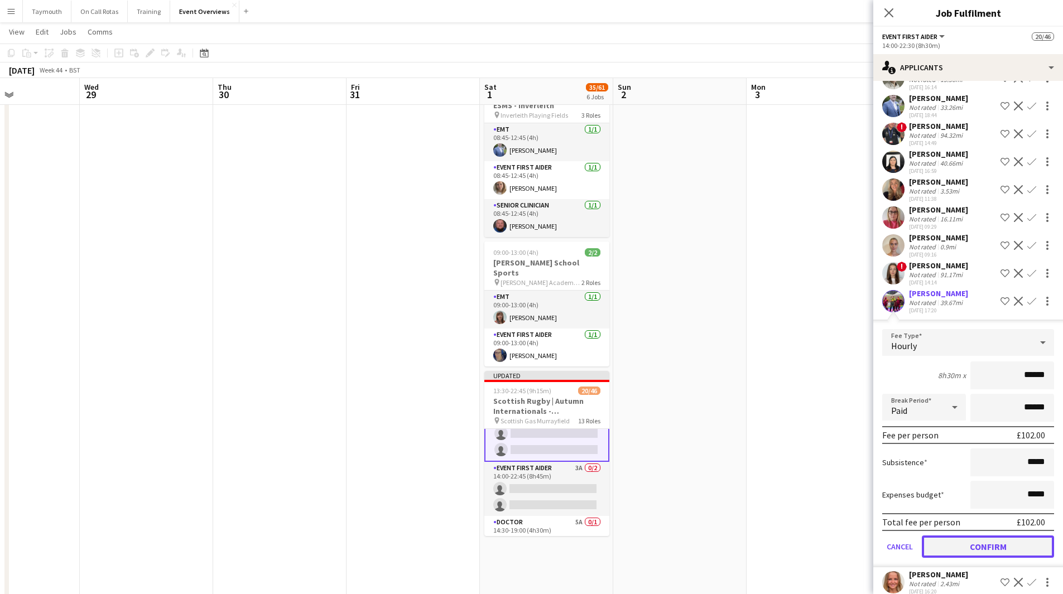
click at [987, 558] on button "Confirm" at bounding box center [988, 547] width 132 height 22
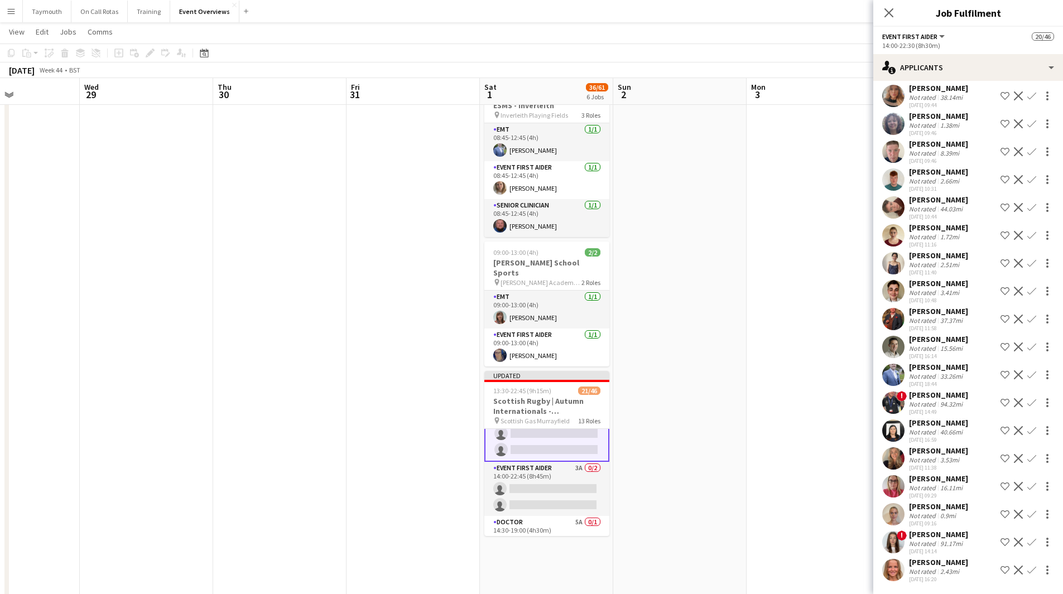
scroll to position [211, 0]
click at [938, 449] on div "[PERSON_NAME]" at bounding box center [938, 451] width 59 height 10
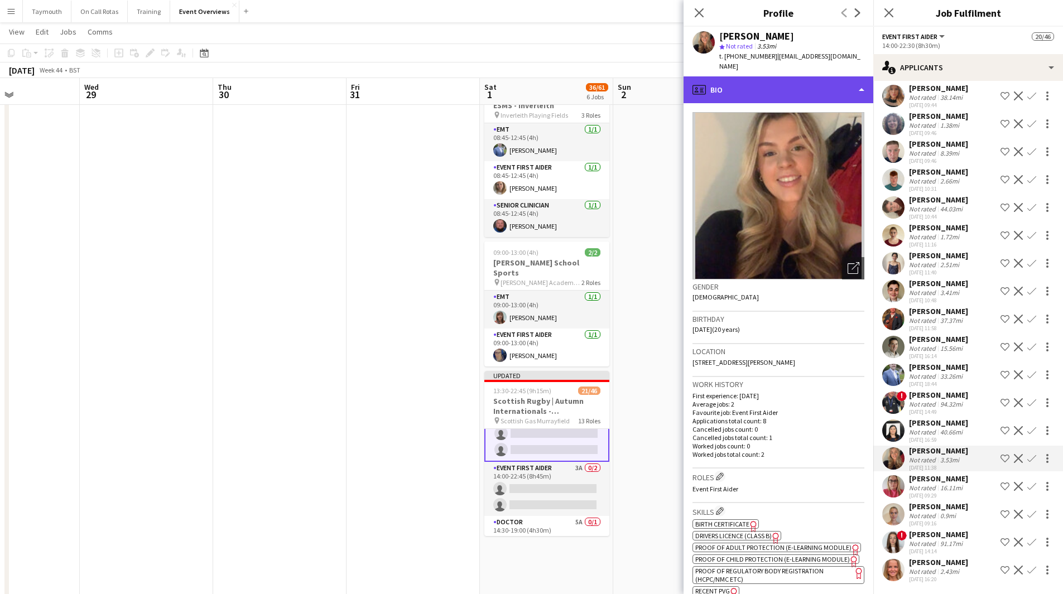
click at [818, 83] on div "profile Bio" at bounding box center [778, 89] width 190 height 27
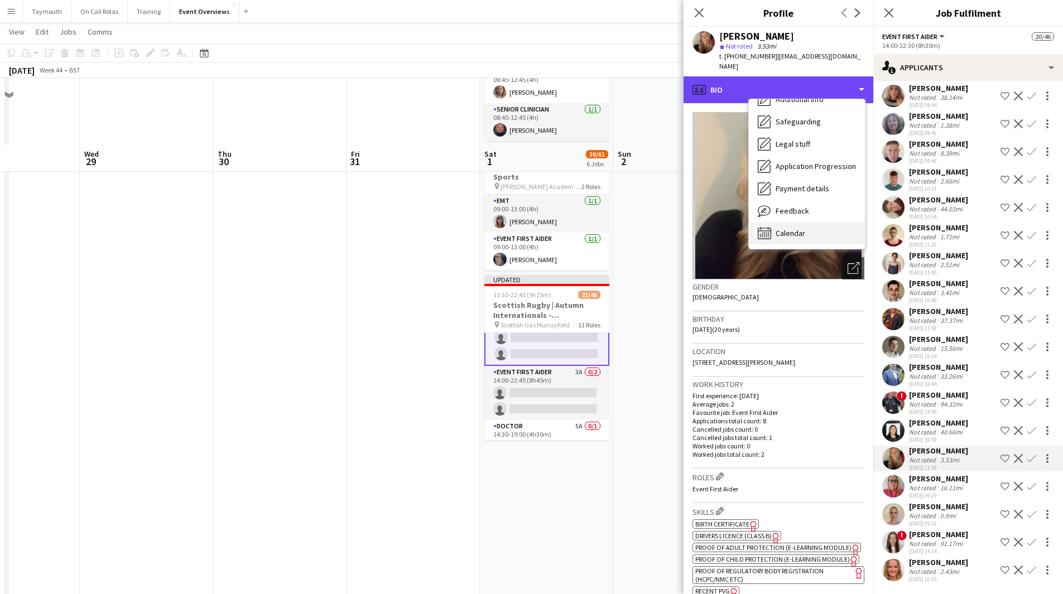
scroll to position [634, 0]
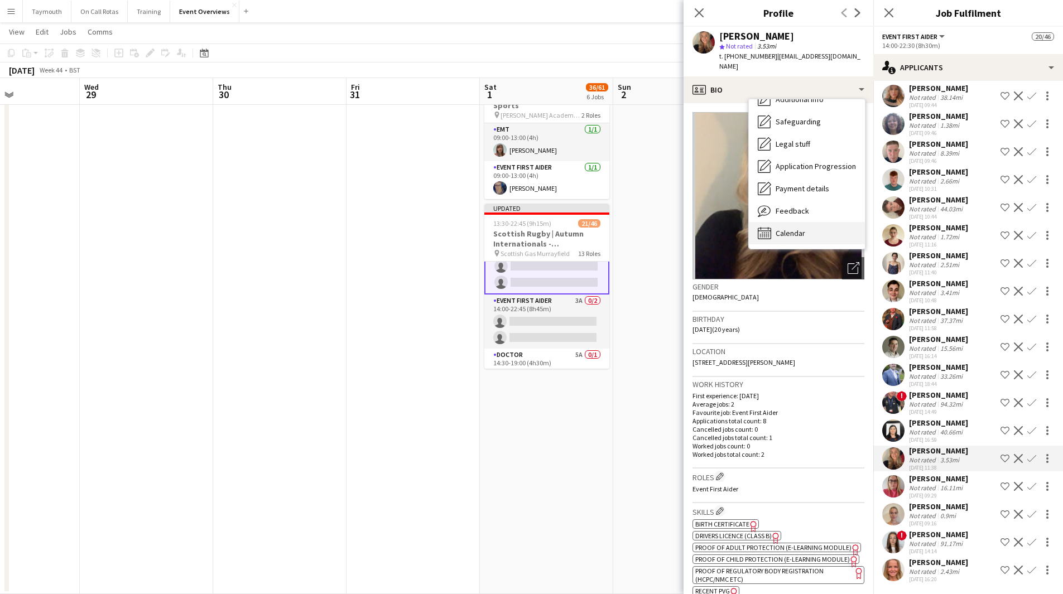
click at [803, 228] on span "Calendar" at bounding box center [790, 233] width 30 height 10
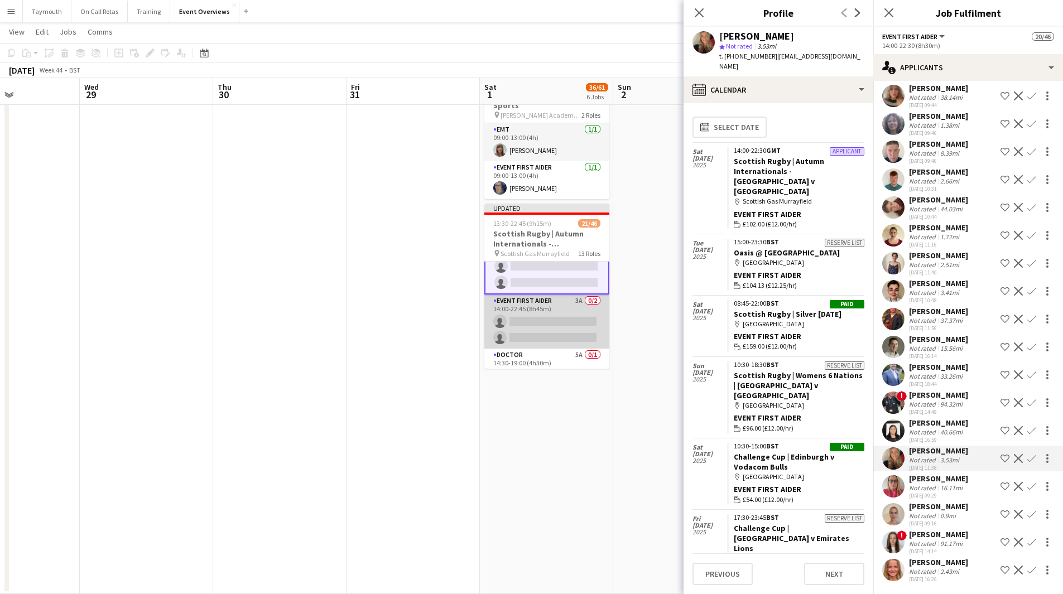
scroll to position [668, 0]
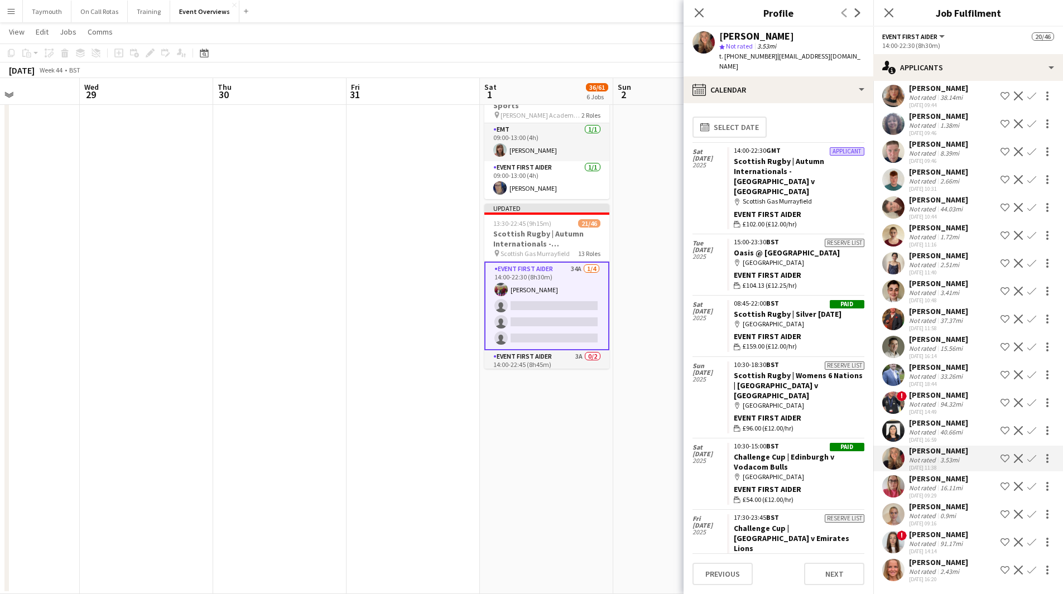
click at [1027, 461] on app-icon "Confirm" at bounding box center [1031, 458] width 9 height 9
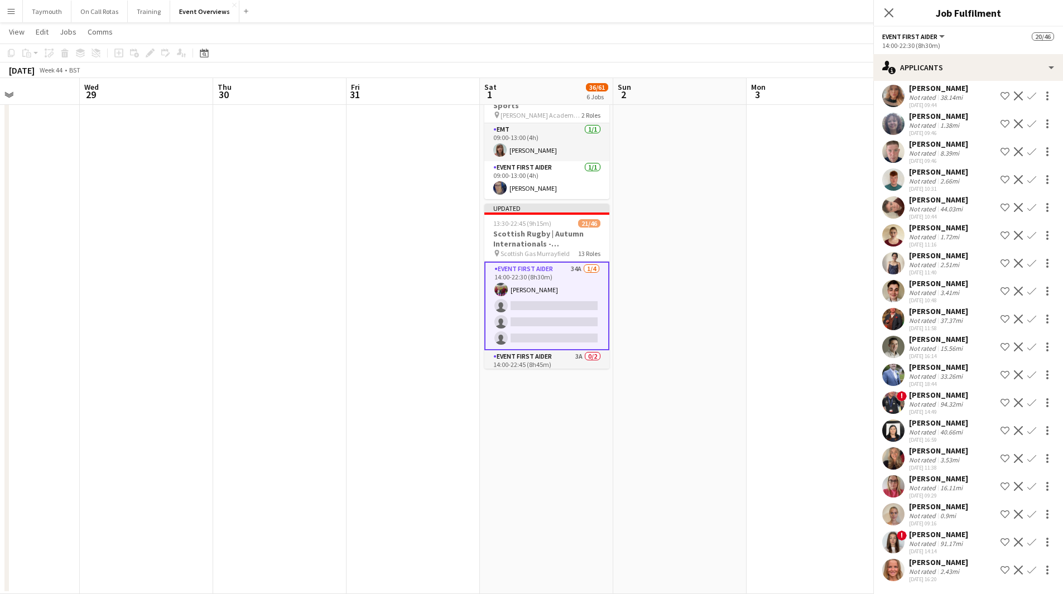
click at [1027, 461] on app-icon "Confirm" at bounding box center [1031, 458] width 9 height 9
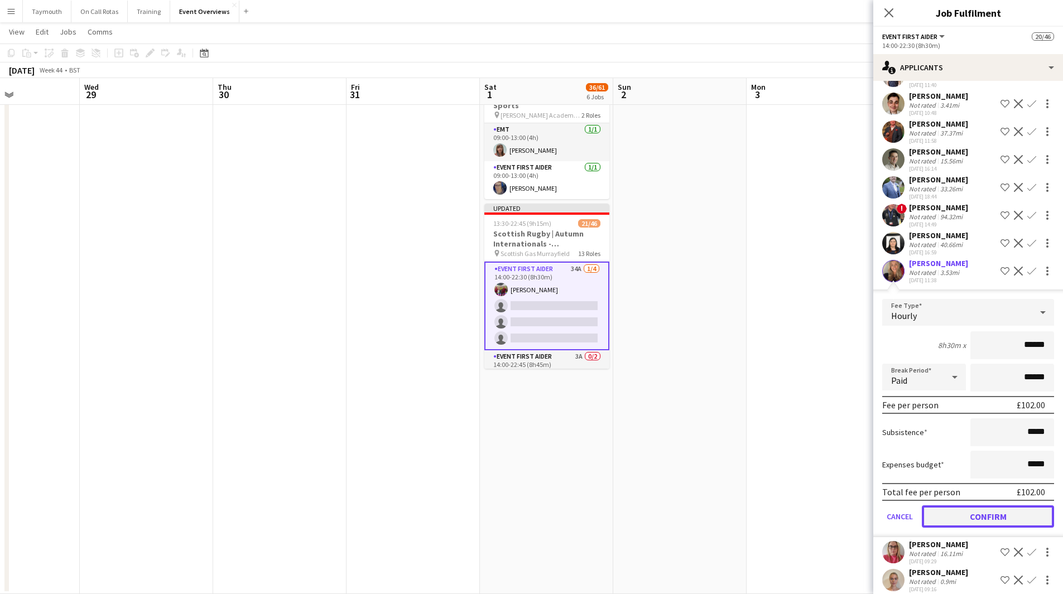
click at [981, 528] on button "Confirm" at bounding box center [988, 516] width 132 height 22
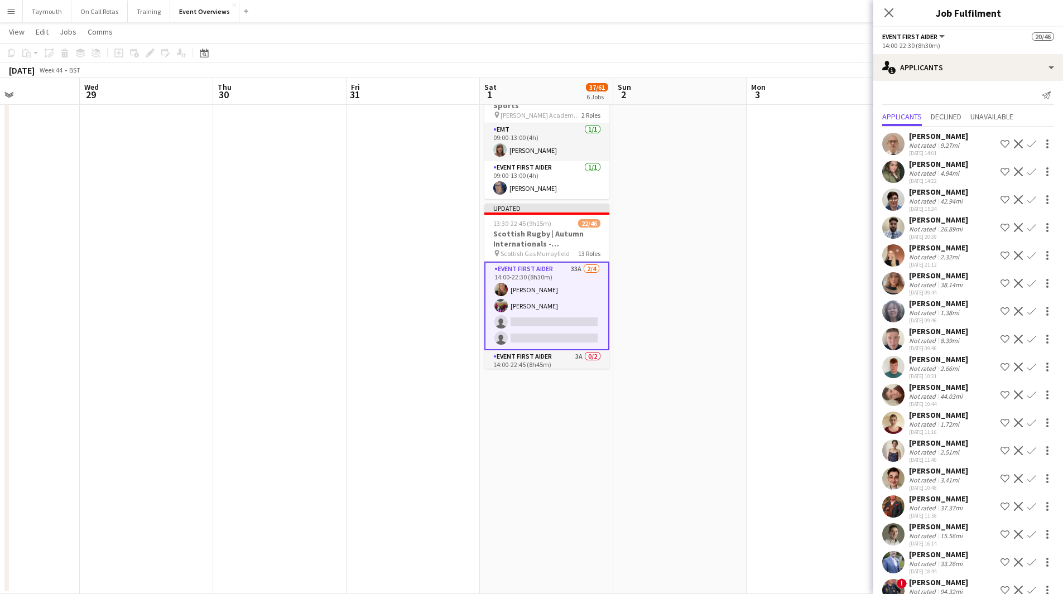
scroll to position [0, 0]
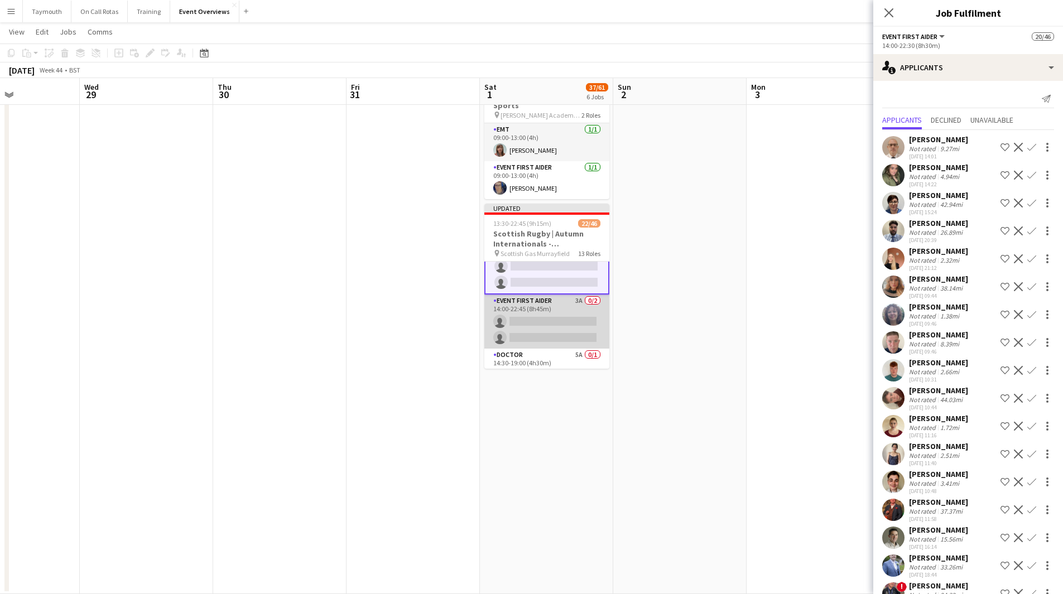
click at [556, 309] on app-card-role "Event First Aider 3A 0/2 14:00-22:45 (8h45m) single-neutral-actions single-neut…" at bounding box center [546, 322] width 125 height 54
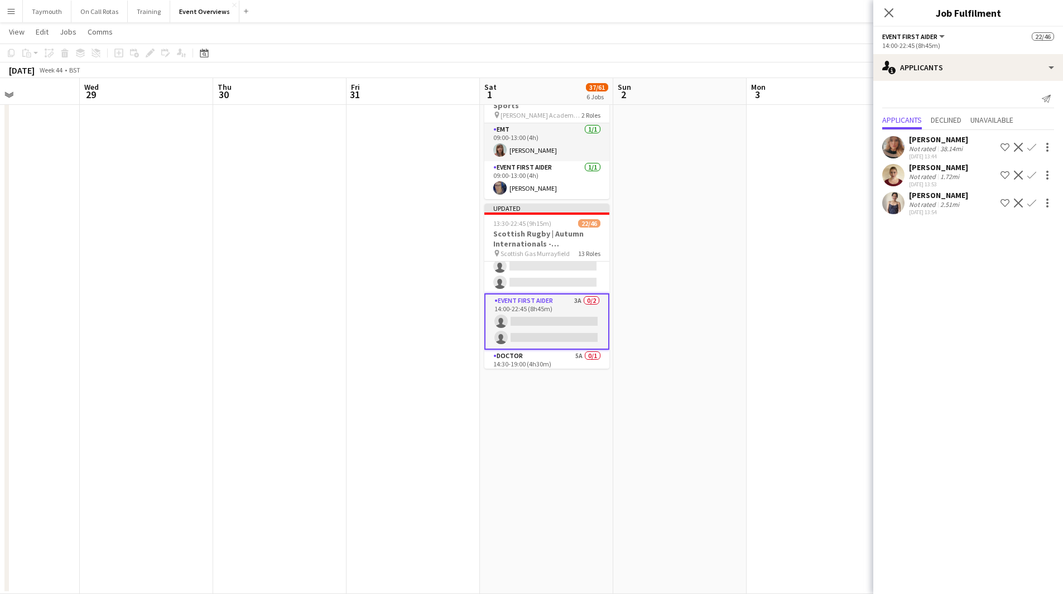
click at [1034, 148] on app-icon "Confirm" at bounding box center [1031, 147] width 9 height 9
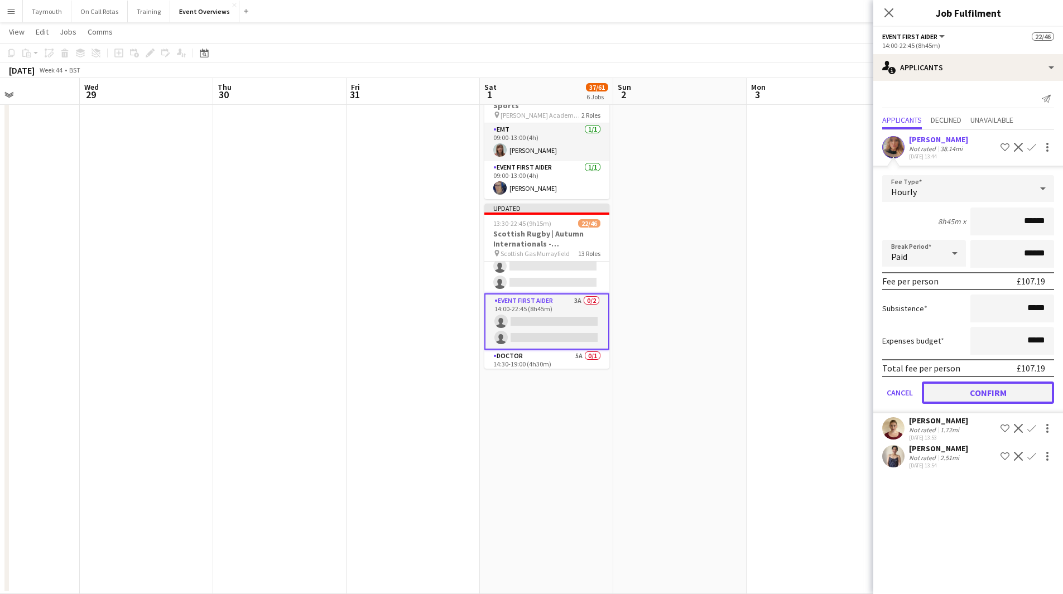
click at [967, 392] on button "Confirm" at bounding box center [988, 393] width 132 height 22
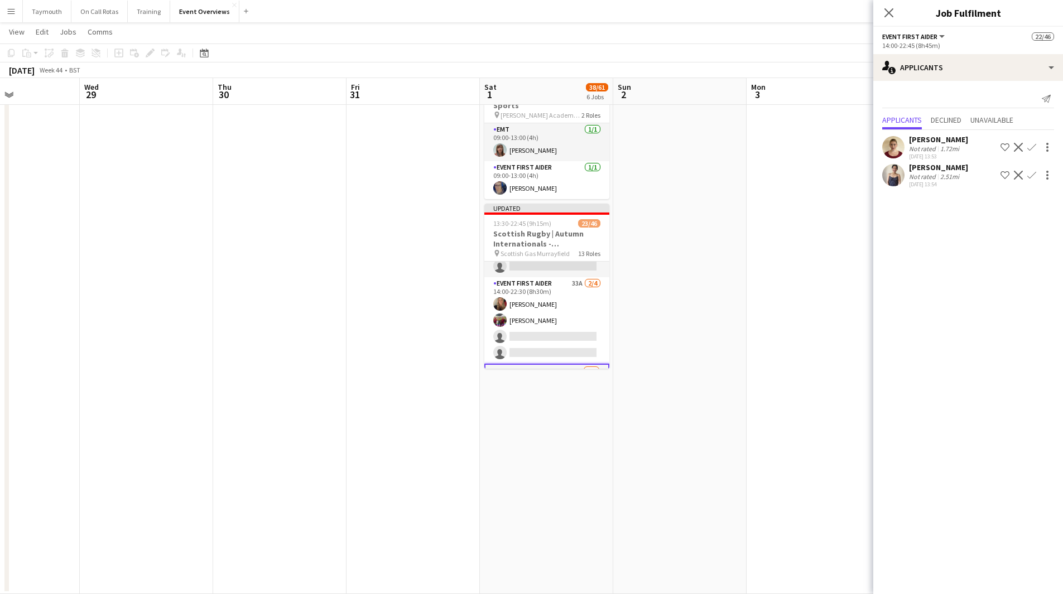
scroll to position [667, 0]
click at [558, 349] on app-card-role "Event First Aider 2A [DATE] 14:00-22:45 (8h45m) [PERSON_NAME] single-neutral-ac…" at bounding box center [546, 377] width 125 height 56
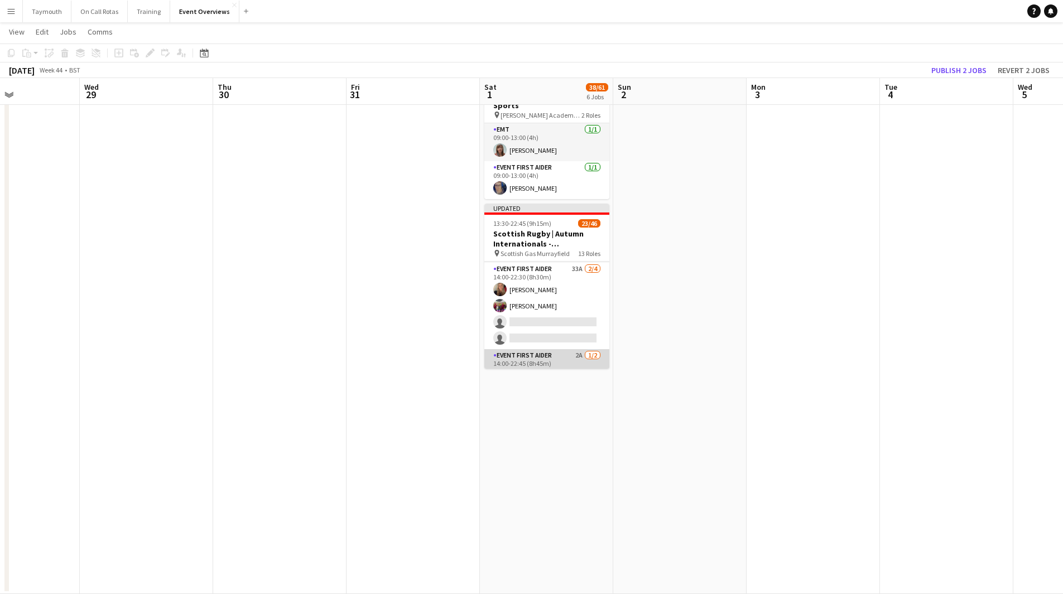
click at [558, 349] on app-card-role "Event First Aider 2A [DATE] 14:00-22:45 (8h45m) [PERSON_NAME] single-neutral-ac…" at bounding box center [546, 376] width 125 height 54
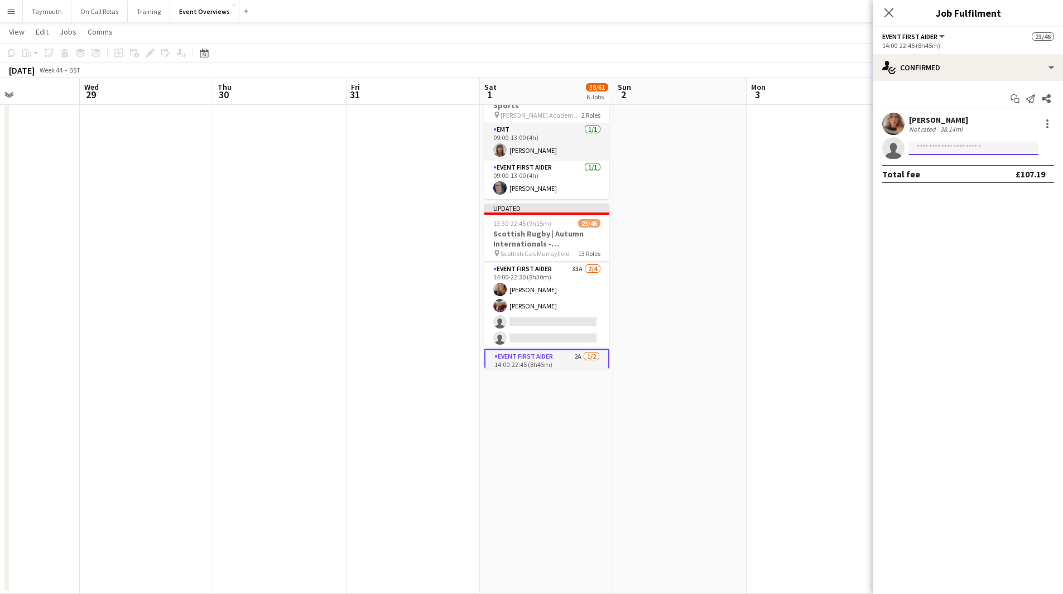
click at [990, 148] on input at bounding box center [973, 148] width 129 height 13
type input "**********"
click at [967, 171] on span "[EMAIL_ADDRESS][DOMAIN_NAME]" at bounding box center [974, 173] width 112 height 9
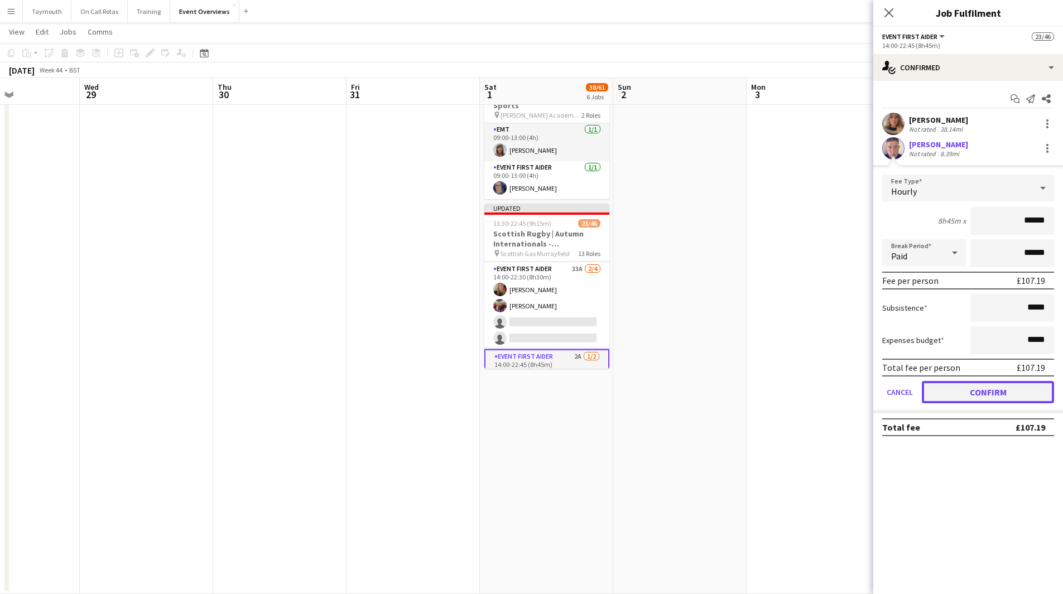
click at [976, 396] on button "Confirm" at bounding box center [988, 392] width 132 height 22
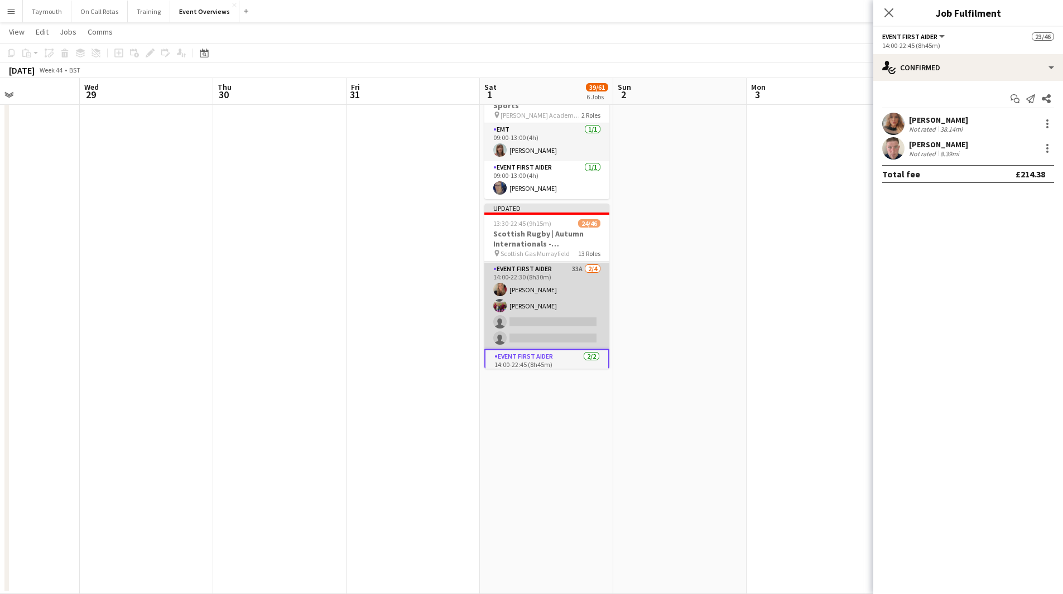
click at [557, 296] on app-card-role "Event First Aider 33A [DATE] 14:00-22:30 (8h30m) [PERSON_NAME] [PERSON_NAME] si…" at bounding box center [546, 306] width 125 height 86
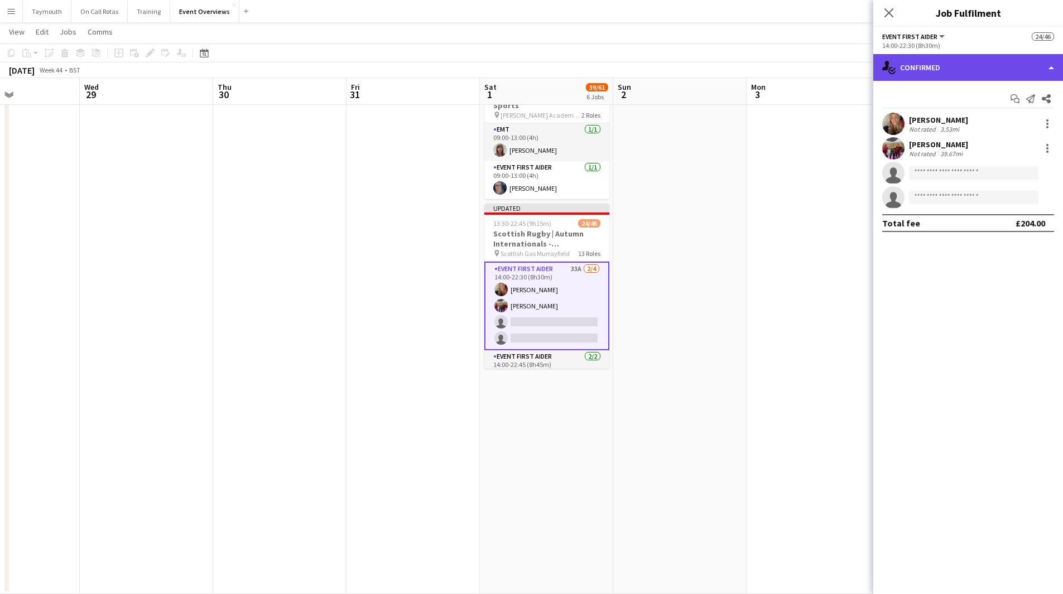
click at [958, 67] on div "single-neutral-actions-check-2 Confirmed" at bounding box center [968, 67] width 190 height 27
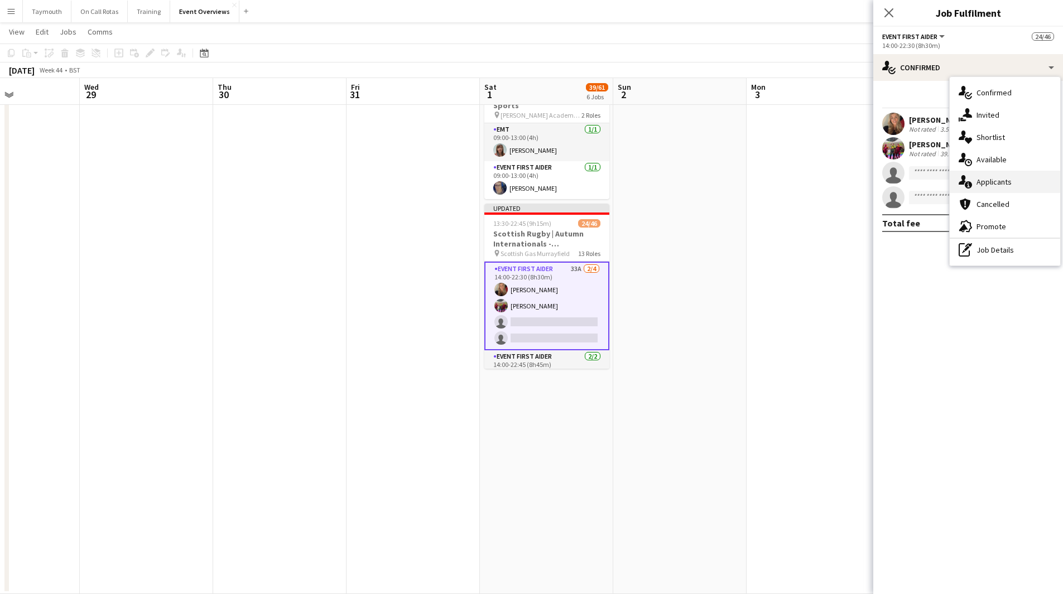
click at [1009, 182] on span "Applicants" at bounding box center [993, 182] width 35 height 10
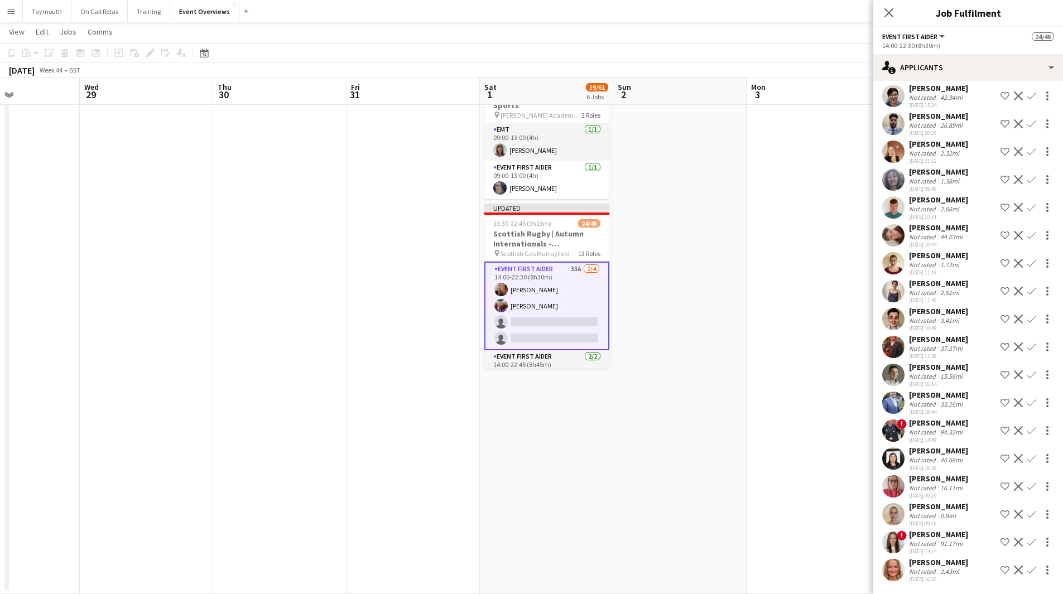
scroll to position [127, 0]
click at [1027, 459] on app-icon "Confirm" at bounding box center [1031, 458] width 9 height 9
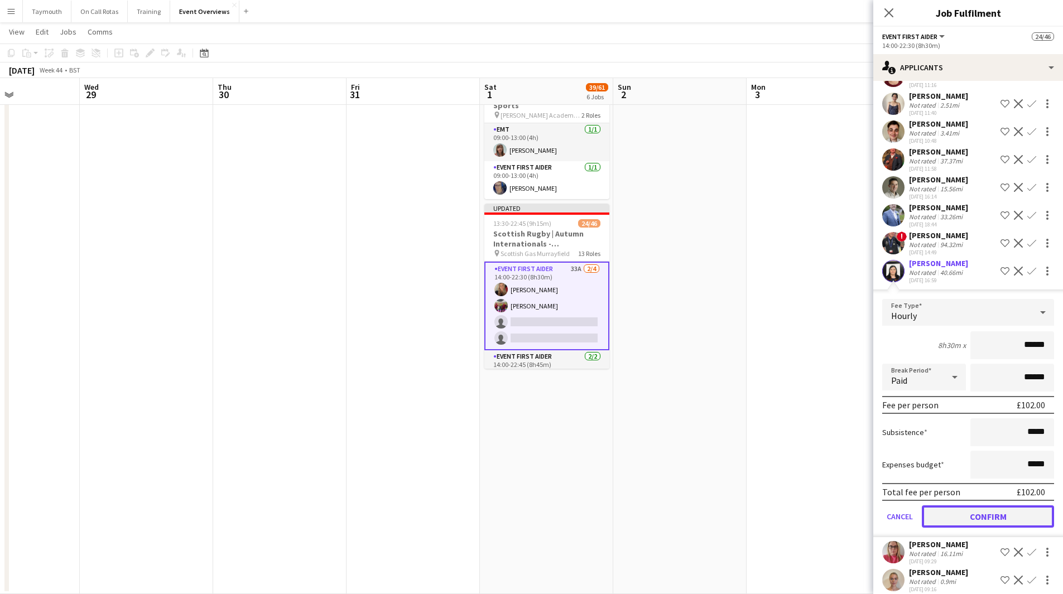
click at [997, 528] on button "Confirm" at bounding box center [988, 516] width 132 height 22
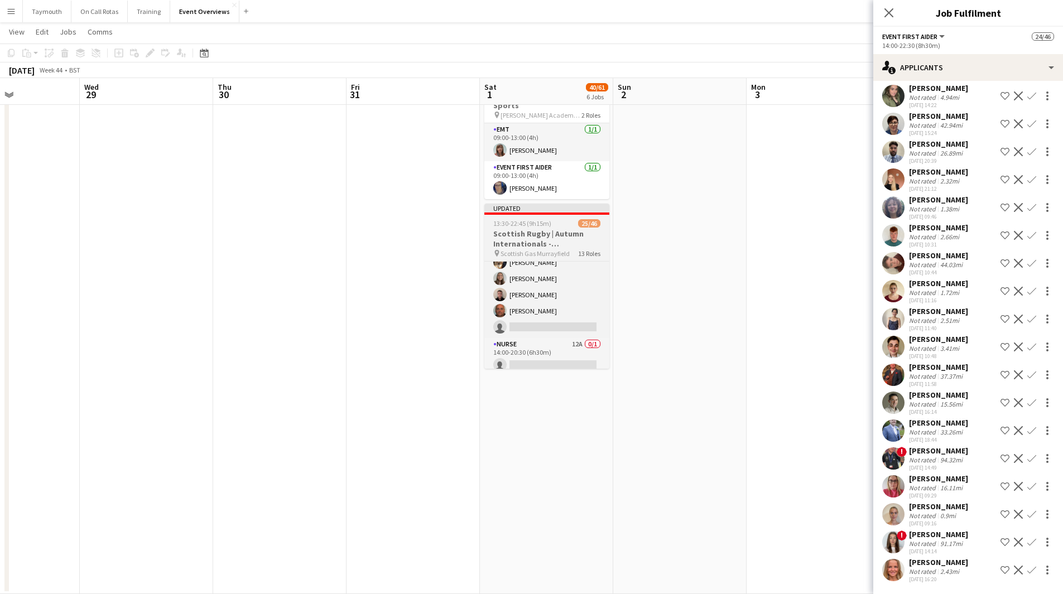
scroll to position [334, 0]
click at [533, 219] on span "13:30-22:45 (9h15m)" at bounding box center [522, 223] width 58 height 8
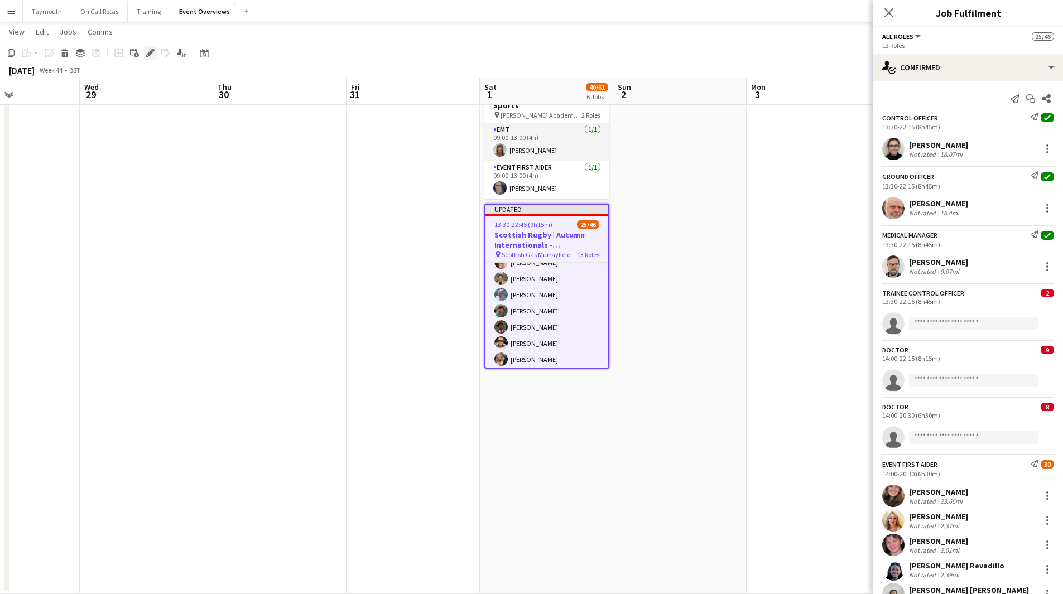
click at [148, 54] on icon at bounding box center [150, 53] width 6 height 6
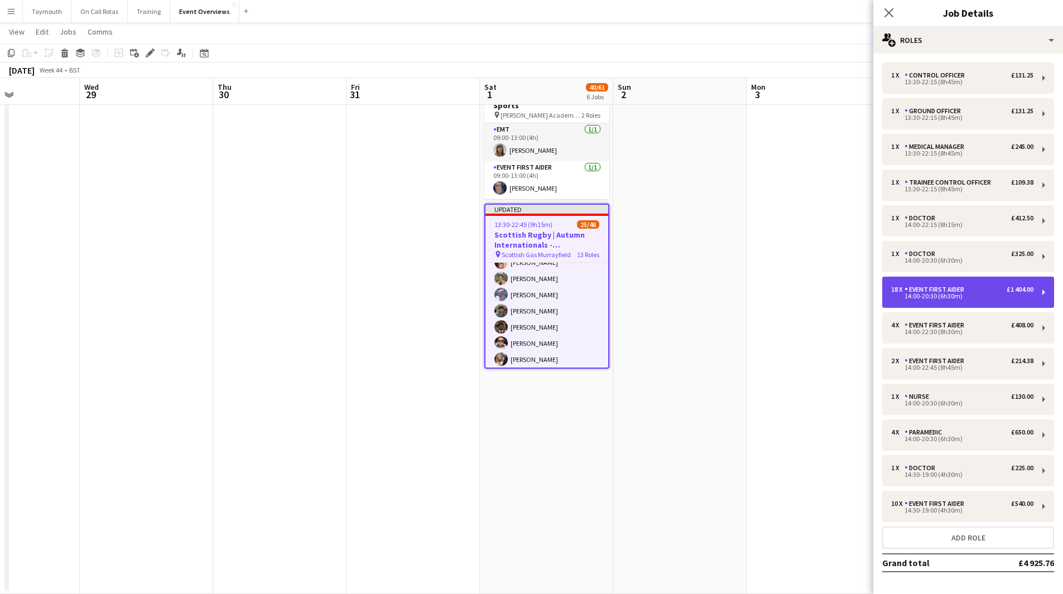
click at [973, 296] on div "14:00-20:30 (6h30m)" at bounding box center [962, 296] width 142 height 6
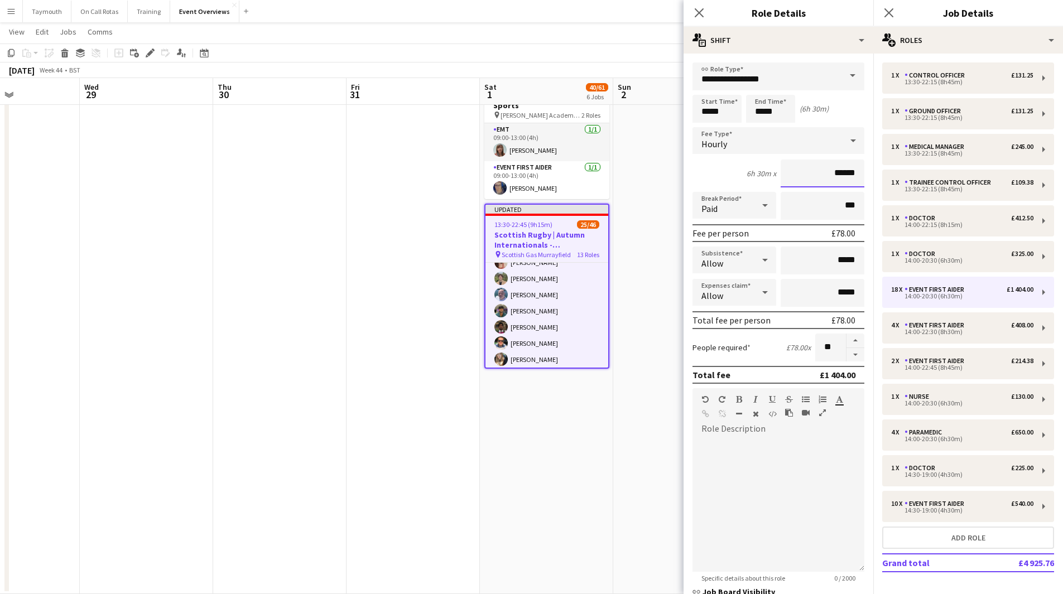
click at [850, 174] on input "******" at bounding box center [822, 174] width 84 height 28
type input "******"
click at [995, 337] on div "4 x Event First Aider £408.00 14:00-22:30 (8h30m)" at bounding box center [968, 327] width 172 height 31
type input "*****"
type input "******"
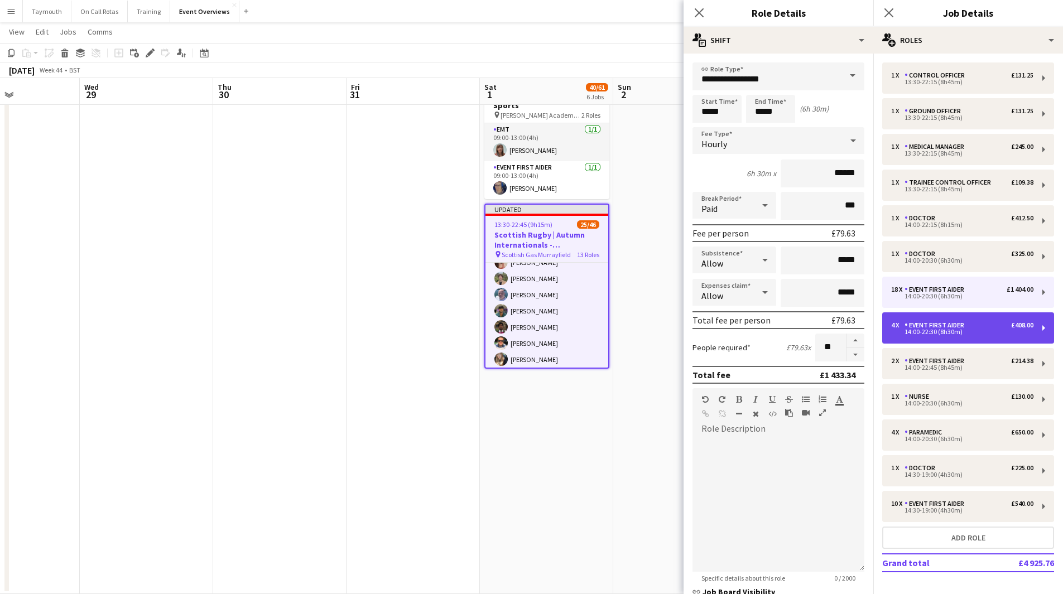
type input "*"
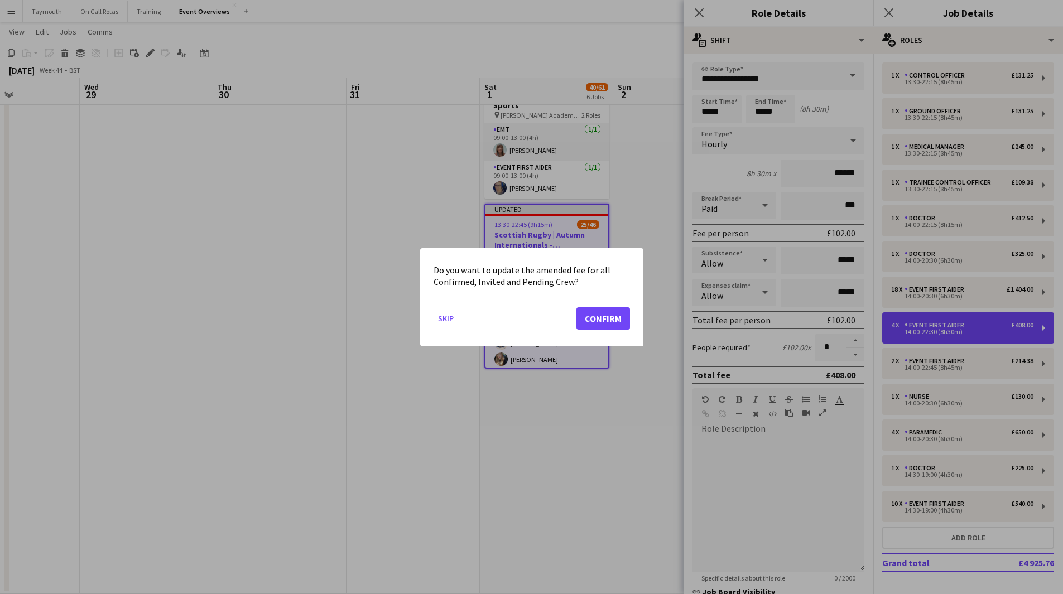
scroll to position [0, 0]
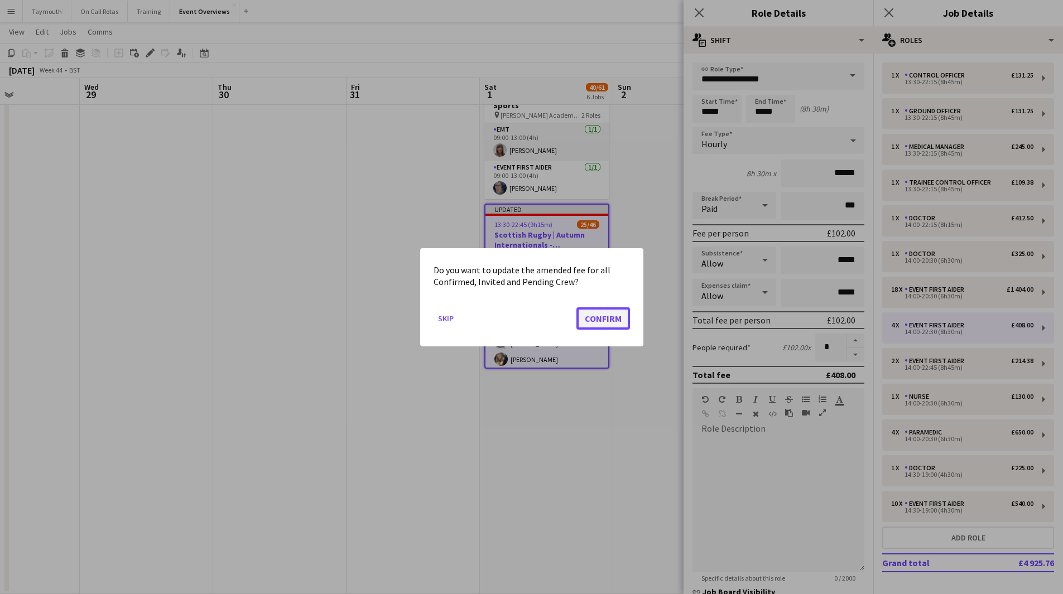
click at [608, 317] on button "Confirm" at bounding box center [603, 318] width 54 height 22
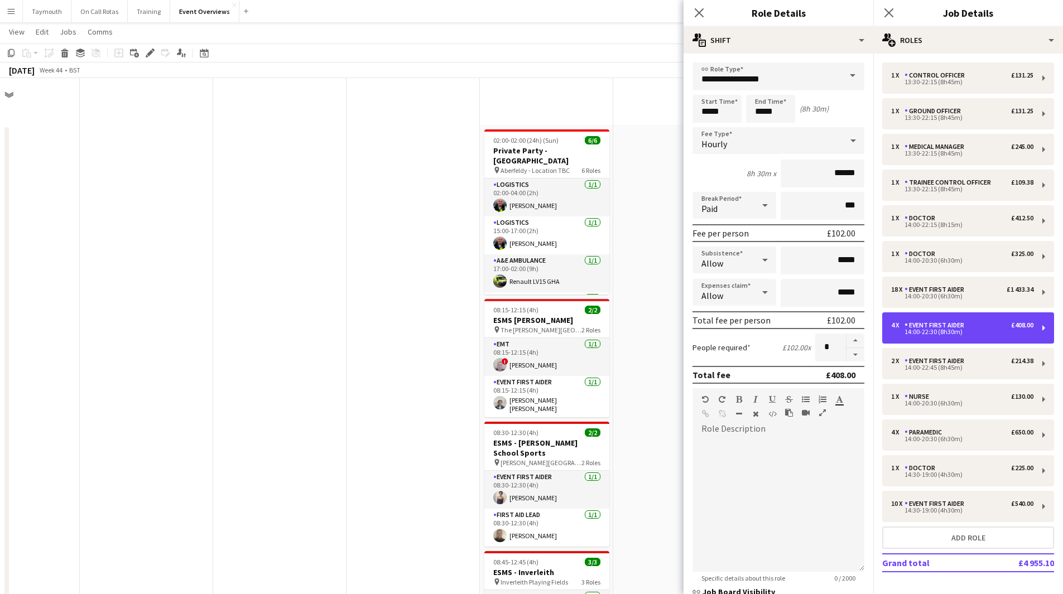
scroll to position [634, 0]
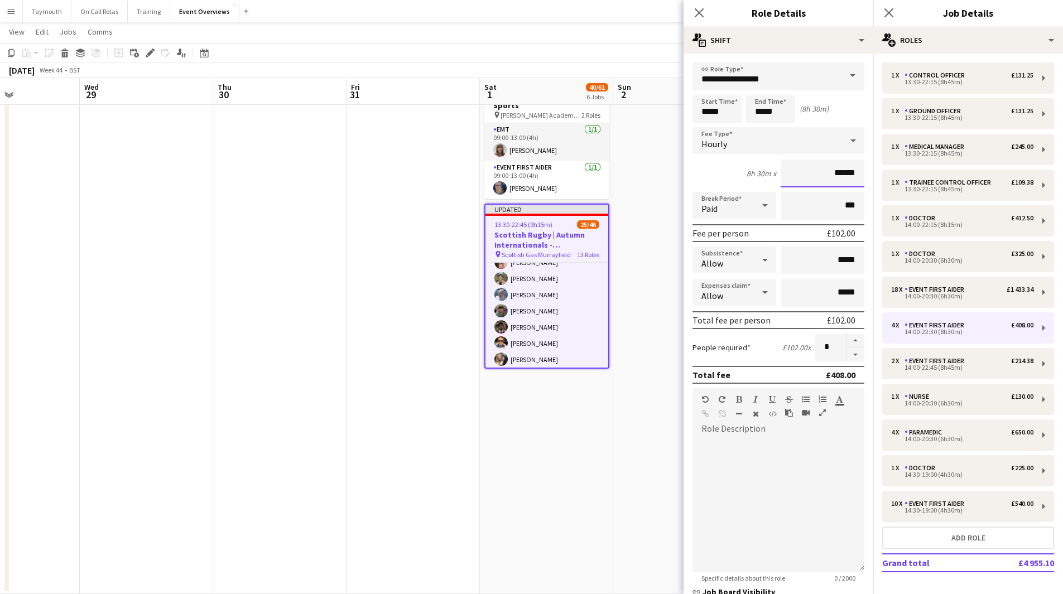
click at [850, 174] on input "******" at bounding box center [822, 174] width 84 height 28
type input "******"
click at [921, 357] on div "Event First Aider" at bounding box center [936, 361] width 64 height 8
type input "*****"
type input "*"
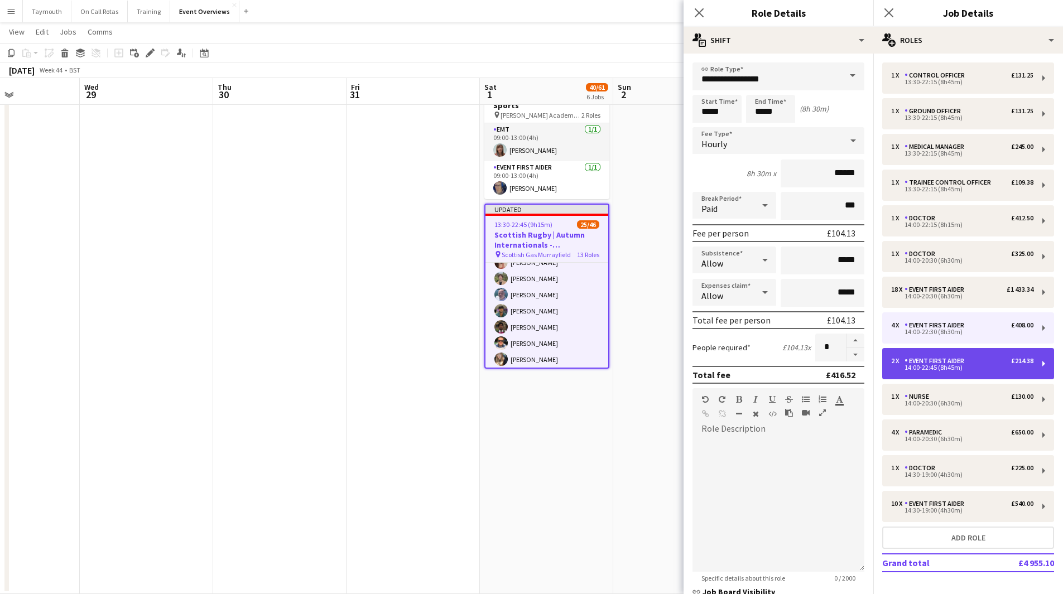
scroll to position [0, 0]
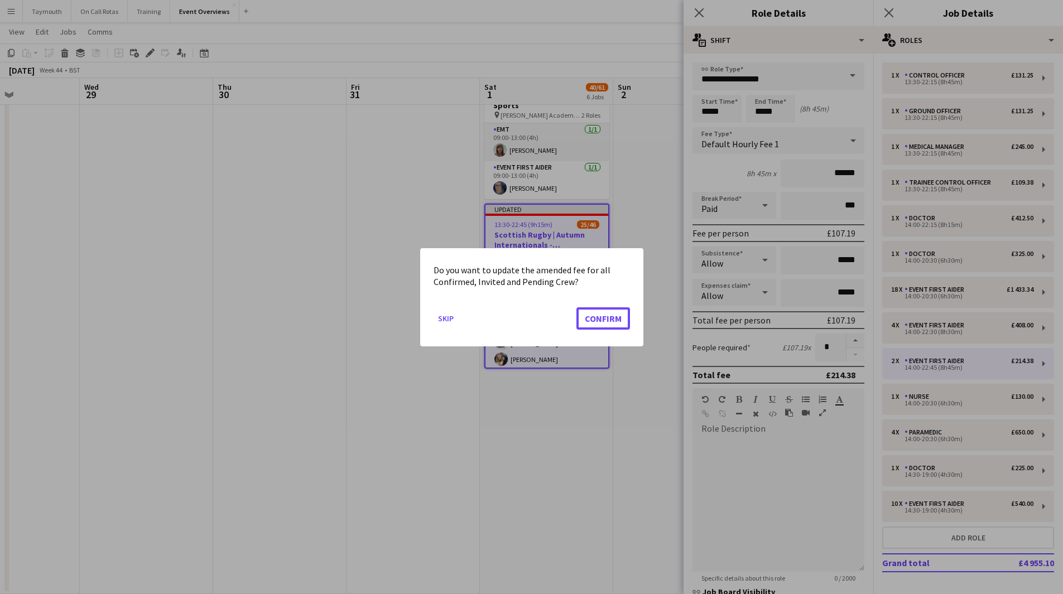
drag, startPoint x: 612, startPoint y: 317, endPoint x: 775, endPoint y: 216, distance: 191.7
click at [619, 317] on button "Confirm" at bounding box center [603, 318] width 54 height 22
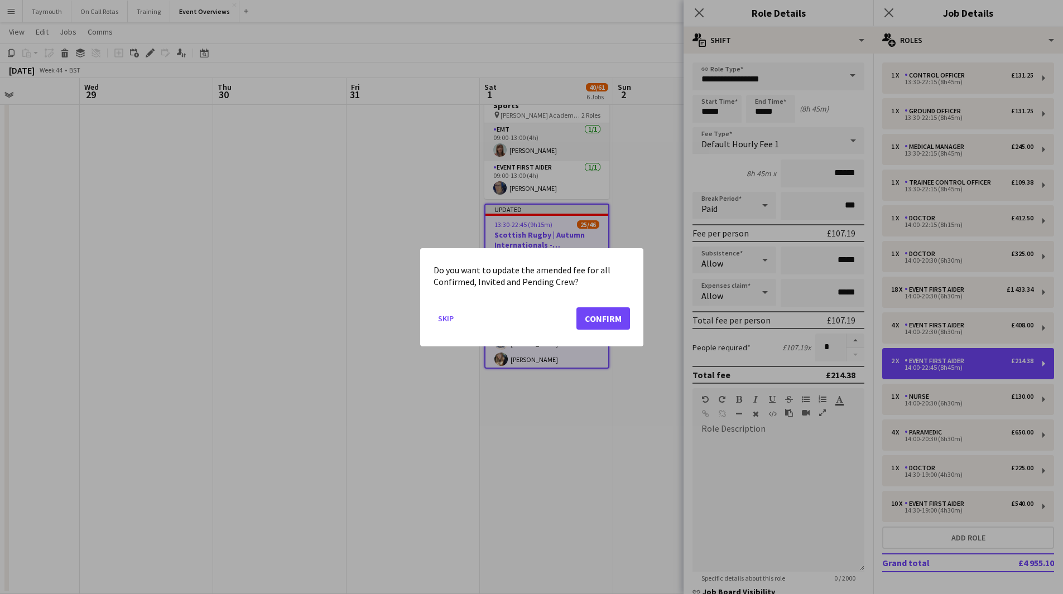
scroll to position [634, 0]
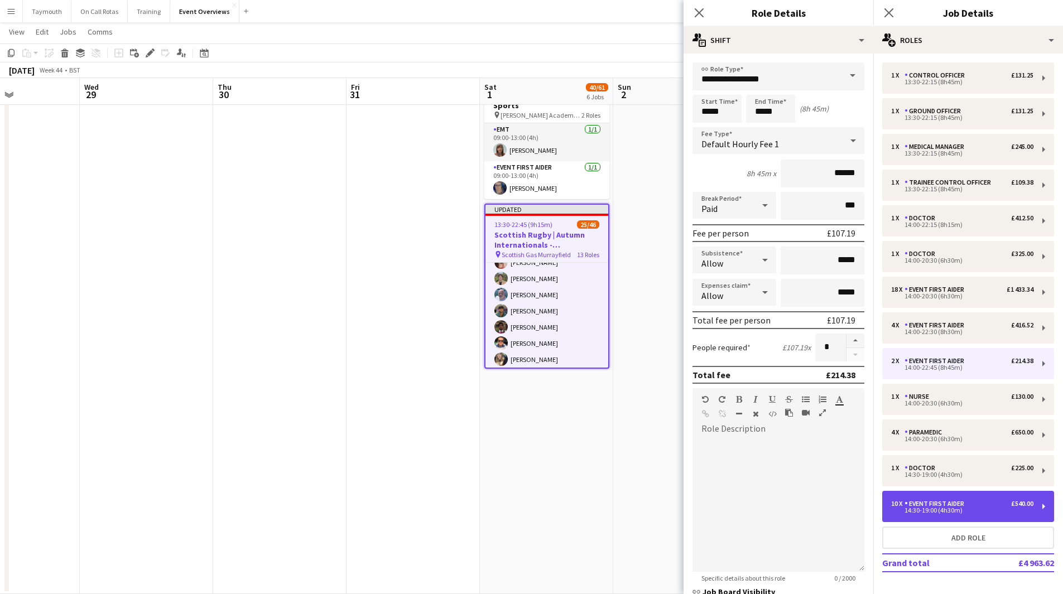
click at [938, 514] on div "10 x Event First Aider £540.00 14:30-19:00 (4h30m)" at bounding box center [968, 506] width 172 height 31
type input "*****"
type input "******"
type input "**"
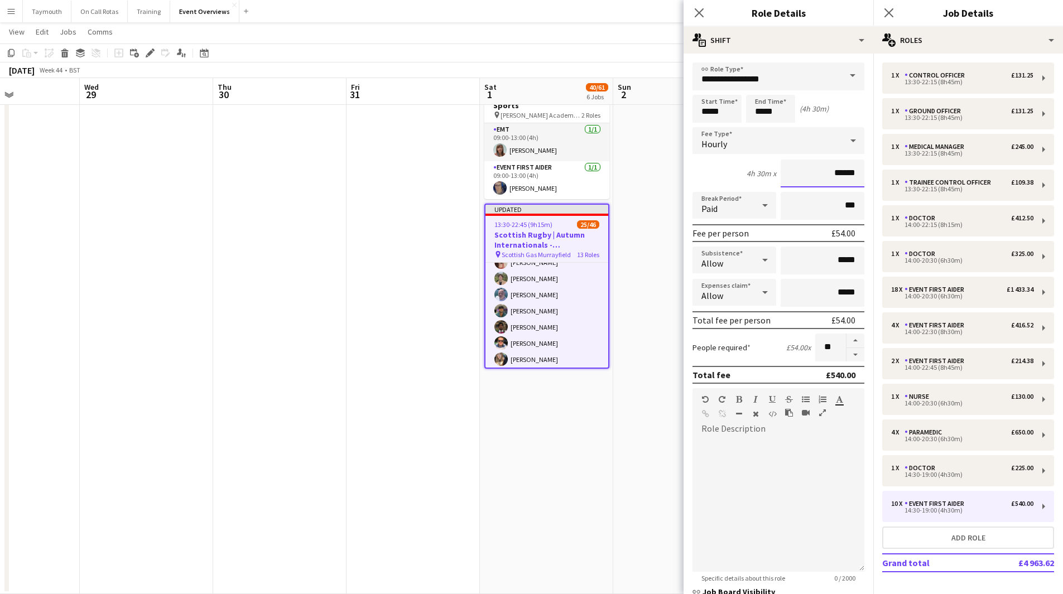
click at [853, 171] on input "******" at bounding box center [822, 174] width 84 height 28
type input "******"
click at [549, 467] on app-date-cell "02:00-02:00 (24h) (Sun) 6/6 Private Party - [GEOGRAPHIC_DATA] pin Aberfeldy - L…" at bounding box center [546, 42] width 133 height 1103
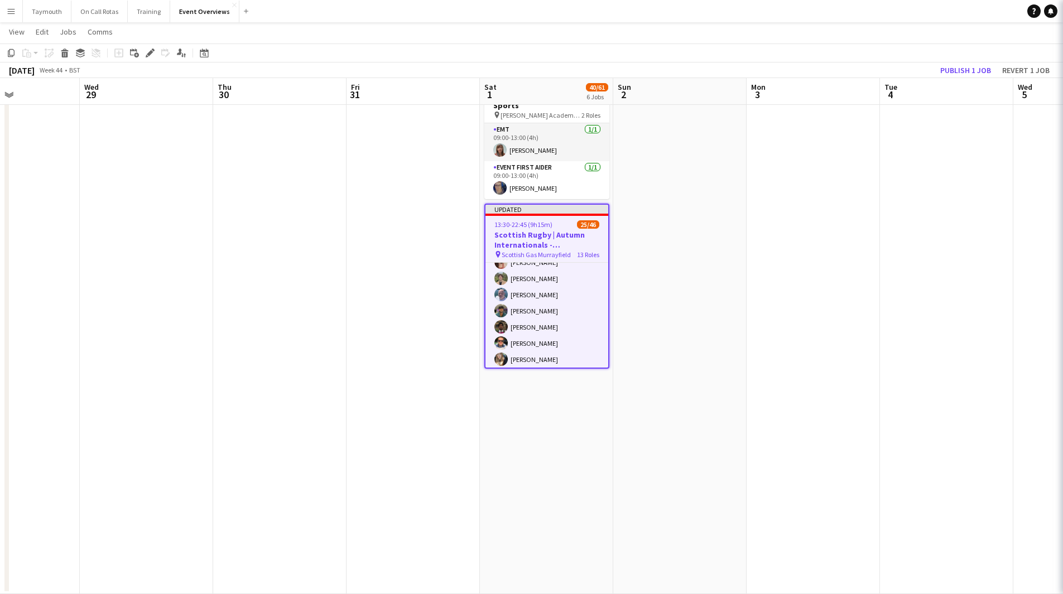
scroll to position [0, 0]
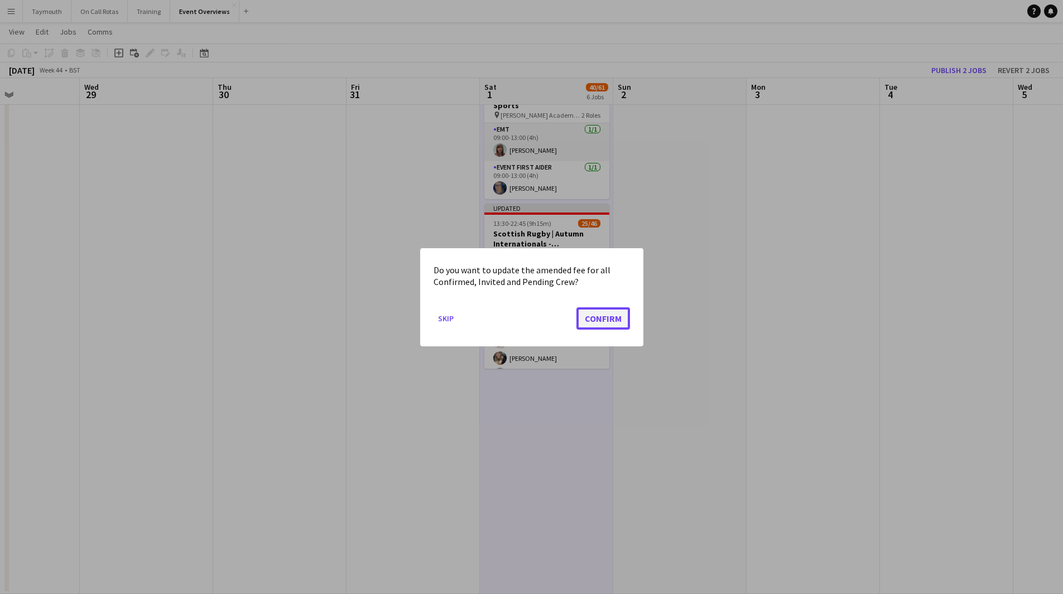
click at [595, 314] on button "Confirm" at bounding box center [603, 318] width 54 height 22
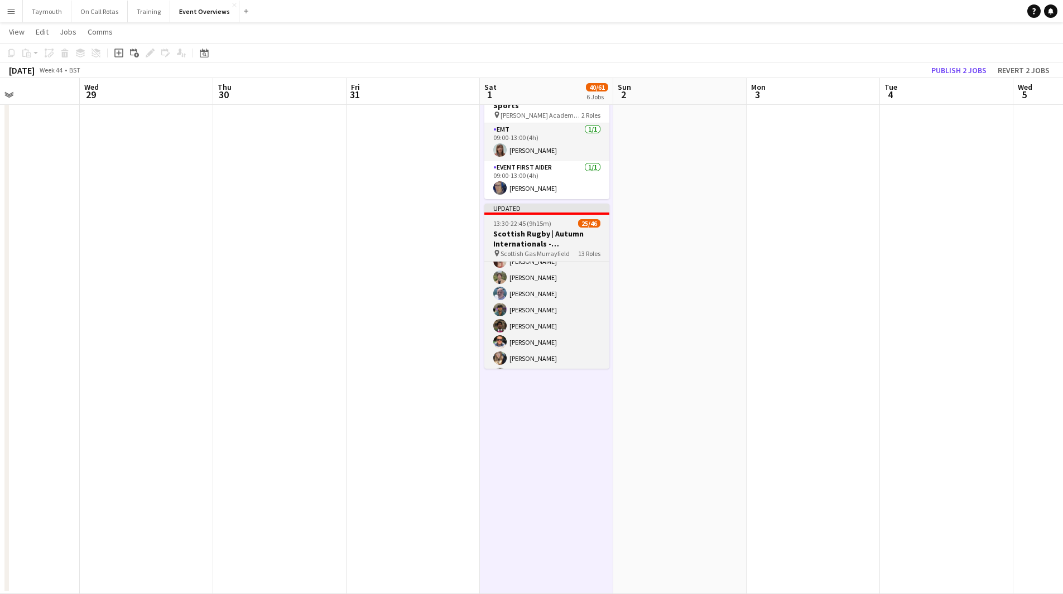
click at [578, 215] on app-job-card "Updated 13:30-22:45 (9h15m) 25/46 Scottish Rugby | Autumn Internationals - [GEO…" at bounding box center [546, 286] width 125 height 165
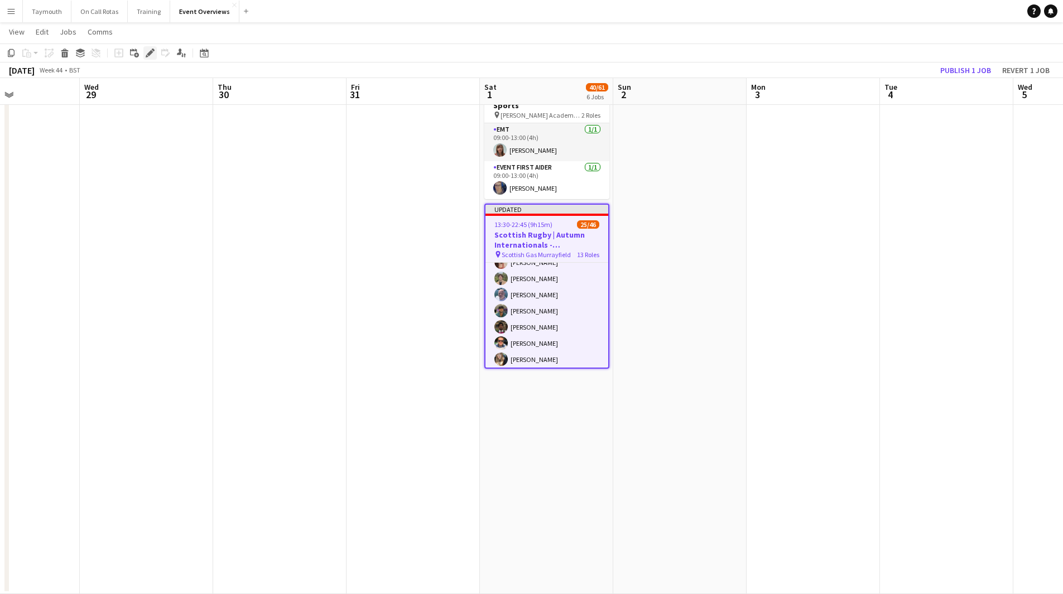
click at [151, 50] on icon "Edit" at bounding box center [150, 53] width 9 height 9
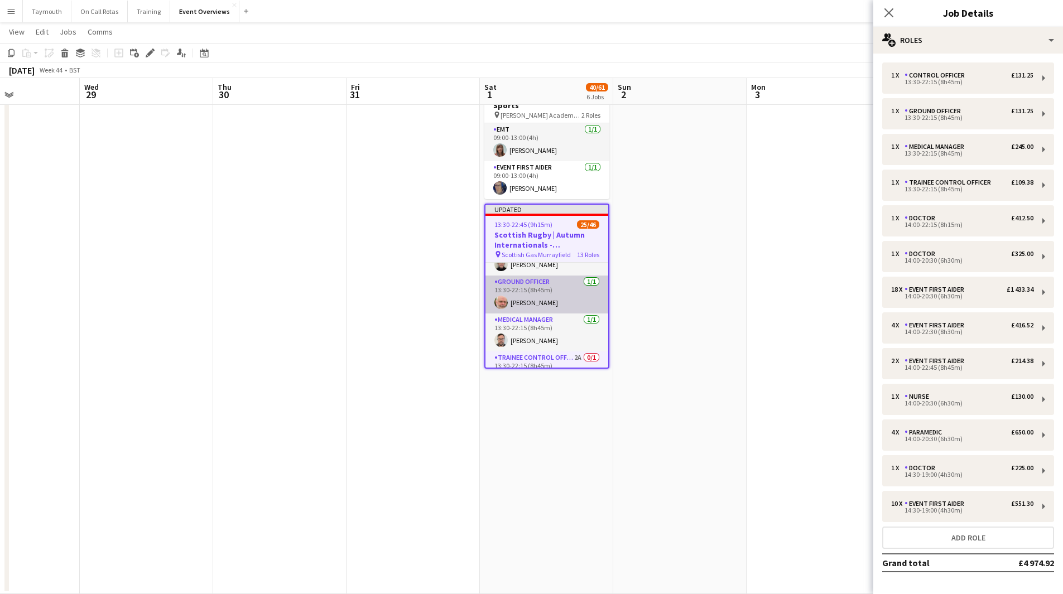
scroll to position [56, 0]
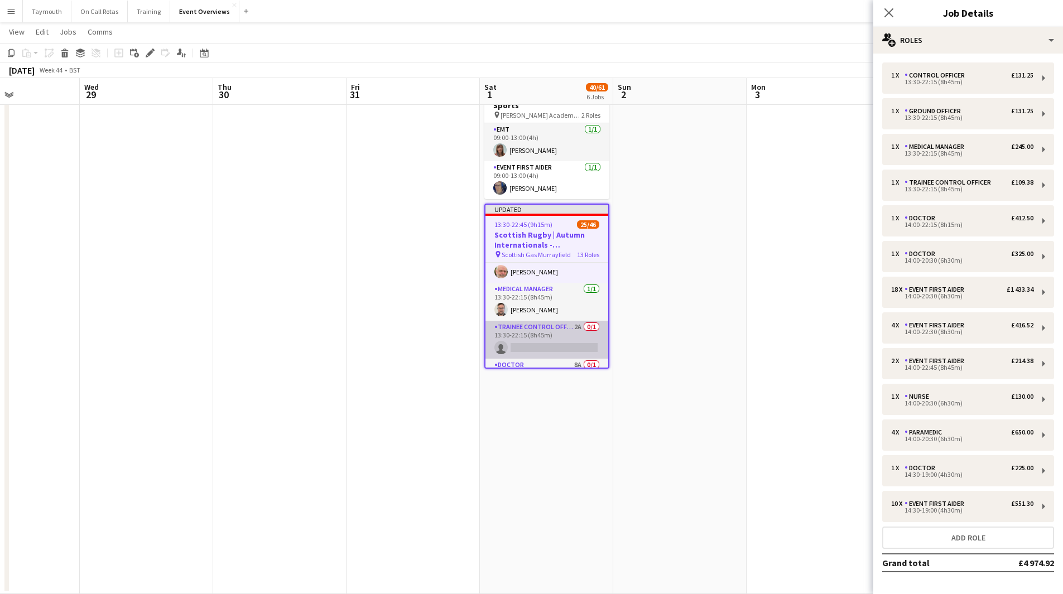
click at [544, 321] on app-card-role "Trainee Control Officer 2A 0/1 13:30-22:15 (8h45m) single-neutral-actions" at bounding box center [546, 340] width 123 height 38
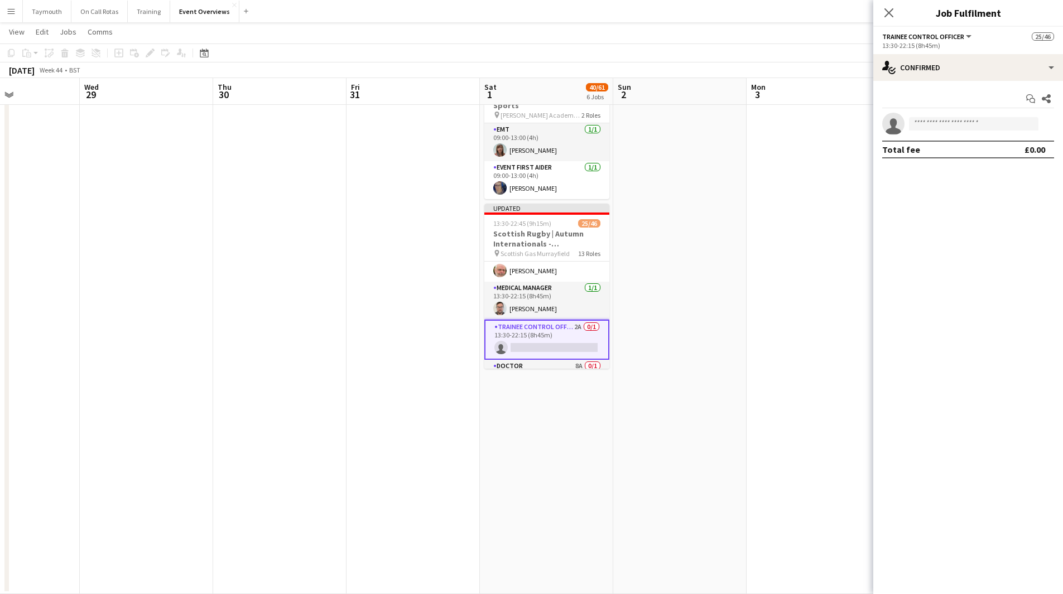
scroll to position [112, 0]
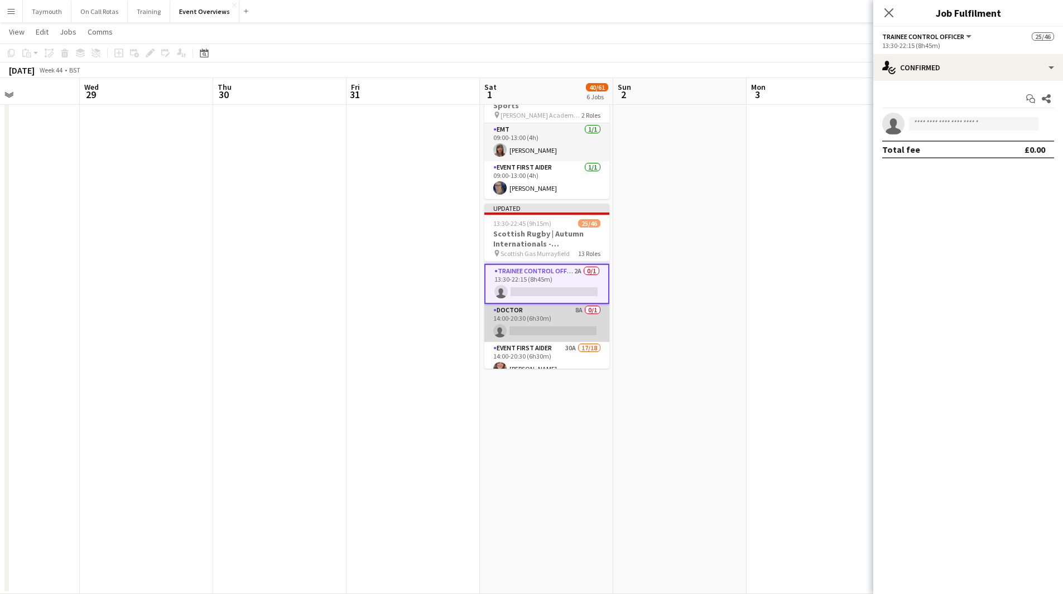
click at [557, 304] on app-card-role "Doctor 8A 0/1 14:00-20:30 (6h30m) single-neutral-actions" at bounding box center [546, 323] width 125 height 38
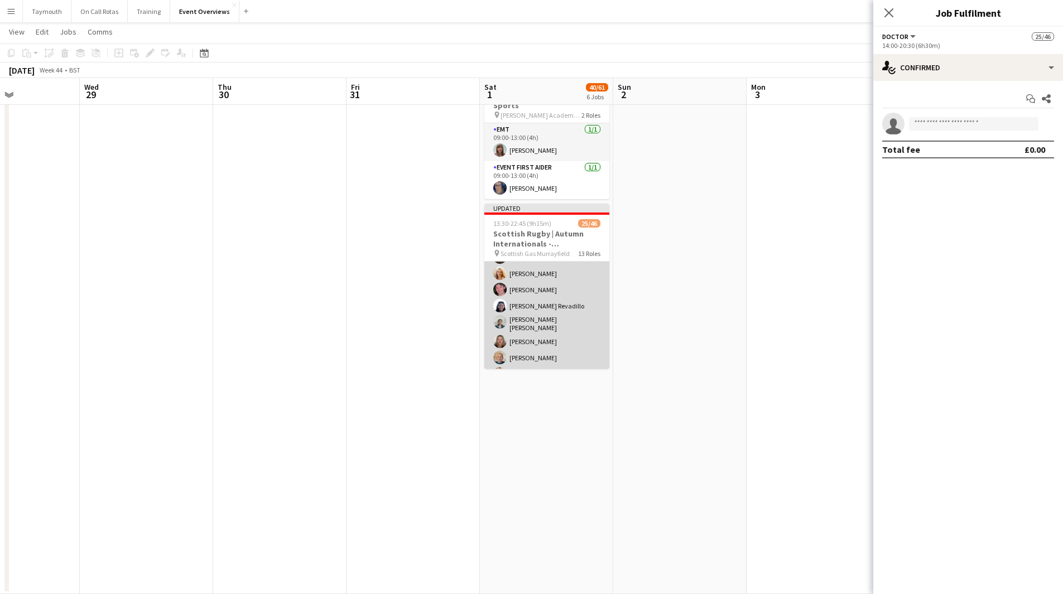
click at [556, 303] on app-card-role "Event First Aider 30A 17/18 14:00-20:30 (6h30m) [PERSON_NAME] [PERSON_NAME] [PE…" at bounding box center [546, 388] width 125 height 316
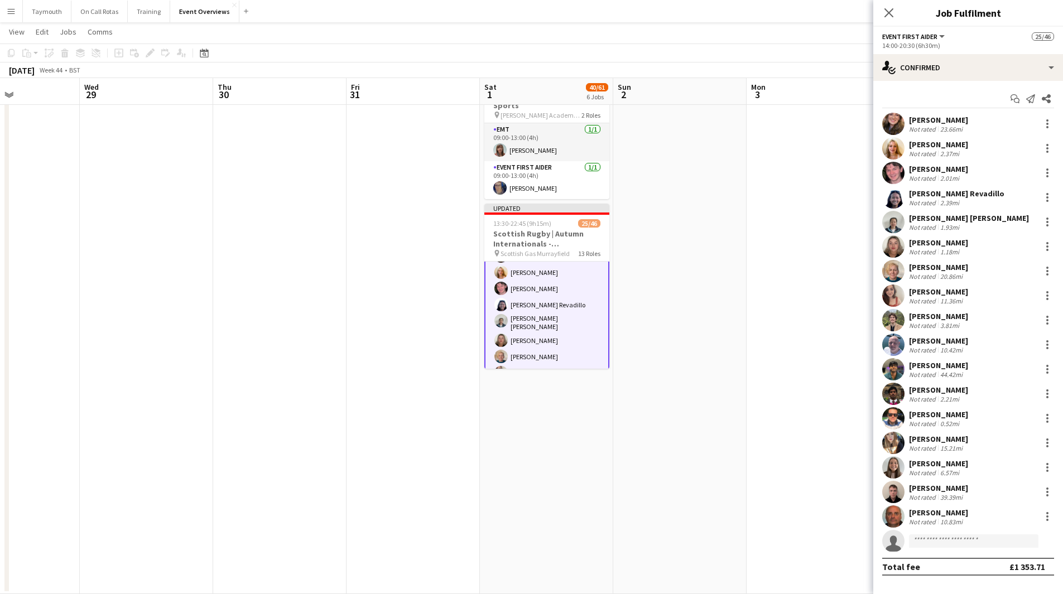
scroll to position [222, 0]
click at [987, 65] on div "single-neutral-actions-check-2 Confirmed" at bounding box center [968, 67] width 190 height 27
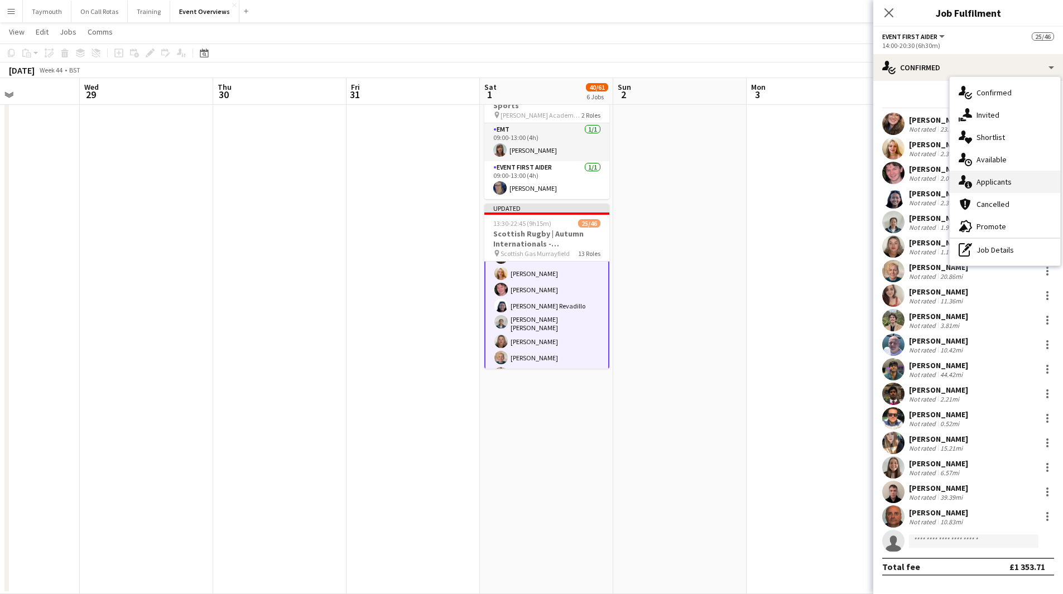
click at [996, 182] on span "Applicants" at bounding box center [993, 182] width 35 height 10
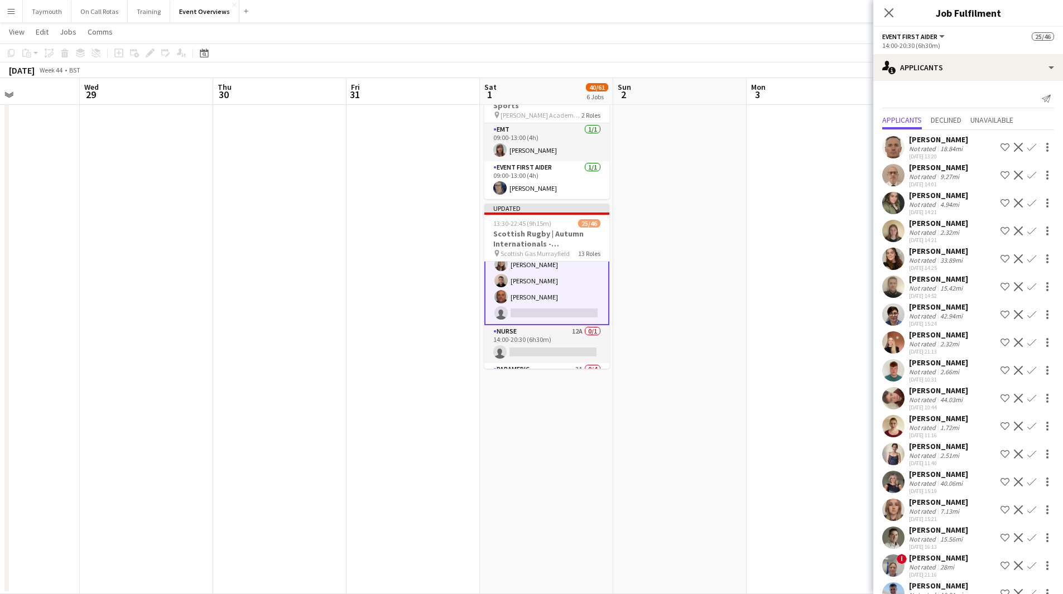
scroll to position [445, 0]
click at [1027, 514] on app-icon "Confirm" at bounding box center [1031, 509] width 9 height 9
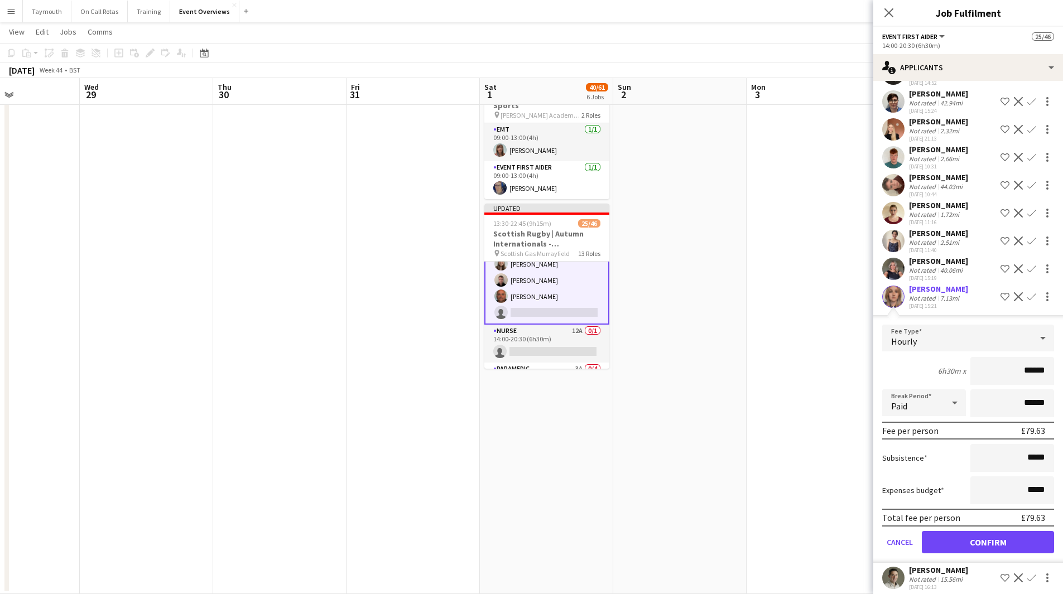
scroll to position [303, 0]
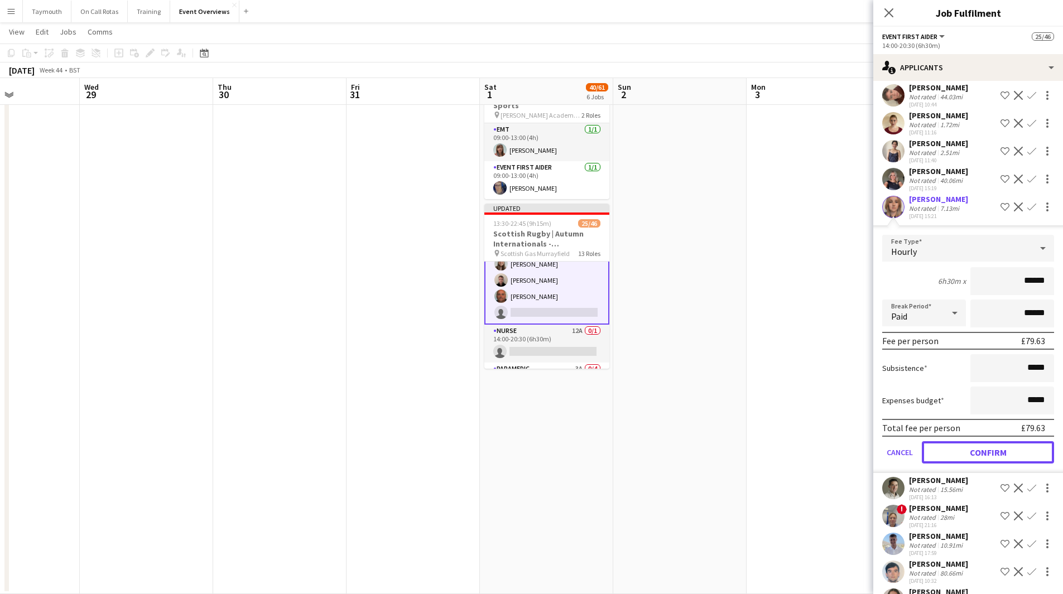
click at [976, 464] on button "Confirm" at bounding box center [988, 452] width 132 height 22
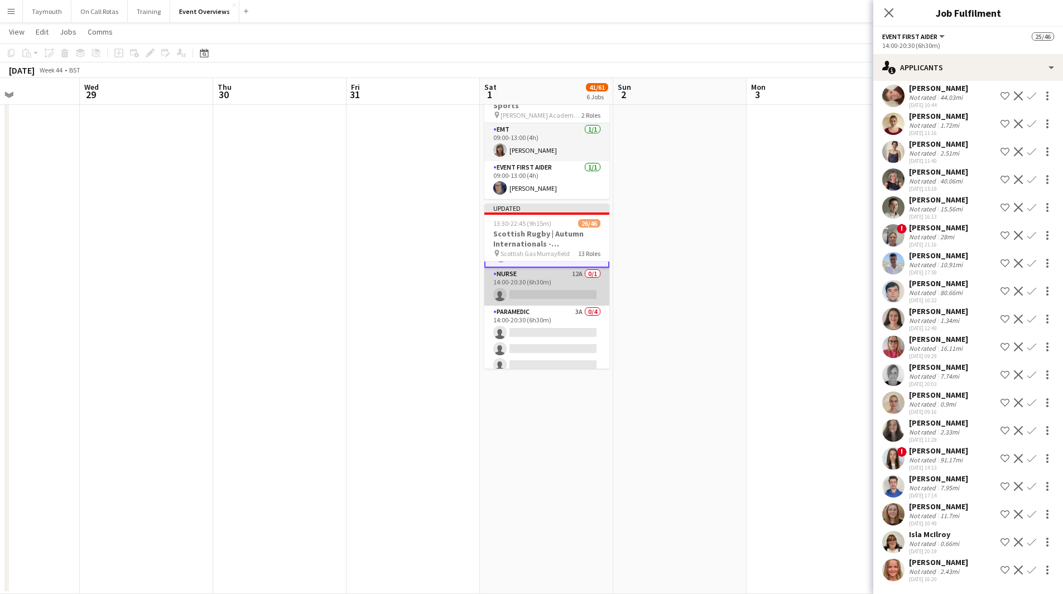
scroll to position [501, 0]
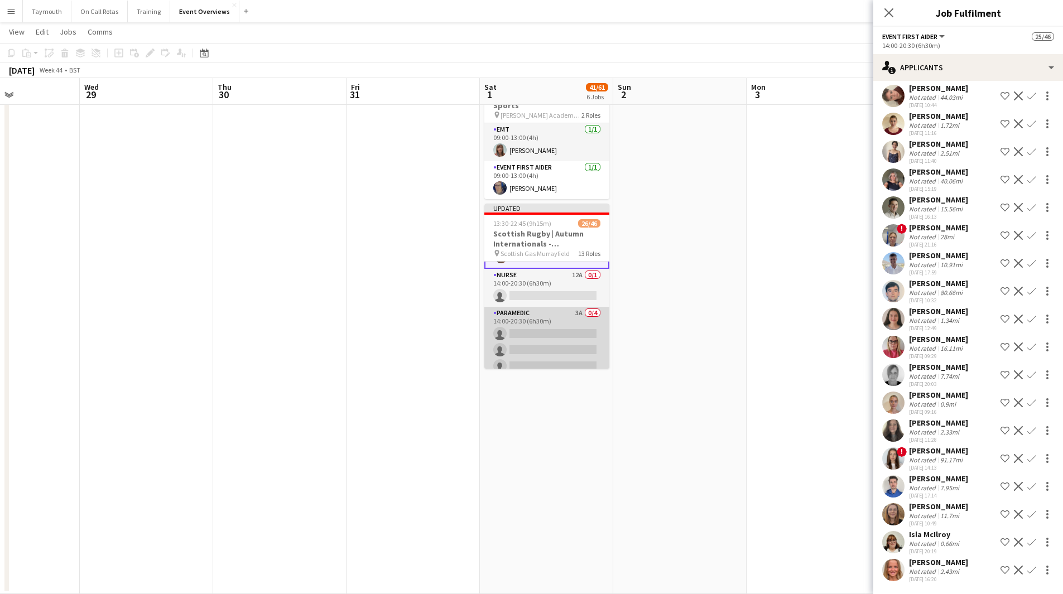
click at [545, 317] on app-card-role "Paramedic 3A 0/4 14:00-20:30 (6h30m) single-neutral-actions single-neutral-acti…" at bounding box center [546, 350] width 125 height 86
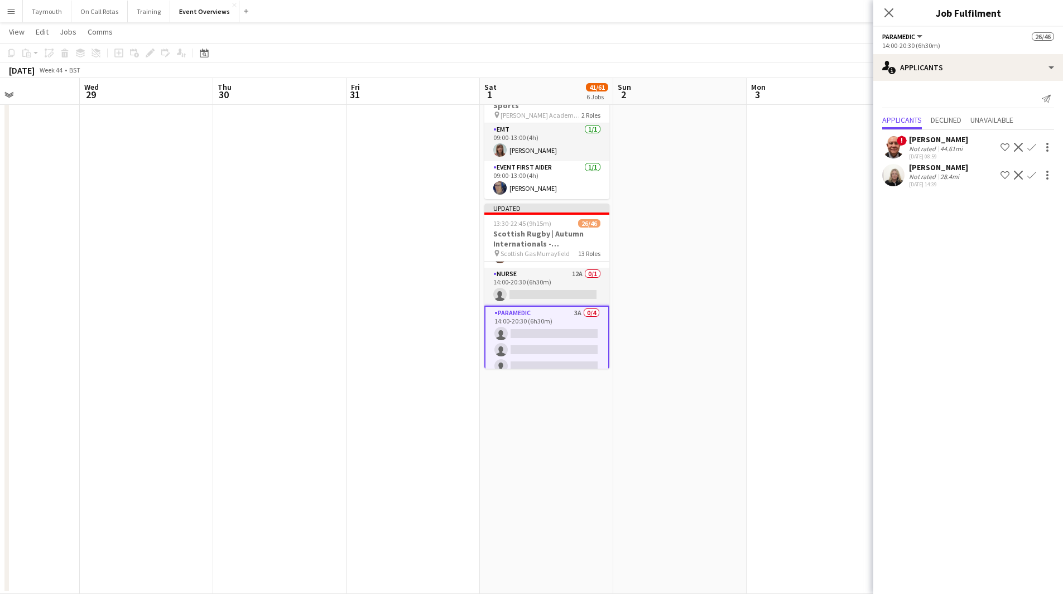
drag, startPoint x: 1031, startPoint y: 174, endPoint x: 1033, endPoint y: 188, distance: 14.1
click at [1031, 174] on app-icon "Confirm" at bounding box center [1031, 175] width 9 height 9
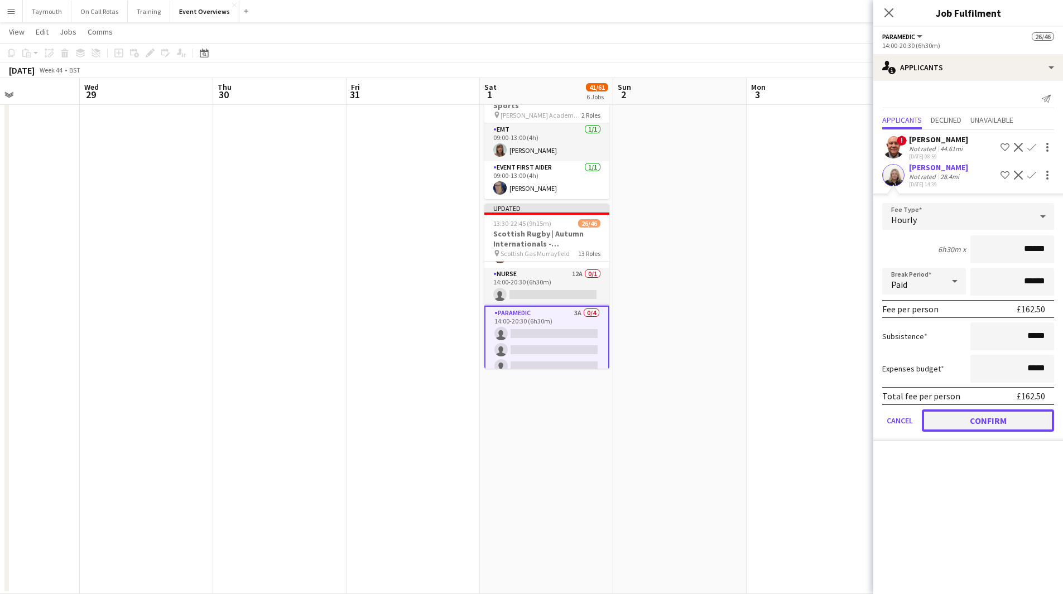
click at [973, 415] on button "Confirm" at bounding box center [988, 420] width 132 height 22
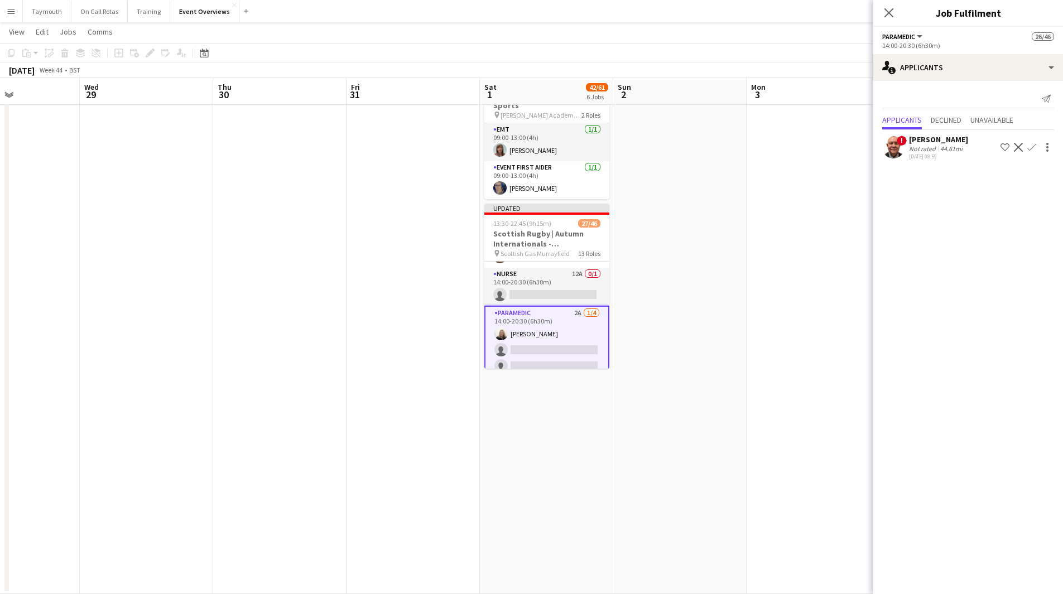
click at [1032, 148] on app-icon "Confirm" at bounding box center [1031, 147] width 9 height 9
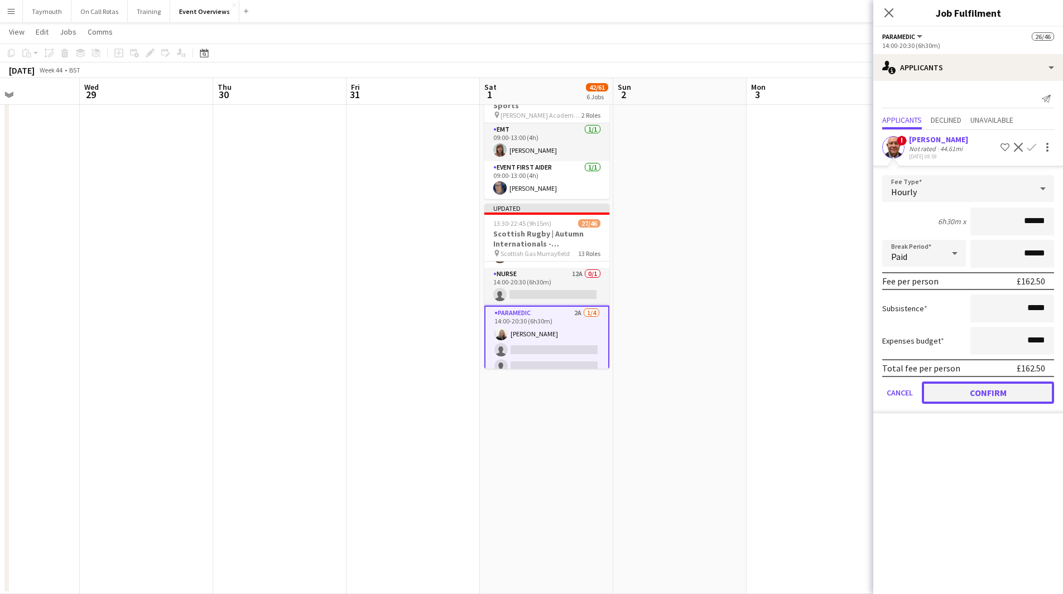
click at [938, 396] on button "Confirm" at bounding box center [988, 393] width 132 height 22
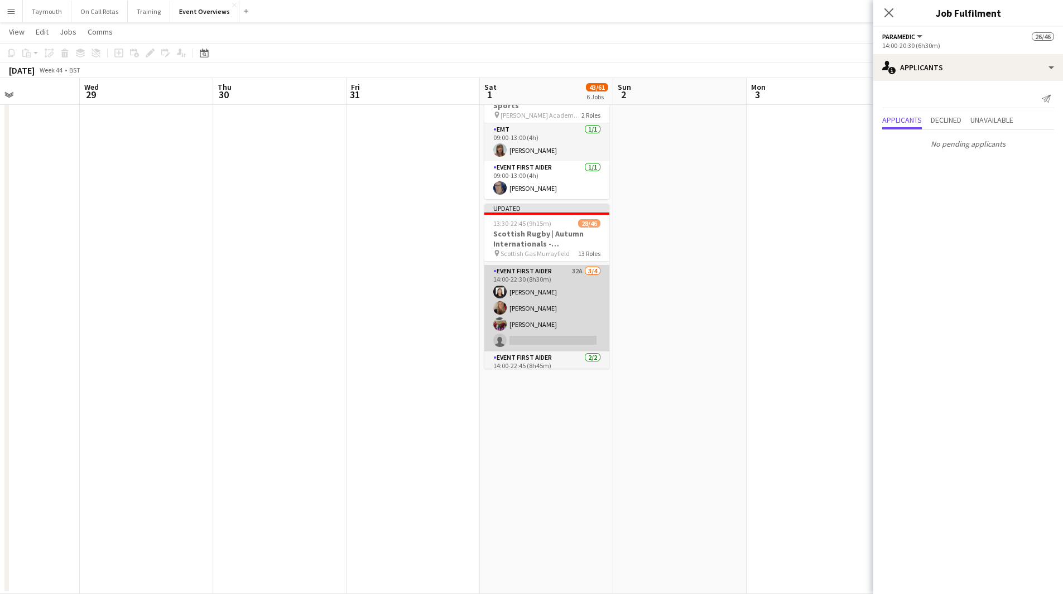
click at [561, 307] on app-card-role "Event First Aider 32A [DATE] 14:00-22:30 (8h30m) [PERSON_NAME] [PERSON_NAME] [P…" at bounding box center [546, 308] width 125 height 86
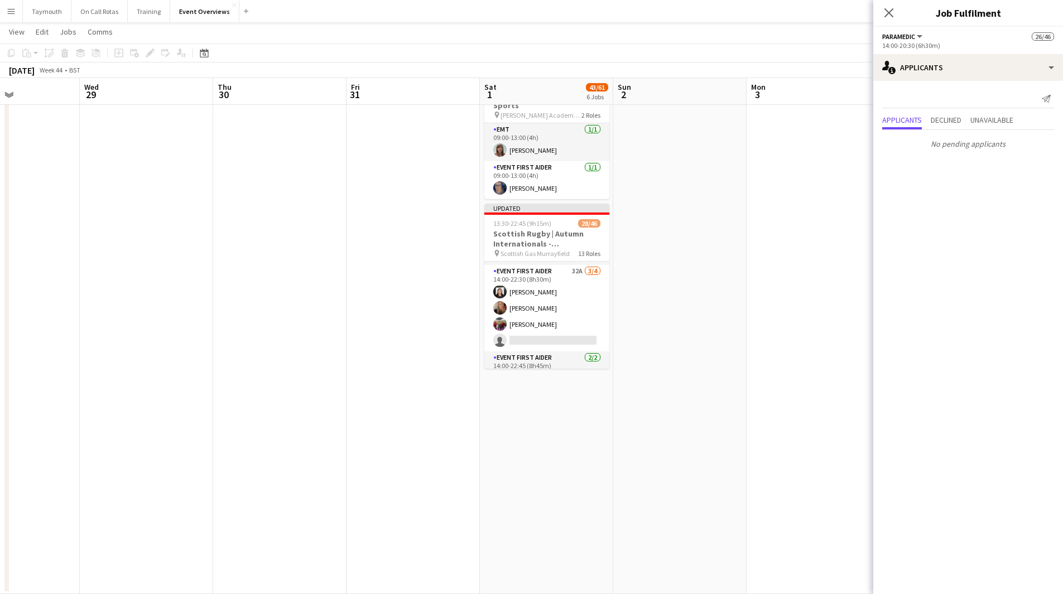
scroll to position [665, 0]
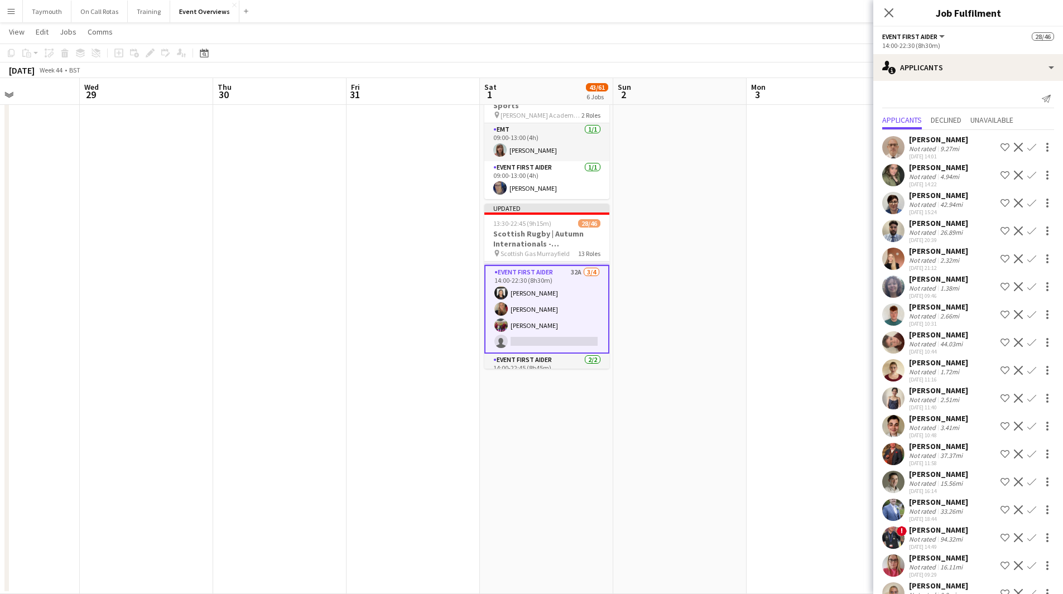
click at [1027, 542] on app-icon "Confirm" at bounding box center [1031, 537] width 9 height 9
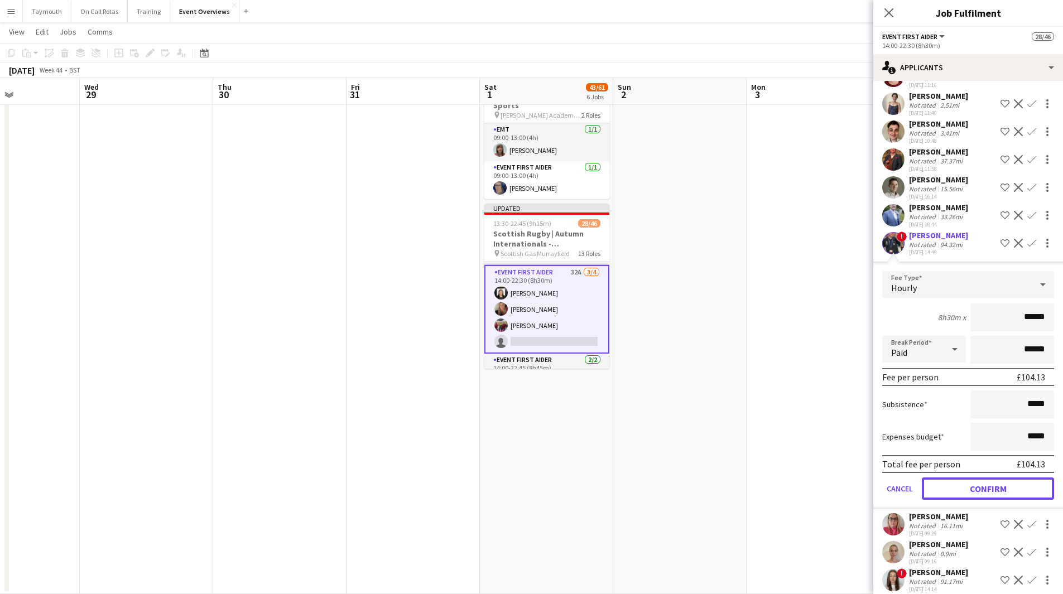
click at [982, 500] on button "Confirm" at bounding box center [988, 489] width 132 height 22
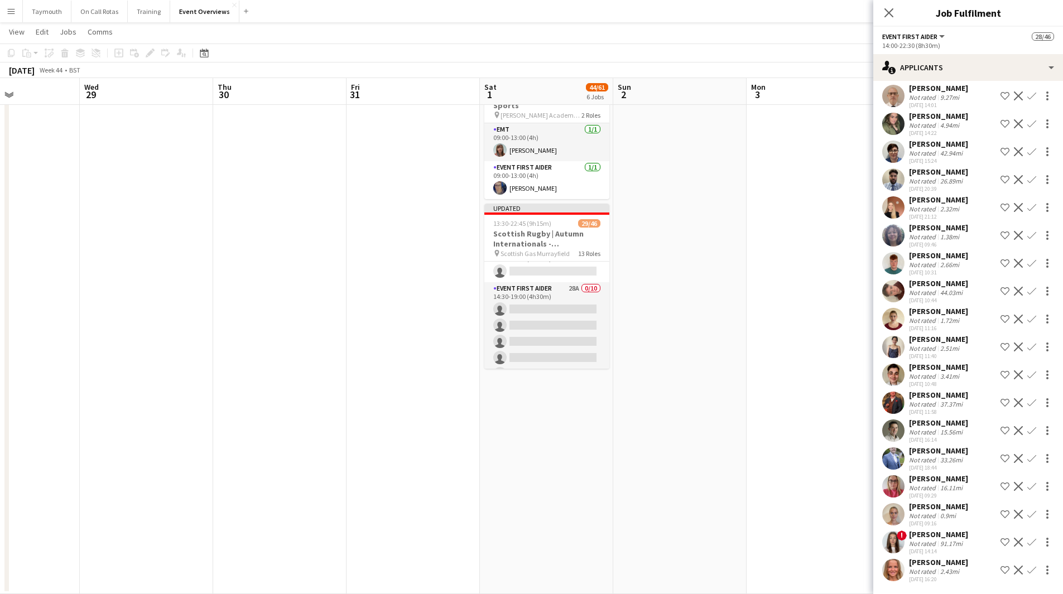
scroll to position [832, 0]
click at [565, 301] on app-card-role "Event First Aider 28A 0/10 14:30-19:00 (4h30m) single-neutral-actions single-ne…" at bounding box center [546, 370] width 125 height 184
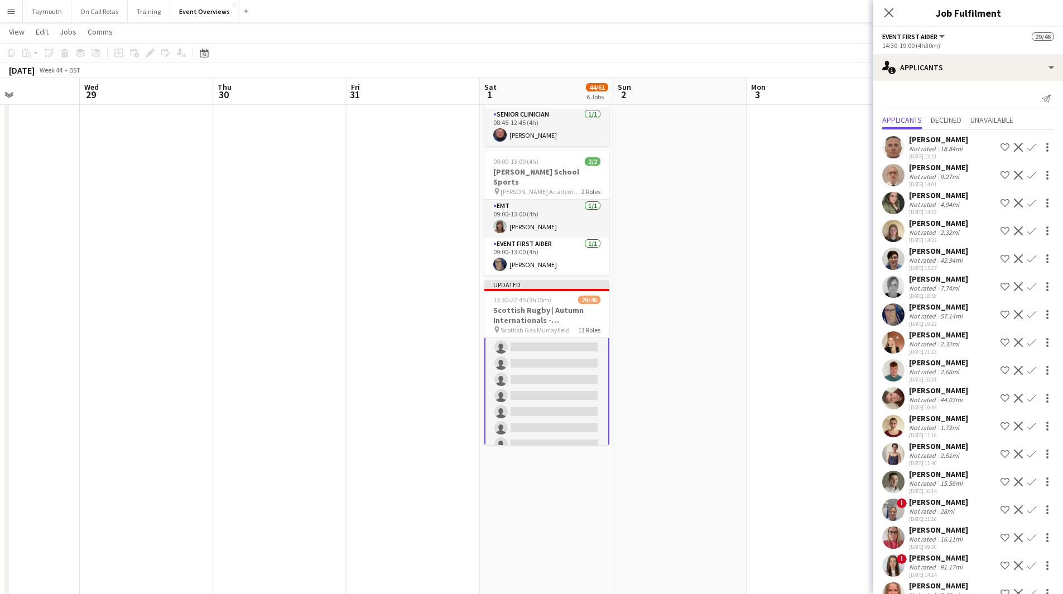
scroll to position [866, 0]
click at [1027, 375] on app-icon "Confirm" at bounding box center [1031, 370] width 9 height 9
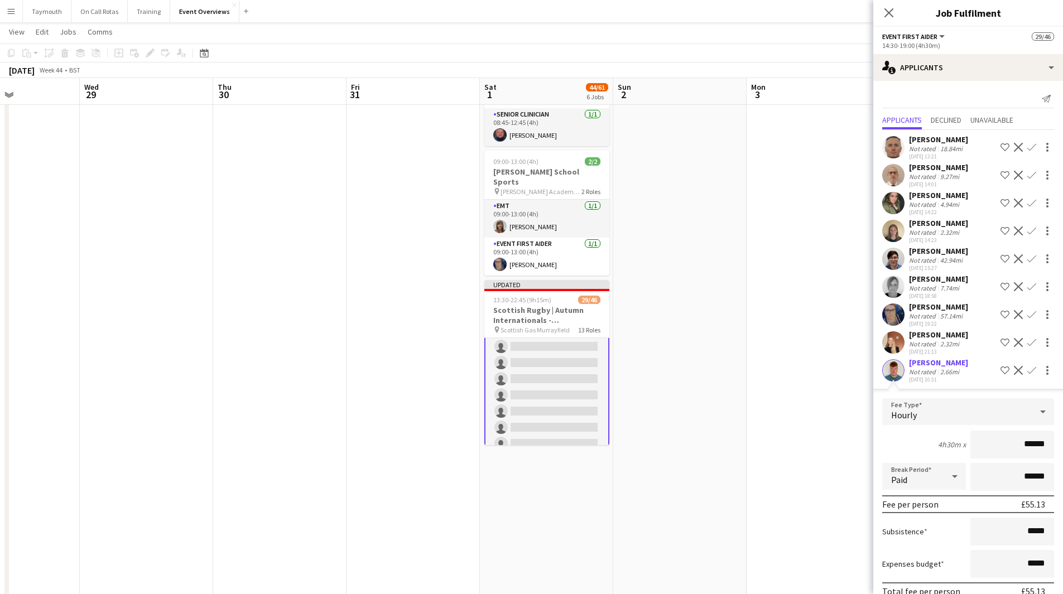
scroll to position [167, 0]
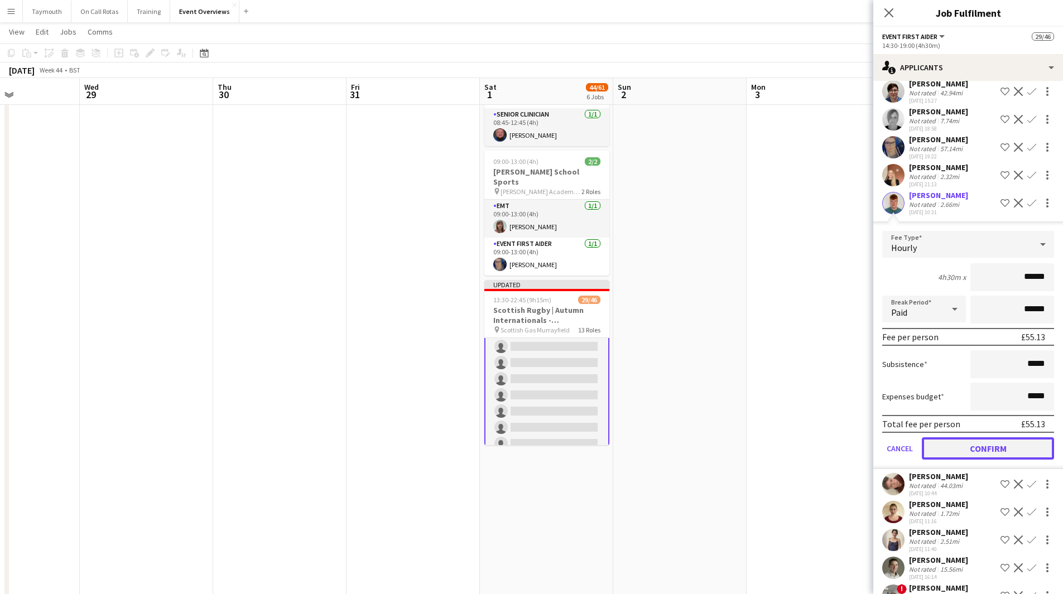
click at [982, 460] on button "Confirm" at bounding box center [988, 448] width 132 height 22
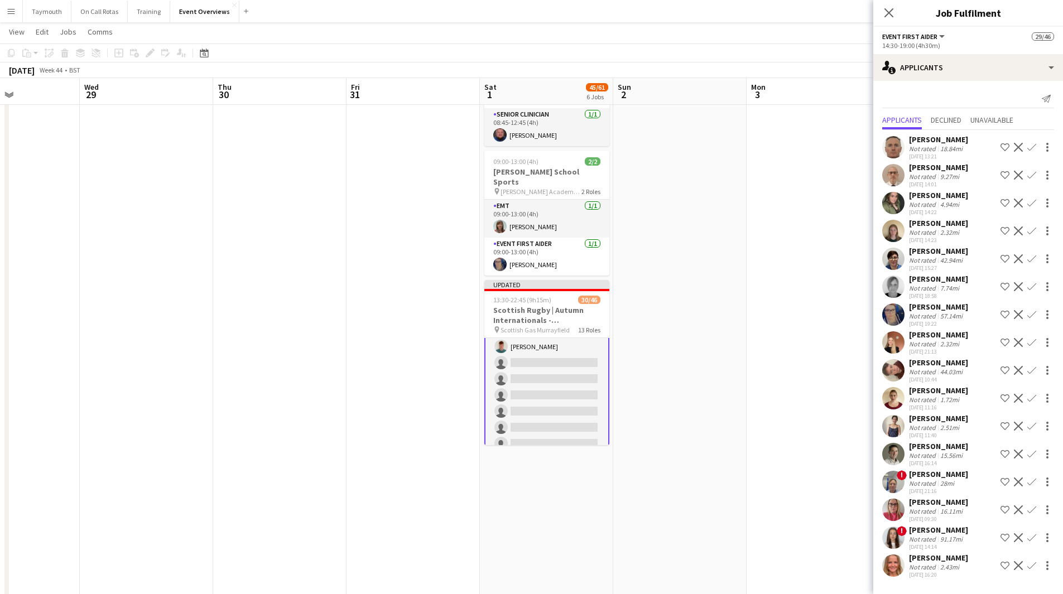
scroll to position [0, 0]
click at [1031, 398] on app-icon "Confirm" at bounding box center [1031, 398] width 9 height 9
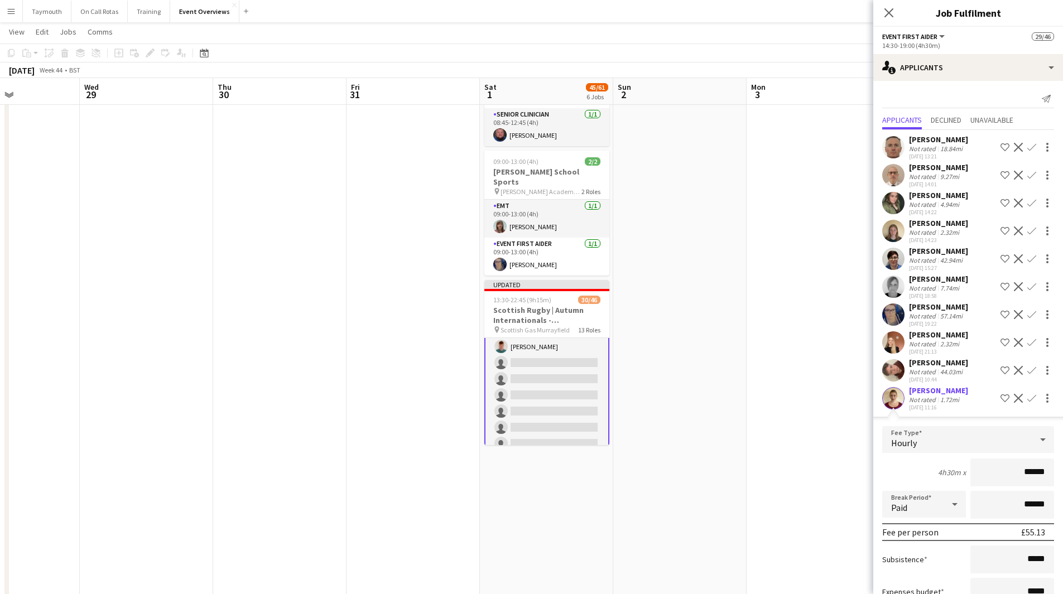
scroll to position [167, 0]
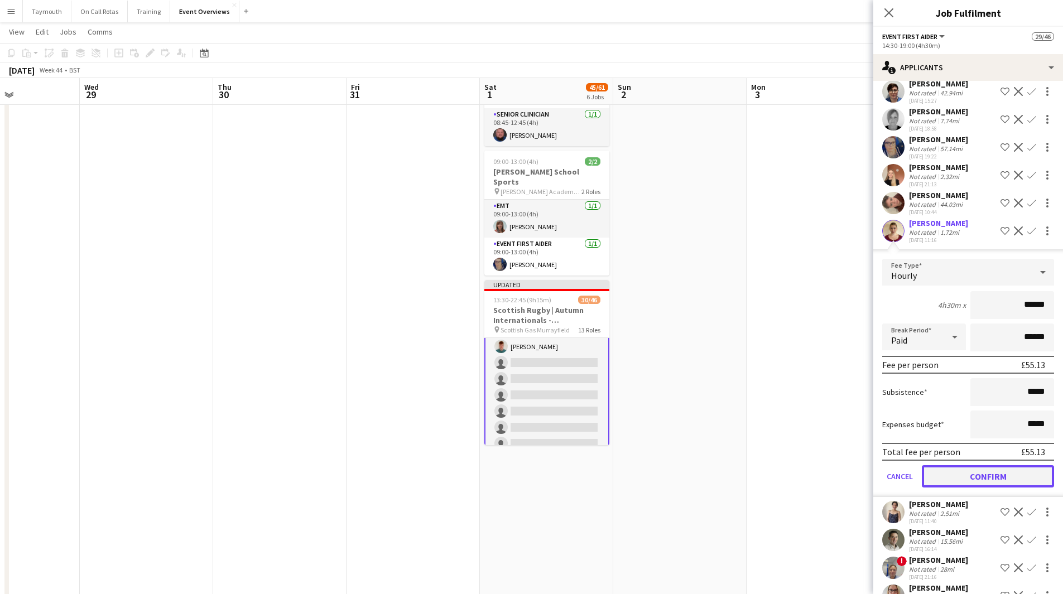
click at [992, 488] on button "Confirm" at bounding box center [988, 476] width 132 height 22
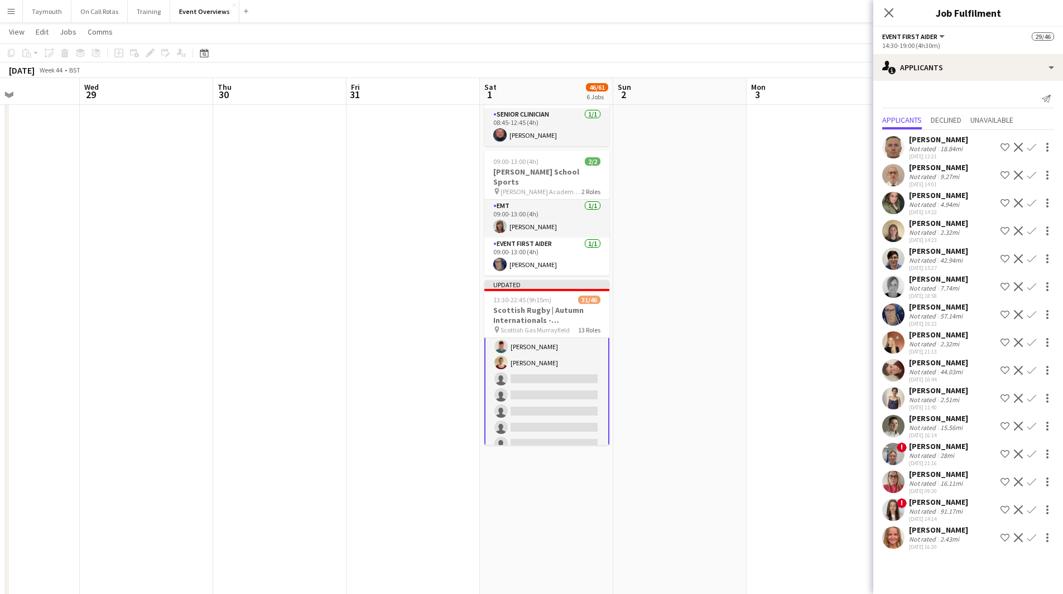
scroll to position [0, 0]
click at [1035, 398] on app-icon "Confirm" at bounding box center [1031, 398] width 9 height 9
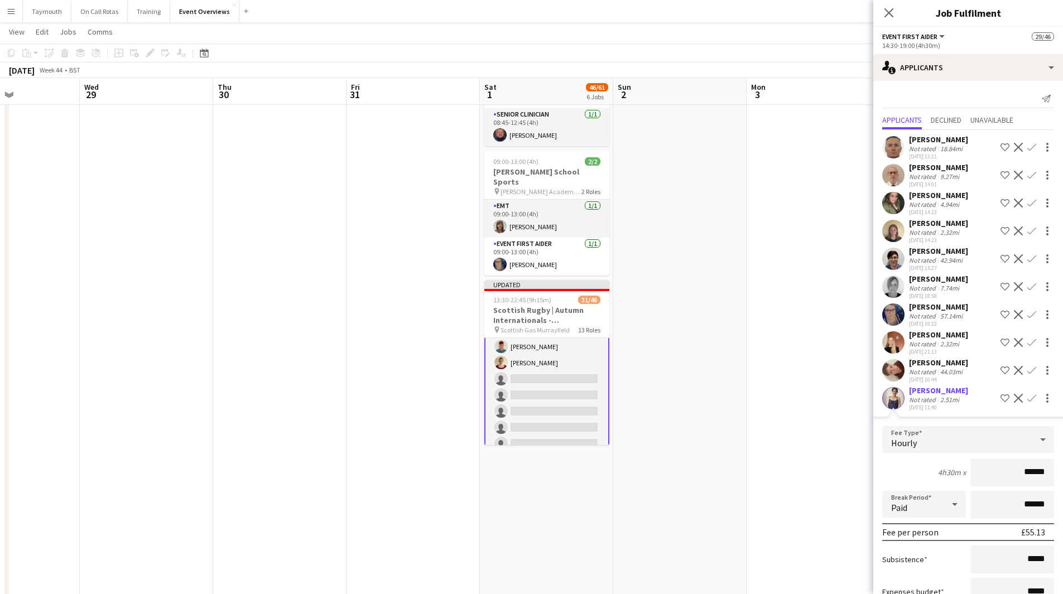
scroll to position [223, 0]
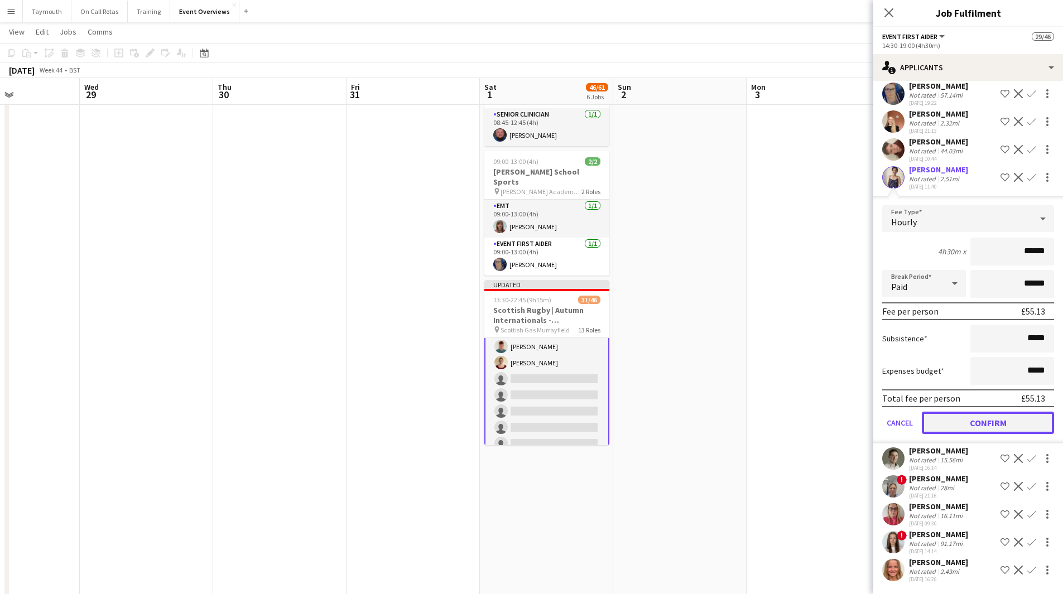
click at [987, 434] on button "Confirm" at bounding box center [988, 423] width 132 height 22
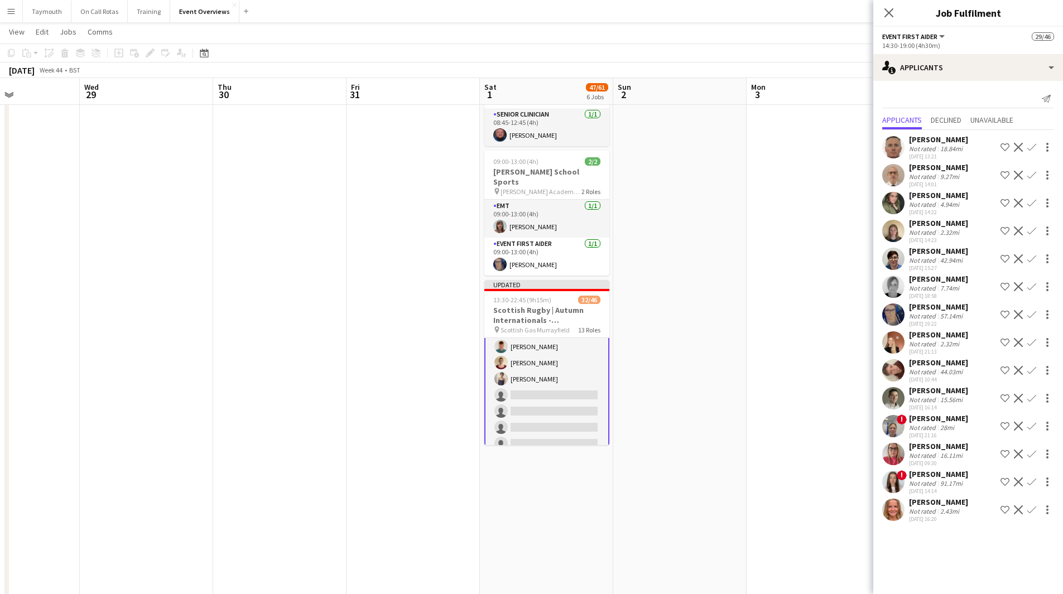
scroll to position [0, 0]
click at [1032, 399] on app-icon "Confirm" at bounding box center [1031, 398] width 9 height 9
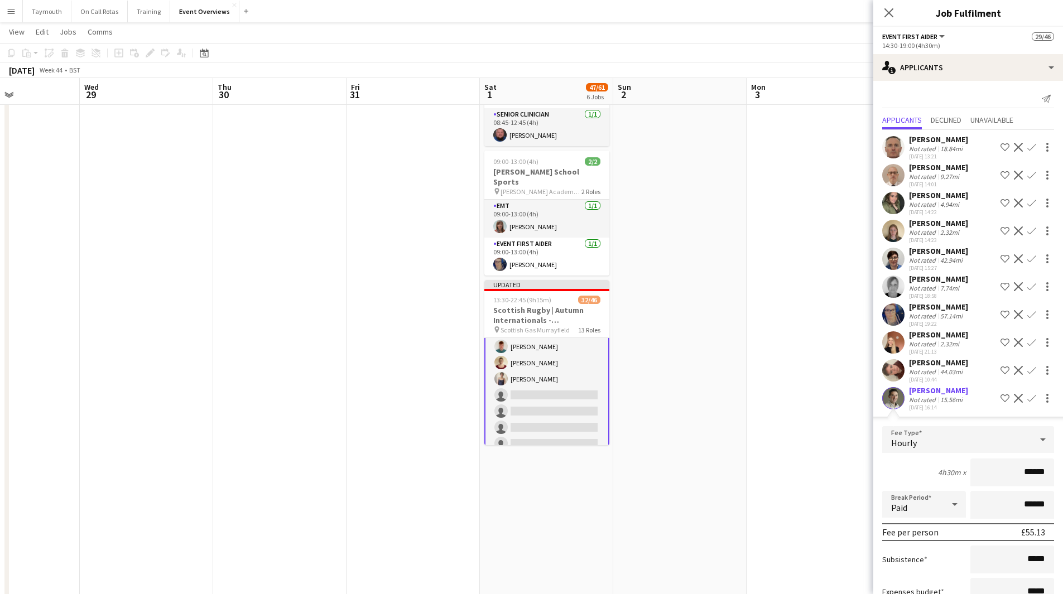
scroll to position [213, 0]
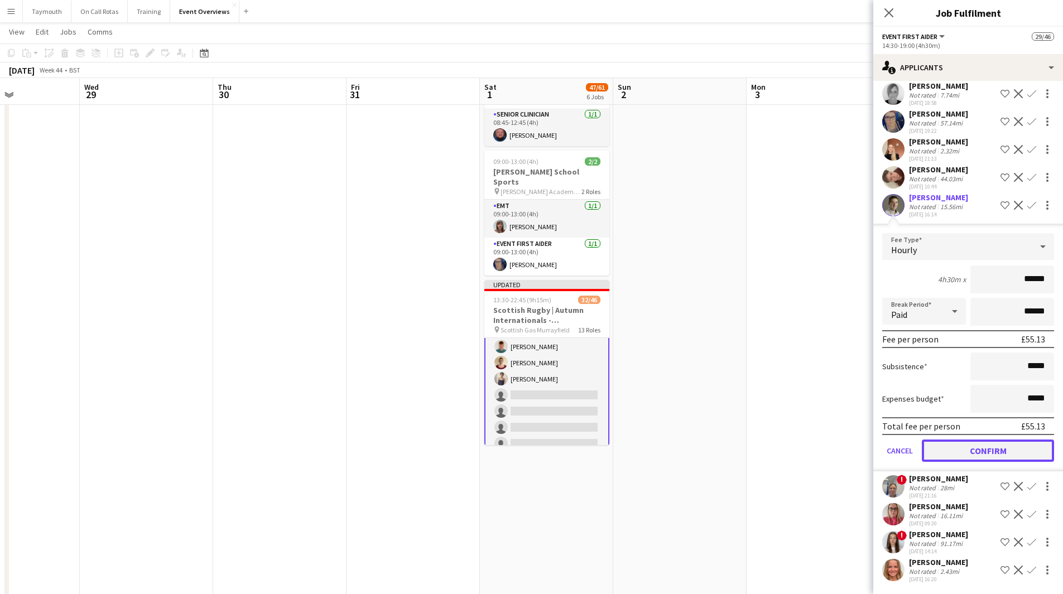
click at [982, 454] on button "Confirm" at bounding box center [988, 451] width 132 height 22
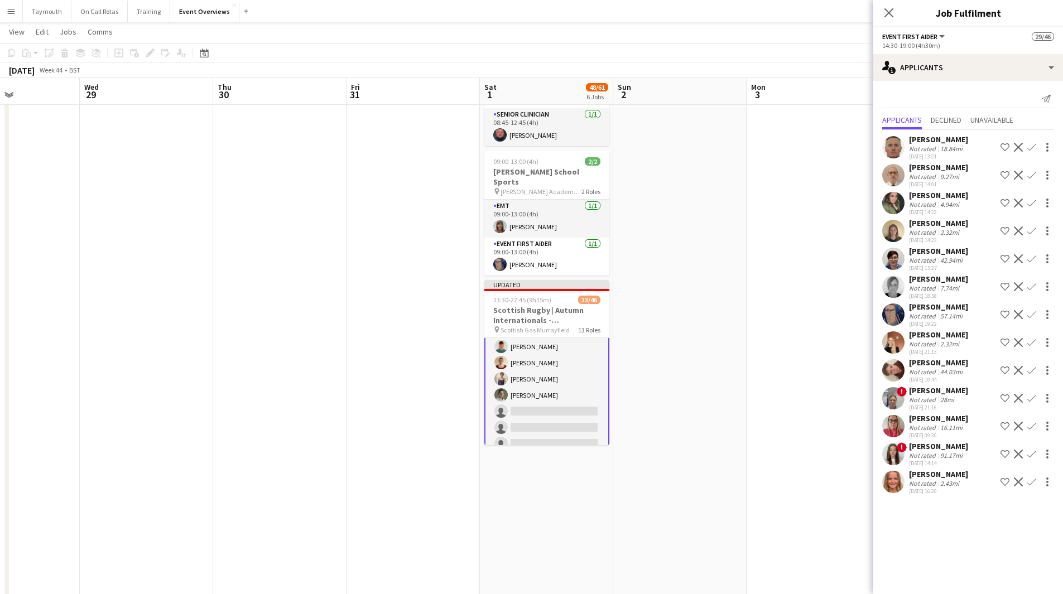
click at [1034, 286] on app-icon "Confirm" at bounding box center [1031, 286] width 9 height 9
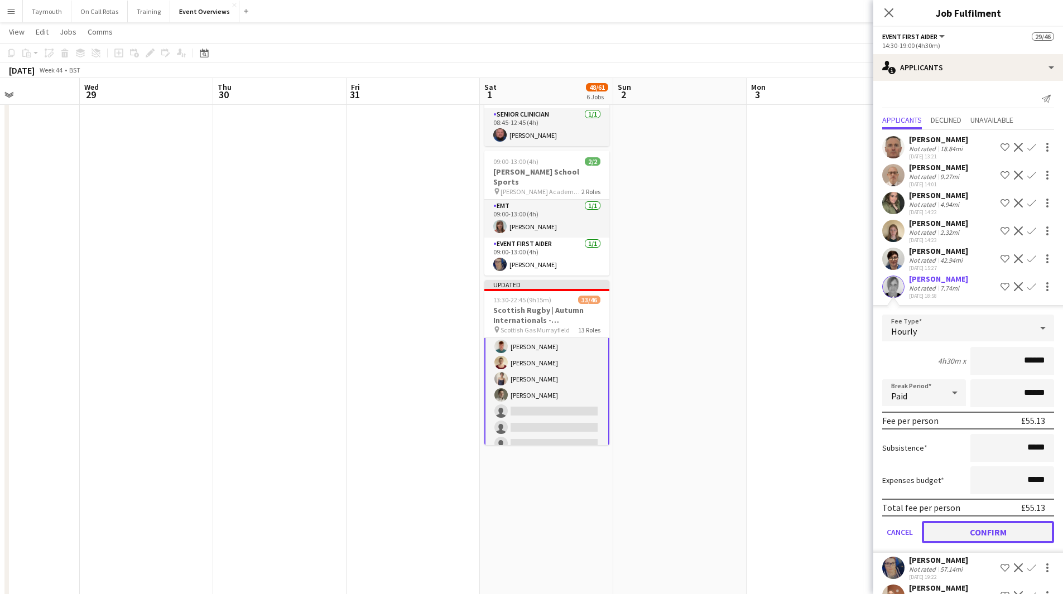
click at [972, 543] on button "Confirm" at bounding box center [988, 532] width 132 height 22
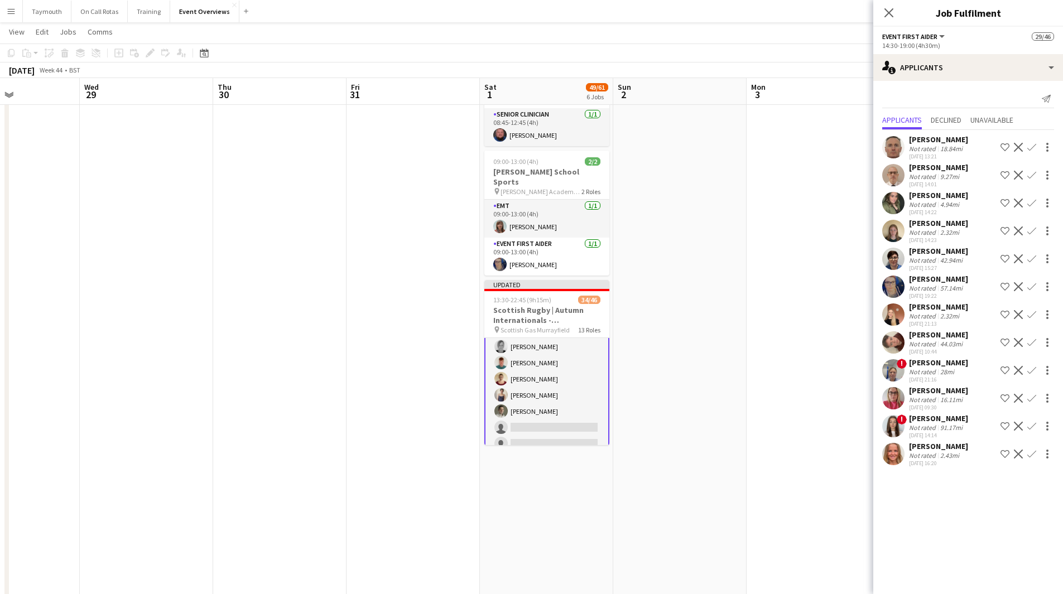
click at [1032, 232] on app-icon "Confirm" at bounding box center [1031, 230] width 9 height 9
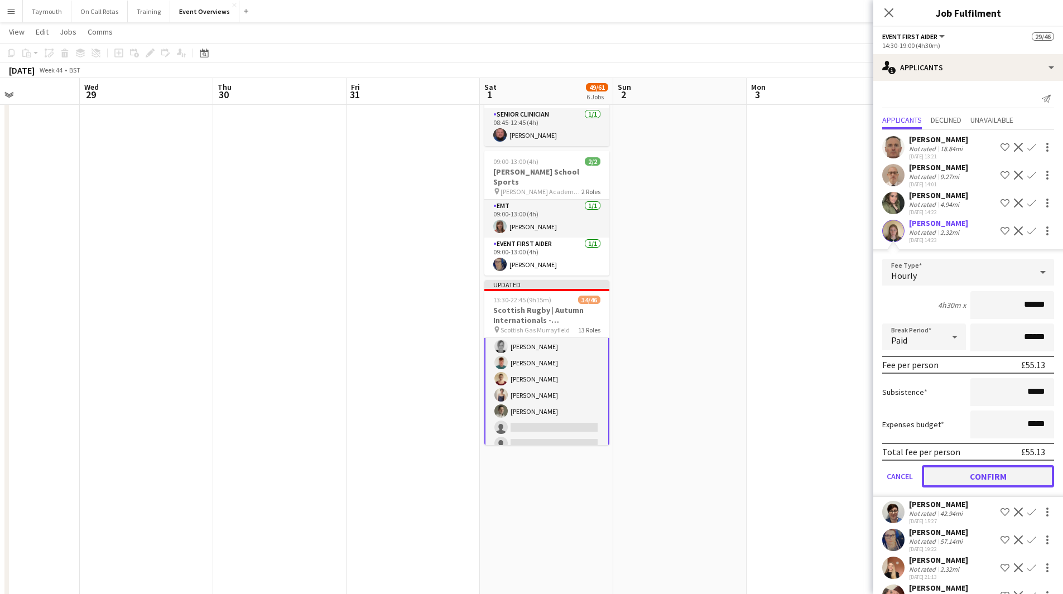
click at [970, 488] on button "Confirm" at bounding box center [988, 476] width 132 height 22
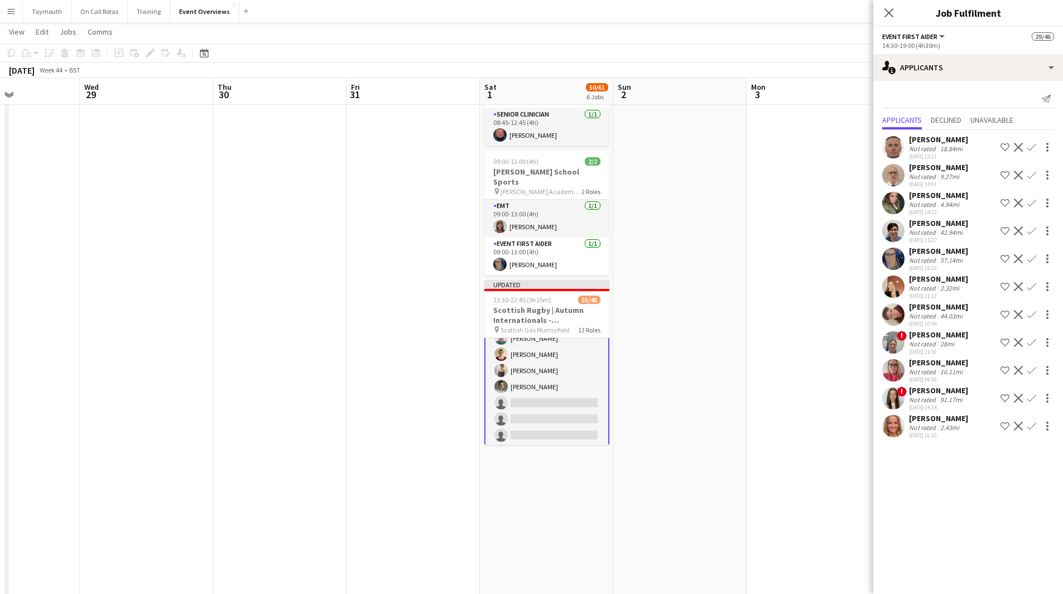
scroll to position [922, 0]
click at [1034, 147] on app-icon "Confirm" at bounding box center [1031, 147] width 9 height 9
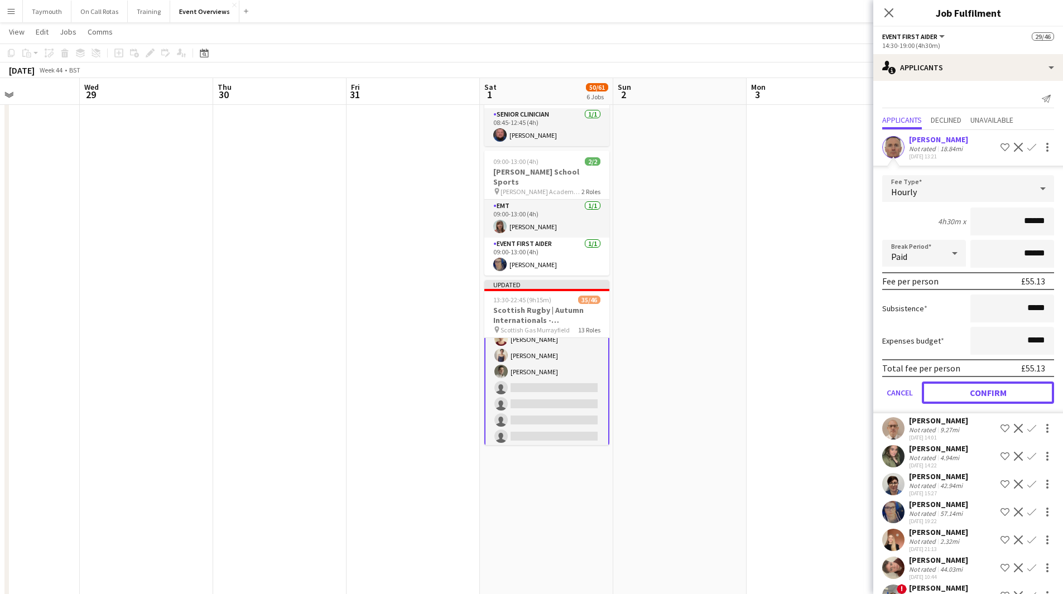
click at [967, 392] on button "Confirm" at bounding box center [988, 393] width 132 height 22
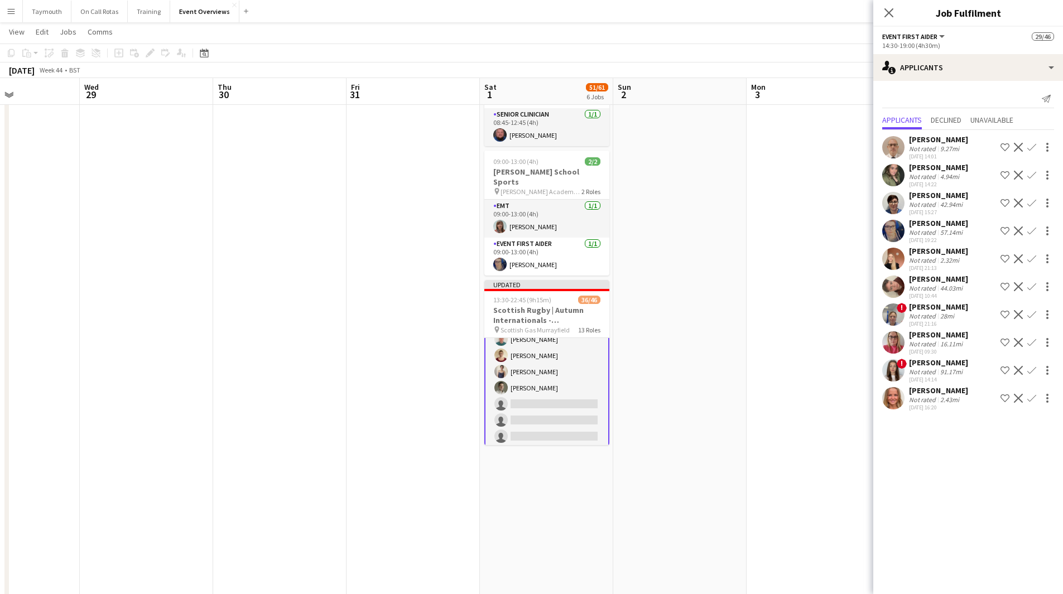
click at [1032, 261] on app-icon "Confirm" at bounding box center [1031, 258] width 9 height 9
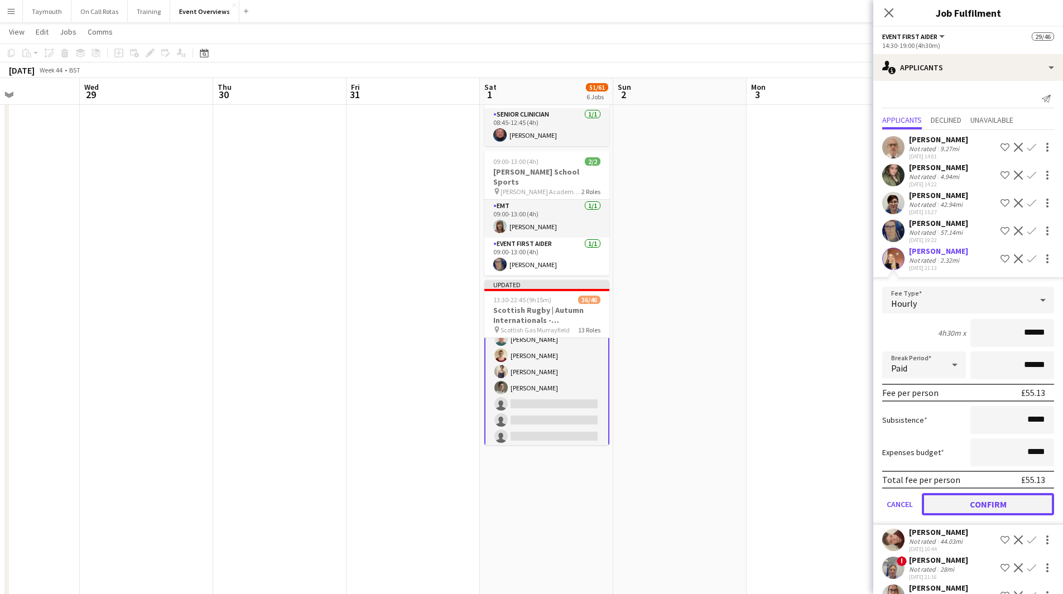
click at [964, 515] on button "Confirm" at bounding box center [988, 504] width 132 height 22
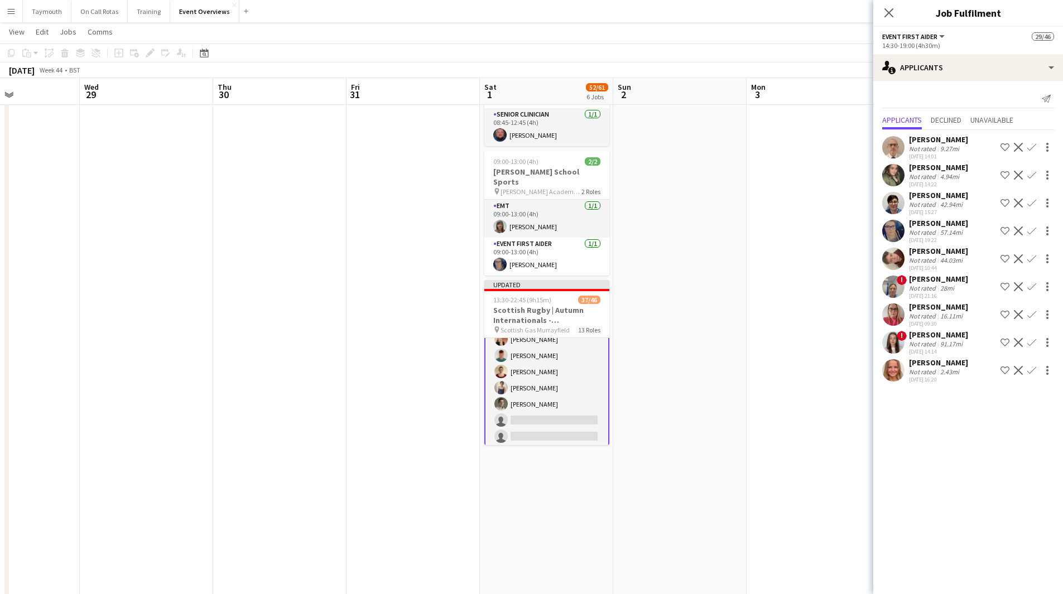
click at [1031, 315] on app-icon "Confirm" at bounding box center [1031, 314] width 9 height 9
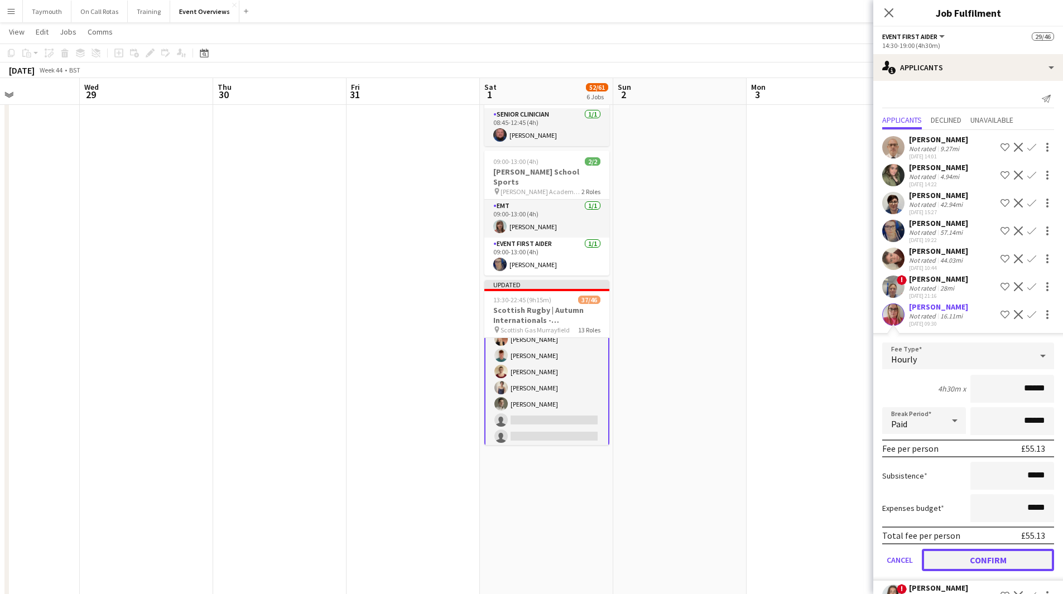
click at [953, 571] on button "Confirm" at bounding box center [988, 560] width 132 height 22
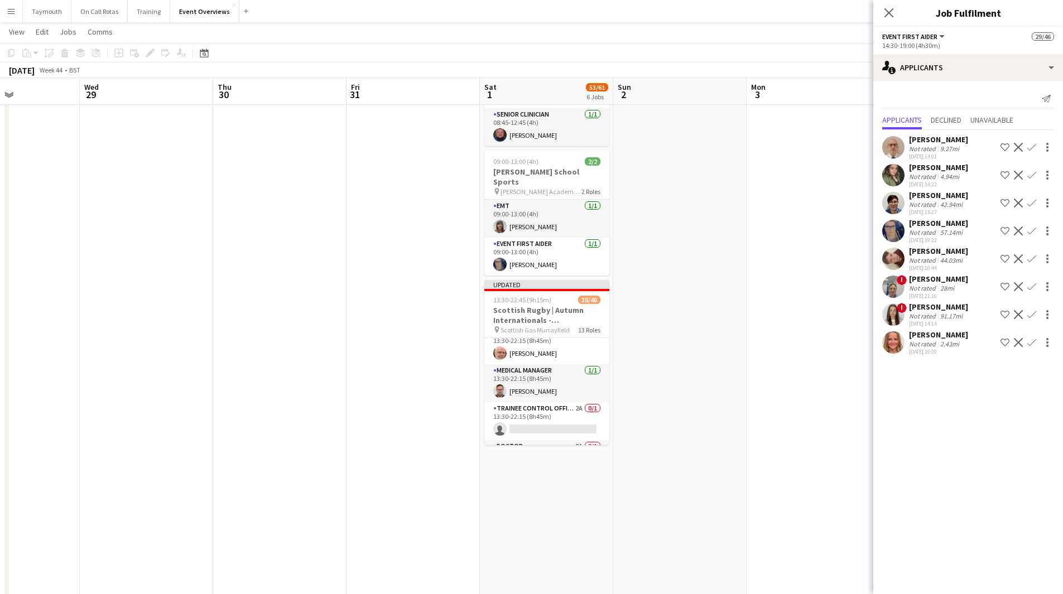
scroll to position [30, 0]
click at [558, 422] on app-card-role "Trainee Control Officer 2A 0/1 13:30-22:15 (8h45m) single-neutral-actions" at bounding box center [546, 441] width 125 height 38
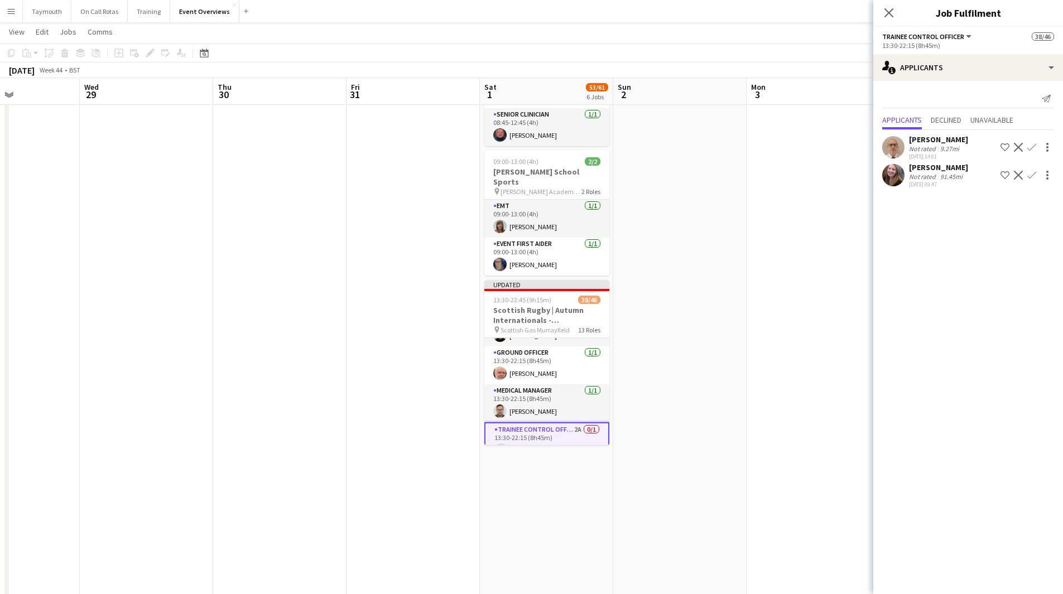
click at [1032, 146] on app-icon "Confirm" at bounding box center [1031, 147] width 9 height 9
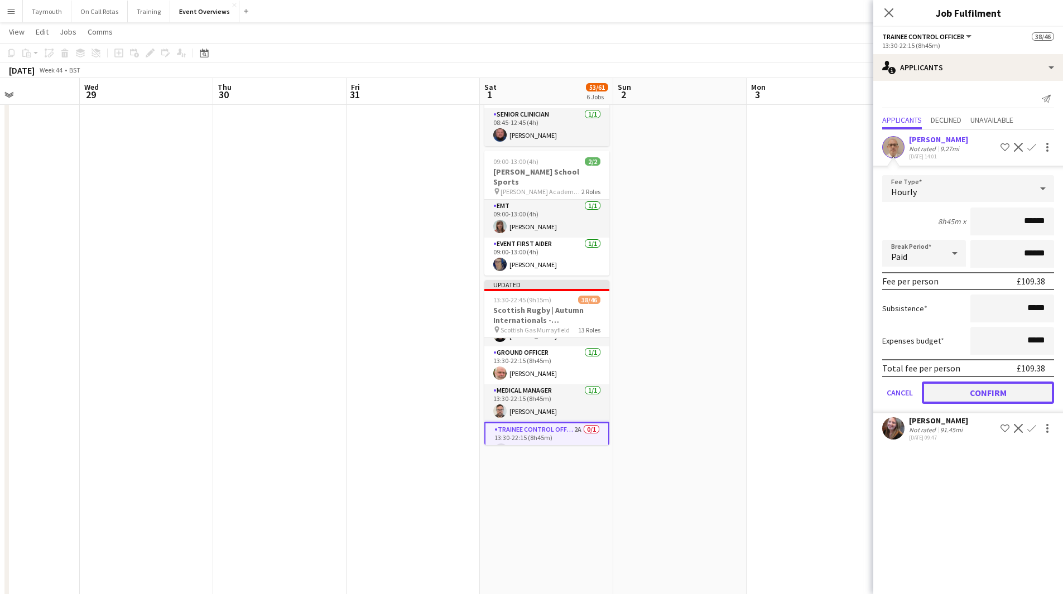
click at [1009, 391] on button "Confirm" at bounding box center [988, 393] width 132 height 22
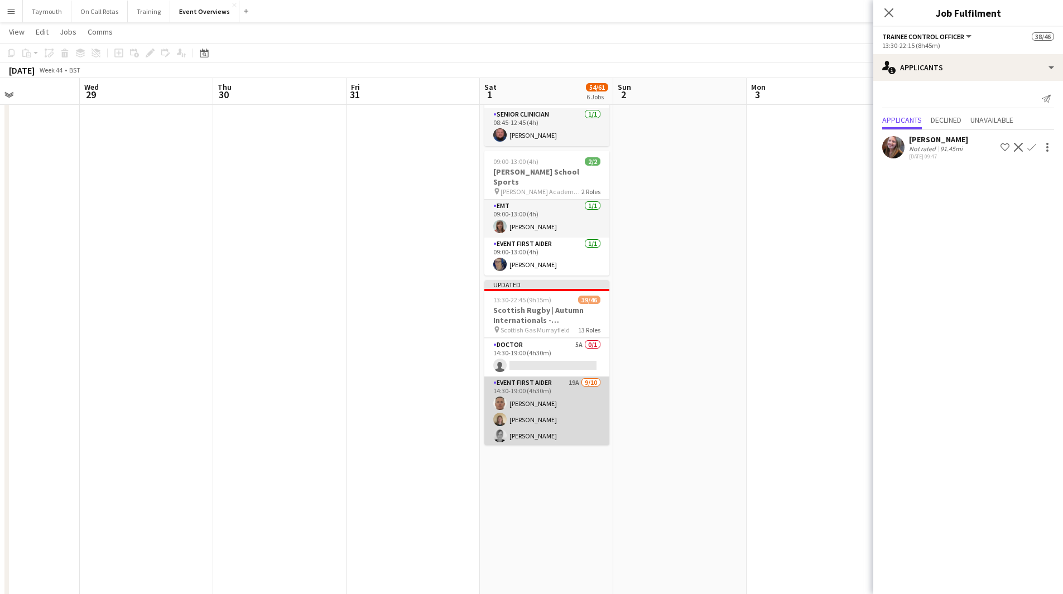
scroll to position [922, 0]
click at [548, 382] on app-card-role "Event First Aider 19A [DATE] 14:30-19:00 (4h30m) [PERSON_NAME] [PERSON_NAME] [P…" at bounding box center [546, 357] width 125 height 184
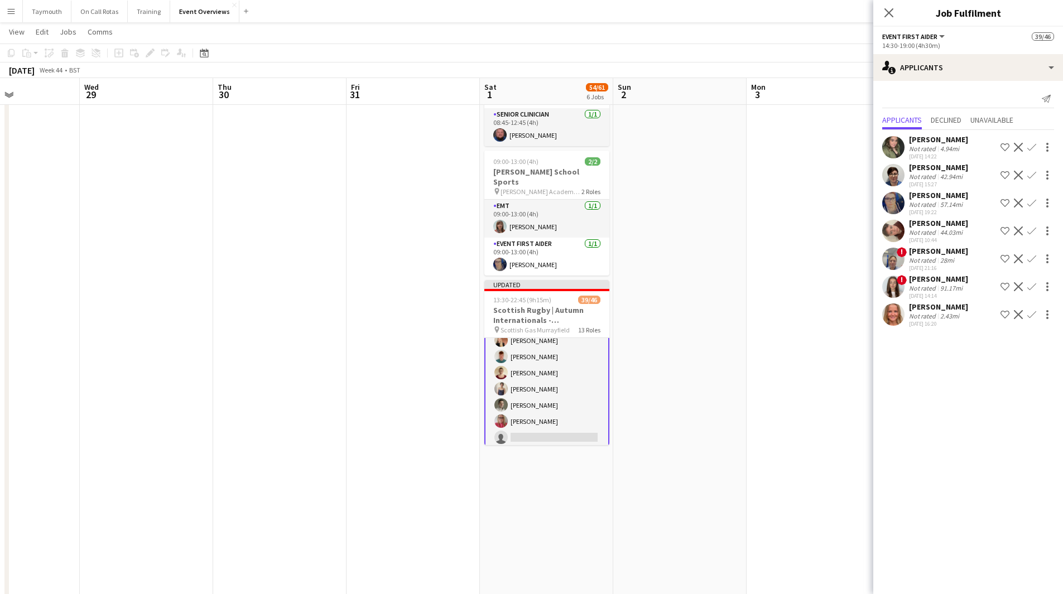
click at [1028, 316] on app-icon "Confirm" at bounding box center [1031, 314] width 9 height 9
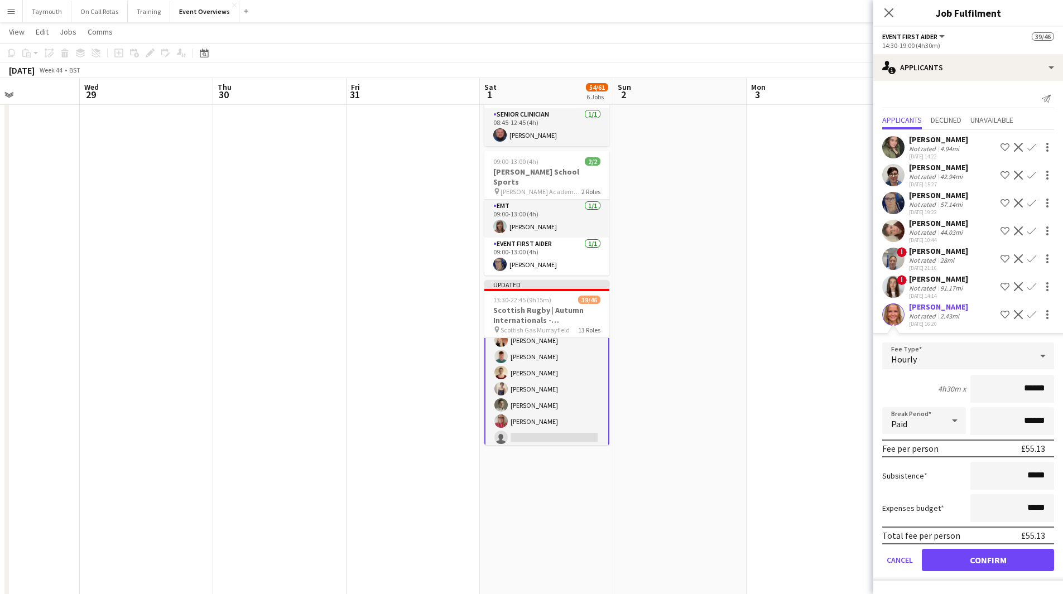
click at [1035, 259] on app-icon "Confirm" at bounding box center [1031, 258] width 9 height 9
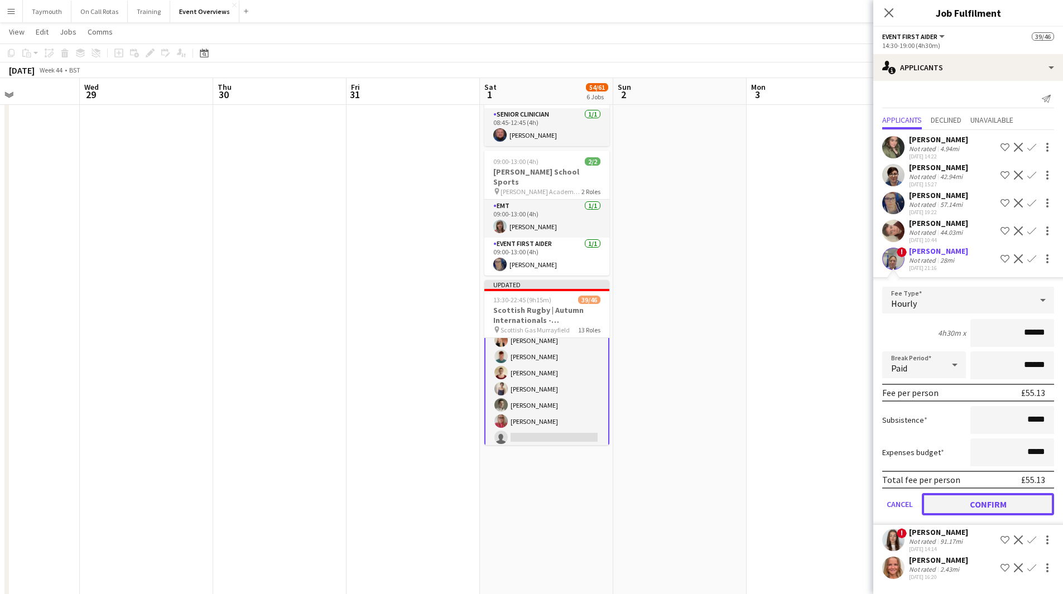
click at [979, 500] on button "Confirm" at bounding box center [988, 504] width 132 height 22
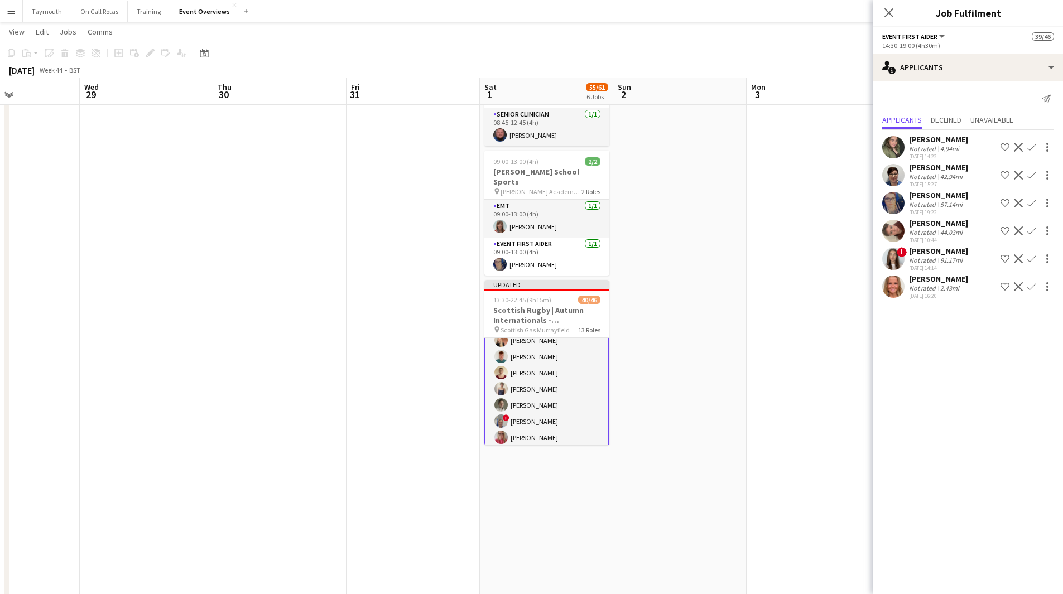
click at [657, 438] on app-date-cell at bounding box center [679, 118] width 133 height 1103
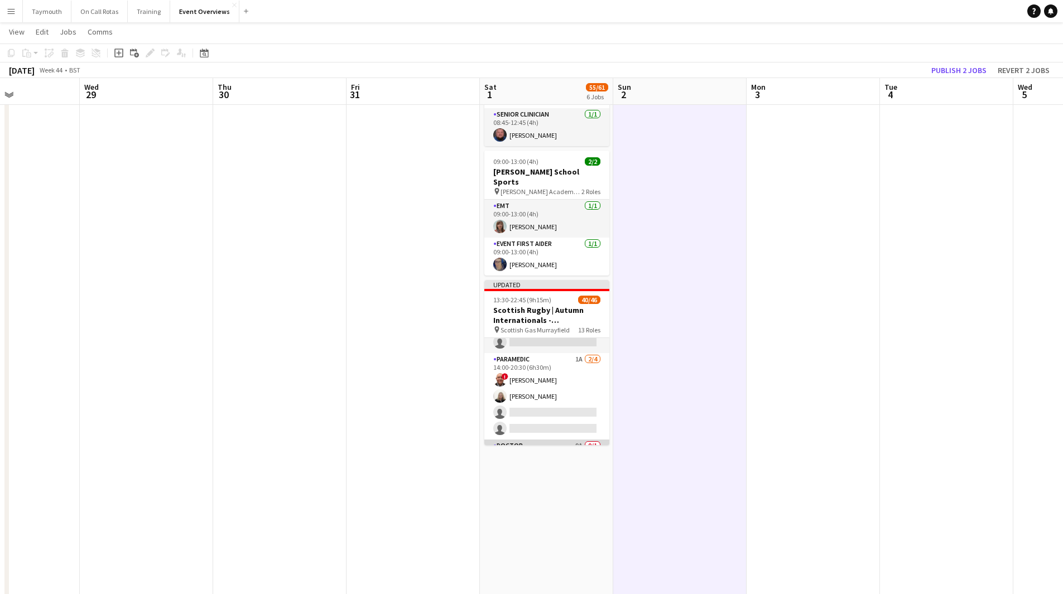
scroll to position [474, 0]
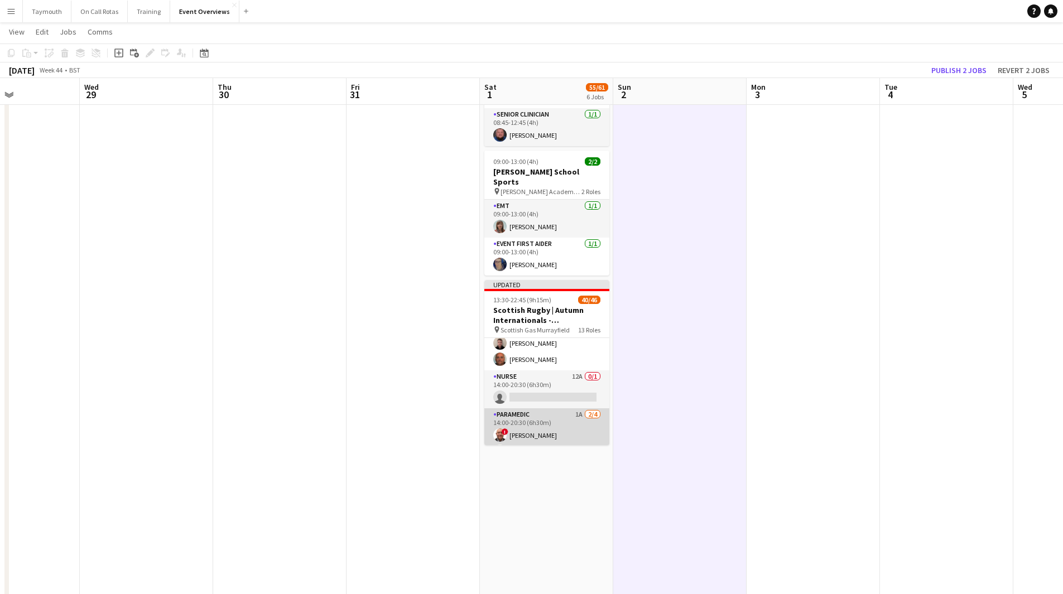
click at [550, 408] on app-card-role "Paramedic 1A [DATE] 14:00-20:30 (6h30m) ! [PERSON_NAME] [PERSON_NAME] single-ne…" at bounding box center [546, 451] width 125 height 86
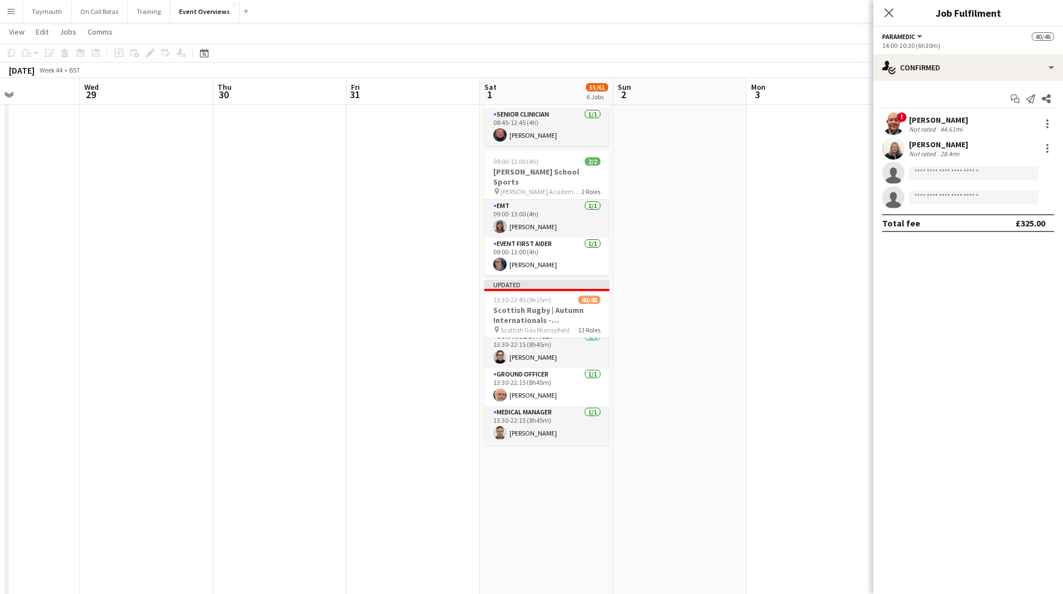
scroll to position [0, 0]
click at [680, 367] on app-date-cell at bounding box center [679, 118] width 133 height 1103
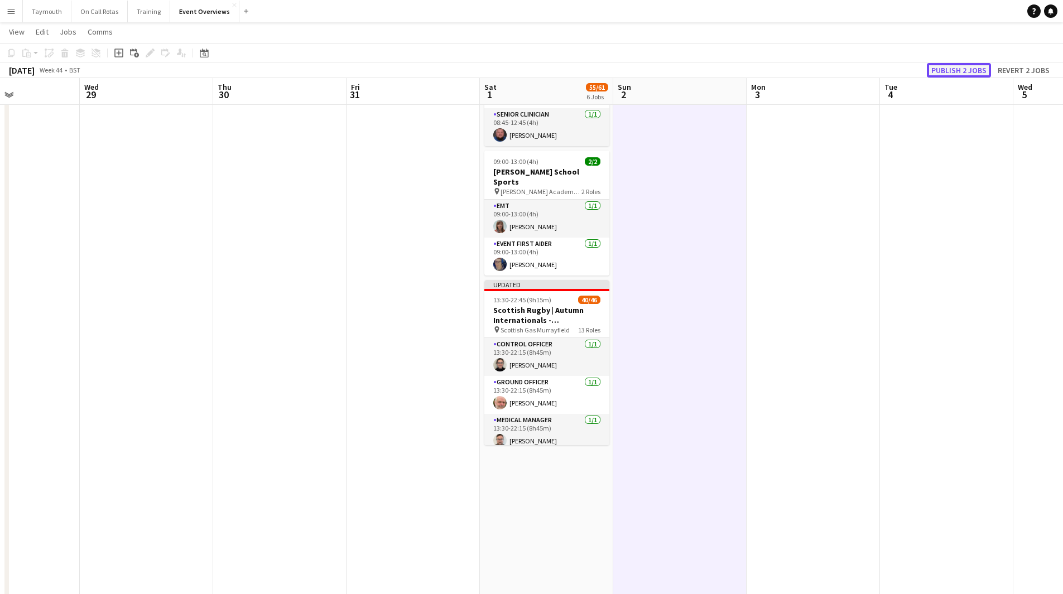
click at [958, 68] on button "Publish 2 jobs" at bounding box center [959, 70] width 64 height 15
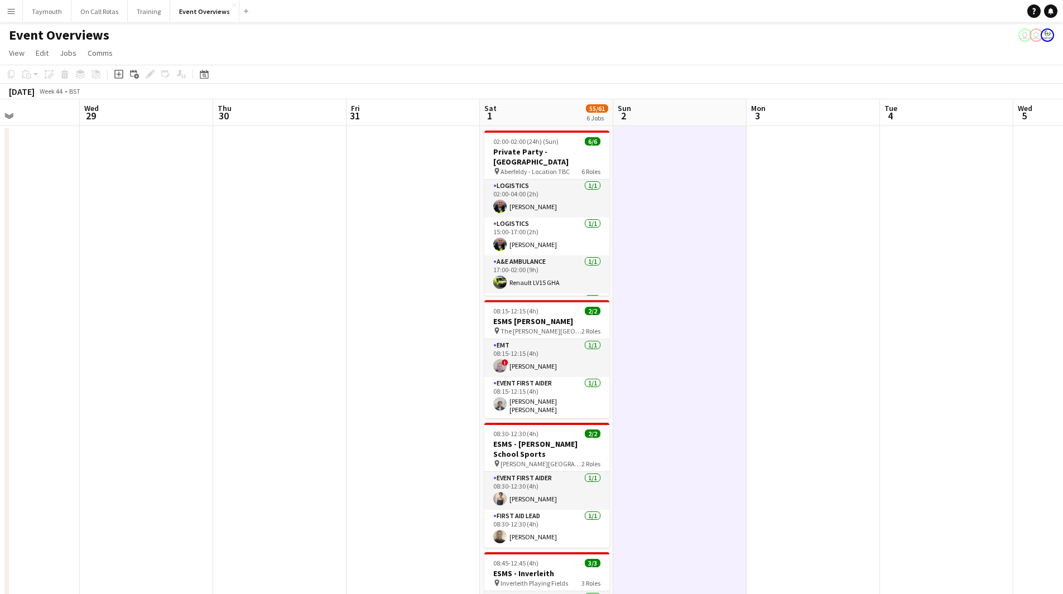
drag, startPoint x: 755, startPoint y: 388, endPoint x: 61, endPoint y: 373, distance: 694.2
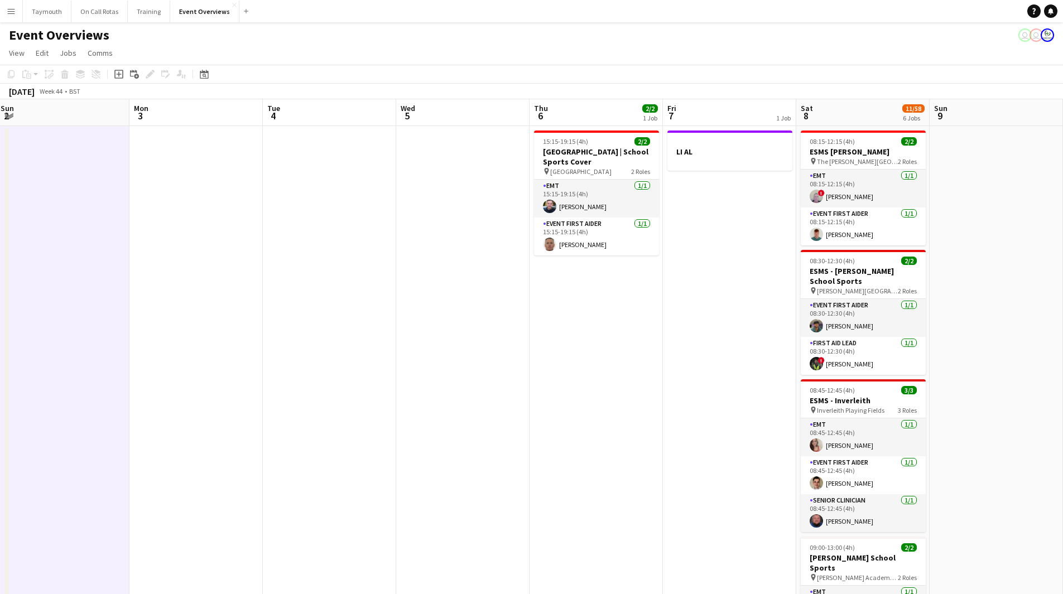
drag, startPoint x: 478, startPoint y: 366, endPoint x: 196, endPoint y: 370, distance: 281.8
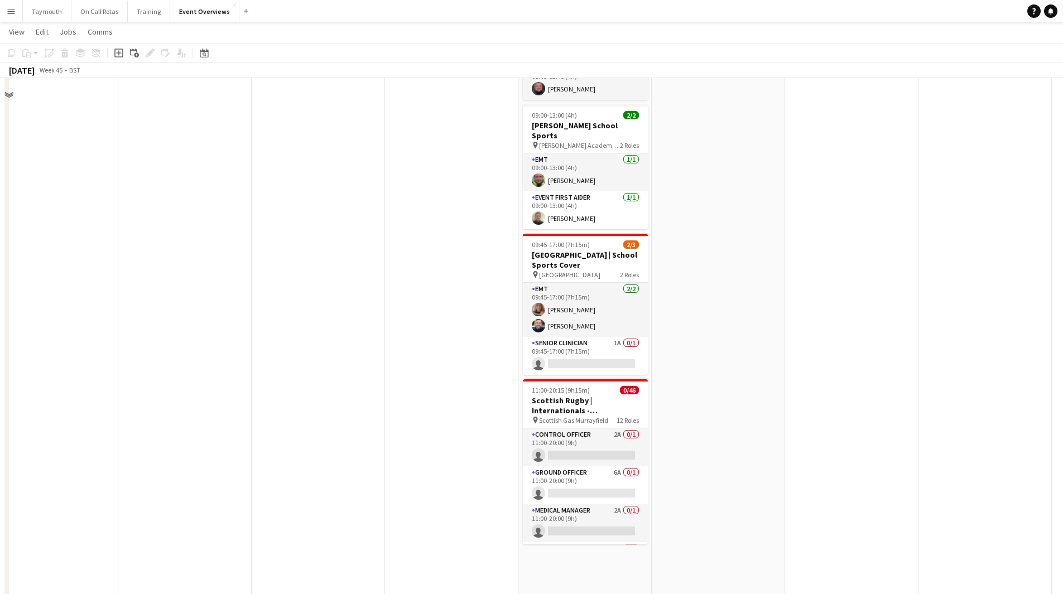
scroll to position [446, 0]
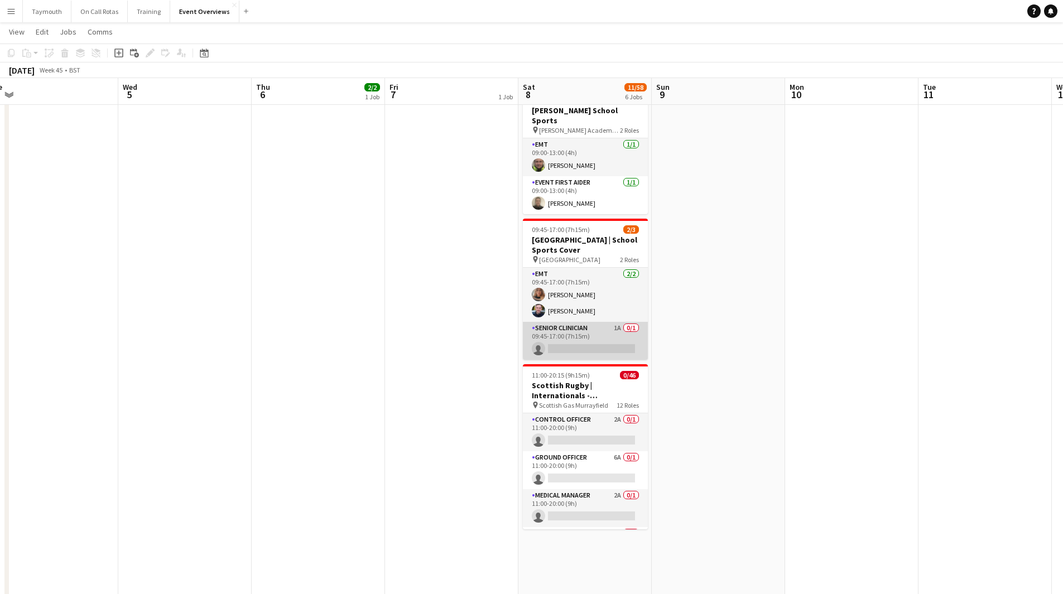
click at [592, 327] on app-card-role "Senior Clinician 1A 0/1 09:45-17:00 (7h15m) single-neutral-actions" at bounding box center [585, 341] width 125 height 38
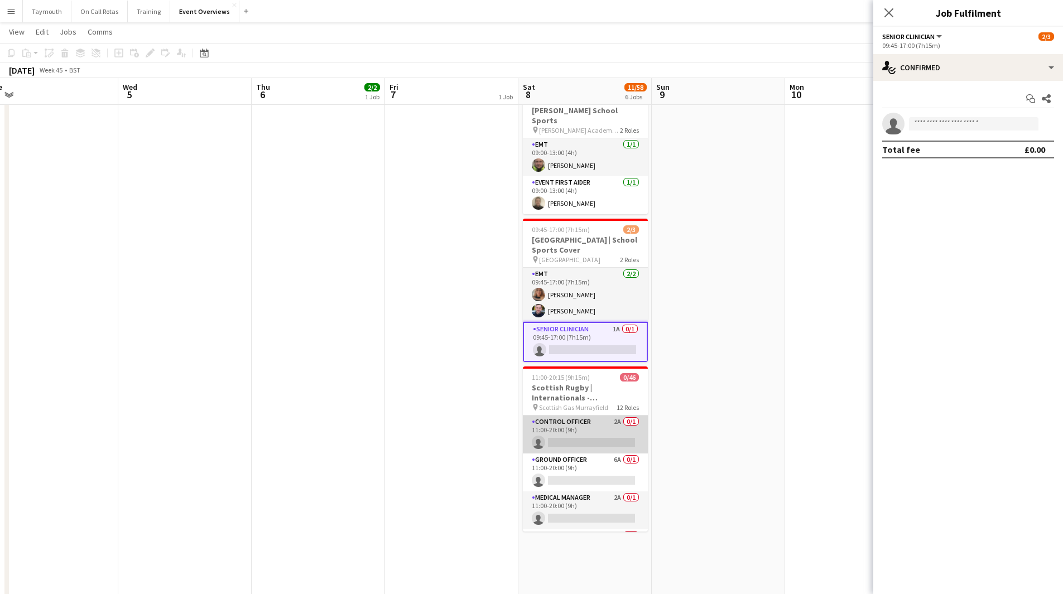
click at [581, 416] on app-card-role "Control Officer 2A 0/1 11:00-20:00 (9h) single-neutral-actions" at bounding box center [585, 435] width 125 height 38
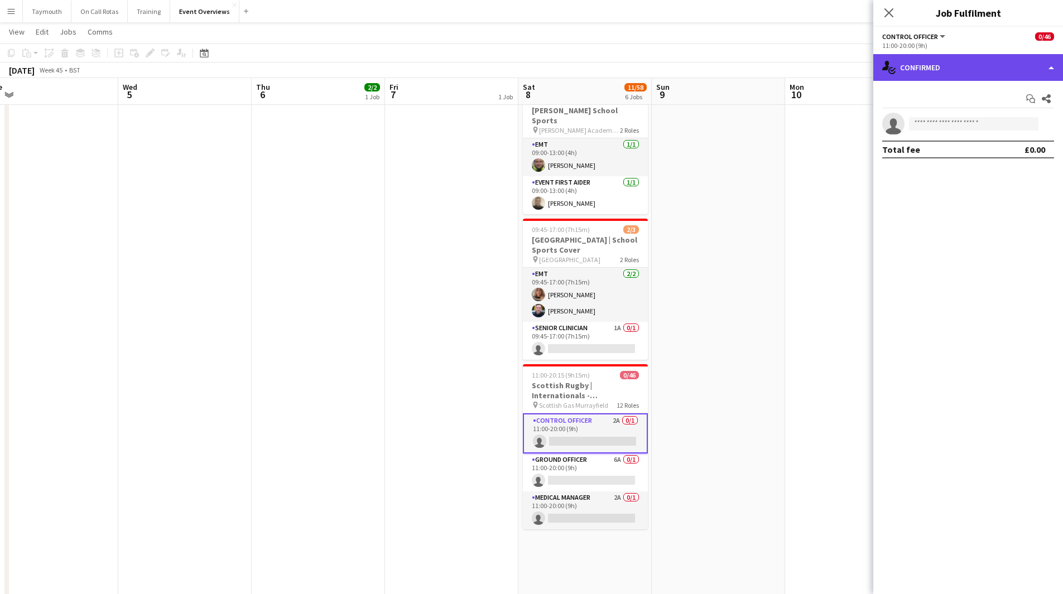
click at [955, 68] on div "single-neutral-actions-check-2 Confirmed" at bounding box center [968, 67] width 190 height 27
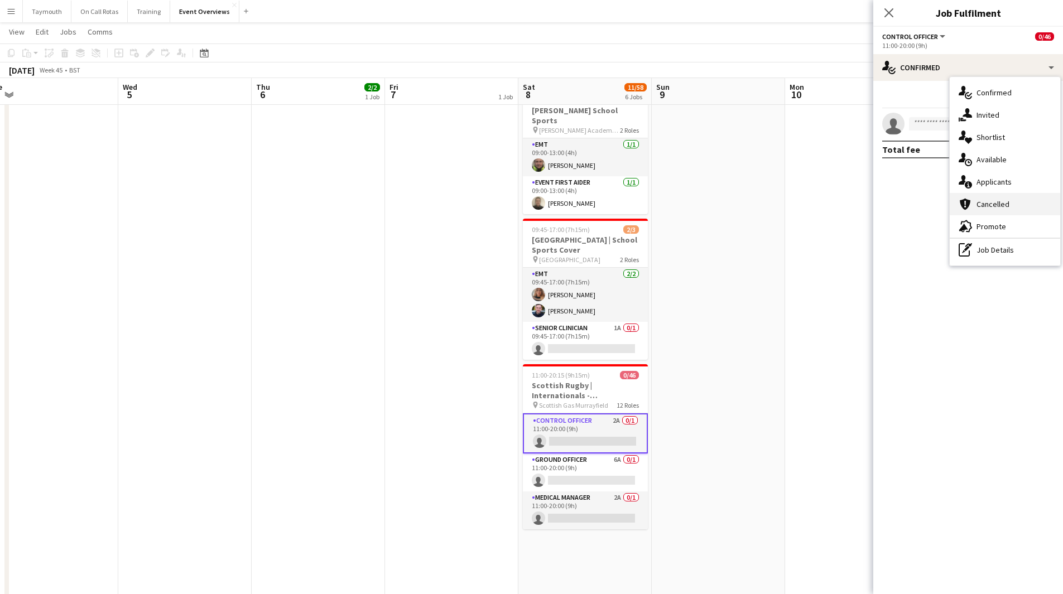
click at [1012, 194] on div "cancellation Cancelled" at bounding box center [1005, 204] width 110 height 22
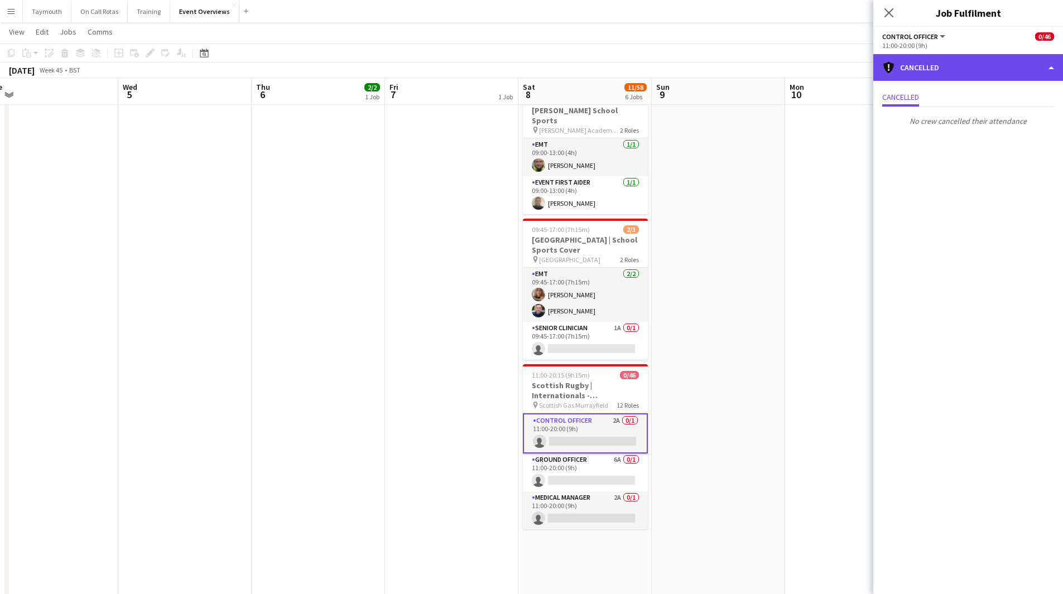
click at [996, 56] on div "cancellation Cancelled" at bounding box center [968, 67] width 190 height 27
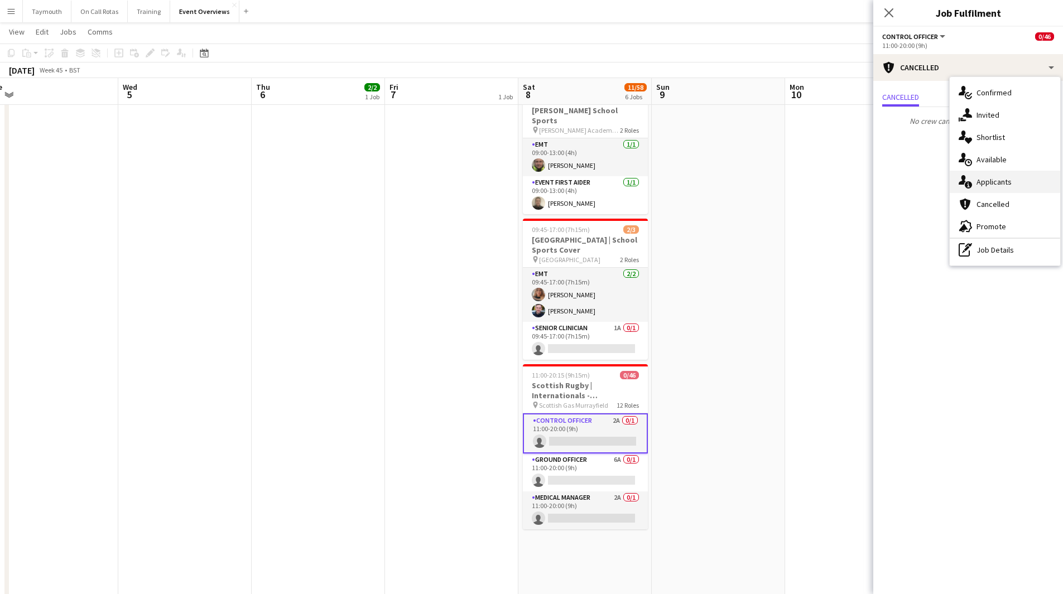
click at [1028, 185] on div "single-neutral-actions-information Applicants" at bounding box center [1005, 182] width 110 height 22
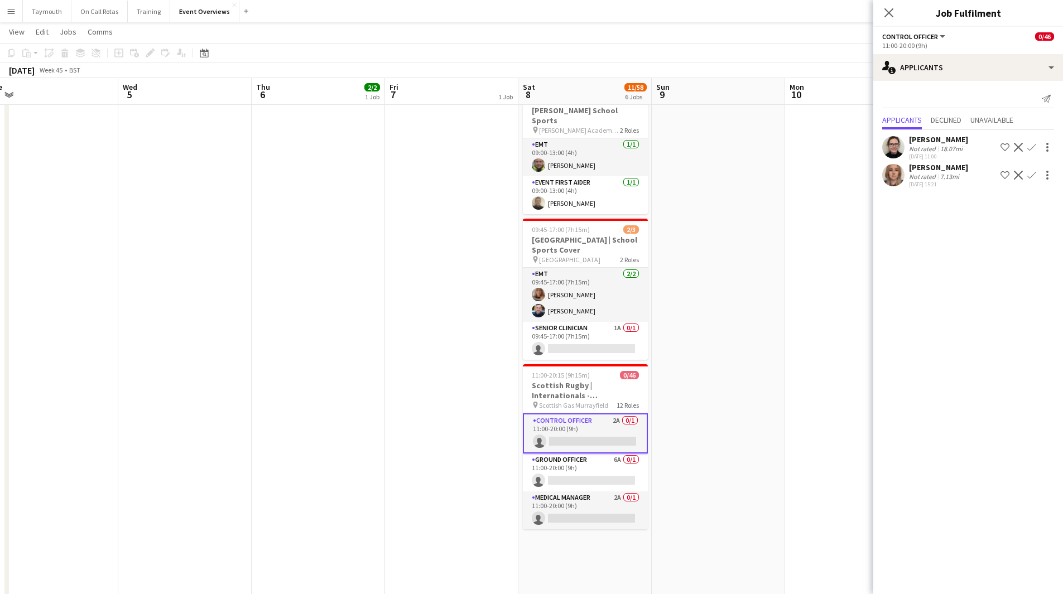
click at [1032, 173] on app-icon "Confirm" at bounding box center [1031, 175] width 9 height 9
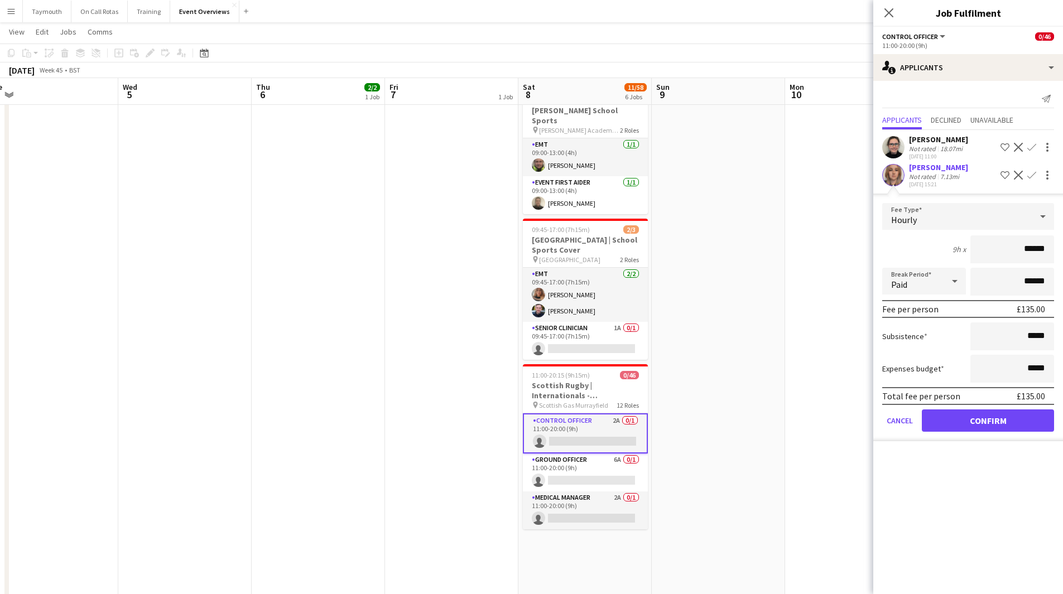
click at [990, 407] on form "Fee Type Hourly 9h x ****** Break Period Paid ****** Fee per person £135.00 Sub…" at bounding box center [968, 322] width 190 height 238
click at [984, 417] on button "Confirm" at bounding box center [988, 420] width 132 height 22
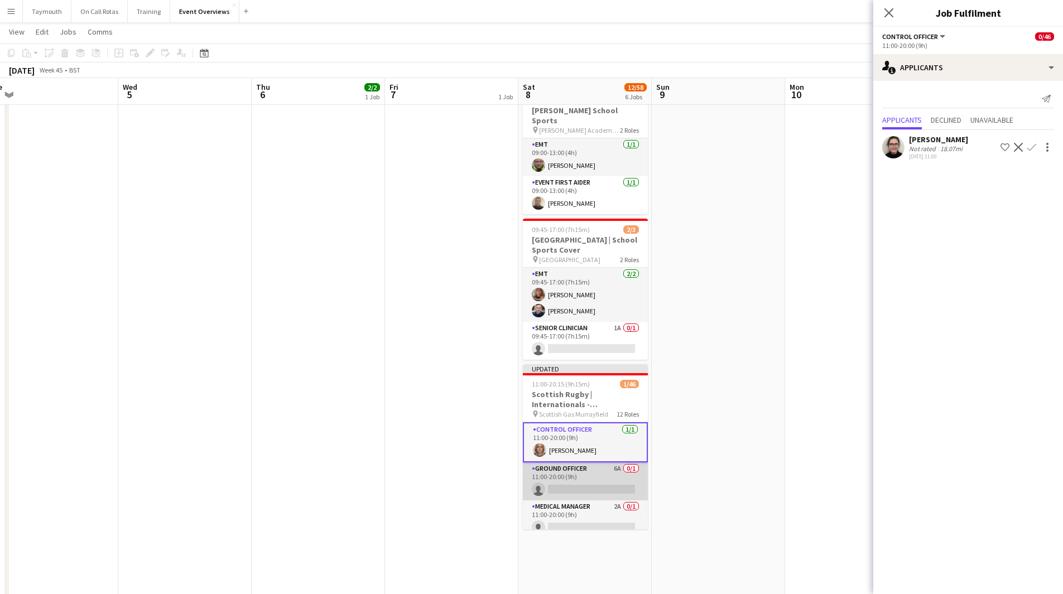
click at [589, 462] on app-card-role "Ground Officer 6A 0/1 11:00-20:00 (9h) single-neutral-actions" at bounding box center [585, 481] width 125 height 38
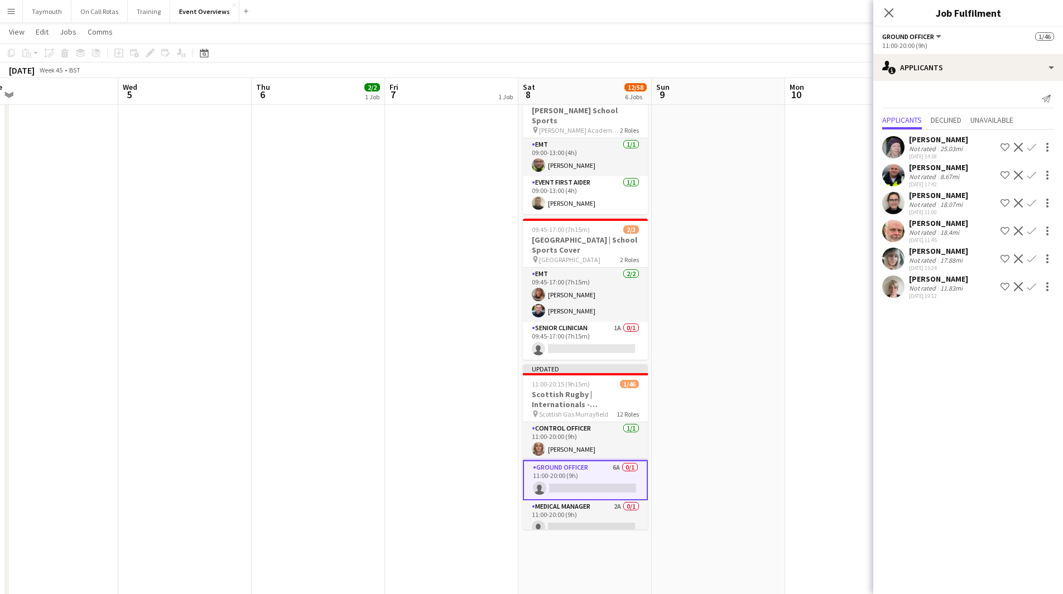
click at [1032, 173] on app-icon "Confirm" at bounding box center [1031, 175] width 9 height 9
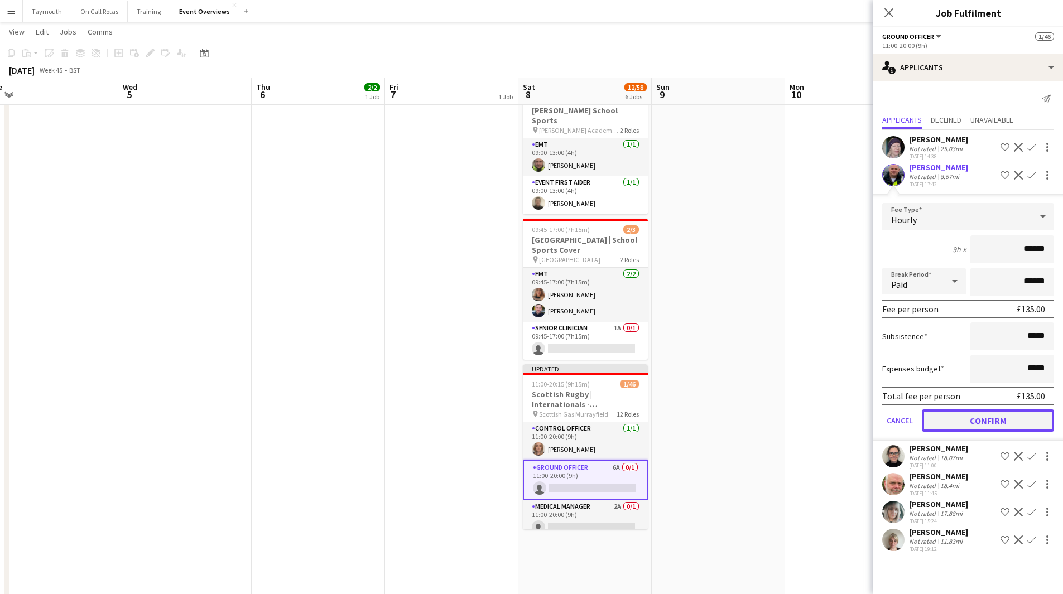
click at [987, 416] on button "Confirm" at bounding box center [988, 420] width 132 height 22
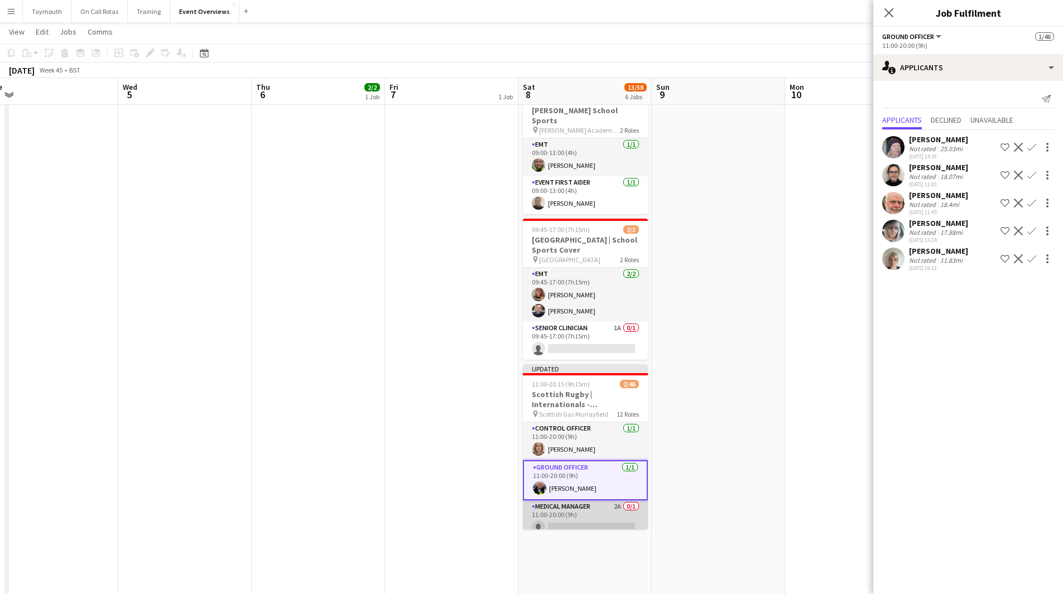
click at [598, 505] on app-card-role "Medical Manager 2A 0/1 11:00-20:00 (9h) single-neutral-actions" at bounding box center [585, 519] width 125 height 38
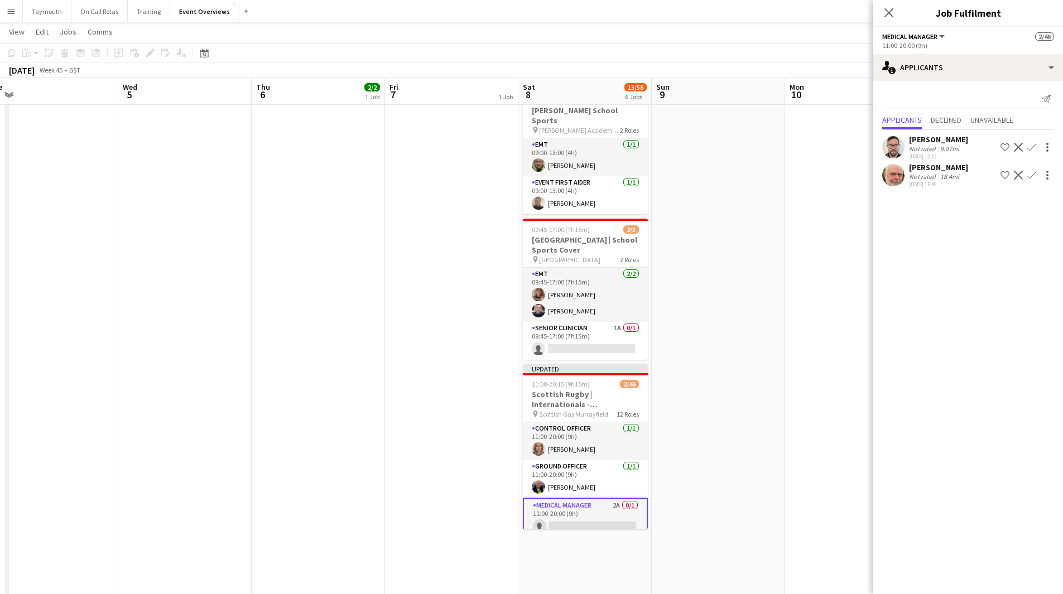
click at [1032, 148] on app-icon "Confirm" at bounding box center [1031, 147] width 9 height 9
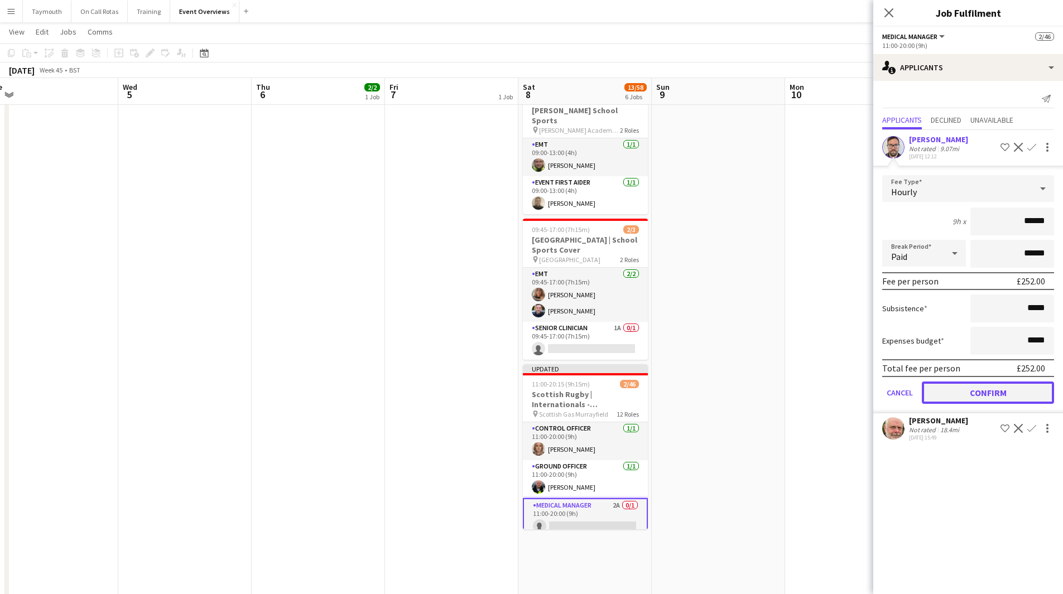
click at [952, 385] on button "Confirm" at bounding box center [988, 393] width 132 height 22
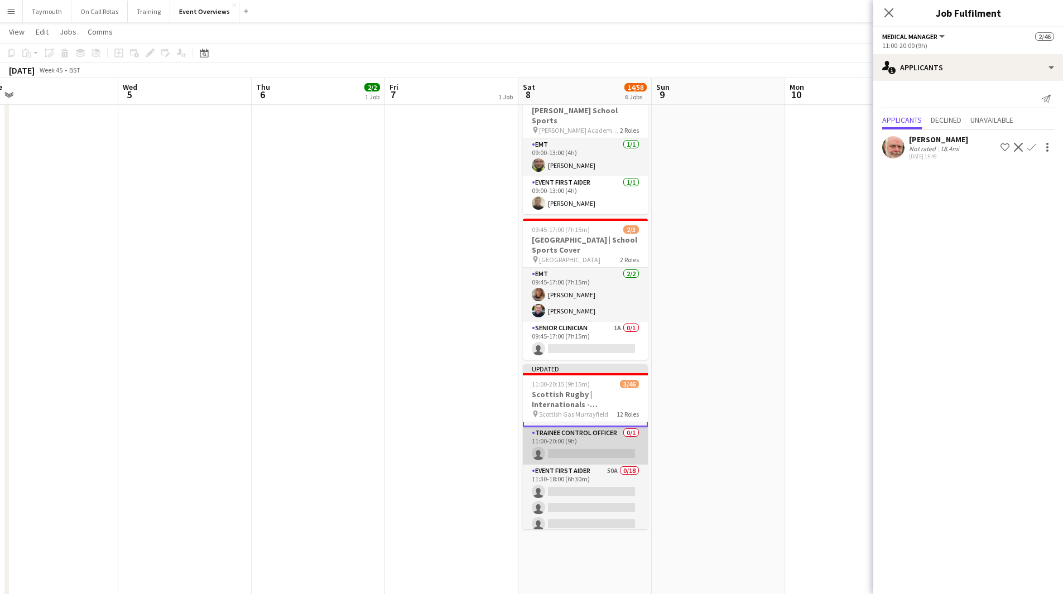
click at [586, 427] on app-card-role "Trainee Control Officer 0/1 11:00-20:00 (9h) single-neutral-actions" at bounding box center [585, 446] width 125 height 38
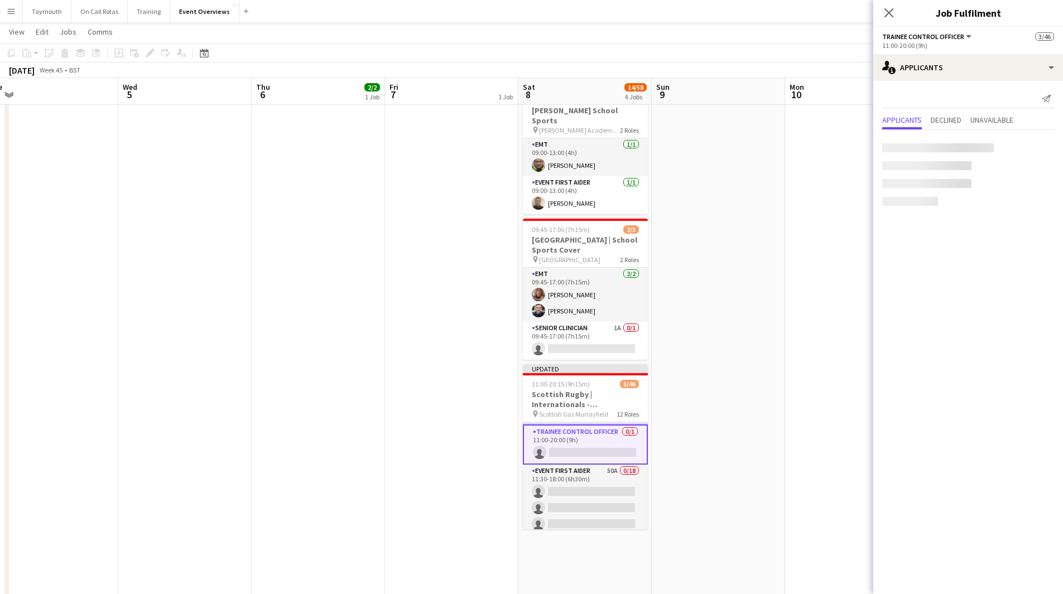
scroll to position [110, 0]
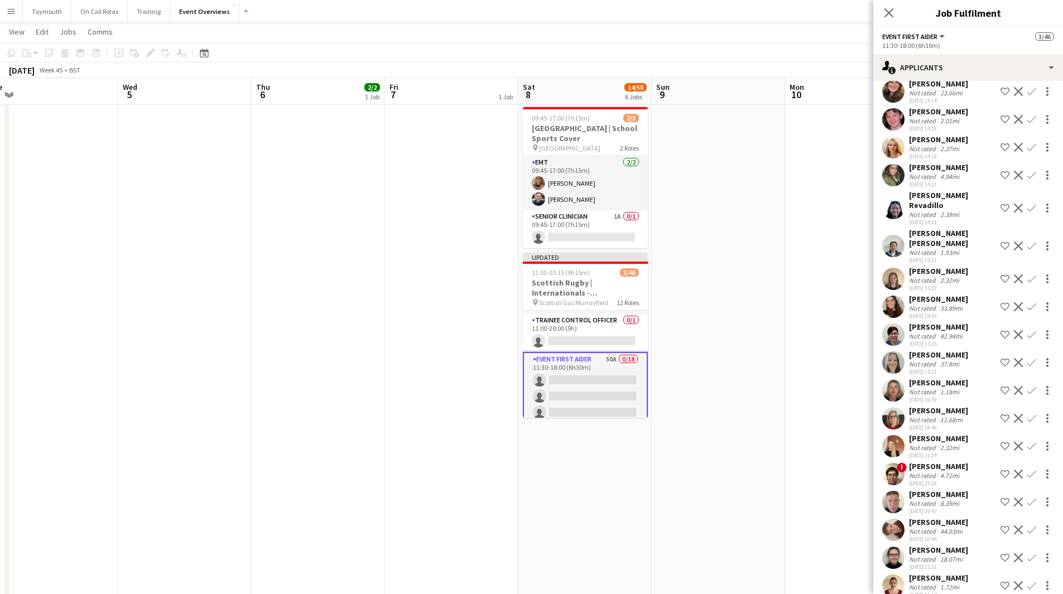
scroll to position [223, 0]
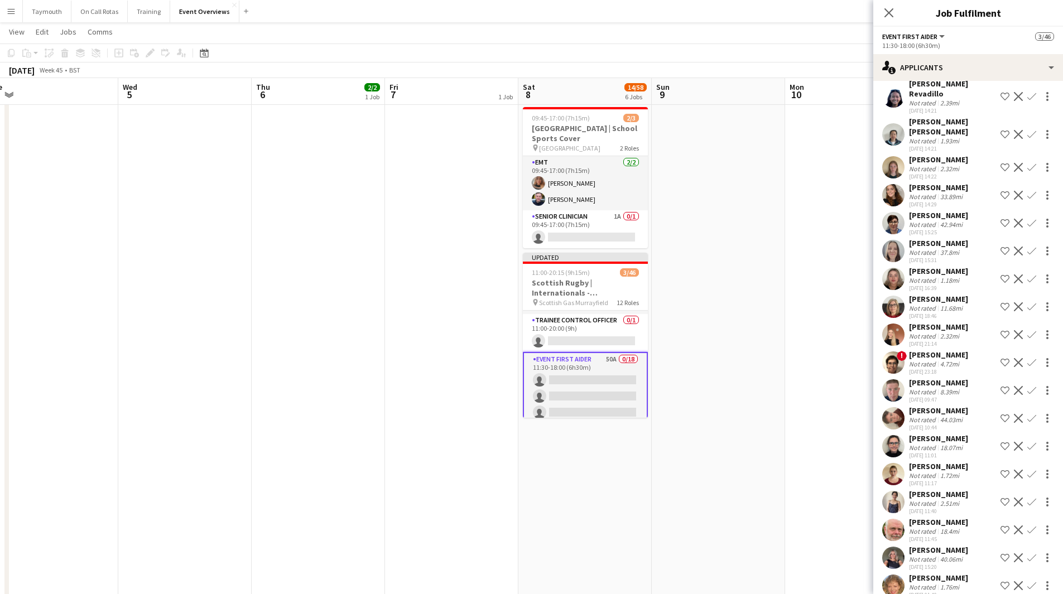
click at [1027, 417] on app-icon "Confirm" at bounding box center [1031, 418] width 9 height 9
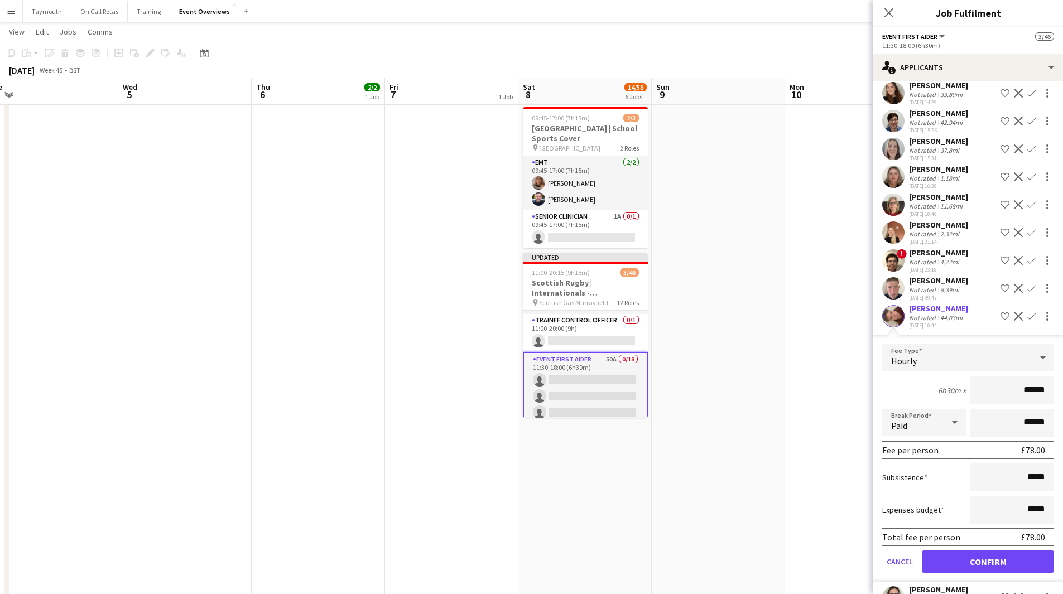
scroll to position [391, 0]
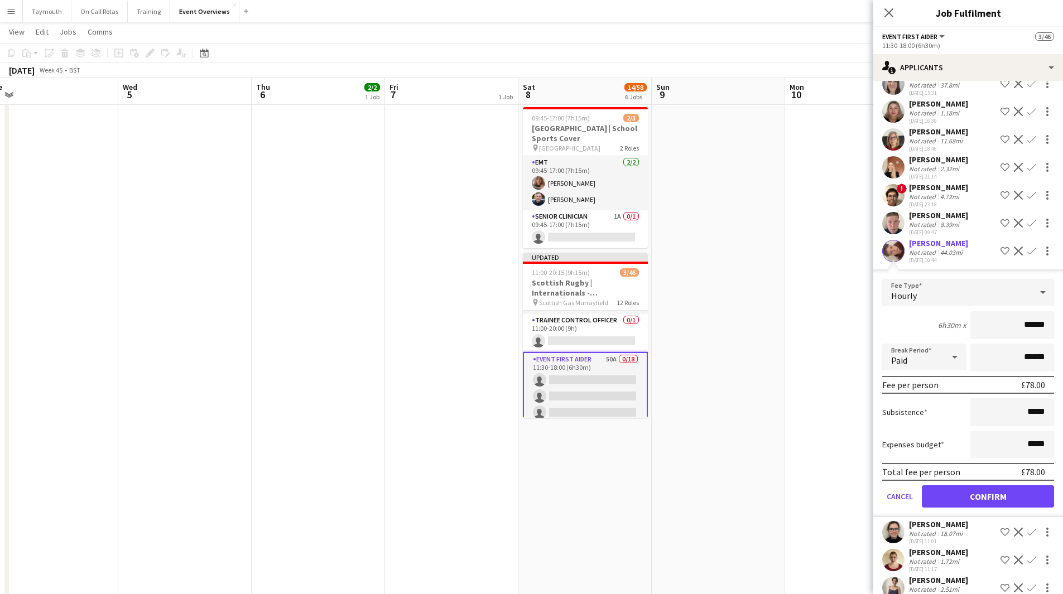
click at [697, 452] on app-date-cell at bounding box center [718, 118] width 133 height 1103
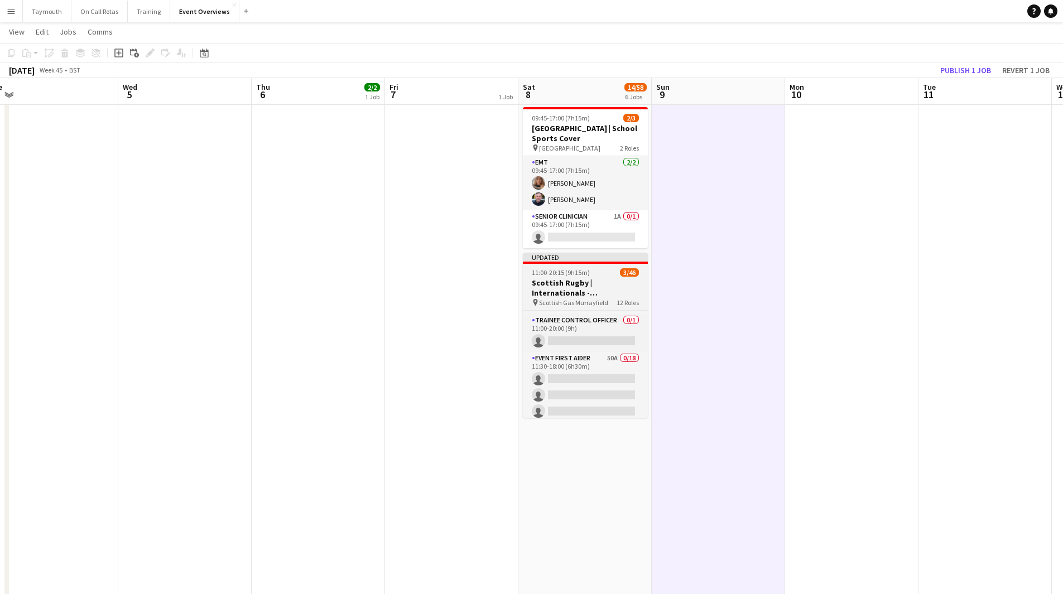
click at [576, 278] on h3 "Scottish Rugby | Internationals - [GEOGRAPHIC_DATA] v [GEOGRAPHIC_DATA]" at bounding box center [585, 288] width 125 height 20
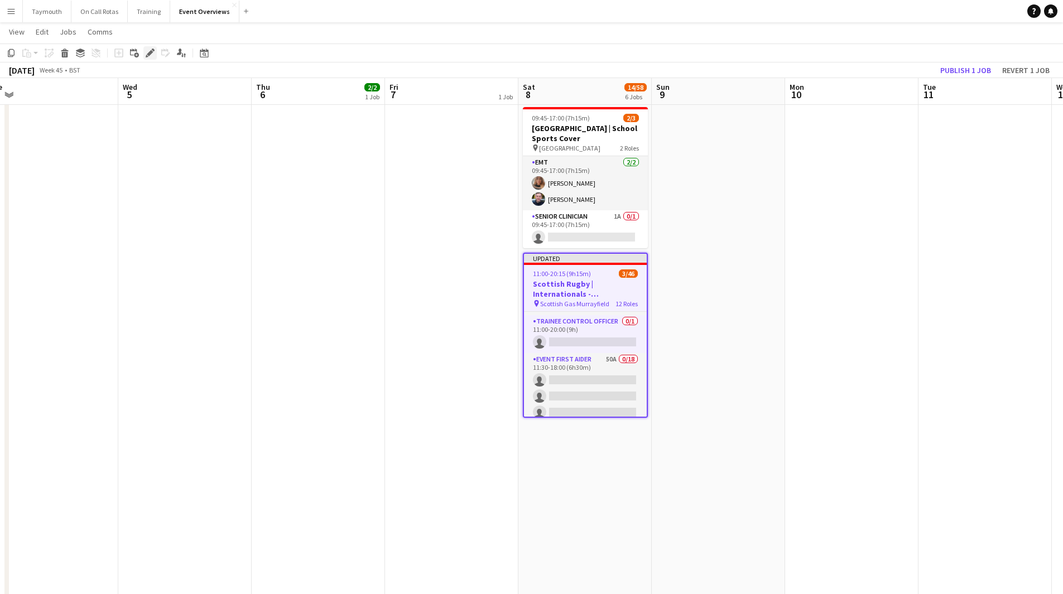
click at [148, 54] on icon at bounding box center [150, 53] width 6 height 6
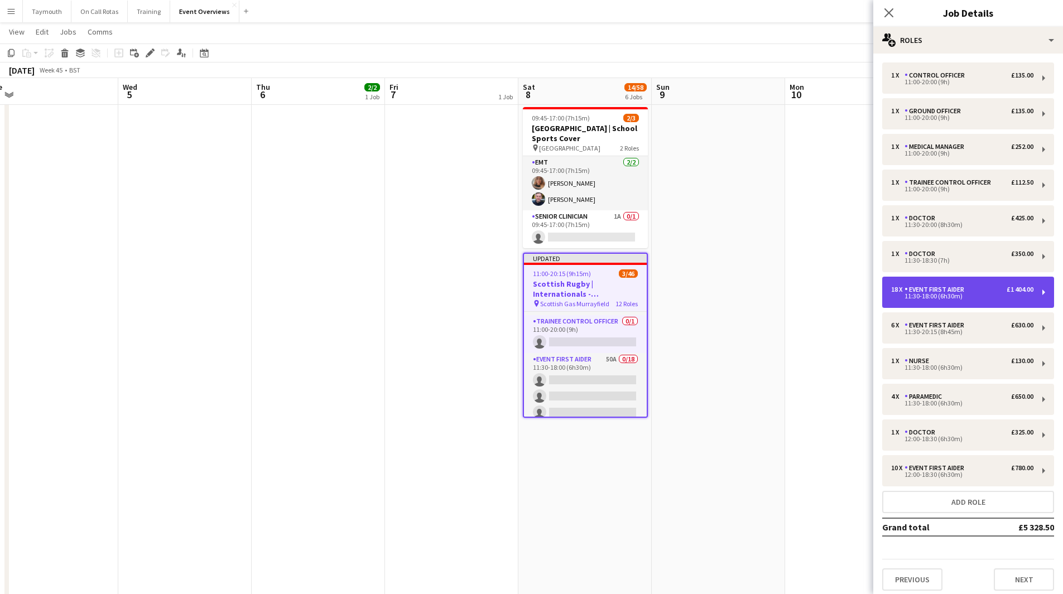
click at [957, 296] on div "11:30-18:00 (6h30m)" at bounding box center [962, 296] width 142 height 6
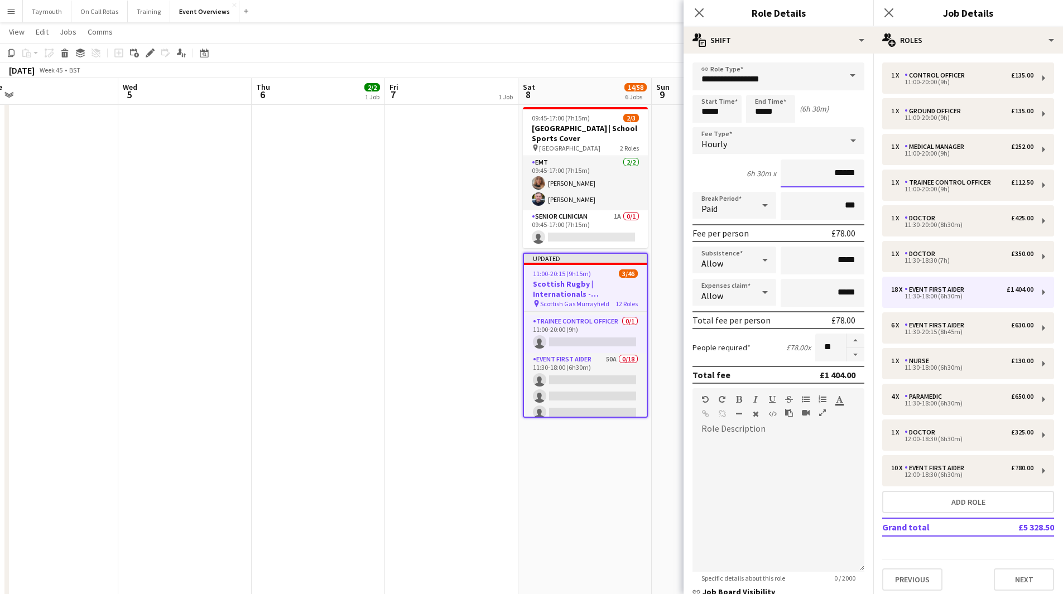
drag, startPoint x: 852, startPoint y: 172, endPoint x: 841, endPoint y: 174, distance: 11.8
click at [841, 174] on input "******" at bounding box center [822, 174] width 84 height 28
type input "******"
click at [954, 329] on div "Event First Aider" at bounding box center [936, 325] width 64 height 8
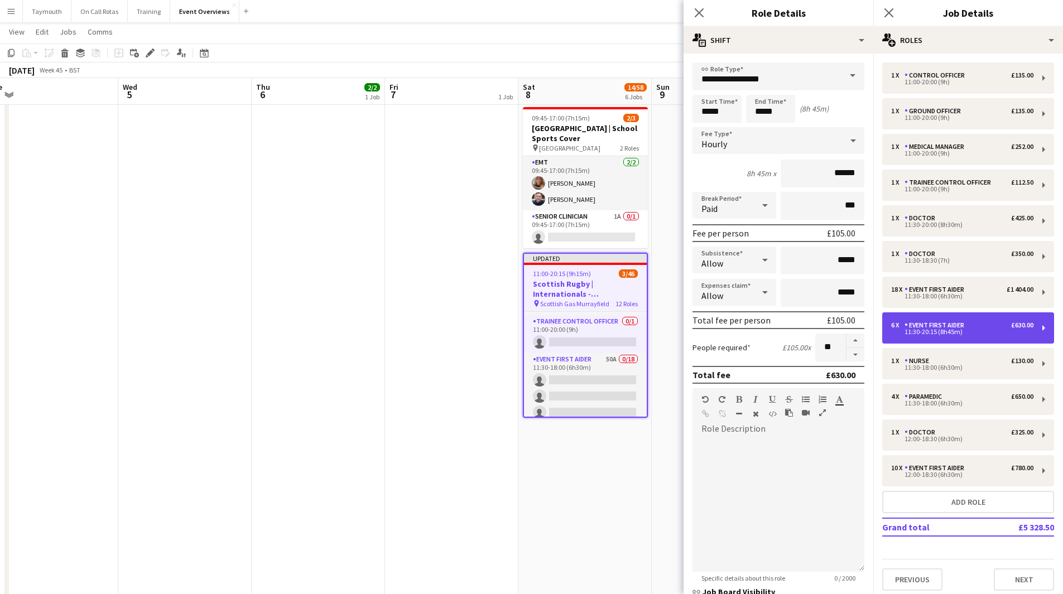
type input "*****"
type input "******"
type input "*"
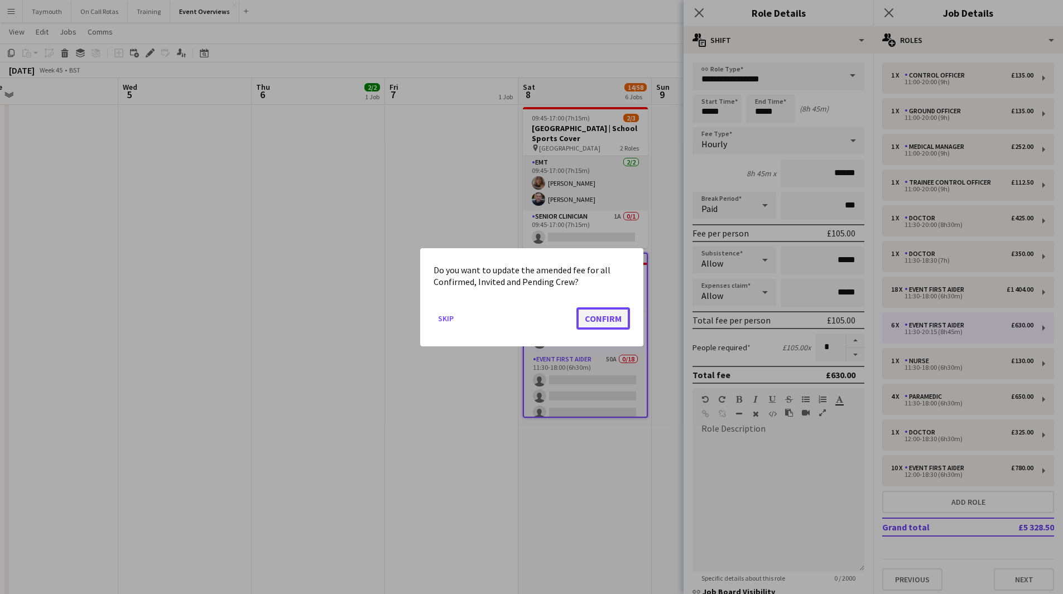
click at [593, 322] on button "Confirm" at bounding box center [603, 318] width 54 height 22
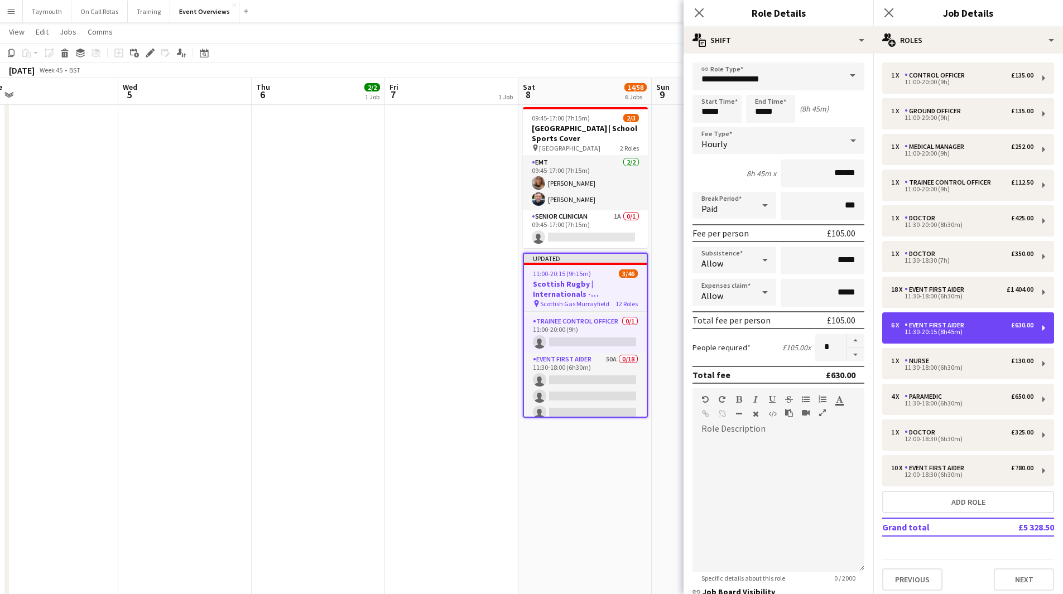
scroll to position [558, 0]
click at [848, 171] on input "******" at bounding box center [822, 174] width 84 height 28
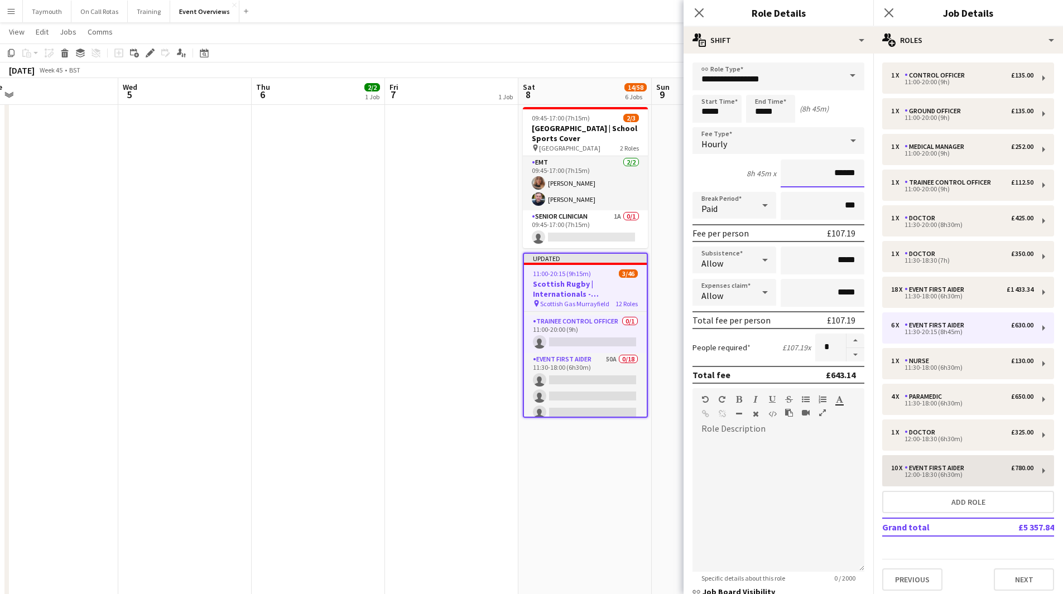
type input "******"
click at [957, 464] on div "Event First Aider" at bounding box center [936, 468] width 64 height 8
type input "*****"
type input "******"
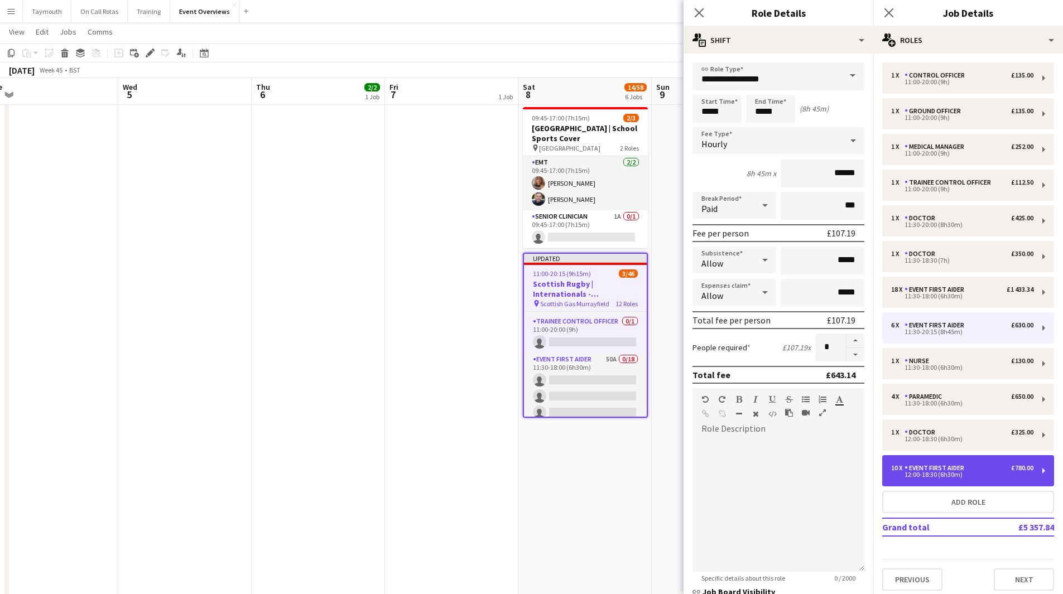
type input "**"
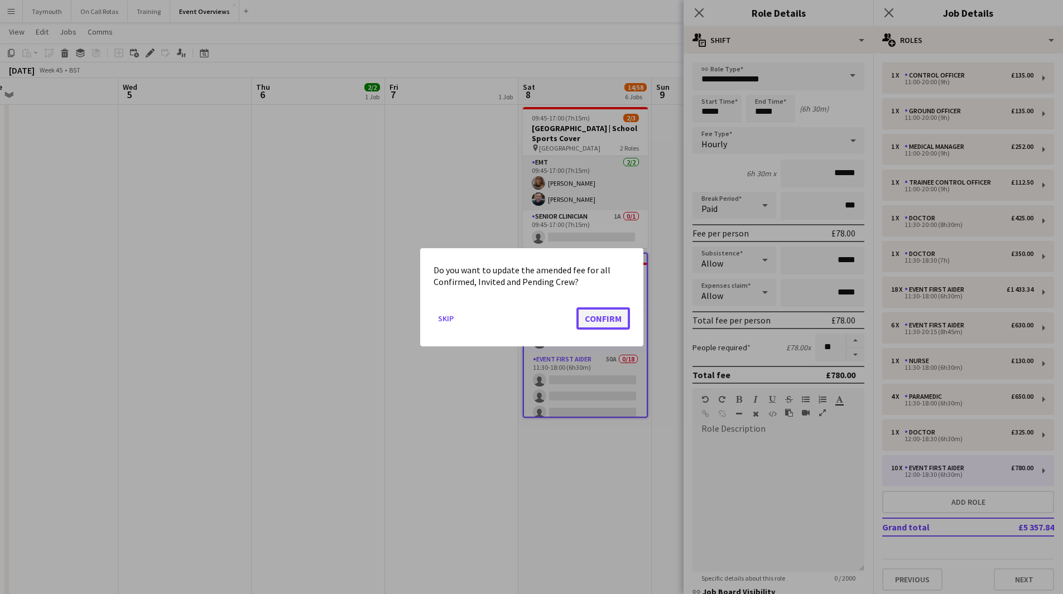
click at [606, 319] on button "Confirm" at bounding box center [603, 318] width 54 height 22
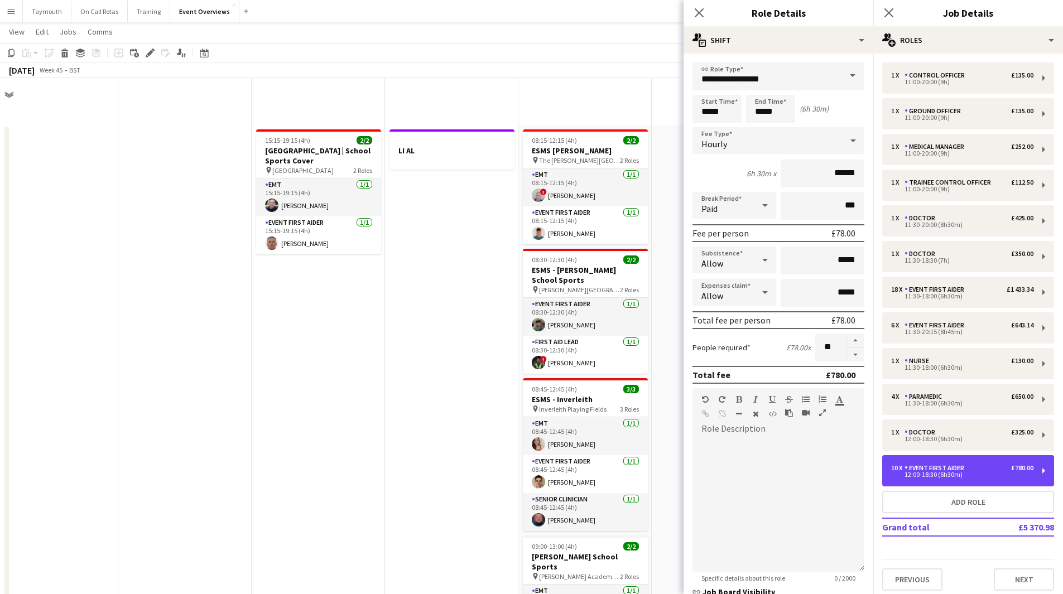
scroll to position [558, 0]
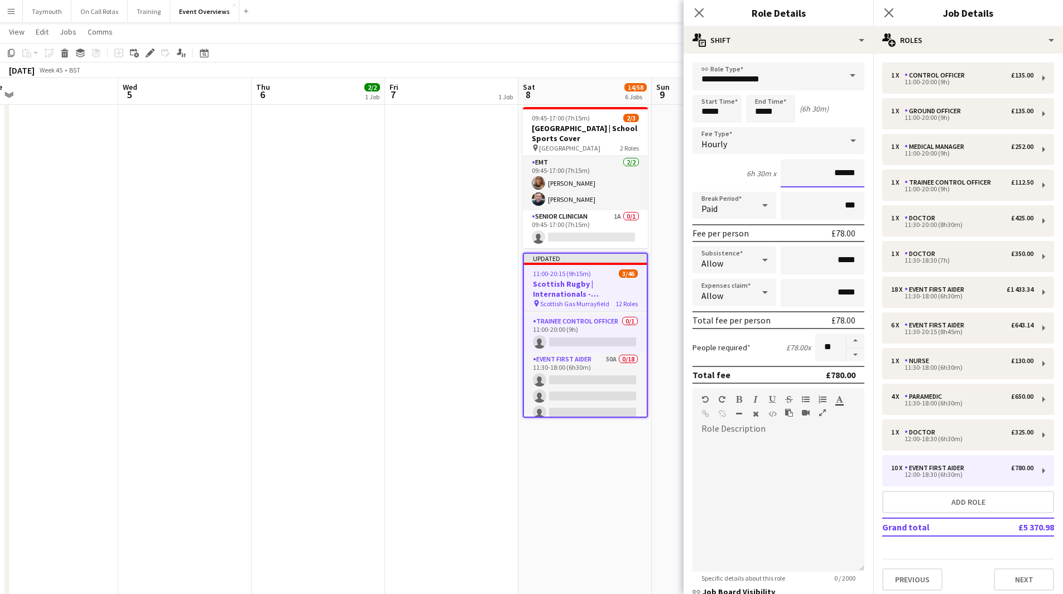
click at [852, 175] on input "******" at bounding box center [822, 174] width 84 height 28
type input "******"
click at [594, 458] on app-date-cell "08:15-12:15 (4h) 2/2 ESMS [PERSON_NAME] pin The [PERSON_NAME] School 2 Roles EM…" at bounding box center [584, 118] width 133 height 1103
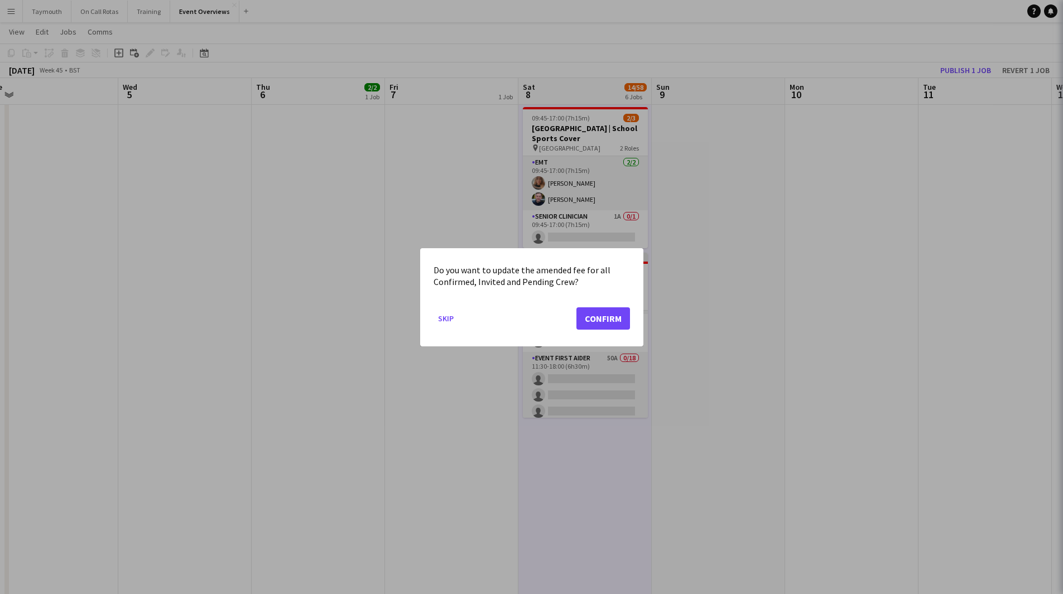
scroll to position [0, 0]
click at [620, 324] on button "Confirm" at bounding box center [603, 318] width 54 height 22
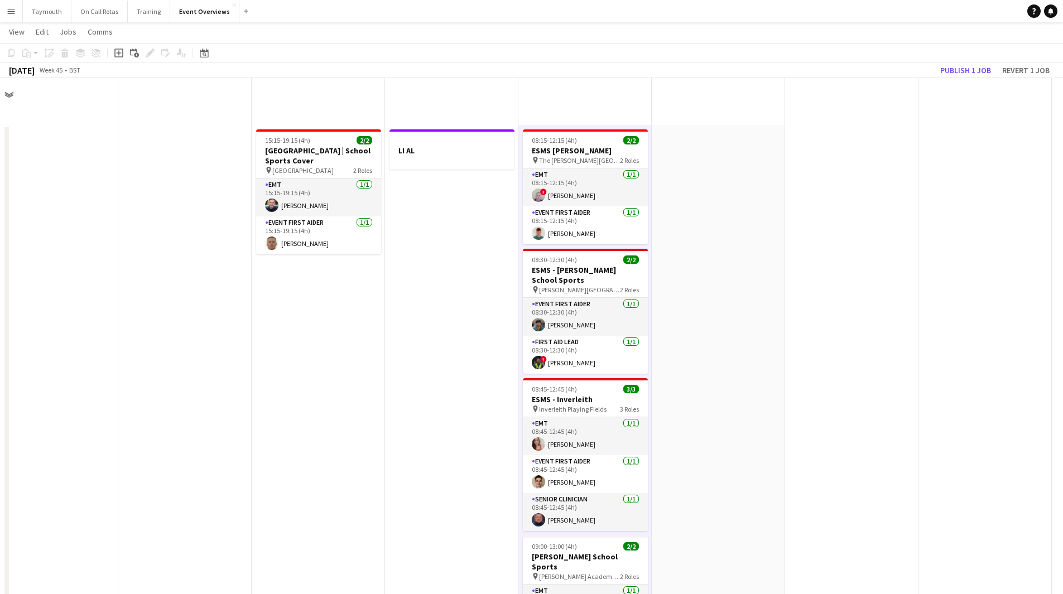
scroll to position [558, 0]
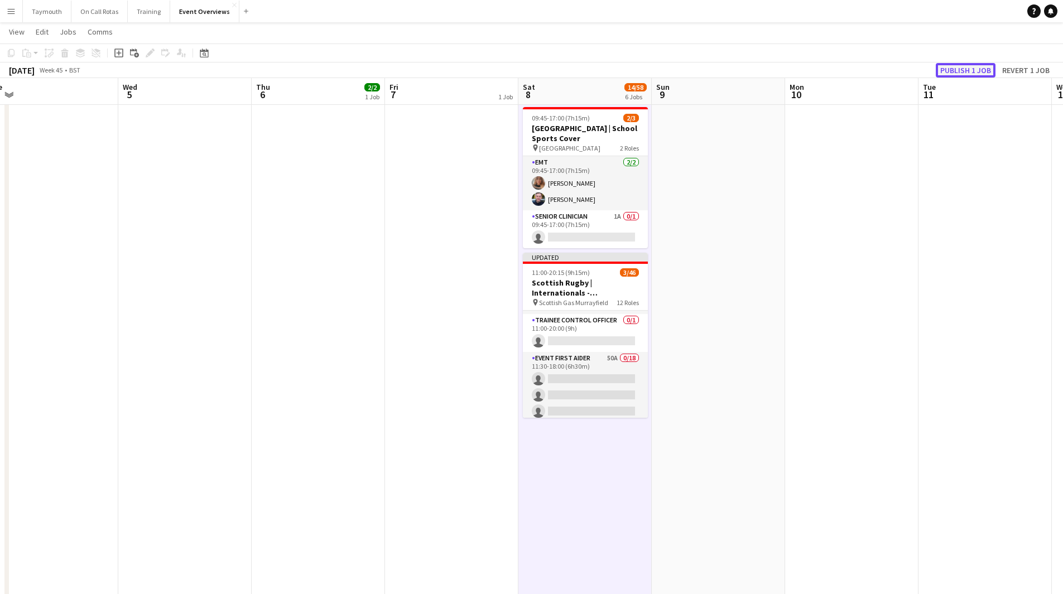
click at [961, 69] on button "Publish 1 job" at bounding box center [966, 70] width 60 height 15
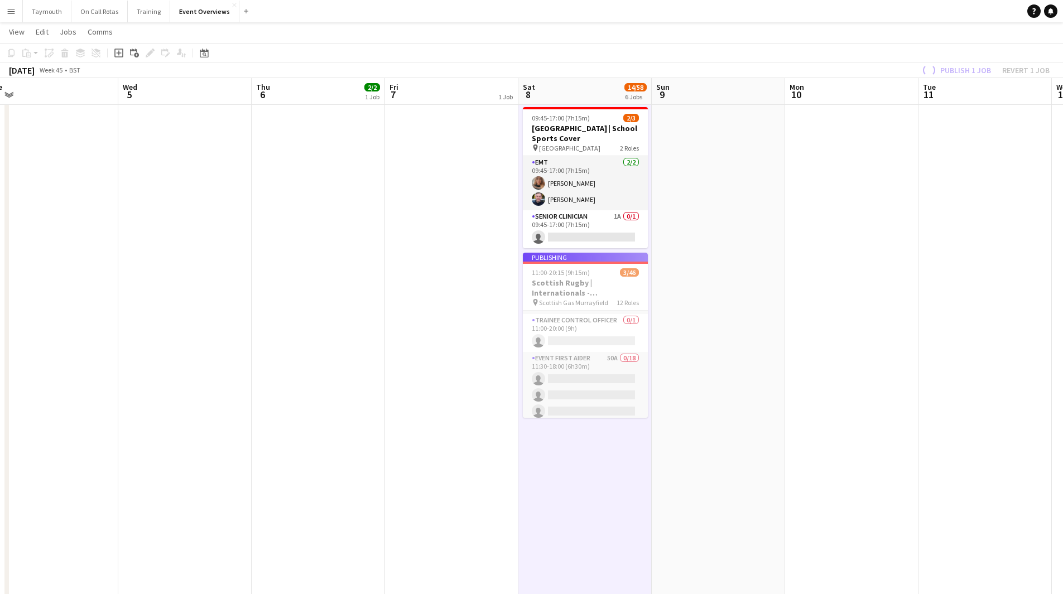
click at [590, 285] on app-job-card "Publishing 11:00-20:15 (9h15m) 3/46 Scottish Rugby | Internationals - [GEOGRAPH…" at bounding box center [585, 335] width 125 height 165
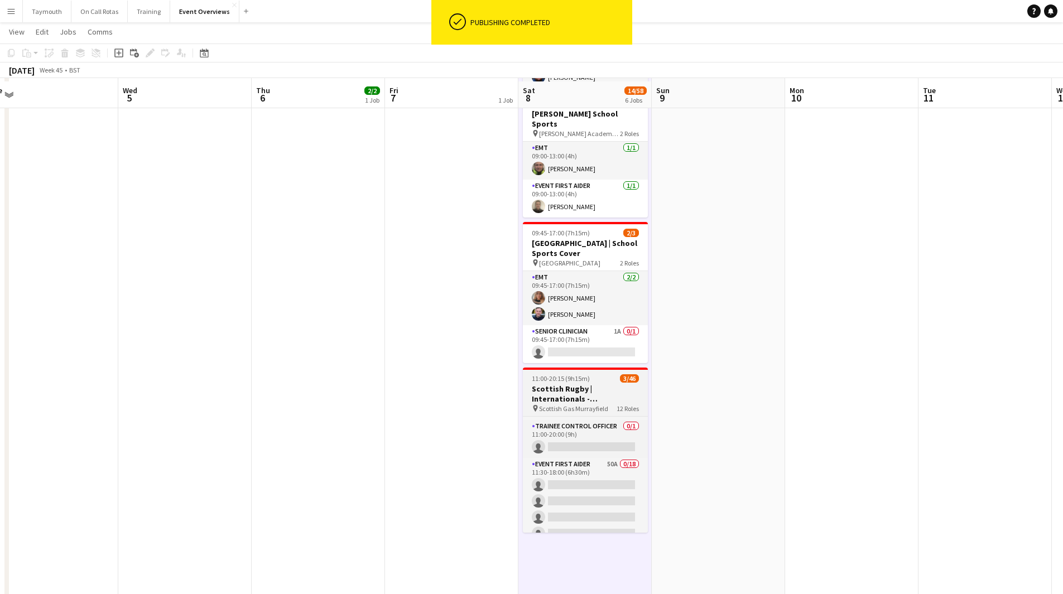
scroll to position [446, 0]
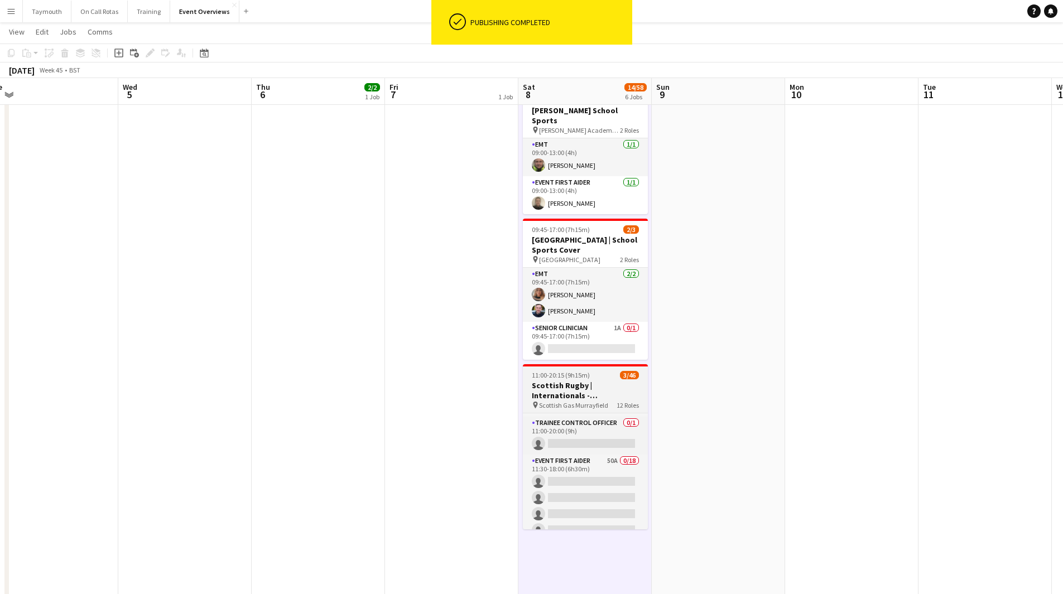
click at [565, 384] on h3 "Scottish Rugby | Internationals - [GEOGRAPHIC_DATA] v [GEOGRAPHIC_DATA]" at bounding box center [585, 390] width 125 height 20
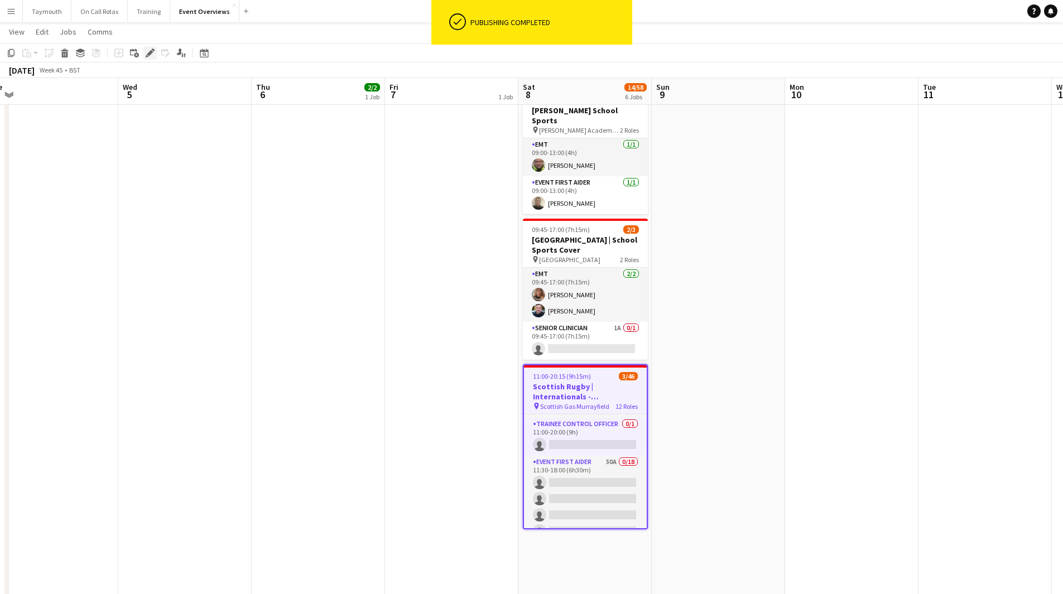
click at [148, 56] on icon "Edit" at bounding box center [150, 53] width 9 height 9
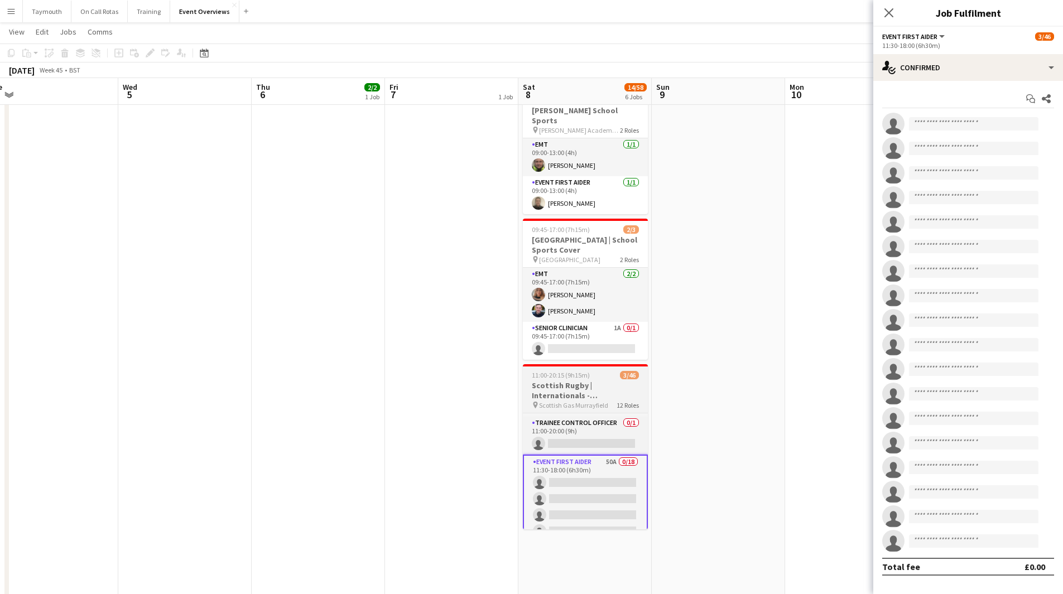
click at [581, 380] on h3 "Scottish Rugby | Internationals - [GEOGRAPHIC_DATA] v [GEOGRAPHIC_DATA]" at bounding box center [585, 390] width 125 height 20
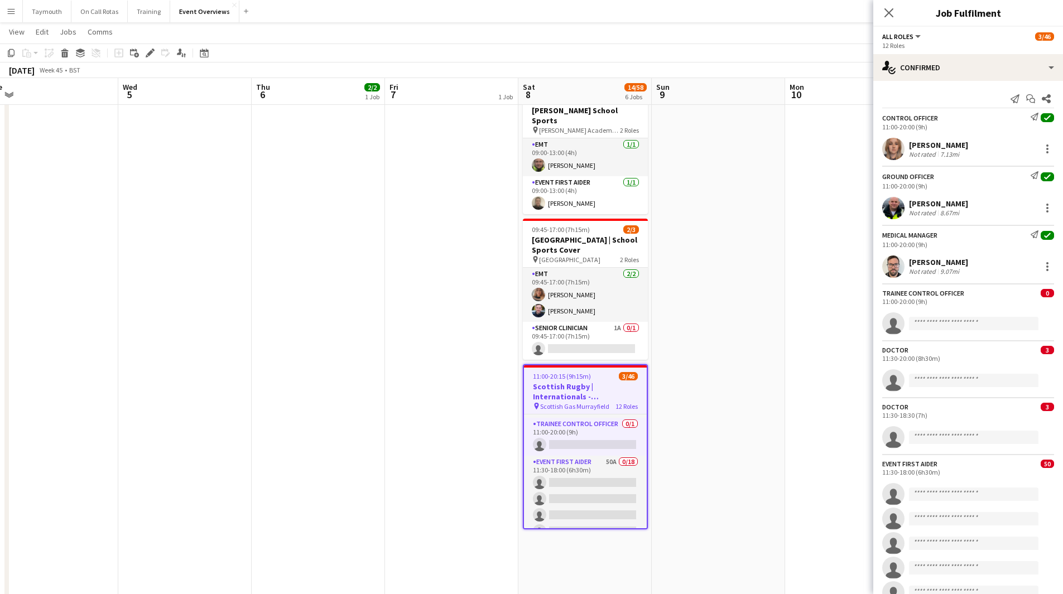
click at [774, 456] on app-date-cell at bounding box center [718, 230] width 133 height 1103
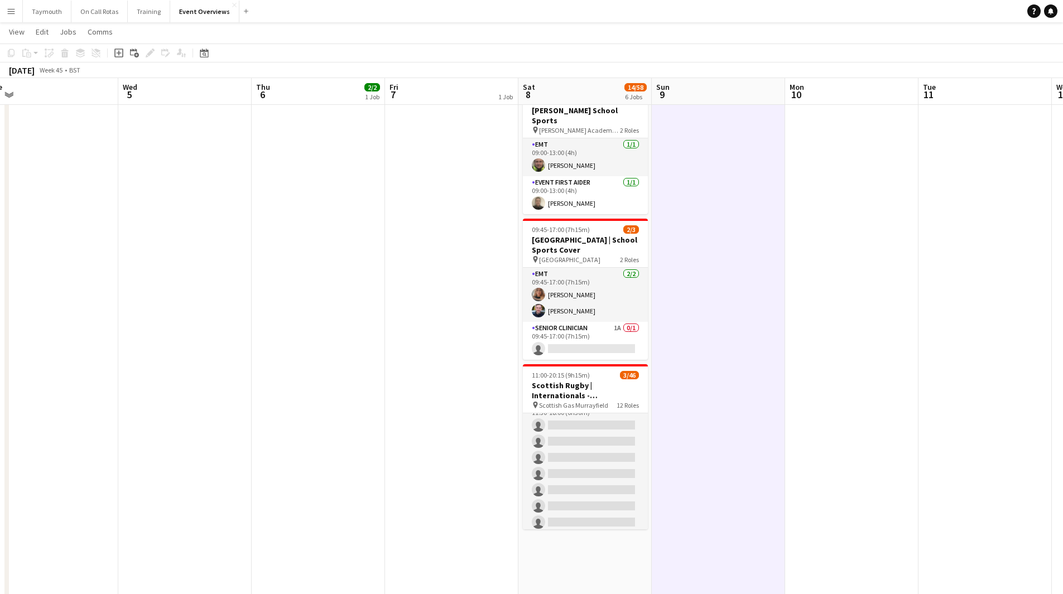
scroll to position [0, 0]
click at [598, 451] on app-card-role "Event First Aider 50A 0/18 11:30-18:00 (6h30m) single-neutral-actions single-ne…" at bounding box center [585, 554] width 125 height 313
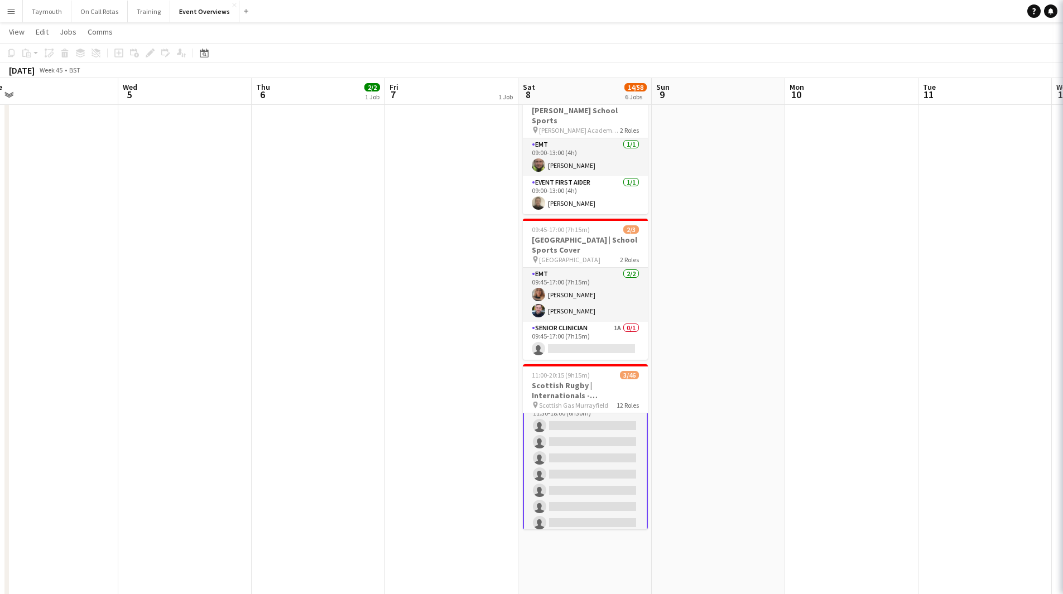
scroll to position [168, 0]
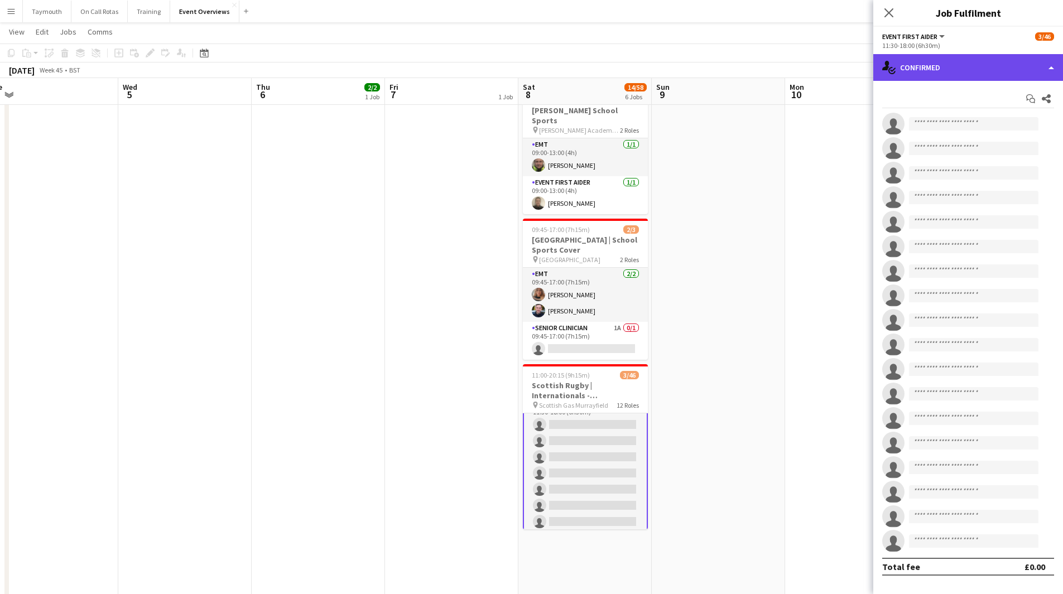
click at [996, 62] on div "single-neutral-actions-check-2 Confirmed" at bounding box center [968, 67] width 190 height 27
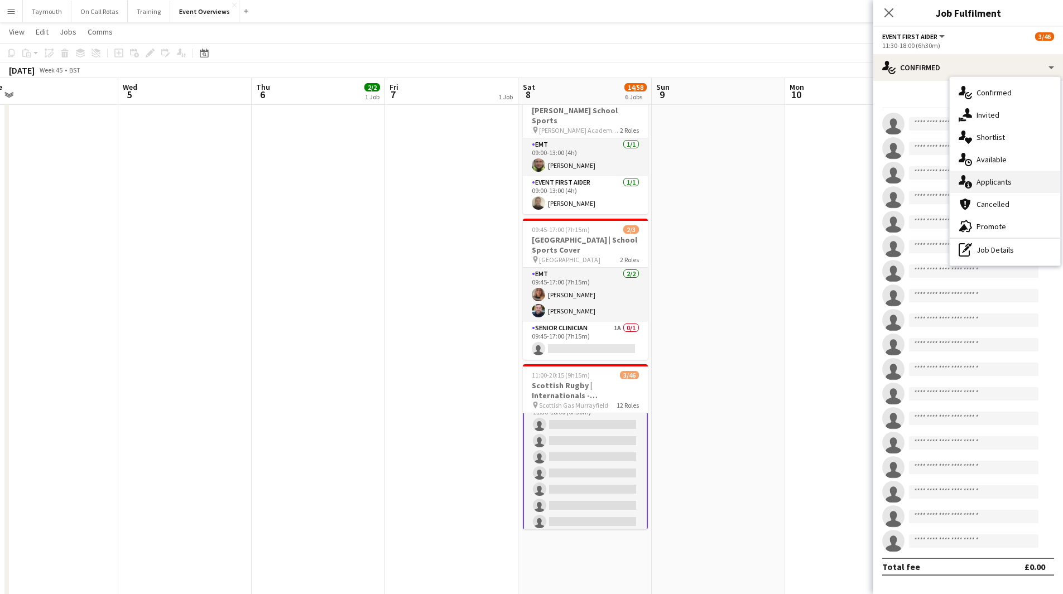
click at [1008, 187] on span "Applicants" at bounding box center [993, 182] width 35 height 10
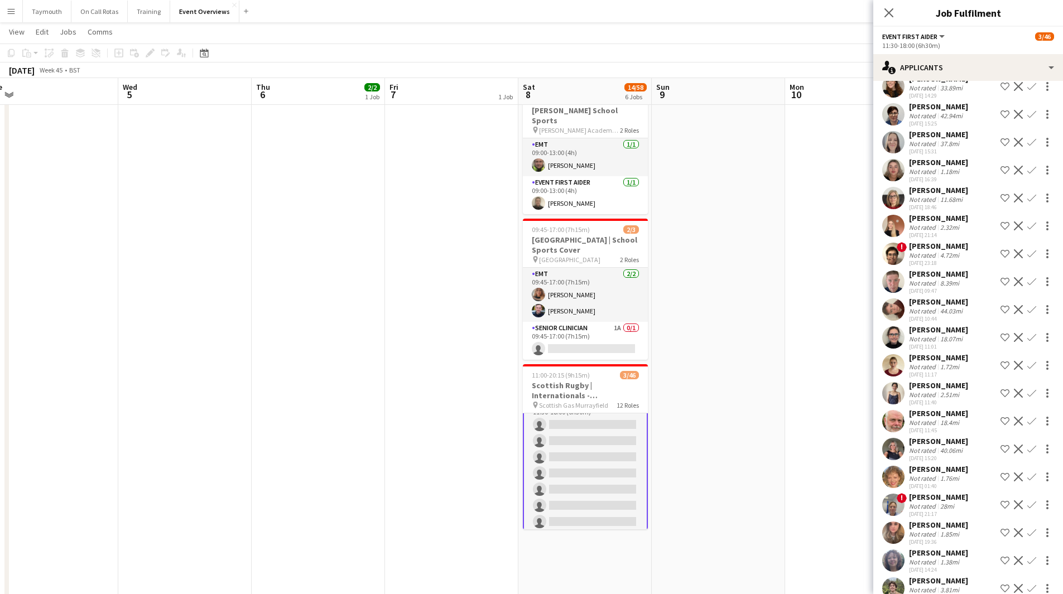
scroll to position [335, 0]
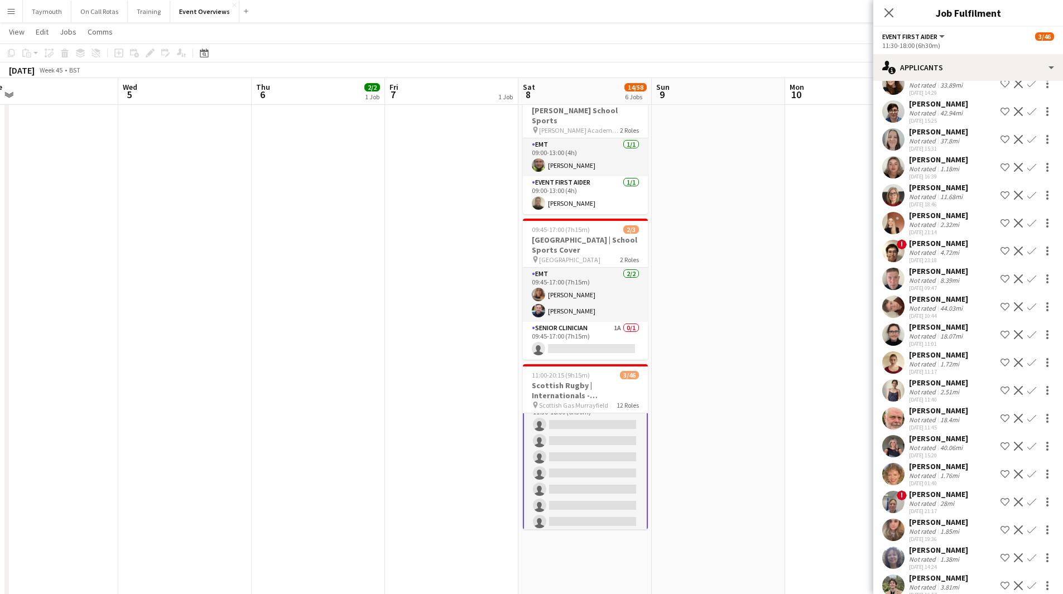
click at [1027, 193] on app-icon "Confirm" at bounding box center [1031, 195] width 9 height 9
click at [986, 438] on div "[PERSON_NAME] Not rated 40.06mi [DATE] 15:20 Shortlist crew Decline Confirm" at bounding box center [968, 446] width 190 height 26
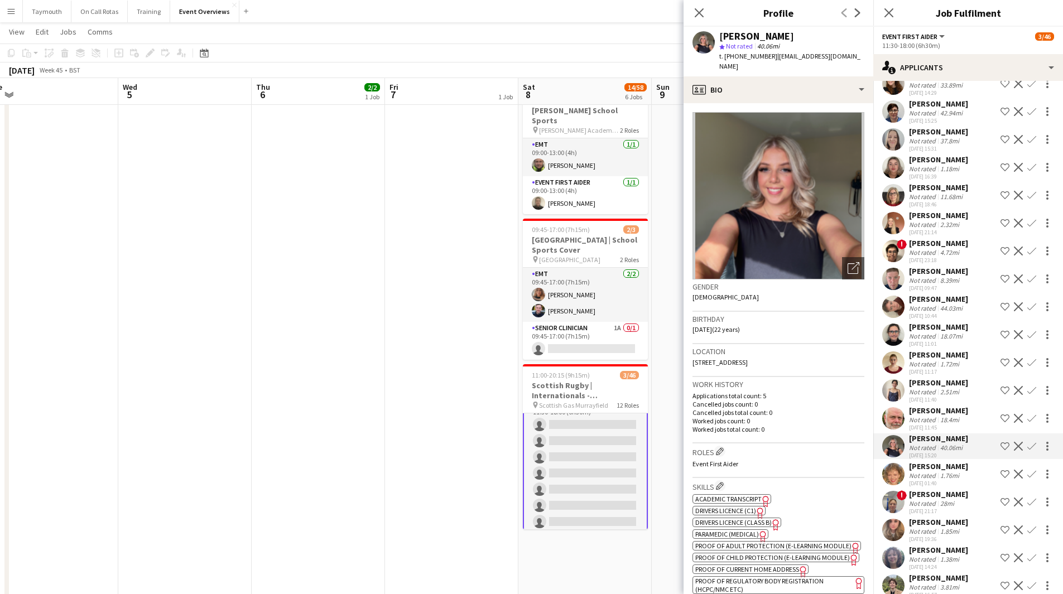
click at [1027, 194] on app-icon "Confirm" at bounding box center [1031, 195] width 9 height 9
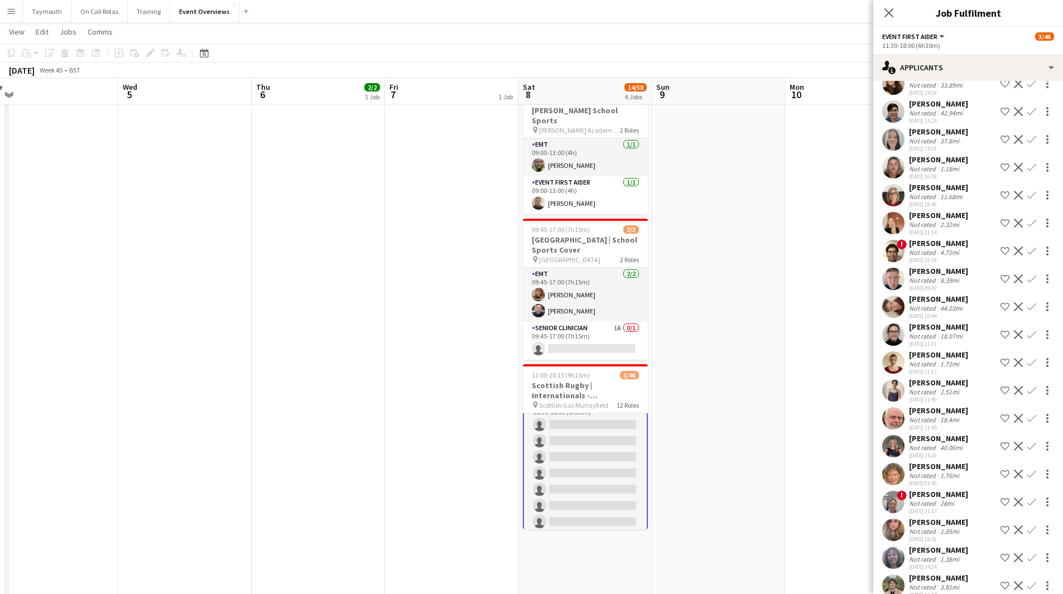
click at [1027, 194] on app-icon "Confirm" at bounding box center [1031, 195] width 9 height 9
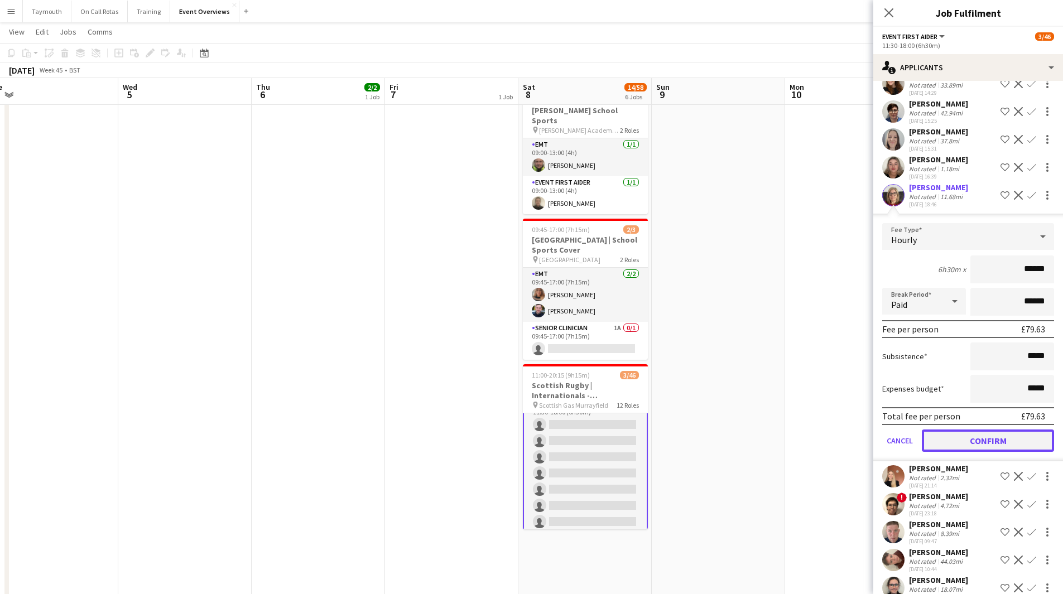
click at [973, 437] on button "Confirm" at bounding box center [988, 441] width 132 height 22
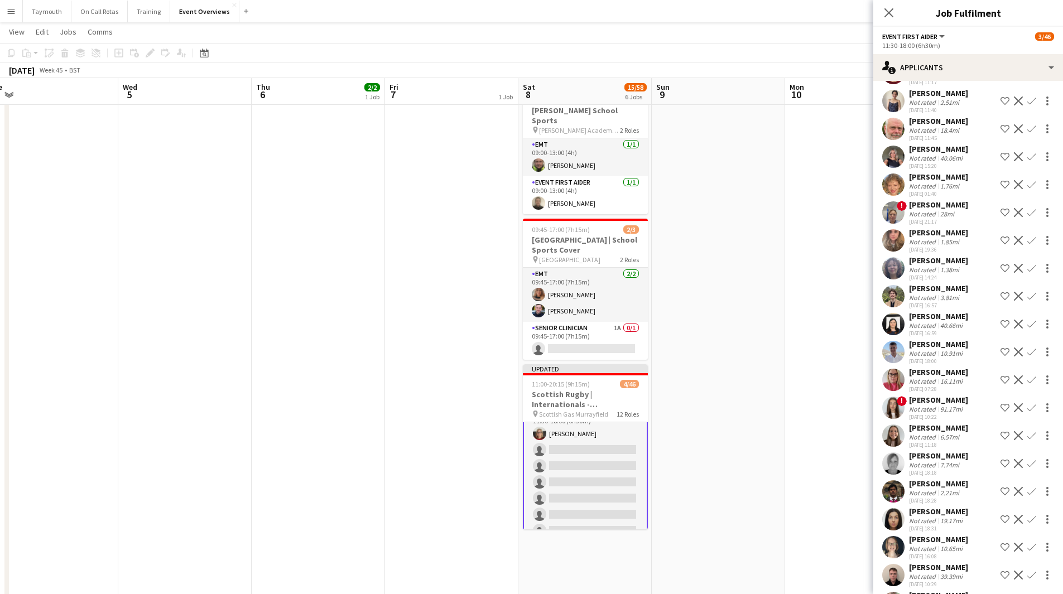
scroll to position [614, 0]
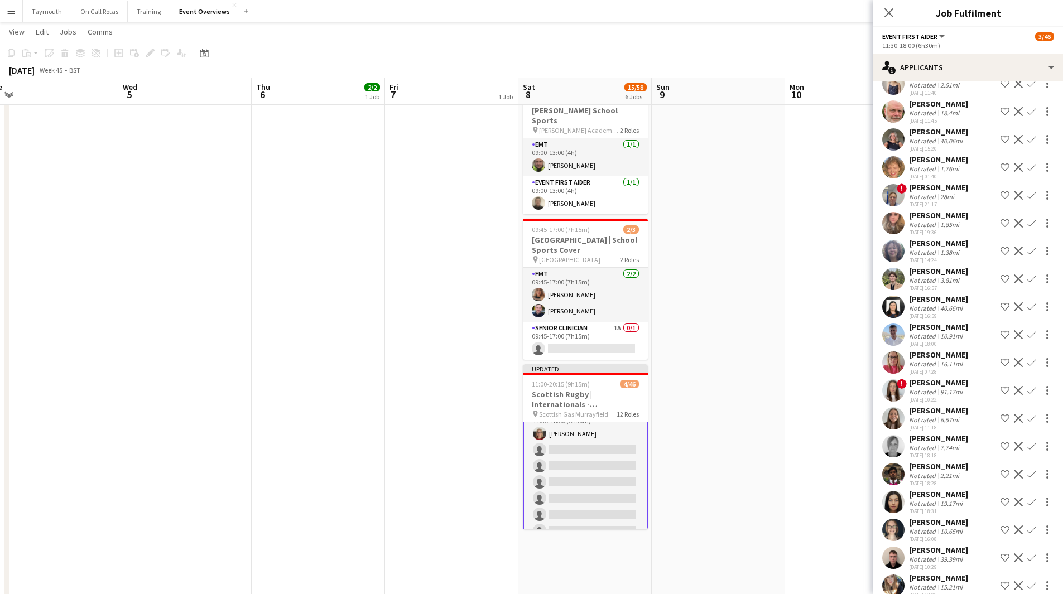
click at [1027, 448] on app-icon "Confirm" at bounding box center [1031, 446] width 9 height 9
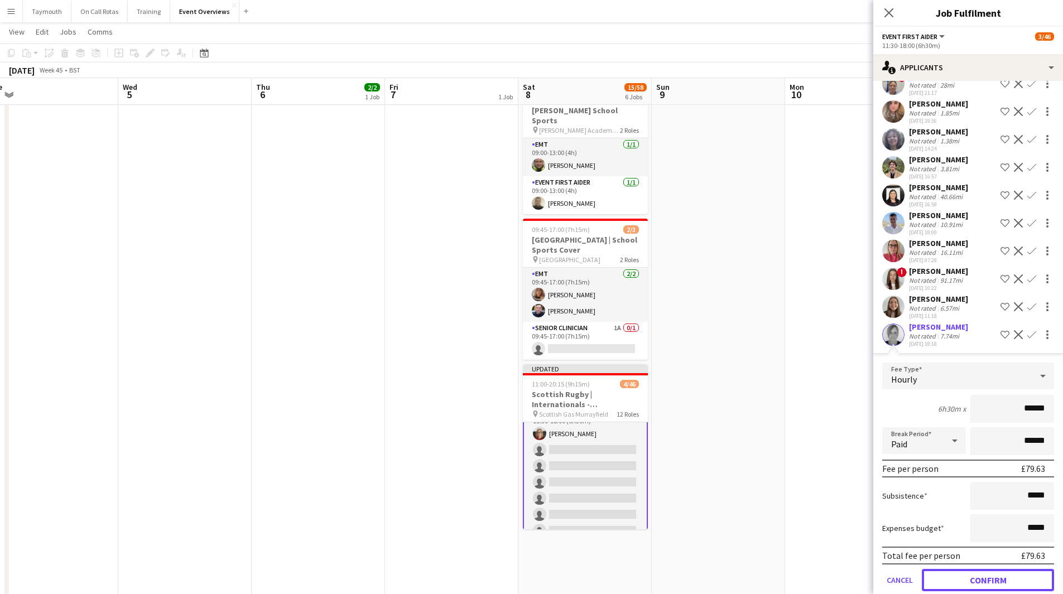
click at [982, 576] on button "Confirm" at bounding box center [988, 580] width 132 height 22
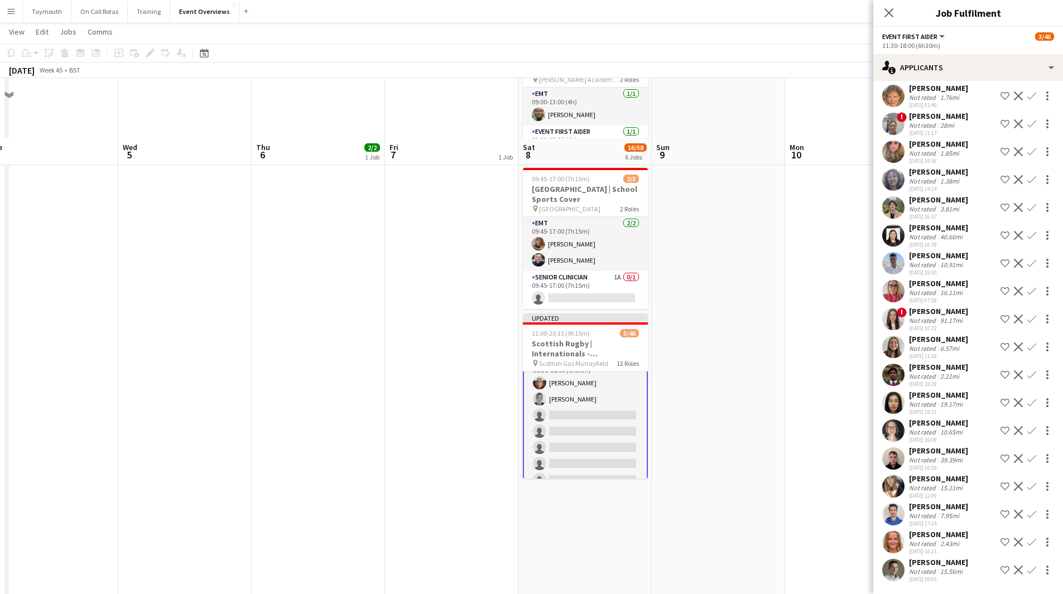
scroll to position [558, 0]
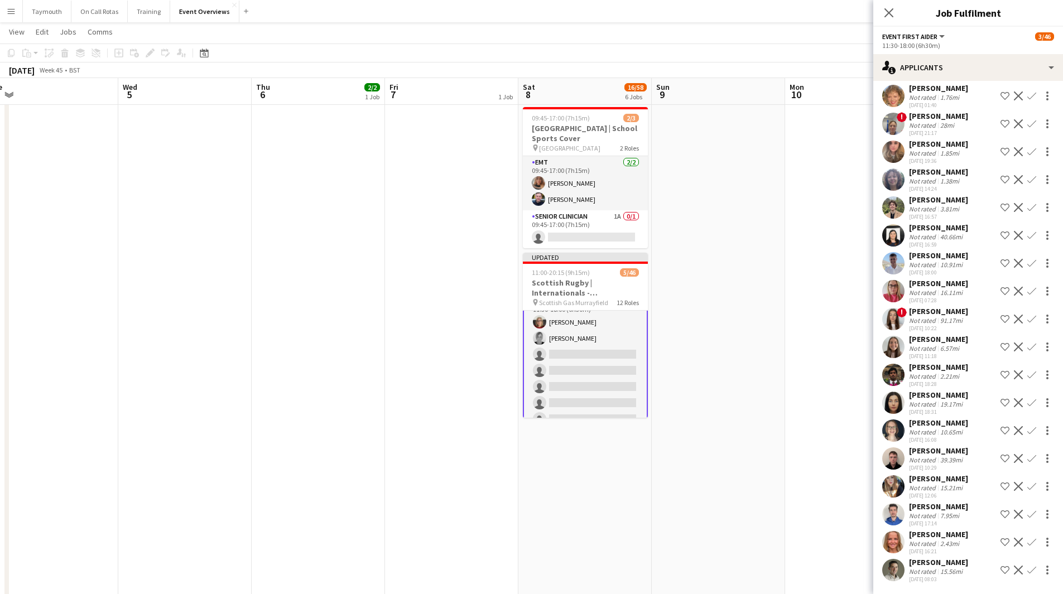
click at [1027, 429] on app-icon "Confirm" at bounding box center [1031, 430] width 9 height 9
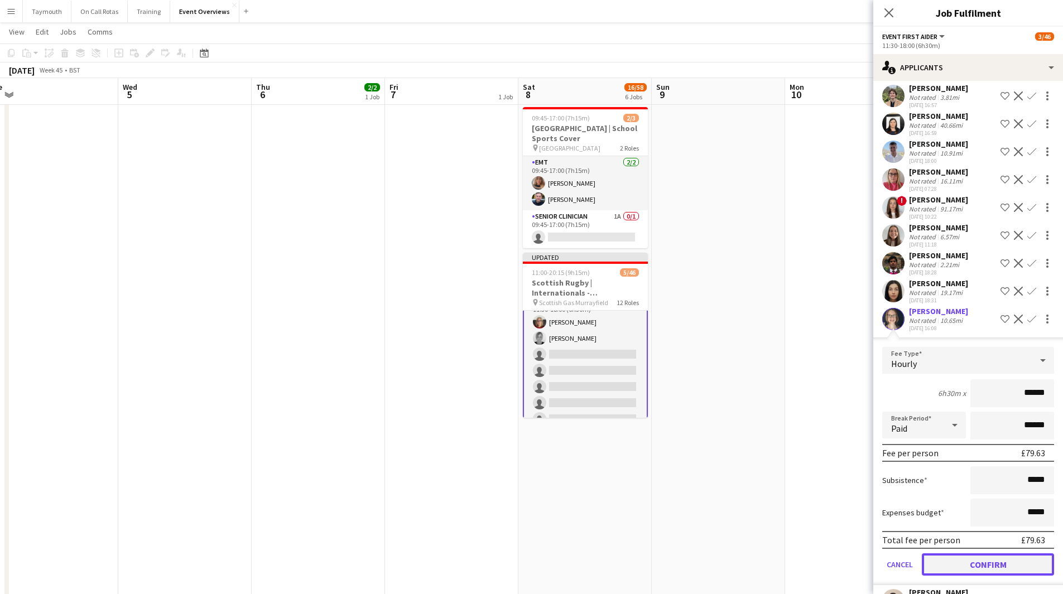
click at [995, 557] on button "Confirm" at bounding box center [988, 564] width 132 height 22
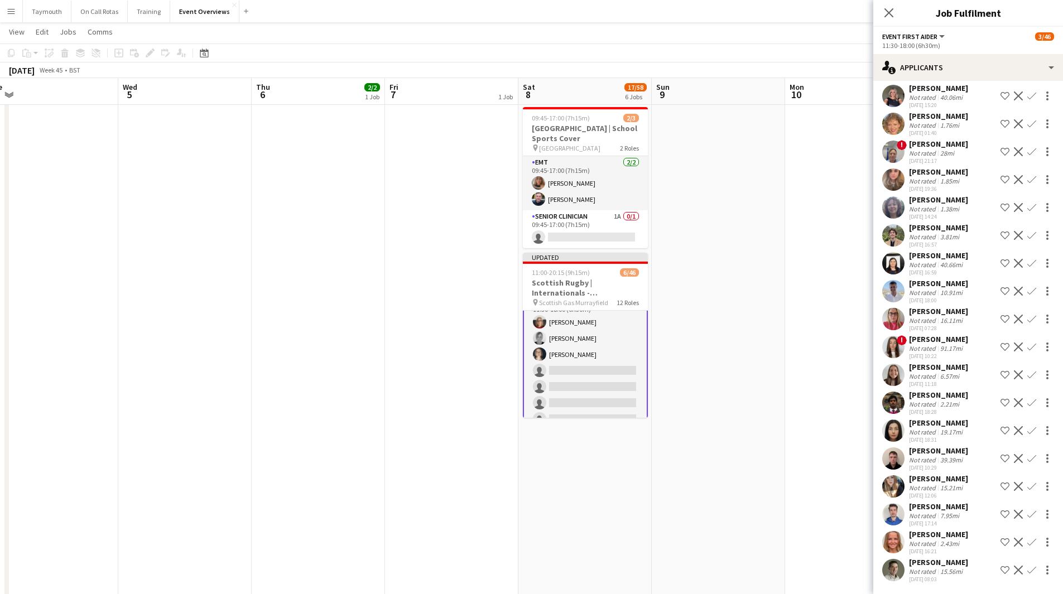
scroll to position [657, 0]
click at [1027, 428] on app-icon "Confirm" at bounding box center [1031, 430] width 9 height 9
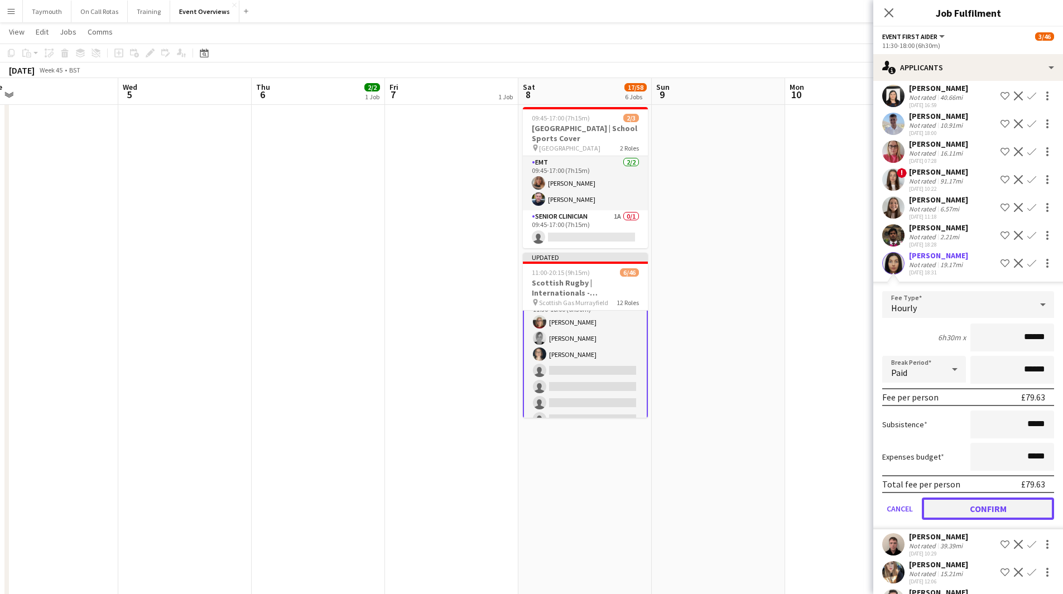
click at [1005, 514] on button "Confirm" at bounding box center [988, 509] width 132 height 22
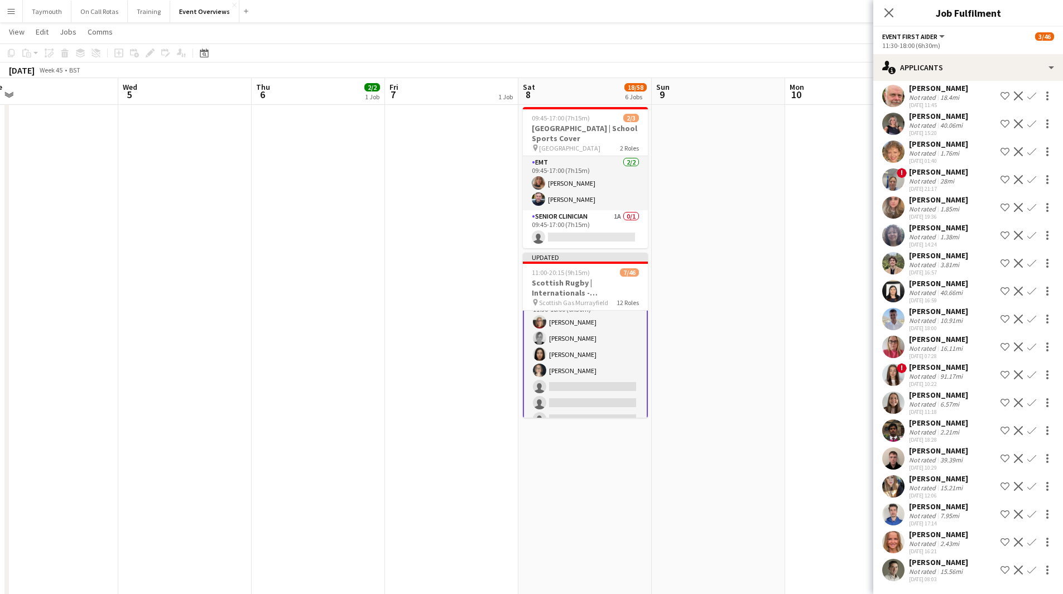
click at [1029, 429] on button "Confirm" at bounding box center [1031, 430] width 13 height 13
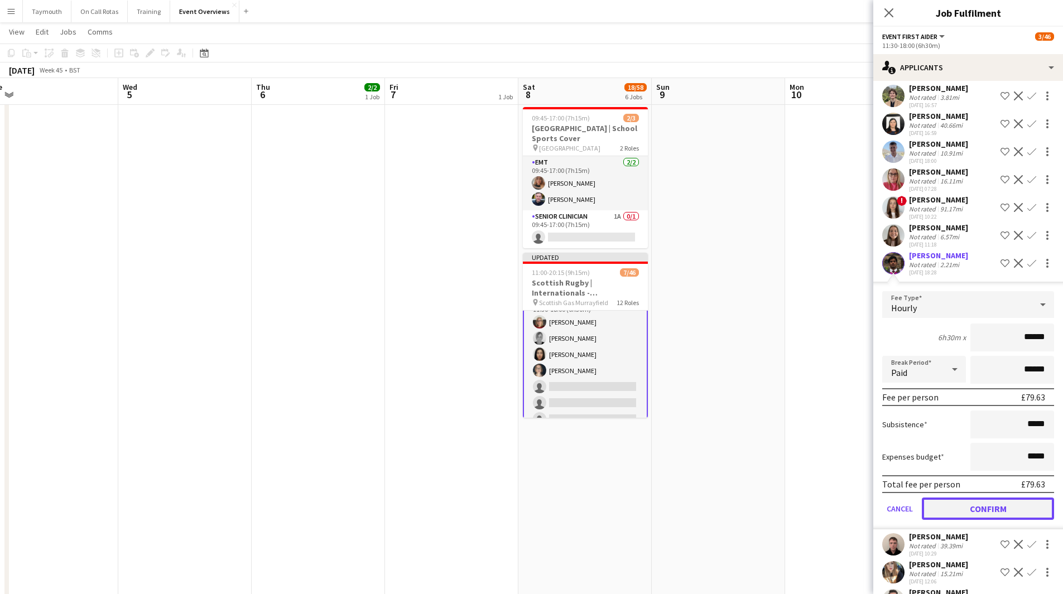
click at [997, 513] on button "Confirm" at bounding box center [988, 509] width 132 height 22
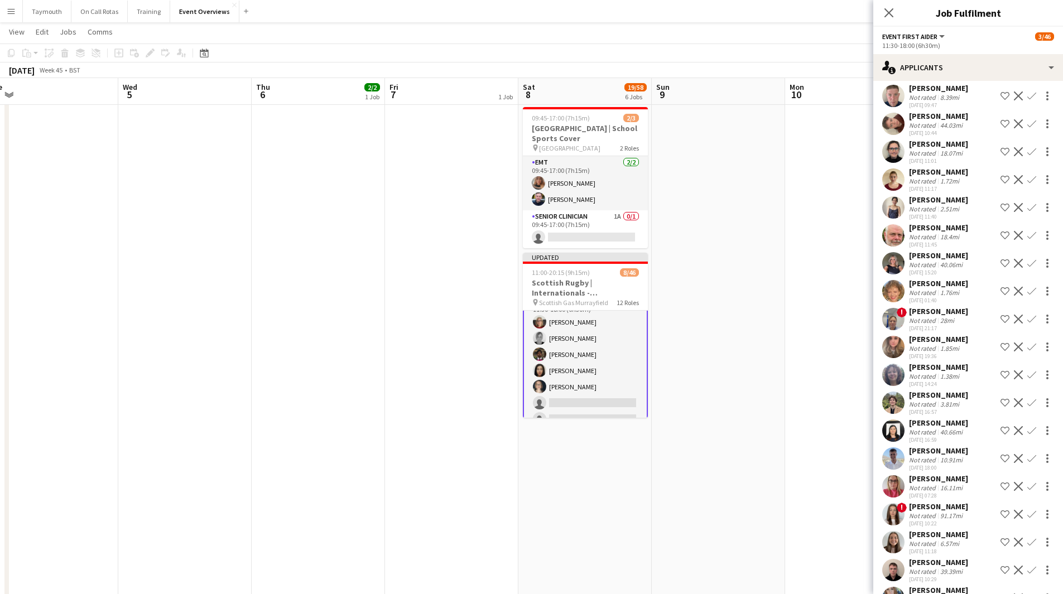
scroll to position [434, 0]
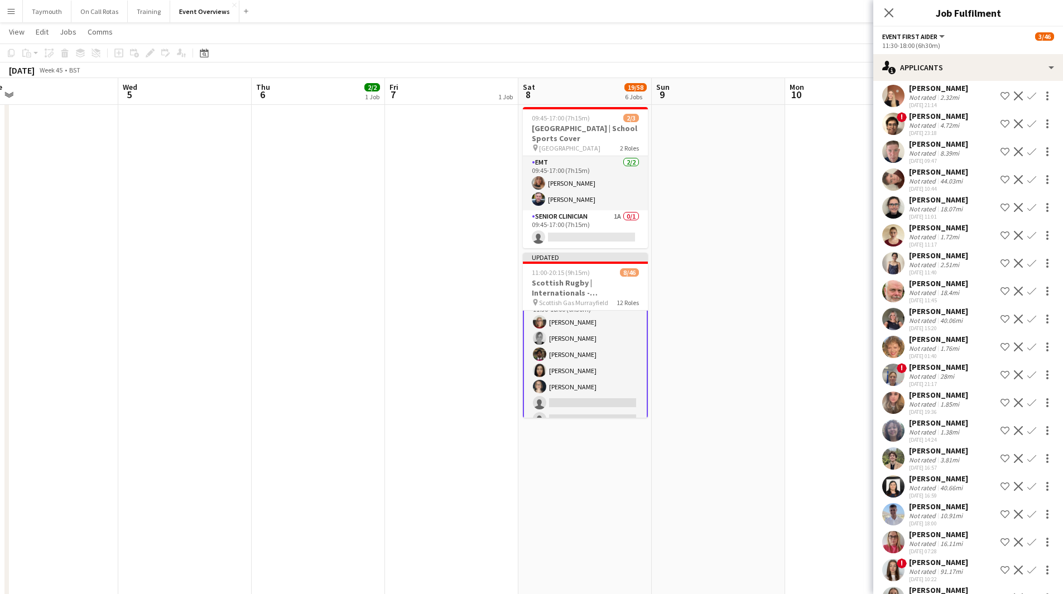
click at [1027, 293] on app-icon "Confirm" at bounding box center [1031, 291] width 9 height 9
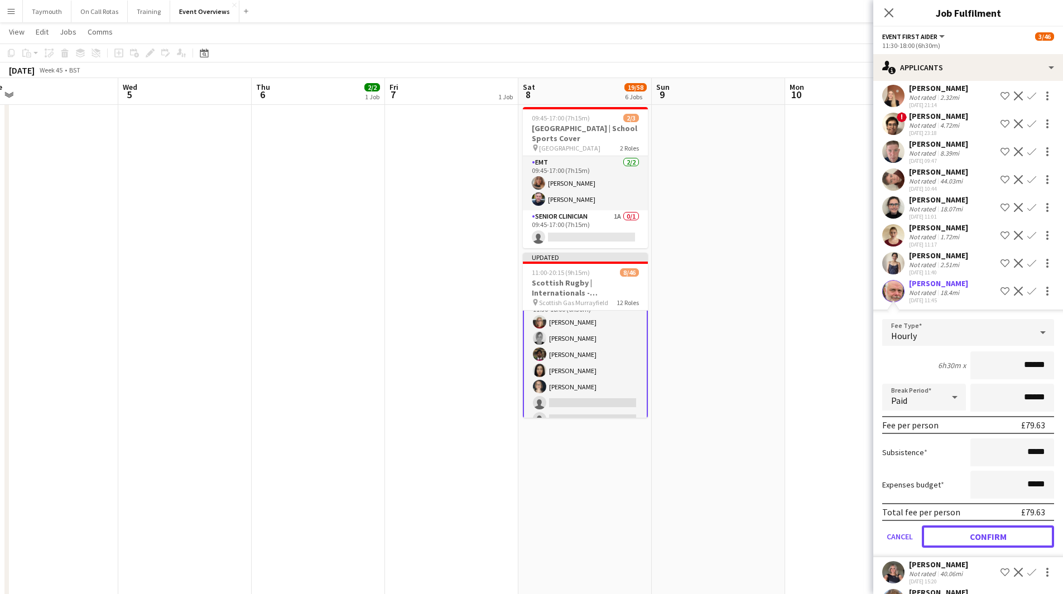
click at [973, 538] on button "Confirm" at bounding box center [988, 537] width 132 height 22
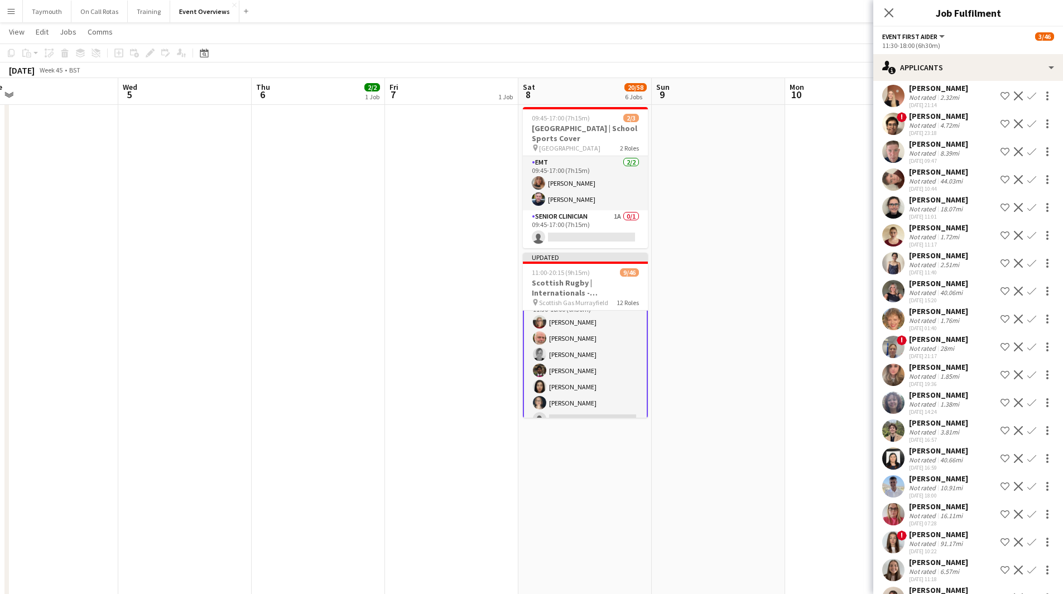
click at [1027, 266] on app-icon "Confirm" at bounding box center [1031, 263] width 9 height 9
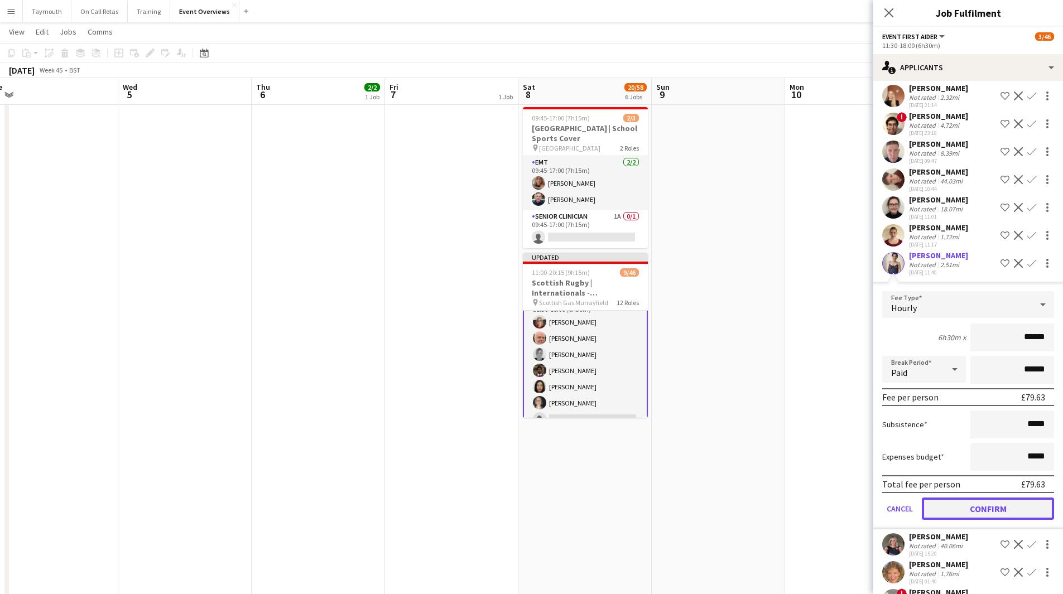
click at [986, 500] on button "Confirm" at bounding box center [988, 509] width 132 height 22
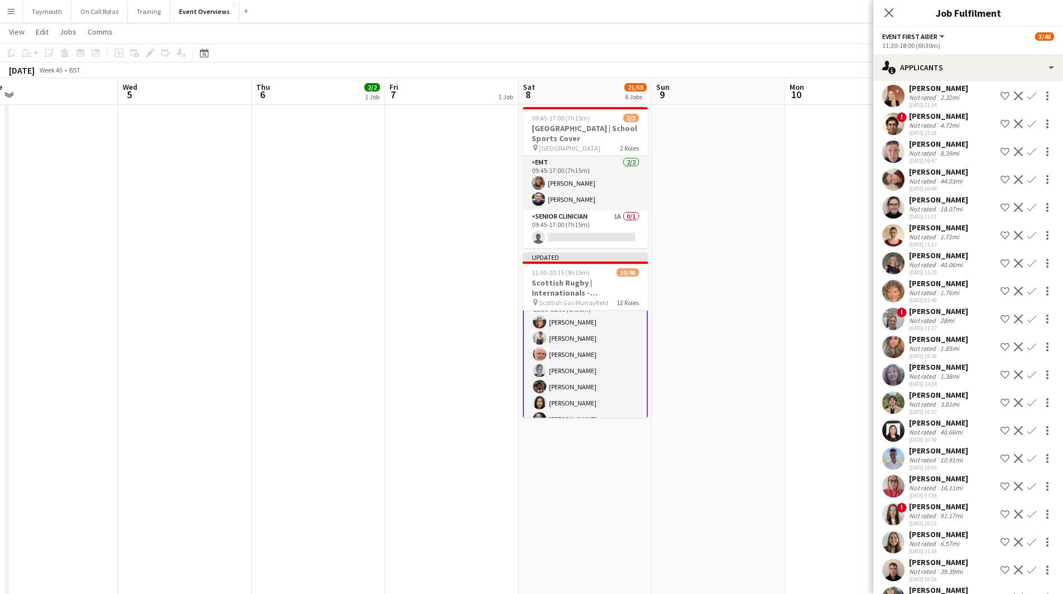
click at [1027, 234] on app-icon "Confirm" at bounding box center [1031, 235] width 9 height 9
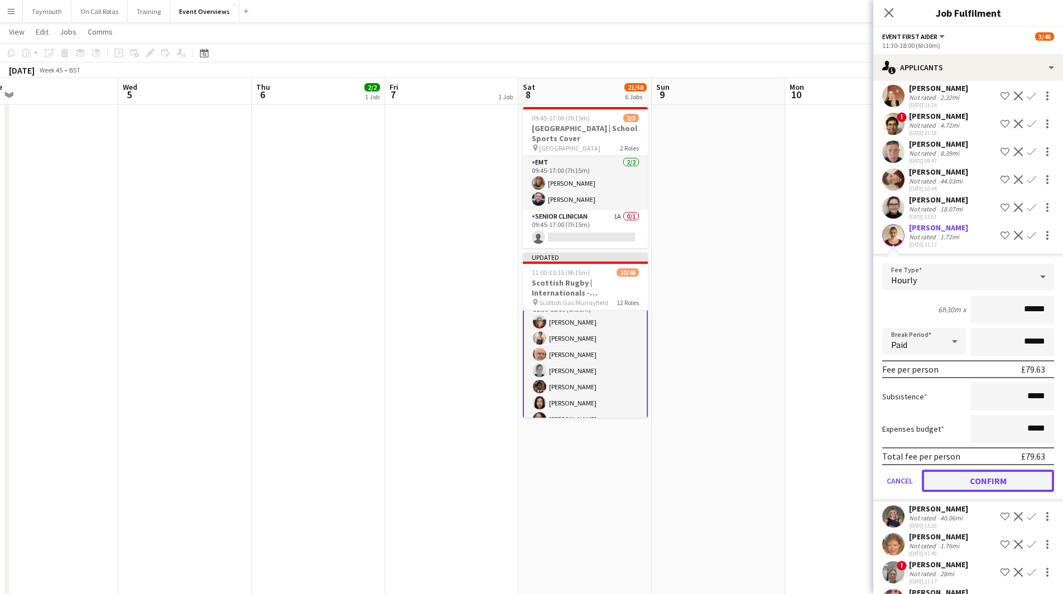
click at [999, 481] on button "Confirm" at bounding box center [988, 481] width 132 height 22
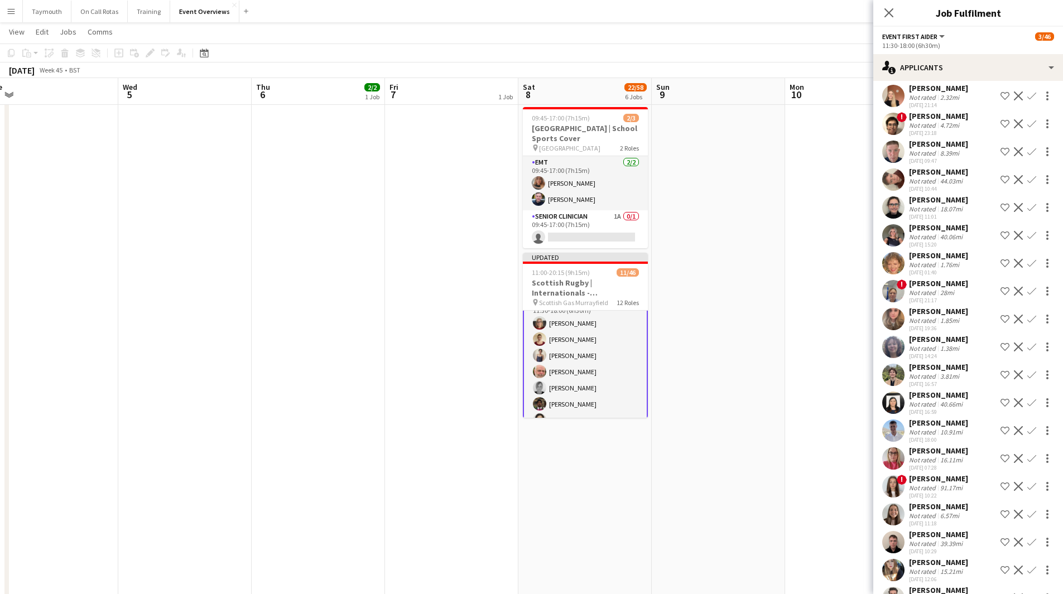
scroll to position [168, 0]
click at [1027, 318] on app-icon "Confirm" at bounding box center [1031, 319] width 9 height 9
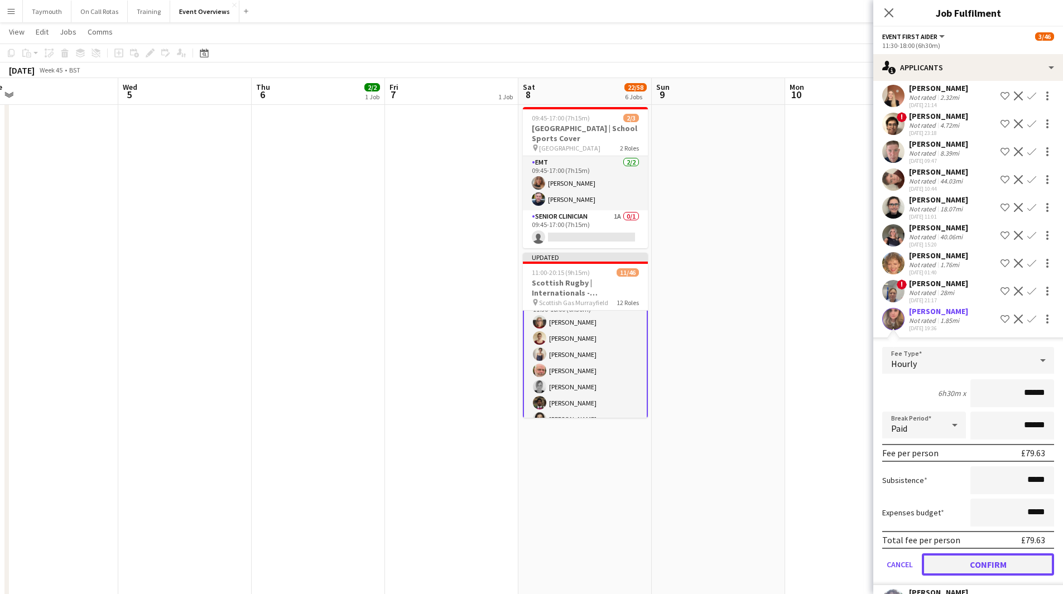
click at [974, 558] on button "Confirm" at bounding box center [988, 564] width 132 height 22
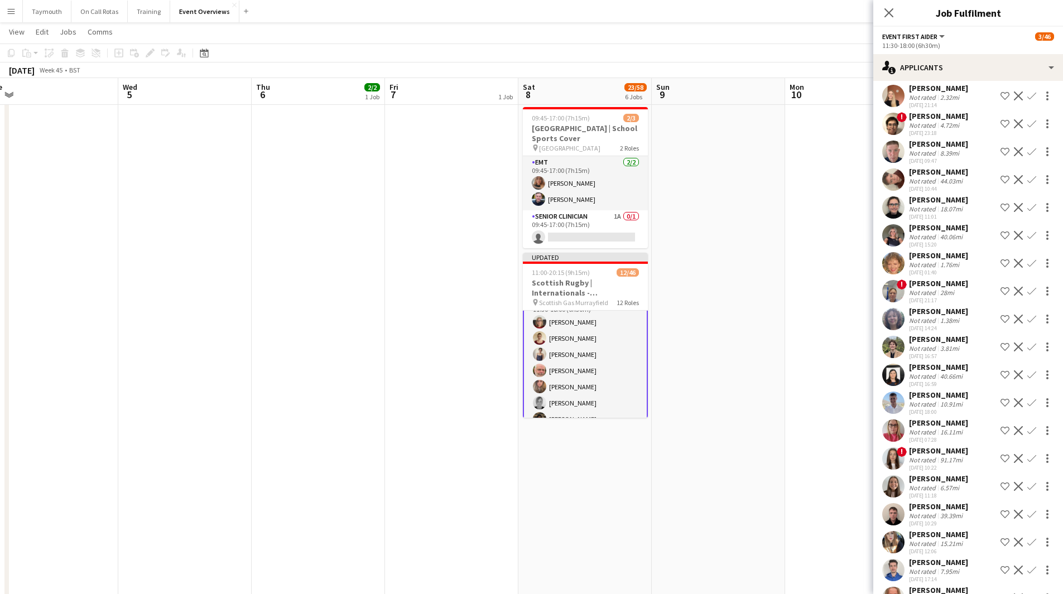
click at [1027, 264] on app-icon "Confirm" at bounding box center [1031, 263] width 9 height 9
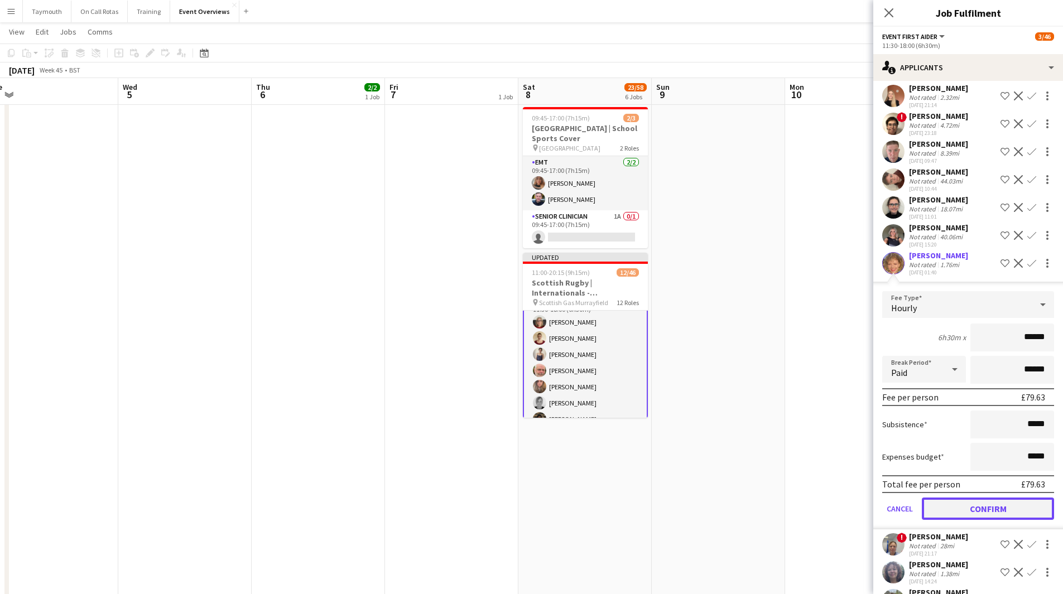
click at [976, 512] on button "Confirm" at bounding box center [988, 509] width 132 height 22
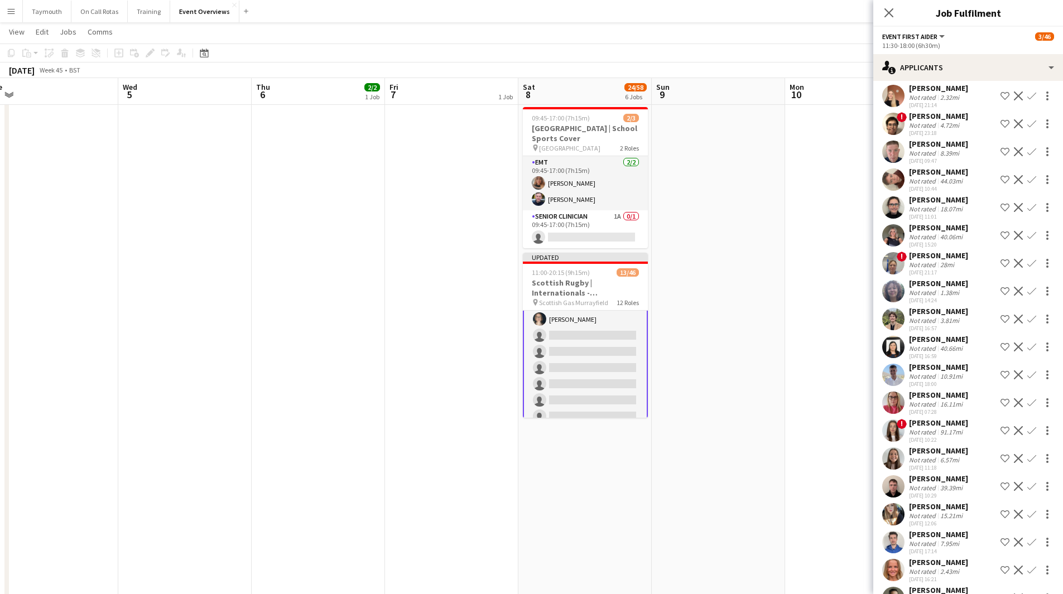
scroll to position [336, 0]
click at [1027, 206] on app-icon "Confirm" at bounding box center [1031, 207] width 9 height 9
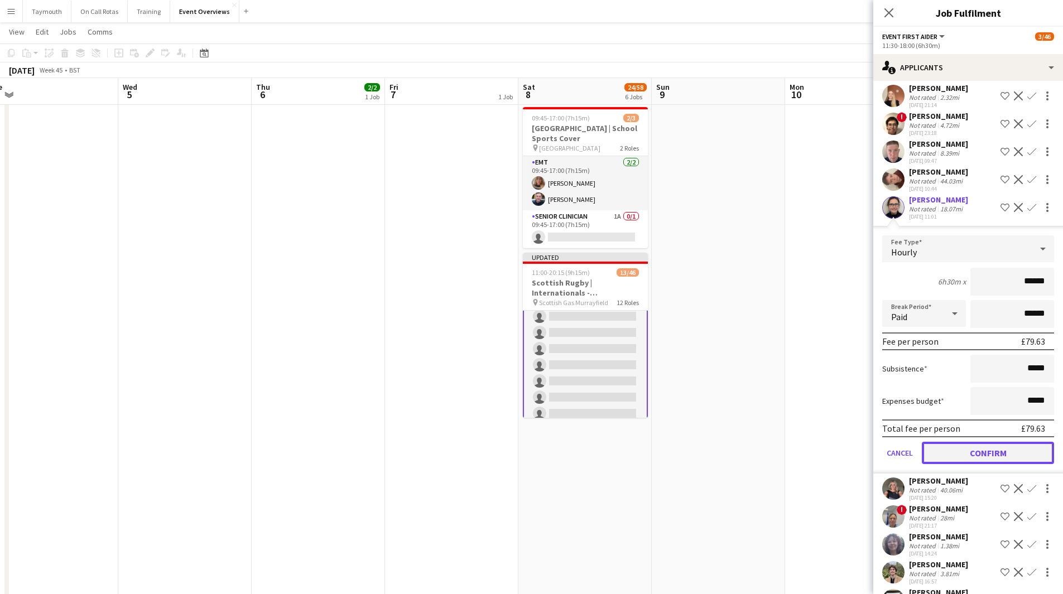
click at [971, 451] on button "Confirm" at bounding box center [988, 453] width 132 height 22
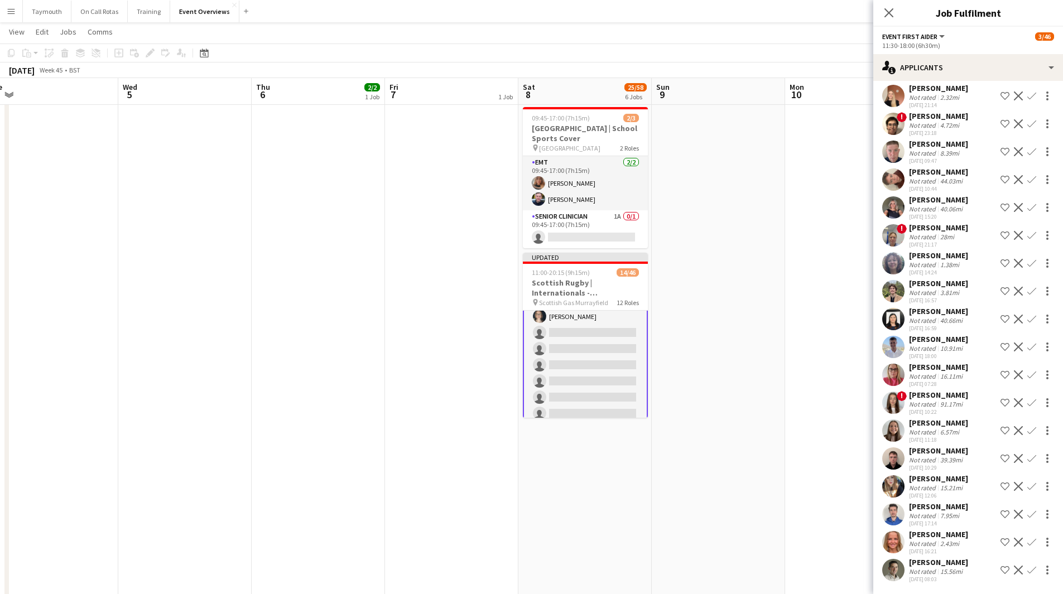
scroll to position [378, 0]
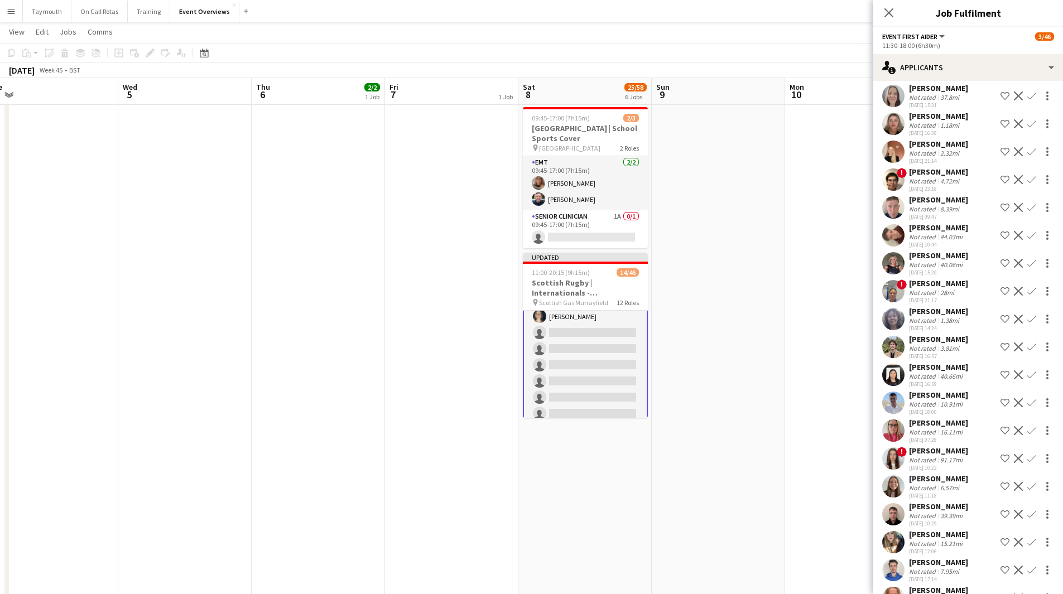
click at [1027, 207] on app-icon "Confirm" at bounding box center [1031, 207] width 9 height 9
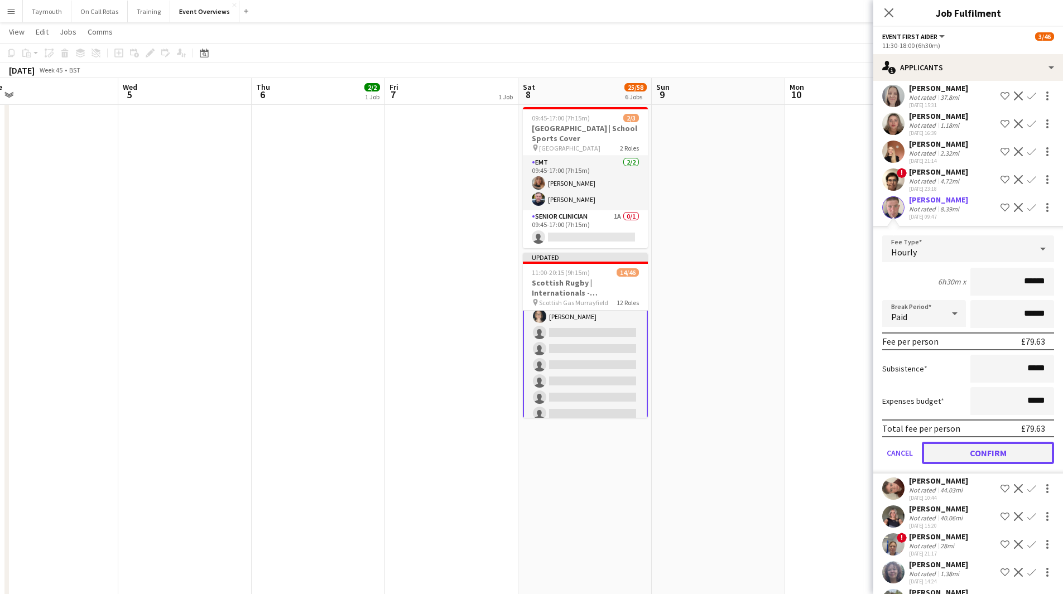
click at [991, 452] on button "Confirm" at bounding box center [988, 453] width 132 height 22
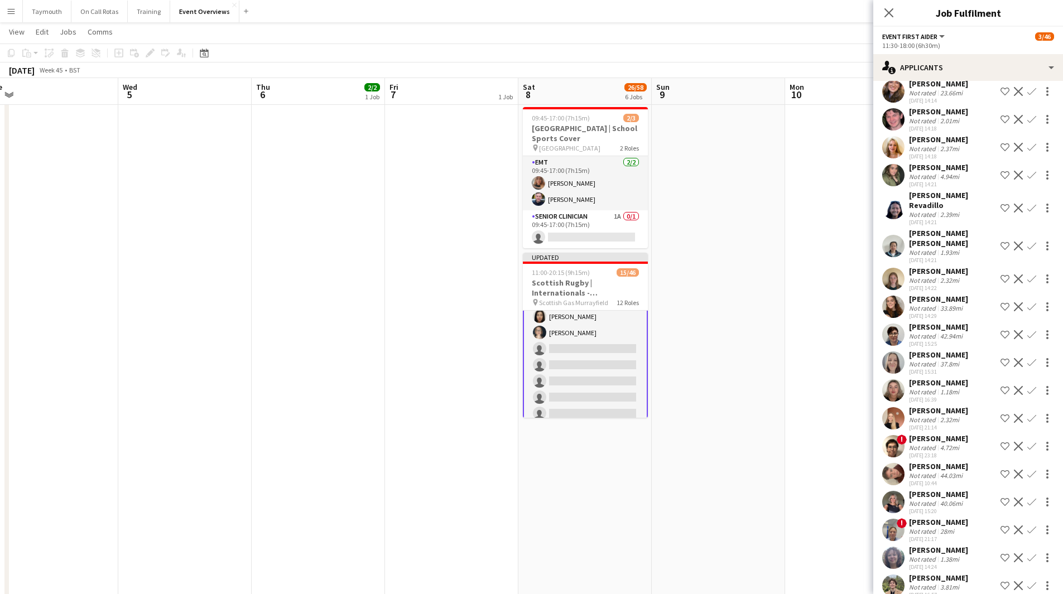
scroll to position [99, 0]
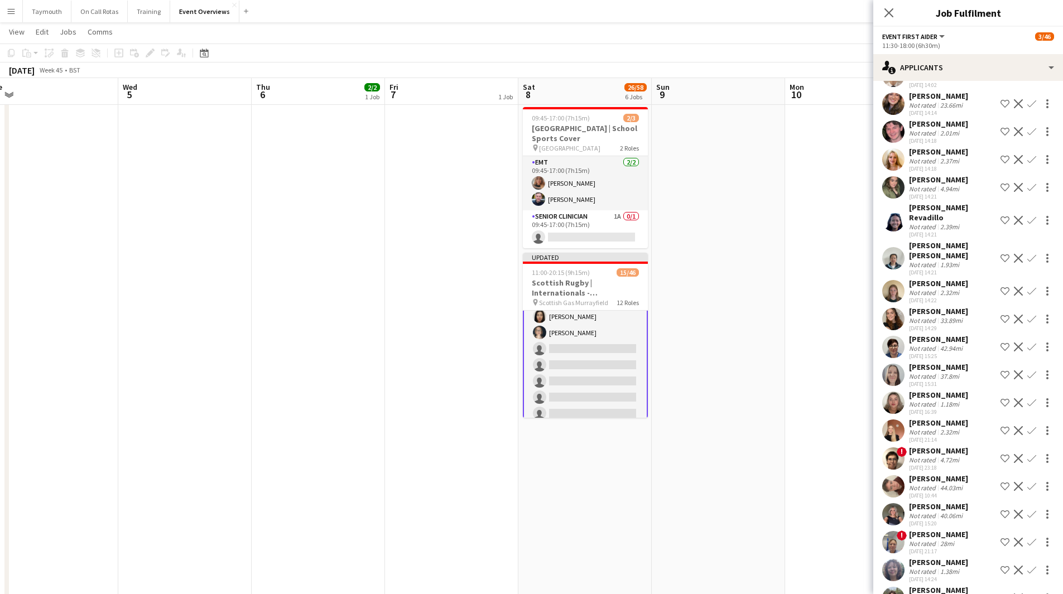
click at [1027, 225] on app-icon "Confirm" at bounding box center [1031, 220] width 9 height 9
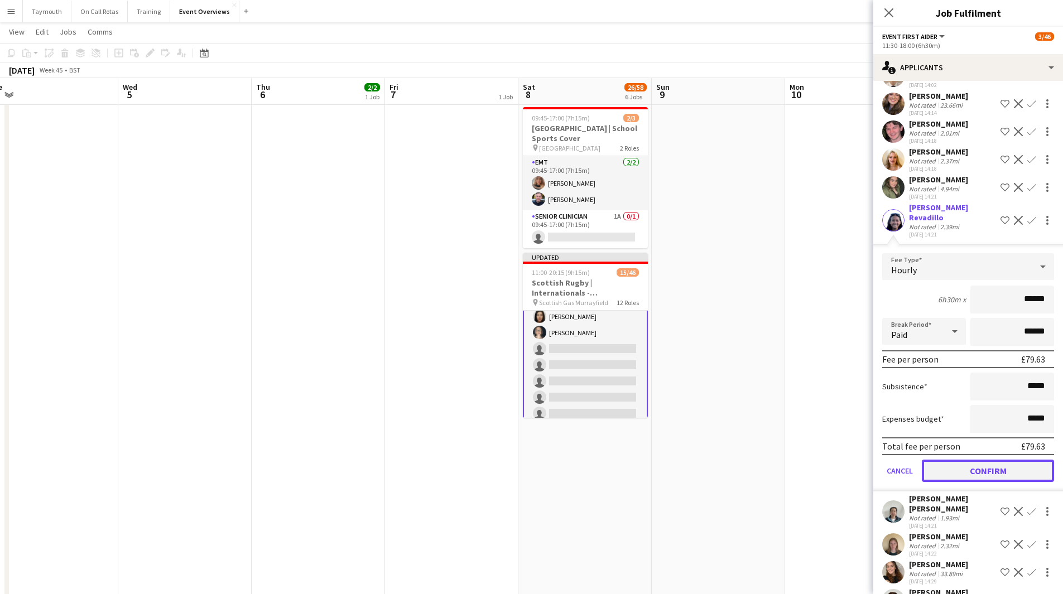
click at [984, 465] on button "Confirm" at bounding box center [988, 471] width 132 height 22
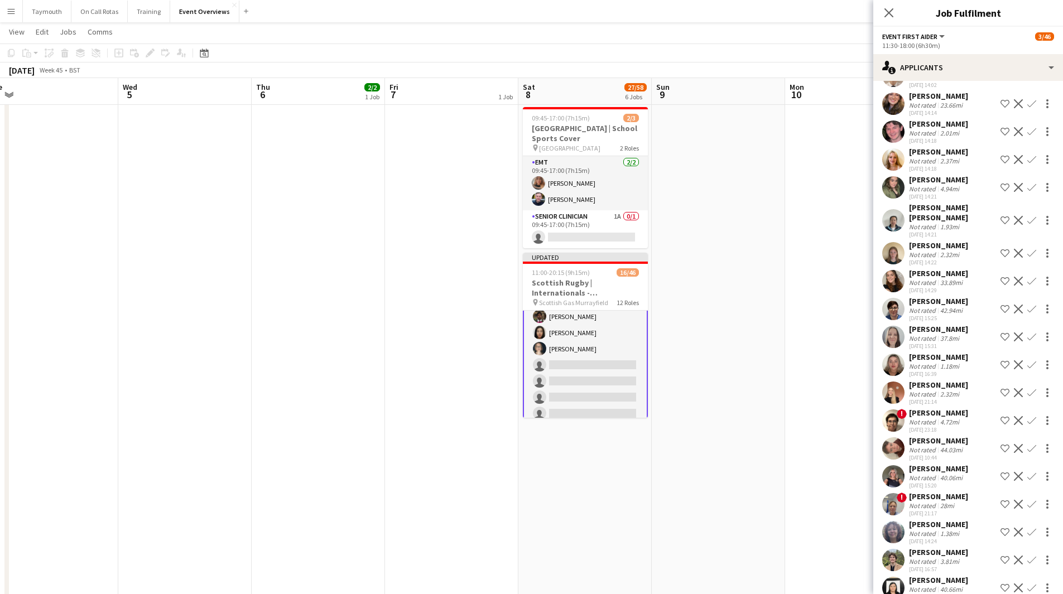
click at [1027, 225] on app-icon "Confirm" at bounding box center [1031, 220] width 9 height 9
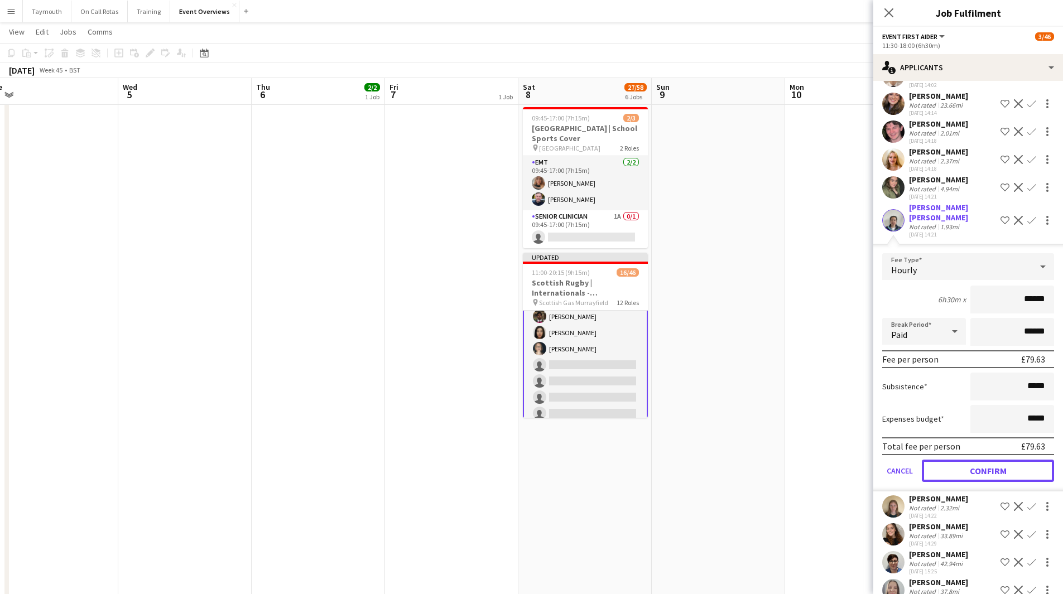
click at [1001, 474] on button "Confirm" at bounding box center [988, 471] width 132 height 22
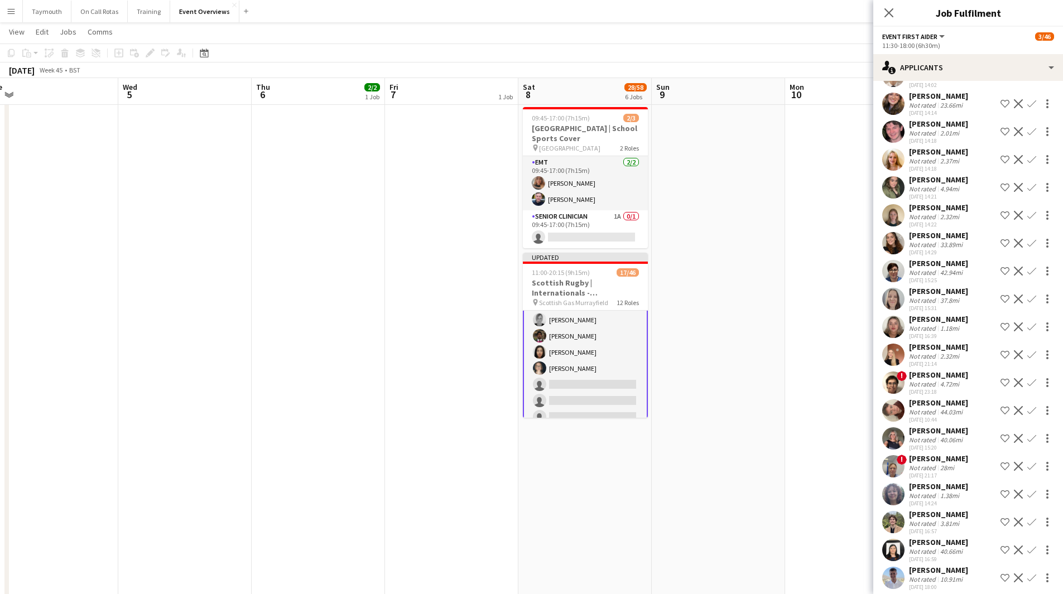
scroll to position [44, 0]
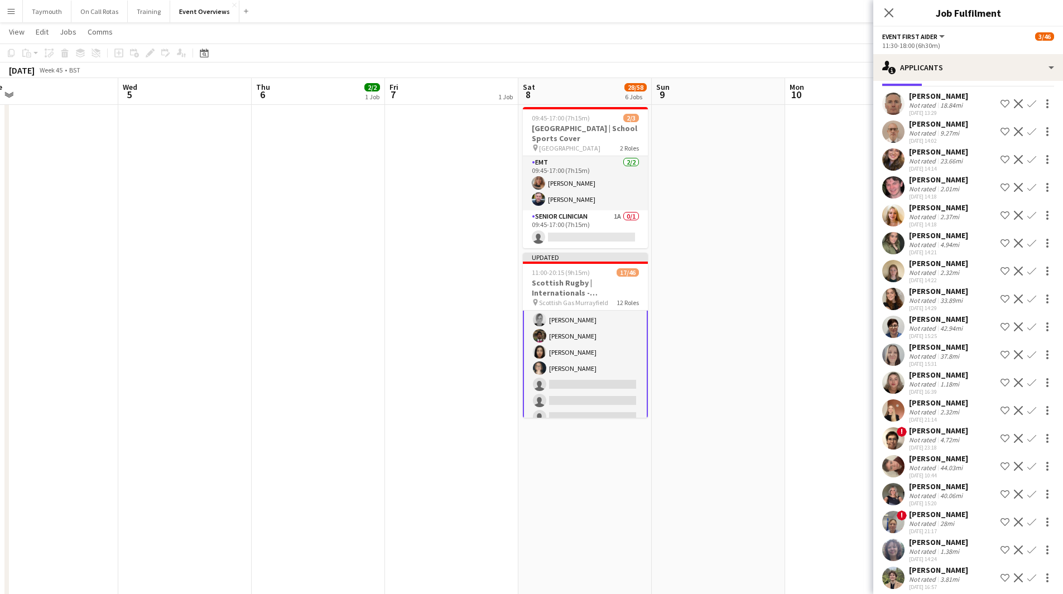
click at [1027, 192] on app-icon "Confirm" at bounding box center [1031, 187] width 9 height 9
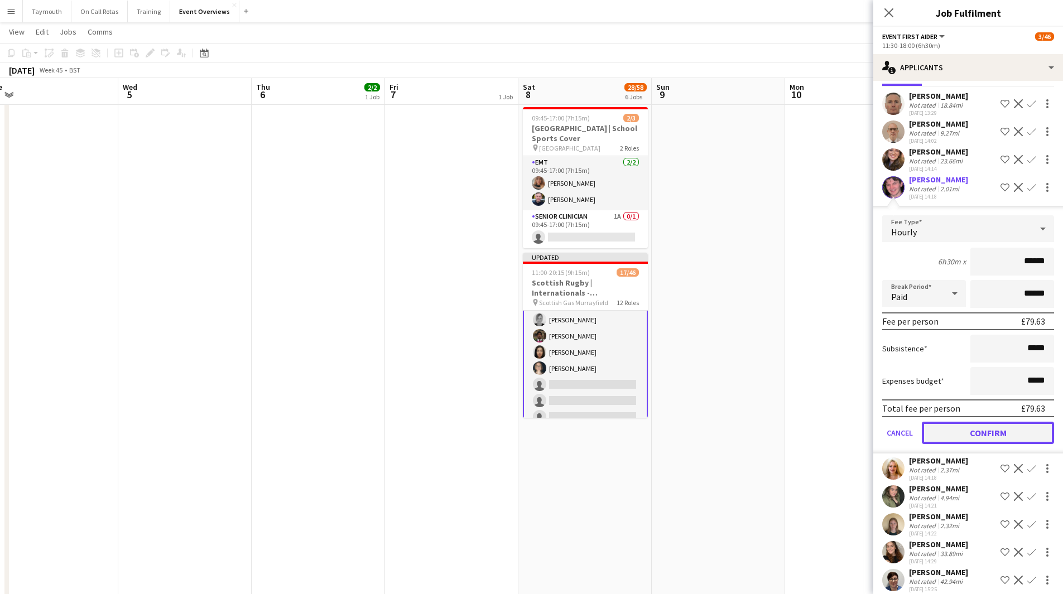
click at [986, 438] on button "Confirm" at bounding box center [988, 433] width 132 height 22
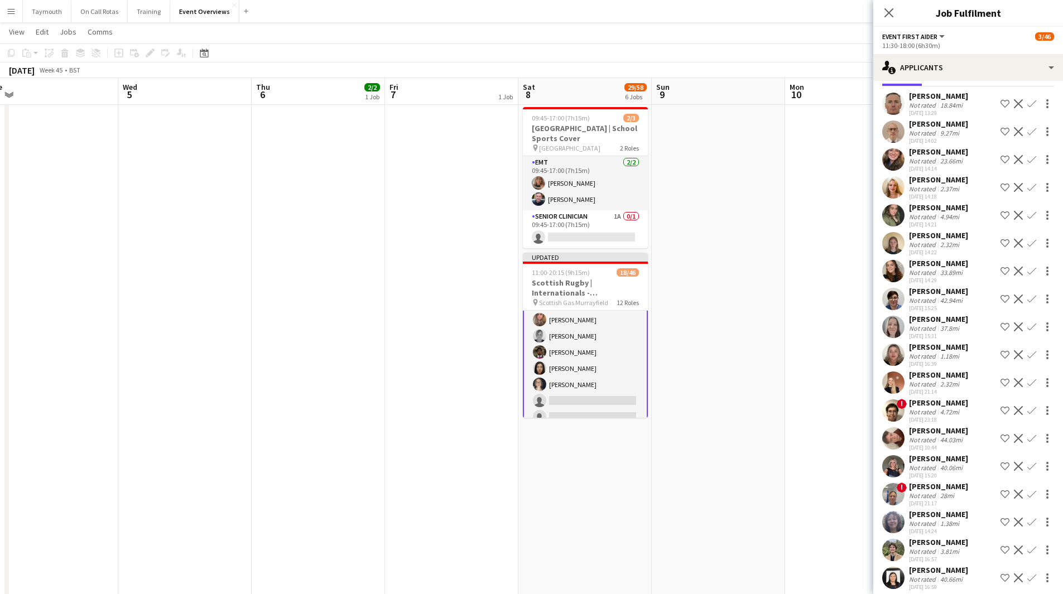
click at [1027, 164] on app-icon "Confirm" at bounding box center [1031, 159] width 9 height 9
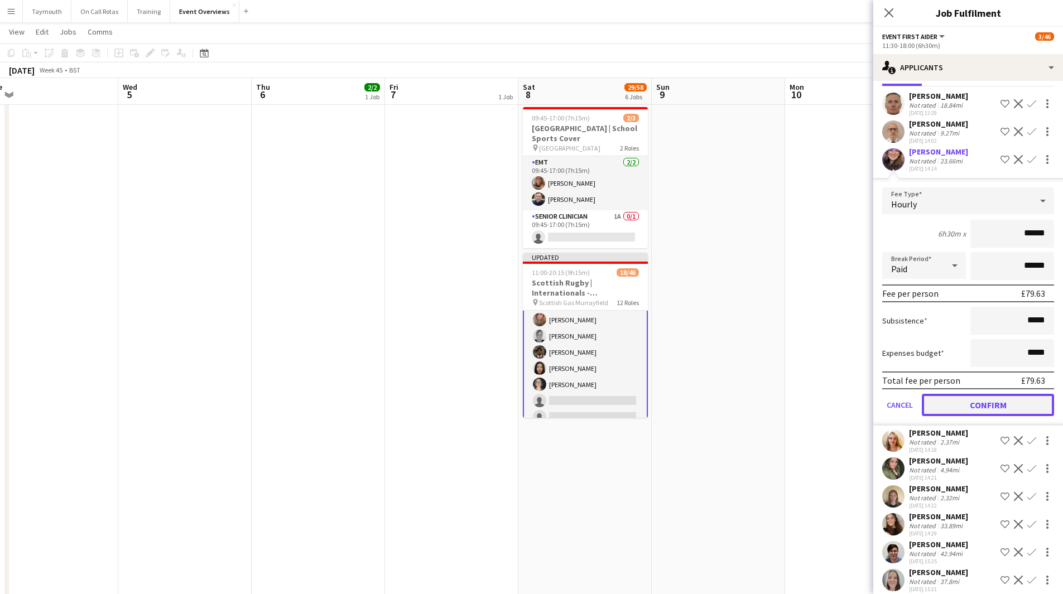
click at [987, 413] on button "Confirm" at bounding box center [988, 405] width 132 height 22
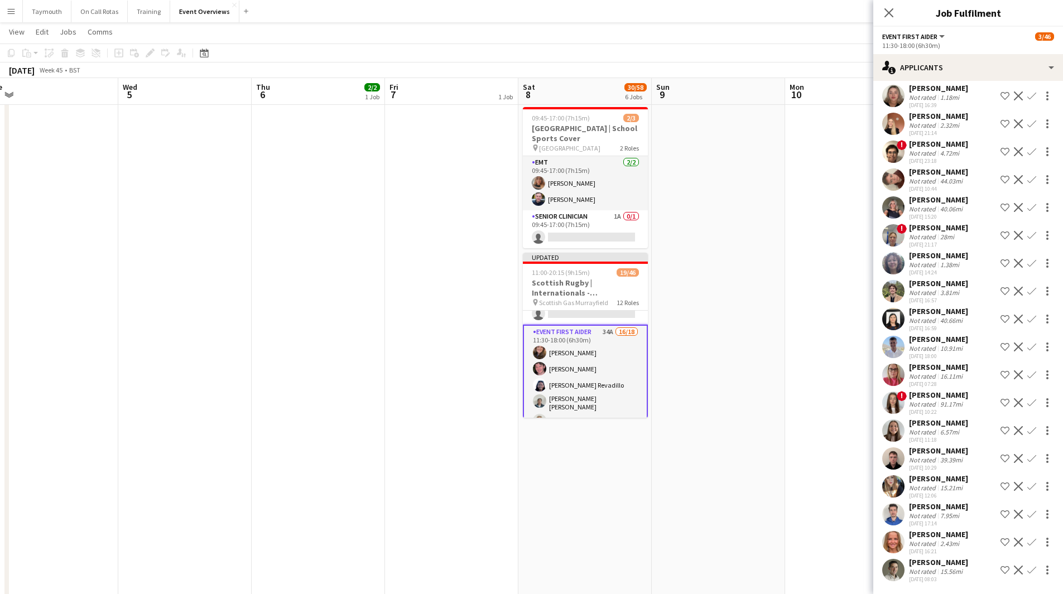
scroll to position [113, 0]
click at [1027, 259] on app-icon "Confirm" at bounding box center [1031, 263] width 9 height 9
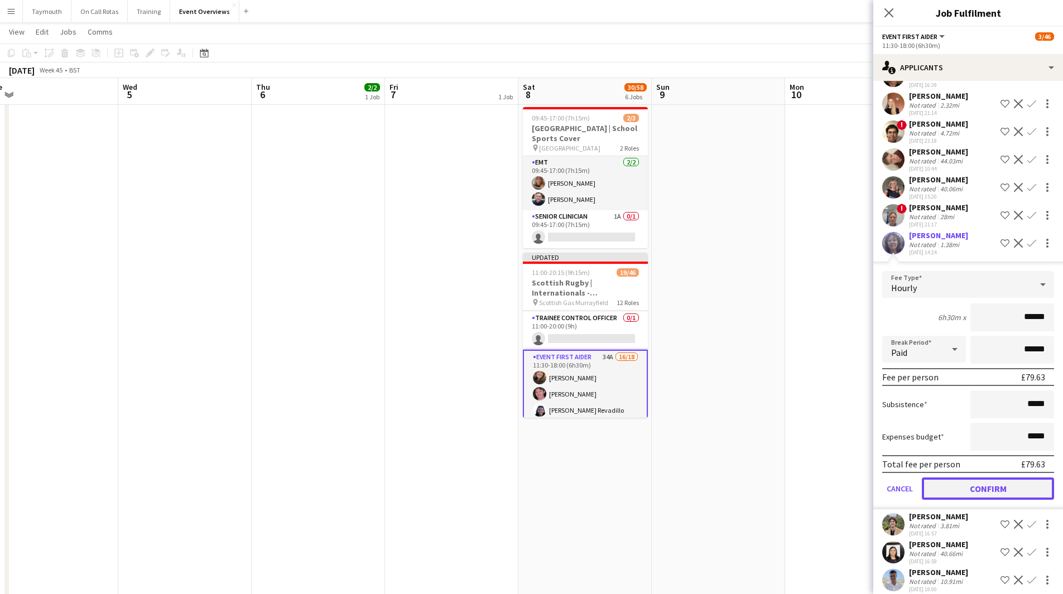
click at [979, 500] on button "Confirm" at bounding box center [988, 489] width 132 height 22
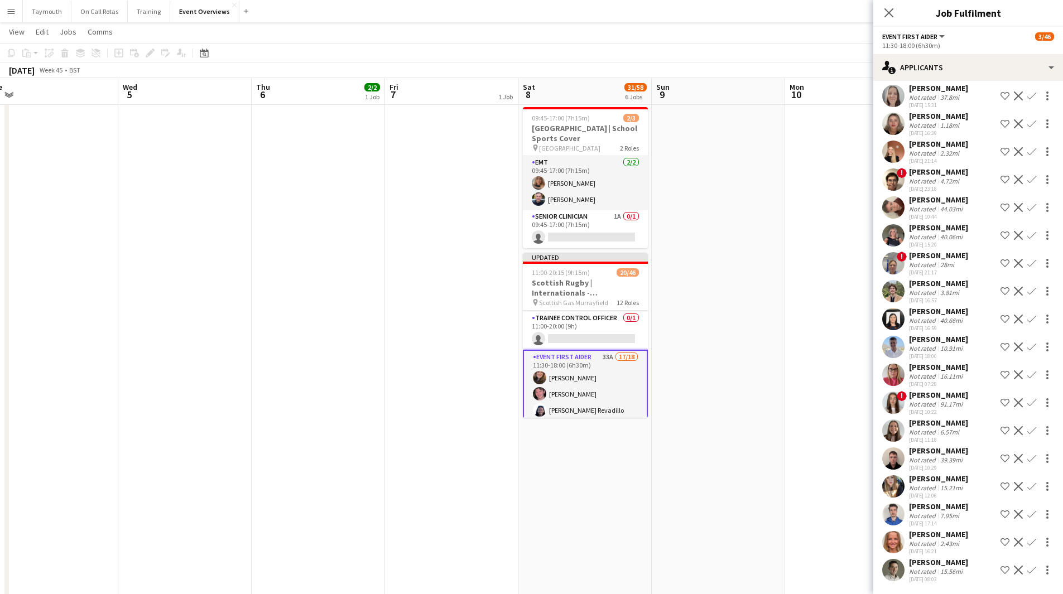
click at [1027, 317] on app-icon "Confirm" at bounding box center [1031, 319] width 9 height 9
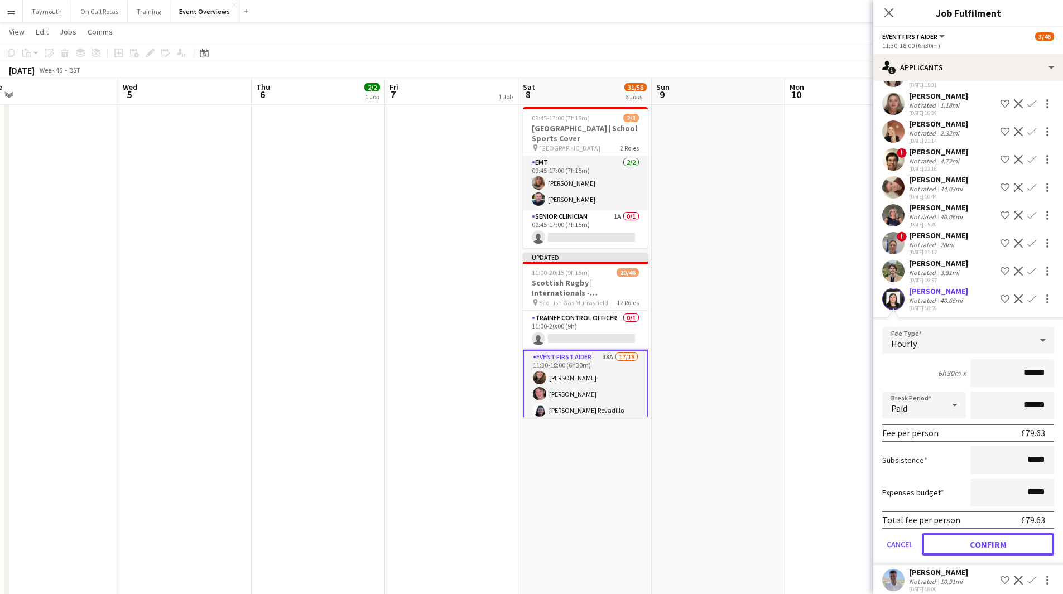
drag, startPoint x: 969, startPoint y: 567, endPoint x: 851, endPoint y: 526, distance: 124.7
click at [970, 556] on button "Confirm" at bounding box center [988, 544] width 132 height 22
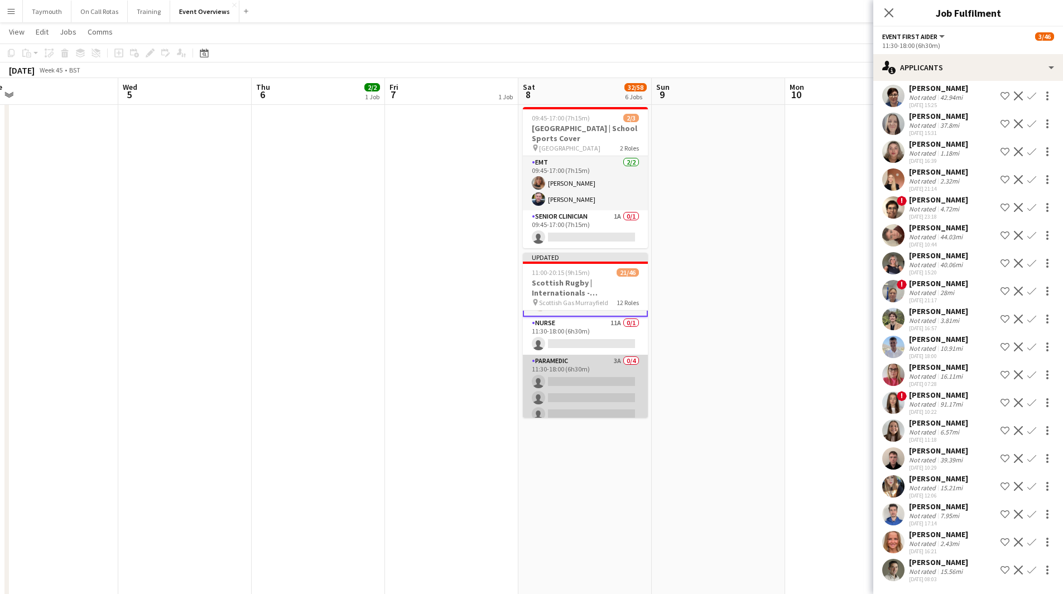
scroll to position [447, 0]
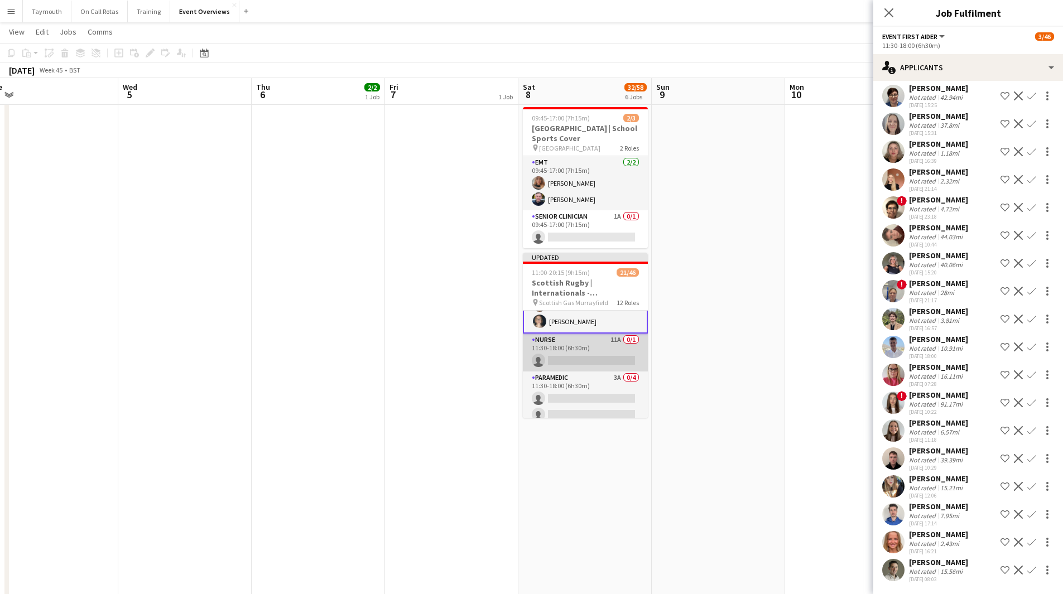
click at [591, 339] on app-card-role "Nurse 11A 0/1 11:30-18:00 (6h30m) single-neutral-actions" at bounding box center [585, 353] width 125 height 38
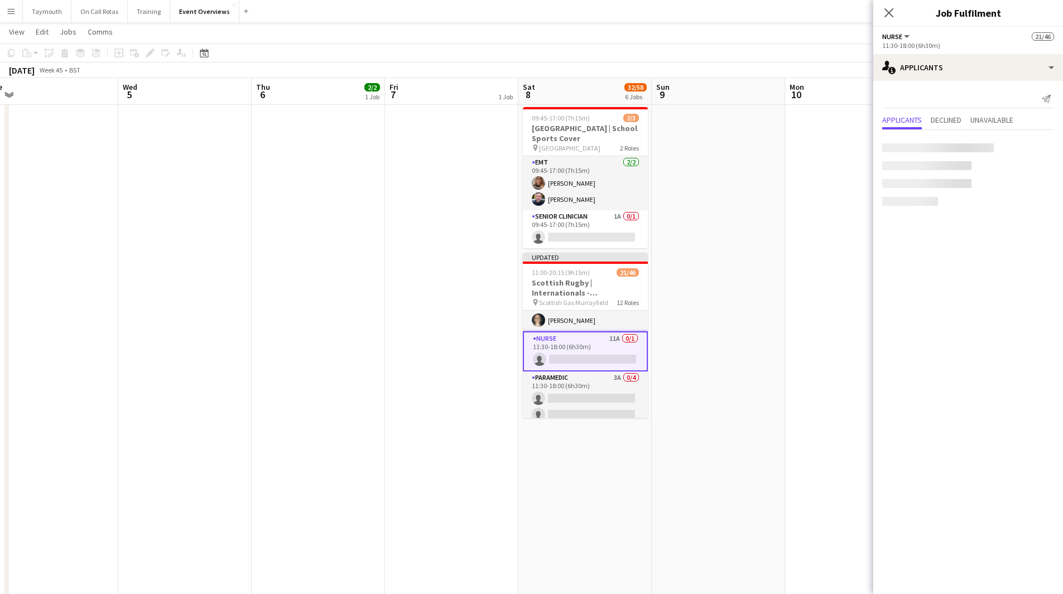
scroll to position [0, 0]
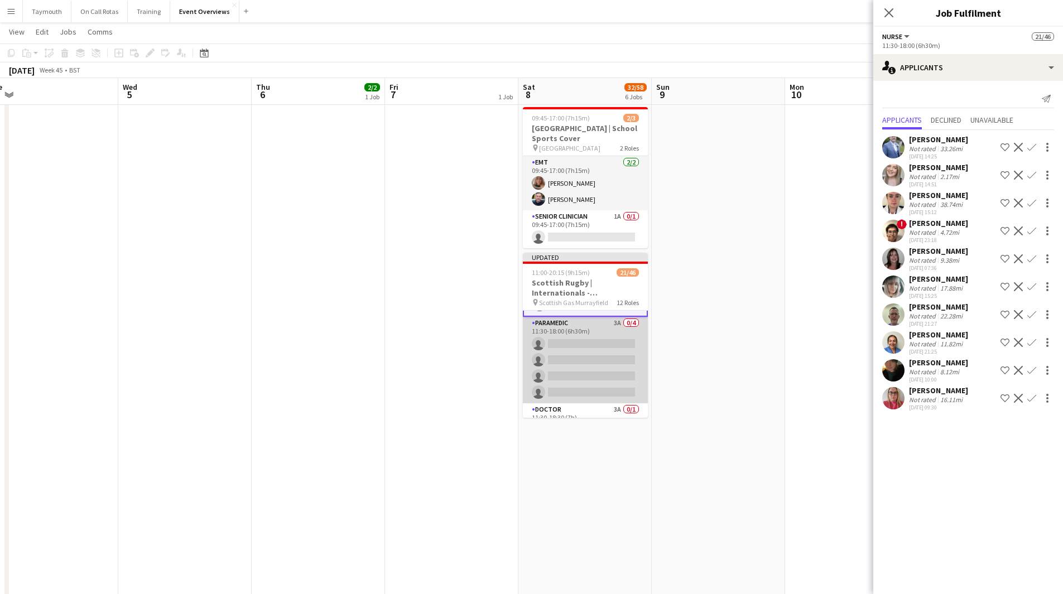
click at [591, 351] on app-card-role "Paramedic 3A 0/4 11:30-18:00 (6h30m) single-neutral-actions single-neutral-acti…" at bounding box center [585, 360] width 125 height 86
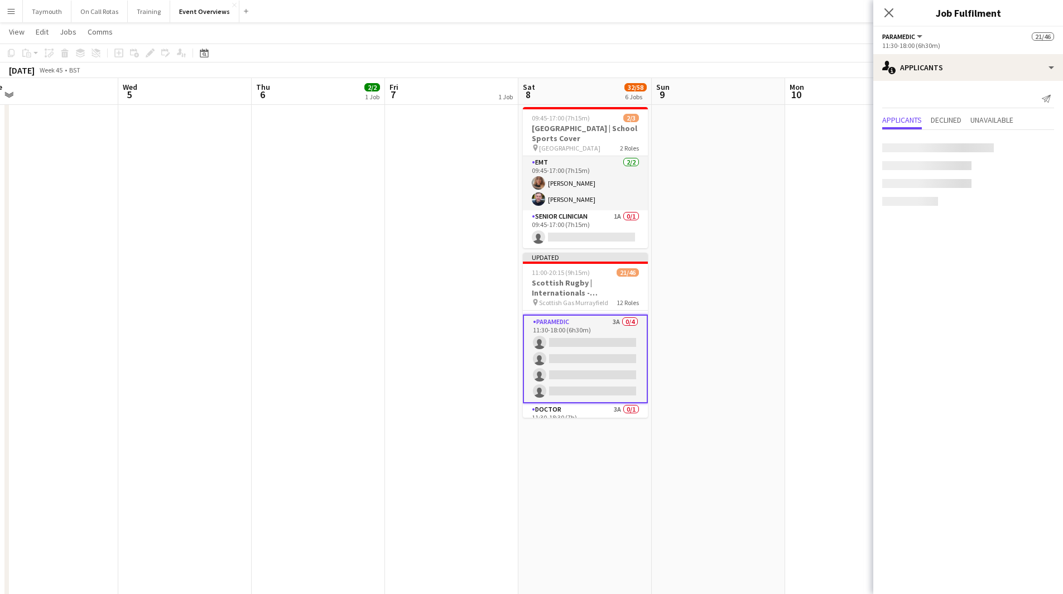
scroll to position [501, 0]
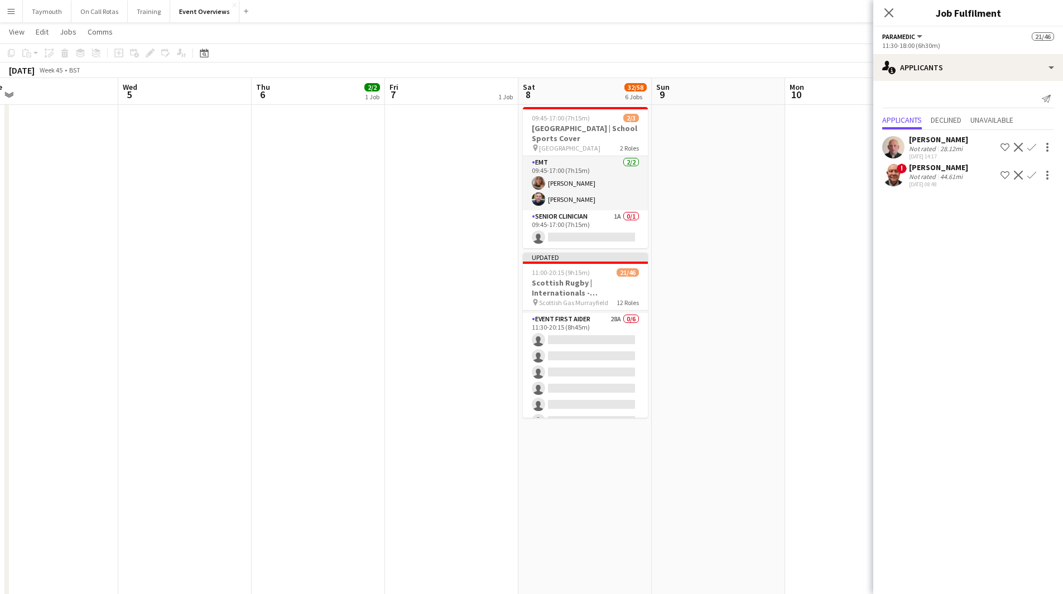
click at [591, 351] on app-card-role "Event First Aider 28A 0/6 11:30-20:15 (8h45m) single-neutral-actions single-neu…" at bounding box center [585, 372] width 125 height 119
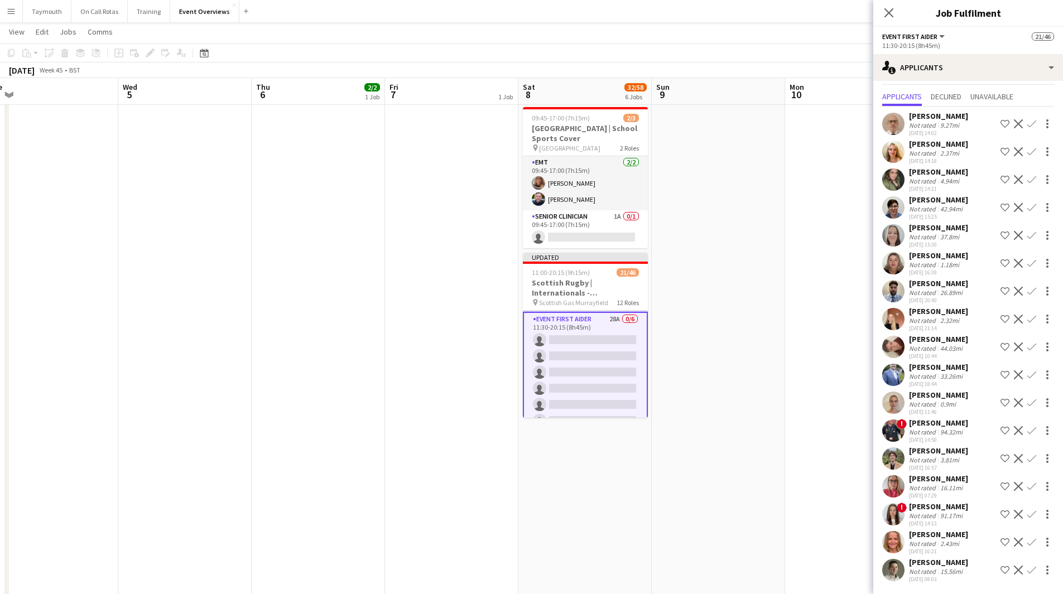
scroll to position [44, 0]
click at [1027, 430] on app-icon "Confirm" at bounding box center [1031, 430] width 9 height 9
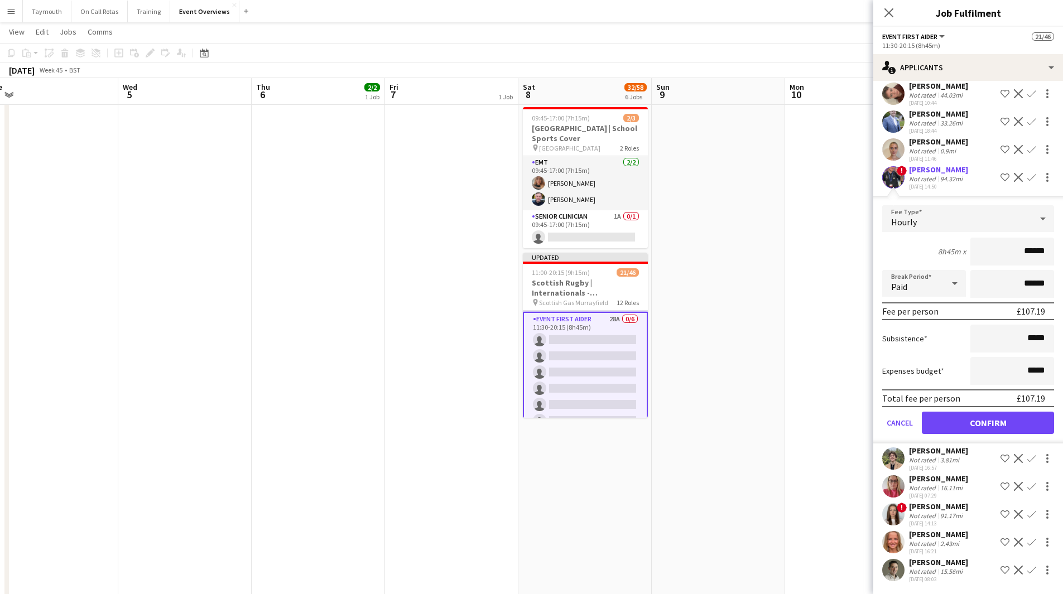
scroll to position [297, 0]
click at [995, 422] on button "Confirm" at bounding box center [988, 423] width 132 height 22
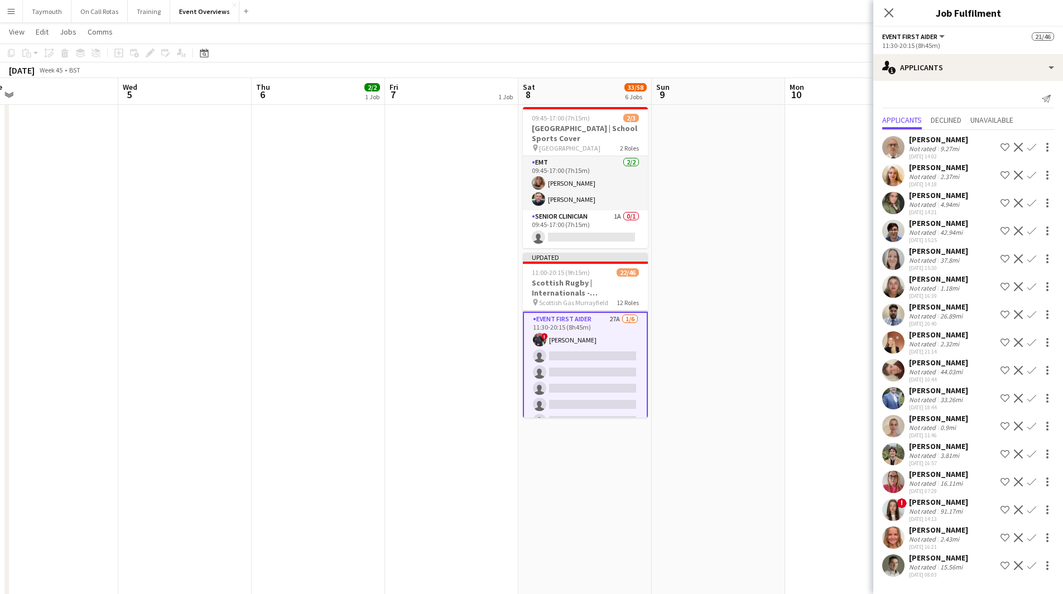
scroll to position [0, 0]
drag, startPoint x: 1032, startPoint y: 484, endPoint x: 1026, endPoint y: 498, distance: 15.7
click at [1032, 483] on app-icon "Confirm" at bounding box center [1031, 482] width 9 height 9
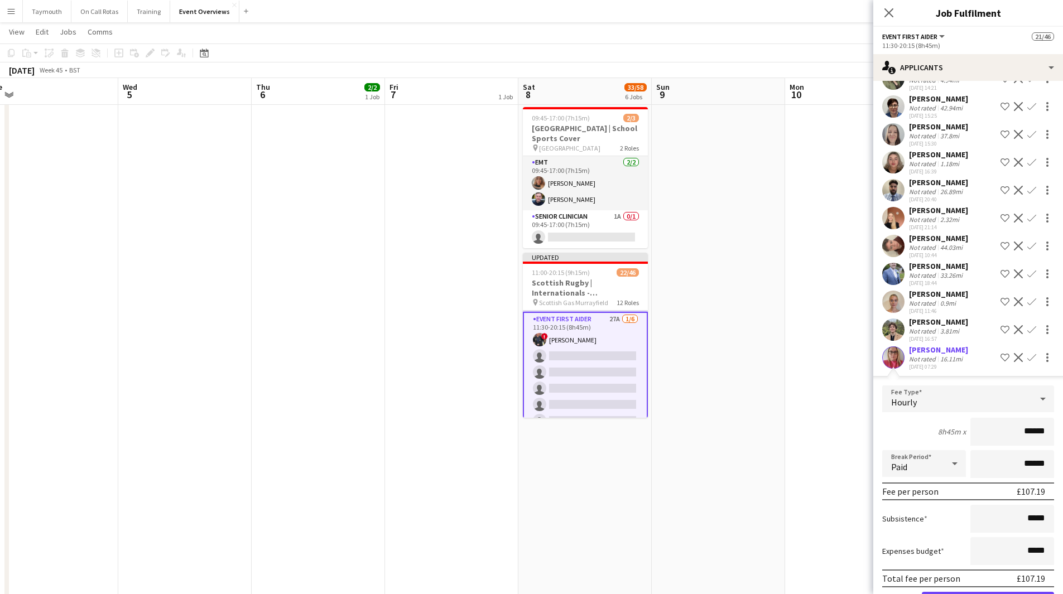
scroll to position [269, 0]
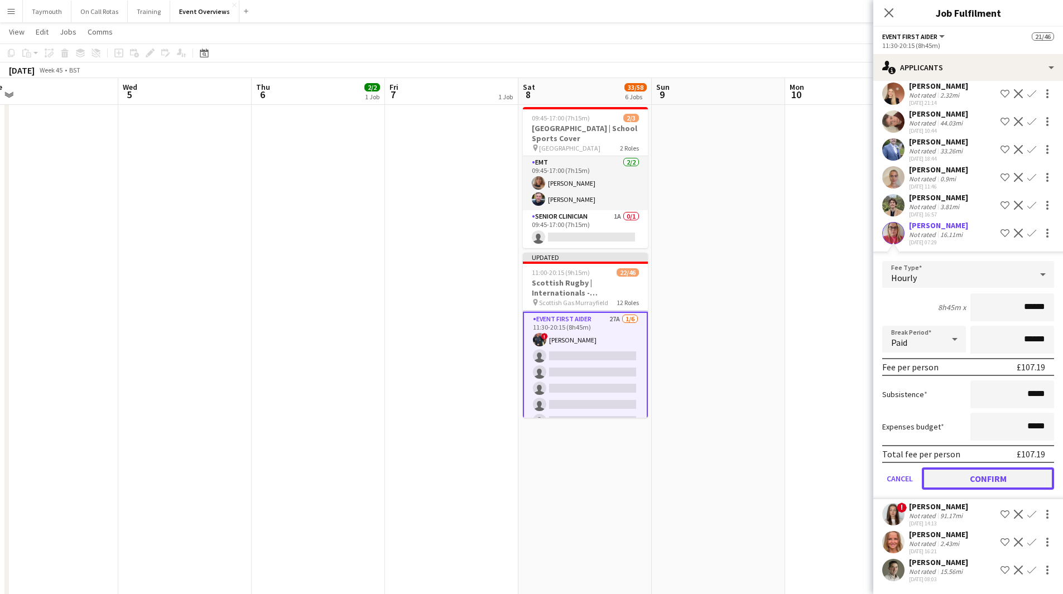
click at [983, 470] on button "Confirm" at bounding box center [988, 479] width 132 height 22
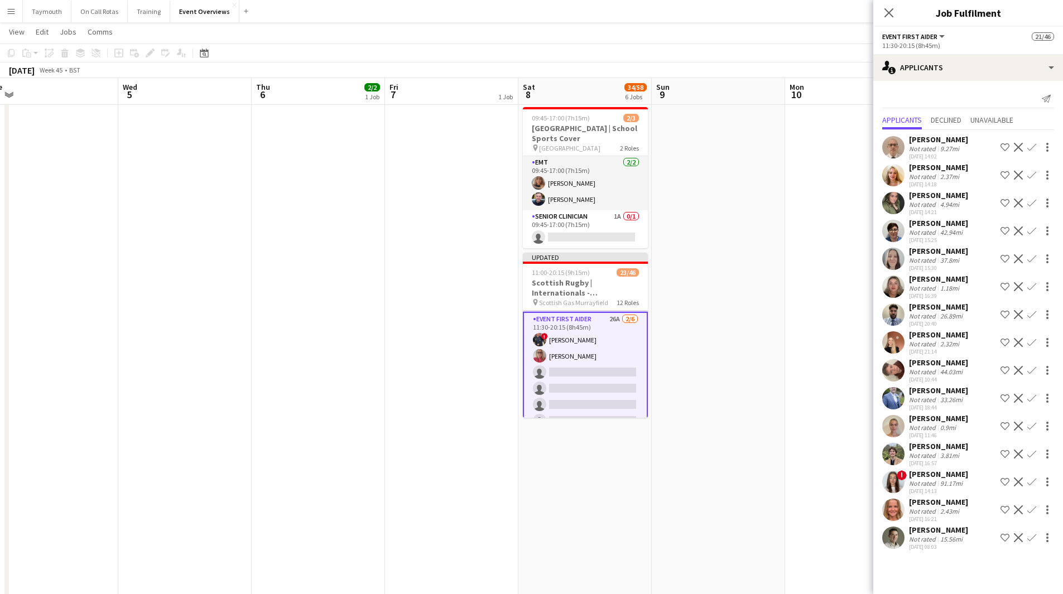
scroll to position [0, 0]
click at [1032, 342] on app-icon "Confirm" at bounding box center [1031, 342] width 9 height 9
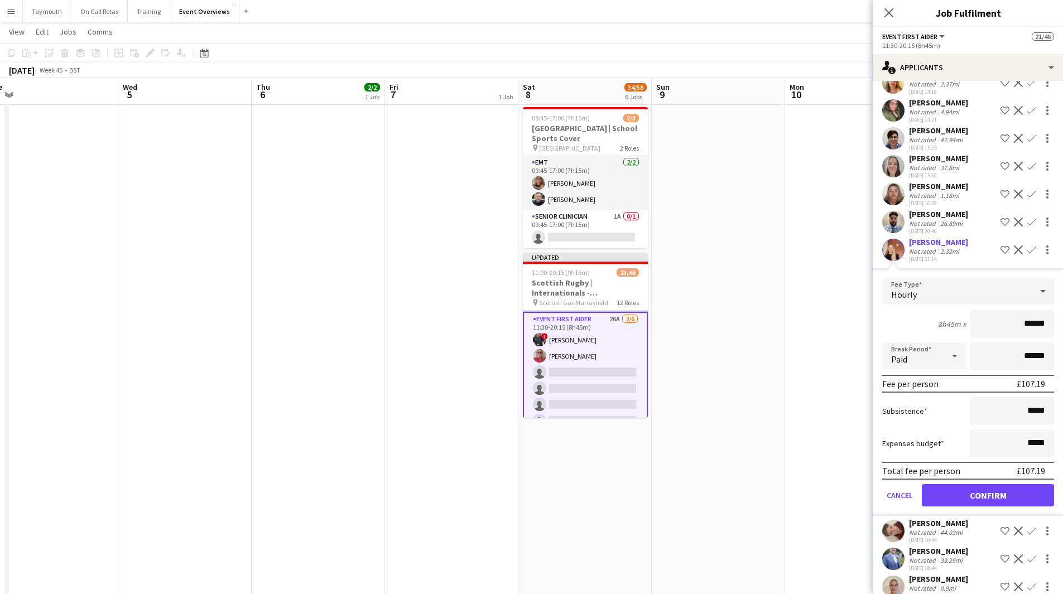
scroll to position [223, 0]
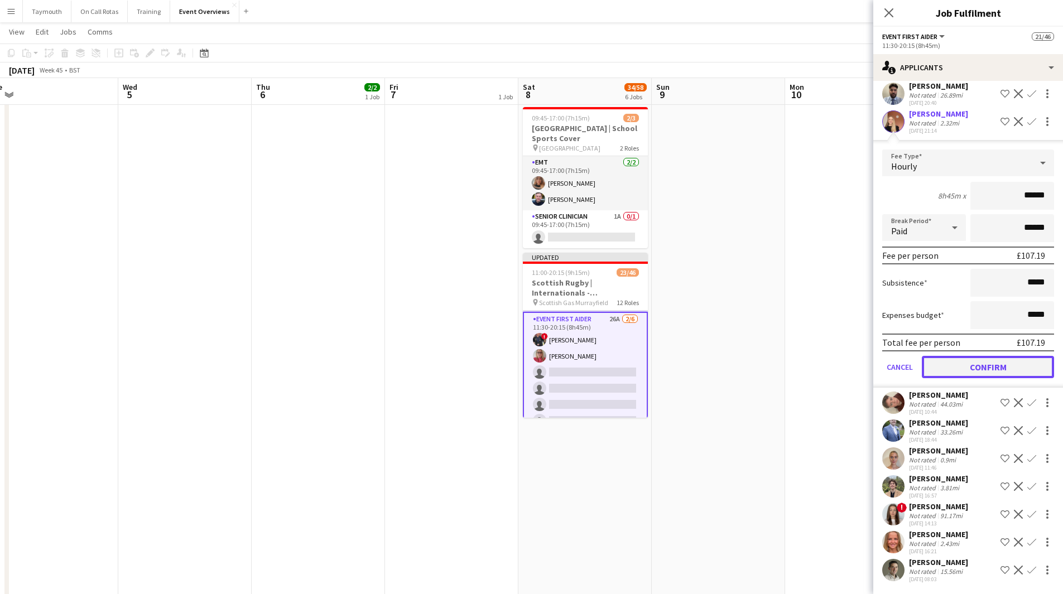
click at [1006, 378] on button "Confirm" at bounding box center [988, 367] width 132 height 22
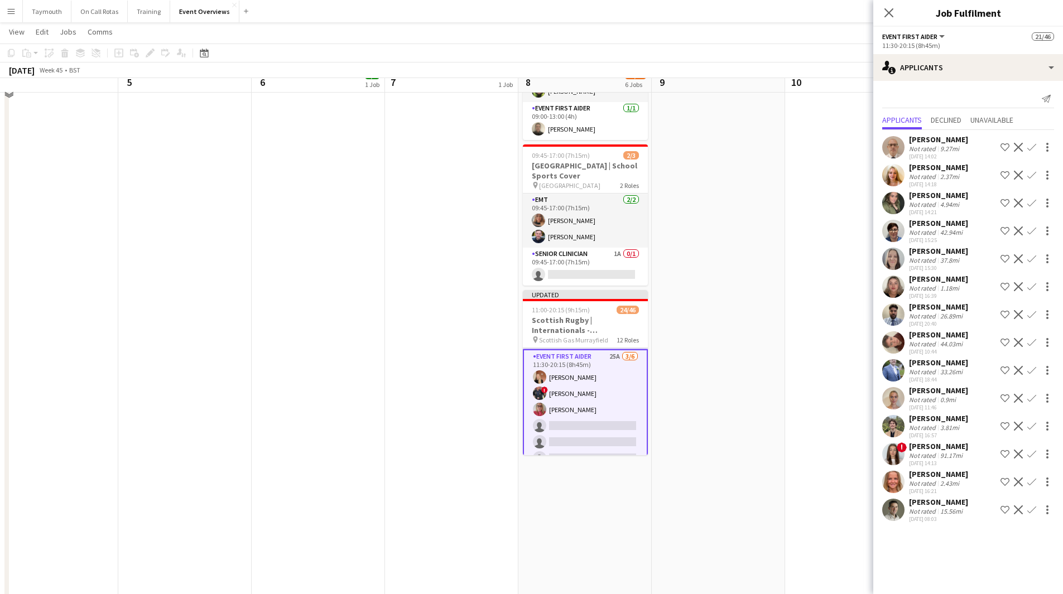
scroll to position [502, 0]
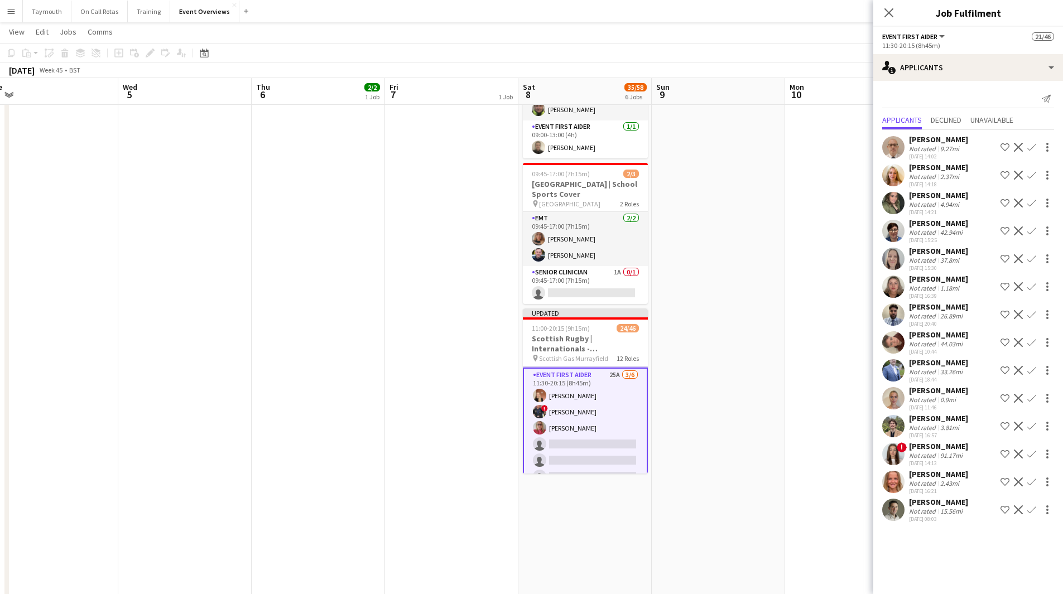
click at [1030, 283] on app-icon "Confirm" at bounding box center [1031, 286] width 9 height 9
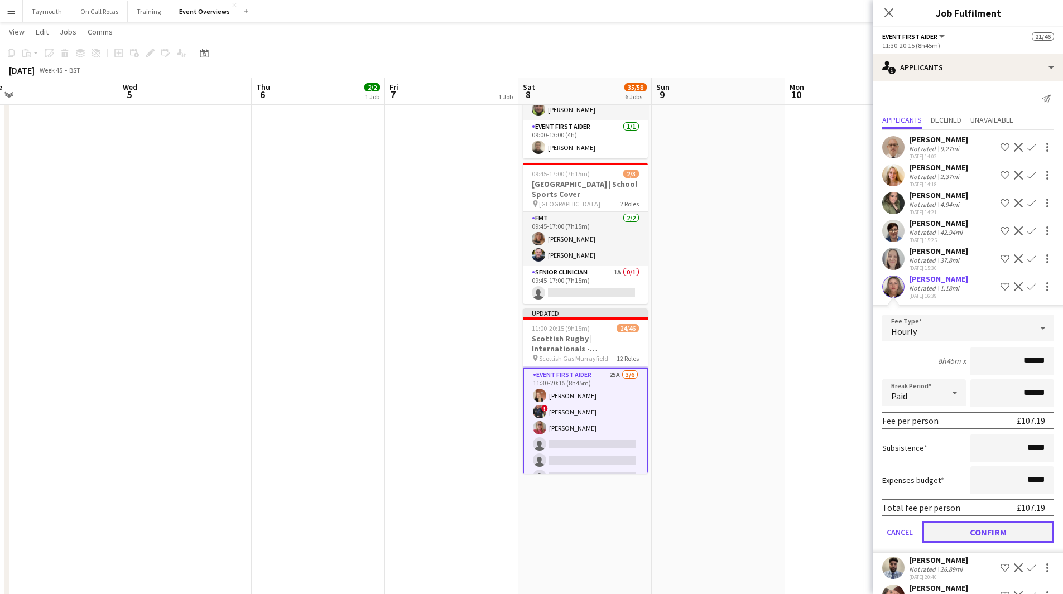
click at [961, 543] on button "Confirm" at bounding box center [988, 532] width 132 height 22
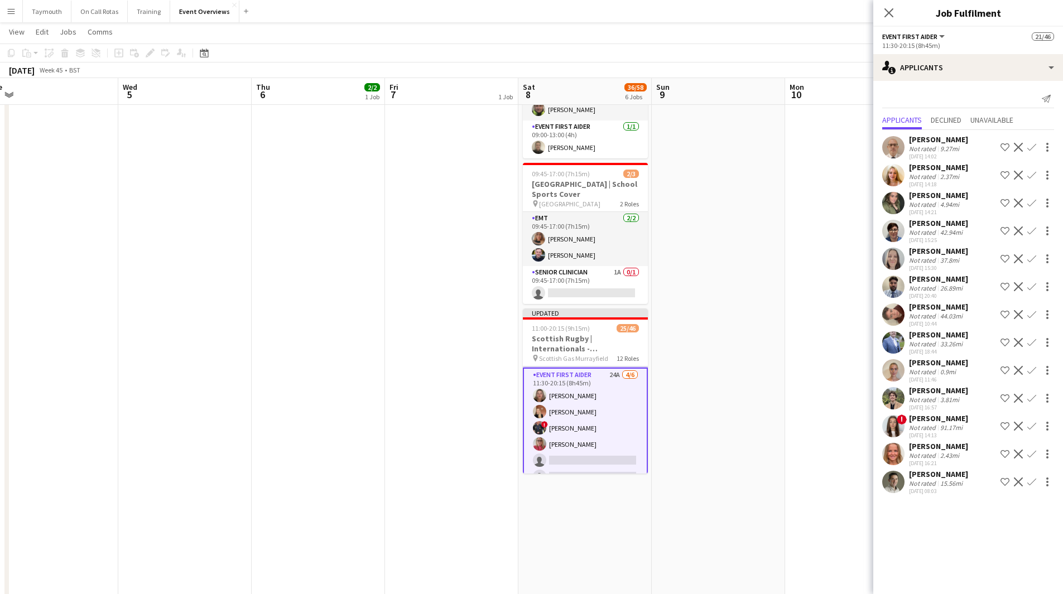
click at [1027, 286] on app-icon "Confirm" at bounding box center [1031, 286] width 9 height 9
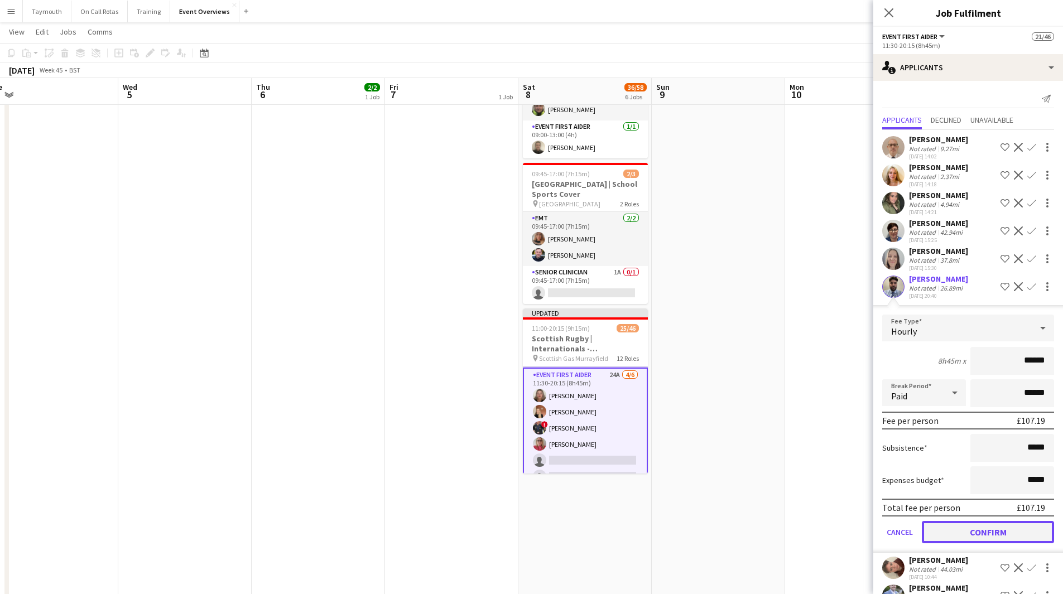
click at [986, 543] on button "Confirm" at bounding box center [988, 532] width 132 height 22
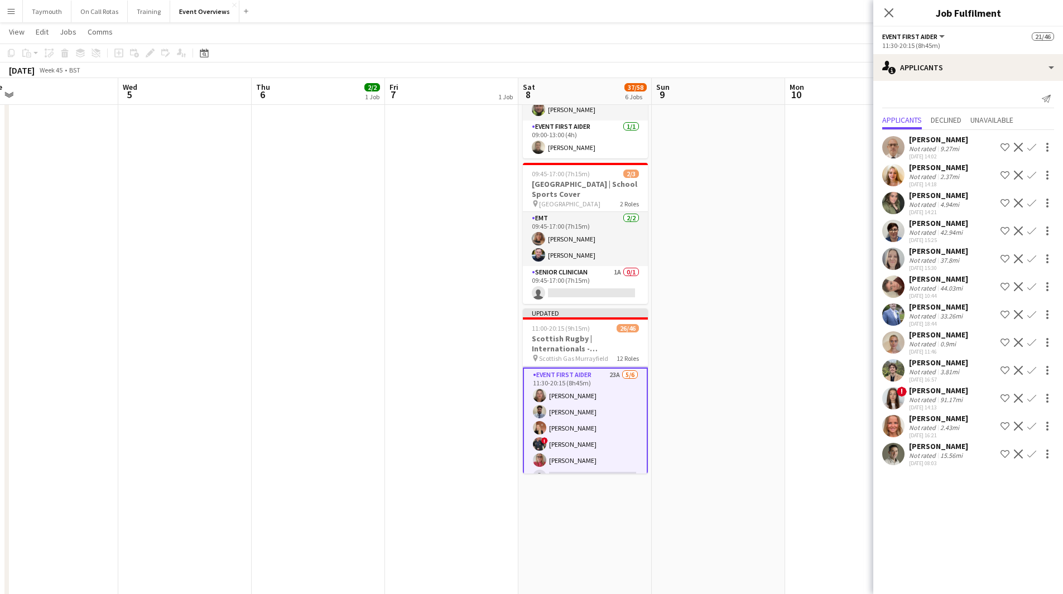
click at [1031, 344] on app-icon "Confirm" at bounding box center [1031, 342] width 9 height 9
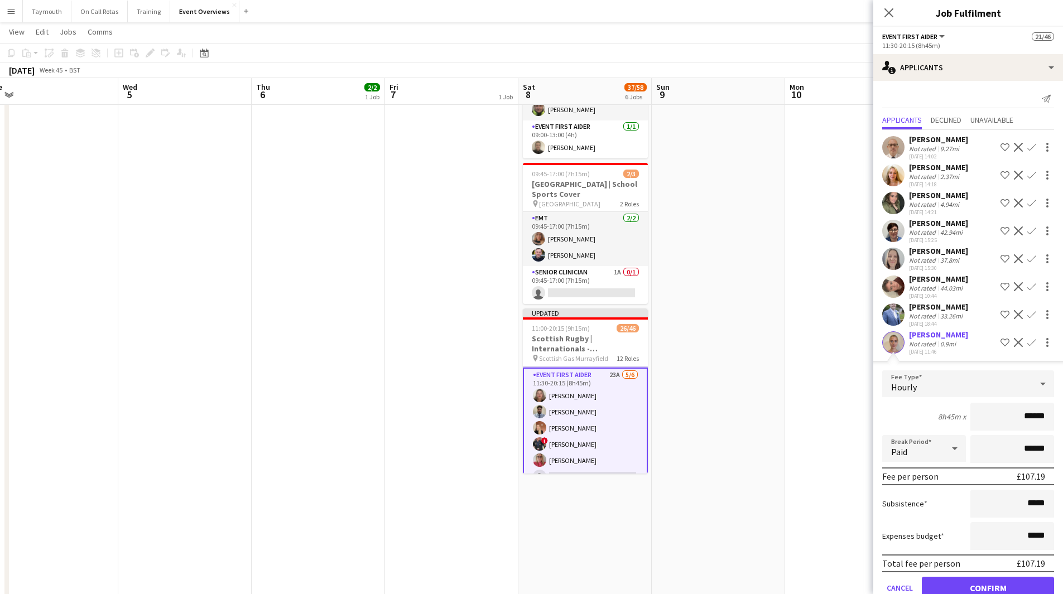
scroll to position [157, 0]
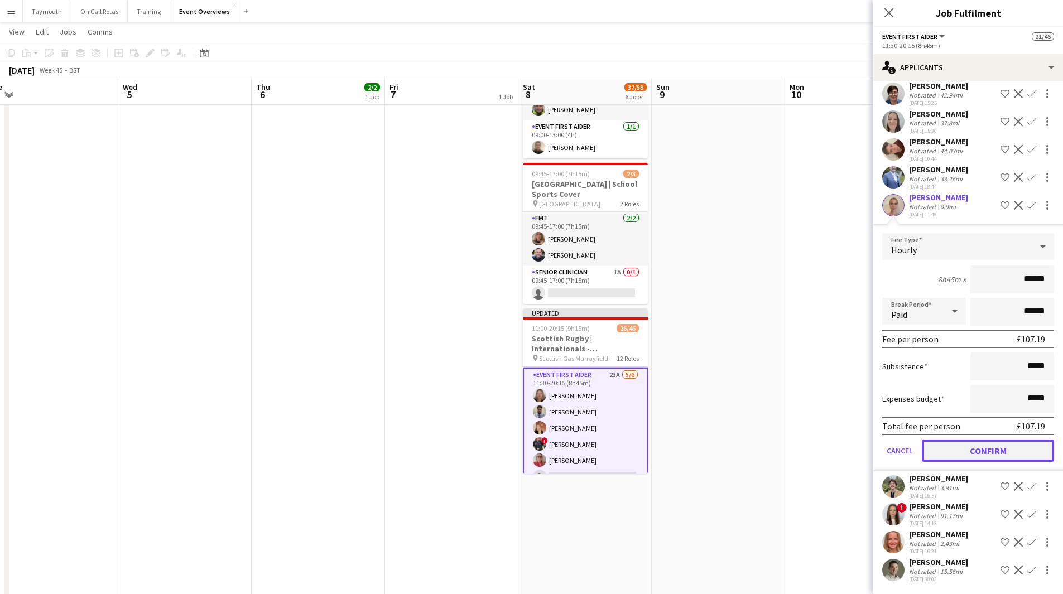
click at [970, 448] on button "Confirm" at bounding box center [988, 451] width 132 height 22
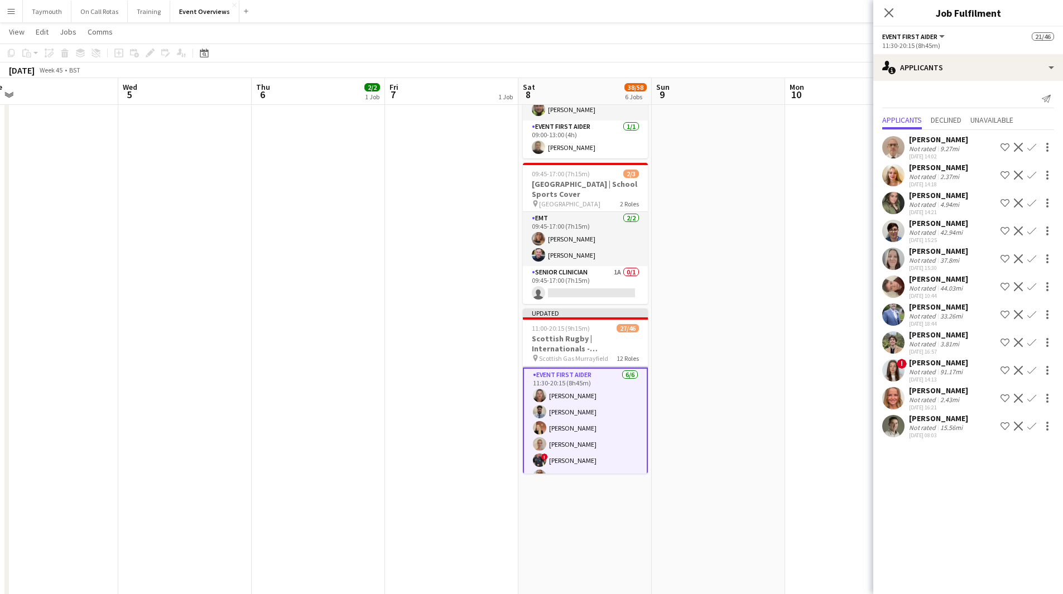
scroll to position [0, 0]
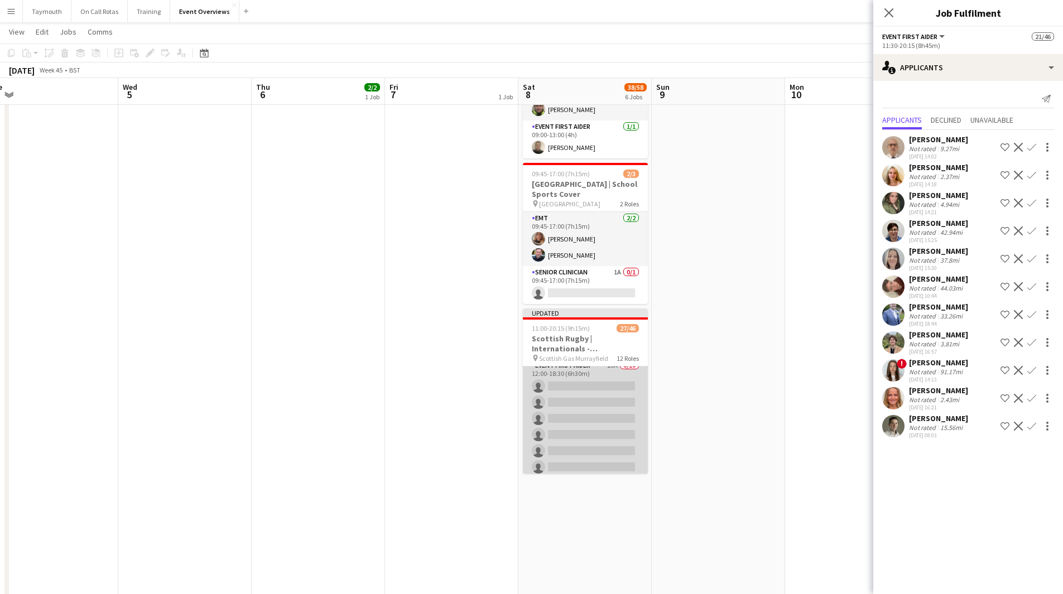
click at [594, 401] on app-card-role "Event First Aider 29A 0/10 12:00-18:30 (6h30m) single-neutral-actions single-ne…" at bounding box center [585, 451] width 125 height 184
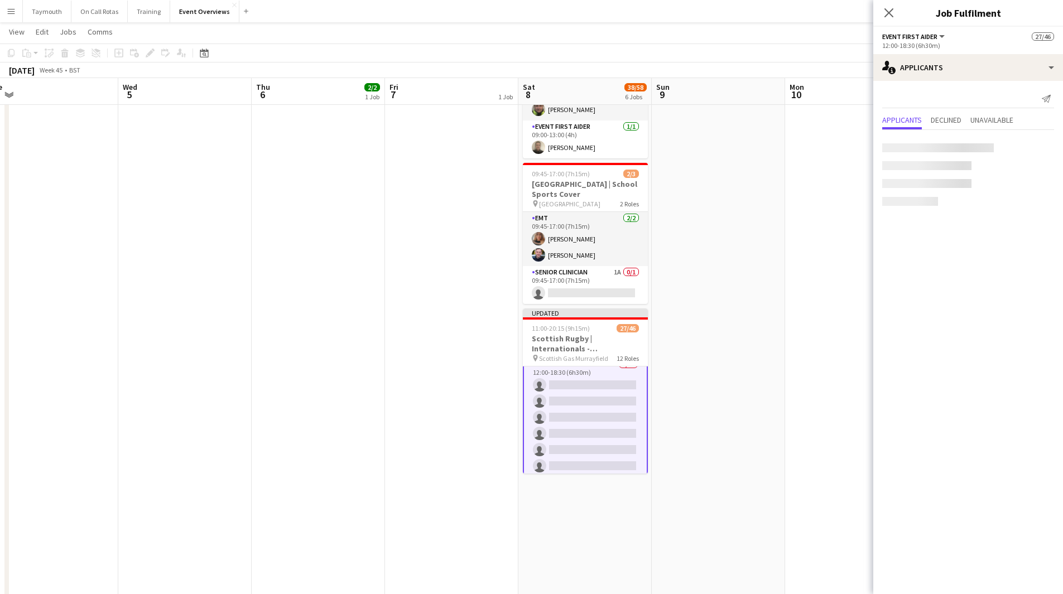
scroll to position [833, 0]
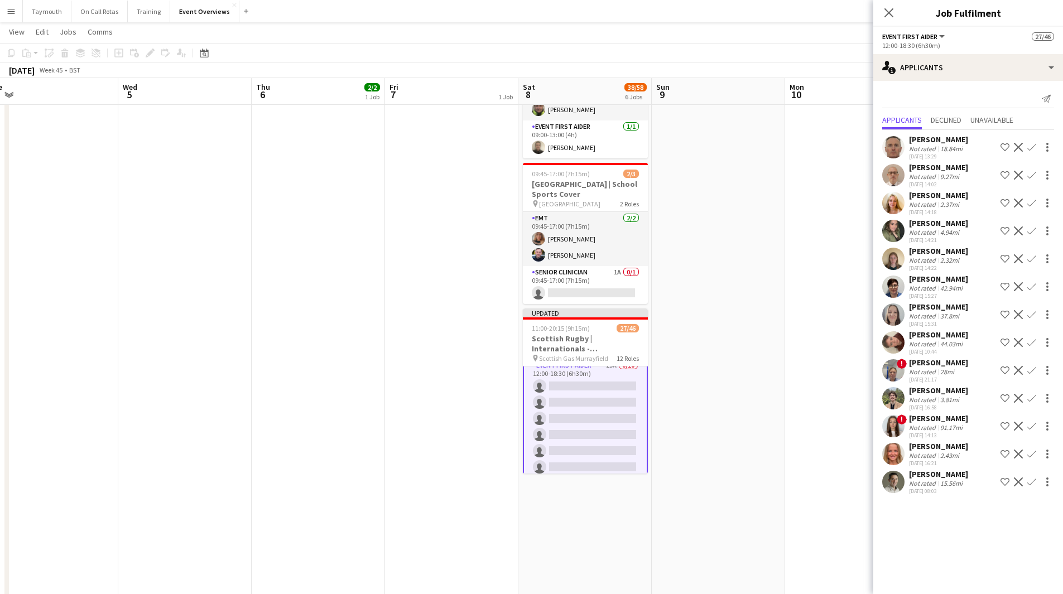
click at [1029, 258] on app-icon "Confirm" at bounding box center [1031, 258] width 9 height 9
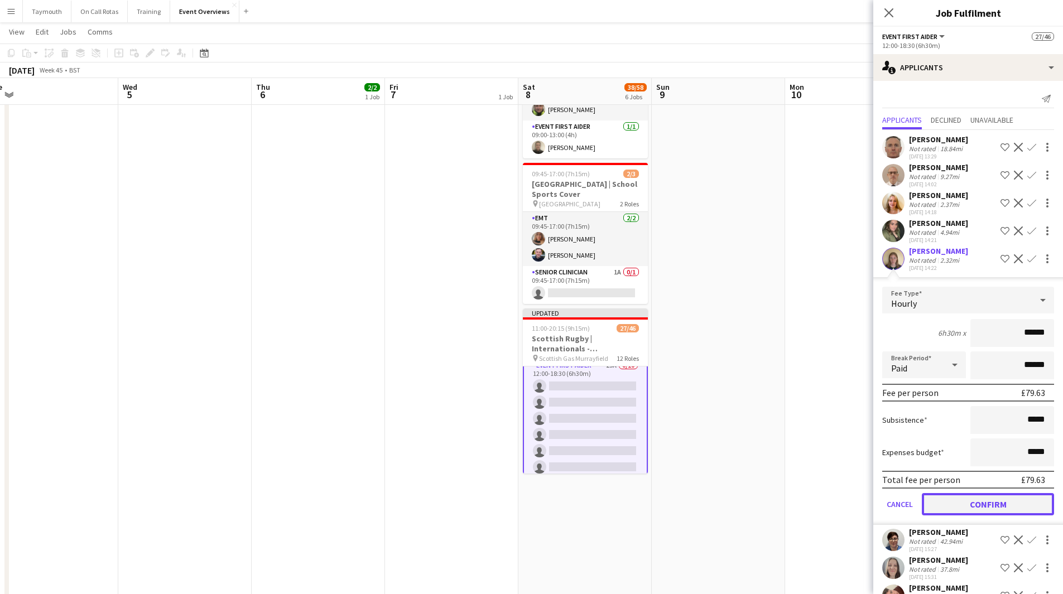
click at [988, 503] on button "Confirm" at bounding box center [988, 504] width 132 height 22
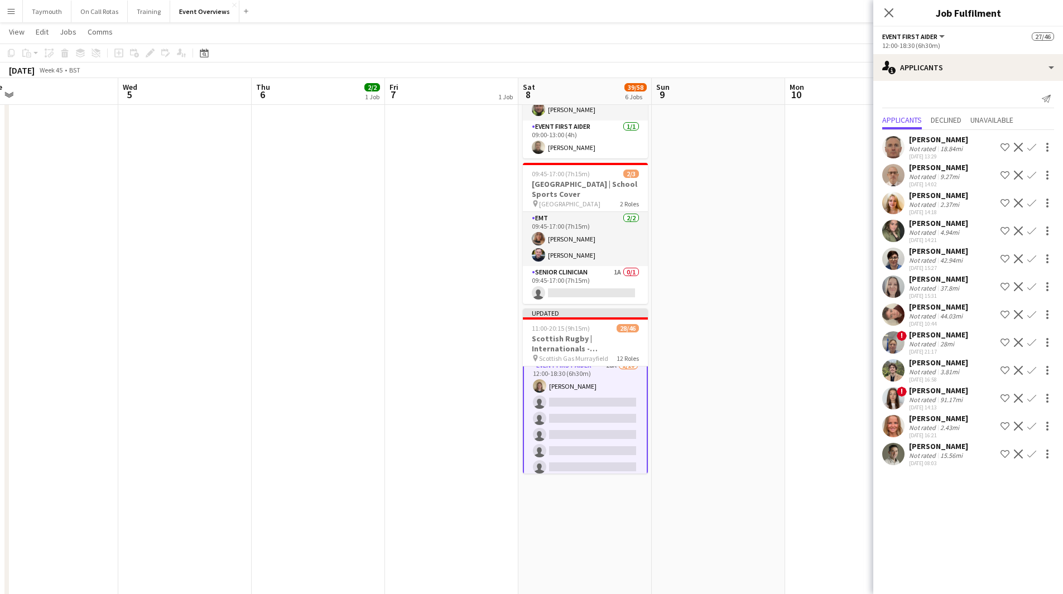
click at [1033, 369] on app-icon "Confirm" at bounding box center [1031, 370] width 9 height 9
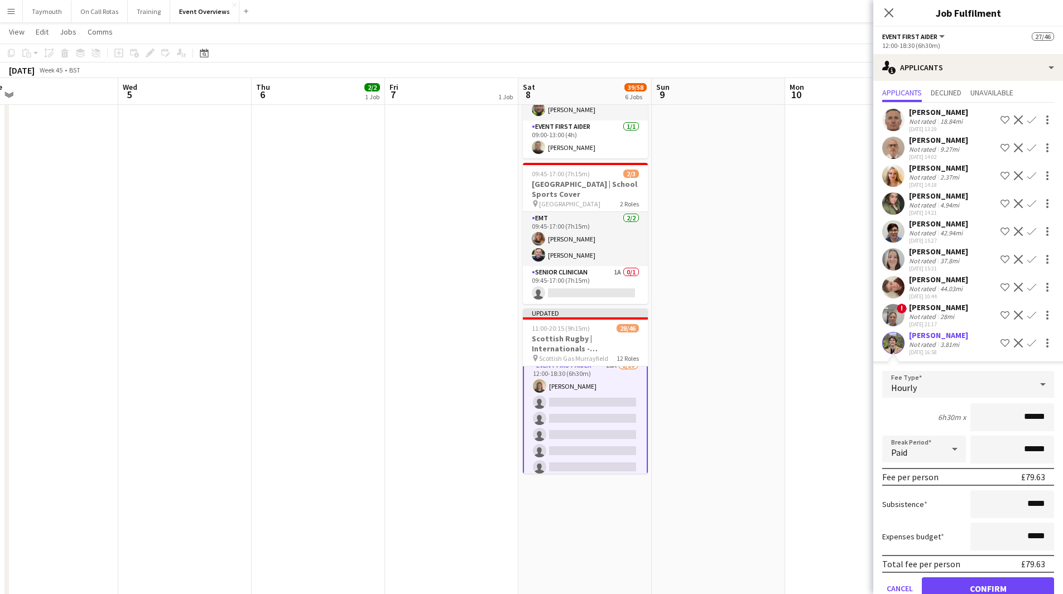
scroll to position [112, 0]
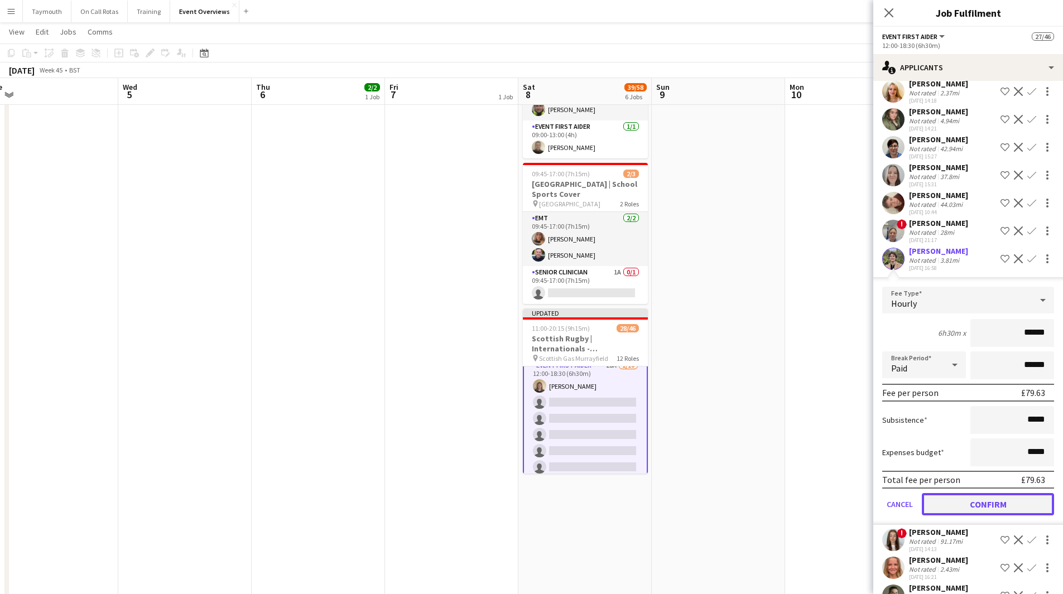
click at [994, 515] on button "Confirm" at bounding box center [988, 504] width 132 height 22
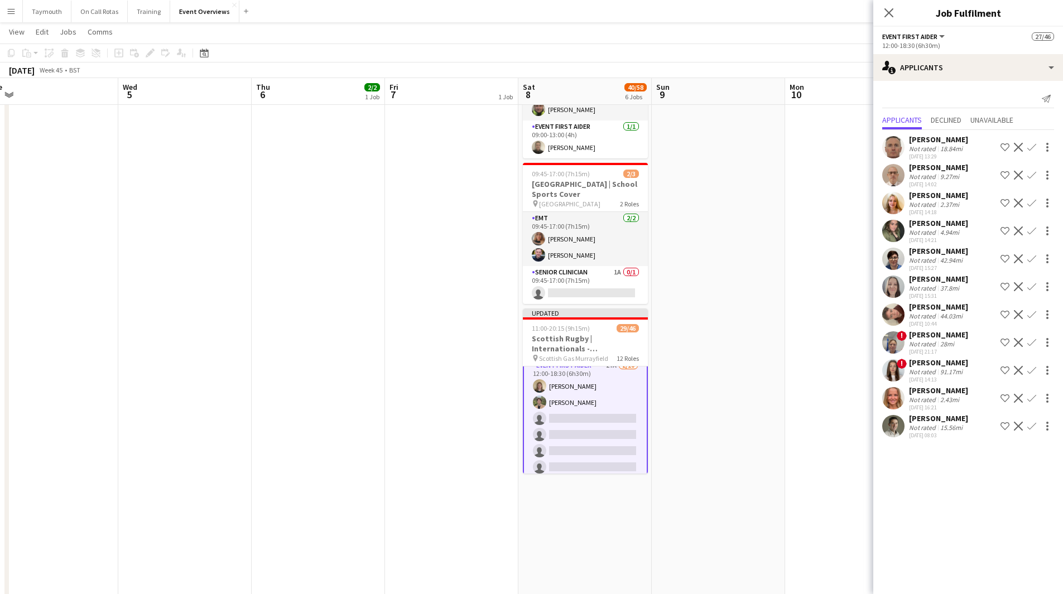
click at [1031, 398] on app-icon "Confirm" at bounding box center [1031, 398] width 9 height 9
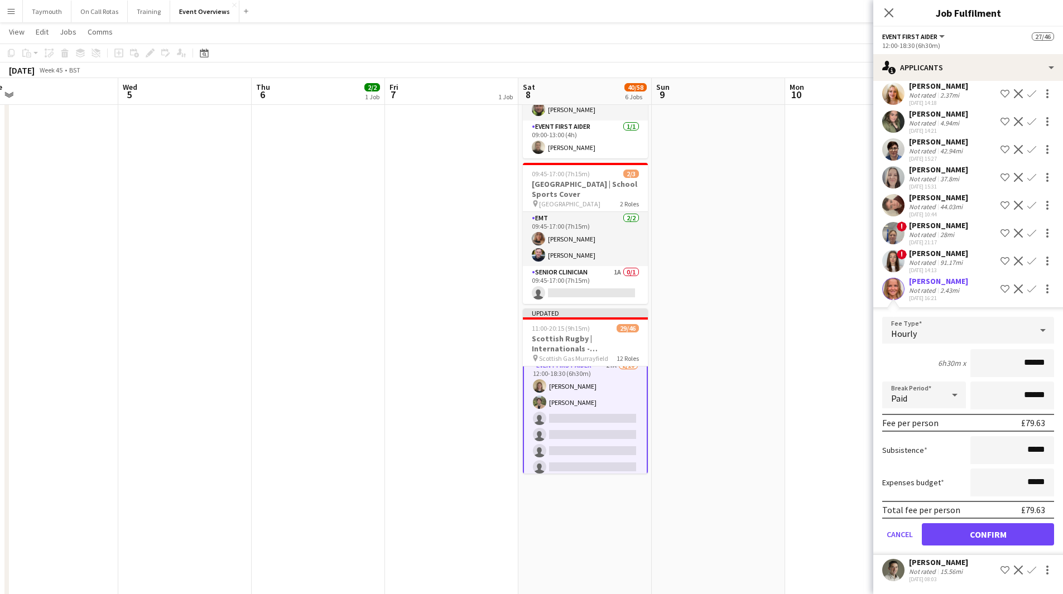
scroll to position [129, 0]
click at [971, 534] on button "Confirm" at bounding box center [988, 534] width 132 height 22
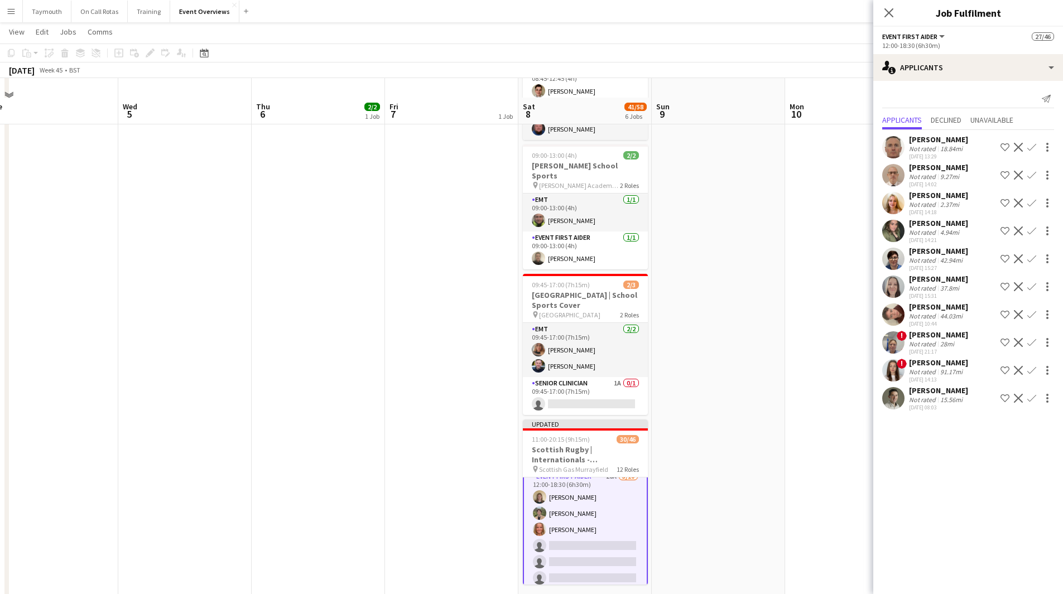
scroll to position [391, 0]
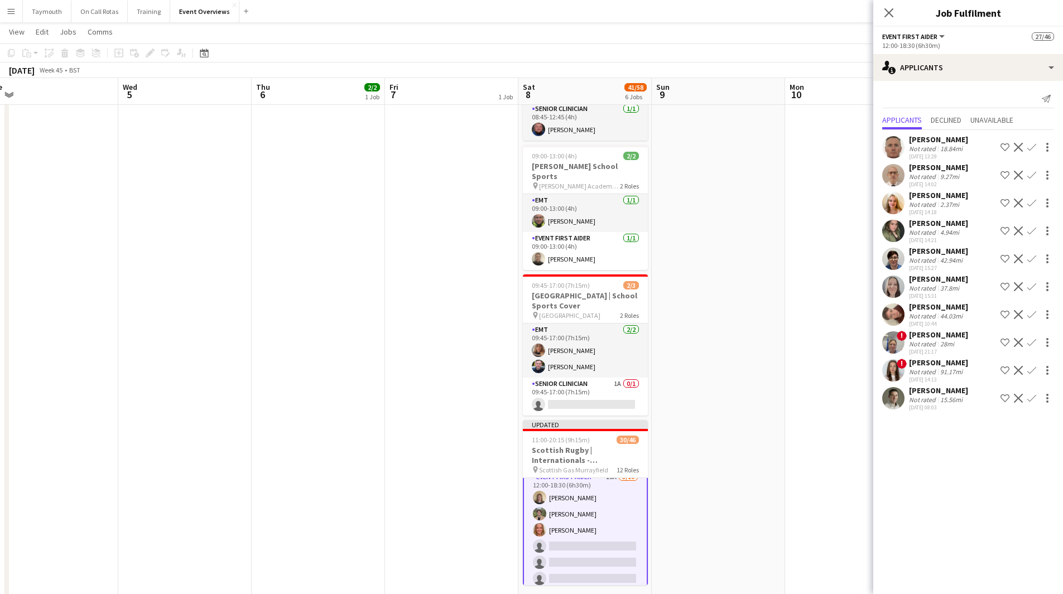
click at [1029, 284] on app-icon "Confirm" at bounding box center [1031, 286] width 9 height 9
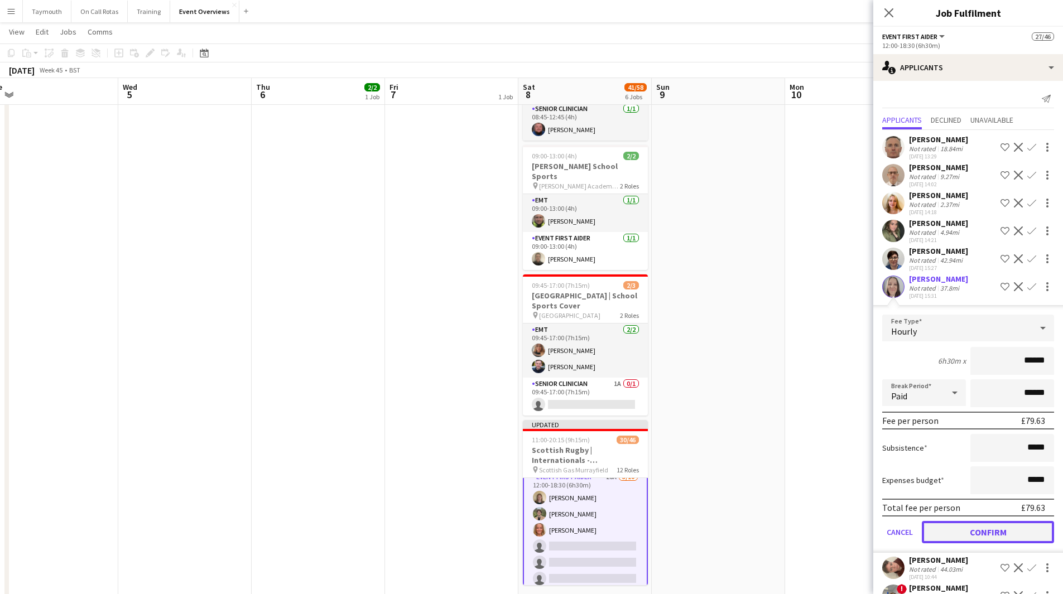
click at [983, 543] on button "Confirm" at bounding box center [988, 532] width 132 height 22
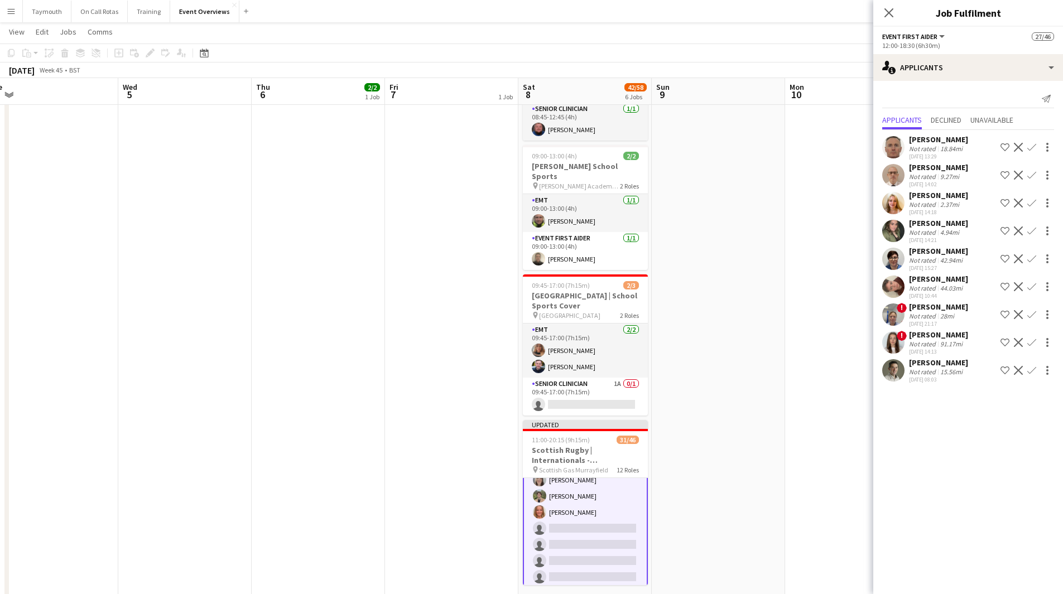
scroll to position [900, 0]
click at [1032, 287] on app-icon "Confirm" at bounding box center [1031, 286] width 9 height 9
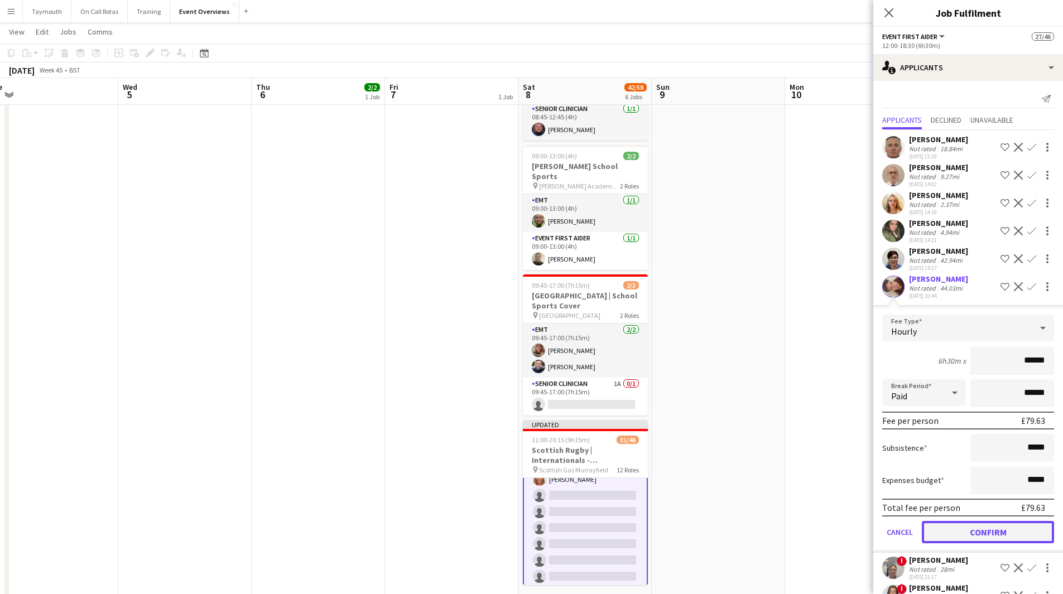
click at [975, 543] on button "Confirm" at bounding box center [988, 532] width 132 height 22
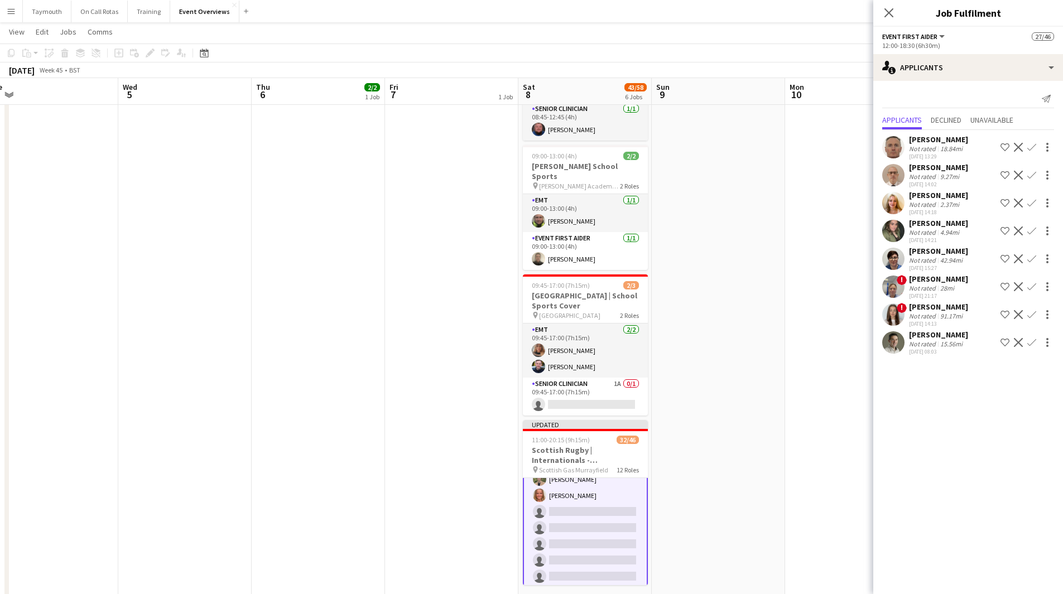
click at [1028, 262] on app-icon "Confirm" at bounding box center [1031, 258] width 9 height 9
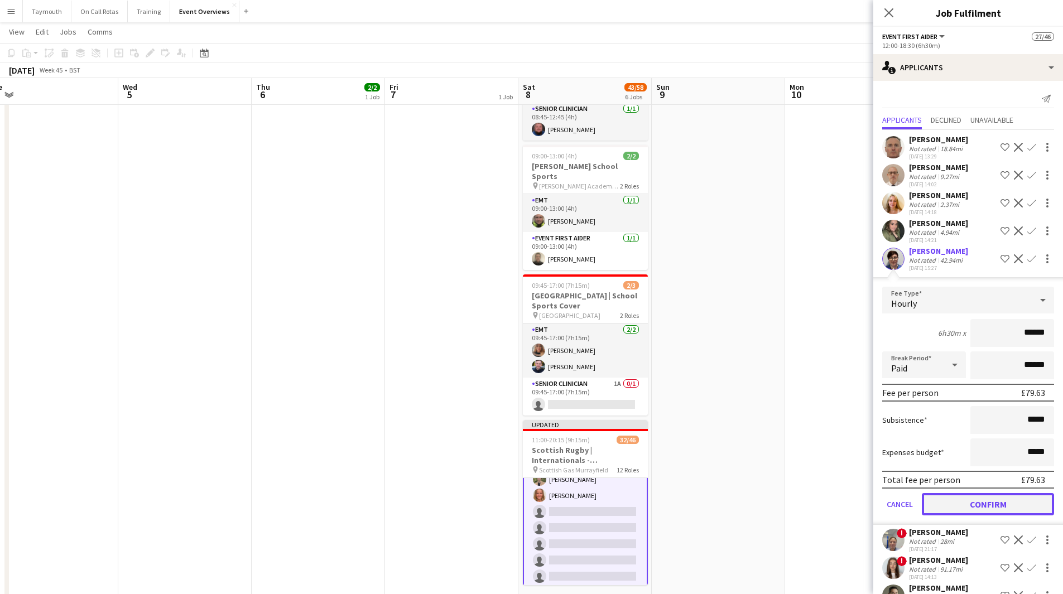
click at [961, 515] on button "Confirm" at bounding box center [988, 504] width 132 height 22
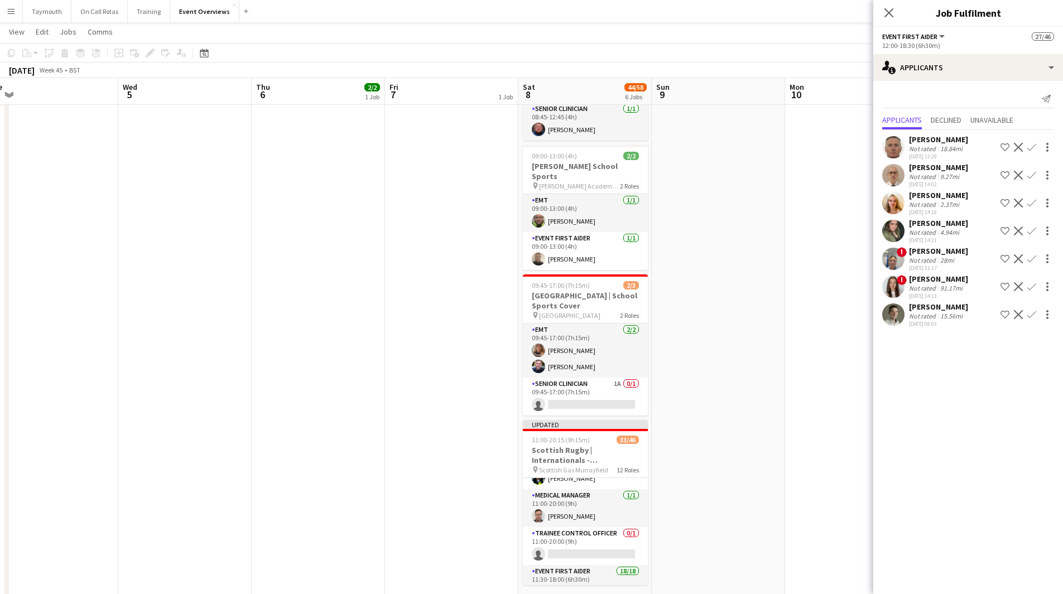
scroll to position [64, 0]
click at [611, 537] on app-card-role "Trainee Control Officer 0/1 11:00-20:00 (9h) single-neutral-actions" at bounding box center [585, 547] width 125 height 38
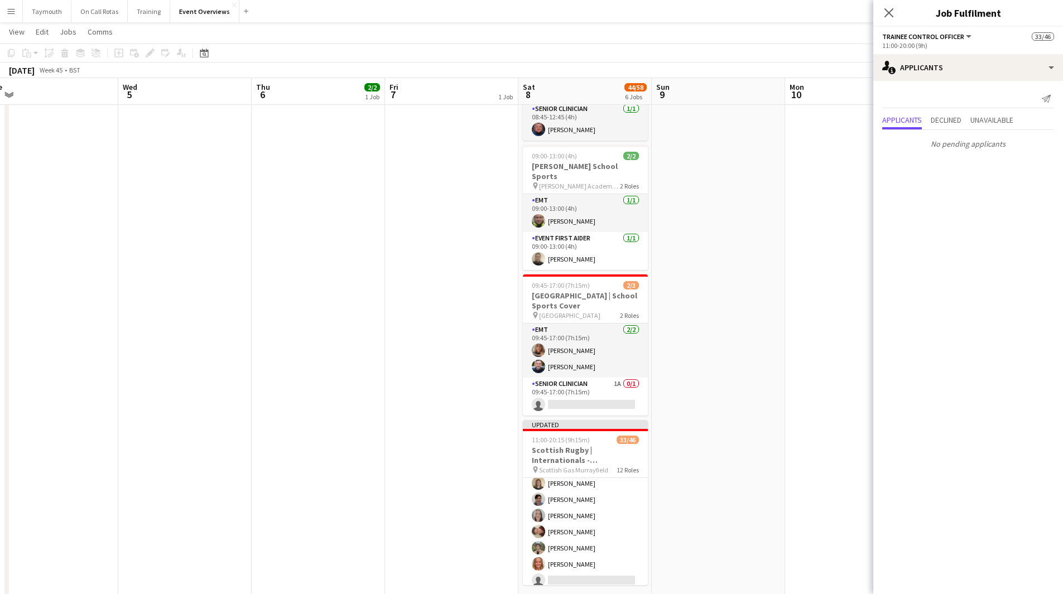
scroll to position [900, 0]
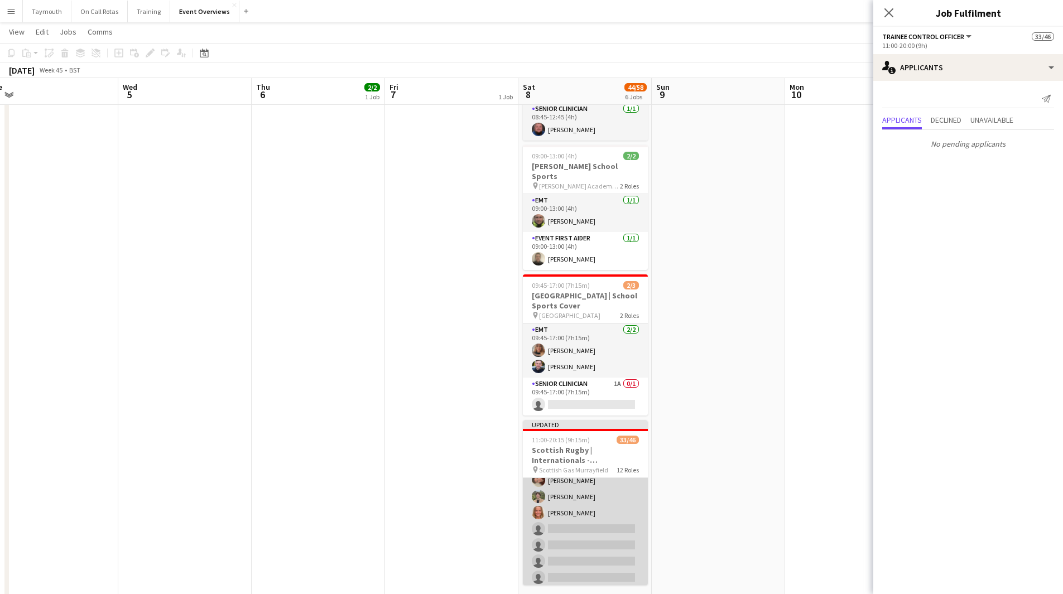
click at [588, 520] on app-card-role "Event First Aider 23A [DATE] 12:00-18:30 (6h30m) [PERSON_NAME] [PERSON_NAME] [P…" at bounding box center [585, 497] width 125 height 184
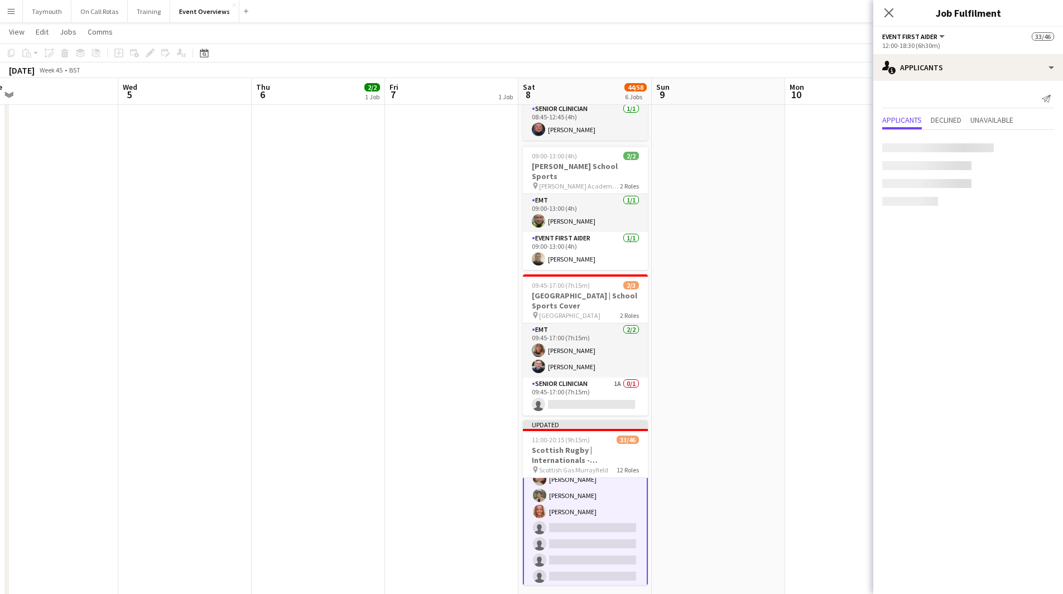
scroll to position [899, 0]
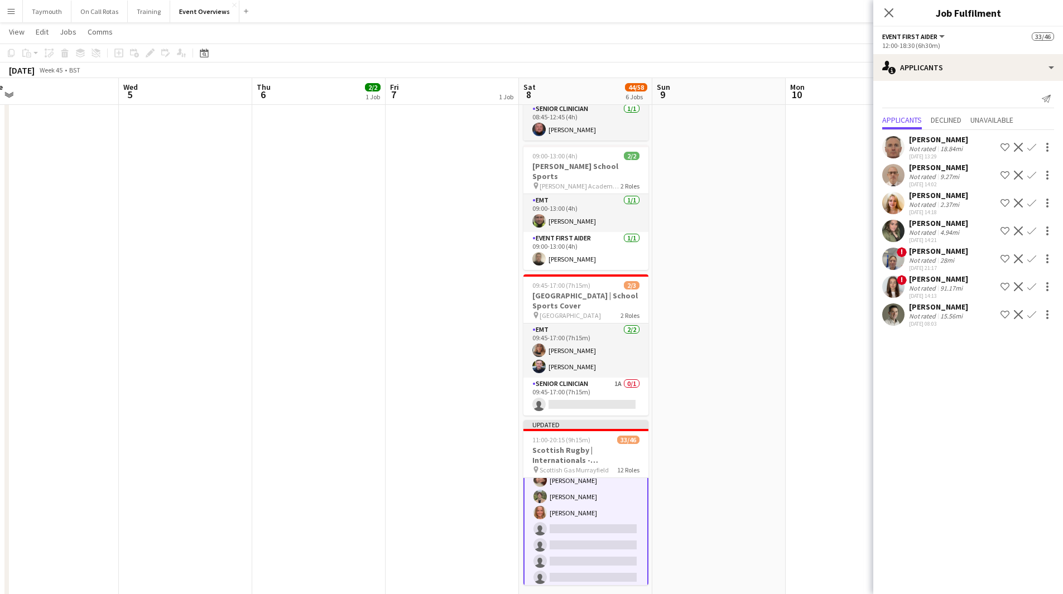
click at [1029, 203] on app-icon "Confirm" at bounding box center [1031, 203] width 9 height 9
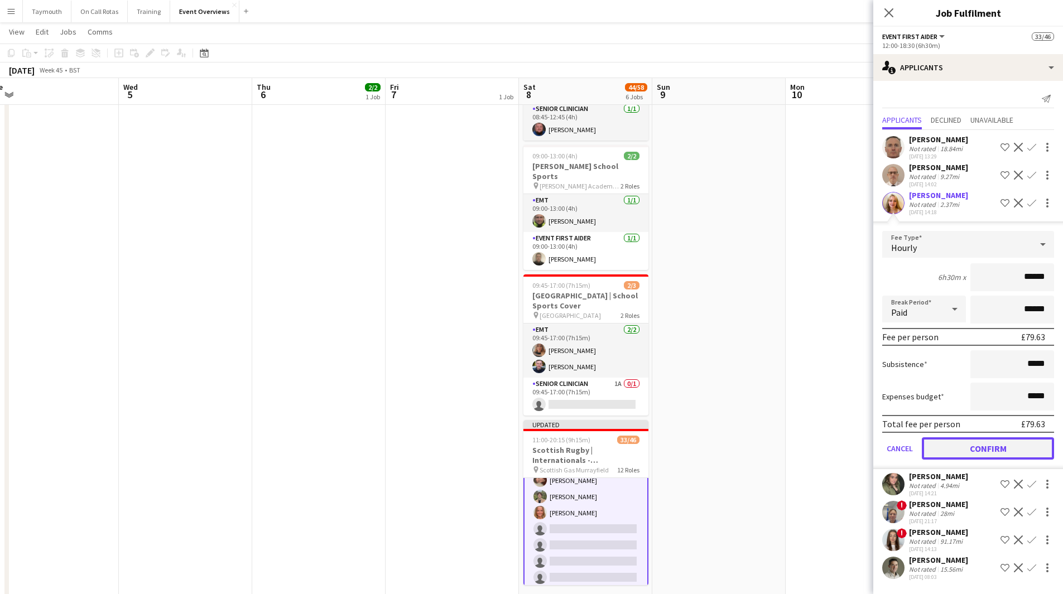
click at [973, 448] on button "Confirm" at bounding box center [988, 448] width 132 height 22
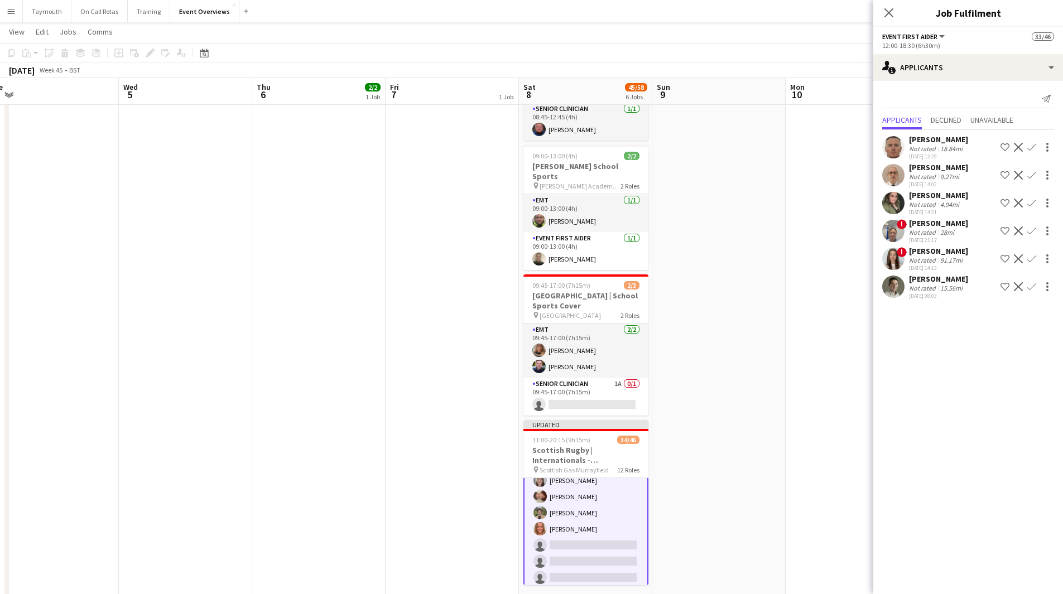
click at [937, 226] on div "[PERSON_NAME]" at bounding box center [938, 223] width 59 height 10
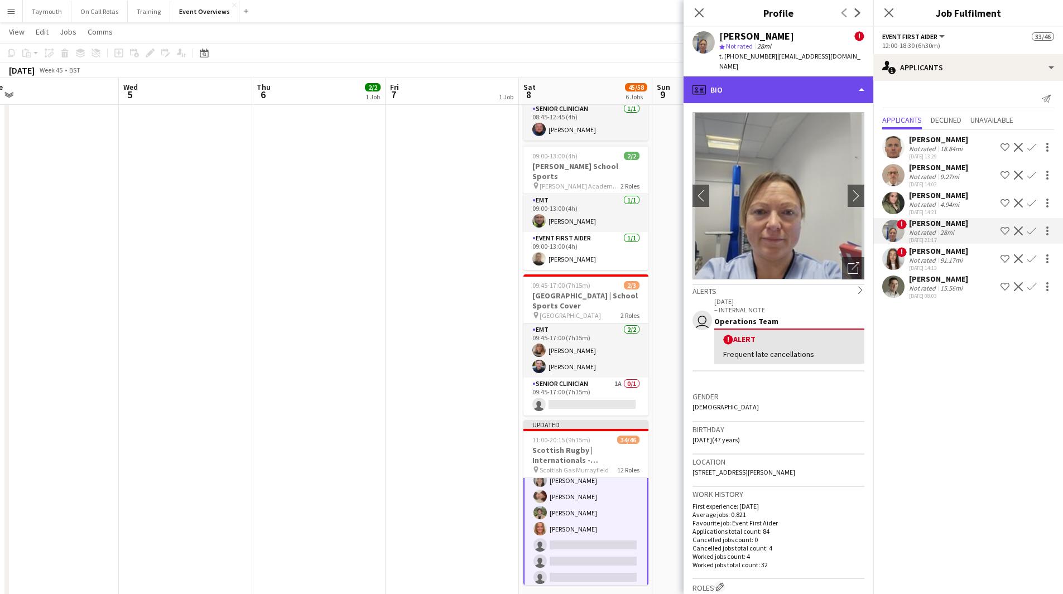
click at [797, 76] on div "profile Bio" at bounding box center [778, 89] width 190 height 27
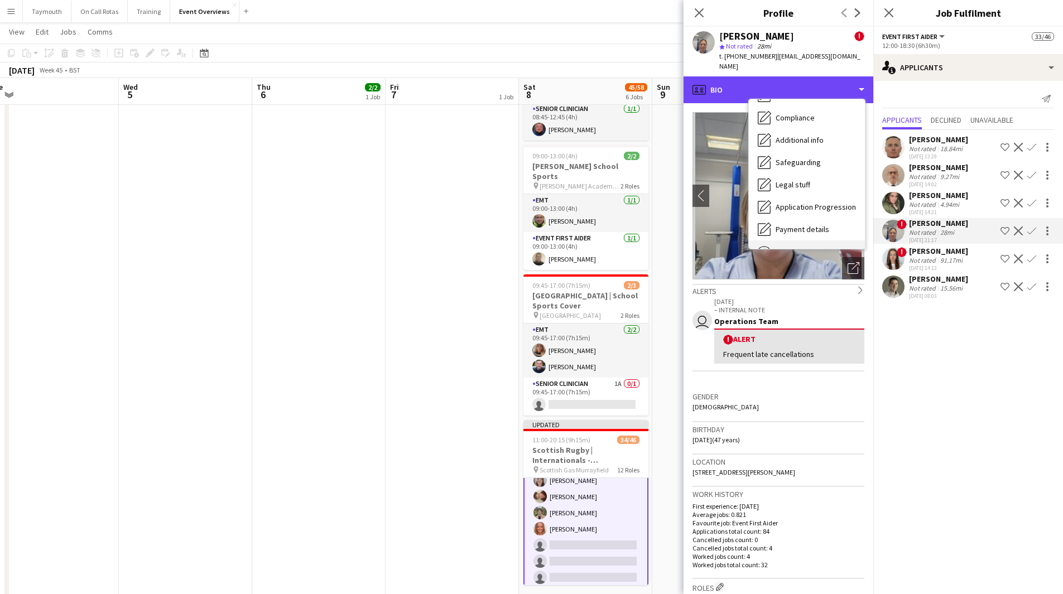
scroll to position [194, 0]
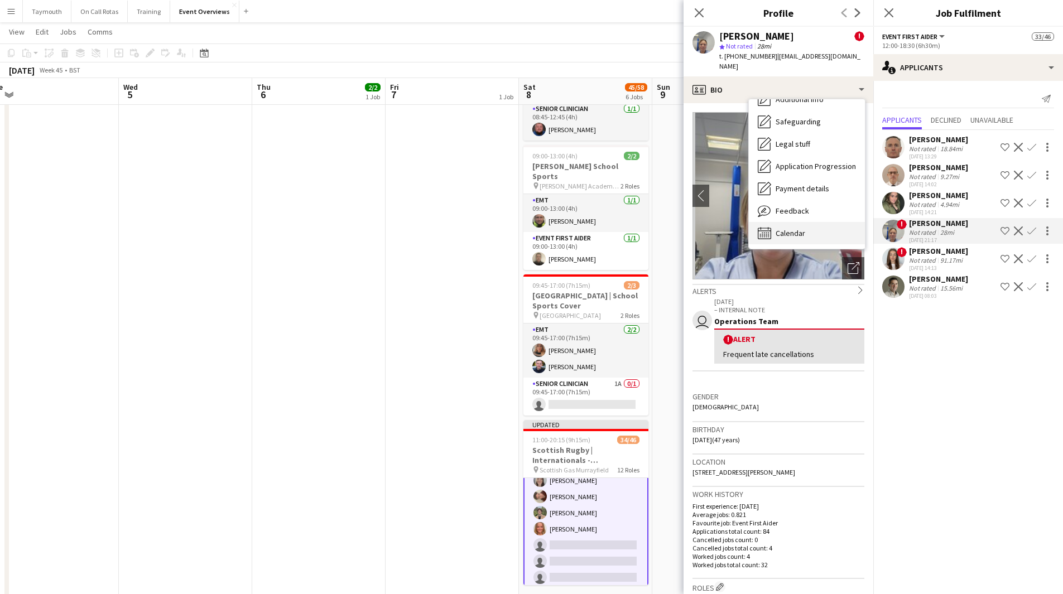
click at [788, 228] on span "Calendar" at bounding box center [790, 233] width 30 height 10
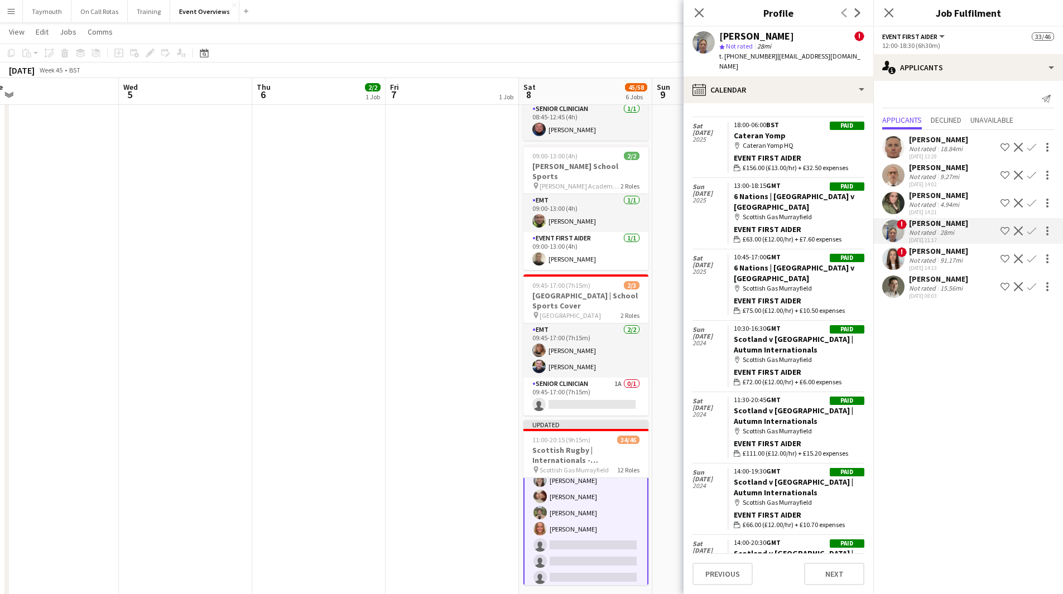
scroll to position [948, 0]
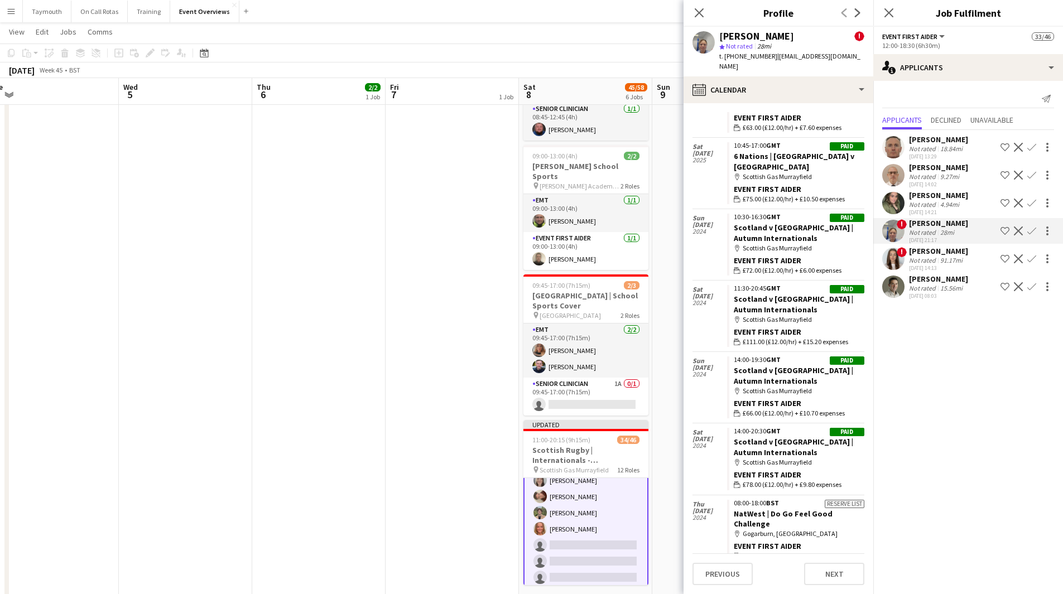
click at [1029, 232] on app-icon "Confirm" at bounding box center [1031, 230] width 9 height 9
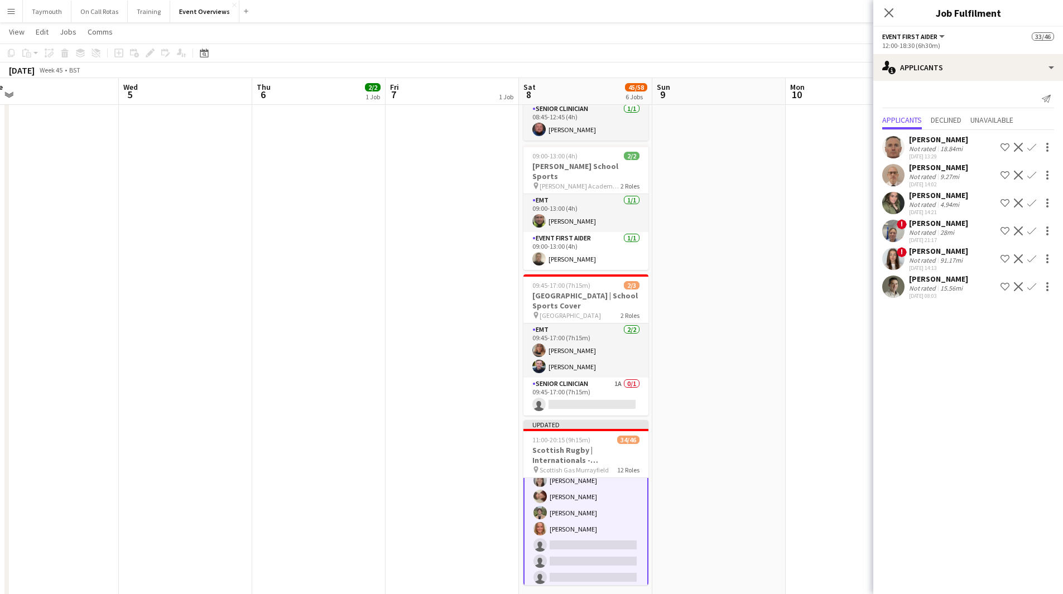
click at [1030, 232] on app-icon "Confirm" at bounding box center [1031, 230] width 9 height 9
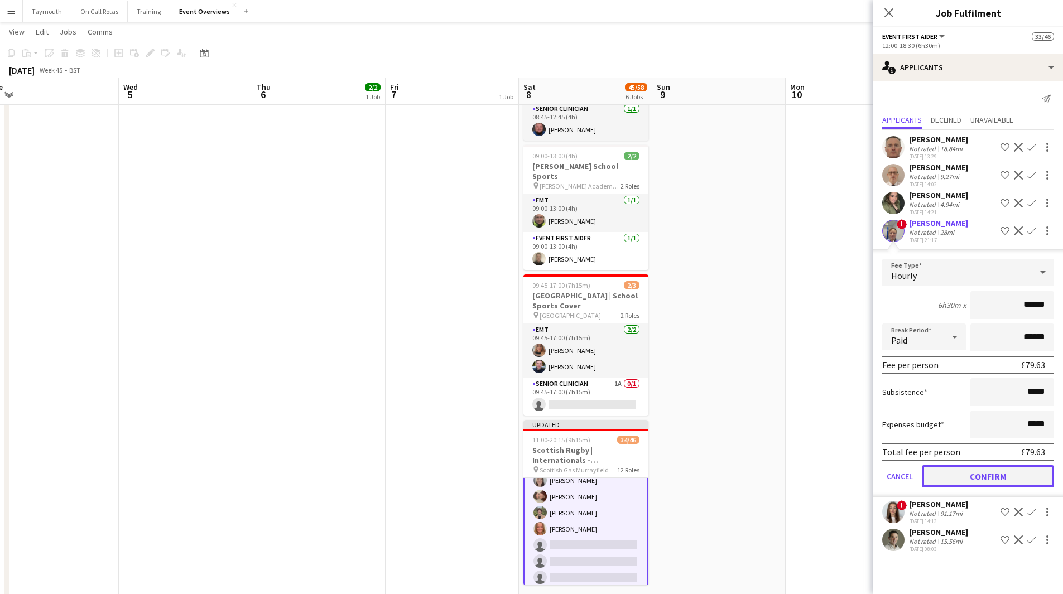
click at [971, 469] on button "Confirm" at bounding box center [988, 476] width 132 height 22
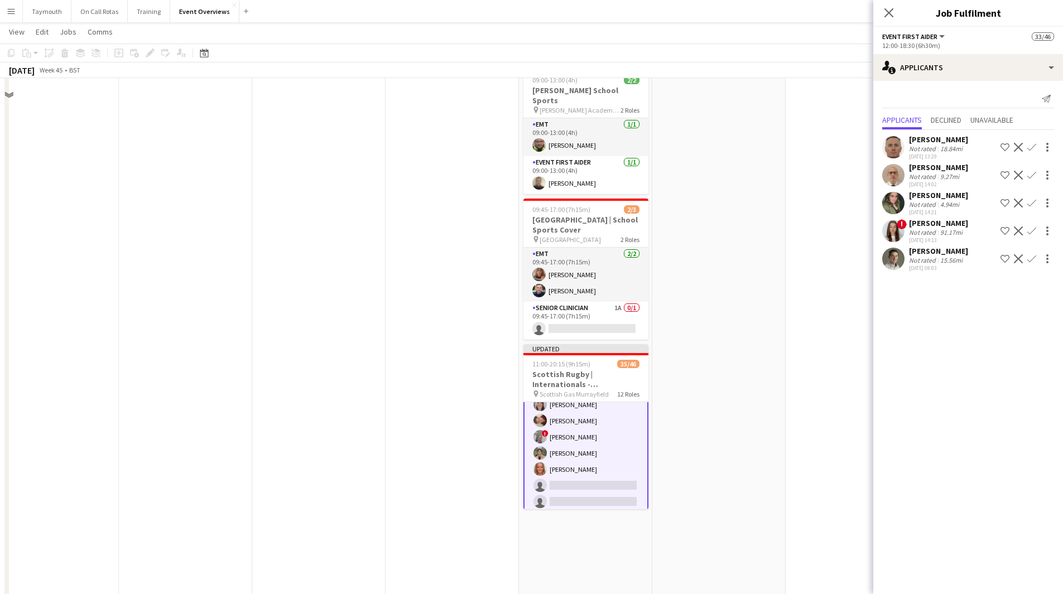
scroll to position [502, 0]
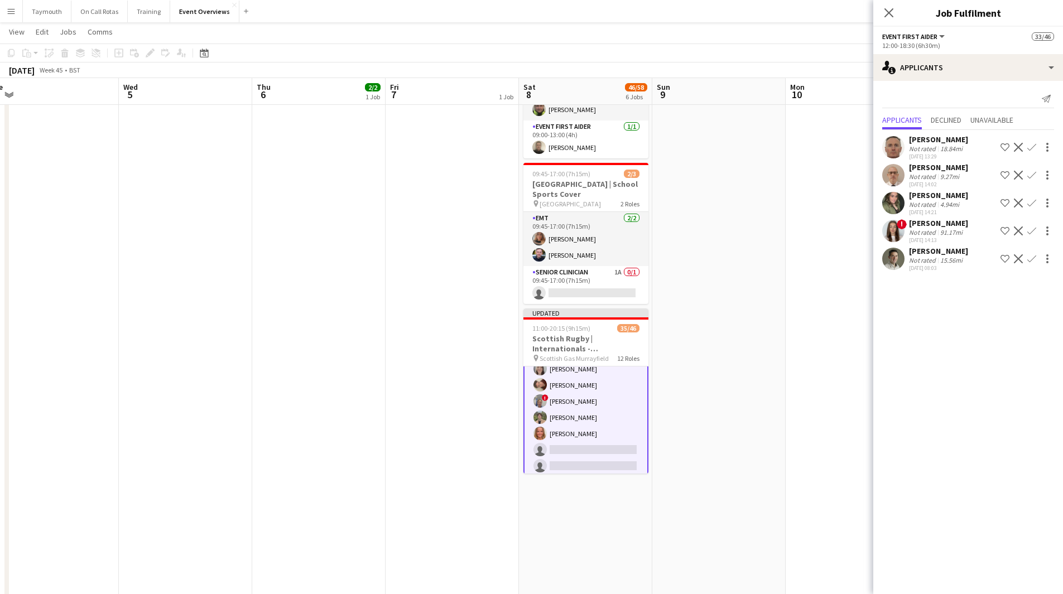
click at [1035, 261] on app-icon "Confirm" at bounding box center [1031, 258] width 9 height 9
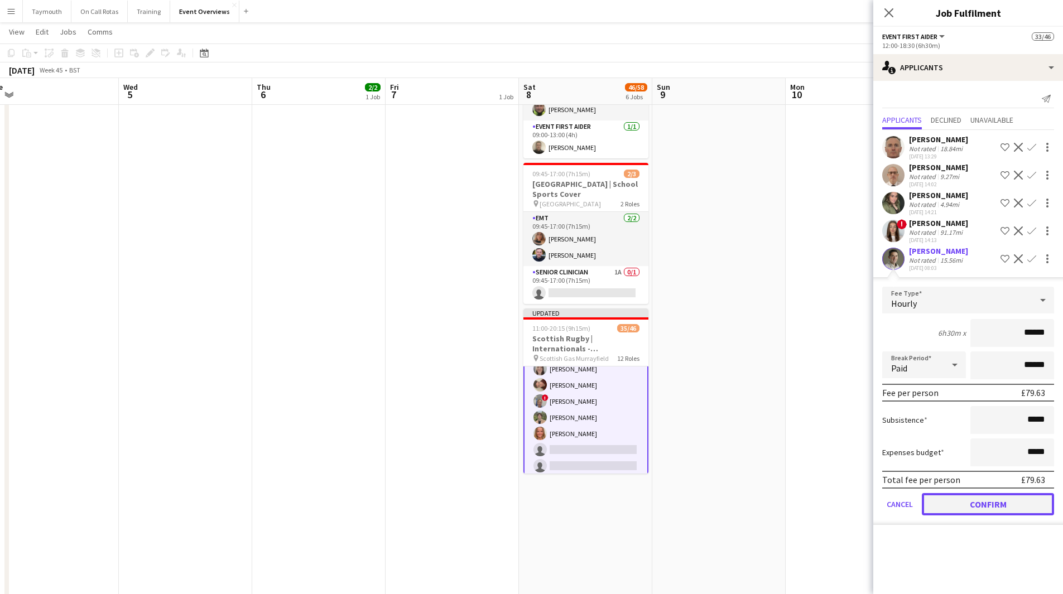
click at [1020, 507] on button "Confirm" at bounding box center [988, 504] width 132 height 22
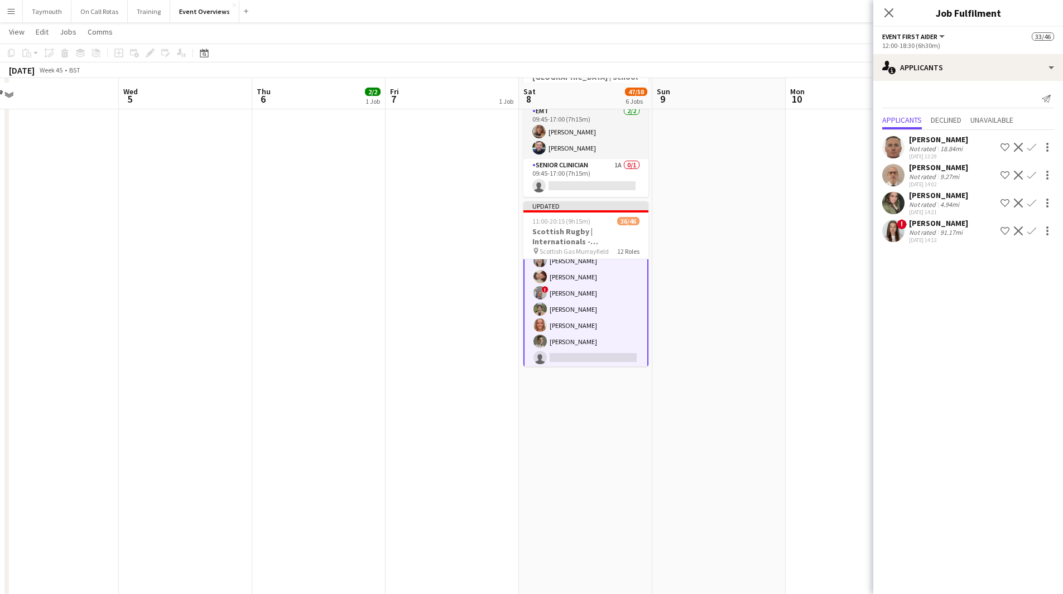
scroll to position [614, 0]
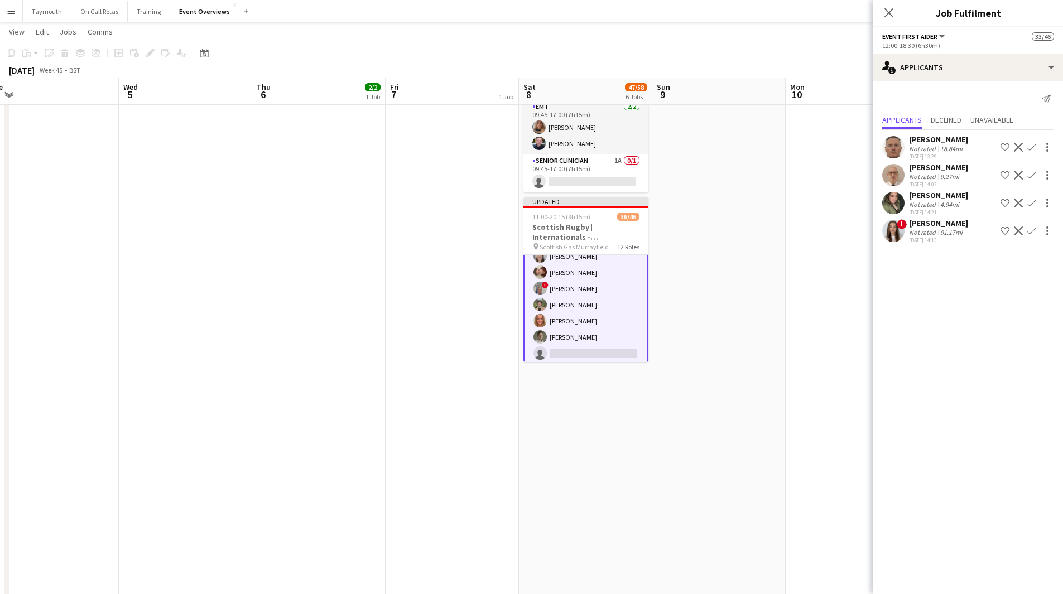
click at [1034, 148] on app-icon "Confirm" at bounding box center [1031, 147] width 9 height 9
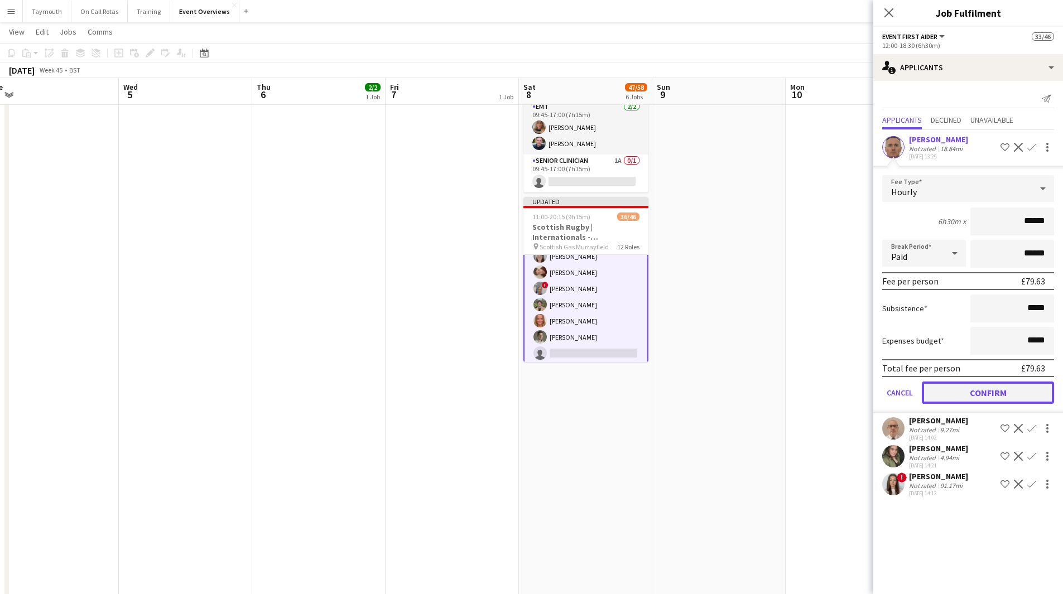
click at [979, 392] on button "Confirm" at bounding box center [988, 393] width 132 height 22
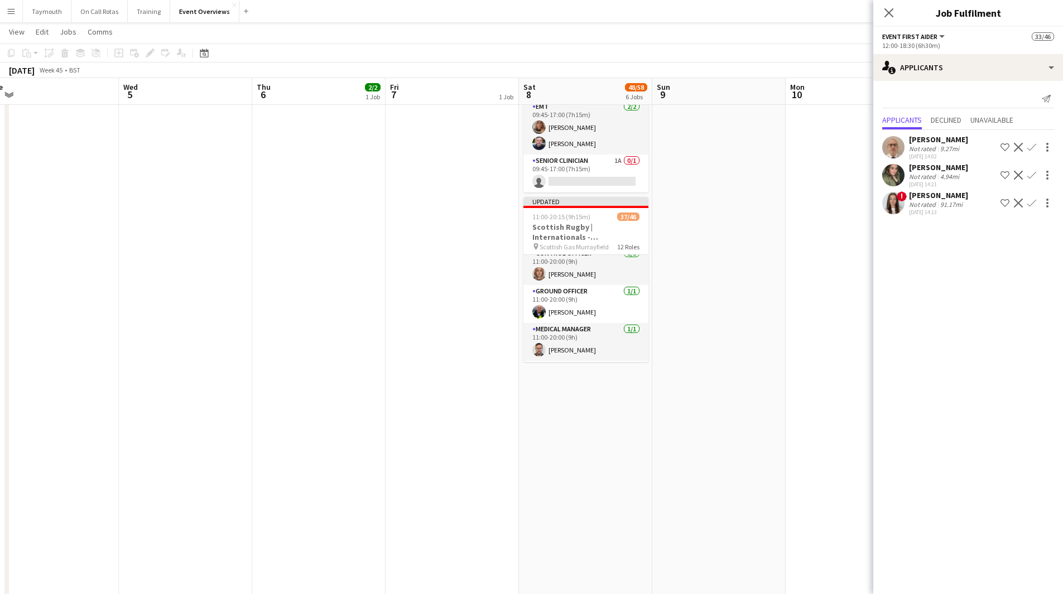
scroll to position [64, 0]
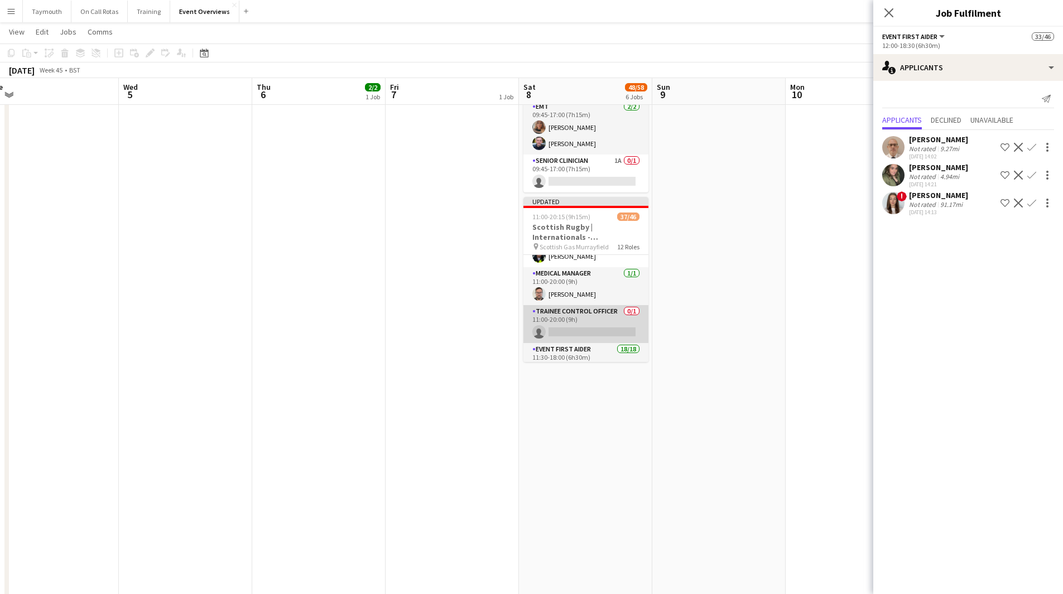
click at [558, 305] on app-card-role "Trainee Control Officer 0/1 11:00-20:00 (9h) single-neutral-actions" at bounding box center [585, 324] width 125 height 38
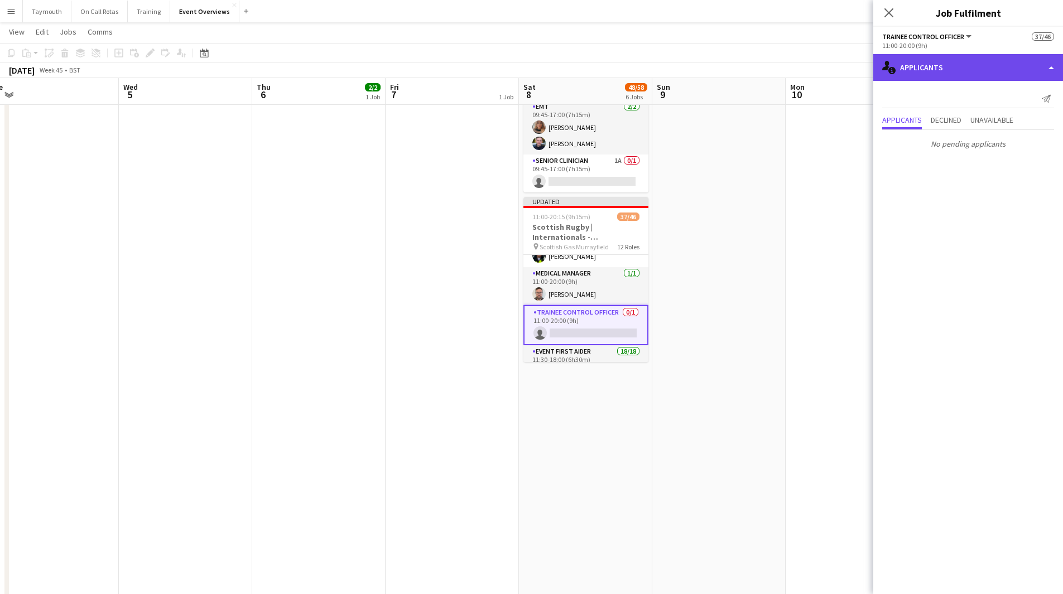
click at [941, 70] on div "single-neutral-actions-information Applicants" at bounding box center [968, 67] width 190 height 27
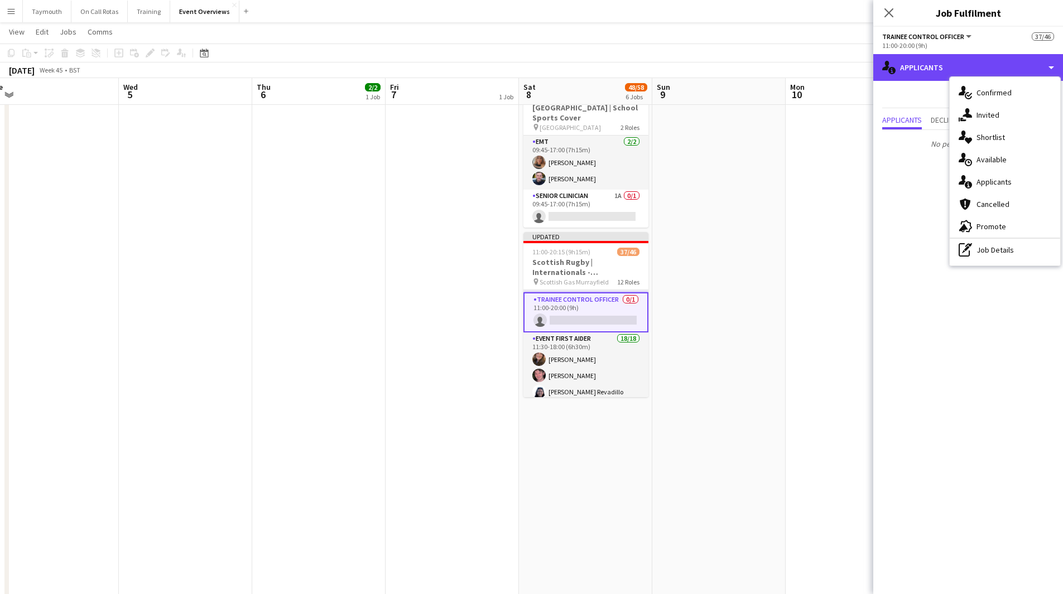
scroll to position [167, 0]
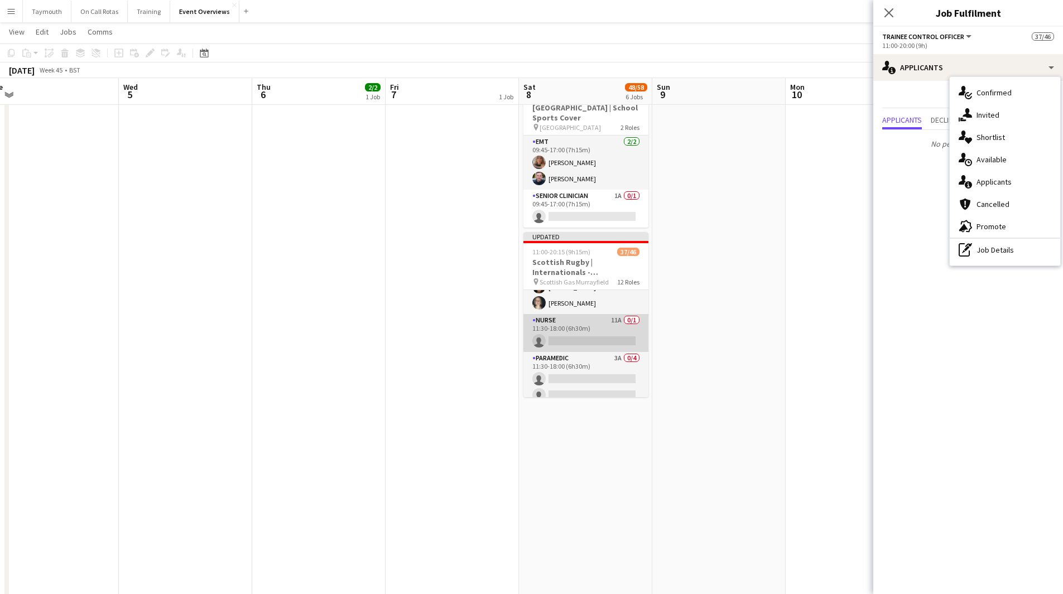
click at [586, 320] on app-card-role "Nurse 11A 0/1 11:30-18:00 (6h30m) single-neutral-actions" at bounding box center [585, 333] width 125 height 38
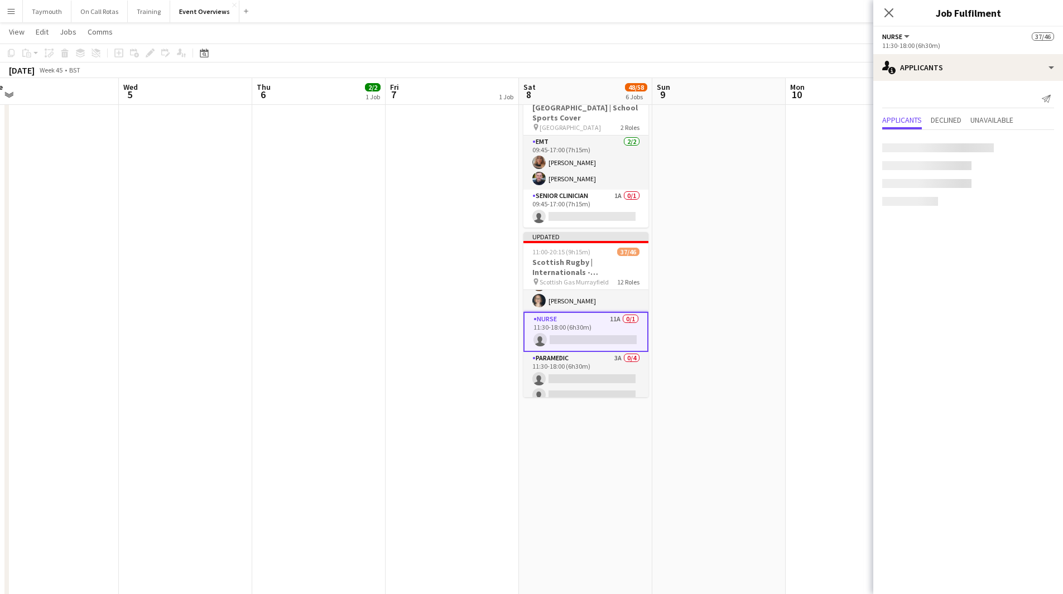
scroll to position [444, 0]
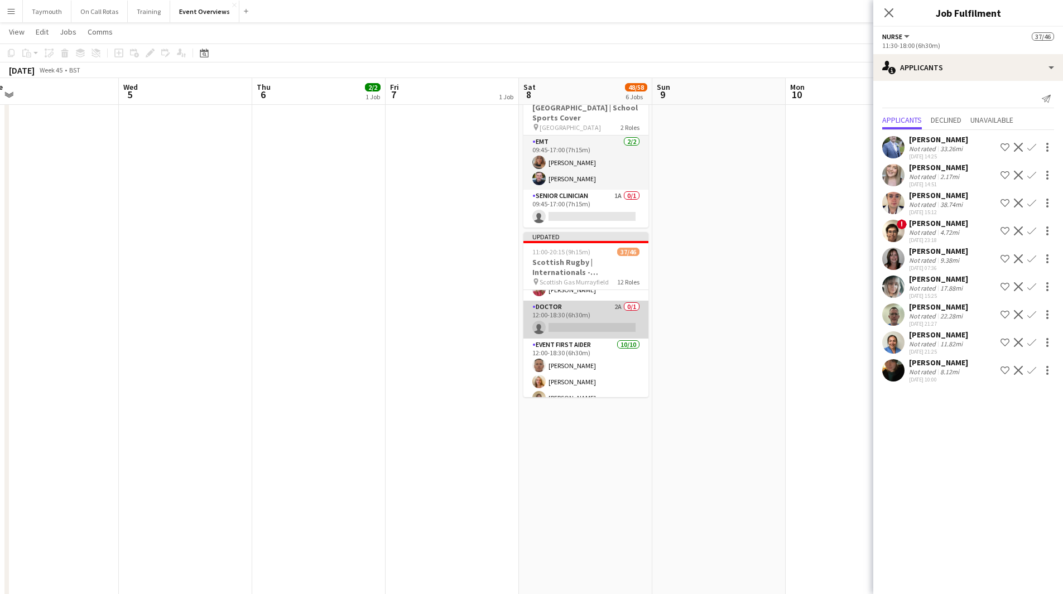
click at [596, 308] on app-card-role "Doctor 2A 0/1 12:00-18:30 (6h30m) single-neutral-actions" at bounding box center [585, 320] width 125 height 38
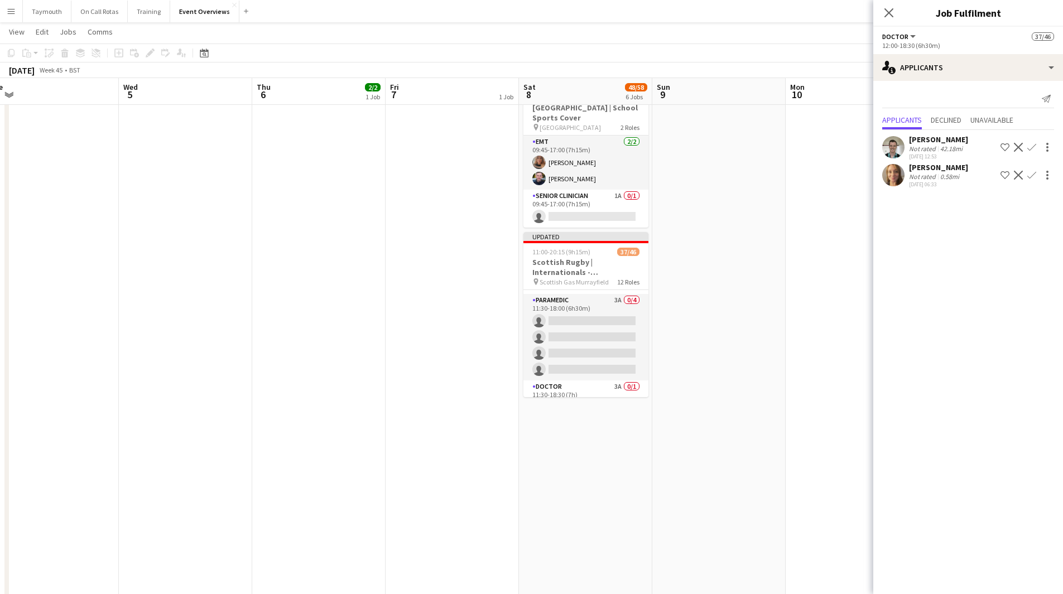
scroll to position [454, 0]
click at [579, 356] on app-card-role "Paramedic 3A 0/4 11:30-18:00 (6h30m) single-neutral-actions single-neutral-acti…" at bounding box center [585, 385] width 125 height 86
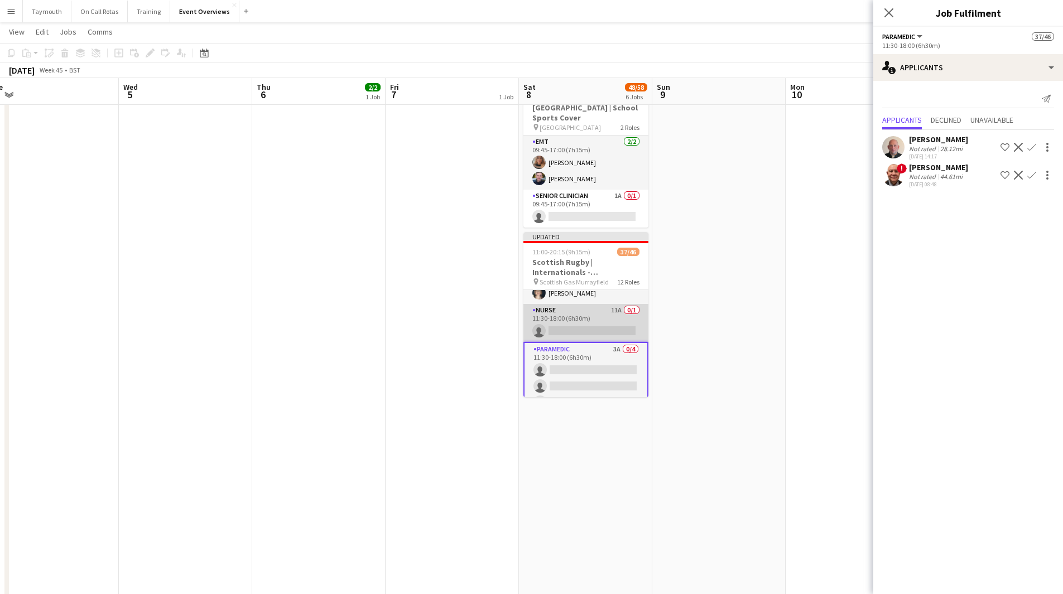
click at [592, 308] on app-card-role "Nurse 11A 0/1 11:30-18:00 (6h30m) single-neutral-actions" at bounding box center [585, 323] width 125 height 38
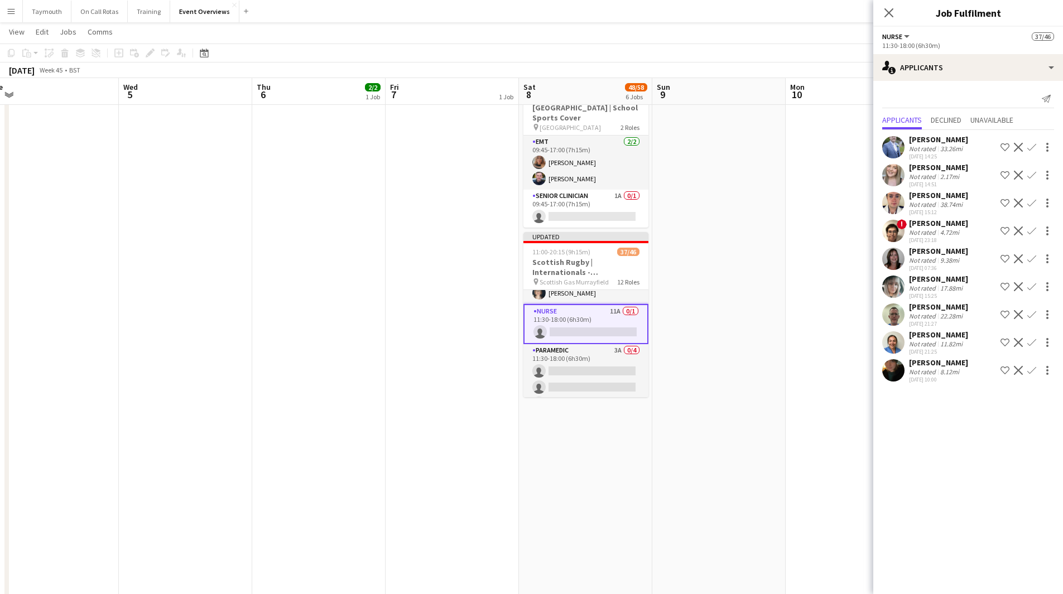
click at [936, 373] on div "Not rated" at bounding box center [923, 372] width 29 height 8
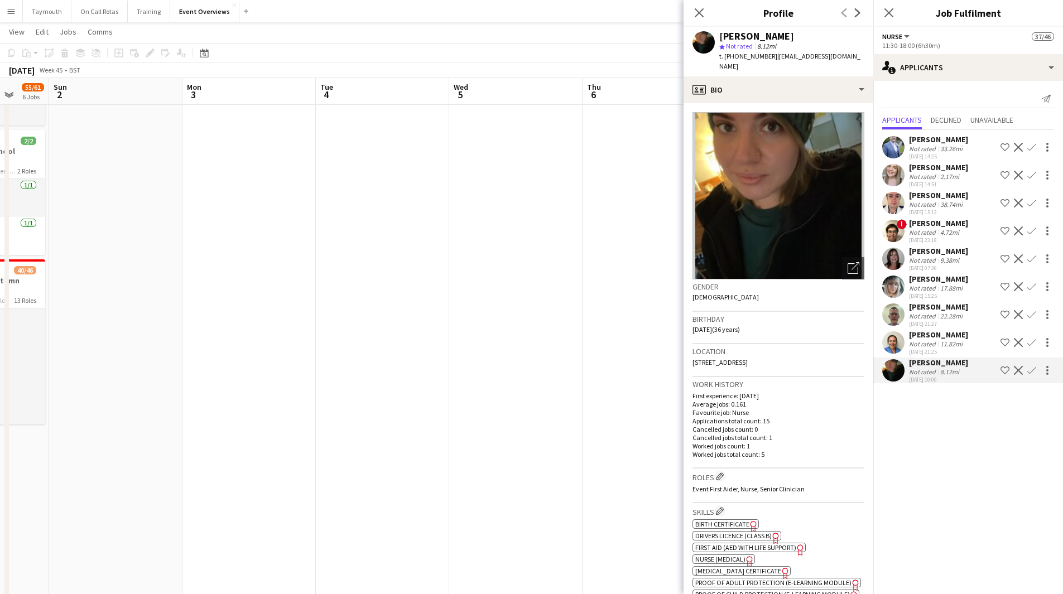
drag, startPoint x: 218, startPoint y: 330, endPoint x: 626, endPoint y: 363, distance: 409.7
click at [686, 363] on body "Menu Boards Boards Boards All jobs Status Workforce Workforce My Workforce Recr…" at bounding box center [531, 35] width 1063 height 1228
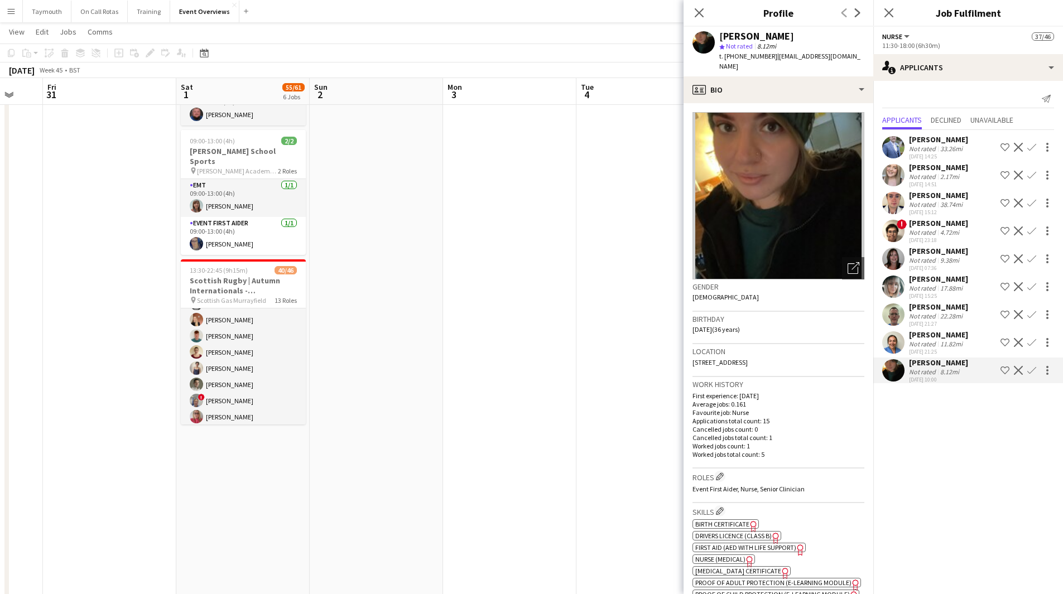
drag, startPoint x: 439, startPoint y: 371, endPoint x: 467, endPoint y: 373, distance: 28.0
click at [467, 373] on app-calendar-viewport "Wed 29 Thu 30 Fri 31 Sat 1 55/61 6 Jobs Sun 2 Mon 3 Tue 4 Wed 5 Thu 6 2/2 1 Job…" at bounding box center [531, 57] width 1063 height 1185
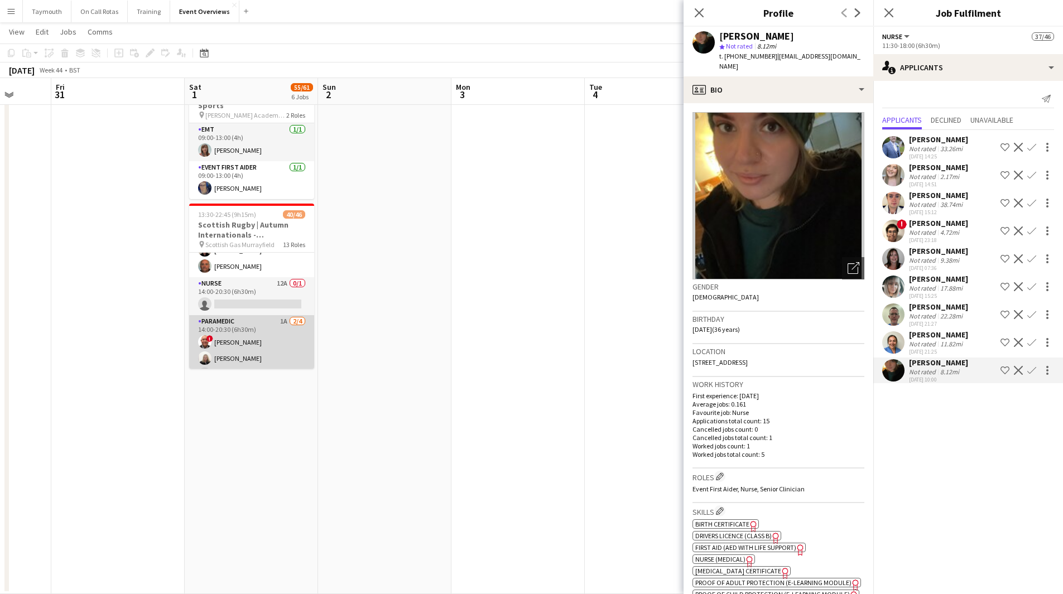
scroll to position [465, 0]
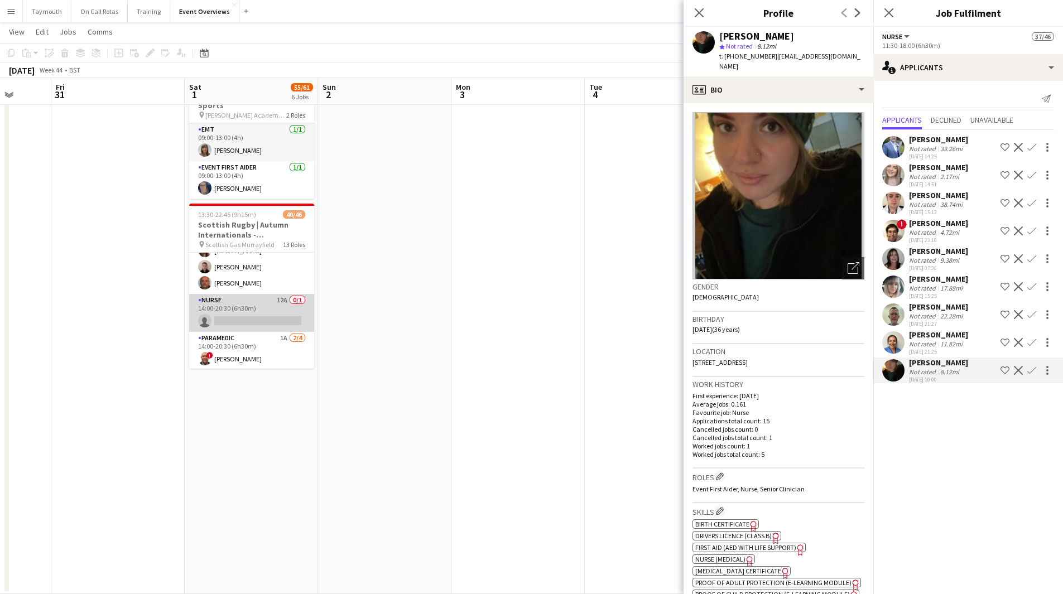
click at [254, 296] on app-card-role "Nurse 12A 0/1 14:00-20:30 (6h30m) single-neutral-actions" at bounding box center [251, 313] width 125 height 38
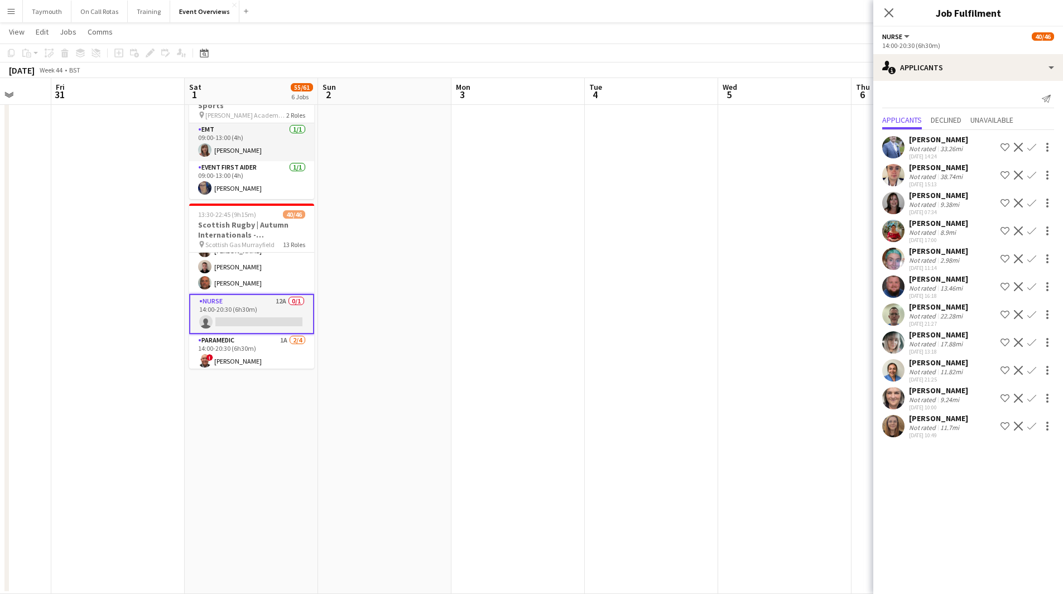
click at [946, 255] on div "[PERSON_NAME]" at bounding box center [938, 251] width 59 height 10
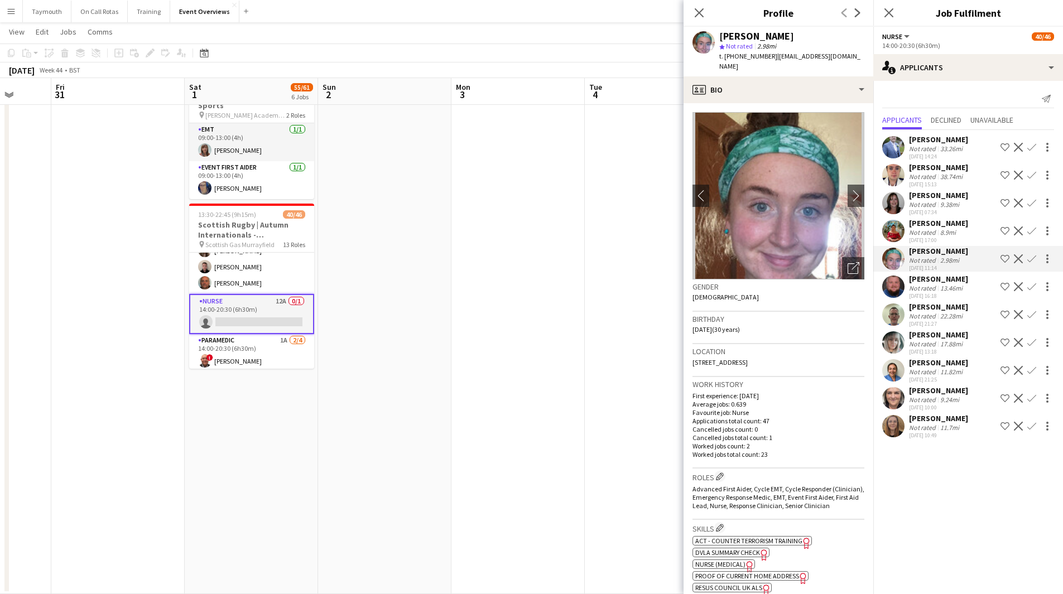
click at [934, 401] on div "Not rated" at bounding box center [923, 400] width 29 height 8
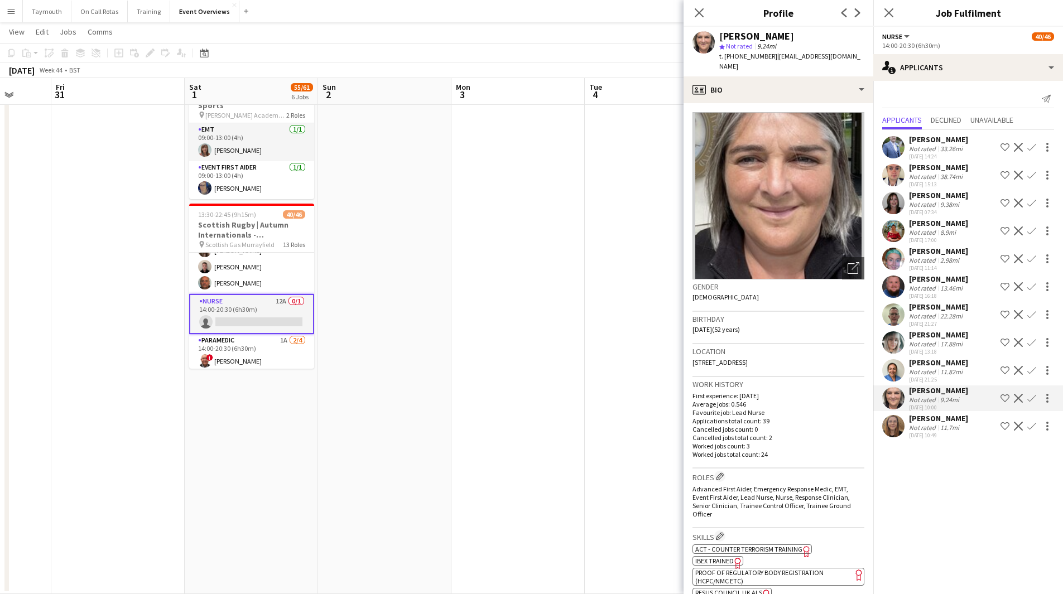
click at [1030, 399] on app-icon "Confirm" at bounding box center [1031, 398] width 9 height 9
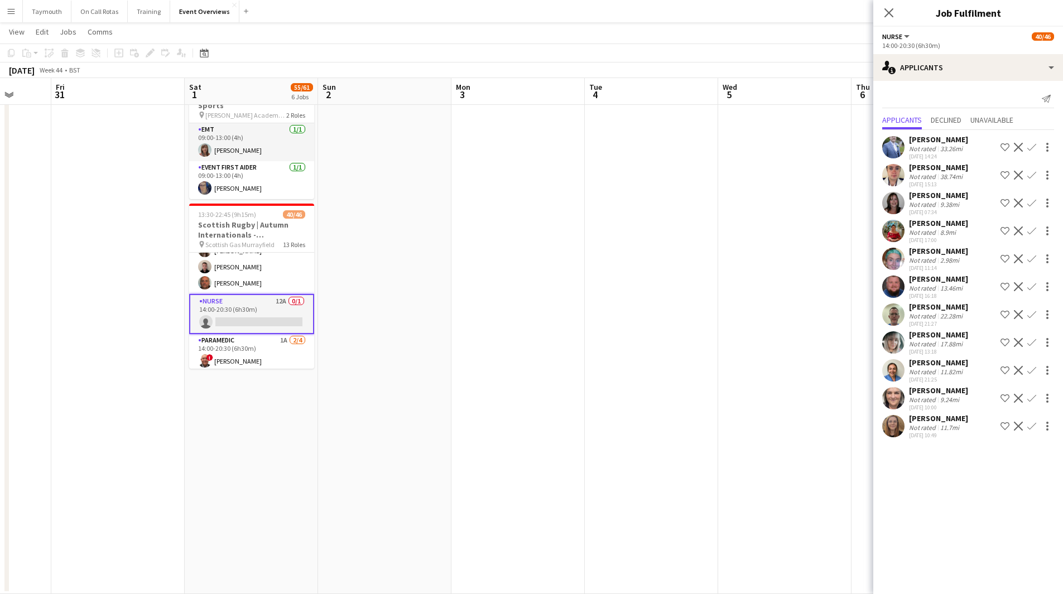
click at [1030, 399] on app-icon "Confirm" at bounding box center [1031, 398] width 9 height 9
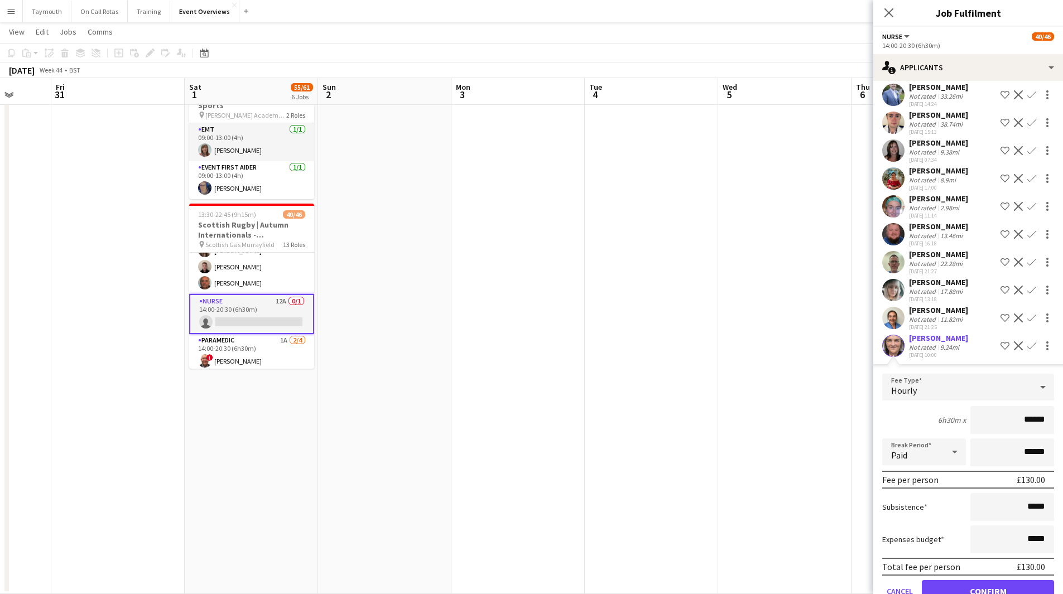
scroll to position [109, 0]
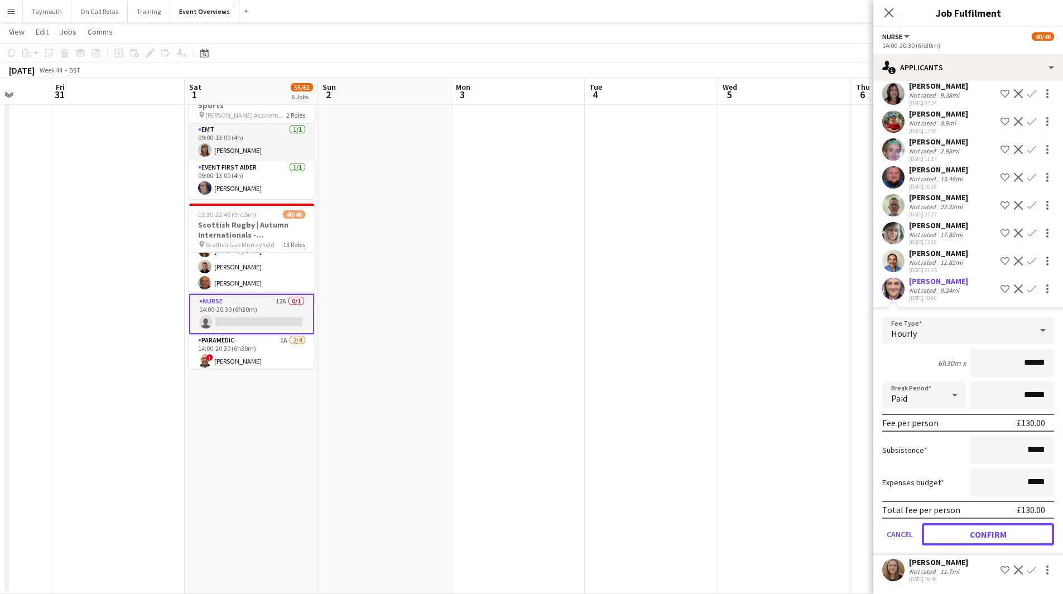
click at [964, 537] on button "Confirm" at bounding box center [988, 534] width 132 height 22
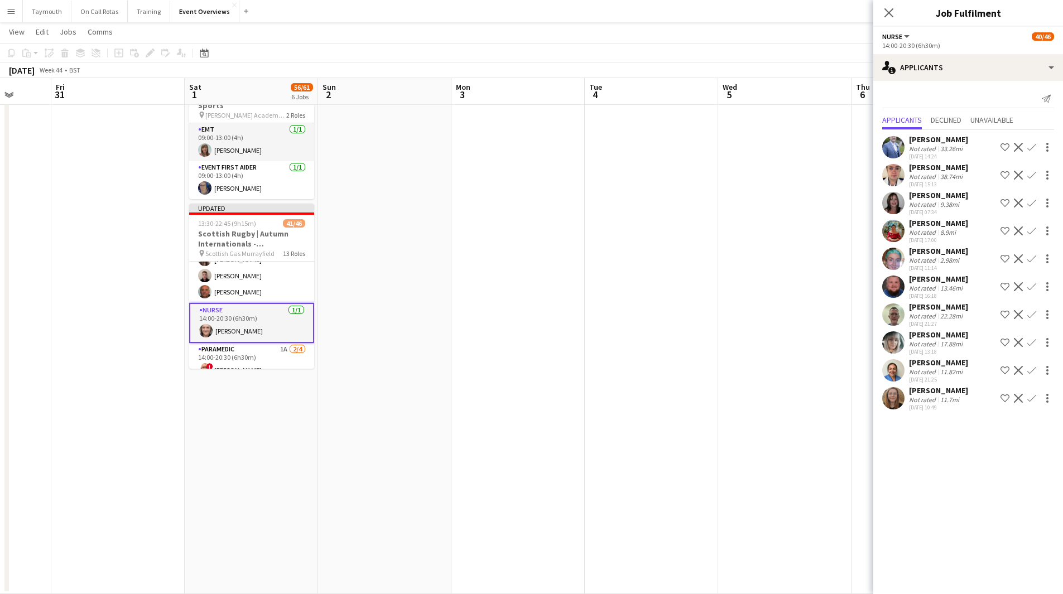
scroll to position [0, 0]
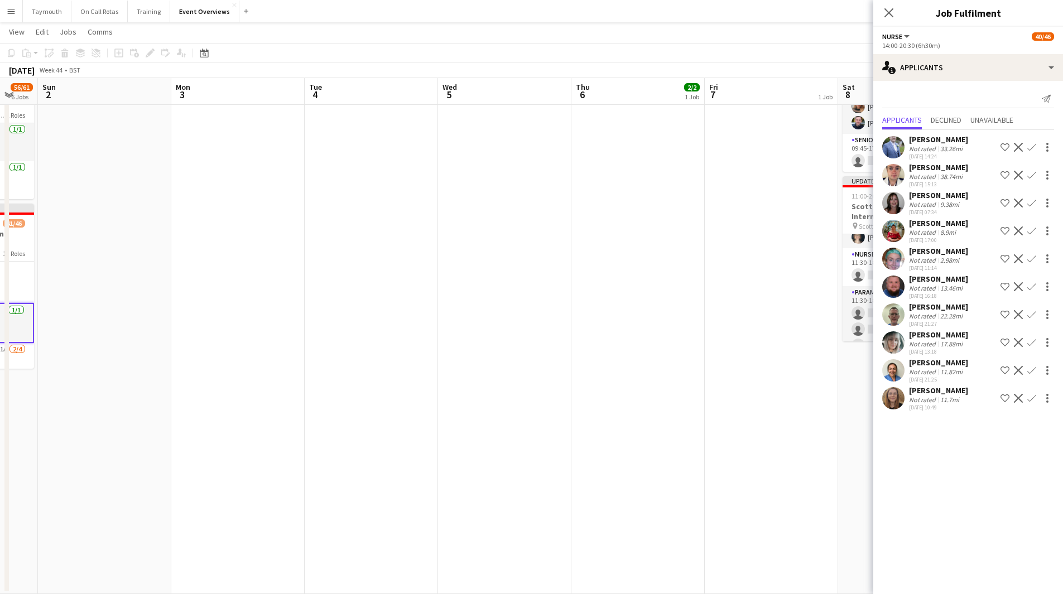
drag, startPoint x: 773, startPoint y: 363, endPoint x: 281, endPoint y: 321, distance: 493.8
click at [281, 321] on app-calendar-viewport "Thu 30 Fri 31 Sat 1 56/61 6 Jobs Sun 2 Mon 3 Tue 4 Wed 5 Thu 6 2/2 1 Job Fri 7 …" at bounding box center [531, 1] width 1063 height 1185
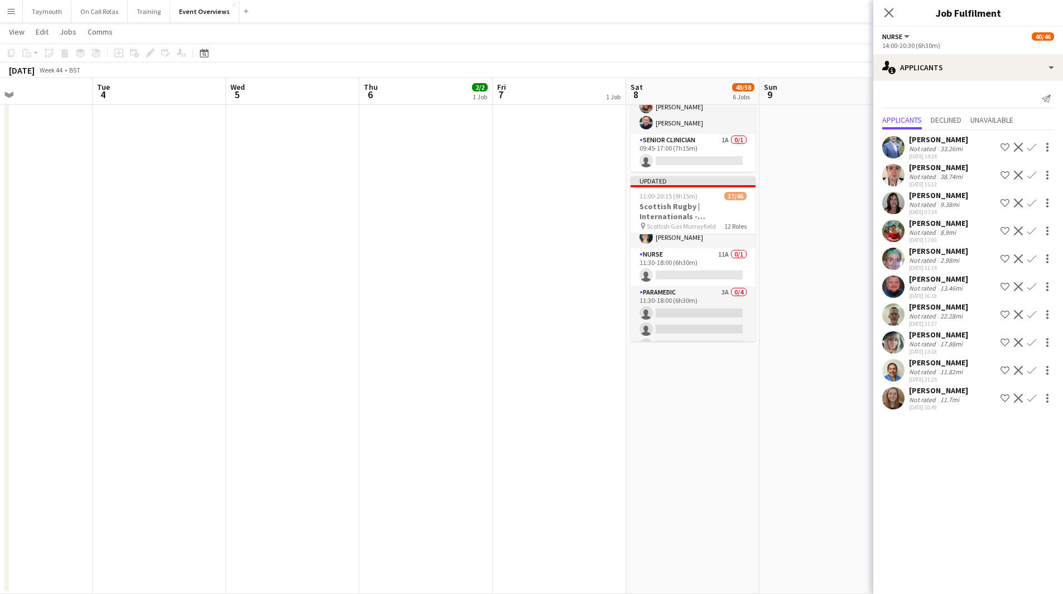
click at [447, 359] on app-calendar-viewport "Fri 31 Sat 1 56/61 6 Jobs Sun 2 Mon 3 Tue 4 Wed 5 Thu 6 2/2 1 Job Fri 7 1 Job S…" at bounding box center [531, 1] width 1063 height 1185
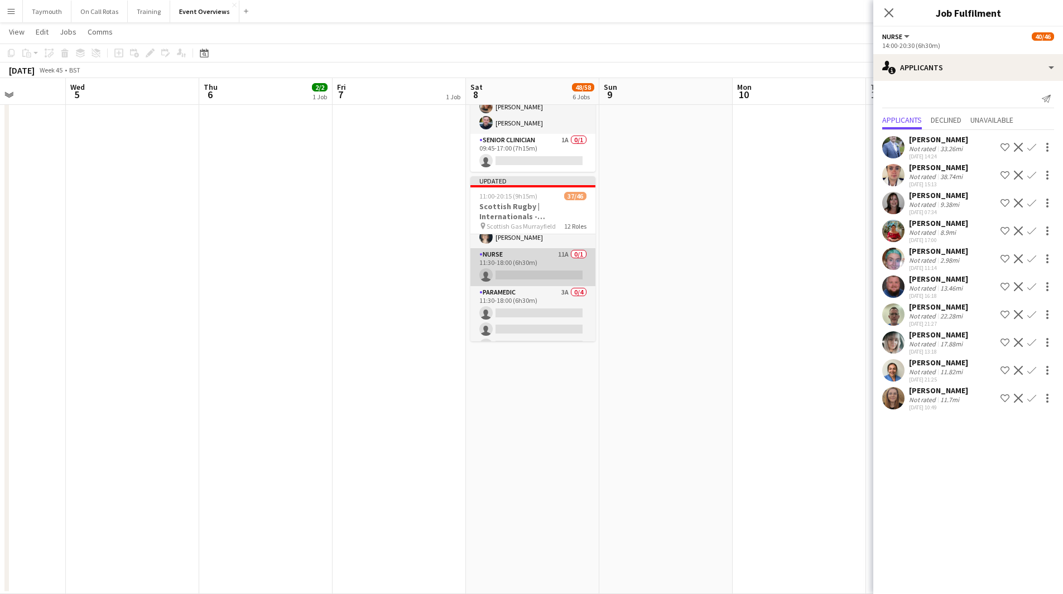
click at [529, 248] on app-card-role "Nurse 11A 0/1 11:30-18:00 (6h30m) single-neutral-actions" at bounding box center [532, 267] width 125 height 38
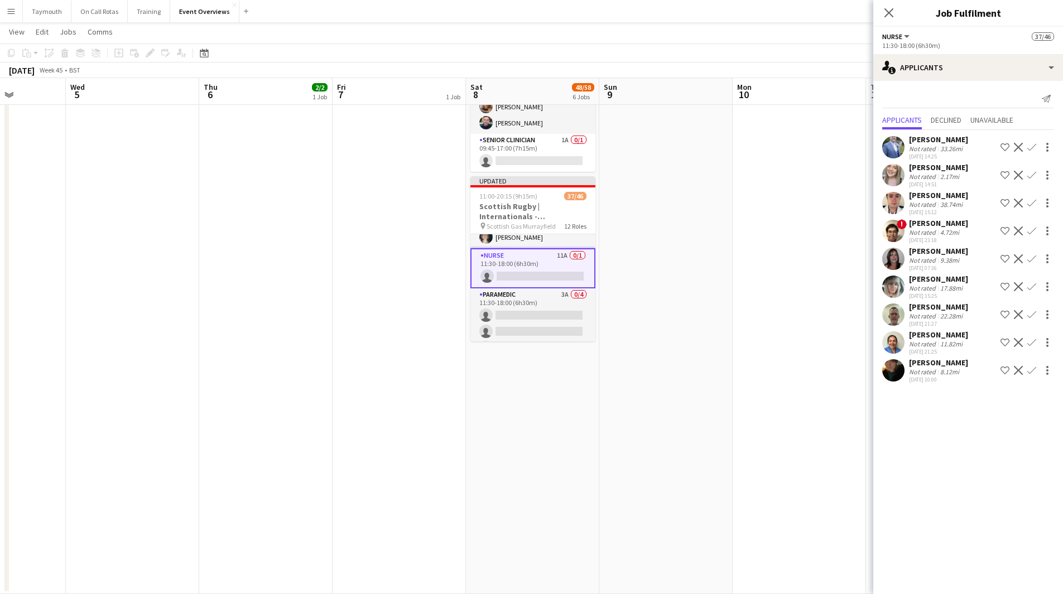
click at [1032, 260] on app-icon "Confirm" at bounding box center [1031, 258] width 9 height 9
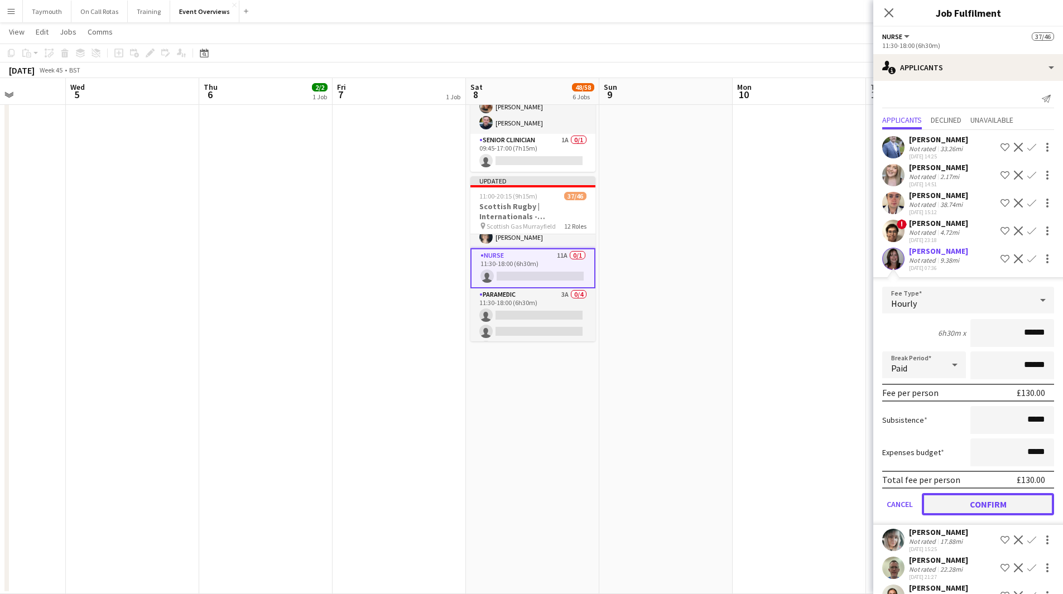
click at [962, 508] on button "Confirm" at bounding box center [988, 504] width 132 height 22
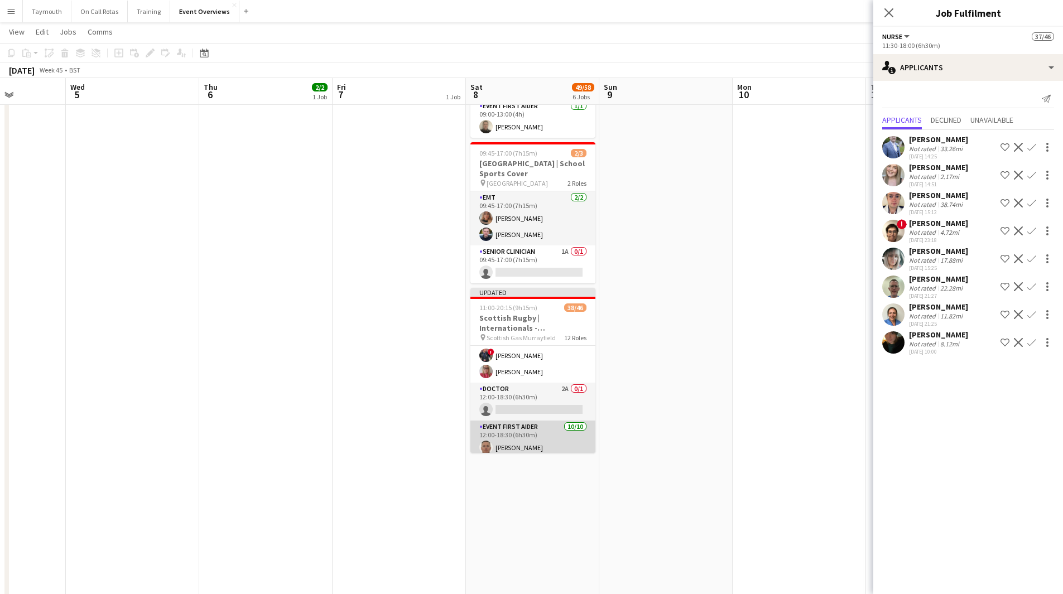
scroll to position [733, 0]
drag, startPoint x: 749, startPoint y: 382, endPoint x: 342, endPoint y: 347, distance: 408.2
click at [355, 349] on app-calendar-viewport "Sun 2 Mon 3 Tue 4 Wed 5 Thu 6 2/2 1 Job Fri 7 1 Job Sat 8 49/58 6 Jobs Sun 9 Mo…" at bounding box center [531, 113] width 1063 height 1185
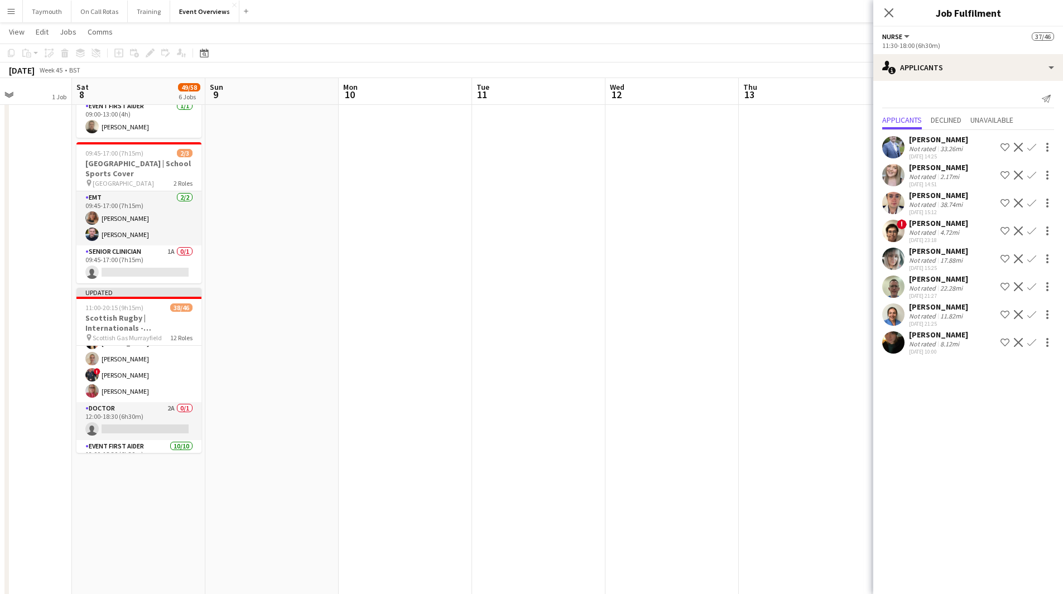
drag, startPoint x: 683, startPoint y: 393, endPoint x: 343, endPoint y: 348, distance: 343.4
click at [375, 352] on app-calendar-viewport "Wed 5 Thu 6 2/2 1 Job Fri 7 1 Job Sat 8 49/58 6 Jobs Sun 9 Mon 10 Tue 11 Wed 12…" at bounding box center [531, 113] width 1063 height 1185
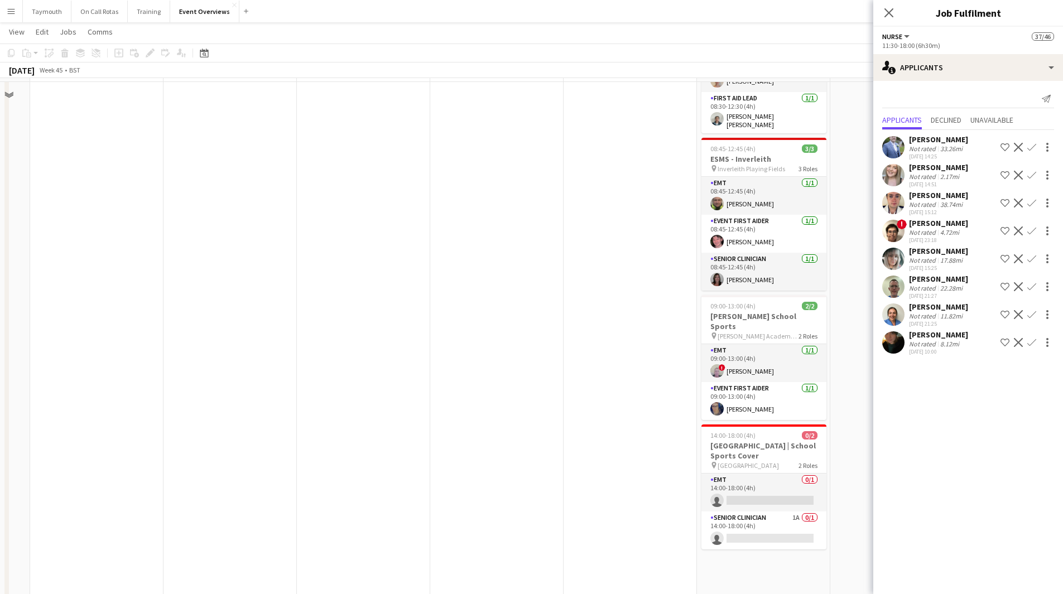
scroll to position [76, 0]
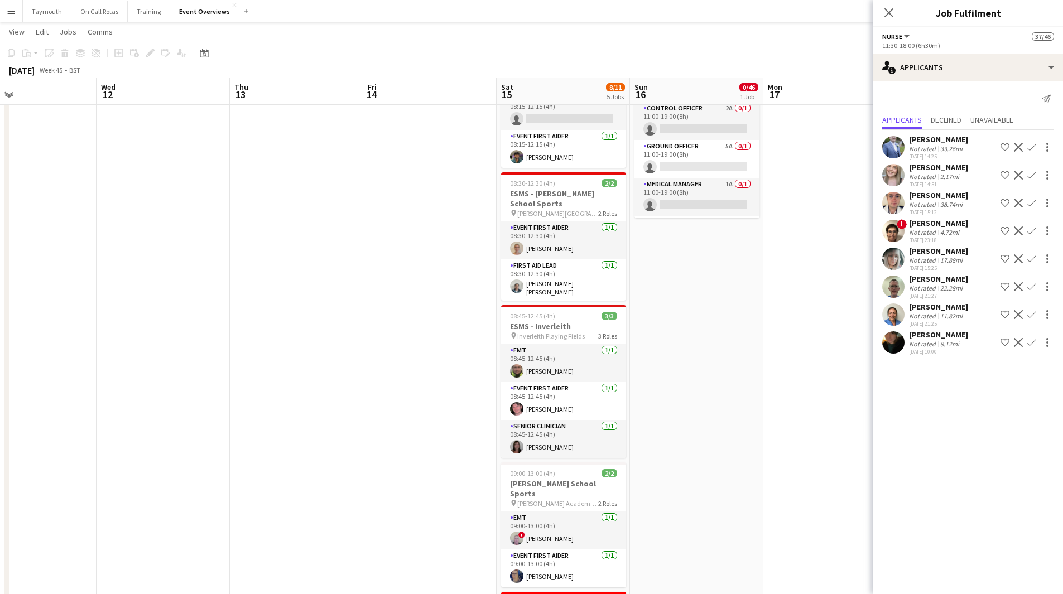
drag, startPoint x: 532, startPoint y: 353, endPoint x: 389, endPoint y: 371, distance: 143.9
click at [290, 348] on app-calendar-viewport "Sat 8 49/58 6 Jobs Sun 9 Mon 10 Tue 11 Wed 12 Thu 13 Fri 14 Sat 15 8/11 5 Jobs …" at bounding box center [531, 559] width 1063 height 1185
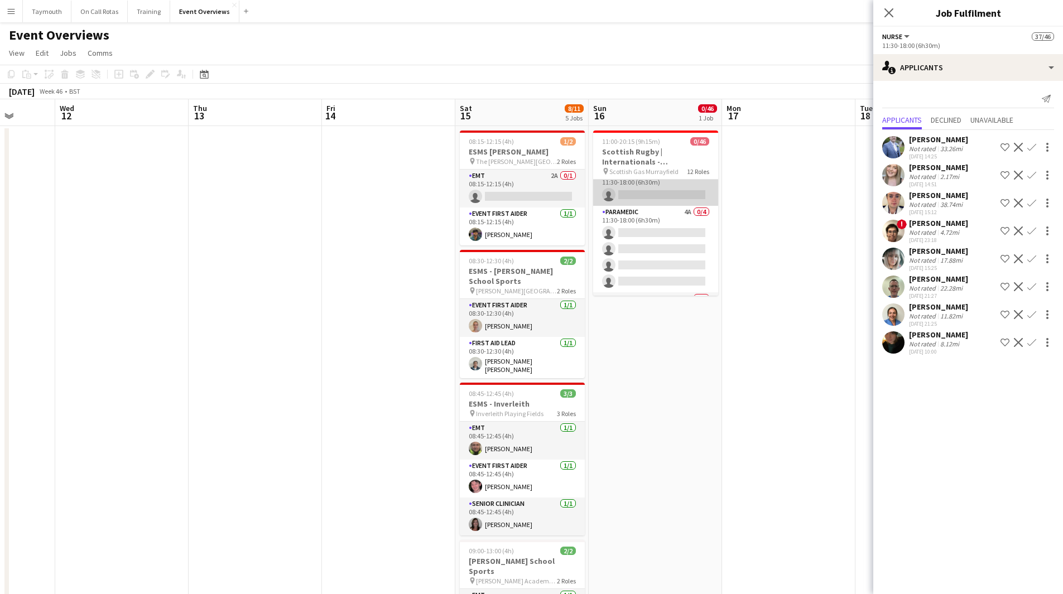
scroll to position [502, 0]
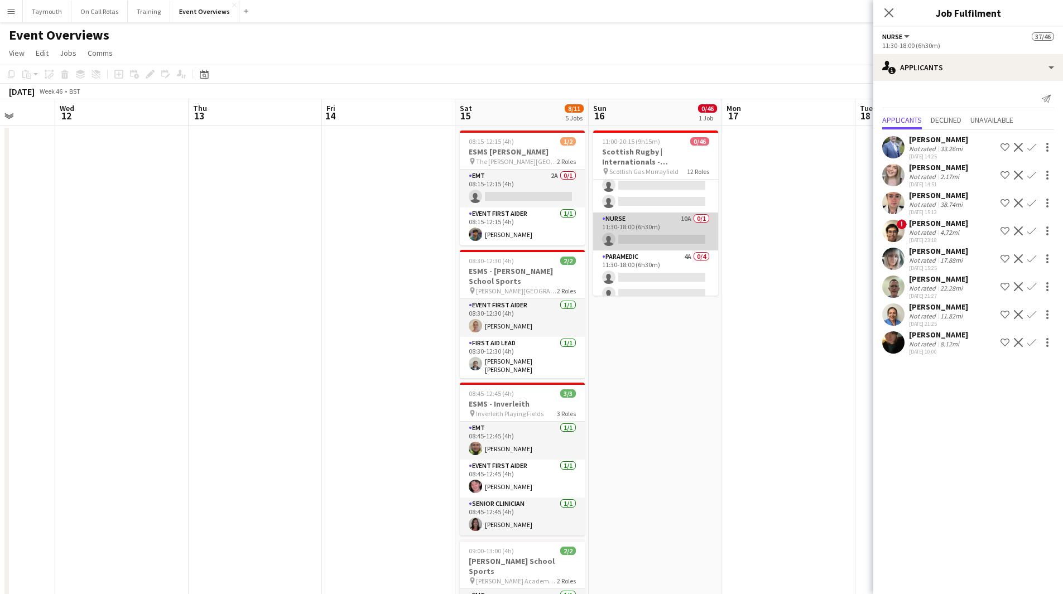
click at [654, 237] on app-card-role "Nurse 10A 0/1 11:30-18:00 (6h30m) single-neutral-actions" at bounding box center [655, 232] width 125 height 38
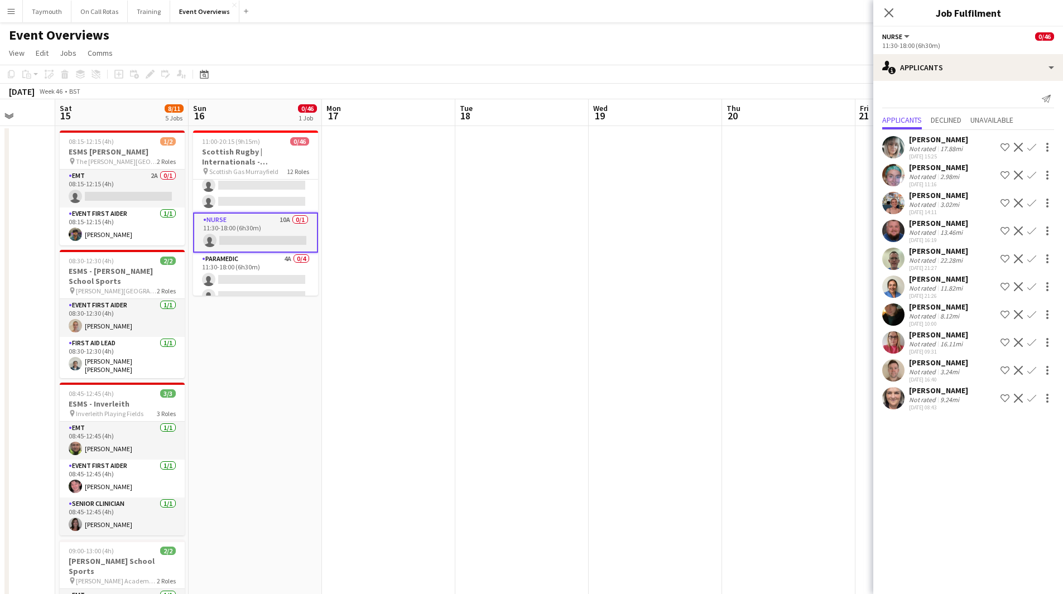
drag, startPoint x: 445, startPoint y: 333, endPoint x: 378, endPoint y: 339, distance: 67.7
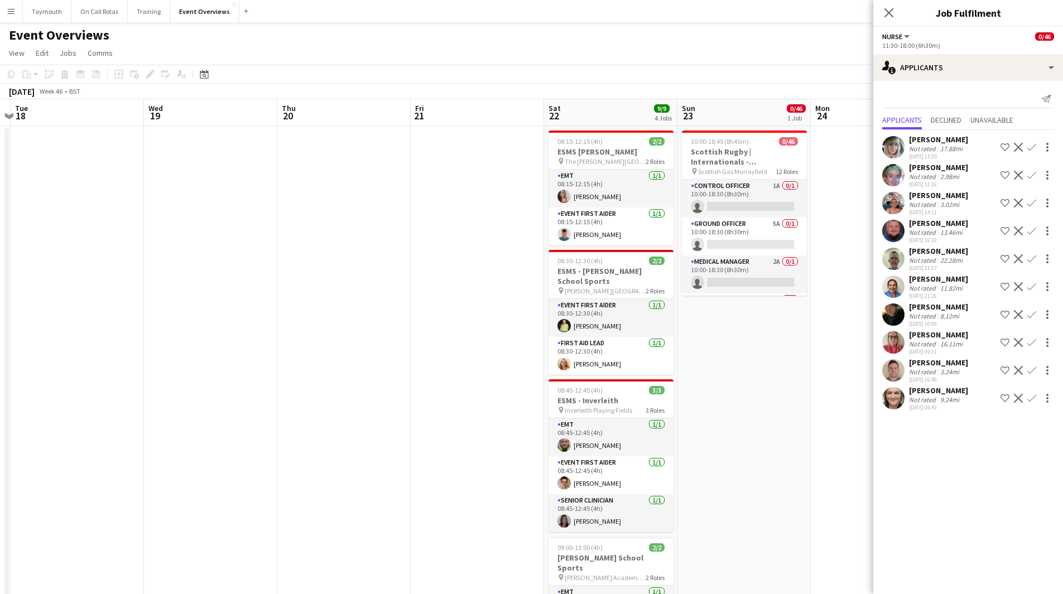
drag, startPoint x: 538, startPoint y: 393, endPoint x: 476, endPoint y: 392, distance: 61.9
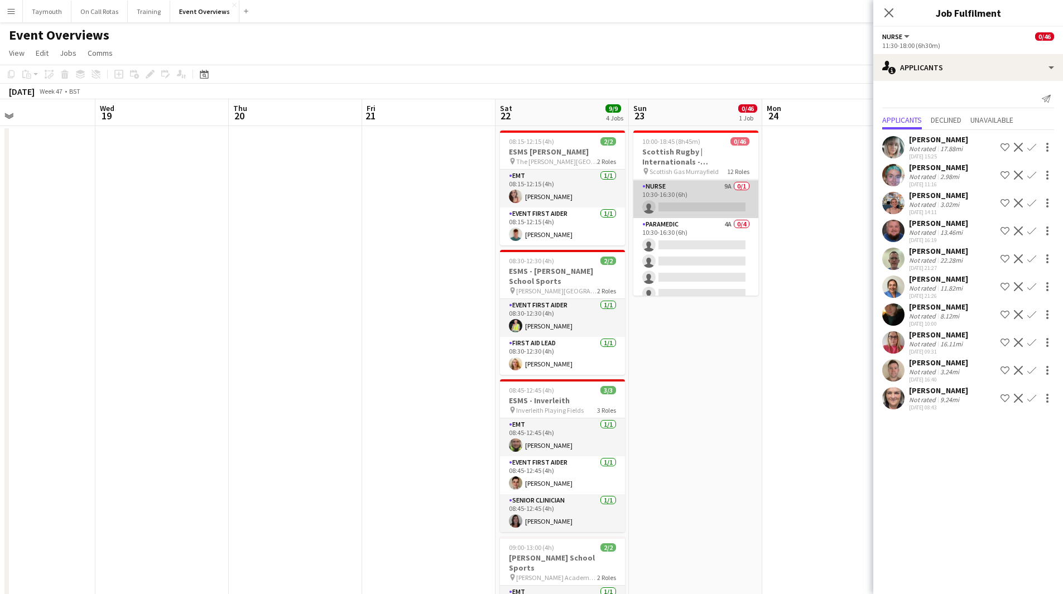
click at [702, 197] on app-card-role "Nurse 9A 0/1 10:30-16:30 (6h) single-neutral-actions" at bounding box center [695, 199] width 125 height 38
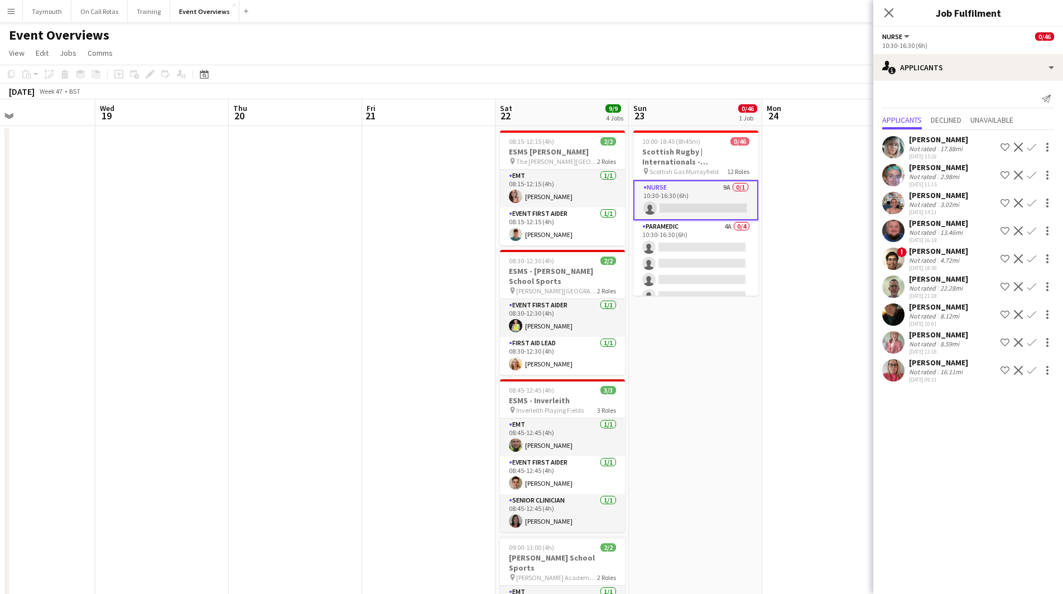
click at [931, 341] on div "Not rated" at bounding box center [923, 344] width 29 height 8
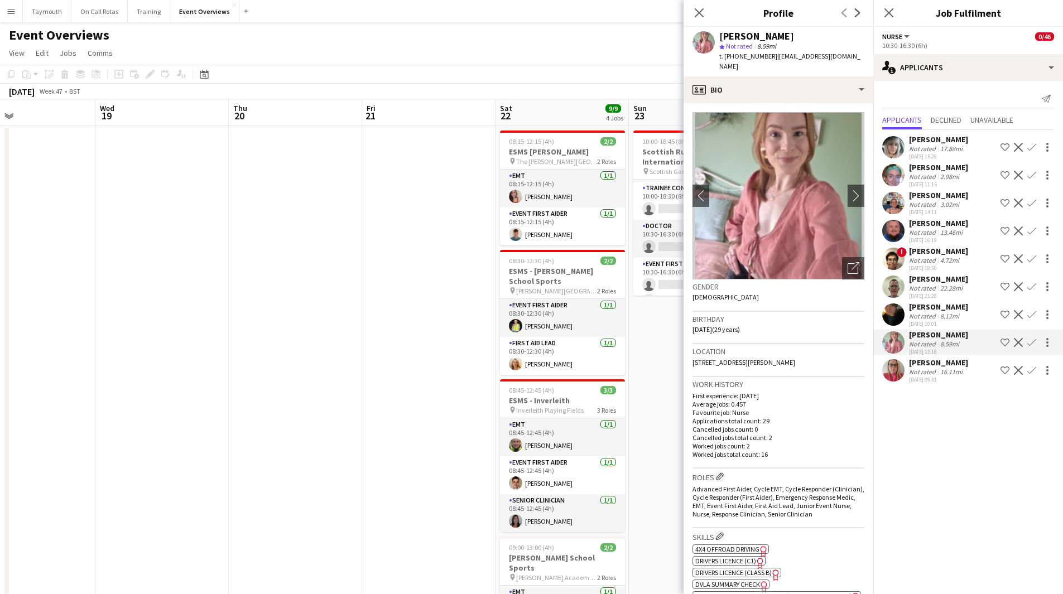
scroll to position [0, 0]
click at [663, 237] on app-card-role "Ground Officer 5A 0/1 10:00-18:30 (8h30m) single-neutral-actions" at bounding box center [695, 237] width 125 height 38
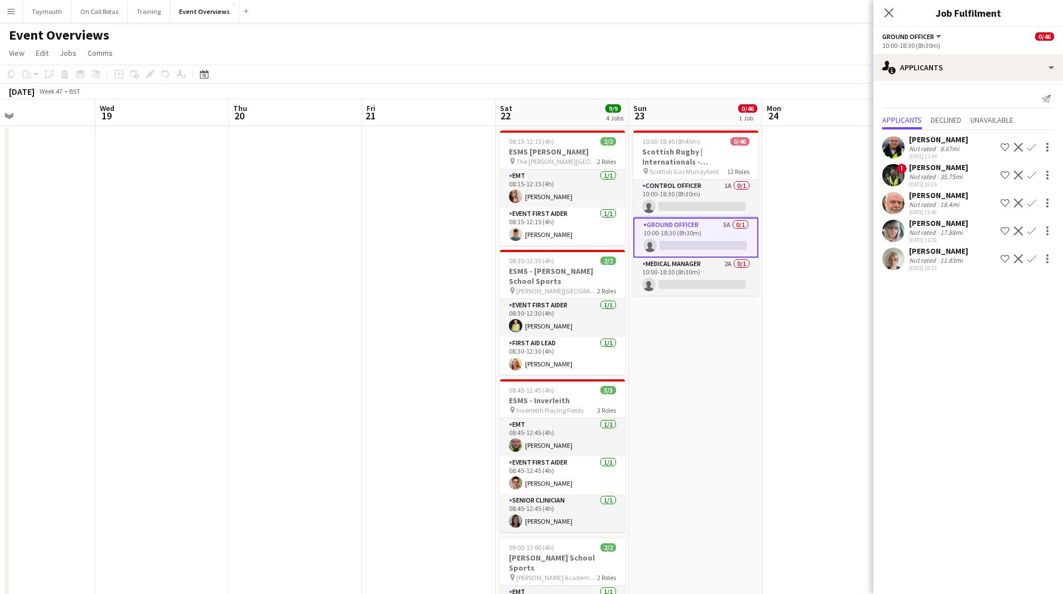
click at [1031, 233] on app-icon "Confirm" at bounding box center [1031, 230] width 9 height 9
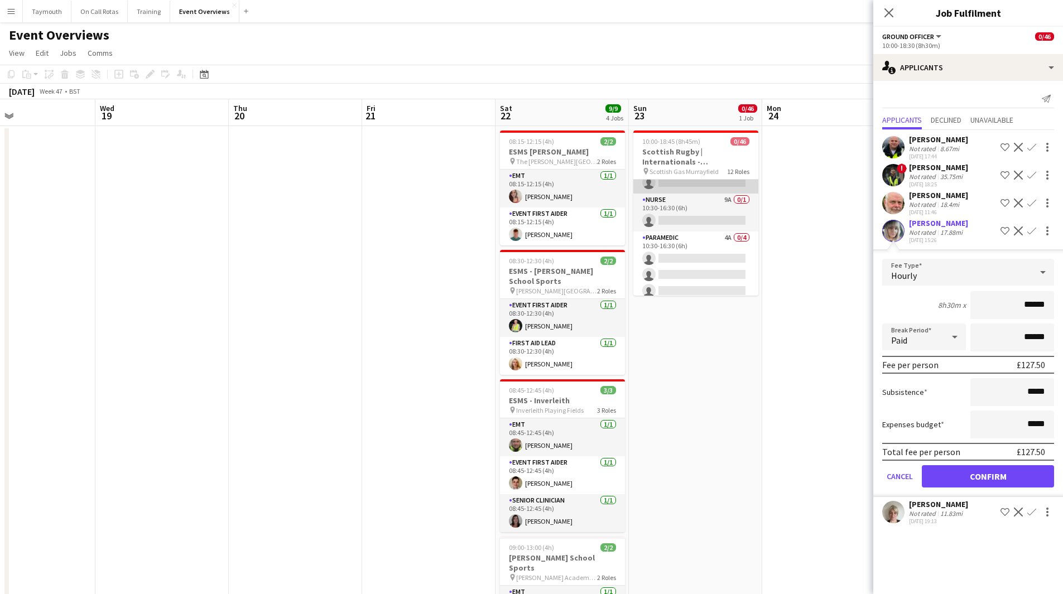
scroll to position [502, 0]
click at [693, 205] on app-card-role "Nurse 9A 0/1 10:30-16:30 (6h) single-neutral-actions" at bounding box center [695, 201] width 125 height 38
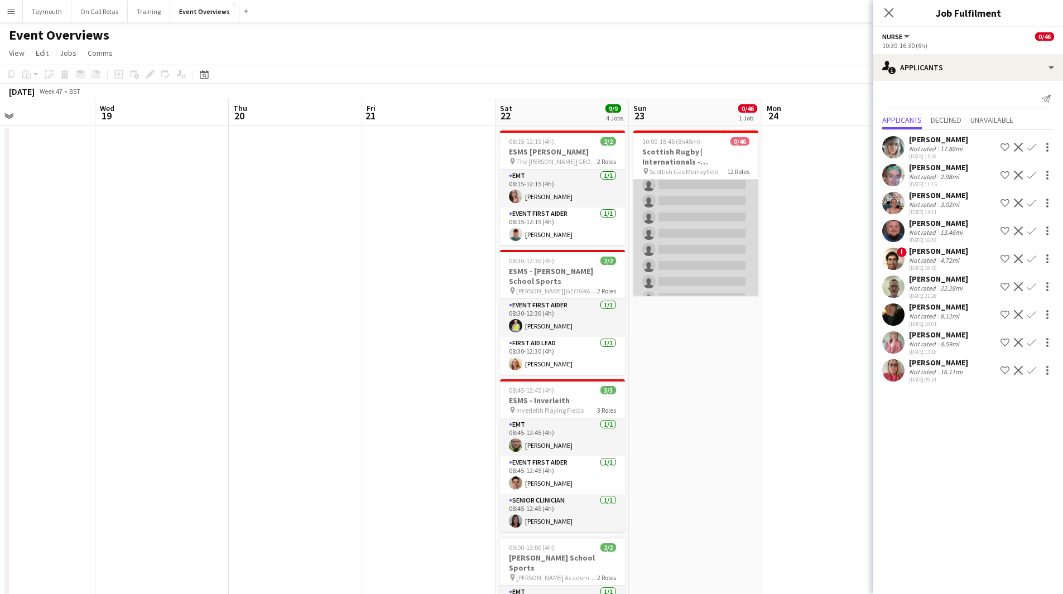
scroll to position [277, 0]
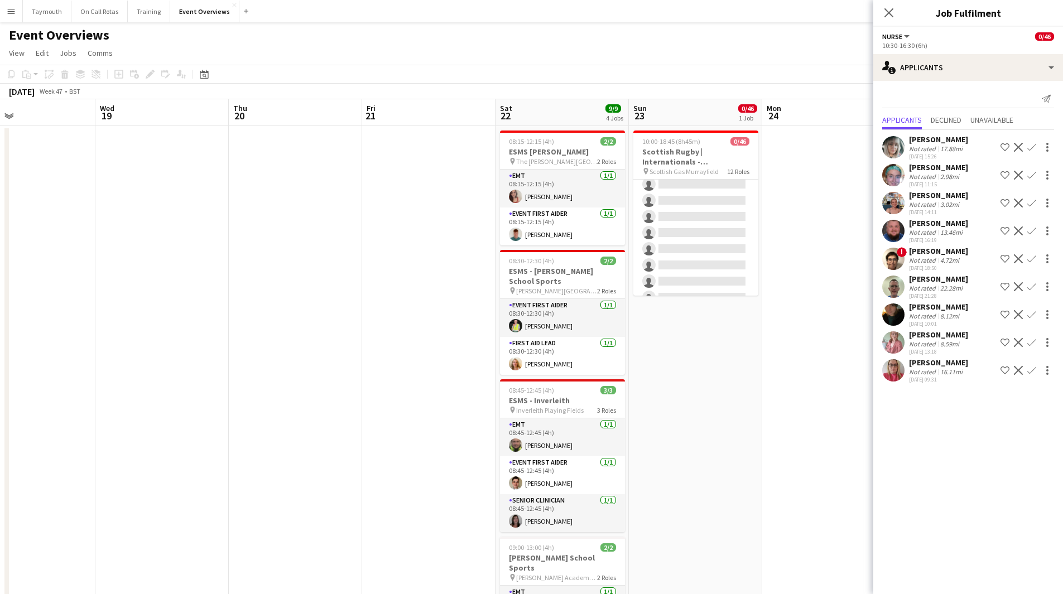
click at [947, 205] on div "3.02mi" at bounding box center [949, 204] width 23 height 8
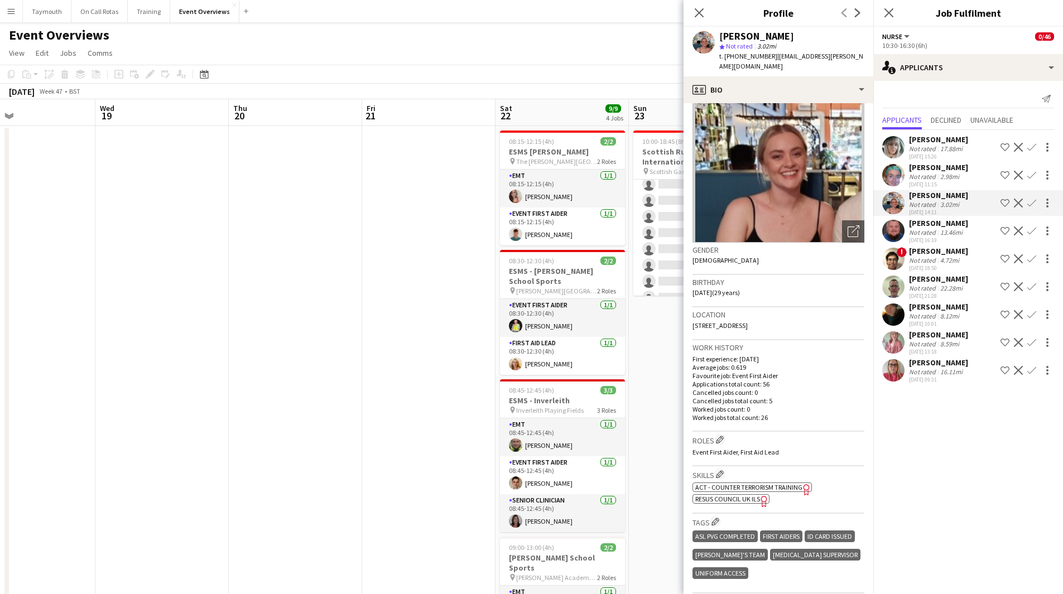
scroll to position [56, 0]
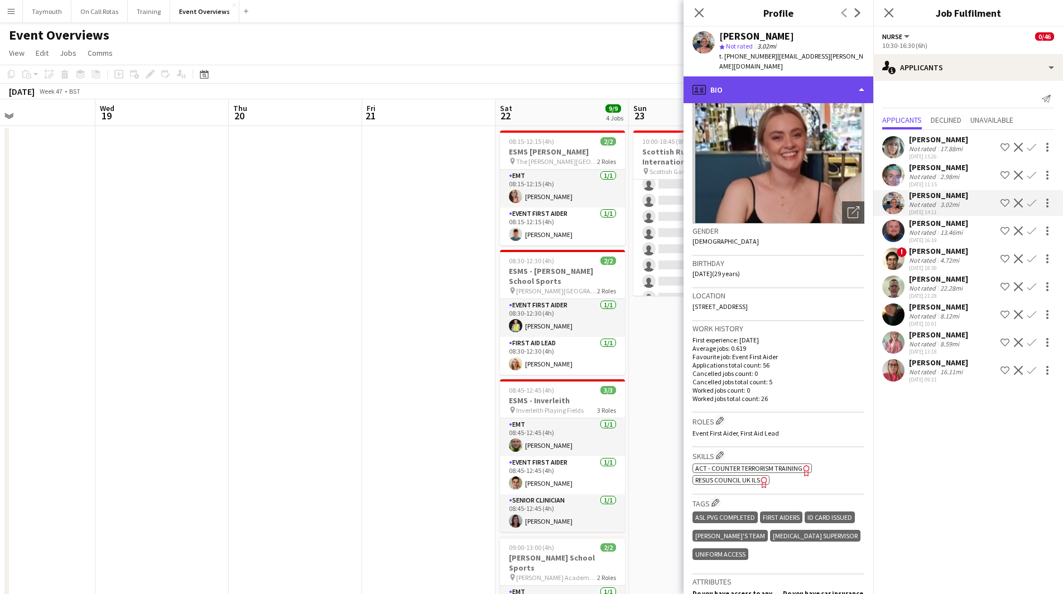
click at [800, 76] on div "profile Bio" at bounding box center [778, 89] width 190 height 27
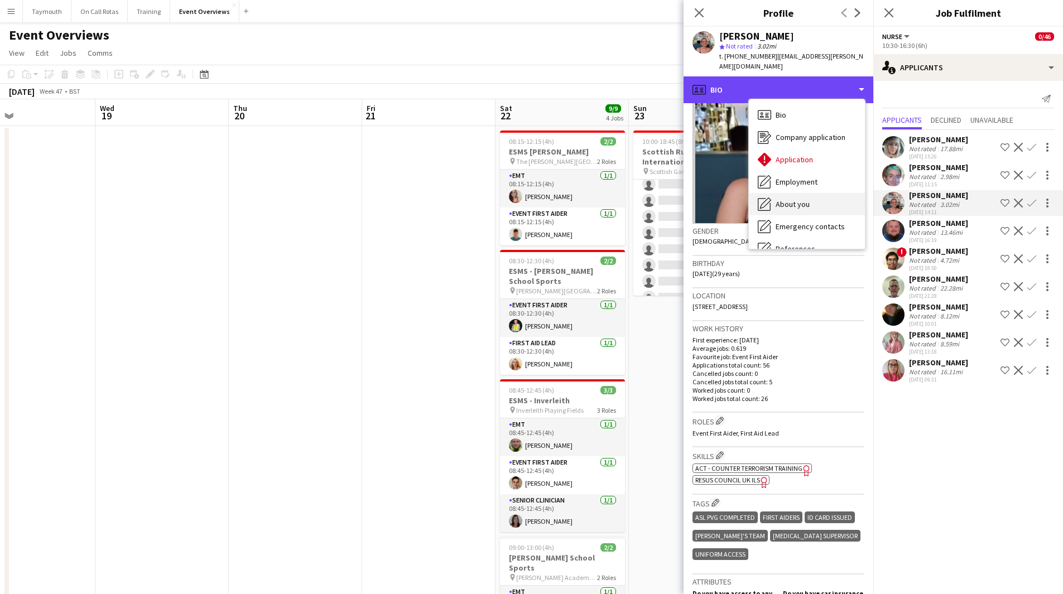
scroll to position [194, 0]
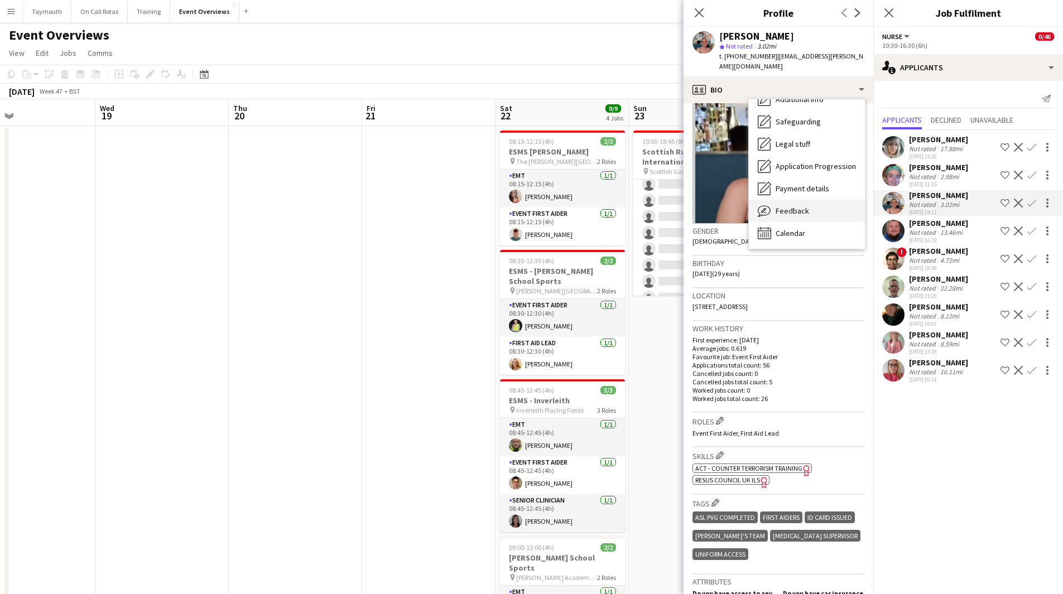
click at [790, 206] on span "Feedback" at bounding box center [791, 211] width 33 height 10
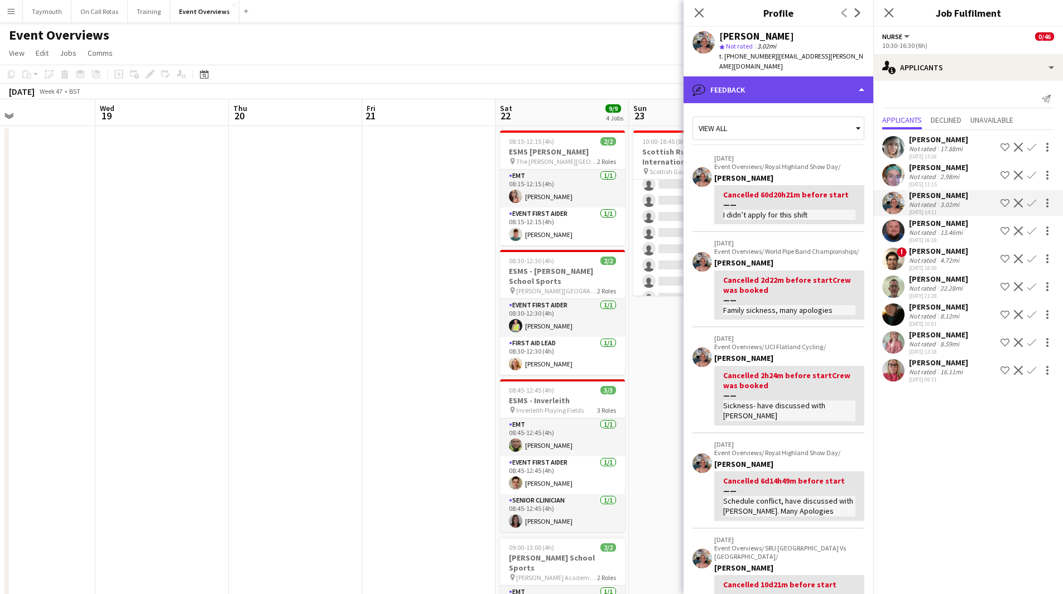
click at [787, 80] on div "bubble-pencil Feedback" at bounding box center [778, 89] width 190 height 27
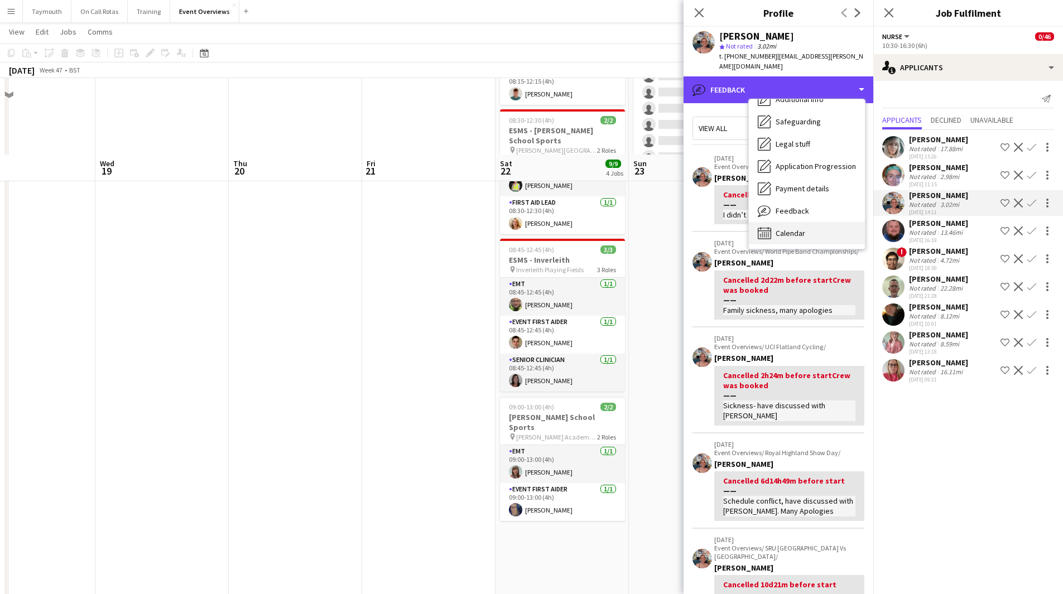
scroll to position [223, 0]
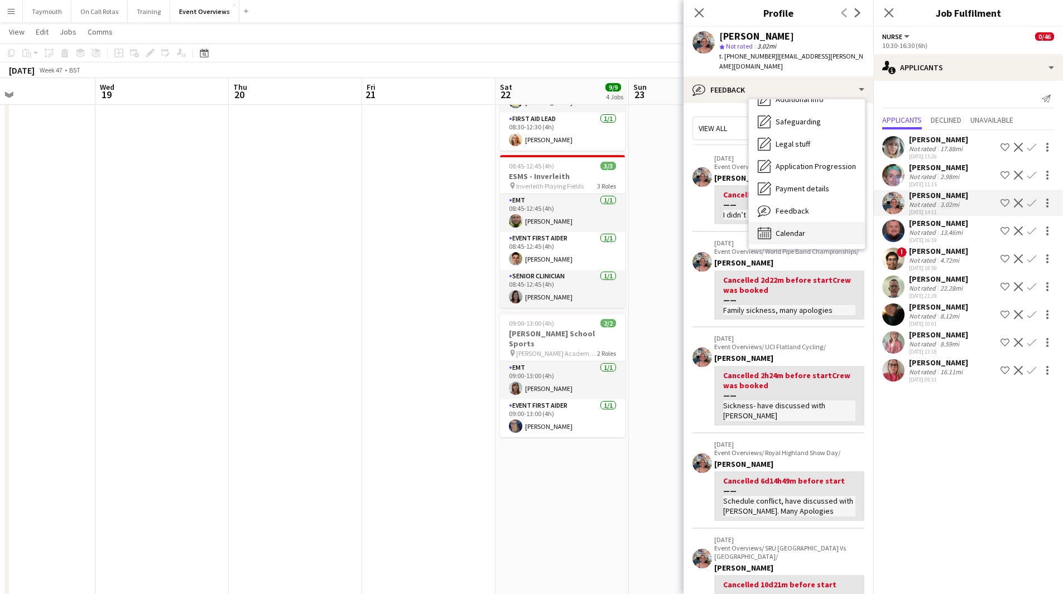
click at [799, 229] on div "Calendar Calendar" at bounding box center [807, 233] width 116 height 22
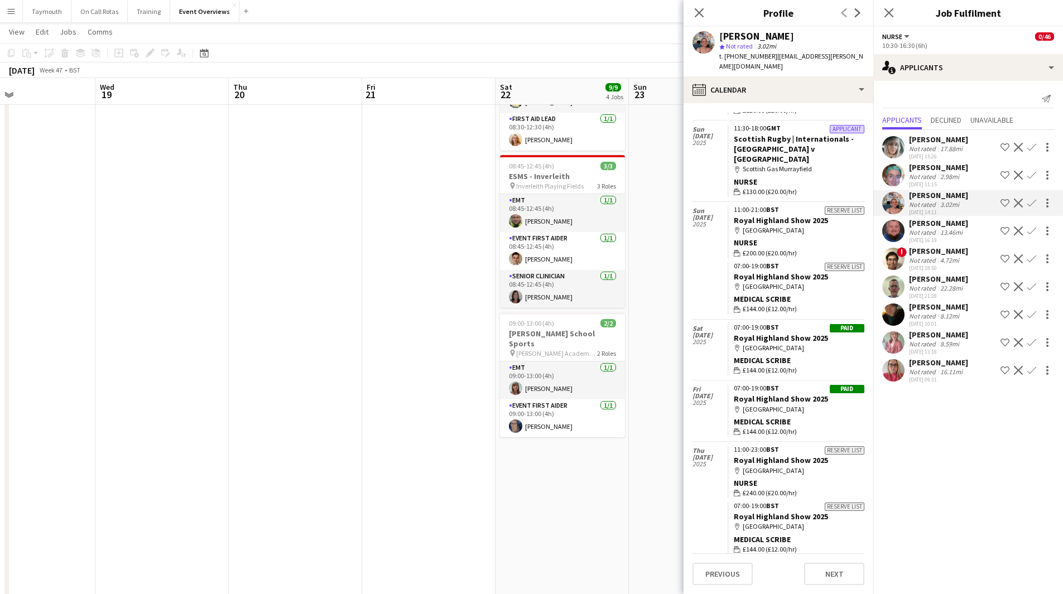
scroll to position [201, 0]
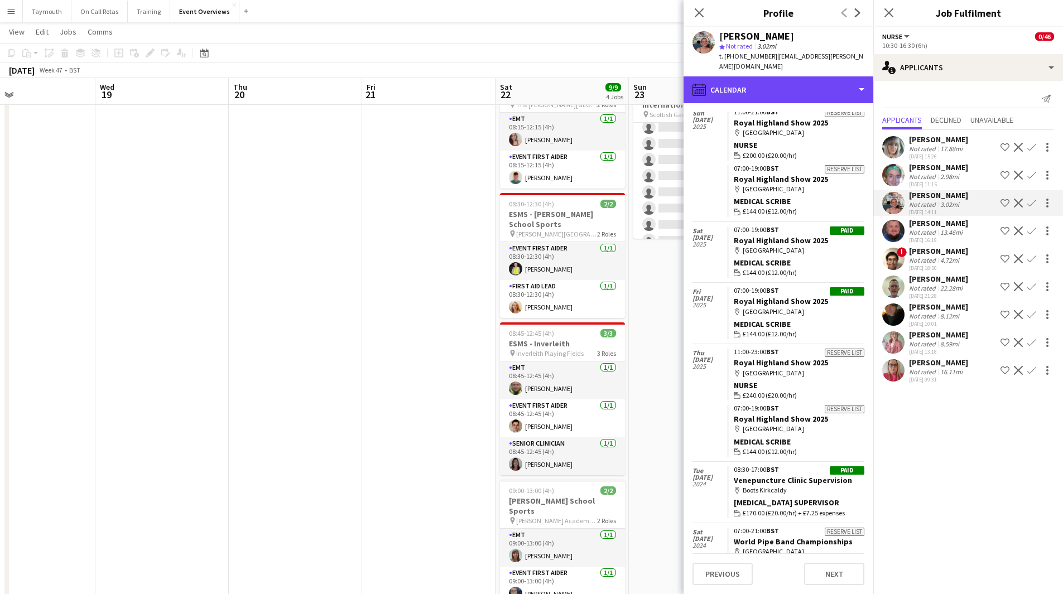
drag, startPoint x: 780, startPoint y: 84, endPoint x: 780, endPoint y: 96, distance: 11.7
click at [780, 84] on div "calendar-full Calendar" at bounding box center [778, 89] width 190 height 27
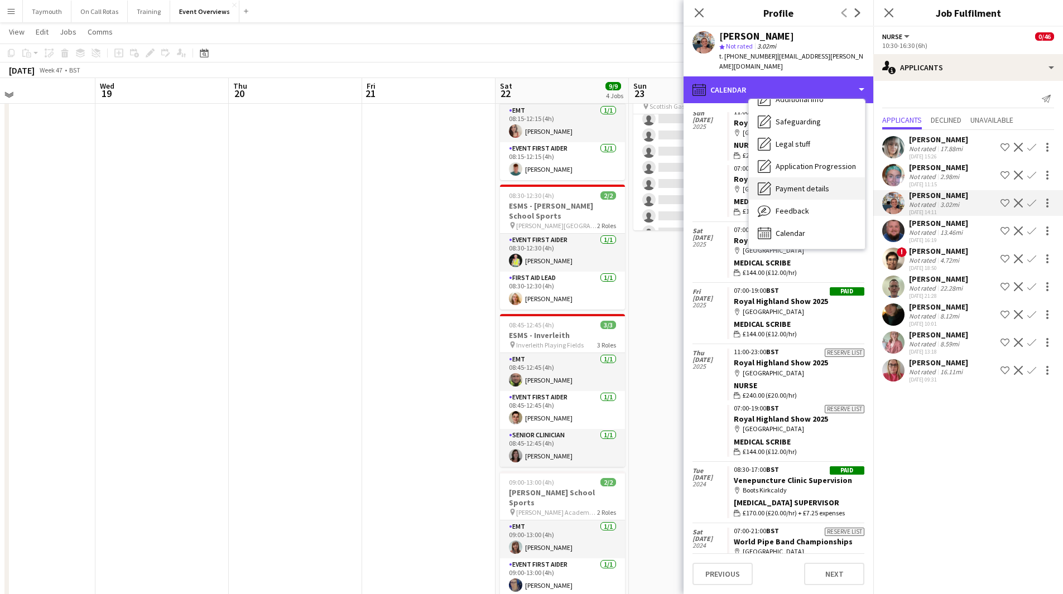
scroll to position [56, 0]
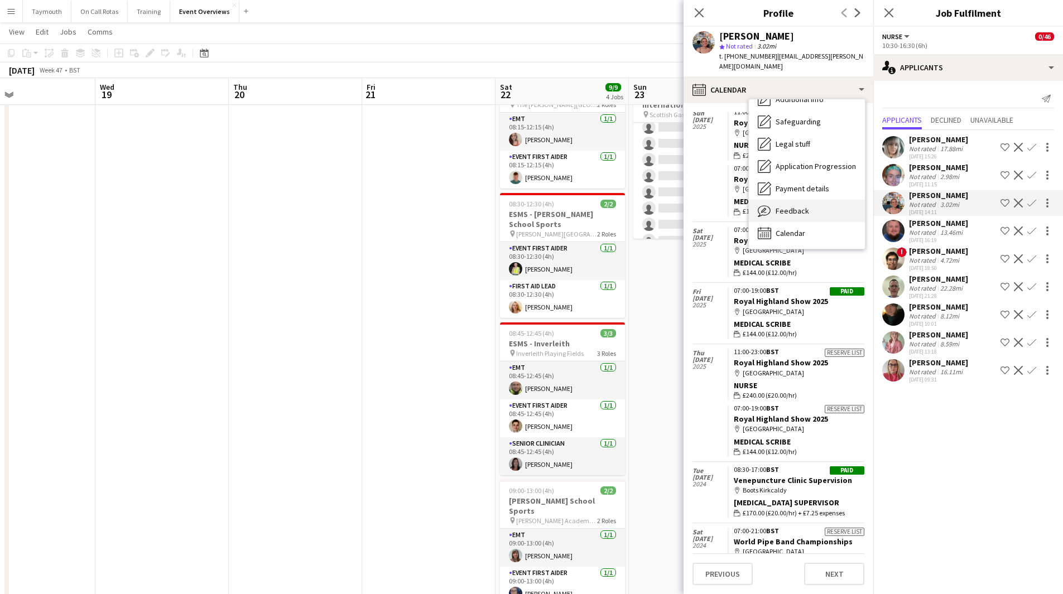
click at [787, 200] on div "Feedback Feedback" at bounding box center [807, 211] width 116 height 22
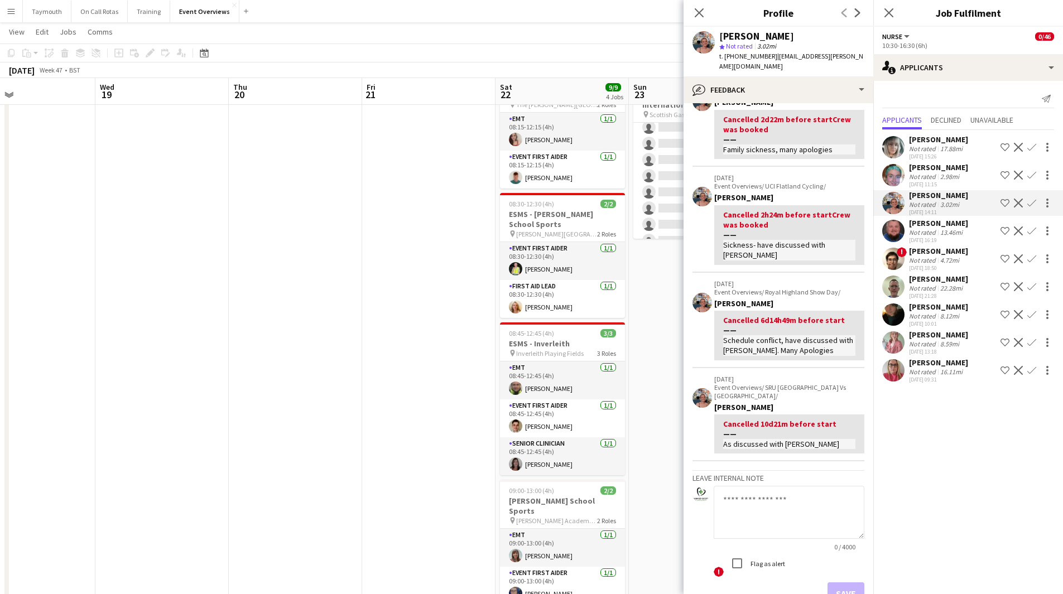
scroll to position [214, 0]
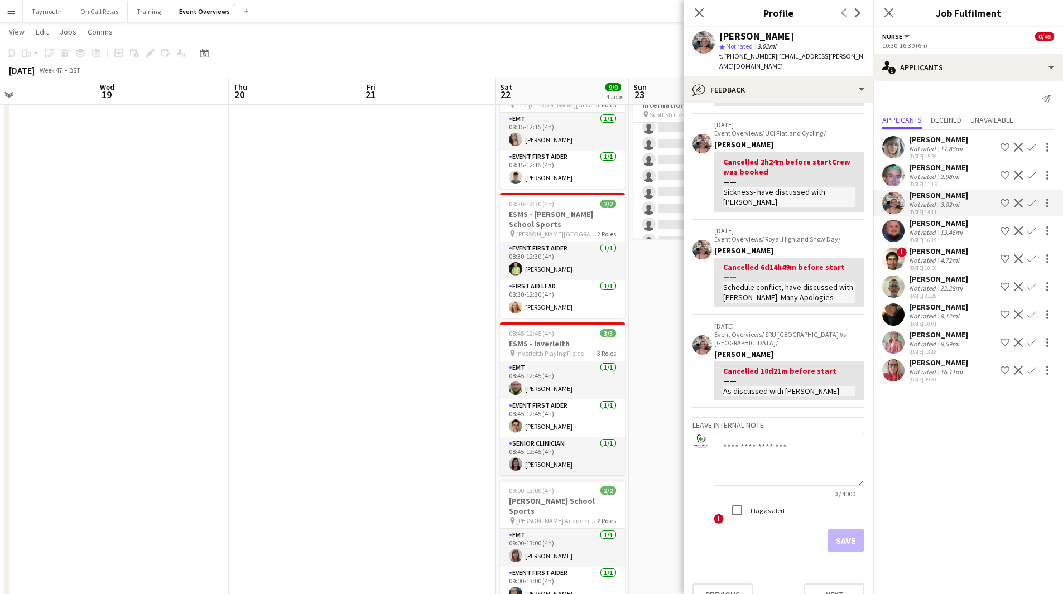
click at [782, 433] on textarea at bounding box center [789, 459] width 151 height 53
type textarea "**********"
click at [765, 506] on label "Flag as alert" at bounding box center [766, 510] width 37 height 8
click at [844, 529] on button "Save" at bounding box center [845, 540] width 37 height 22
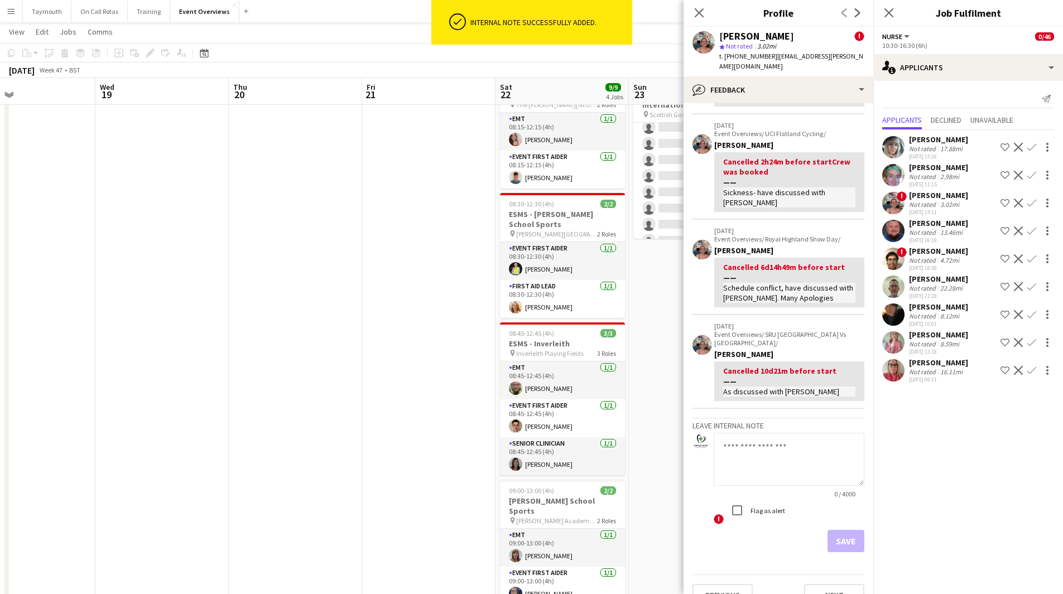
click at [939, 267] on div "[DATE] 18:50" at bounding box center [938, 267] width 59 height 7
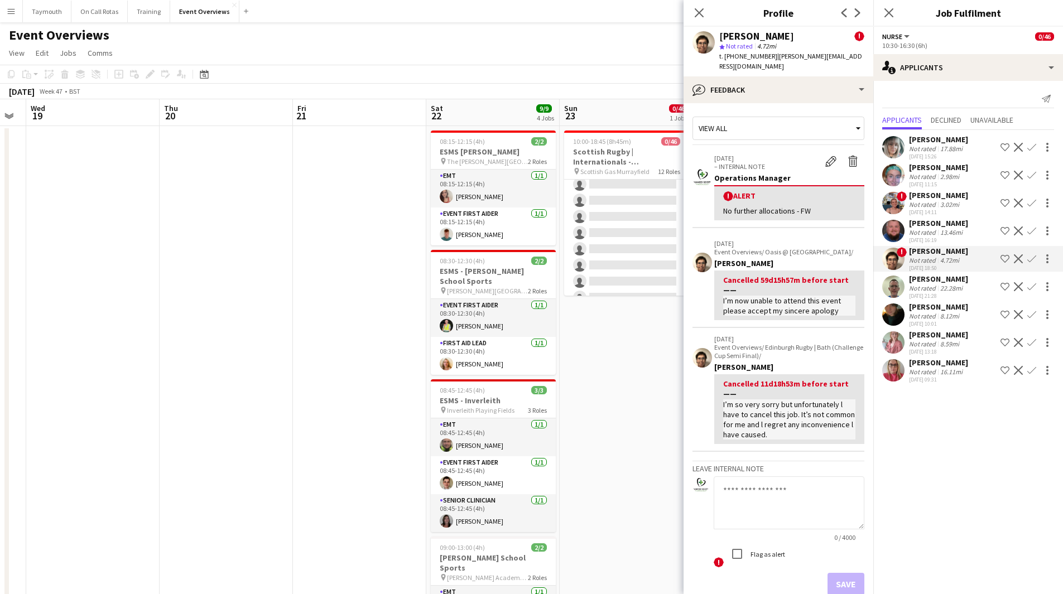
scroll to position [0, 431]
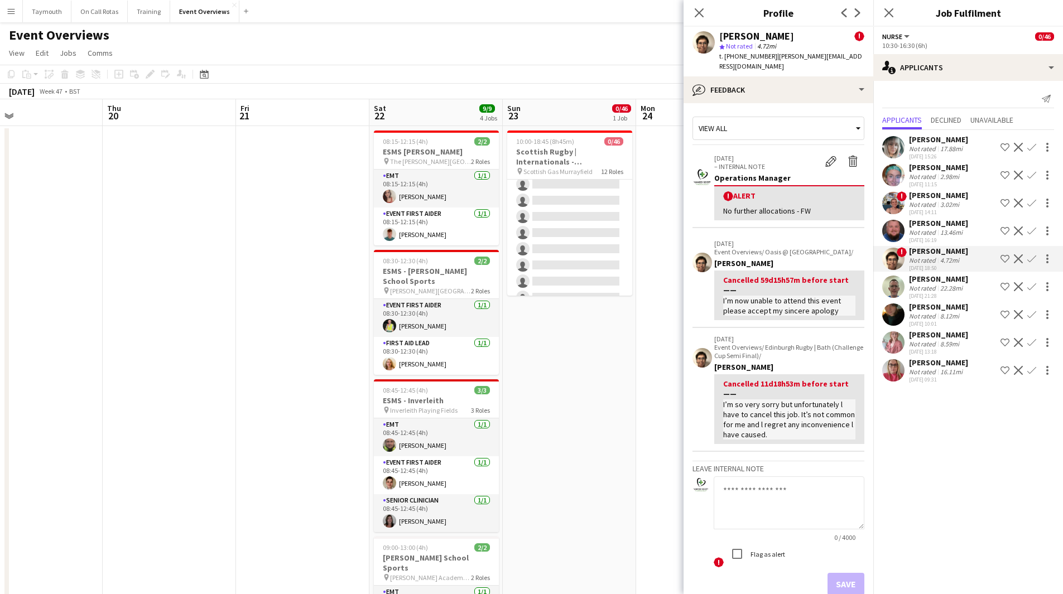
drag, startPoint x: 654, startPoint y: 312, endPoint x: 528, endPoint y: 317, distance: 126.2
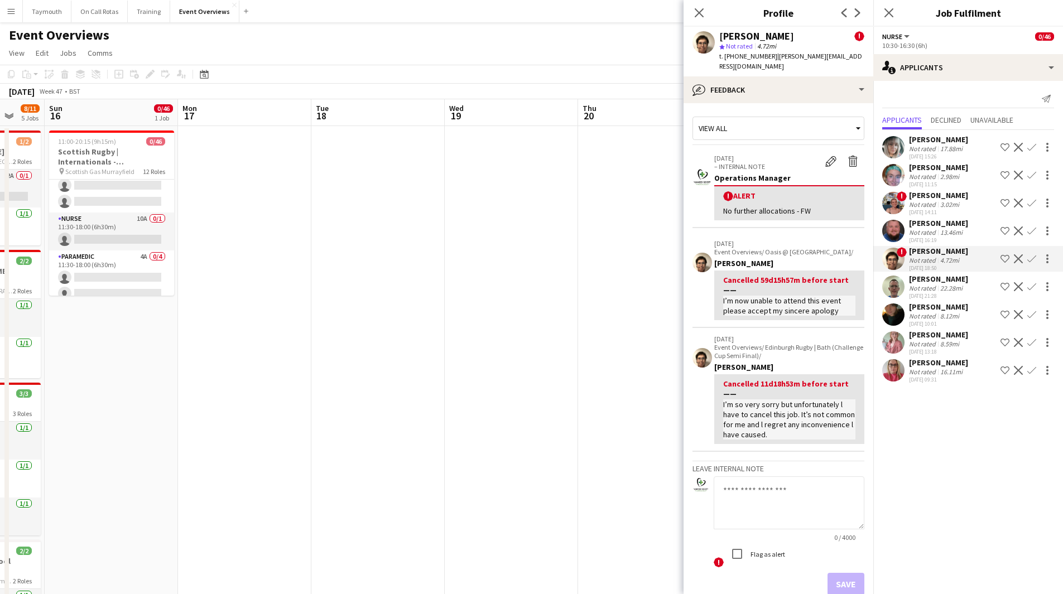
drag, startPoint x: 205, startPoint y: 311, endPoint x: 647, endPoint y: 347, distance: 443.3
drag, startPoint x: 346, startPoint y: 345, endPoint x: 532, endPoint y: 374, distance: 187.9
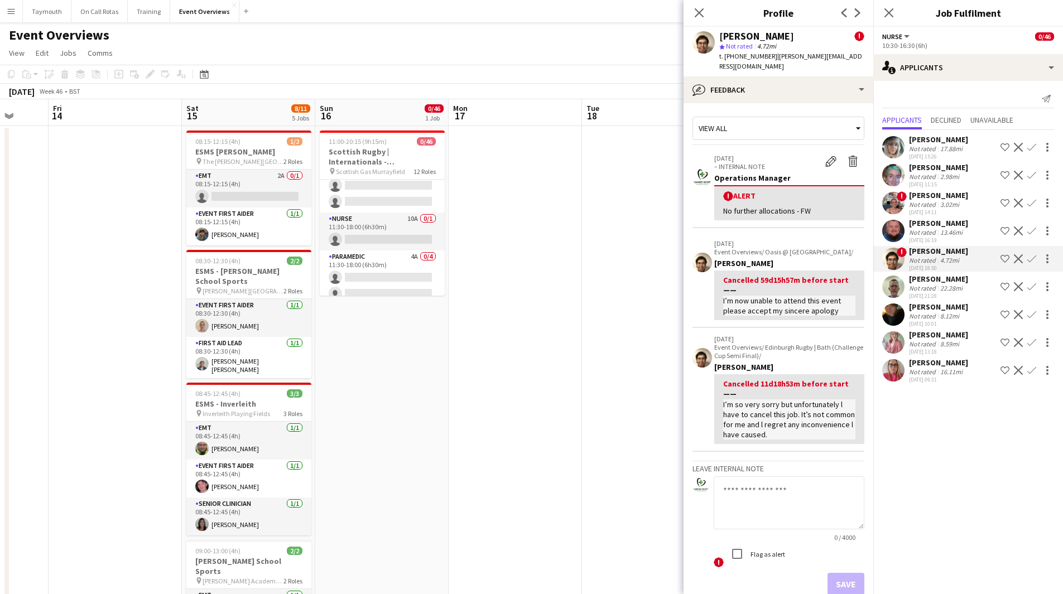
scroll to position [0, 351]
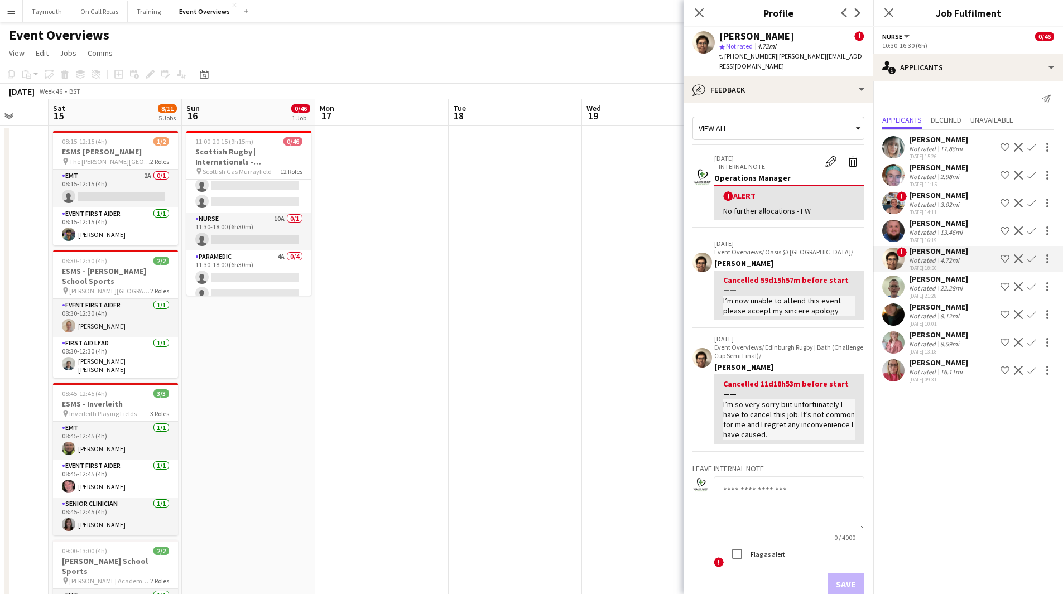
click at [957, 233] on div "13.46mi" at bounding box center [951, 232] width 27 height 8
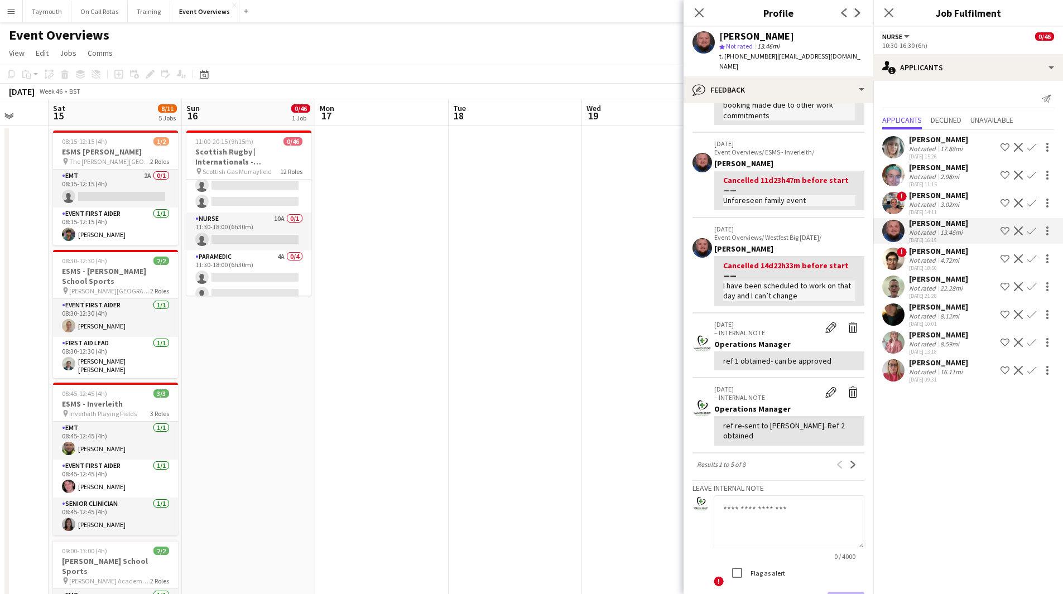
scroll to position [26, 0]
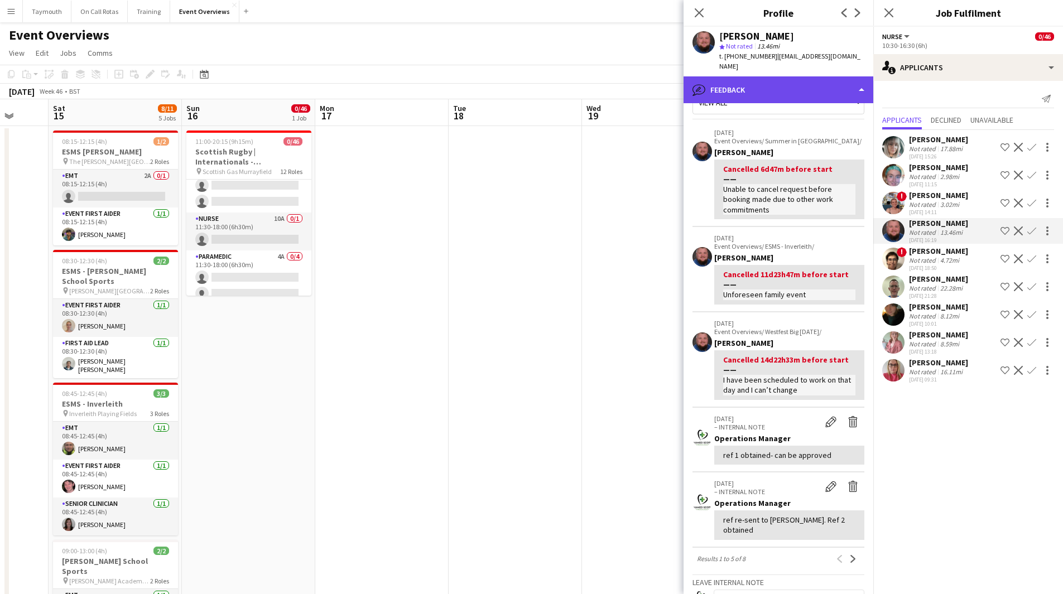
click at [802, 76] on div "bubble-pencil Feedback" at bounding box center [778, 89] width 190 height 27
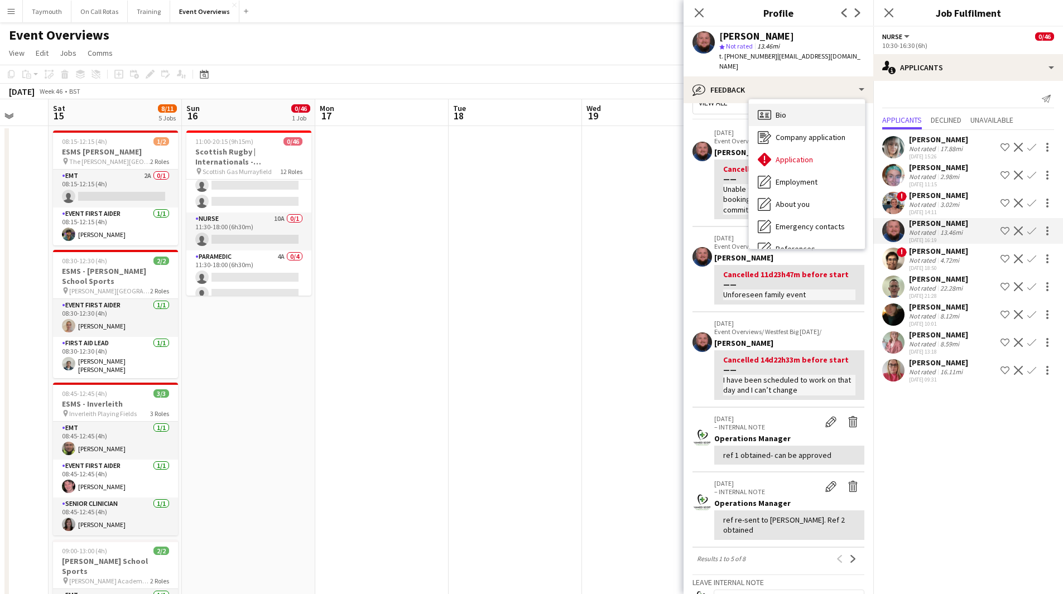
click at [801, 109] on div "Bio Bio" at bounding box center [807, 115] width 116 height 22
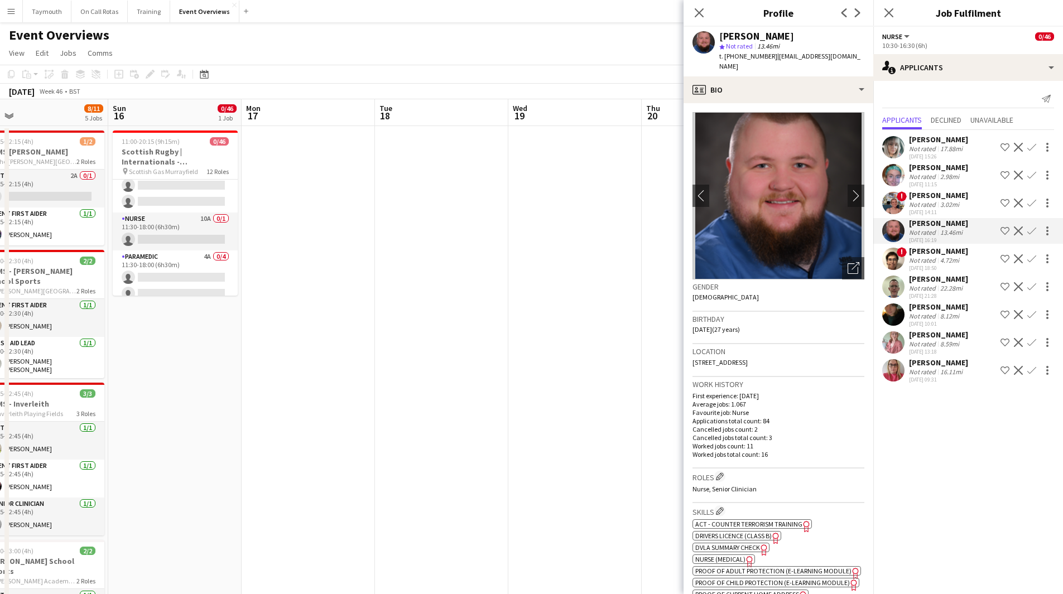
drag, startPoint x: 613, startPoint y: 338, endPoint x: 191, endPoint y: 312, distance: 422.5
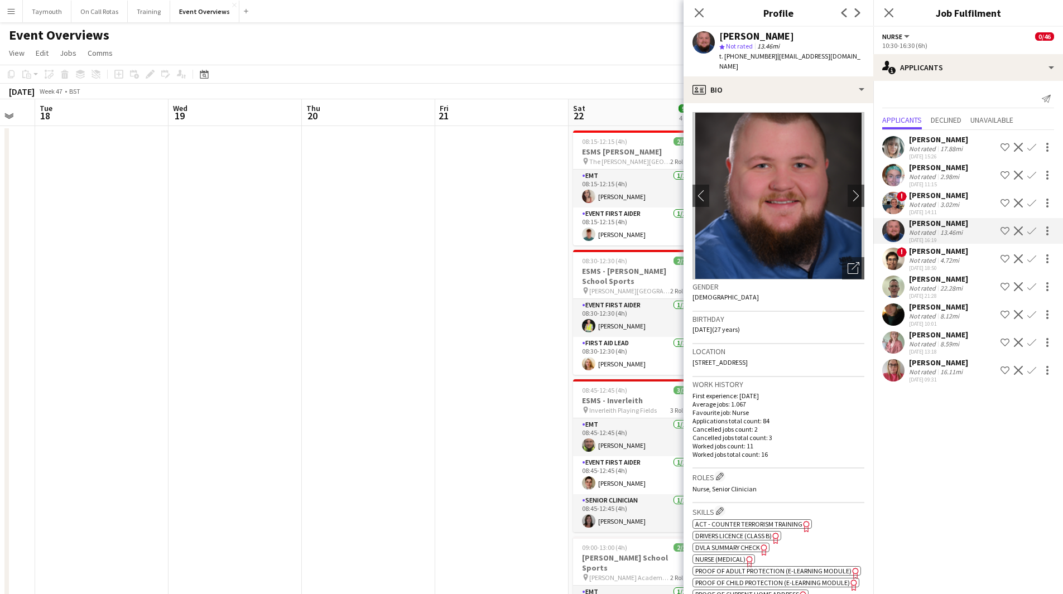
drag, startPoint x: 393, startPoint y: 304, endPoint x: 134, endPoint y: 300, distance: 259.5
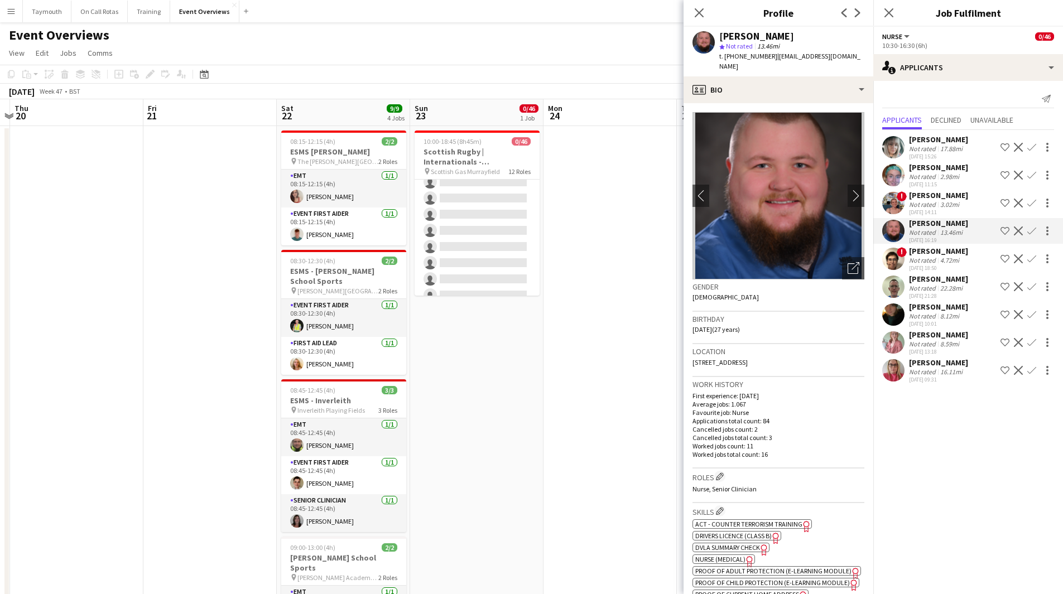
scroll to position [335, 0]
click at [942, 147] on div "17.88mi" at bounding box center [951, 148] width 27 height 8
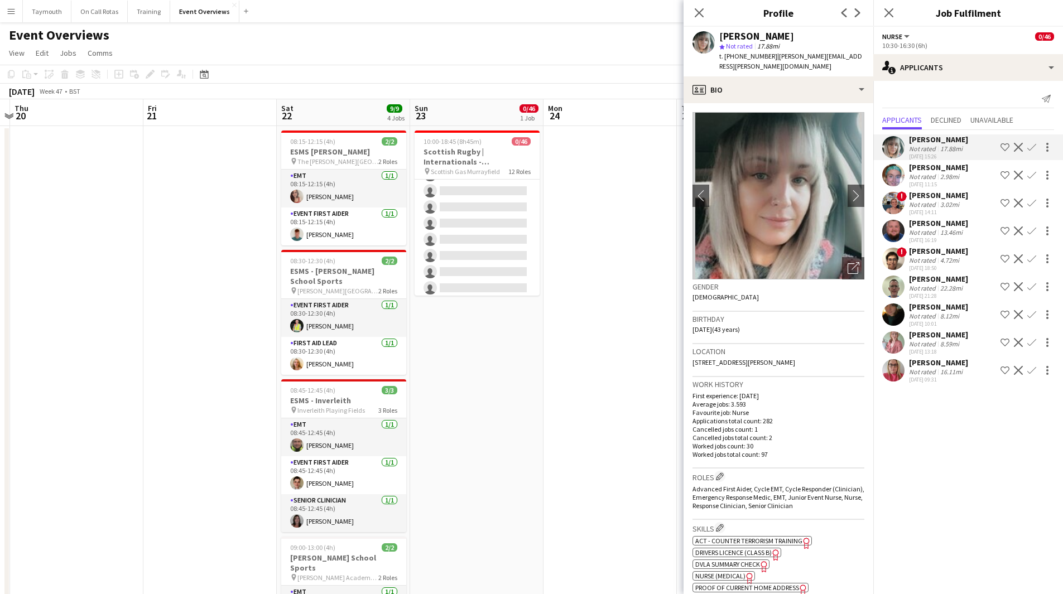
click at [942, 166] on div "[PERSON_NAME]" at bounding box center [938, 167] width 59 height 10
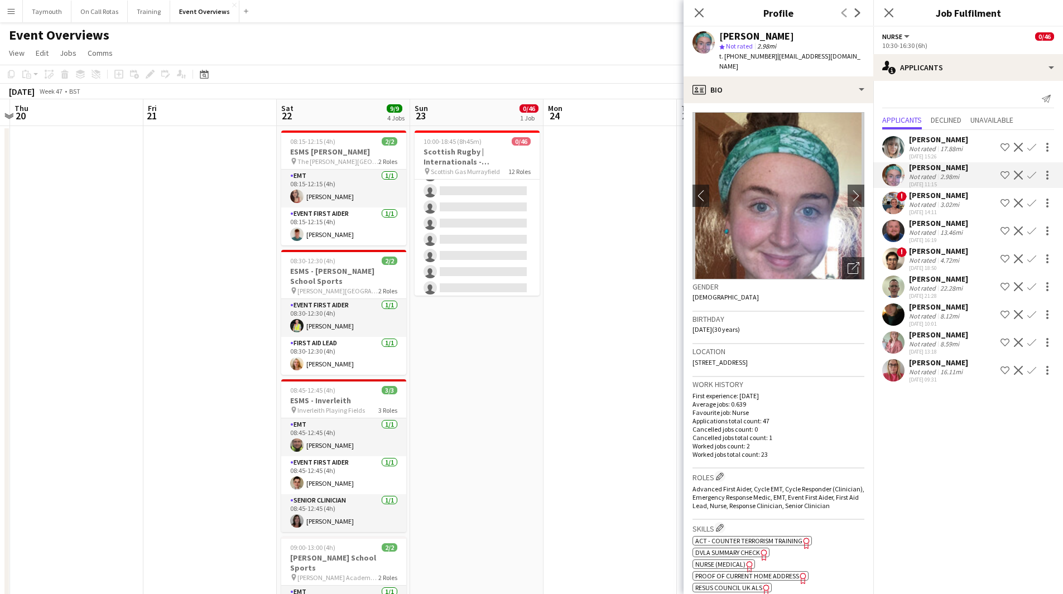
click at [935, 197] on div "[PERSON_NAME]" at bounding box center [938, 195] width 59 height 10
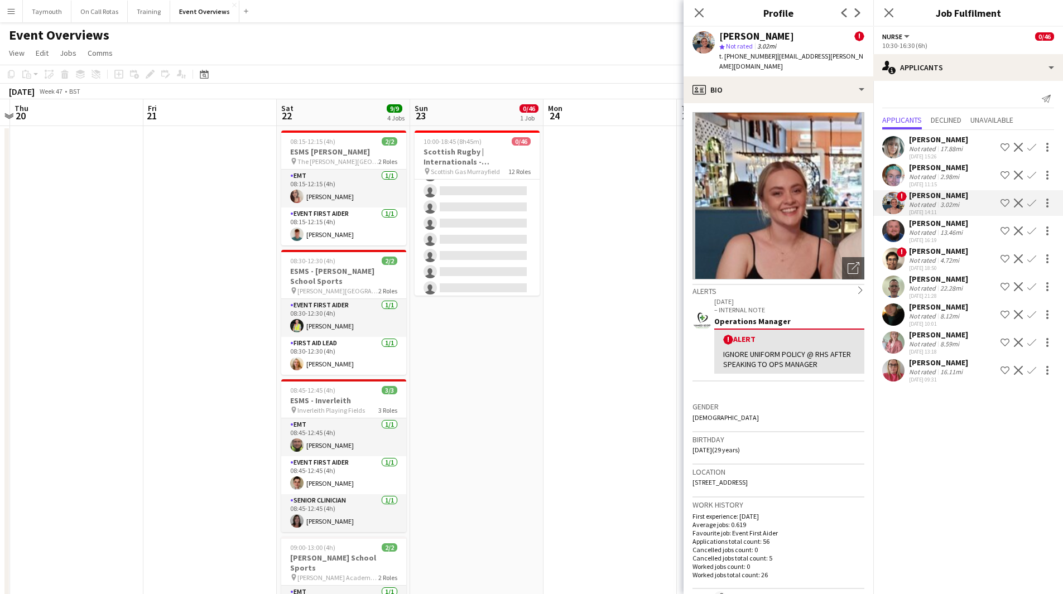
click at [933, 234] on div "Not rated" at bounding box center [923, 232] width 29 height 8
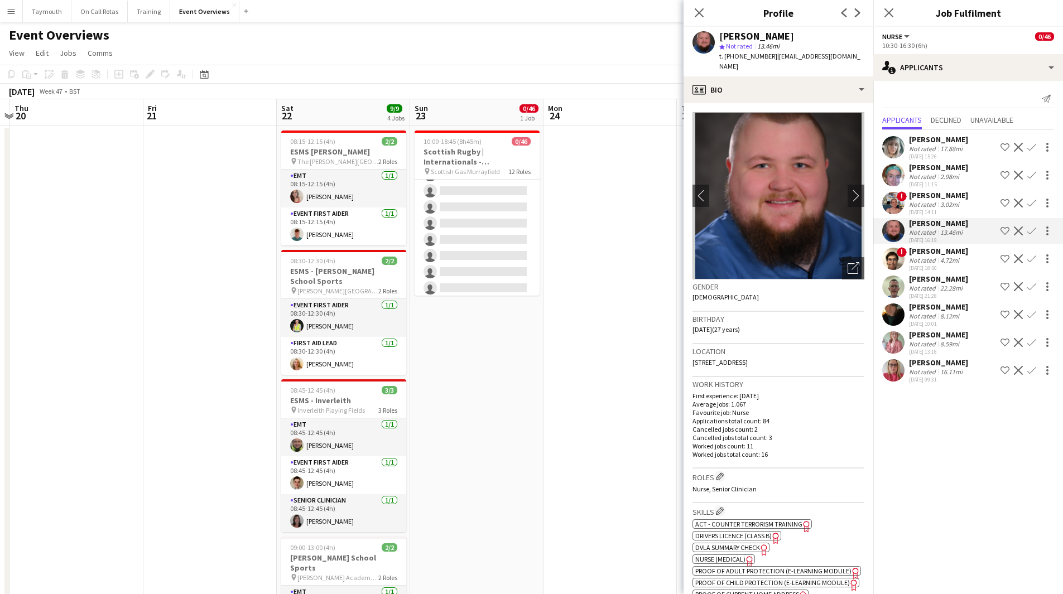
click at [929, 189] on div "[PERSON_NAME] Not rated 17.88mi [DATE] 15:26 Shortlist crew Decline Confirm [PE…" at bounding box center [968, 258] width 190 height 256
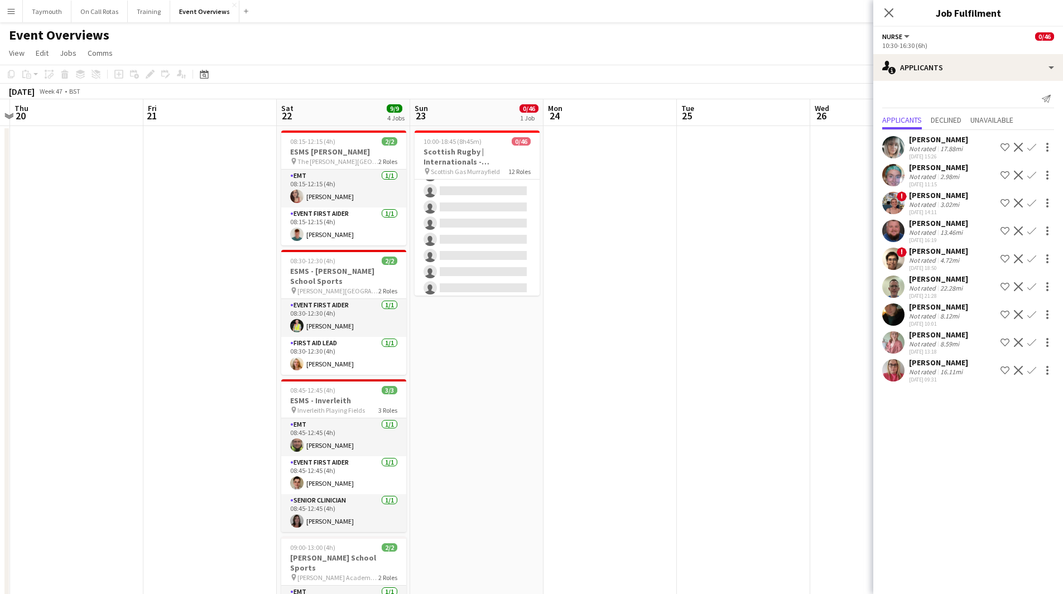
click at [926, 202] on div "Not rated" at bounding box center [923, 204] width 29 height 8
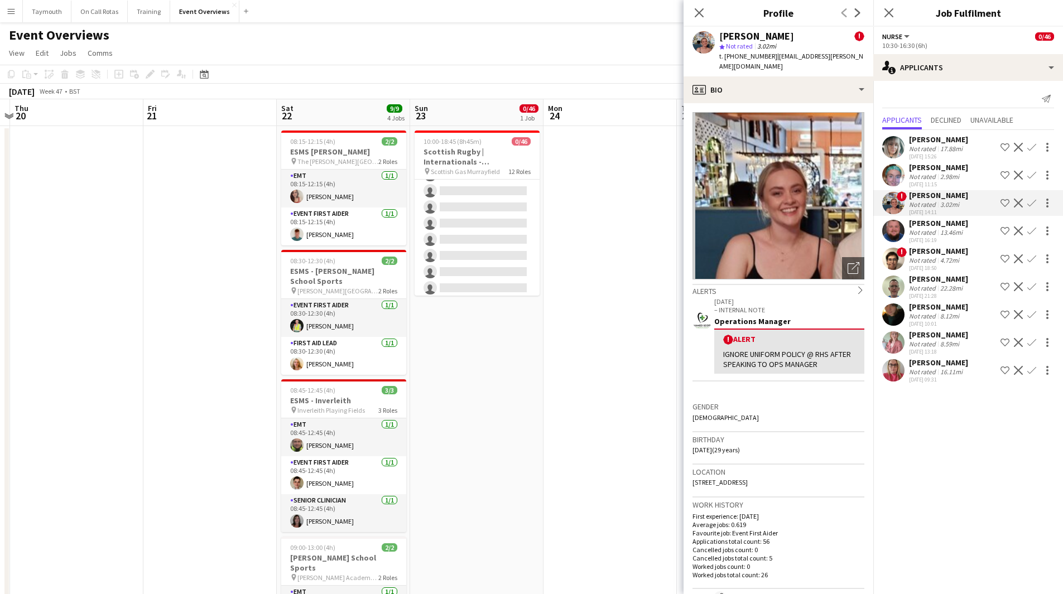
click at [933, 233] on div "Not rated" at bounding box center [923, 232] width 29 height 8
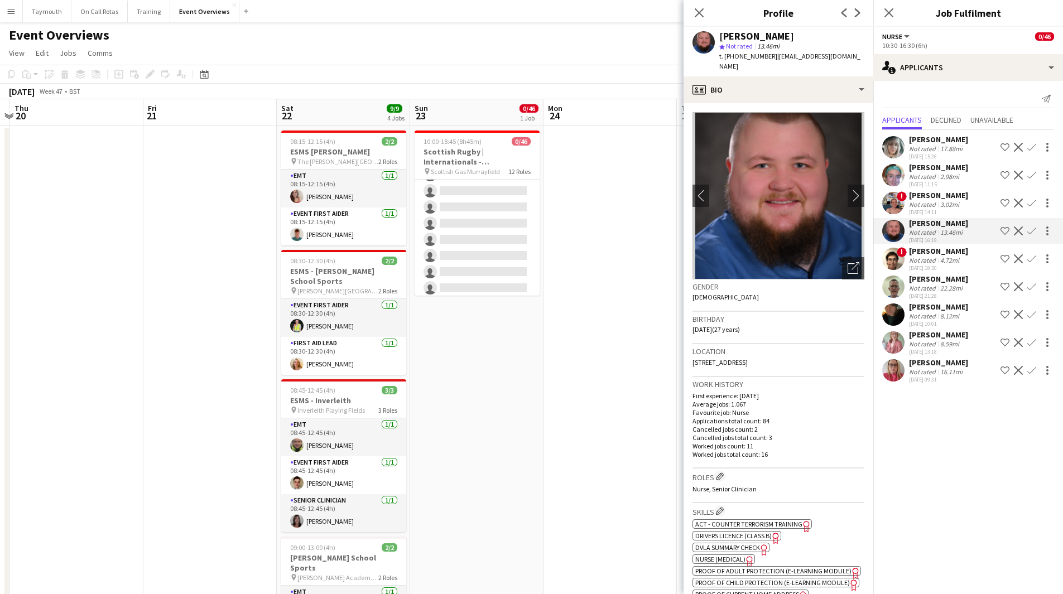
click at [935, 206] on div "Not rated" at bounding box center [923, 204] width 29 height 8
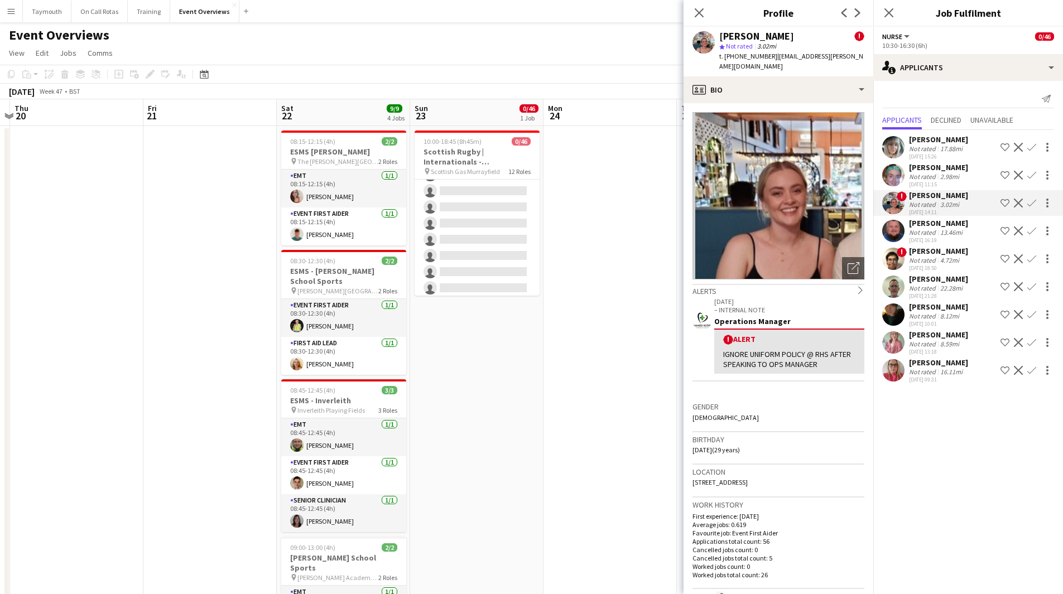
click at [925, 275] on div "[PERSON_NAME]" at bounding box center [938, 279] width 59 height 10
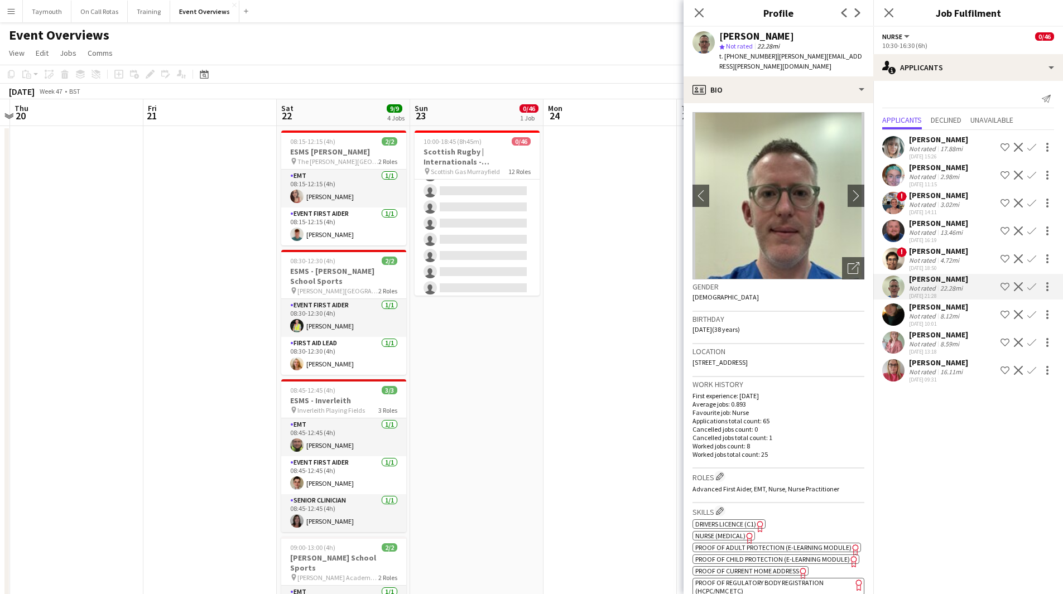
click at [930, 308] on div "[PERSON_NAME]" at bounding box center [938, 307] width 59 height 10
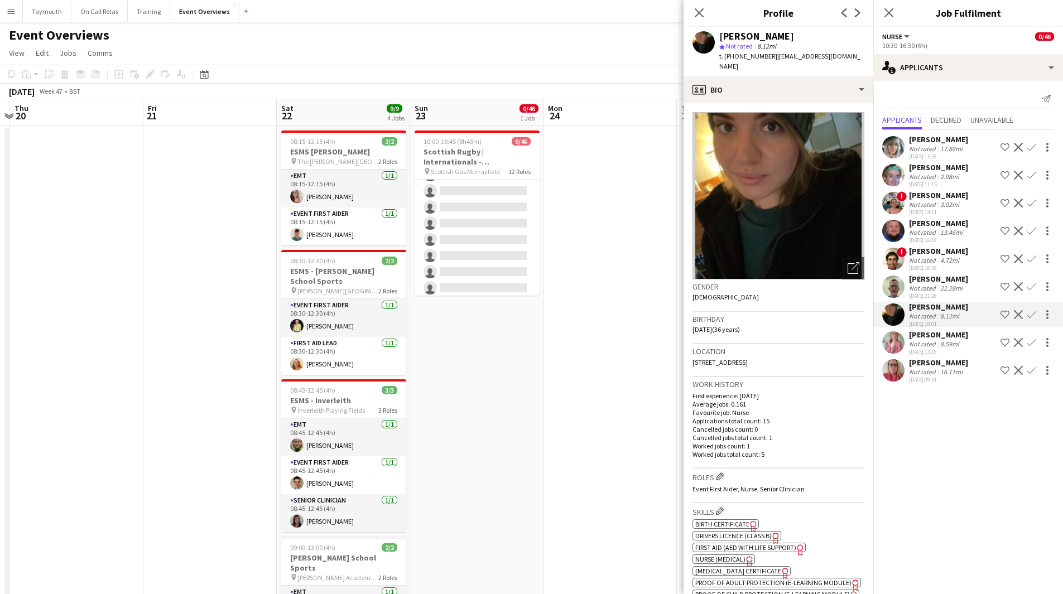
click at [931, 336] on div "[PERSON_NAME]" at bounding box center [938, 335] width 59 height 10
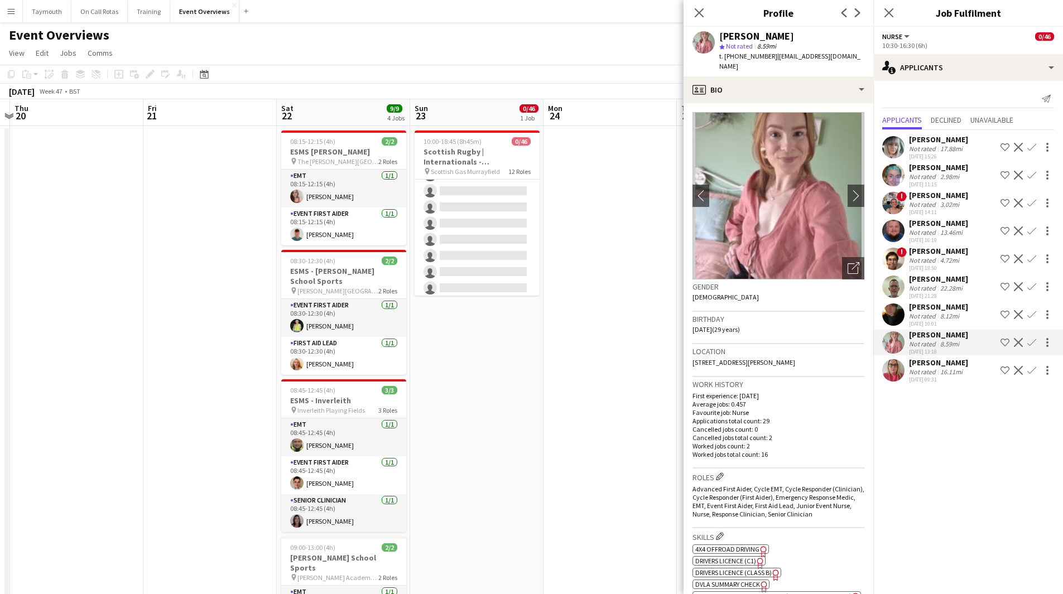
click at [937, 359] on div "[PERSON_NAME]" at bounding box center [938, 363] width 59 height 10
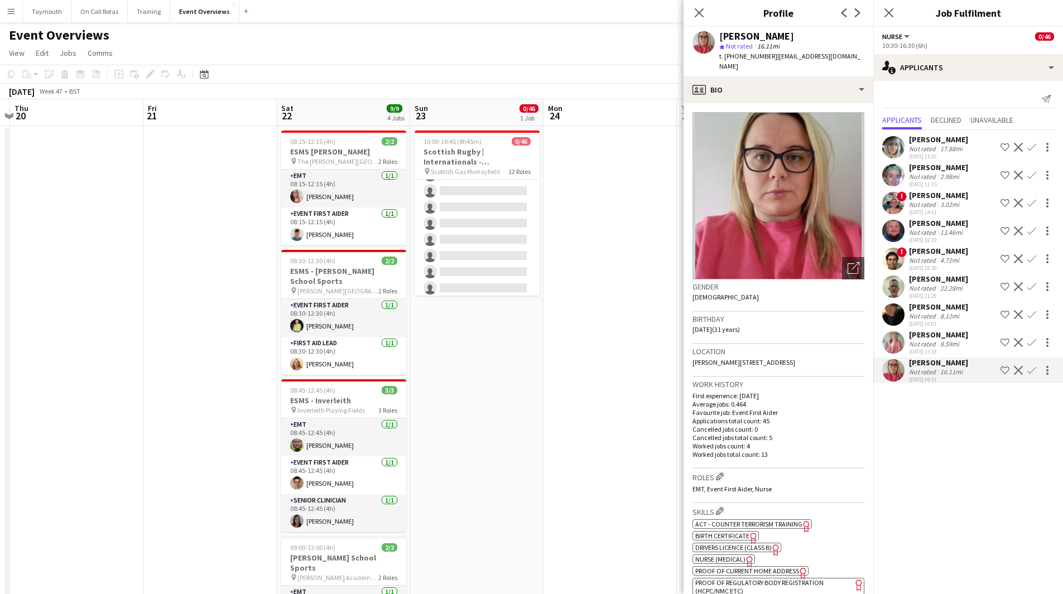
click at [940, 287] on div "22.28mi" at bounding box center [951, 288] width 27 height 8
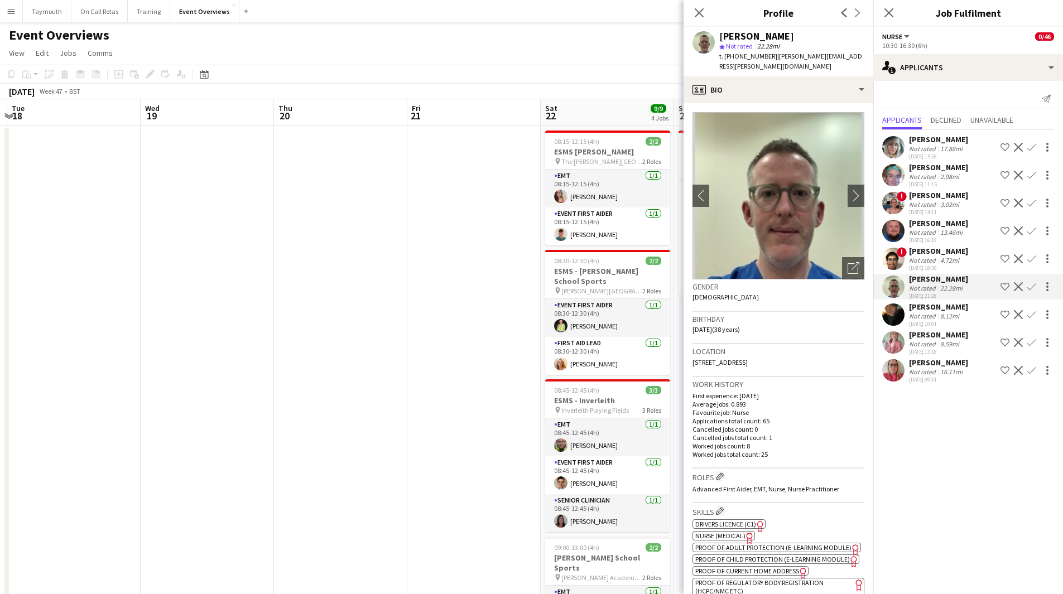
drag, startPoint x: 123, startPoint y: 385, endPoint x: 692, endPoint y: 394, distance: 569.7
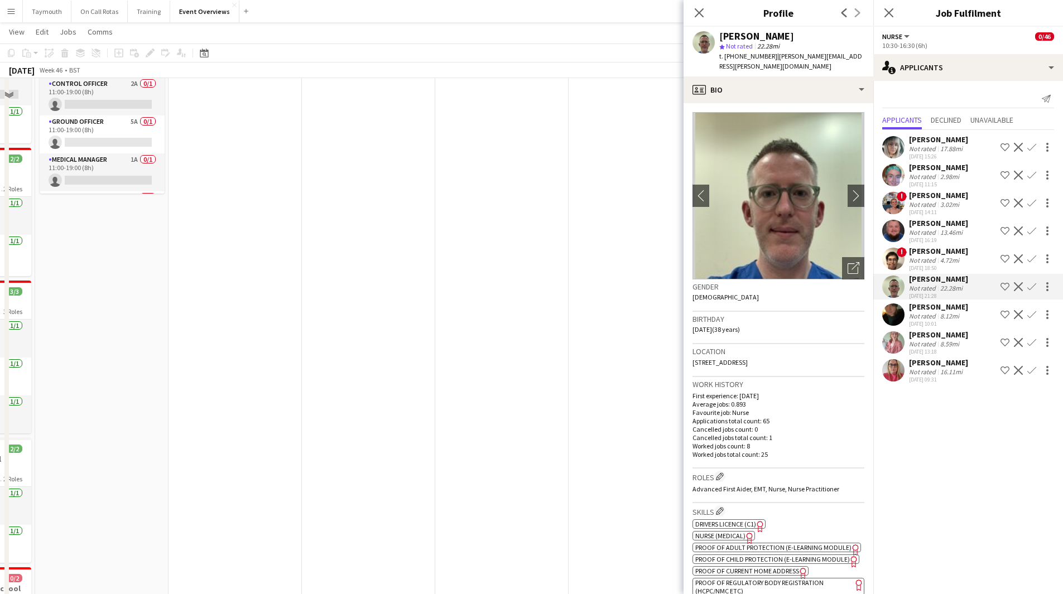
scroll to position [56, 0]
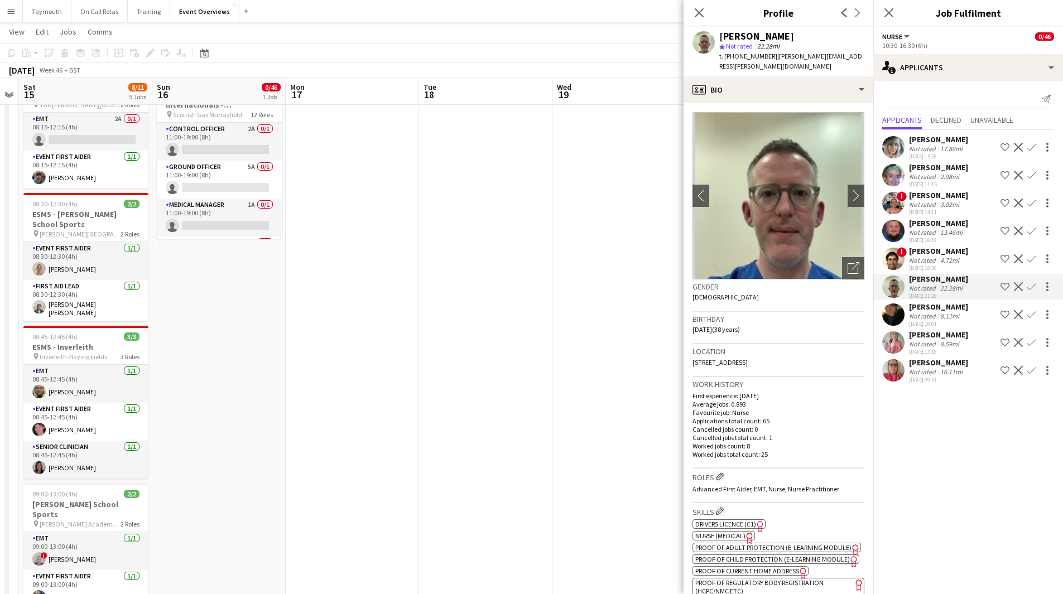
drag, startPoint x: 208, startPoint y: 460, endPoint x: 408, endPoint y: 488, distance: 202.2
click at [408, 489] on app-calendar-viewport "Thu 13 Fri 14 Sat 15 8/11 5 Jobs Sun 16 0/46 1 Job Mon 17 Tue 18 Wed 19 Thu 20 …" at bounding box center [531, 580] width 1063 height 1185
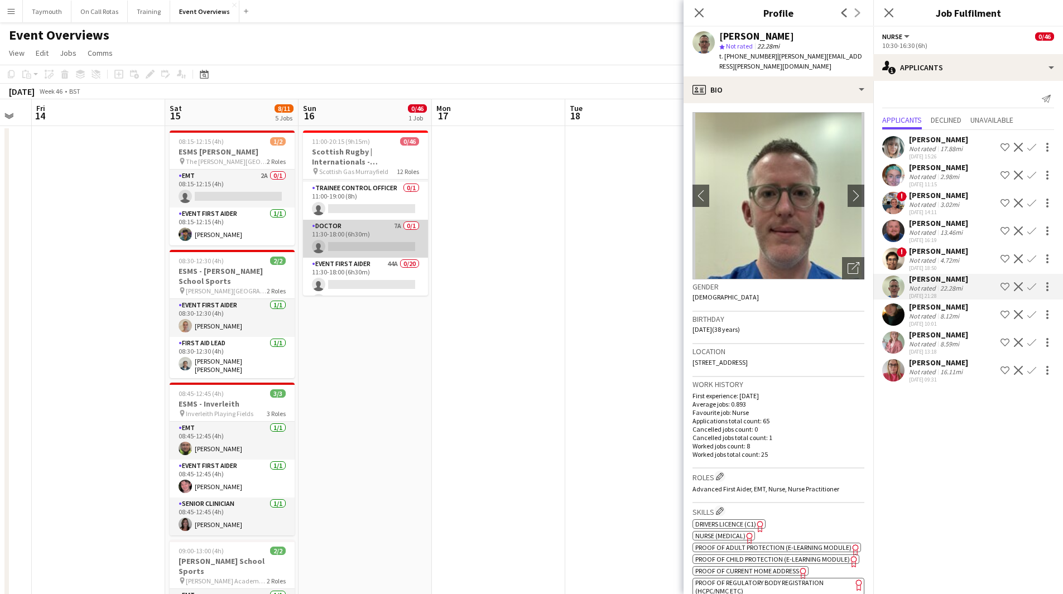
scroll to position [0, 0]
click at [354, 235] on app-card-role "Ground Officer 5A 0/1 11:00-19:00 (8h) single-neutral-actions" at bounding box center [365, 237] width 125 height 38
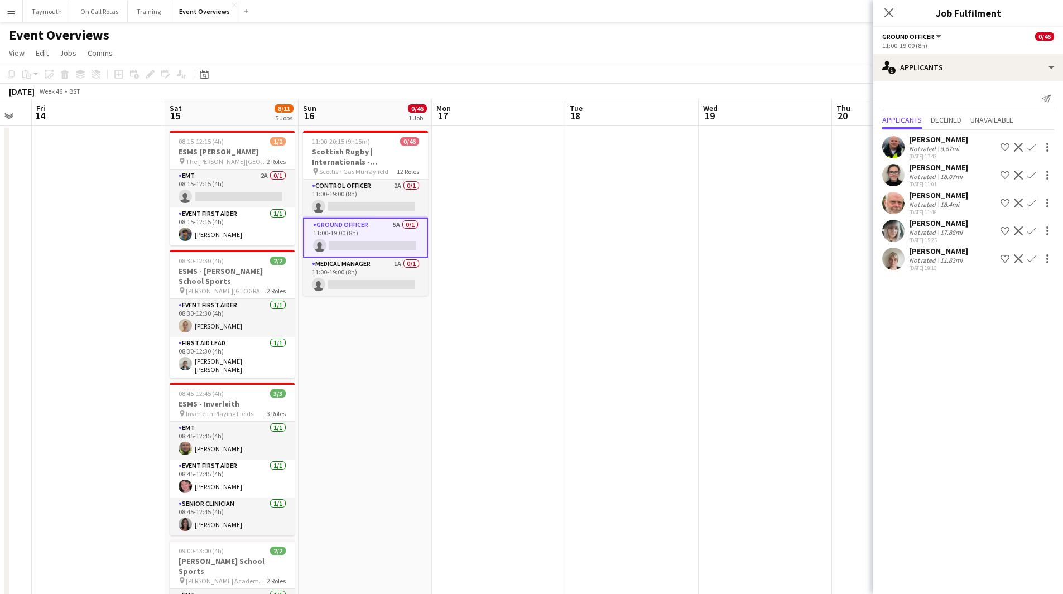
click at [1032, 233] on app-icon "Confirm" at bounding box center [1031, 230] width 9 height 9
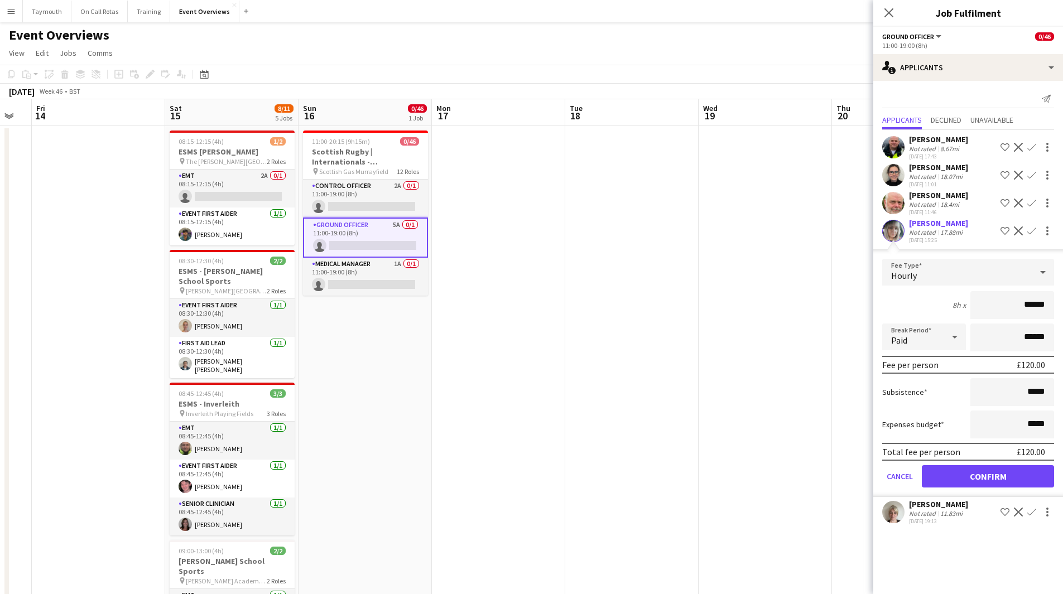
click at [960, 512] on div "11.83mi" at bounding box center [951, 513] width 27 height 8
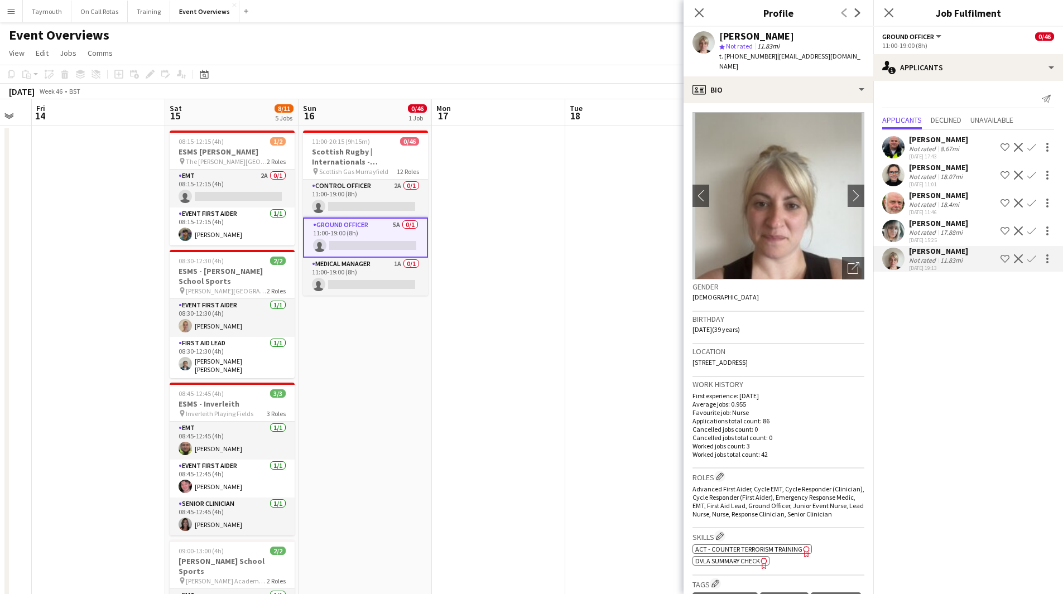
click at [1034, 261] on app-icon "Confirm" at bounding box center [1031, 258] width 9 height 9
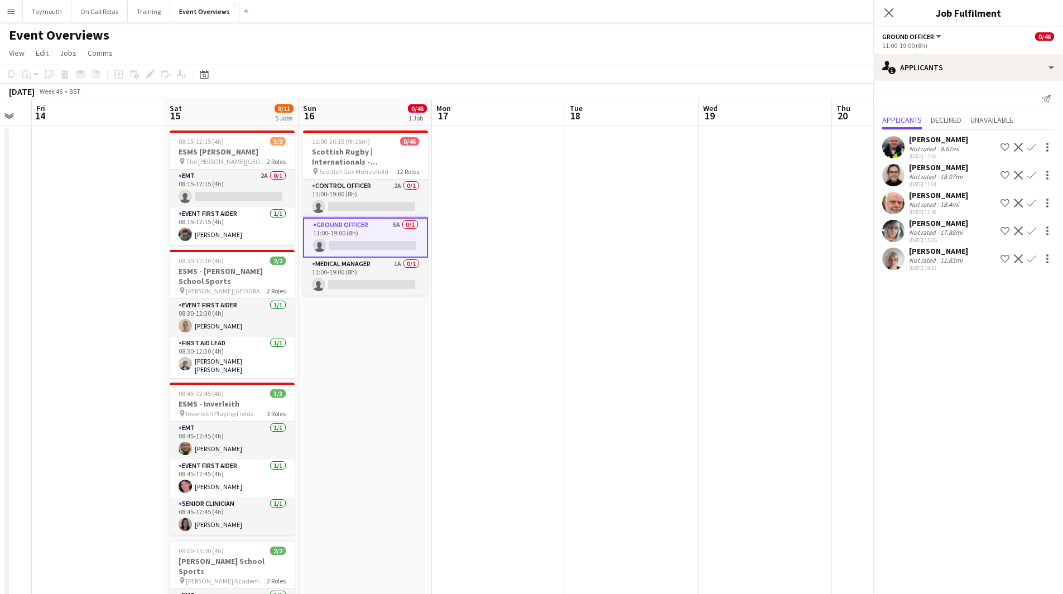
click at [1034, 261] on app-icon "Confirm" at bounding box center [1031, 258] width 9 height 9
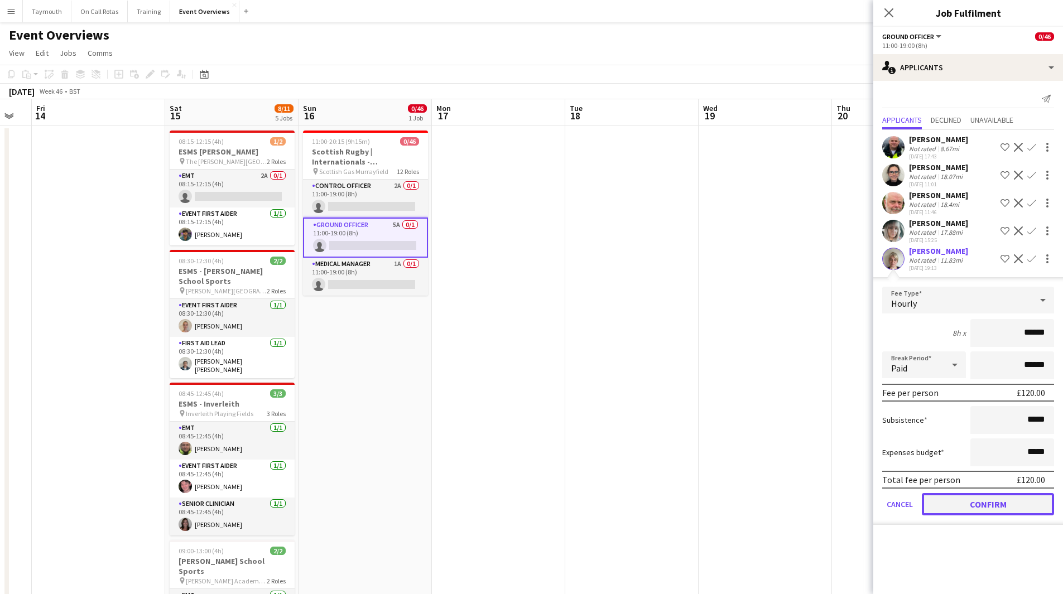
click at [970, 506] on button "Confirm" at bounding box center [988, 504] width 132 height 22
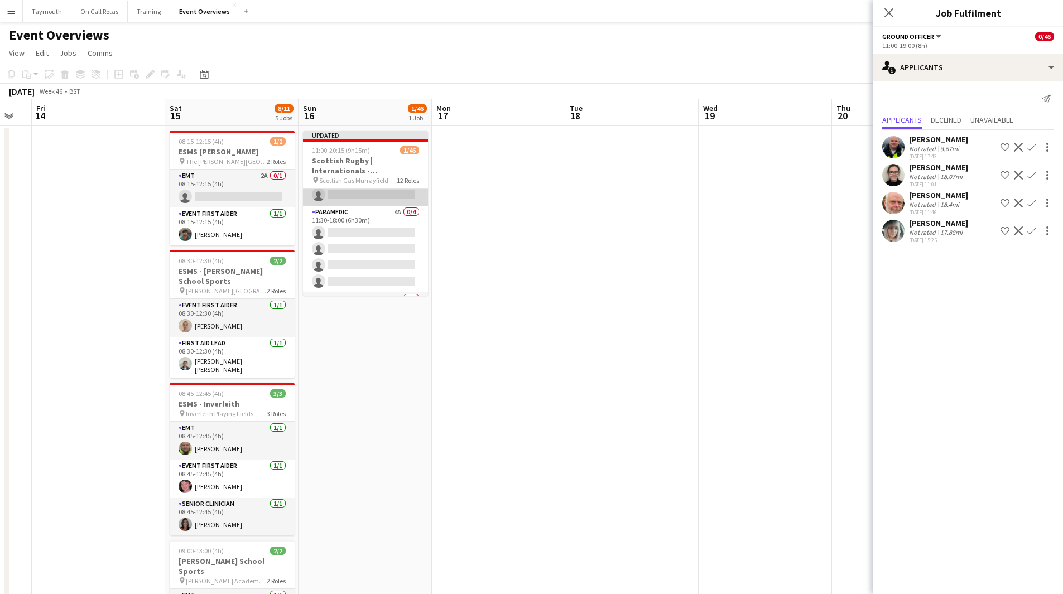
click at [358, 197] on app-card-role "Nurse 10A 0/1 11:30-18:00 (6h30m) single-neutral-actions" at bounding box center [365, 187] width 125 height 38
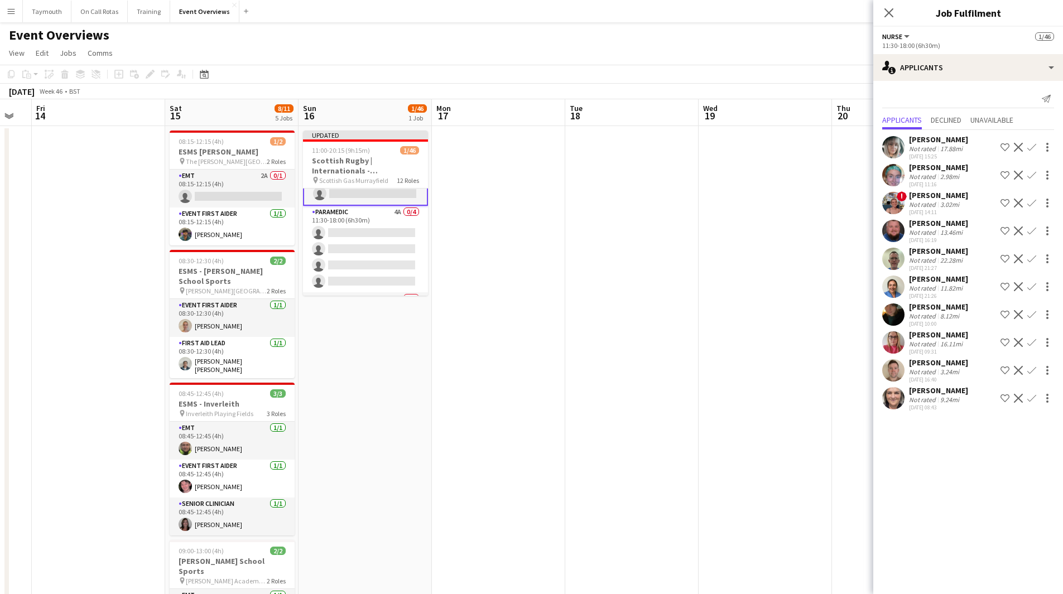
scroll to position [557, 0]
click at [1030, 144] on app-icon "Confirm" at bounding box center [1031, 147] width 9 height 9
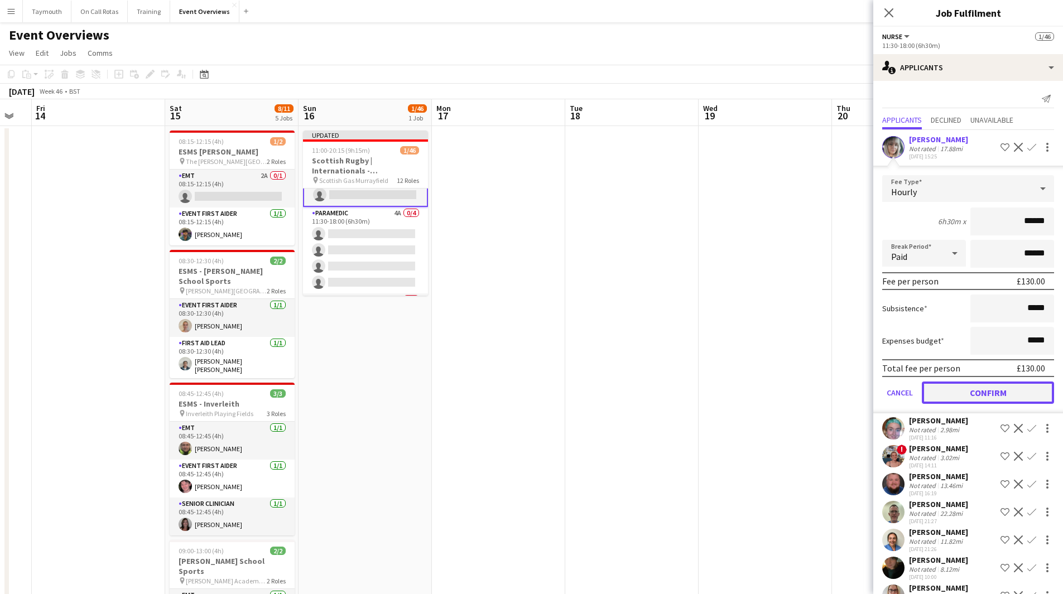
click at [980, 395] on button "Confirm" at bounding box center [988, 393] width 132 height 22
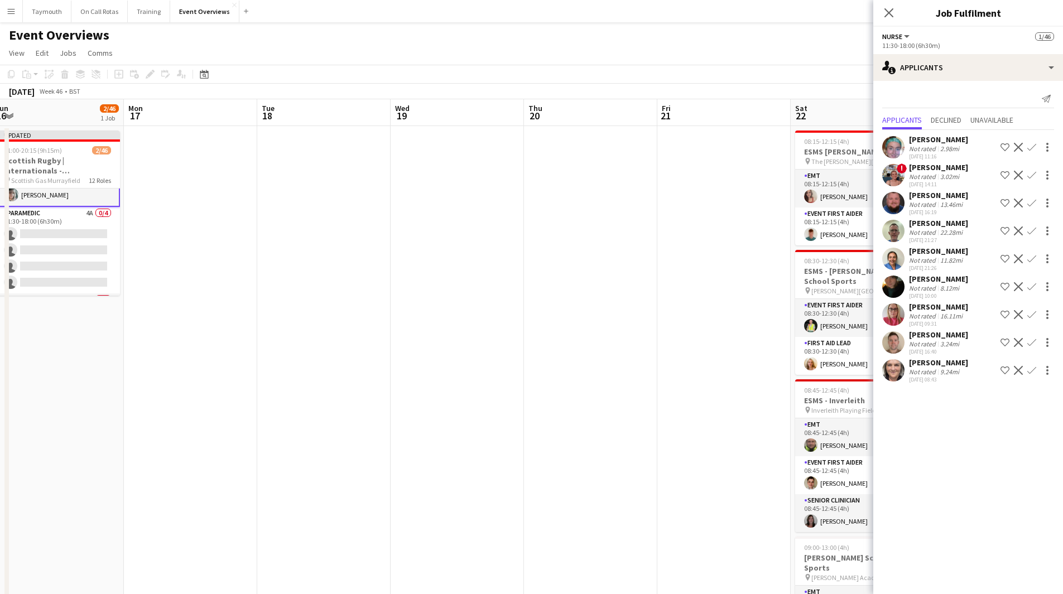
drag, startPoint x: 648, startPoint y: 271, endPoint x: 180, endPoint y: 250, distance: 468.0
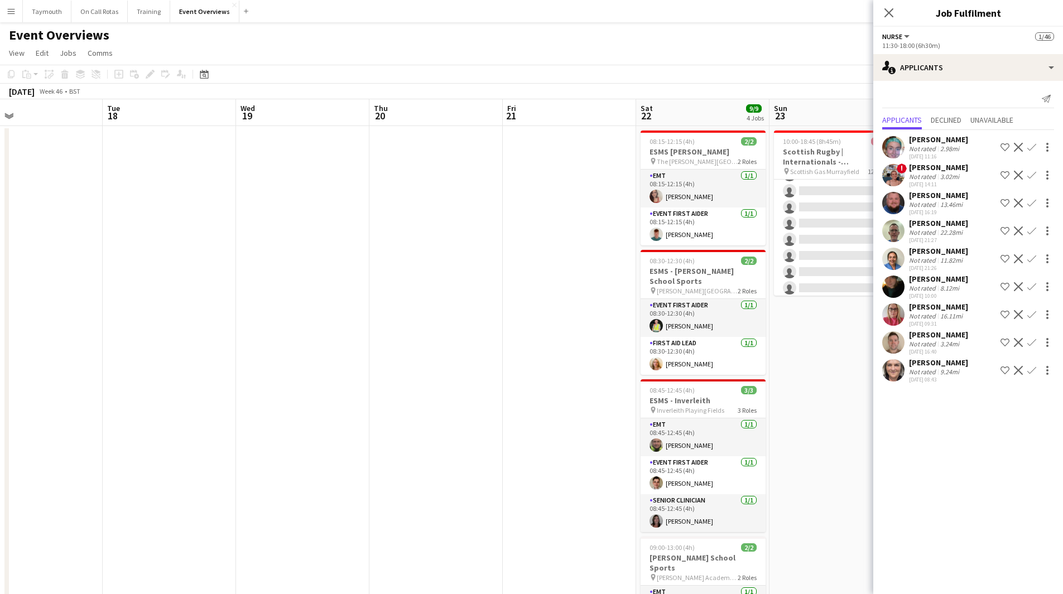
drag, startPoint x: 519, startPoint y: 313, endPoint x: 295, endPoint y: 296, distance: 224.3
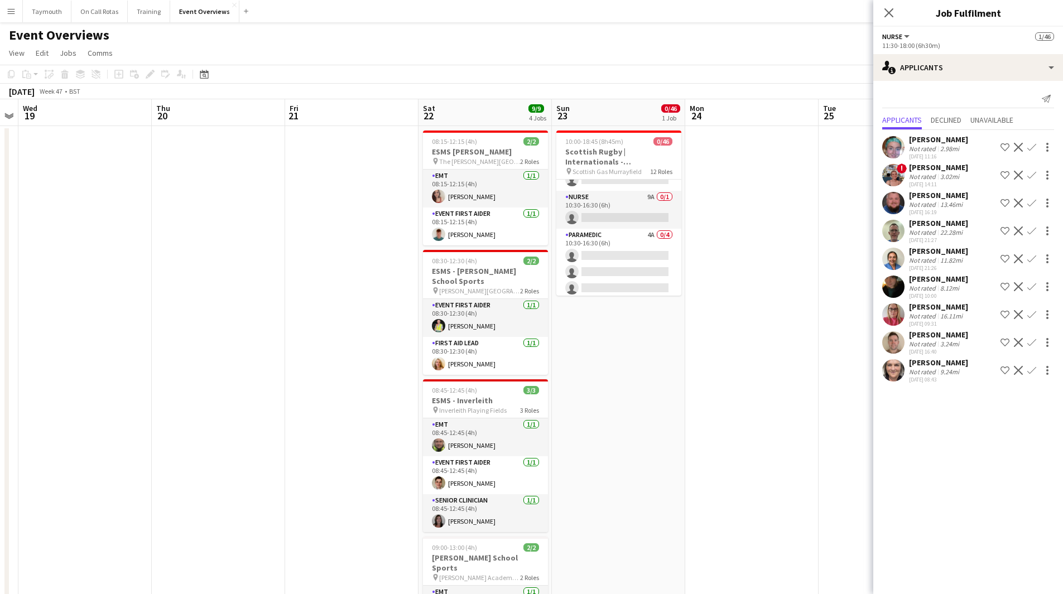
scroll to position [502, 0]
click at [612, 200] on app-card-role "Nurse 9A 0/1 10:30-16:30 (6h) single-neutral-actions" at bounding box center [618, 199] width 125 height 38
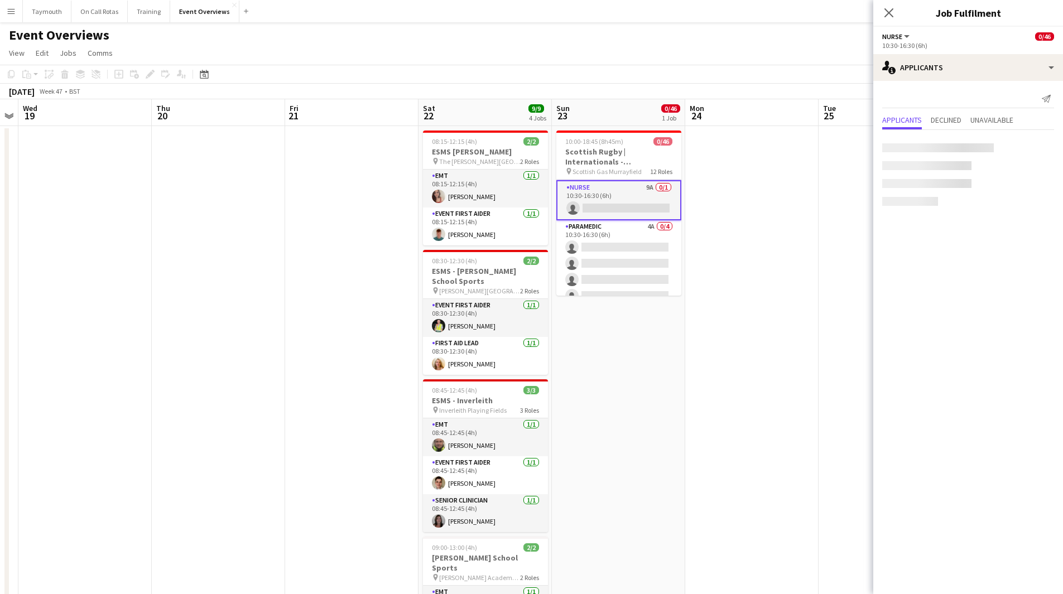
scroll to position [556, 0]
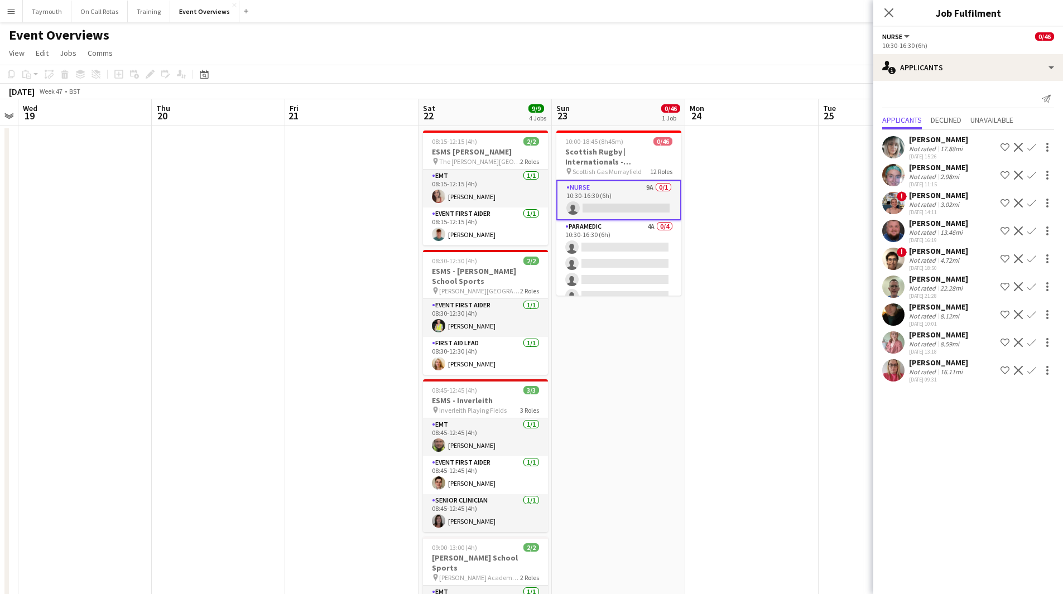
click at [952, 179] on div "2.98mi" at bounding box center [949, 176] width 23 height 8
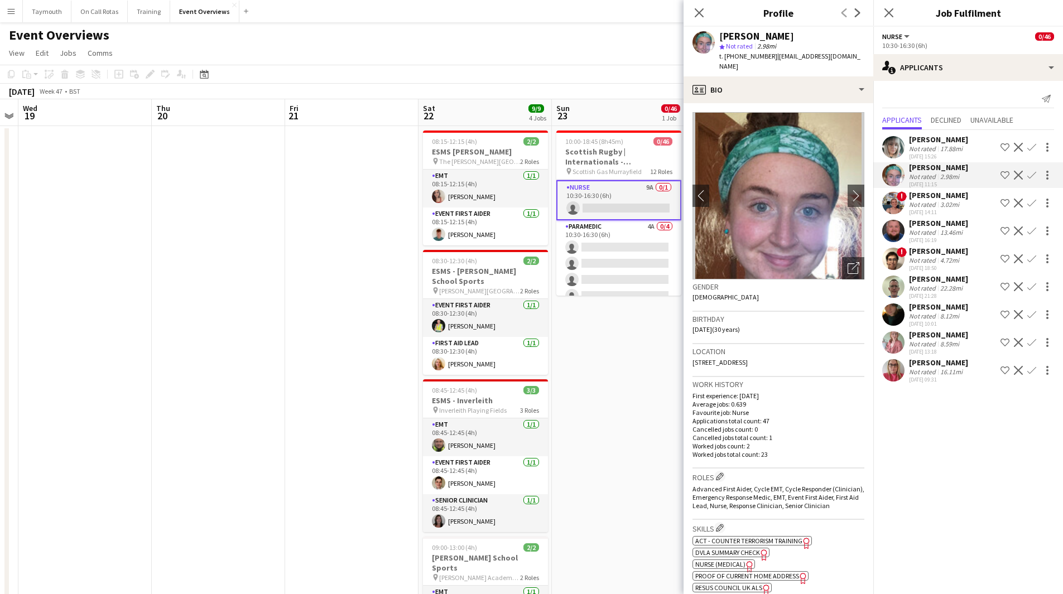
click at [1029, 176] on app-icon "Confirm" at bounding box center [1031, 175] width 9 height 9
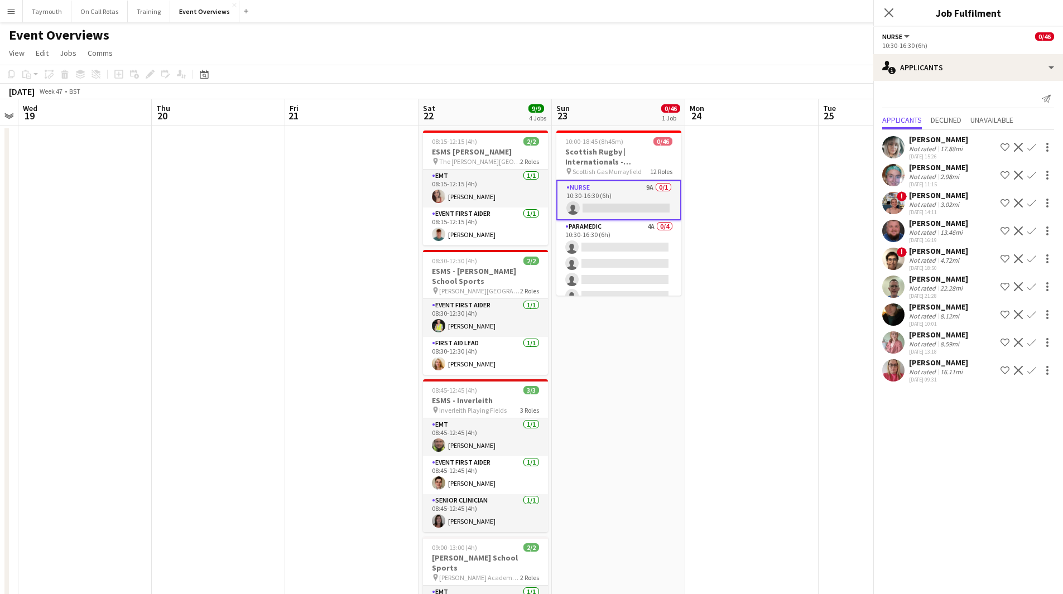
click at [1029, 176] on app-icon "Confirm" at bounding box center [1031, 175] width 9 height 9
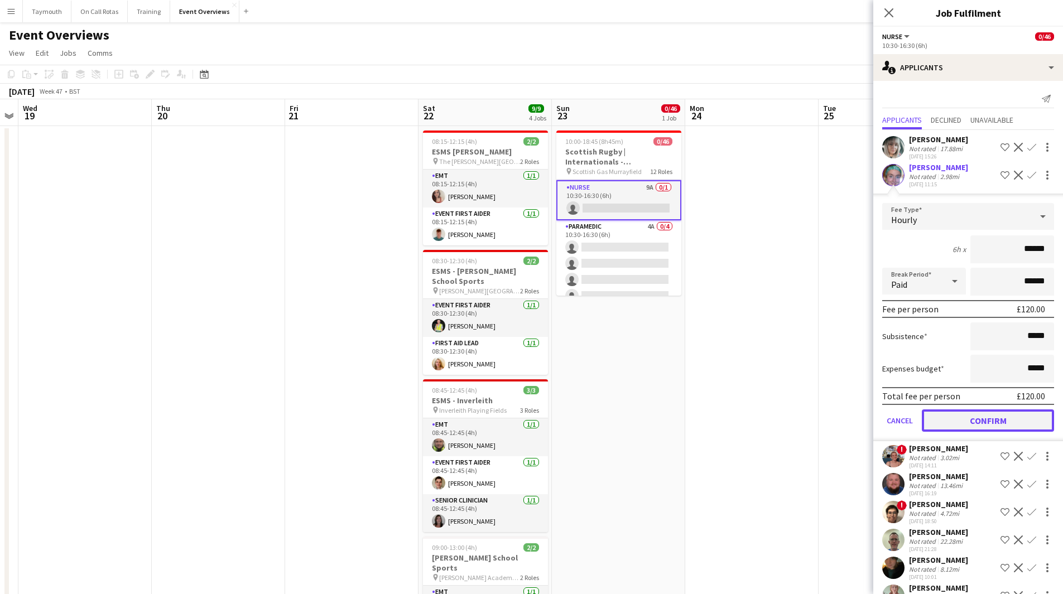
click at [950, 417] on button "Confirm" at bounding box center [988, 420] width 132 height 22
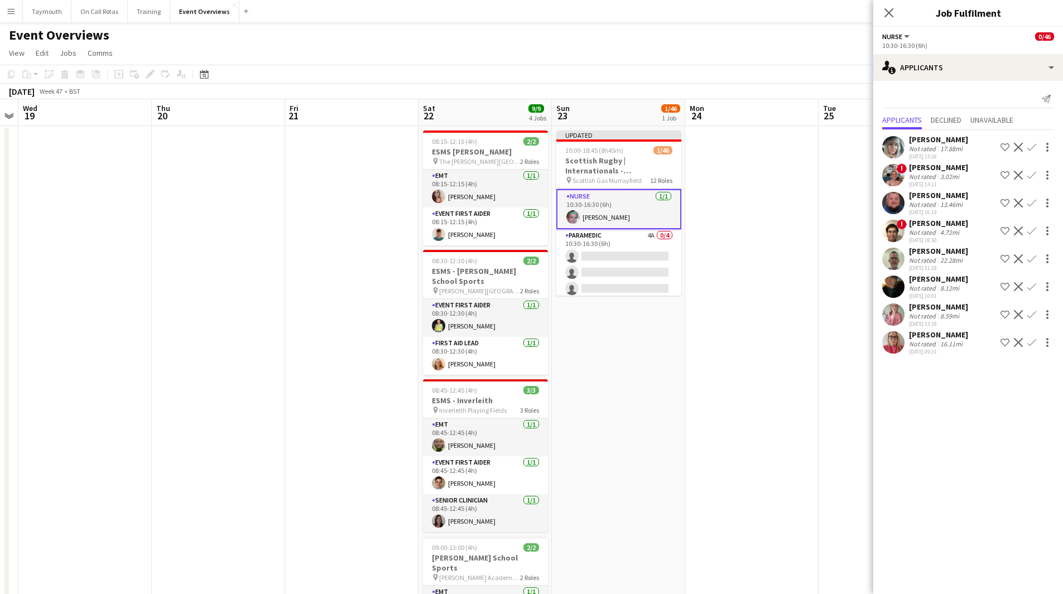
drag, startPoint x: 183, startPoint y: 332, endPoint x: 700, endPoint y: 362, distance: 518.0
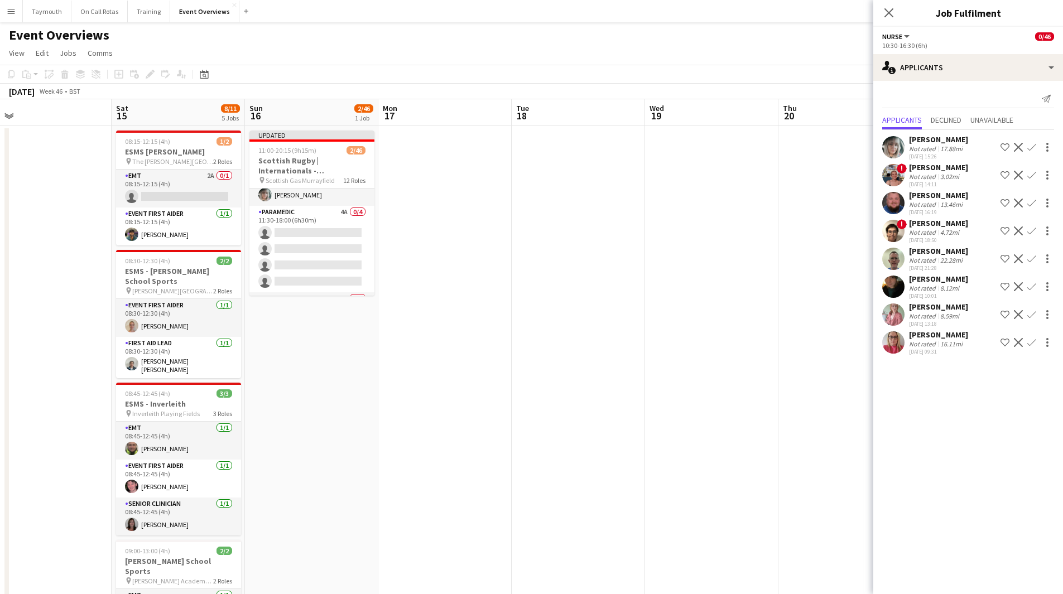
drag, startPoint x: 545, startPoint y: 394, endPoint x: 652, endPoint y: 427, distance: 111.9
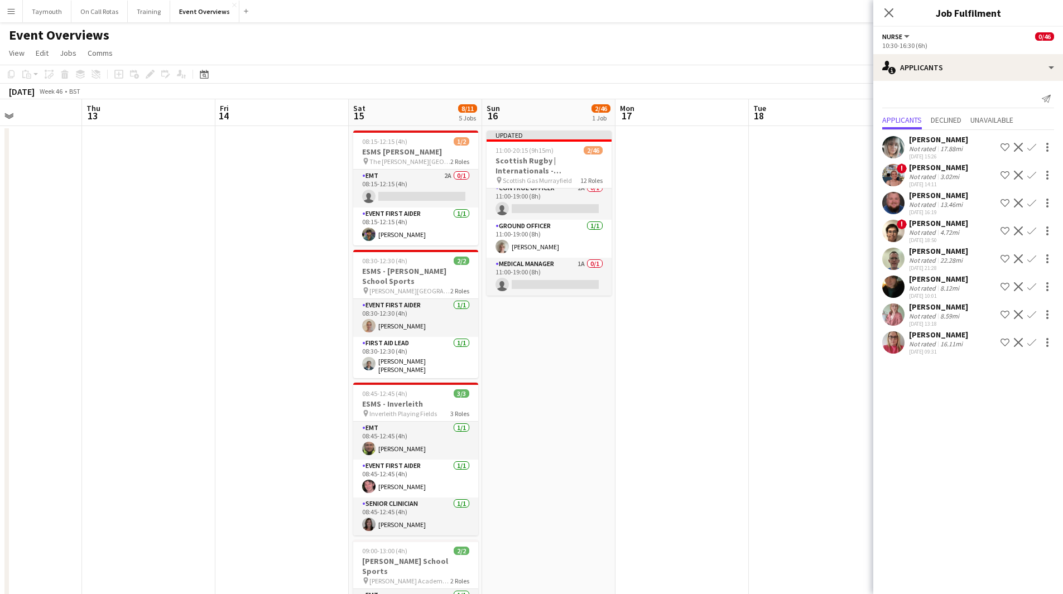
scroll to position [0, 0]
click at [545, 210] on app-card-role "Control Officer 2A 0/1 11:00-19:00 (8h) single-neutral-actions" at bounding box center [548, 208] width 125 height 38
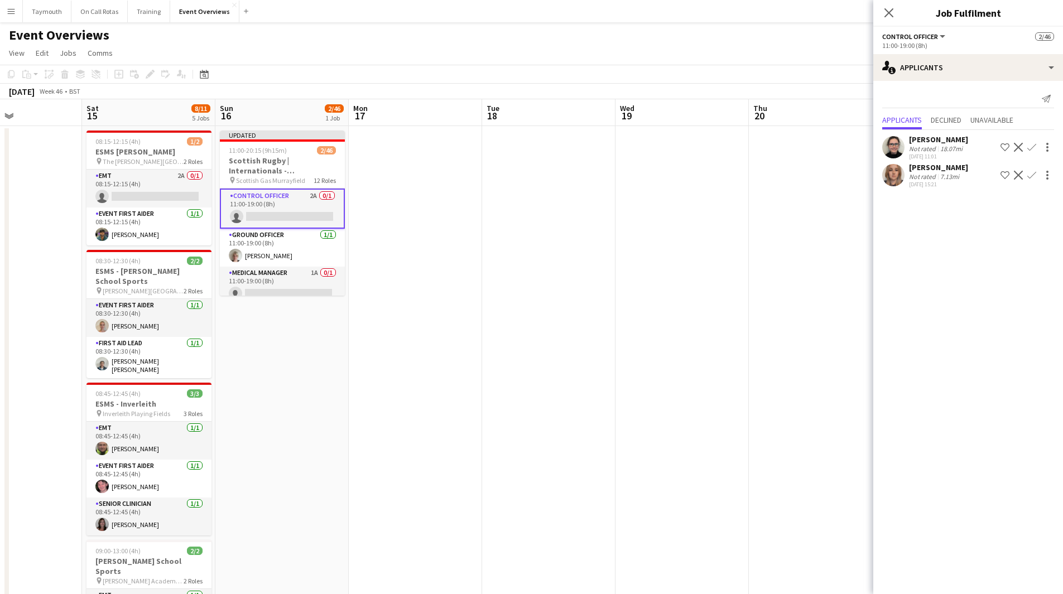
drag, startPoint x: 715, startPoint y: 282, endPoint x: 228, endPoint y: 254, distance: 487.3
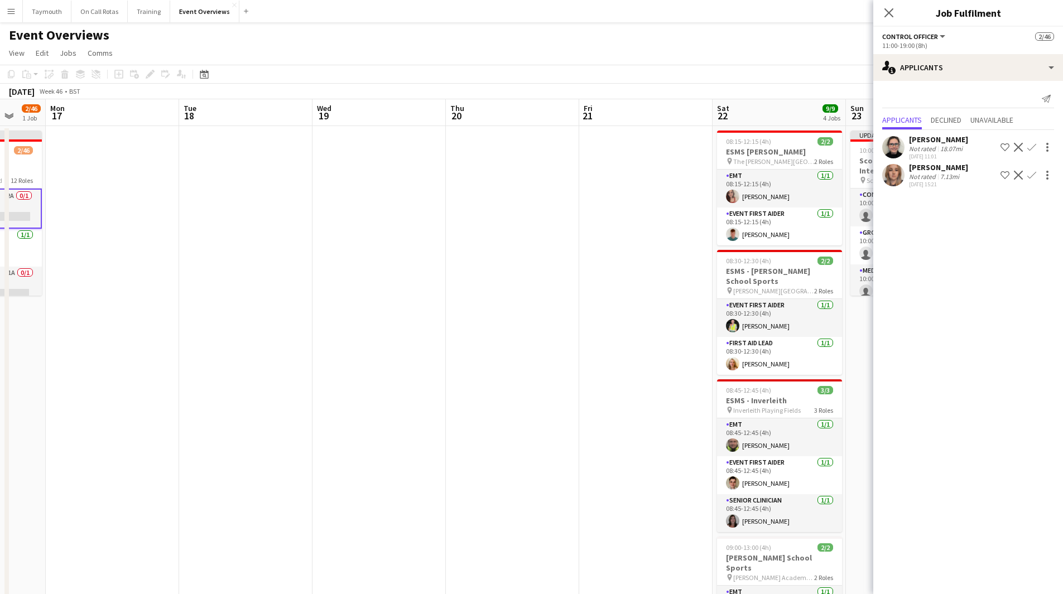
drag, startPoint x: 678, startPoint y: 328, endPoint x: 336, endPoint y: 314, distance: 342.3
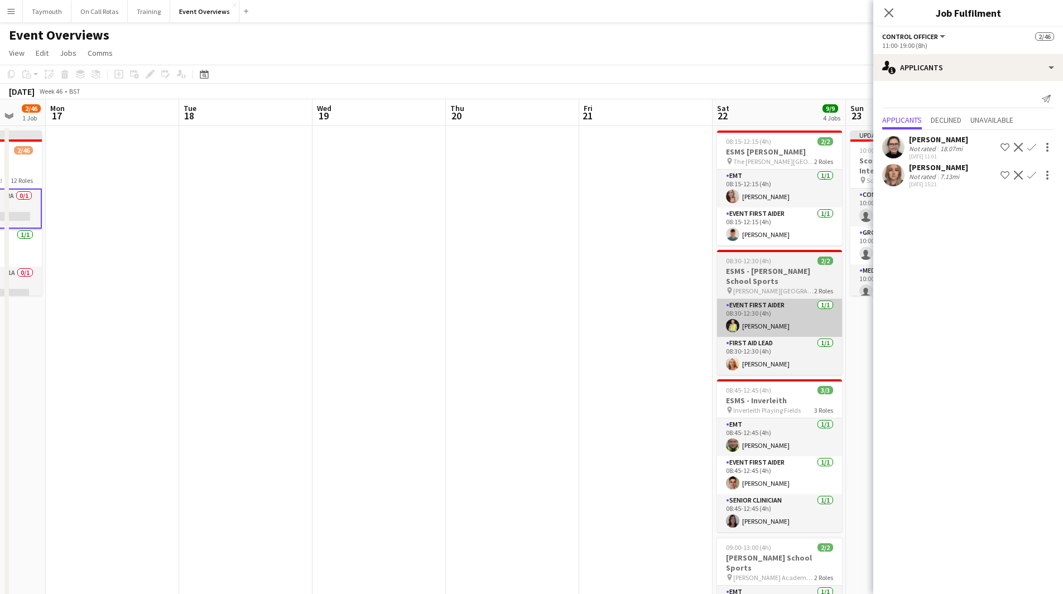
scroll to position [0, 388]
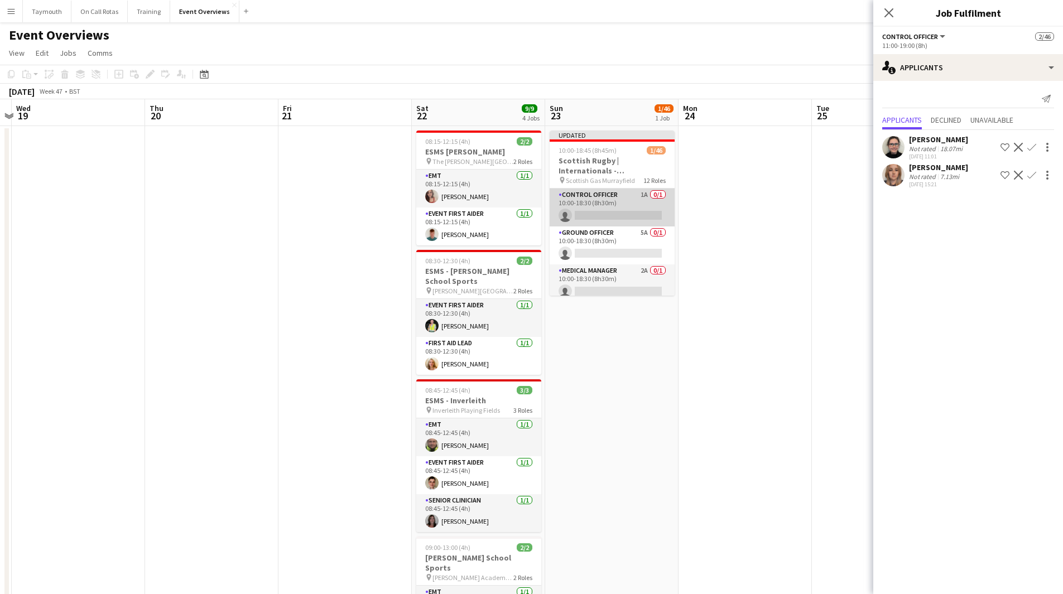
click at [632, 216] on app-card-role "Control Officer 1A 0/1 10:00-18:30 (8h30m) single-neutral-actions" at bounding box center [612, 208] width 125 height 38
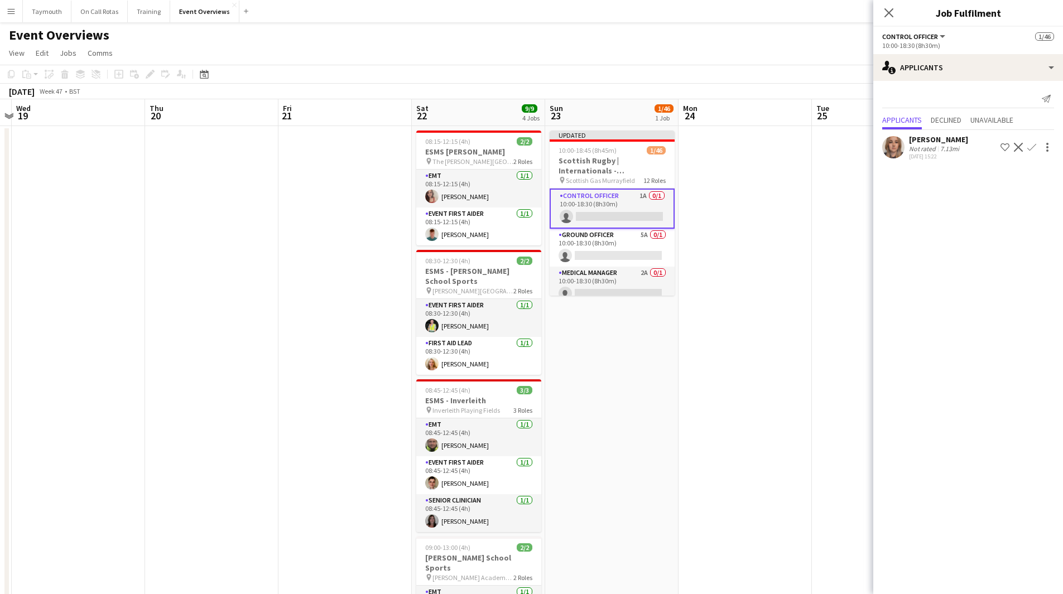
click at [1032, 148] on app-icon "Confirm" at bounding box center [1031, 147] width 9 height 9
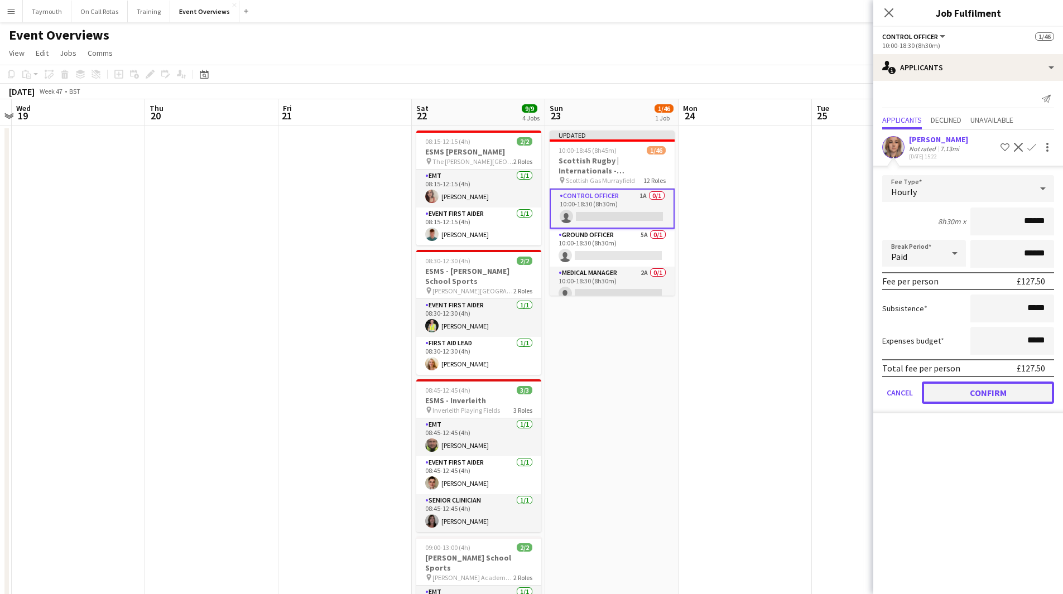
click at [958, 397] on button "Confirm" at bounding box center [988, 393] width 132 height 22
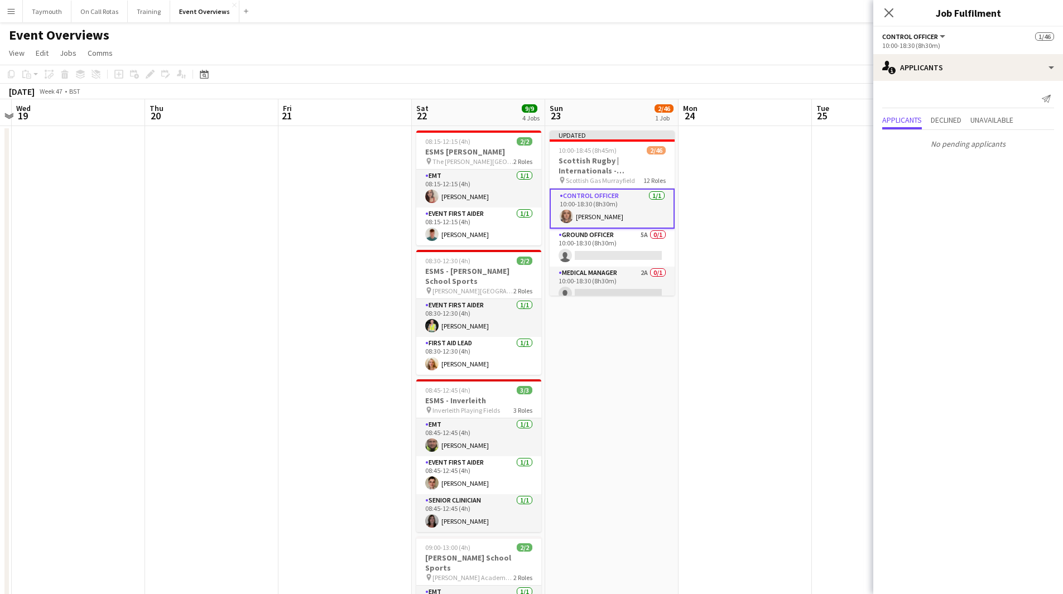
scroll to position [0, 274]
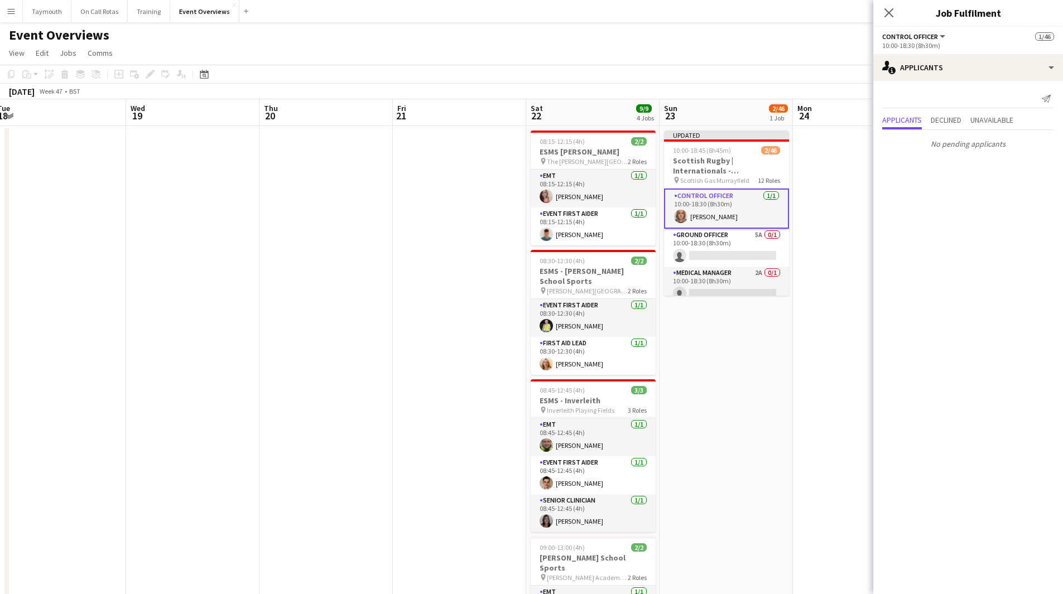
drag, startPoint x: 298, startPoint y: 329, endPoint x: 812, endPoint y: 387, distance: 517.6
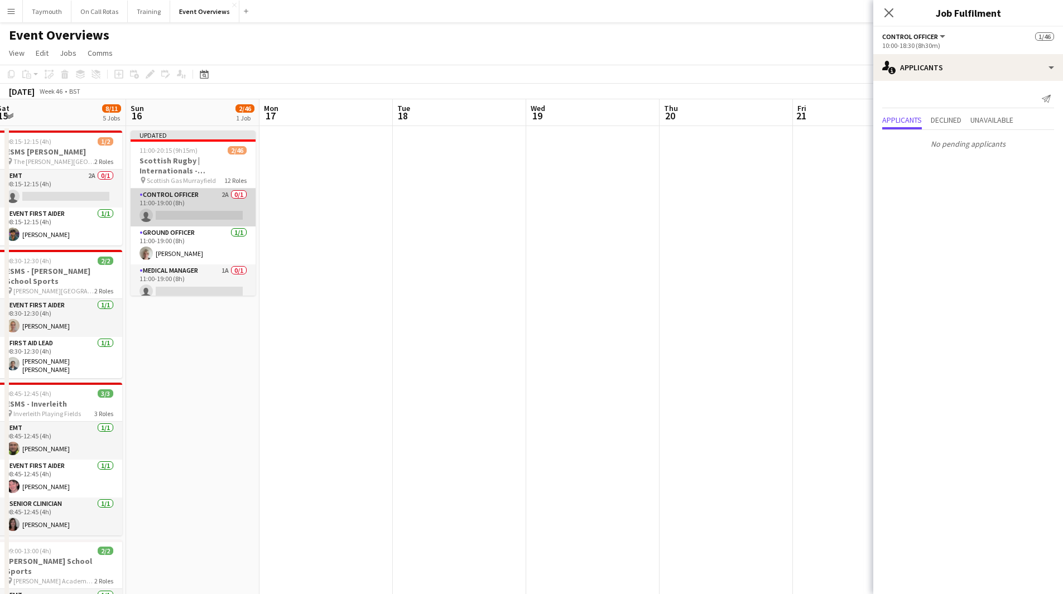
click at [194, 206] on app-card-role "Control Officer 2A 0/1 11:00-19:00 (8h) single-neutral-actions" at bounding box center [193, 208] width 125 height 38
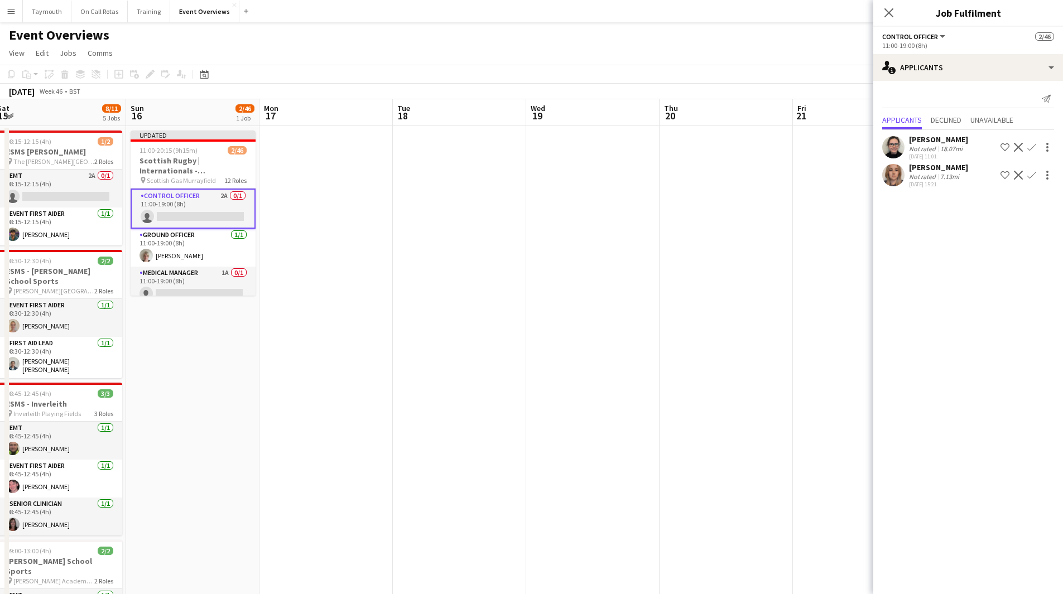
click at [1031, 146] on app-icon "Confirm" at bounding box center [1031, 147] width 9 height 9
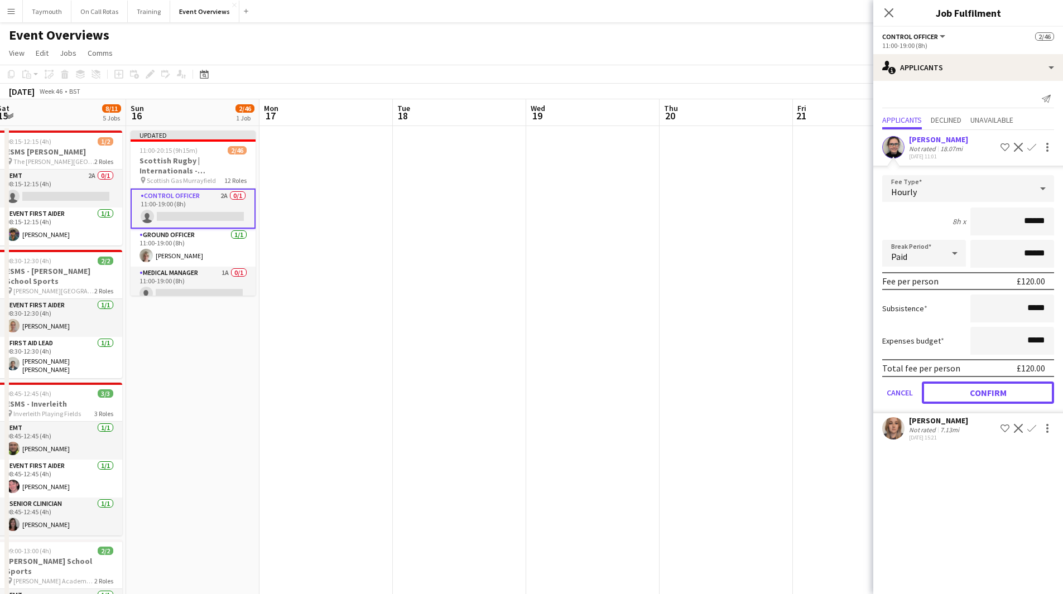
click at [970, 391] on button "Confirm" at bounding box center [988, 393] width 132 height 22
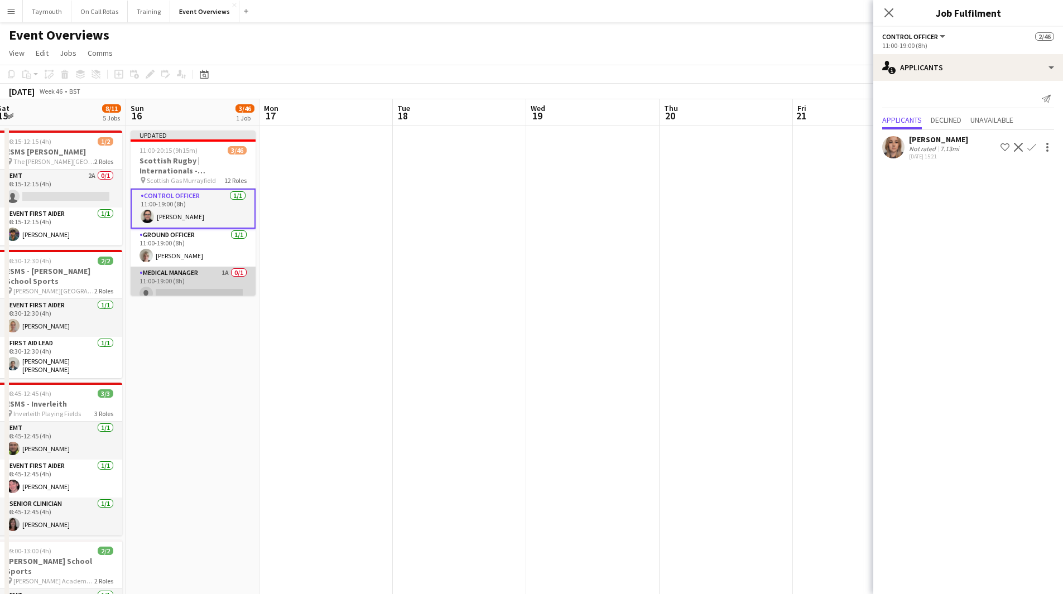
click at [194, 274] on app-card-role "Medical Manager 1A 0/1 11:00-19:00 (8h) single-neutral-actions" at bounding box center [193, 286] width 125 height 38
drag, startPoint x: 578, startPoint y: 291, endPoint x: 246, endPoint y: 250, distance: 334.4
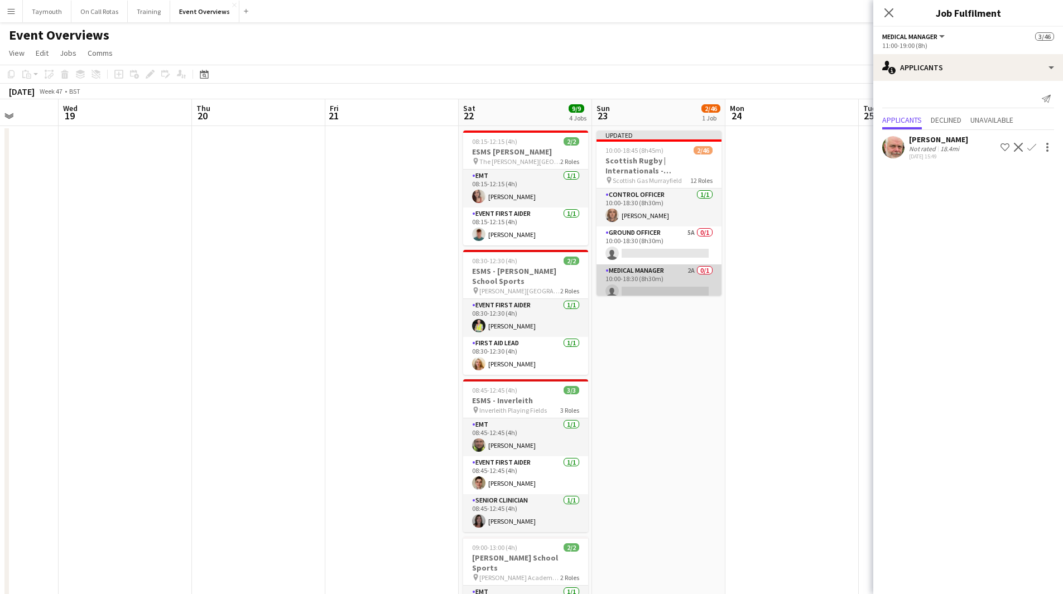
click at [656, 272] on app-card-role "Medical Manager 2A 0/1 10:00-18:30 (8h30m) single-neutral-actions" at bounding box center [658, 283] width 125 height 38
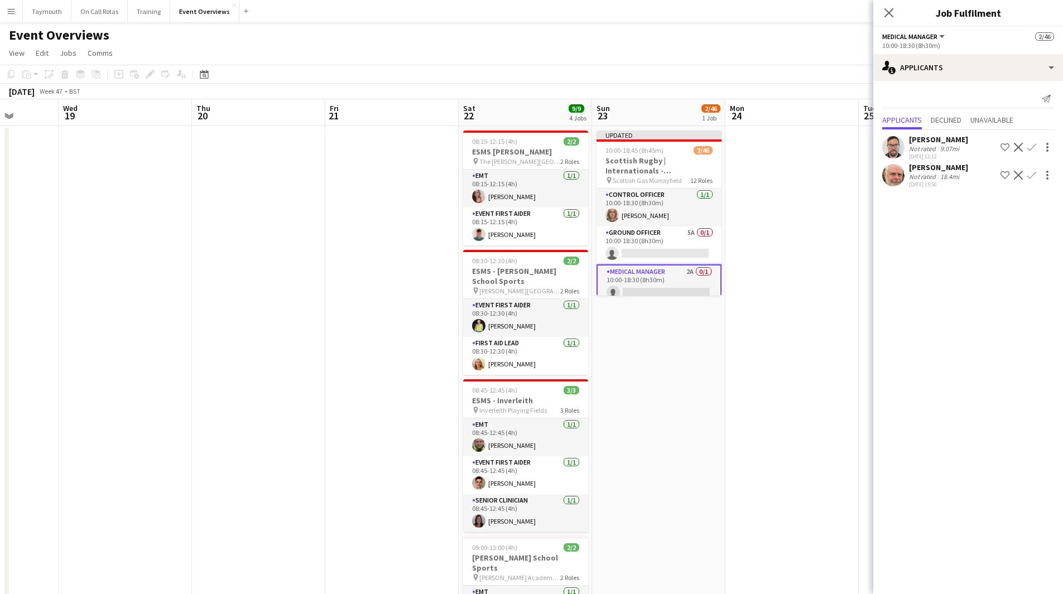
click at [1034, 146] on app-icon "Confirm" at bounding box center [1031, 147] width 9 height 9
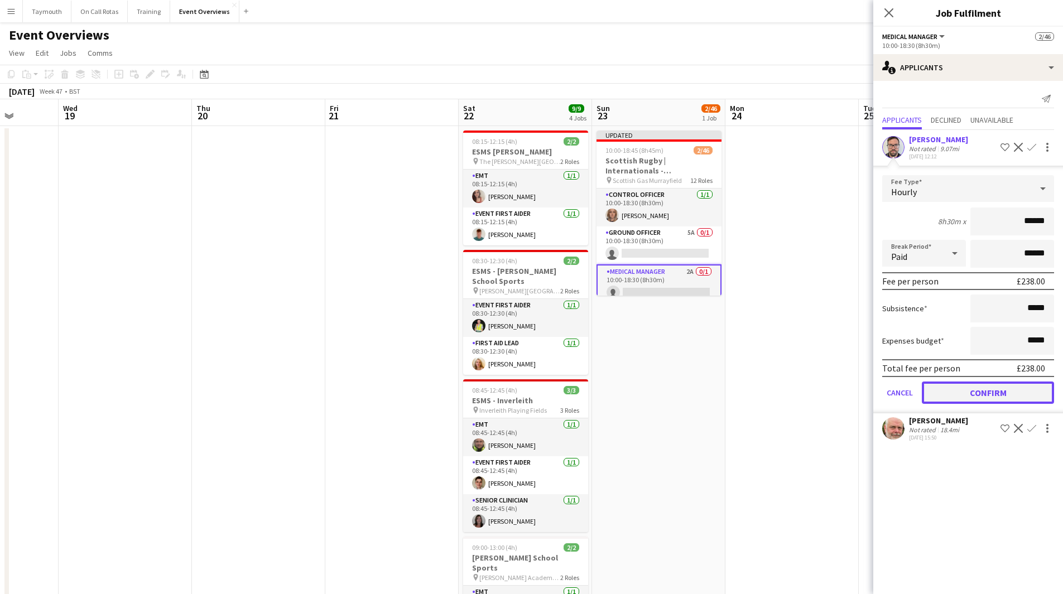
click at [961, 387] on button "Confirm" at bounding box center [988, 393] width 132 height 22
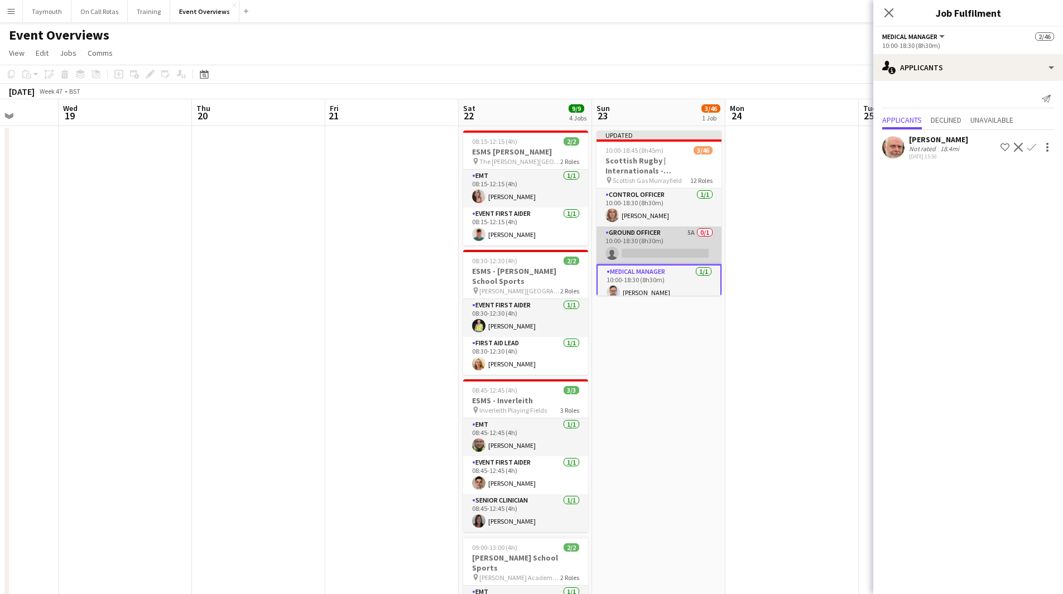
click at [657, 230] on app-card-role "Ground Officer 5A 0/1 10:00-18:30 (8h30m) single-neutral-actions" at bounding box center [658, 245] width 125 height 38
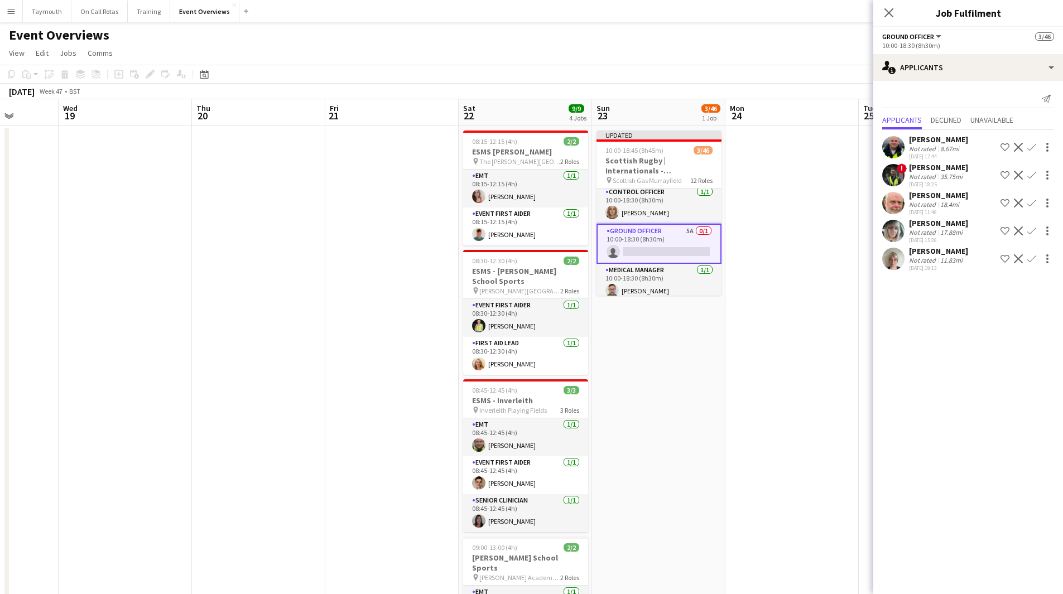
scroll to position [0, 0]
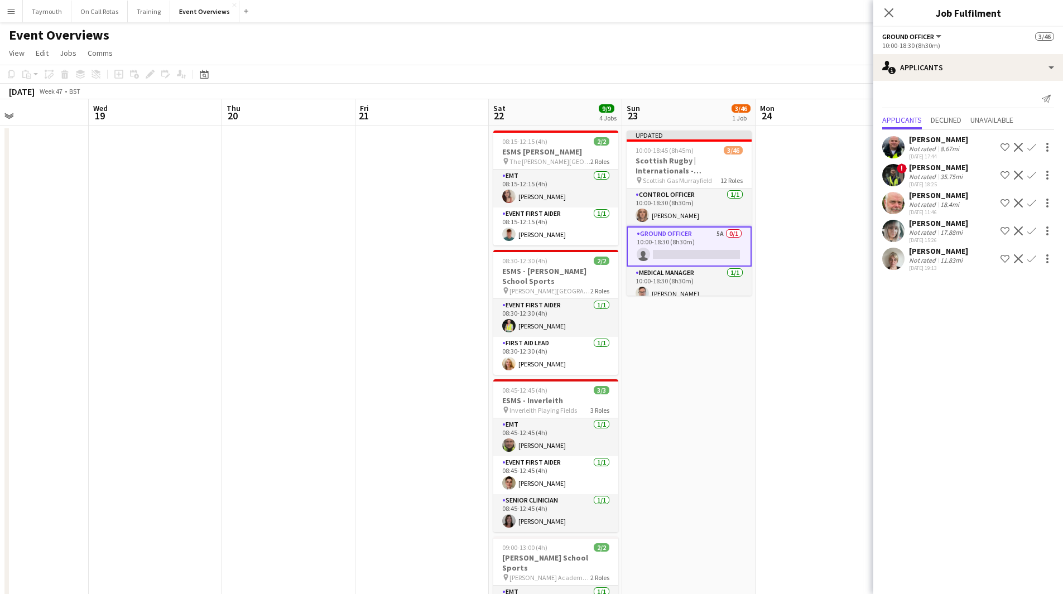
drag, startPoint x: 248, startPoint y: 307, endPoint x: 725, endPoint y: 314, distance: 477.0
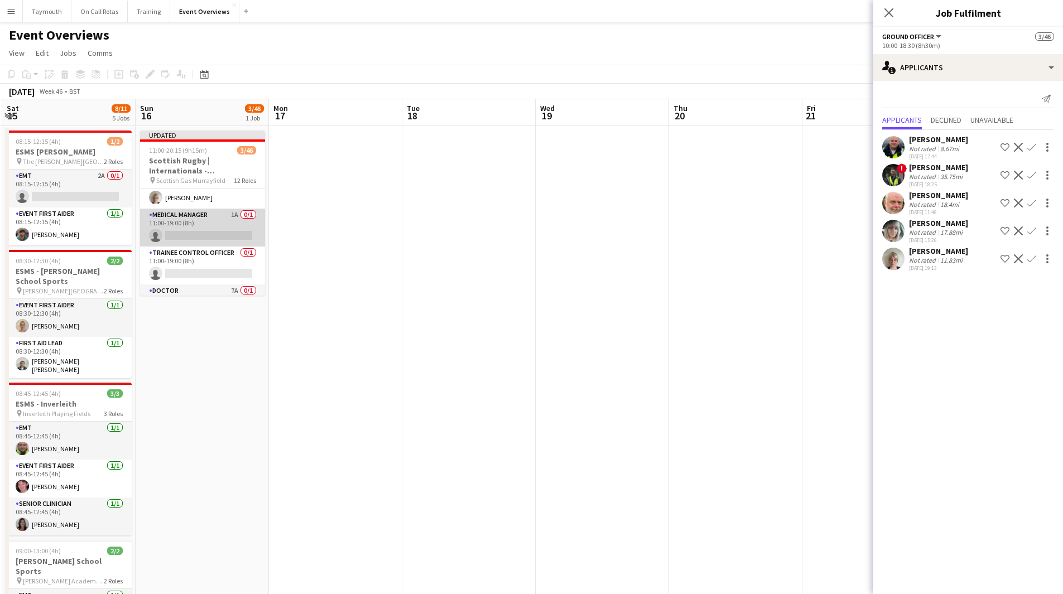
scroll to position [112, 0]
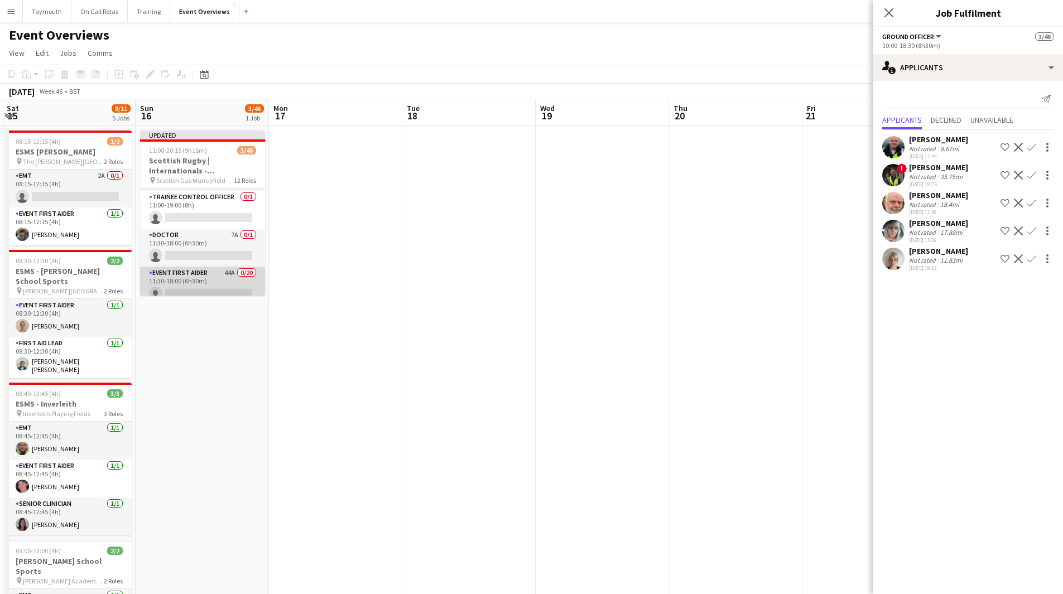
click at [195, 275] on app-card-role "Event First Aider 44A 0/20 11:30-18:00 (6h30m) single-neutral-actions single-ne…" at bounding box center [202, 439] width 125 height 345
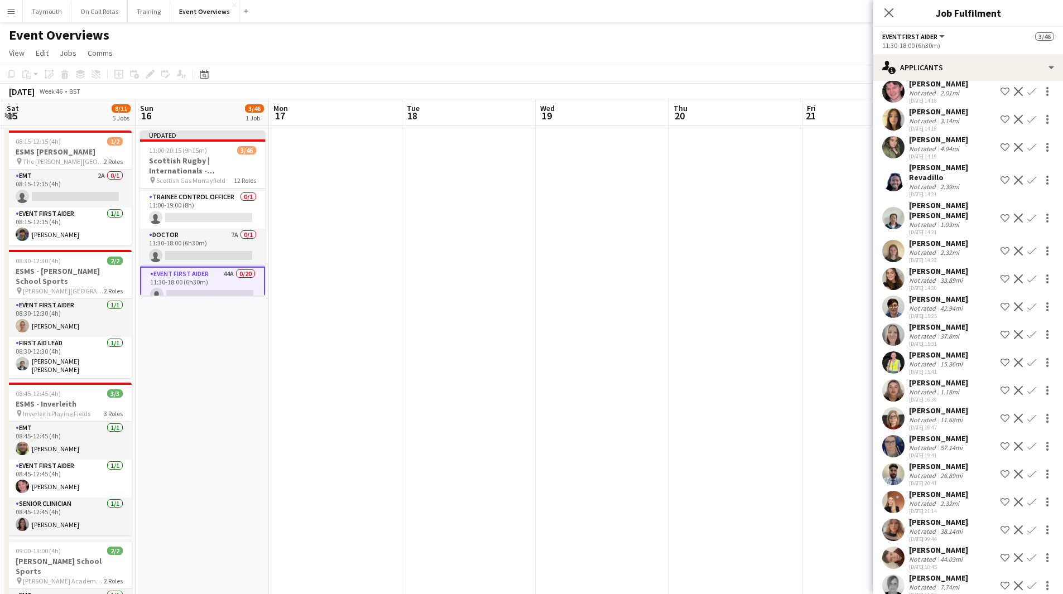
click at [1027, 358] on app-icon "Confirm" at bounding box center [1031, 362] width 9 height 9
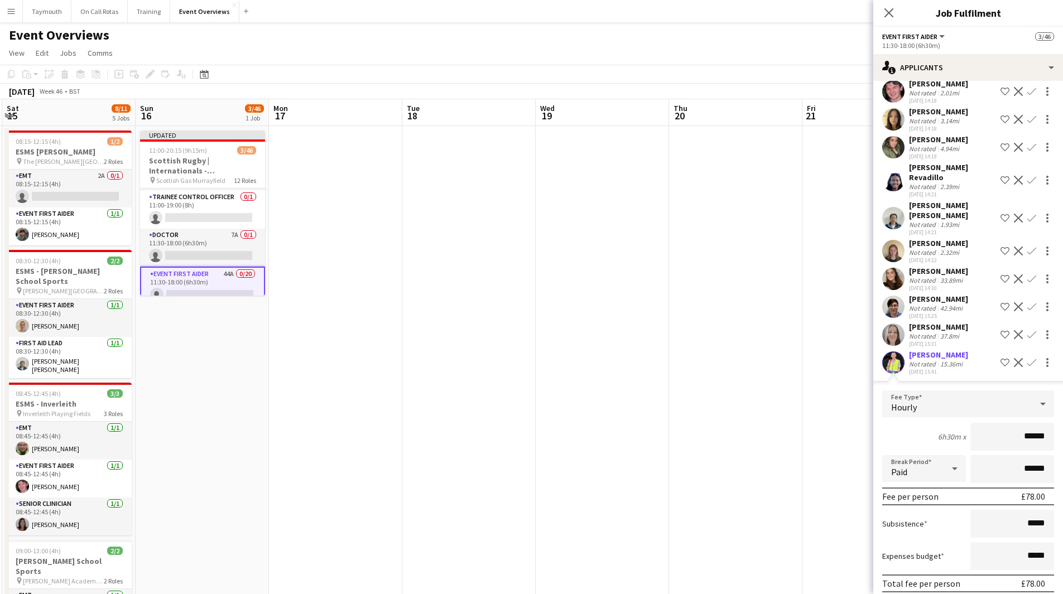
scroll to position [279, 0]
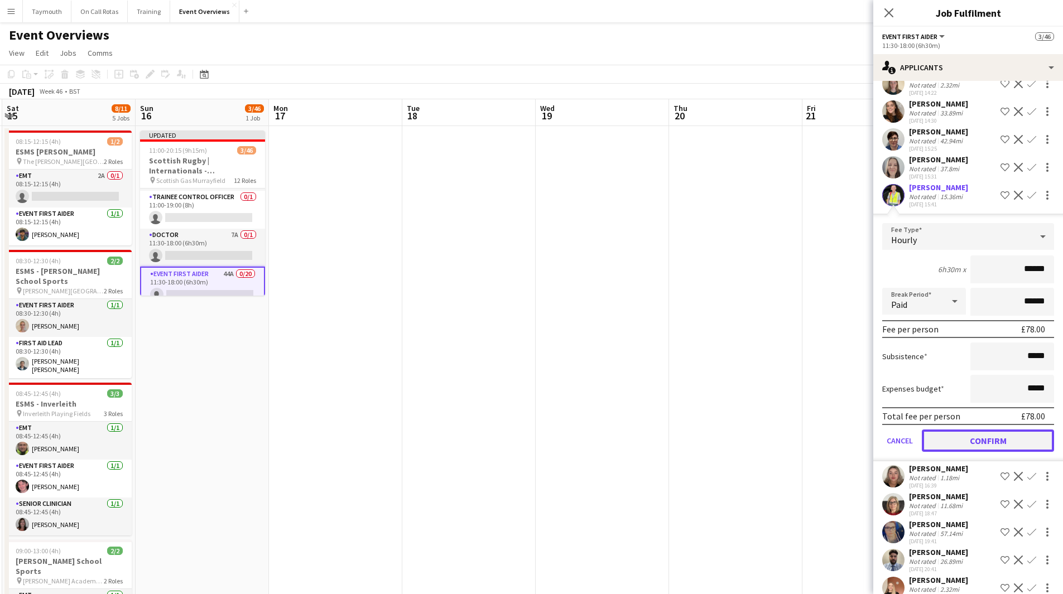
click at [958, 440] on button "Confirm" at bounding box center [988, 441] width 132 height 22
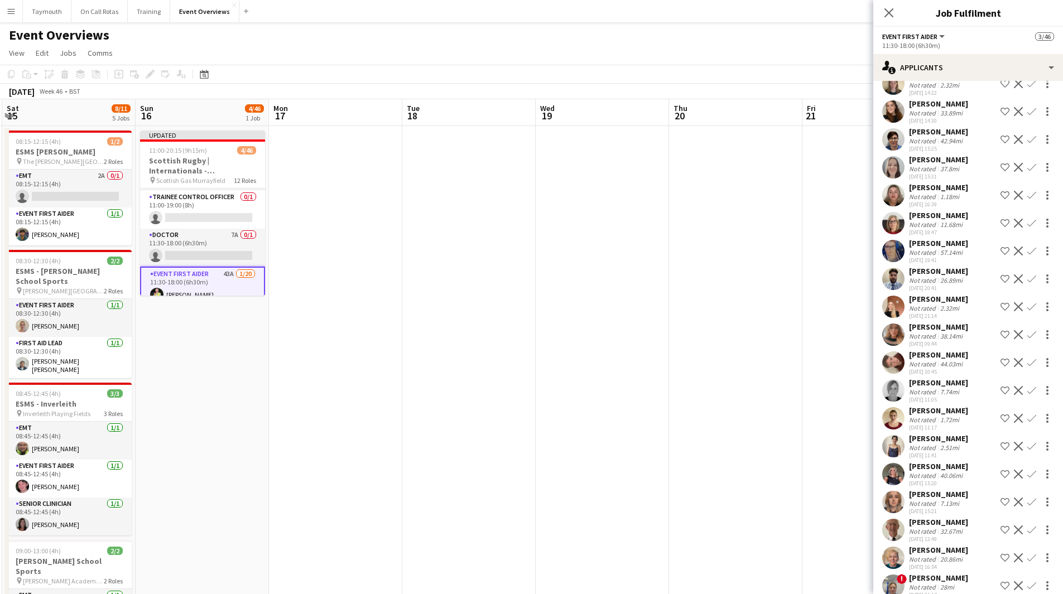
click at [1027, 500] on app-icon "Confirm" at bounding box center [1031, 502] width 9 height 9
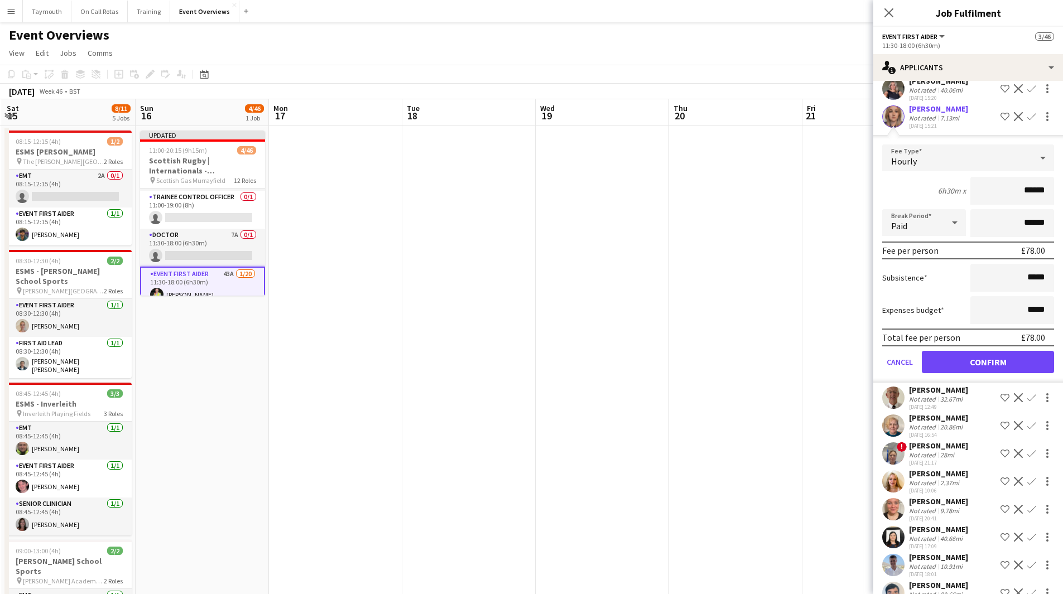
scroll to position [669, 0]
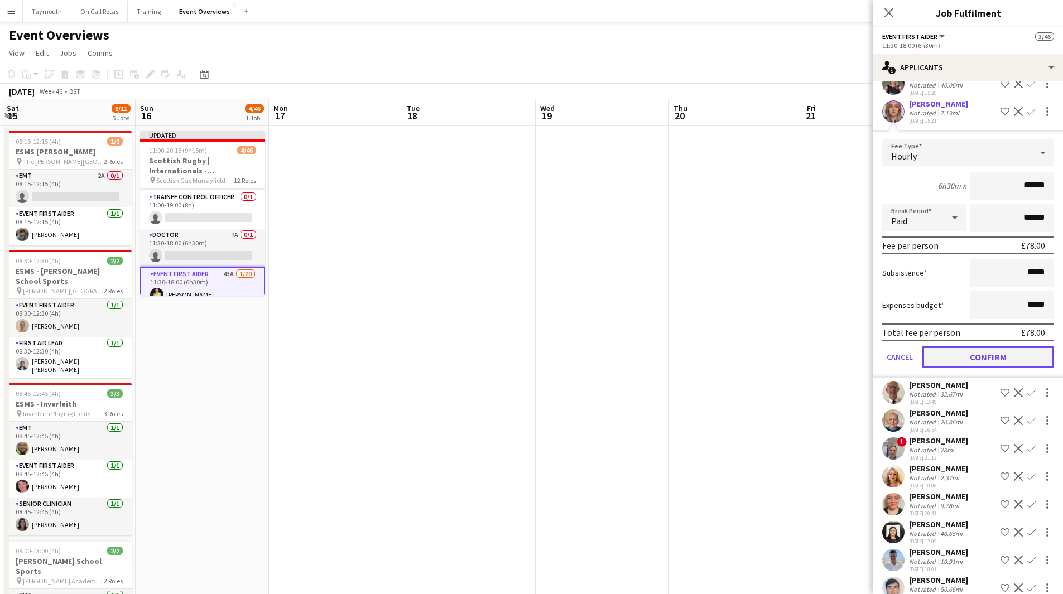
click at [980, 360] on button "Confirm" at bounding box center [988, 357] width 132 height 22
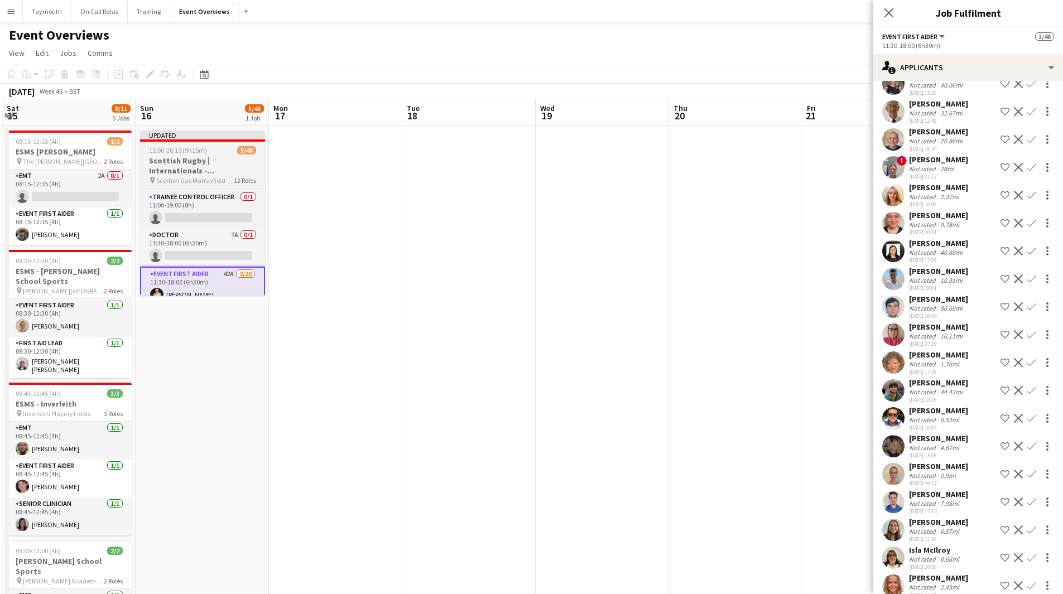
click at [185, 150] on span "11:00-20:15 (9h15m)" at bounding box center [178, 150] width 58 height 8
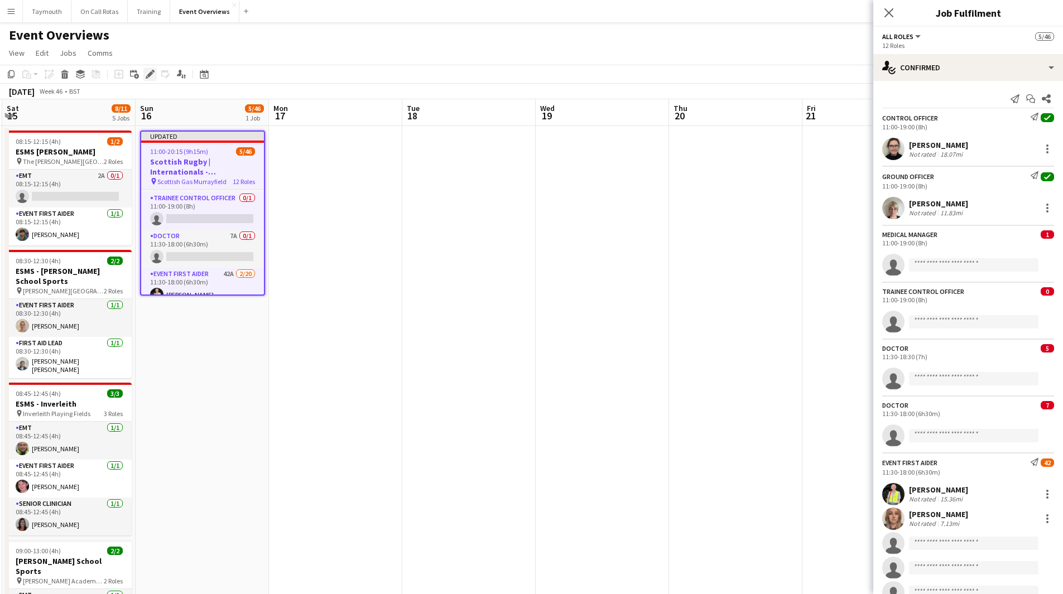
click at [152, 75] on icon "Edit" at bounding box center [150, 74] width 9 height 9
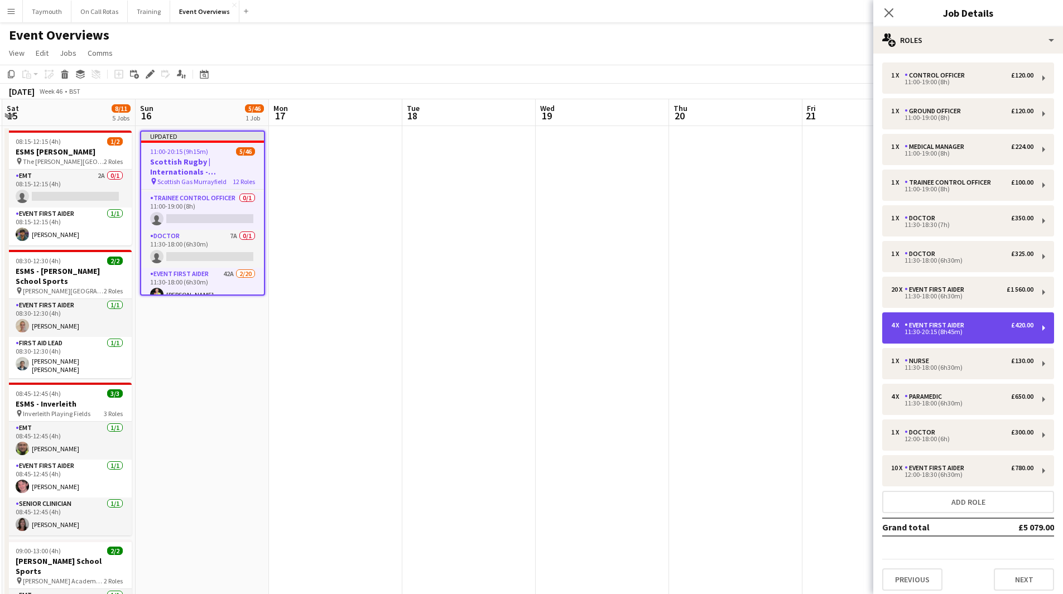
click at [1015, 331] on div "11:30-20:15 (8h45m)" at bounding box center [962, 332] width 142 height 6
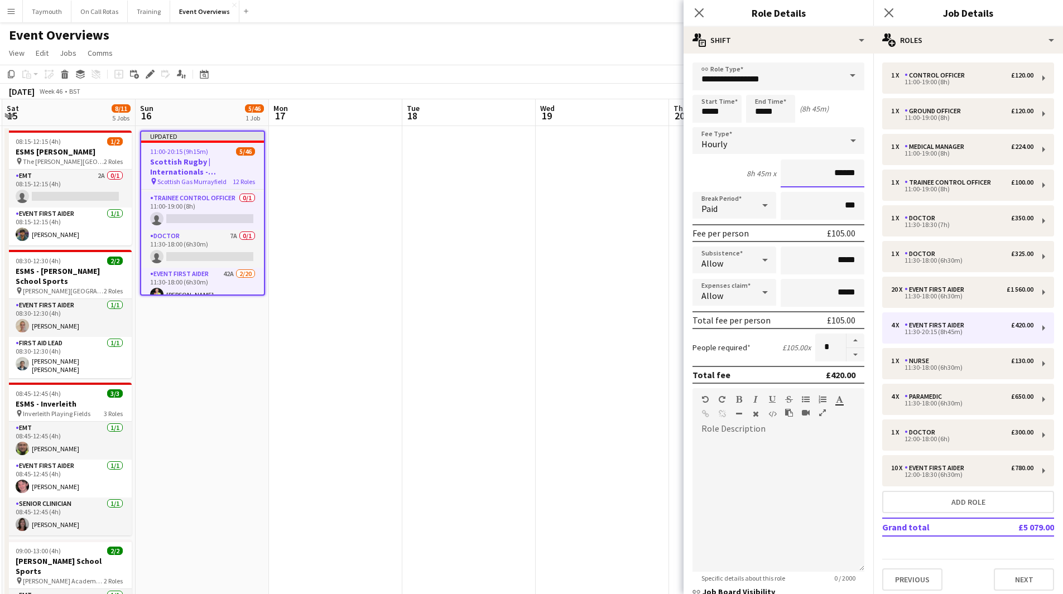
click at [845, 174] on input "******" at bounding box center [822, 174] width 84 height 28
type input "******"
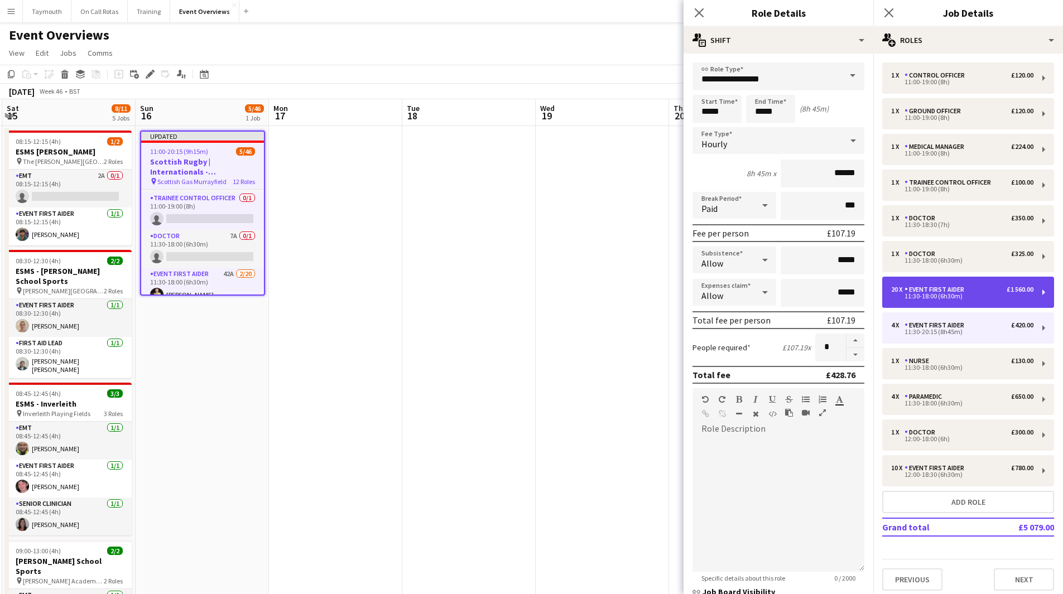
click at [944, 289] on div "Event First Aider" at bounding box center [936, 290] width 64 height 8
type input "*****"
type input "******"
type input "**"
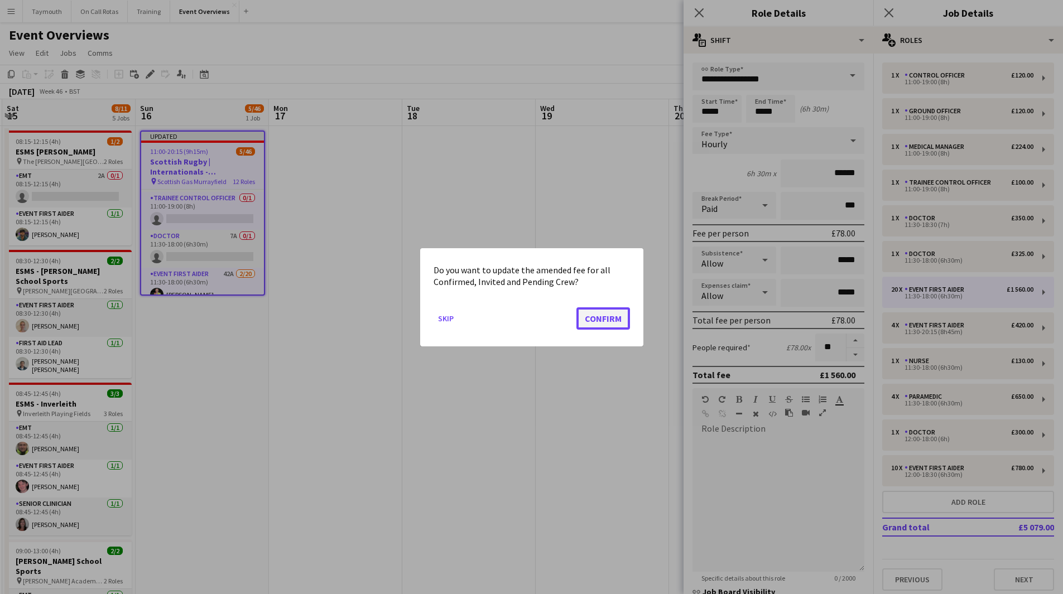
click at [587, 314] on button "Confirm" at bounding box center [603, 318] width 54 height 22
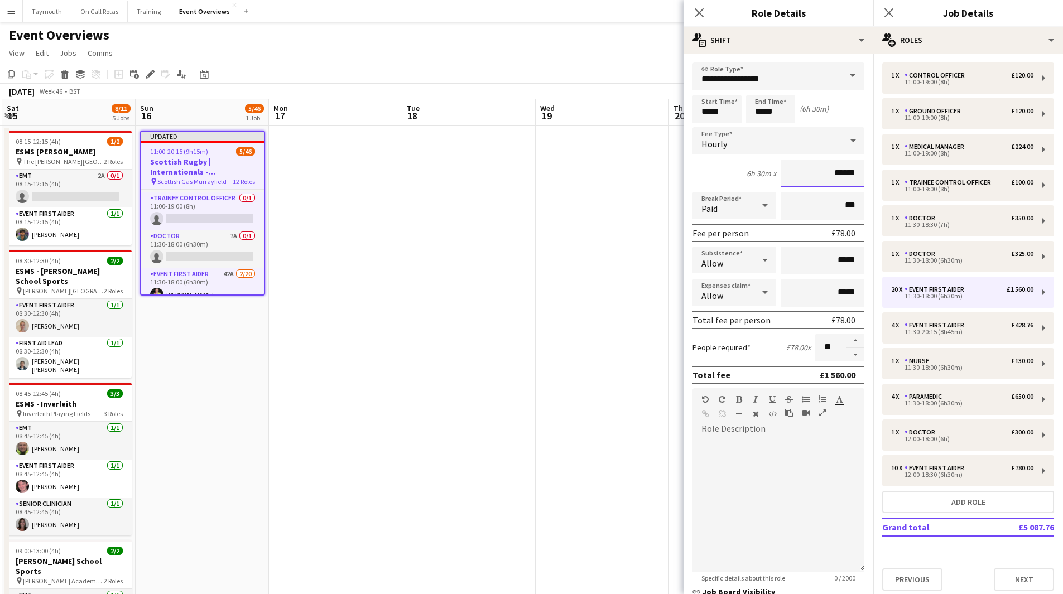
click at [846, 176] on input "******" at bounding box center [822, 174] width 84 height 28
type input "******"
click at [958, 467] on div "Event First Aider" at bounding box center [936, 468] width 64 height 8
type input "*****"
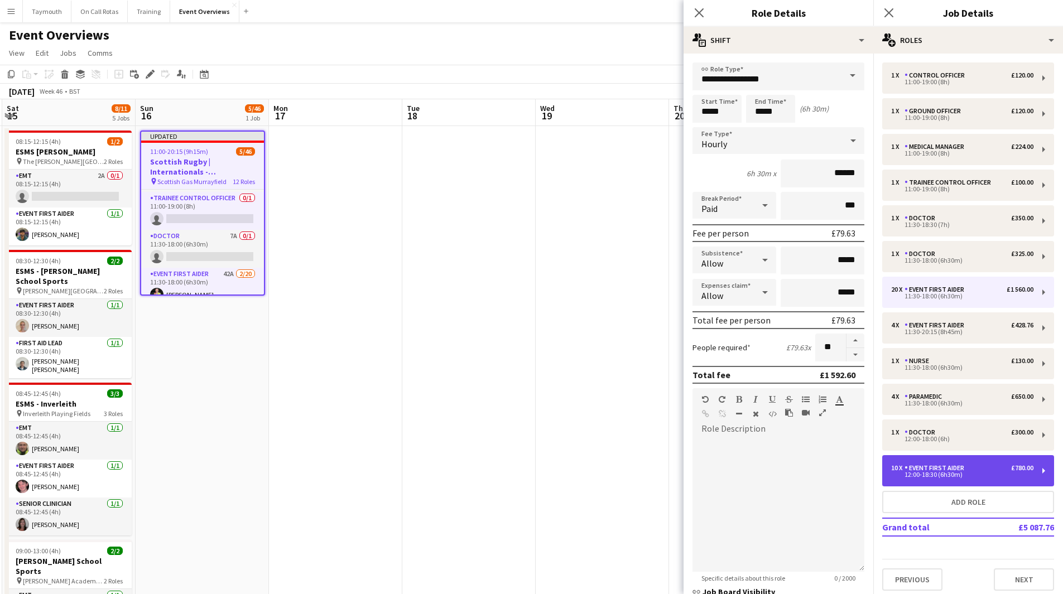
type input "******"
type input "**"
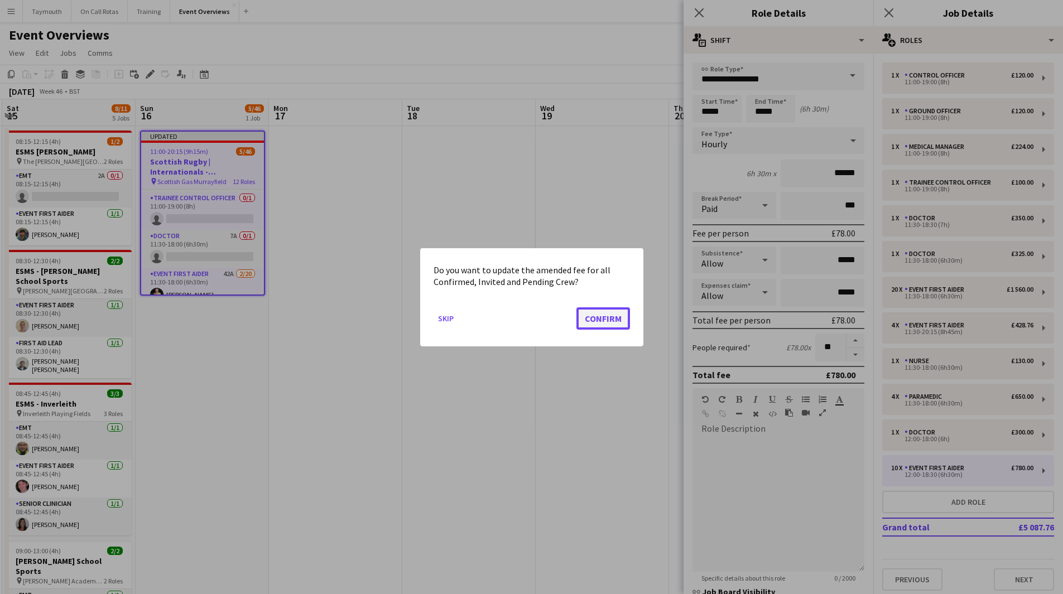
click at [601, 313] on button "Confirm" at bounding box center [603, 318] width 54 height 22
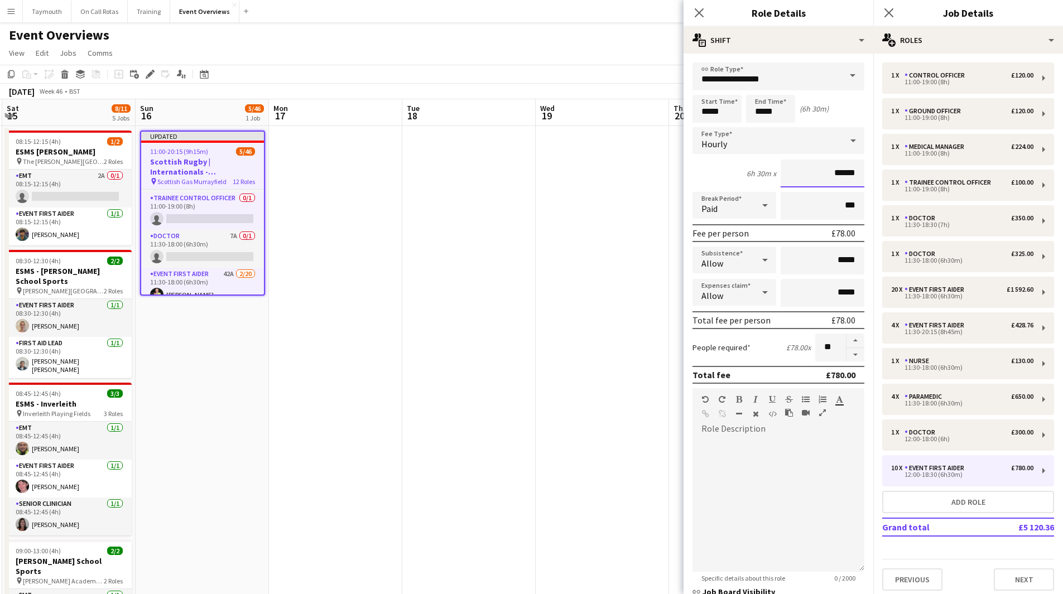
click at [850, 172] on input "******" at bounding box center [822, 174] width 84 height 28
type input "******"
drag, startPoint x: 544, startPoint y: 425, endPoint x: 546, endPoint y: 418, distance: 7.1
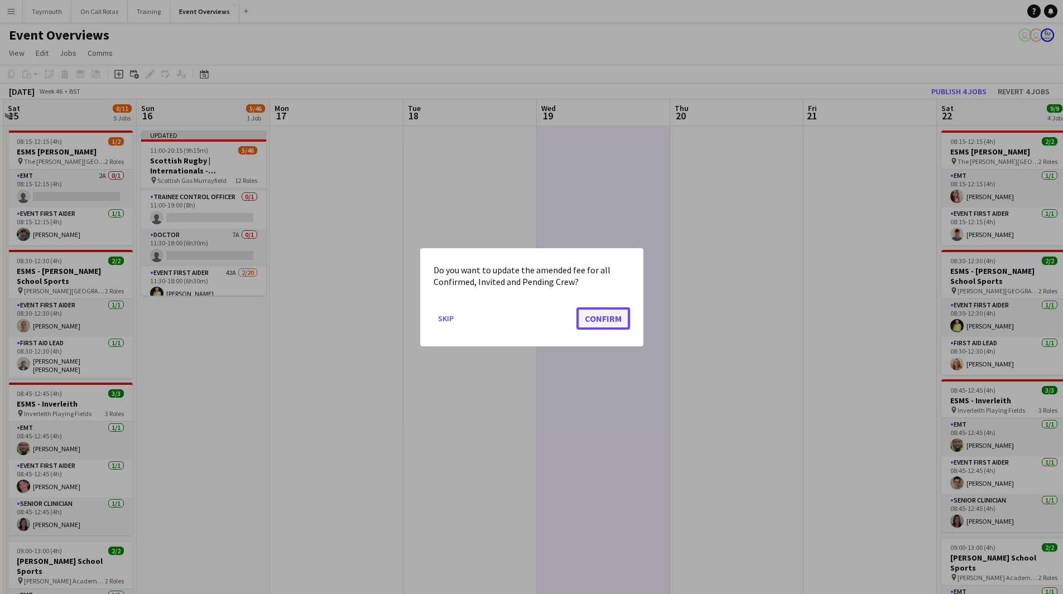
click at [628, 312] on button "Confirm" at bounding box center [603, 318] width 54 height 22
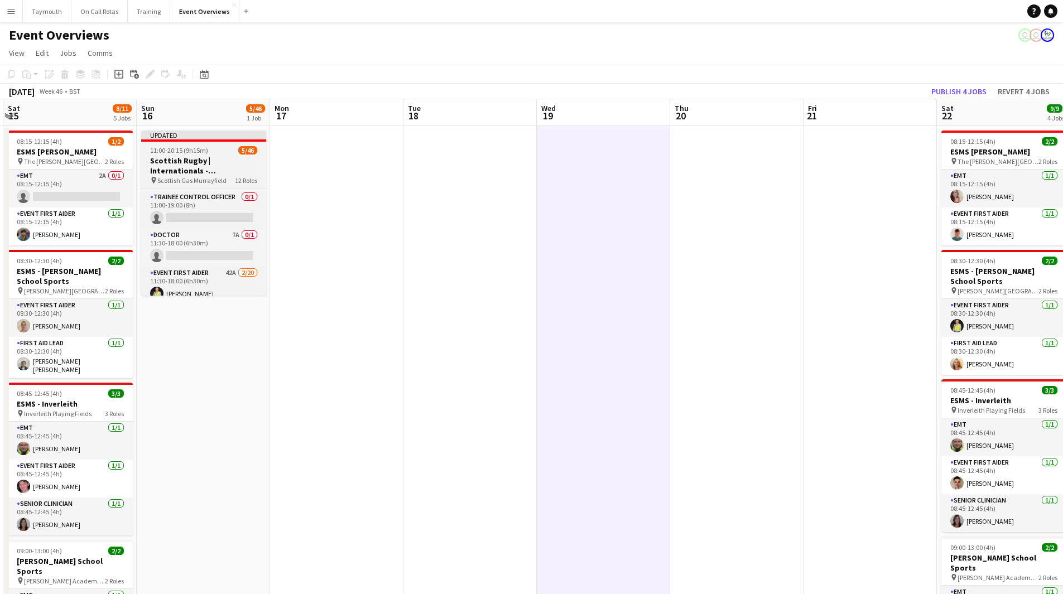
click at [238, 162] on h3 "Scottish Rugby | Internationals - [GEOGRAPHIC_DATA] v [GEOGRAPHIC_DATA]" at bounding box center [203, 166] width 125 height 20
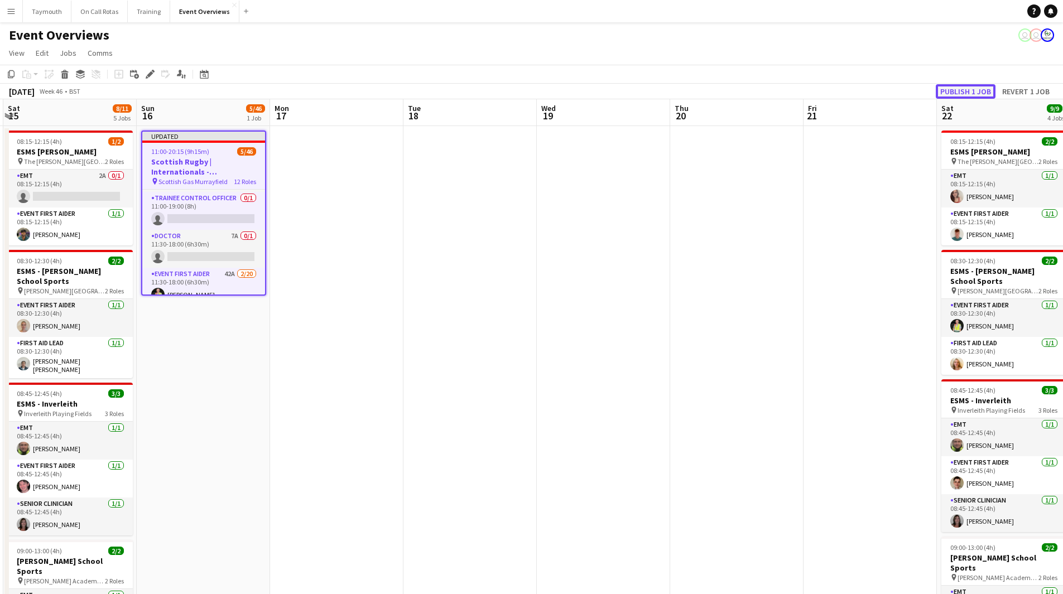
click at [958, 89] on button "Publish 1 job" at bounding box center [966, 91] width 60 height 15
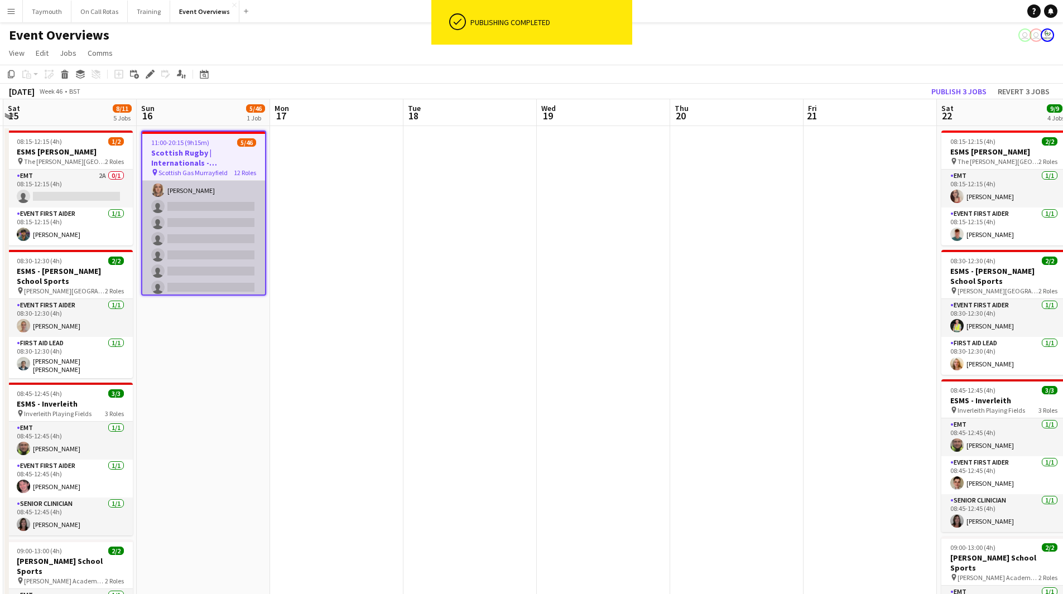
click at [202, 229] on app-card-role "Event First Aider 42A [DATE] 11:30-18:00 (6h30m) [PERSON_NAME] [PERSON_NAME] si…" at bounding box center [203, 319] width 123 height 345
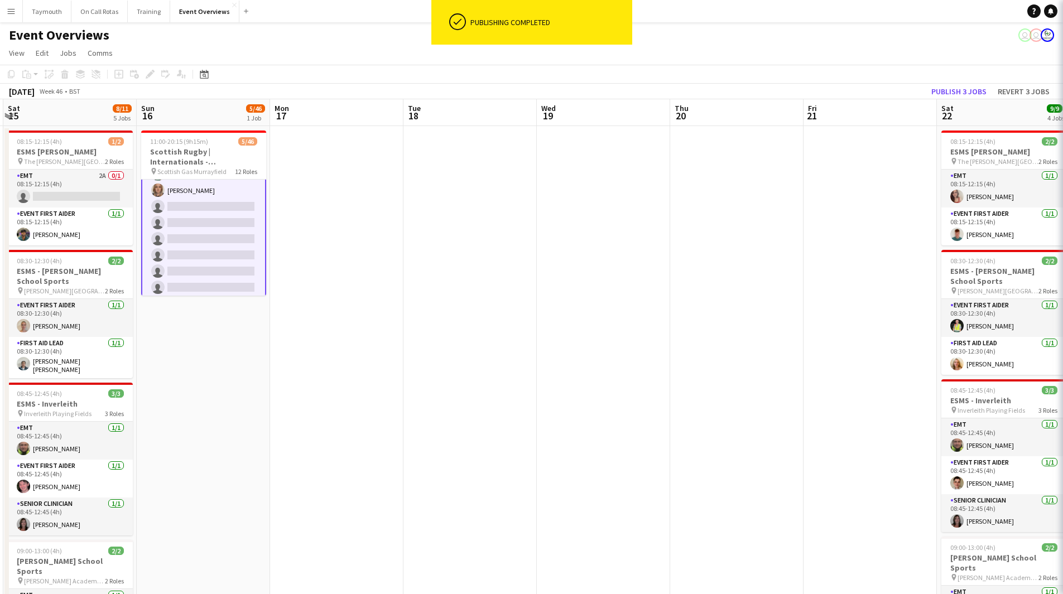
scroll to position [224, 0]
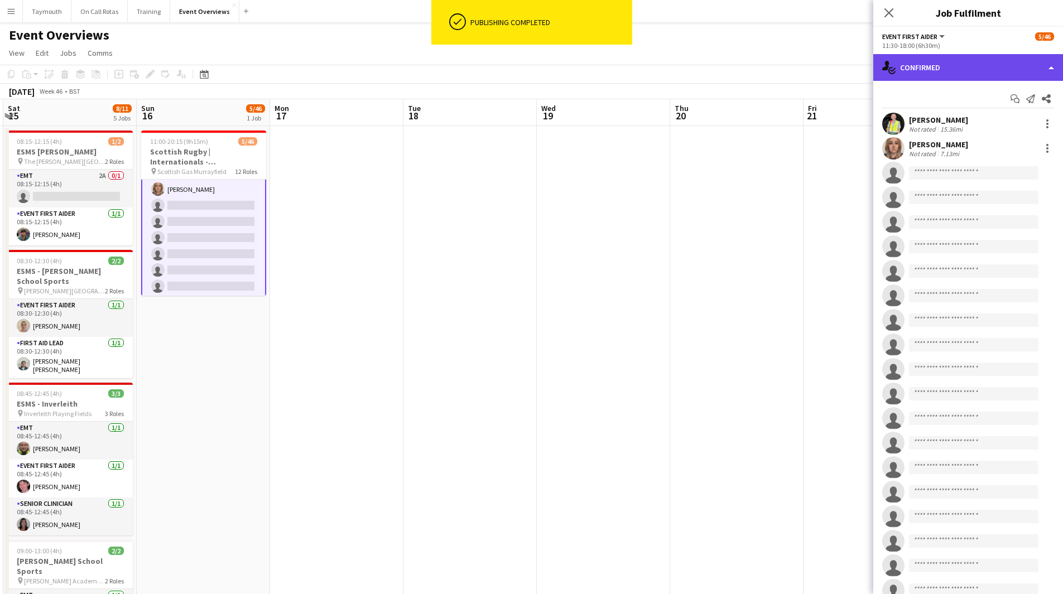
click at [1000, 74] on div "single-neutral-actions-check-2 Confirmed" at bounding box center [968, 67] width 190 height 27
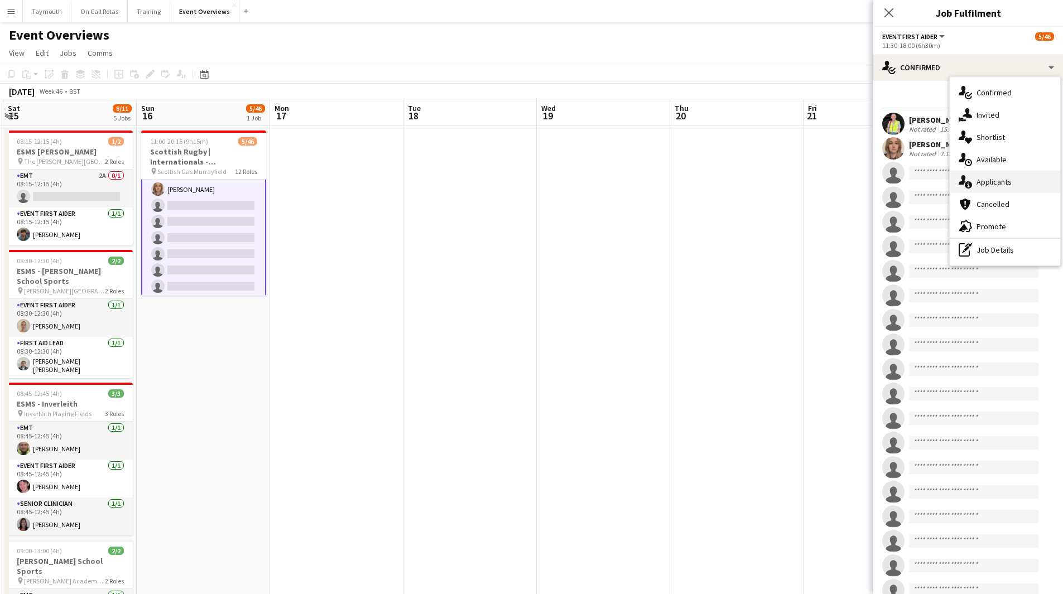
click at [1014, 176] on div "single-neutral-actions-information Applicants" at bounding box center [1005, 182] width 110 height 22
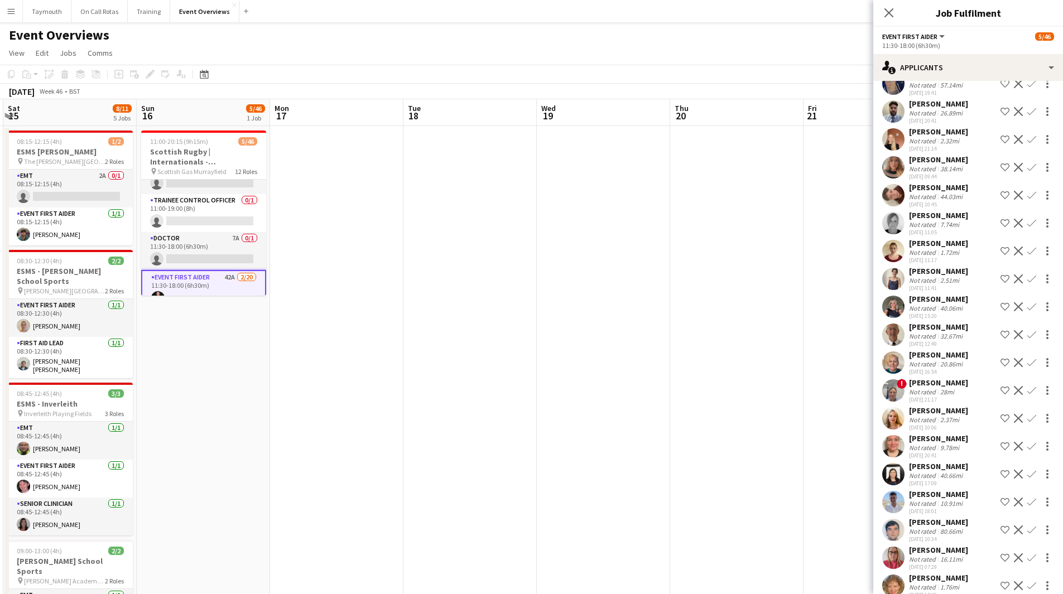
scroll to position [113, 0]
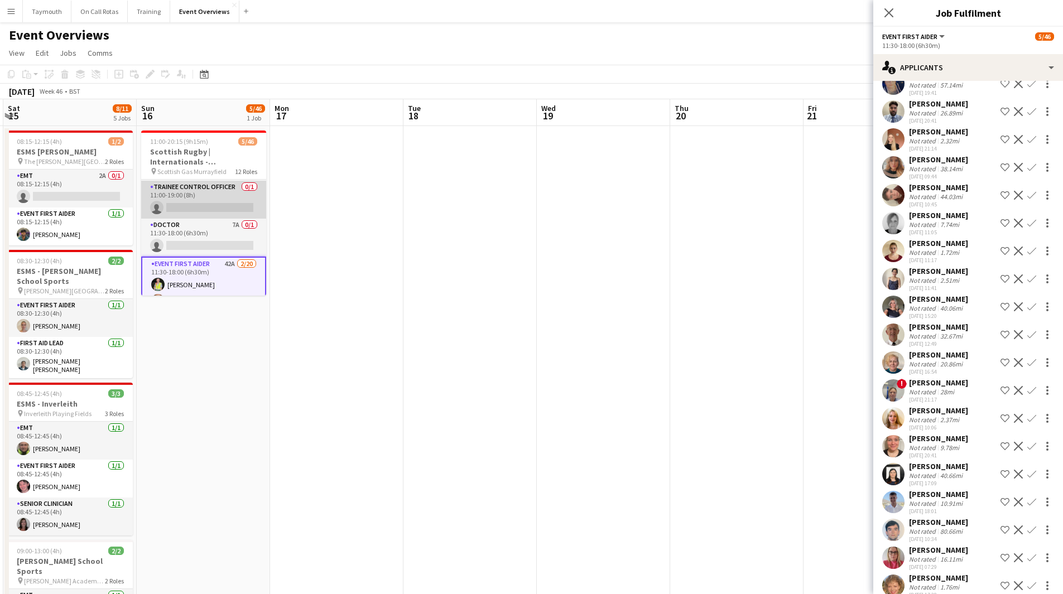
click at [204, 193] on app-card-role "Trainee Control Officer 0/1 11:00-19:00 (8h) single-neutral-actions" at bounding box center [203, 200] width 125 height 38
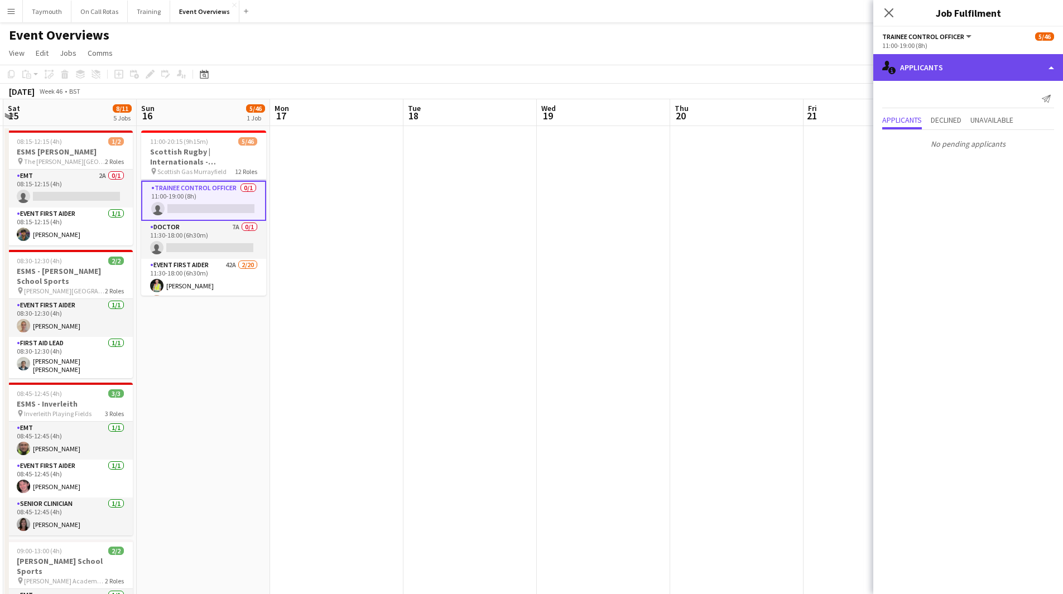
click at [960, 62] on div "single-neutral-actions-information Applicants" at bounding box center [968, 67] width 190 height 27
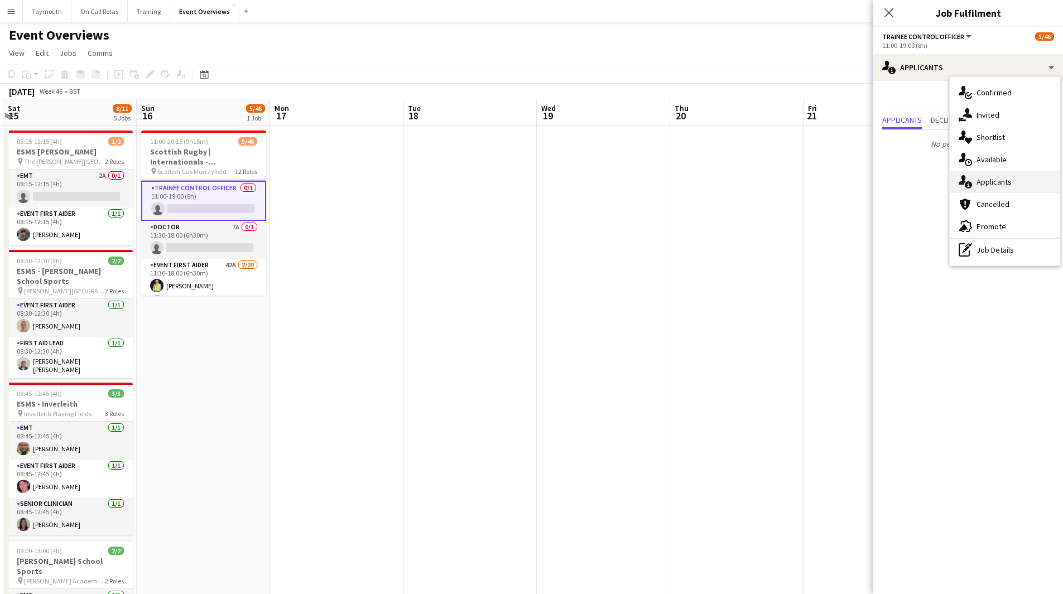
click at [998, 175] on div "single-neutral-actions-information Applicants" at bounding box center [1005, 182] width 110 height 22
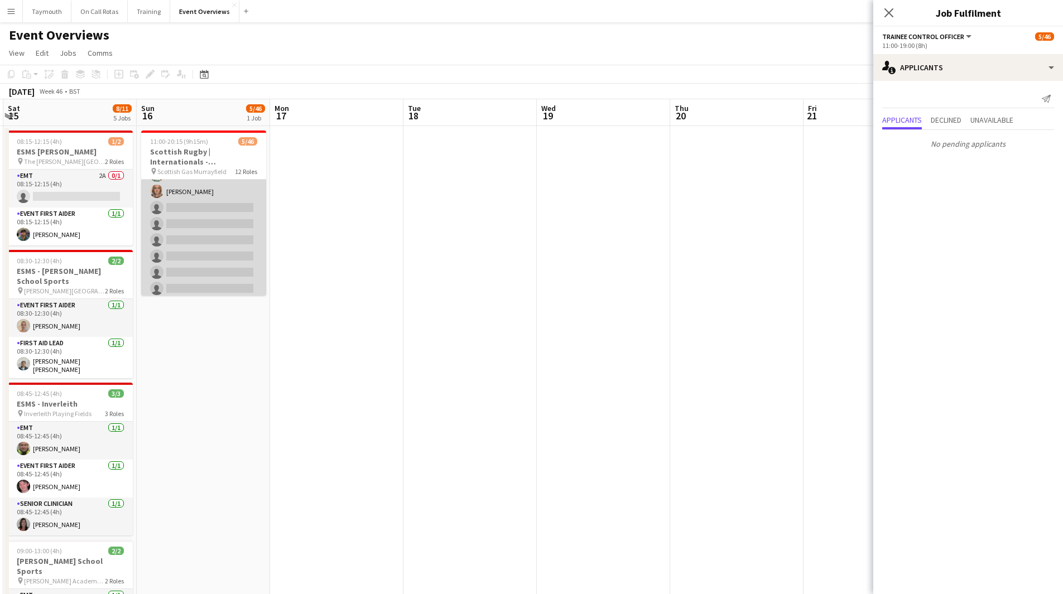
click at [210, 229] on app-card-role "Event First Aider 42A [DATE] 11:30-18:00 (6h30m) [PERSON_NAME] [PERSON_NAME] si…" at bounding box center [203, 320] width 125 height 345
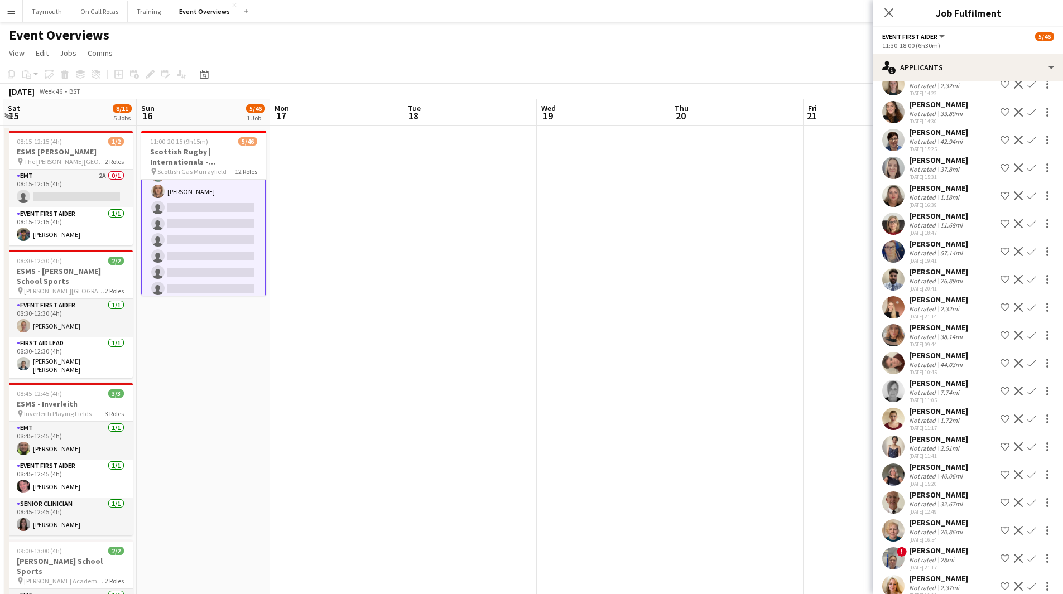
scroll to position [279, 0]
click at [1027, 391] on app-icon "Confirm" at bounding box center [1031, 390] width 9 height 9
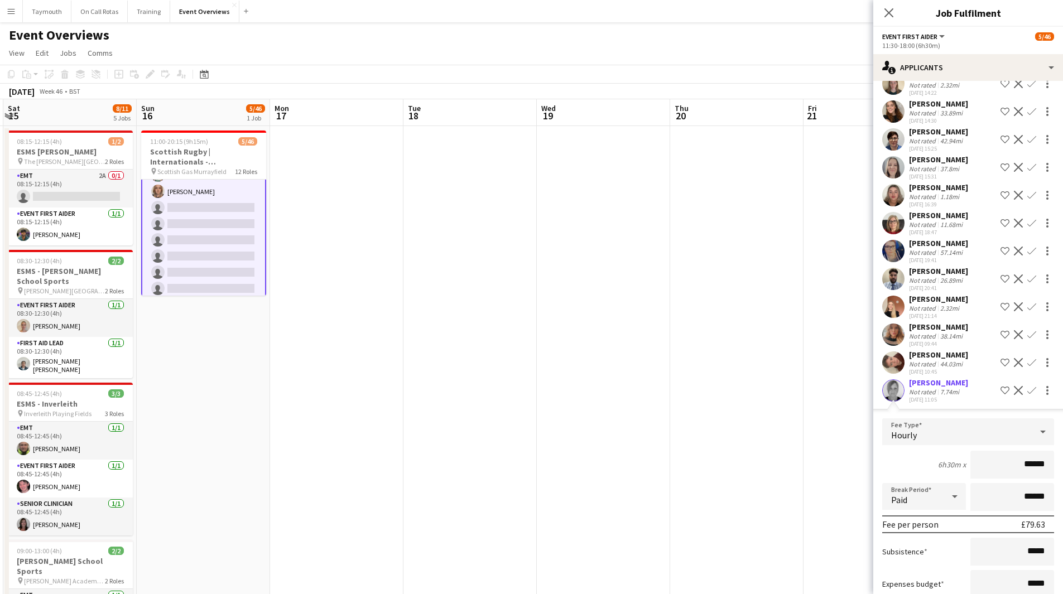
scroll to position [558, 0]
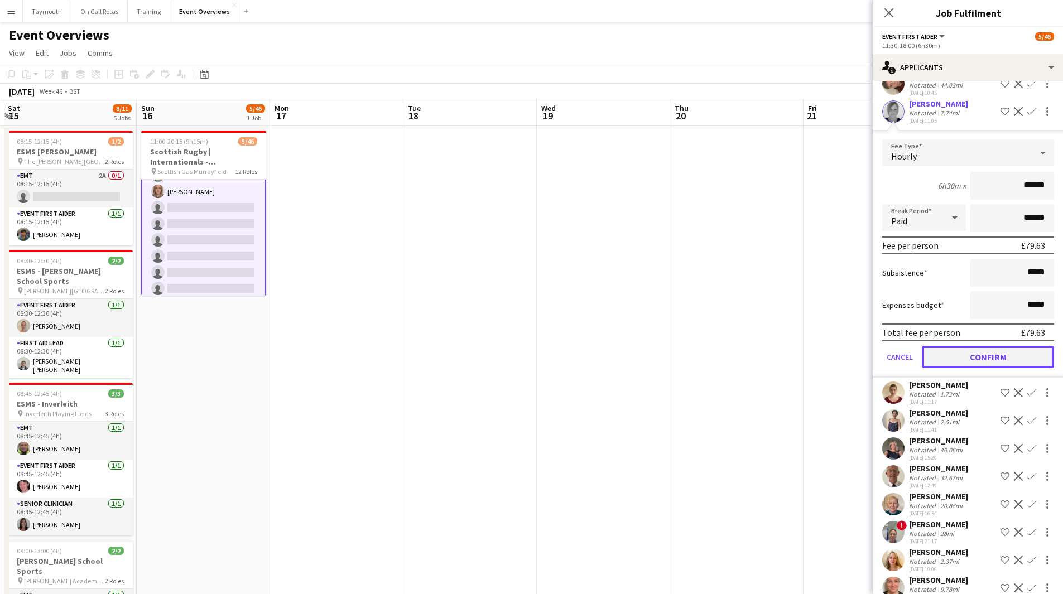
click at [992, 362] on button "Confirm" at bounding box center [988, 357] width 132 height 22
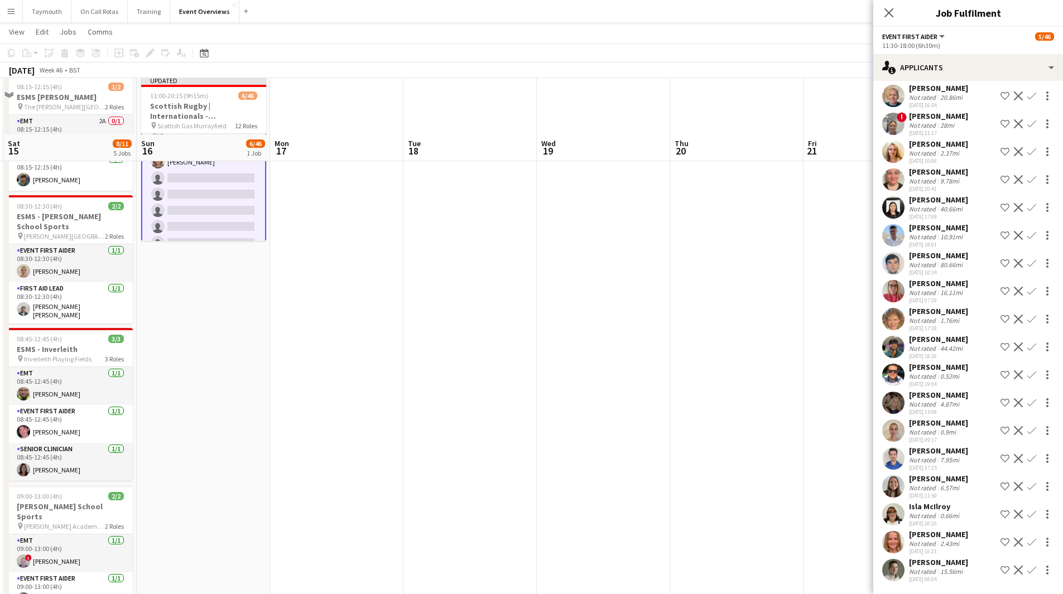
scroll to position [112, 0]
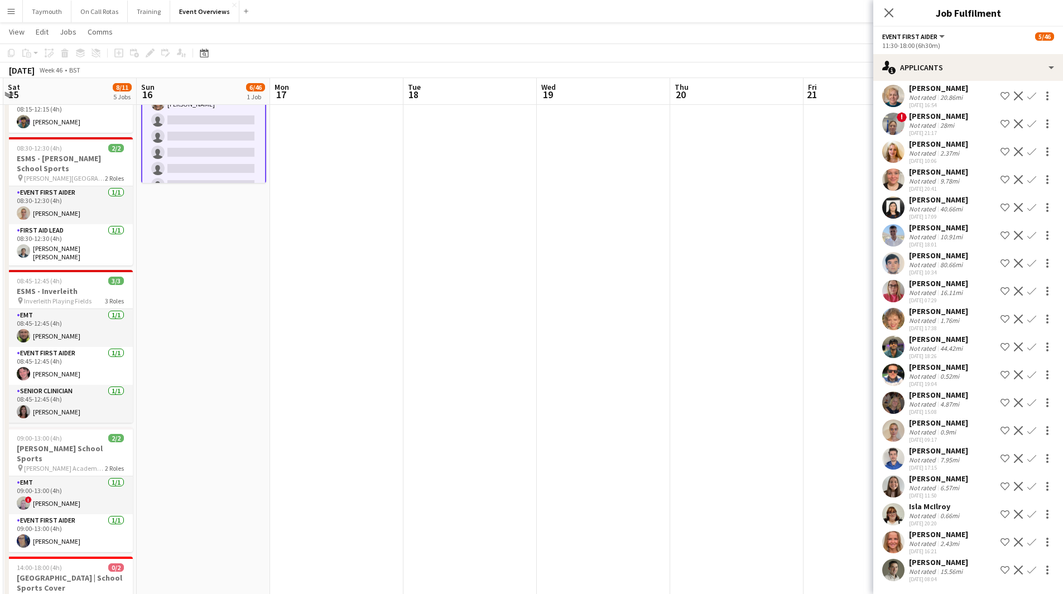
click at [1027, 513] on app-icon "Confirm" at bounding box center [1031, 514] width 9 height 9
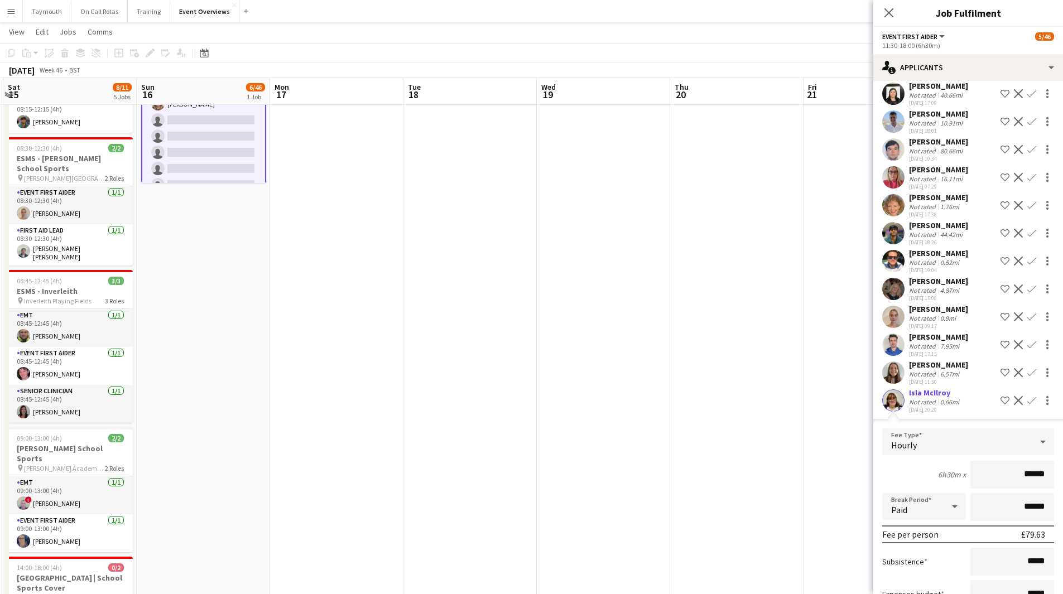
scroll to position [861, 0]
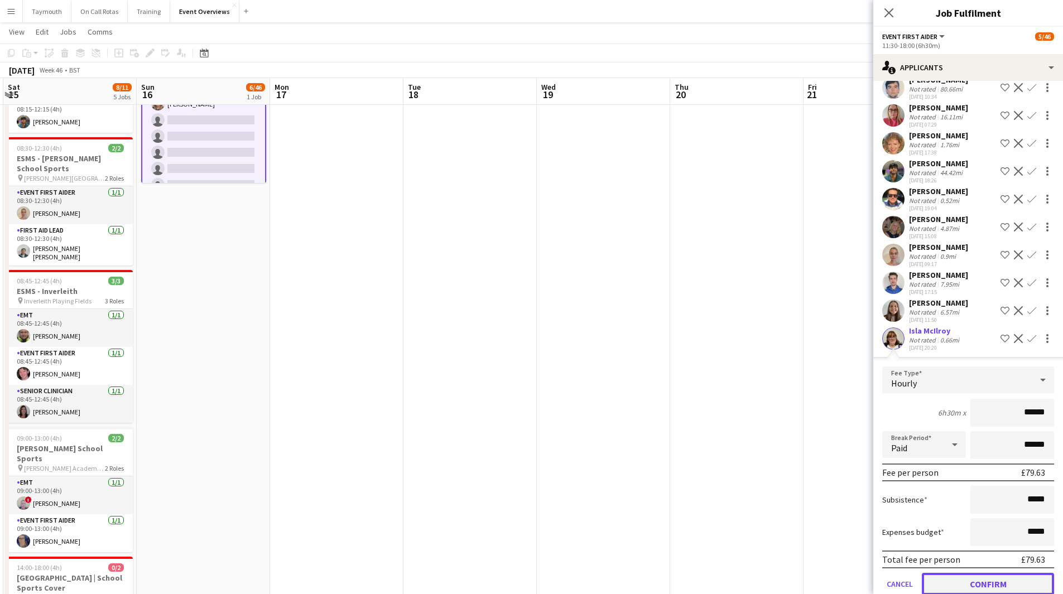
click at [981, 582] on button "Confirm" at bounding box center [988, 584] width 132 height 22
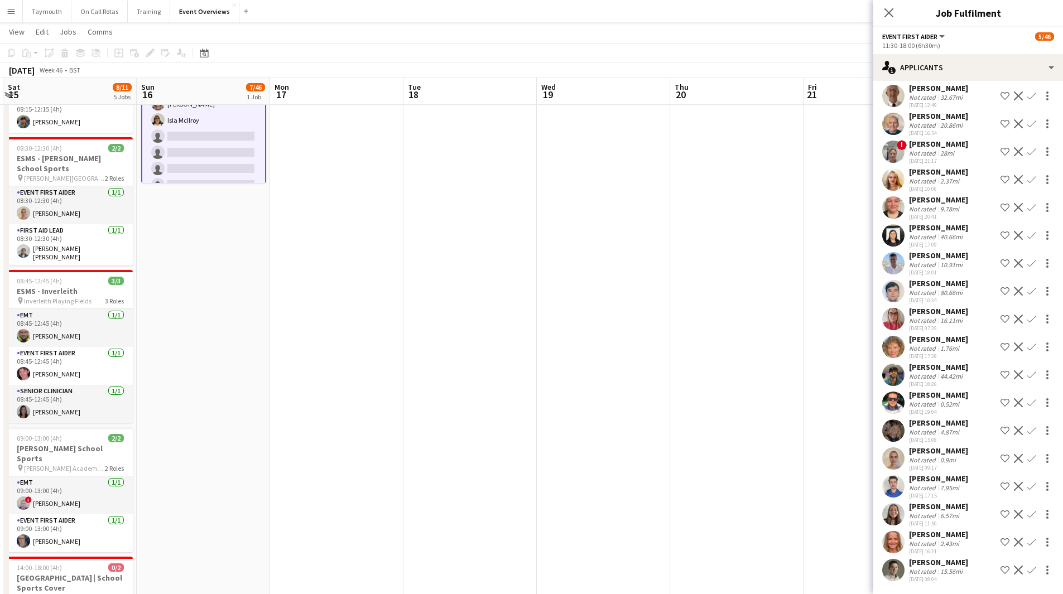
scroll to position [657, 0]
click at [1027, 431] on app-icon "Confirm" at bounding box center [1031, 430] width 9 height 9
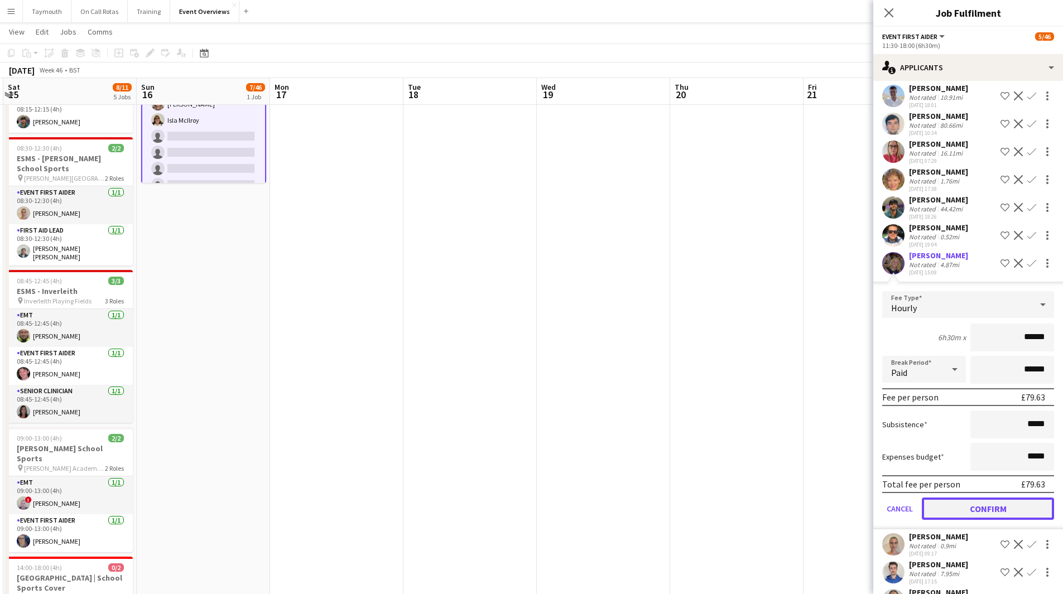
click at [992, 508] on button "Confirm" at bounding box center [988, 509] width 132 height 22
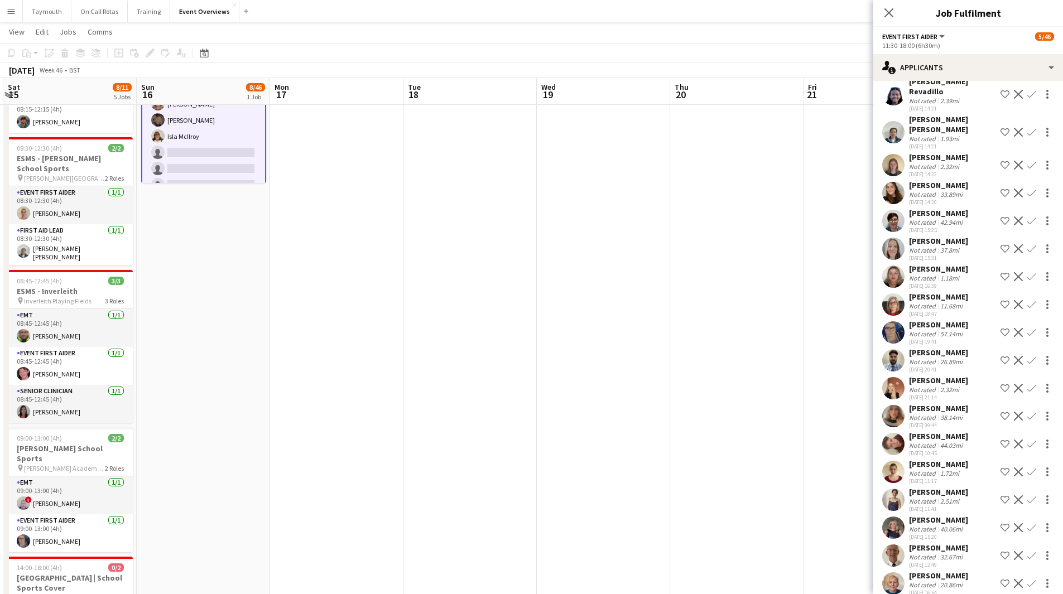
scroll to position [183, 0]
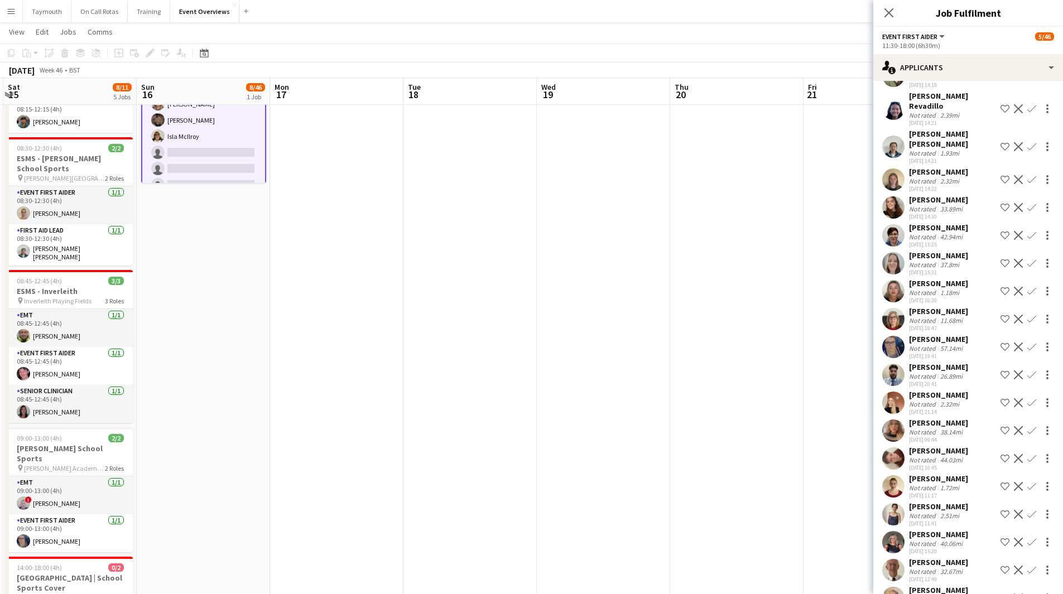
click at [1027, 515] on app-icon "Confirm" at bounding box center [1031, 514] width 9 height 9
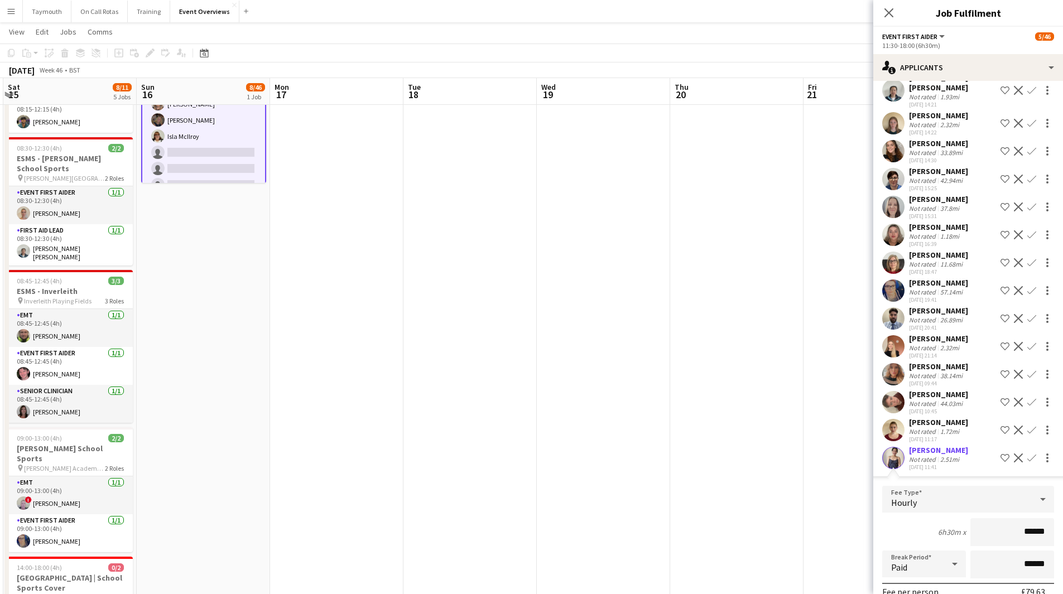
scroll to position [359, 0]
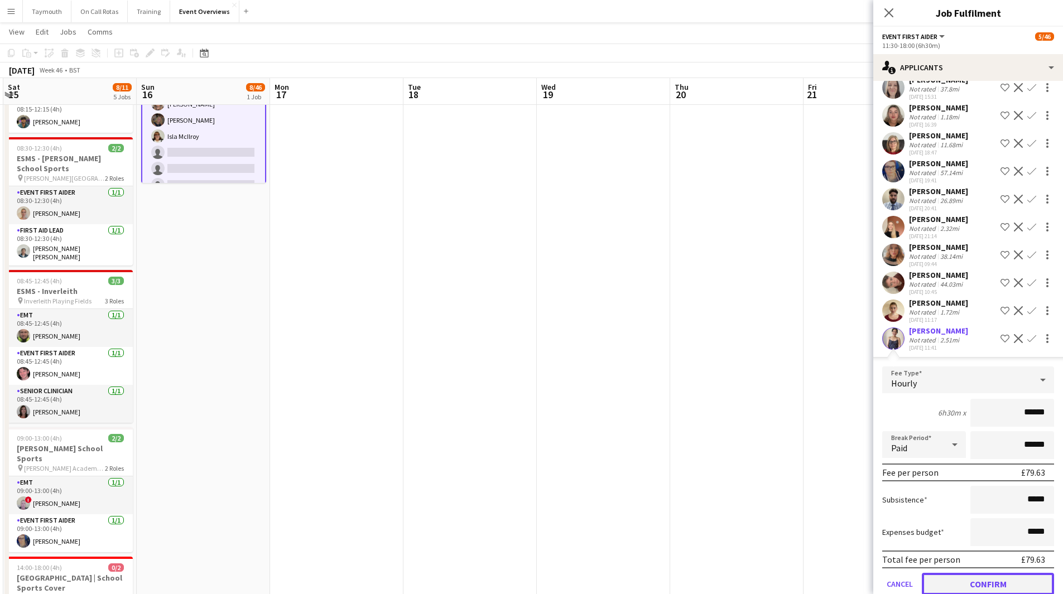
click at [984, 575] on button "Confirm" at bounding box center [988, 584] width 132 height 22
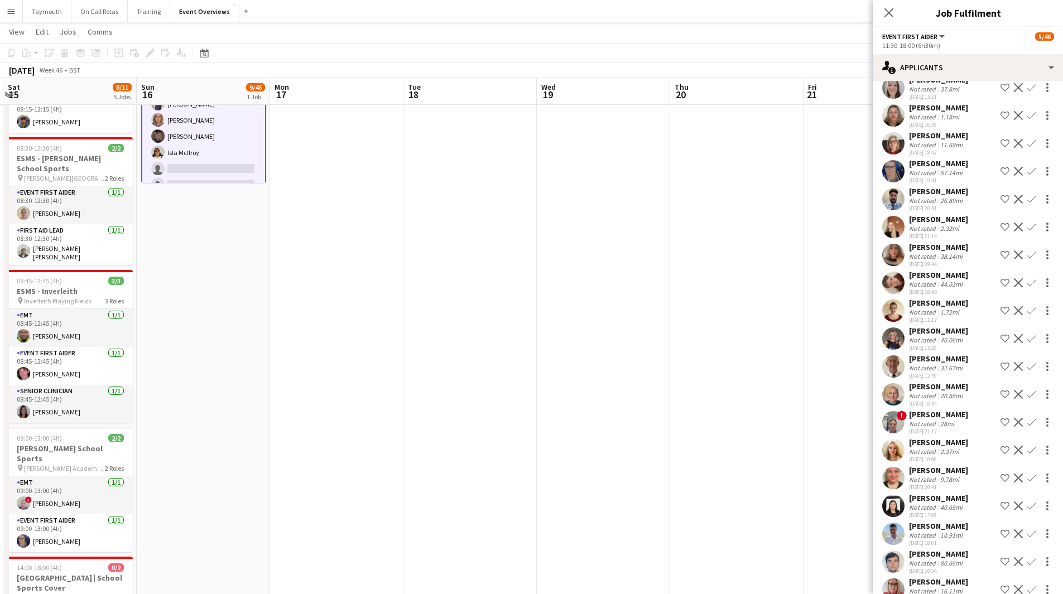
click at [1027, 479] on app-icon "Confirm" at bounding box center [1031, 478] width 9 height 9
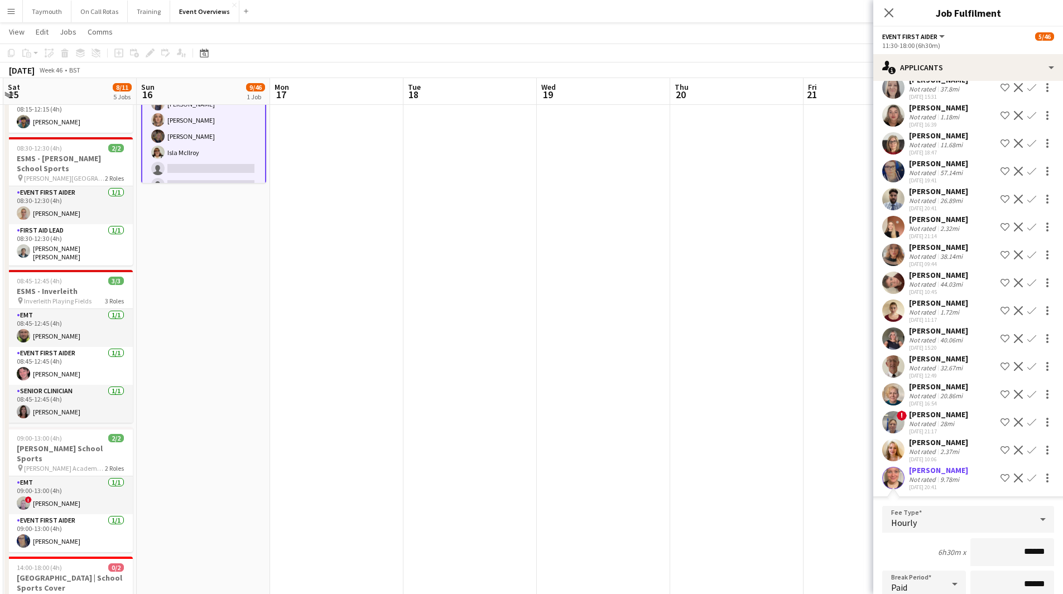
scroll to position [526, 0]
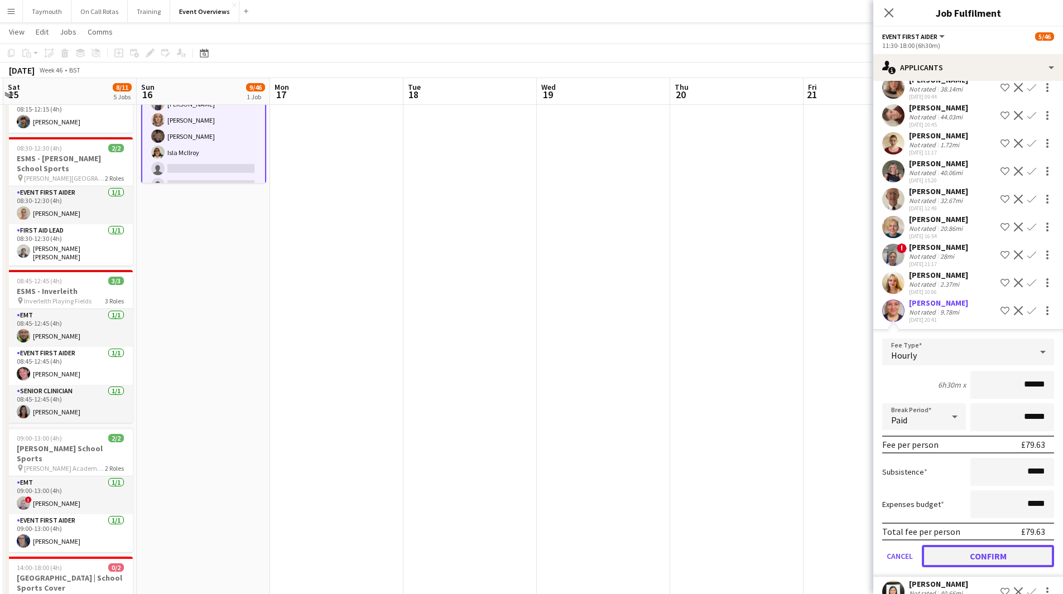
click at [986, 556] on button "Confirm" at bounding box center [988, 556] width 132 height 22
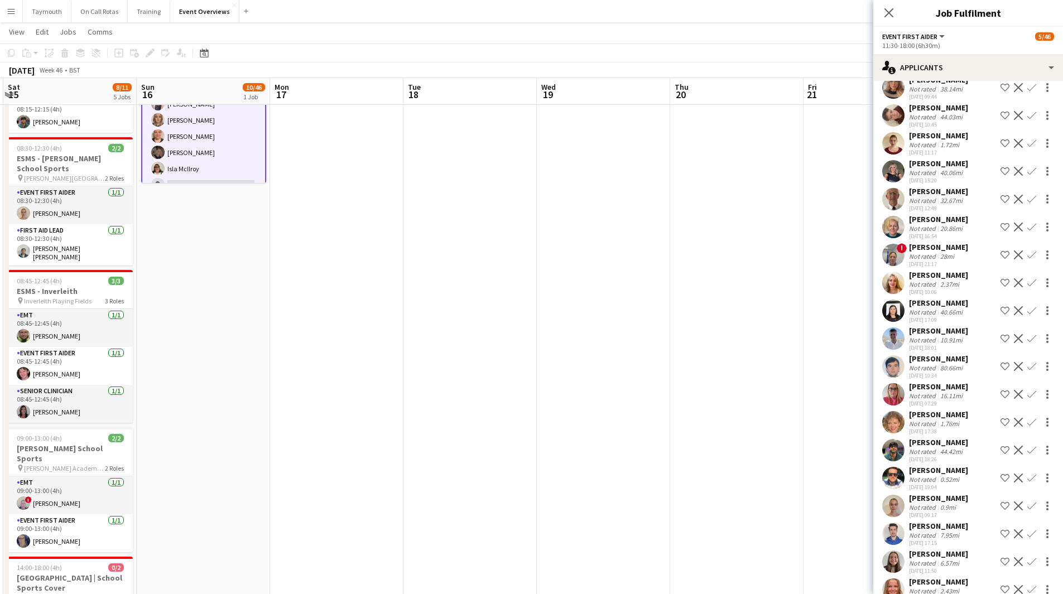
click at [1027, 423] on app-icon "Confirm" at bounding box center [1031, 422] width 9 height 9
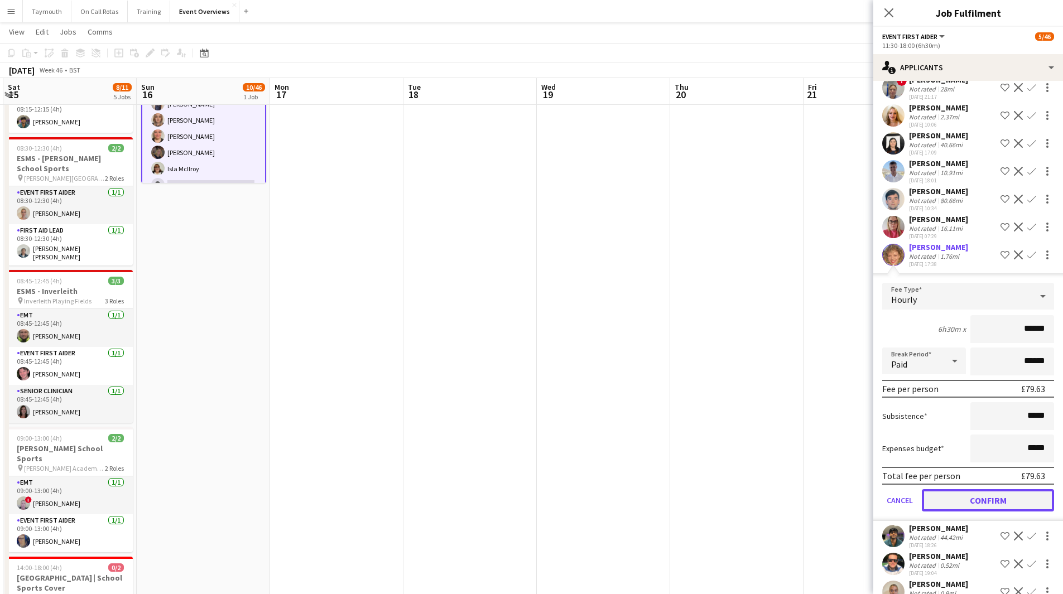
click at [1008, 499] on button "Confirm" at bounding box center [988, 500] width 132 height 22
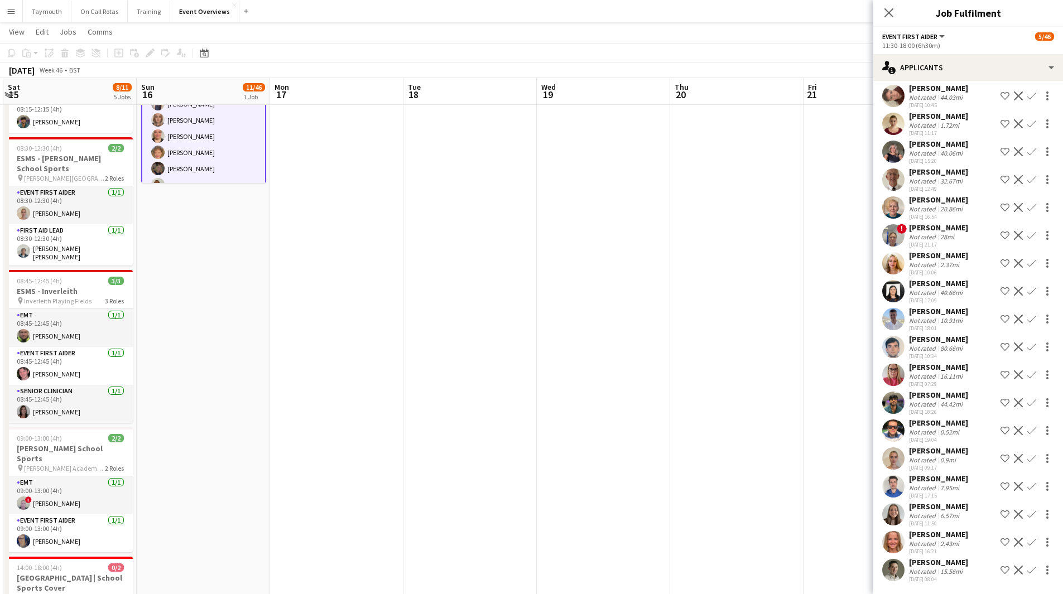
scroll to position [546, 0]
click at [1027, 458] on app-icon "Confirm" at bounding box center [1031, 458] width 9 height 9
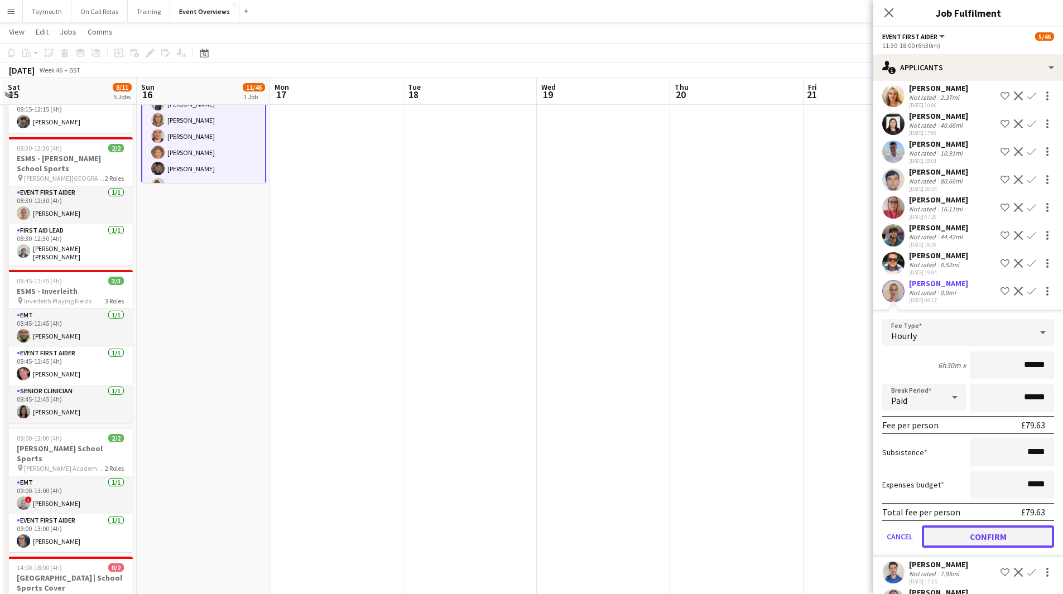
click at [985, 534] on button "Confirm" at bounding box center [988, 537] width 132 height 22
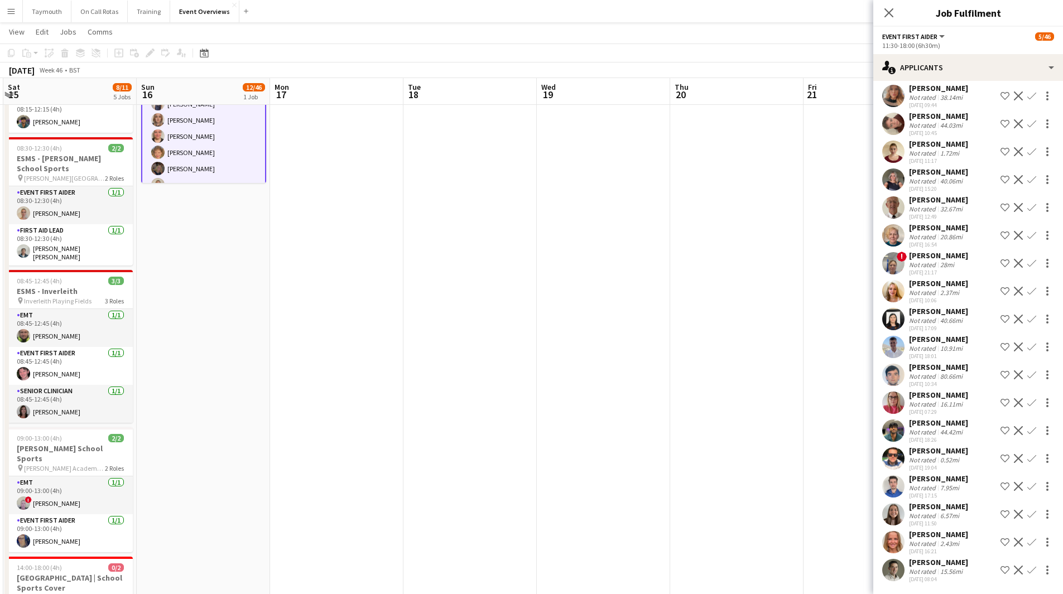
scroll to position [518, 0]
click at [1027, 487] on app-icon "Confirm" at bounding box center [1031, 486] width 9 height 9
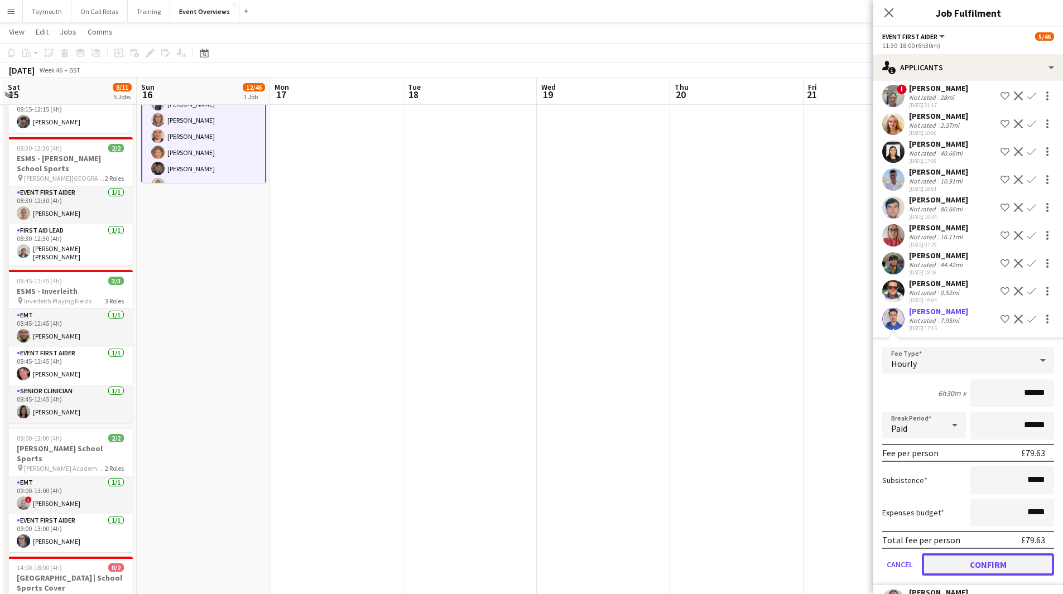
click at [993, 557] on button "Confirm" at bounding box center [988, 564] width 132 height 22
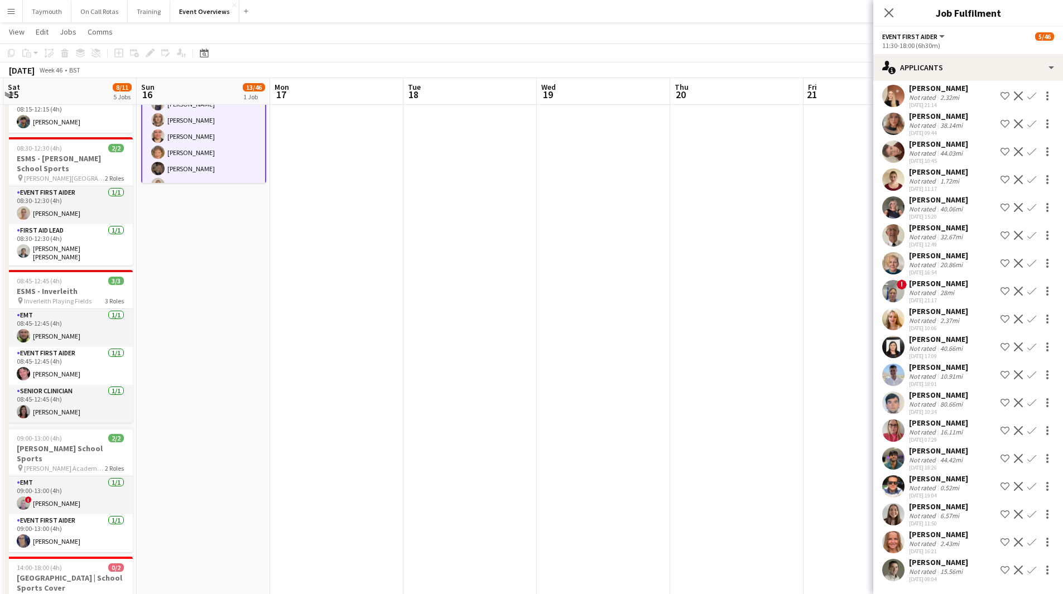
scroll to position [490, 0]
click at [1027, 488] on app-icon "Confirm" at bounding box center [1031, 486] width 9 height 9
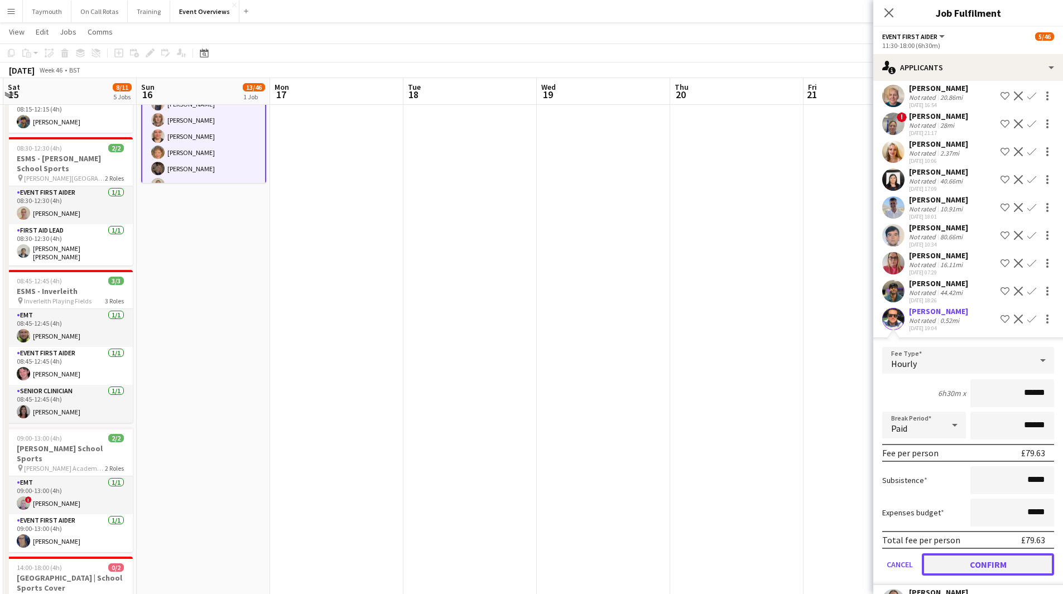
click at [1004, 562] on button "Confirm" at bounding box center [988, 564] width 132 height 22
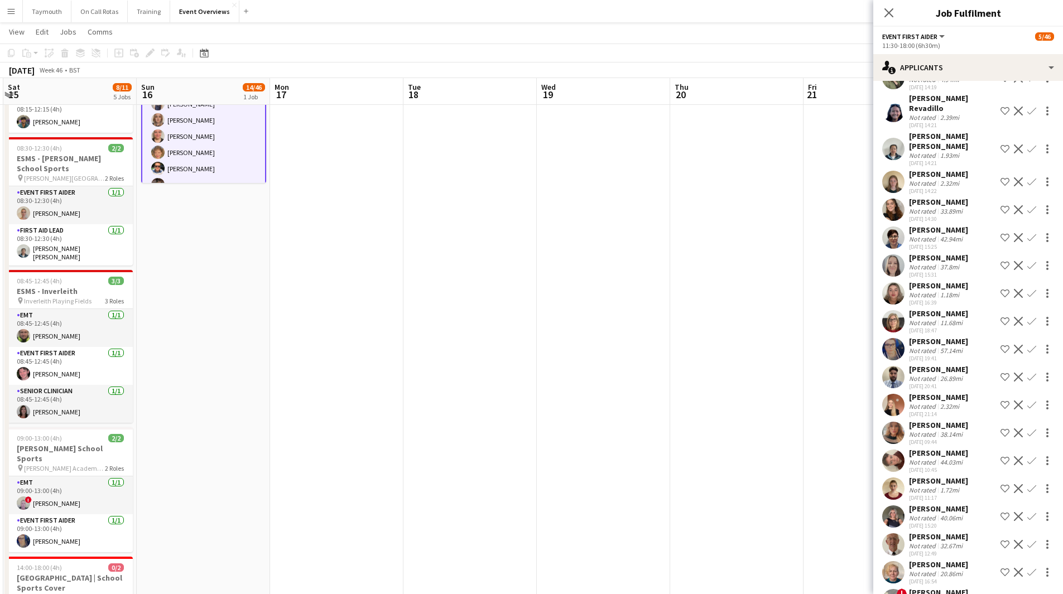
scroll to position [183, 0]
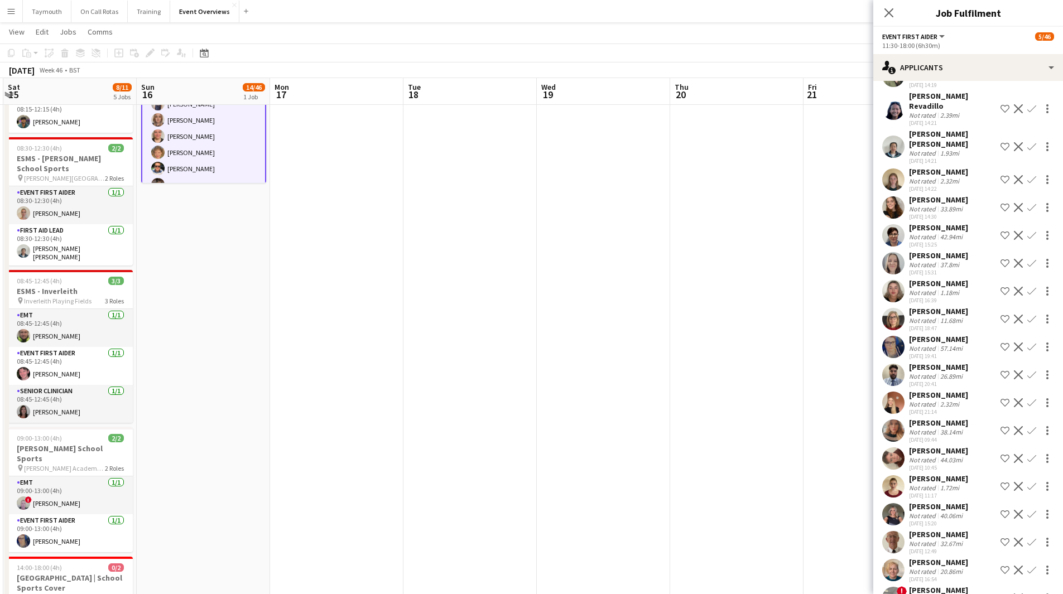
click at [1027, 428] on app-icon "Confirm" at bounding box center [1031, 430] width 9 height 9
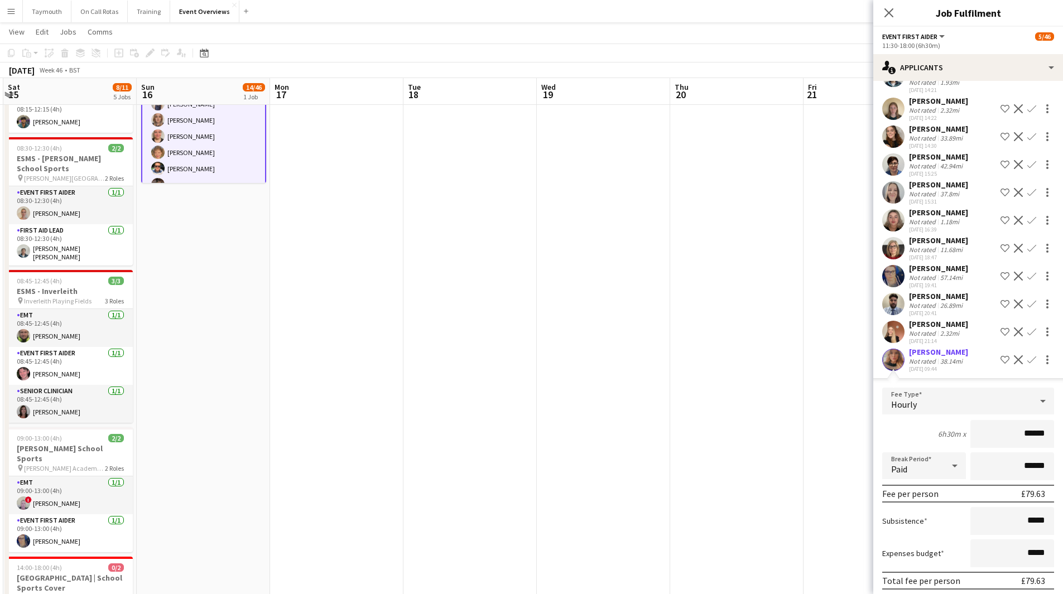
scroll to position [295, 0]
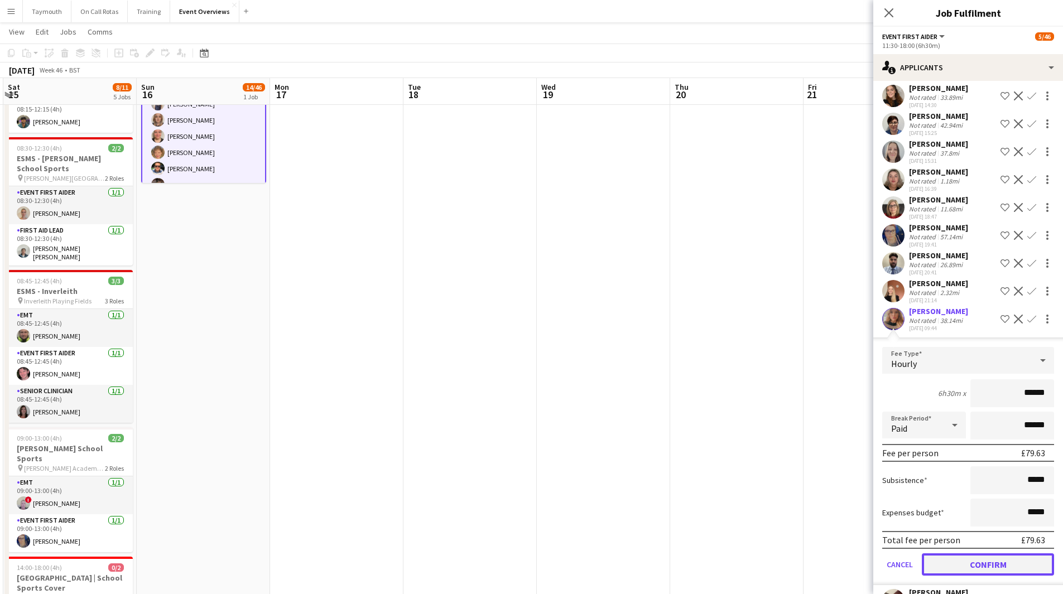
click at [969, 556] on button "Confirm" at bounding box center [988, 564] width 132 height 22
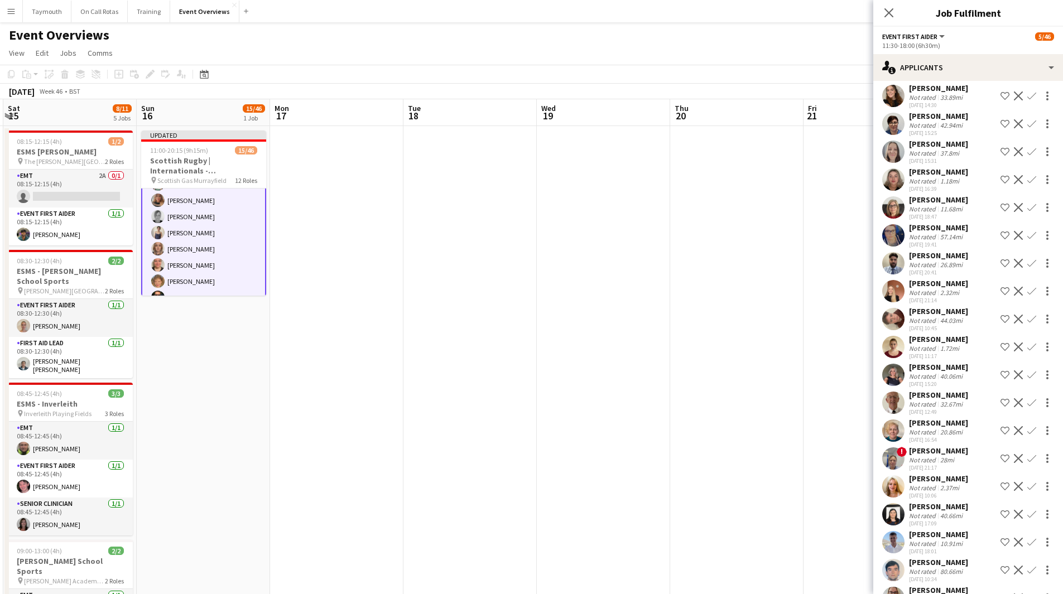
scroll to position [278, 0]
click at [1027, 263] on app-icon "Confirm" at bounding box center [1031, 263] width 9 height 9
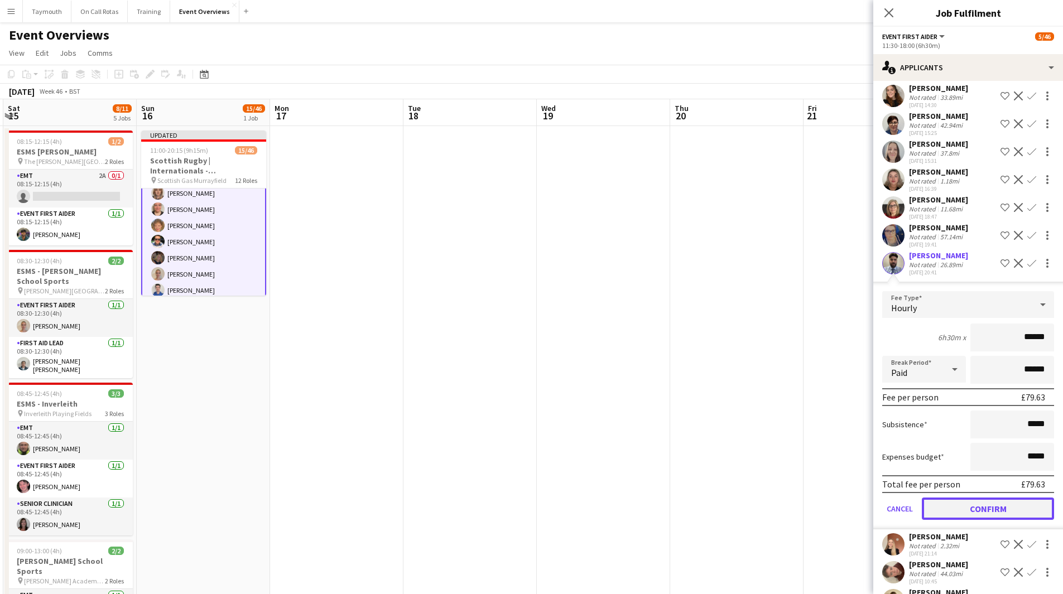
click at [973, 503] on button "Confirm" at bounding box center [988, 509] width 132 height 22
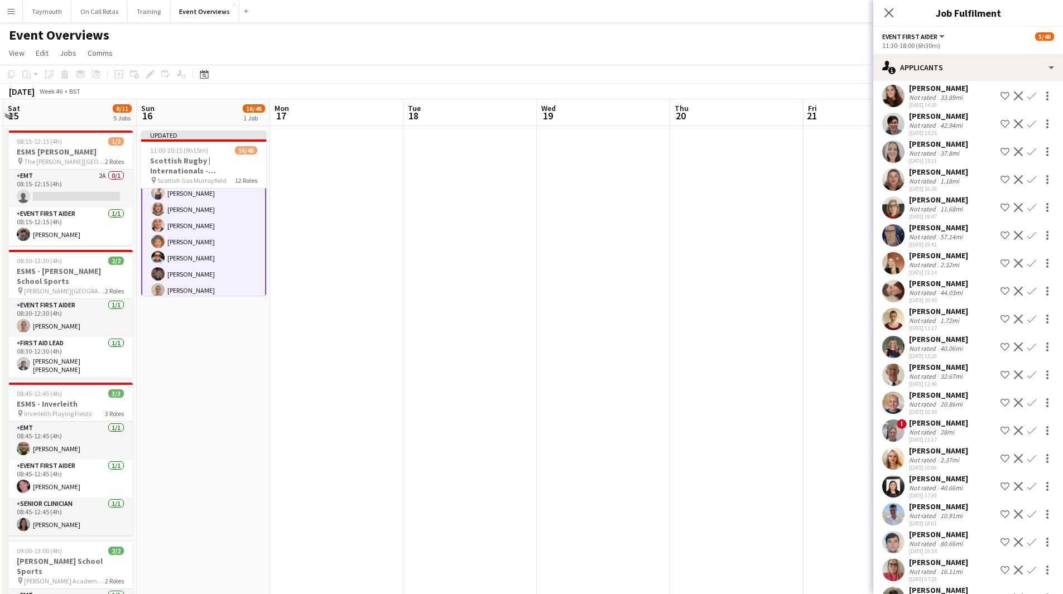
click at [1027, 209] on app-icon "Confirm" at bounding box center [1031, 207] width 9 height 9
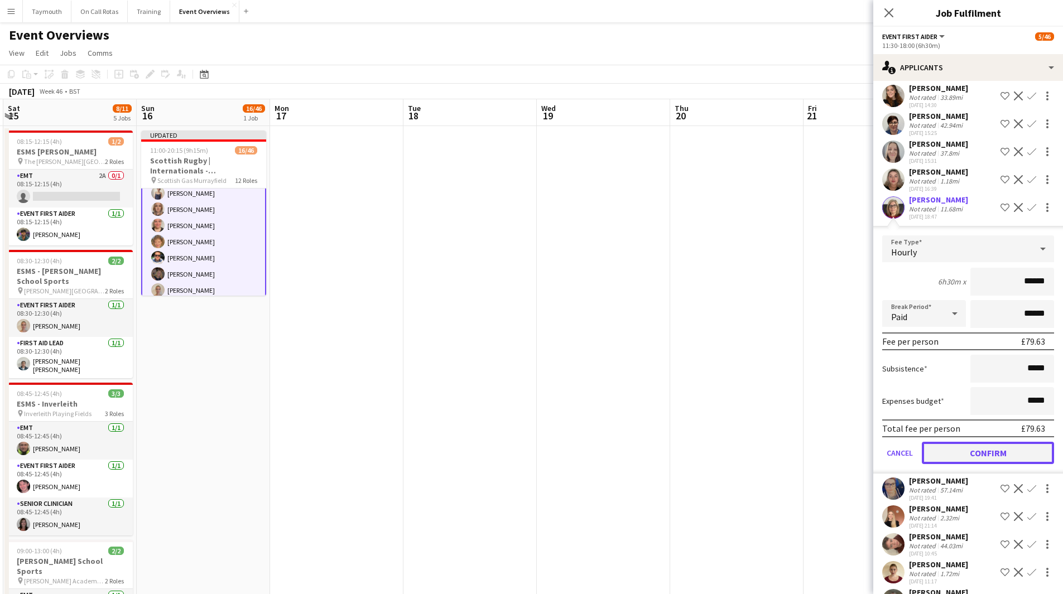
click at [973, 455] on button "Confirm" at bounding box center [988, 453] width 132 height 22
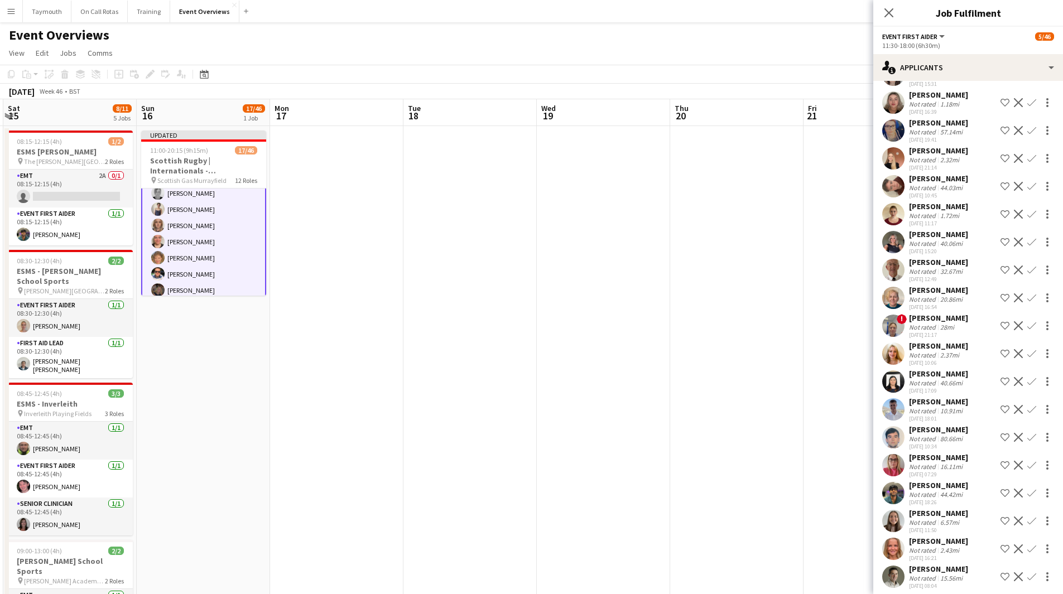
scroll to position [378, 0]
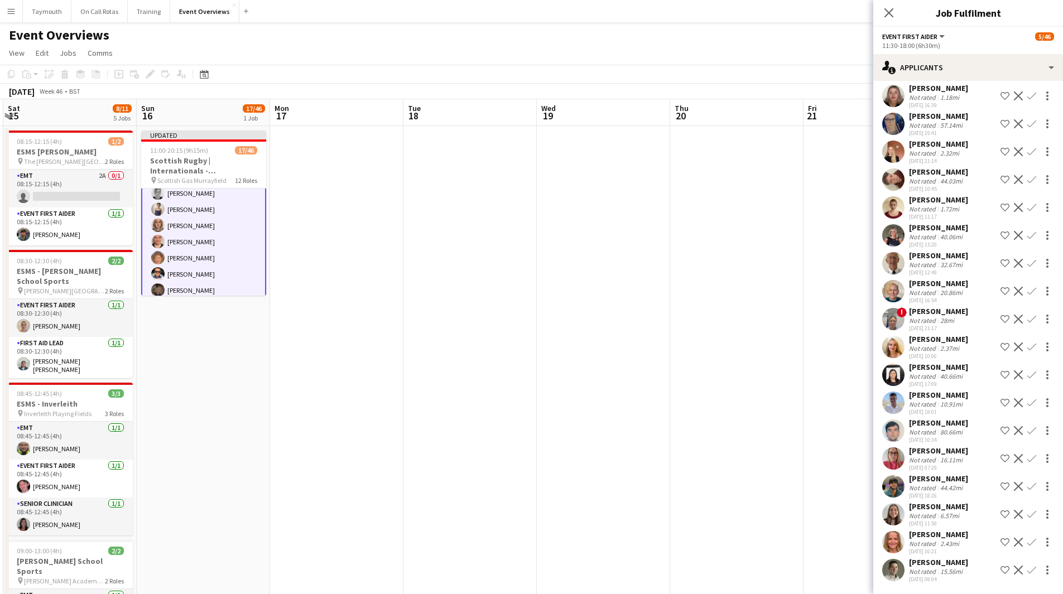
click at [1027, 514] on app-icon "Confirm" at bounding box center [1031, 514] width 9 height 9
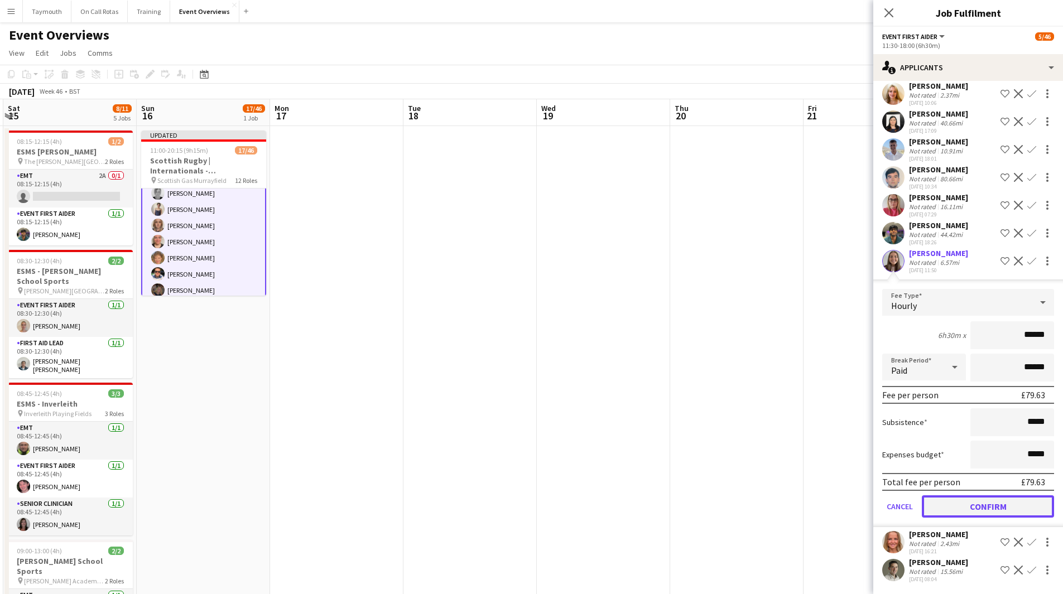
click at [990, 509] on button "Confirm" at bounding box center [988, 506] width 132 height 22
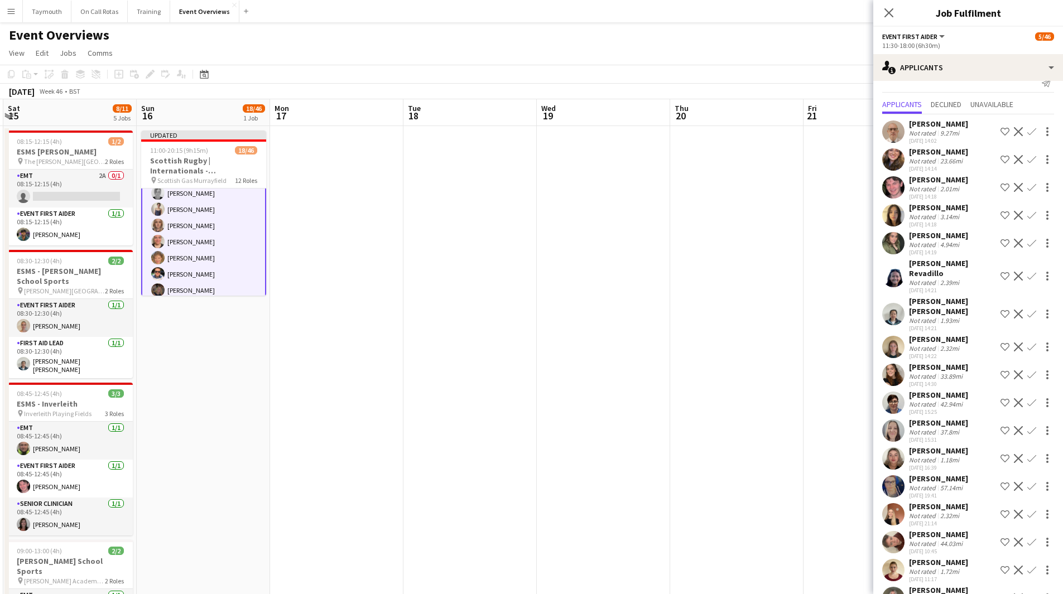
scroll to position [166, 0]
click at [1027, 220] on app-icon "Confirm" at bounding box center [1031, 215] width 9 height 9
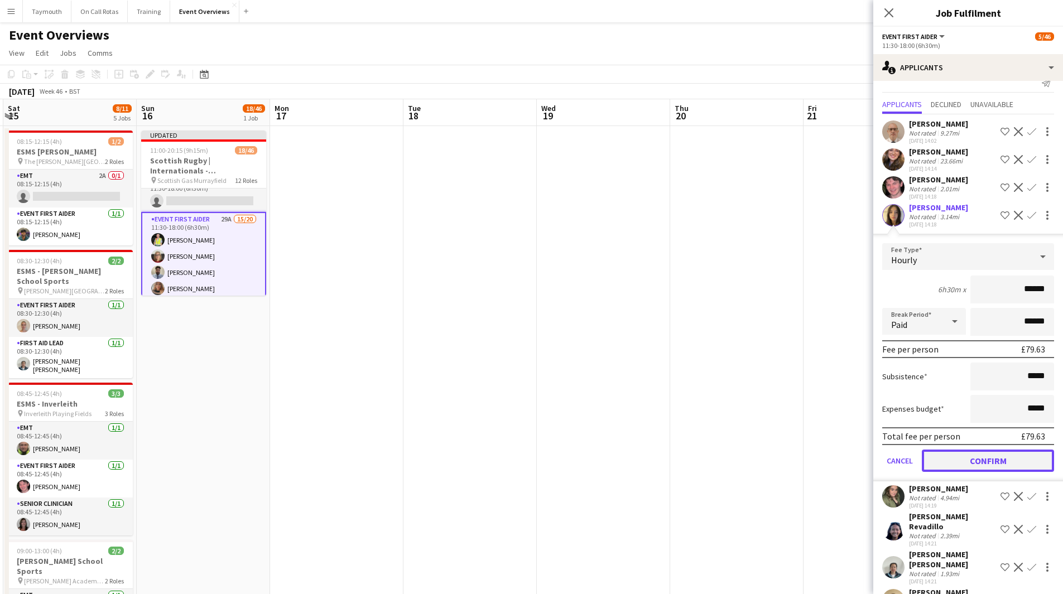
click at [965, 464] on button "Confirm" at bounding box center [988, 461] width 132 height 22
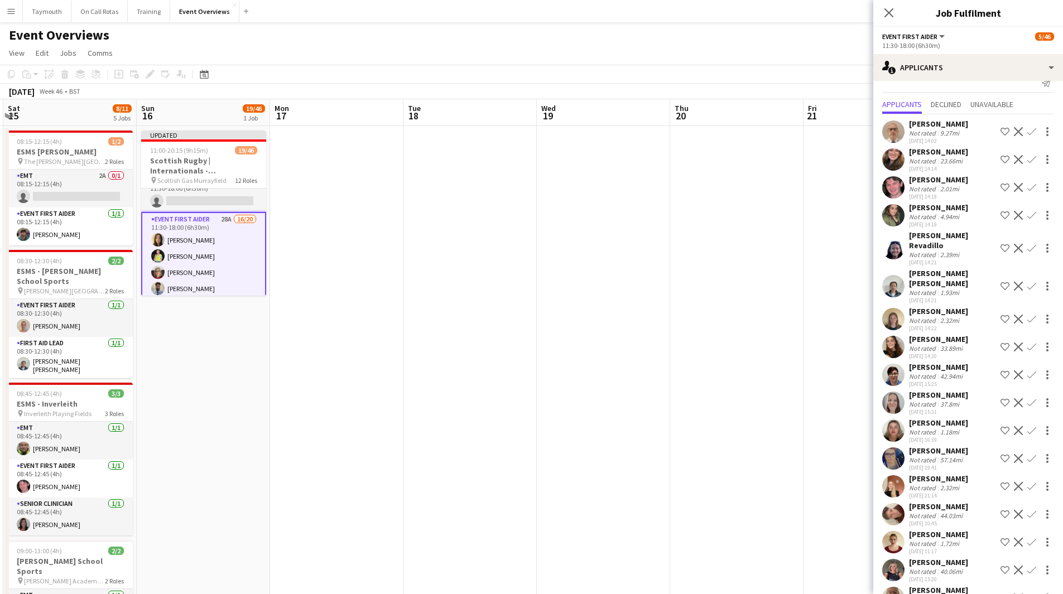
click at [1027, 192] on app-icon "Confirm" at bounding box center [1031, 187] width 9 height 9
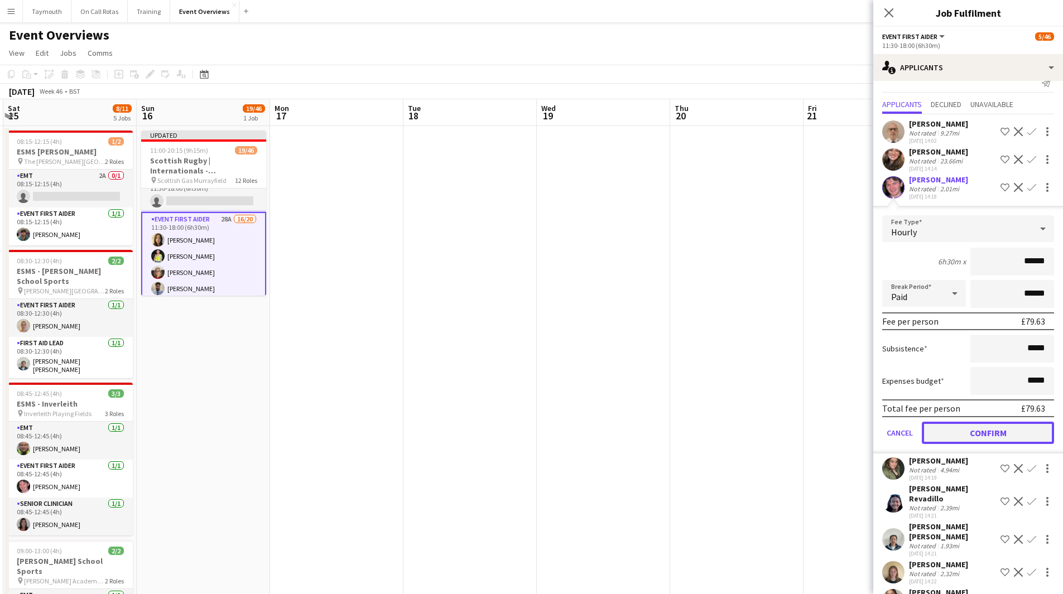
click at [998, 438] on button "Confirm" at bounding box center [988, 433] width 132 height 22
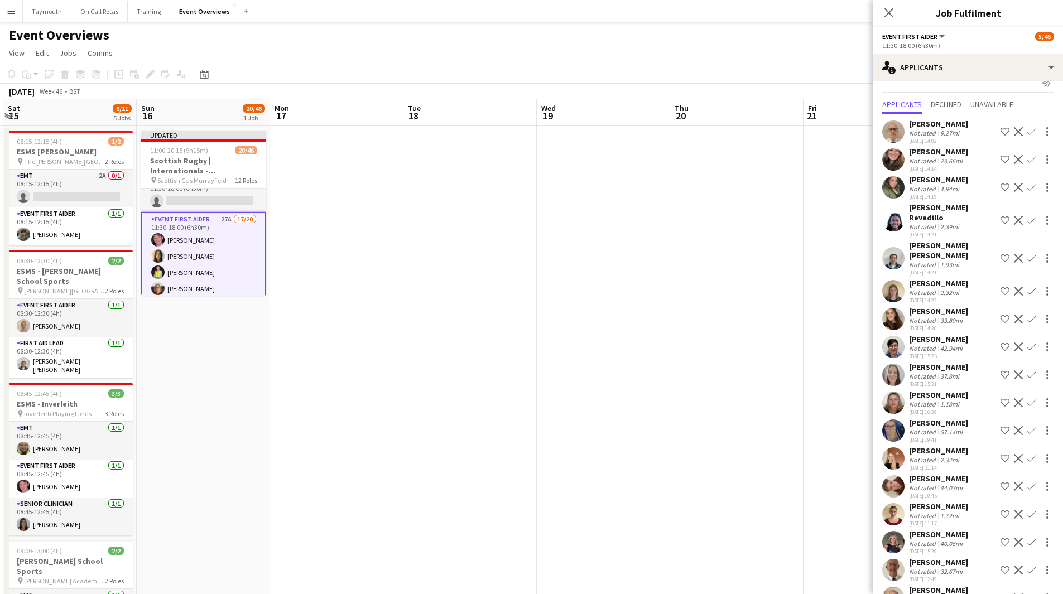
click at [1027, 254] on app-icon "Confirm" at bounding box center [1031, 258] width 9 height 9
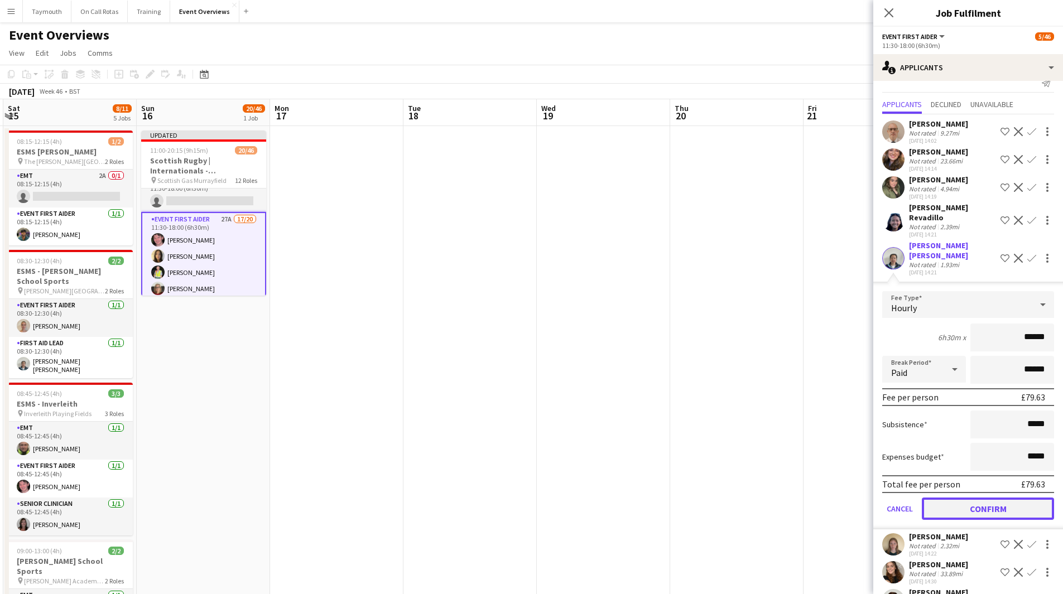
click at [968, 499] on button "Confirm" at bounding box center [988, 509] width 132 height 22
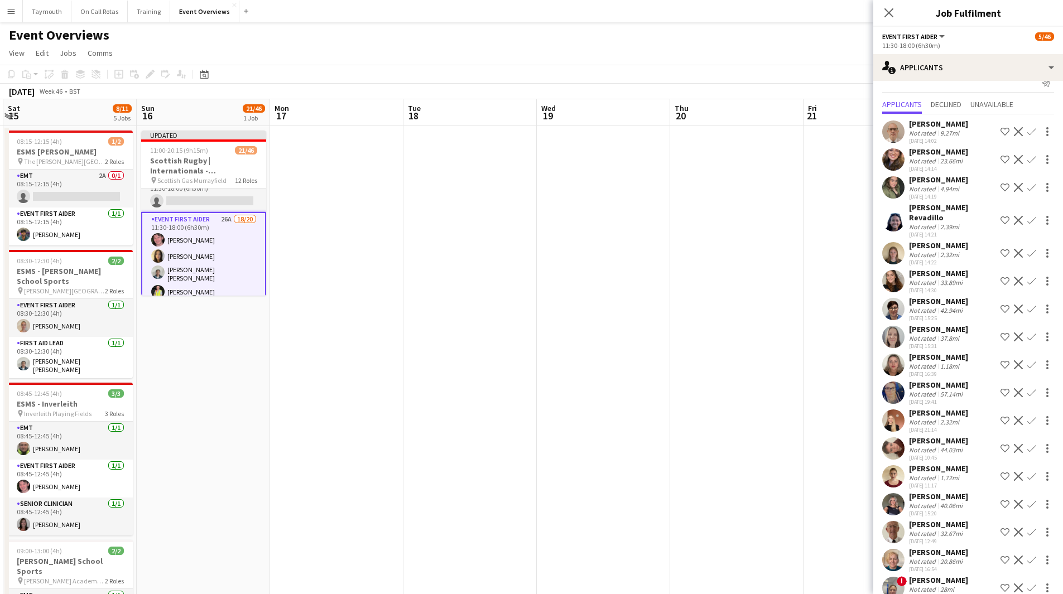
click at [1027, 225] on app-icon "Confirm" at bounding box center [1031, 220] width 9 height 9
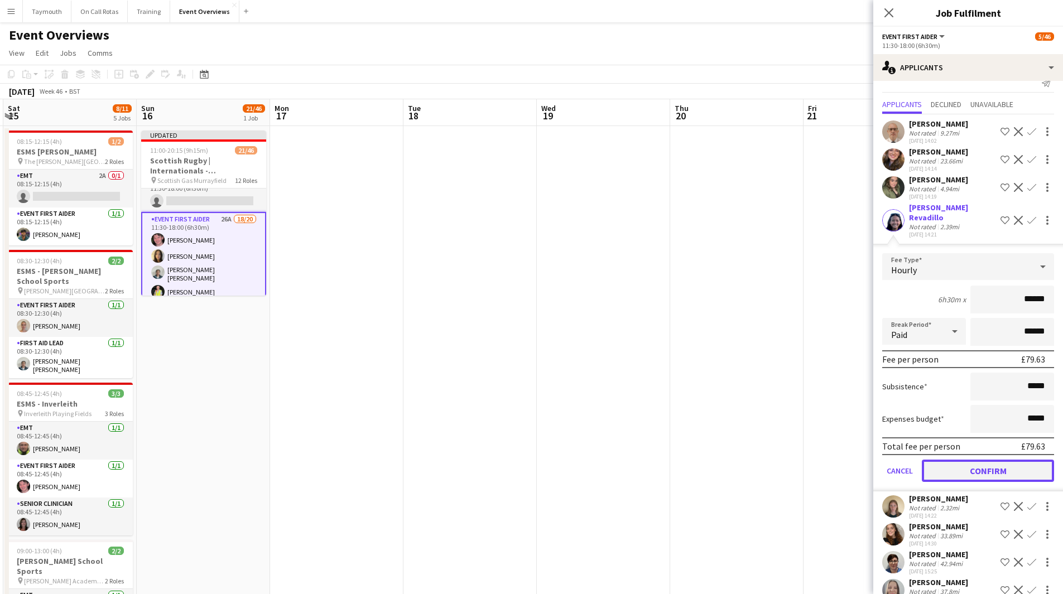
click at [965, 476] on button "Confirm" at bounding box center [988, 471] width 132 height 22
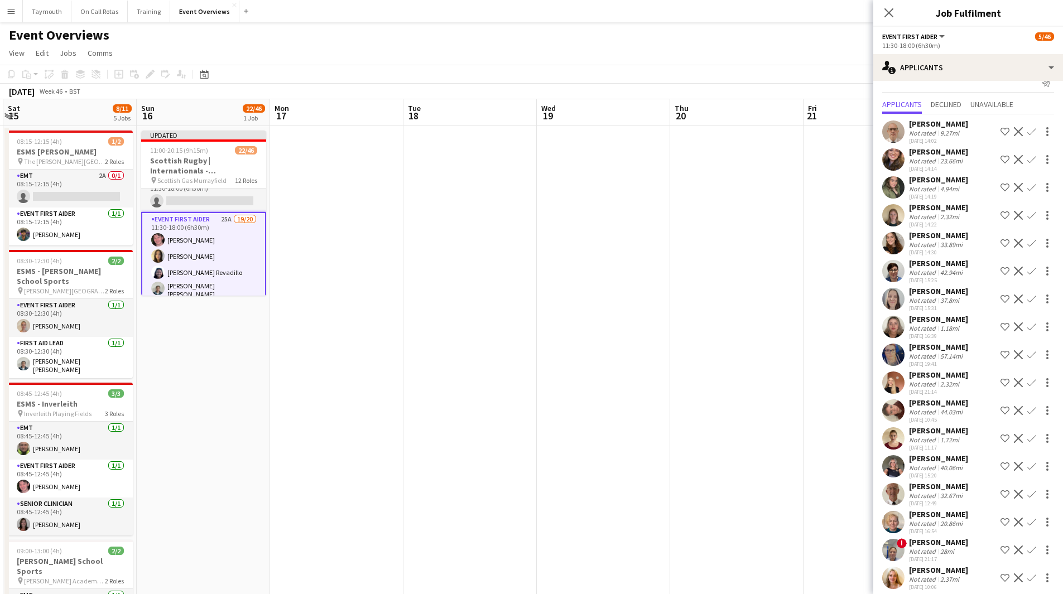
click at [1027, 248] on app-icon "Confirm" at bounding box center [1031, 243] width 9 height 9
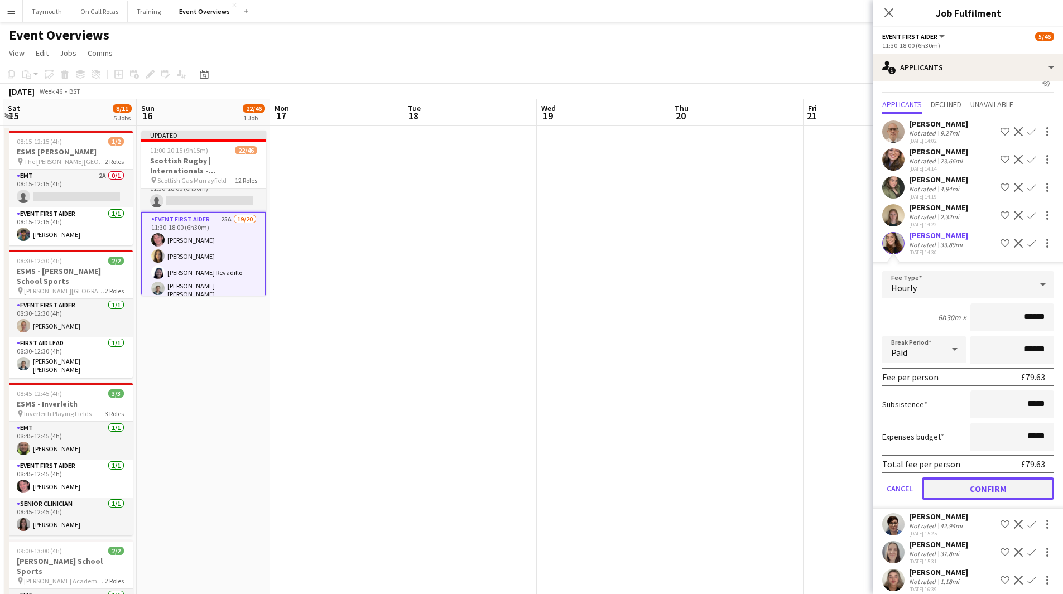
click at [968, 498] on button "Confirm" at bounding box center [988, 489] width 132 height 22
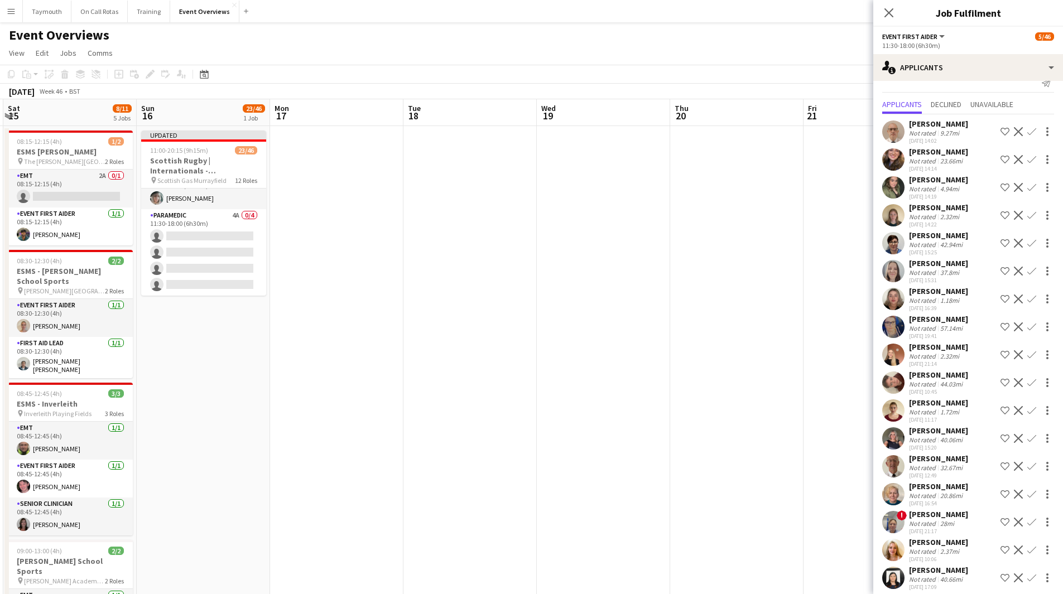
scroll to position [557, 0]
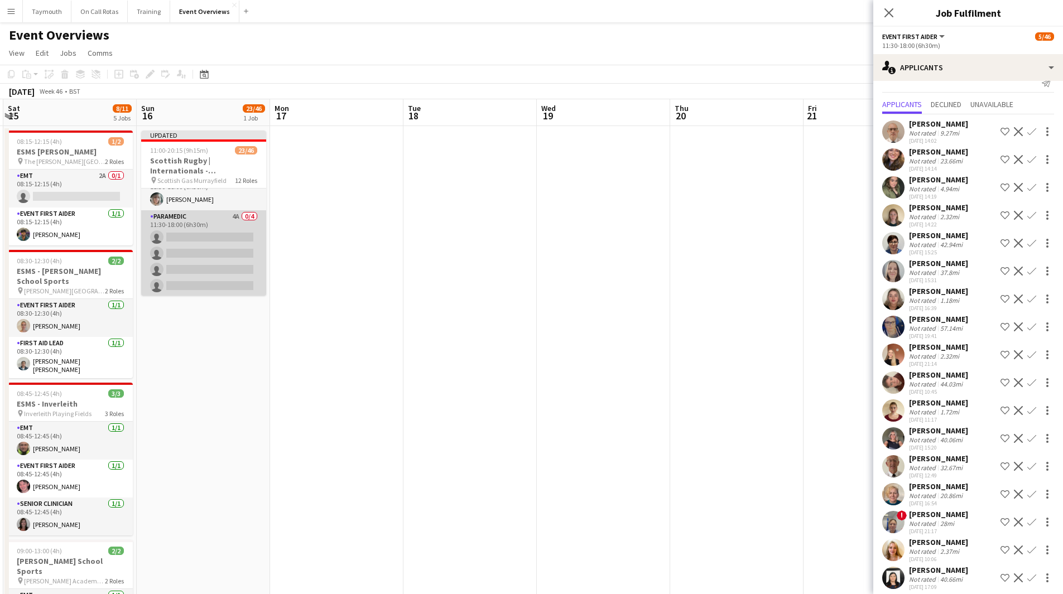
click at [211, 262] on app-card-role "Paramedic 4A 0/4 11:30-18:00 (6h30m) single-neutral-actions single-neutral-acti…" at bounding box center [203, 253] width 125 height 86
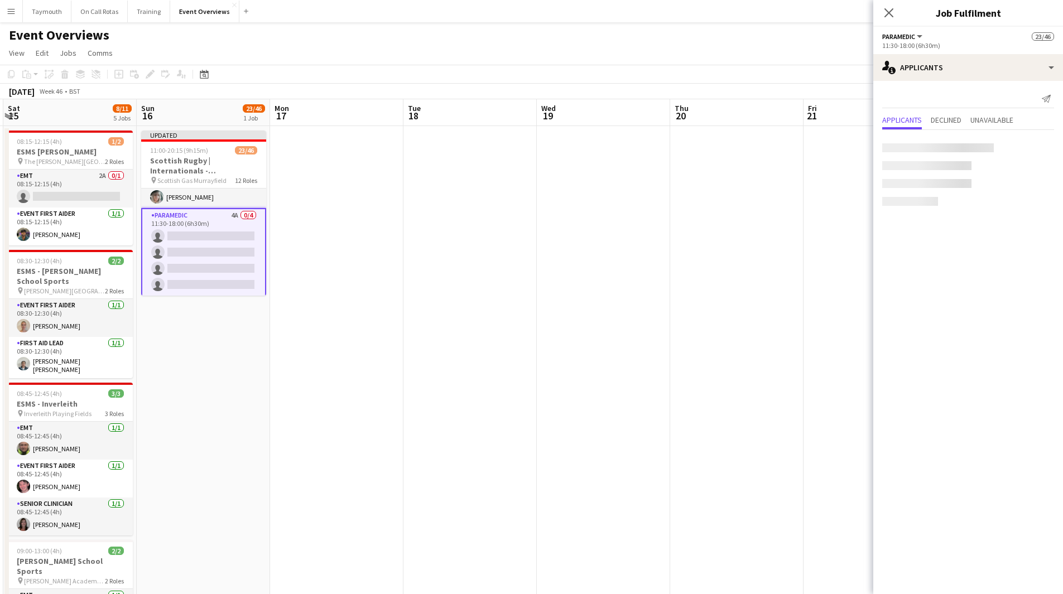
scroll to position [555, 0]
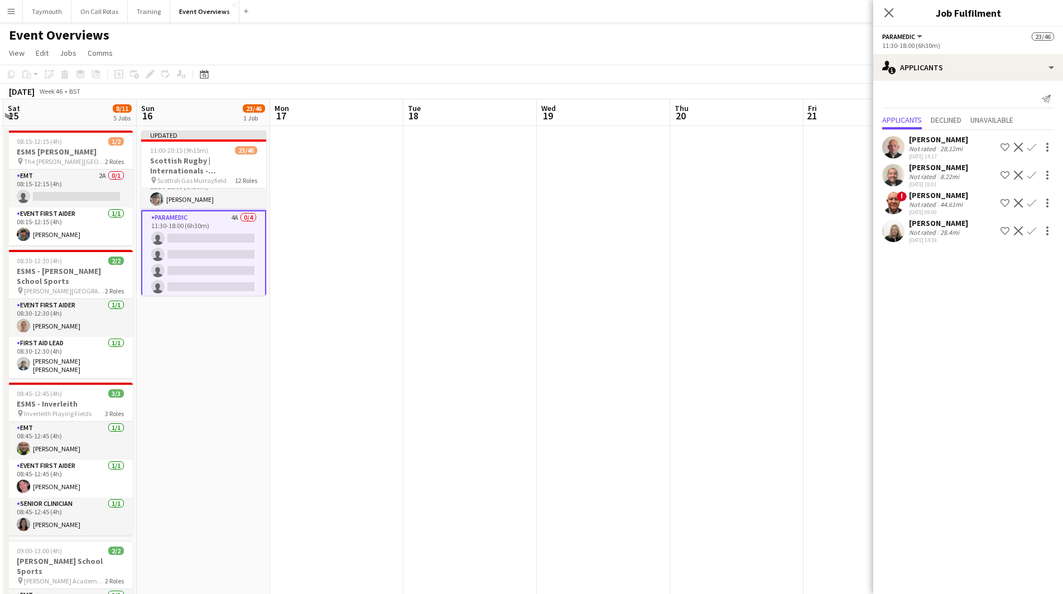
click at [1033, 175] on app-icon "Confirm" at bounding box center [1031, 175] width 9 height 9
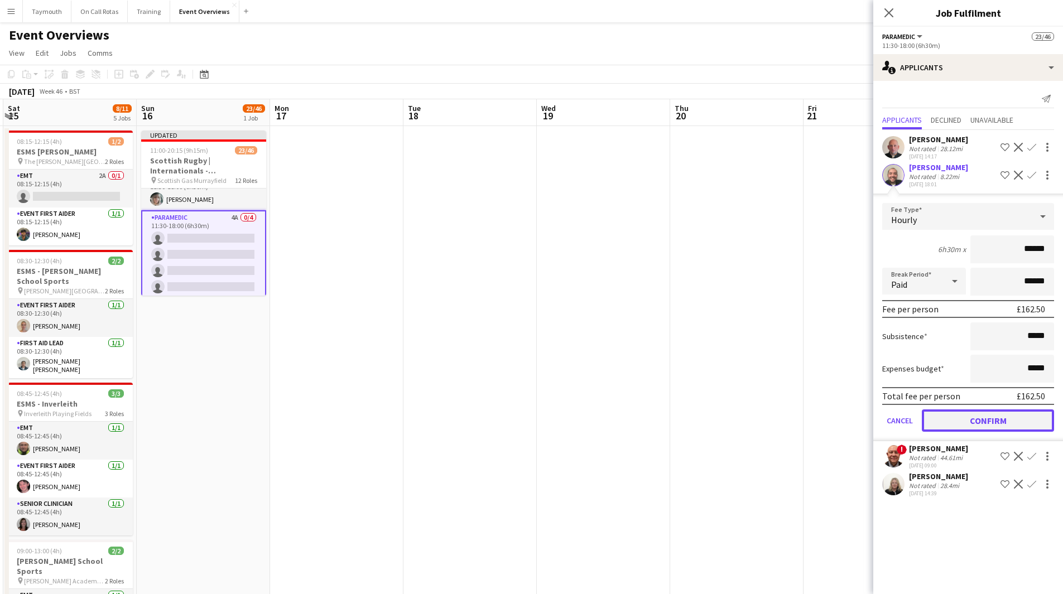
click at [981, 422] on button "Confirm" at bounding box center [988, 420] width 132 height 22
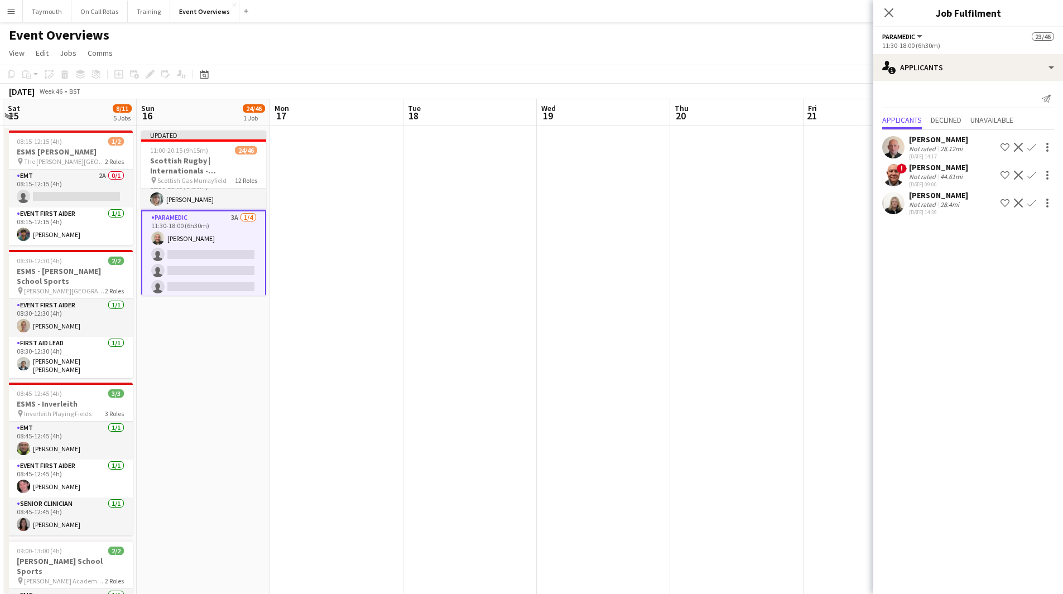
click at [1035, 205] on app-icon "Confirm" at bounding box center [1031, 203] width 9 height 9
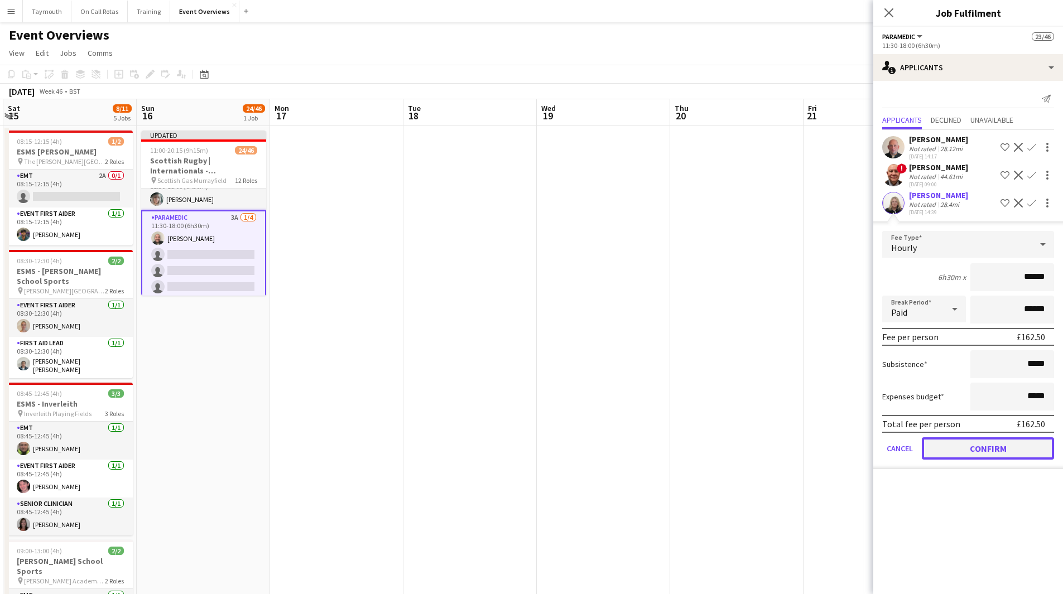
click at [971, 455] on button "Confirm" at bounding box center [988, 448] width 132 height 22
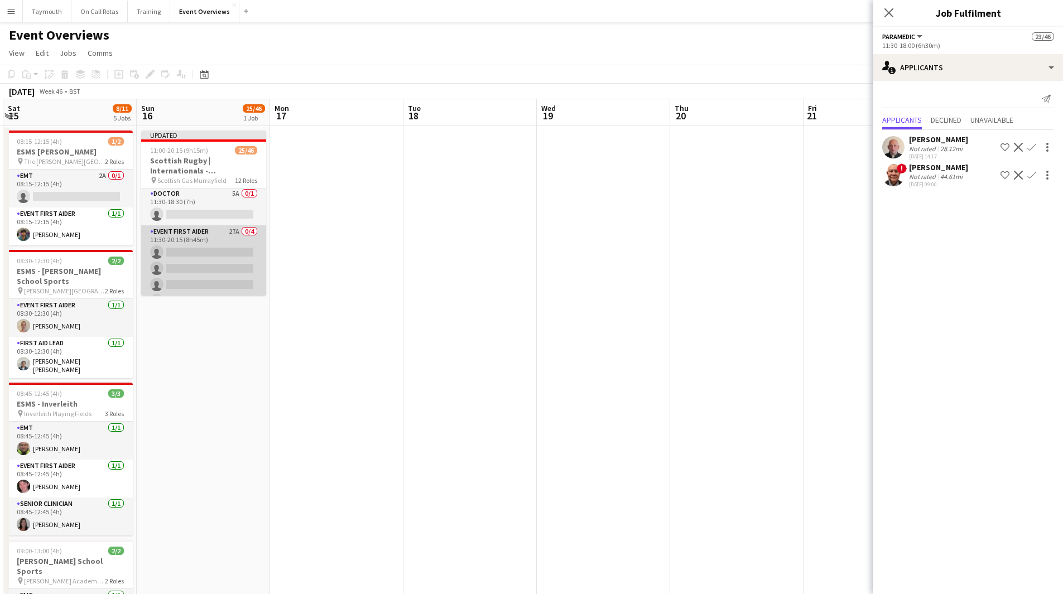
click at [230, 253] on app-card-role "Event First Aider 27A 0/4 11:30-20:15 (8h45m) single-neutral-actions single-neu…" at bounding box center [203, 268] width 125 height 86
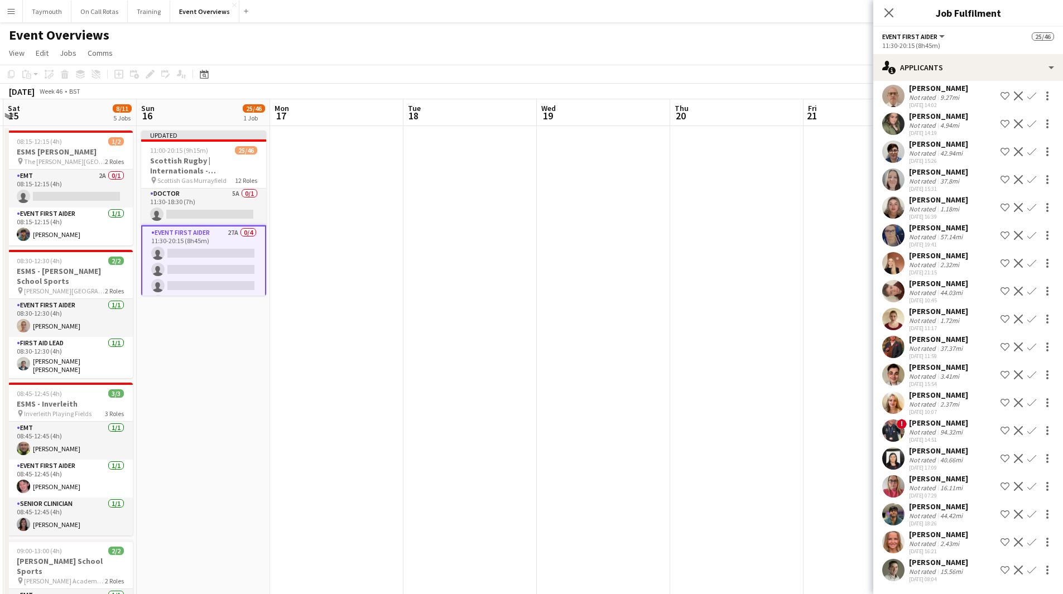
scroll to position [71, 0]
click at [1027, 461] on app-icon "Confirm" at bounding box center [1031, 458] width 9 height 9
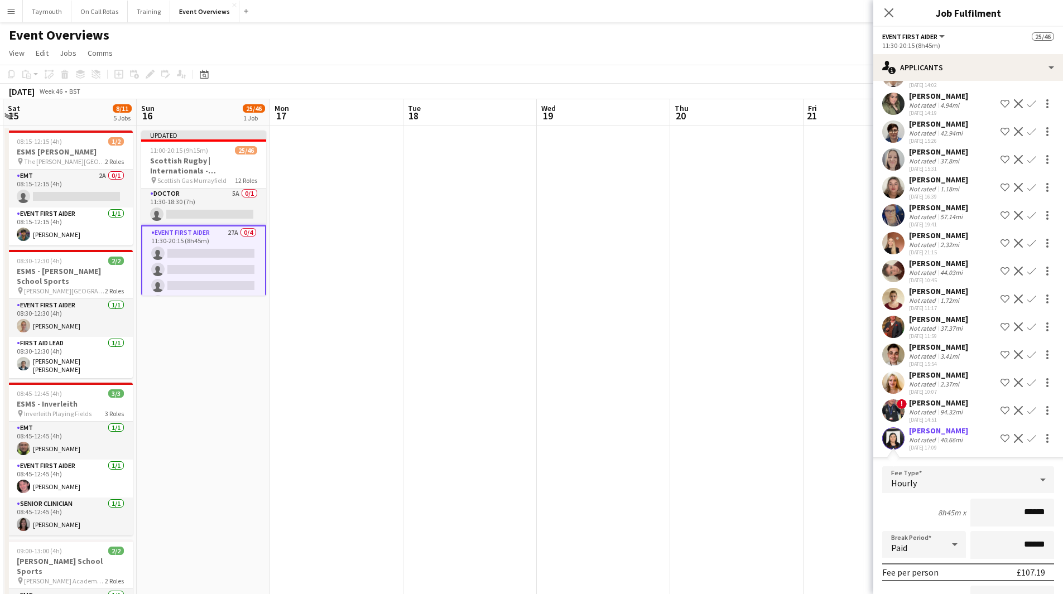
scroll to position [183, 0]
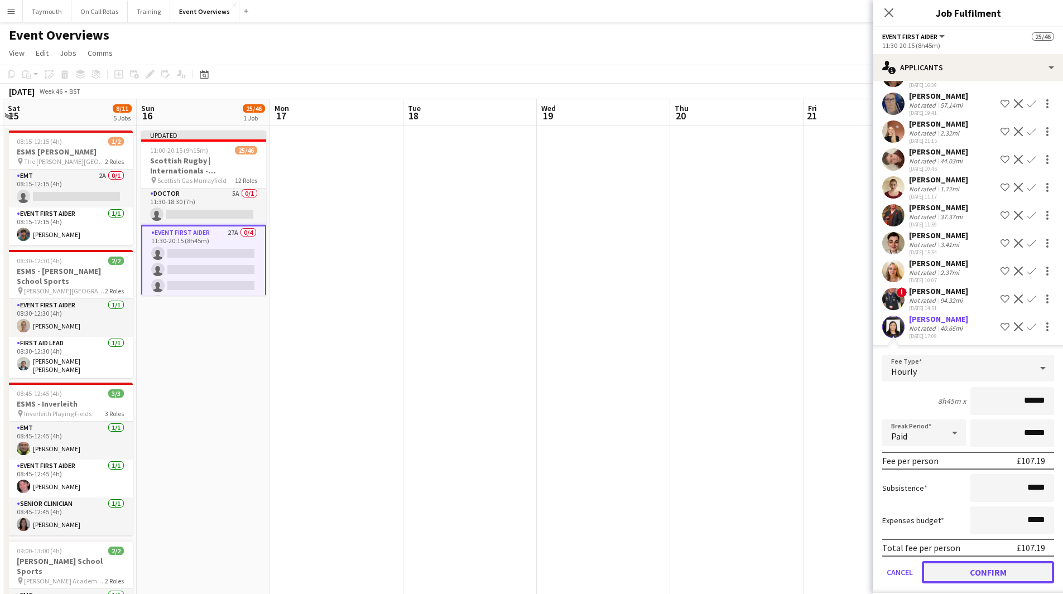
click at [975, 584] on button "Confirm" at bounding box center [988, 572] width 132 height 22
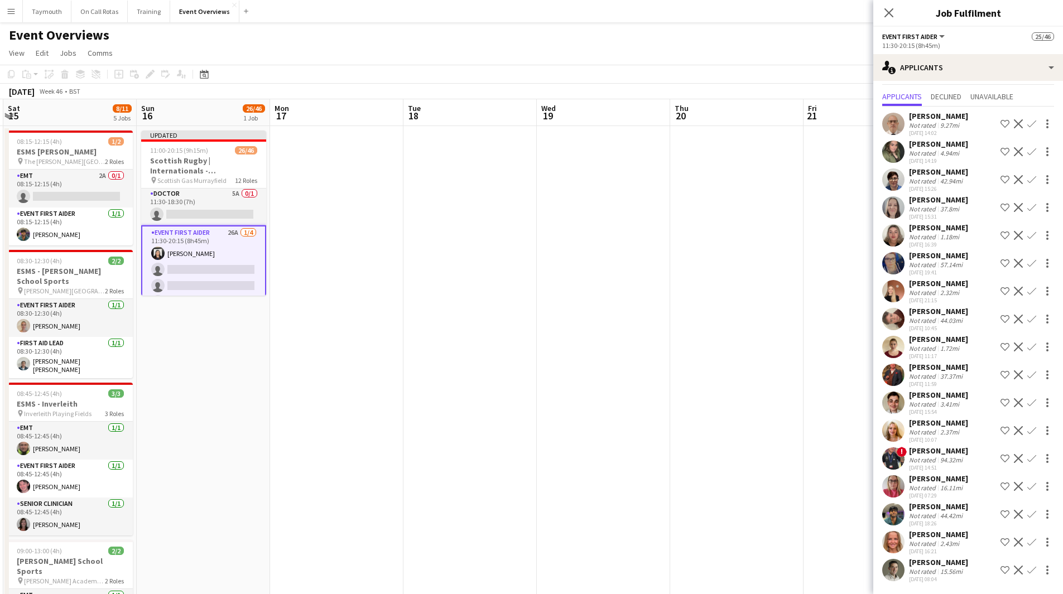
scroll to position [44, 0]
click at [1027, 460] on app-icon "Confirm" at bounding box center [1031, 458] width 9 height 9
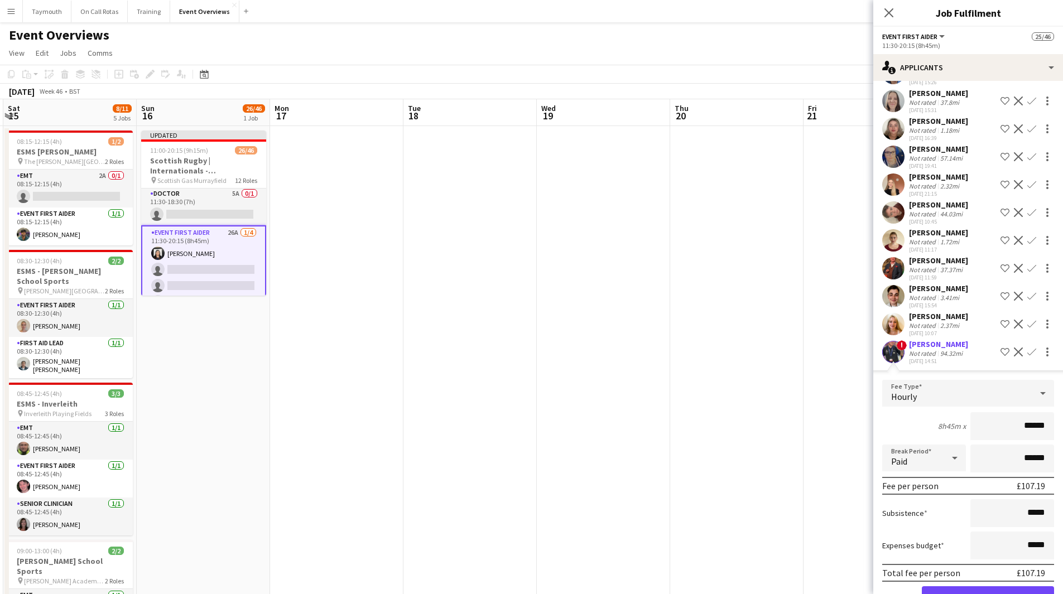
scroll to position [211, 0]
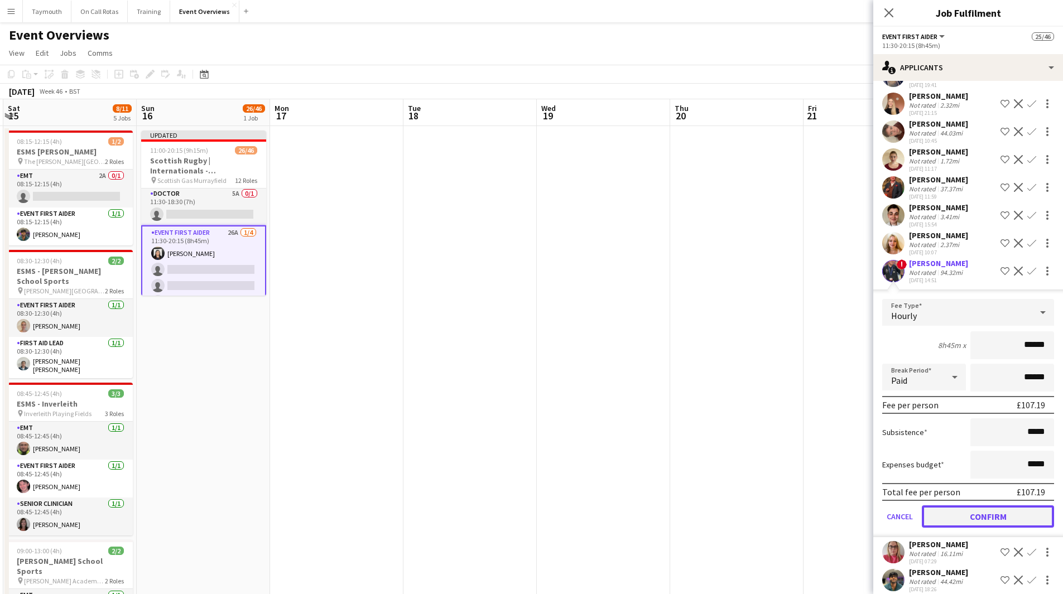
click at [994, 528] on button "Confirm" at bounding box center [988, 516] width 132 height 22
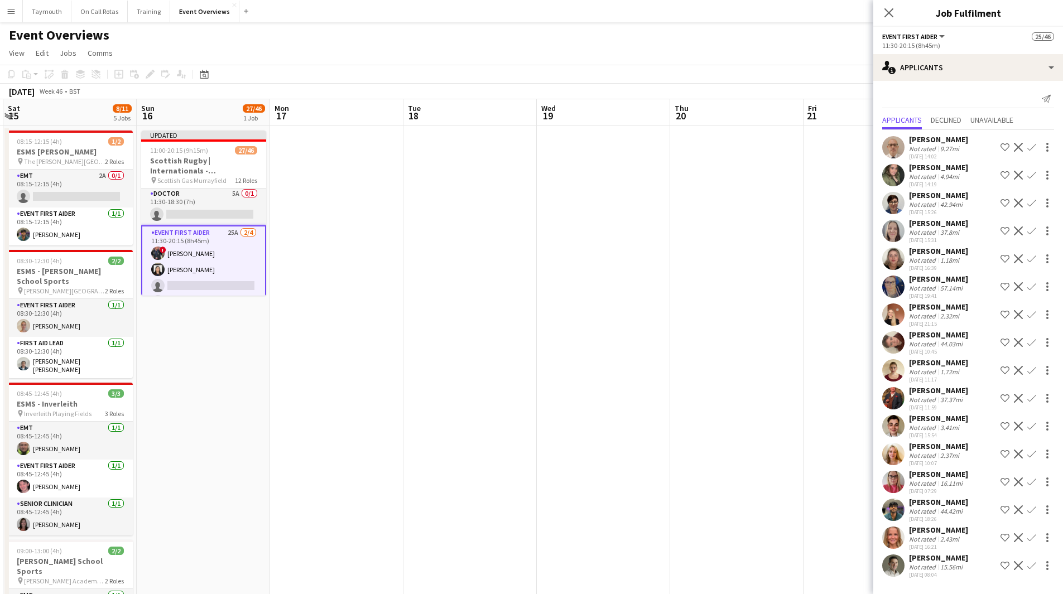
scroll to position [0, 0]
click at [1028, 482] on app-icon "Confirm" at bounding box center [1031, 482] width 9 height 9
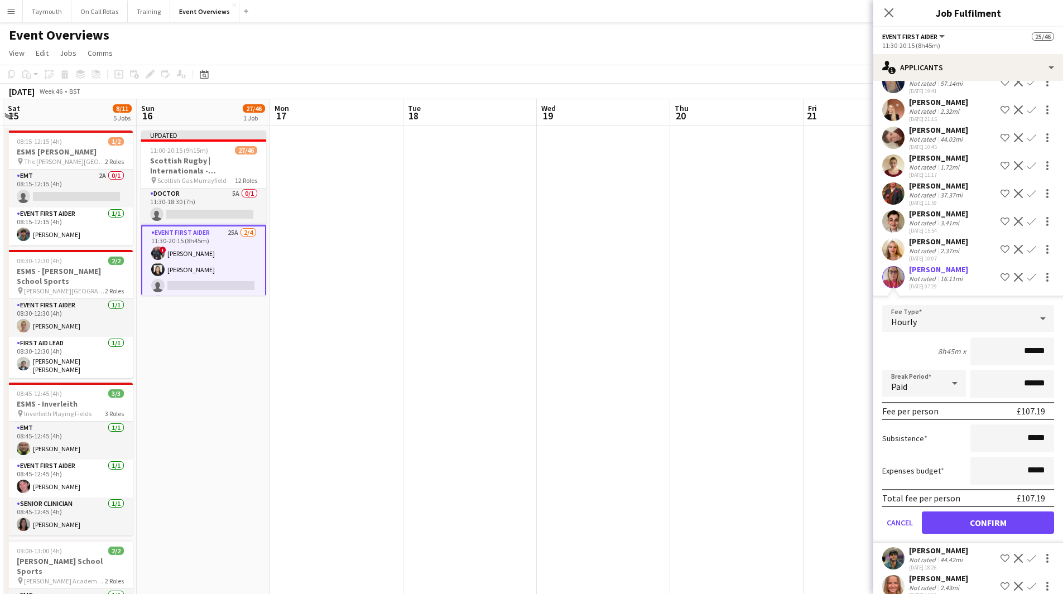
scroll to position [269, 0]
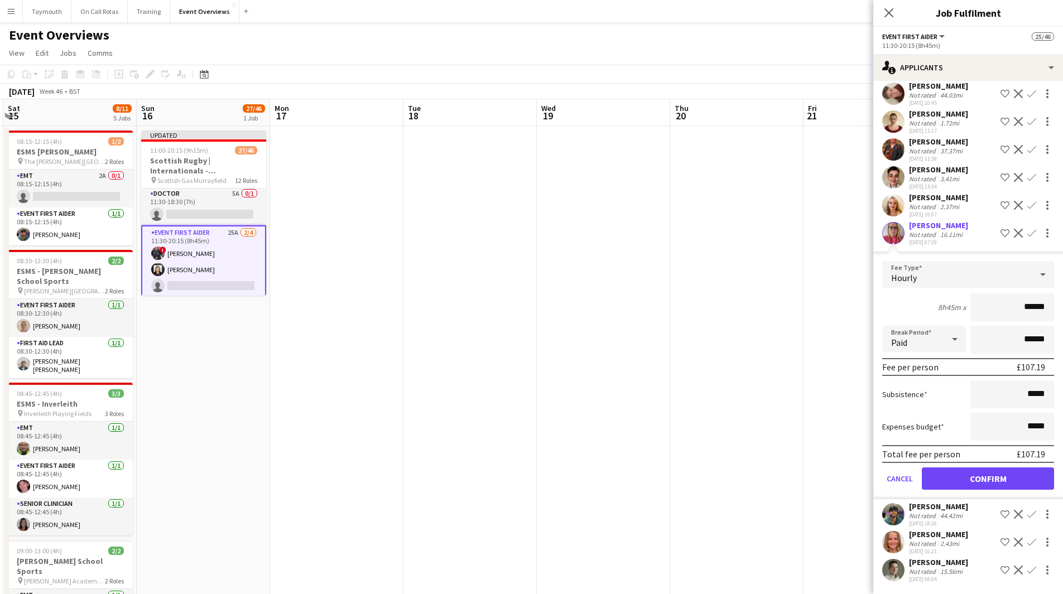
click at [1027, 515] on app-icon "Confirm" at bounding box center [1031, 514] width 9 height 9
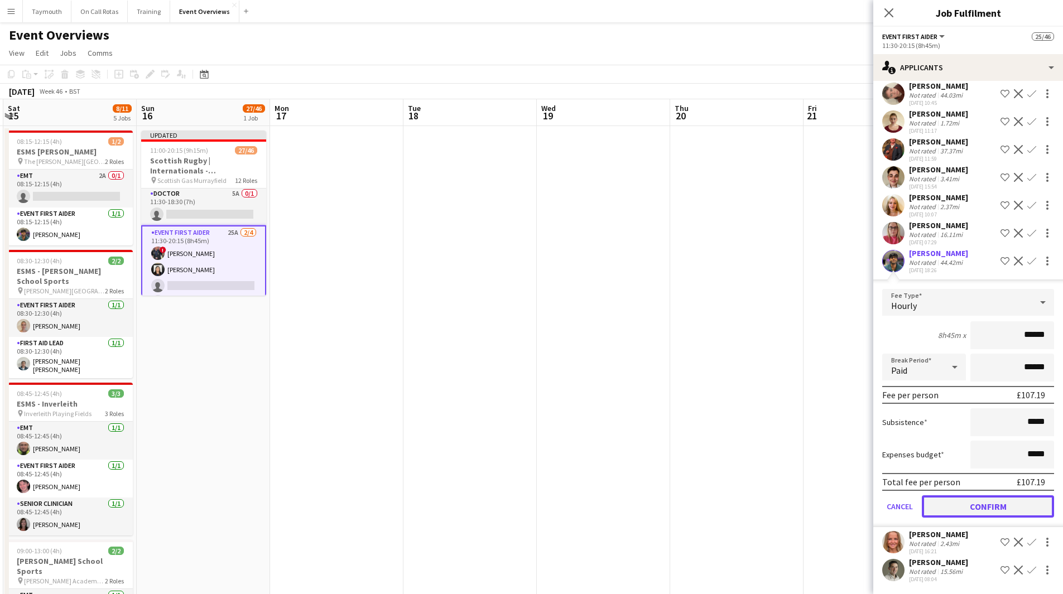
click at [1025, 507] on button "Confirm" at bounding box center [988, 506] width 132 height 22
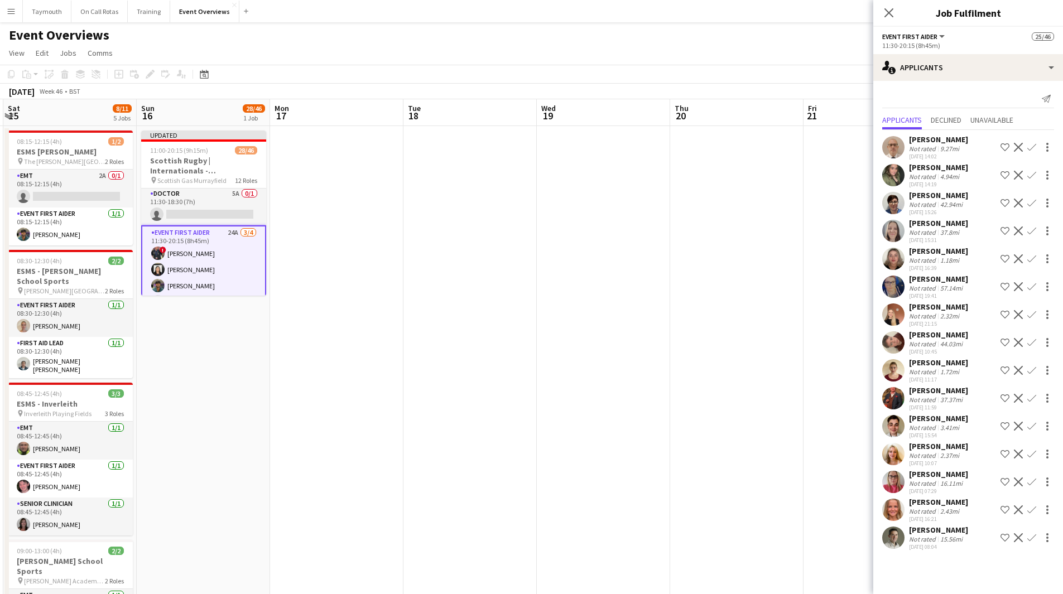
scroll to position [0, 0]
click at [1031, 370] on app-icon "Confirm" at bounding box center [1031, 370] width 9 height 9
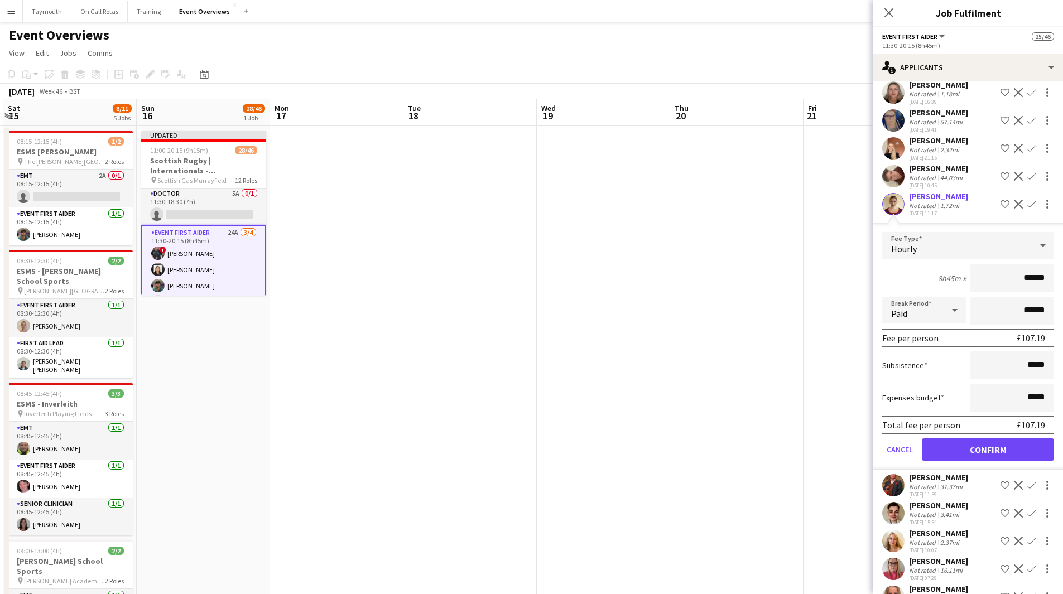
scroll to position [167, 0]
click at [991, 460] on button "Confirm" at bounding box center [988, 448] width 132 height 22
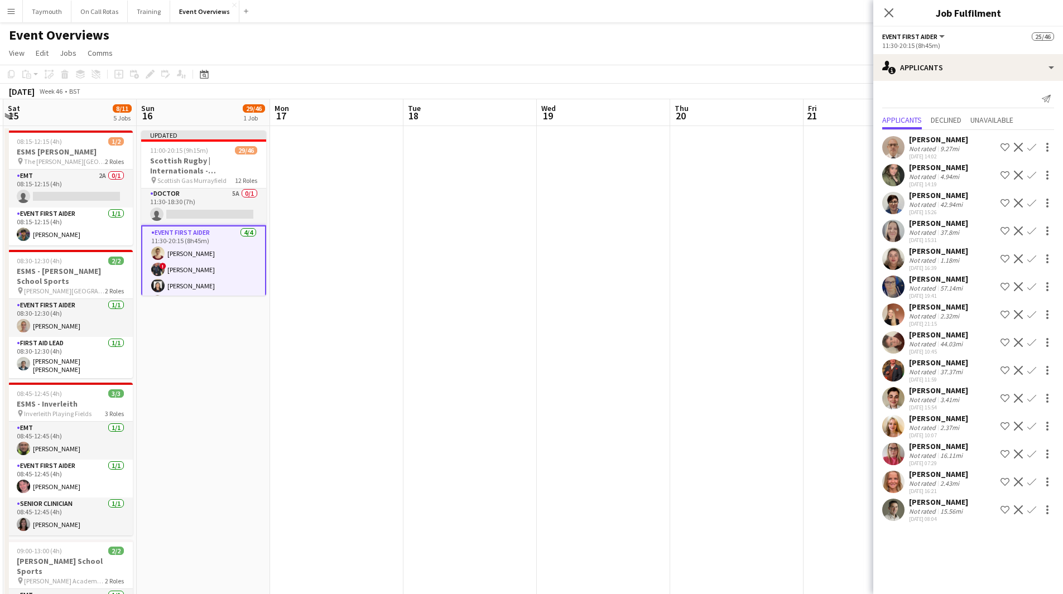
scroll to position [0, 0]
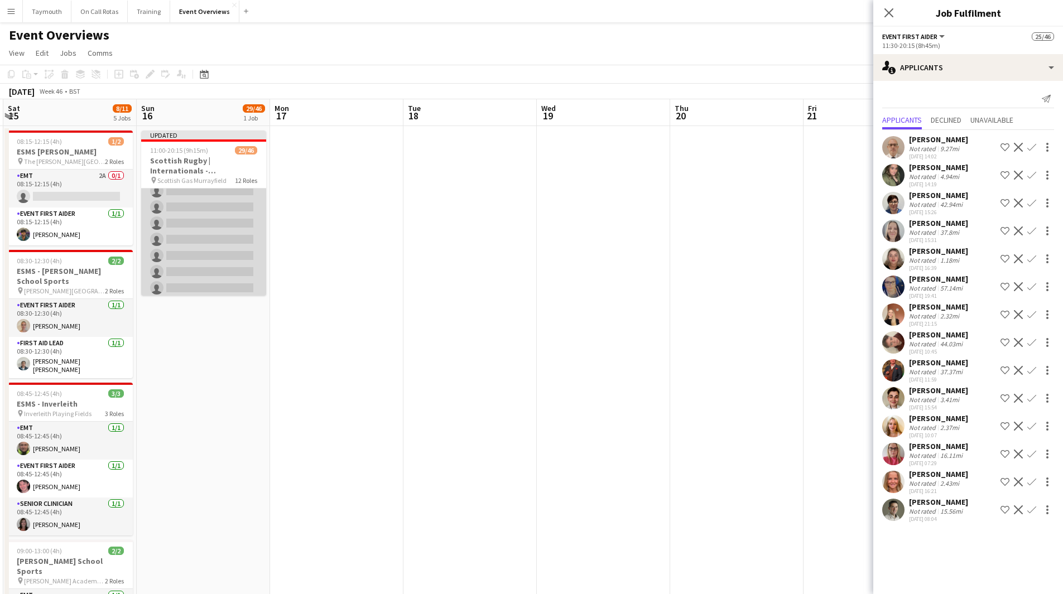
click at [228, 240] on app-card-role "Event First Aider 27A 0/10 12:00-18:30 (6h30m) single-neutral-actions single-ne…" at bounding box center [203, 207] width 125 height 184
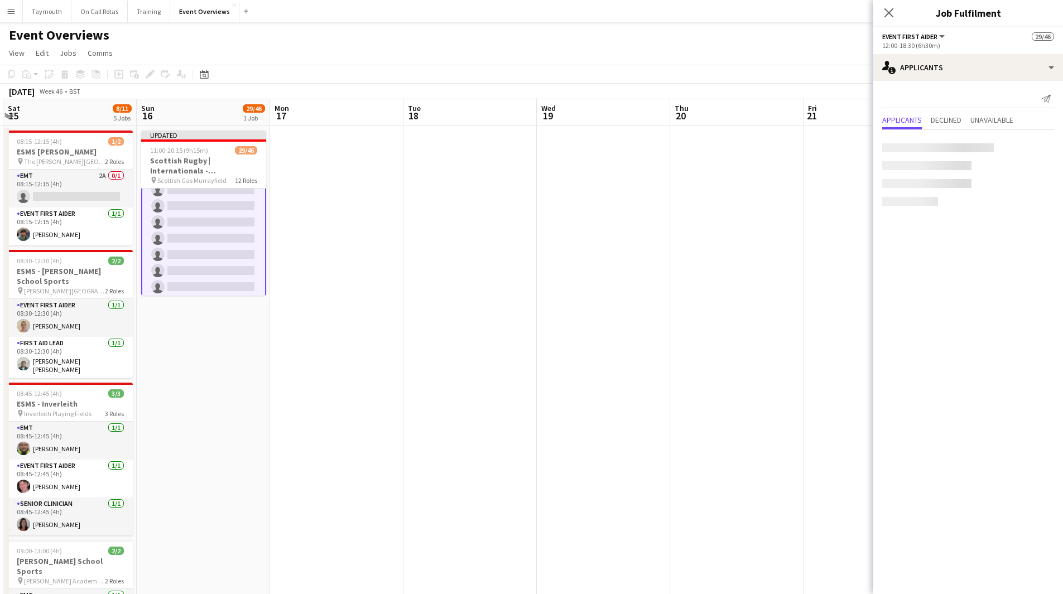
scroll to position [899, 0]
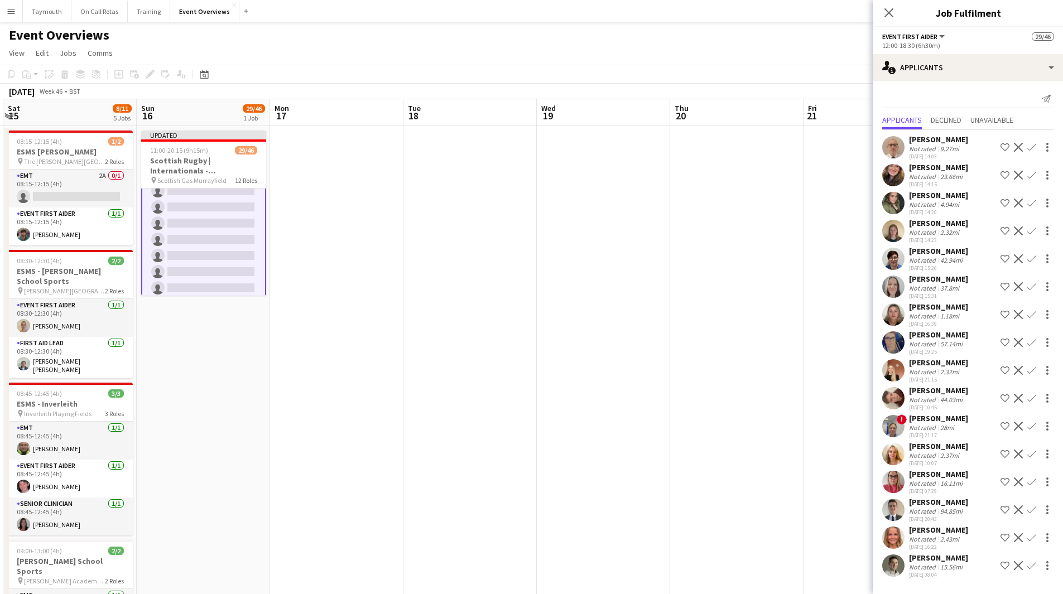
click at [1035, 229] on app-icon "Confirm" at bounding box center [1031, 230] width 9 height 9
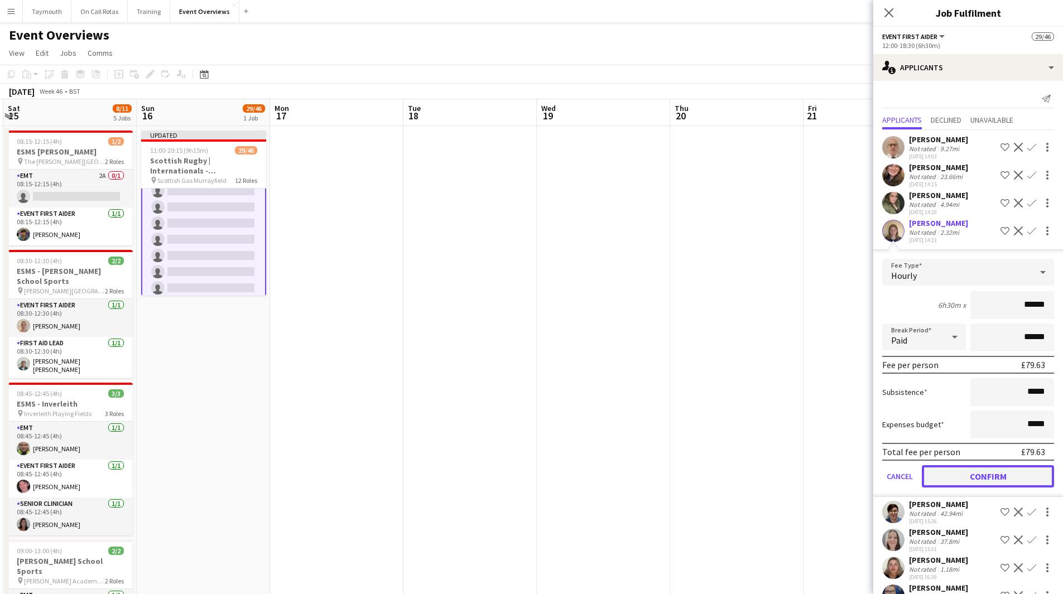
click at [958, 483] on button "Confirm" at bounding box center [988, 476] width 132 height 22
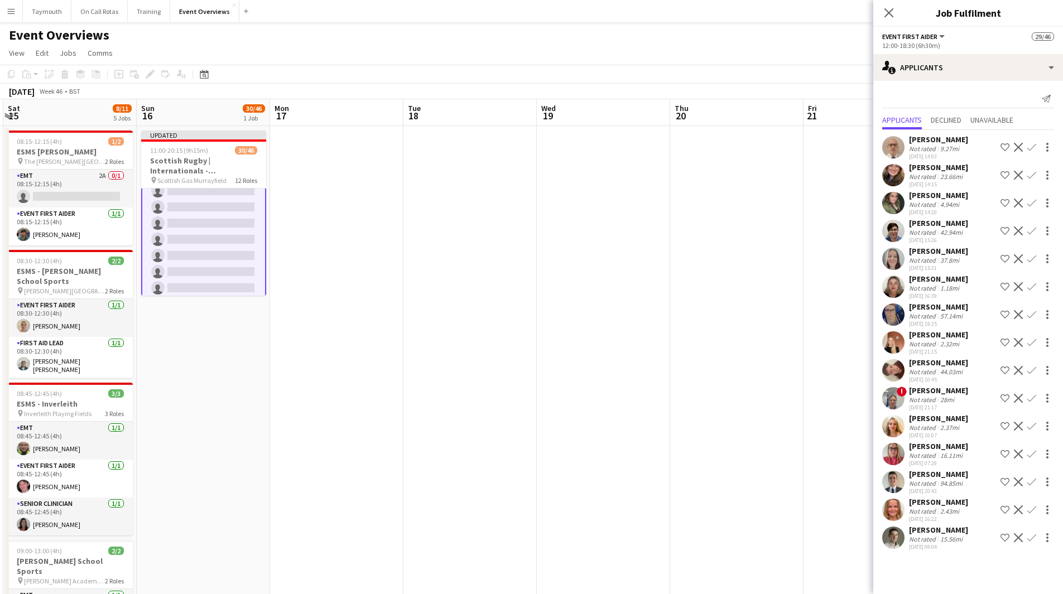
click at [1031, 170] on button "Confirm" at bounding box center [1031, 174] width 13 height 13
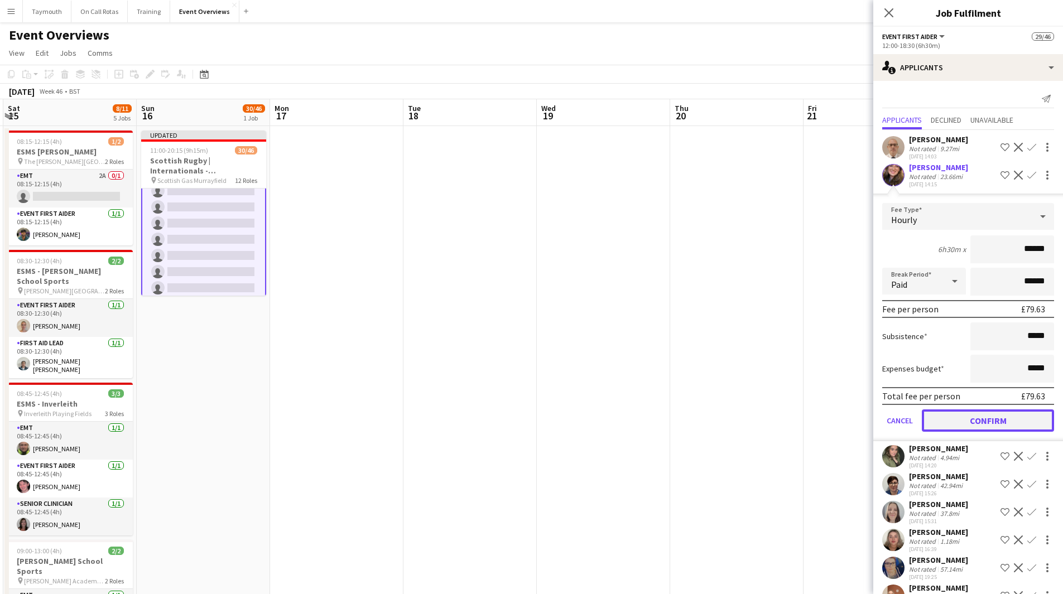
click at [993, 432] on button "Confirm" at bounding box center [988, 420] width 132 height 22
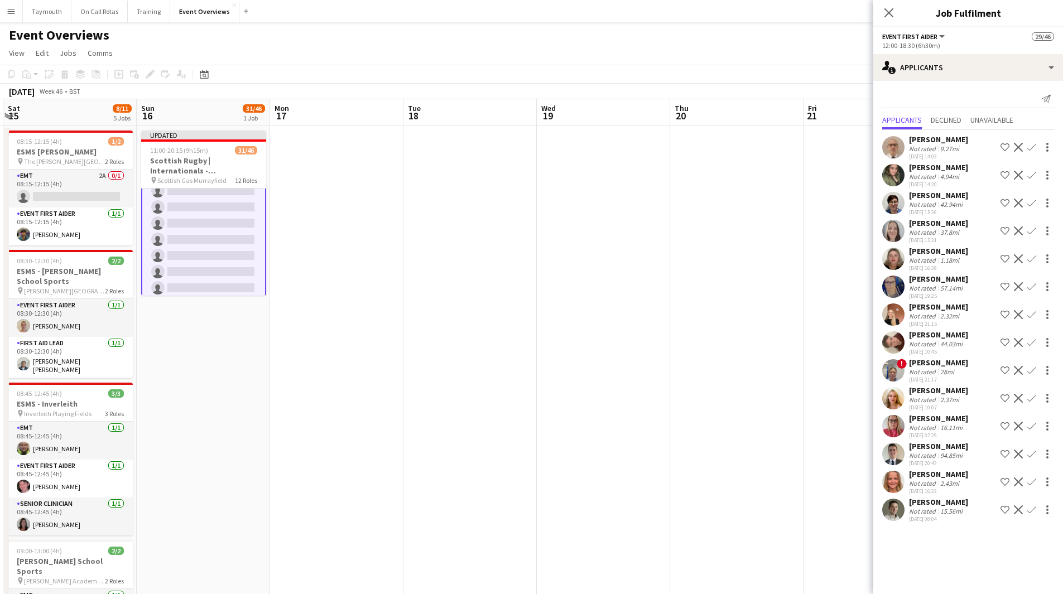
click at [1035, 317] on app-icon "Confirm" at bounding box center [1031, 314] width 9 height 9
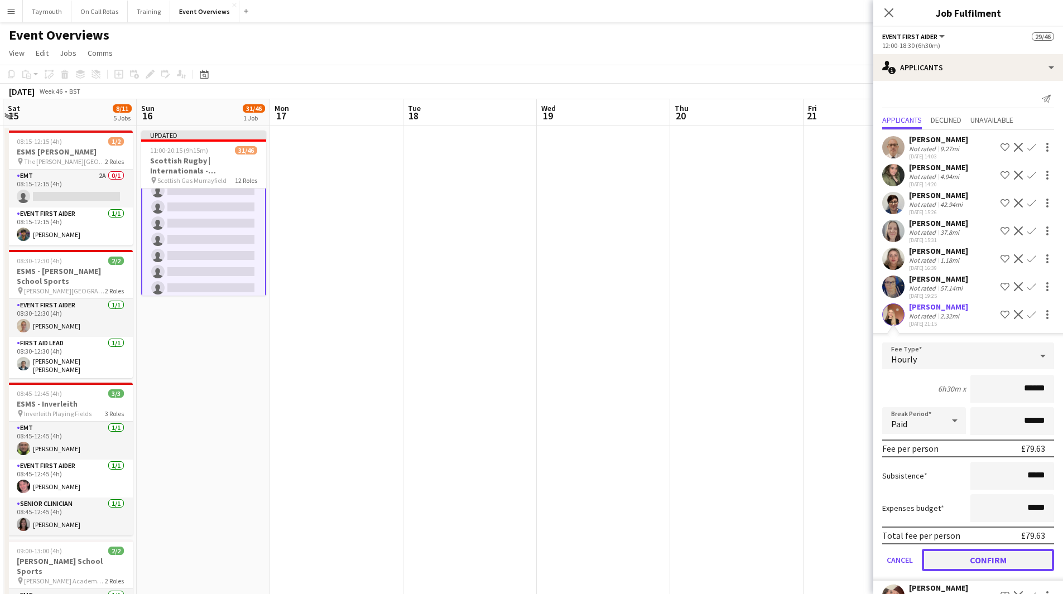
click at [982, 571] on button "Confirm" at bounding box center [988, 560] width 132 height 22
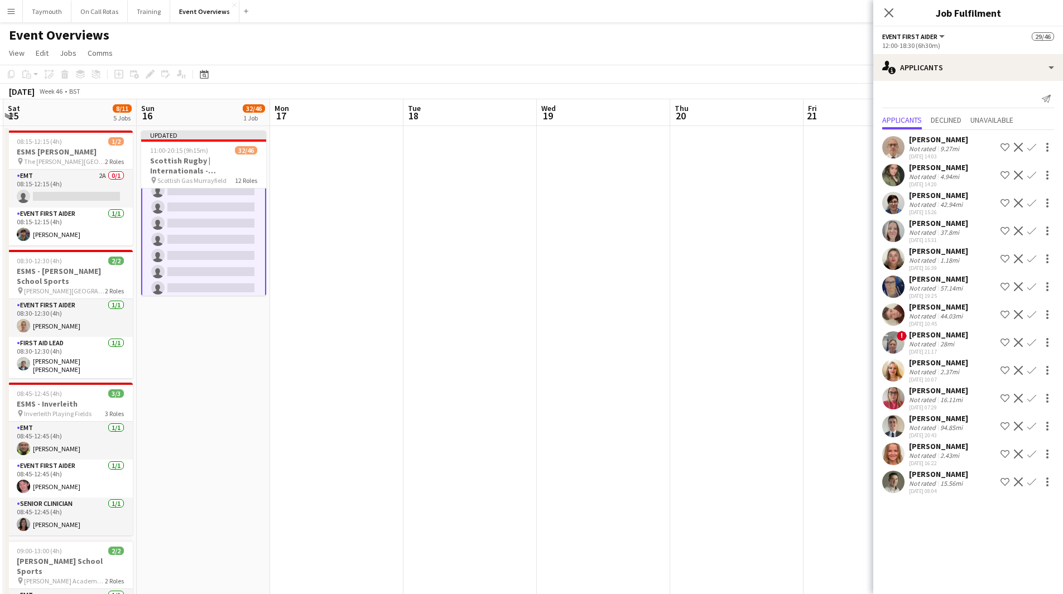
click at [1031, 258] on app-icon "Confirm" at bounding box center [1031, 258] width 9 height 9
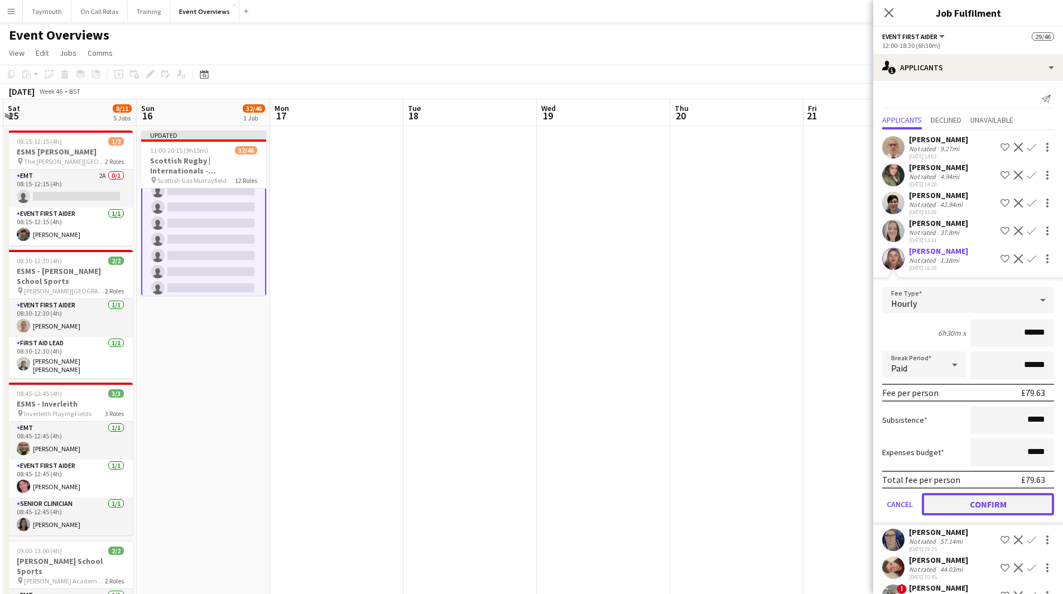
click at [971, 515] on button "Confirm" at bounding box center [988, 504] width 132 height 22
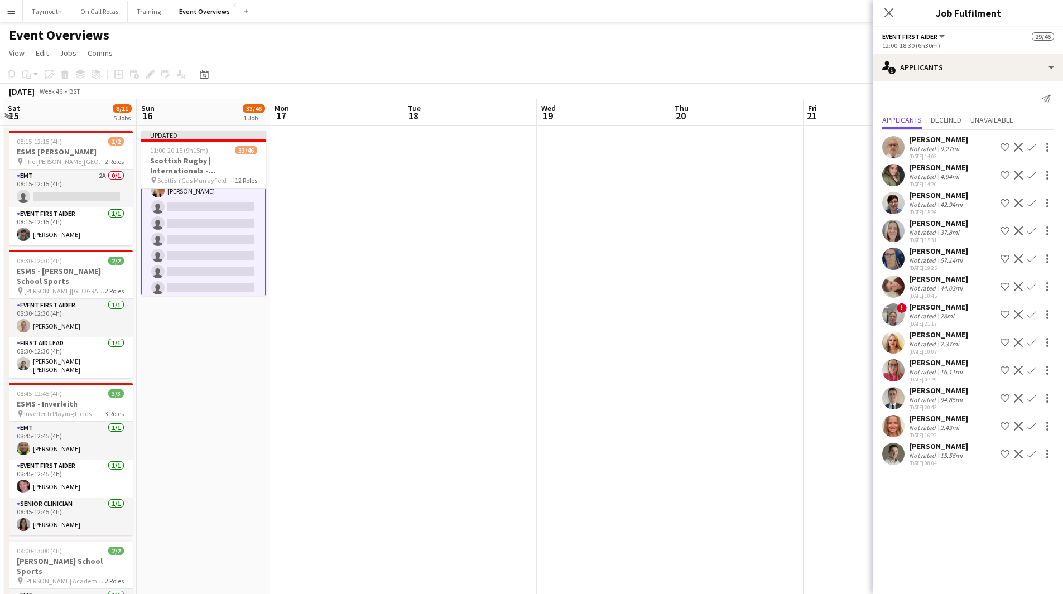
click at [1029, 229] on app-icon "Confirm" at bounding box center [1031, 230] width 9 height 9
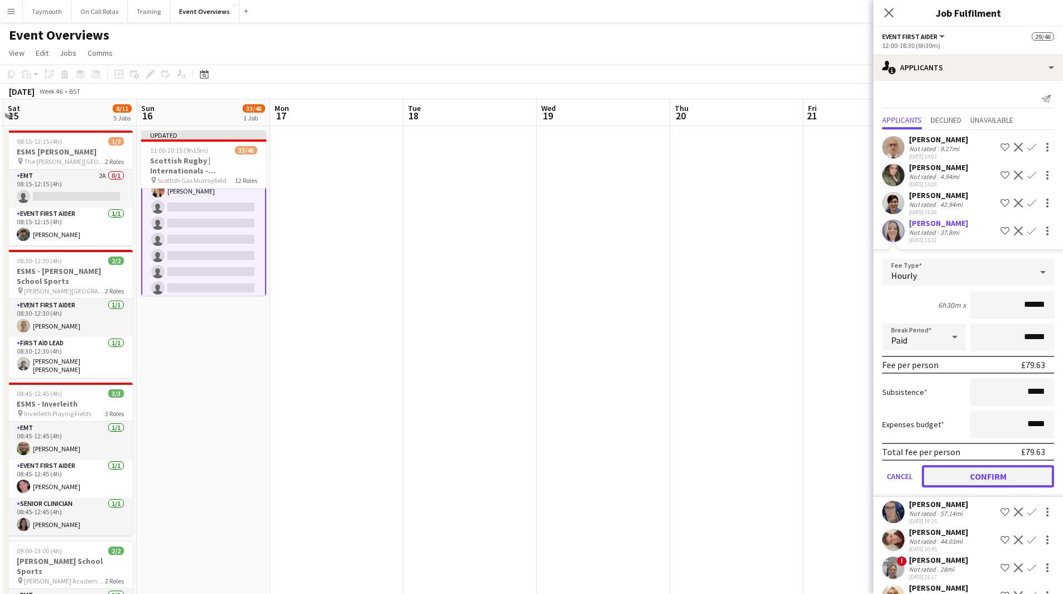
click at [953, 488] on button "Confirm" at bounding box center [988, 476] width 132 height 22
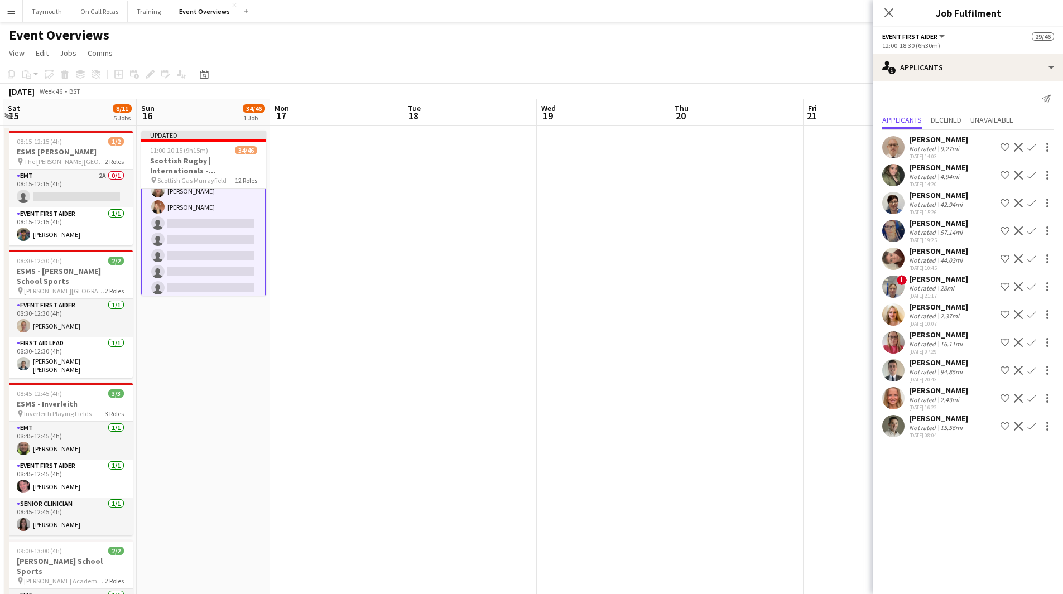
click at [1037, 343] on button "Confirm" at bounding box center [1031, 342] width 13 height 13
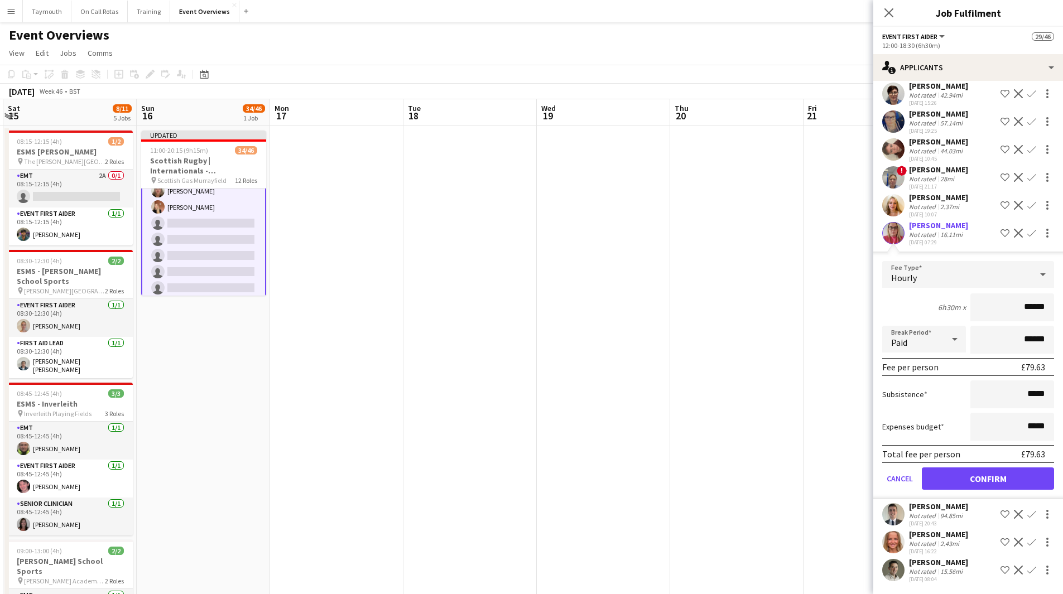
scroll to position [129, 0]
click at [987, 484] on button "Confirm" at bounding box center [988, 479] width 132 height 22
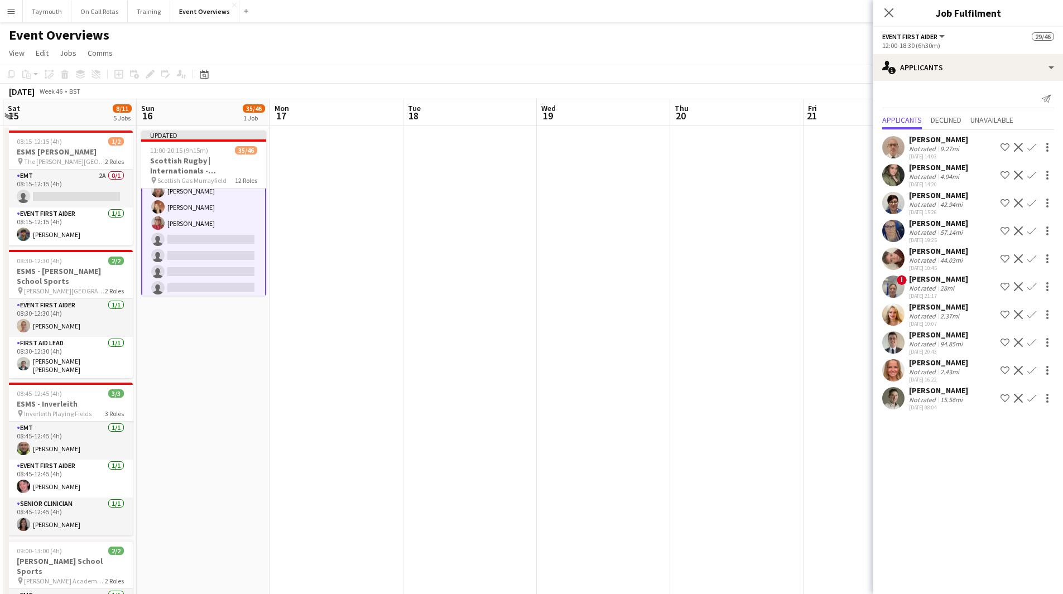
scroll to position [0, 0]
click at [1034, 148] on app-icon "Confirm" at bounding box center [1031, 147] width 9 height 9
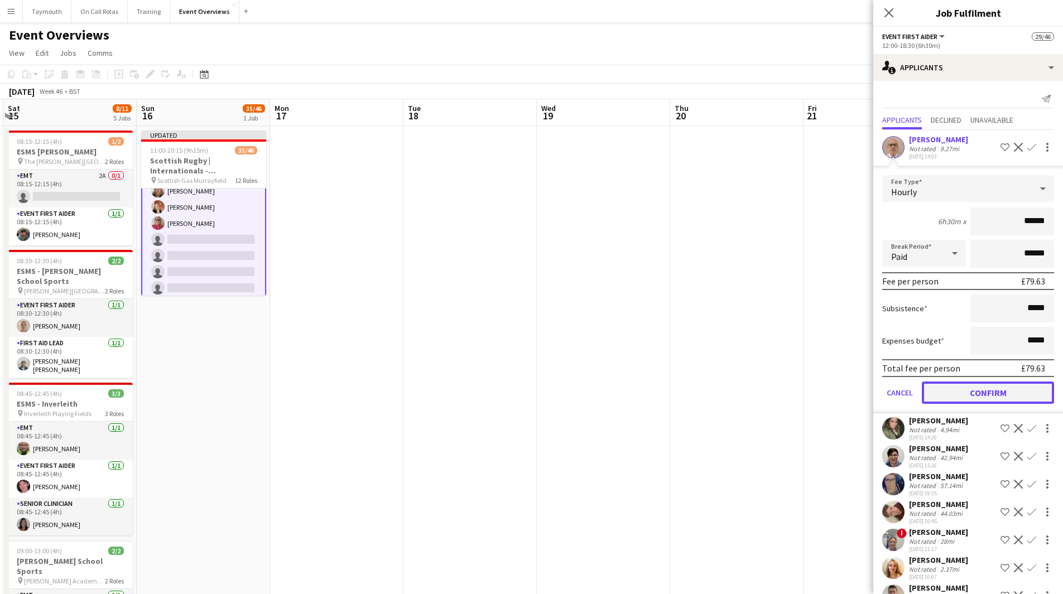
click at [971, 404] on button "Confirm" at bounding box center [988, 393] width 132 height 22
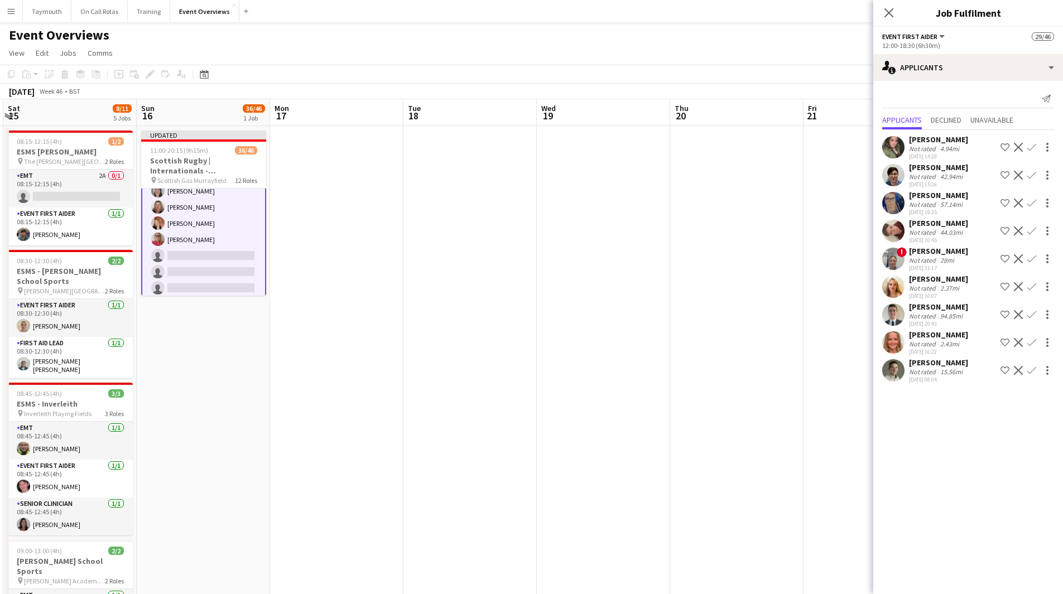
click at [1032, 287] on app-icon "Confirm" at bounding box center [1031, 286] width 9 height 9
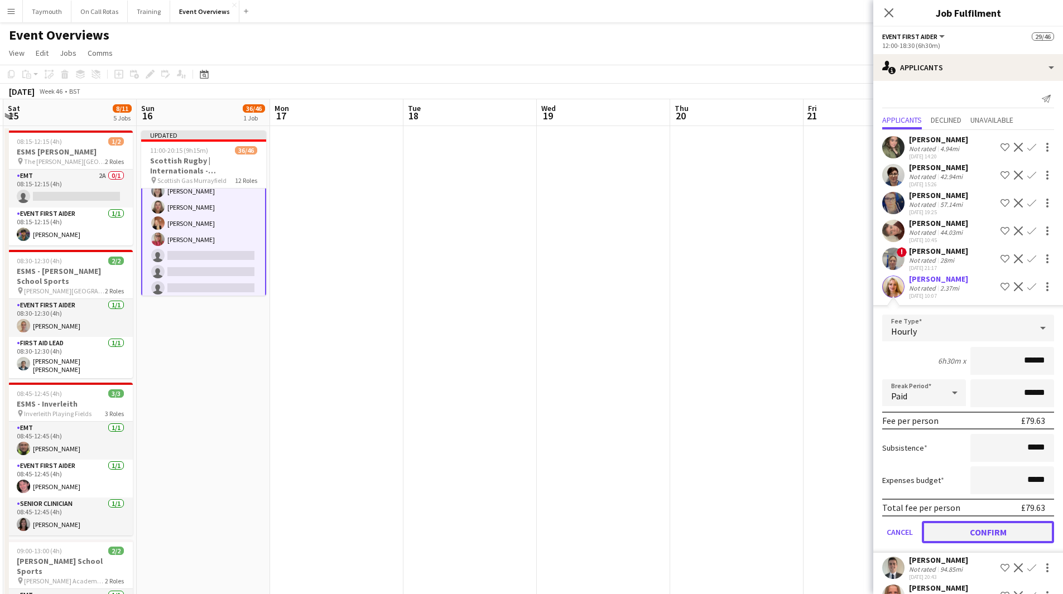
click at [980, 534] on button "Confirm" at bounding box center [988, 532] width 132 height 22
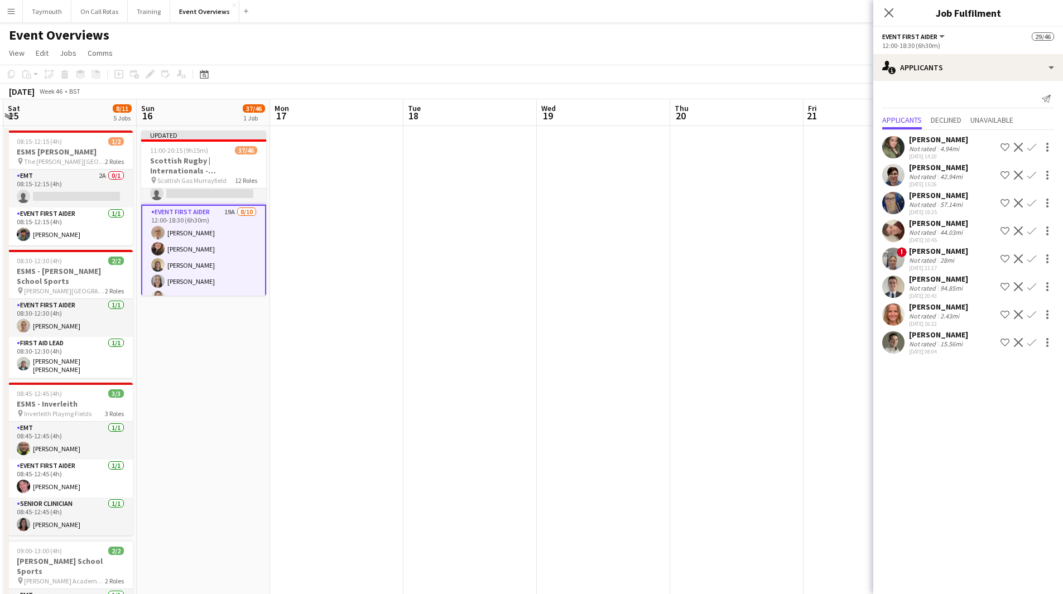
scroll to position [789, 0]
click at [1034, 344] on app-icon "Confirm" at bounding box center [1031, 342] width 9 height 9
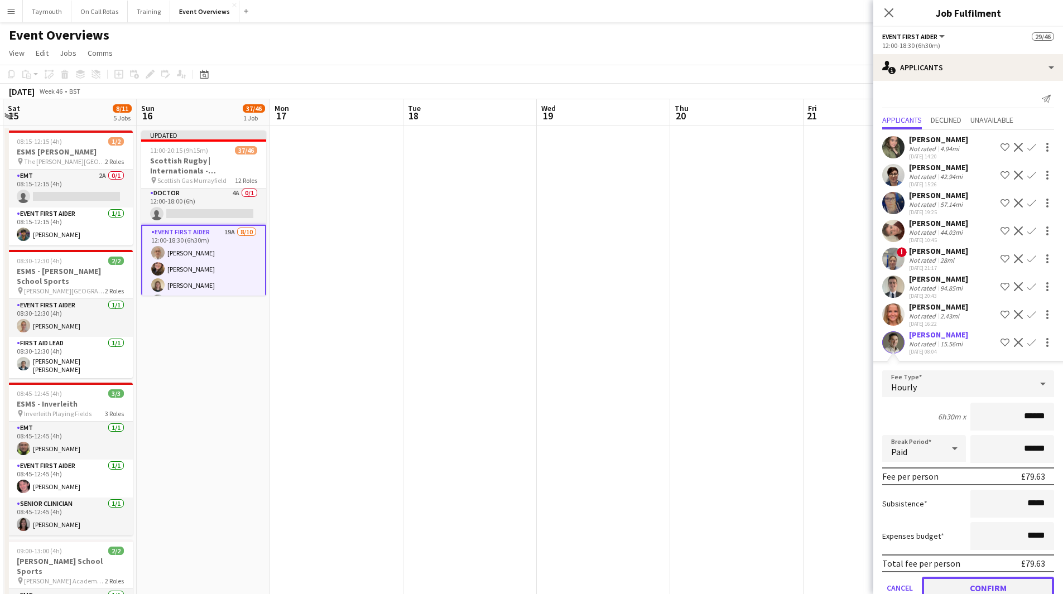
click at [982, 589] on button "Confirm" at bounding box center [988, 588] width 132 height 22
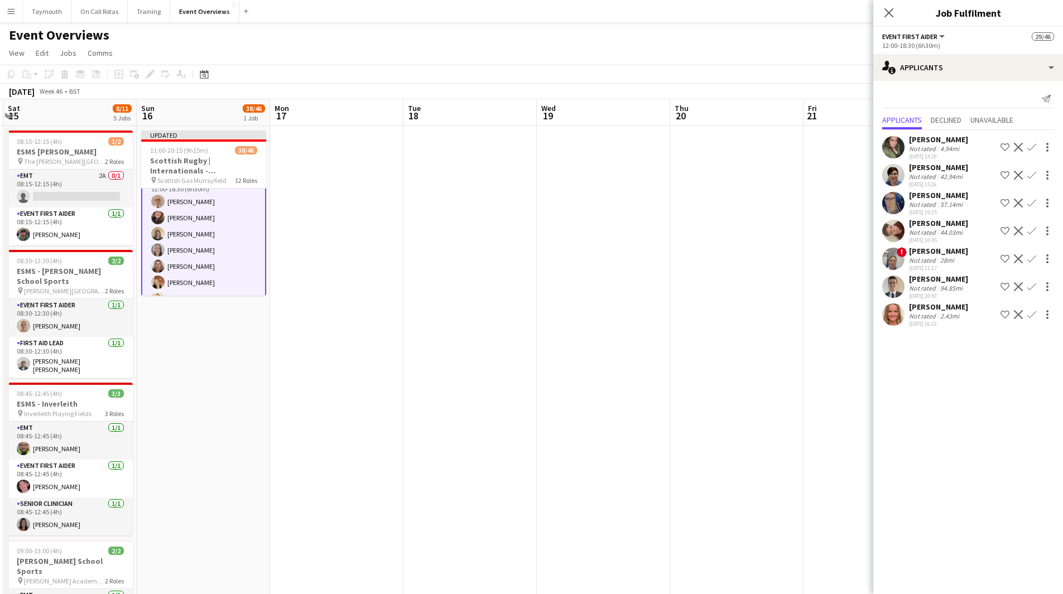
scroll to position [900, 0]
click at [920, 138] on div "[PERSON_NAME]" at bounding box center [938, 139] width 59 height 10
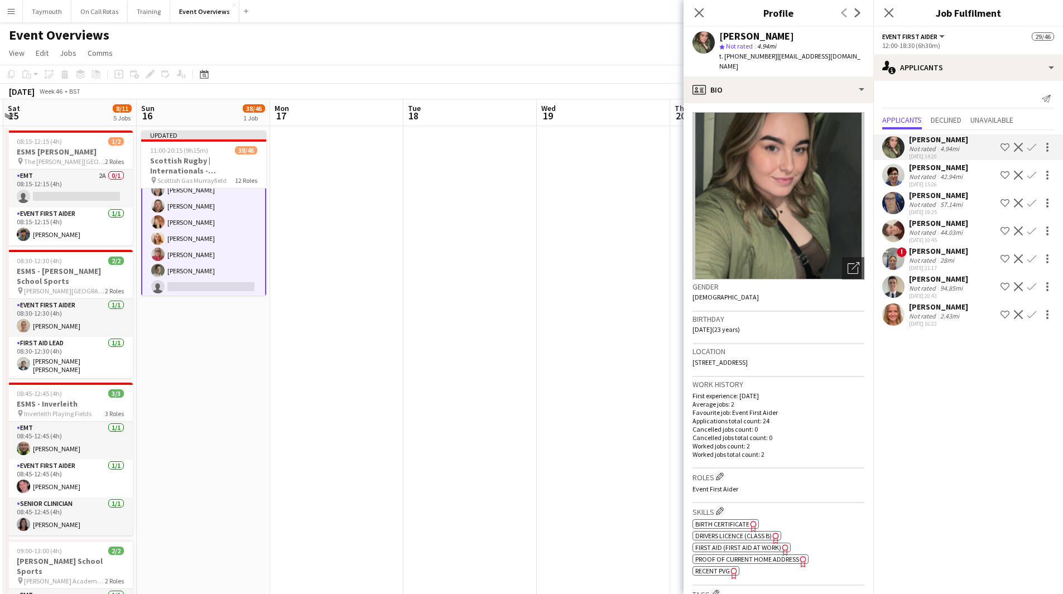
click at [929, 175] on div "Not rated" at bounding box center [923, 176] width 29 height 8
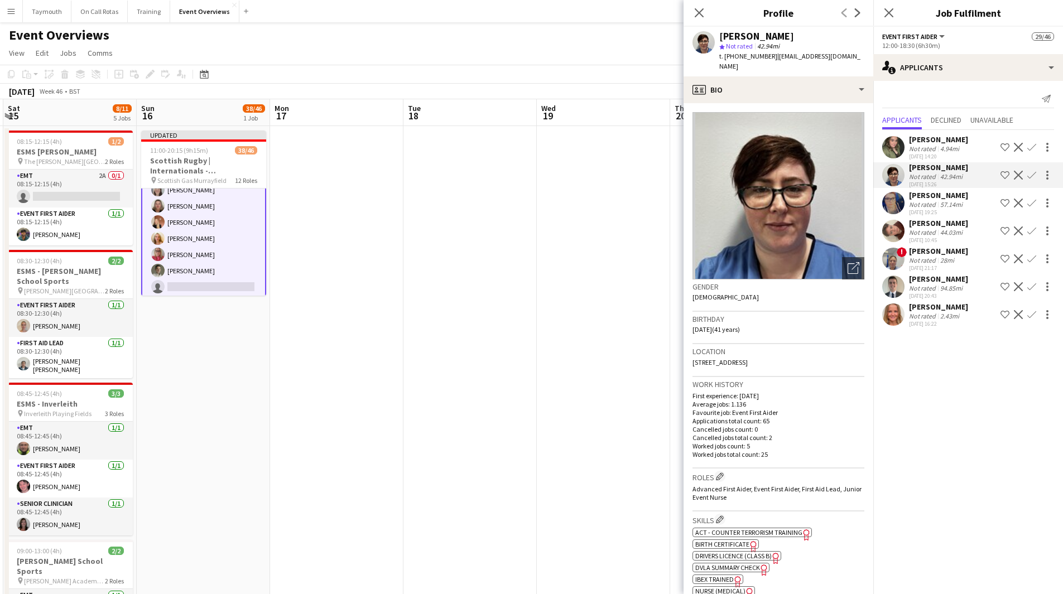
click at [944, 200] on div "57.14mi" at bounding box center [951, 204] width 27 height 8
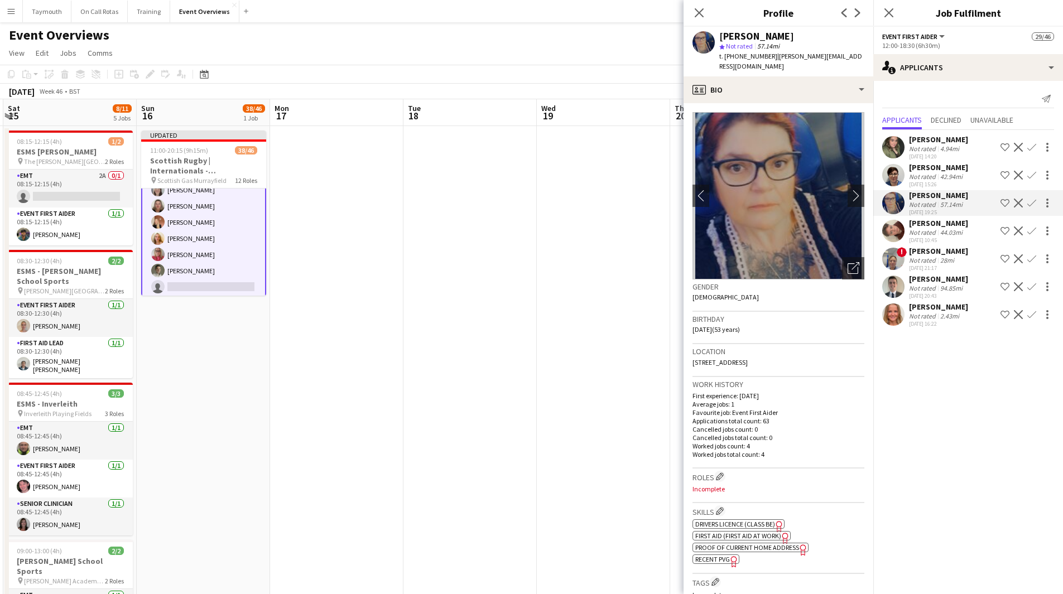
click at [939, 175] on div "42.94mi" at bounding box center [951, 176] width 27 height 8
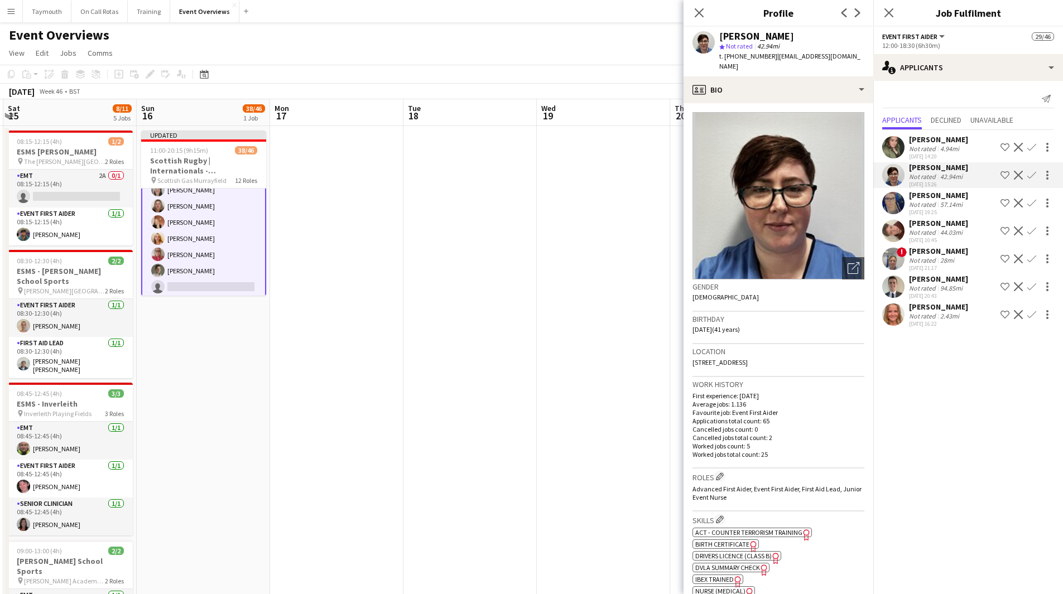
click at [946, 222] on div "[PERSON_NAME]" at bounding box center [938, 223] width 59 height 10
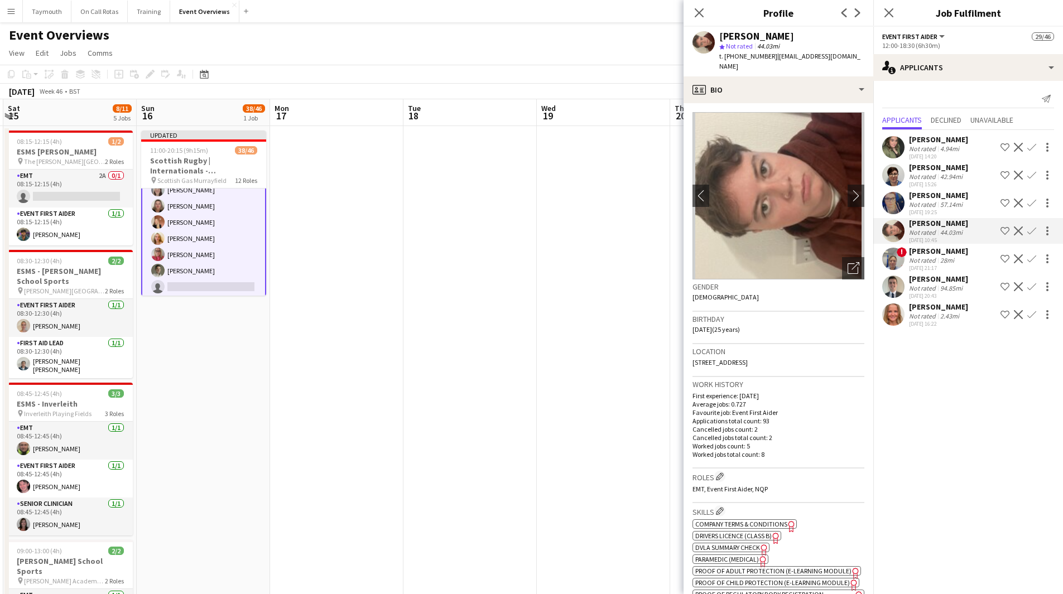
click at [1030, 231] on app-icon "Confirm" at bounding box center [1031, 230] width 9 height 9
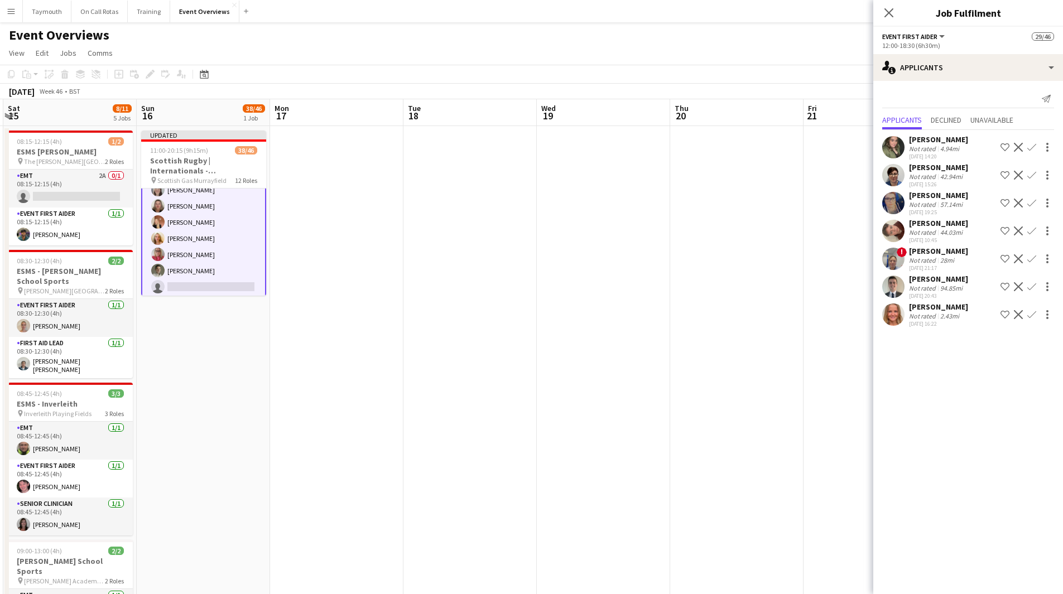
click at [1029, 232] on app-icon "Confirm" at bounding box center [1031, 230] width 9 height 9
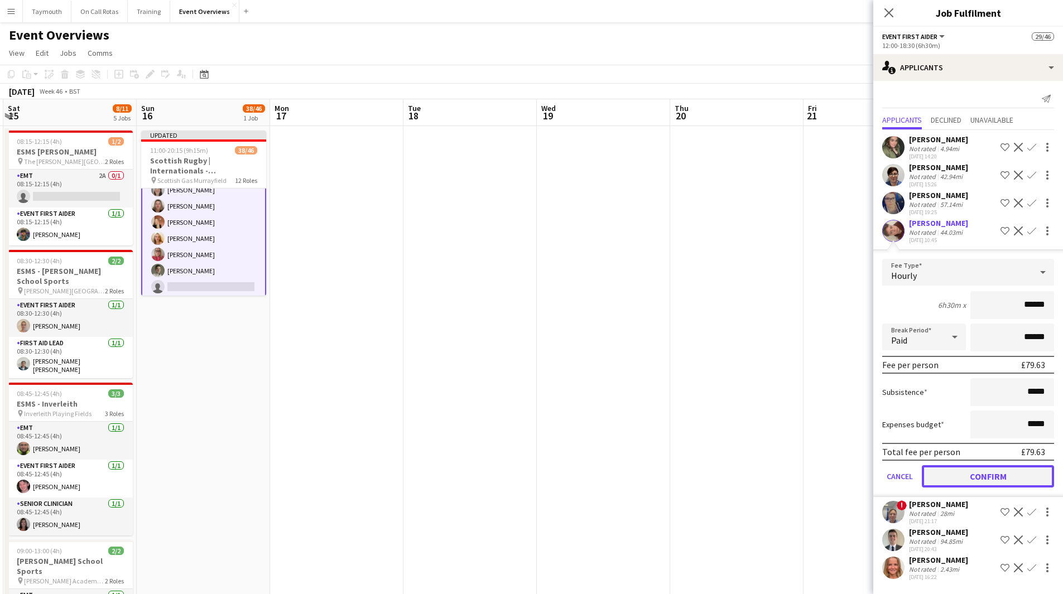
click at [948, 469] on button "Confirm" at bounding box center [988, 476] width 132 height 22
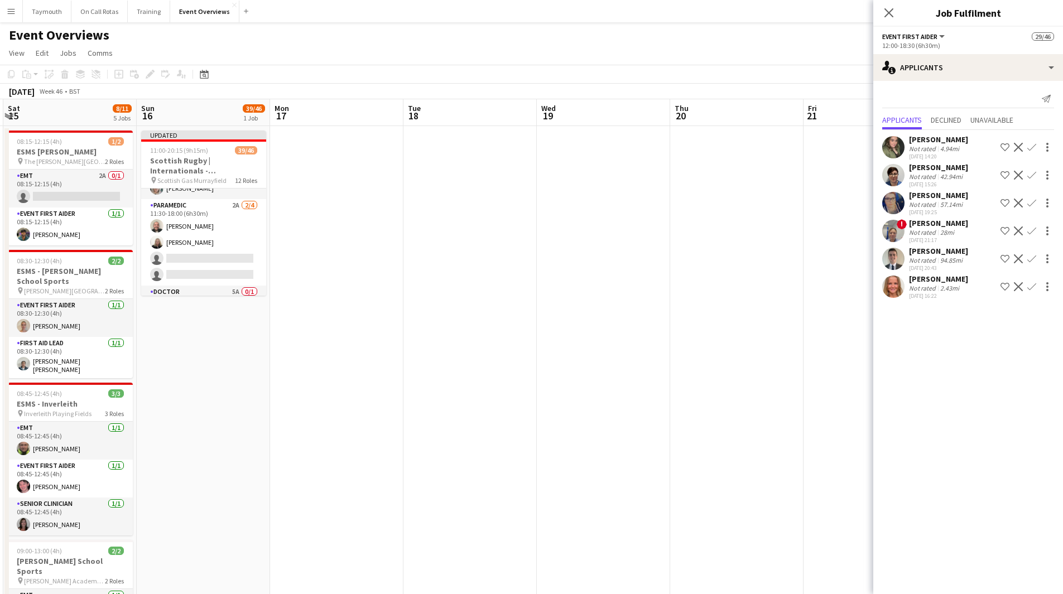
scroll to position [510, 0]
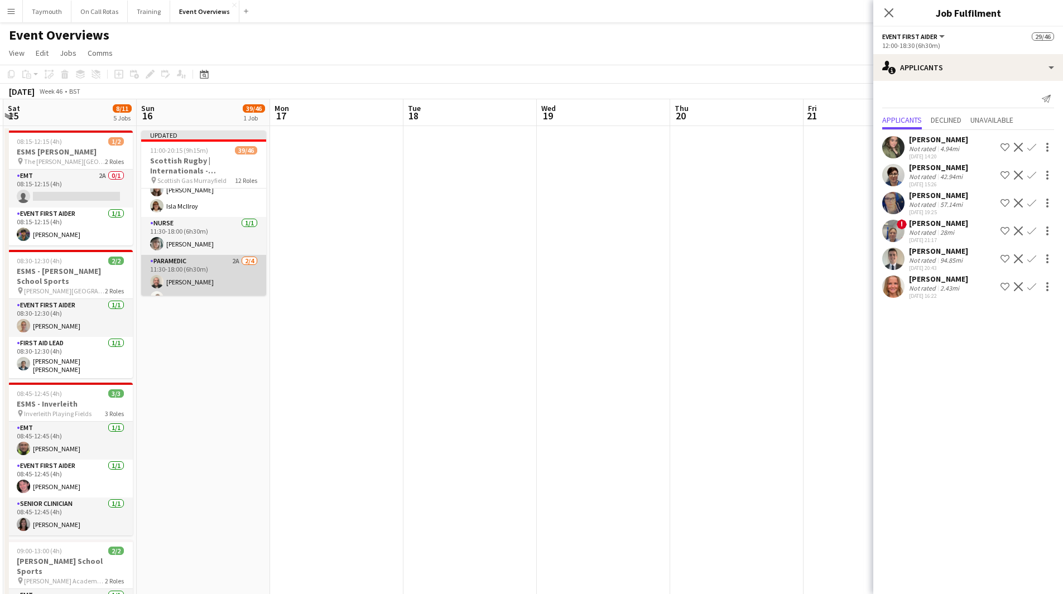
click at [202, 260] on app-card-role "Paramedic 2A [DATE] 11:30-18:00 (6h30m) [PERSON_NAME] [PERSON_NAME] single-neut…" at bounding box center [203, 298] width 125 height 86
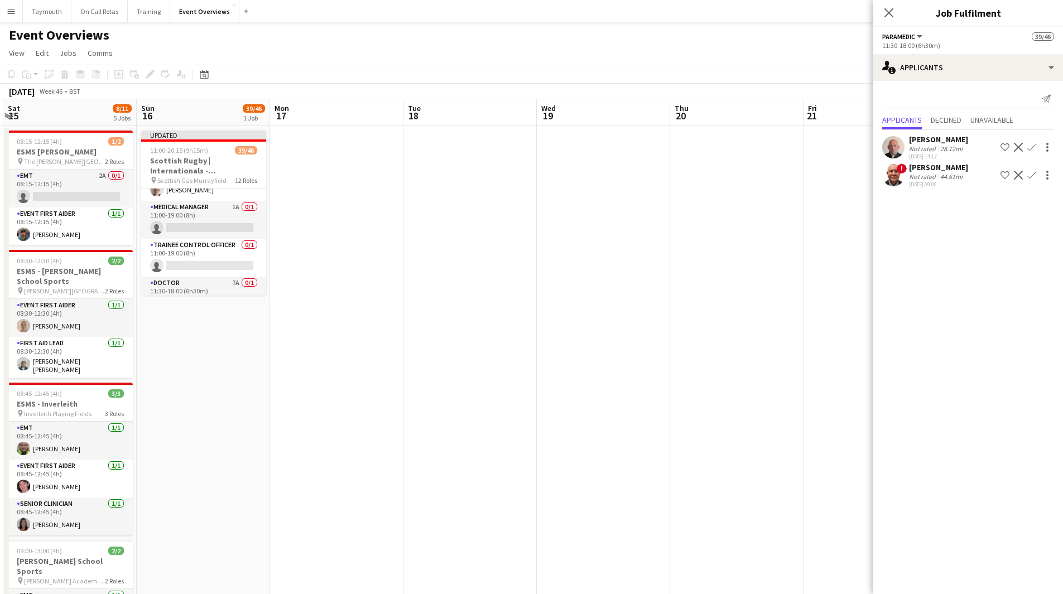
scroll to position [8, 0]
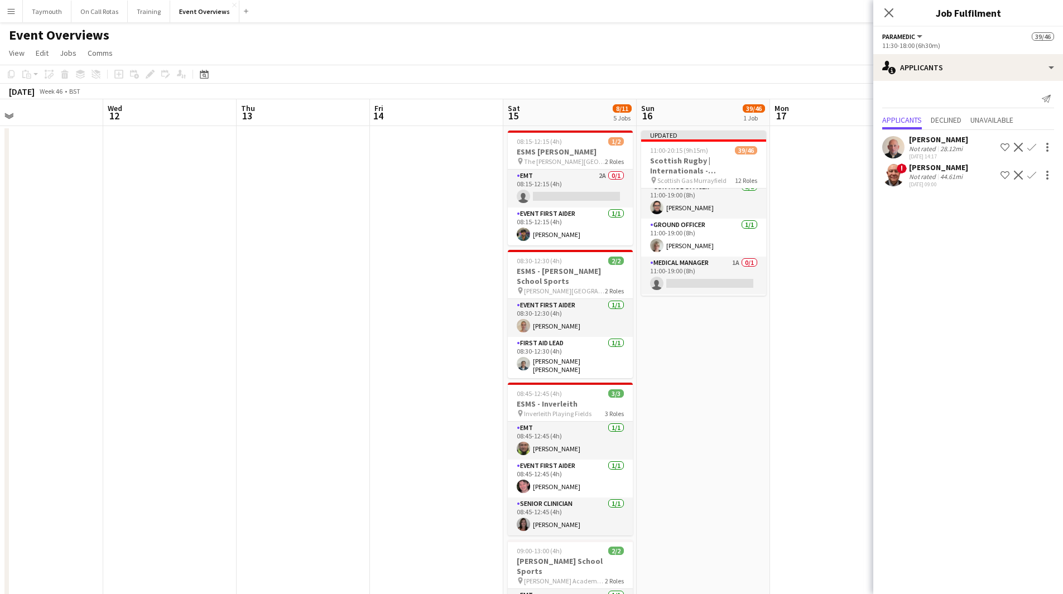
drag, startPoint x: 319, startPoint y: 480, endPoint x: 947, endPoint y: 488, distance: 627.7
drag, startPoint x: 302, startPoint y: 463, endPoint x: 737, endPoint y: 490, distance: 435.4
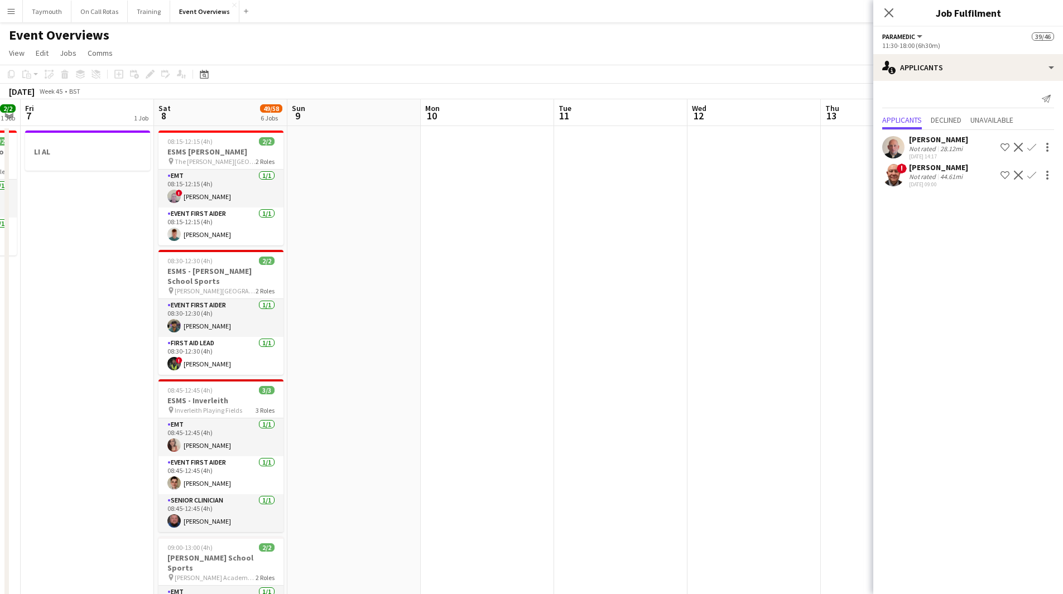
drag, startPoint x: 269, startPoint y: 460, endPoint x: 591, endPoint y: 474, distance: 321.6
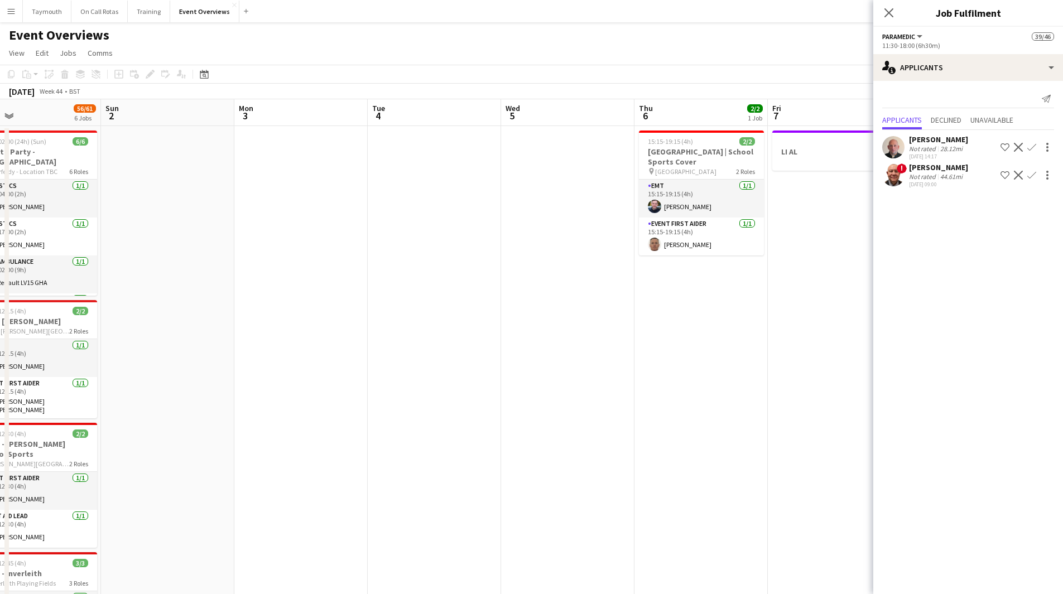
drag, startPoint x: 298, startPoint y: 467, endPoint x: 636, endPoint y: 494, distance: 339.1
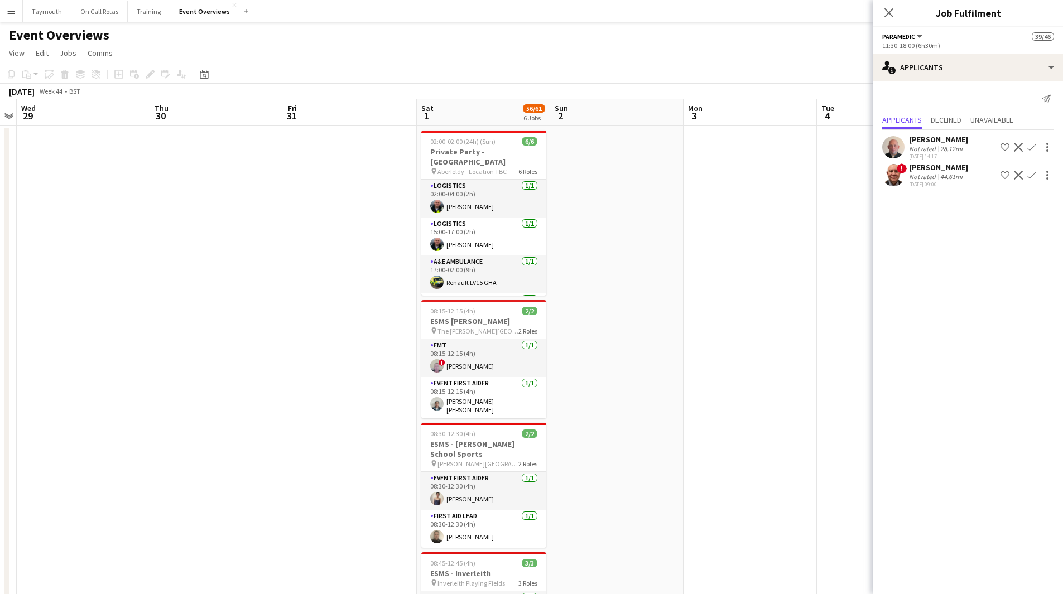
drag, startPoint x: 455, startPoint y: 456, endPoint x: 612, endPoint y: 463, distance: 156.9
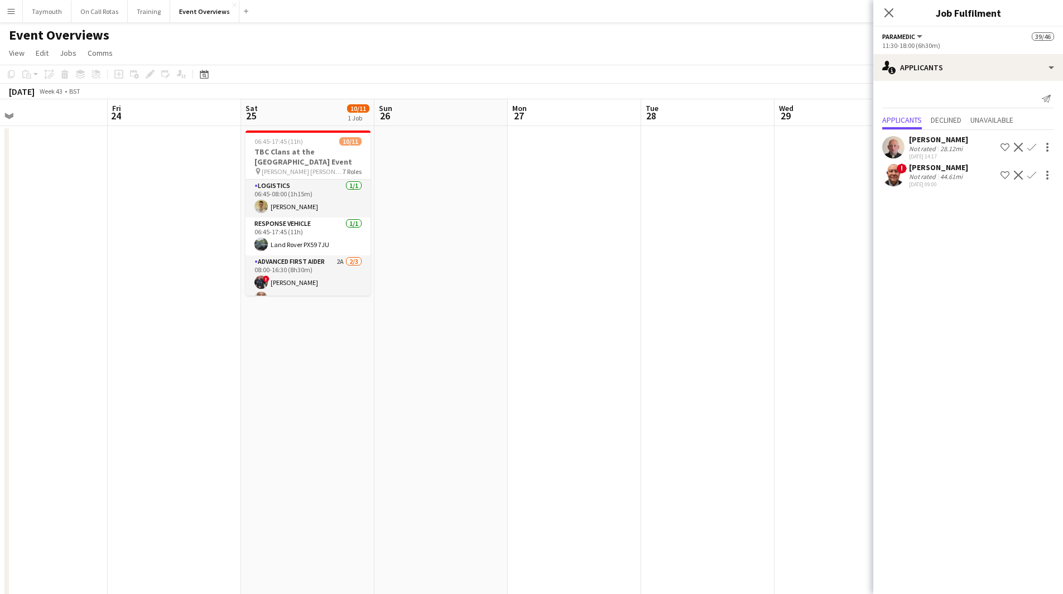
drag, startPoint x: 343, startPoint y: 455, endPoint x: 820, endPoint y: 499, distance: 479.0
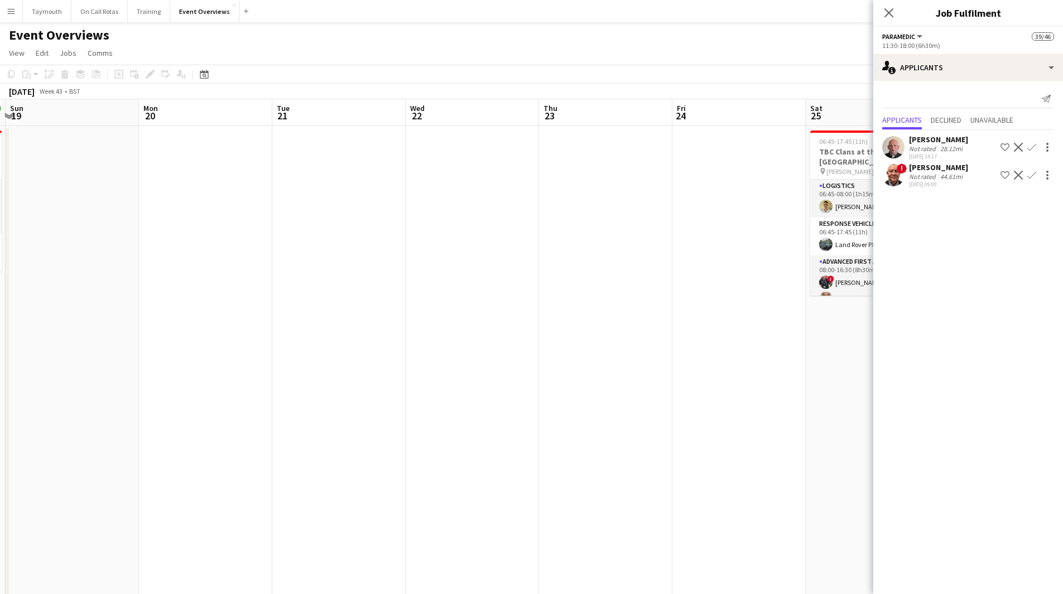
drag, startPoint x: 253, startPoint y: 481, endPoint x: 953, endPoint y: 459, distance: 701.1
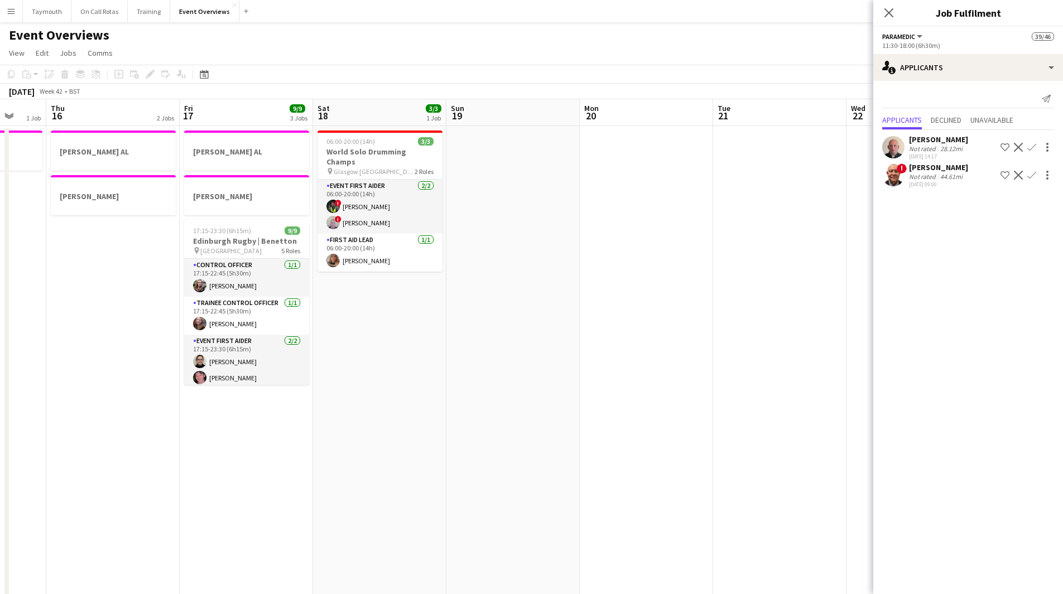
drag, startPoint x: 372, startPoint y: 461, endPoint x: 248, endPoint y: 436, distance: 126.4
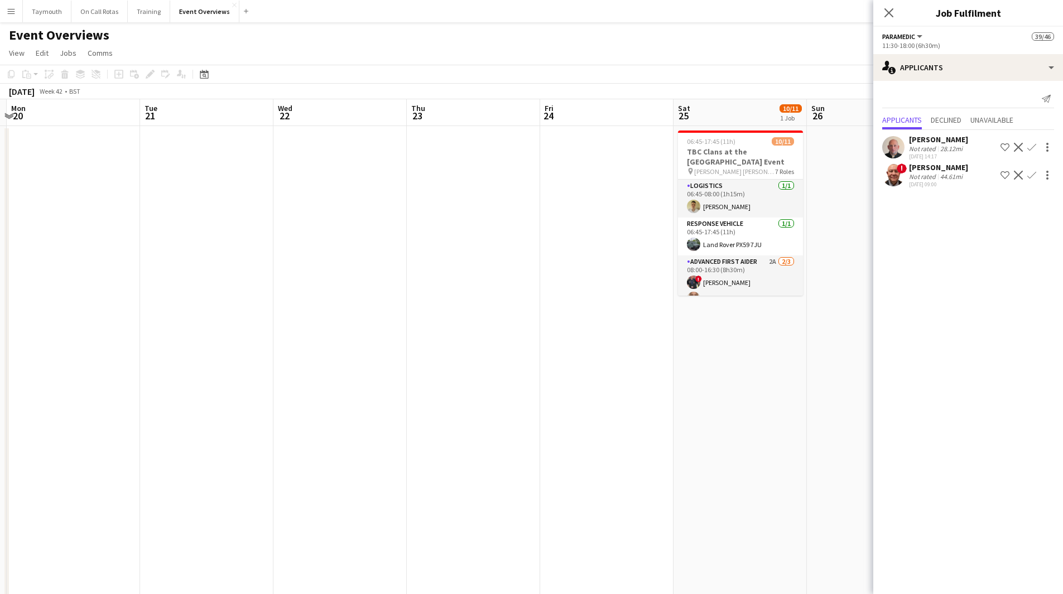
drag, startPoint x: 105, startPoint y: 446, endPoint x: 22, endPoint y: 435, distance: 83.9
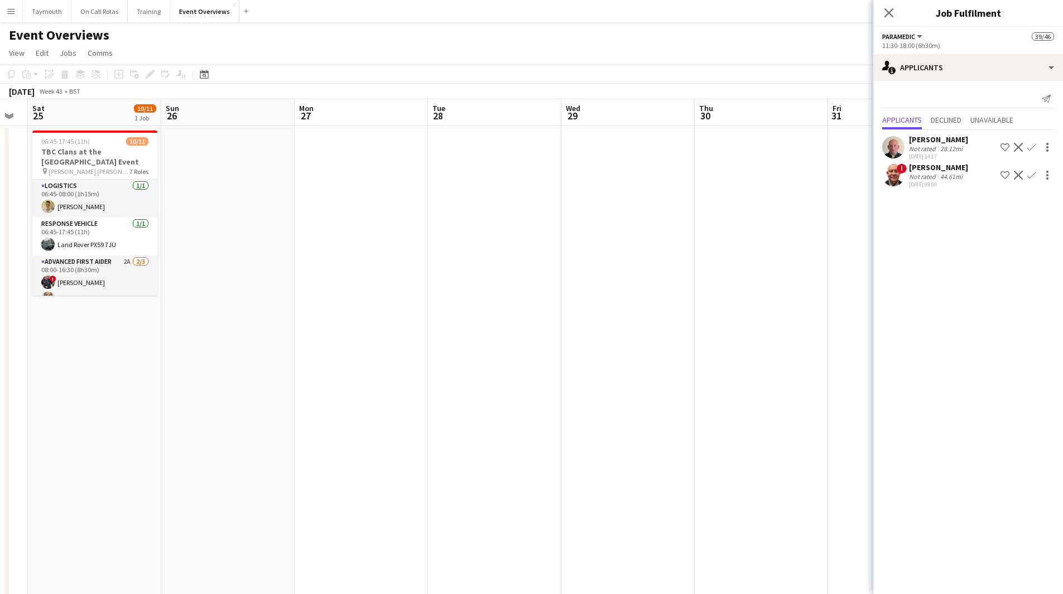
scroll to position [0, 398]
drag, startPoint x: 445, startPoint y: 461, endPoint x: 181, endPoint y: 436, distance: 264.5
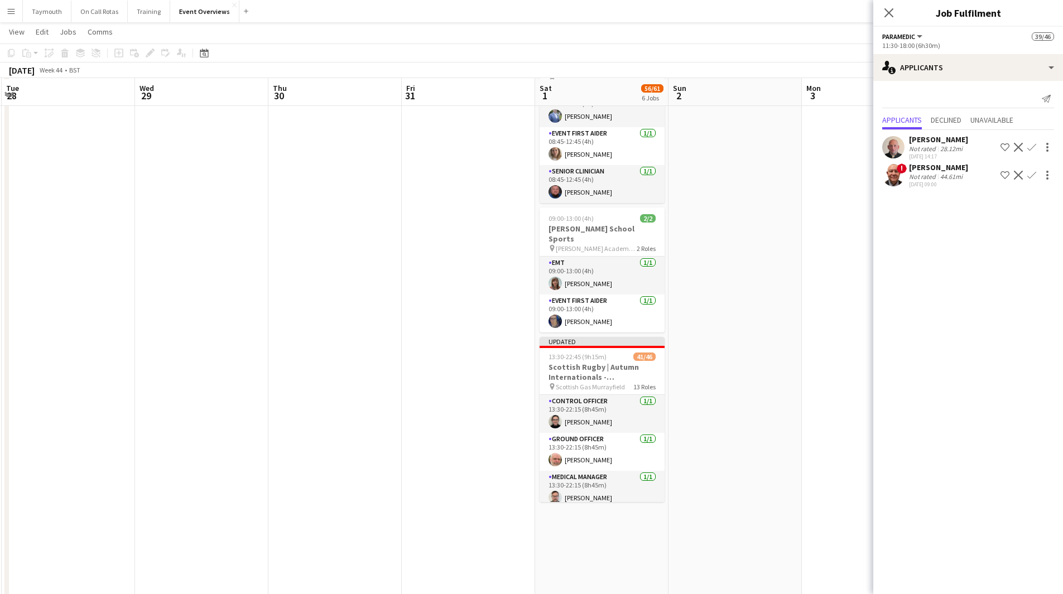
scroll to position [502, 0]
drag, startPoint x: 319, startPoint y: 426, endPoint x: 896, endPoint y: 438, distance: 577.5
click at [860, 438] on app-calendar-viewport "Sat 25 10/11 1 Job Sun 26 Mon 27 Tue 28 Wed 29 Thu 30 Fri 31 Sat 1 56/61 6 Jobs…" at bounding box center [531, 133] width 1063 height 1185
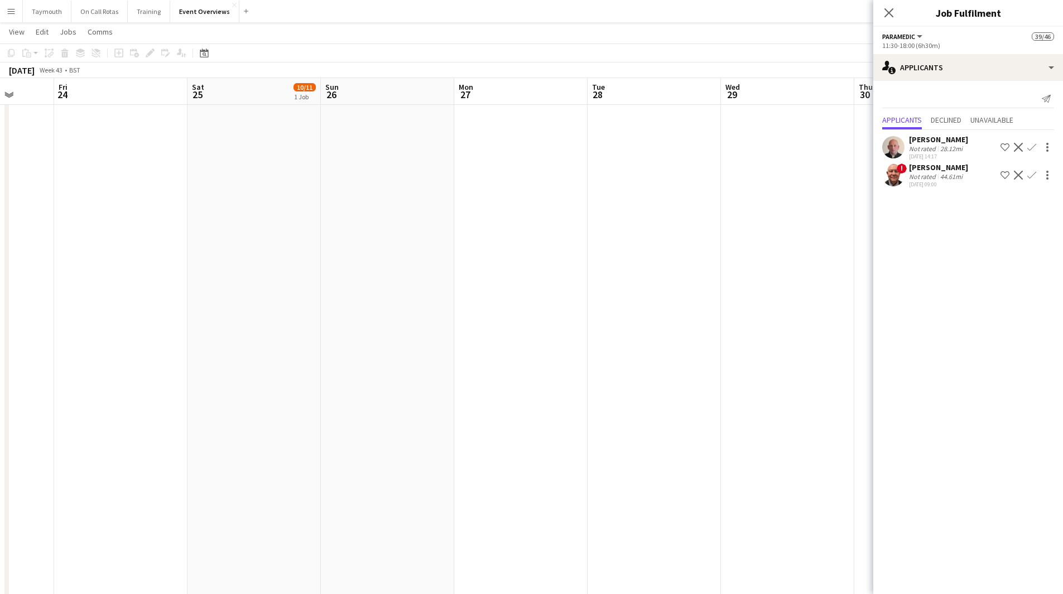
drag, startPoint x: 261, startPoint y: 444, endPoint x: 724, endPoint y: 445, distance: 463.0
click at [689, 445] on app-calendar-viewport "Tue 21 Wed 22 Thu 23 Fri 24 Sat 25 10/11 1 Job Sun 26 Mon 27 Tue 28 Wed 29 Thu …" at bounding box center [531, 133] width 1063 height 1185
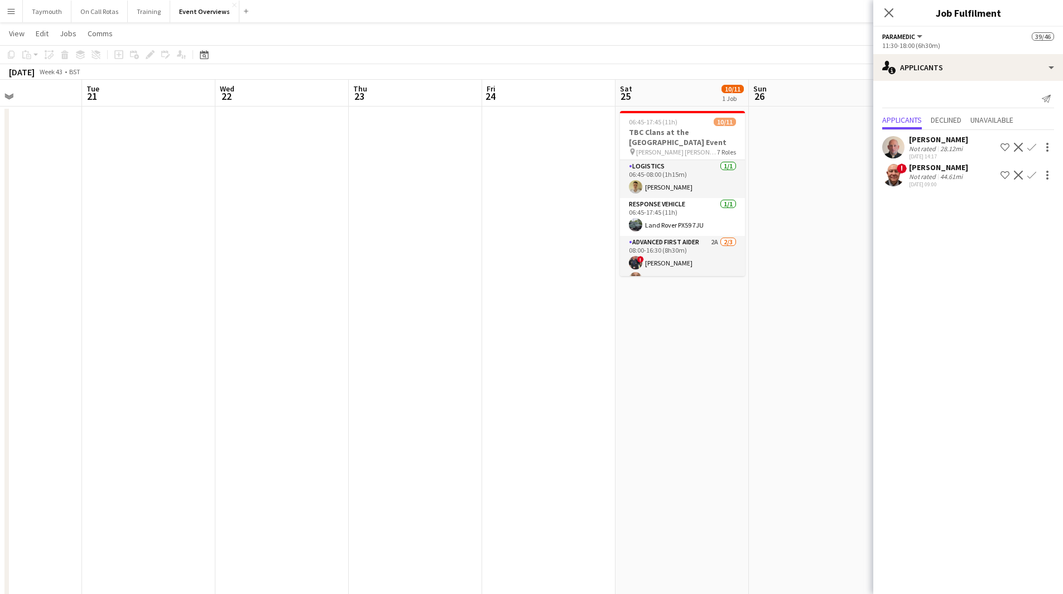
scroll to position [0, 0]
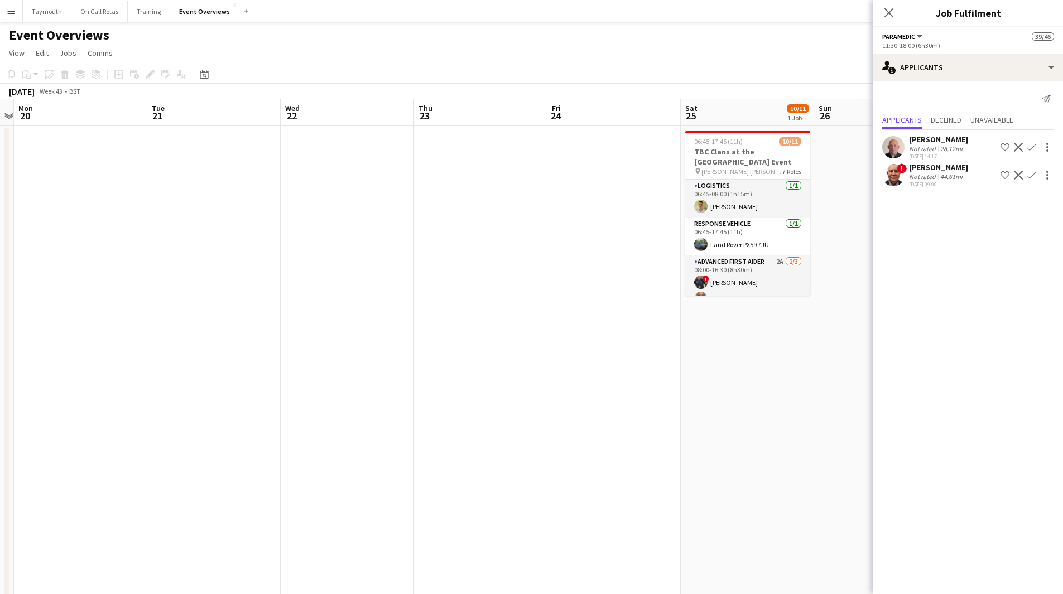
drag, startPoint x: 256, startPoint y: 449, endPoint x: 783, endPoint y: 491, distance: 528.9
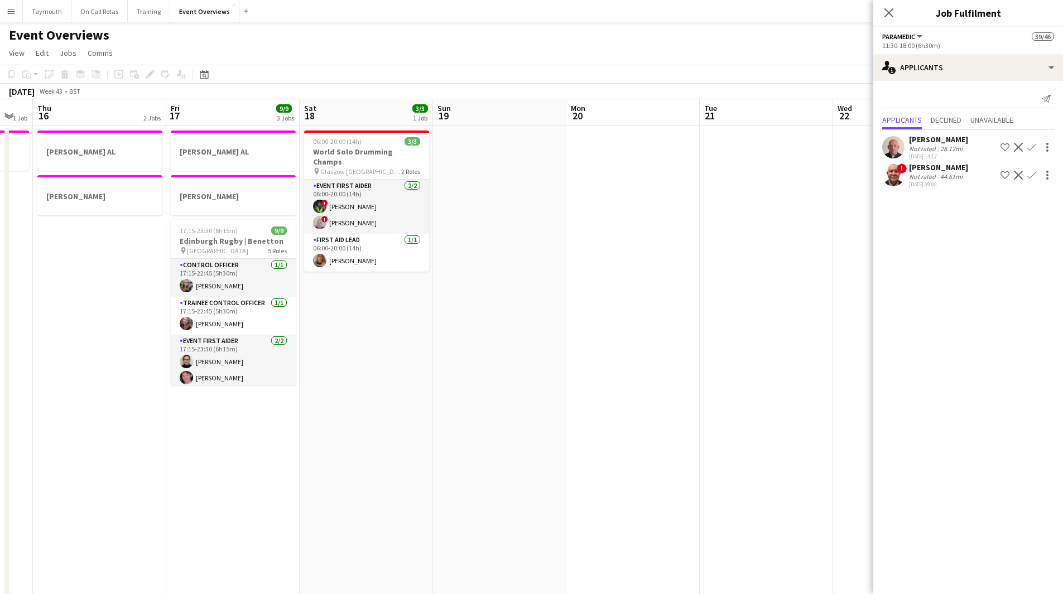
drag, startPoint x: 486, startPoint y: 471, endPoint x: 717, endPoint y: 479, distance: 231.7
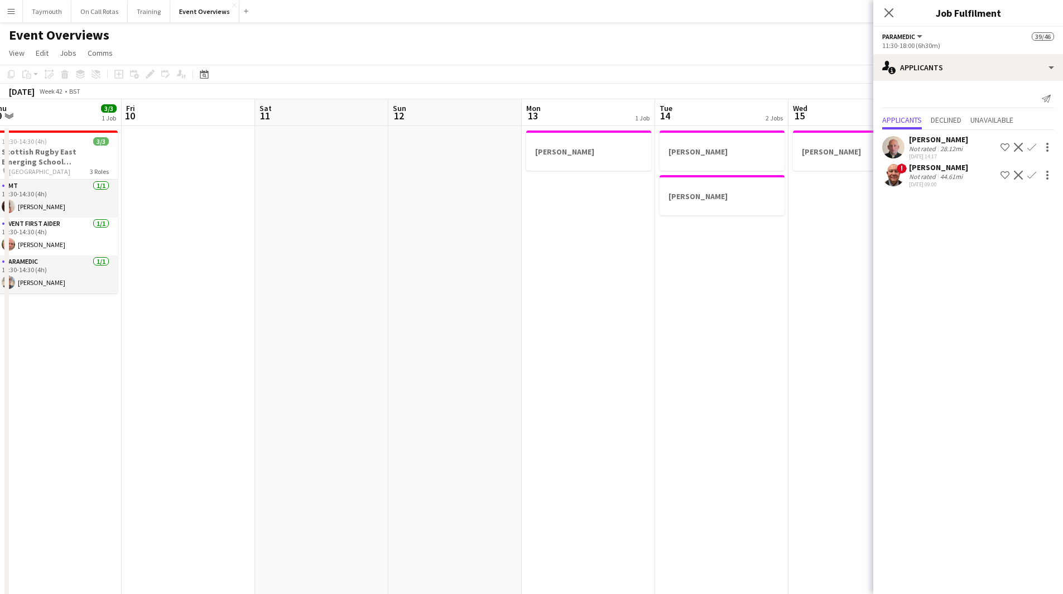
drag, startPoint x: 272, startPoint y: 440, endPoint x: 851, endPoint y: 452, distance: 579.2
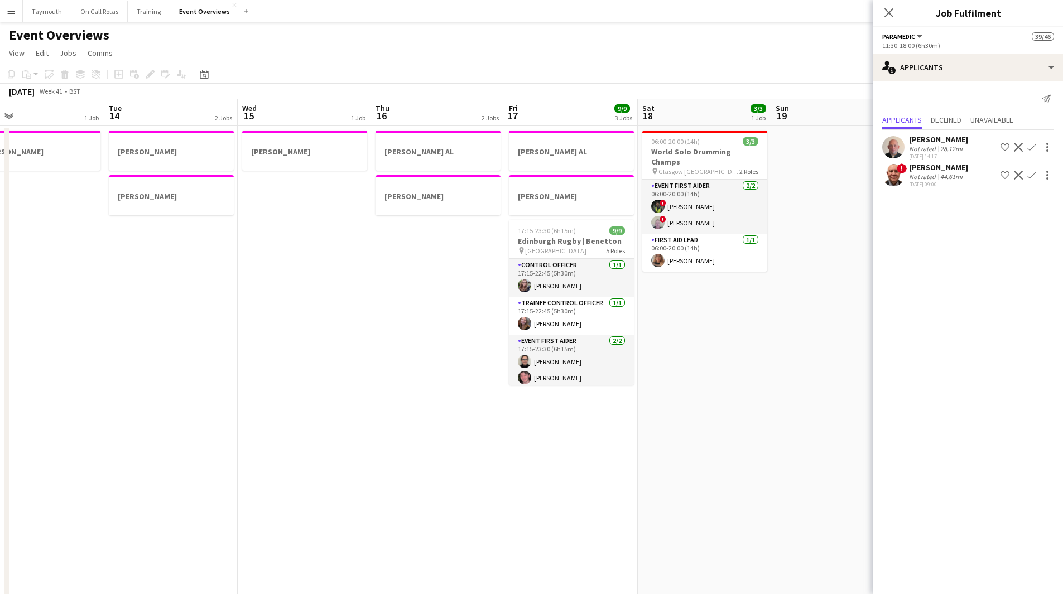
scroll to position [0, 430]
drag, startPoint x: 394, startPoint y: 418, endPoint x: 82, endPoint y: 402, distance: 312.8
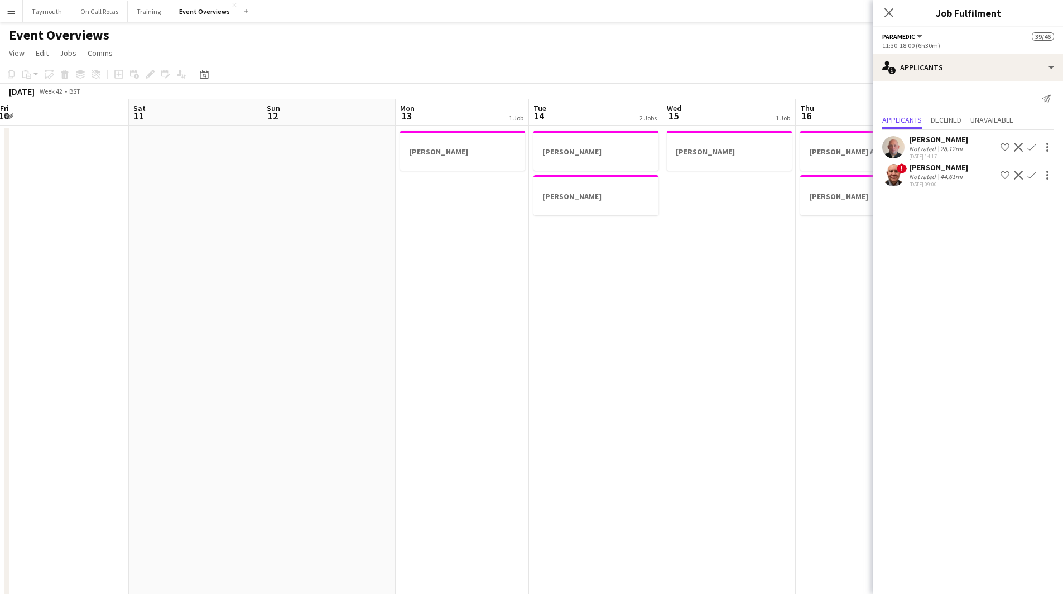
drag, startPoint x: 240, startPoint y: 388, endPoint x: 783, endPoint y: 433, distance: 545.2
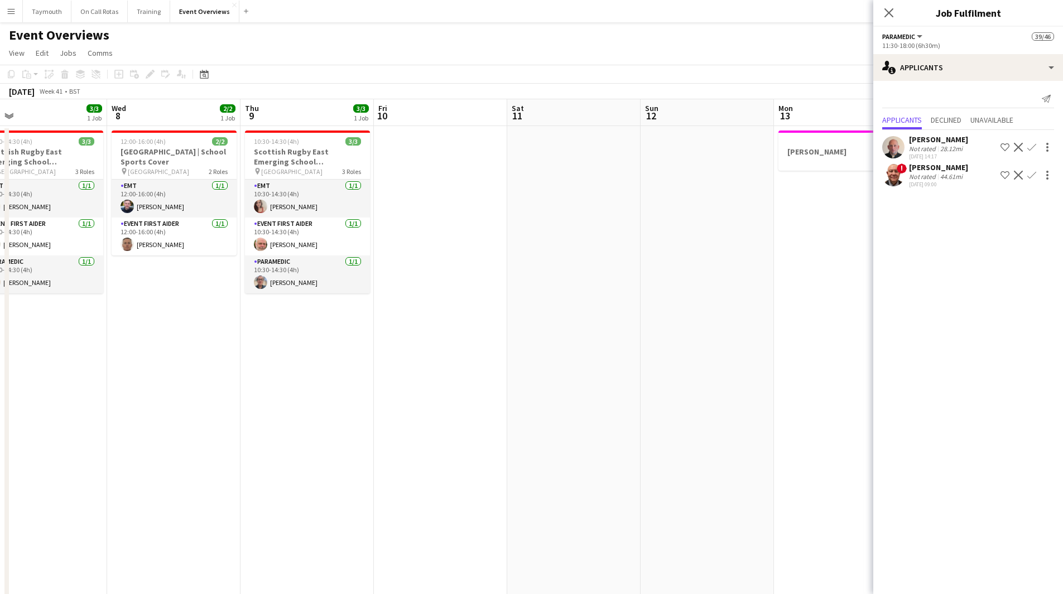
drag, startPoint x: 558, startPoint y: 413, endPoint x: 588, endPoint y: 415, distance: 30.2
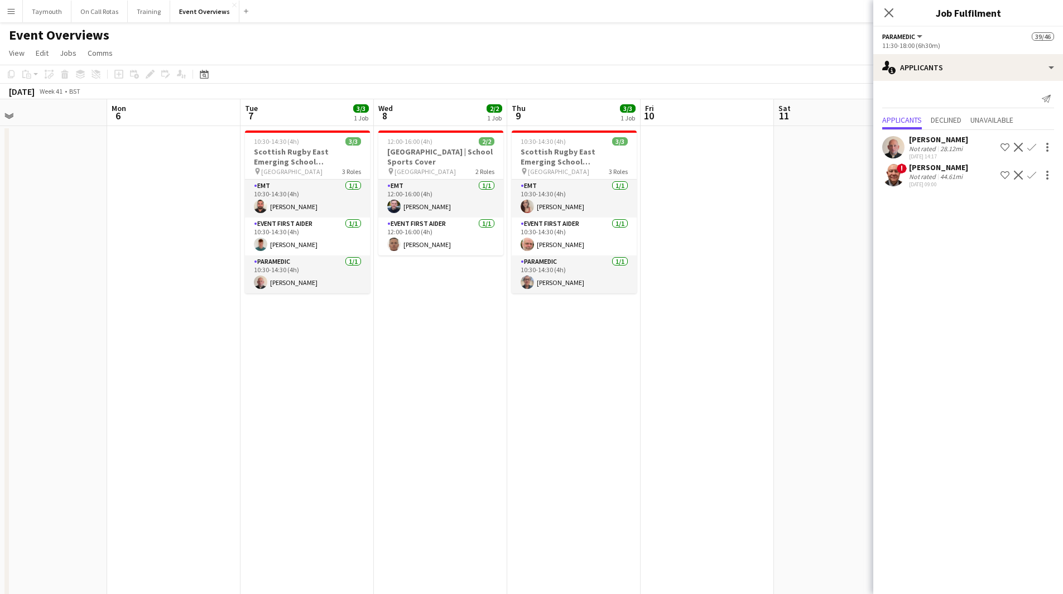
drag, startPoint x: 337, startPoint y: 407, endPoint x: 681, endPoint y: 406, distance: 343.7
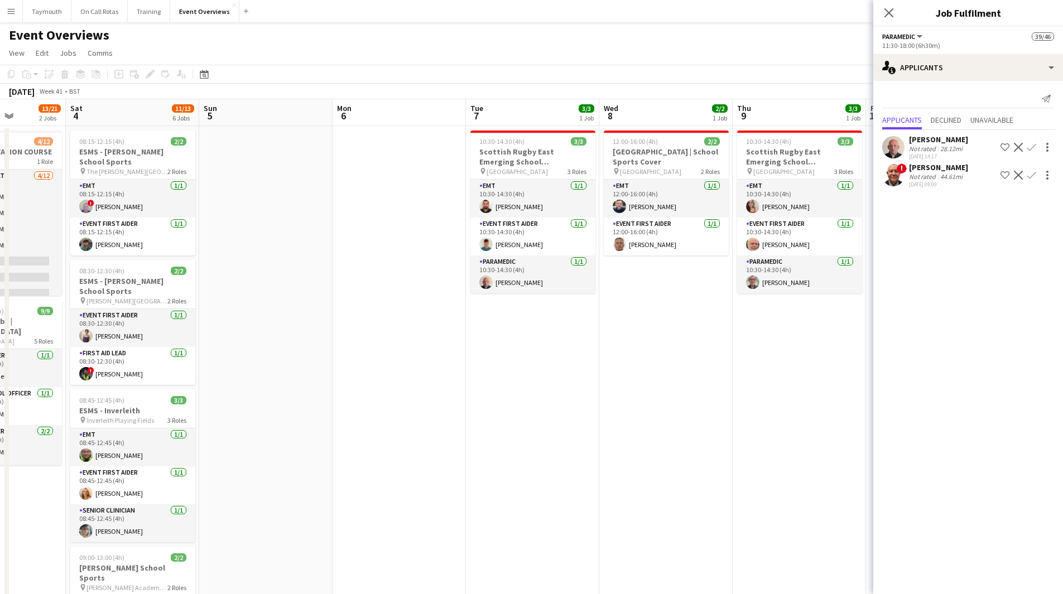
drag, startPoint x: 518, startPoint y: 414, endPoint x: 715, endPoint y: 423, distance: 196.6
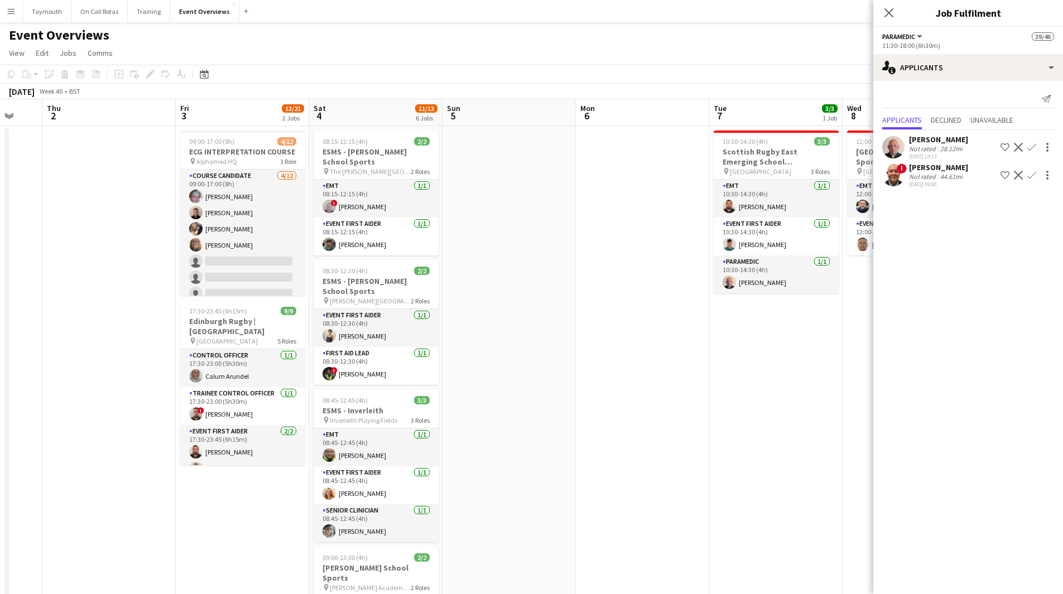
scroll to position [0, 348]
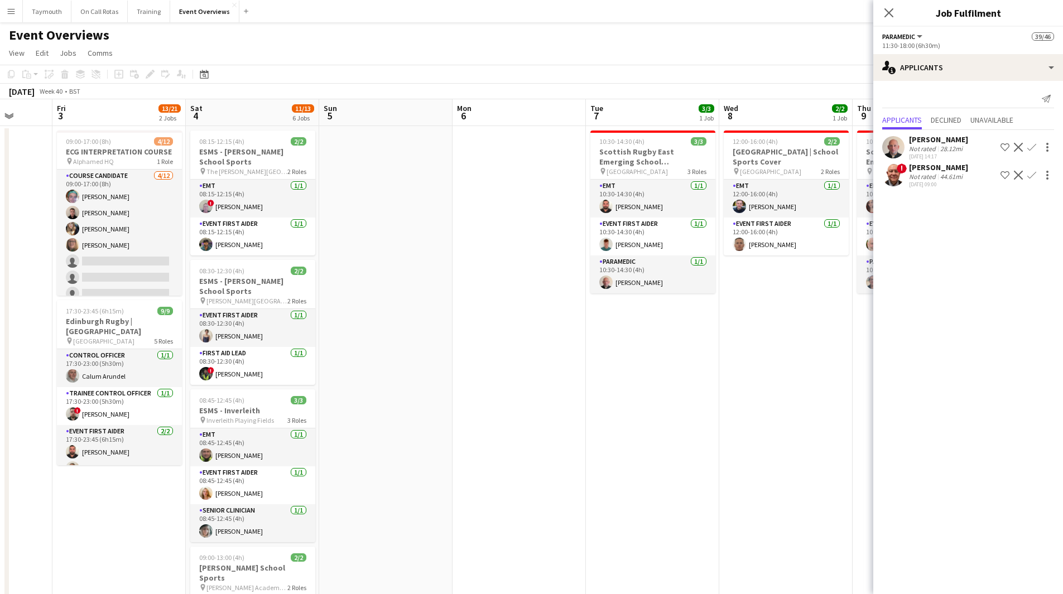
drag, startPoint x: 435, startPoint y: 431, endPoint x: 547, endPoint y: 430, distance: 111.6
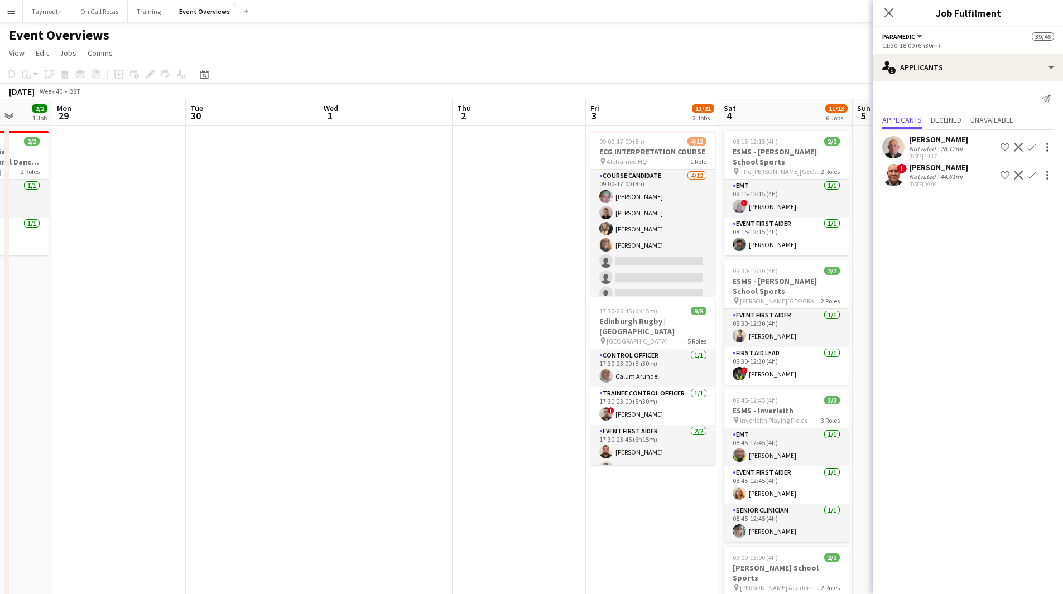
drag, startPoint x: 629, startPoint y: 399, endPoint x: 667, endPoint y: 399, distance: 37.9
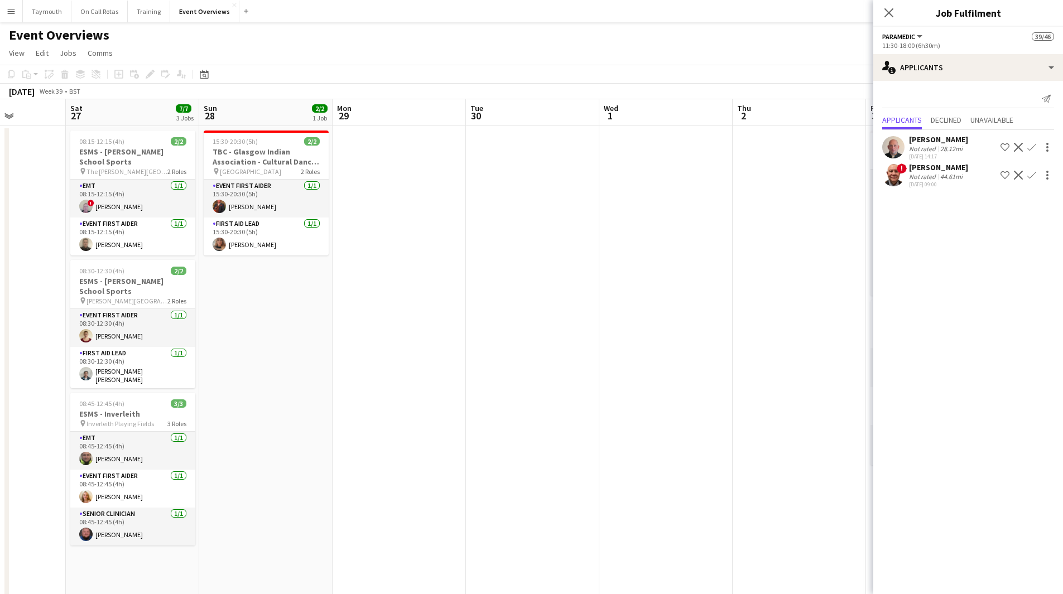
drag, startPoint x: 365, startPoint y: 402, endPoint x: 180, endPoint y: 415, distance: 185.1
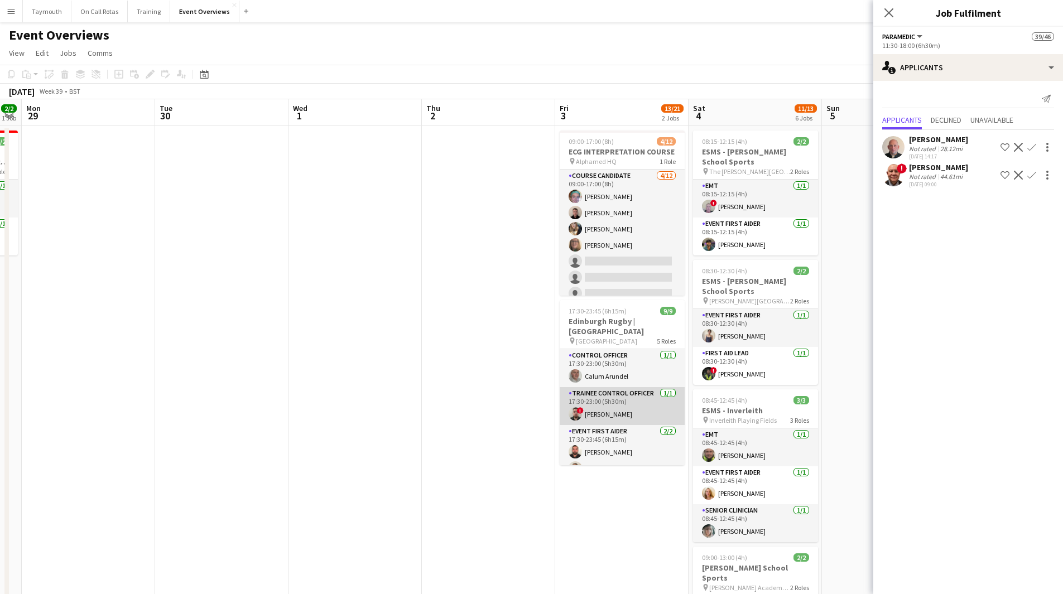
click at [630, 396] on app-card-role "Trainee Control Officer [DATE] 17:30-23:00 (5h30m) ! [PERSON_NAME]" at bounding box center [622, 406] width 125 height 38
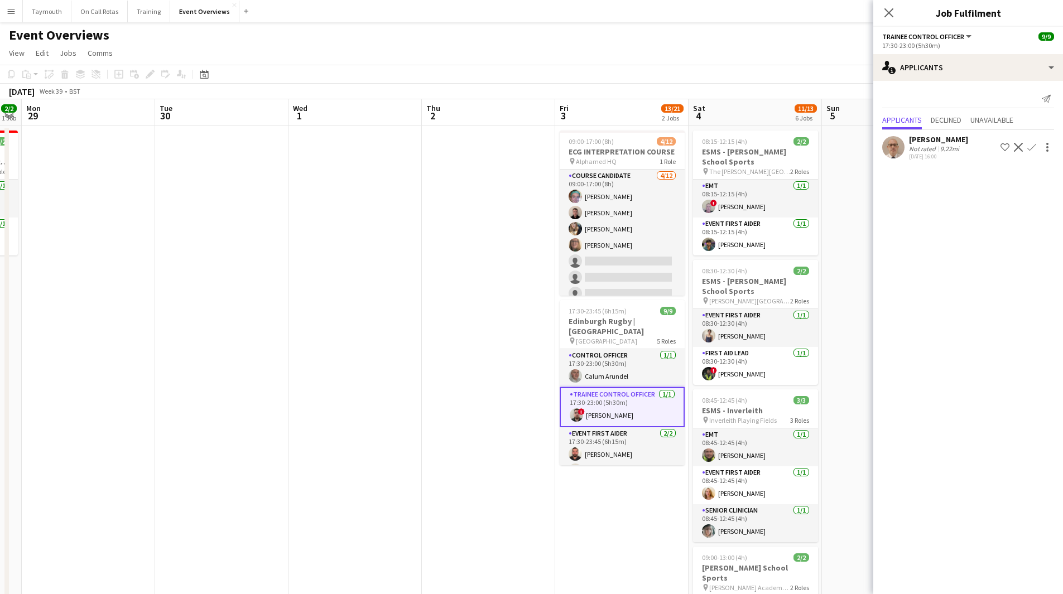
drag, startPoint x: 810, startPoint y: 388, endPoint x: 113, endPoint y: 358, distance: 697.5
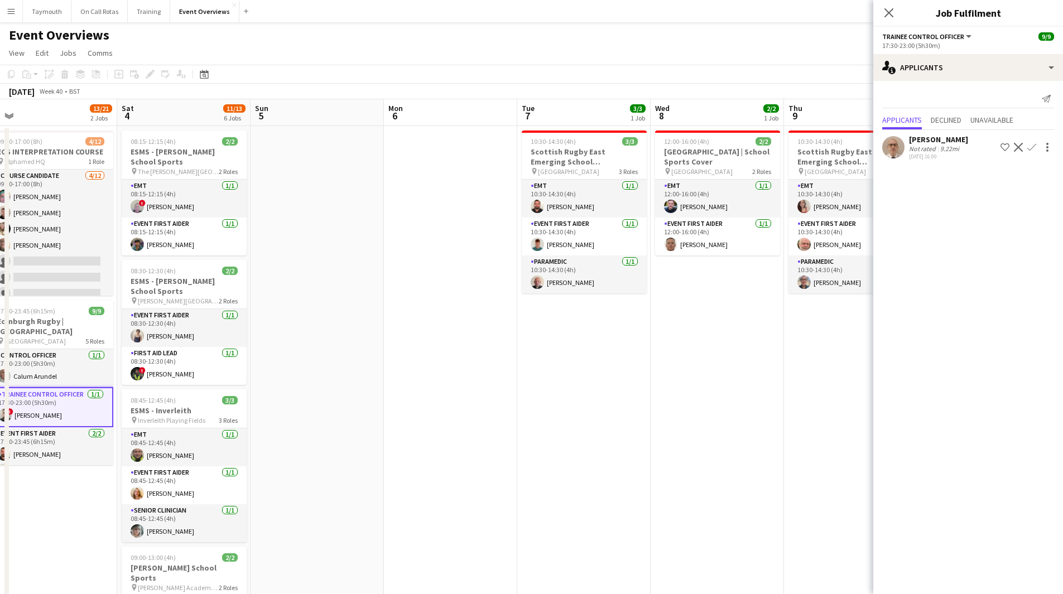
drag, startPoint x: 313, startPoint y: 388, endPoint x: 126, endPoint y: 370, distance: 188.3
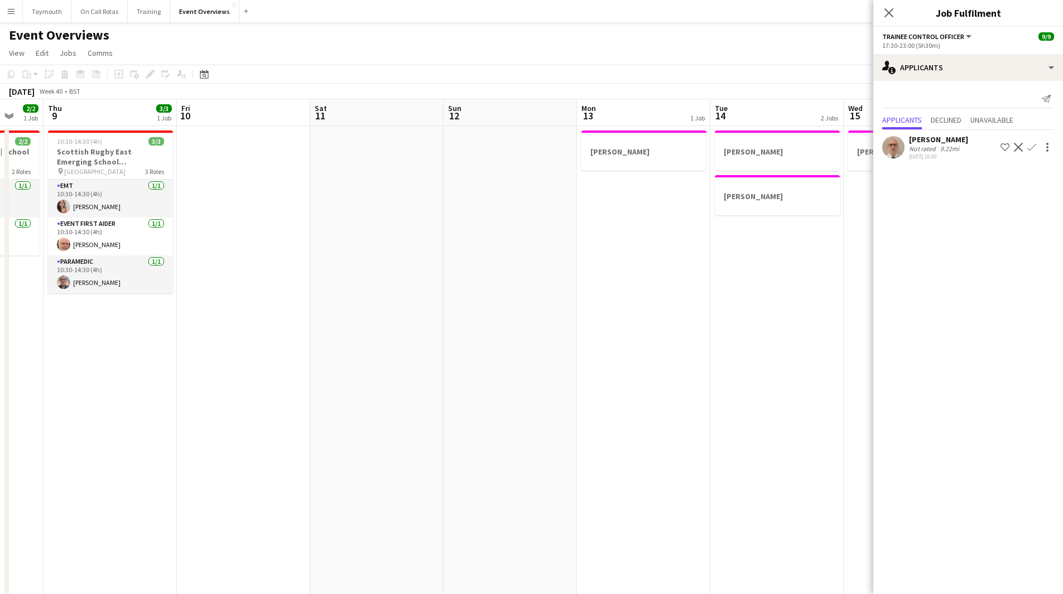
drag, startPoint x: 489, startPoint y: 393, endPoint x: 84, endPoint y: 356, distance: 406.2
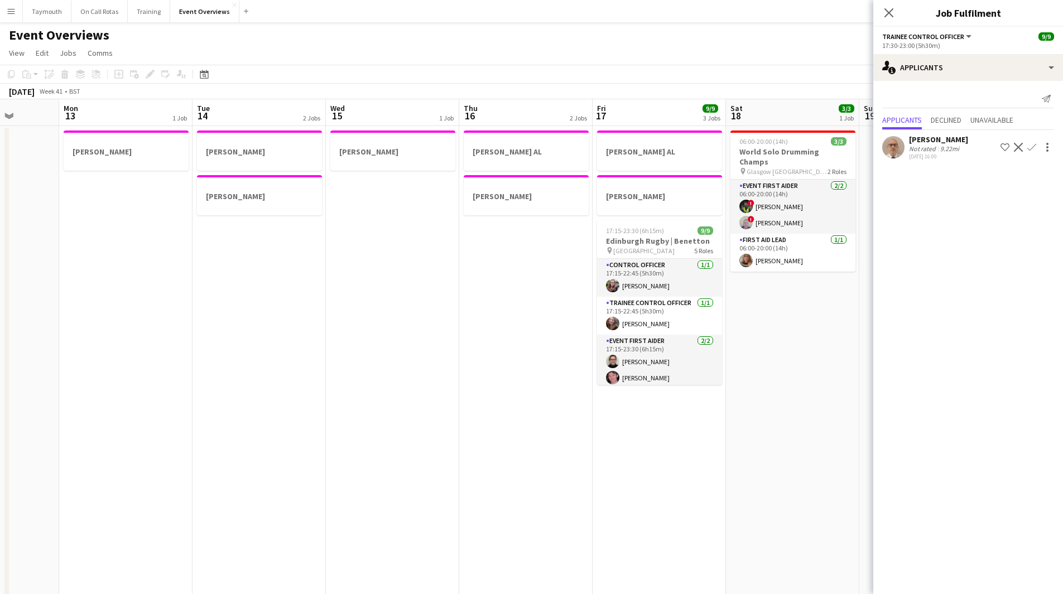
drag, startPoint x: 518, startPoint y: 404, endPoint x: 266, endPoint y: 394, distance: 252.3
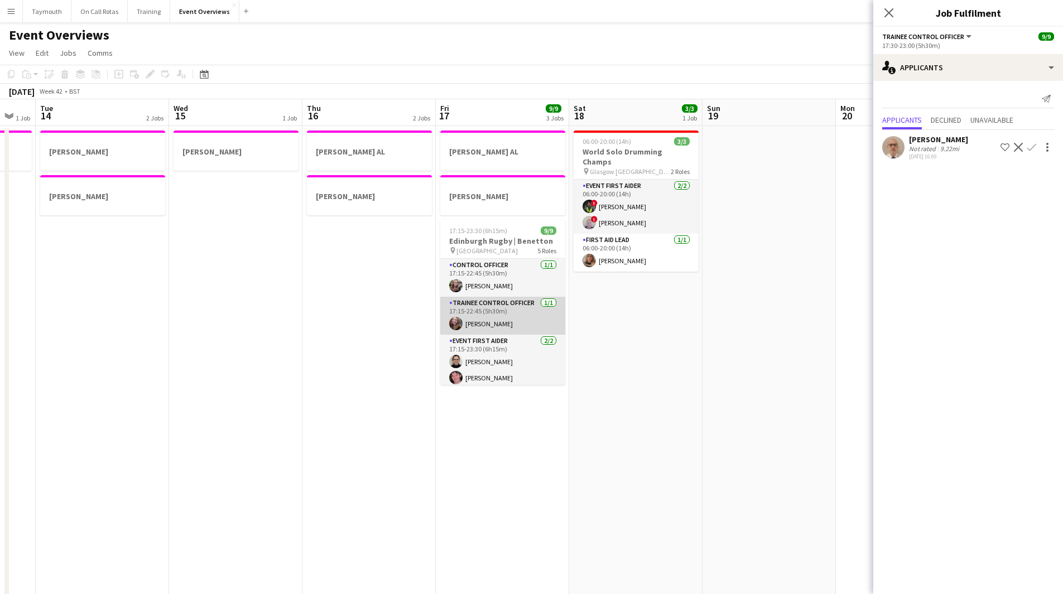
click at [513, 321] on app-card-role "Trainee Control Officer [DATE] 17:15-22:45 (5h30m) [PERSON_NAME]" at bounding box center [502, 316] width 125 height 38
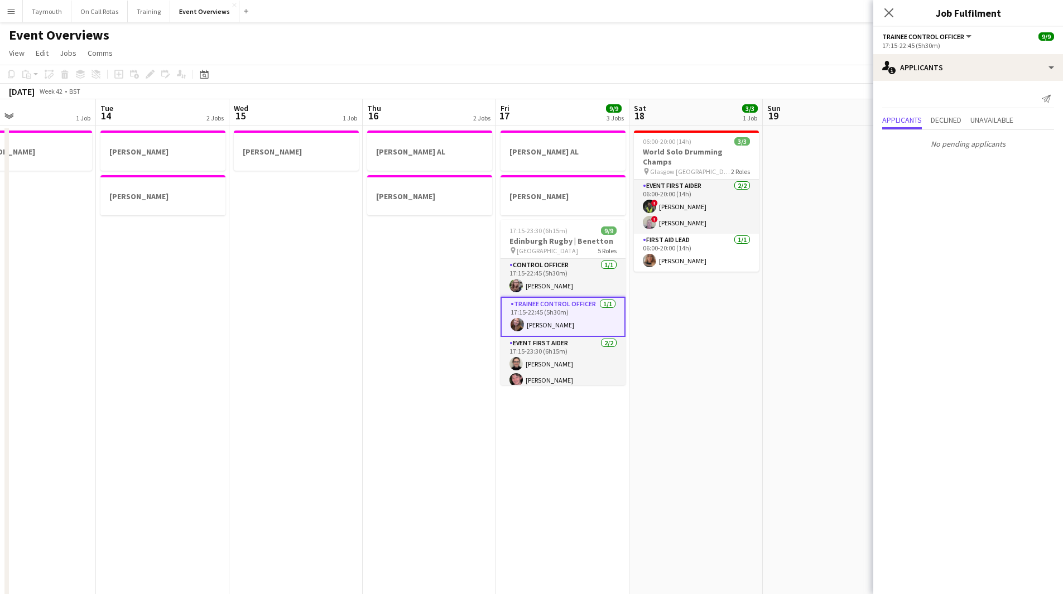
drag, startPoint x: 653, startPoint y: 387, endPoint x: 782, endPoint y: 398, distance: 129.3
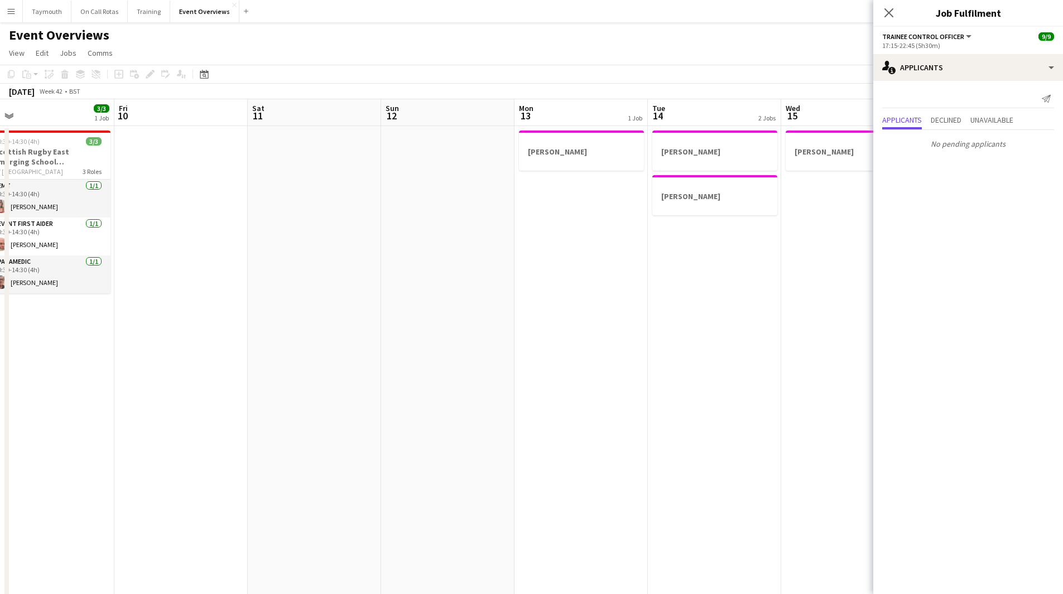
drag, startPoint x: 777, startPoint y: 449, endPoint x: 852, endPoint y: 450, distance: 75.9
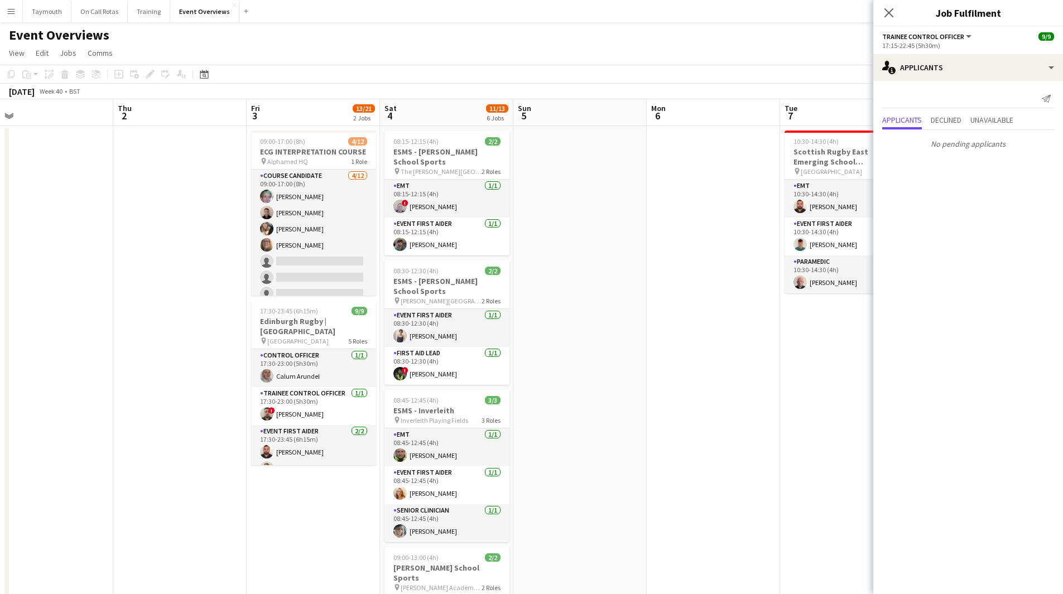
drag, startPoint x: 269, startPoint y: 440, endPoint x: 432, endPoint y: 440, distance: 162.9
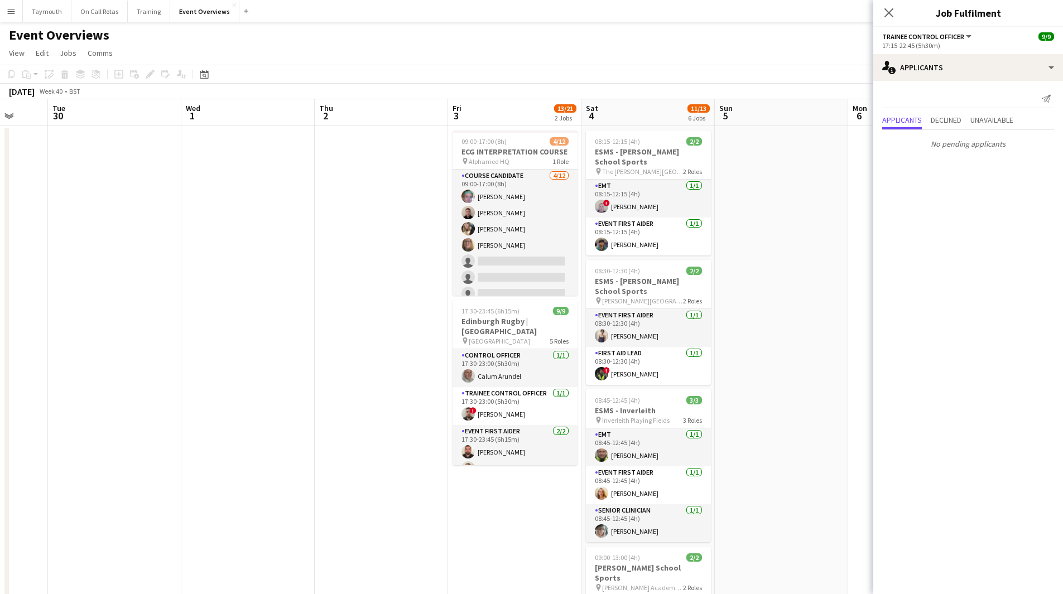
drag
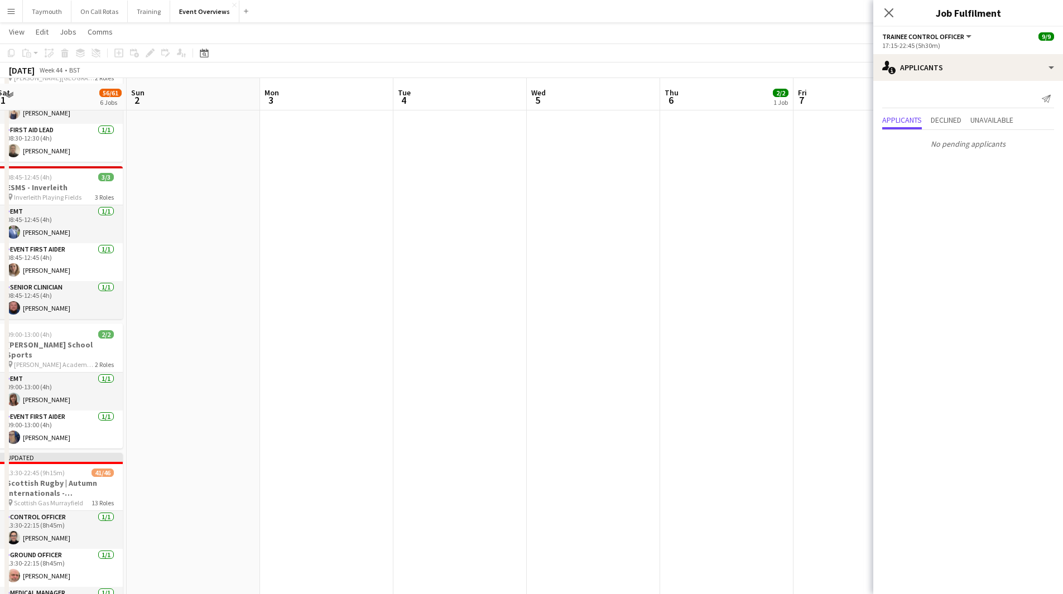
scroll to position [391, 0]
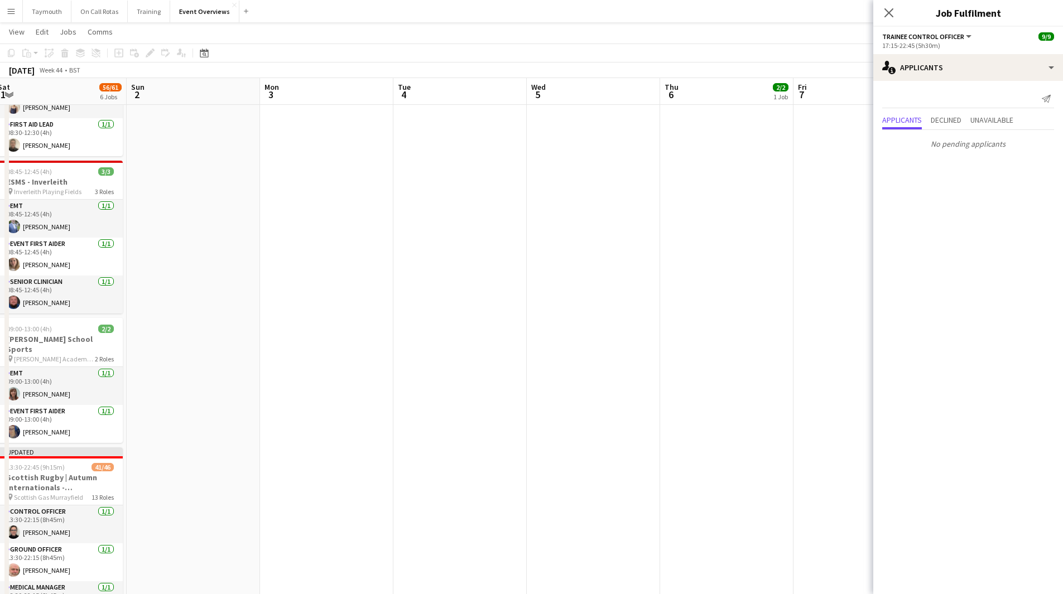
click at [0, 427] on html "Menu Boards Boards Boards All jobs Status Workforce Workforce My Workforce Recr…" at bounding box center [531, 223] width 1063 height 1228
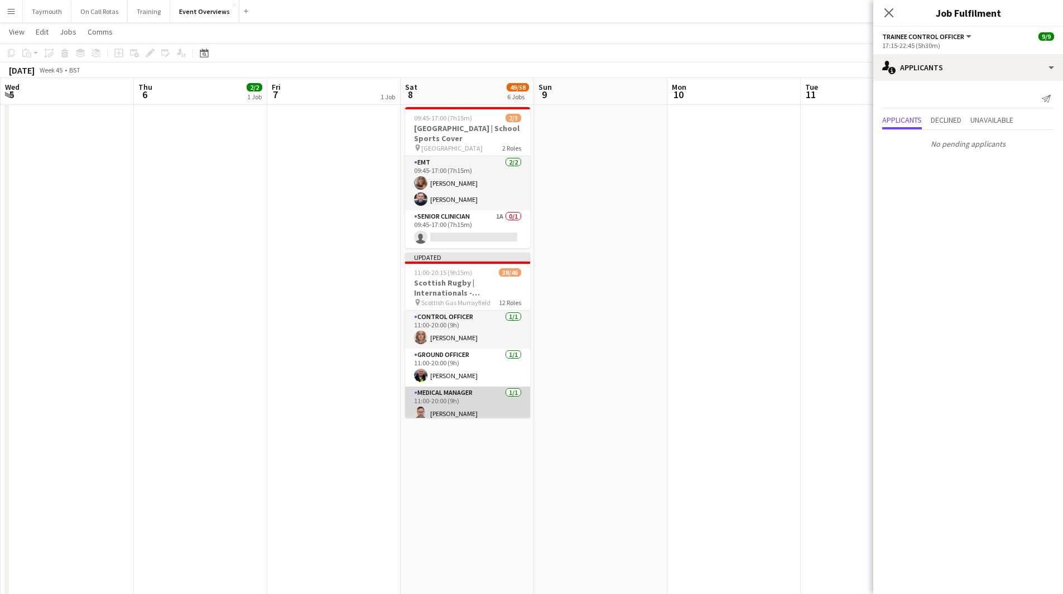
scroll to position [112, 0]
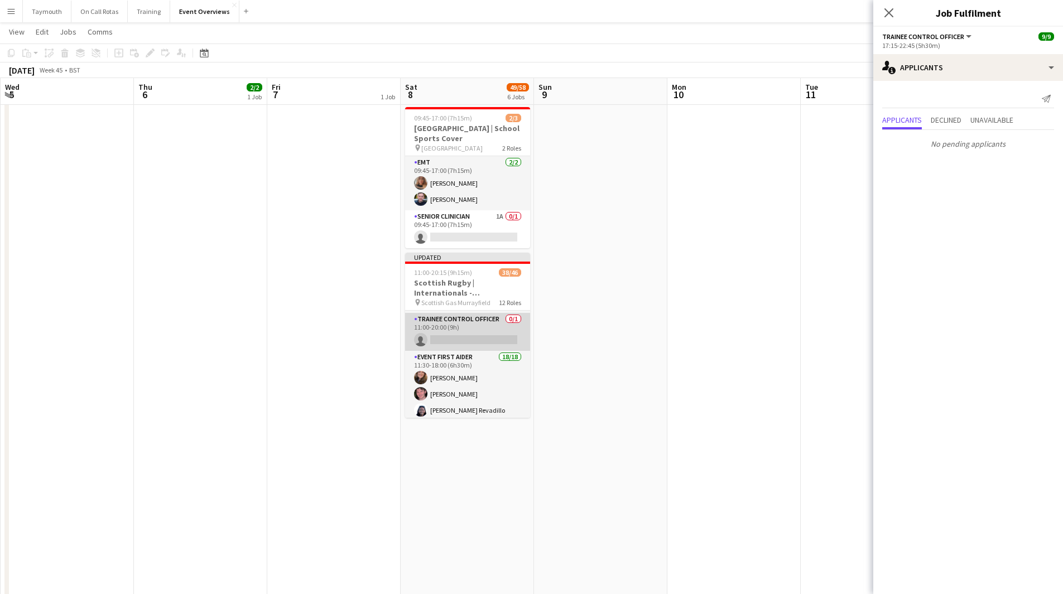
click at [473, 329] on app-card-role "Trainee Control Officer 0/1 11:00-20:00 (9h) single-neutral-actions" at bounding box center [467, 332] width 125 height 38
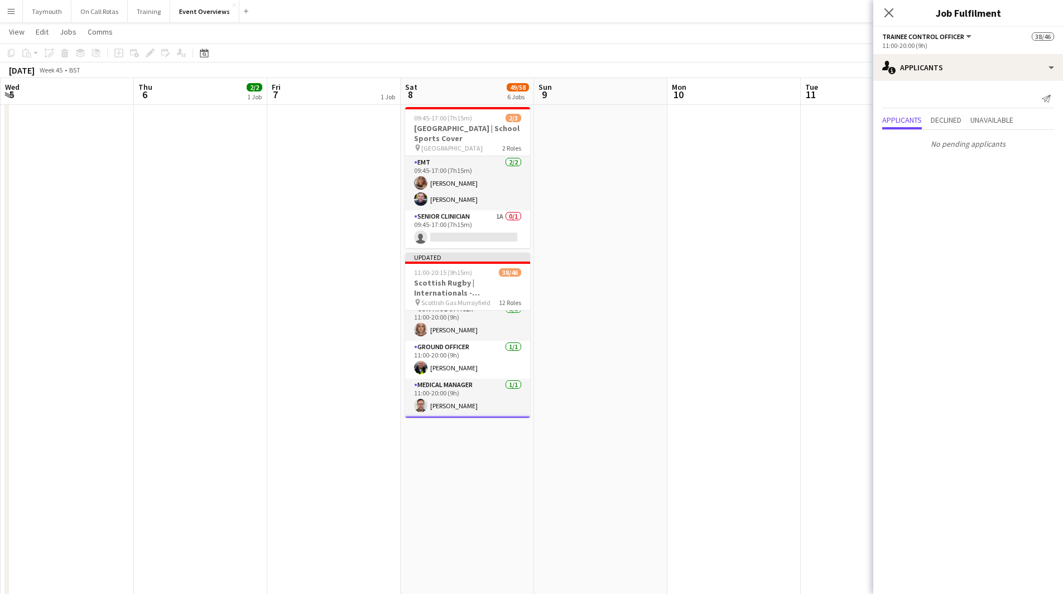
scroll to position [0, 0]
click at [665, 406] on app-date-cell at bounding box center [600, 118] width 133 height 1103
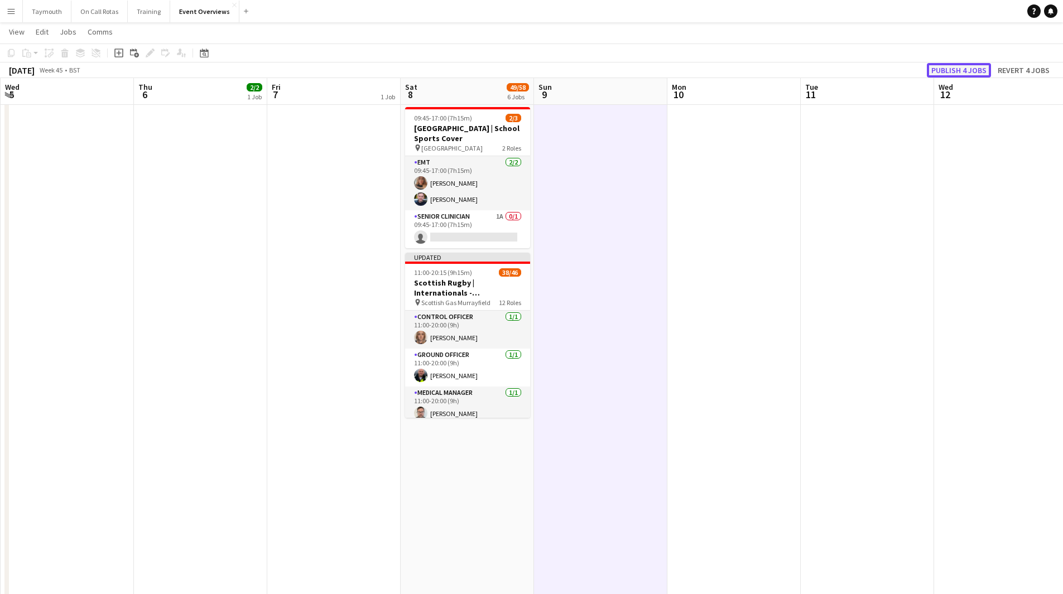
click at [965, 64] on button "Publish 4 jobs" at bounding box center [959, 70] width 64 height 15
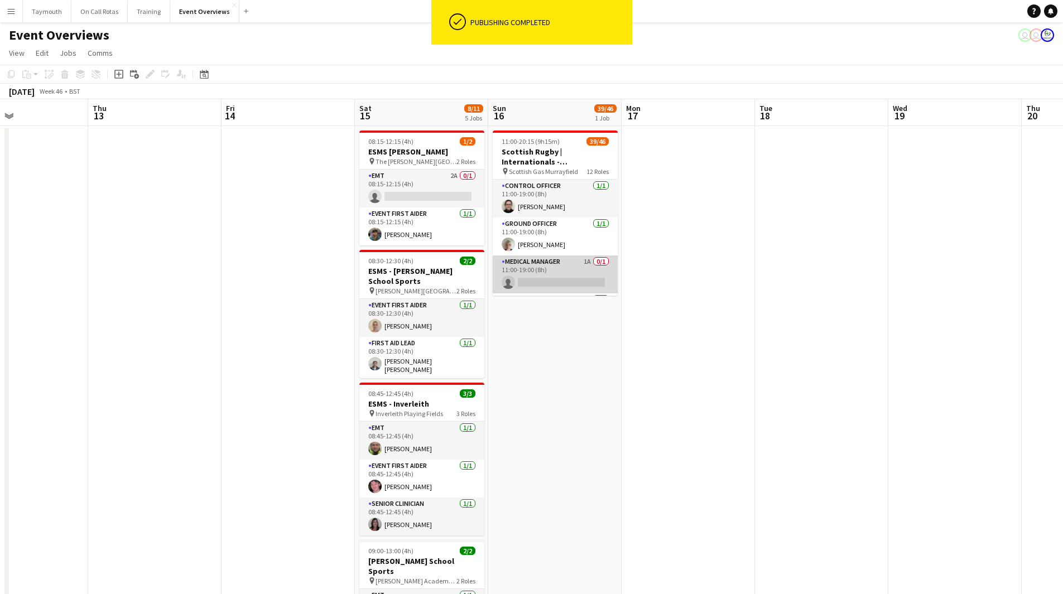
click at [565, 267] on app-card-role "Medical Manager 1A 0/1 11:00-19:00 (8h) single-neutral-actions" at bounding box center [555, 275] width 125 height 38
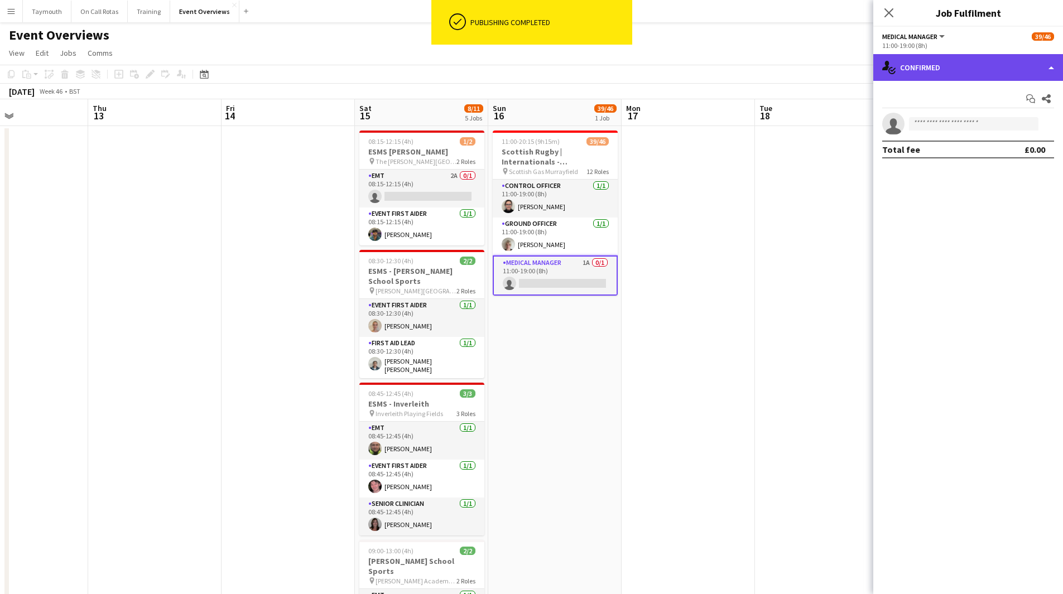
click at [941, 75] on div "single-neutral-actions-check-2 Confirmed" at bounding box center [968, 67] width 190 height 27
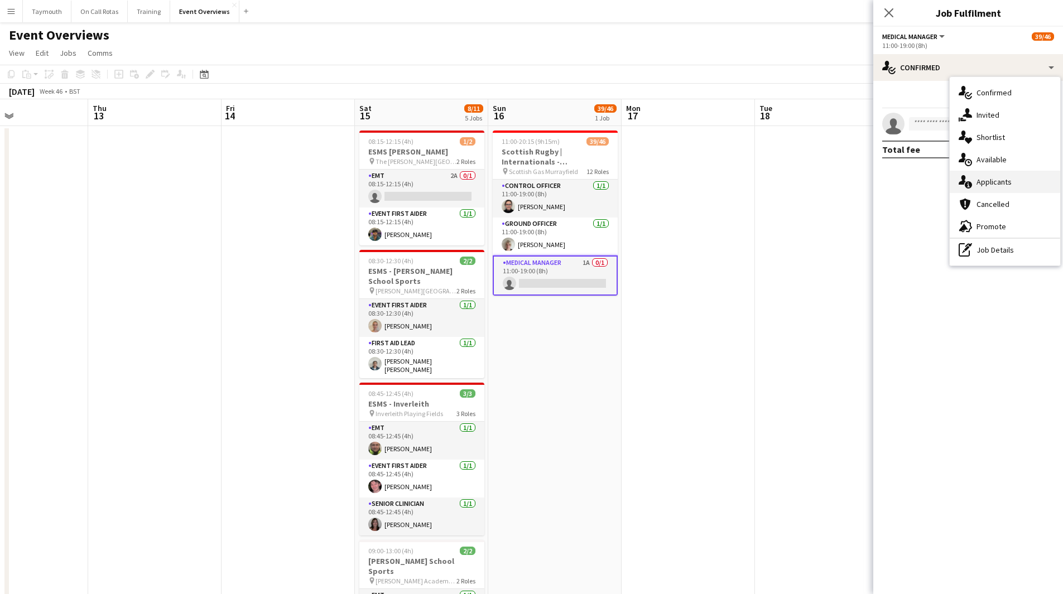
click at [999, 189] on div "single-neutral-actions-information Applicants" at bounding box center [1005, 182] width 110 height 22
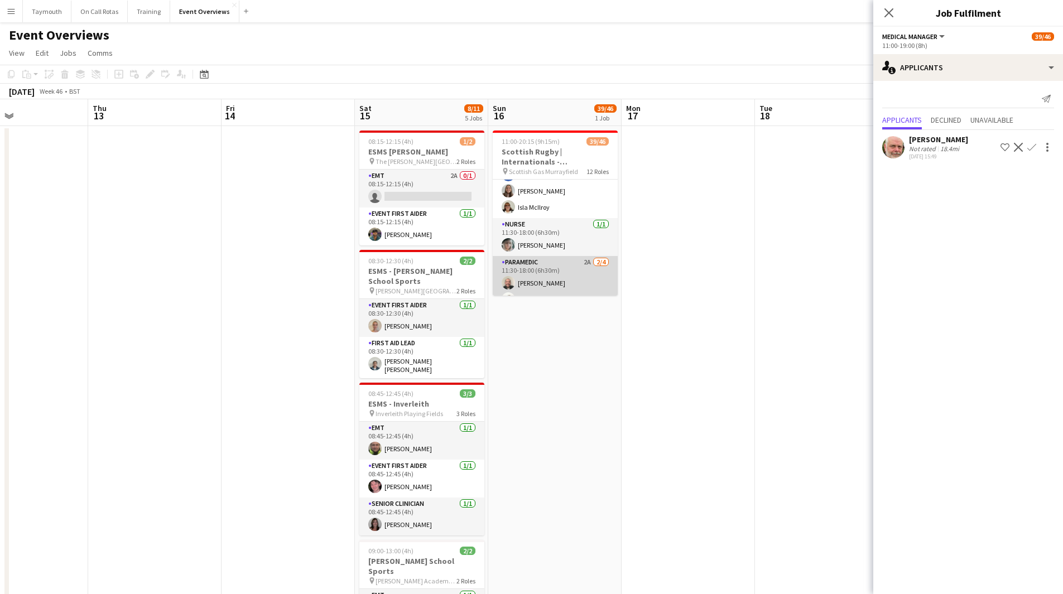
click at [558, 274] on app-card-role "Paramedic 2A [DATE] 11:30-18:00 (6h30m) [PERSON_NAME] [PERSON_NAME] single-neut…" at bounding box center [555, 299] width 125 height 86
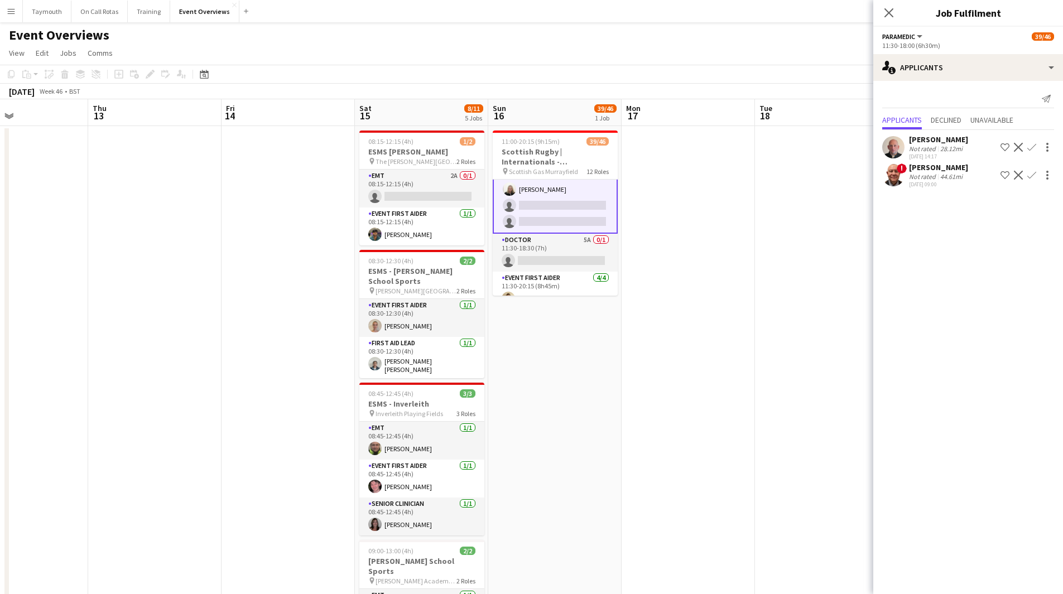
scroll to position [611, 0]
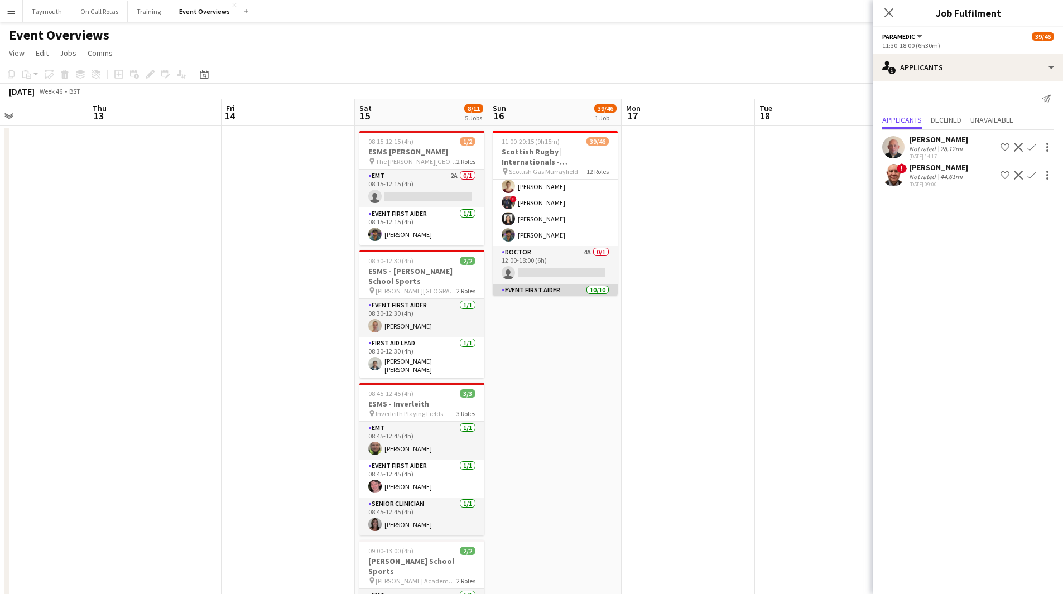
click at [558, 262] on app-card-role "Doctor 4A 0/1 12:00-18:00 (6h) single-neutral-actions" at bounding box center [555, 265] width 125 height 38
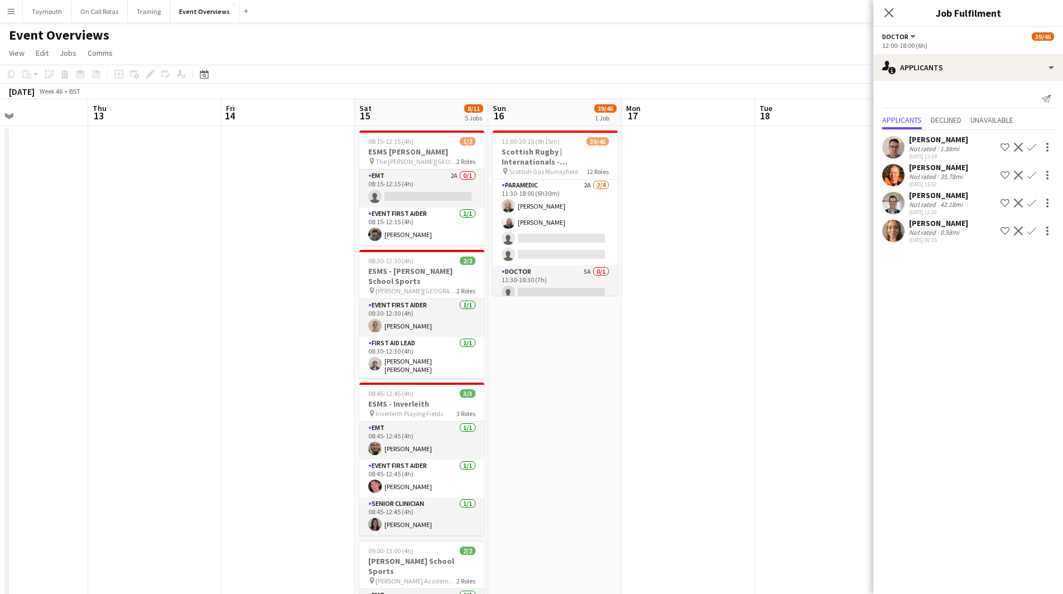
scroll to position [557, 0]
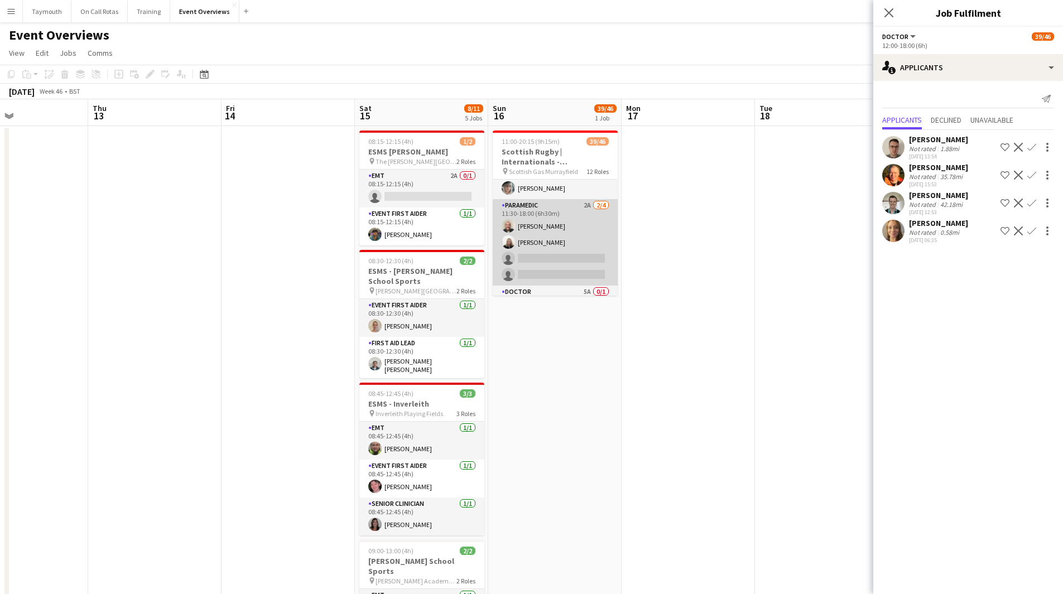
click at [548, 281] on app-card-role "Paramedic 2A [DATE] 11:30-18:00 (6h30m) [PERSON_NAME] [PERSON_NAME] single-neut…" at bounding box center [555, 242] width 125 height 86
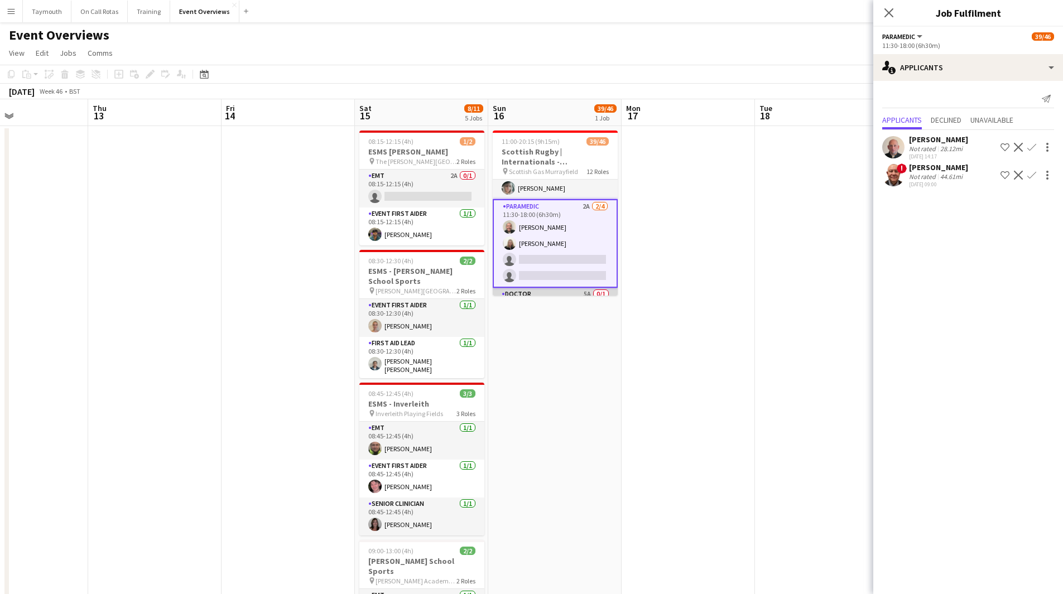
click at [555, 288] on app-card-role "Doctor 5A 0/1 11:30-18:30 (7h) single-neutral-actions" at bounding box center [555, 307] width 125 height 38
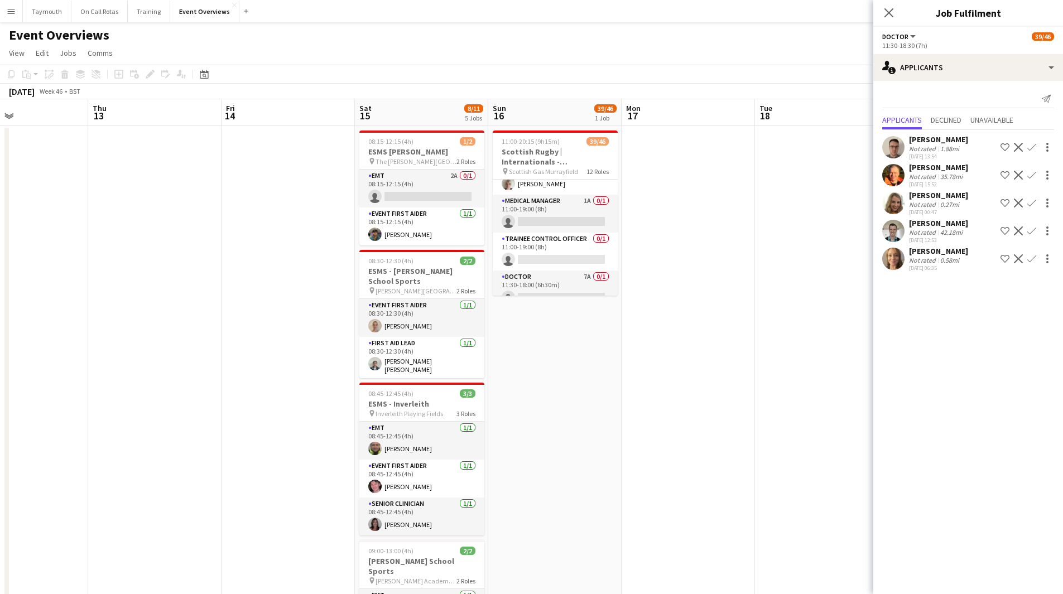
scroll to position [55, 0]
click at [544, 283] on app-card-role "Doctor 7A 0/1 11:30-18:00 (6h30m) single-neutral-actions" at bounding box center [555, 296] width 125 height 38
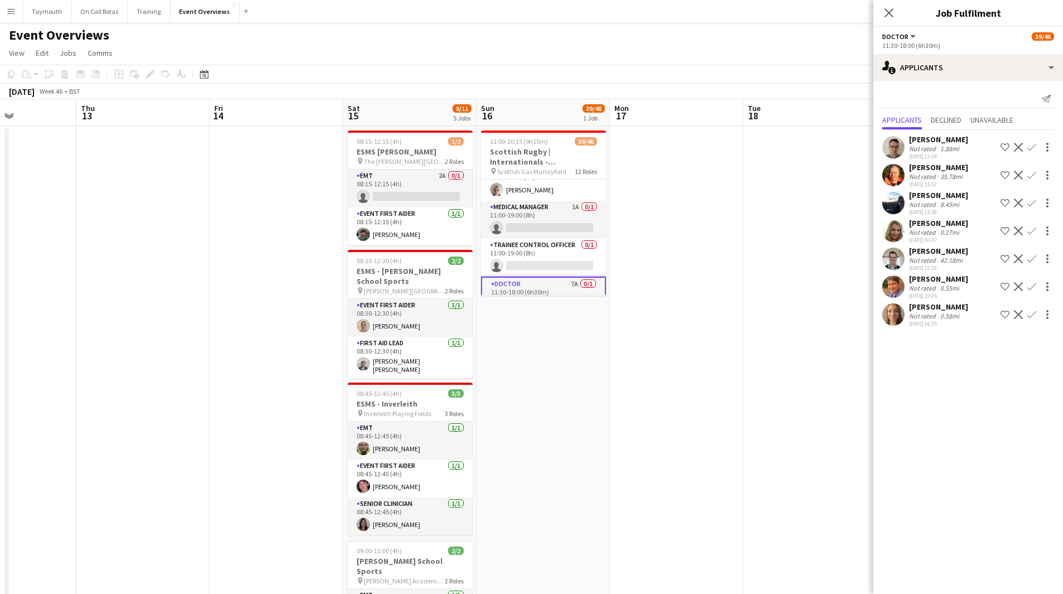
drag, startPoint x: 737, startPoint y: 305, endPoint x: 273, endPoint y: 303, distance: 464.2
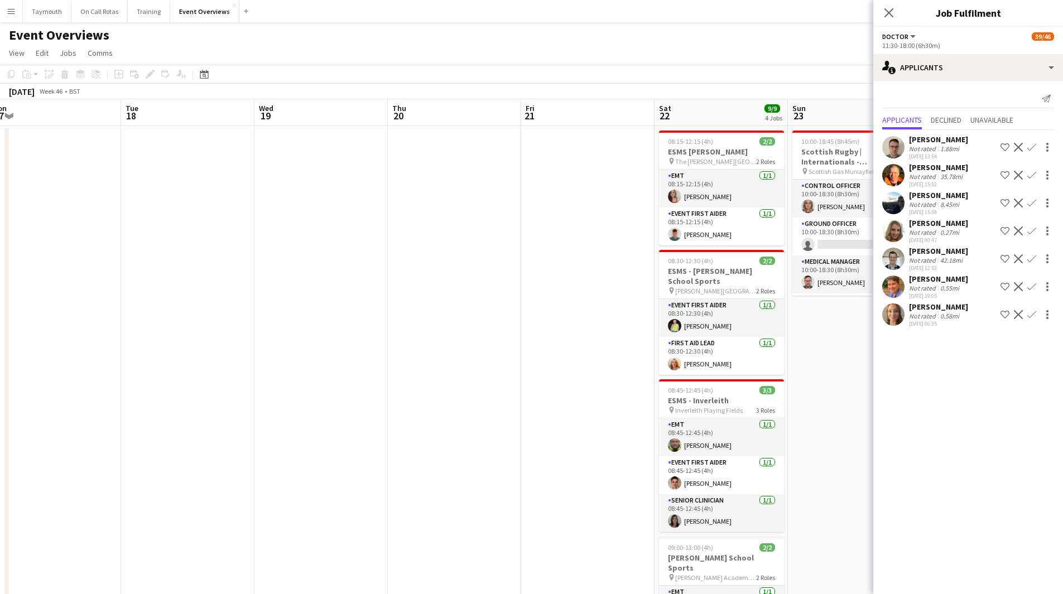
drag, startPoint x: 452, startPoint y: 315, endPoint x: 170, endPoint y: 313, distance: 282.8
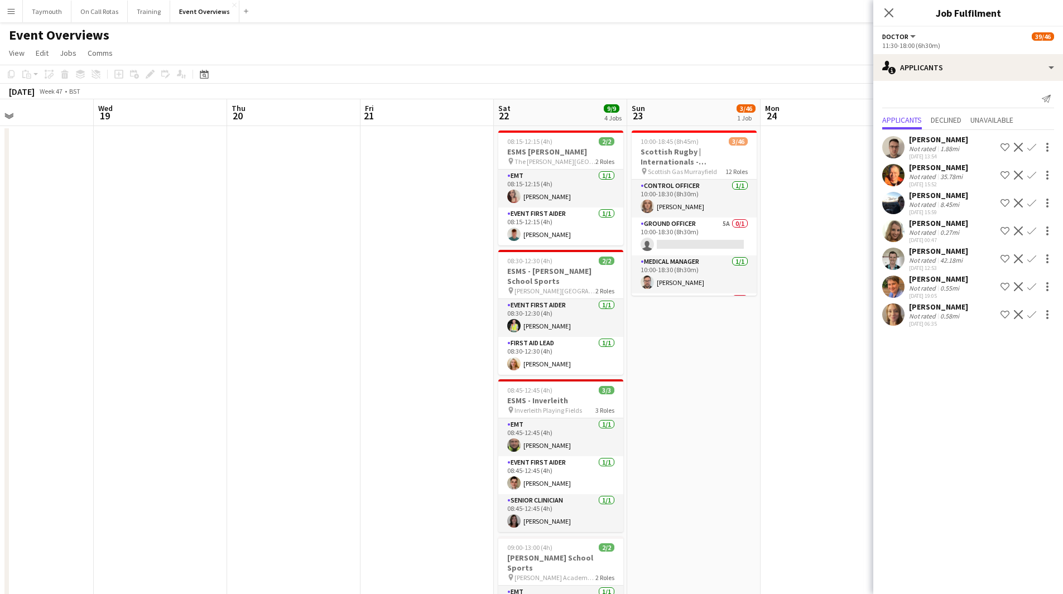
scroll to position [0, 396]
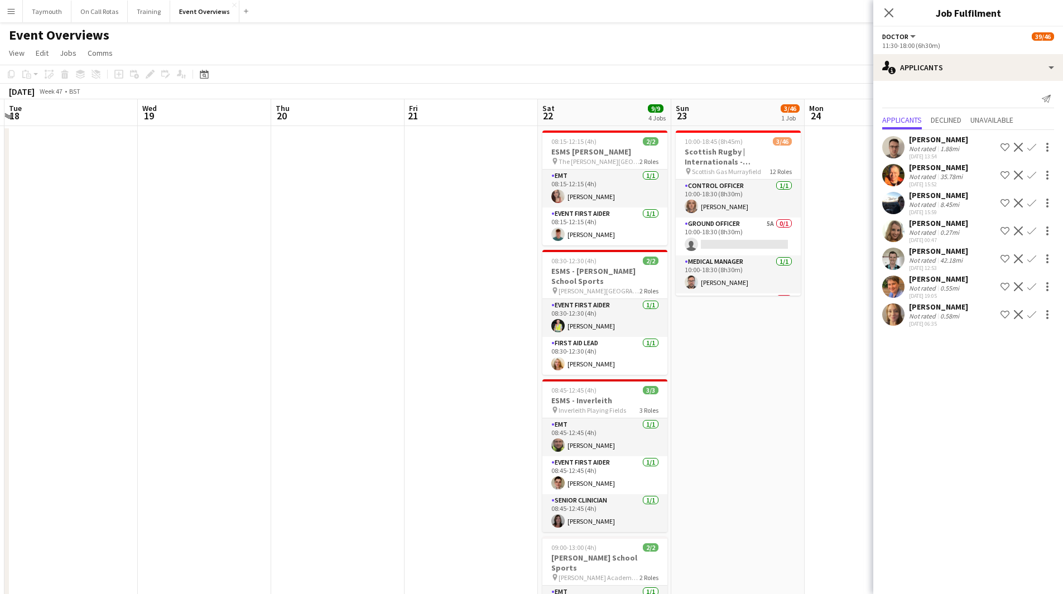
drag, startPoint x: 725, startPoint y: 416, endPoint x: 502, endPoint y: 402, distance: 223.0
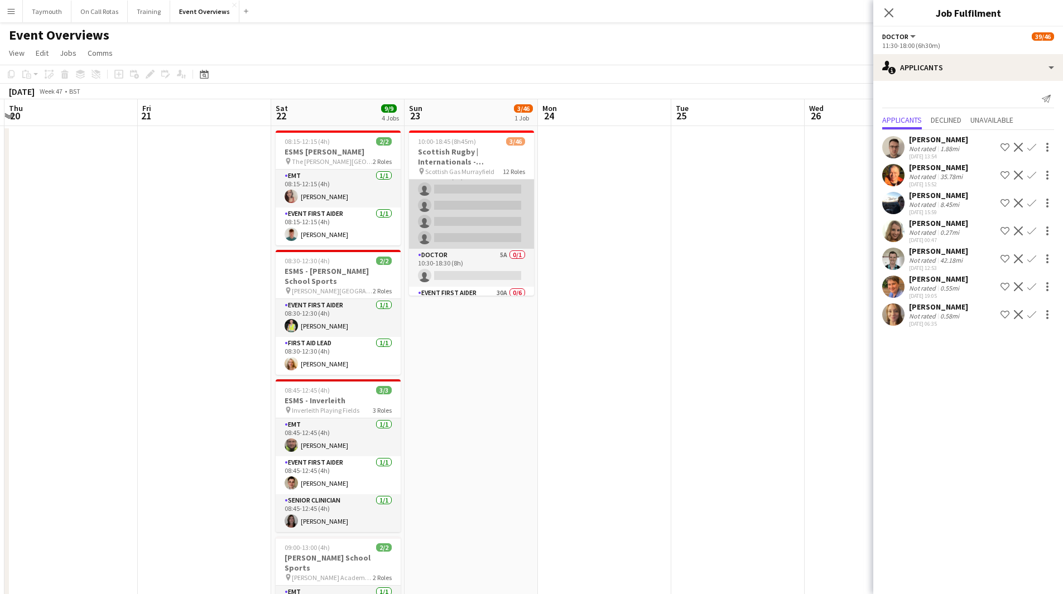
click at [498, 221] on app-card-role "Paramedic 4A 0/4 10:30-16:30 (6h) single-neutral-actions single-neutral-actions…" at bounding box center [471, 205] width 125 height 86
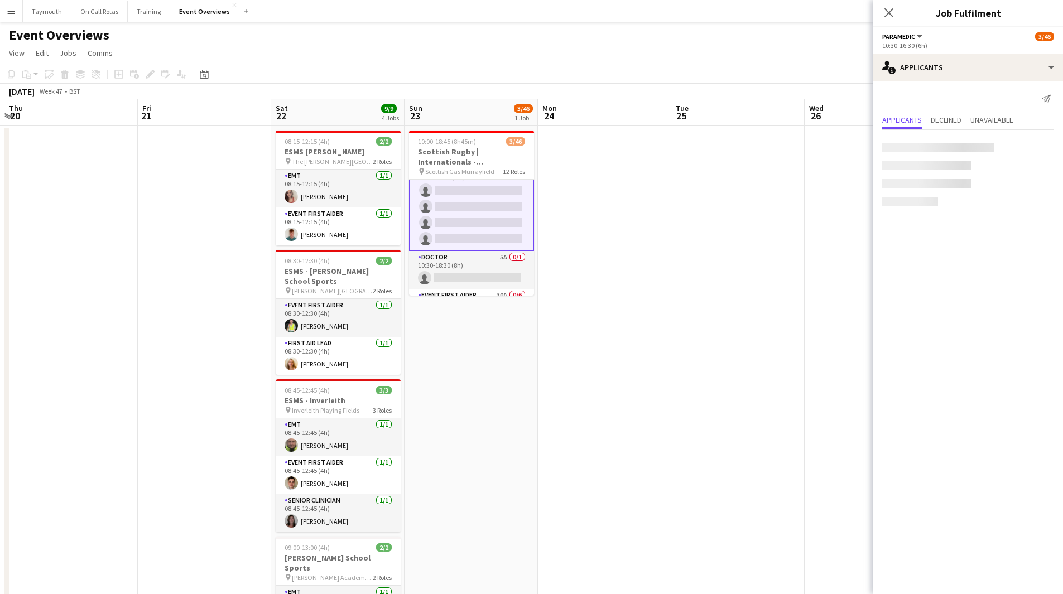
scroll to position [559, 0]
click at [1033, 149] on app-icon "Confirm" at bounding box center [1031, 147] width 9 height 9
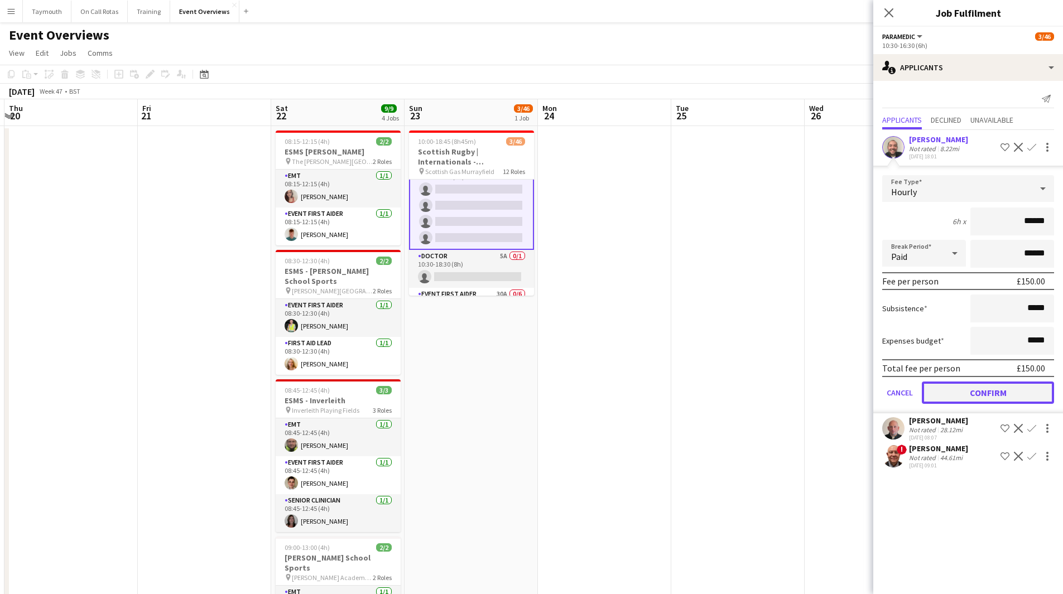
click at [994, 390] on button "Confirm" at bounding box center [988, 393] width 132 height 22
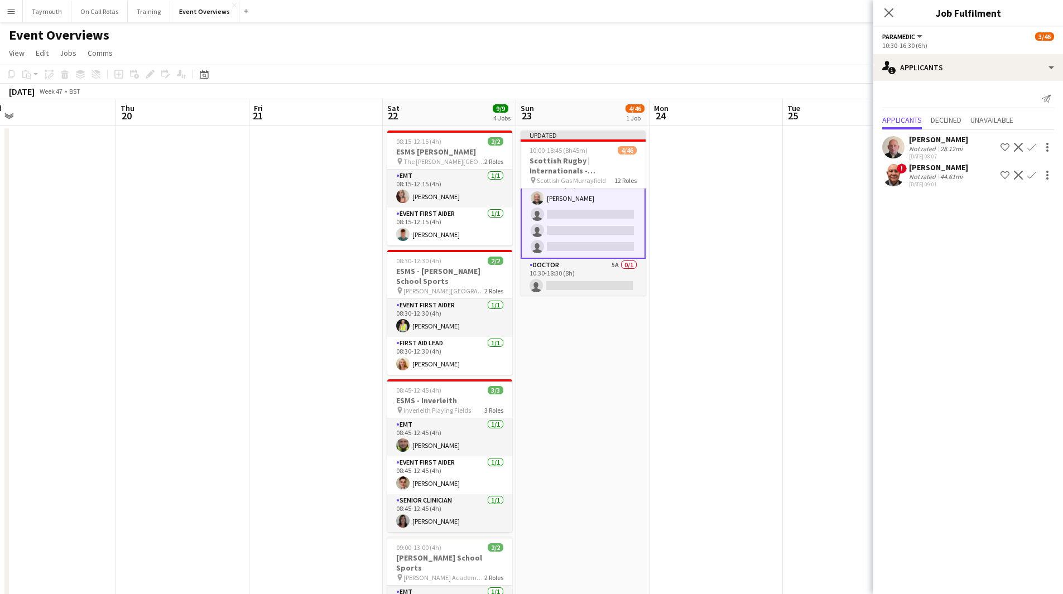
drag, startPoint x: 757, startPoint y: 349, endPoint x: 380, endPoint y: 382, distance: 378.6
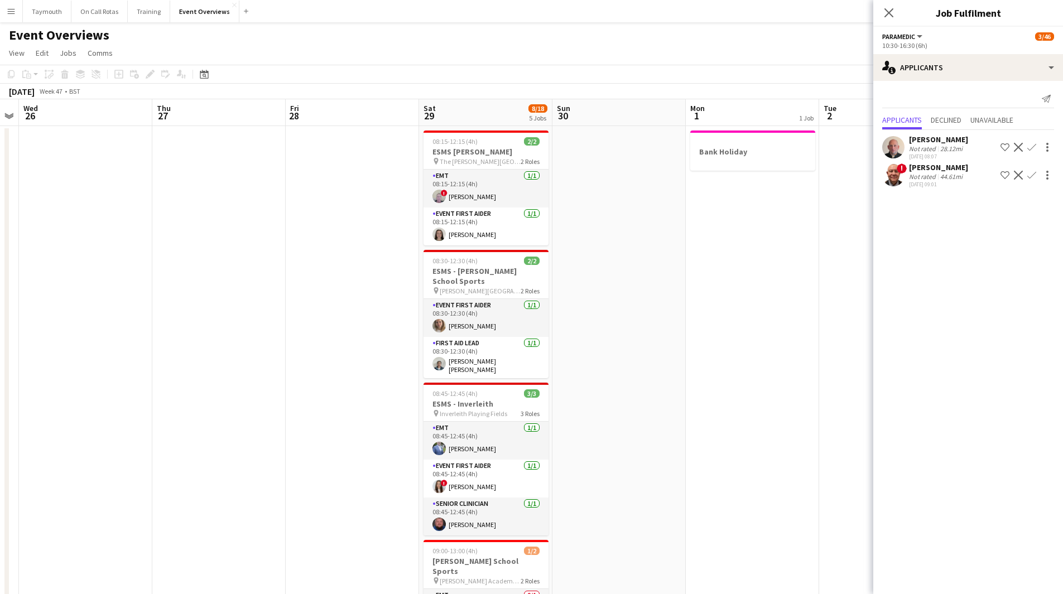
drag, startPoint x: 663, startPoint y: 365, endPoint x: 249, endPoint y: 372, distance: 413.4
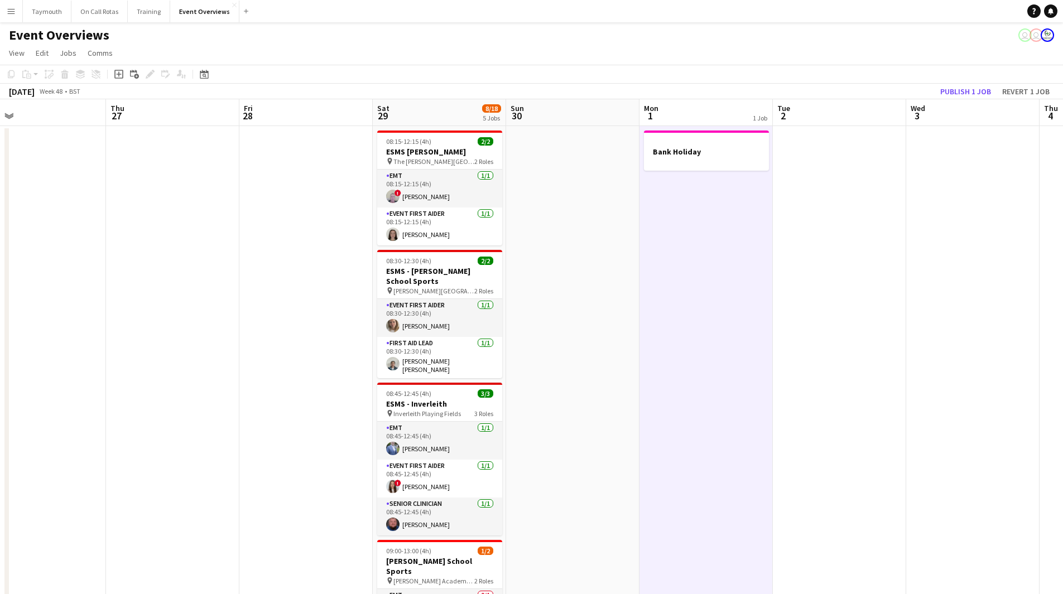
scroll to position [558, 0]
click at [959, 92] on button "Publish 1 job" at bounding box center [966, 91] width 60 height 15
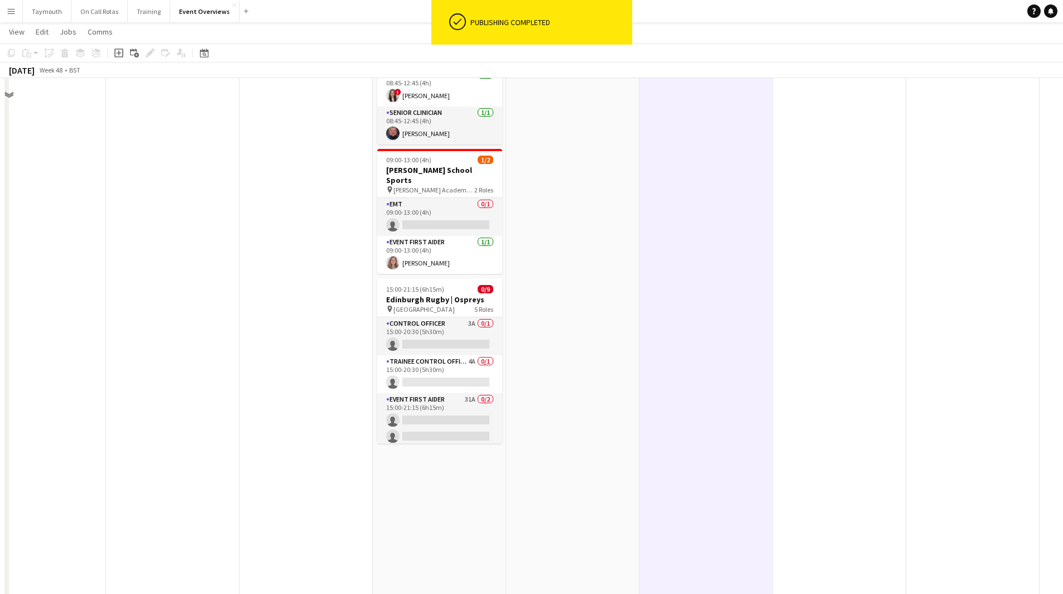
scroll to position [391, 0]
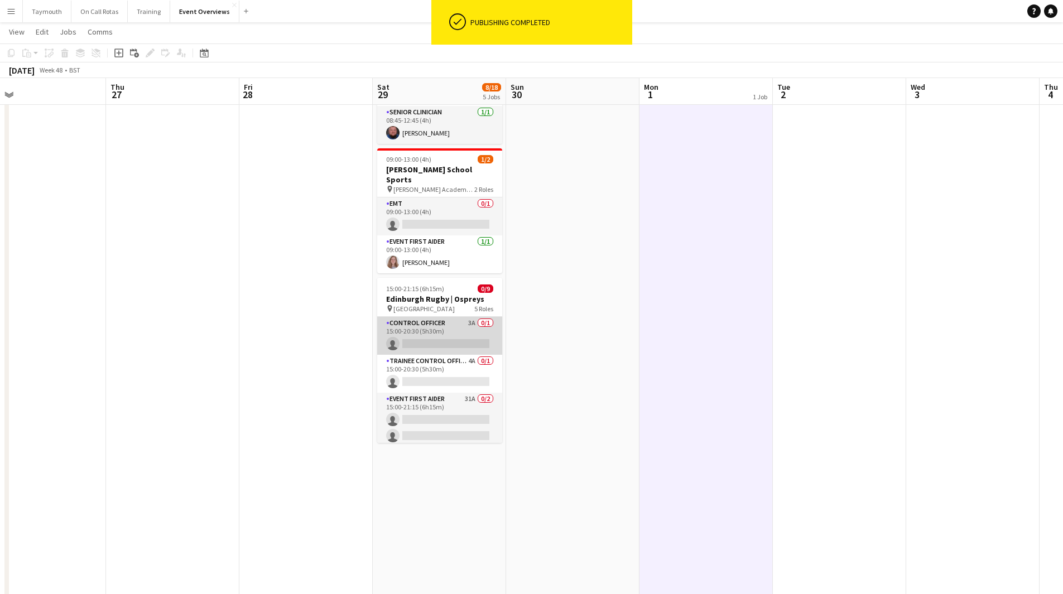
click at [449, 323] on app-card-role "Control Officer 3A 0/1 15:00-20:30 (5h30m) single-neutral-actions" at bounding box center [439, 336] width 125 height 38
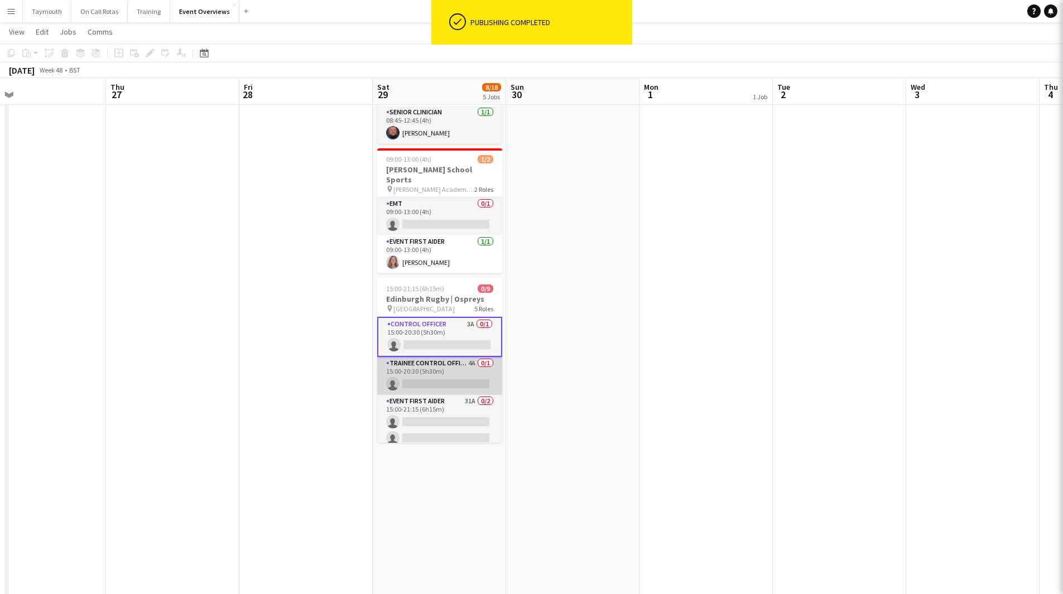
click at [437, 357] on app-card-role "Trainee Control Officer 4A 0/1 15:00-20:30 (5h30m) single-neutral-actions" at bounding box center [439, 376] width 125 height 38
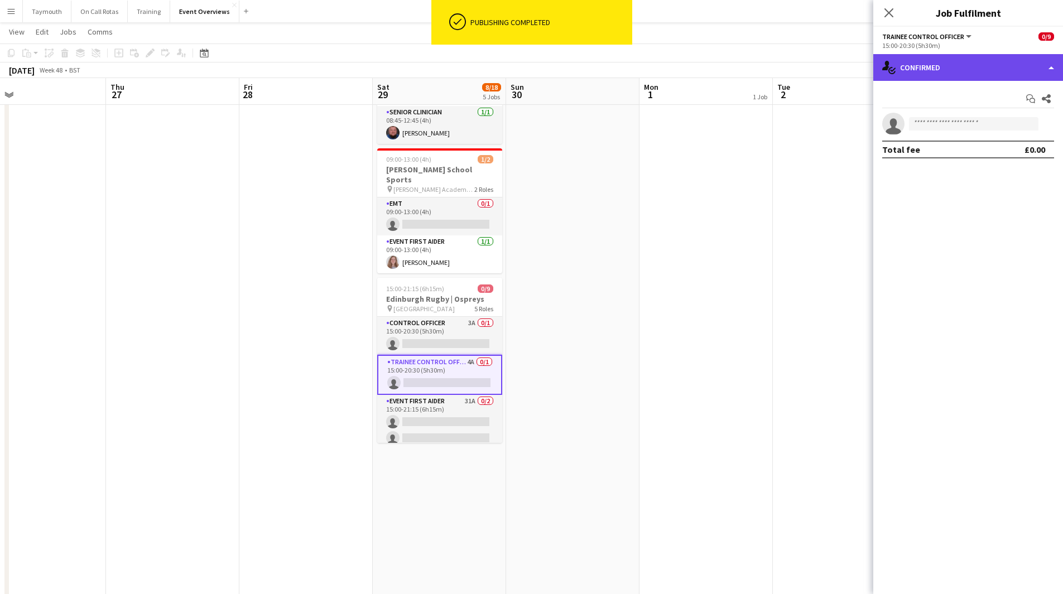
click at [953, 79] on div "single-neutral-actions-check-2 Confirmed" at bounding box center [968, 67] width 190 height 27
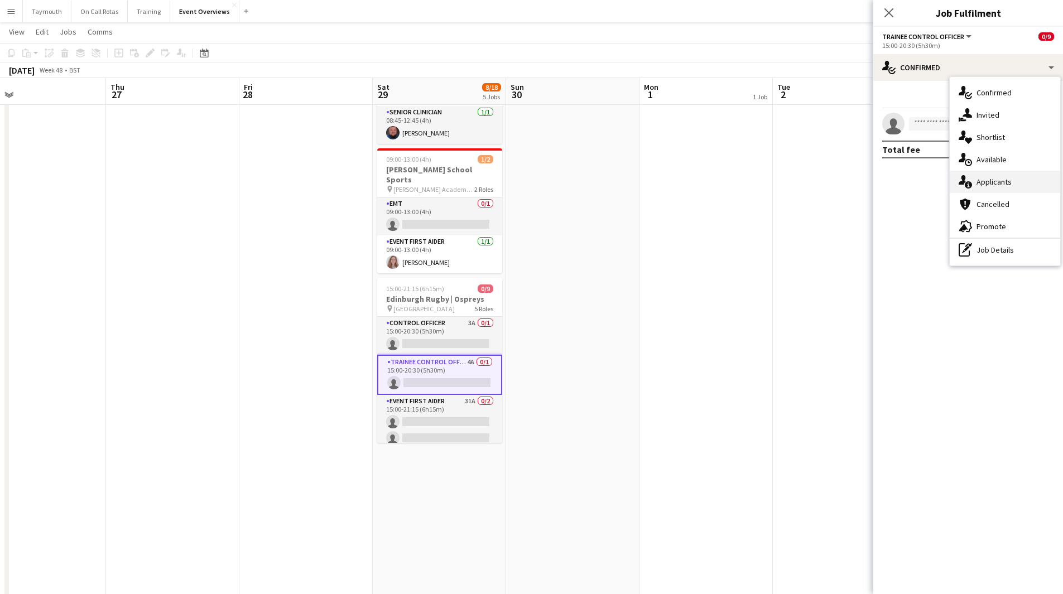
click at [1005, 184] on span "Applicants" at bounding box center [993, 182] width 35 height 10
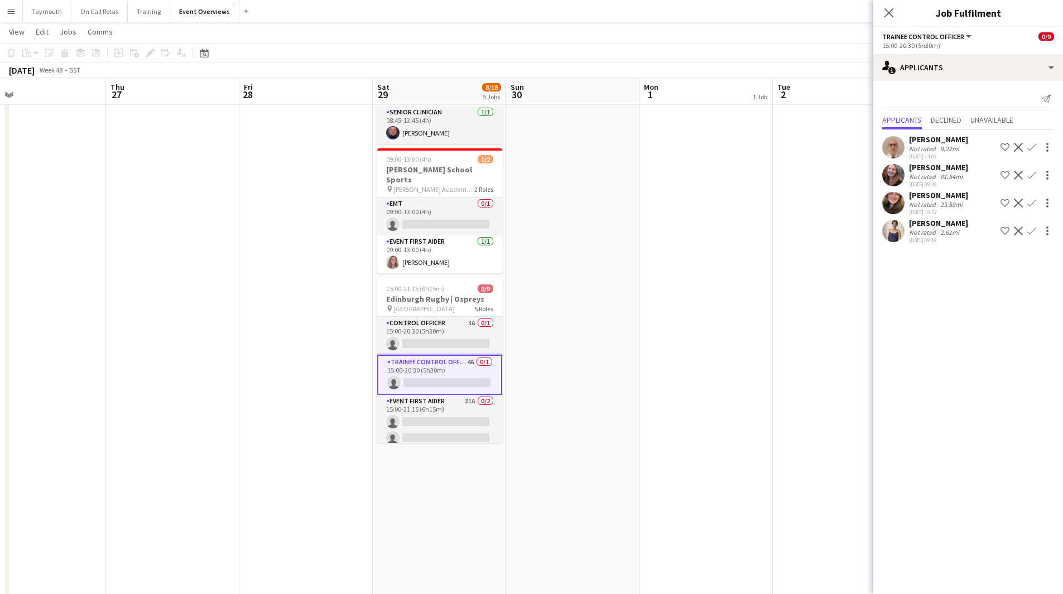
click at [1014, 235] on app-icon "Decline" at bounding box center [1018, 230] width 9 height 9
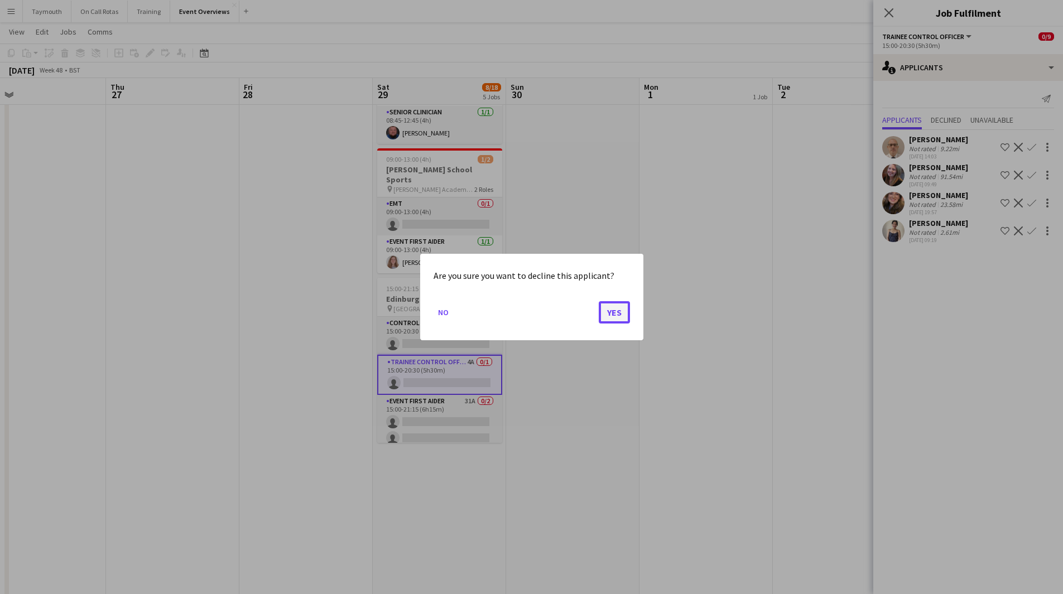
click at [623, 311] on button "Yes" at bounding box center [614, 312] width 31 height 22
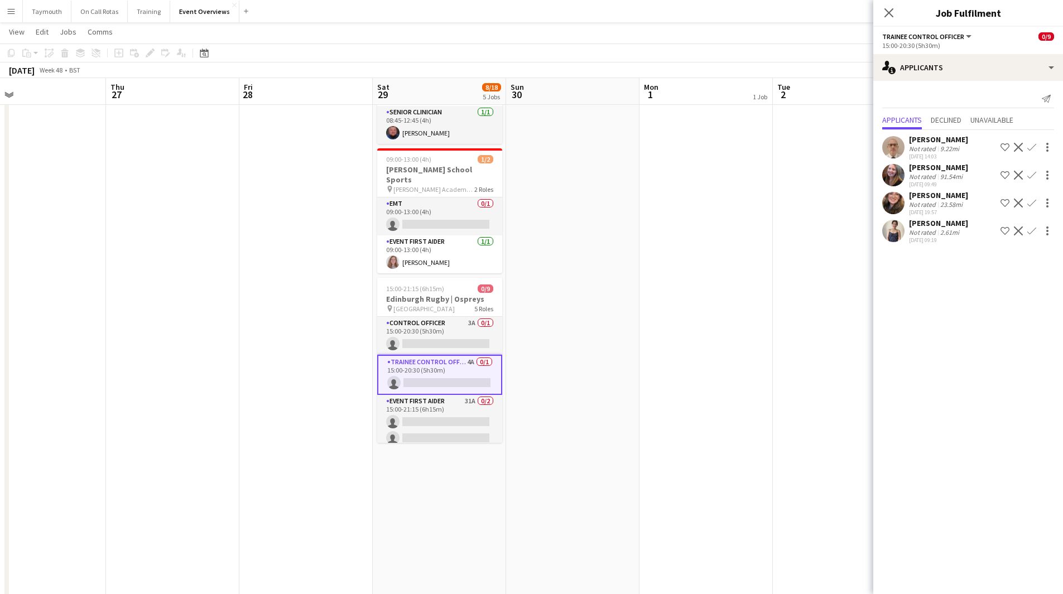
scroll to position [391, 0]
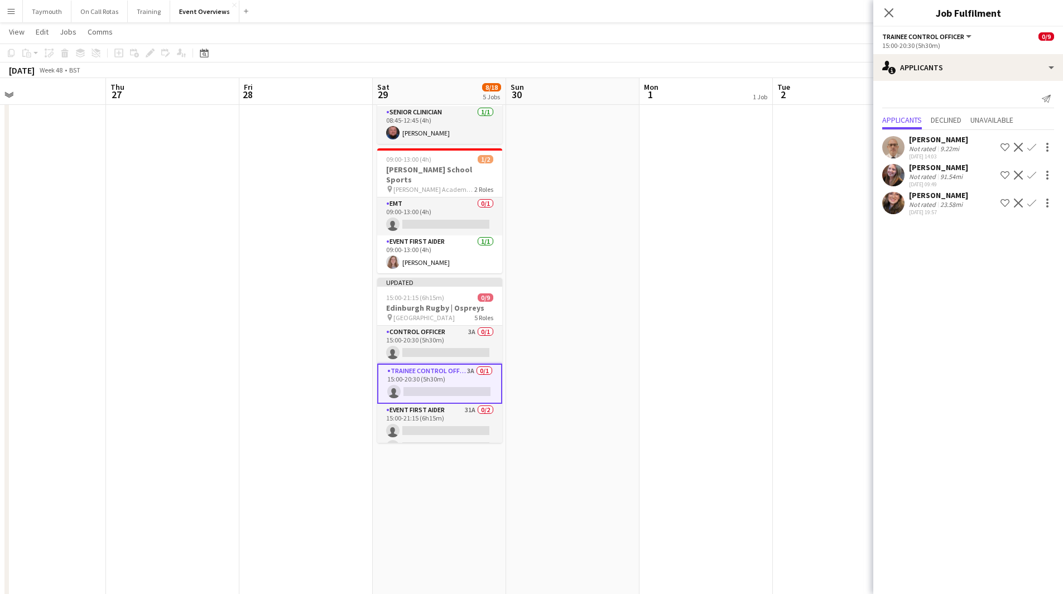
click at [942, 194] on div "[PERSON_NAME]" at bounding box center [938, 195] width 59 height 10
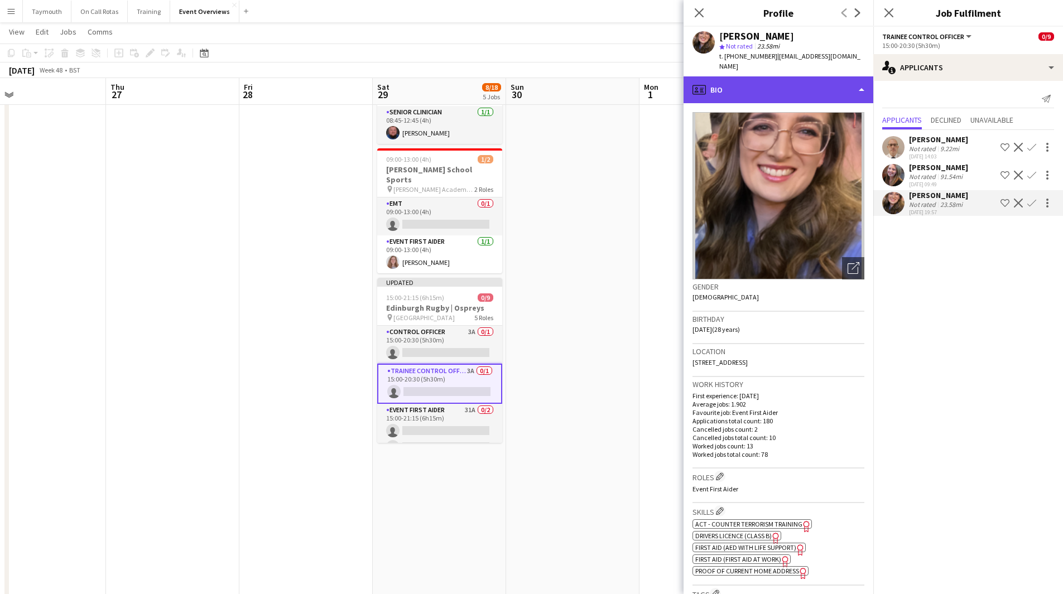
drag, startPoint x: 785, startPoint y: 80, endPoint x: 779, endPoint y: 86, distance: 8.7
click at [785, 80] on div "profile Bio" at bounding box center [778, 89] width 190 height 27
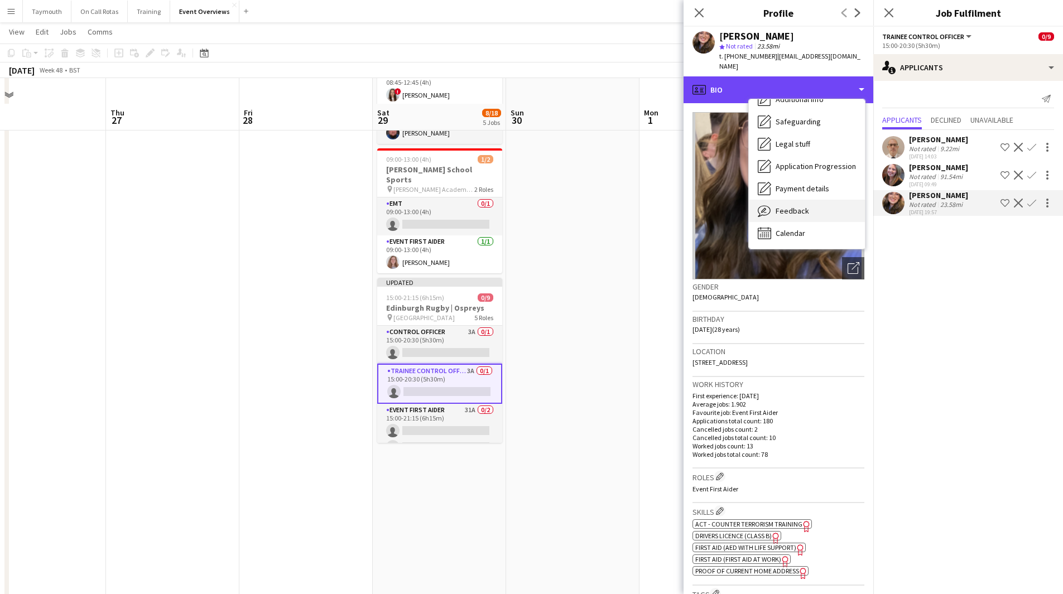
scroll to position [502, 0]
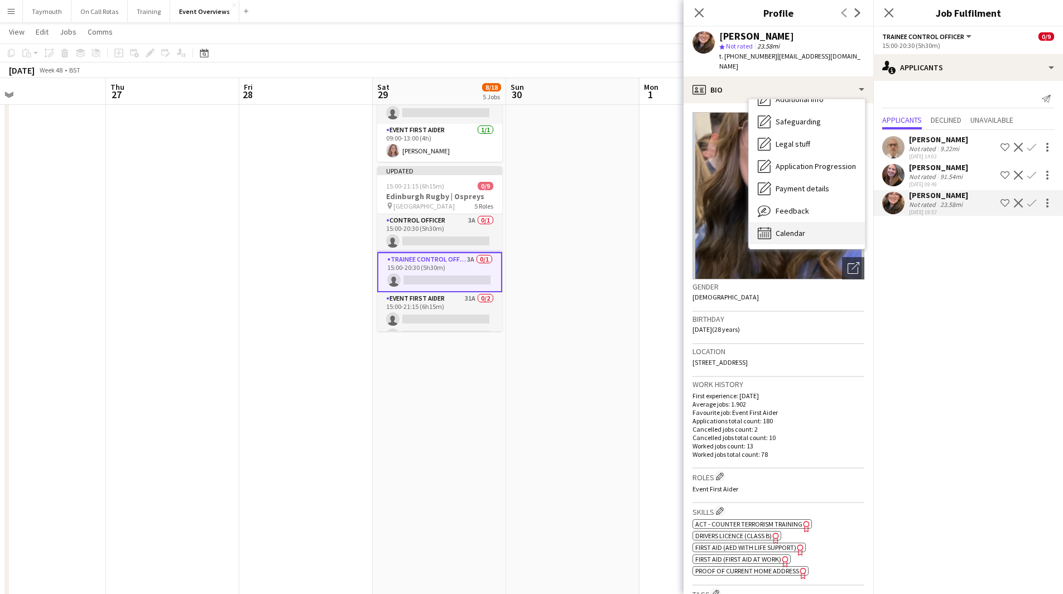
click at [792, 228] on span "Calendar" at bounding box center [790, 233] width 30 height 10
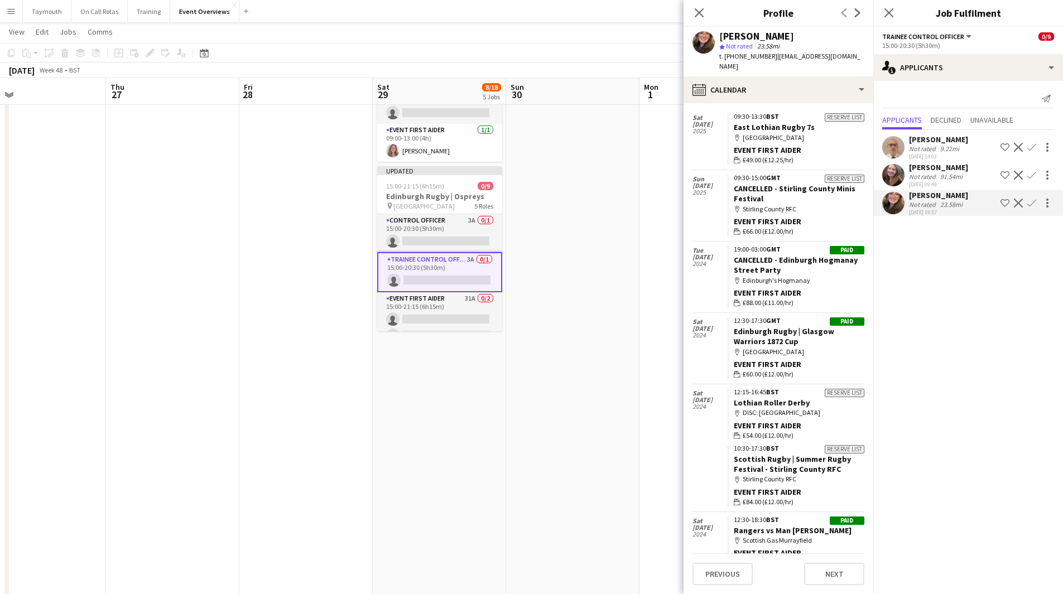
scroll to position [3344, 0]
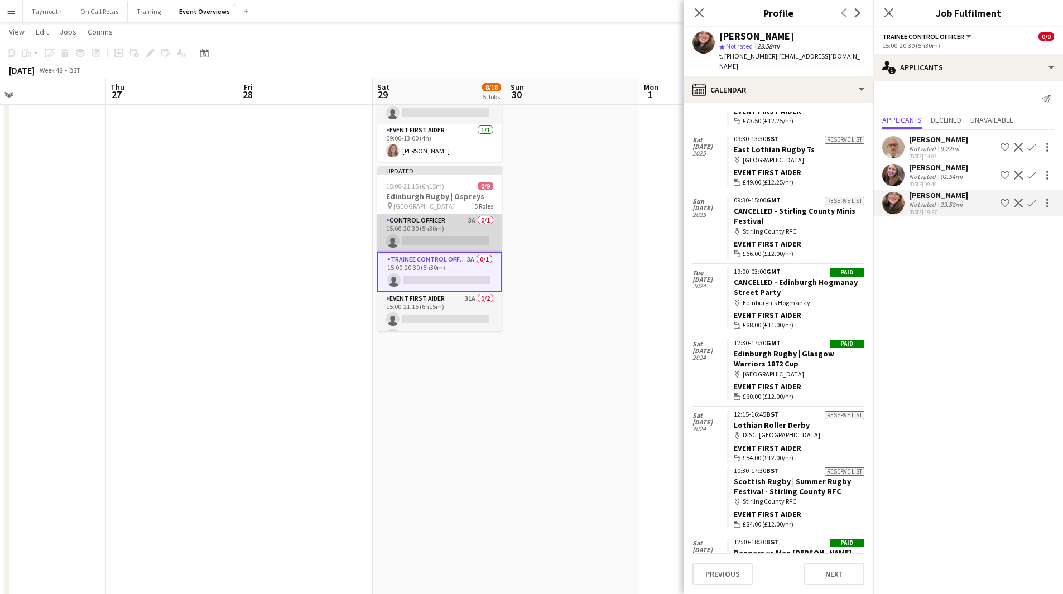
click at [467, 215] on app-card-role "Control Officer 3A 0/1 15:00-20:30 (5h30m) single-neutral-actions" at bounding box center [439, 233] width 125 height 38
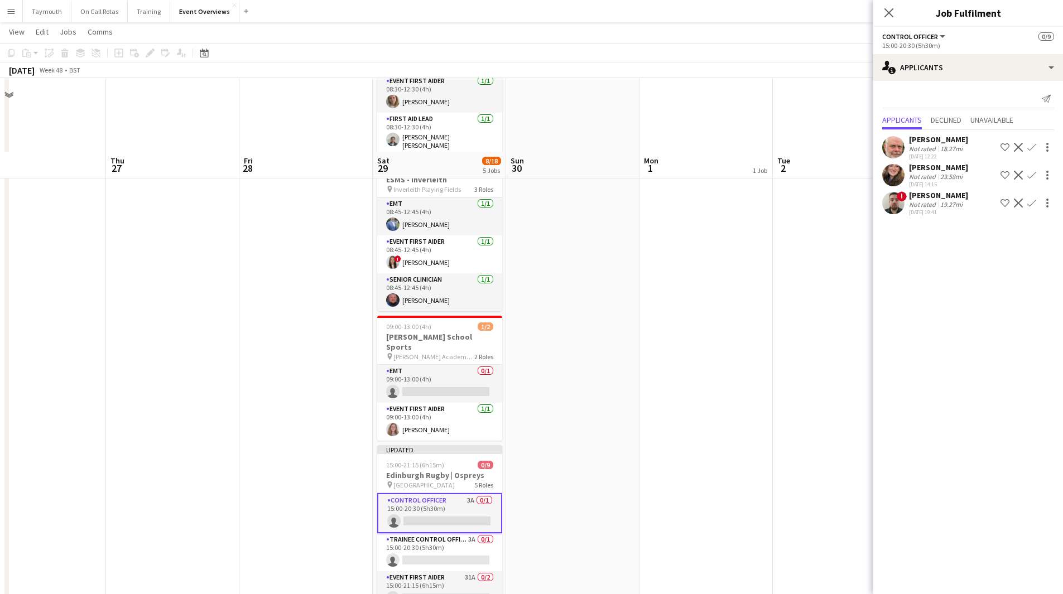
scroll to position [391, 0]
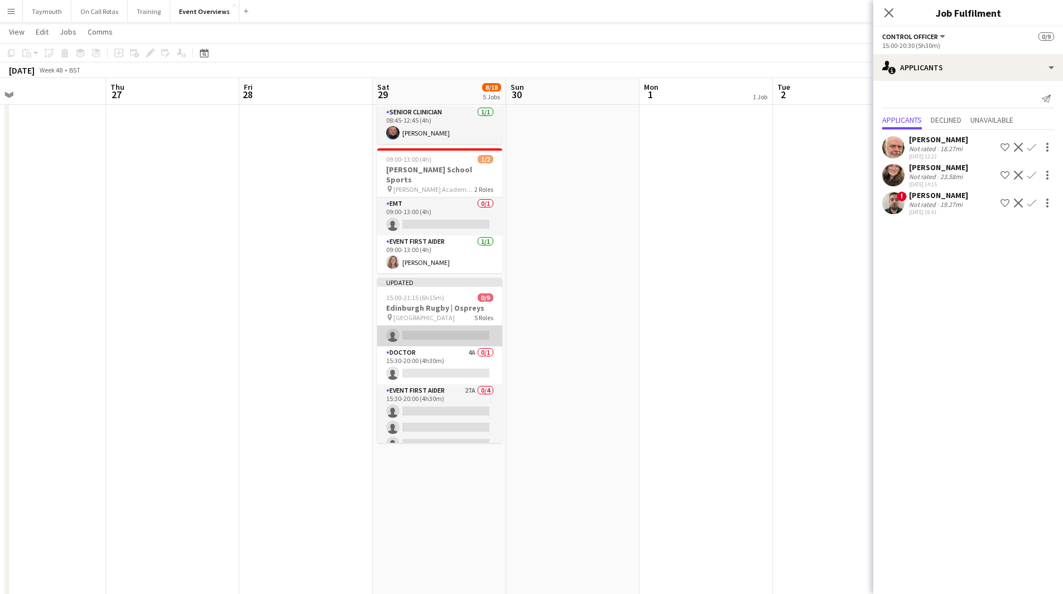
click at [458, 318] on app-card-role "Event First Aider 31A 0/2 15:00-21:15 (6h15m) single-neutral-actions single-neu…" at bounding box center [439, 319] width 125 height 54
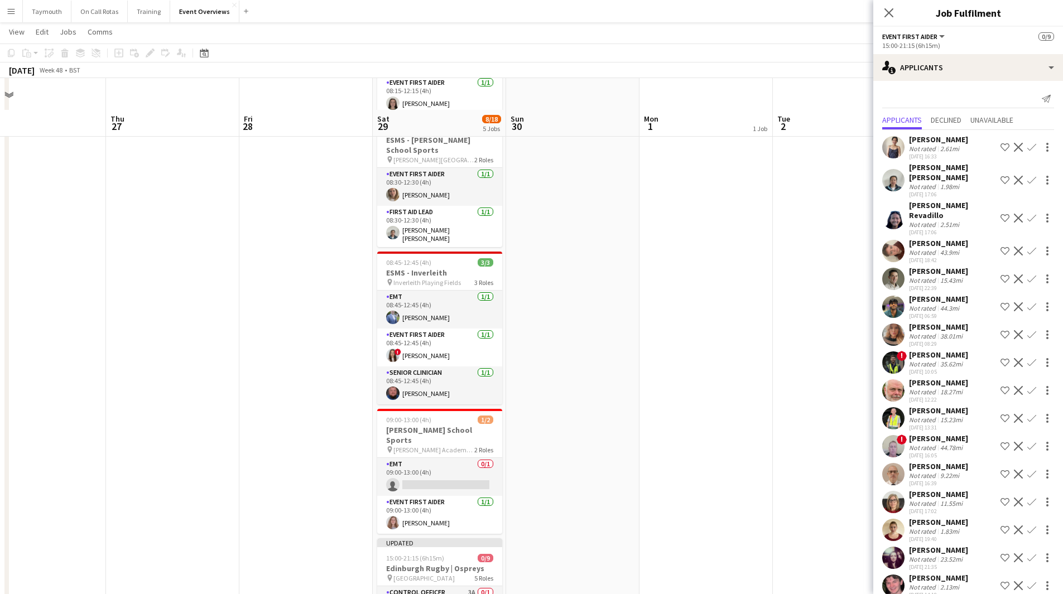
scroll to position [0, 0]
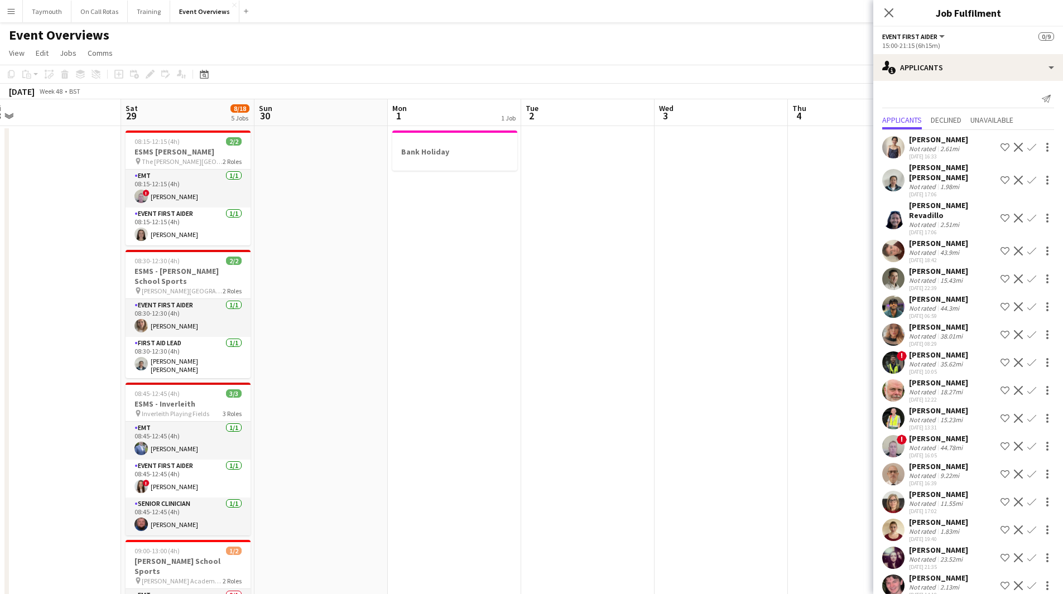
drag, startPoint x: 550, startPoint y: 412, endPoint x: 338, endPoint y: 406, distance: 212.7
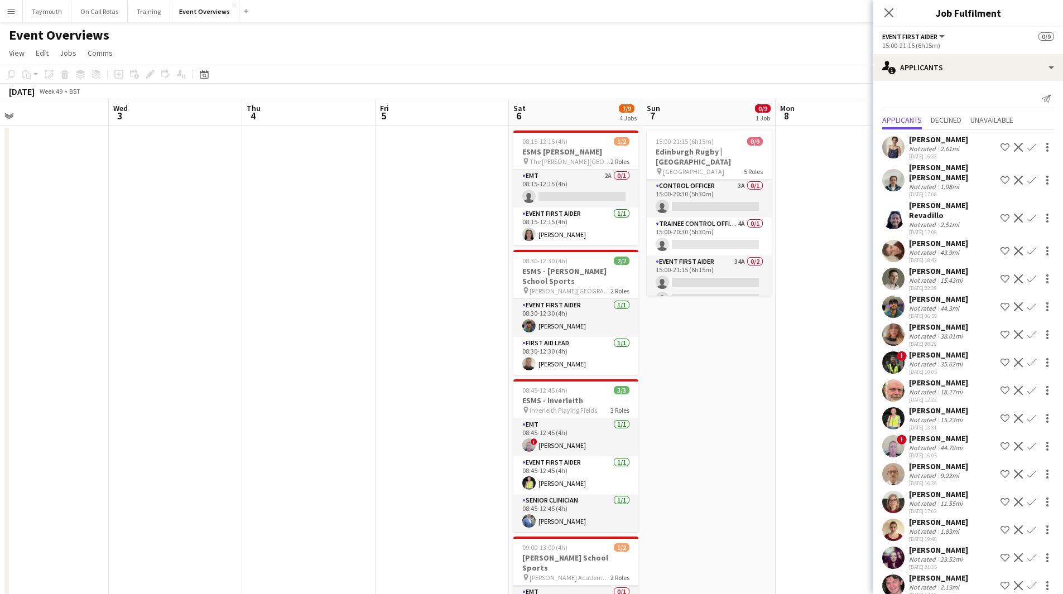
drag, startPoint x: 471, startPoint y: 436, endPoint x: 312, endPoint y: 429, distance: 159.7
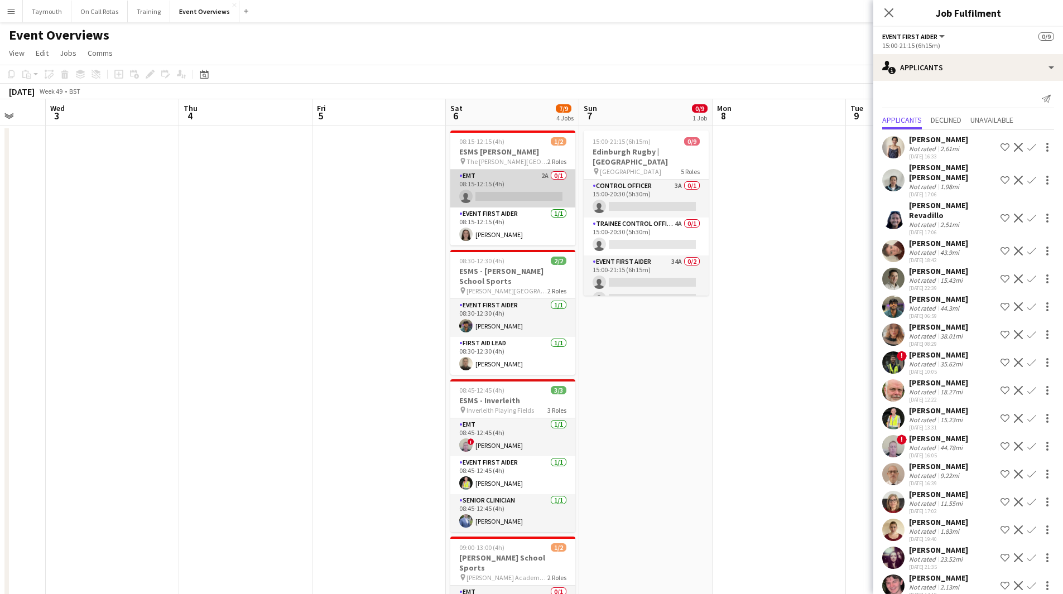
click at [536, 182] on app-card-role "EMT 2A 0/1 08:15-12:15 (4h) single-neutral-actions" at bounding box center [512, 189] width 125 height 38
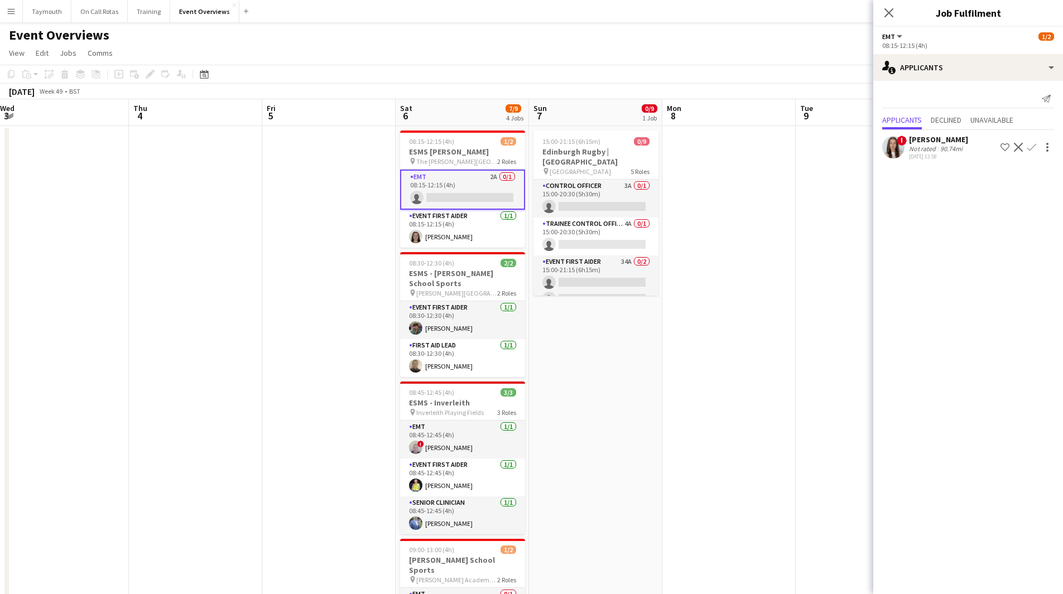
scroll to position [0, 347]
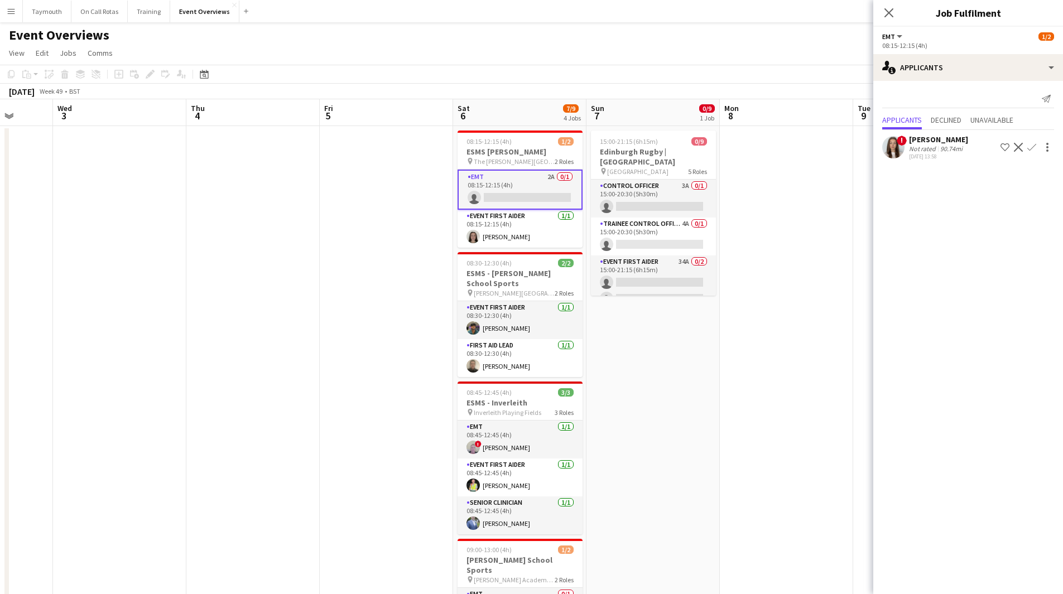
drag, startPoint x: 770, startPoint y: 371, endPoint x: 509, endPoint y: 375, distance: 260.6
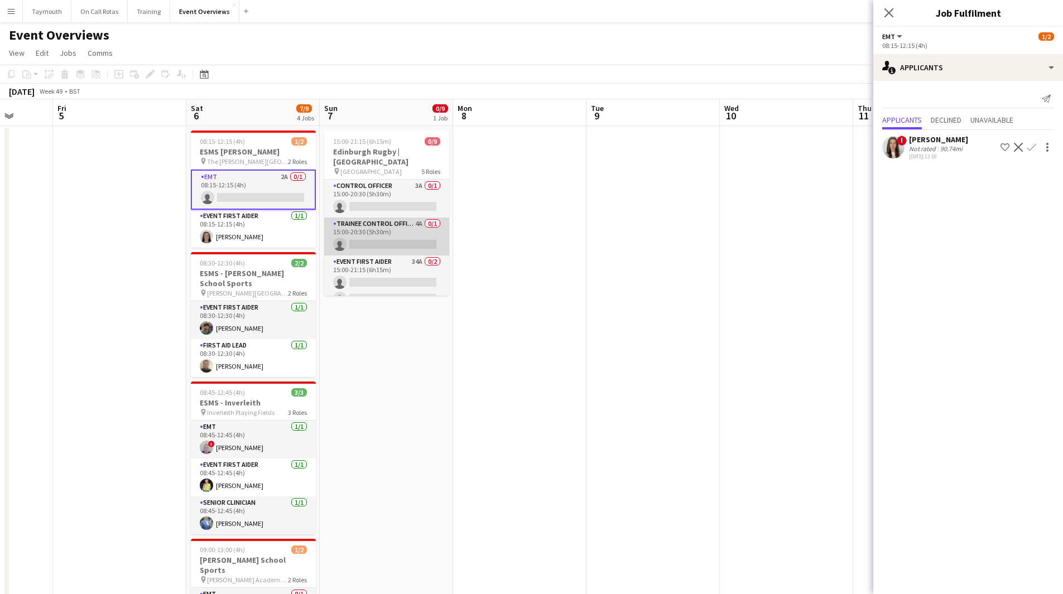
click at [374, 233] on app-card-role "Trainee Control Officer 4A 0/1 15:00-20:30 (5h30m) single-neutral-actions" at bounding box center [386, 237] width 125 height 38
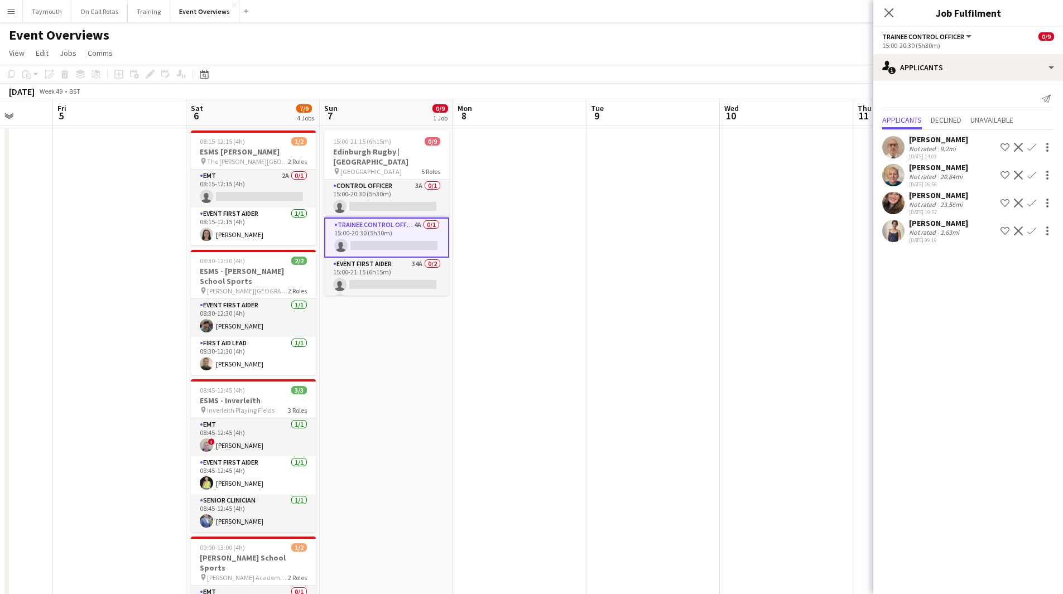
click at [1035, 177] on app-icon "Confirm" at bounding box center [1031, 175] width 9 height 9
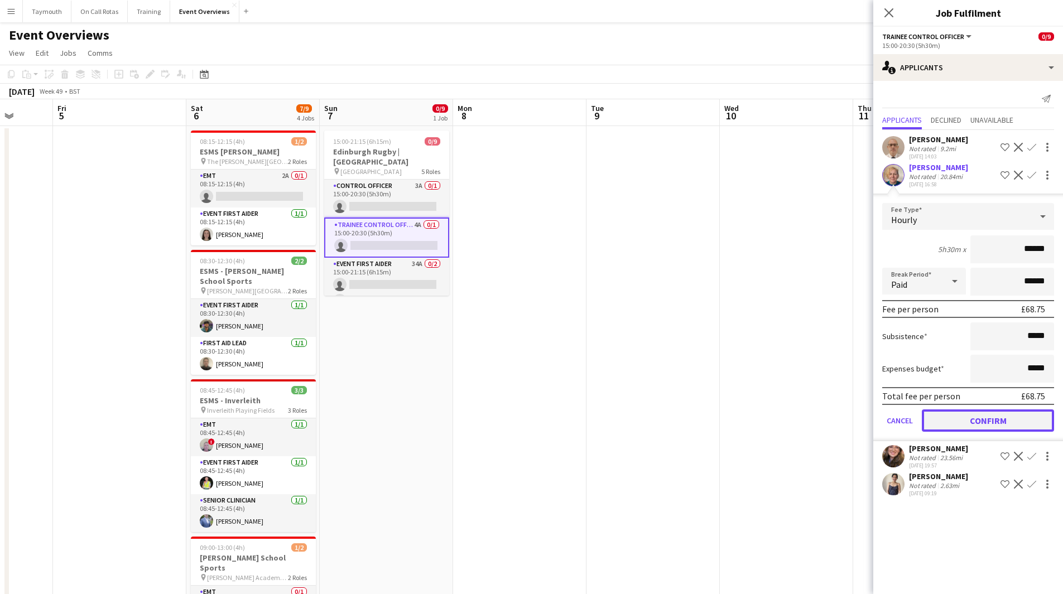
click at [1008, 423] on button "Confirm" at bounding box center [988, 420] width 132 height 22
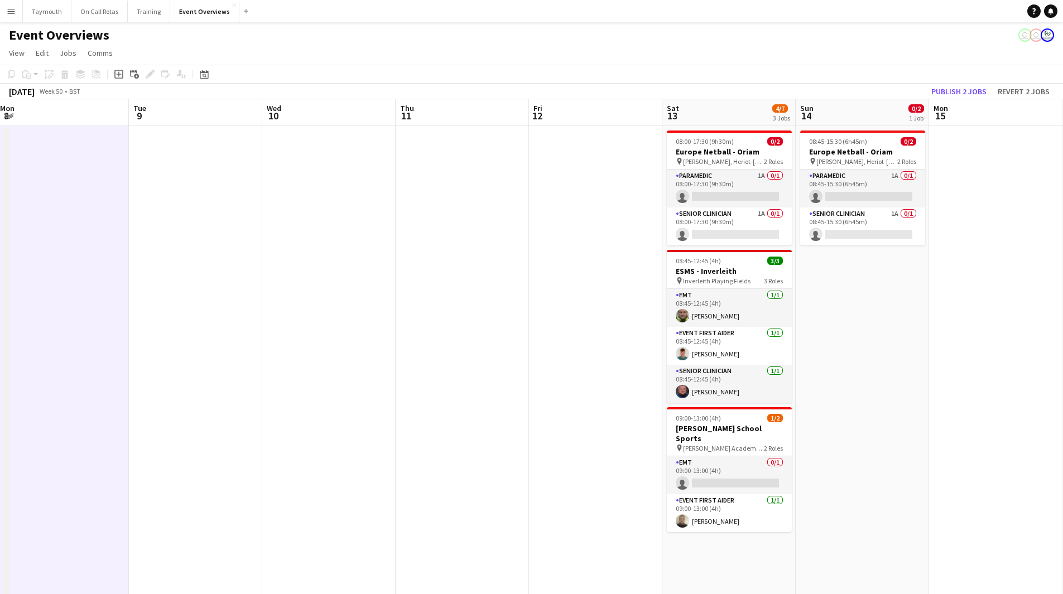
scroll to position [0, 338]
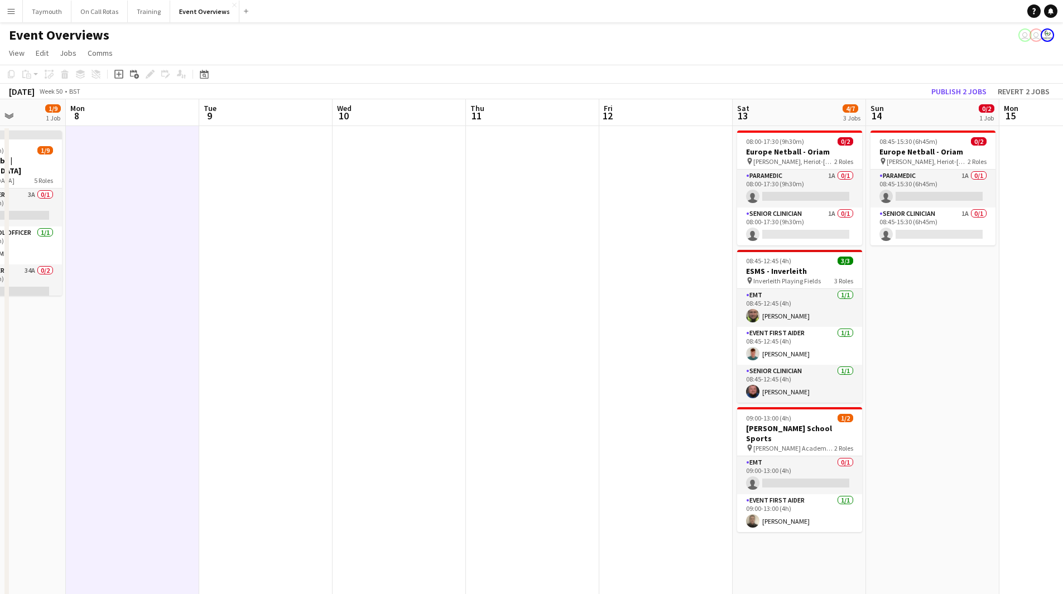
drag, startPoint x: 561, startPoint y: 355, endPoint x: 373, endPoint y: 349, distance: 188.1
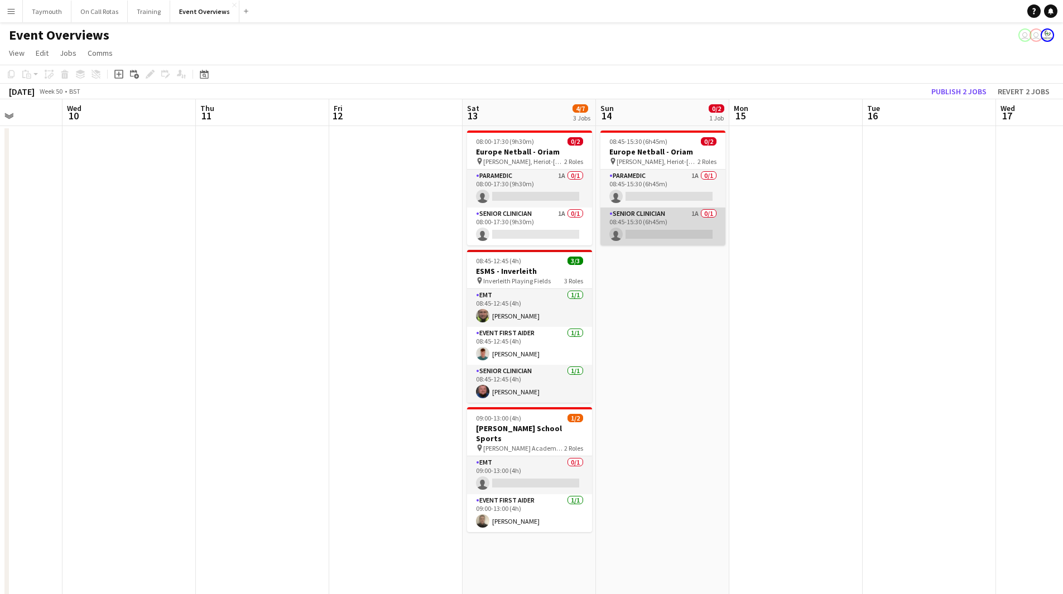
click at [647, 226] on app-card-role "Senior Clinician 1A 0/1 08:45-15:30 (6h45m) single-neutral-actions" at bounding box center [662, 227] width 125 height 38
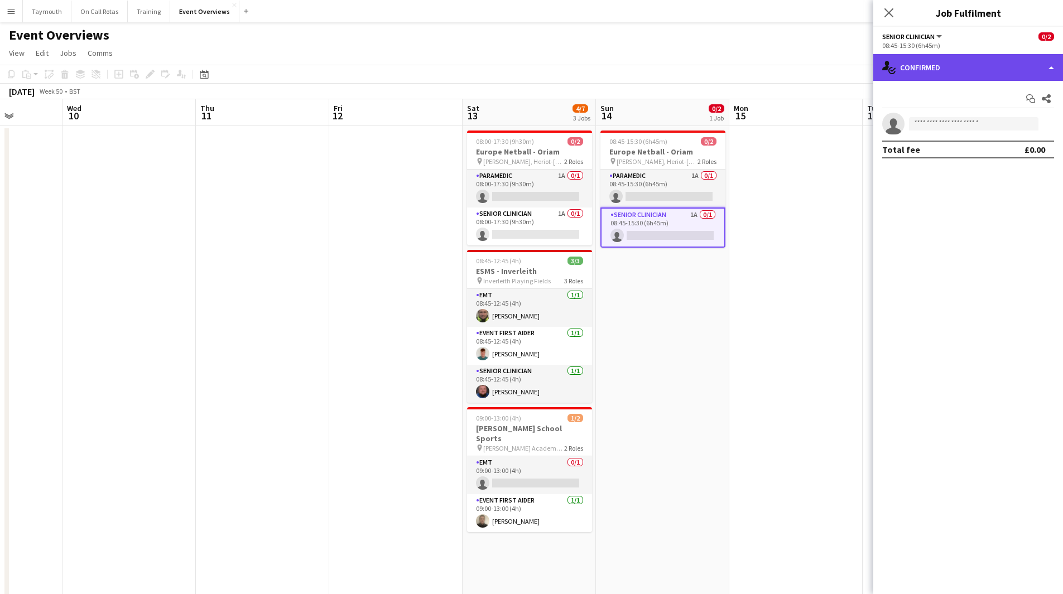
click at [997, 65] on div "single-neutral-actions-check-2 Confirmed" at bounding box center [968, 67] width 190 height 27
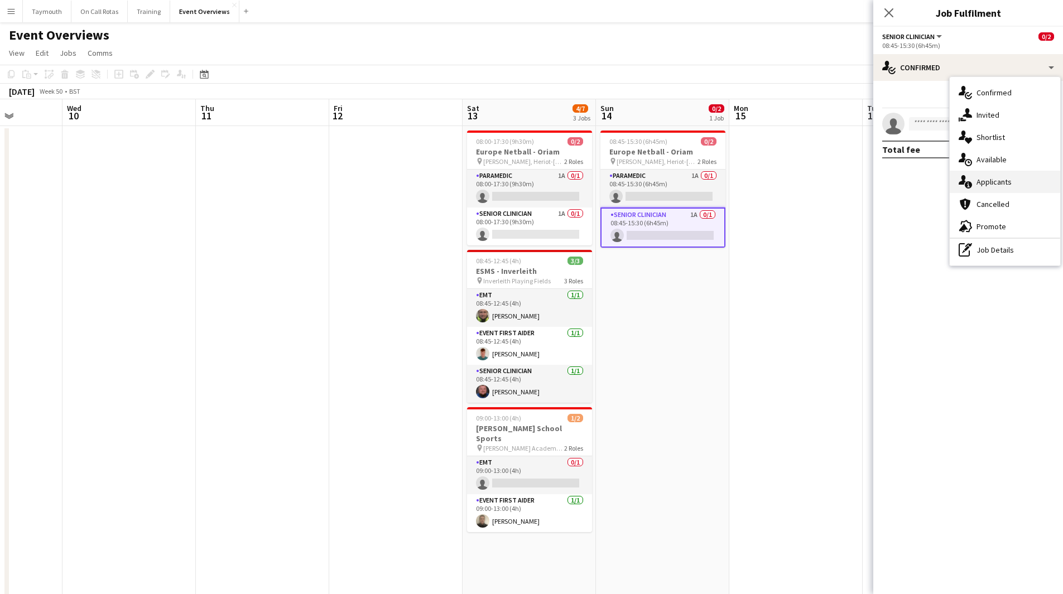
click at [1018, 178] on div "single-neutral-actions-information Applicants" at bounding box center [1005, 182] width 110 height 22
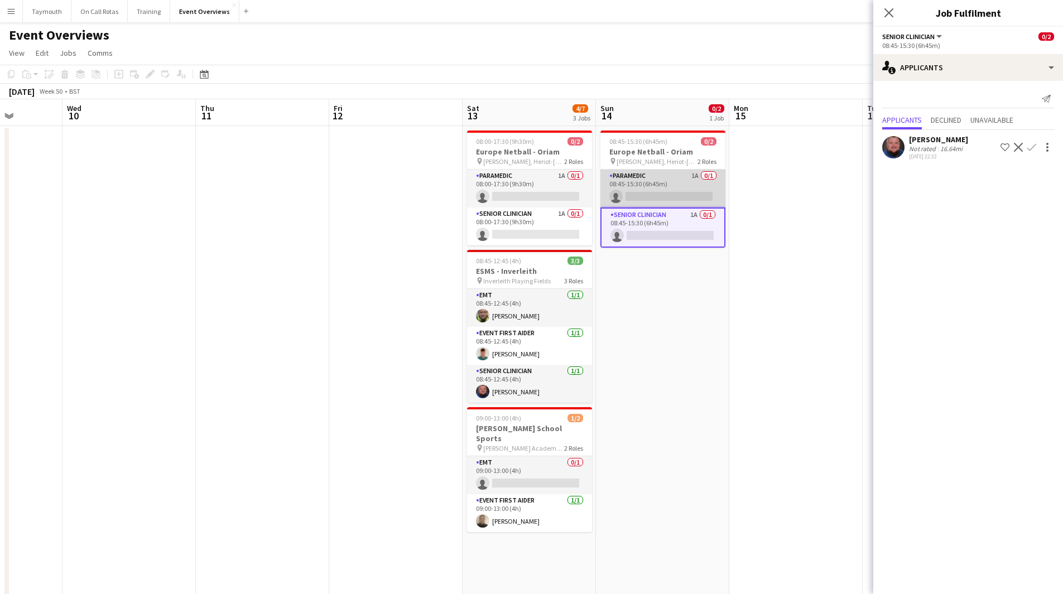
click at [643, 182] on app-card-role "Paramedic 1A 0/1 08:45-15:30 (6h45m) single-neutral-actions" at bounding box center [662, 189] width 125 height 38
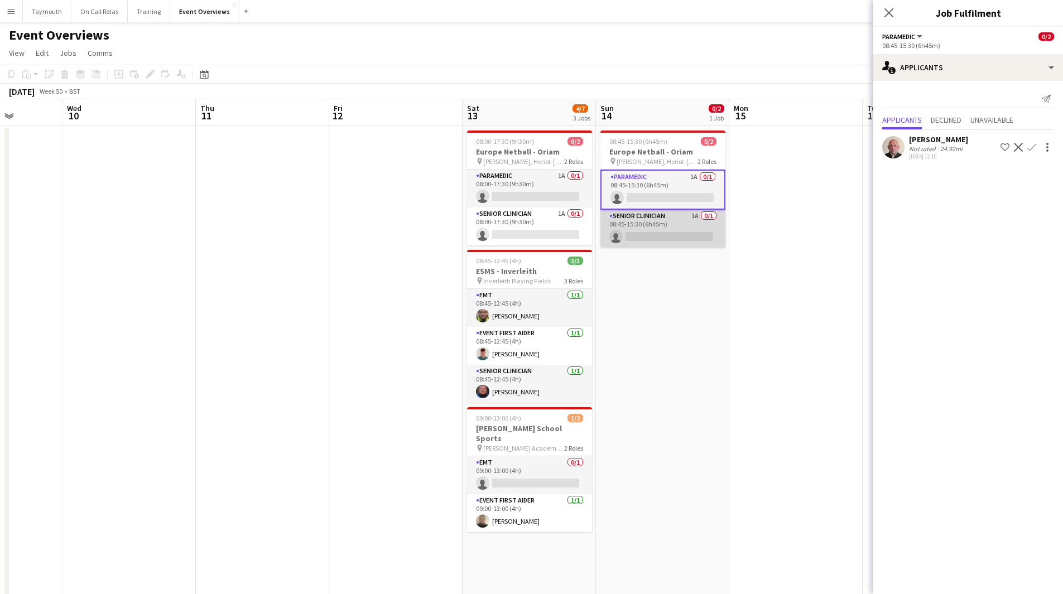
click at [649, 213] on app-card-role "Senior Clinician 1A 0/1 08:45-15:30 (6h45m) single-neutral-actions" at bounding box center [662, 229] width 125 height 38
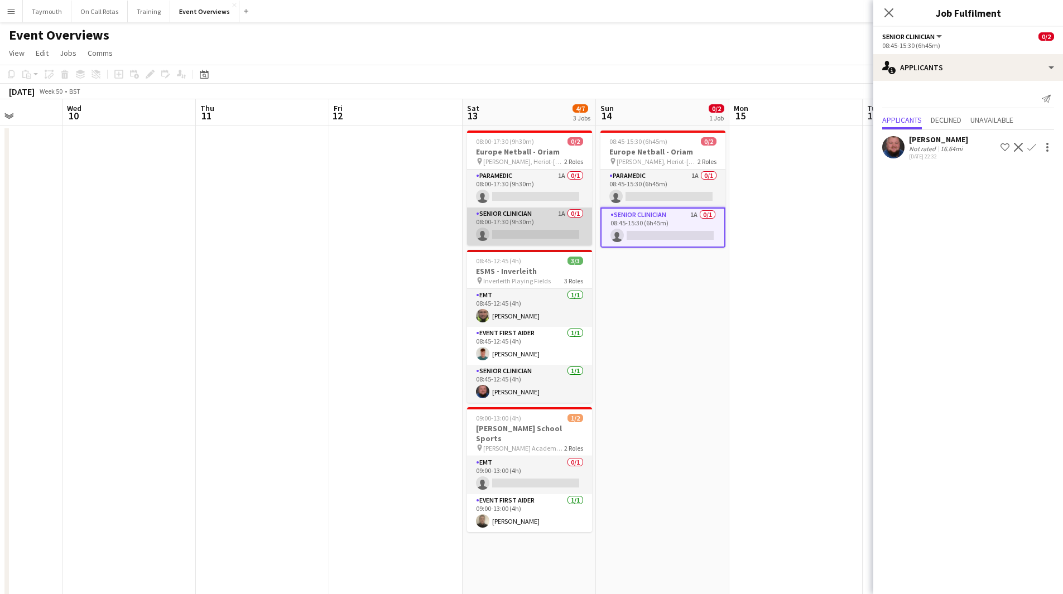
click at [555, 218] on app-card-role "Senior Clinician 1A 0/1 08:00-17:30 (9h30m) single-neutral-actions" at bounding box center [529, 227] width 125 height 38
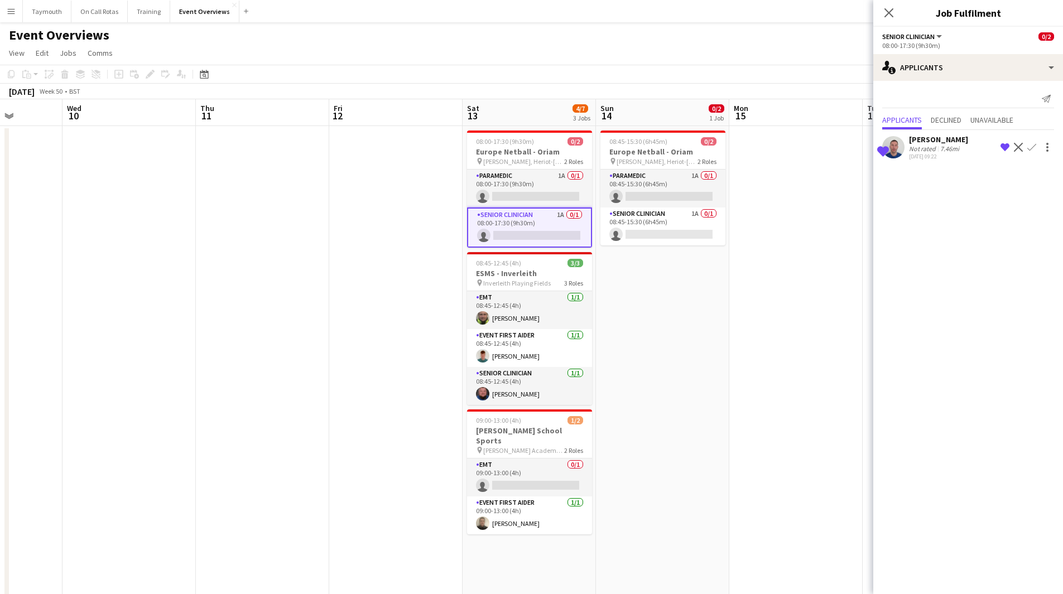
click at [1035, 148] on app-icon "Confirm" at bounding box center [1031, 147] width 9 height 9
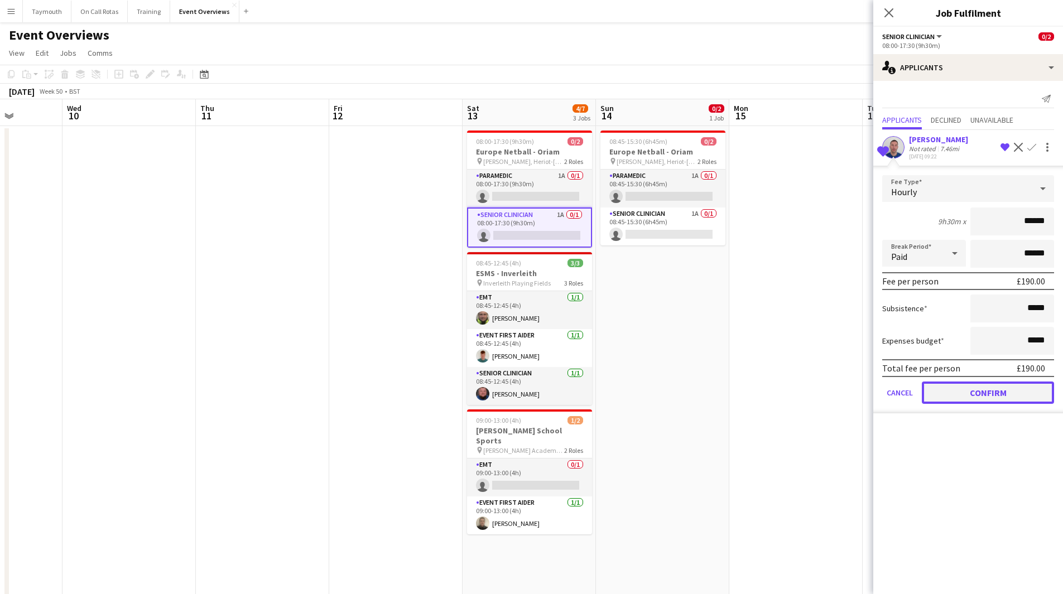
click at [953, 400] on button "Confirm" at bounding box center [988, 393] width 132 height 22
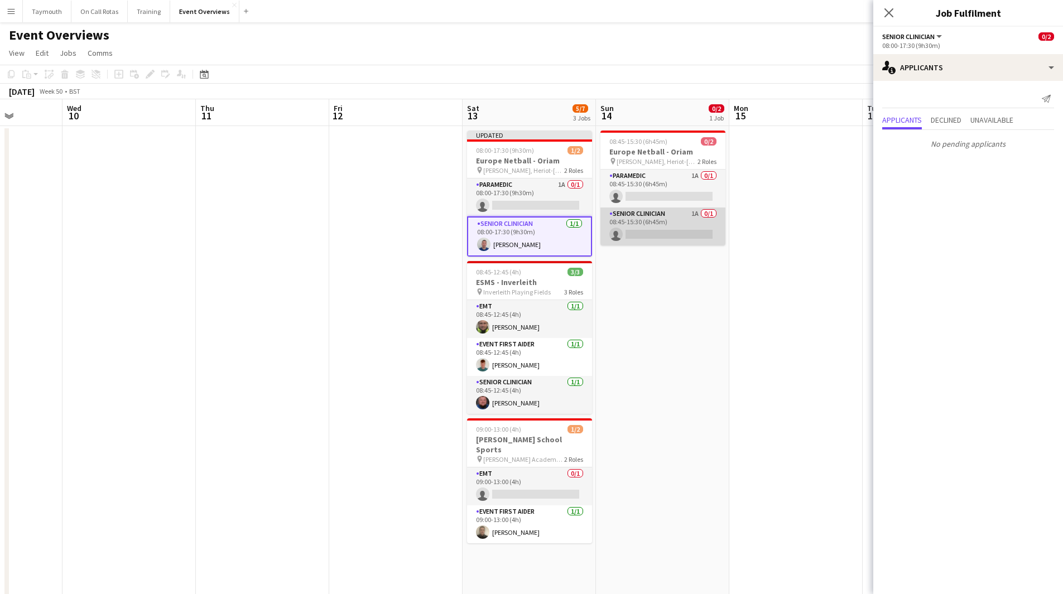
click at [677, 225] on app-card-role "Senior Clinician 1A 0/1 08:45-15:30 (6h45m) single-neutral-actions" at bounding box center [662, 227] width 125 height 38
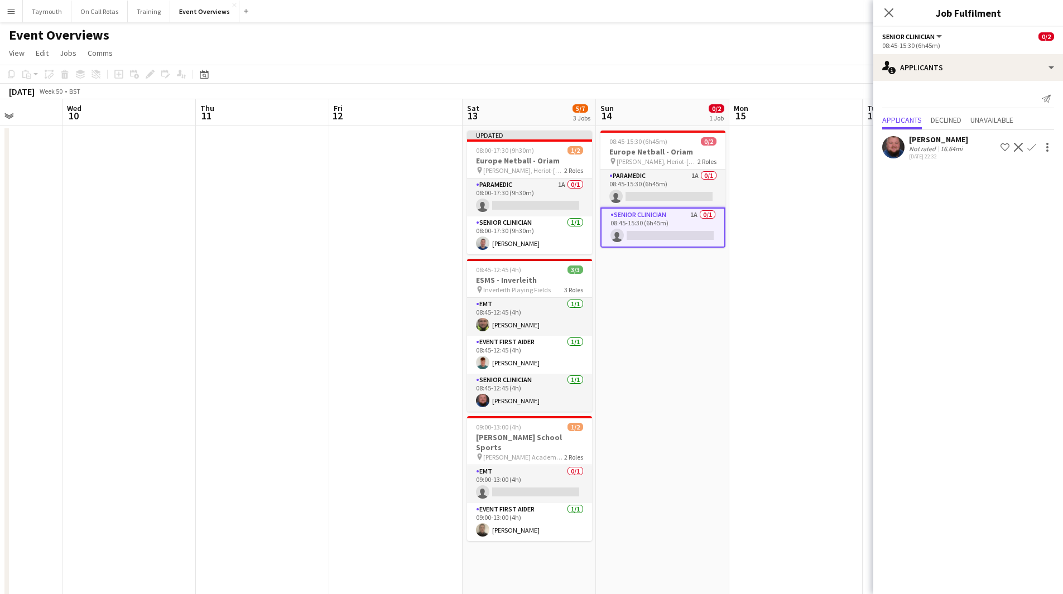
click at [1032, 148] on app-icon "Confirm" at bounding box center [1031, 147] width 9 height 9
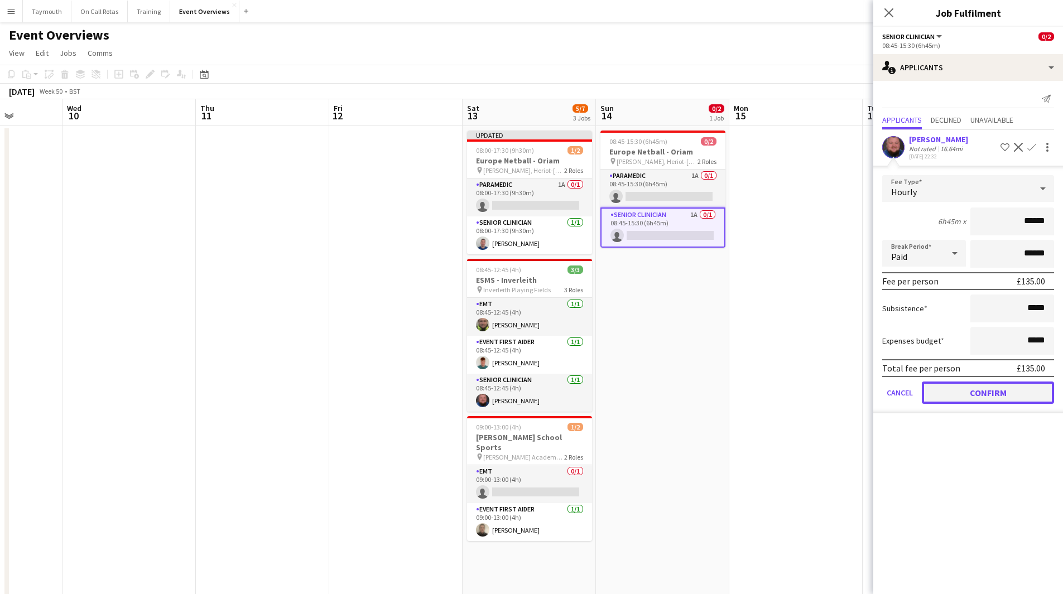
click at [968, 391] on button "Confirm" at bounding box center [988, 393] width 132 height 22
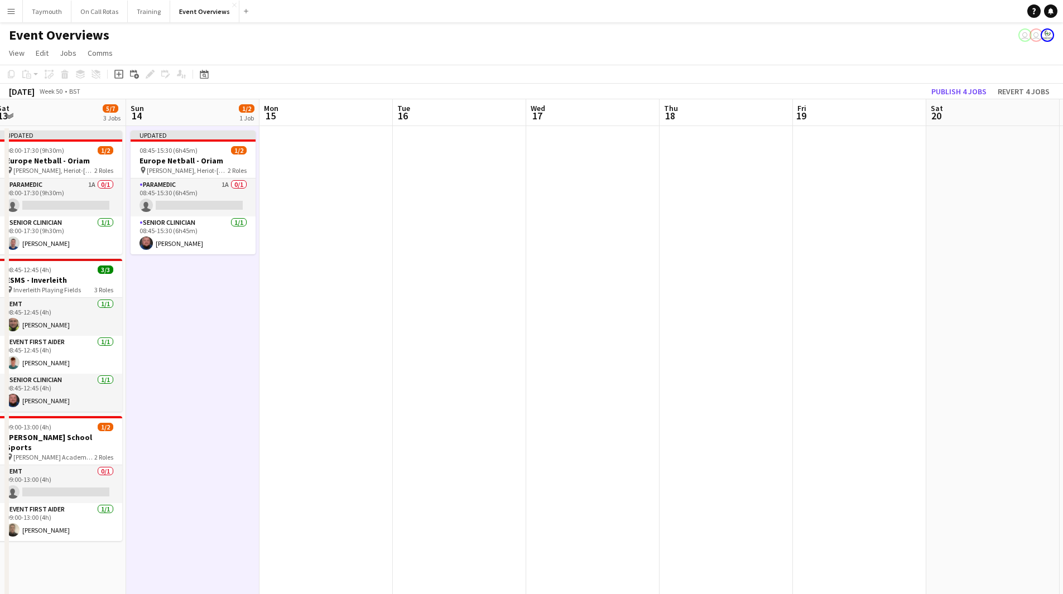
drag, startPoint x: 821, startPoint y: 378, endPoint x: 415, endPoint y: 340, distance: 408.5
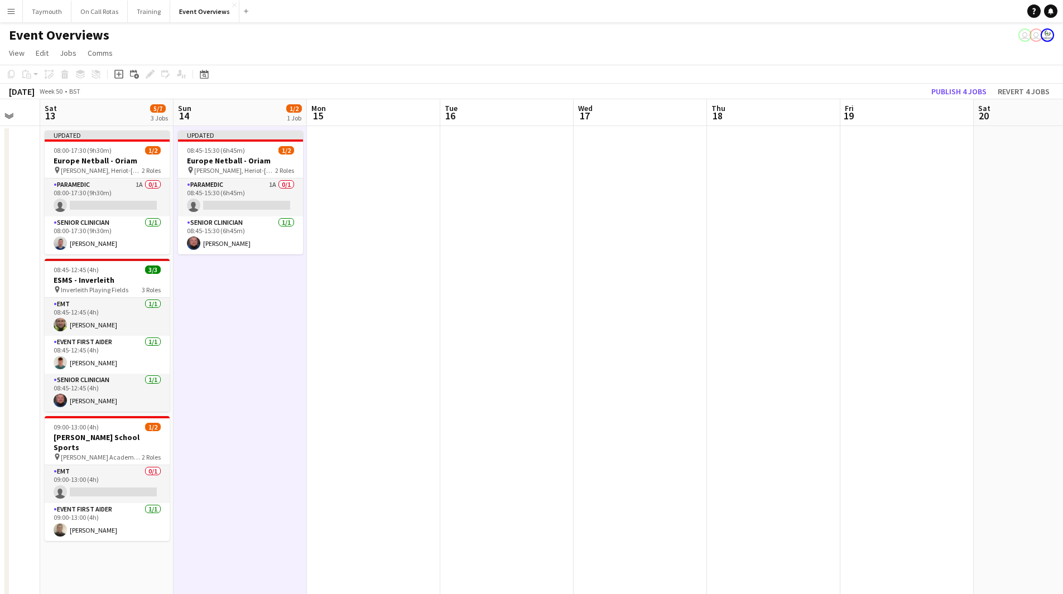
drag, startPoint x: 687, startPoint y: 347, endPoint x: 384, endPoint y: 330, distance: 303.4
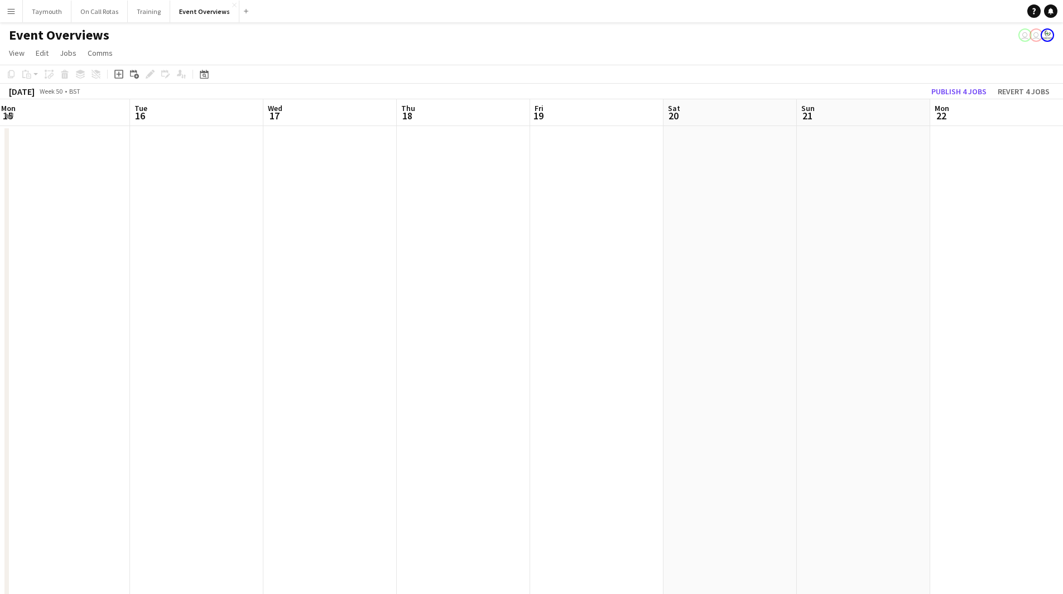
drag, startPoint x: 637, startPoint y: 325, endPoint x: 190, endPoint y: 320, distance: 446.3
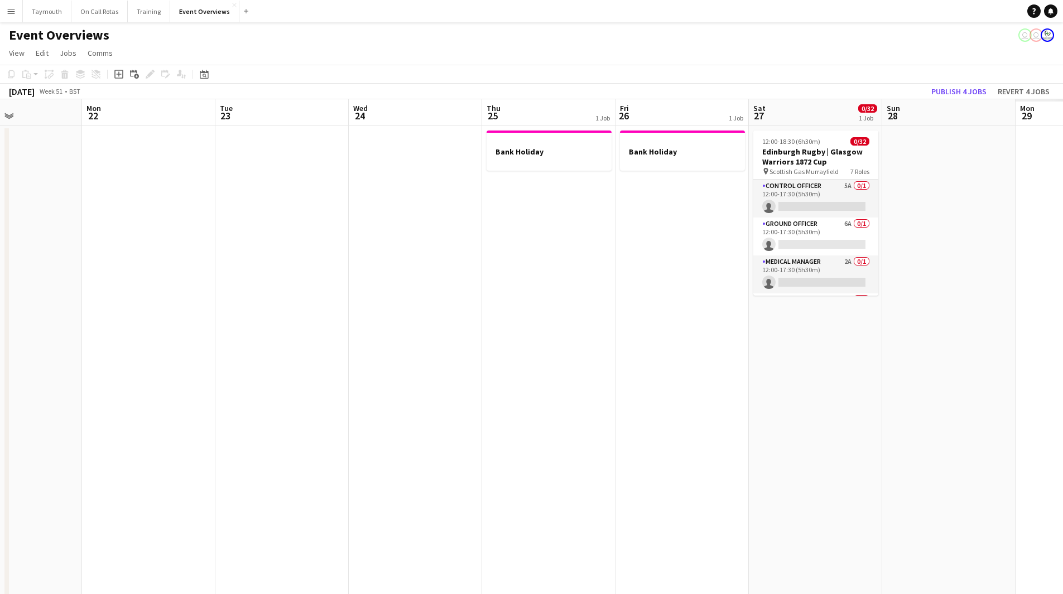
drag, startPoint x: 674, startPoint y: 351, endPoint x: 371, endPoint y: 342, distance: 303.1
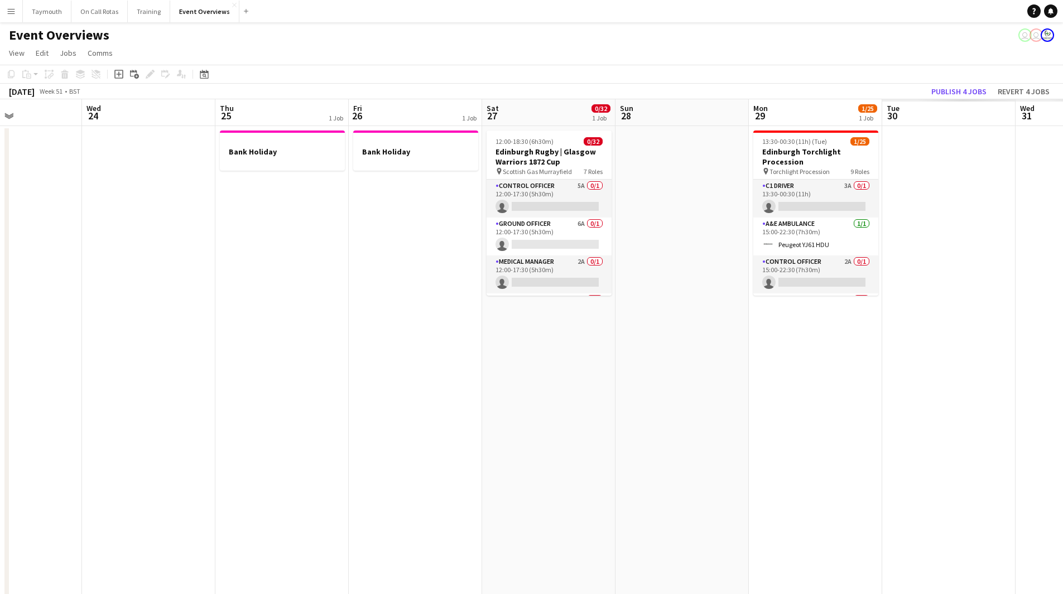
scroll to position [0, 335]
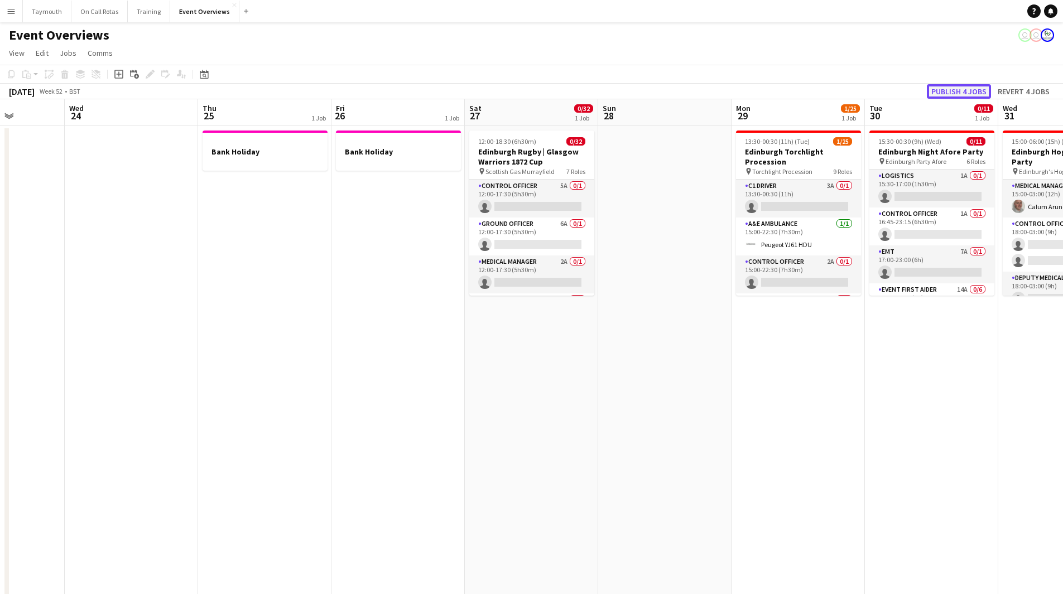
click at [955, 88] on button "Publish 4 jobs" at bounding box center [959, 91] width 64 height 15
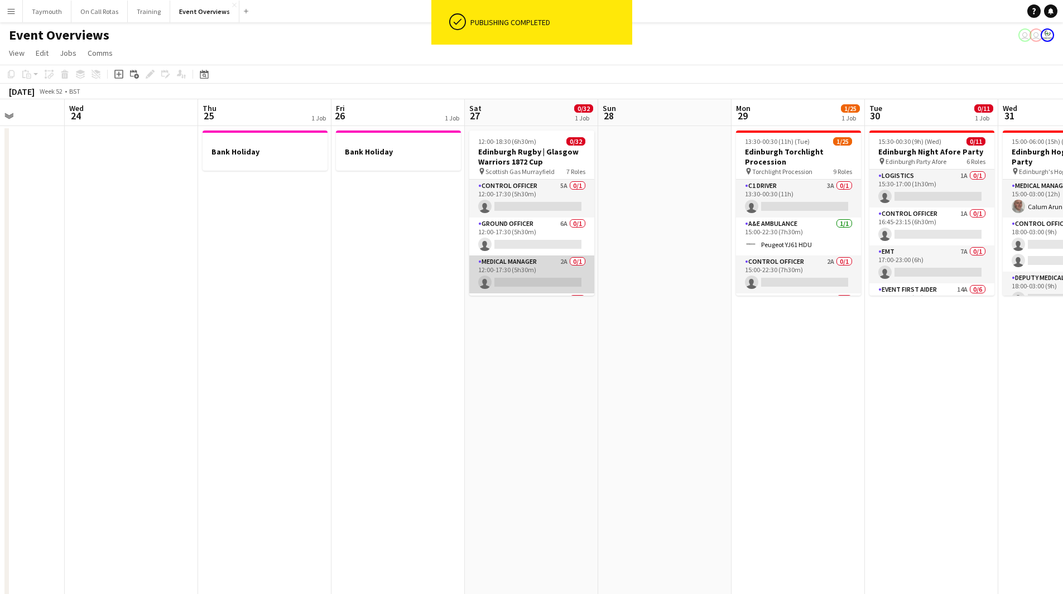
click at [541, 269] on app-card-role "Medical Manager 2A 0/1 12:00-17:30 (5h30m) single-neutral-actions" at bounding box center [531, 275] width 125 height 38
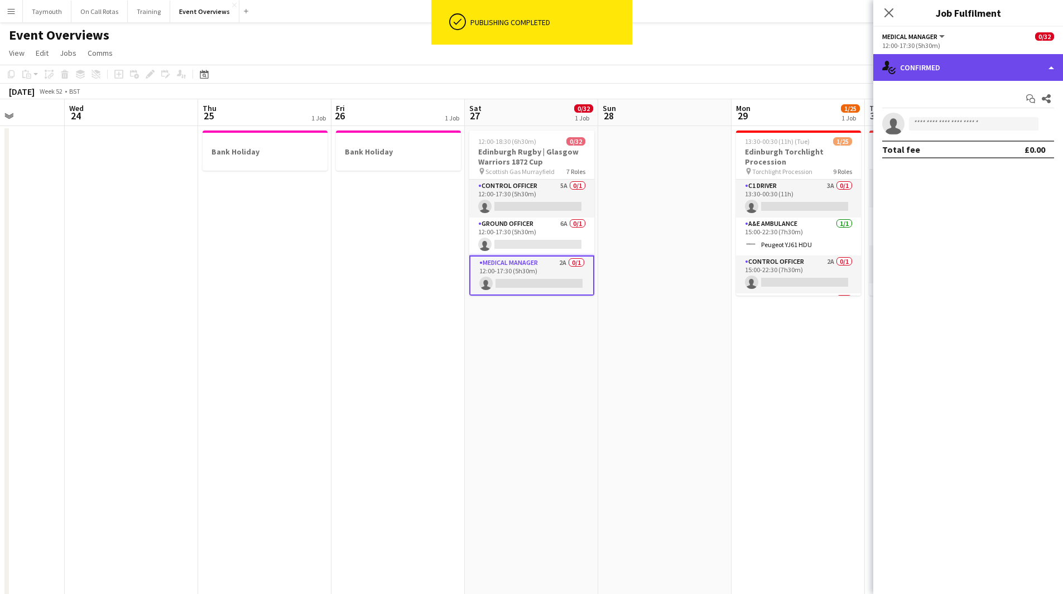
click at [985, 67] on div "single-neutral-actions-check-2 Confirmed" at bounding box center [968, 67] width 190 height 27
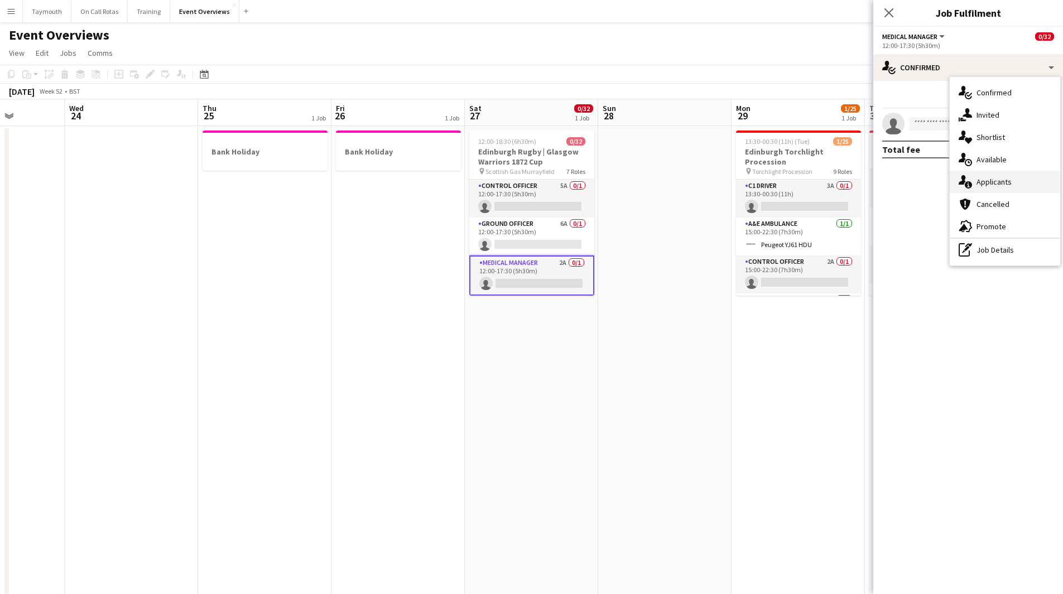
click at [1011, 179] on div "single-neutral-actions-information Applicants" at bounding box center [1005, 182] width 110 height 22
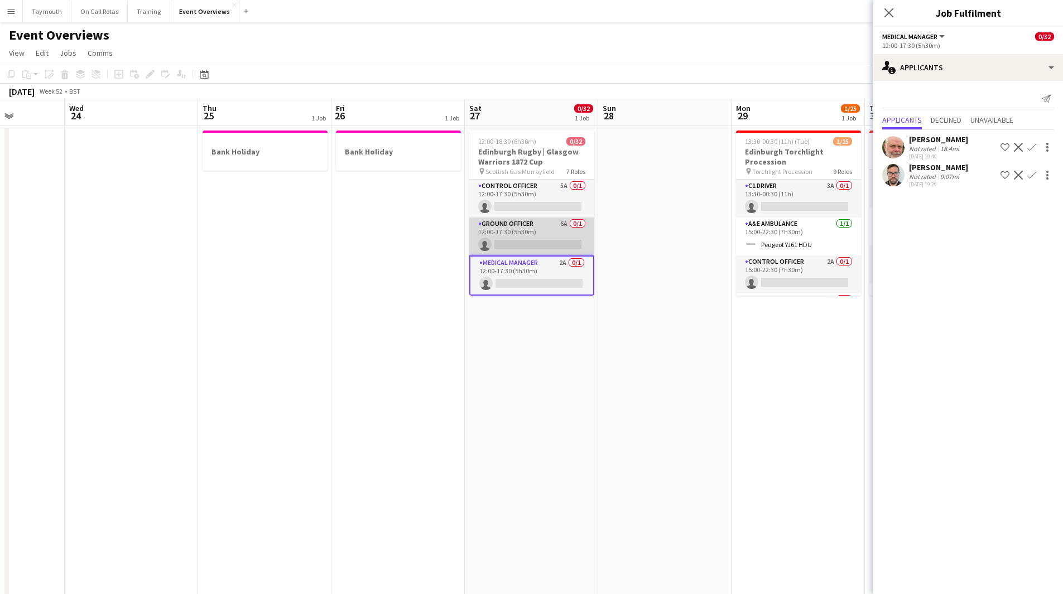
click at [529, 225] on app-card-role "Ground Officer 6A 0/1 12:00-17:30 (5h30m) single-neutral-actions" at bounding box center [531, 237] width 125 height 38
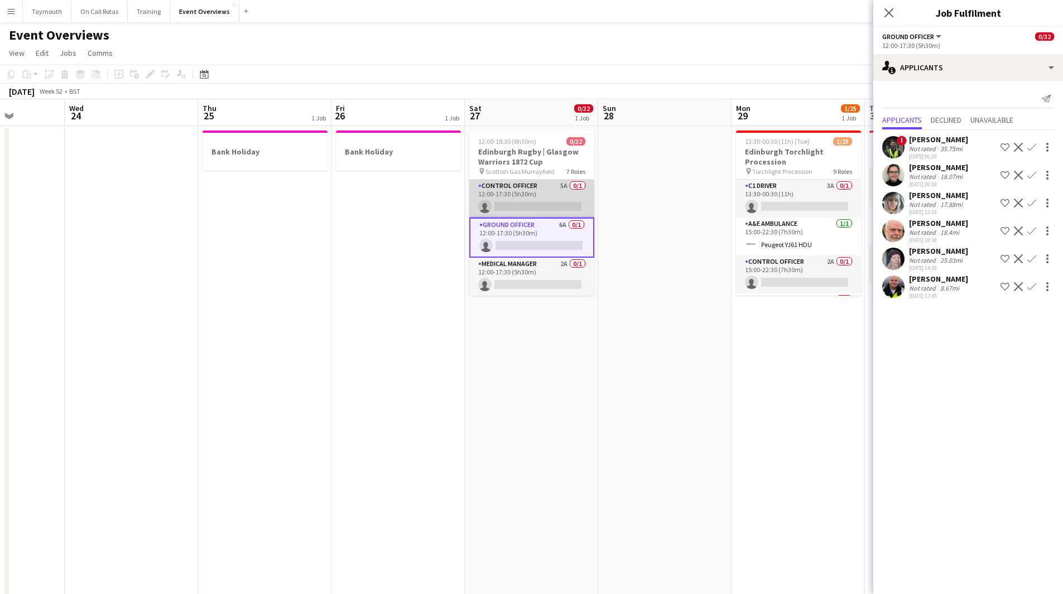
click at [544, 190] on app-card-role "Control Officer 5A 0/1 12:00-17:30 (5h30m) single-neutral-actions" at bounding box center [531, 199] width 125 height 38
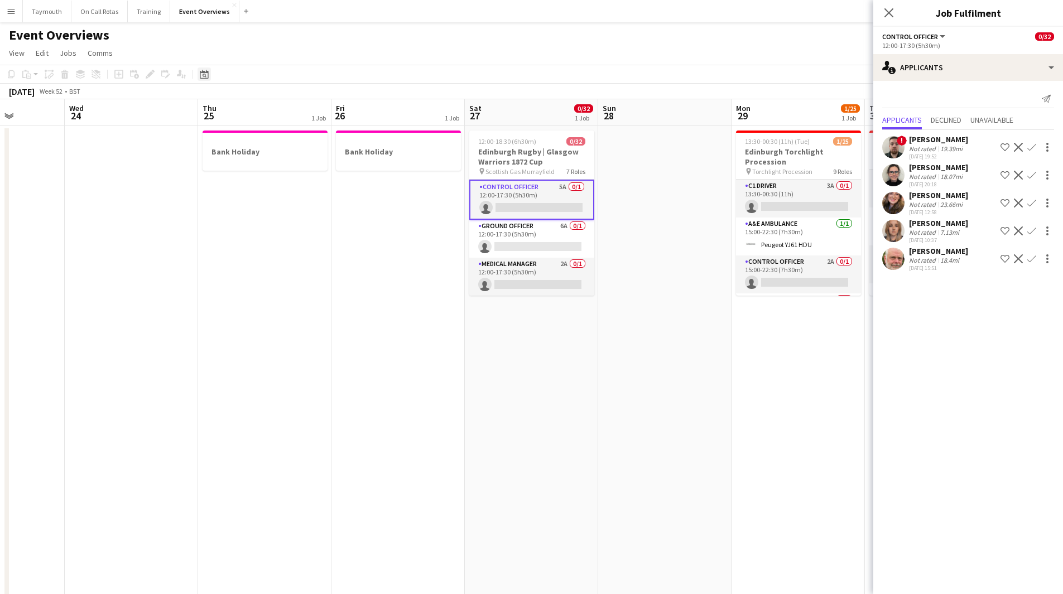
click at [205, 69] on div "Date picker" at bounding box center [203, 74] width 13 height 13
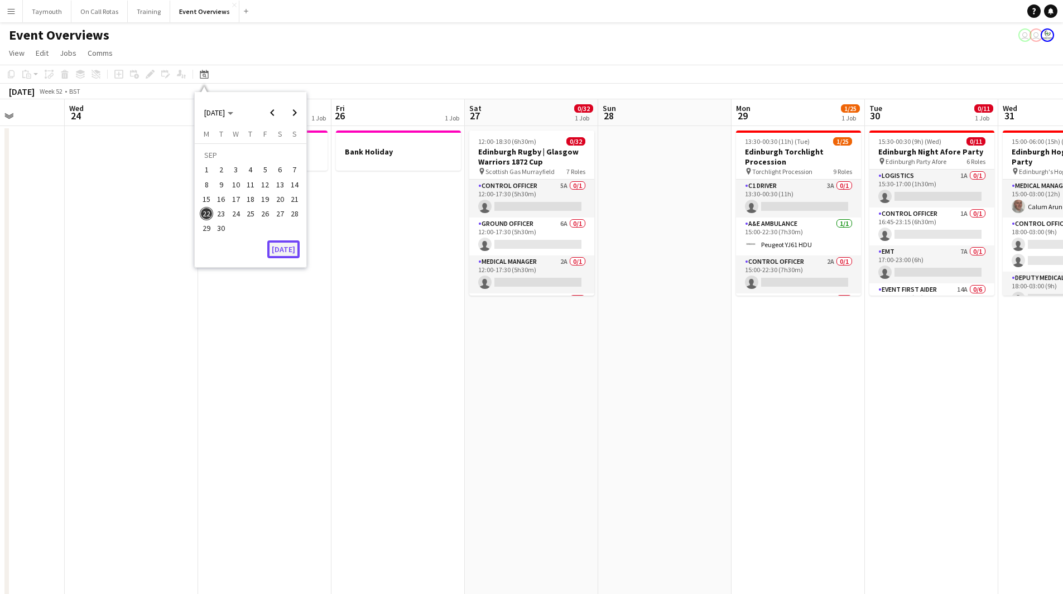
click at [290, 250] on button "[DATE]" at bounding box center [283, 249] width 32 height 18
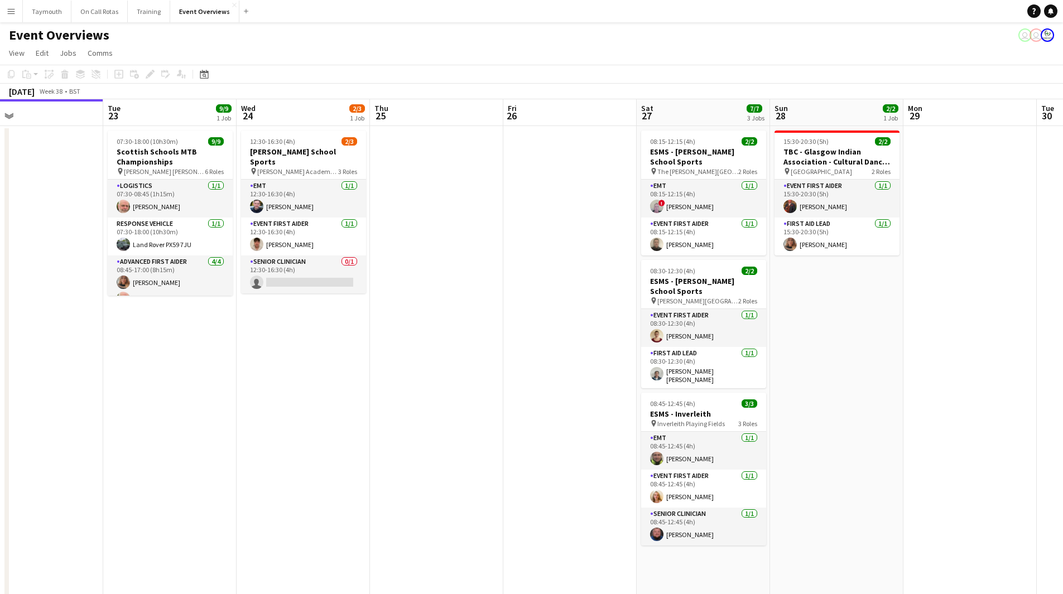
drag, startPoint x: 577, startPoint y: 369, endPoint x: 208, endPoint y: 392, distance: 370.1
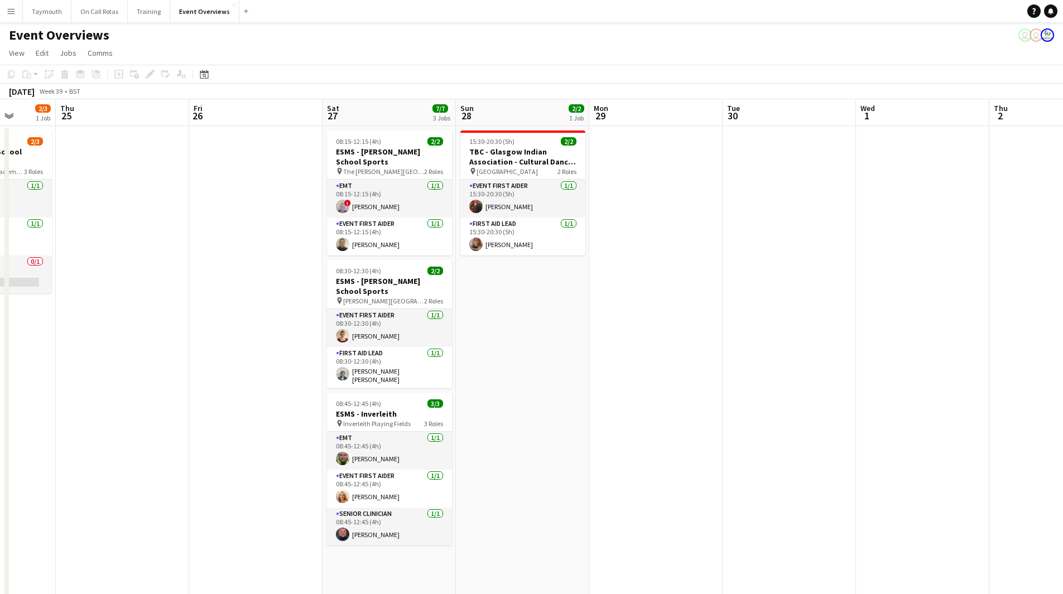
drag, startPoint x: 525, startPoint y: 387, endPoint x: 127, endPoint y: 335, distance: 401.1
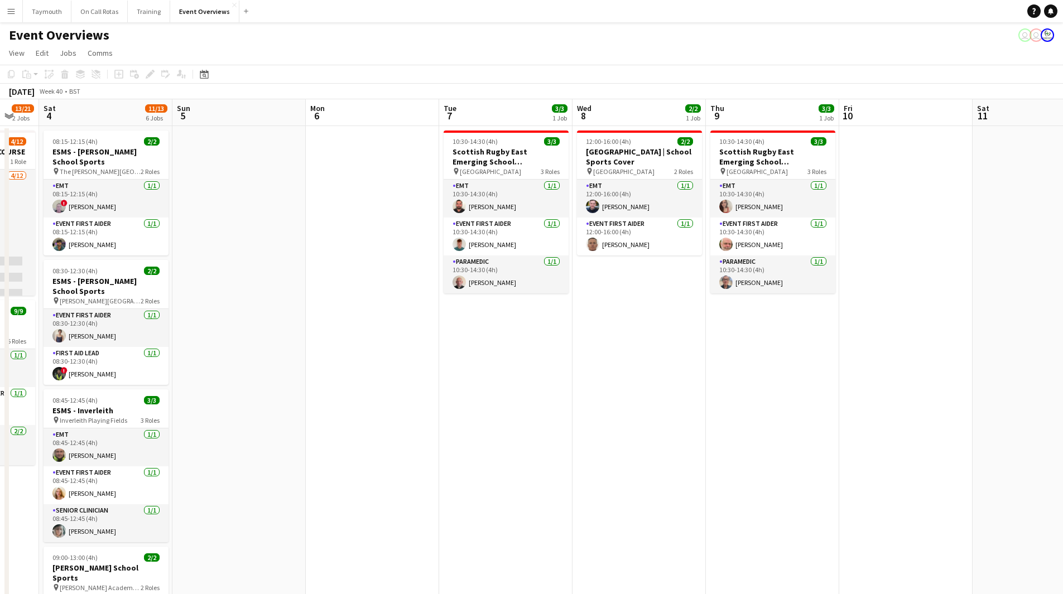
drag, startPoint x: 549, startPoint y: 300, endPoint x: 413, endPoint y: 341, distance: 141.5
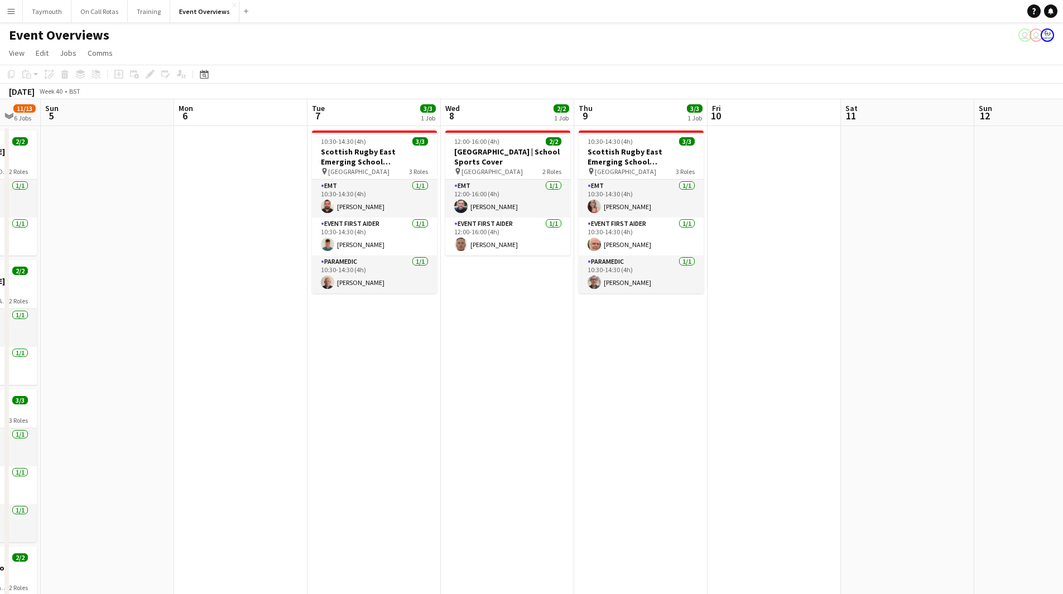
drag, startPoint x: 274, startPoint y: 344, endPoint x: 109, endPoint y: 340, distance: 164.6
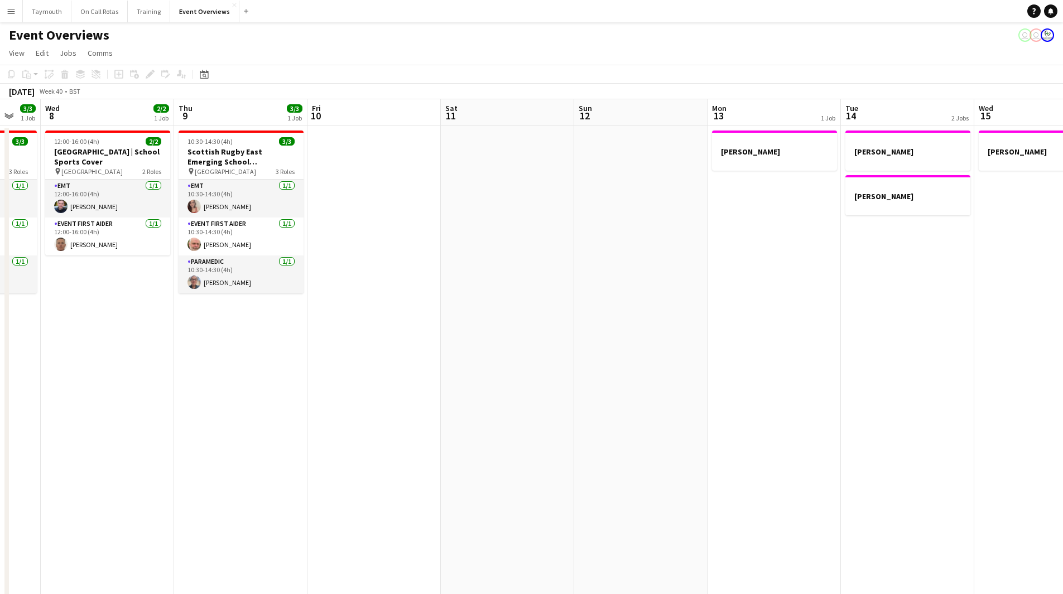
scroll to position [0, 370]
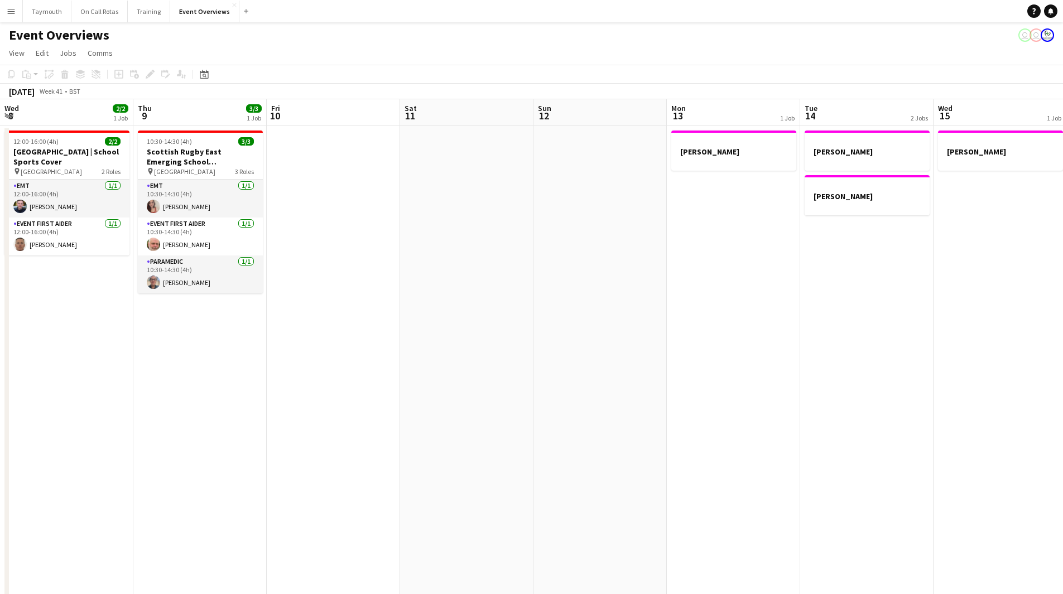
scroll to position [0, 435]
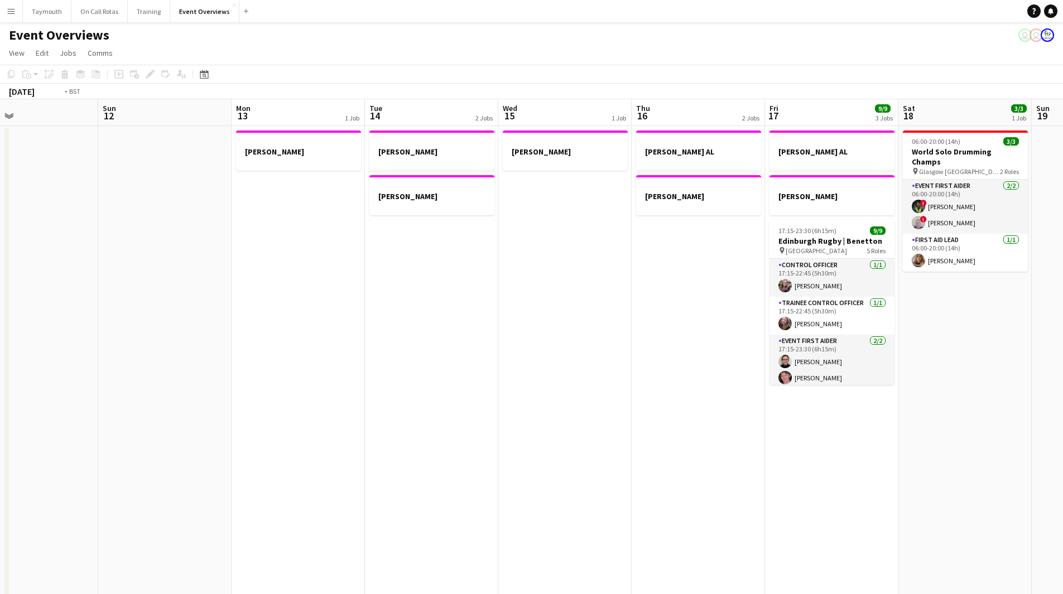
drag, startPoint x: 317, startPoint y: 344, endPoint x: 66, endPoint y: 316, distance: 252.0
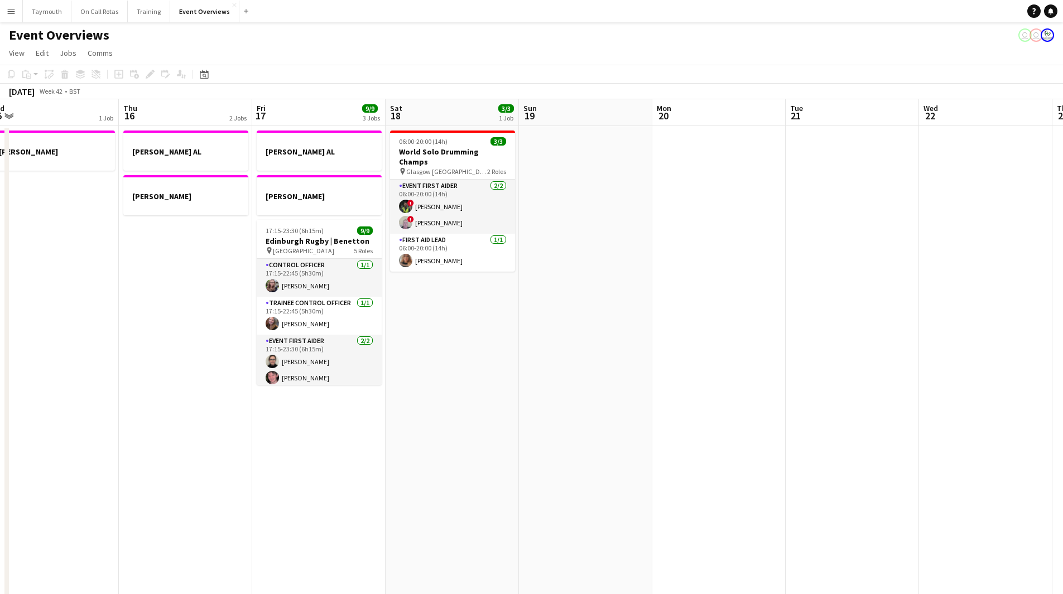
drag, startPoint x: 674, startPoint y: 391, endPoint x: 427, endPoint y: 373, distance: 248.3
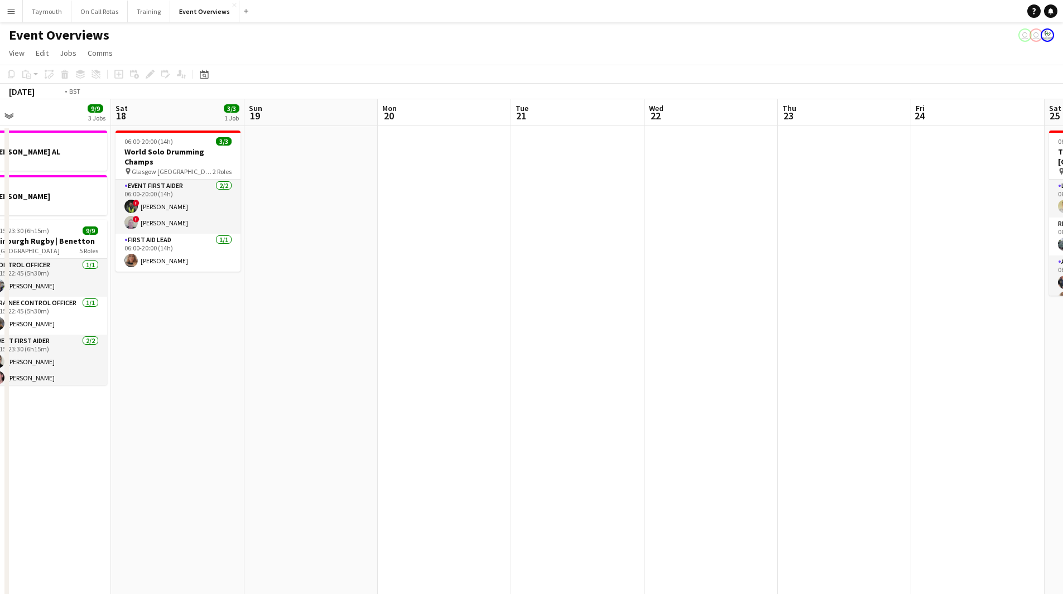
drag, startPoint x: 61, startPoint y: 348, endPoint x: 46, endPoint y: 348, distance: 15.6
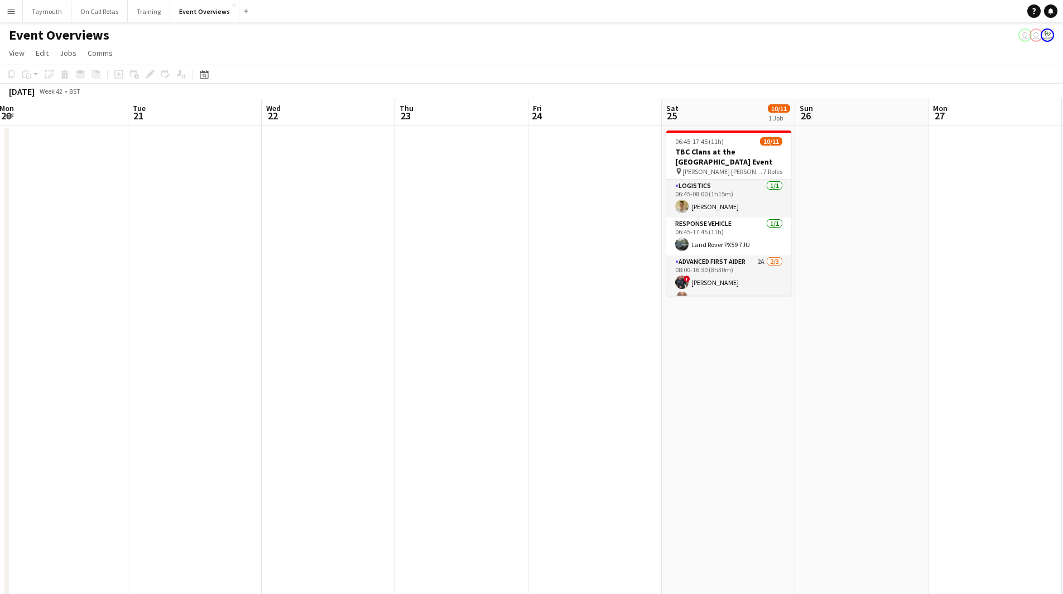
drag, startPoint x: 653, startPoint y: 413, endPoint x: 376, endPoint y: 376, distance: 279.1
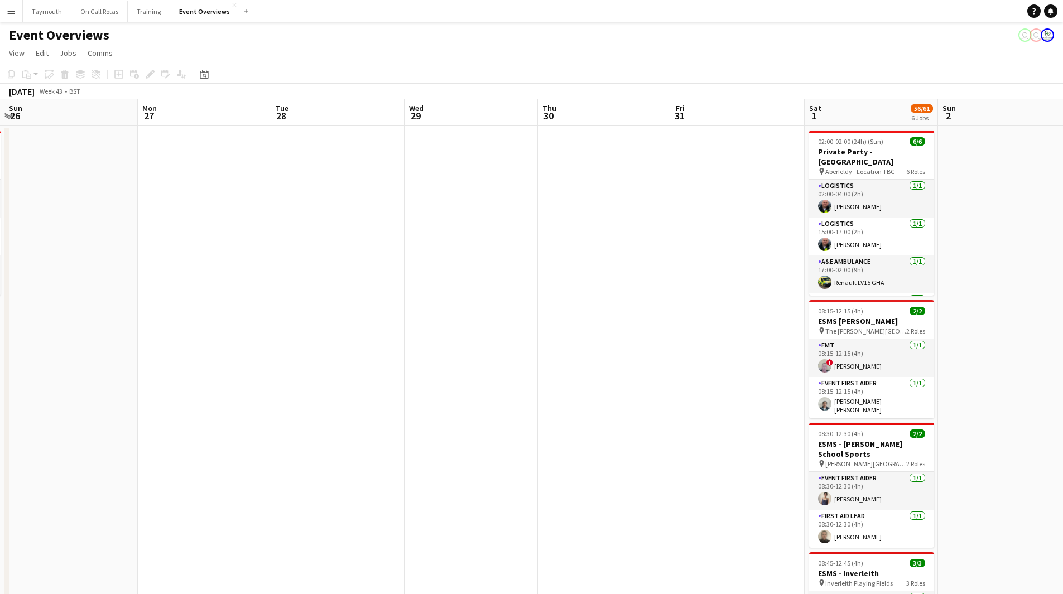
drag, startPoint x: 529, startPoint y: 388, endPoint x: 134, endPoint y: 367, distance: 395.5
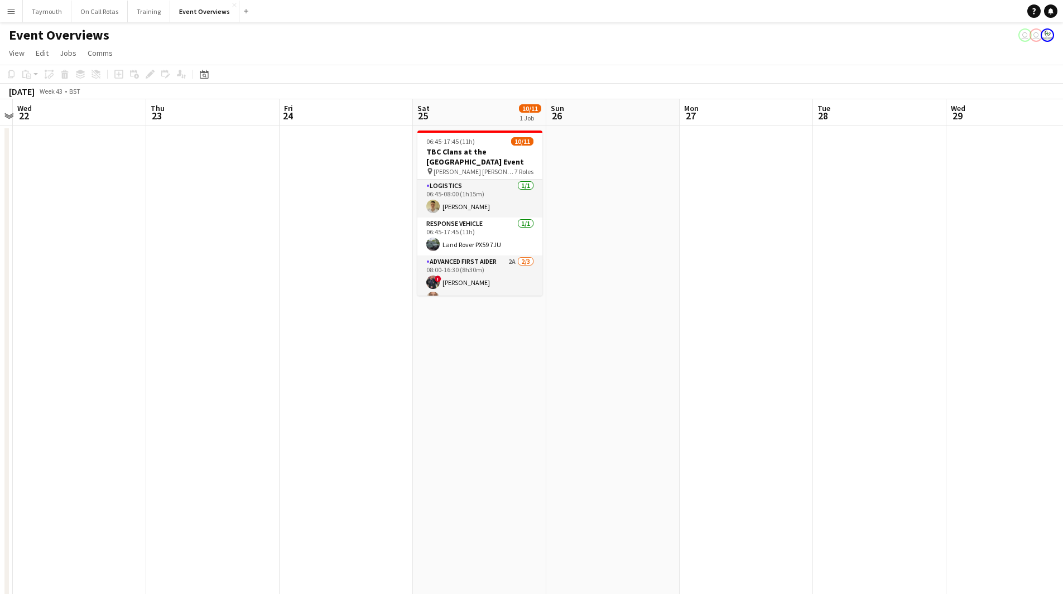
scroll to position [0, 255]
drag, startPoint x: 437, startPoint y: 361, endPoint x: 882, endPoint y: 388, distance: 446.0
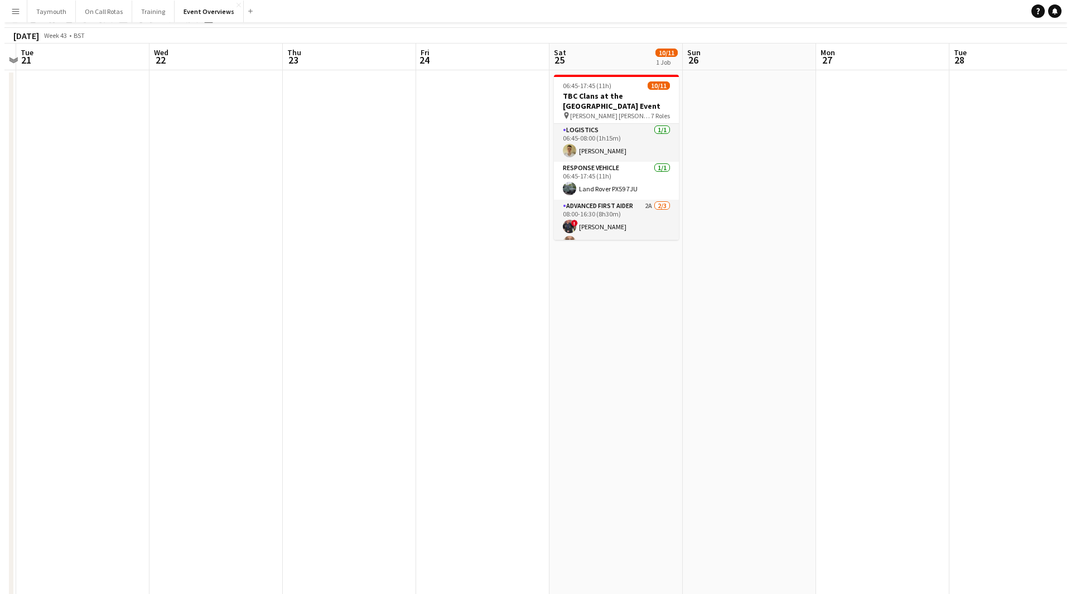
scroll to position [0, 0]
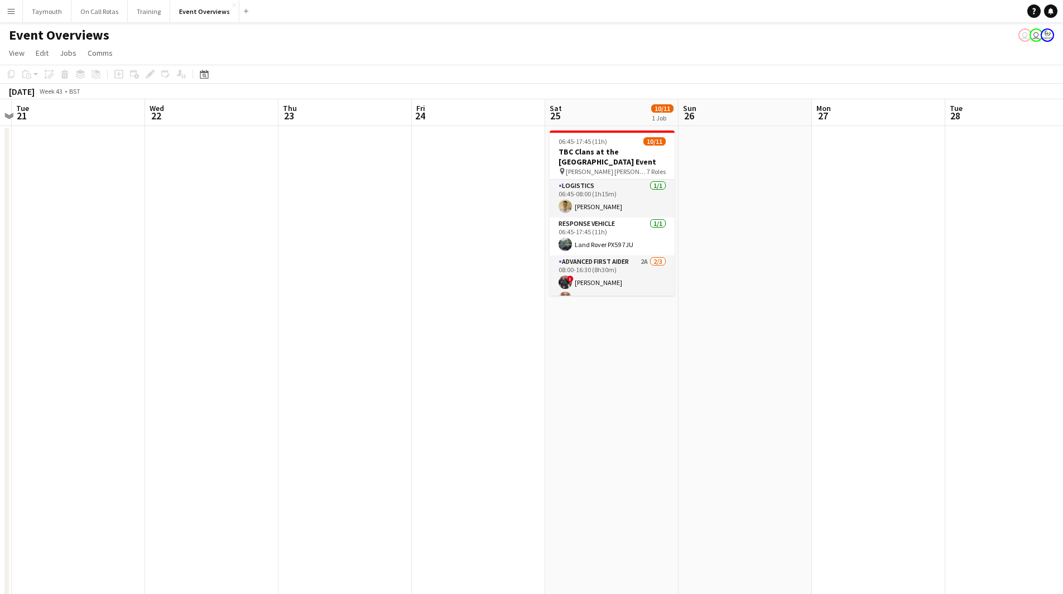
click at [16, 10] on button "Menu" at bounding box center [11, 11] width 22 height 22
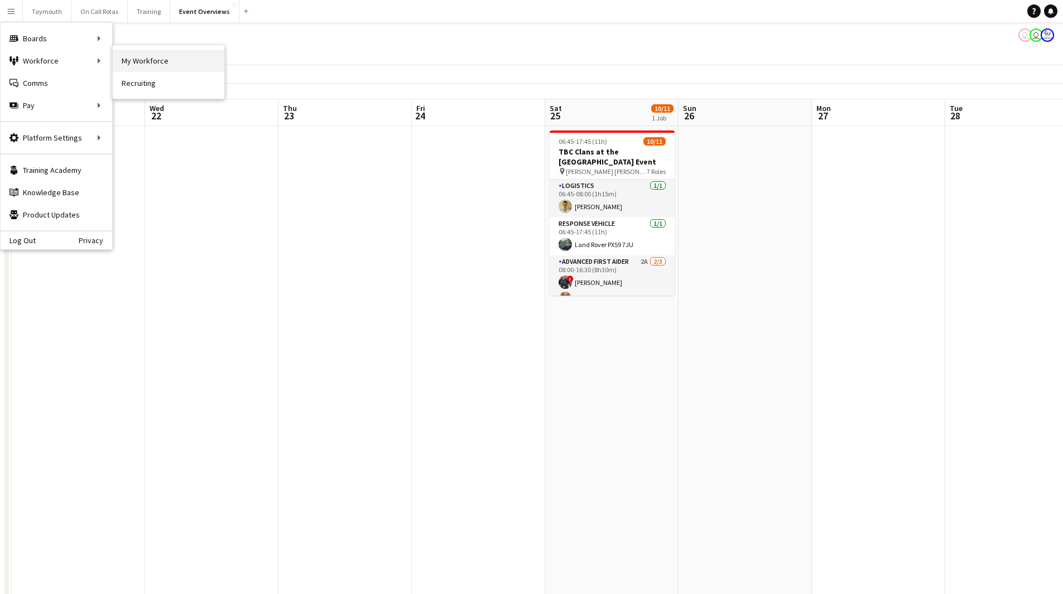
click at [117, 55] on link "My Workforce" at bounding box center [169, 61] width 112 height 22
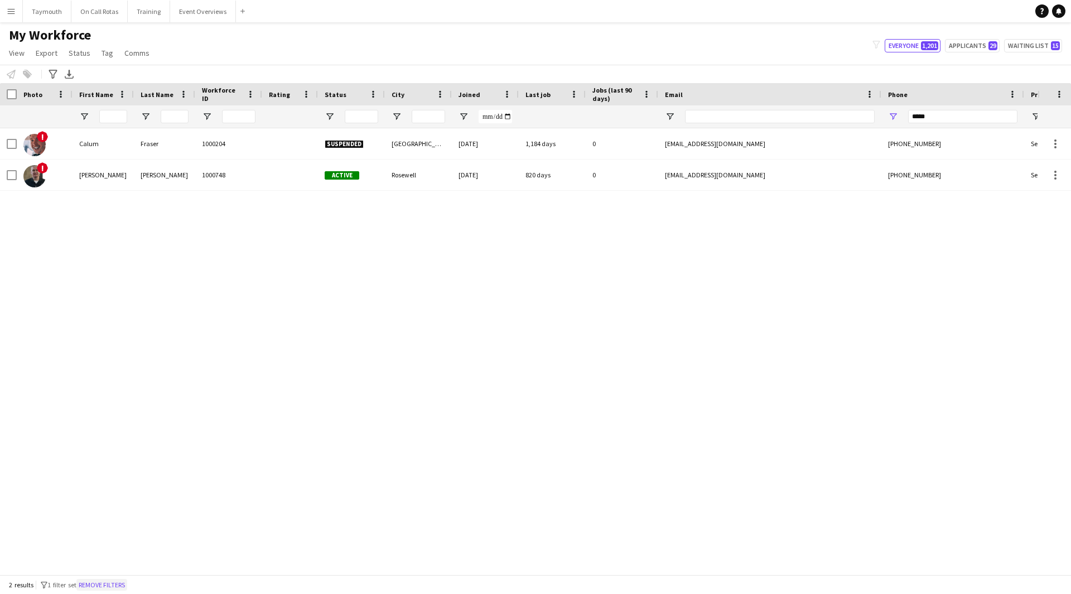
click at [115, 580] on button "Remove filters" at bounding box center [101, 585] width 51 height 12
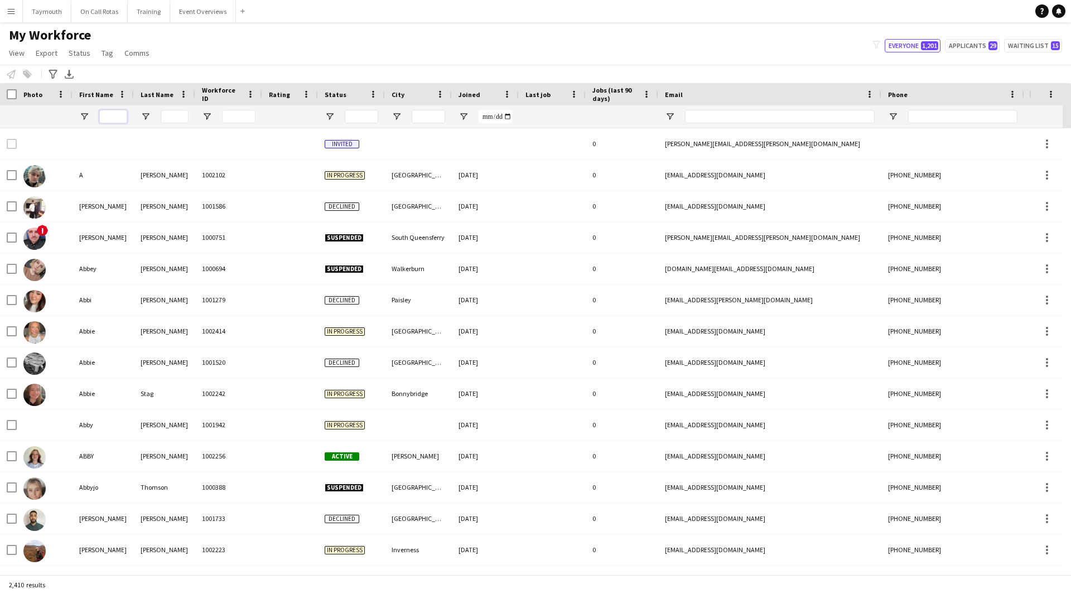
click at [121, 115] on input "First Name Filter Input" at bounding box center [113, 116] width 28 height 13
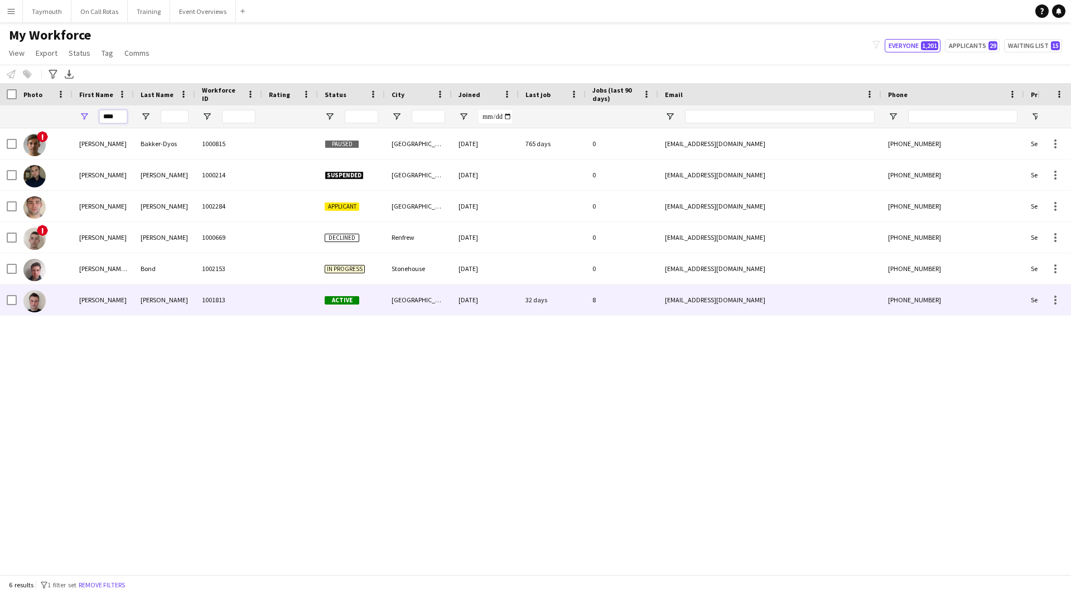
type input "****"
click at [172, 293] on div "Paul" at bounding box center [164, 300] width 61 height 31
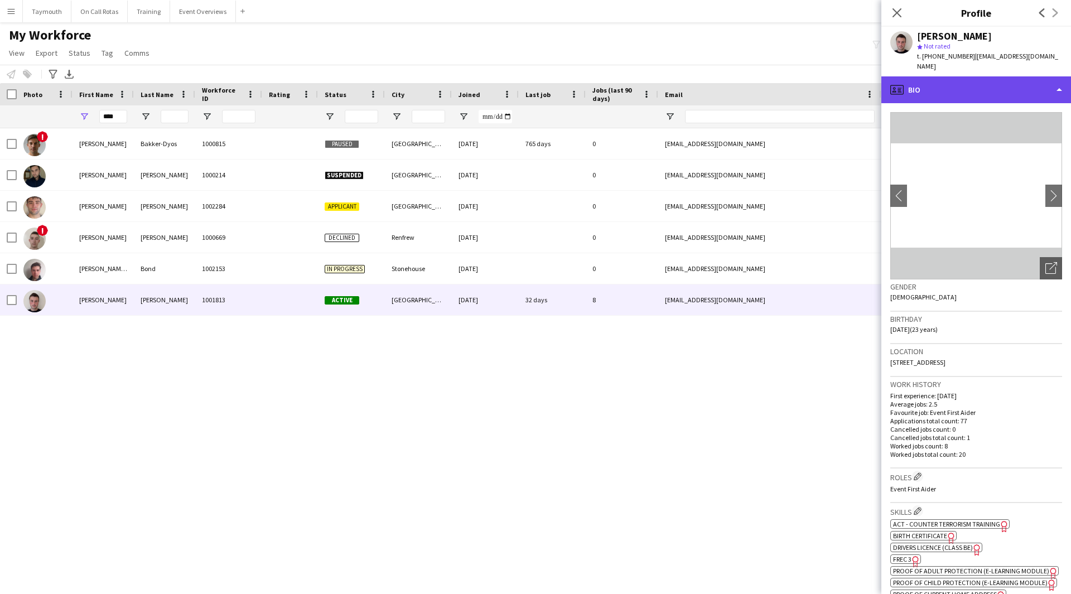
click at [1010, 77] on div "profile Bio" at bounding box center [976, 89] width 190 height 27
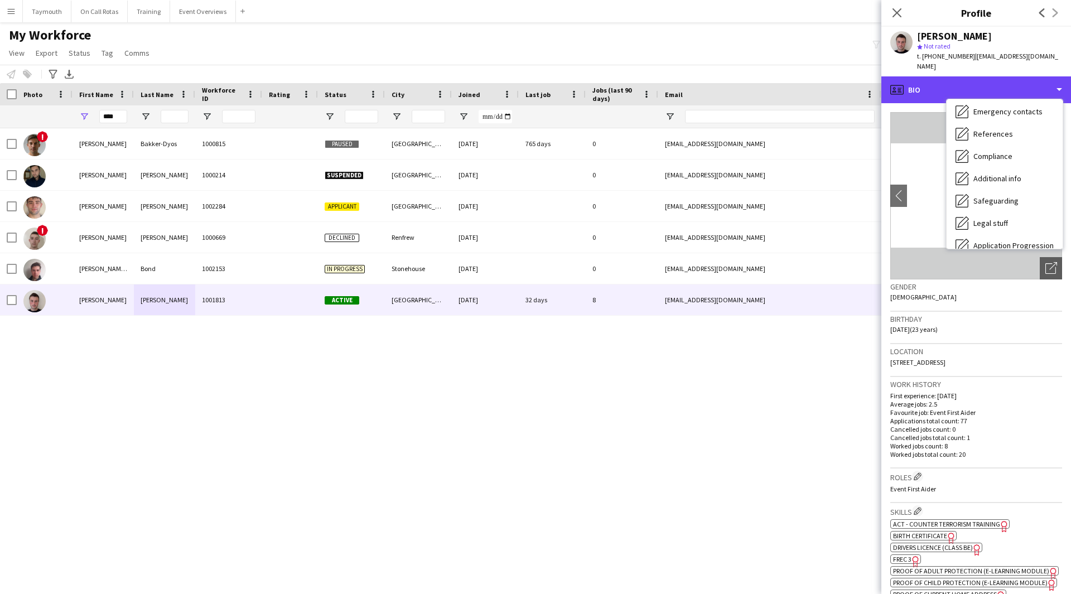
scroll to position [194, 0]
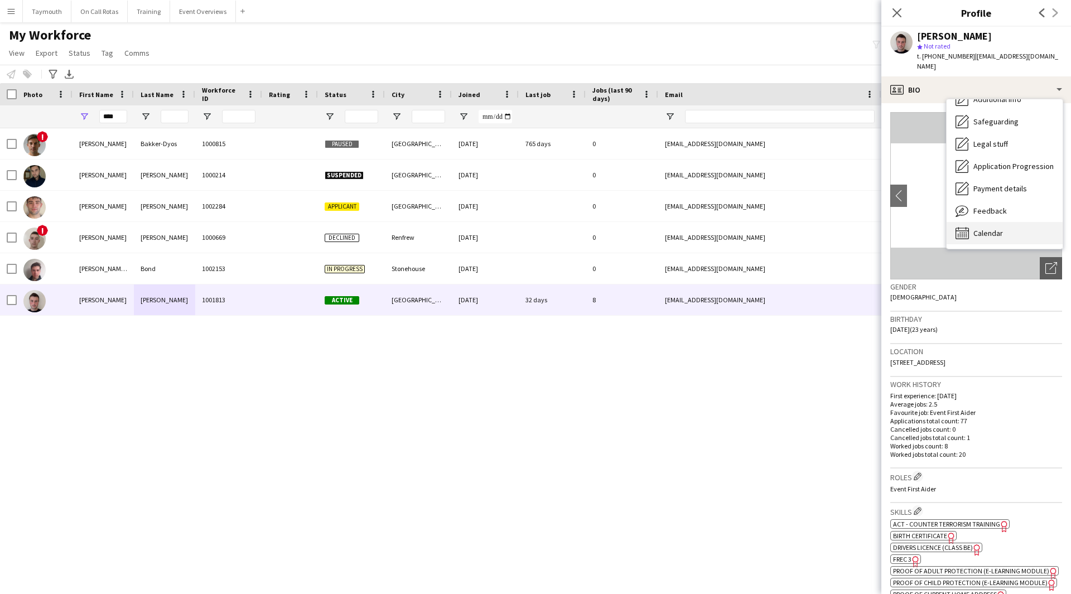
click at [992, 229] on div "Calendar Calendar" at bounding box center [1005, 233] width 116 height 22
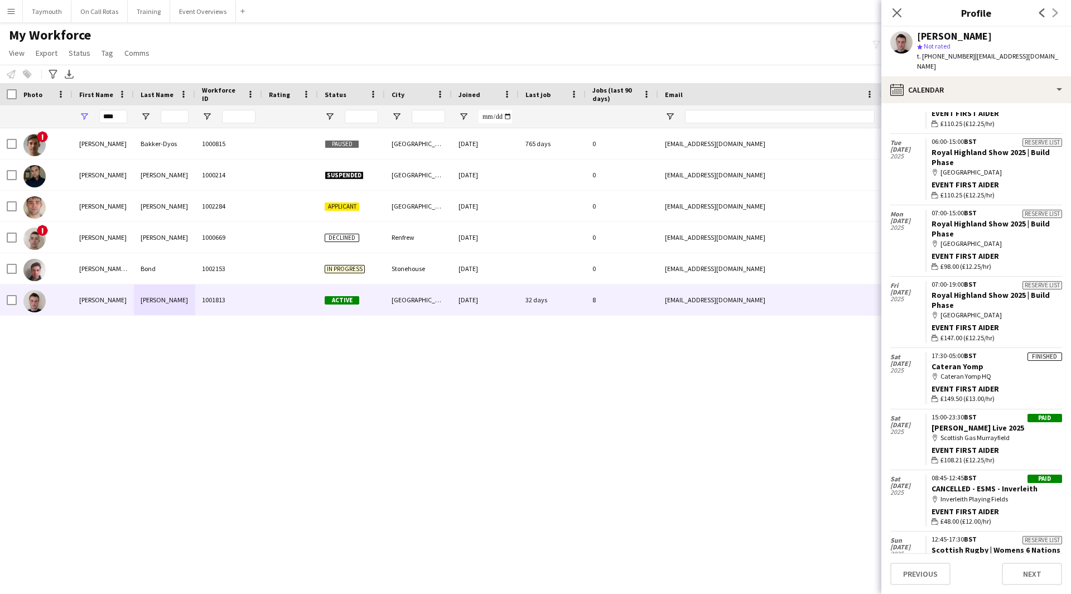
scroll to position [1365, 0]
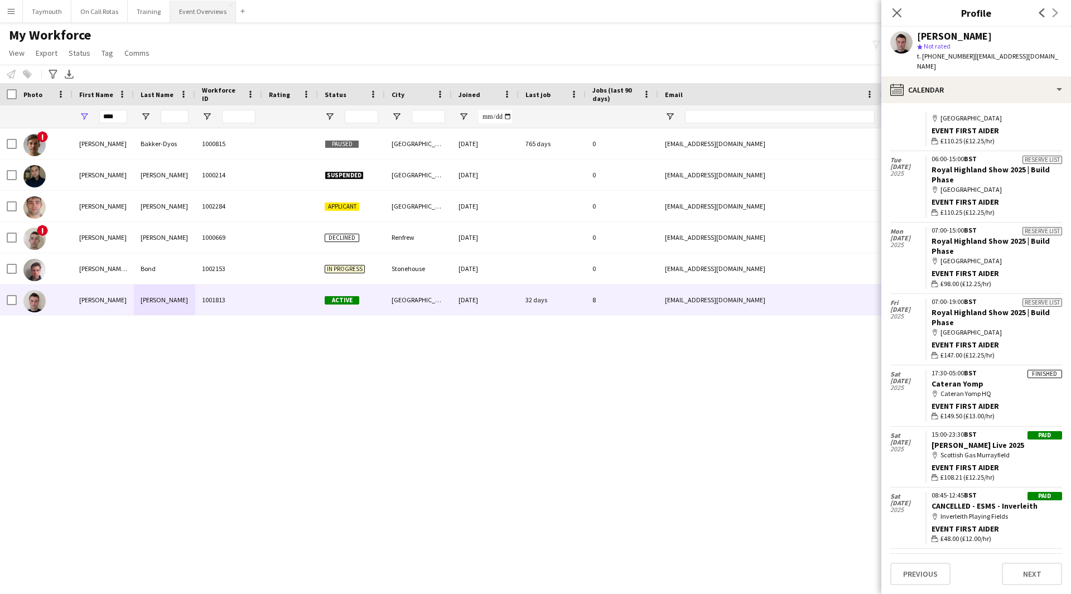
click at [201, 11] on button "Event Overviews Close" at bounding box center [203, 12] width 66 height 22
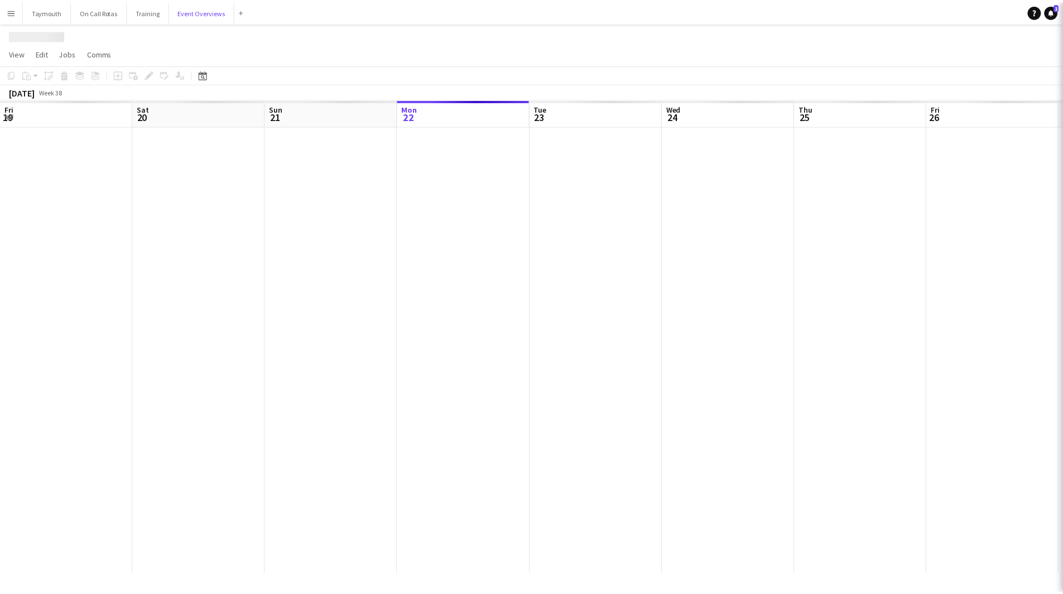
scroll to position [0, 267]
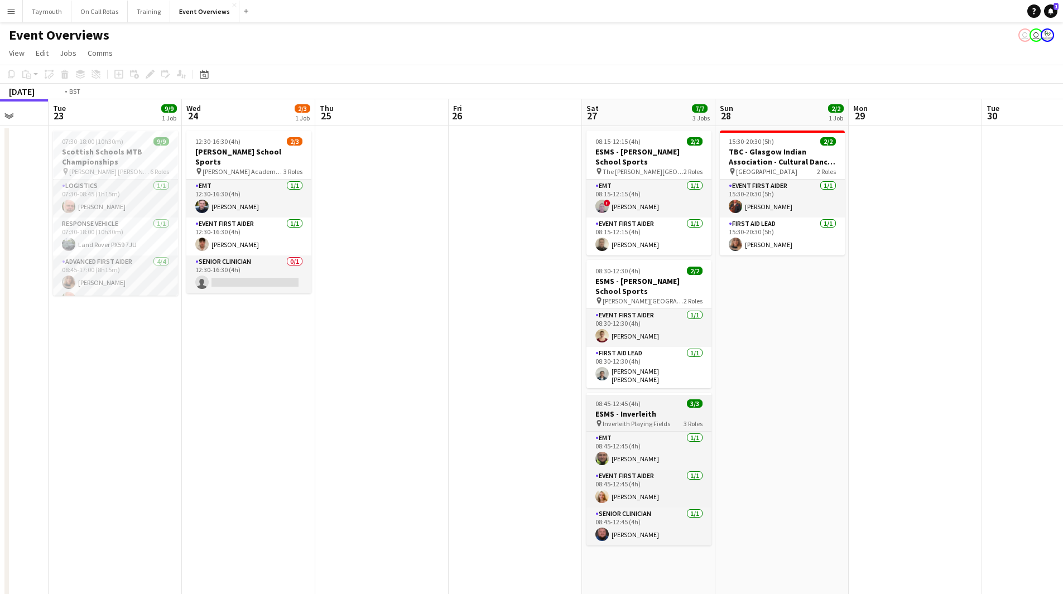
drag, startPoint x: 724, startPoint y: 389, endPoint x: 351, endPoint y: 394, distance: 372.7
click at [216, 402] on app-calendar-viewport "Fri 19 9/9 2 Jobs Sat 20 30/30 4 Jobs Sun 21 17/17 1 Job Mon 22 Tue 23 9/9 1 Jo…" at bounding box center [531, 423] width 1063 height 649
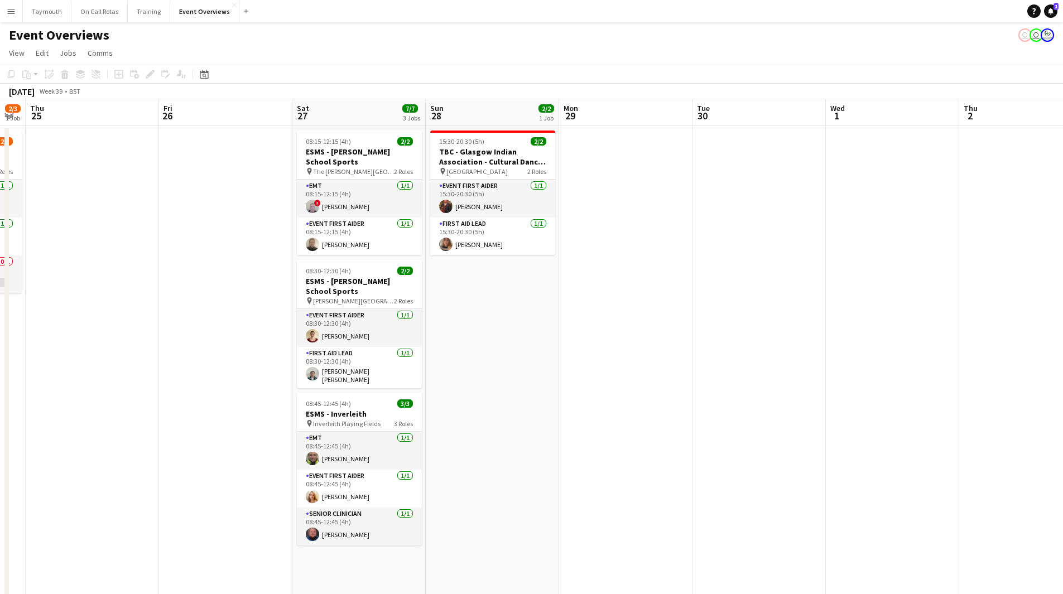
drag, startPoint x: 459, startPoint y: 419, endPoint x: 265, endPoint y: 413, distance: 193.7
click at [220, 419] on app-calendar-viewport "Mon 22 Tue 23 9/9 1 Job Wed 24 2/3 1 Job Thu 25 Fri 26 Sat 27 7/7 3 Jobs Sun 28…" at bounding box center [531, 528] width 1063 height 859
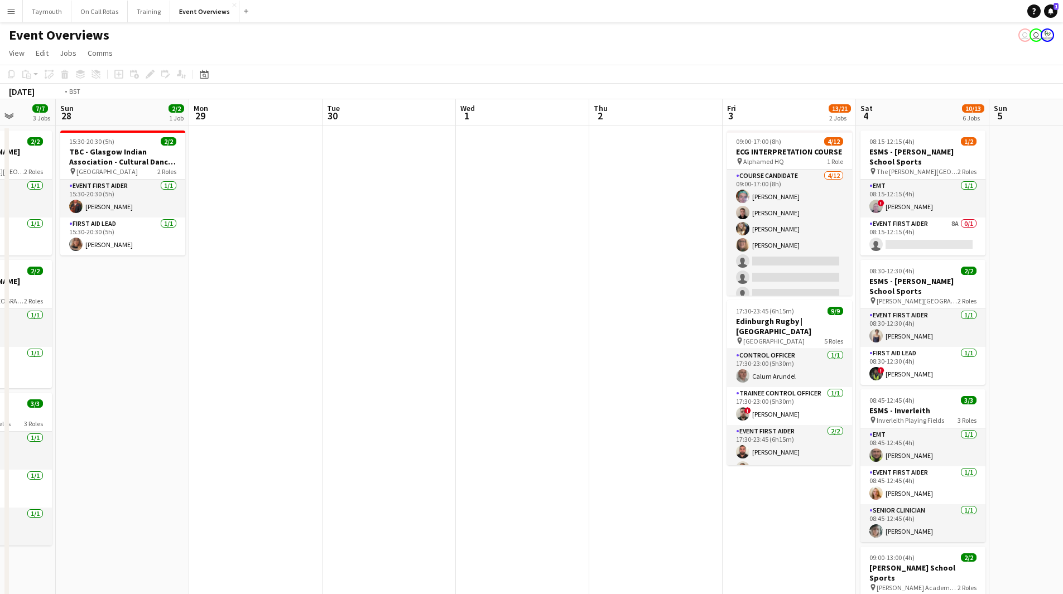
click at [325, 422] on app-calendar-viewport "Thu 25 Fri 26 Sat 27 7/7 3 Jobs Sun 28 2/2 1 Job Mon 29 Tue 30 Wed 1 Thu 2 Fri …" at bounding box center [531, 528] width 1063 height 859
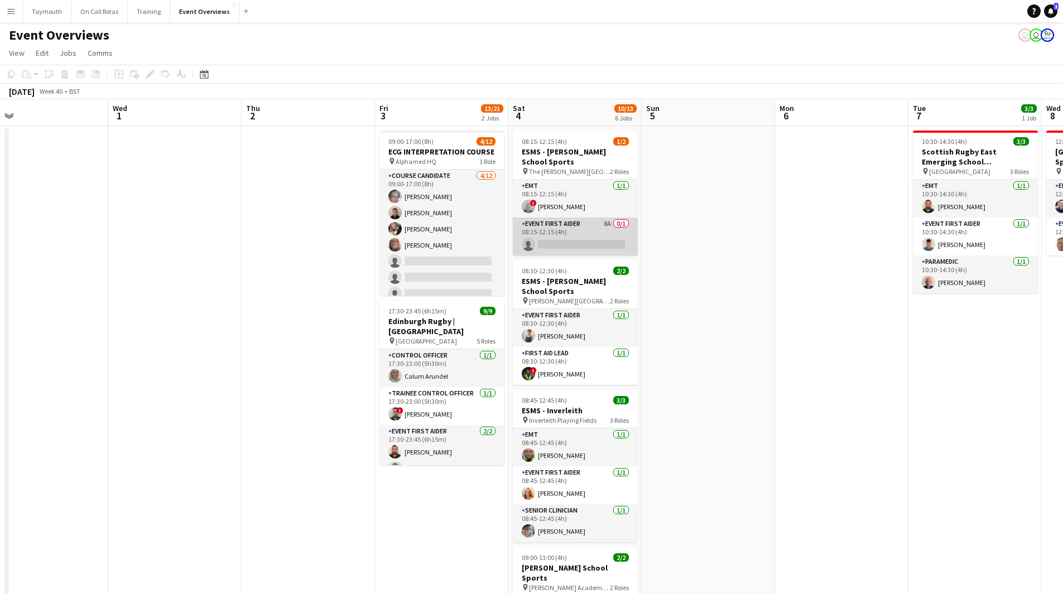
click at [581, 235] on app-card-role "Event First Aider 8A 0/1 08:15-12:15 (4h) single-neutral-actions" at bounding box center [575, 237] width 125 height 38
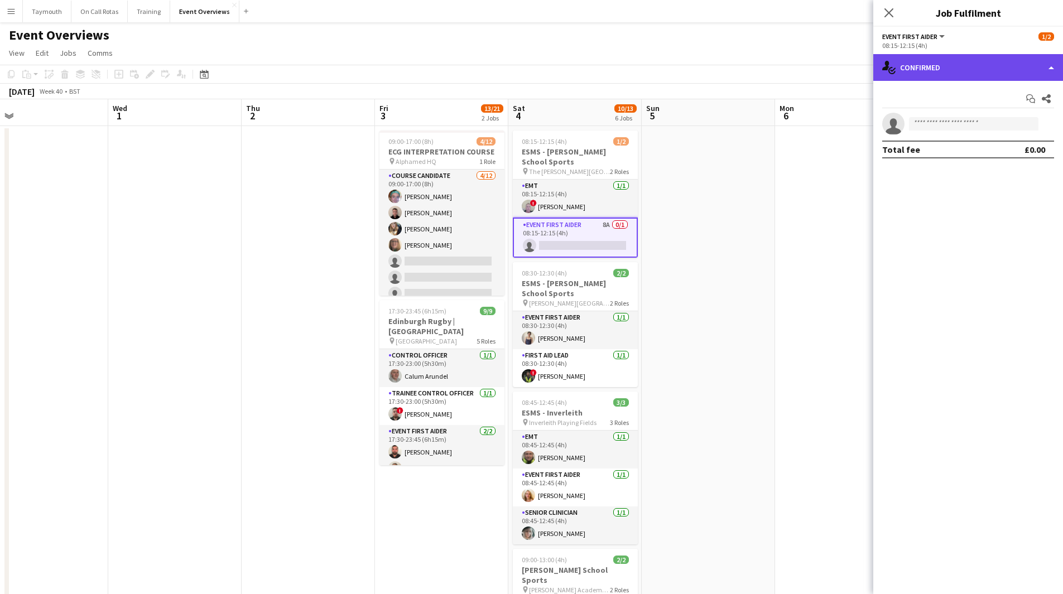
click at [990, 71] on div "single-neutral-actions-check-2 Confirmed" at bounding box center [968, 67] width 190 height 27
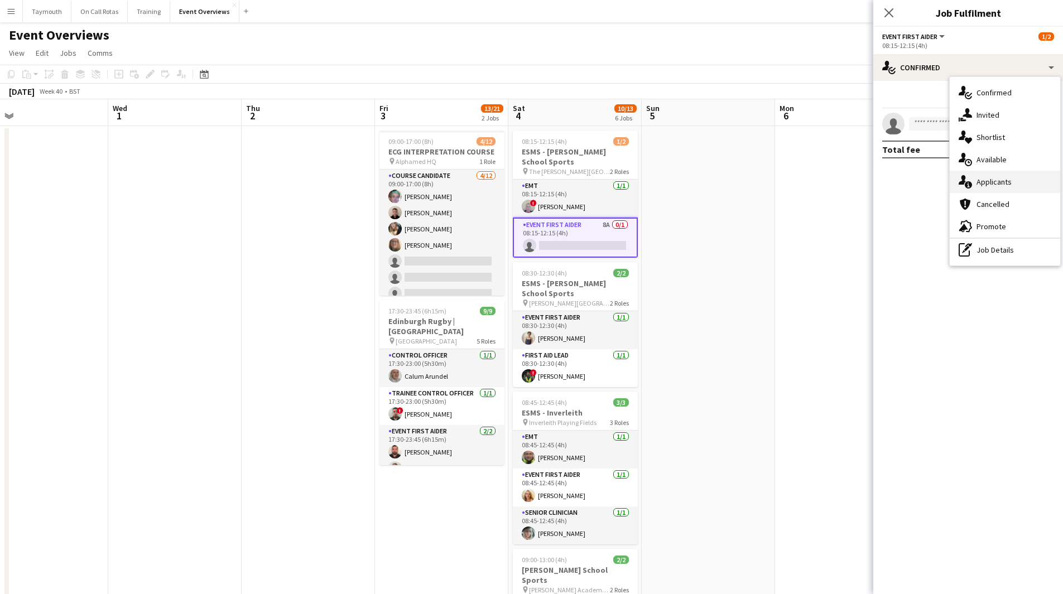
click at [1006, 180] on span "Applicants" at bounding box center [993, 182] width 35 height 10
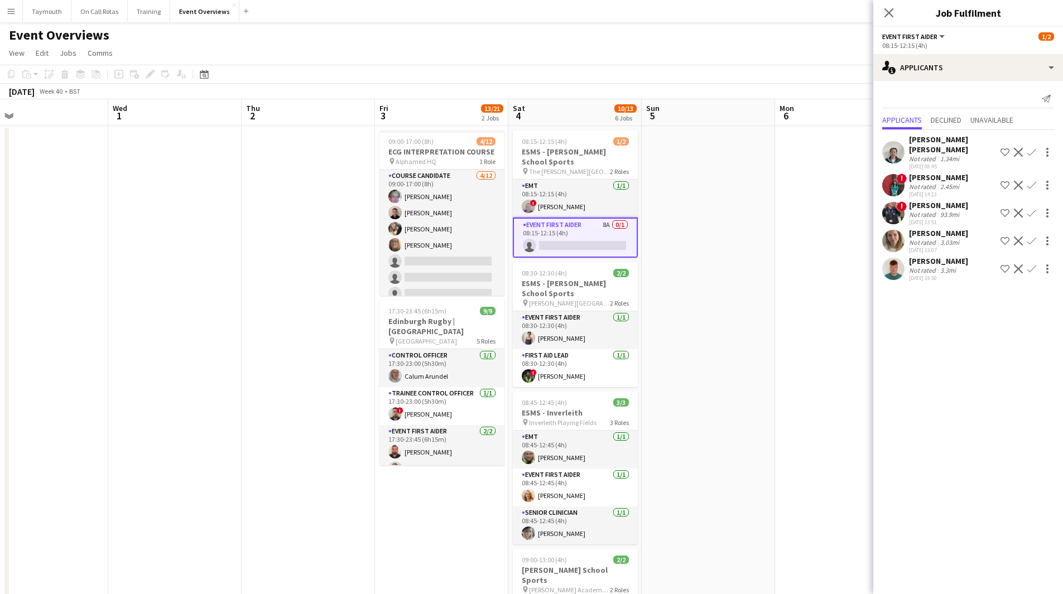
click at [1033, 149] on app-icon "Confirm" at bounding box center [1031, 152] width 9 height 9
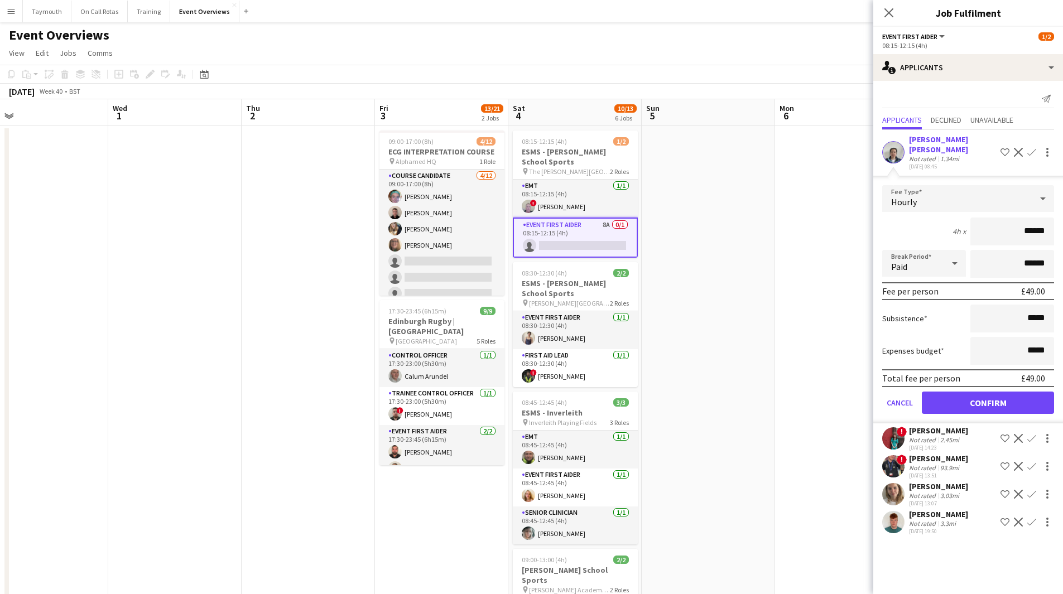
click at [1037, 515] on button "Confirm" at bounding box center [1031, 521] width 13 height 13
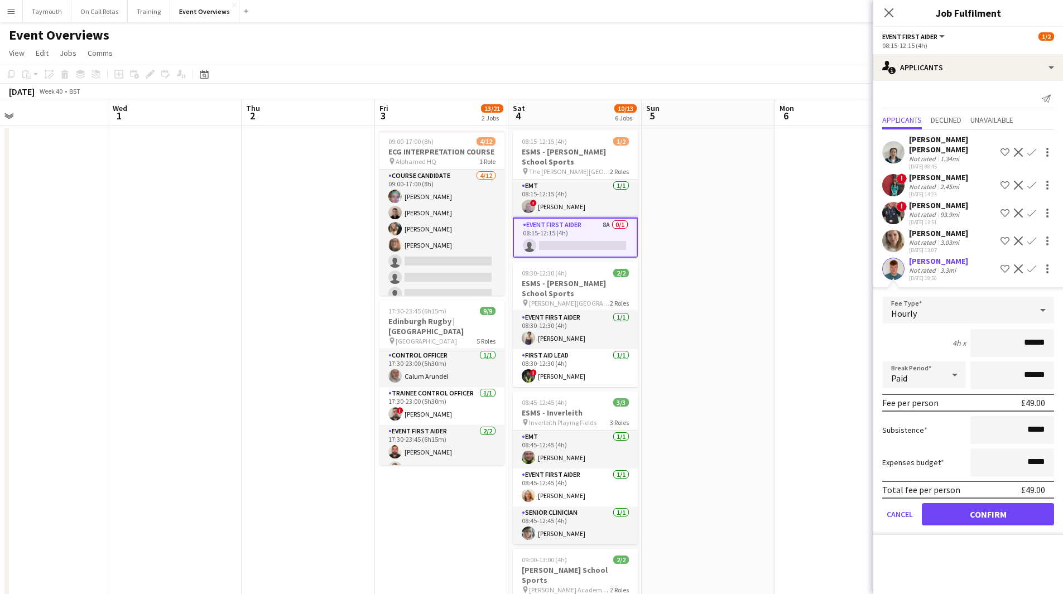
scroll to position [0, 0]
click at [1009, 503] on button "Confirm" at bounding box center [988, 514] width 132 height 22
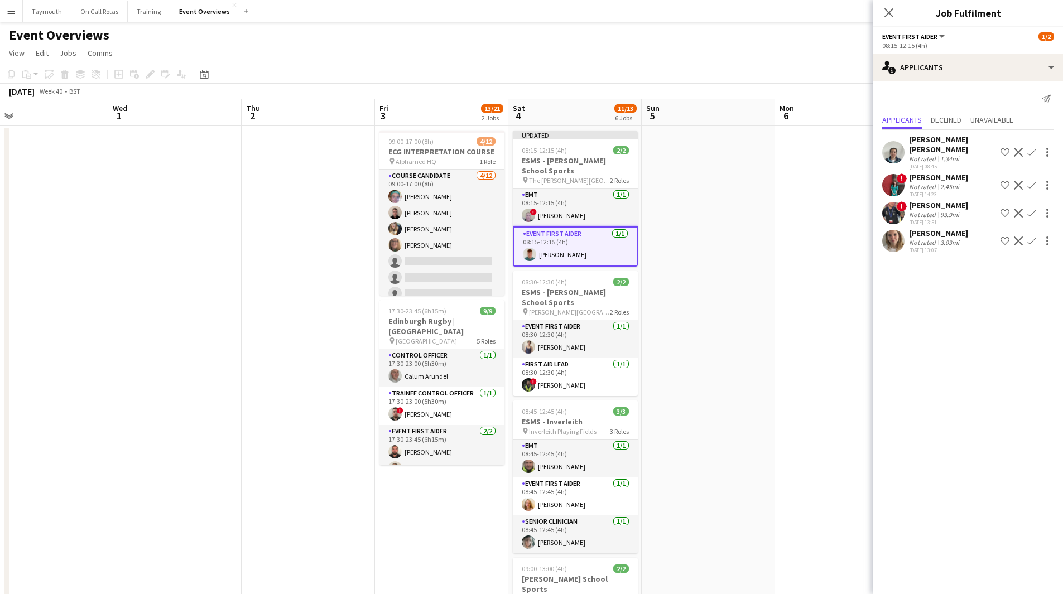
click at [764, 381] on app-date-cell at bounding box center [708, 542] width 133 height 832
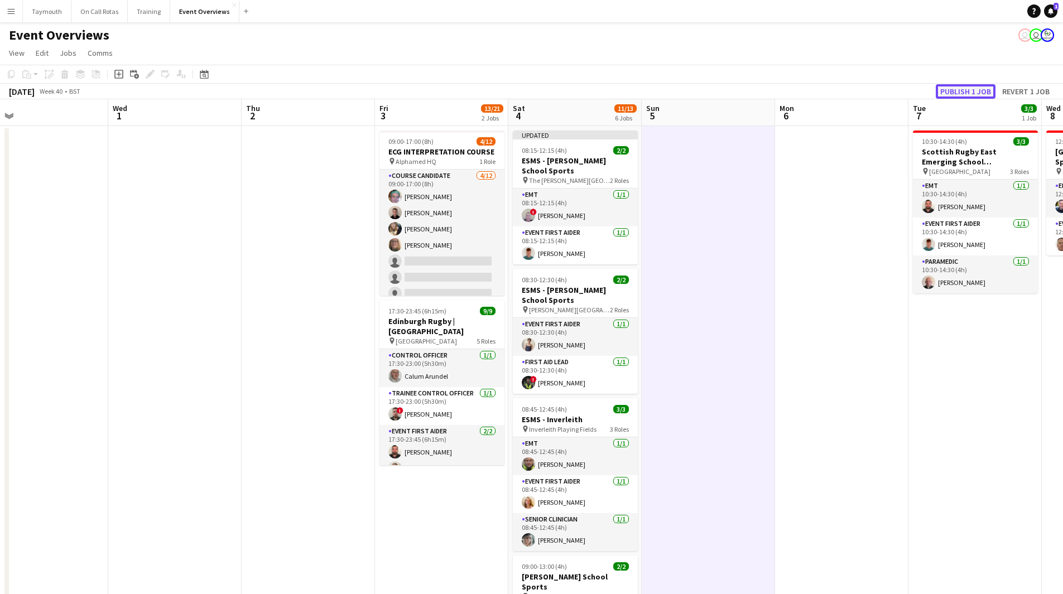
click at [967, 88] on button "Publish 1 job" at bounding box center [966, 91] width 60 height 15
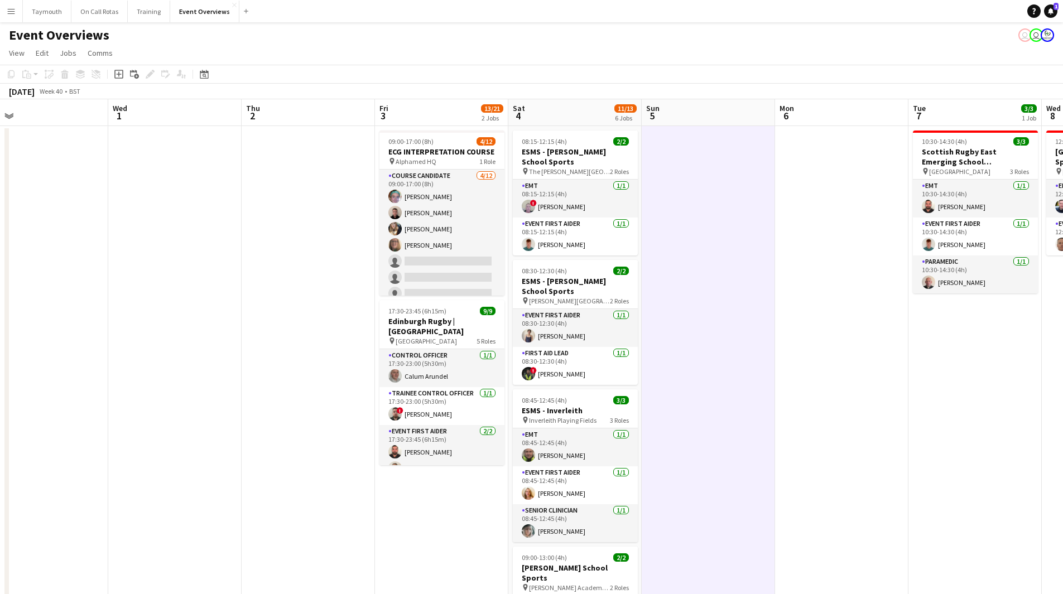
click at [275, 379] on app-date-cell at bounding box center [308, 546] width 133 height 841
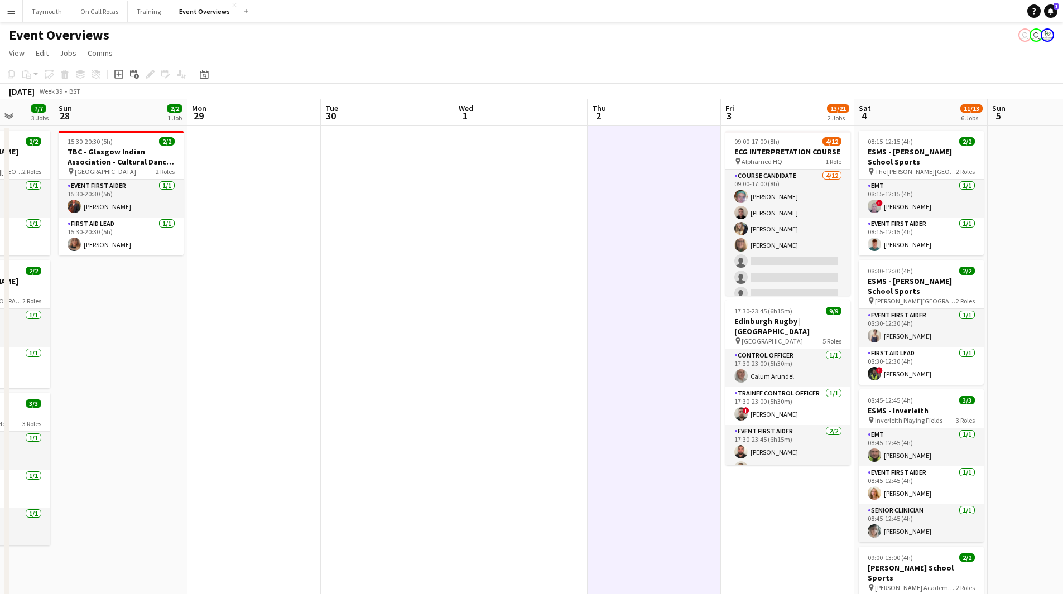
drag, startPoint x: 275, startPoint y: 379, endPoint x: 754, endPoint y: 356, distance: 479.8
click at [754, 356] on app-calendar-viewport "Thu 25 Fri 26 Sat 27 7/7 3 Jobs Sun 28 2/2 1 Job Mon 29 Tue 30 Wed 1 Thu 2 Fri …" at bounding box center [531, 533] width 1063 height 868
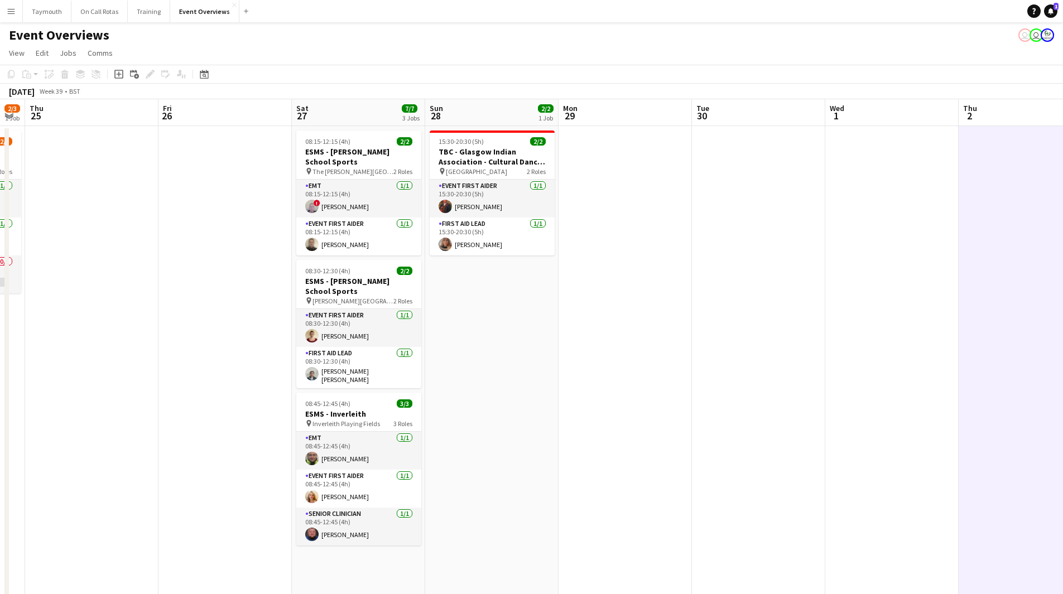
drag, startPoint x: 581, startPoint y: 392, endPoint x: 614, endPoint y: 386, distance: 33.4
click at [614, 387] on app-calendar-viewport "Tue 23 9/9 1 Job Wed 24 2/3 1 Job Thu 25 Fri 26 Sat 27 7/7 3 Jobs Sun 28 2/2 1 …" at bounding box center [531, 533] width 1063 height 868
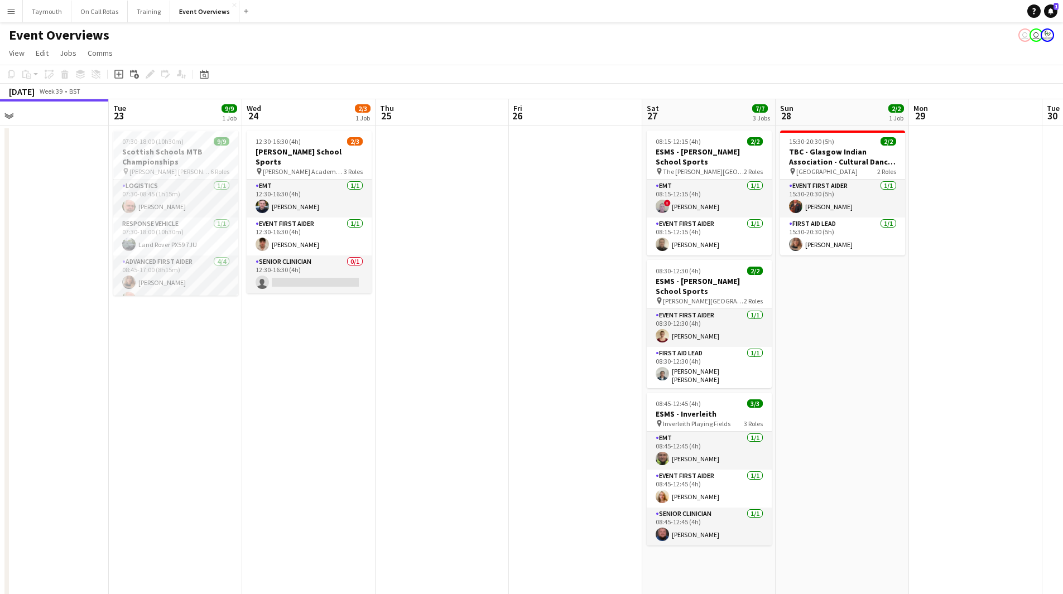
scroll to position [0, 273]
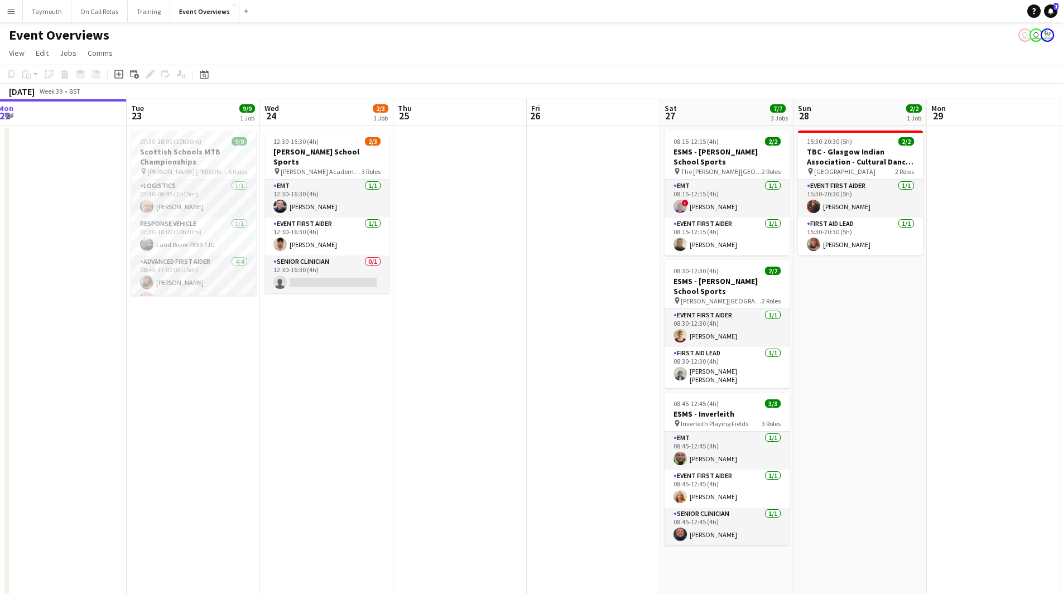
drag, startPoint x: 666, startPoint y: 365, endPoint x: 1001, endPoint y: 359, distance: 335.3
click at [1001, 359] on app-calendar-viewport "Sat 20 30/30 4 Jobs Sun 21 17/17 1 Job Mon 22 Tue 23 9/9 1 Job Wed 24 2/3 1 Job…" at bounding box center [531, 533] width 1063 height 868
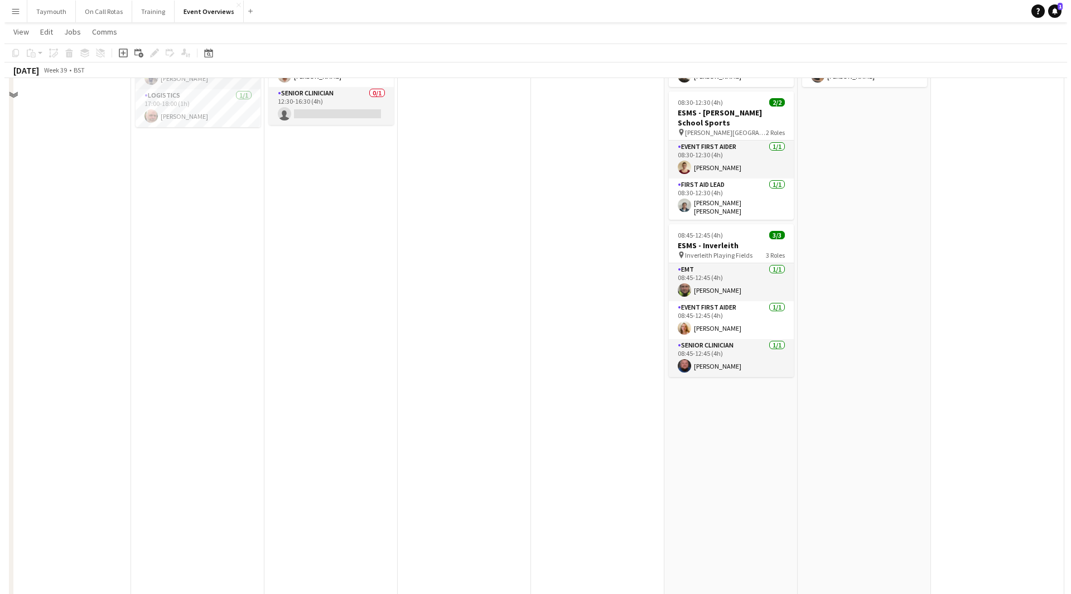
scroll to position [0, 0]
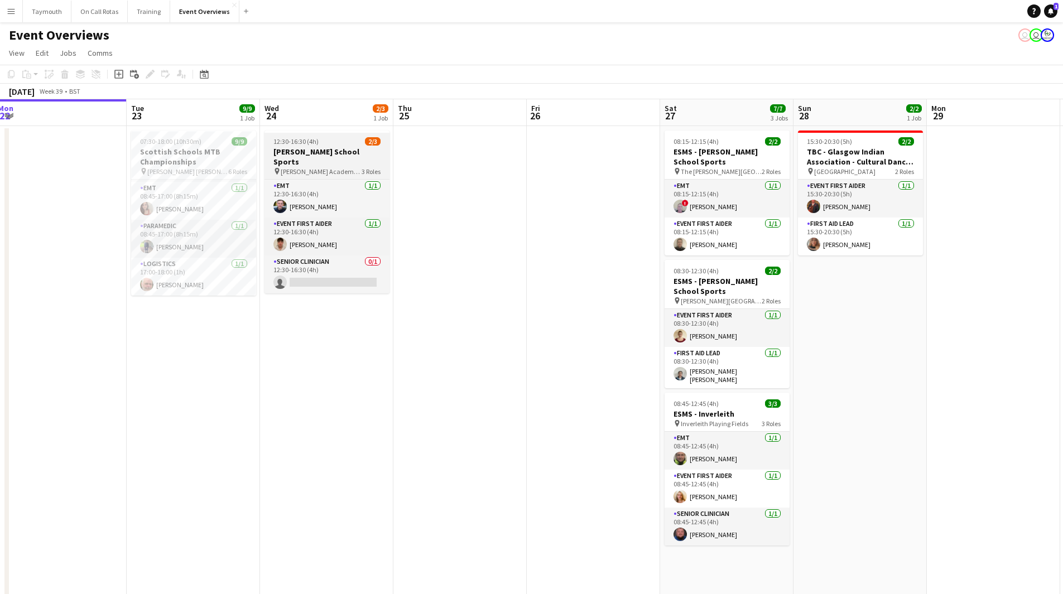
click at [332, 167] on span "[PERSON_NAME] Academy Playing Fields" at bounding box center [321, 171] width 81 height 8
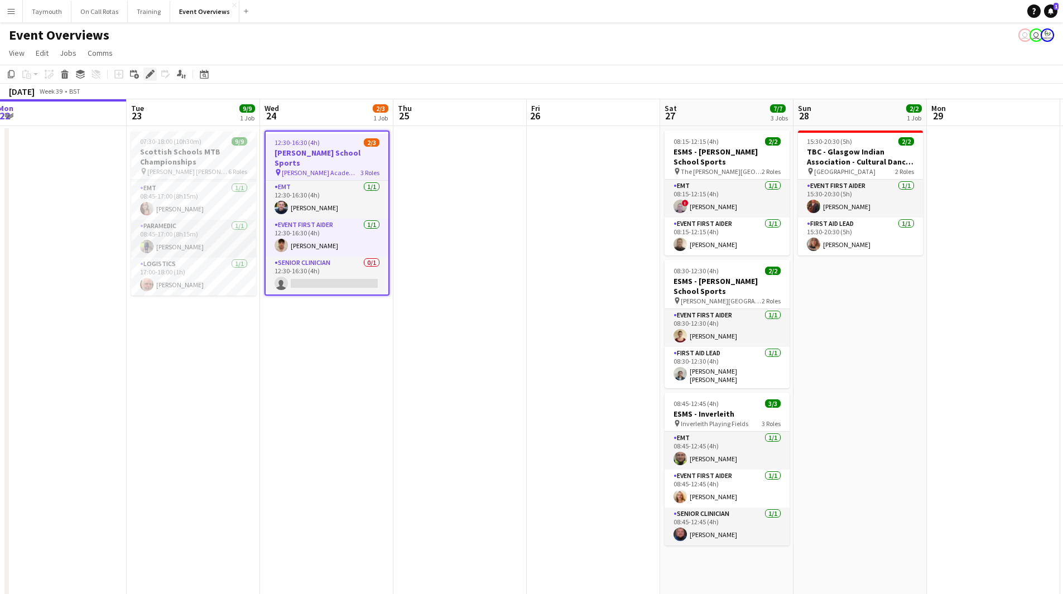
click at [147, 73] on icon "Edit" at bounding box center [150, 74] width 9 height 9
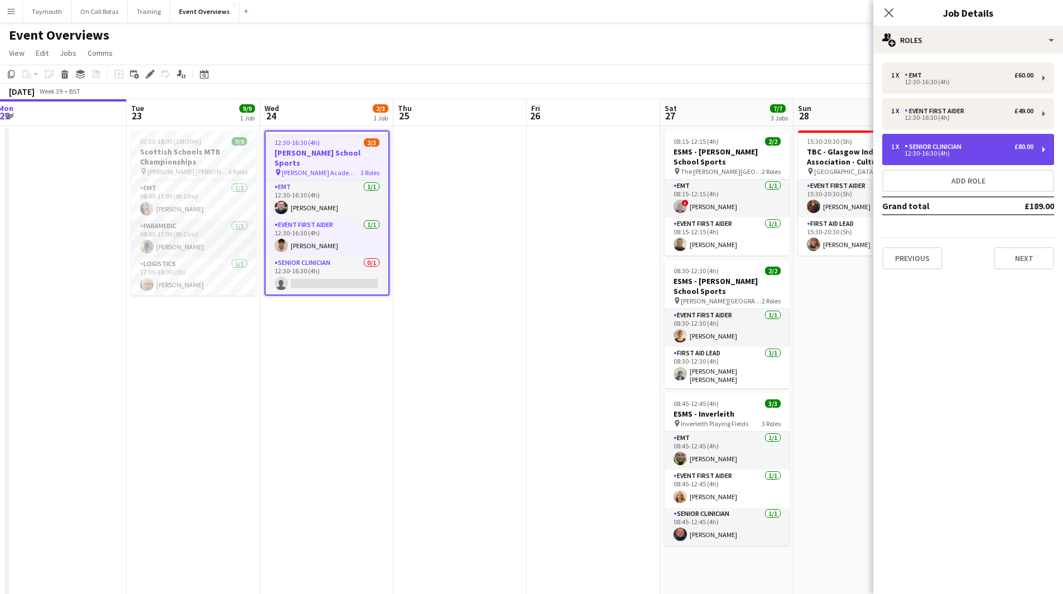
click at [1026, 152] on div "12:30-16:30 (4h)" at bounding box center [962, 154] width 142 height 6
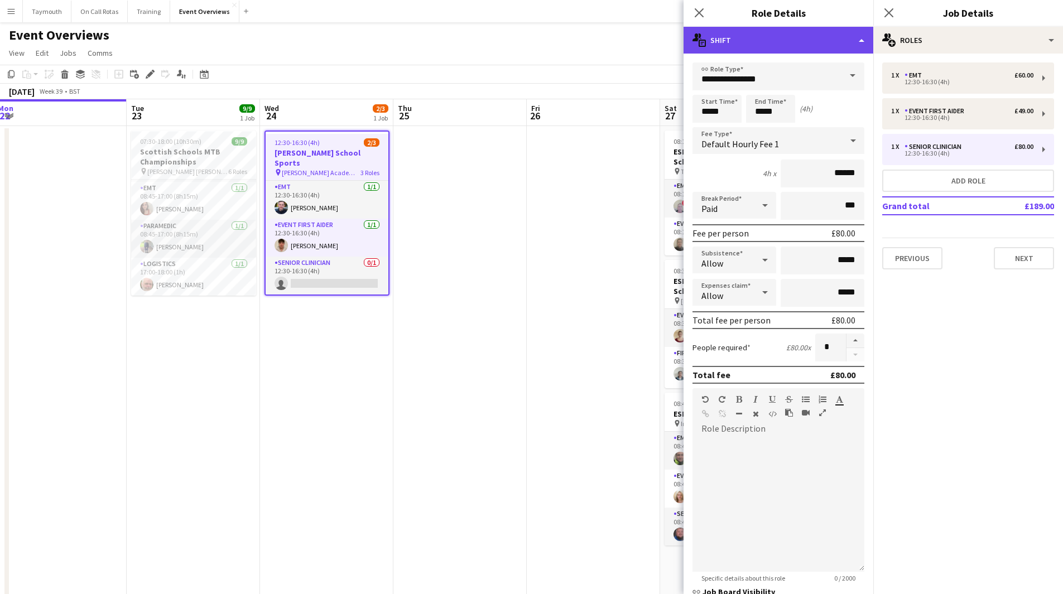
click at [839, 44] on div "multiple-actions-text Shift" at bounding box center [778, 40] width 190 height 27
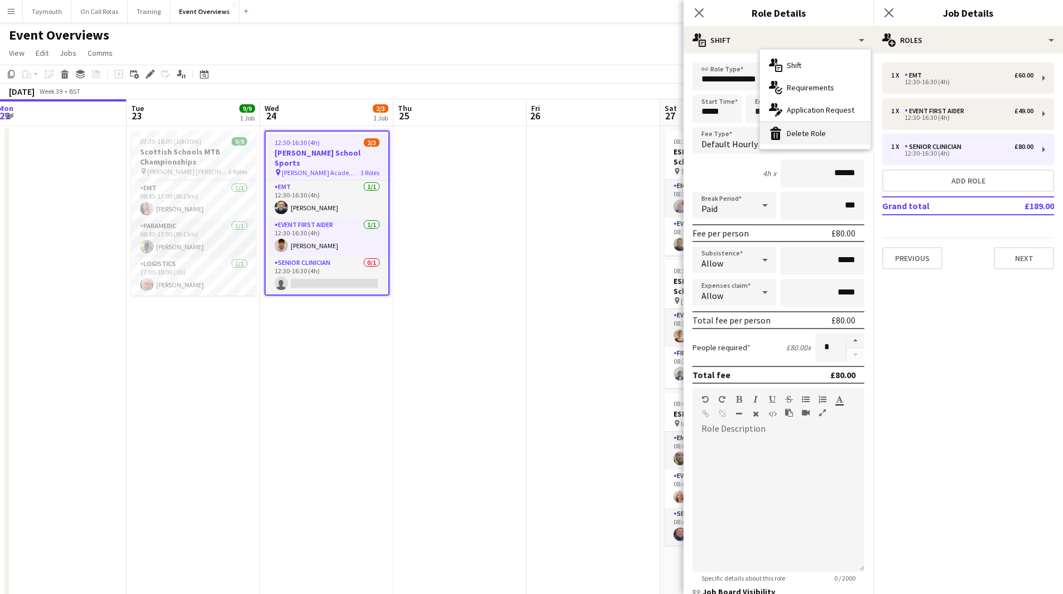
click at [826, 128] on div "bin-2 Delete Role" at bounding box center [815, 133] width 110 height 22
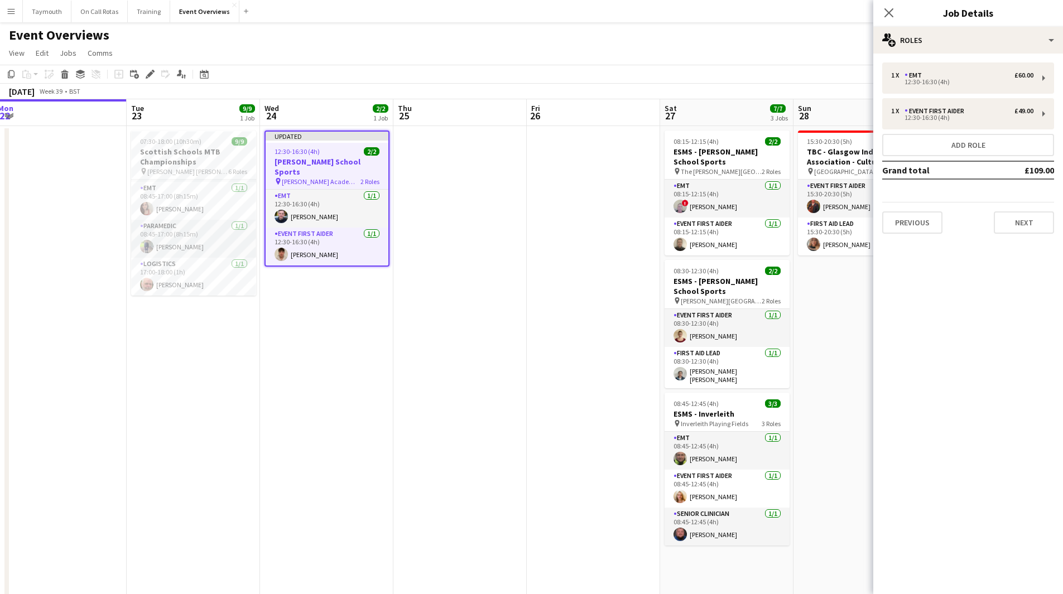
click at [524, 247] on app-date-cell at bounding box center [459, 542] width 133 height 832
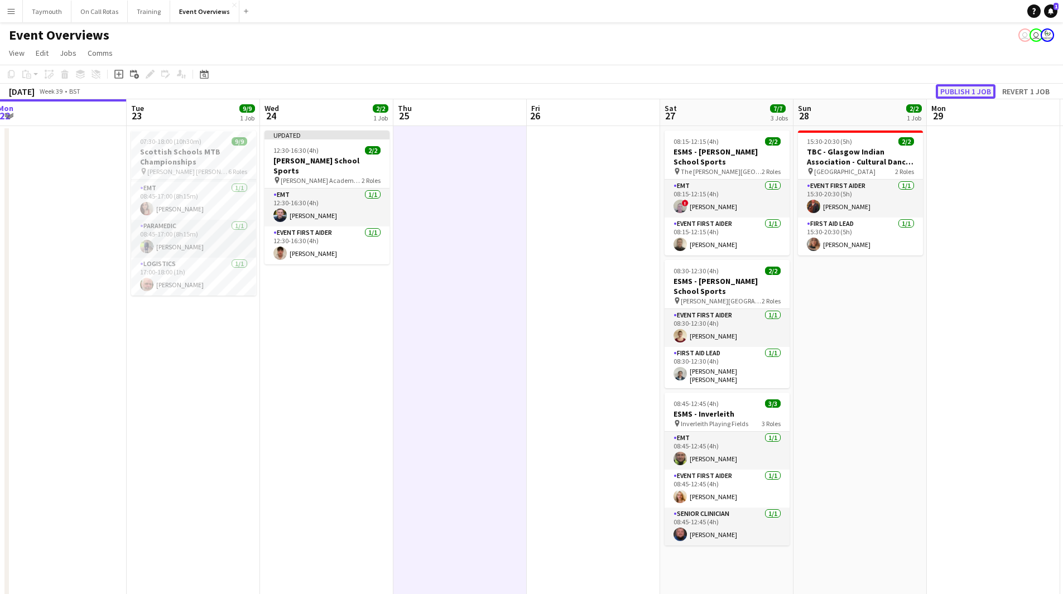
click at [969, 91] on button "Publish 1 job" at bounding box center [966, 91] width 60 height 15
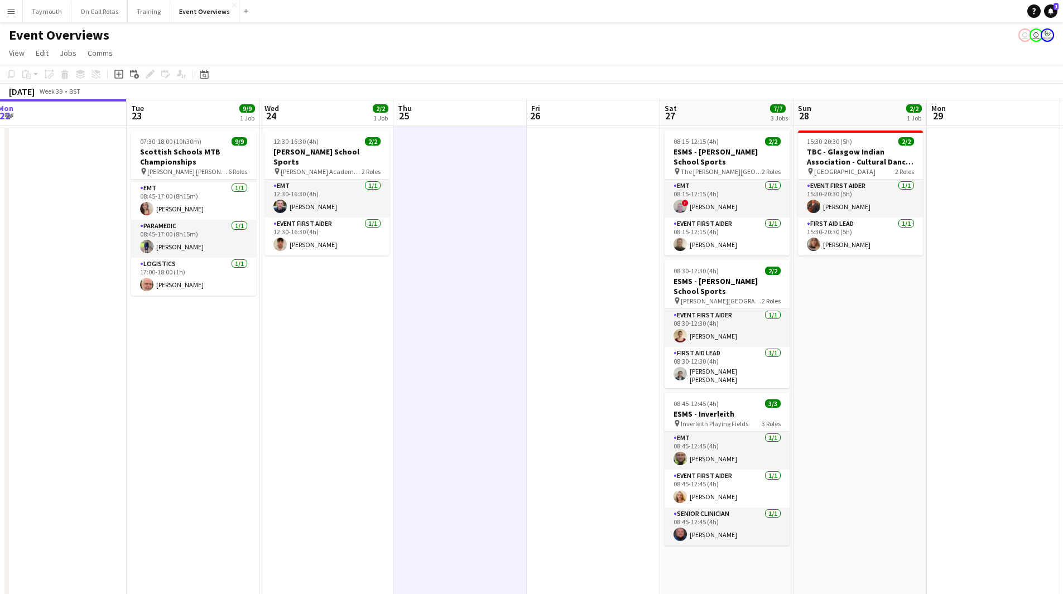
click at [20, 15] on button "Menu" at bounding box center [11, 11] width 22 height 22
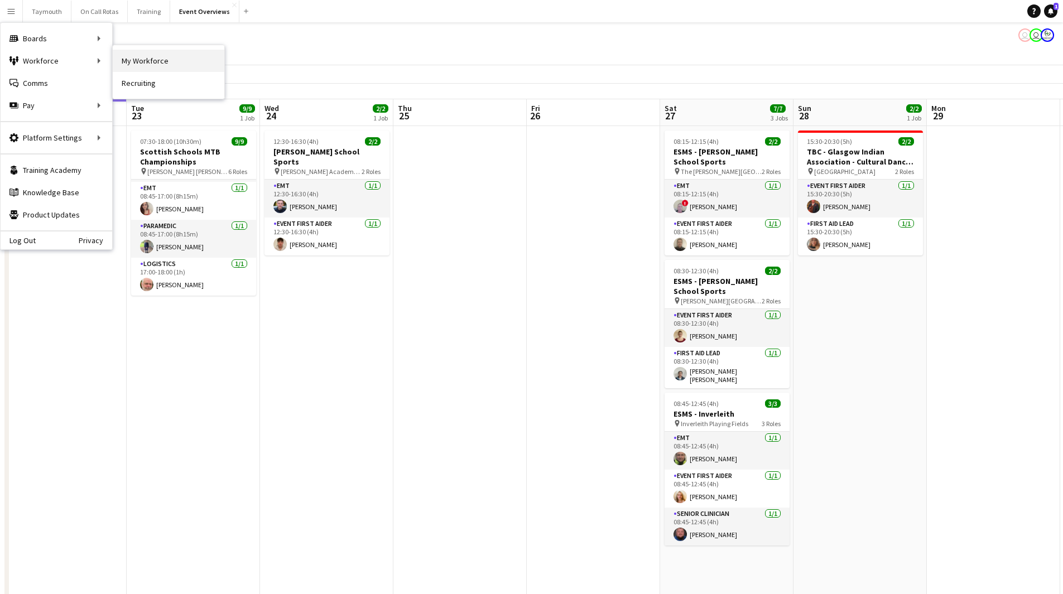
click at [139, 60] on link "My Workforce" at bounding box center [169, 61] width 112 height 22
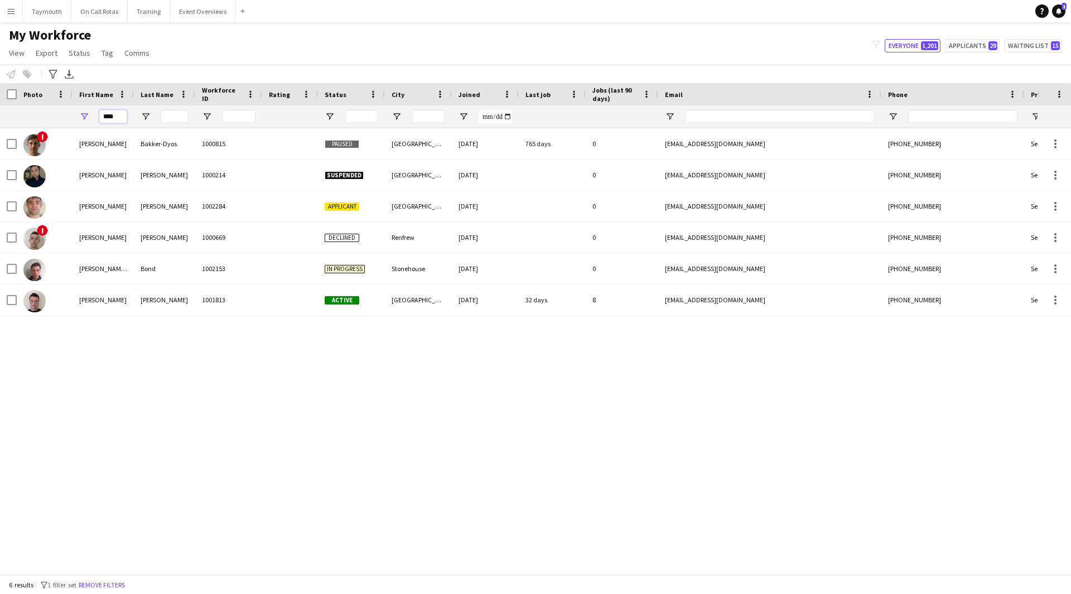
drag, startPoint x: 122, startPoint y: 117, endPoint x: -179, endPoint y: 61, distance: 305.9
click at [0, 61] on html "Menu Boards Boards Boards All jobs Status Workforce Workforce My Workforce Recr…" at bounding box center [535, 297] width 1071 height 594
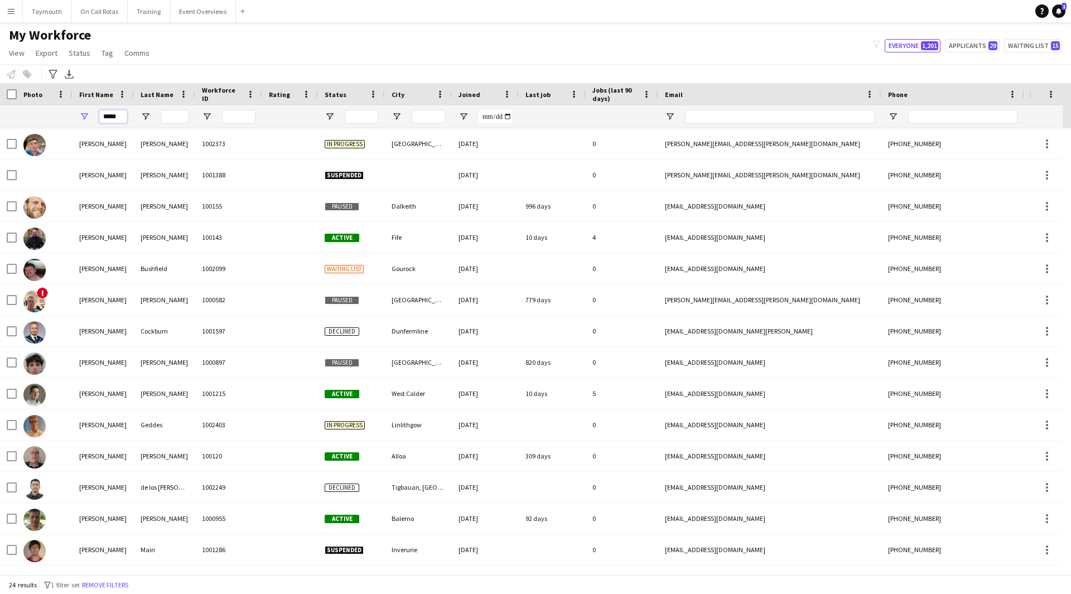
type input "*****"
click at [174, 119] on input "Last Name Filter Input" at bounding box center [175, 116] width 28 height 13
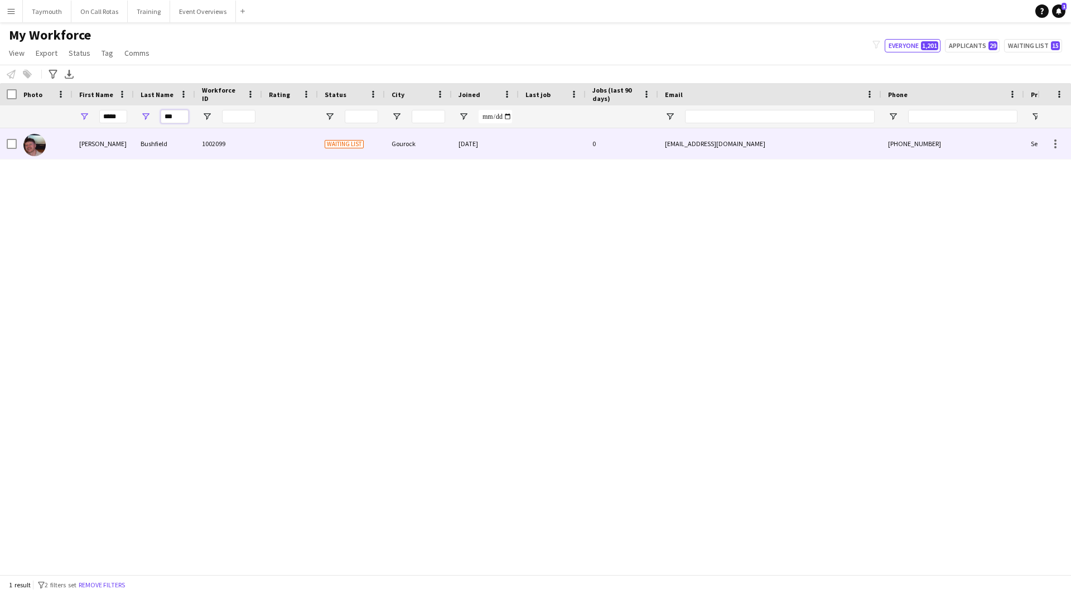
type input "***"
click at [170, 147] on div "Bushfield" at bounding box center [164, 143] width 61 height 31
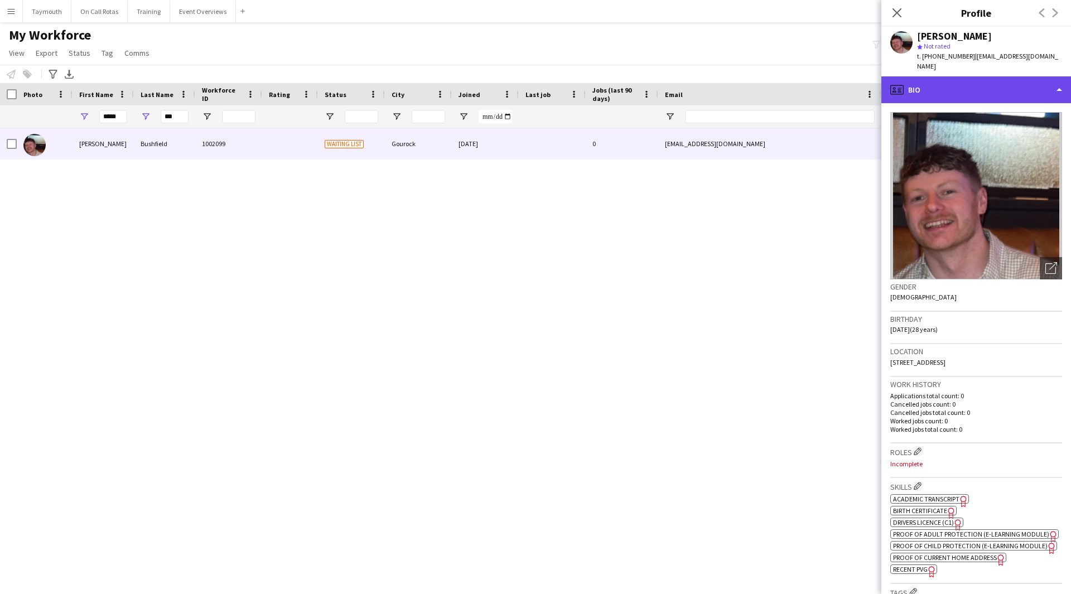
click at [989, 89] on div "profile Bio" at bounding box center [976, 89] width 190 height 27
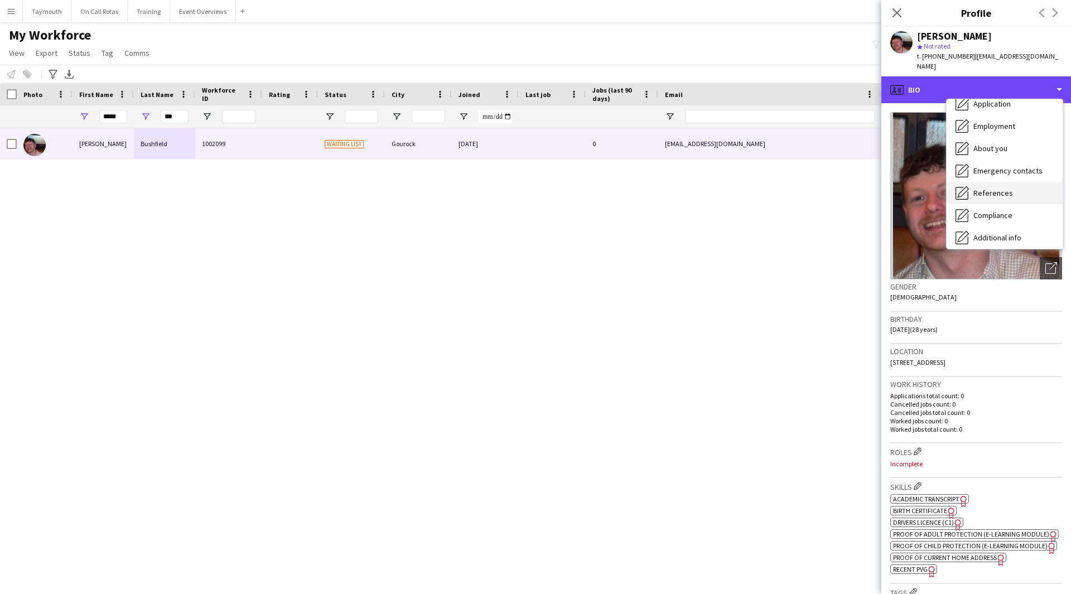
scroll to position [112, 0]
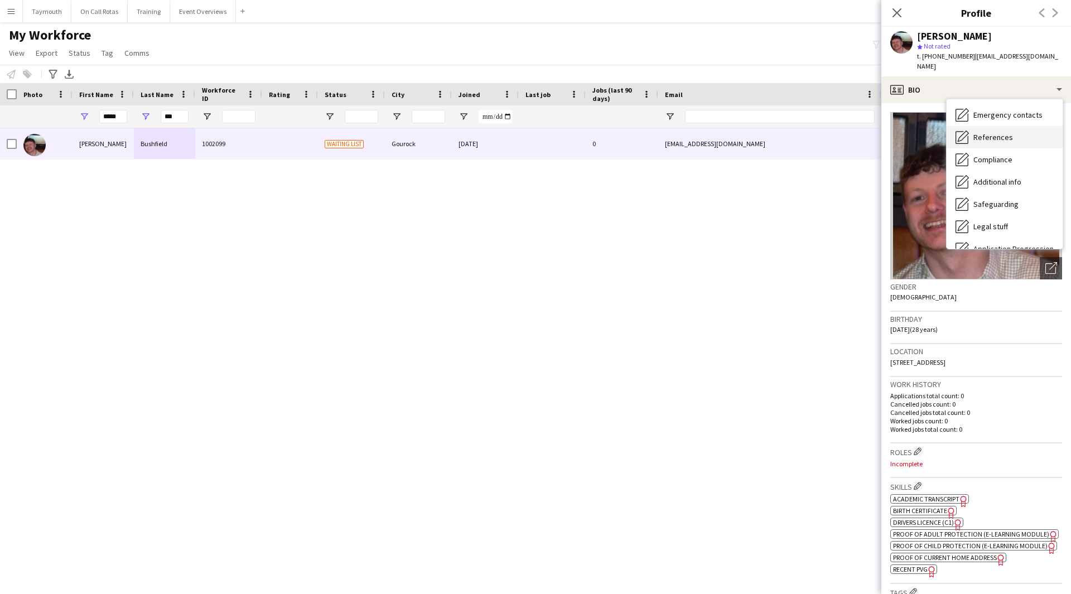
click at [1013, 199] on span "Safeguarding" at bounding box center [995, 204] width 45 height 10
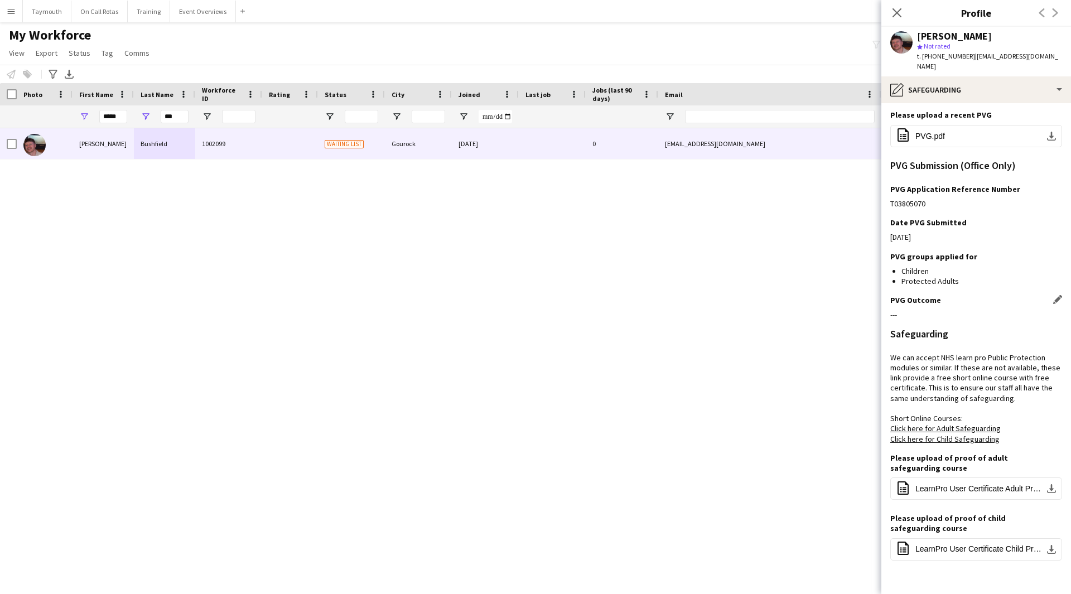
scroll to position [167, 0]
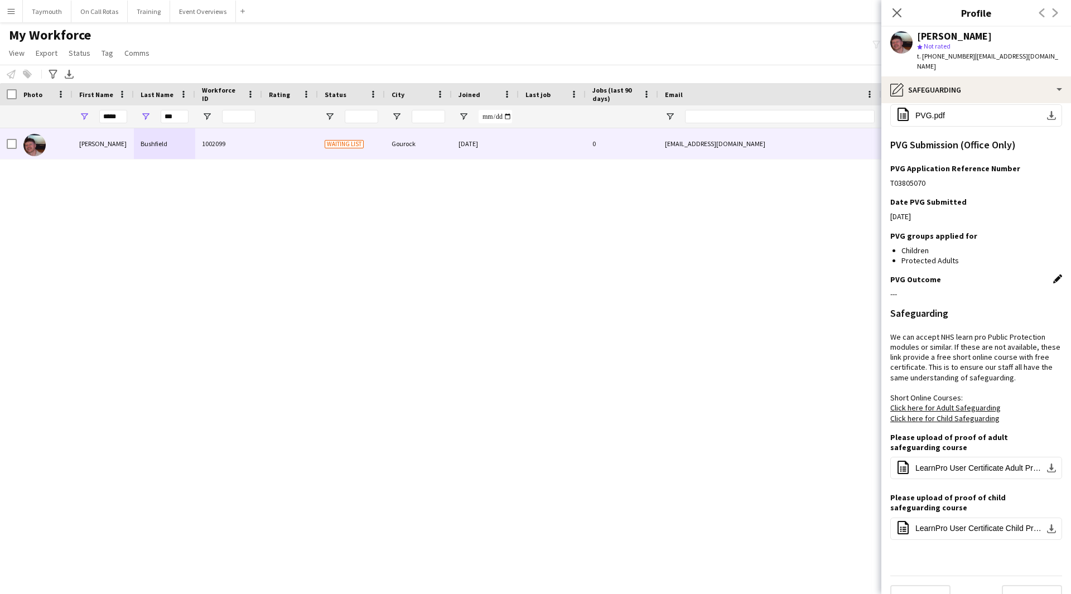
click at [1053, 274] on app-icon "Edit this field" at bounding box center [1057, 278] width 9 height 9
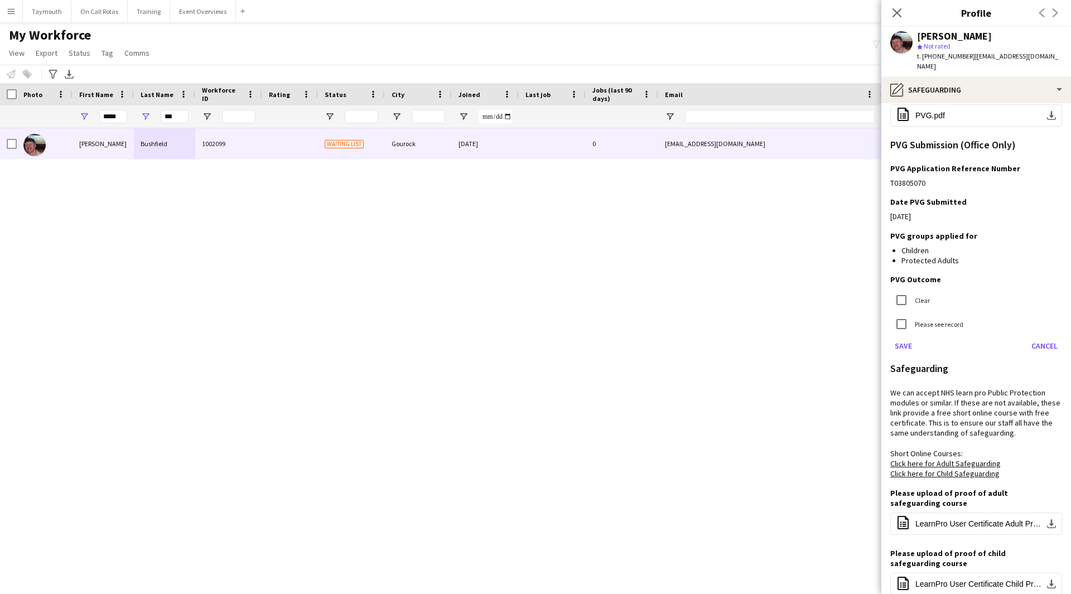
click at [921, 296] on label "Clear" at bounding box center [921, 300] width 17 height 8
click at [906, 337] on button "Save" at bounding box center [903, 346] width 26 height 18
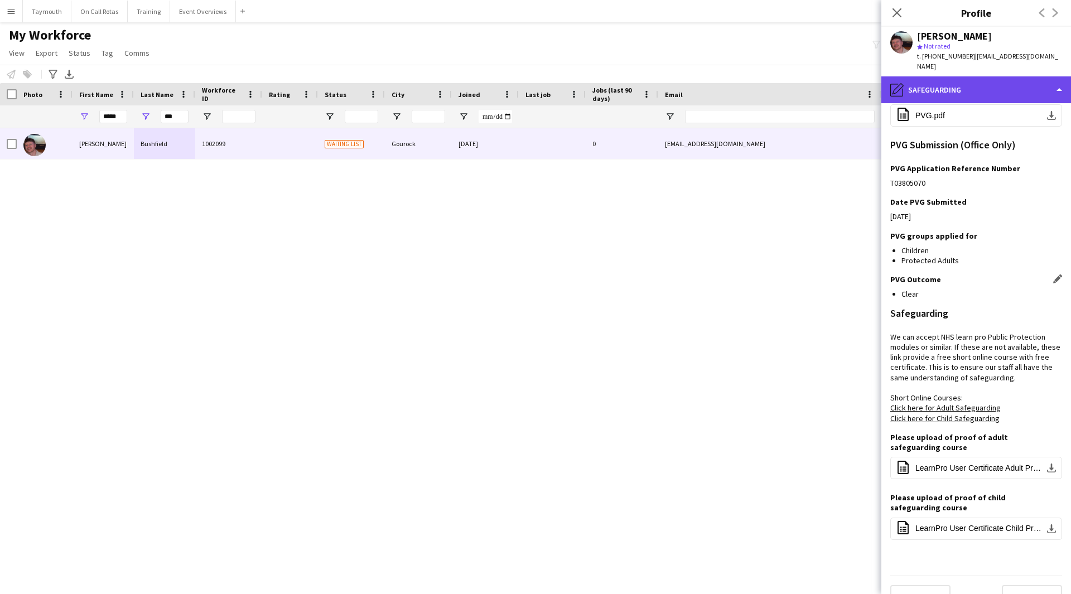
click at [958, 76] on div "pencil4 Safeguarding" at bounding box center [976, 89] width 190 height 27
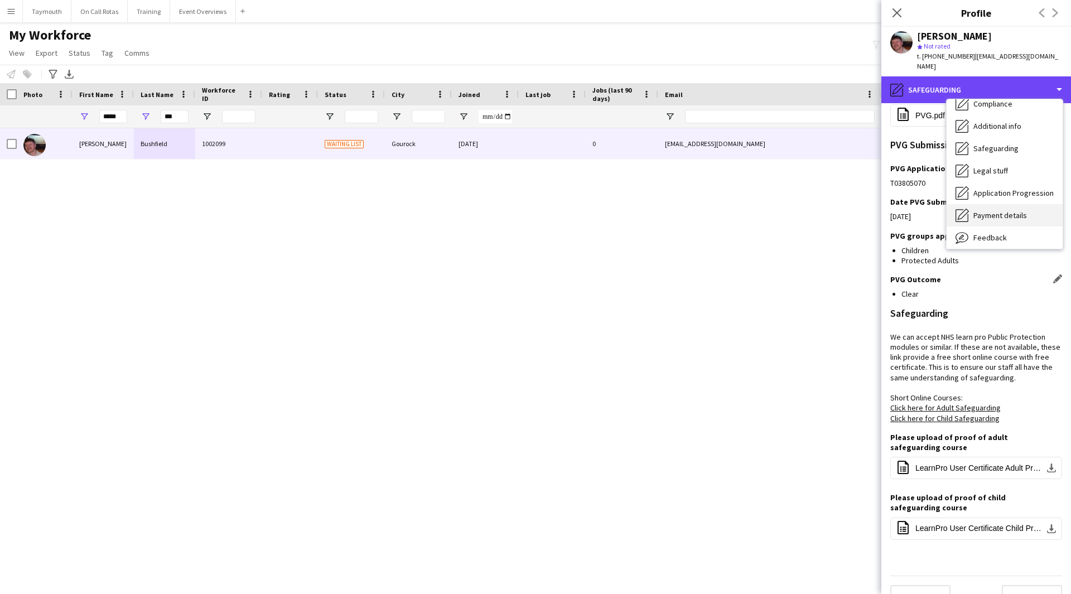
scroll to position [112, 0]
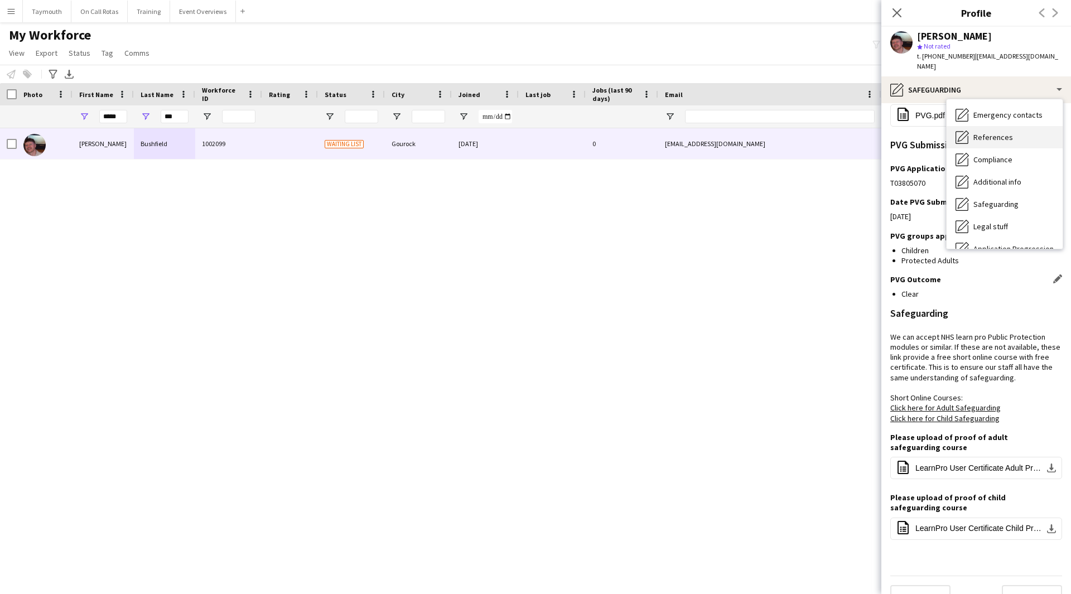
click at [1013, 126] on div "References References" at bounding box center [1005, 137] width 116 height 22
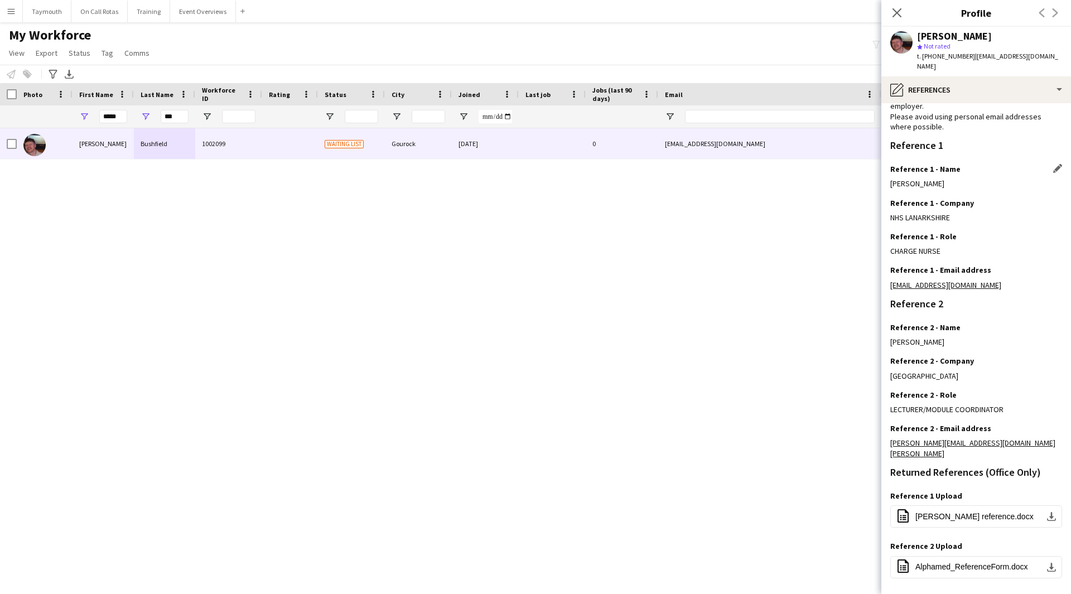
scroll to position [105, 0]
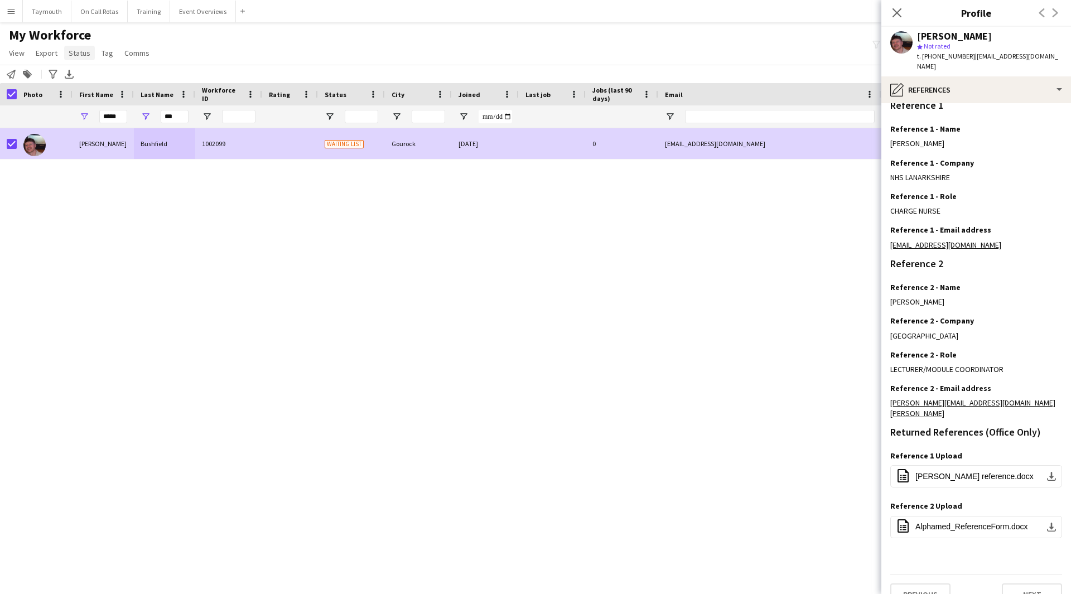
click at [85, 51] on span "Status" at bounding box center [80, 53] width 22 height 10
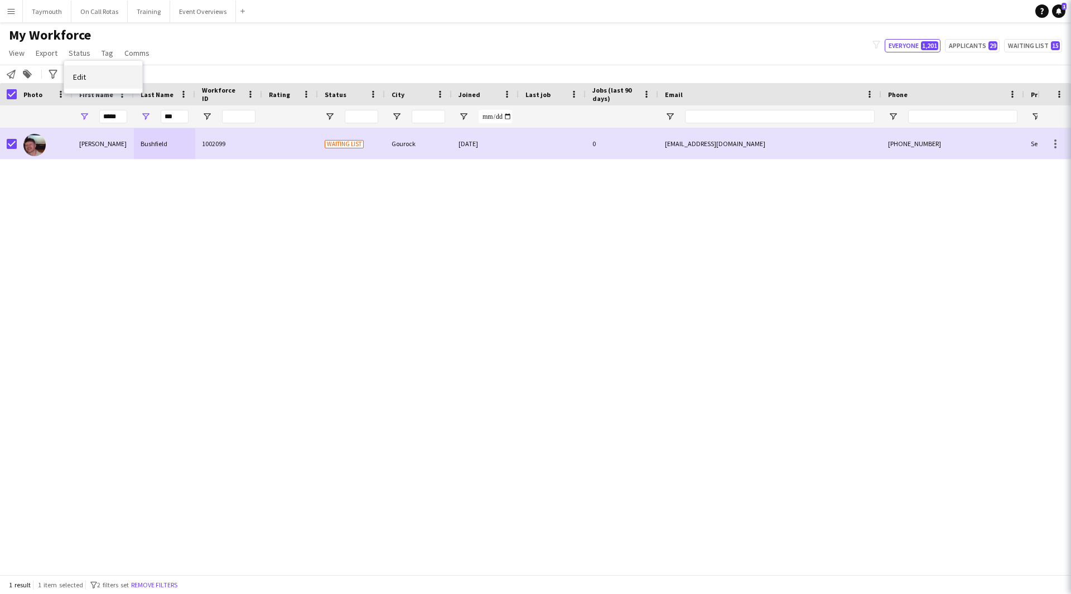
click at [78, 74] on span "Edit" at bounding box center [79, 77] width 13 height 10
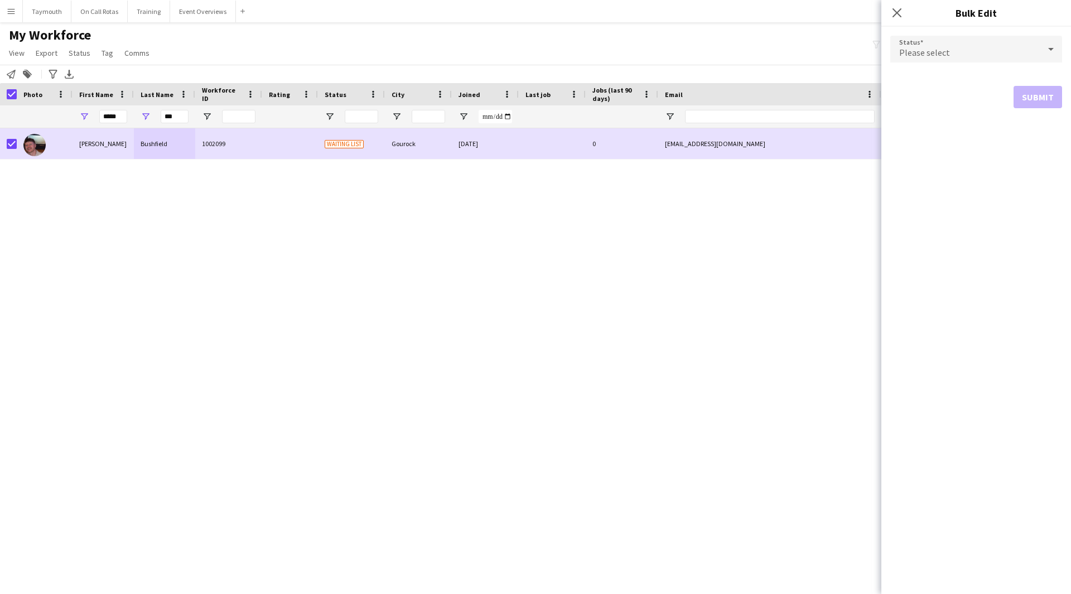
click at [938, 41] on div "Please select" at bounding box center [965, 49] width 150 height 27
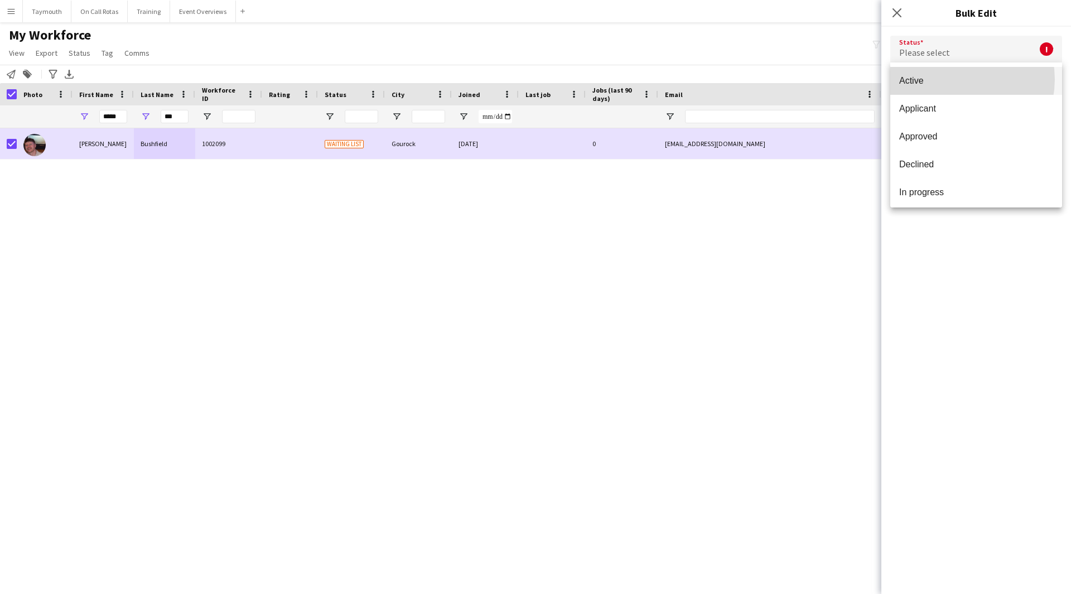
click at [955, 79] on span "Active" at bounding box center [976, 80] width 154 height 11
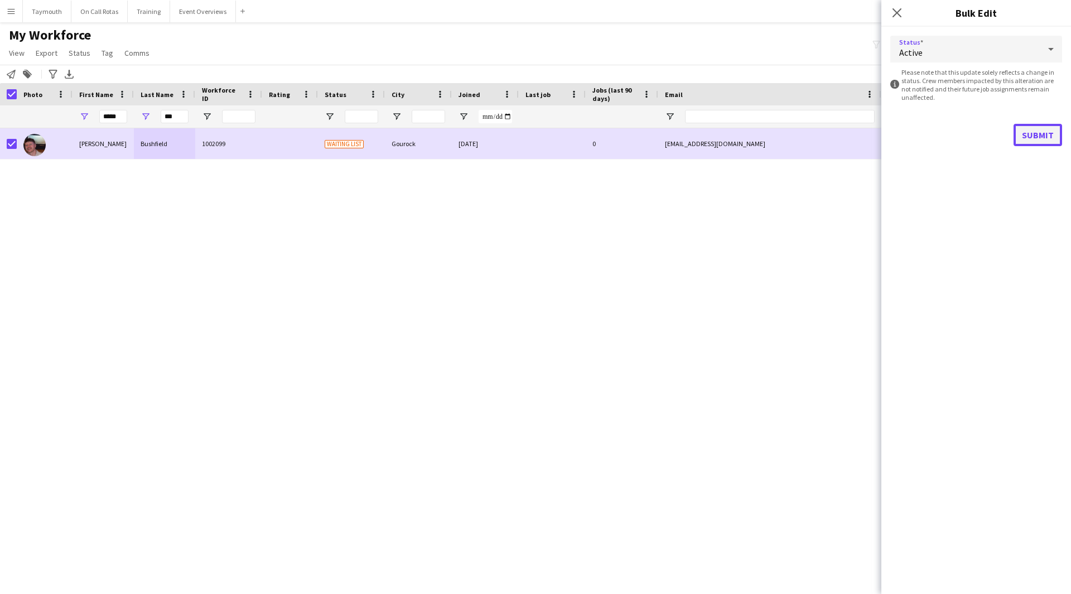
click at [1049, 138] on button "Submit" at bounding box center [1038, 135] width 49 height 22
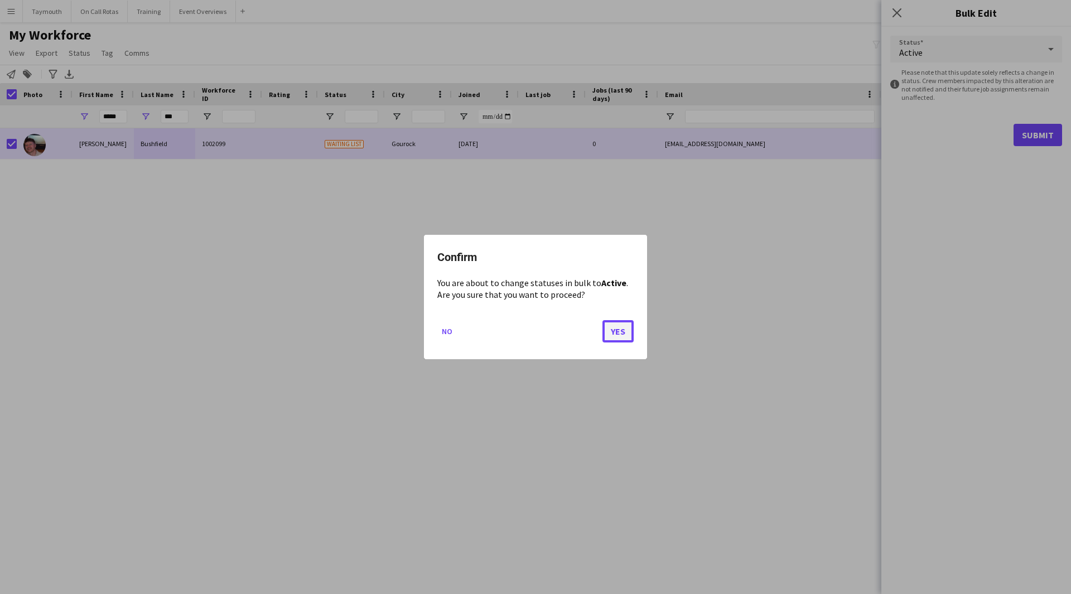
click at [615, 338] on button "Yes" at bounding box center [618, 331] width 31 height 22
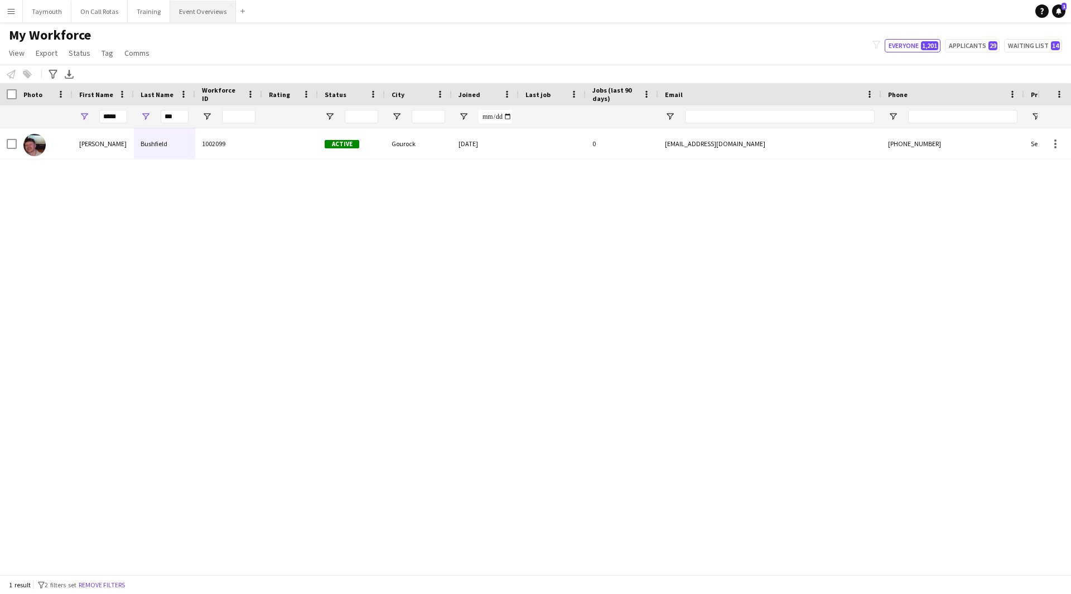
click at [208, 15] on button "Event Overviews Close" at bounding box center [203, 12] width 66 height 22
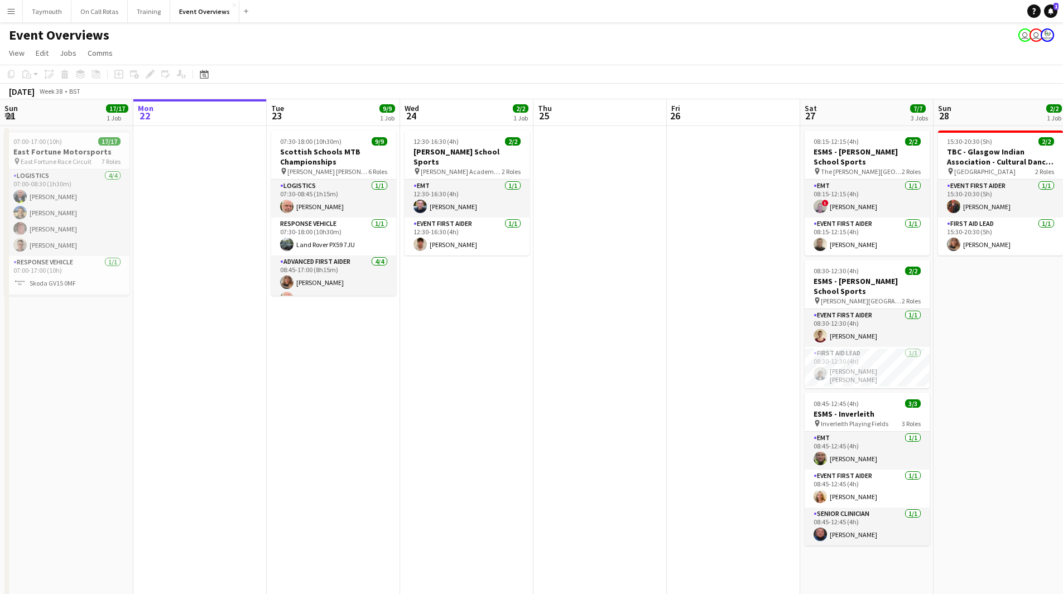
drag, startPoint x: 15, startPoint y: 10, endPoint x: 30, endPoint y: 33, distance: 27.4
click at [15, 10] on app-icon "Menu" at bounding box center [11, 11] width 9 height 9
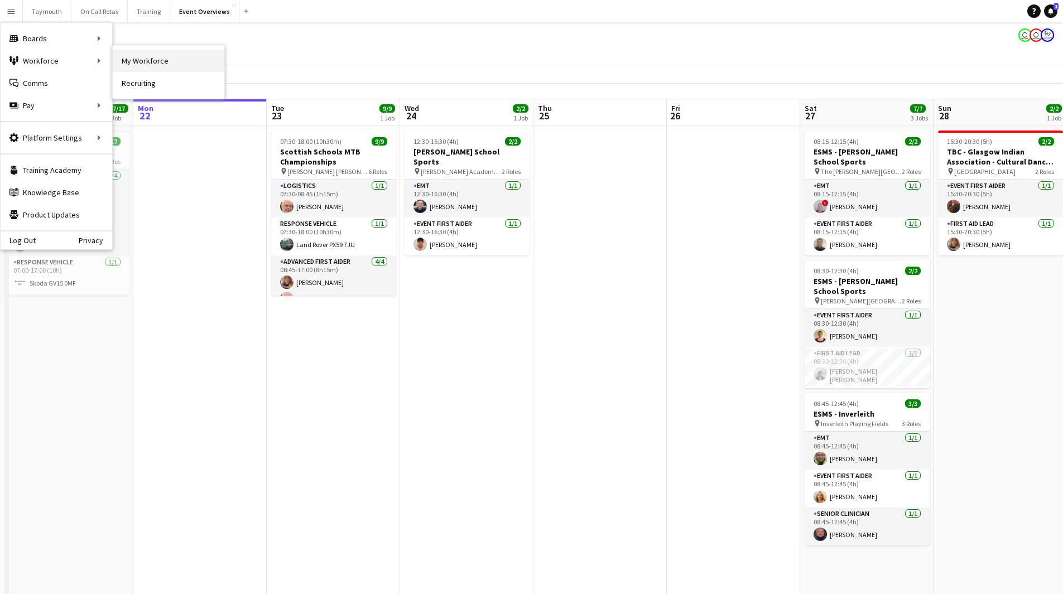
click at [155, 65] on link "My Workforce" at bounding box center [169, 61] width 112 height 22
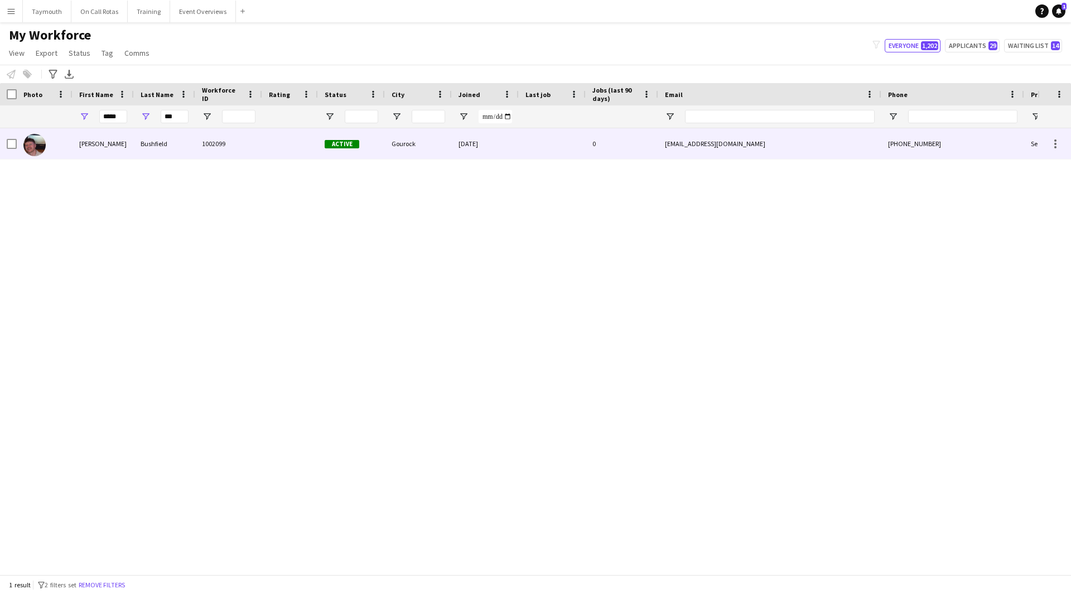
click at [210, 152] on div "1002099" at bounding box center [228, 143] width 67 height 31
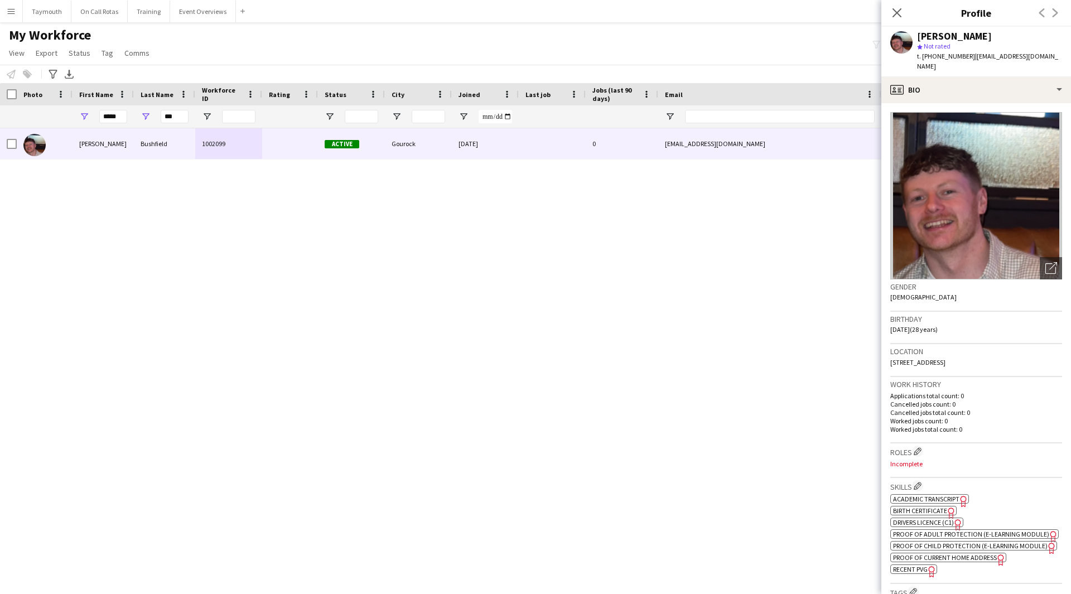
drag, startPoint x: 1059, startPoint y: 54, endPoint x: 975, endPoint y: 60, distance: 85.0
click at [975, 60] on div "David Bushfield star Not rated t. +4407538955045 | davidbushfield97@gmail.com" at bounding box center [976, 52] width 190 height 50
copy span "davidbushfield97@gmail.com"
click at [189, 4] on button "Event Overviews Close" at bounding box center [203, 12] width 66 height 22
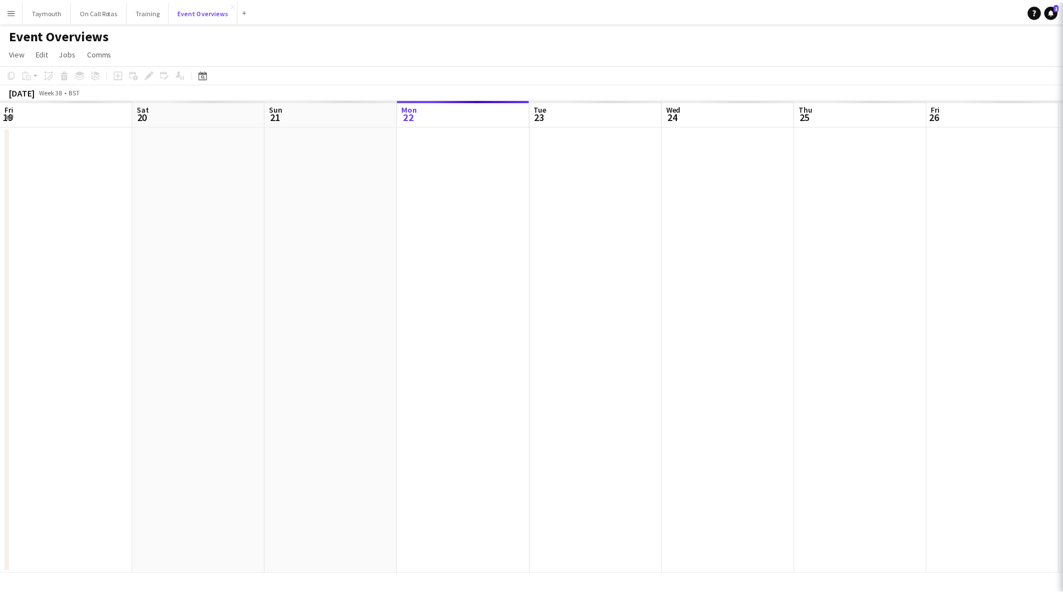
scroll to position [0, 267]
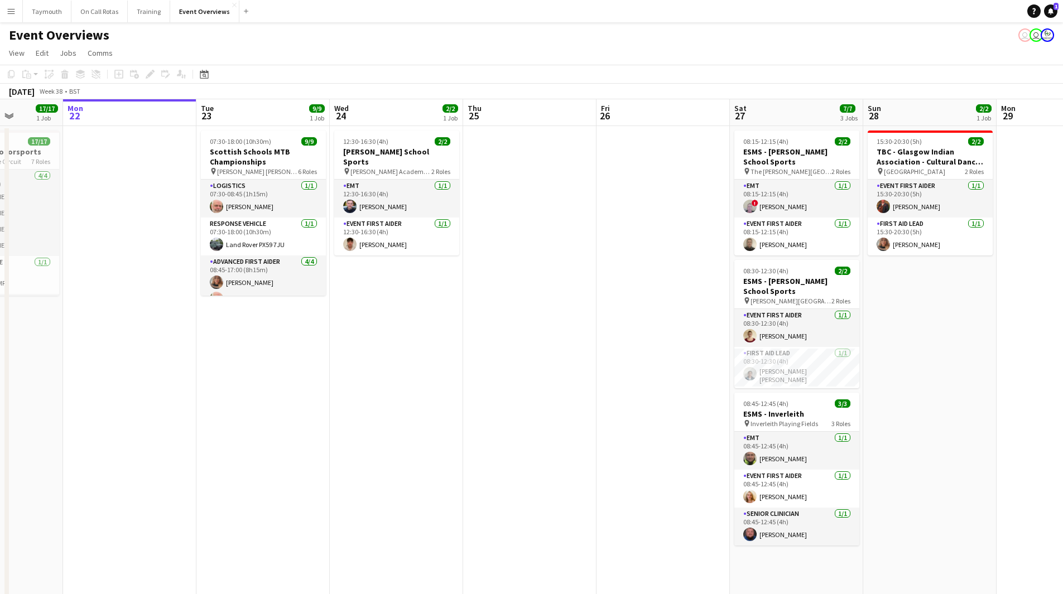
drag, startPoint x: 768, startPoint y: 351, endPoint x: 459, endPoint y: 355, distance: 309.6
click at [461, 355] on app-calendar-viewport "Fri 19 9/9 2 Jobs Sat 20 30/30 4 Jobs Sun 21 17/17 1 Job Mon 22 Tue 23 9/9 1 Jo…" at bounding box center [531, 423] width 1063 height 649
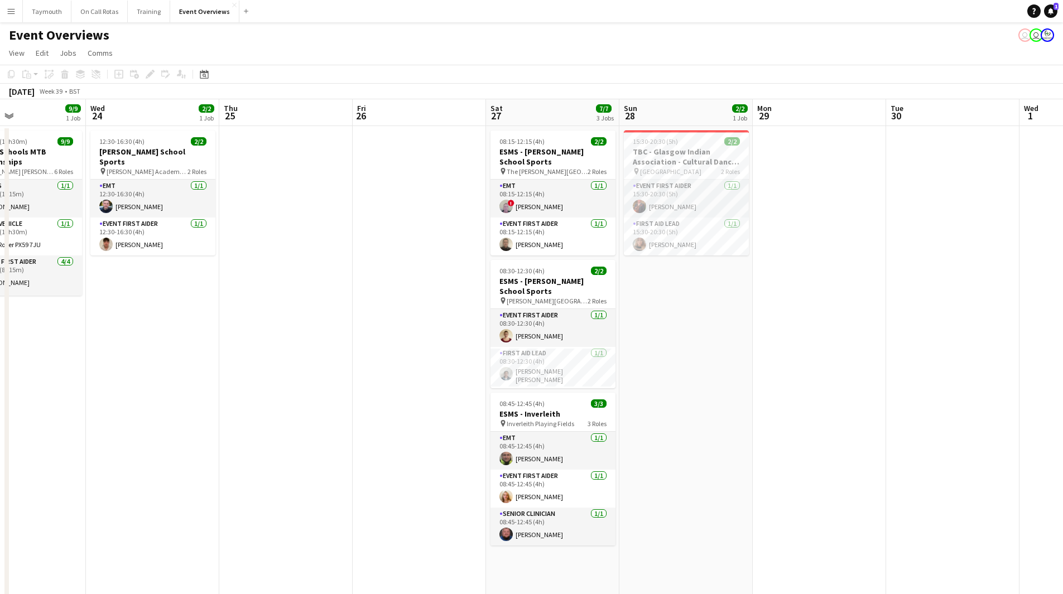
click at [442, 263] on app-date-cell at bounding box center [419, 437] width 133 height 622
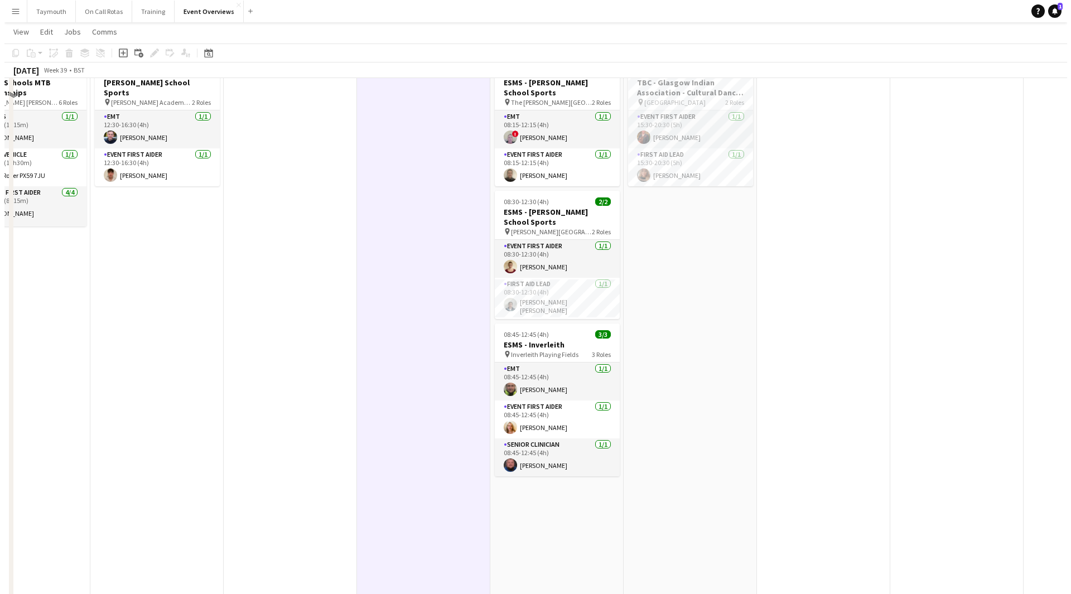
scroll to position [0, 0]
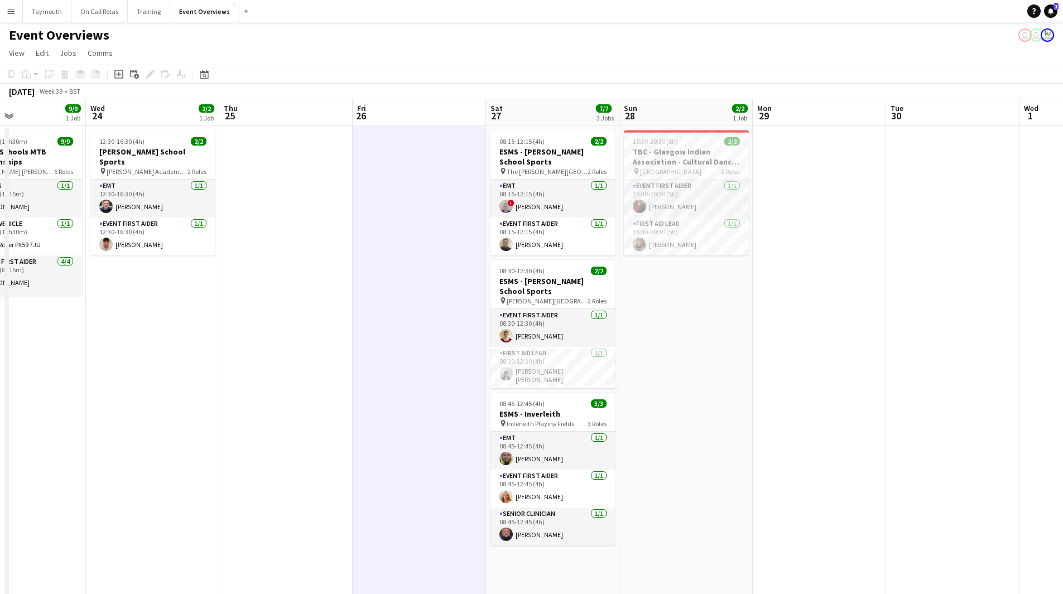
click at [4, 13] on button "Menu" at bounding box center [11, 11] width 22 height 22
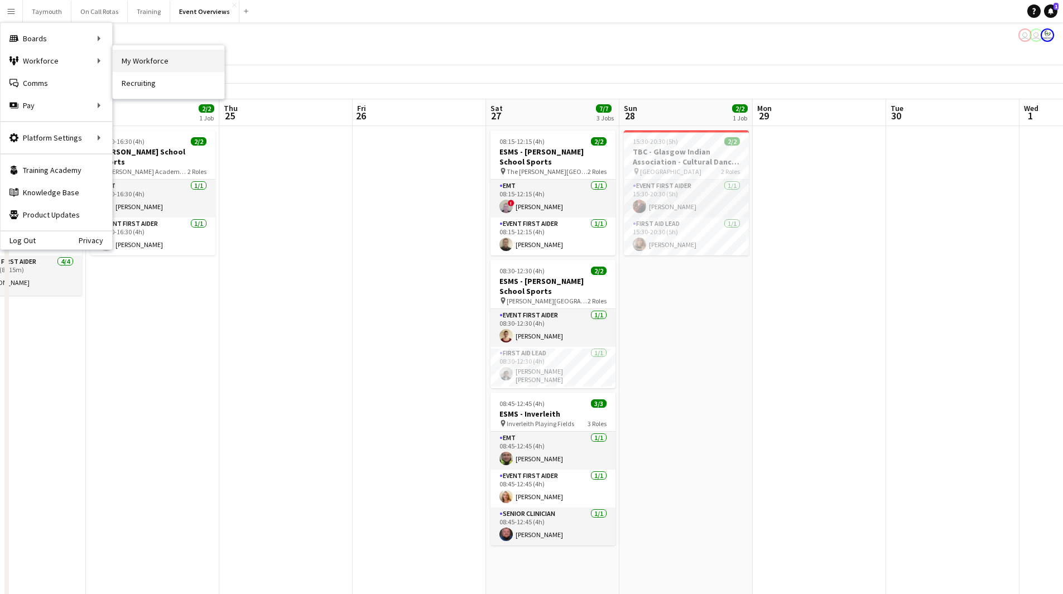
click at [148, 62] on link "My Workforce" at bounding box center [169, 61] width 112 height 22
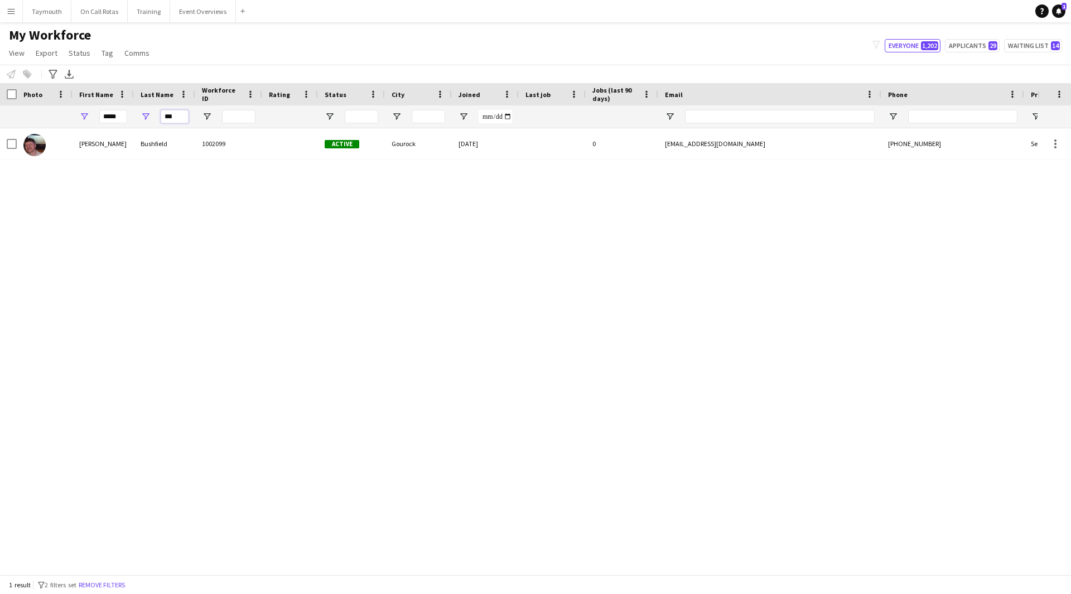
drag, startPoint x: 180, startPoint y: 117, endPoint x: 82, endPoint y: 109, distance: 97.9
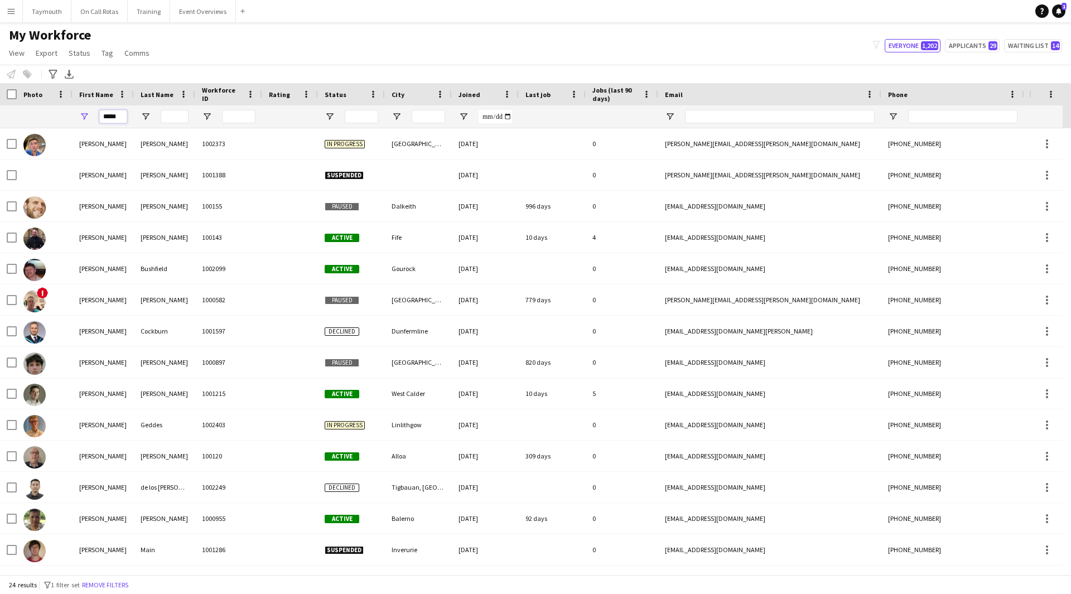
drag, startPoint x: 123, startPoint y: 117, endPoint x: -64, endPoint y: 93, distance: 188.9
click at [0, 93] on html "Menu Boards Boards Boards All jobs Status Workforce Workforce My Workforce Recr…" at bounding box center [535, 297] width 1071 height 594
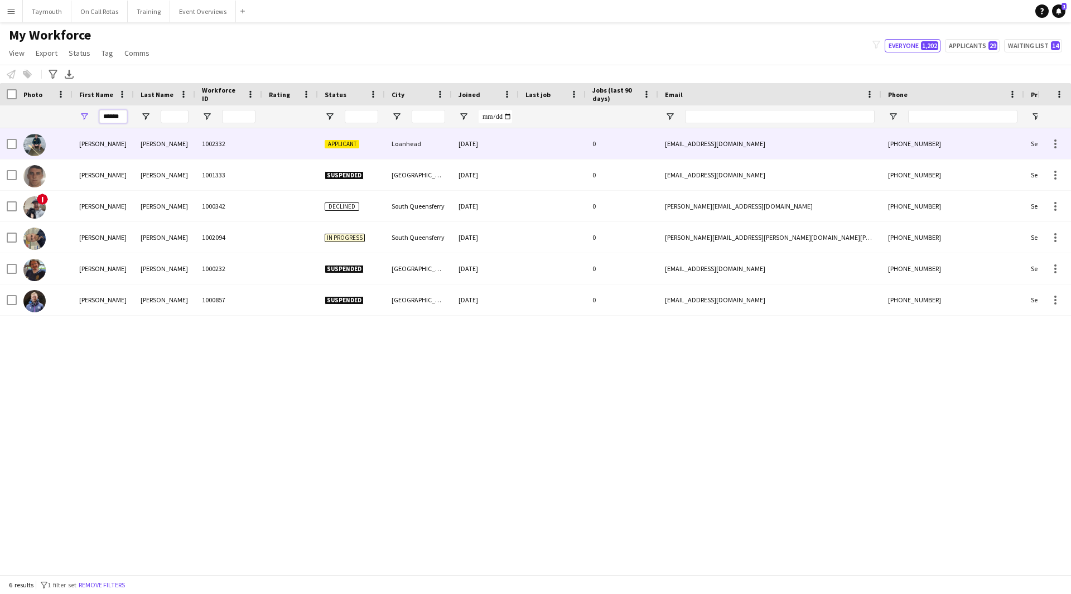
type input "******"
click at [182, 153] on div "Cherrington" at bounding box center [164, 143] width 61 height 31
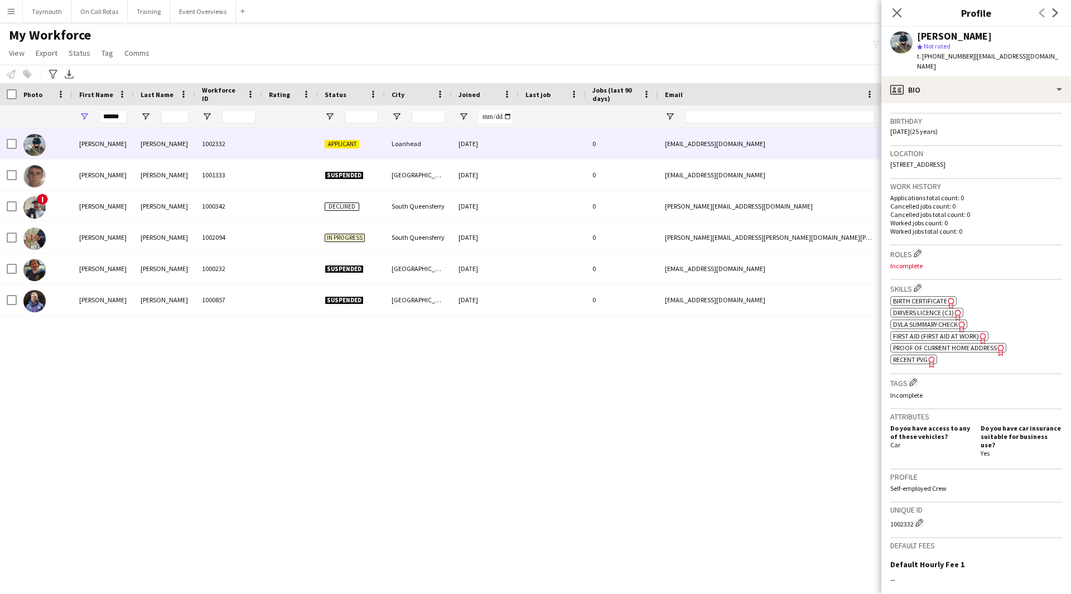
scroll to position [320, 0]
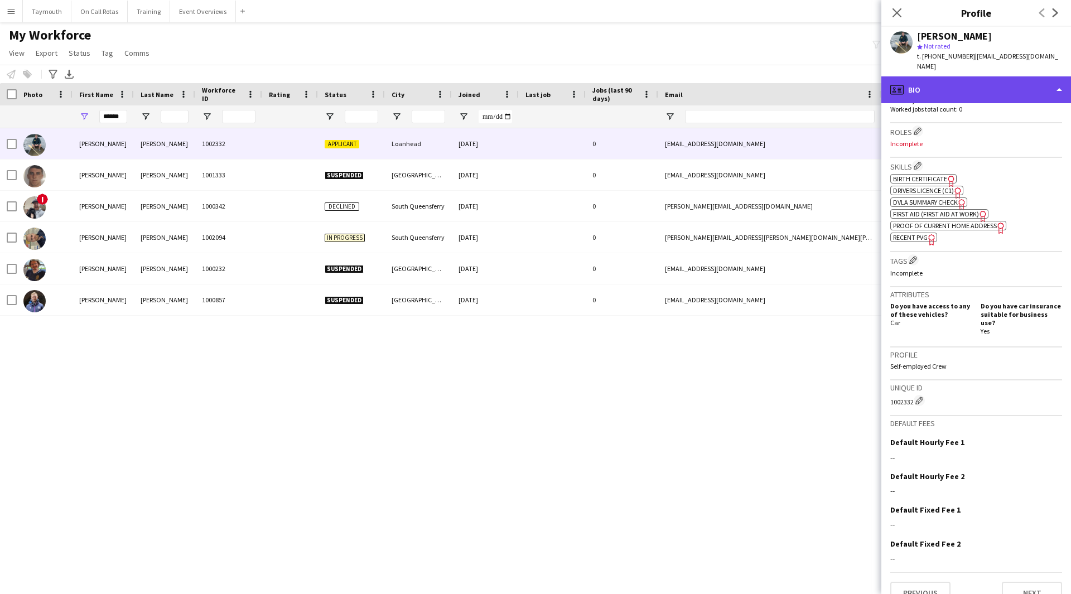
click at [923, 88] on div "profile Bio" at bounding box center [976, 89] width 190 height 27
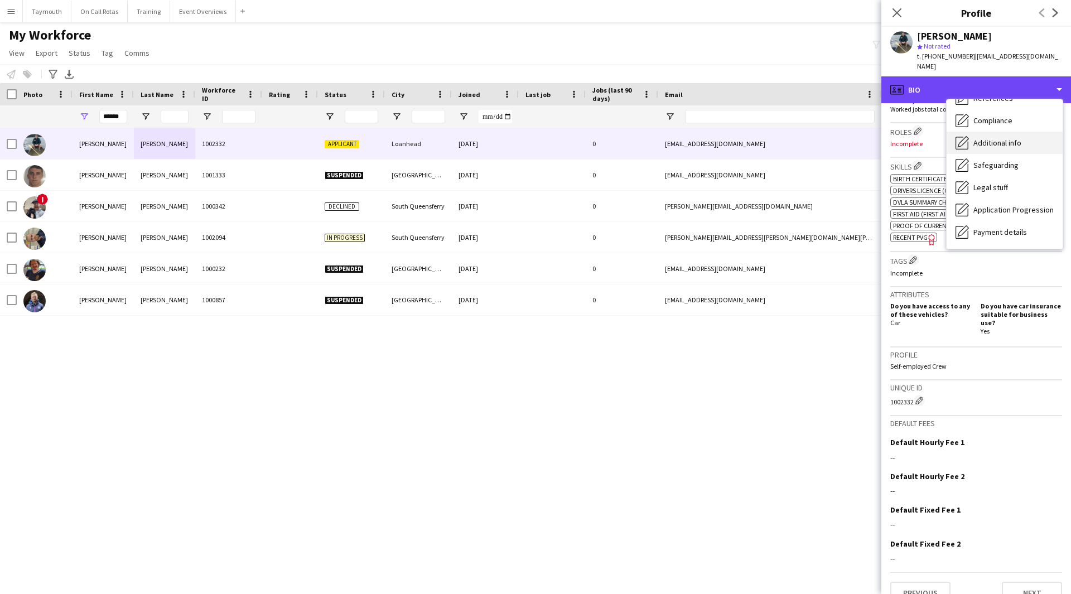
scroll to position [167, 0]
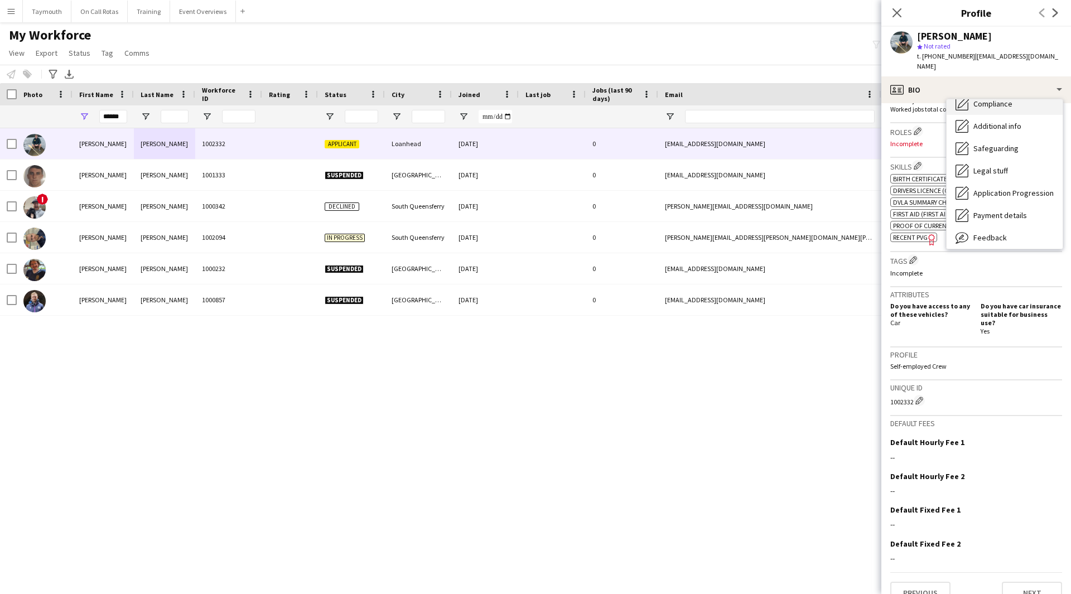
click at [997, 98] on div "Compliance Compliance" at bounding box center [1005, 104] width 116 height 22
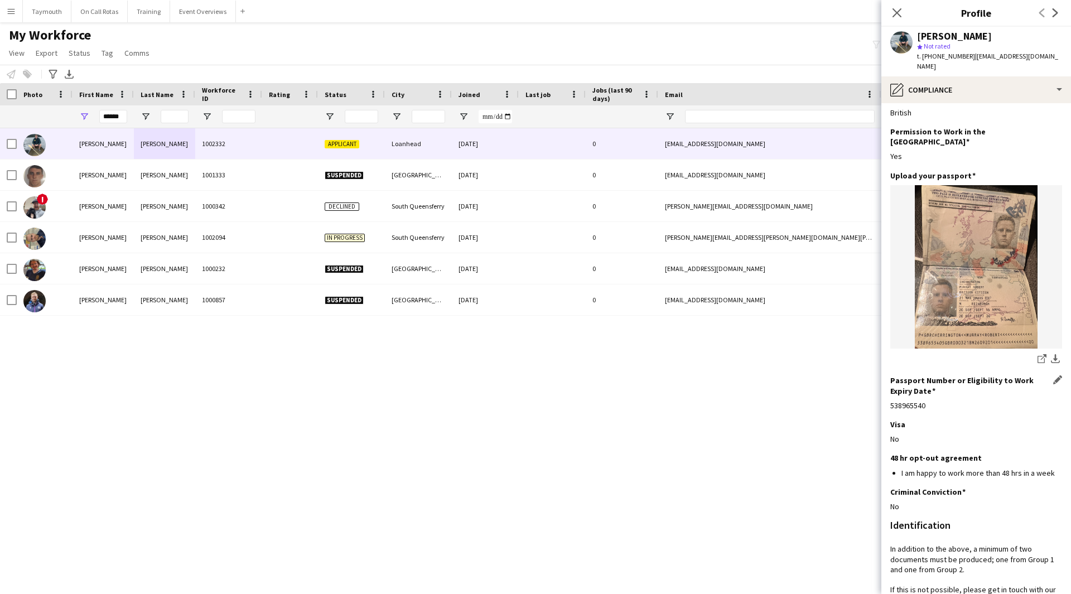
scroll to position [0, 0]
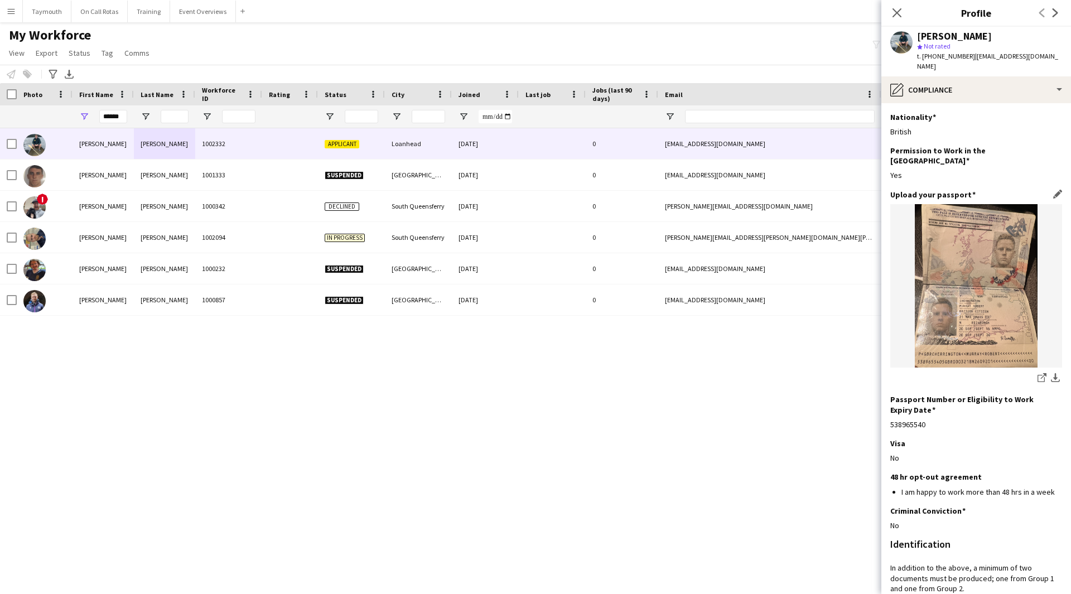
click at [1034, 349] on div "share-external-link-1 download-bottom" at bounding box center [976, 295] width 172 height 182
click at [1041, 373] on icon at bounding box center [1044, 376] width 6 height 6
drag, startPoint x: 1066, startPoint y: 57, endPoint x: 971, endPoint y: 62, distance: 95.0
click at [971, 62] on div "Murray Cherrington star Not rated t. +447415342275 | murraycherrington@gmail.com" at bounding box center [976, 52] width 190 height 50
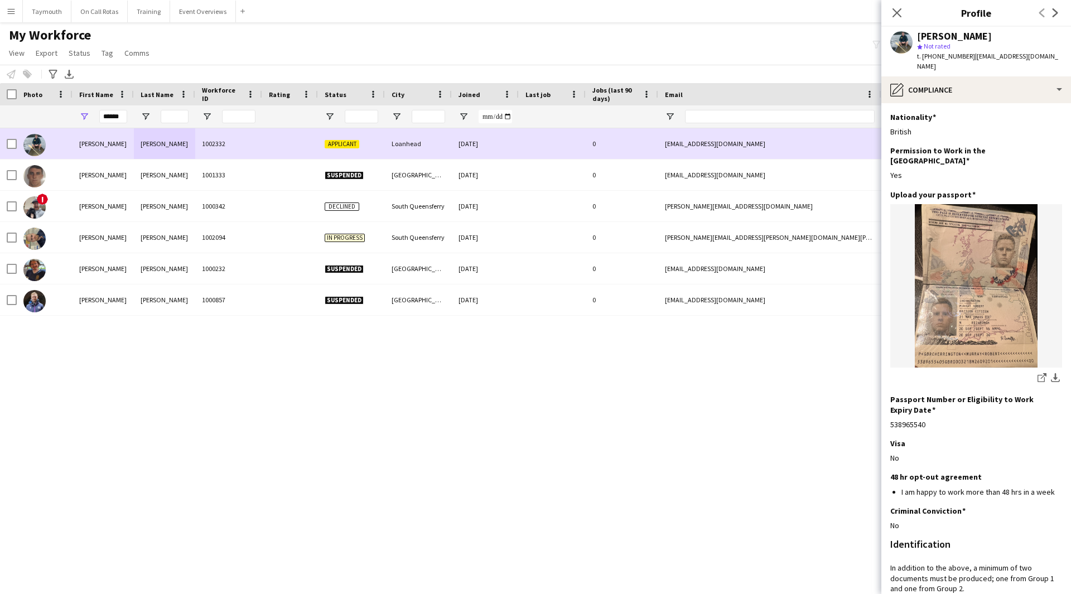
copy span "murraycherrington@gmail.com"
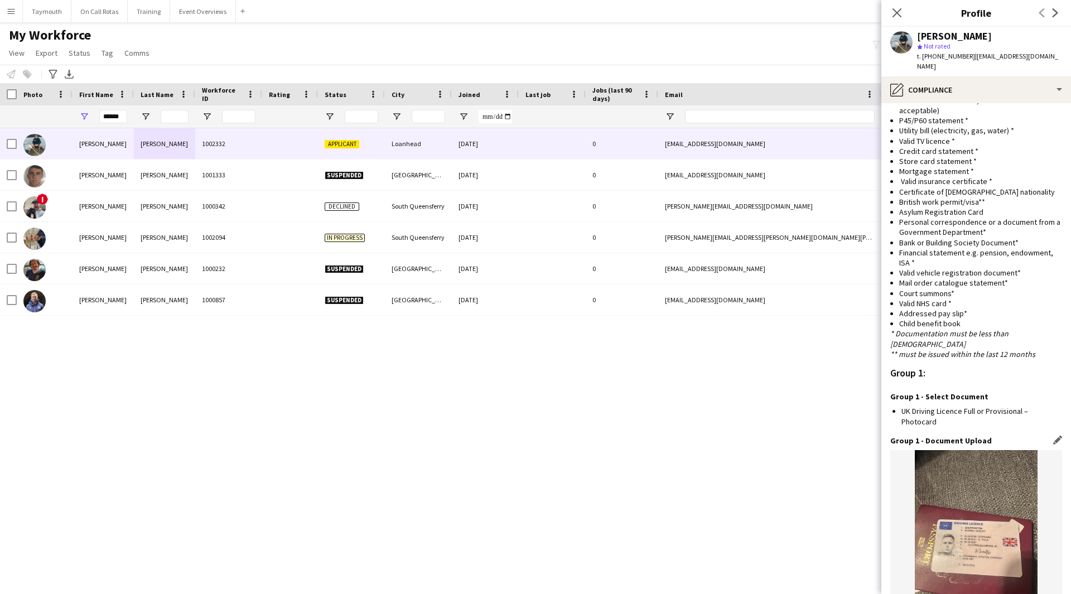
scroll to position [938, 0]
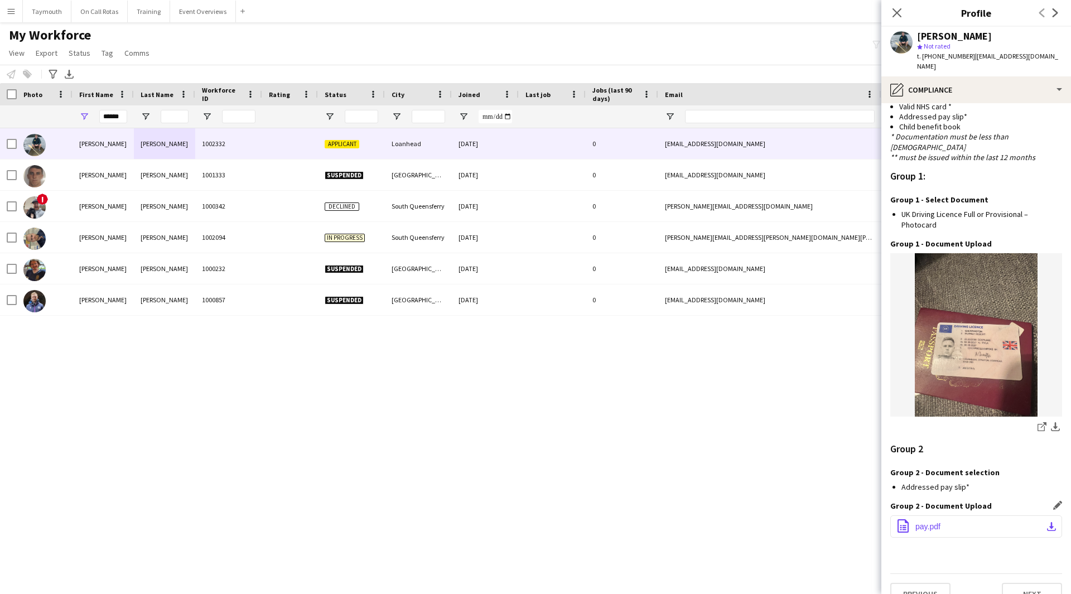
click at [1028, 515] on button "office-file-sheet pay.pdf download-bottom" at bounding box center [976, 526] width 172 height 22
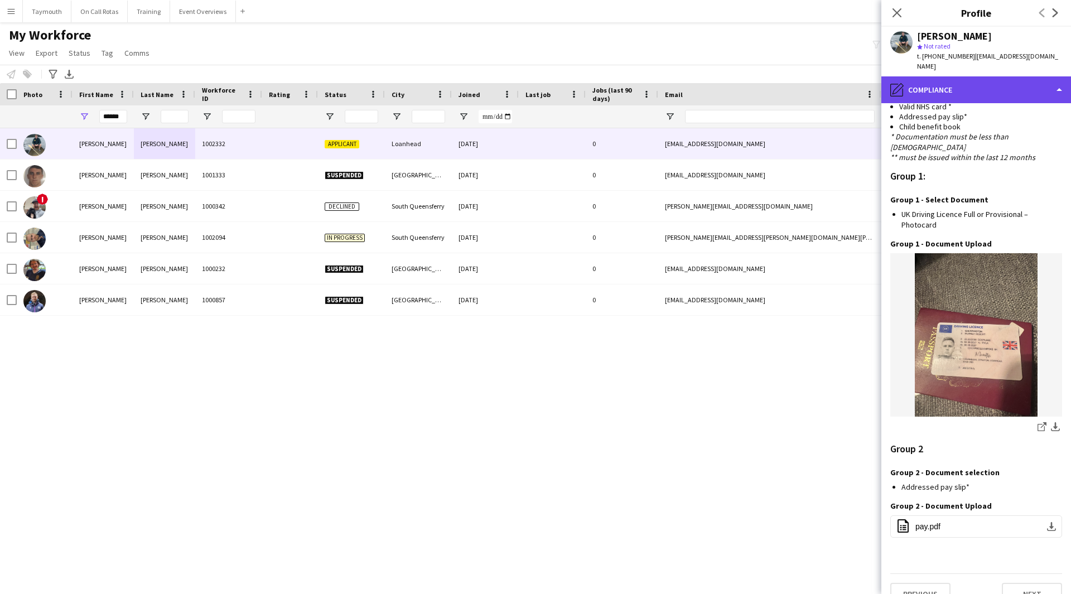
click at [1017, 78] on div "pencil4 Compliance" at bounding box center [976, 89] width 190 height 27
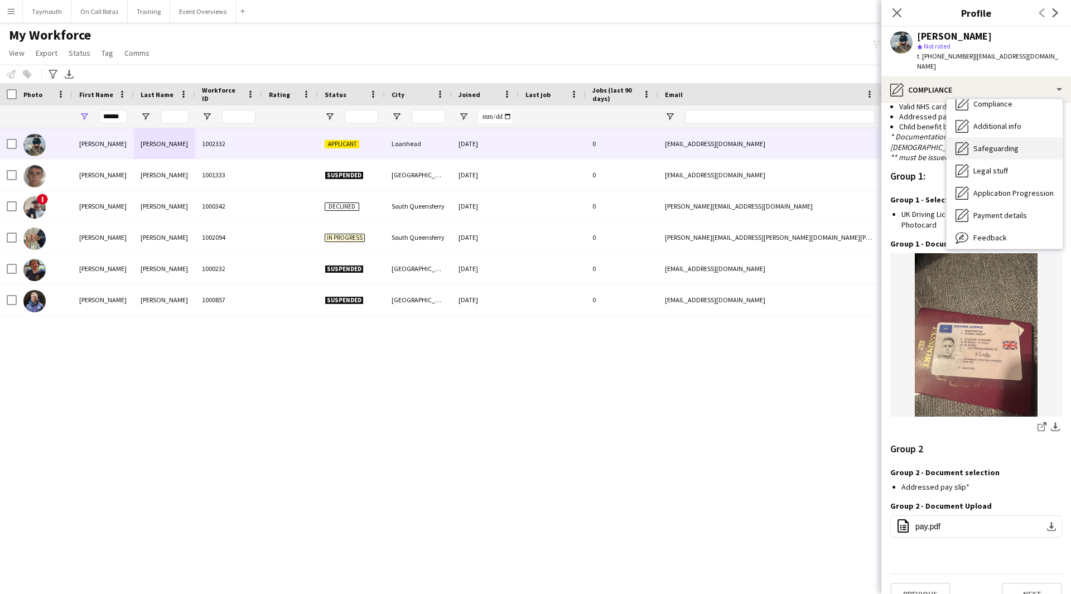
click at [1011, 143] on span "Safeguarding" at bounding box center [995, 148] width 45 height 10
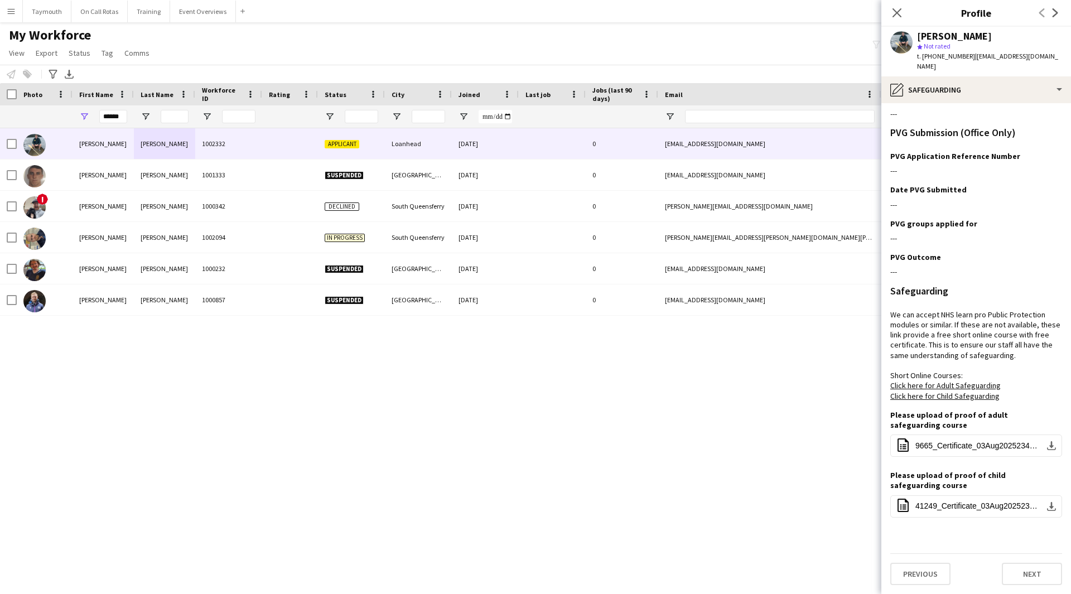
scroll to position [0, 0]
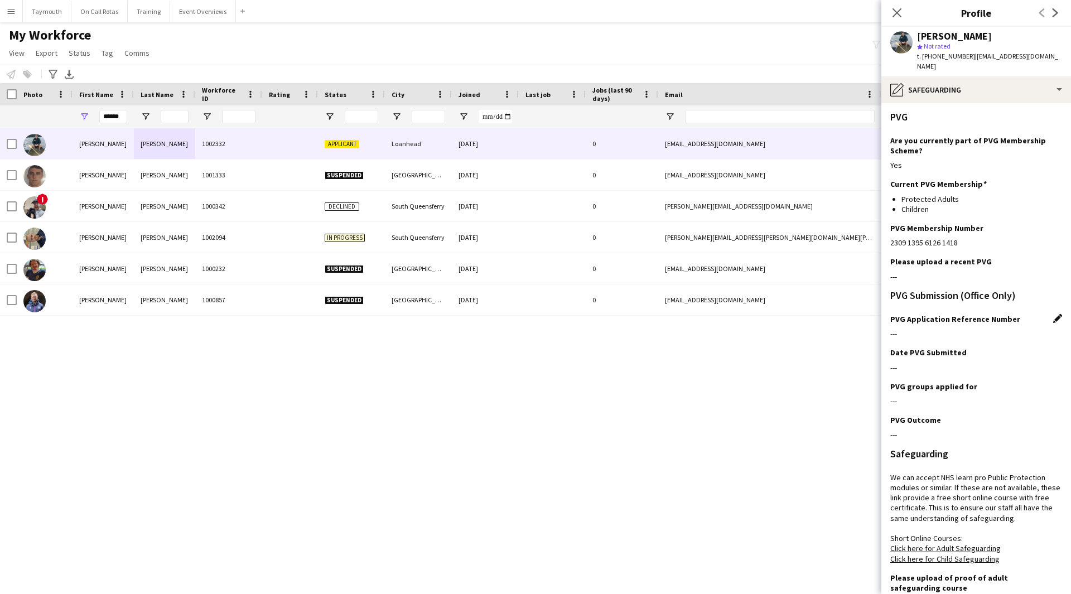
click at [1053, 314] on app-icon "Edit this field" at bounding box center [1057, 318] width 9 height 9
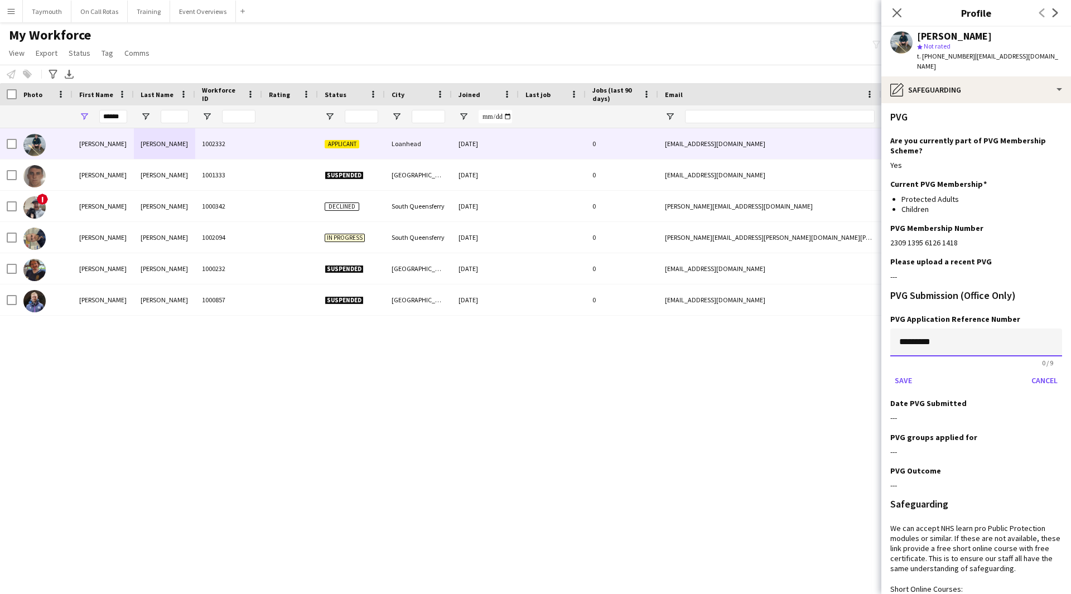
click at [931, 331] on input "*********" at bounding box center [976, 343] width 172 height 28
paste input
type input "*********"
click at [907, 378] on button "Save" at bounding box center [903, 381] width 26 height 18
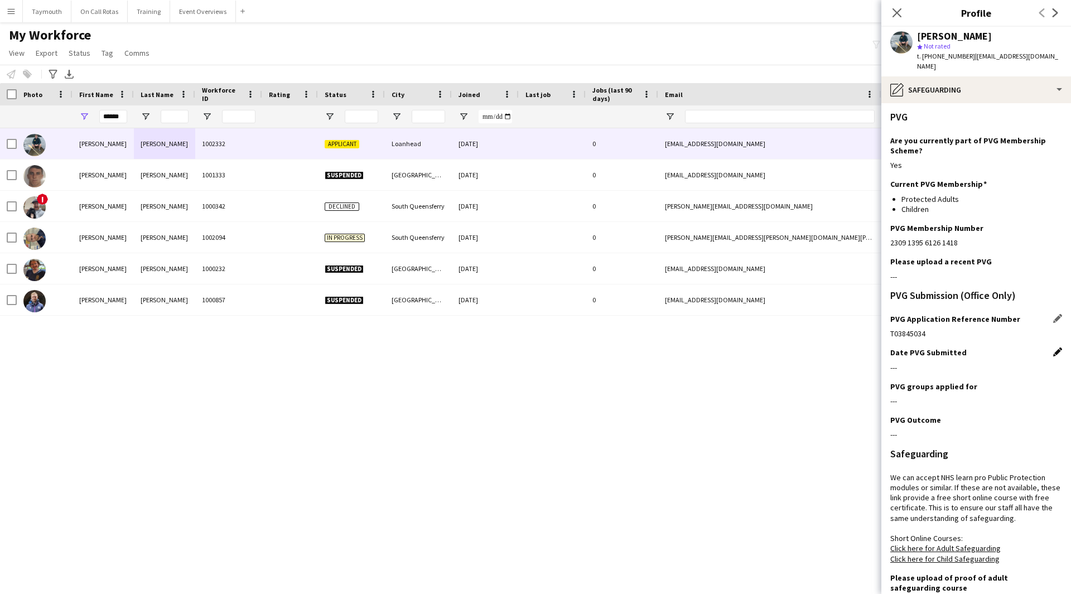
click at [1053, 348] on app-icon "Edit this field" at bounding box center [1057, 352] width 9 height 9
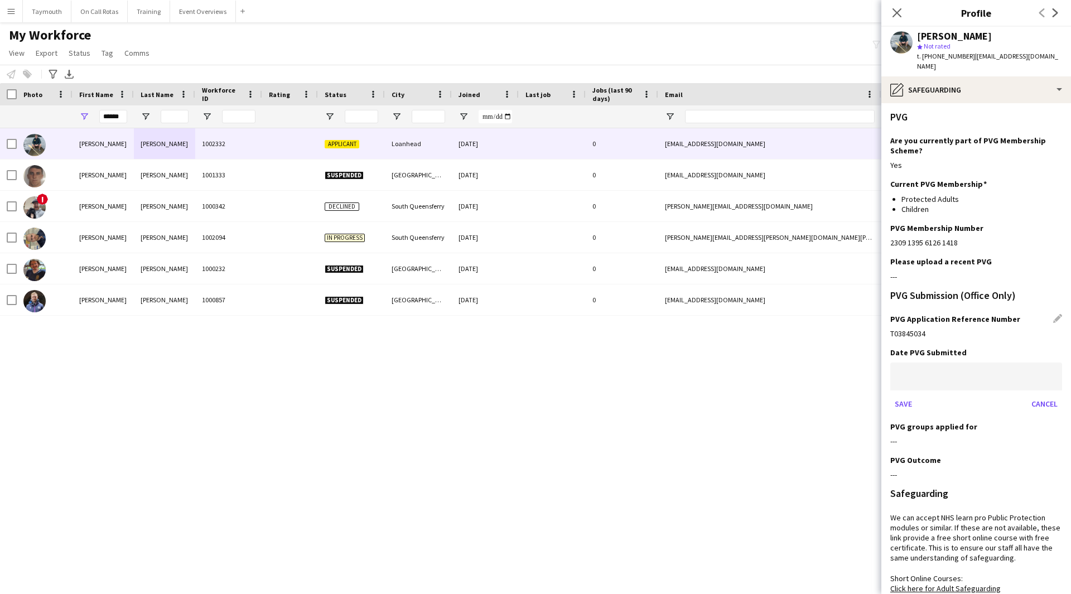
click at [923, 370] on body "Menu Boards Boards Boards All jobs Status Workforce Workforce My Workforce Recr…" at bounding box center [535, 297] width 1071 height 594
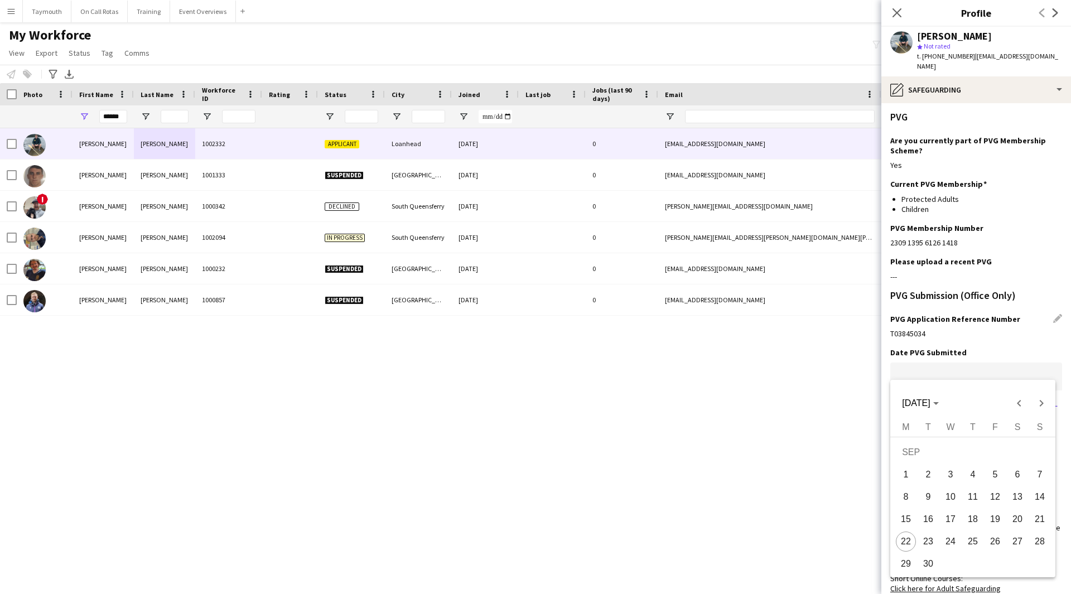
click at [901, 537] on span "22" at bounding box center [906, 542] width 20 height 20
type input "**********"
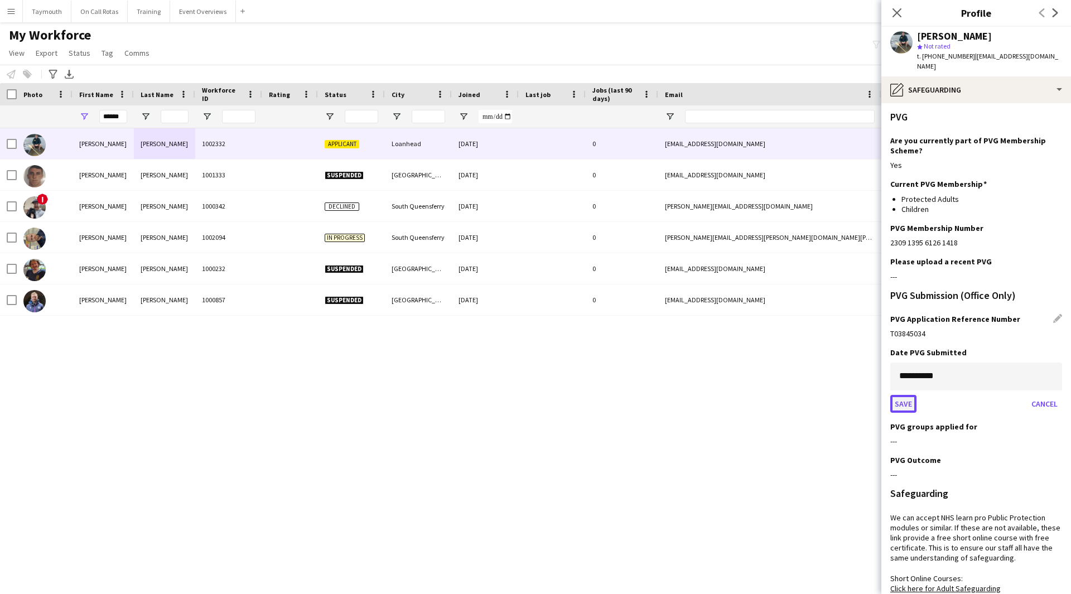
click at [909, 395] on button "Save" at bounding box center [903, 404] width 26 height 18
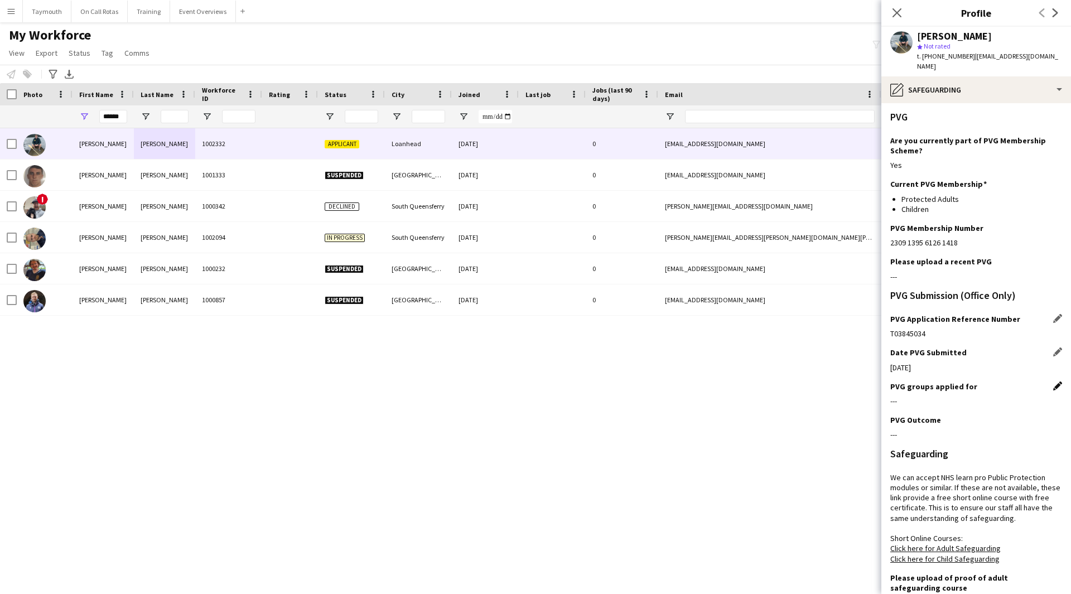
click at [1053, 382] on app-icon "Edit this field" at bounding box center [1057, 386] width 9 height 9
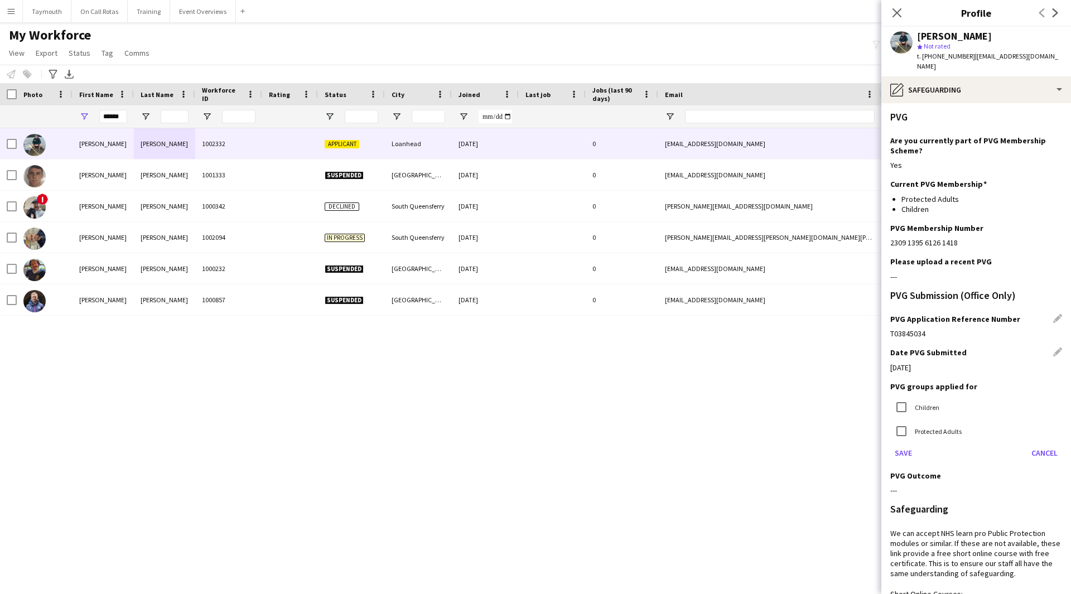
click at [933, 403] on label "Children" at bounding box center [926, 407] width 27 height 8
click at [919, 427] on label "Protected Adults" at bounding box center [937, 431] width 49 height 8
click at [902, 444] on button "Save" at bounding box center [903, 453] width 26 height 18
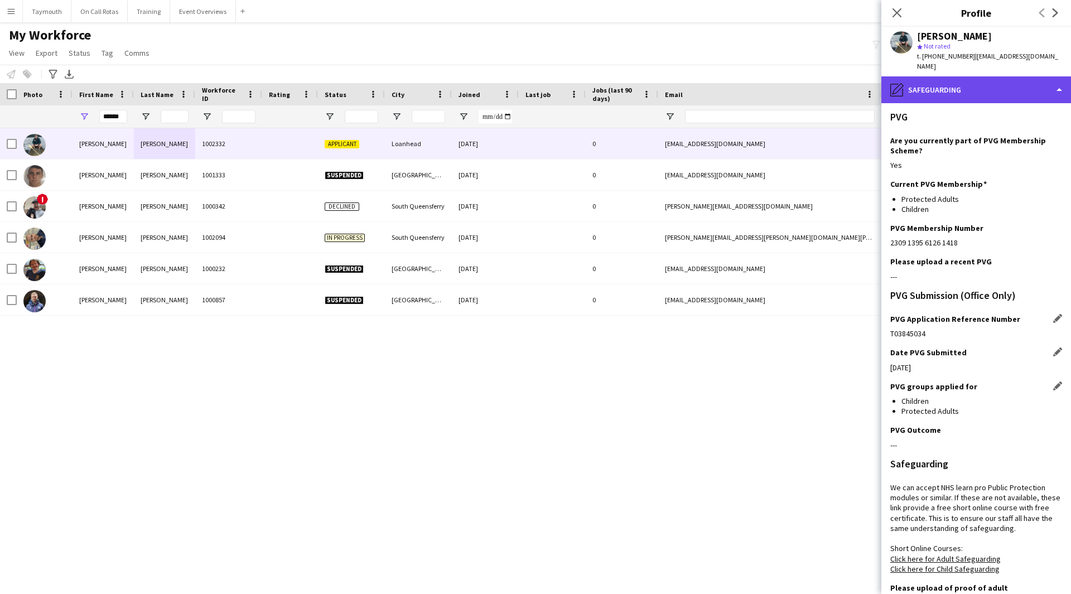
click at [948, 81] on div "pencil4 Safeguarding" at bounding box center [976, 89] width 190 height 27
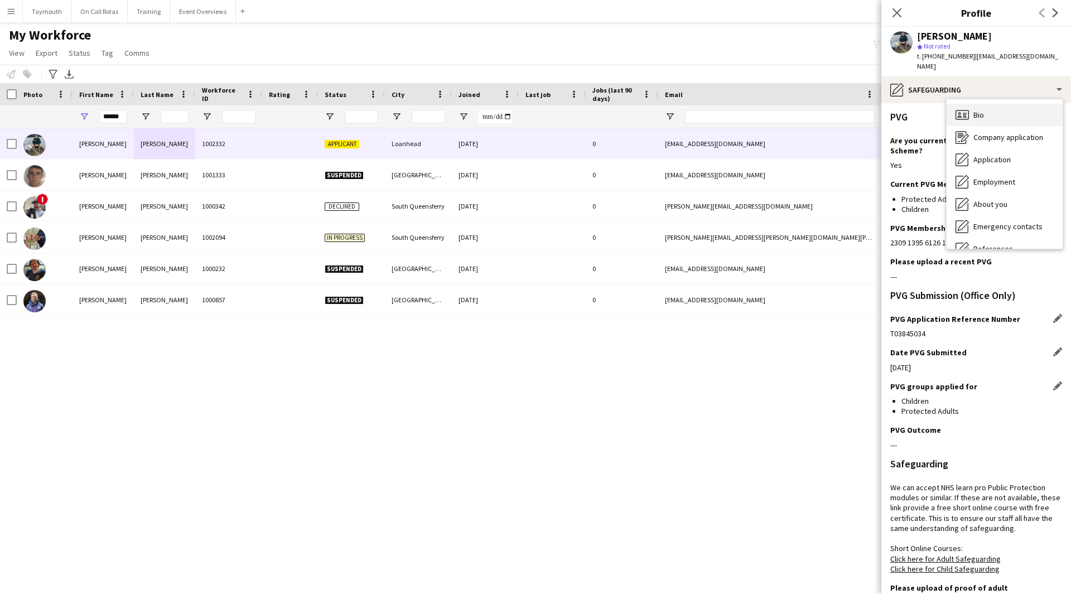
click at [985, 107] on div "Bio Bio" at bounding box center [1005, 115] width 116 height 22
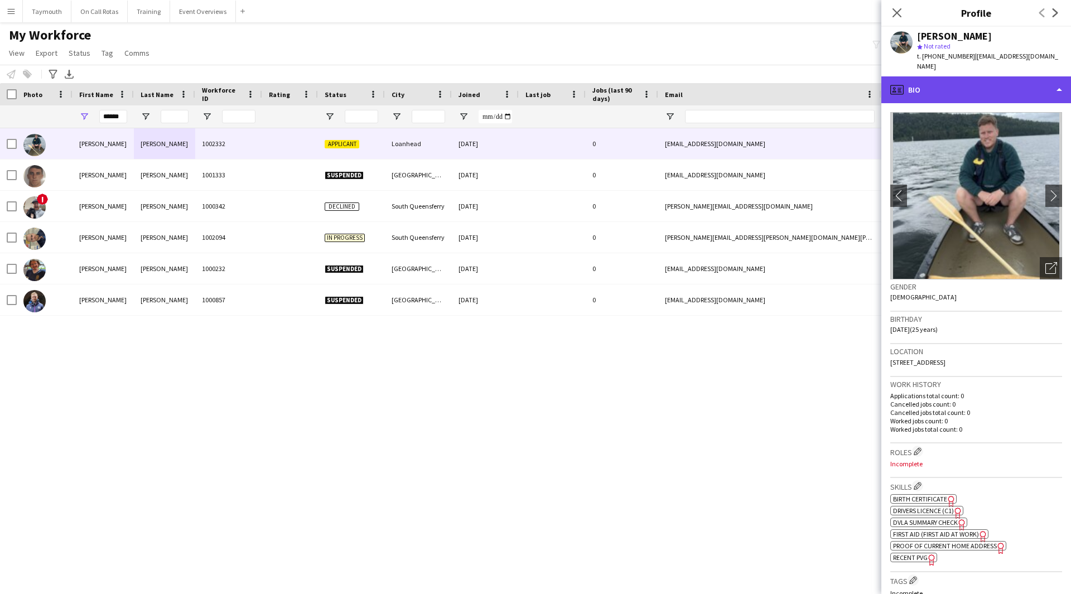
click at [1008, 89] on div "profile Bio" at bounding box center [976, 89] width 190 height 27
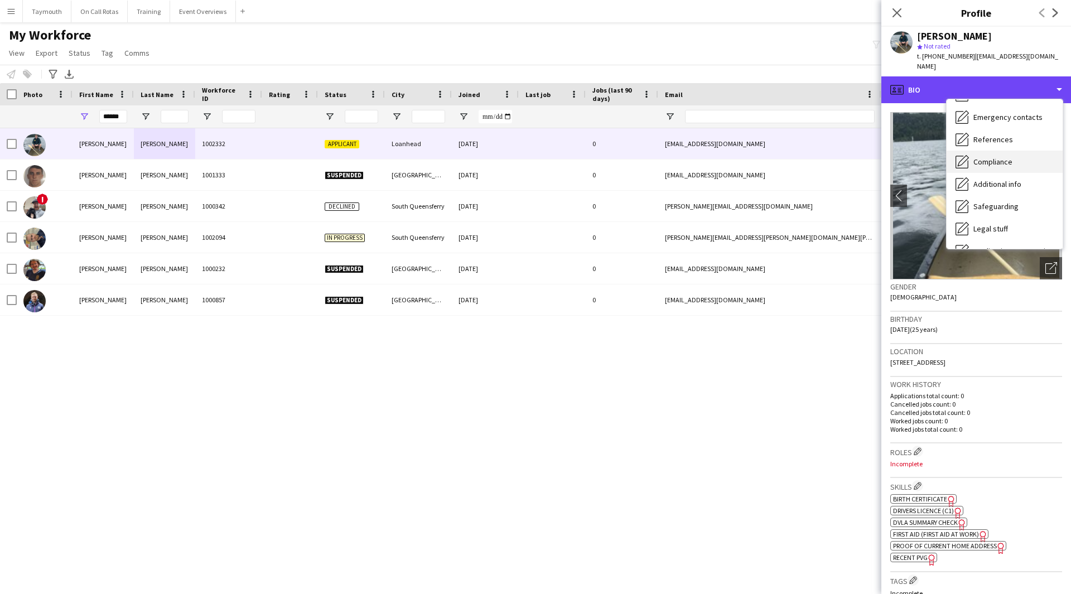
scroll to position [112, 0]
click at [1007, 156] on div "Compliance Compliance" at bounding box center [1005, 159] width 116 height 22
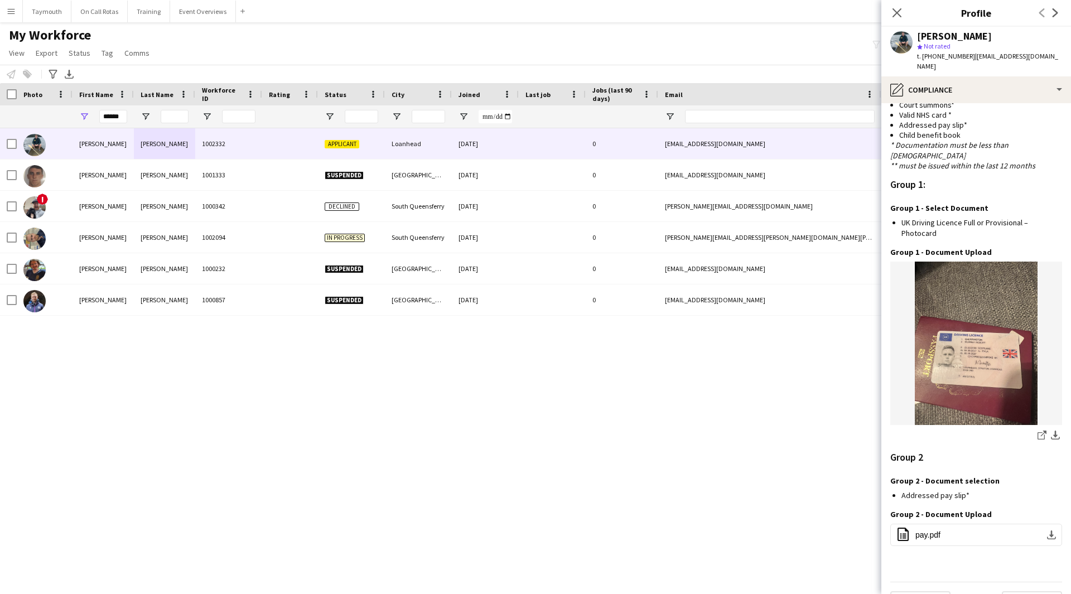
scroll to position [938, 0]
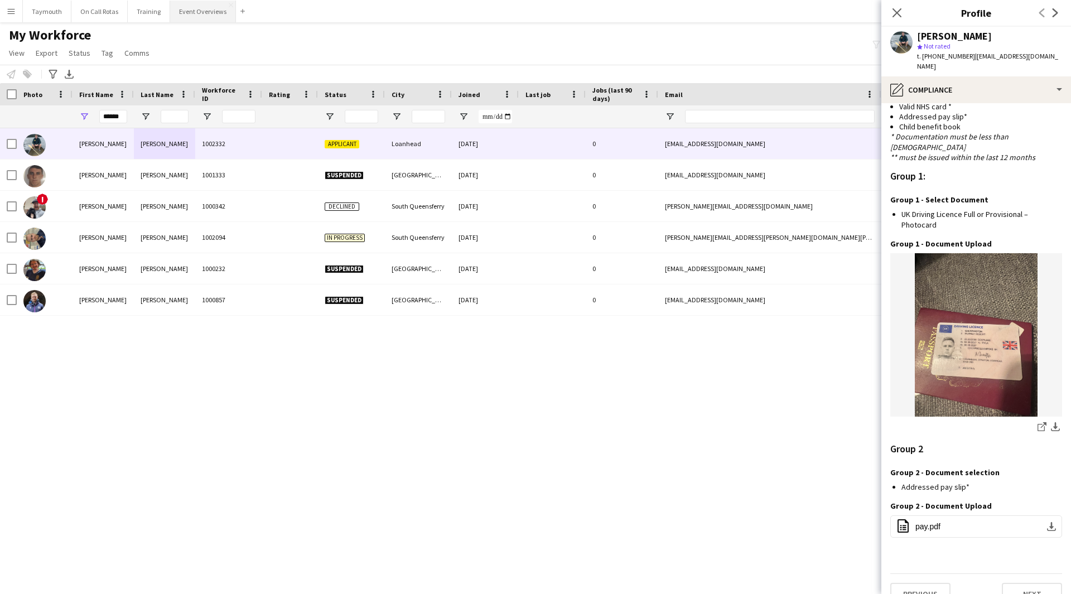
click at [187, 19] on button "Event Overviews Close" at bounding box center [203, 12] width 66 height 22
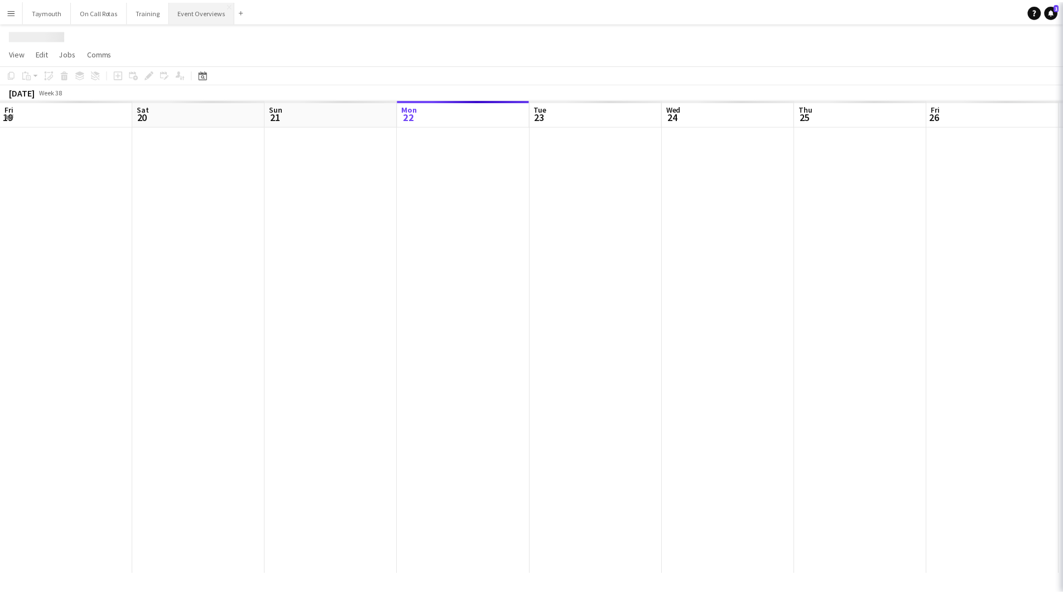
scroll to position [0, 267]
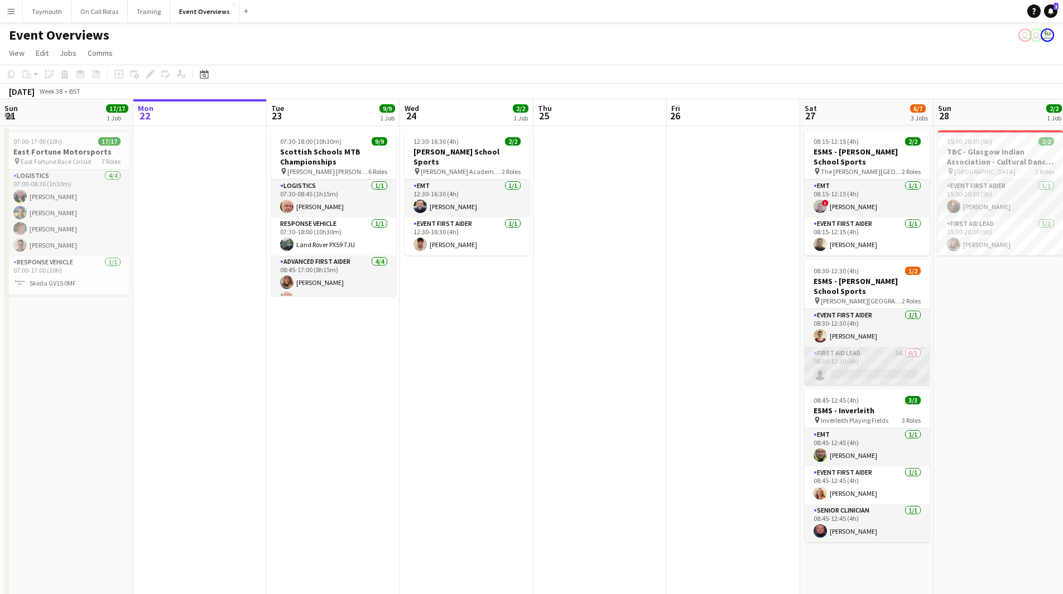
click at [836, 365] on app-card-role "First Aid Lead 3A 0/1 08:30-12:30 (4h) single-neutral-actions" at bounding box center [866, 366] width 125 height 38
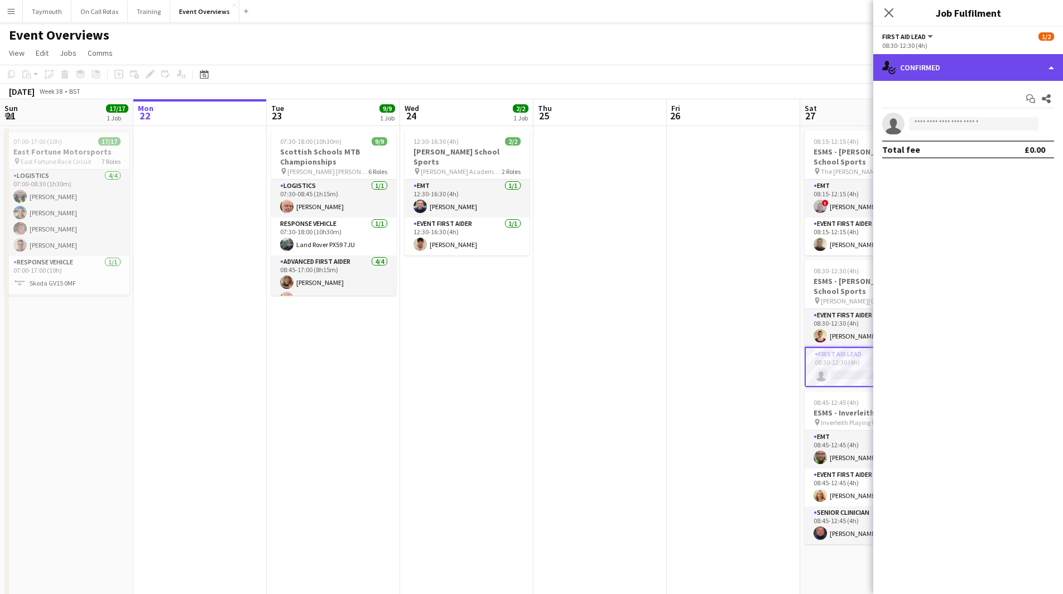
click at [965, 70] on div "single-neutral-actions-check-2 Confirmed" at bounding box center [968, 67] width 190 height 27
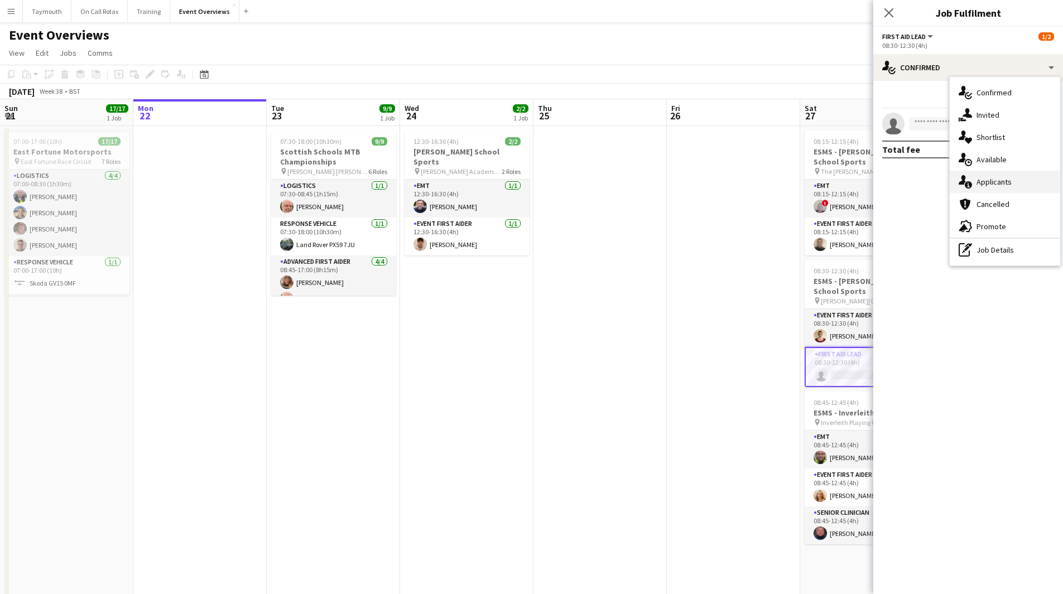
click at [1024, 182] on div "single-neutral-actions-information Applicants" at bounding box center [1005, 182] width 110 height 22
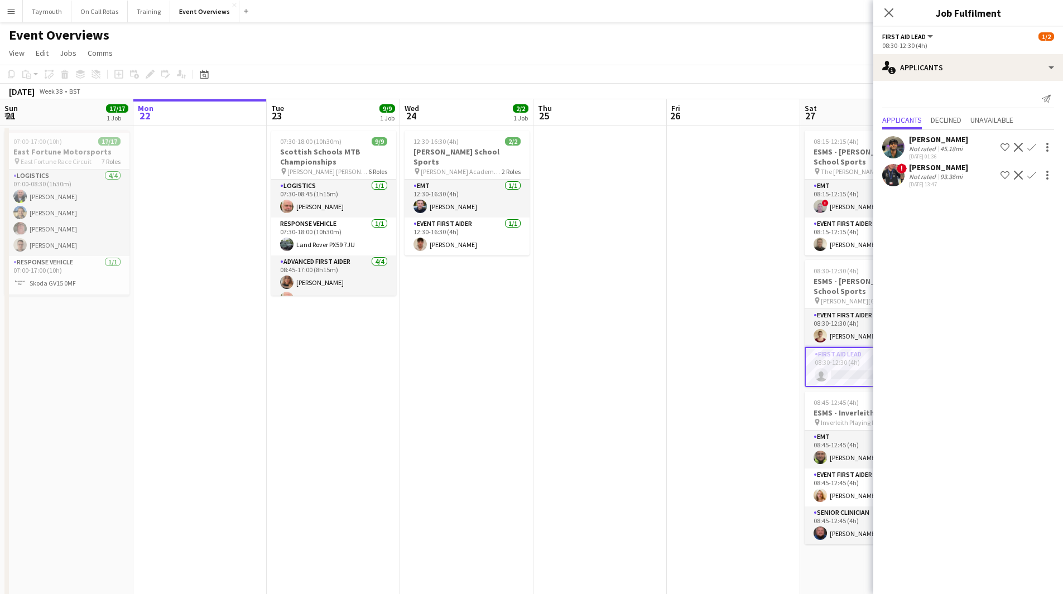
click at [1035, 176] on app-icon "Confirm" at bounding box center [1031, 175] width 9 height 9
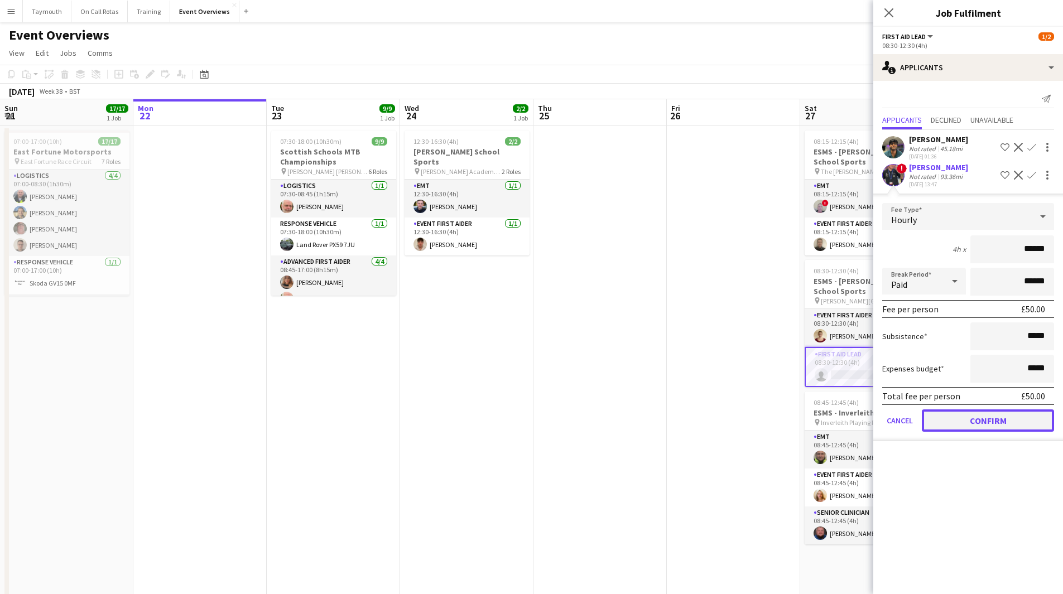
click at [1021, 425] on button "Confirm" at bounding box center [988, 420] width 132 height 22
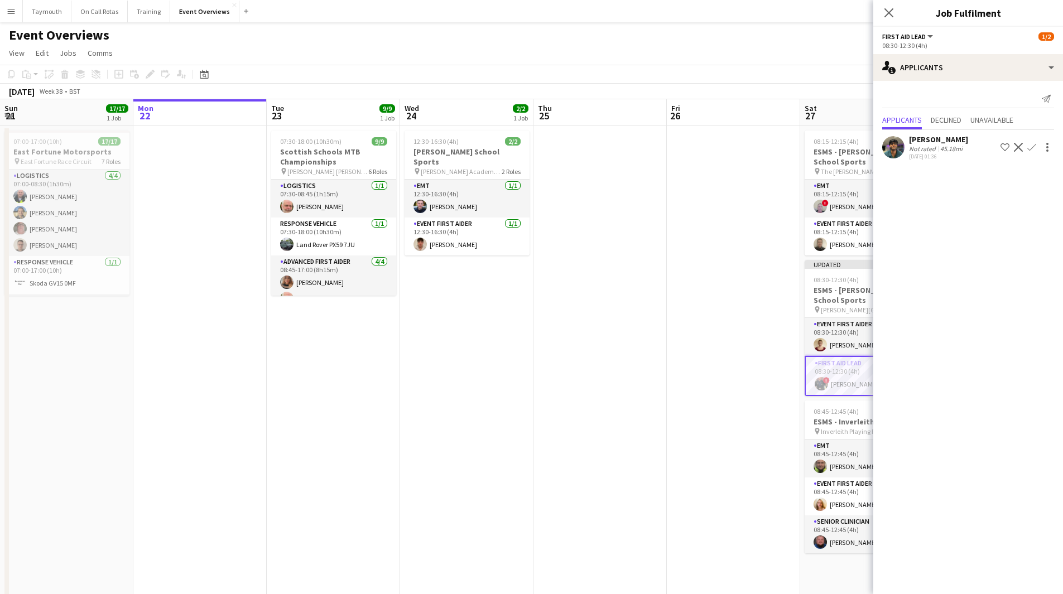
click at [679, 355] on app-date-cell at bounding box center [733, 437] width 133 height 622
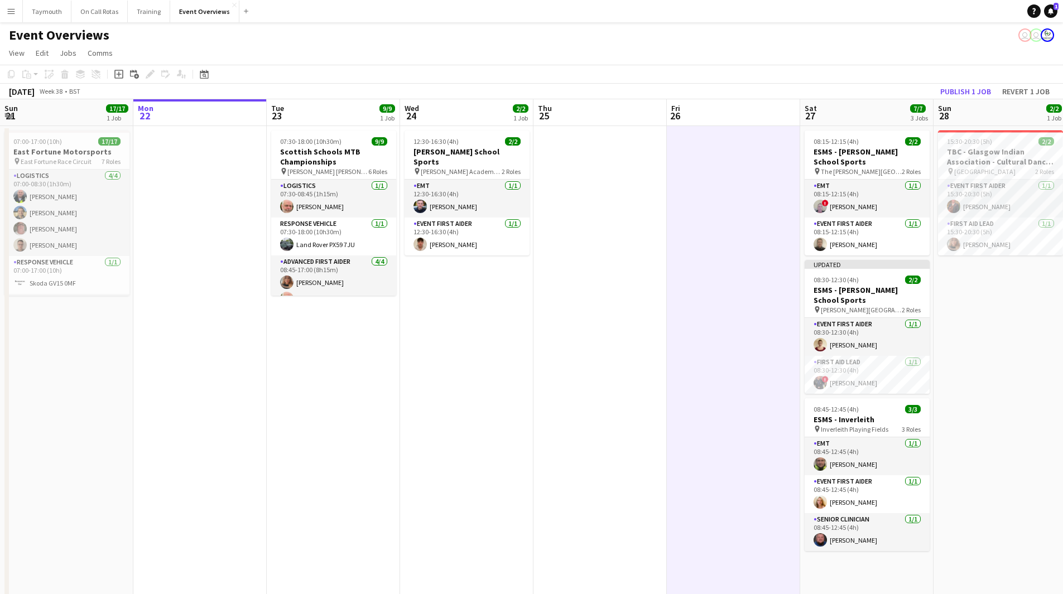
click at [965, 100] on app-board-header-date "Sun 28 2/2 1 Job" at bounding box center [999, 112] width 133 height 27
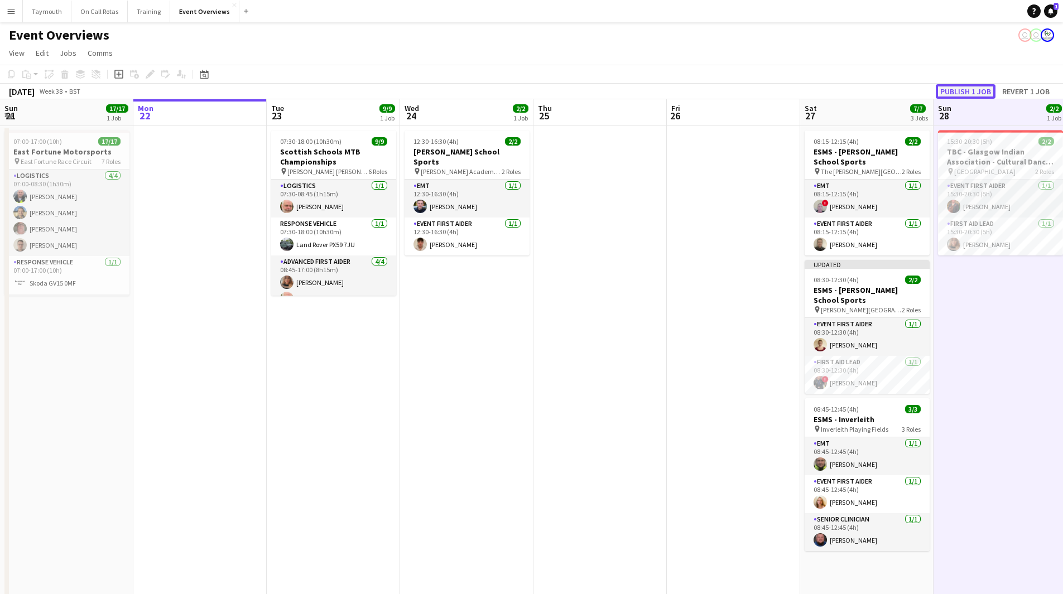
click at [972, 90] on button "Publish 1 job" at bounding box center [966, 91] width 60 height 15
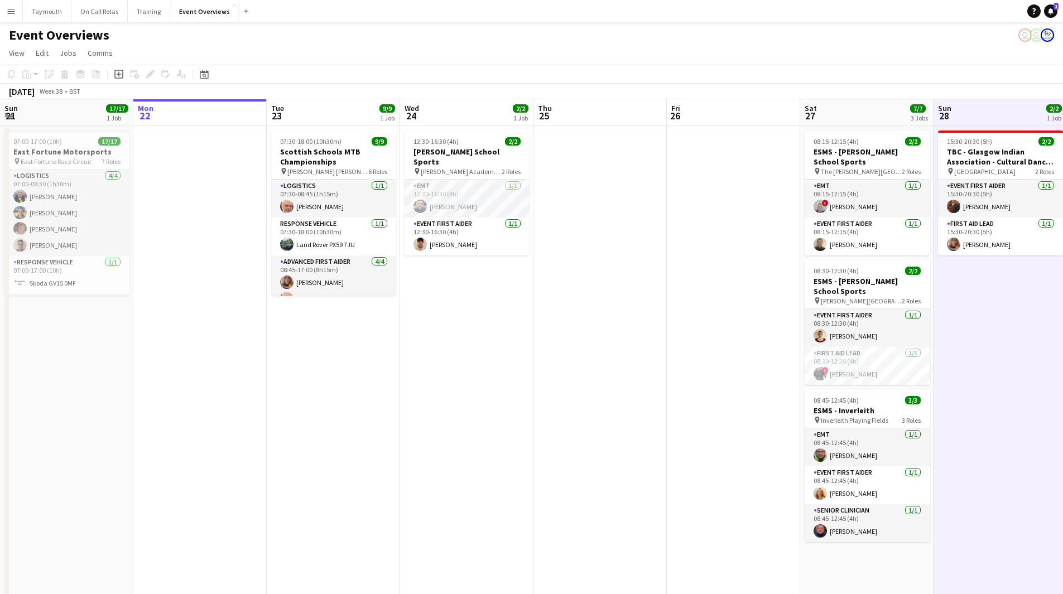
drag, startPoint x: 723, startPoint y: 396, endPoint x: 373, endPoint y: 435, distance: 352.5
click at [378, 435] on app-calendar-viewport "Fri 19 9/9 2 Jobs Sat 20 30/30 4 Jobs Sun 21 17/17 1 Job Mon 22 Tue 23 9/9 1 Jo…" at bounding box center [531, 423] width 1063 height 649
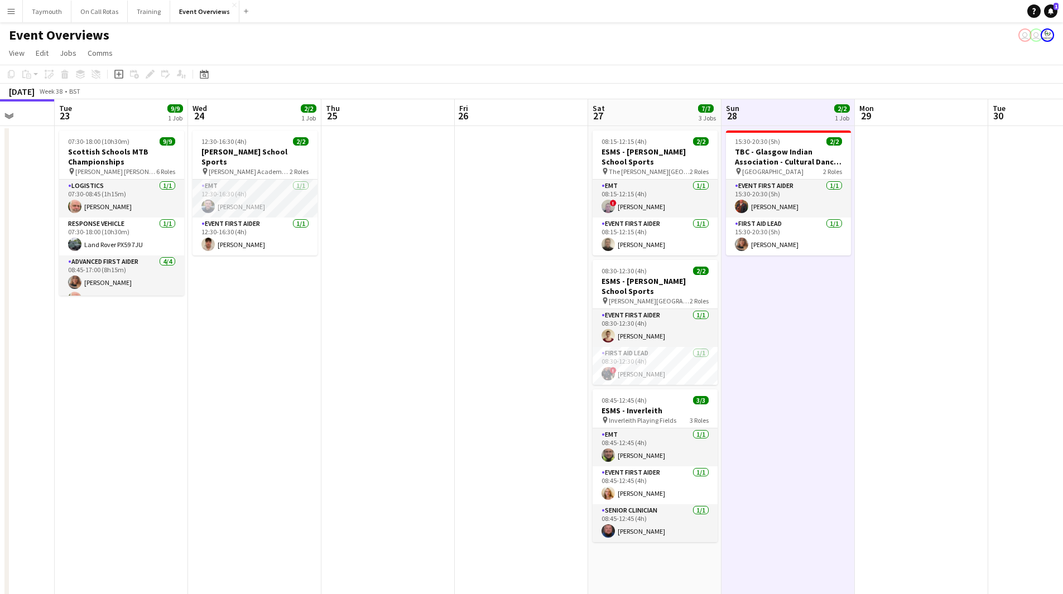
click at [455, 433] on app-date-cell at bounding box center [521, 437] width 133 height 622
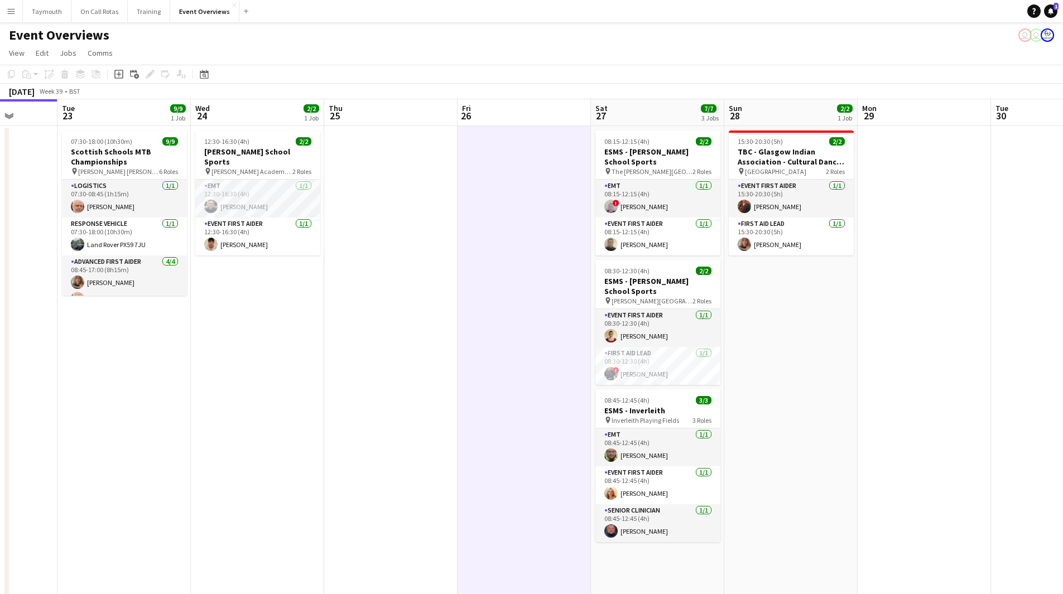
scroll to position [0, 296]
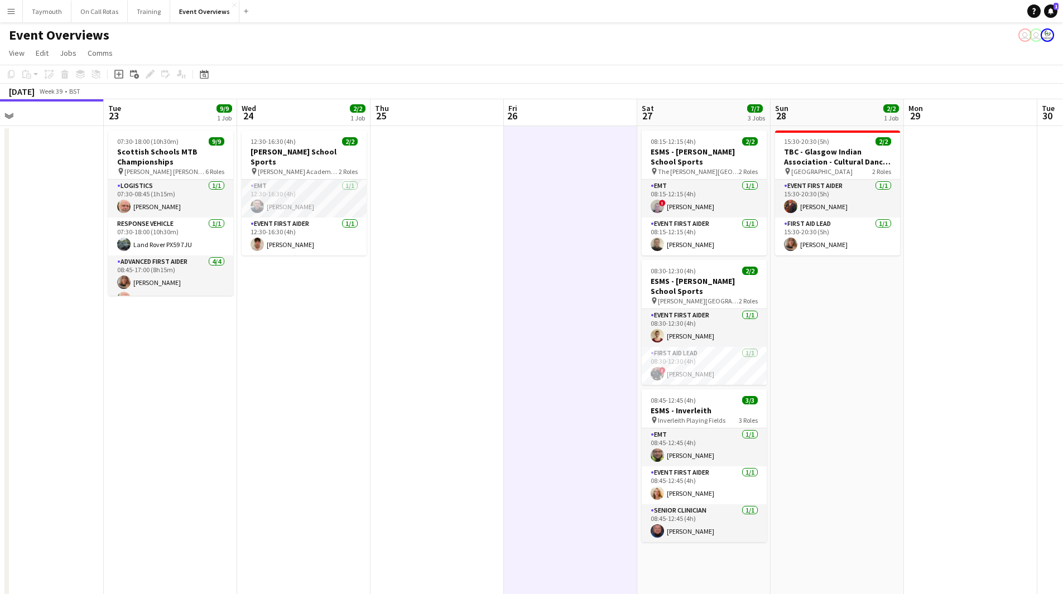
drag, startPoint x: 276, startPoint y: 405, endPoint x: 414, endPoint y: 398, distance: 138.5
click at [414, 398] on app-calendar-viewport "Sat 20 30/30 4 Jobs Sun 21 17/17 1 Job Mon 22 Tue 23 9/9 1 Job Wed 24 2/2 1 Job…" at bounding box center [531, 423] width 1063 height 649
click at [198, 69] on div "Date picker" at bounding box center [203, 74] width 13 height 13
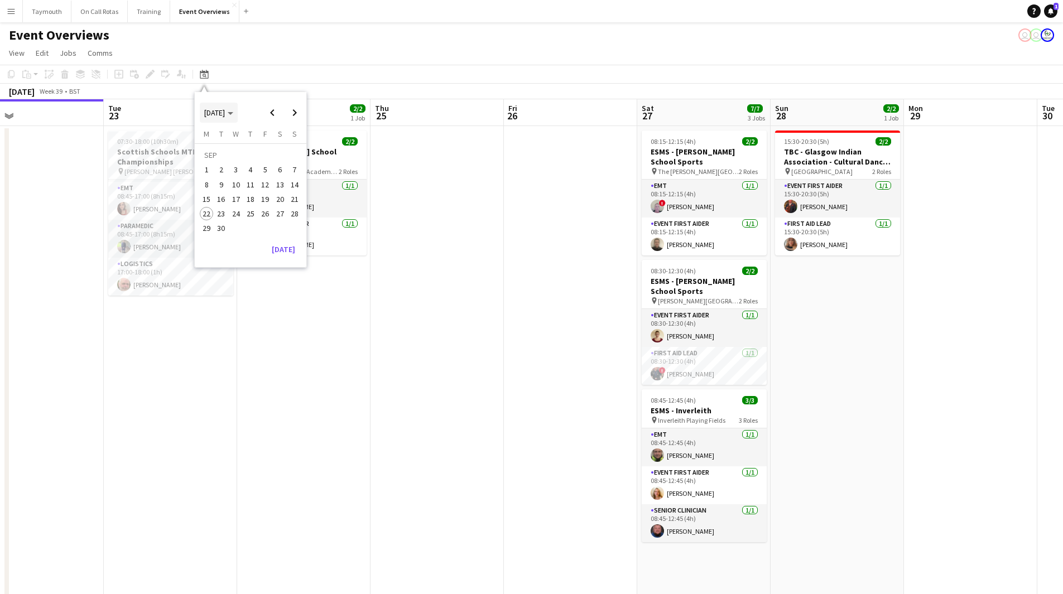
click at [220, 114] on span "[DATE]" at bounding box center [214, 113] width 21 height 10
click at [227, 167] on span "2025" at bounding box center [237, 169] width 23 height 13
click at [231, 169] on span "JUN" at bounding box center [237, 169] width 23 height 13
click at [282, 202] on span "21" at bounding box center [279, 201] width 13 height 13
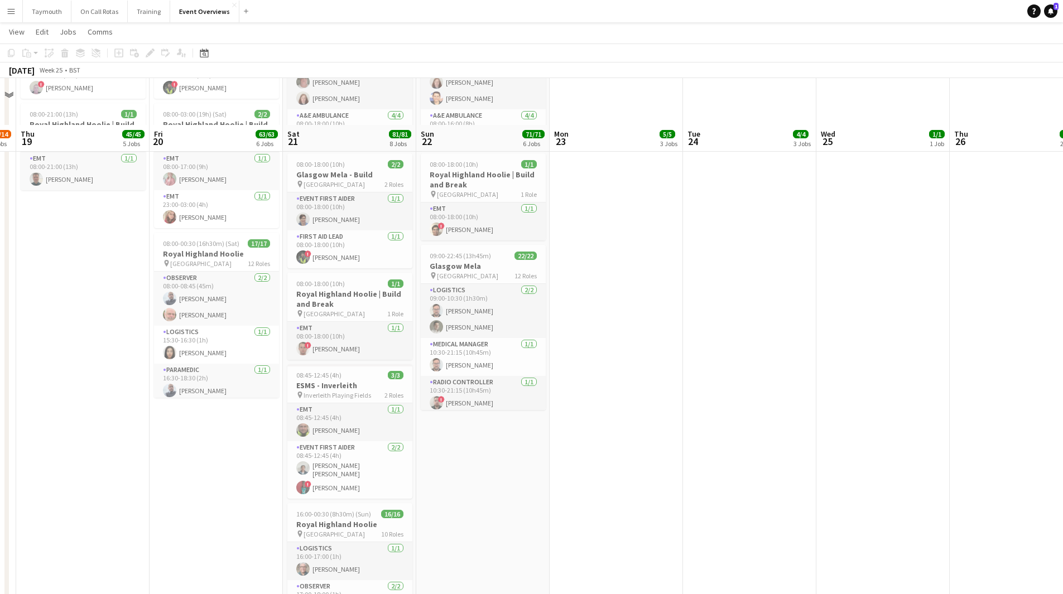
scroll to position [634, 0]
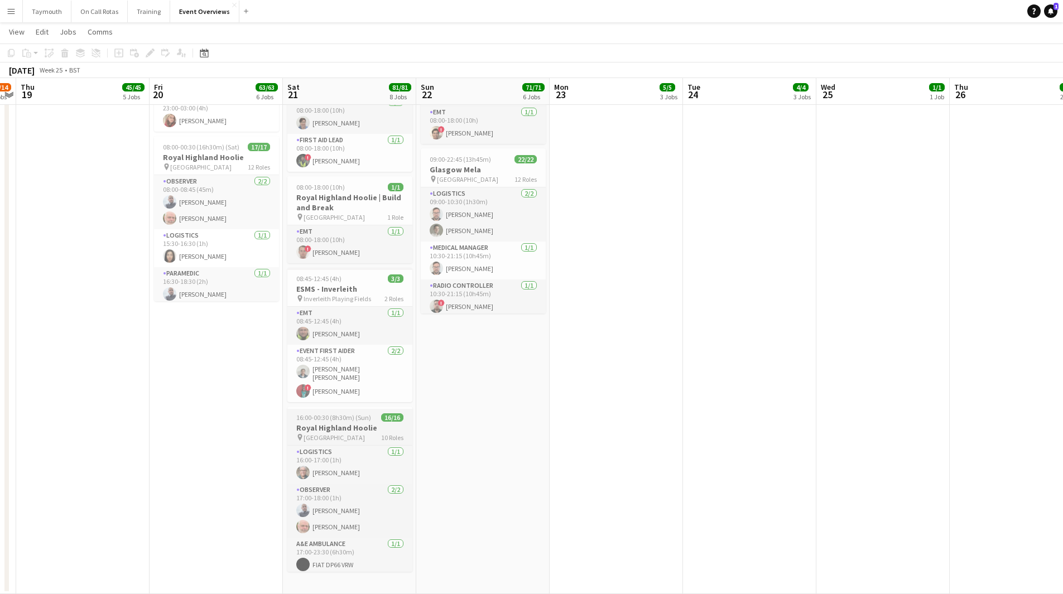
click at [367, 425] on h3 "Royal Highland Hoolie" at bounding box center [349, 428] width 125 height 10
click at [149, 55] on icon at bounding box center [150, 53] width 6 height 6
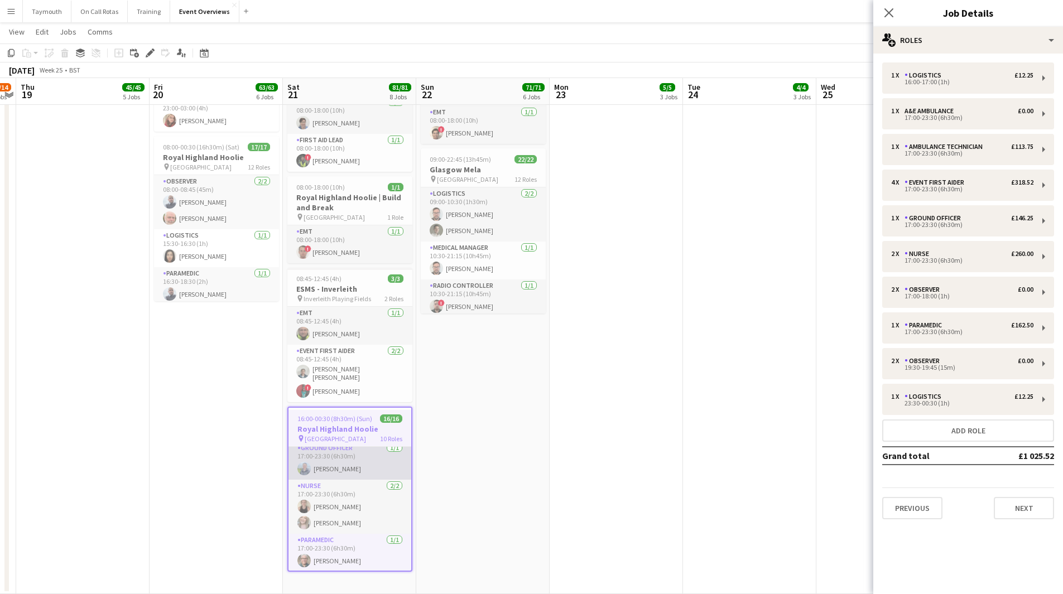
scroll to position [279, 0]
click at [216, 161] on h3 "Royal Highland Hoolie" at bounding box center [216, 157] width 125 height 10
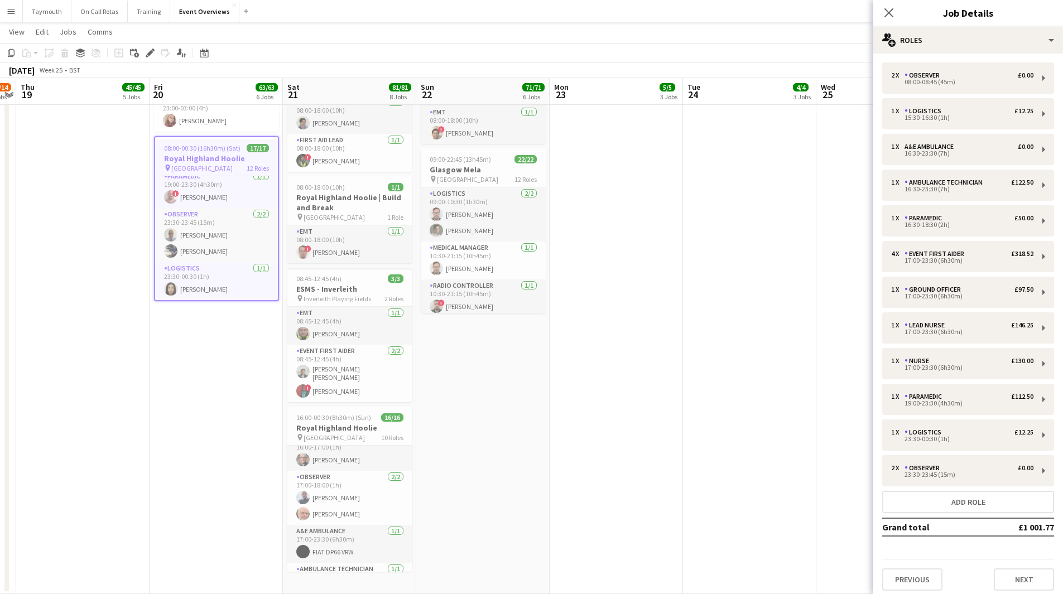
scroll to position [0, 0]
